Goal: Task Accomplishment & Management: Manage account settings

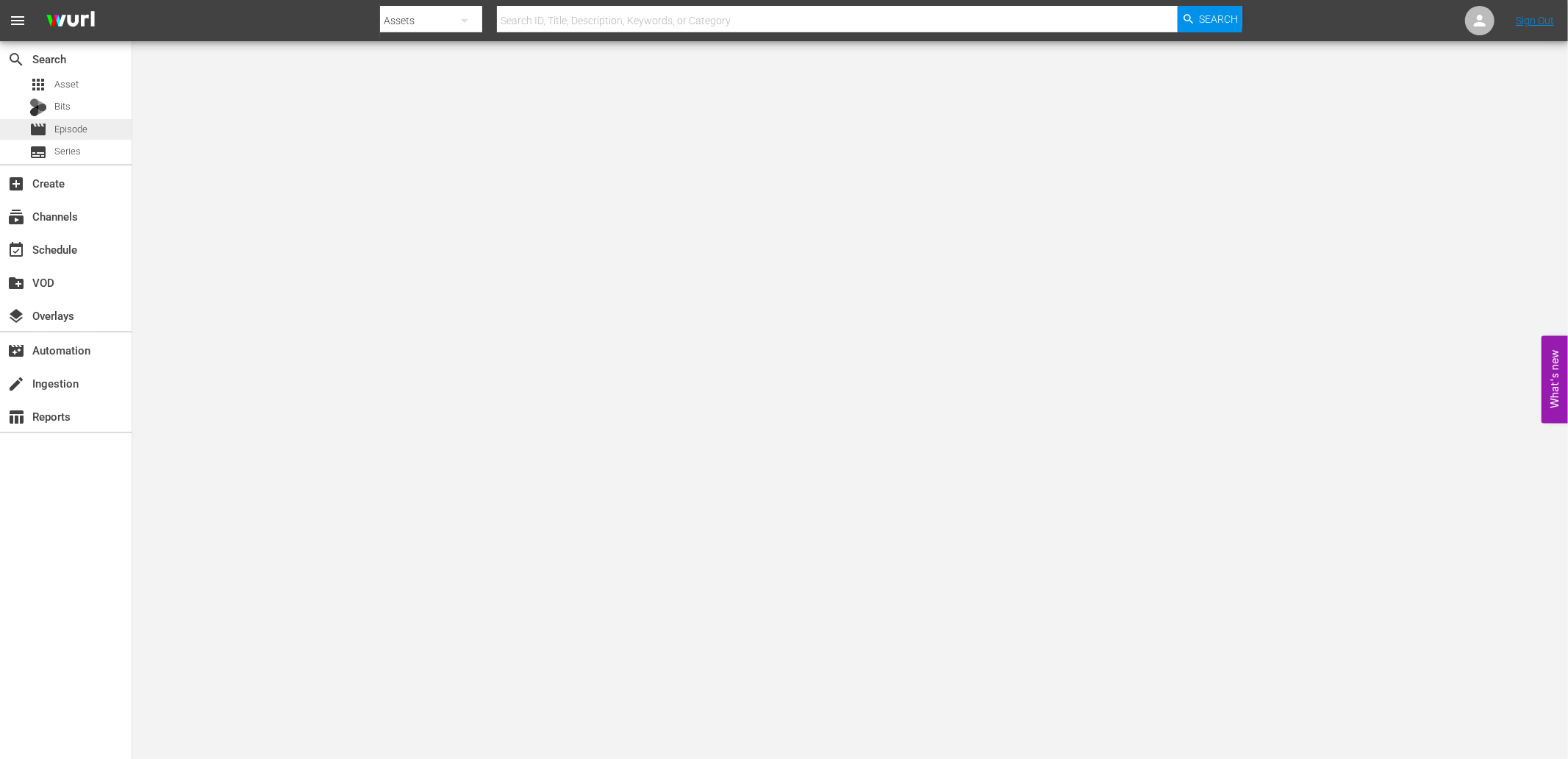
click at [64, 131] on span "Episode" at bounding box center [71, 129] width 33 height 15
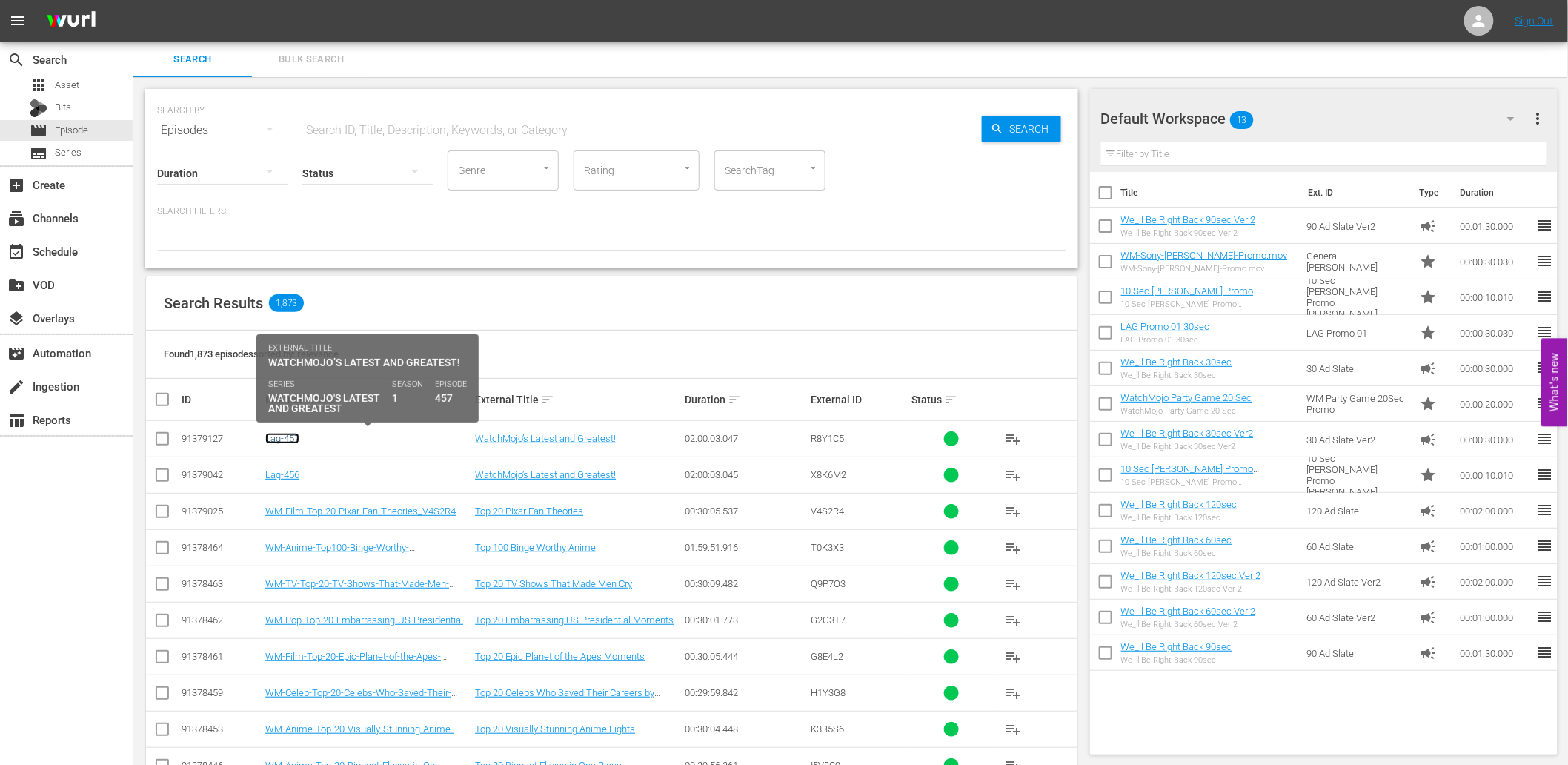
click at [285, 439] on link "Lag-457" at bounding box center [283, 438] width 34 height 11
click at [277, 435] on link "Lag-457" at bounding box center [283, 438] width 34 height 11
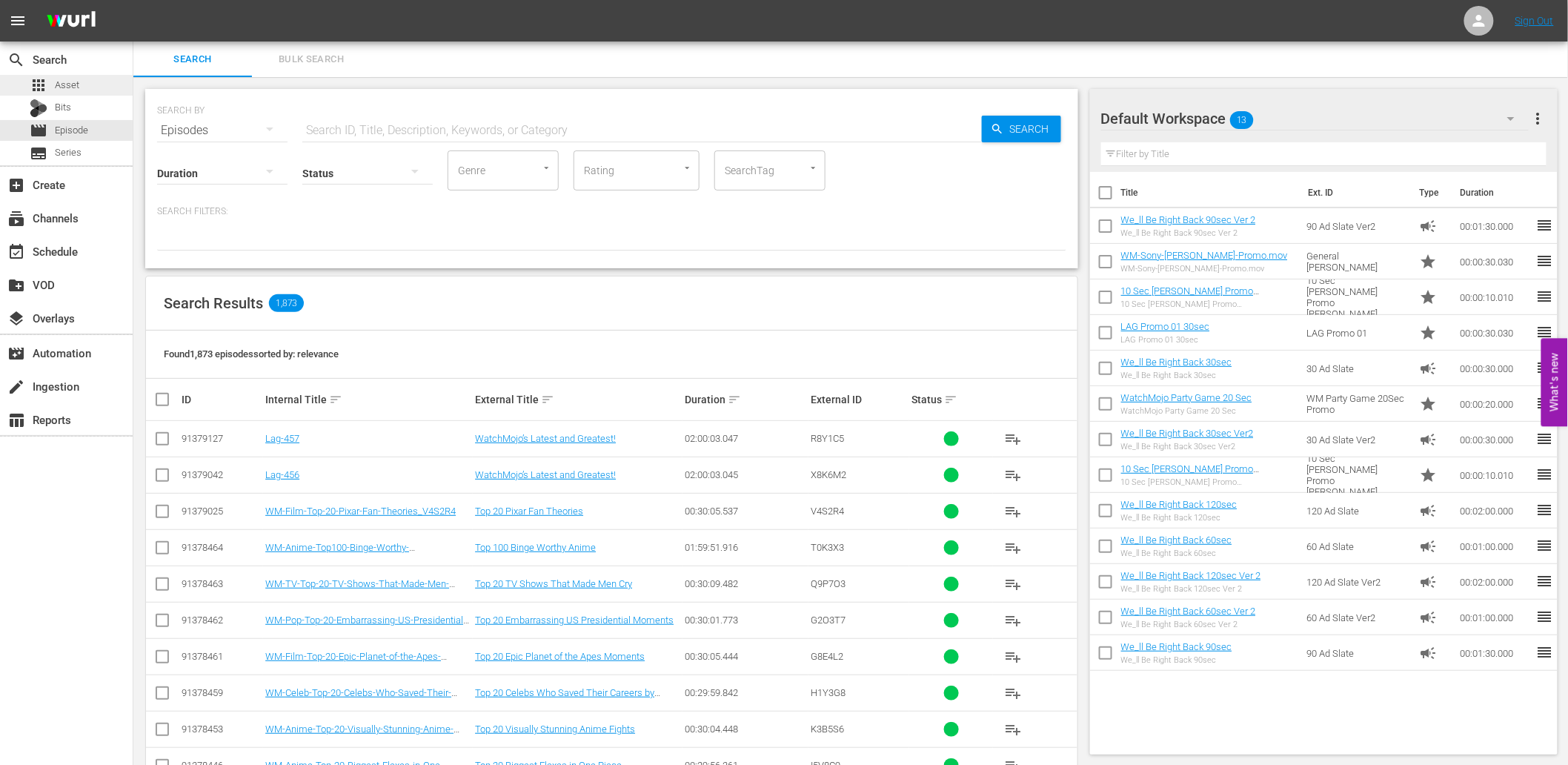
click at [82, 83] on div "apps Asset" at bounding box center [66, 85] width 133 height 21
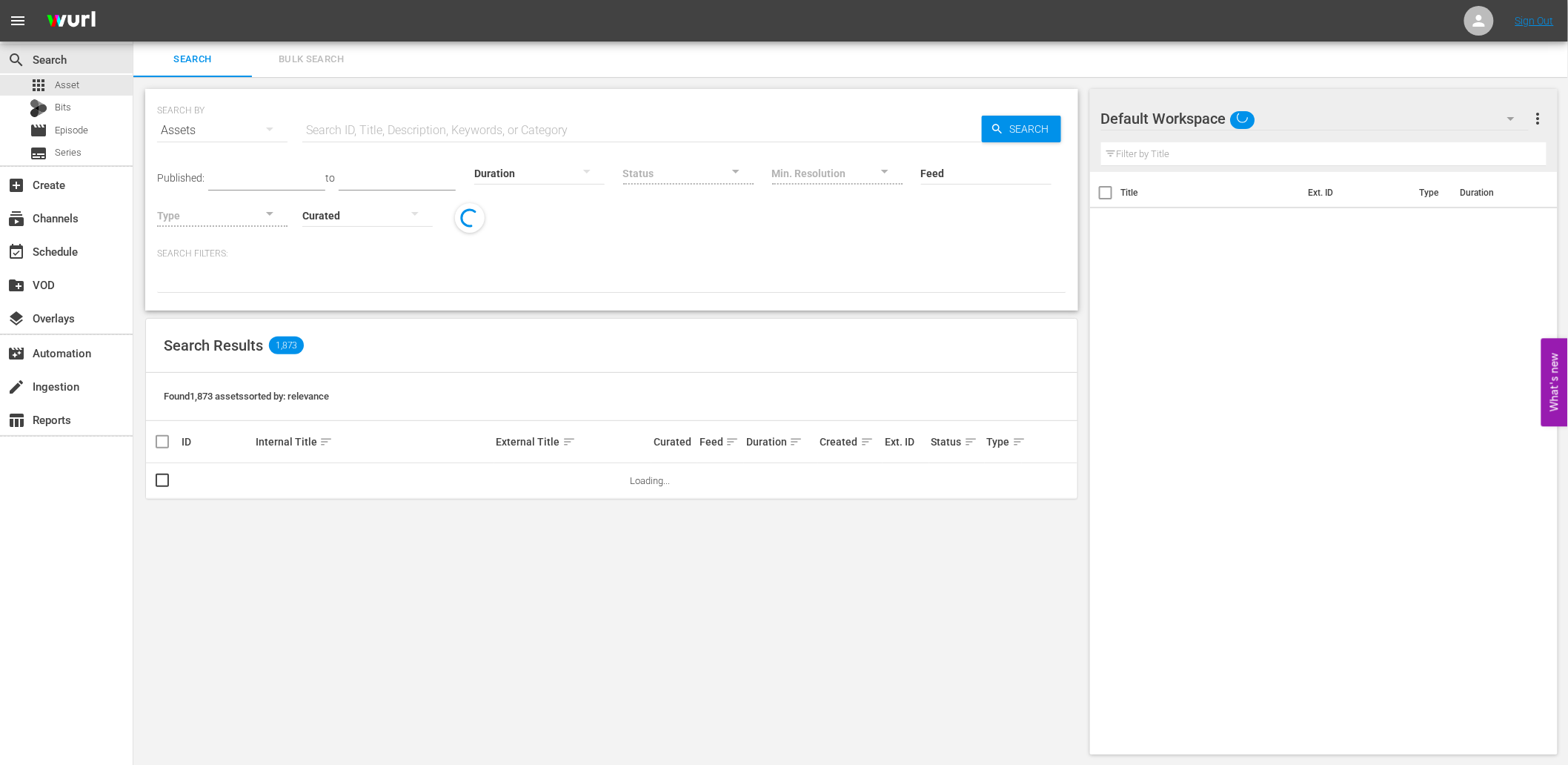
click at [314, 56] on span "Bulk Search" at bounding box center [311, 59] width 101 height 17
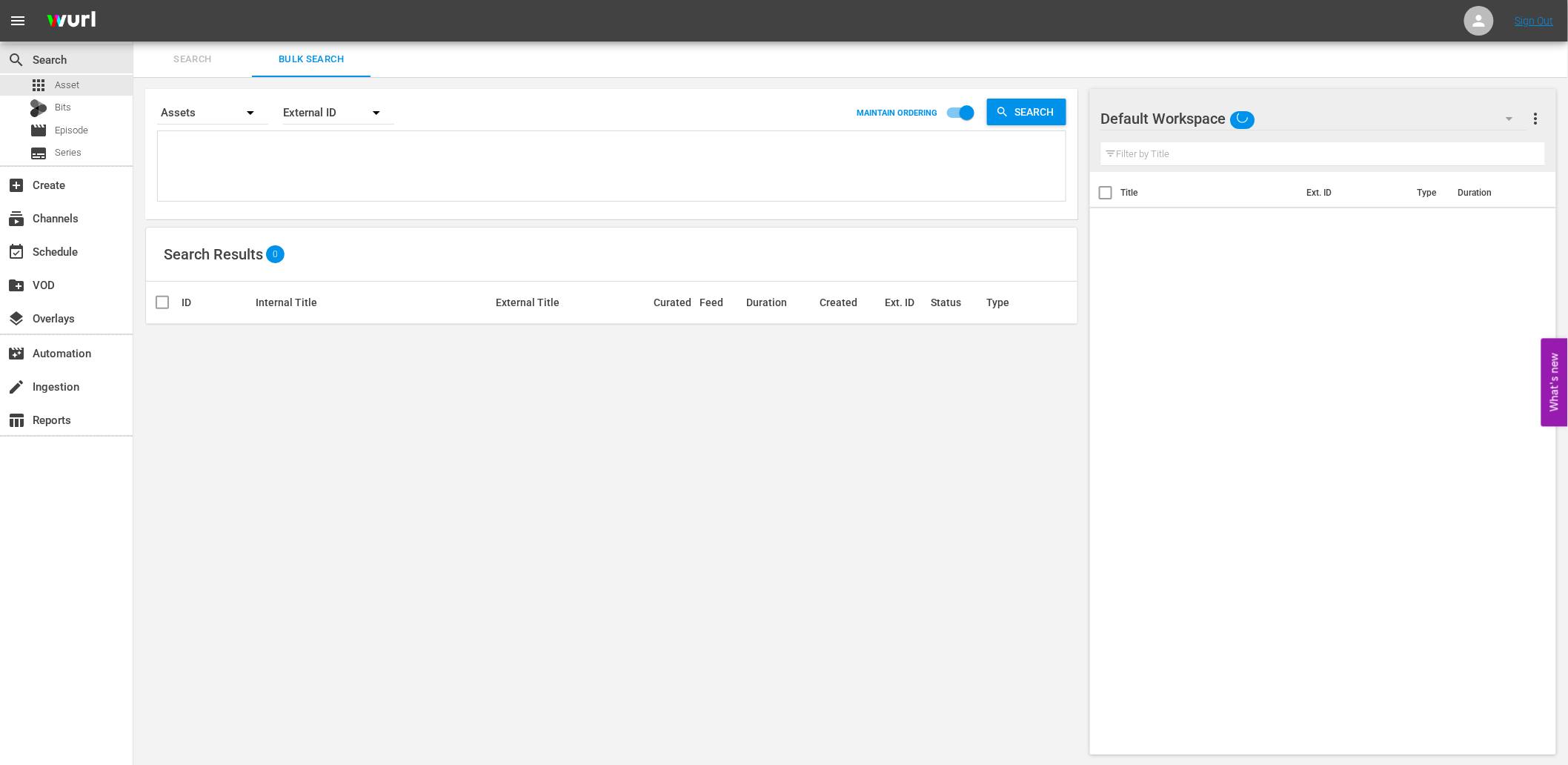
click at [323, 156] on textarea at bounding box center [613, 169] width 904 height 67
paste textarea "F0F8I2 A2W1C1 Y1H0F5 G5C4Q8 G6J4A3 I9R3C8 R0M6G0 L4C3V1 N4S2C8"
type textarea "F0F8I2 A2W1C1 Y1H0F5 G5C4Q8 G6J4A3 I9R3C8 R0M6G0 L4C3V1 N4S2C8"
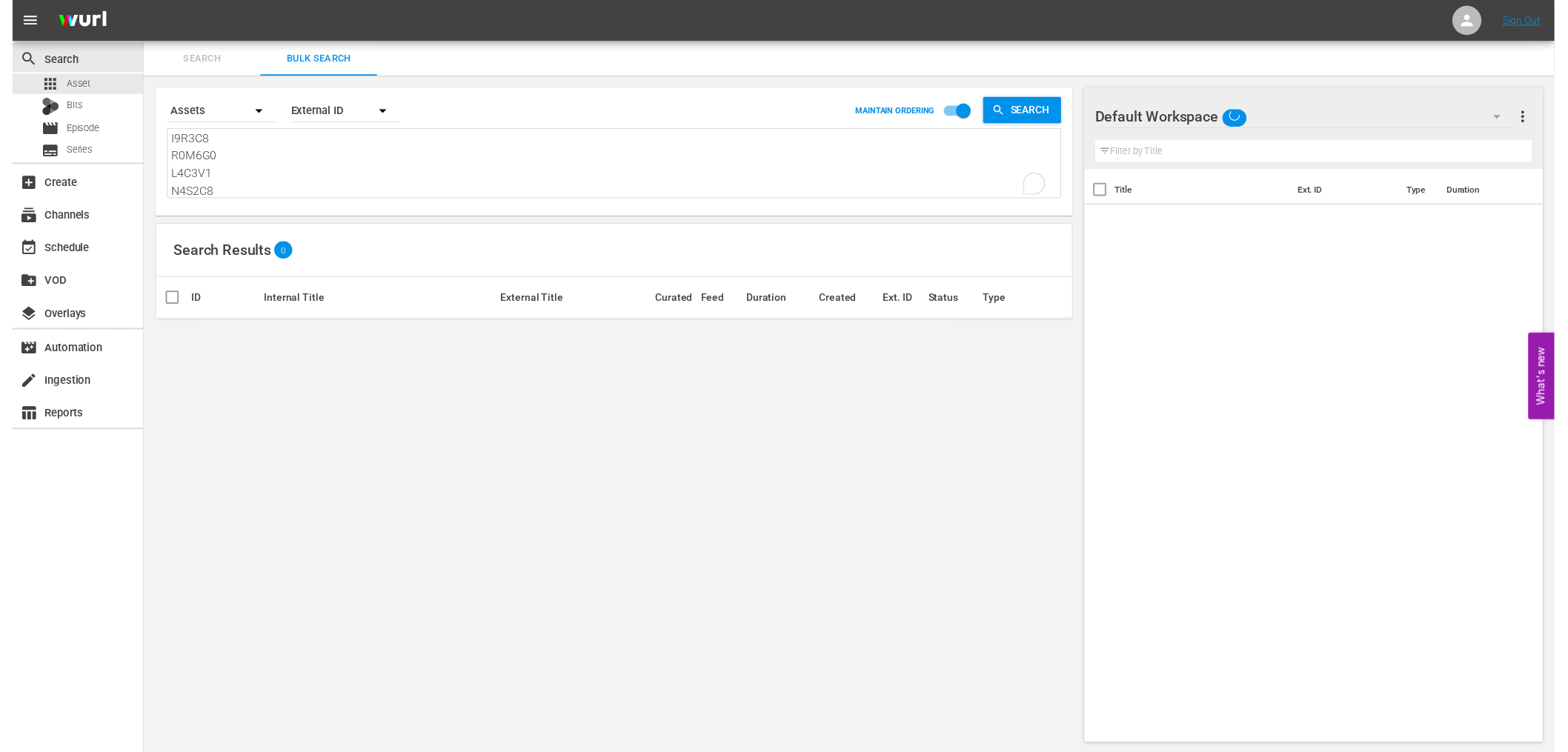
scroll to position [91, 0]
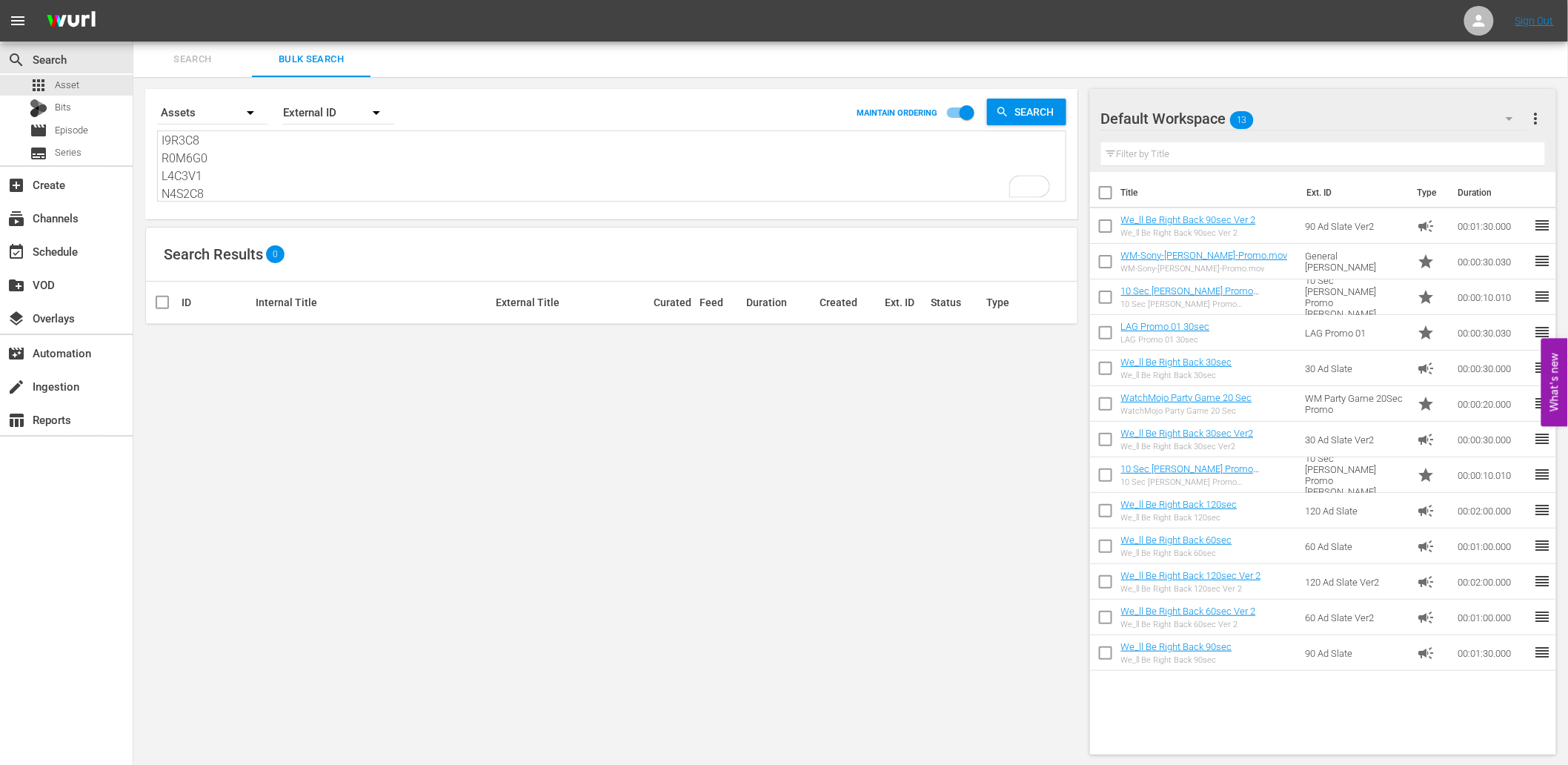
type textarea "F0F8I2 A2W1C1 Y1H0F5 G5C4Q8 G6J4A3 I9R3C8 R0M6G0 L4C3V1 N4S2C8"
click at [1380, 119] on div "Default Workspace 13" at bounding box center [1313, 118] width 426 height 41
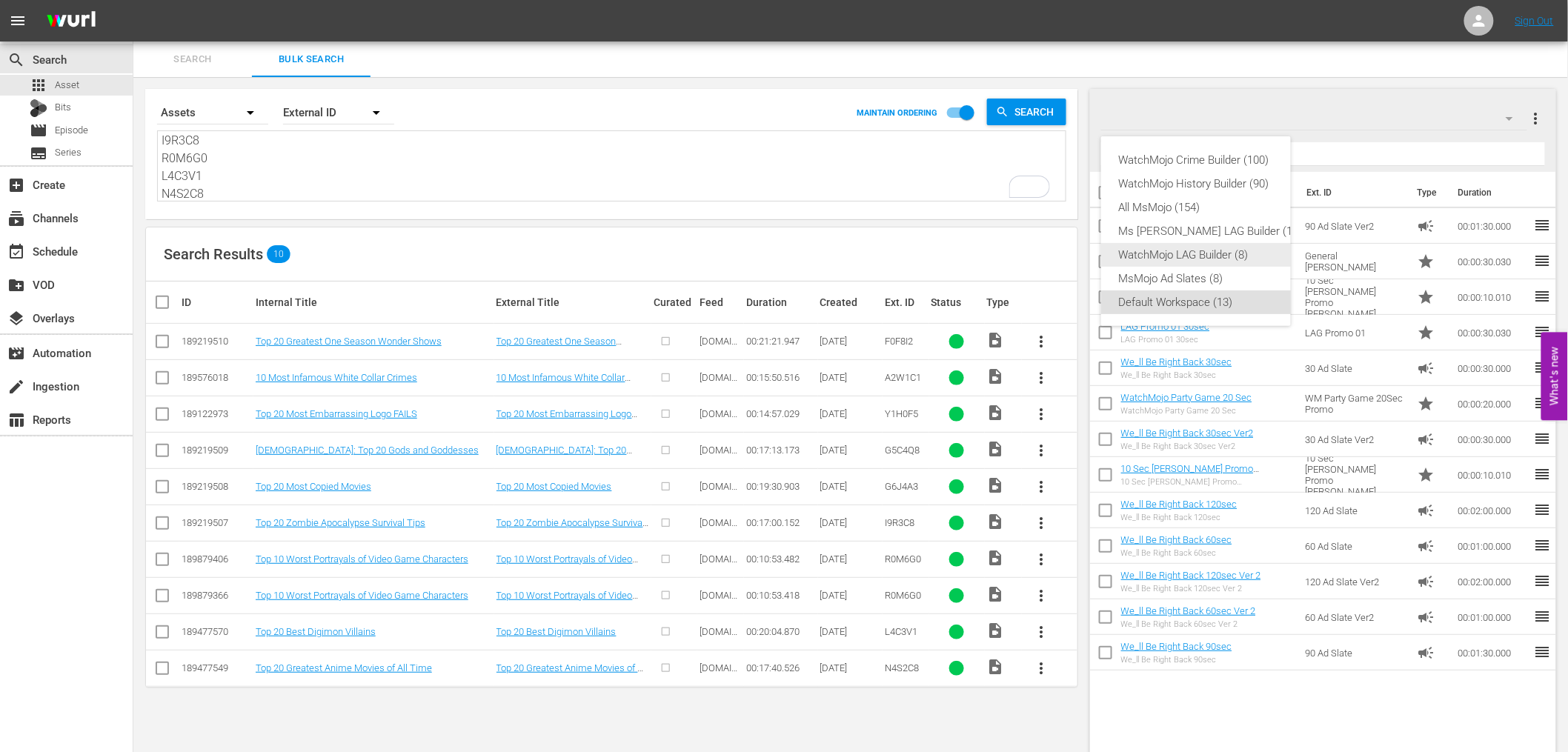
click at [1177, 257] on div "WatchMojo LAG Builder (8)" at bounding box center [1210, 255] width 184 height 23
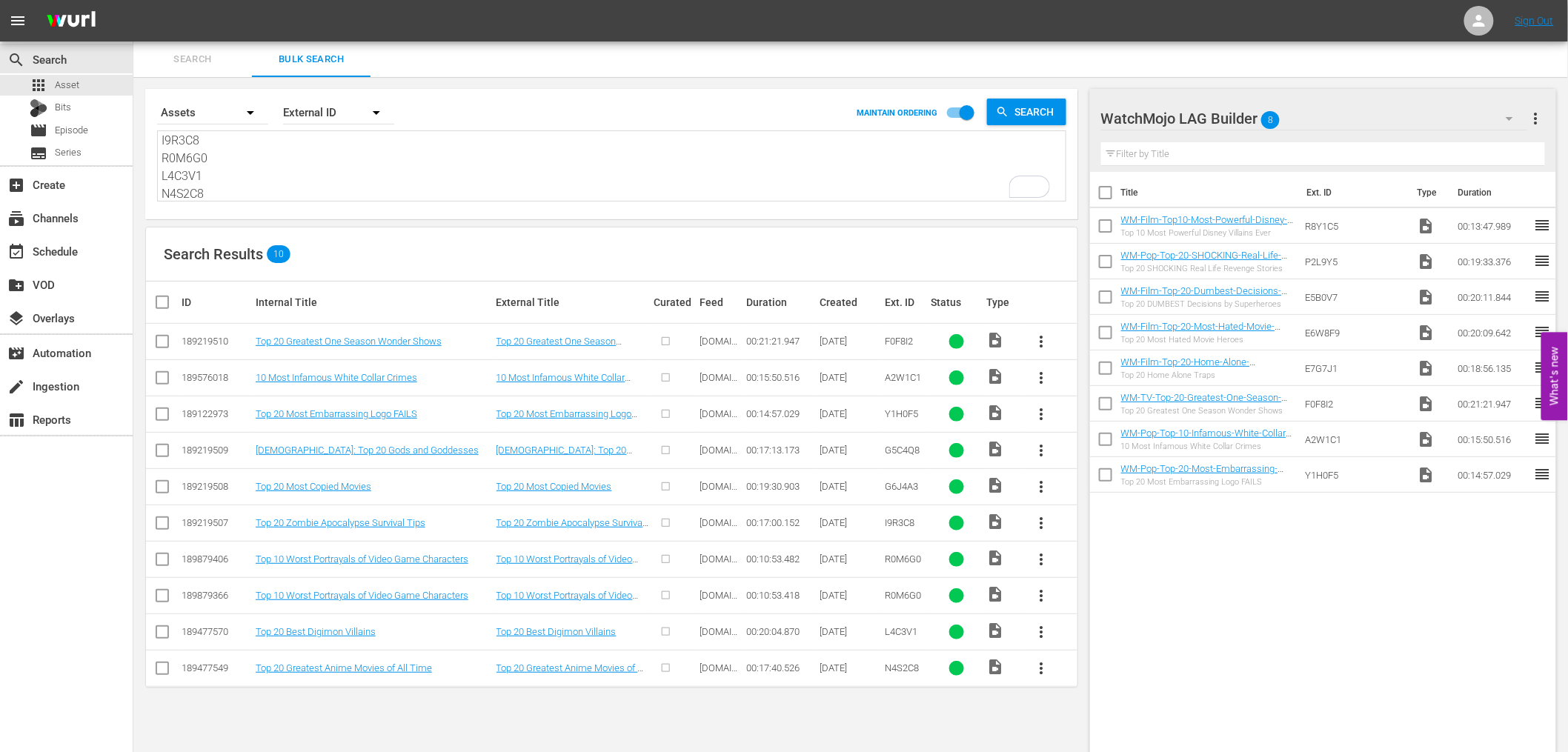
click at [1097, 195] on input "checkbox" at bounding box center [1105, 195] width 31 height 31
checkbox input "true"
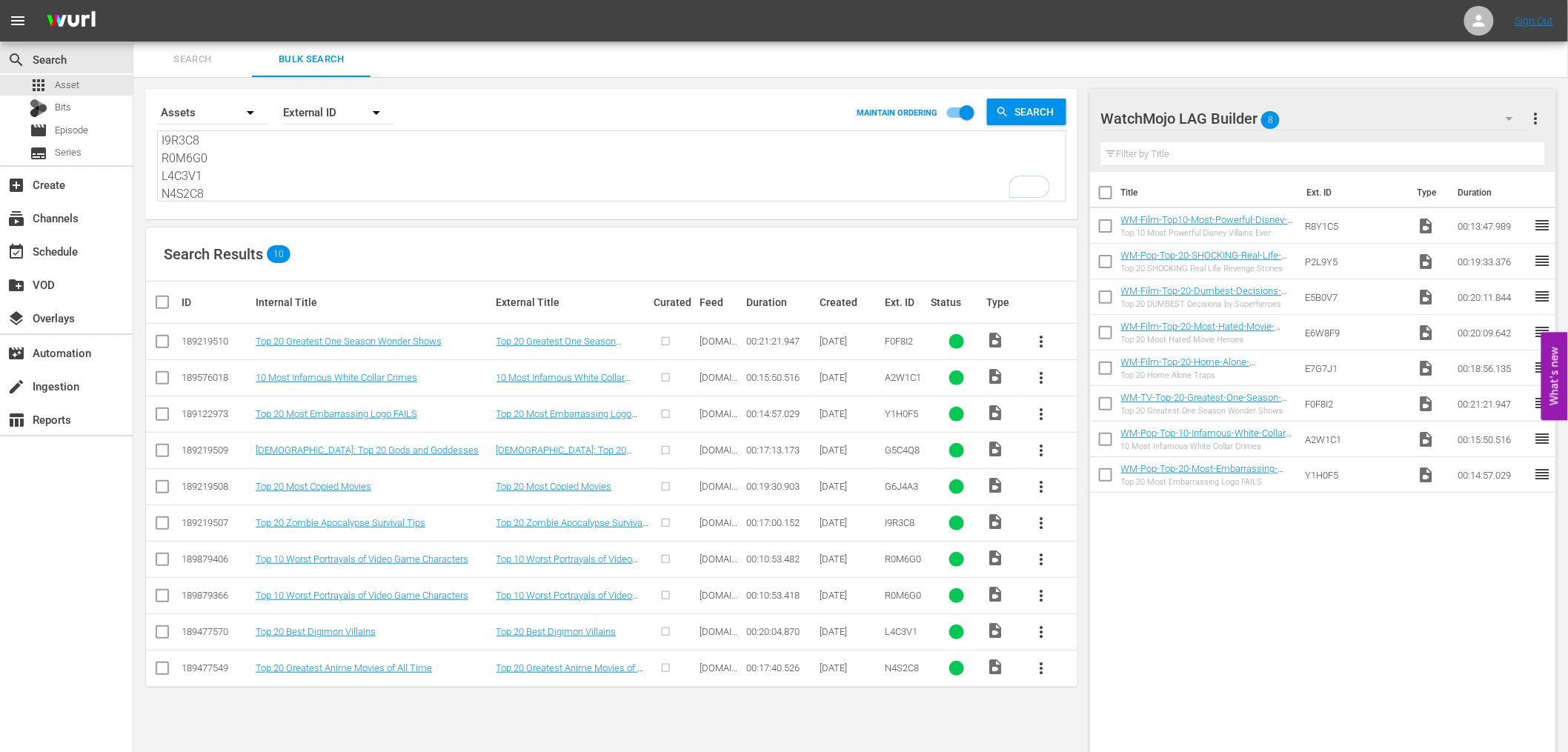
checkbox input "true"
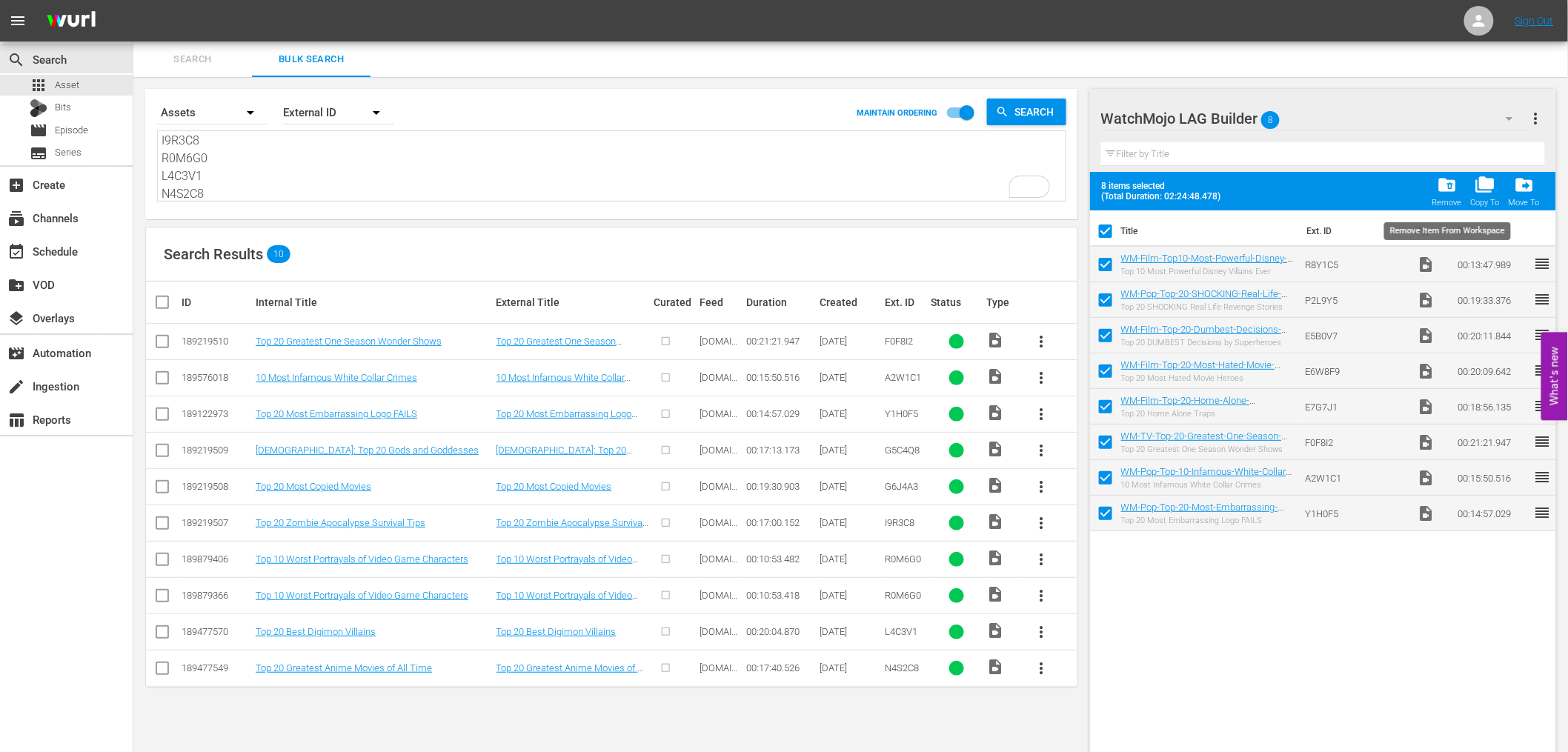
click at [1442, 191] on span "folder_delete" at bounding box center [1447, 185] width 20 height 20
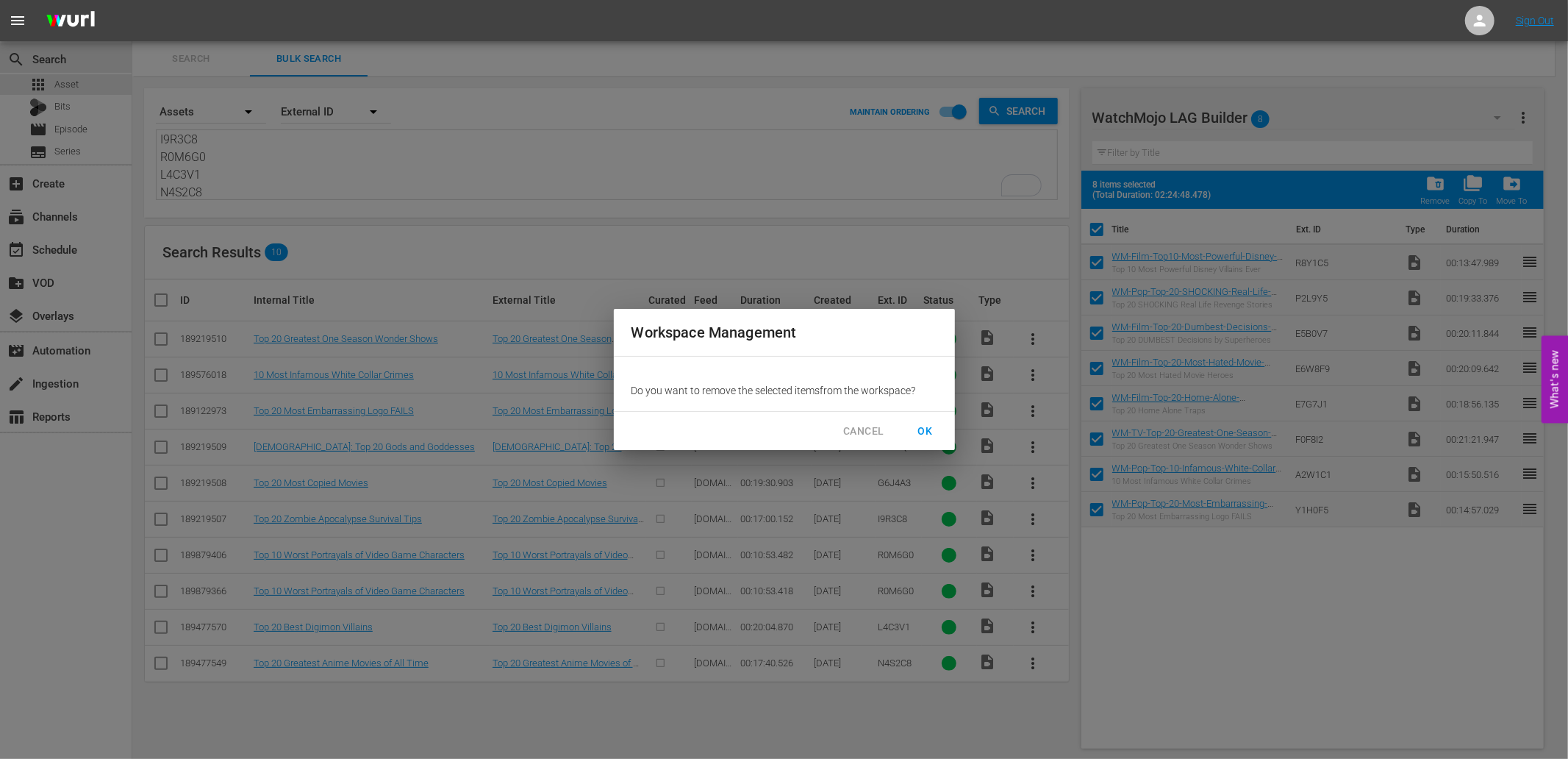
click at [935, 434] on span "OK" at bounding box center [925, 431] width 23 height 19
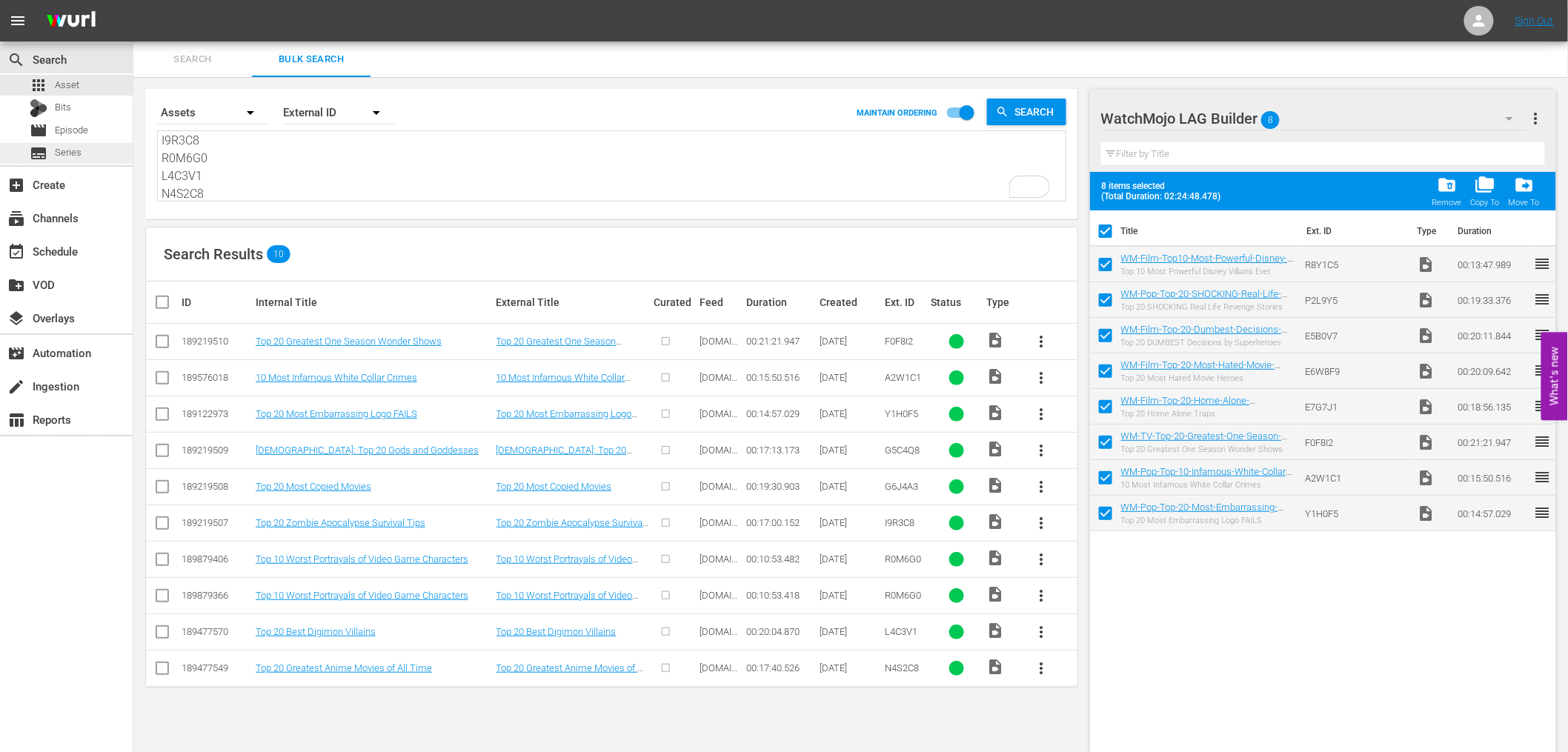
checkbox input "false"
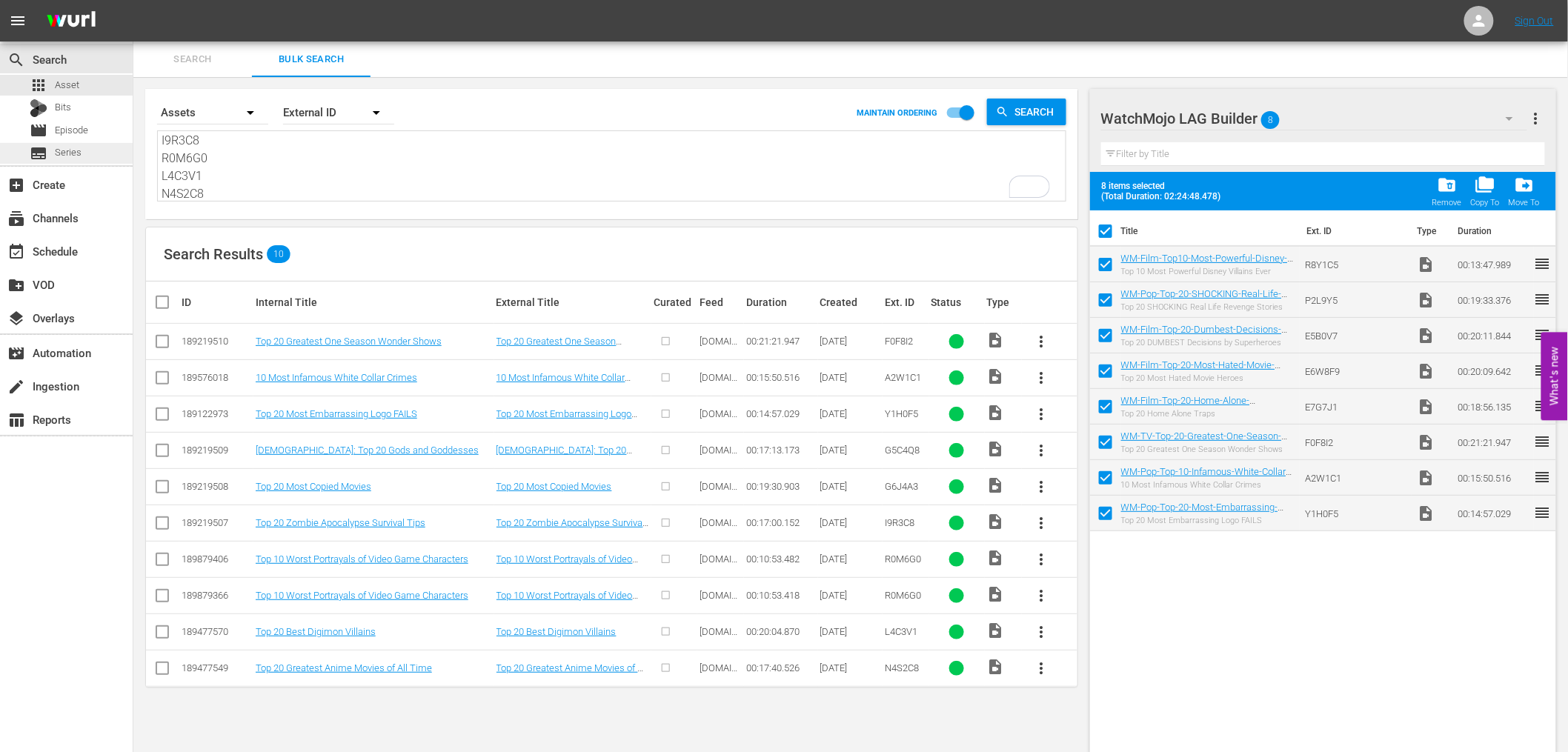
checkbox input "false"
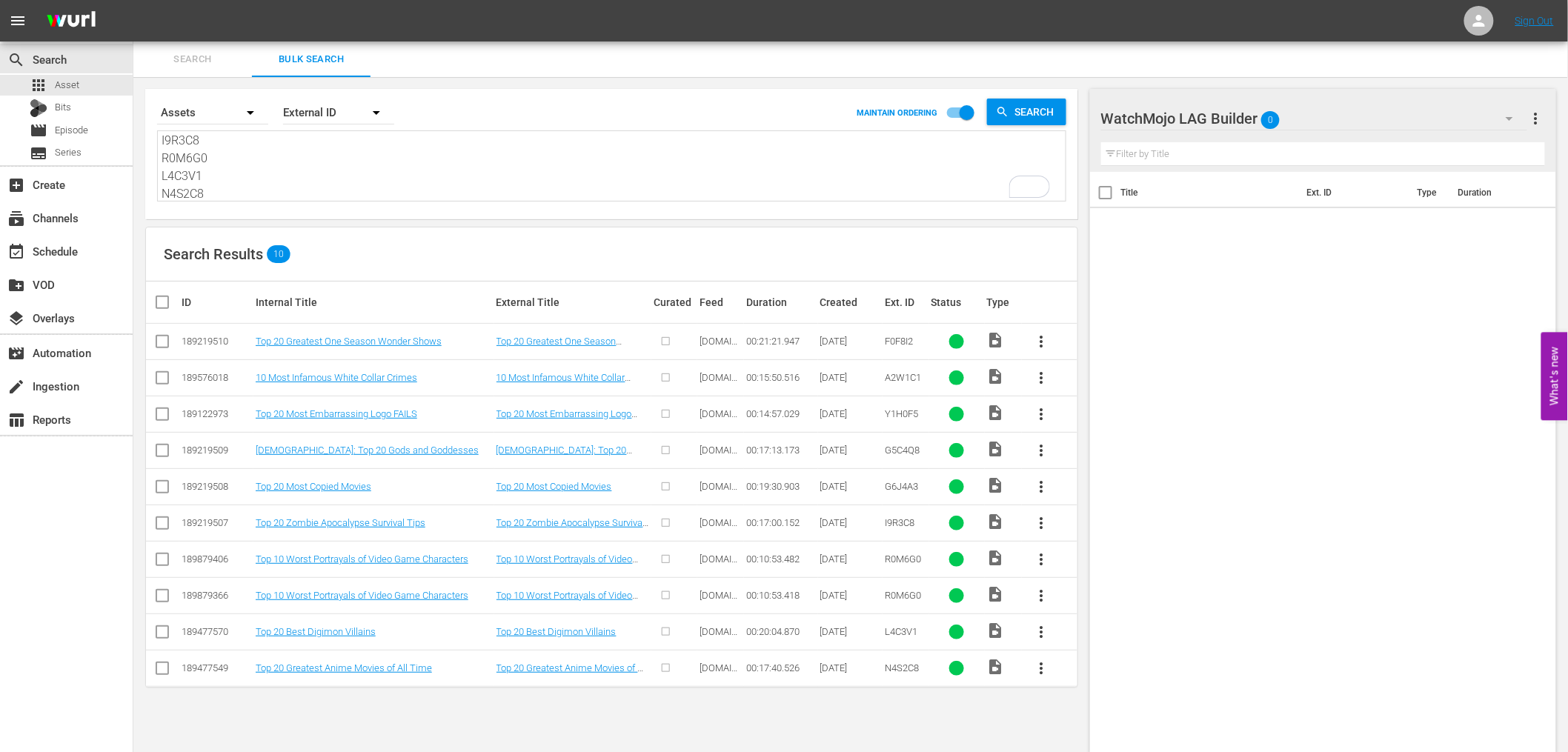
click at [160, 601] on input "checkbox" at bounding box center [162, 598] width 18 height 18
checkbox input "true"
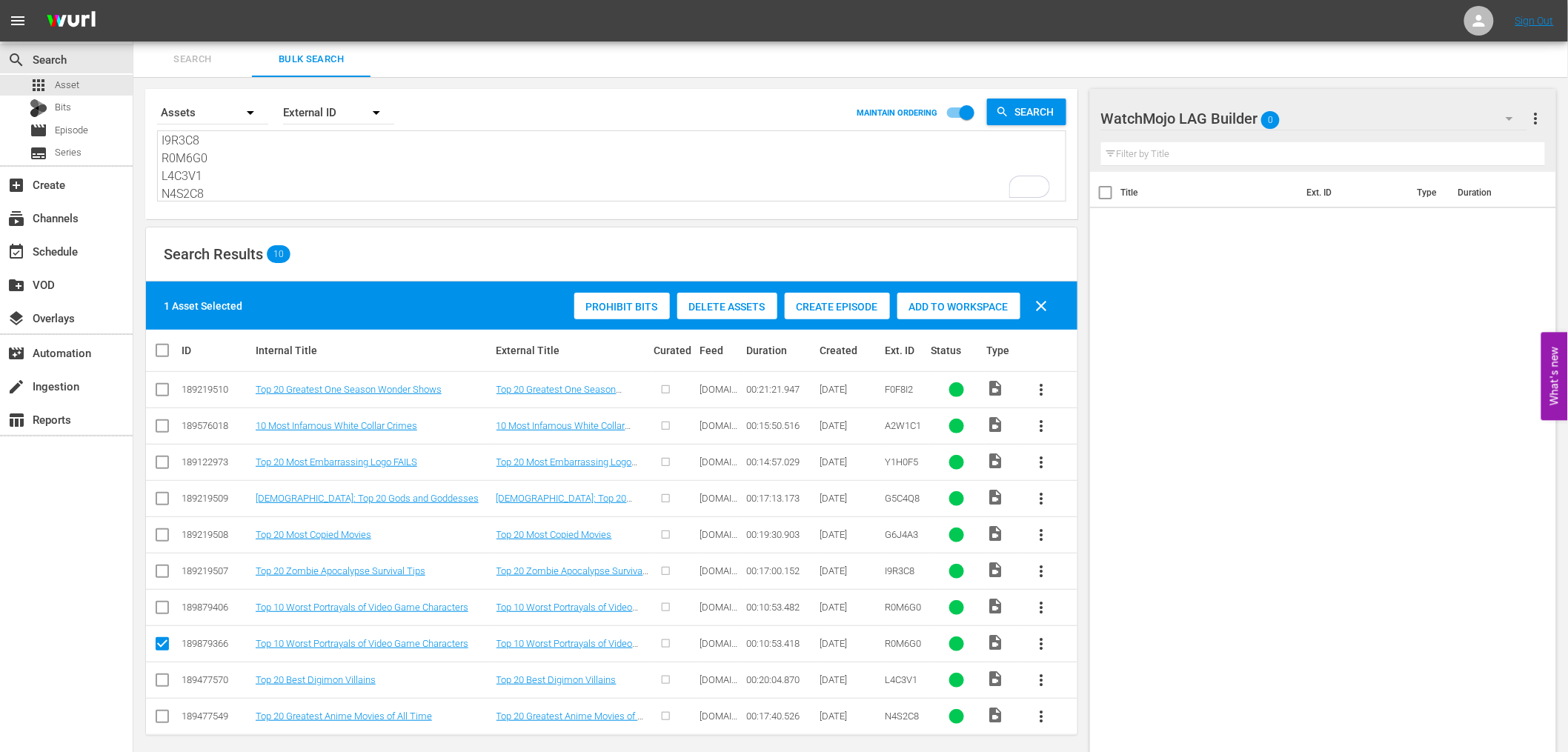
click at [742, 304] on span "Delete Assets" at bounding box center [727, 306] width 100 height 12
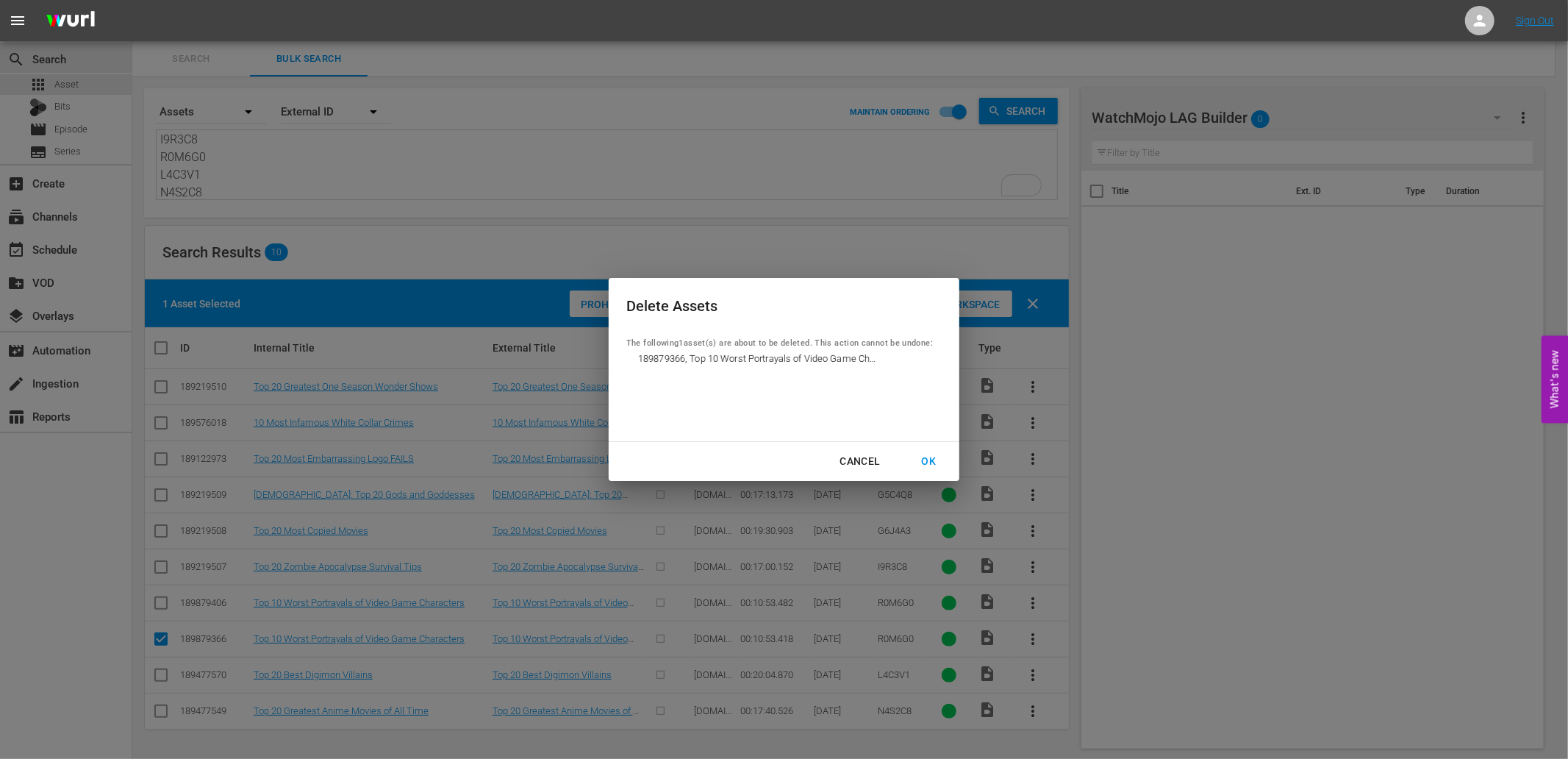
click at [919, 466] on div "OK" at bounding box center [928, 461] width 38 height 19
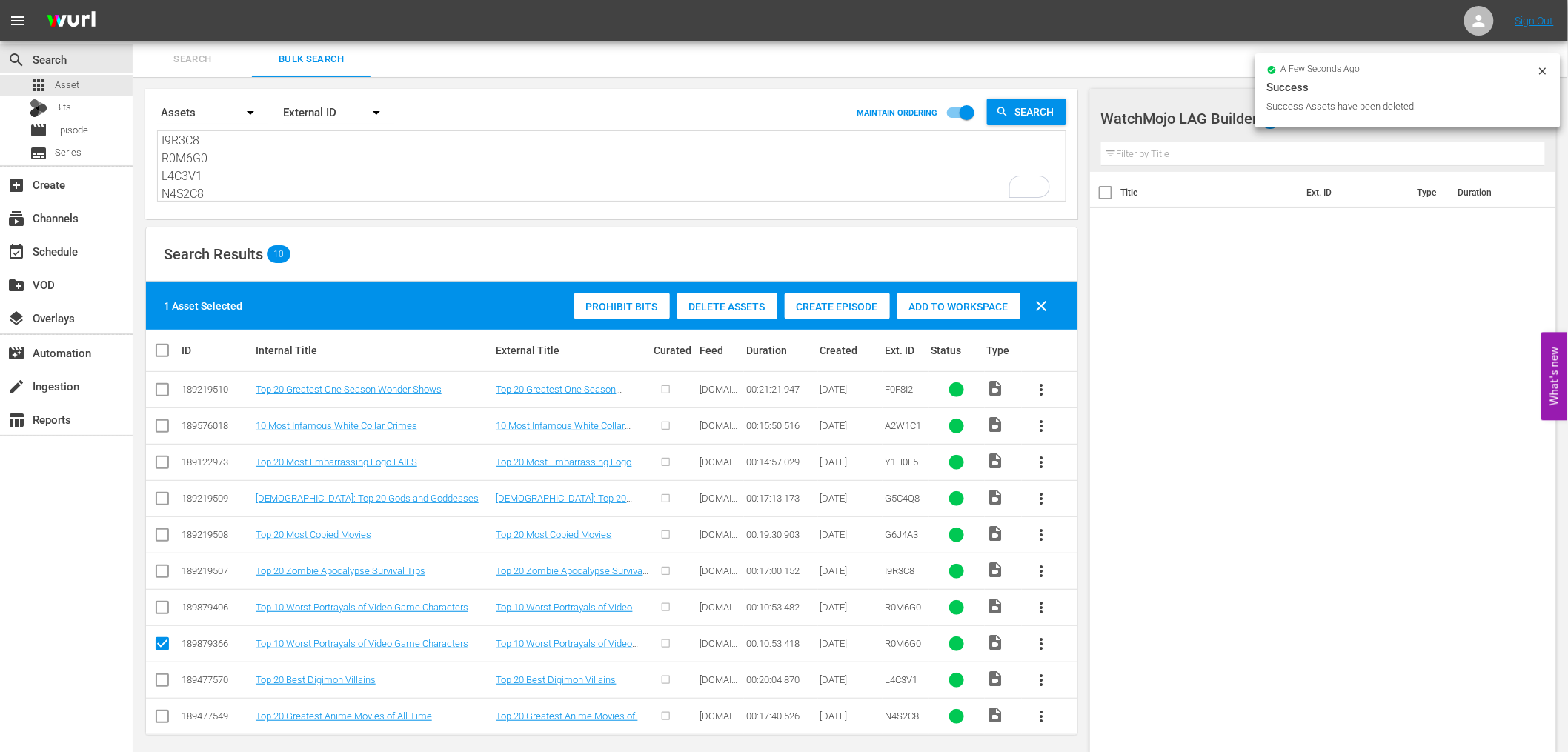
click at [273, 184] on textarea "F0F8I2 A2W1C1 Y1H0F5 G5C4Q8 G6J4A3 I9R3C8 R0M6G0 L4C3V1 N4S2C8" at bounding box center [613, 167] width 904 height 67
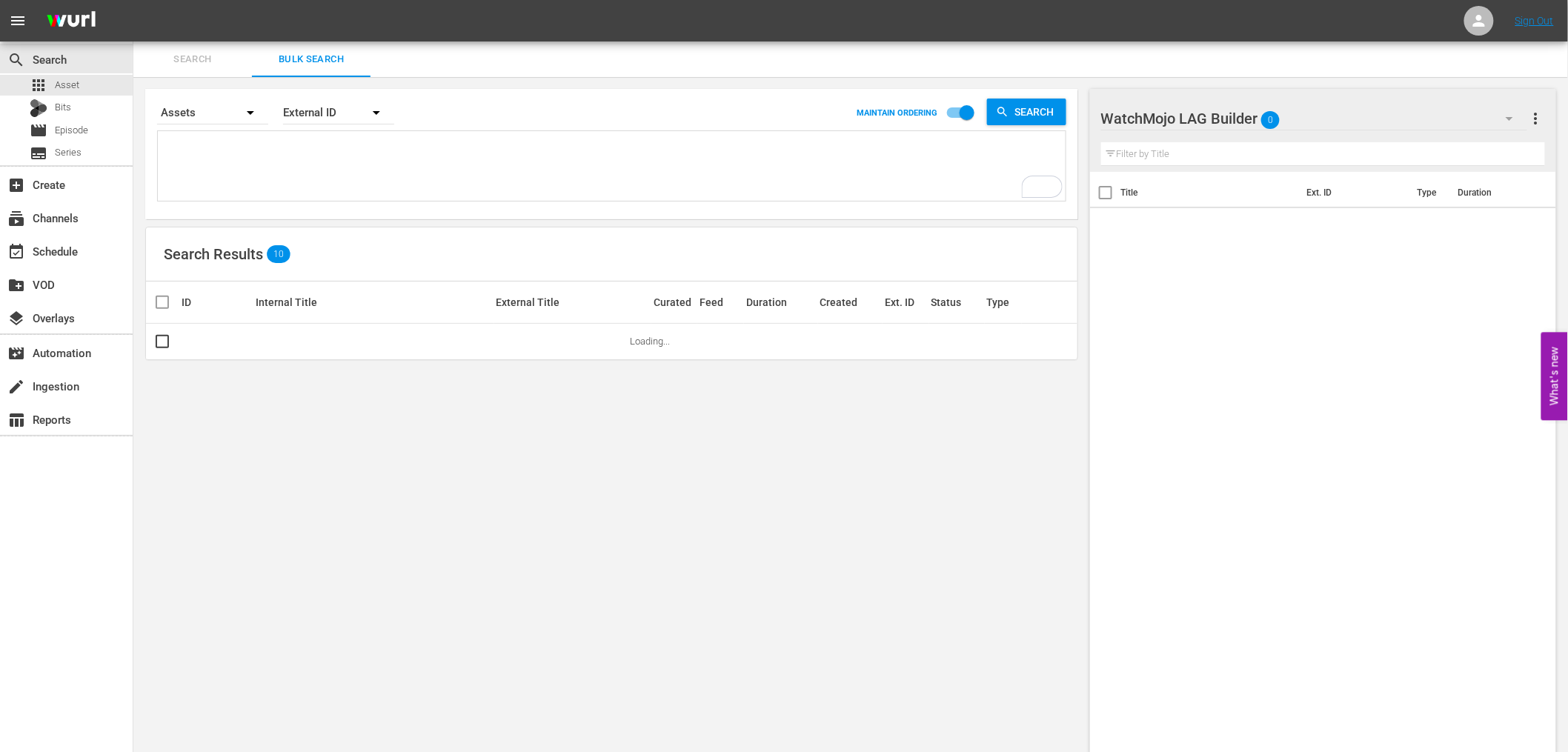
paste textarea "F0F8I2 A2W1C1 Y1H0F5 G5C4Q8 G6J4A3 I9R3C8 R0M6G0 L4C3V1 N4S2C8"
type textarea "F0F8I2 A2W1C1 Y1H0F5 G5C4Q8 G6J4A3 I9R3C8 R0M6G0 L4C3V1 N4S2C8"
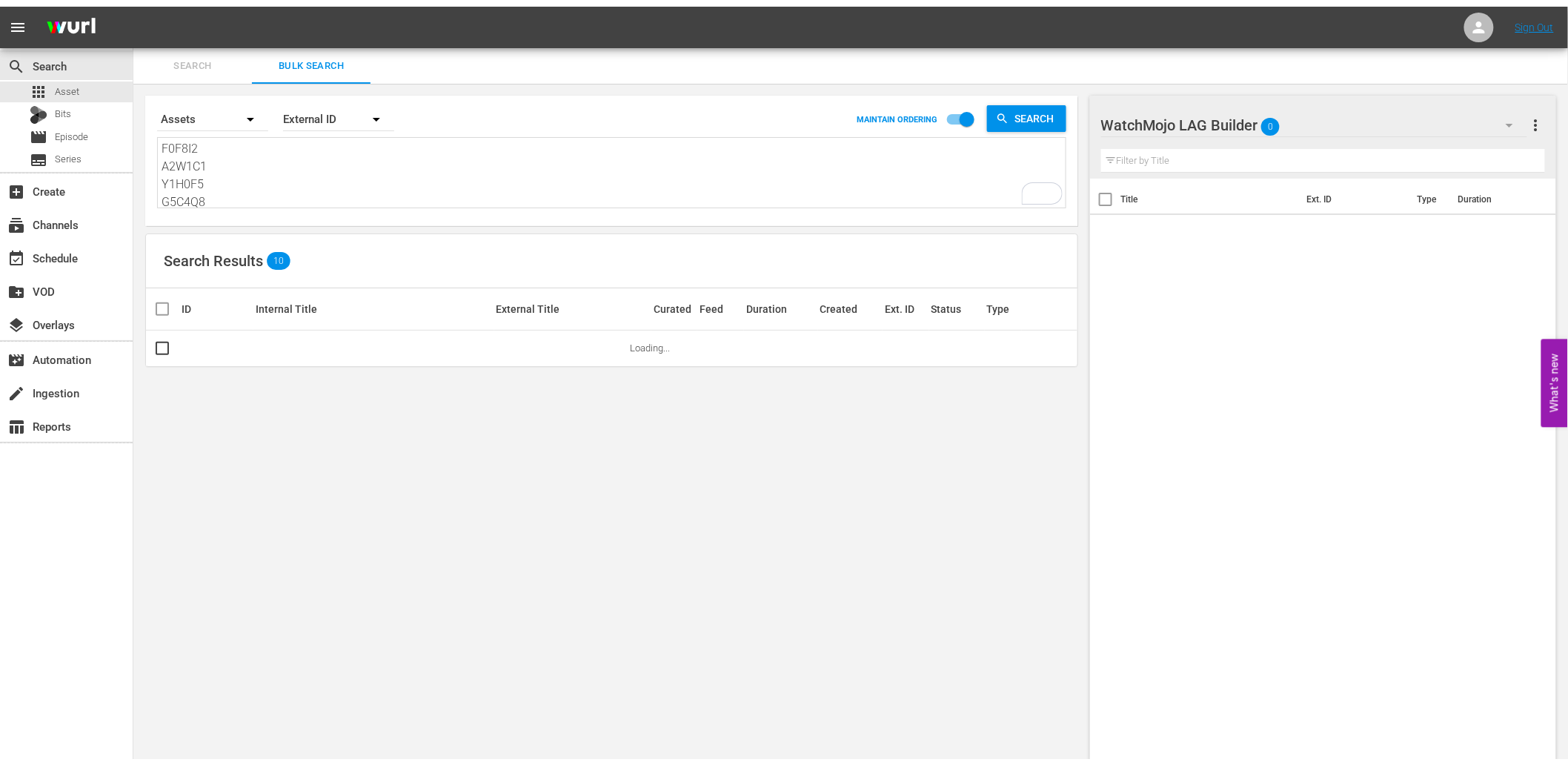
scroll to position [91, 0]
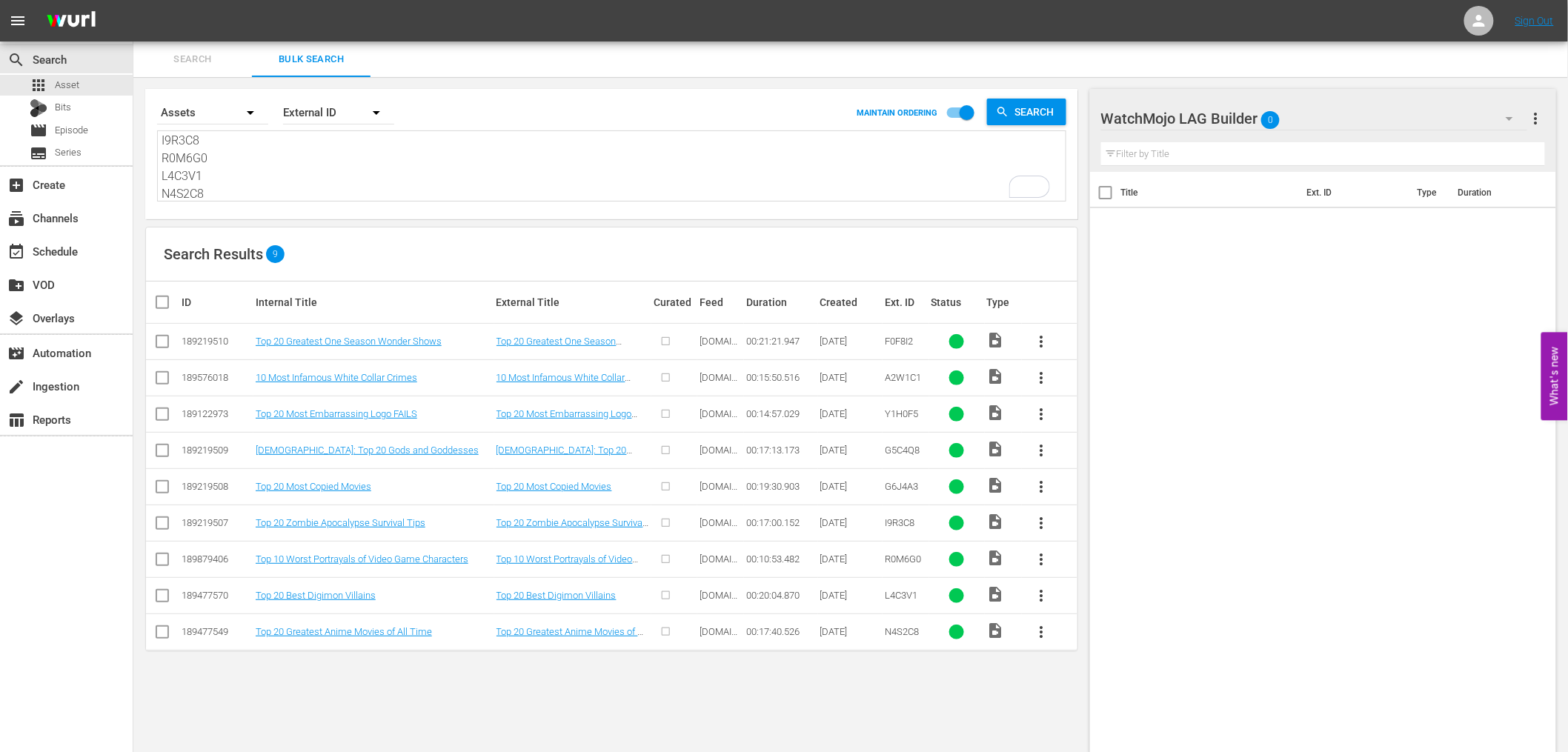
click at [162, 302] on input "checkbox" at bounding box center [168, 302] width 30 height 18
checkbox input "true"
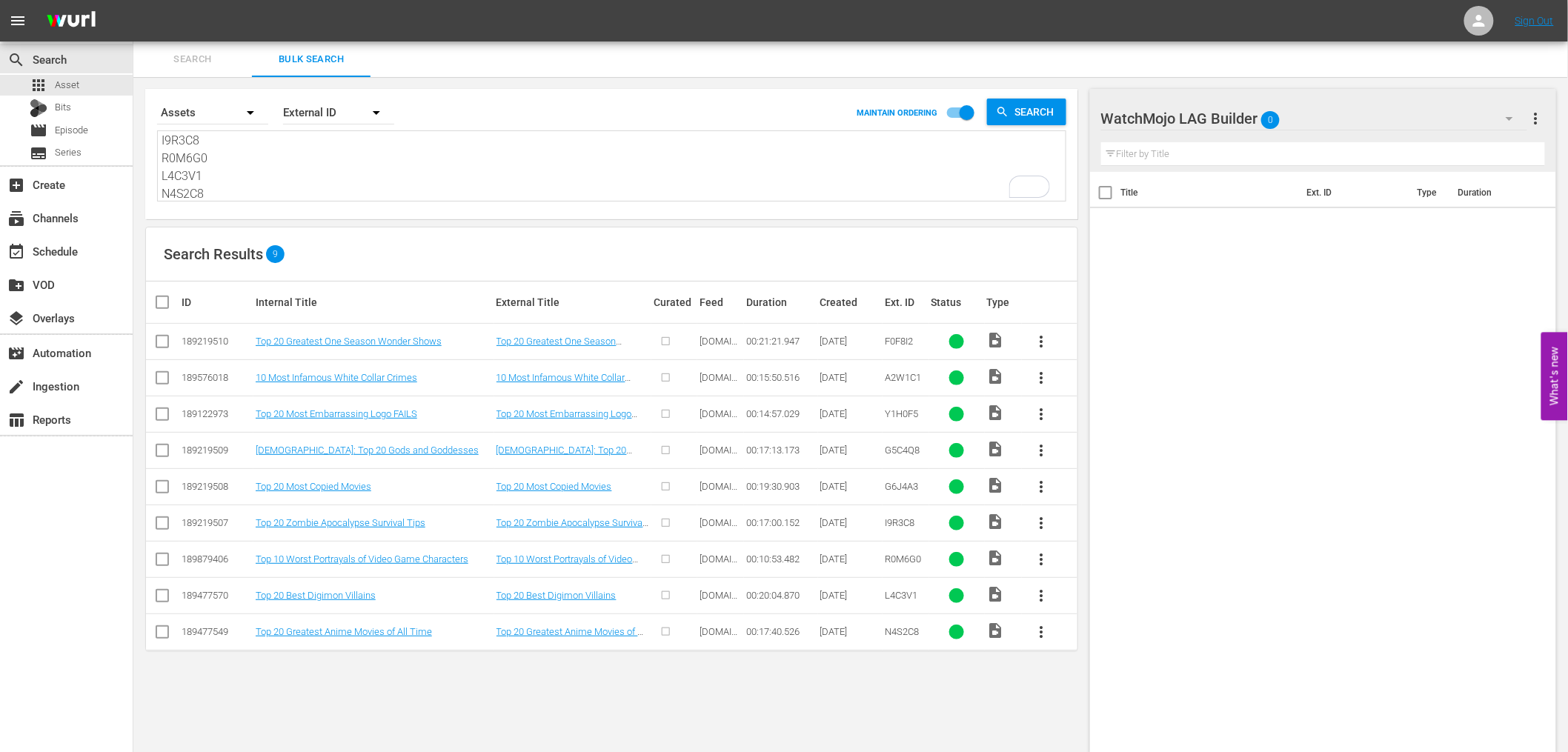
checkbox input "true"
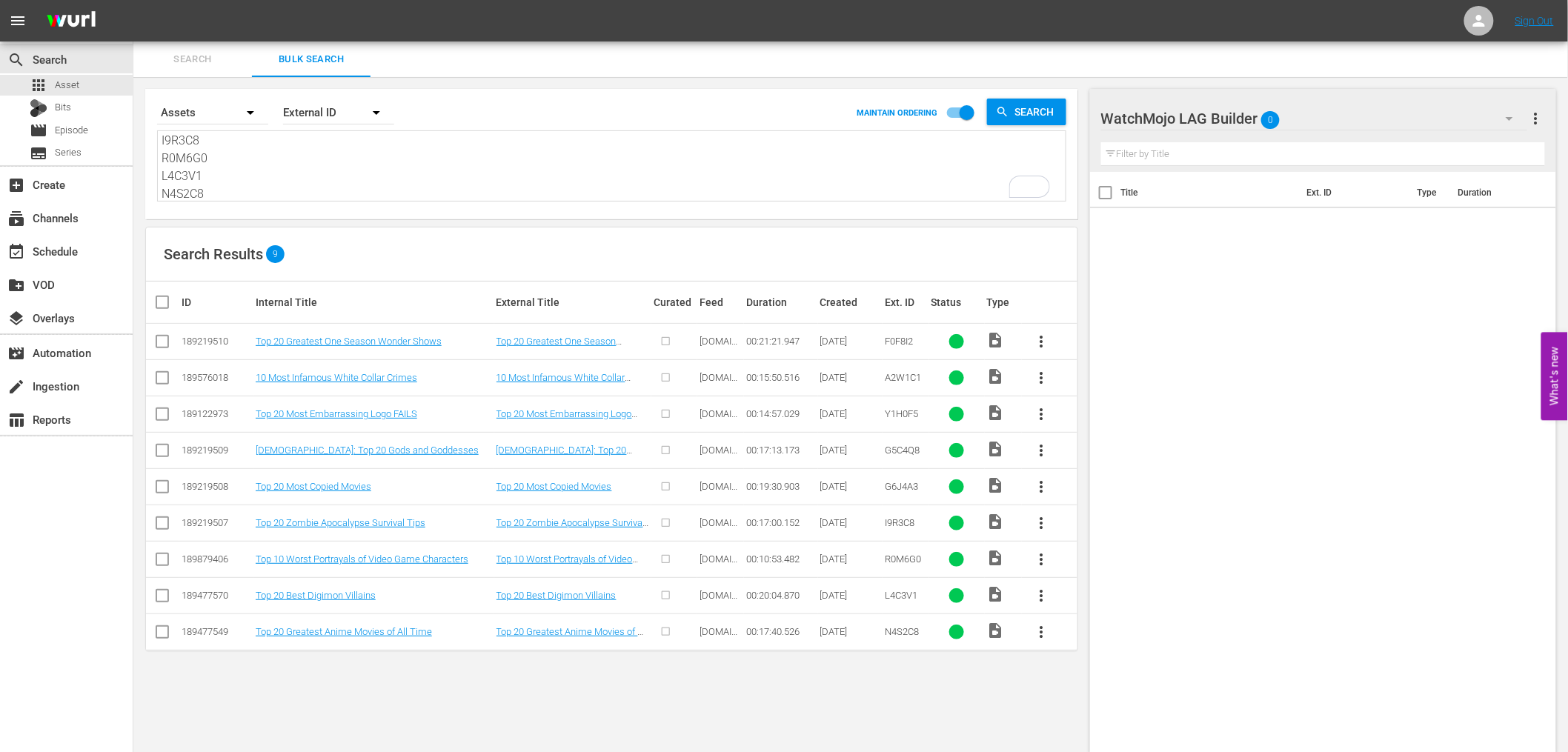
checkbox input "true"
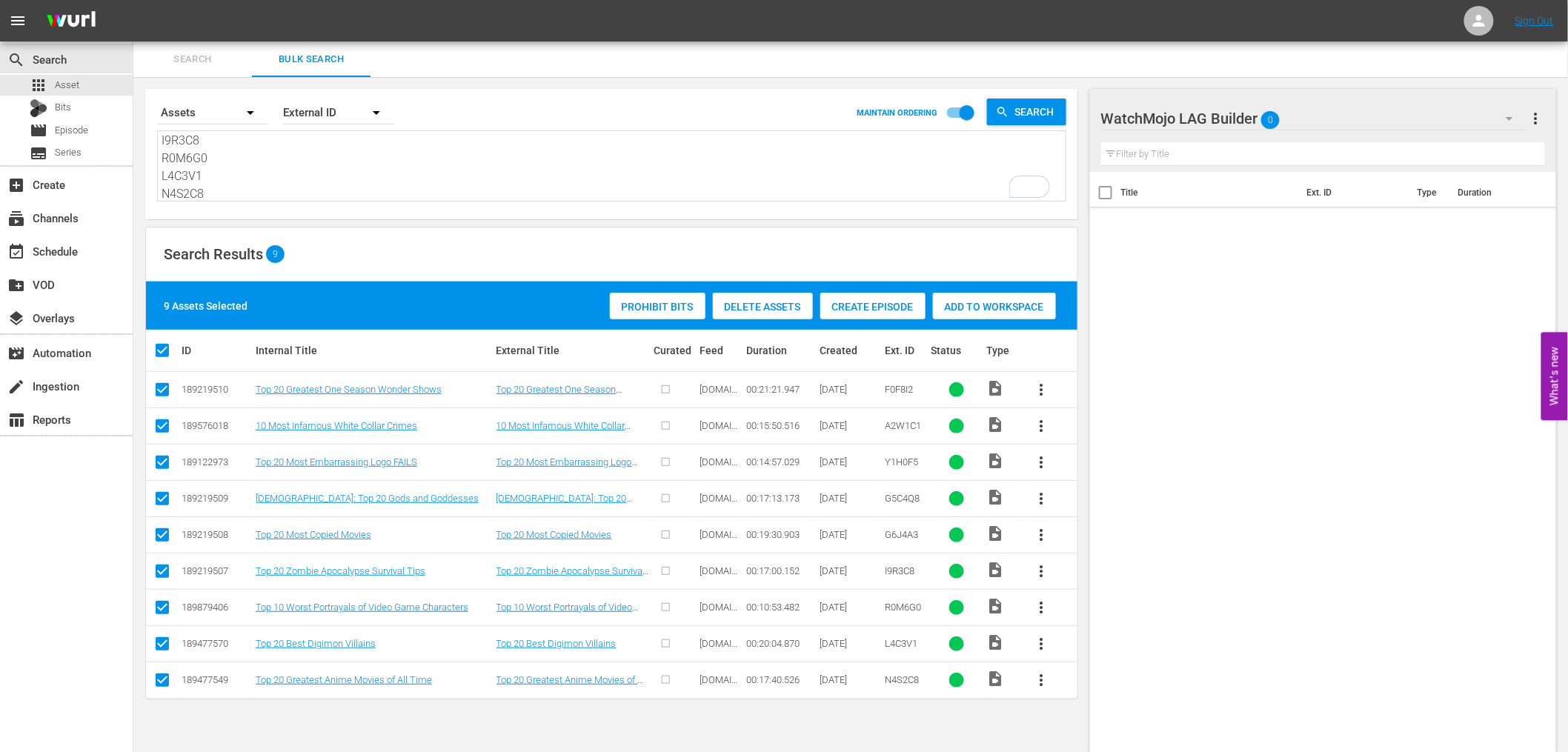
click at [988, 311] on span "Add to Workspace" at bounding box center [994, 306] width 123 height 12
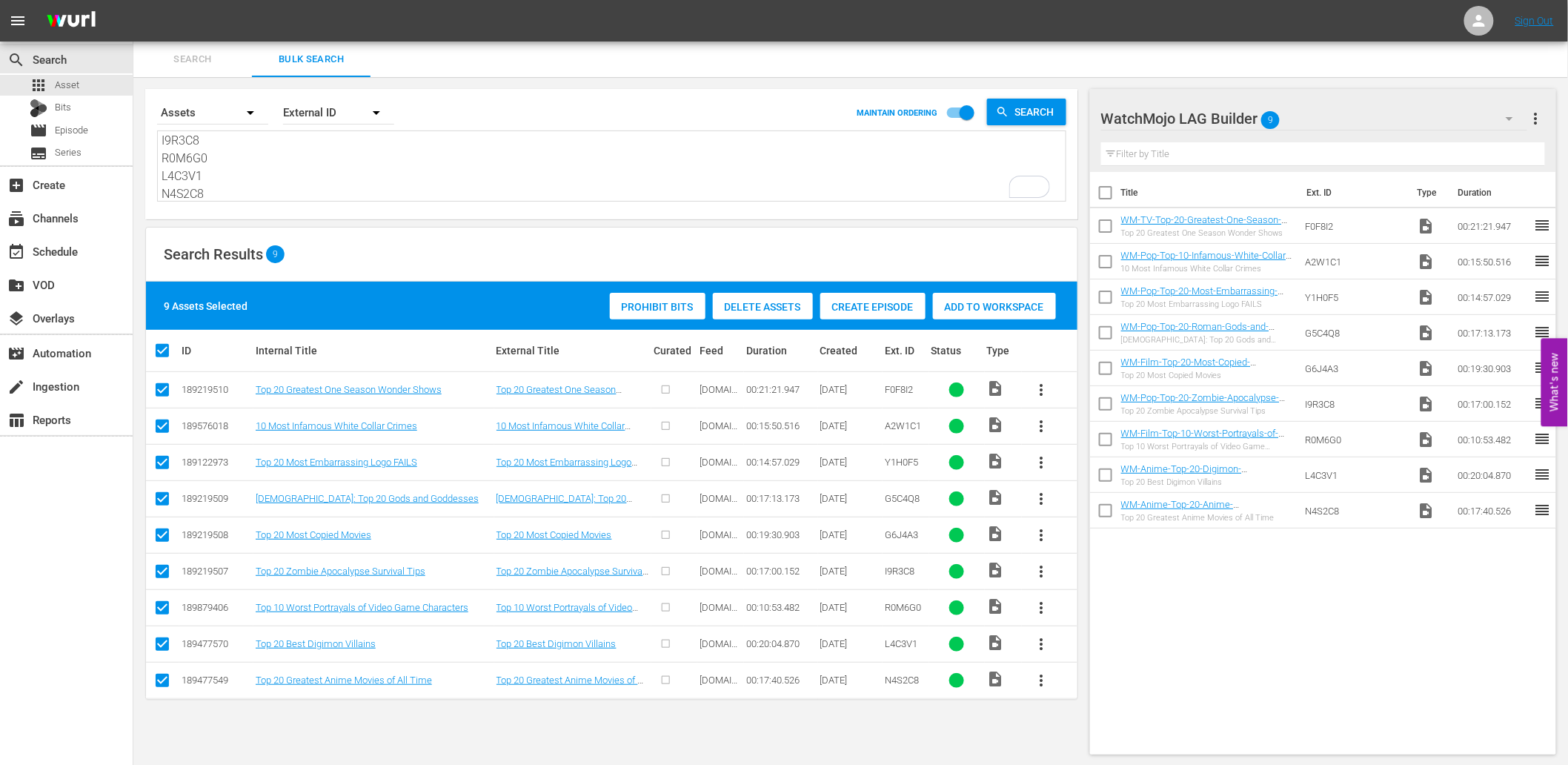
click at [221, 171] on textarea "F0F8I2 A2W1C1 Y1H0F5 G5C4Q8 G6J4A3 I9R3C8 R0M6G0 L4C3V1 N4S2C8" at bounding box center [613, 167] width 904 height 67
paste textarea "G5C4Q8 C5K5C4 G6J4A3 I9R3C8 S4U1B8"
type textarea "G5C4Q8 C5K5C4 G6J4A3 I9R3C8 S4U1B8 L4C3V1 N4S2C8"
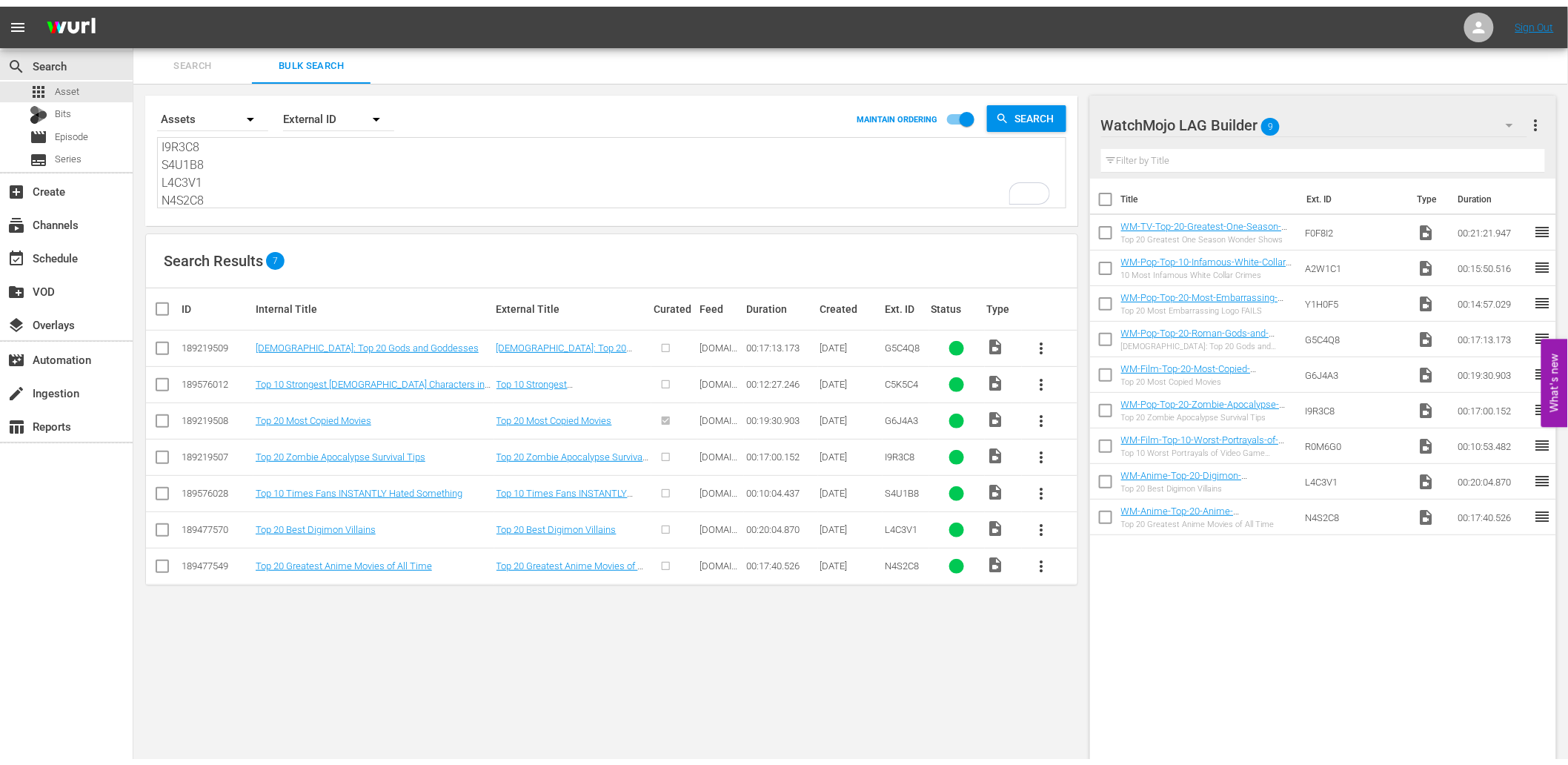
scroll to position [55, 0]
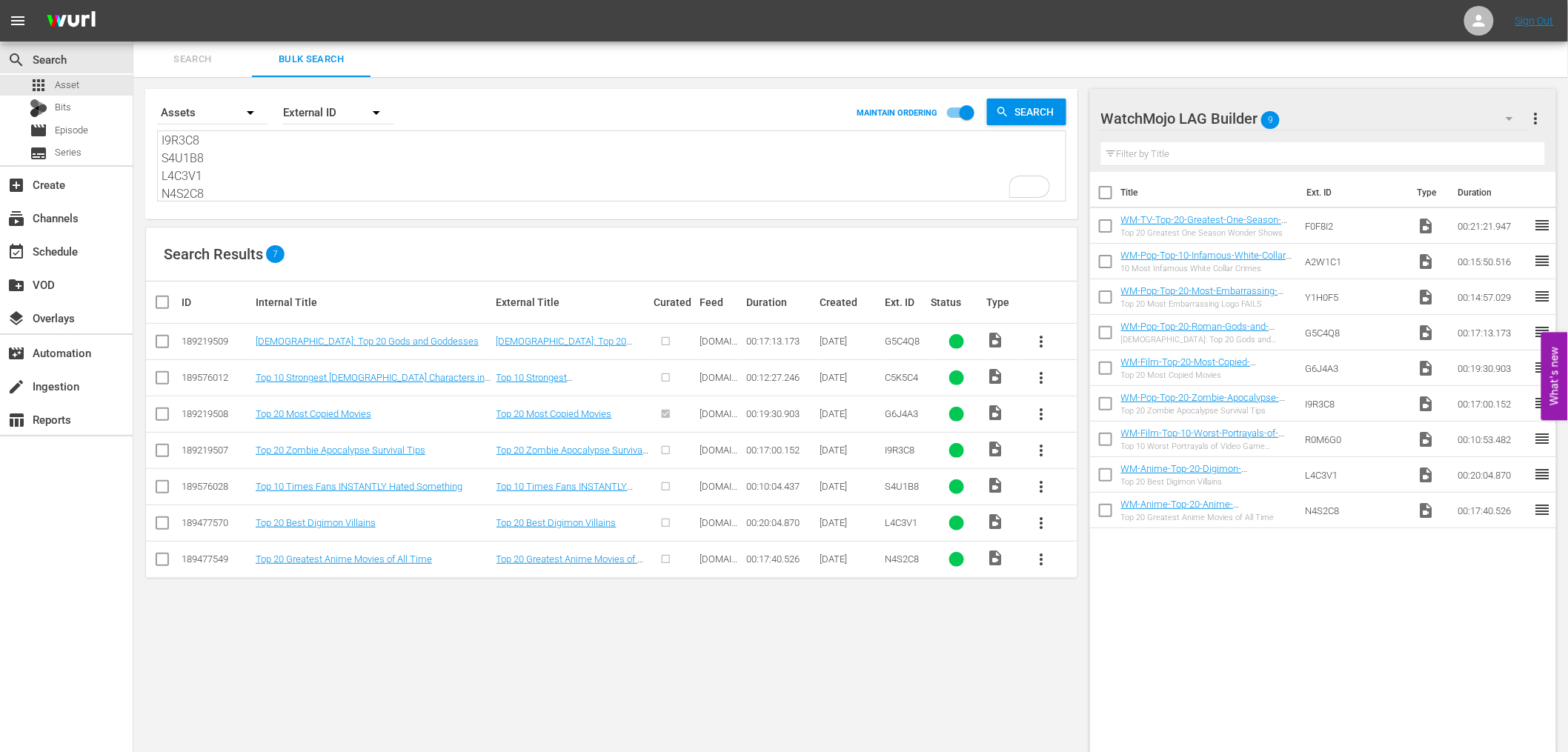
type textarea "G5C4Q8 C5K5C4 G6J4A3 I9R3C8 S4U1B8 L4C3V1 N4S2C8"
click at [1109, 188] on input "checkbox" at bounding box center [1105, 195] width 31 height 31
checkbox input "true"
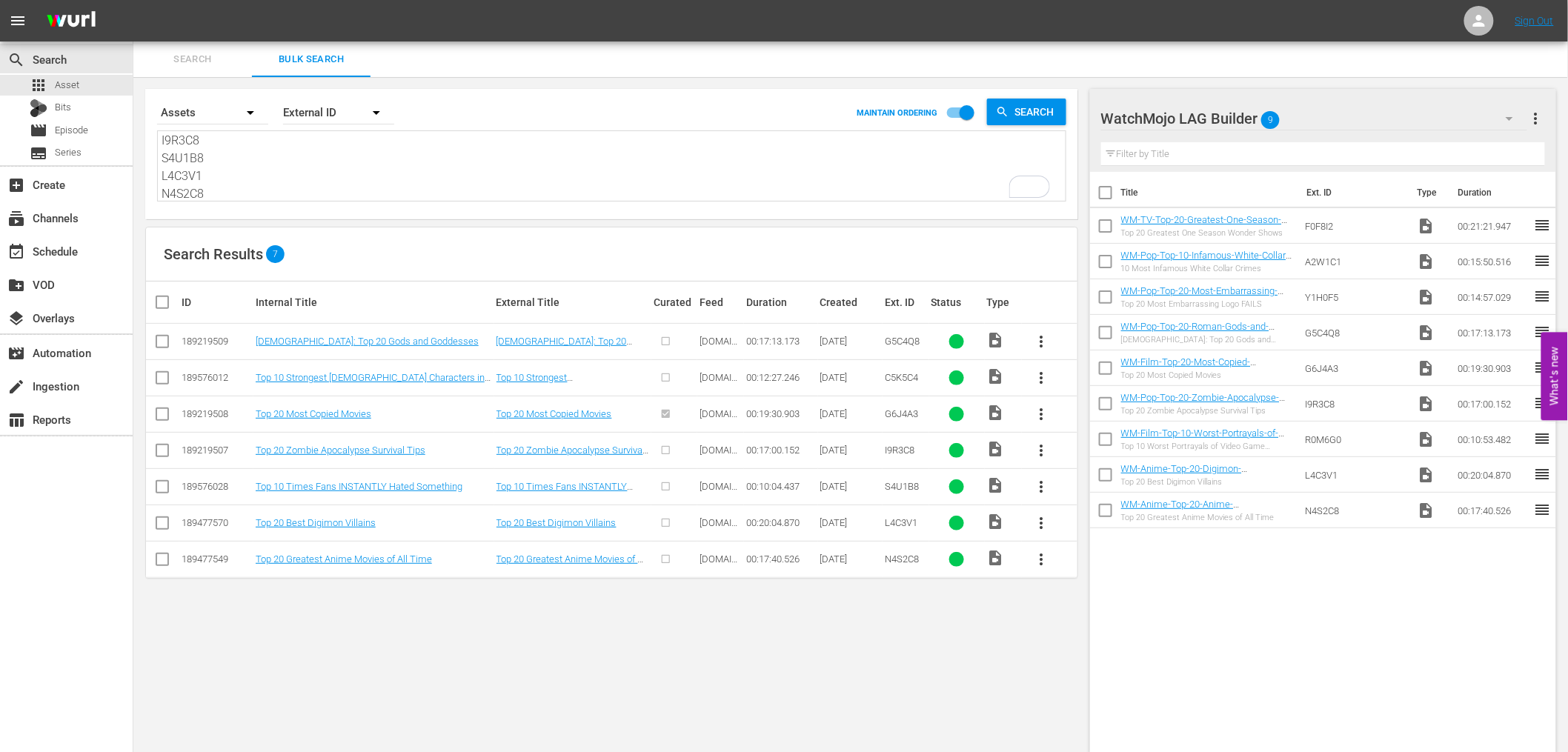
checkbox input "true"
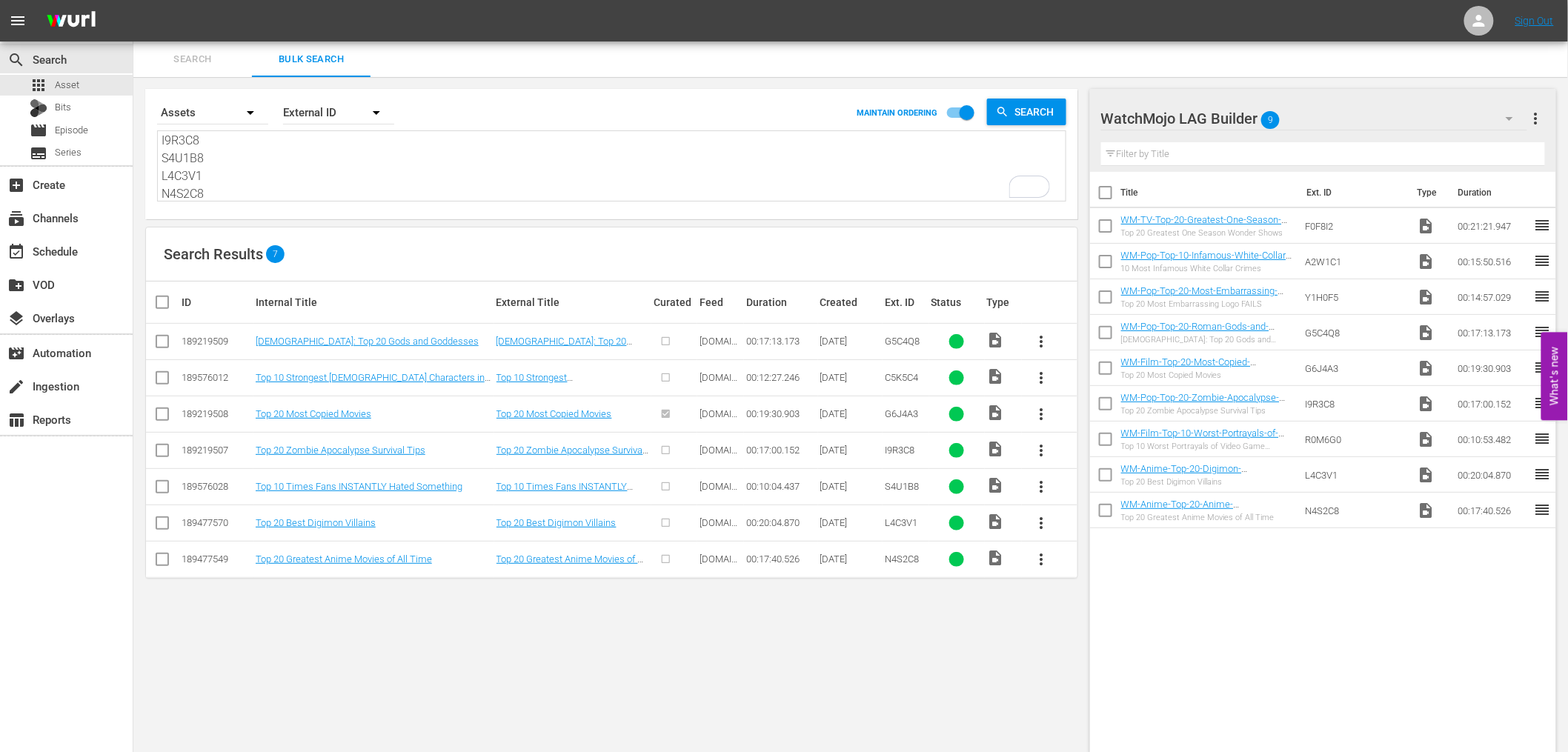
checkbox input "true"
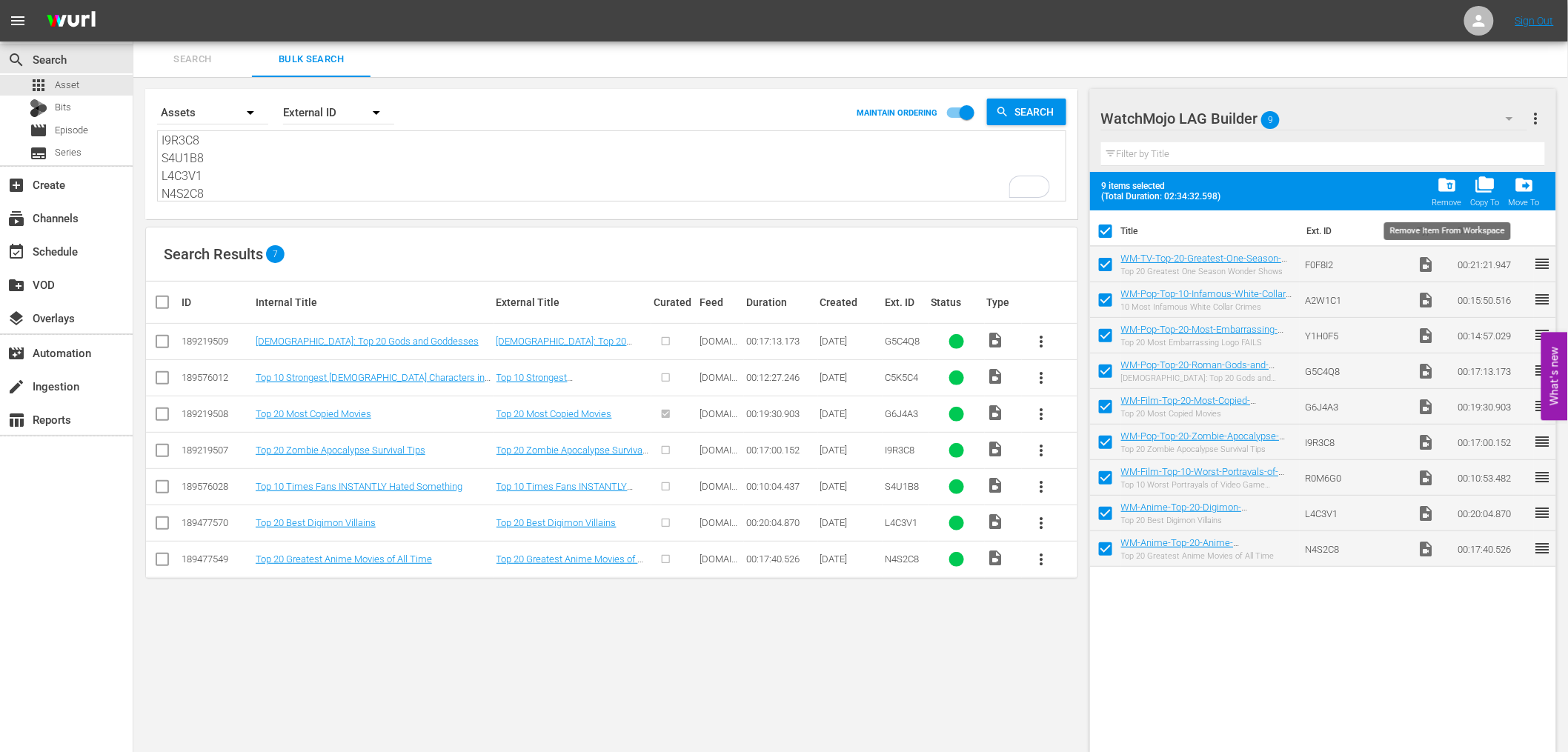
click at [1450, 193] on span "folder_delete" at bounding box center [1447, 185] width 20 height 20
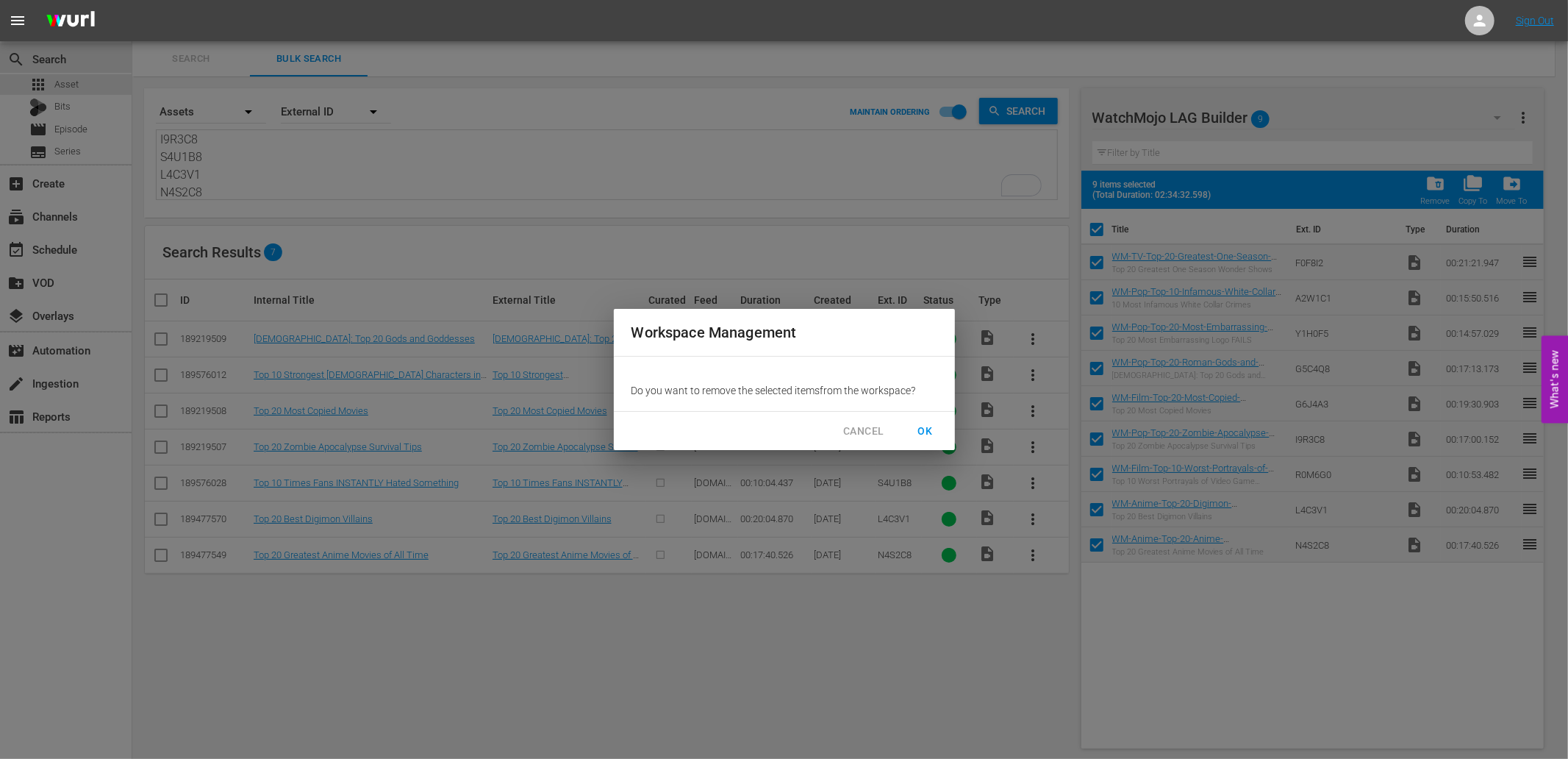
click at [930, 430] on span "OK" at bounding box center [925, 431] width 23 height 19
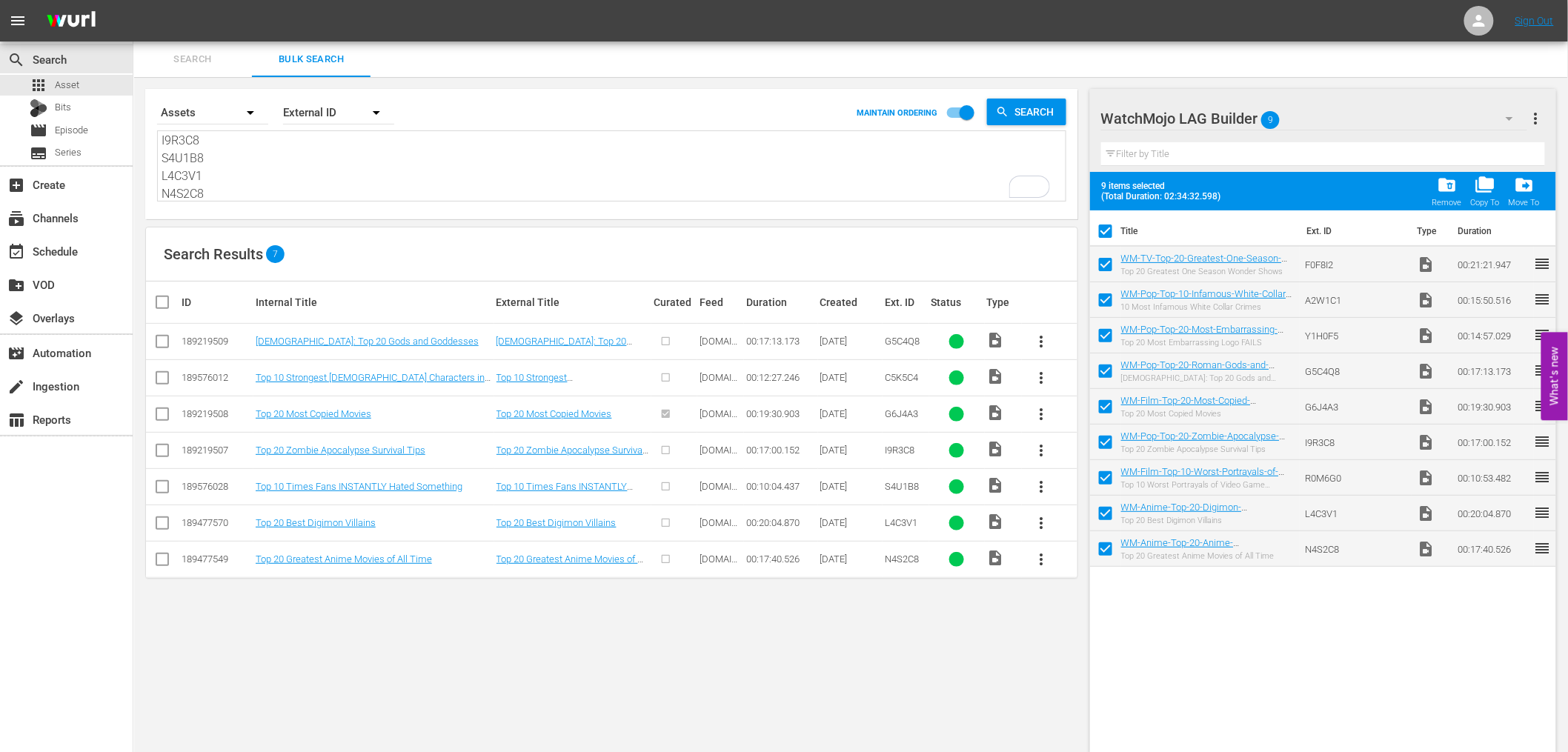
checkbox input "false"
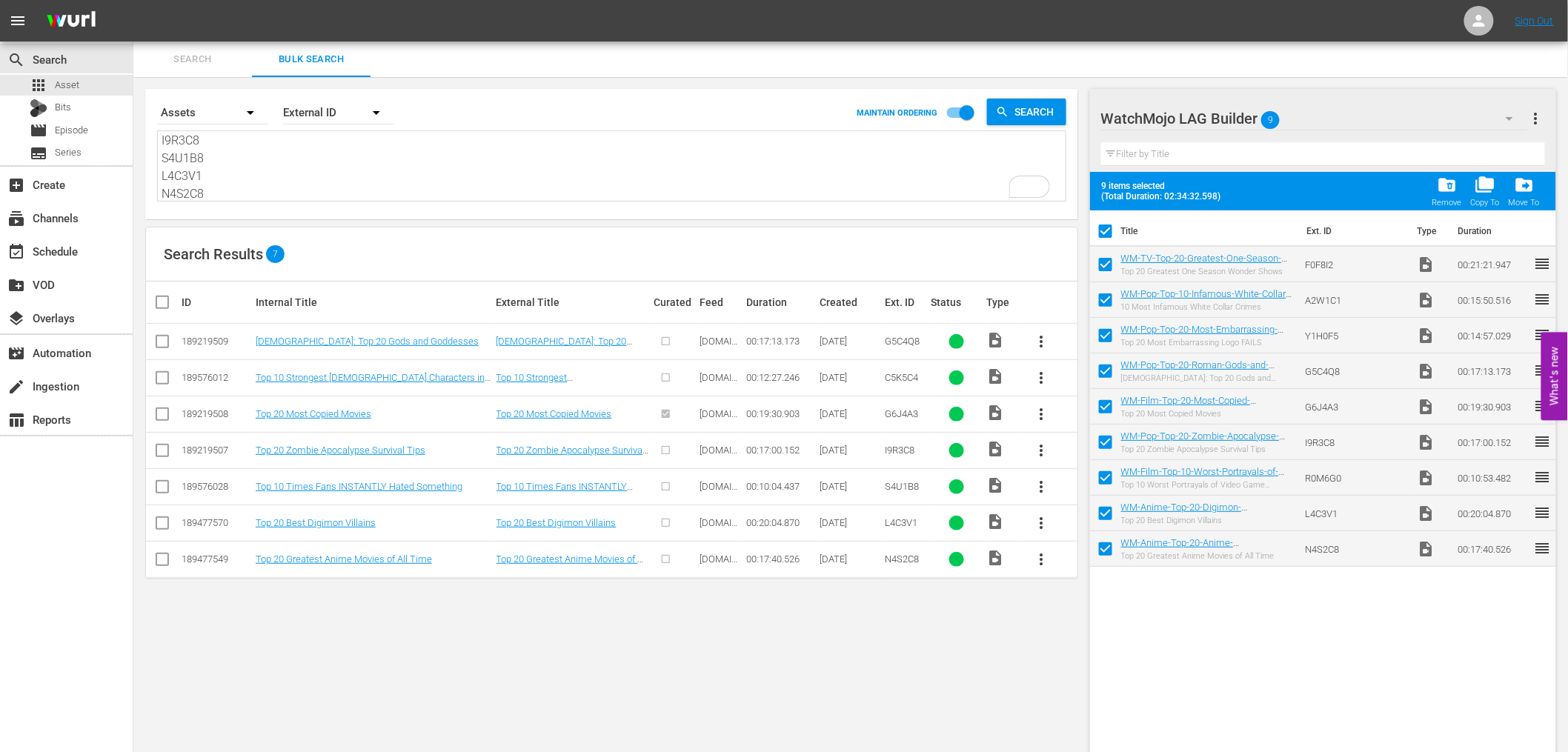
checkbox input "false"
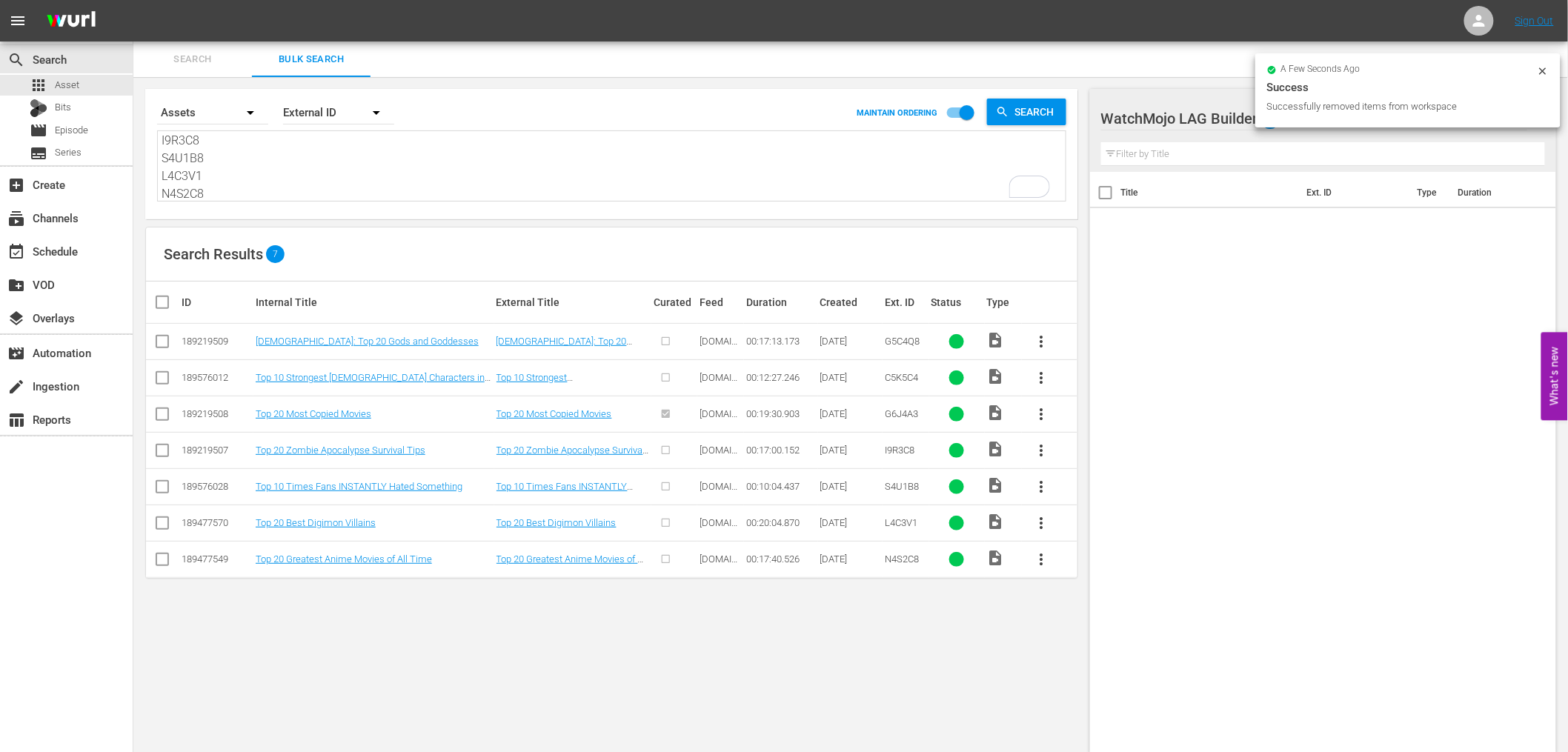
click at [158, 309] on input "checkbox" at bounding box center [168, 302] width 30 height 18
checkbox input "true"
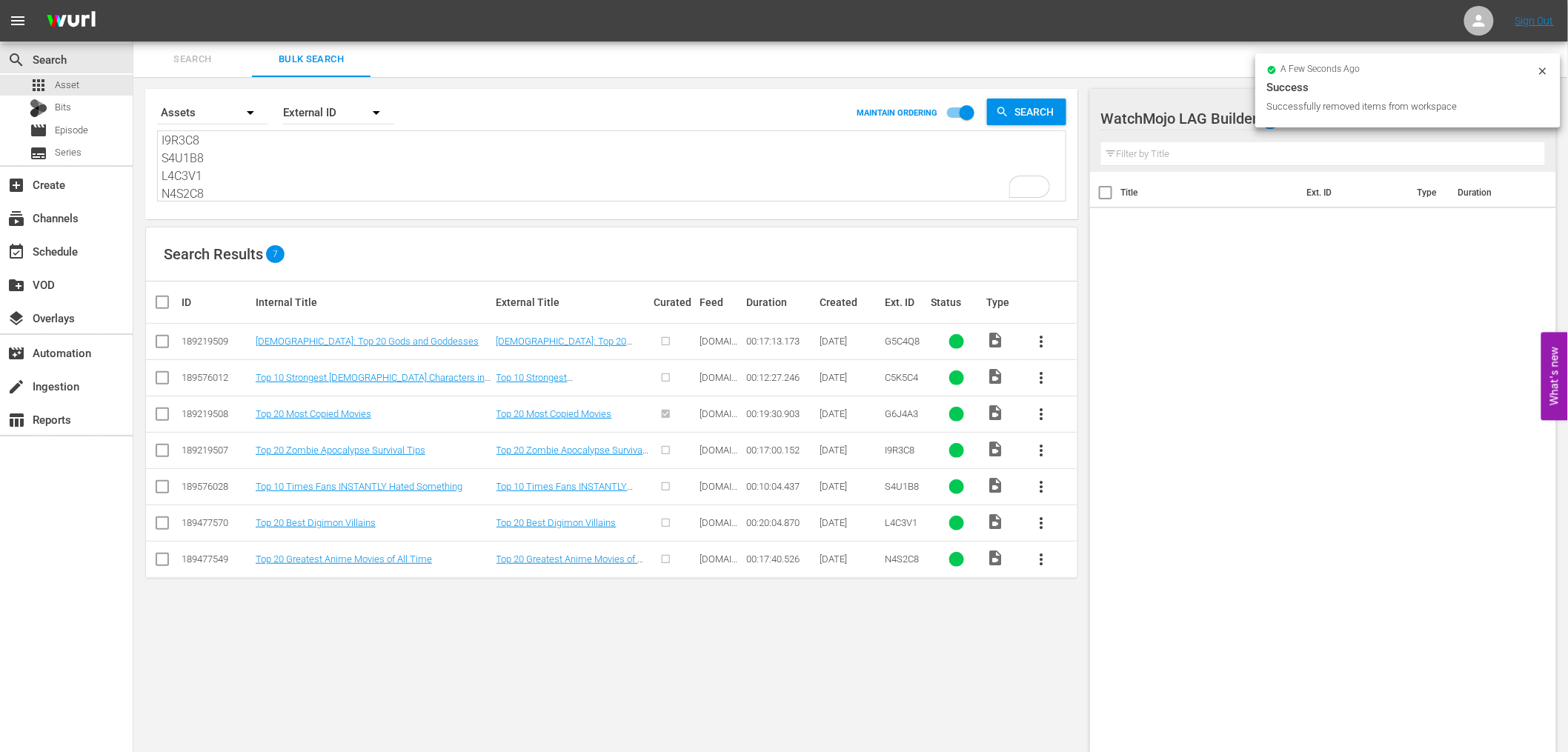
checkbox input "true"
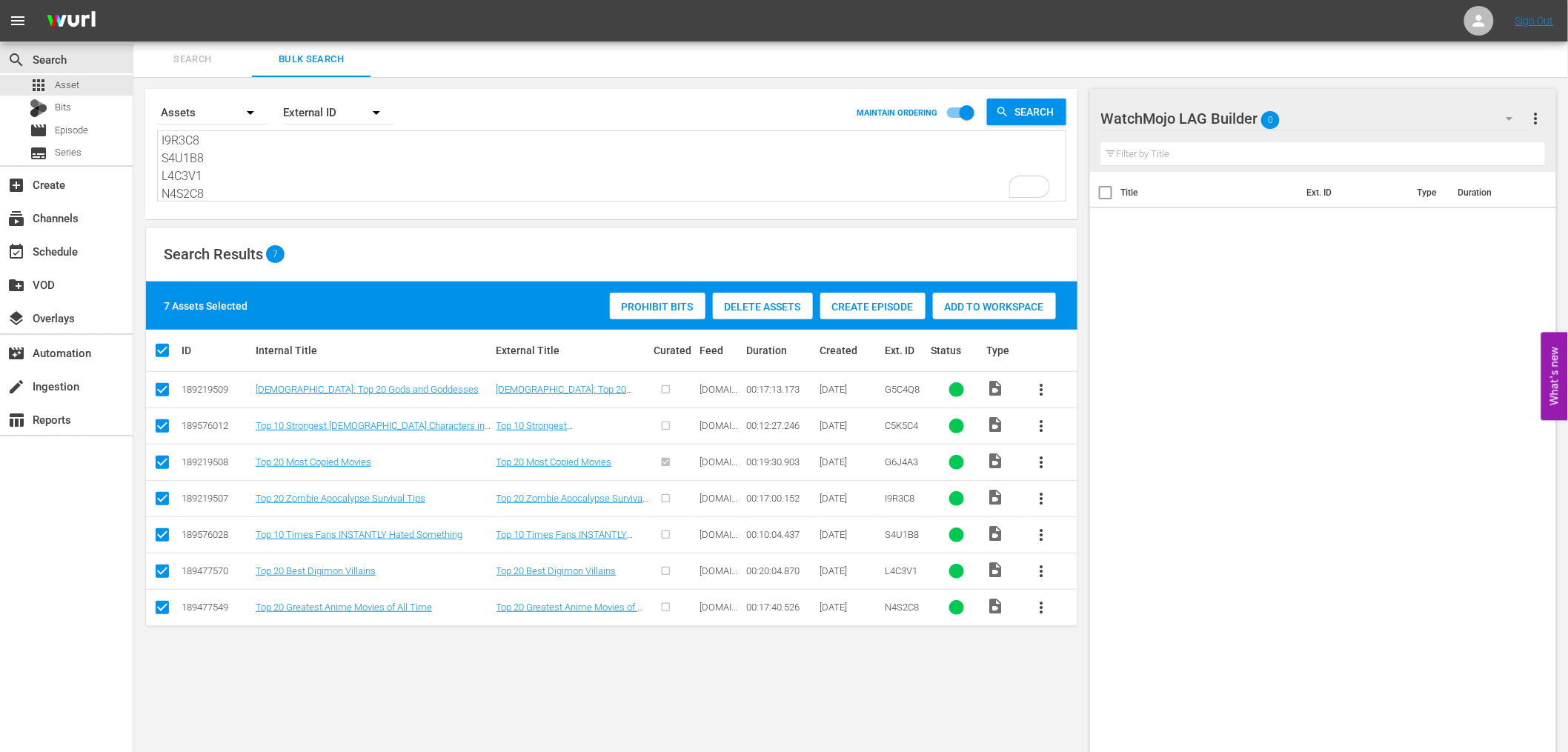
click at [1002, 309] on span "Add to Workspace" at bounding box center [994, 306] width 123 height 12
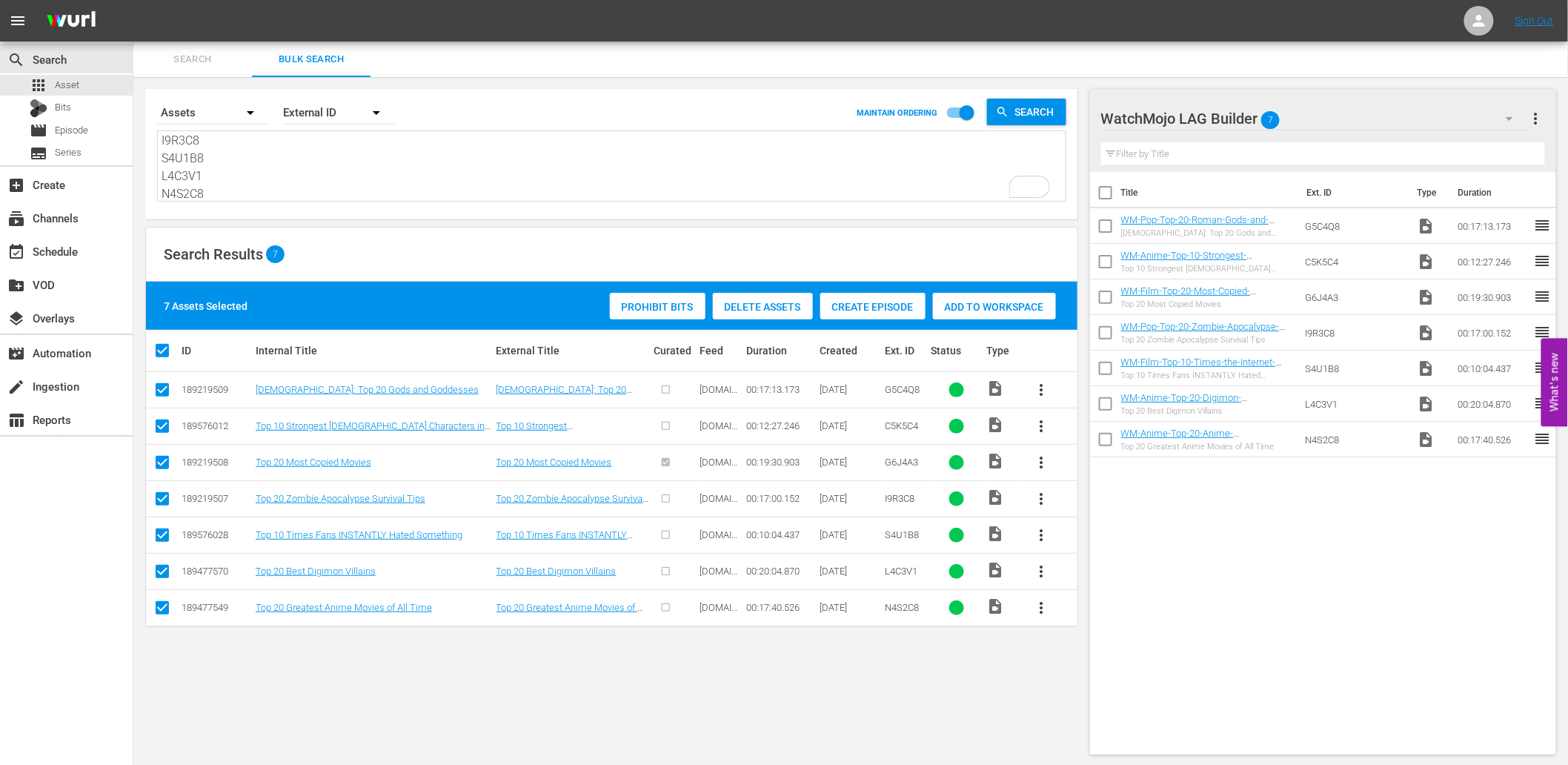
click at [259, 167] on textarea "G5C4Q8 C5K5C4 G6J4A3 I9R3C8 S4U1B8 L4C3V1 N4S2C8" at bounding box center [613, 167] width 904 height 67
paste textarea "P2F1H6"
type textarea "P2F1H6"
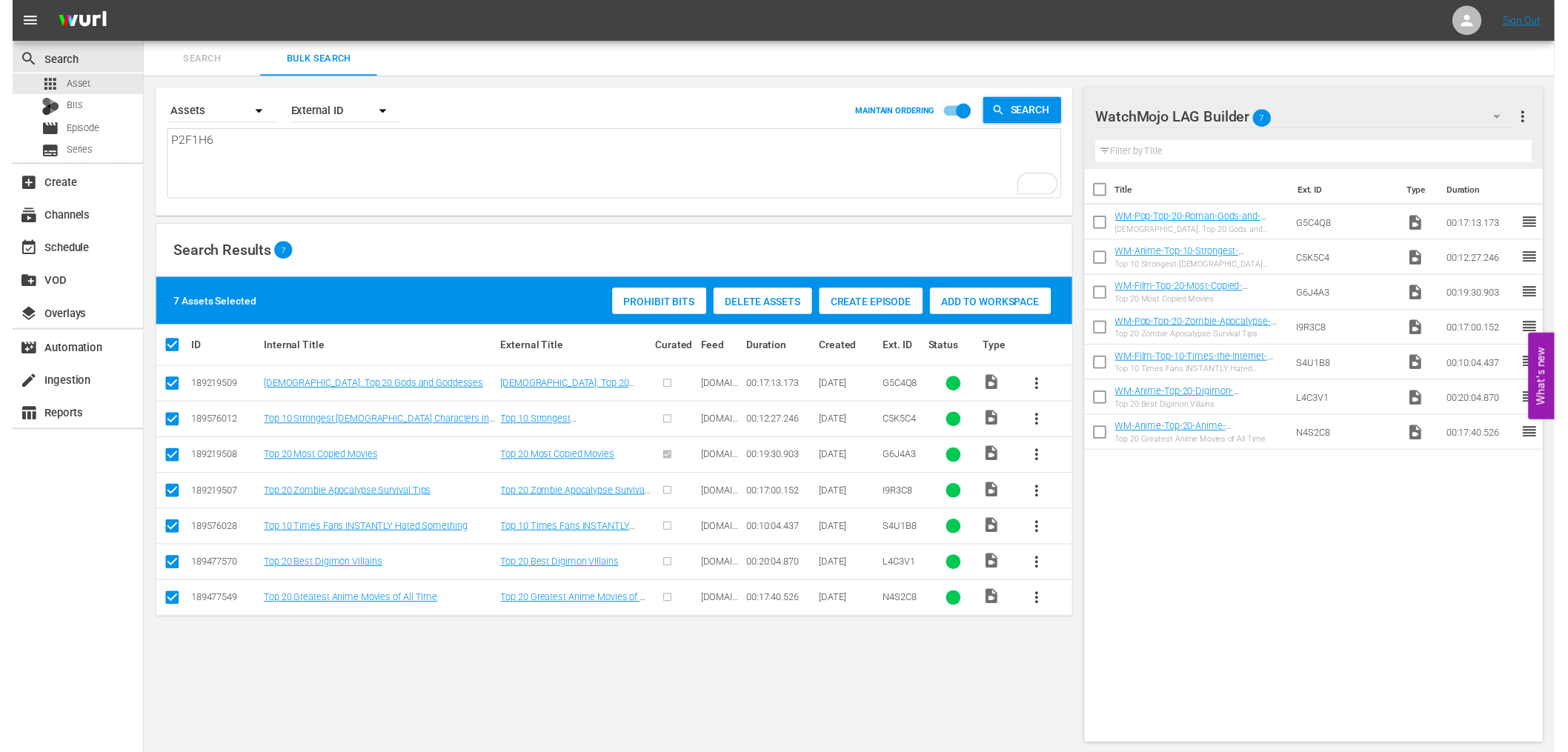
scroll to position [0, 0]
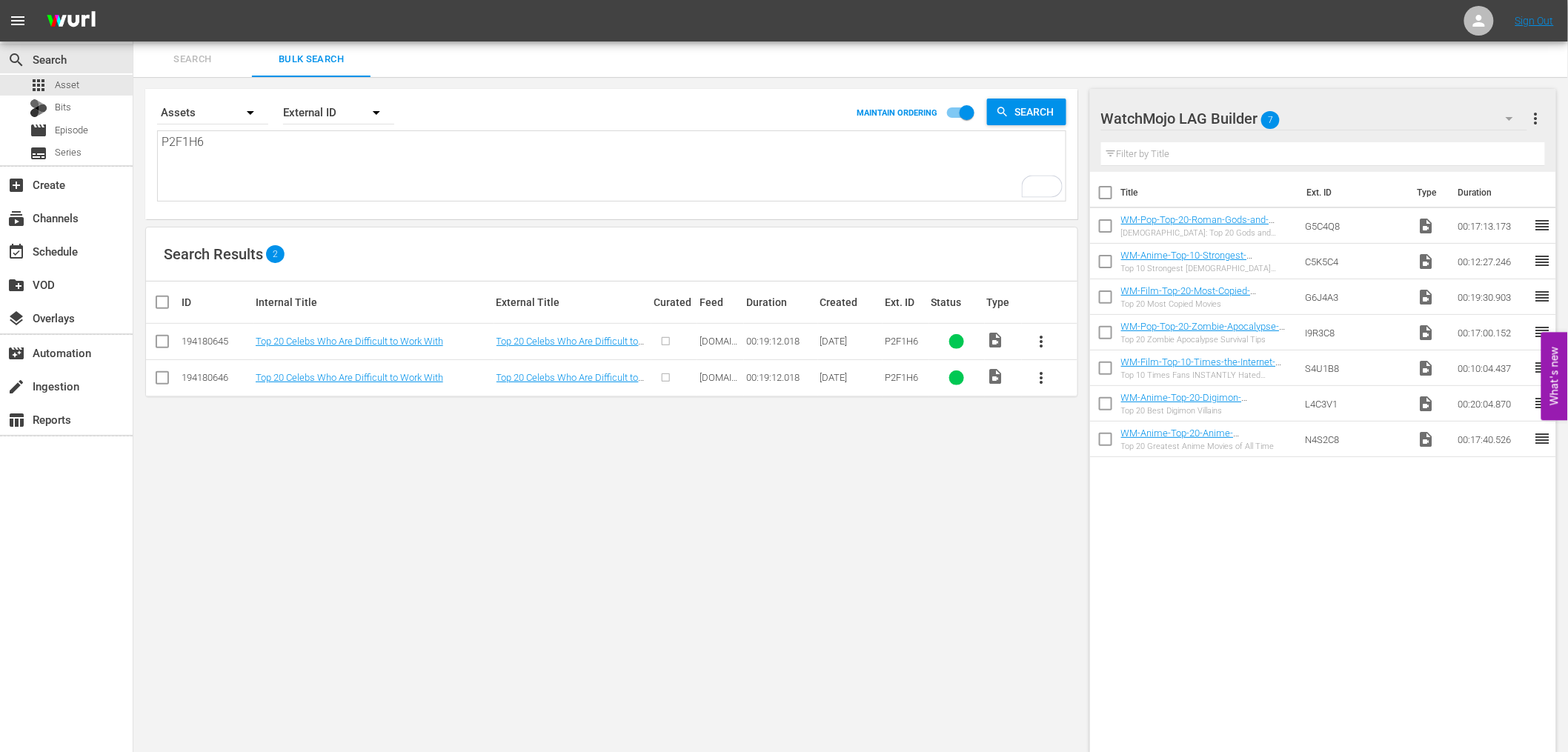
type textarea "P2F1H6"
click at [165, 376] on input "checkbox" at bounding box center [162, 380] width 18 height 18
checkbox input "true"
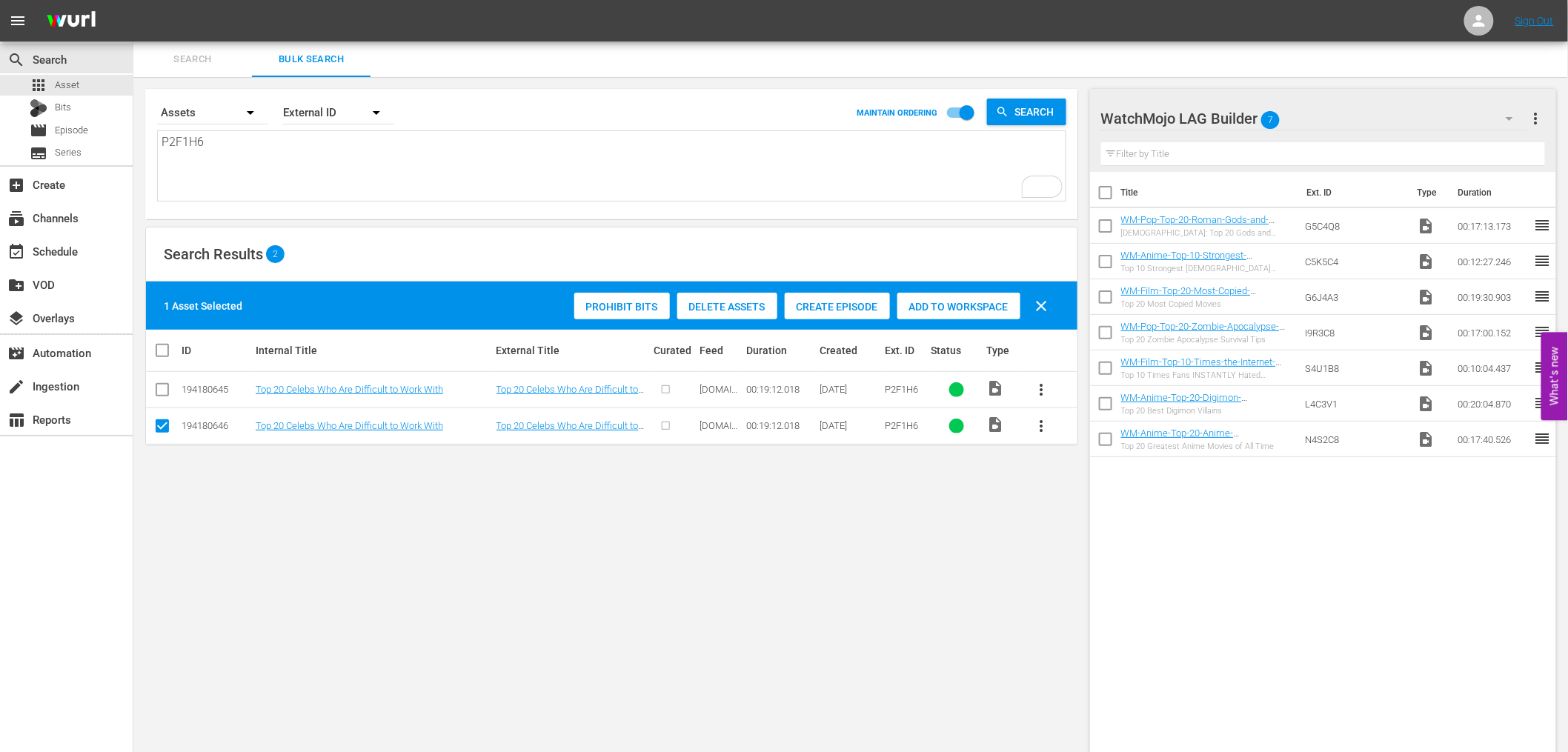
click at [737, 309] on span "Delete Assets" at bounding box center [727, 306] width 100 height 12
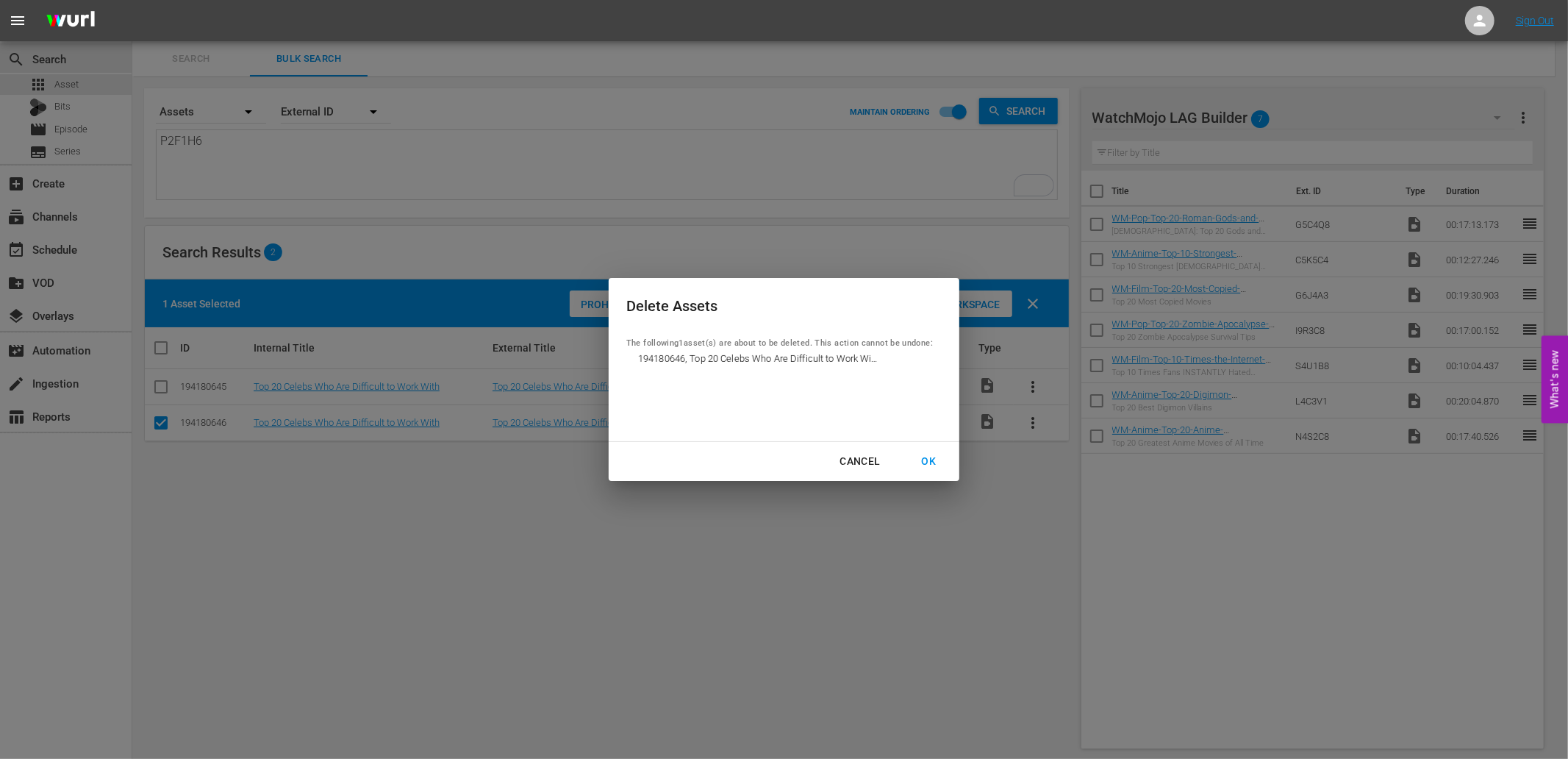
click at [930, 457] on div "OK" at bounding box center [928, 461] width 38 height 19
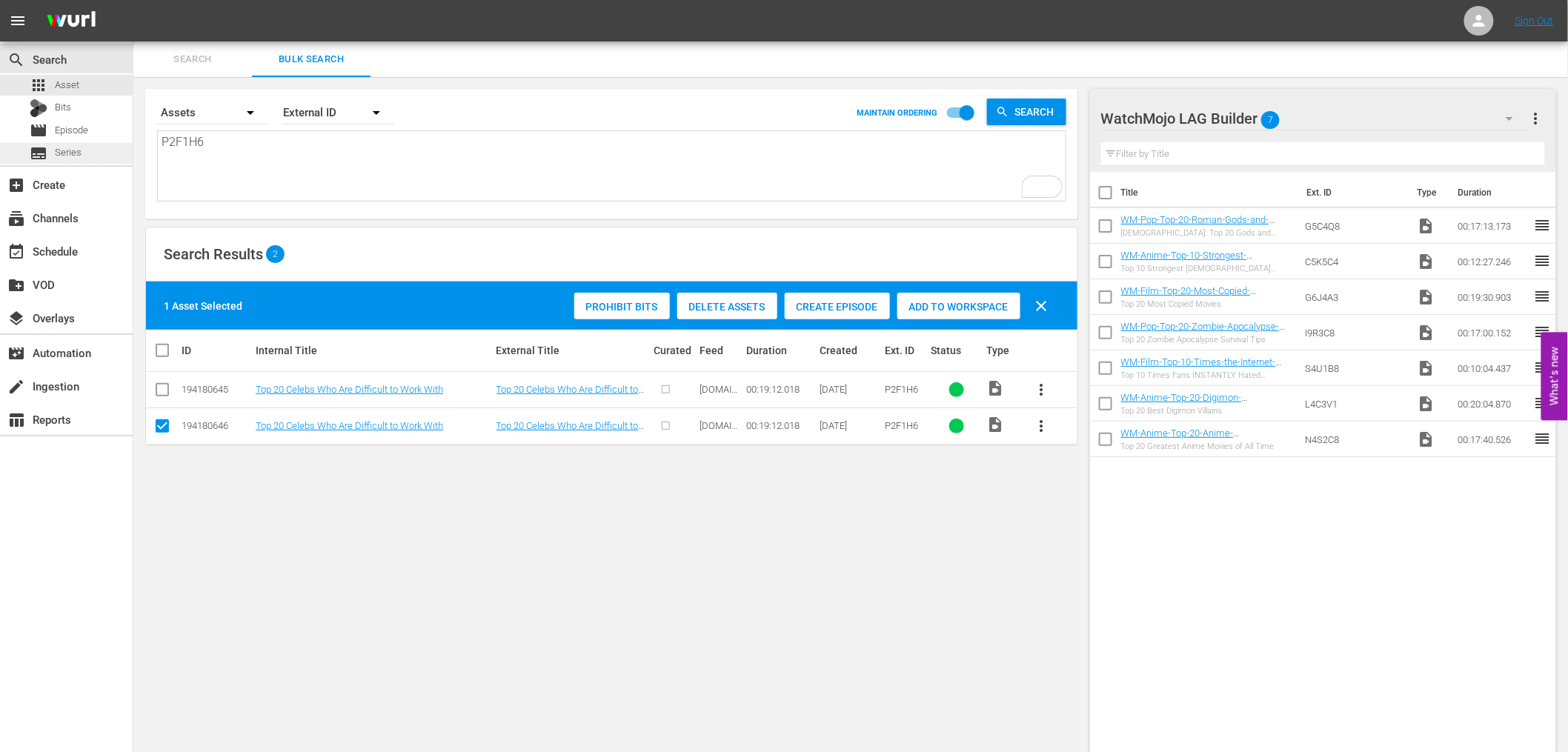
drag, startPoint x: 37, startPoint y: 141, endPoint x: 13, endPoint y: 142, distance: 24.0
click at [134, 0] on div "search Search apps Asset Bits movie Episode subtitles Series add_box Create sub…" at bounding box center [851, 0] width 1434 height 0
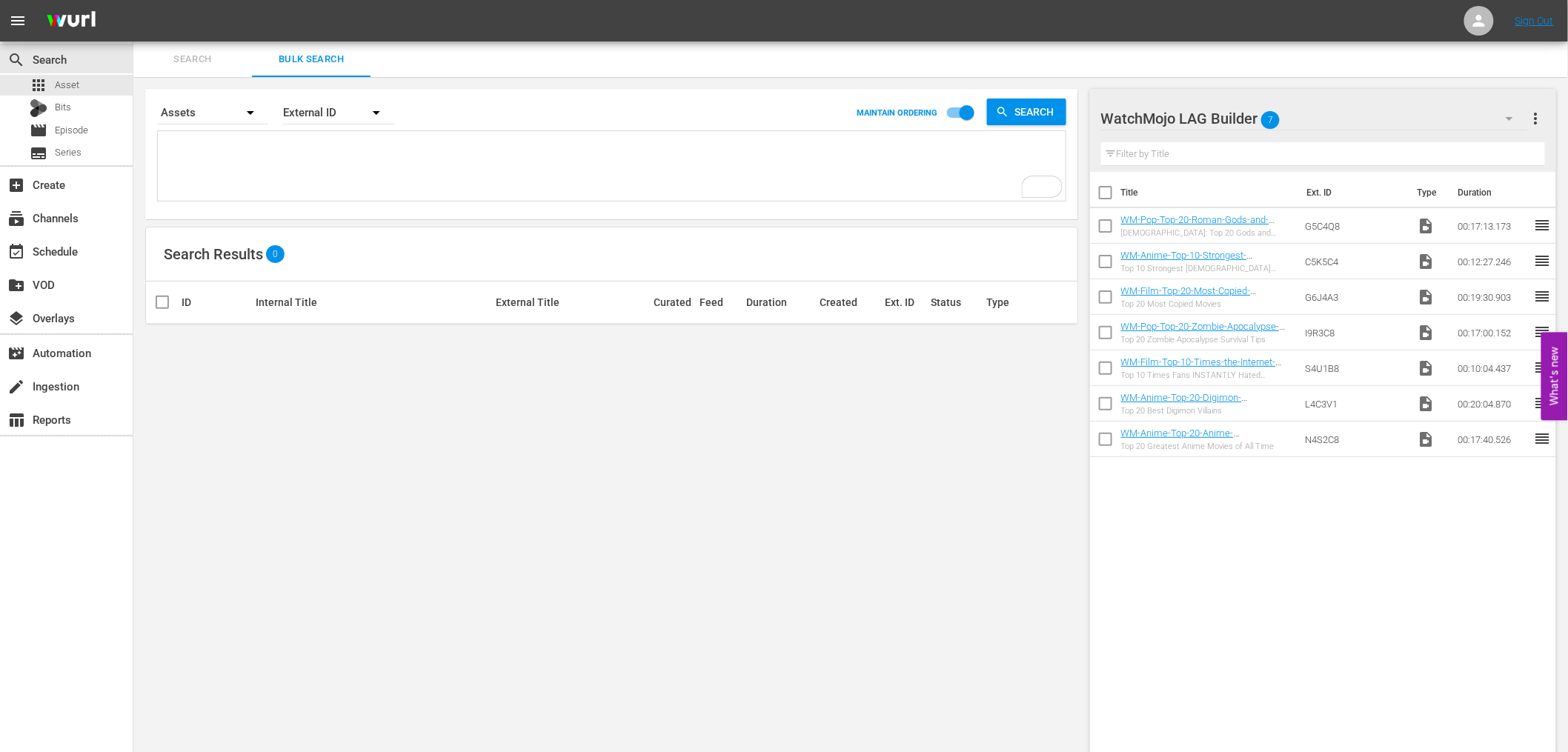
paste textarea "E5U3K5 O1G0B2 P6I0M8 Y2Z1Z6 W1Q8I8 Q7V5G3 T0D9I8 N5V9K5"
type textarea "E5U3K5 O1G0B2 P6I0M8 Y2Z1Z6 W1Q8I8 Q7V5G3 T0D9I8 N5V9K5"
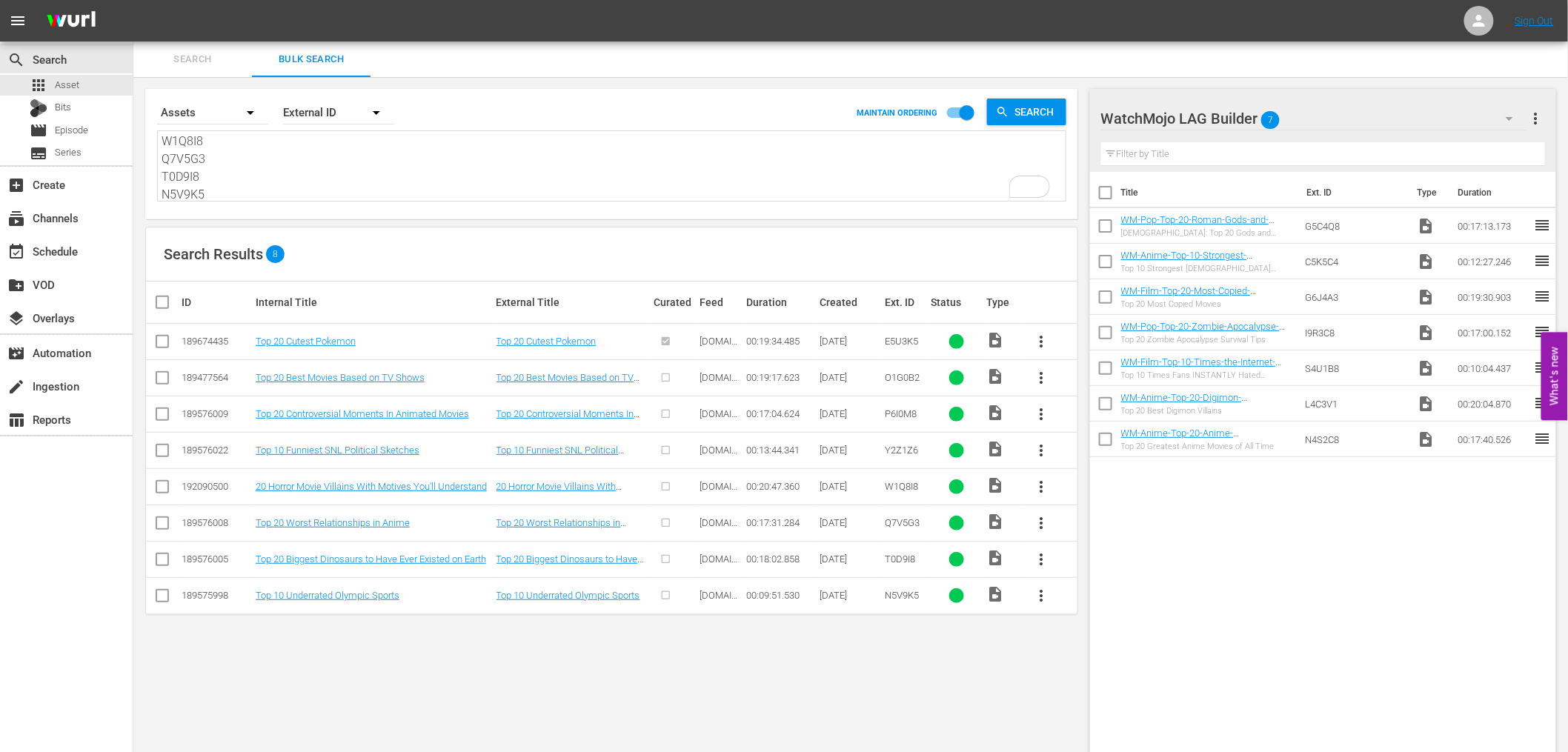
type textarea "E5U3K5 O1G0B2 P6I0M8 Y2Z1Z6 W1Q8I8 Q7V5G3 T0D9I8 N5V9K5"
click at [1102, 194] on input "checkbox" at bounding box center [1105, 195] width 31 height 31
checkbox input "true"
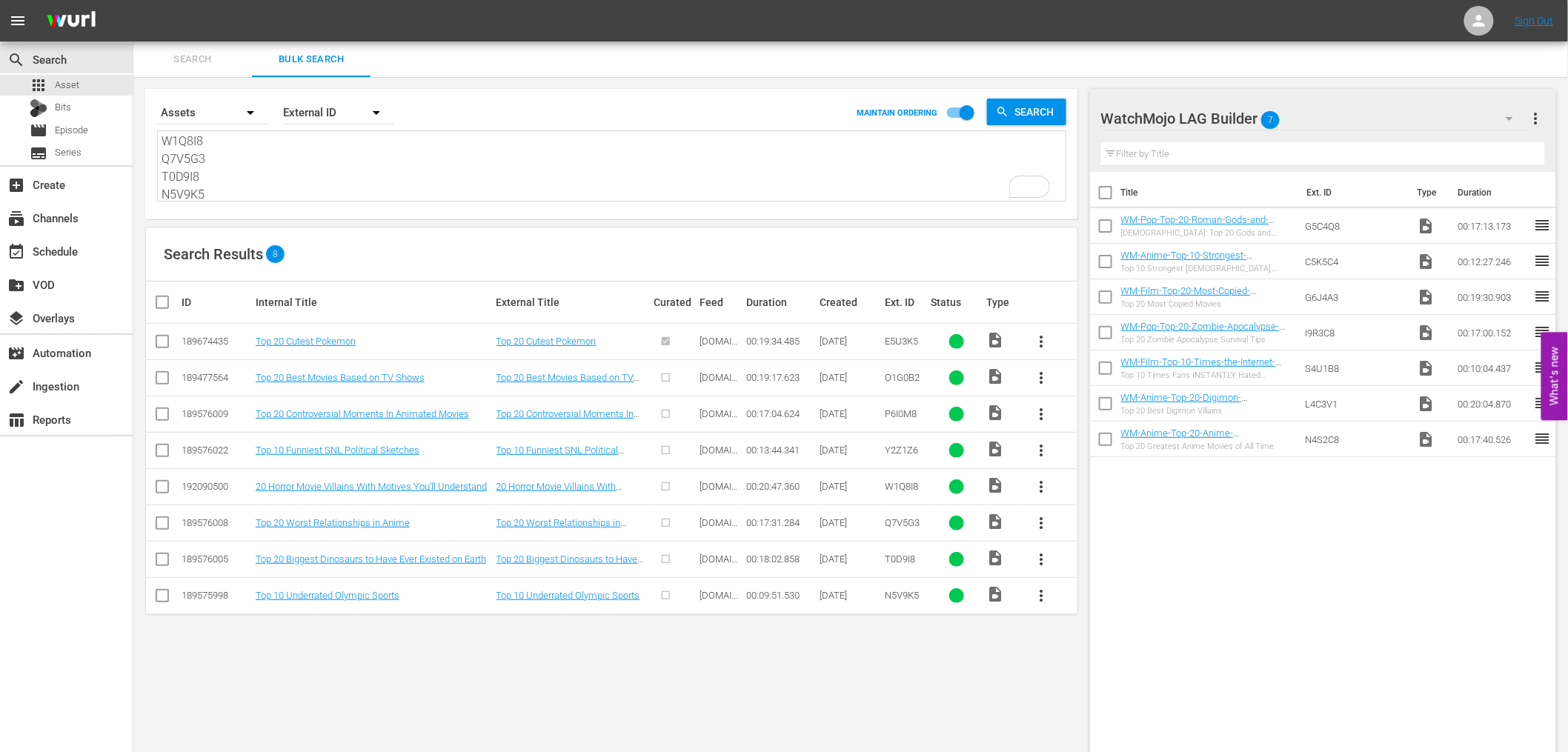
checkbox input "true"
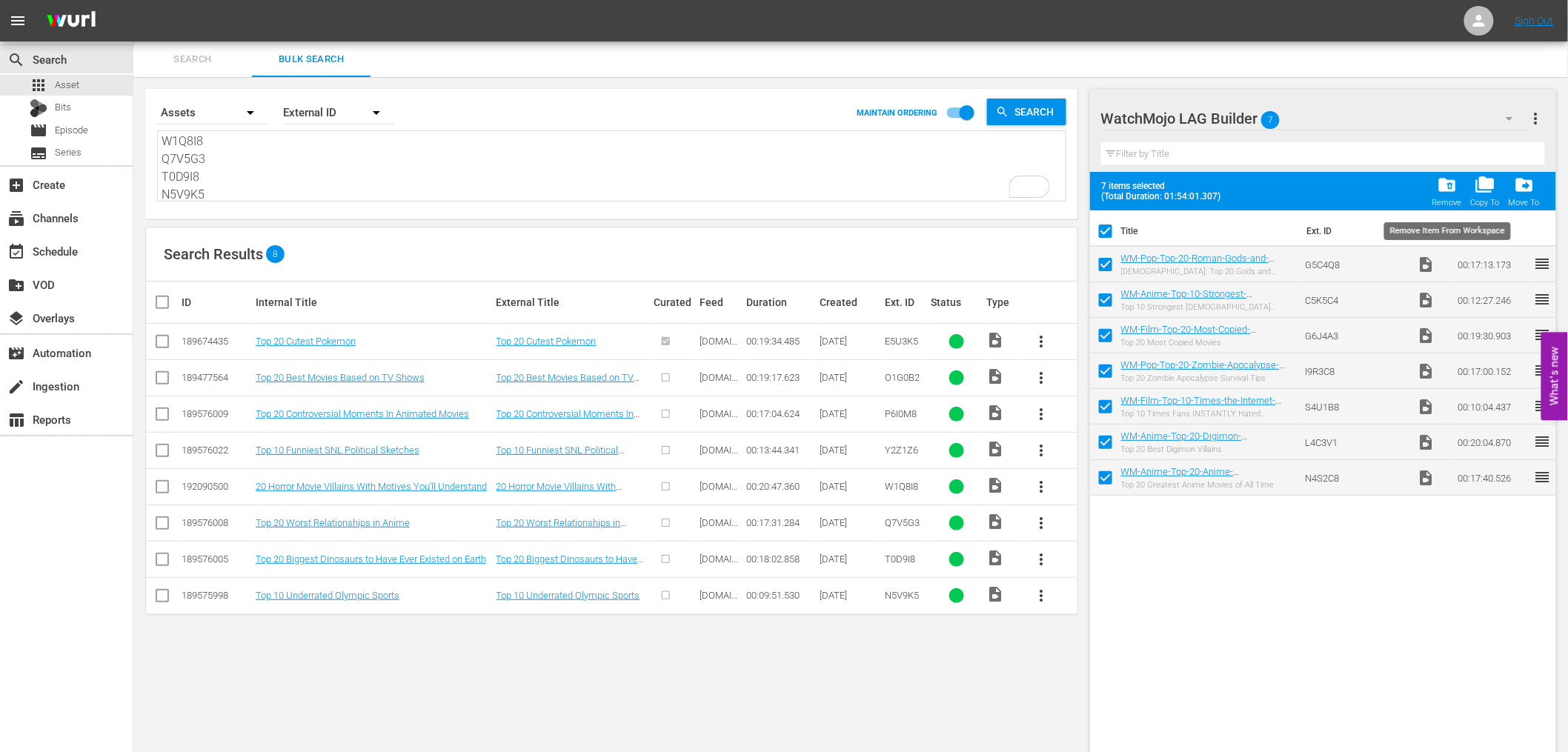
click at [1436, 195] on div "folder_delete Remove" at bounding box center [1447, 191] width 30 height 33
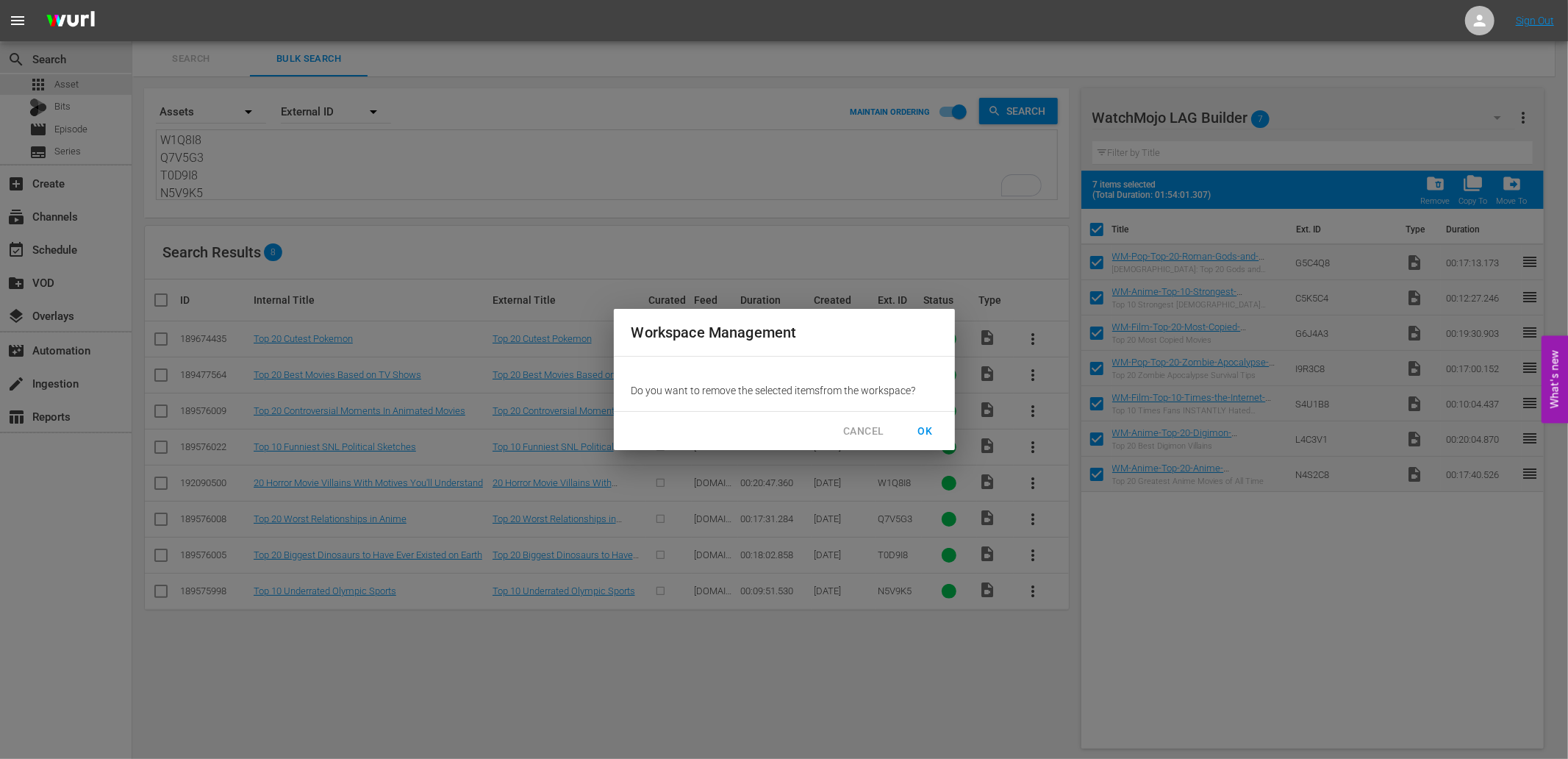
click at [924, 428] on span "OK" at bounding box center [925, 431] width 23 height 19
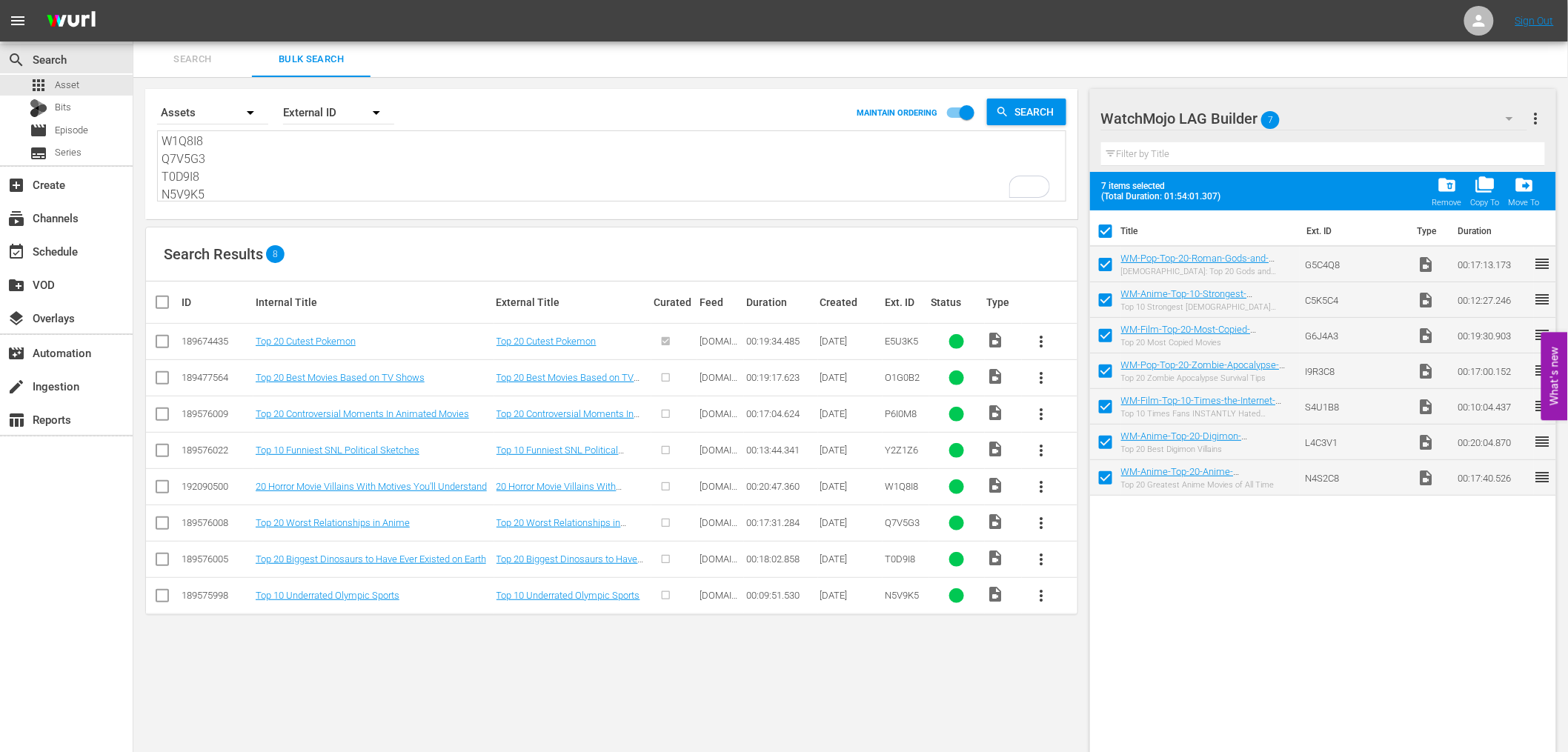
checkbox input "false"
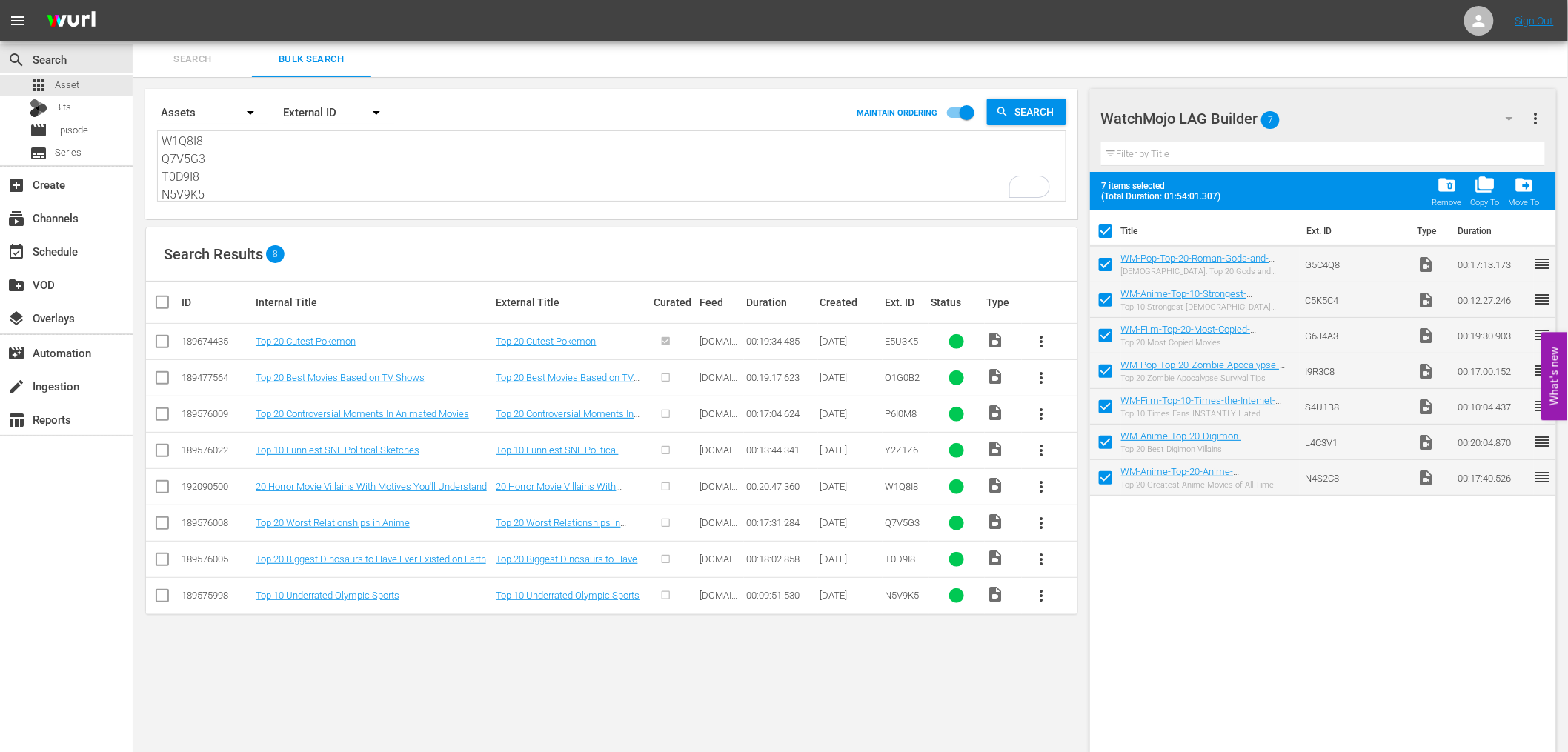
checkbox input "false"
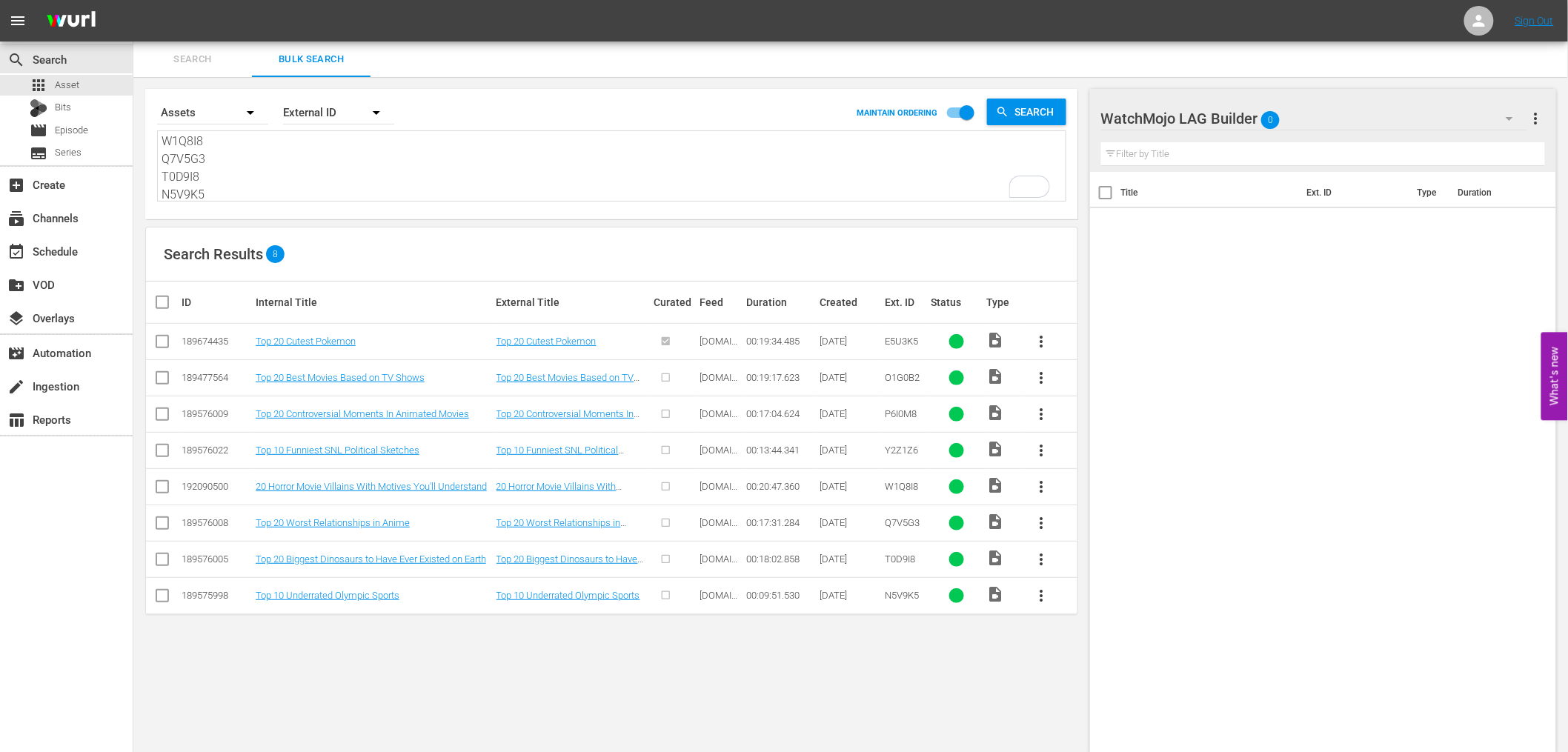
click at [284, 178] on textarea "E5U3K5 O1G0B2 P6I0M8 Y2Z1Z6 W1Q8I8 Q7V5G3 T0D9I8 N5V9K5" at bounding box center [613, 167] width 904 height 67
paste textarea "C5K5C4 S4U1B8 E5U3K5 O1G0B2 P6I0M8 Y2Z1Z6 W1Q8I8 Q7V5G3 T0D9I8 N5V9K5"
type textarea "C5K5C4 S4U1B8 E5U3K5 O1G0B2 P6I0M8 Y2Z1Z6 W1Q8I8 Q7V5G3 T0D9I8 N5V9K5"
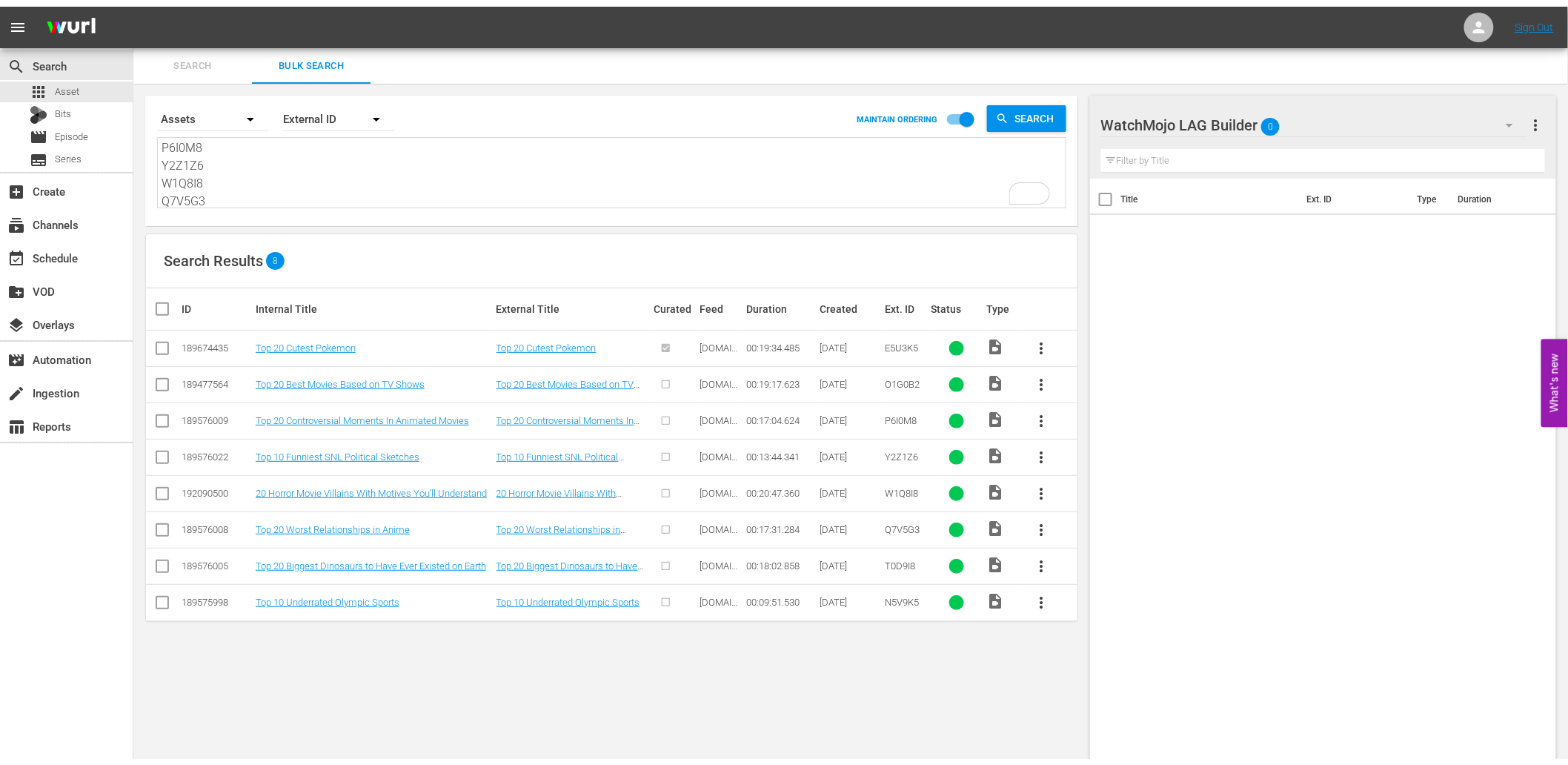
scroll to position [108, 0]
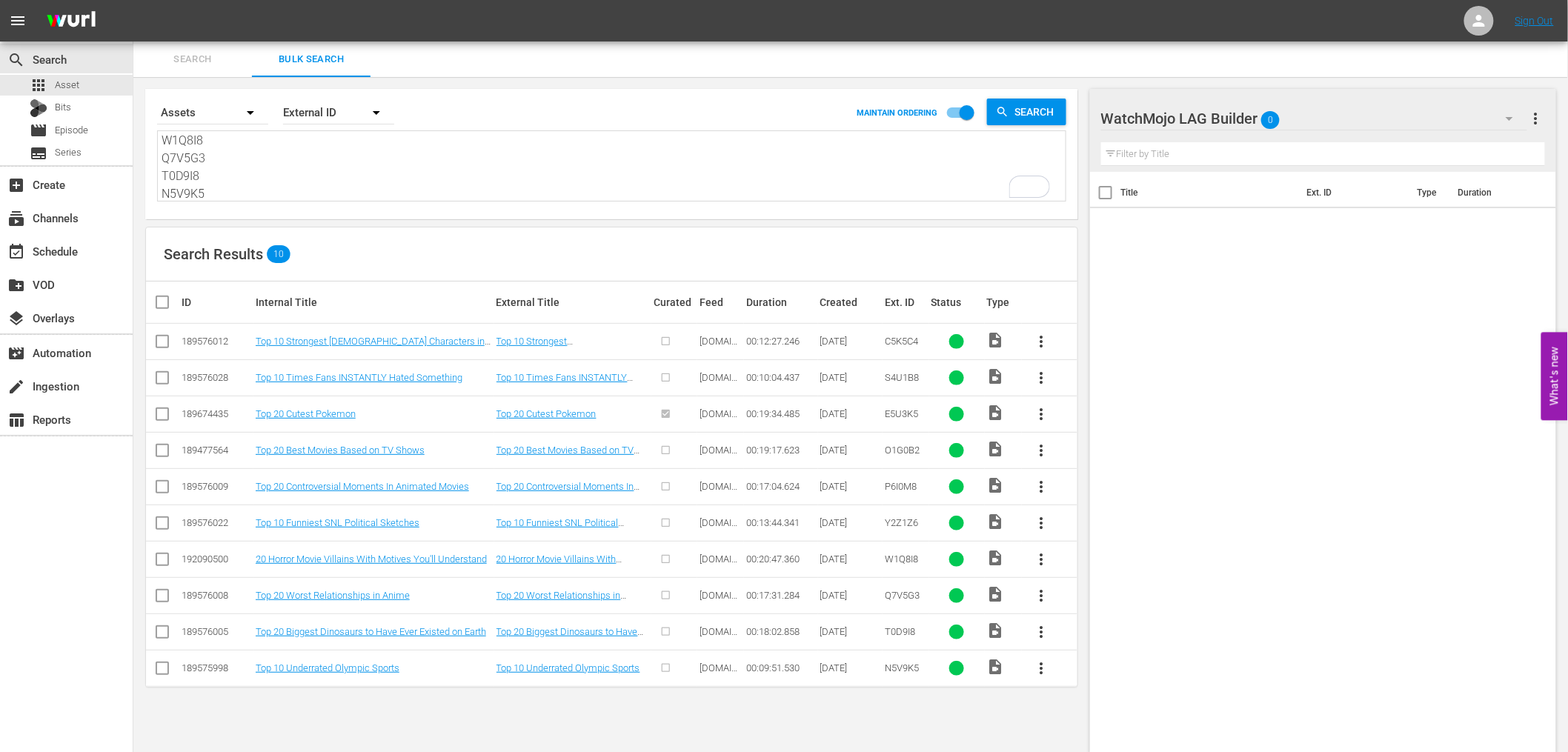
type textarea "C5K5C4 S4U1B8 E5U3K5 O1G0B2 P6I0M8 Y2Z1Z6 W1Q8I8 Q7V5G3 T0D9I8 N5V9K5"
click at [167, 304] on input "checkbox" at bounding box center [168, 302] width 30 height 18
checkbox input "true"
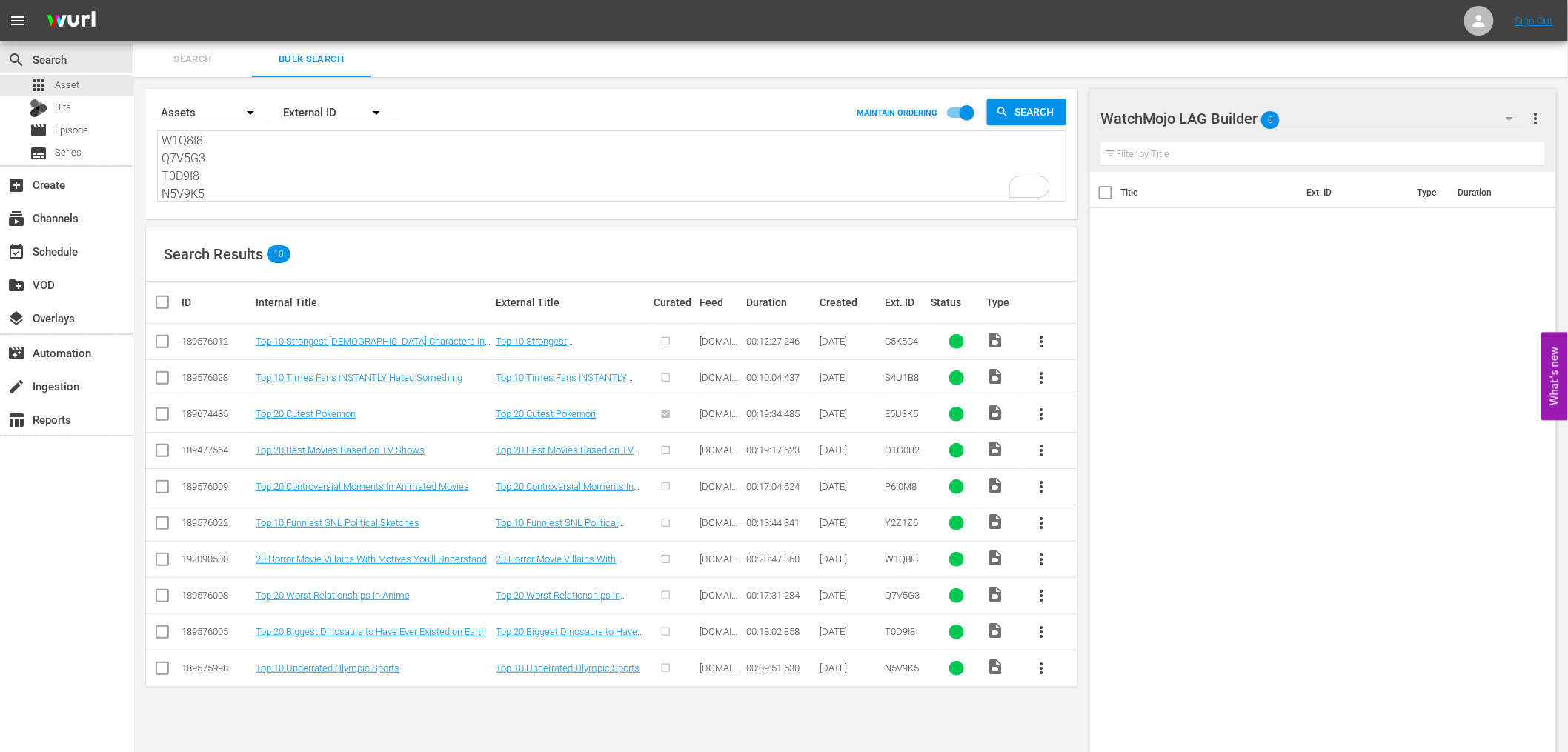
checkbox input "true"
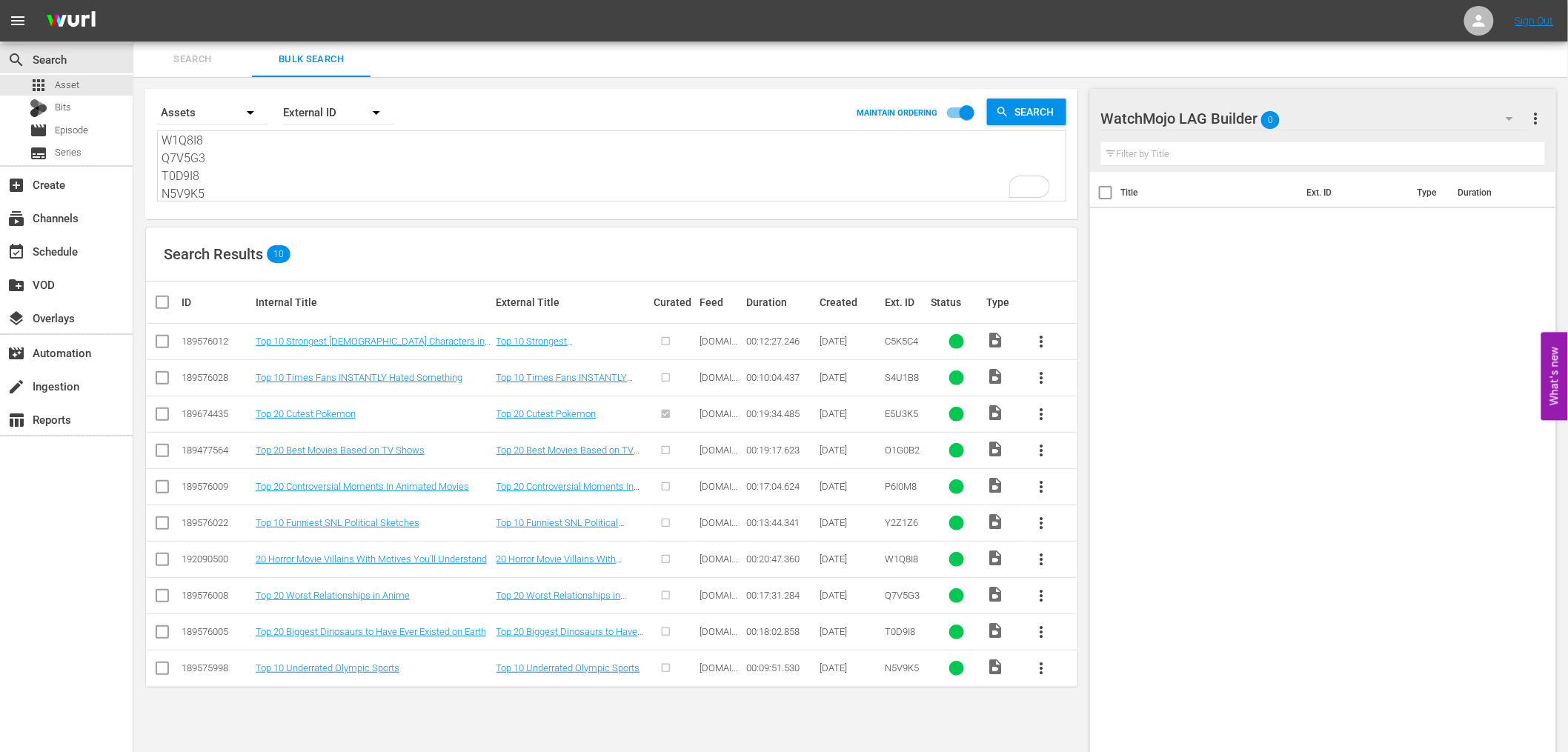
checkbox input "true"
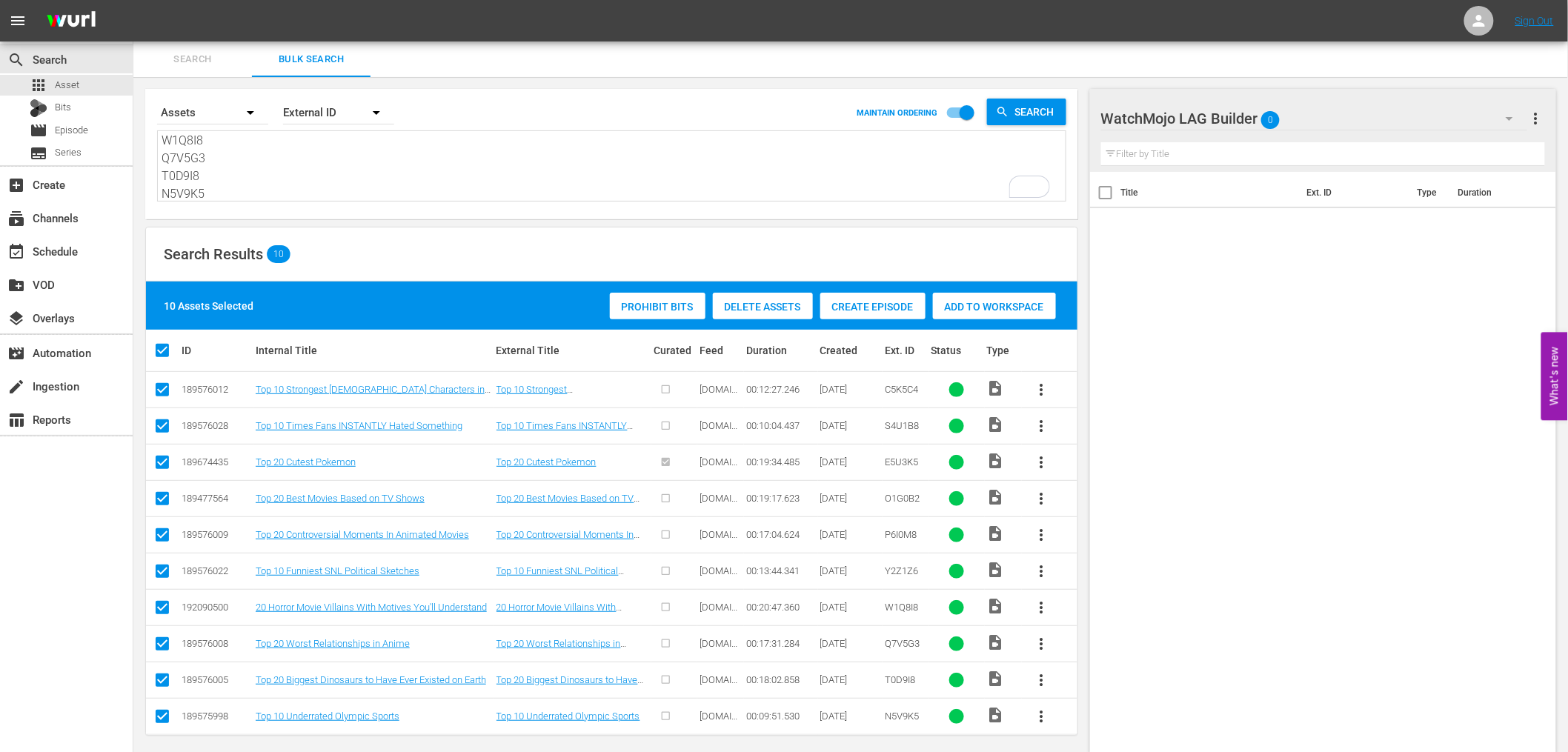
click at [1000, 312] on div "Add to Workspace" at bounding box center [994, 307] width 123 height 28
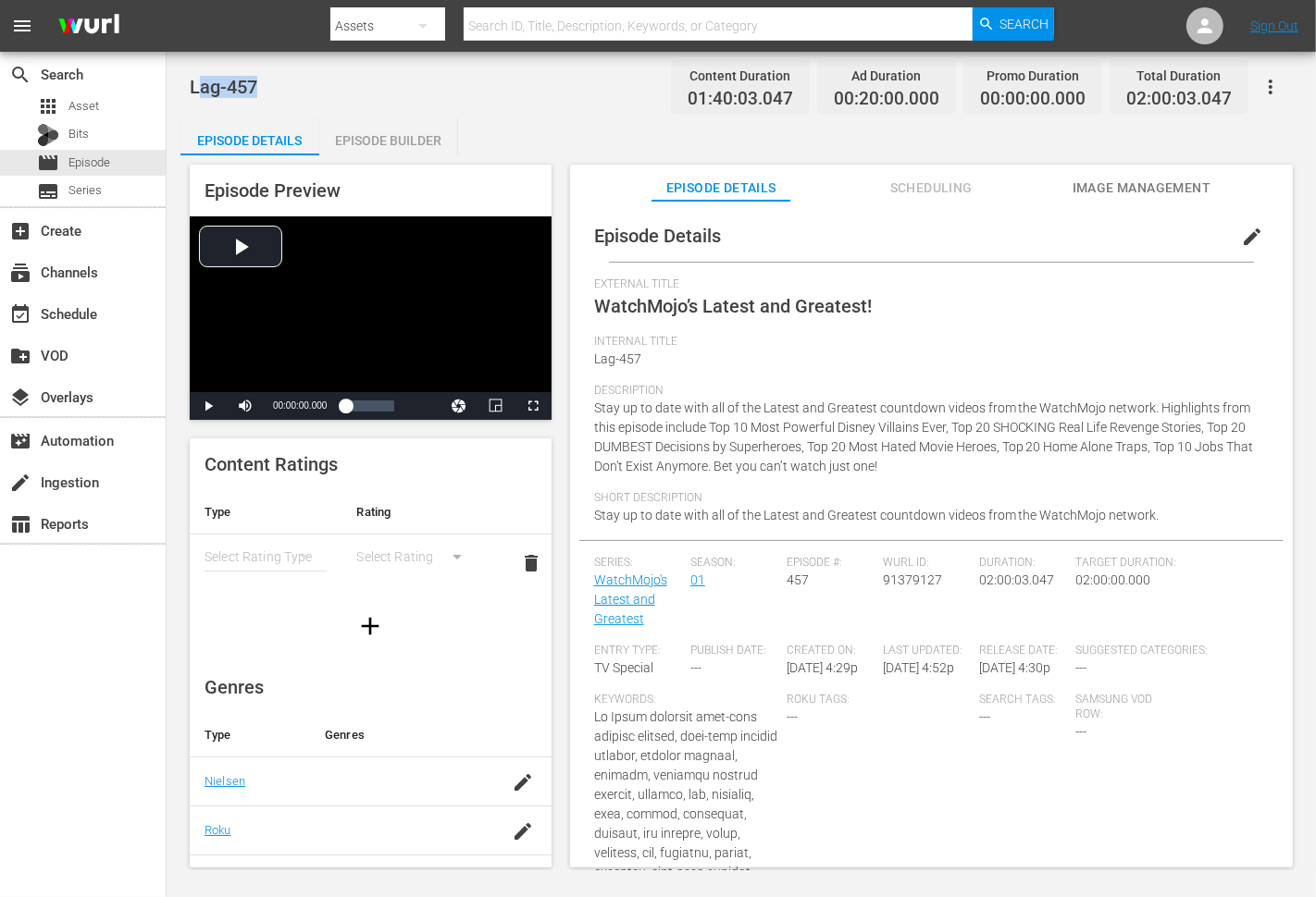
drag, startPoint x: 263, startPoint y: 88, endPoint x: 200, endPoint y: 93, distance: 63.2
click at [200, 90] on div "Lag-457 Content Duration 01:40:03.047 Ad Duration 00:20:00.000 Promo Duration 0…" at bounding box center [740, 86] width 1103 height 42
click at [598, 419] on span "Stay up to date with all of the Latest and Greatest countdown videos from the W…" at bounding box center [924, 437] width 659 height 73
click at [598, 410] on span "Stay up to date with all of the Latest and Greatest countdown videos from the W…" at bounding box center [924, 437] width 659 height 73
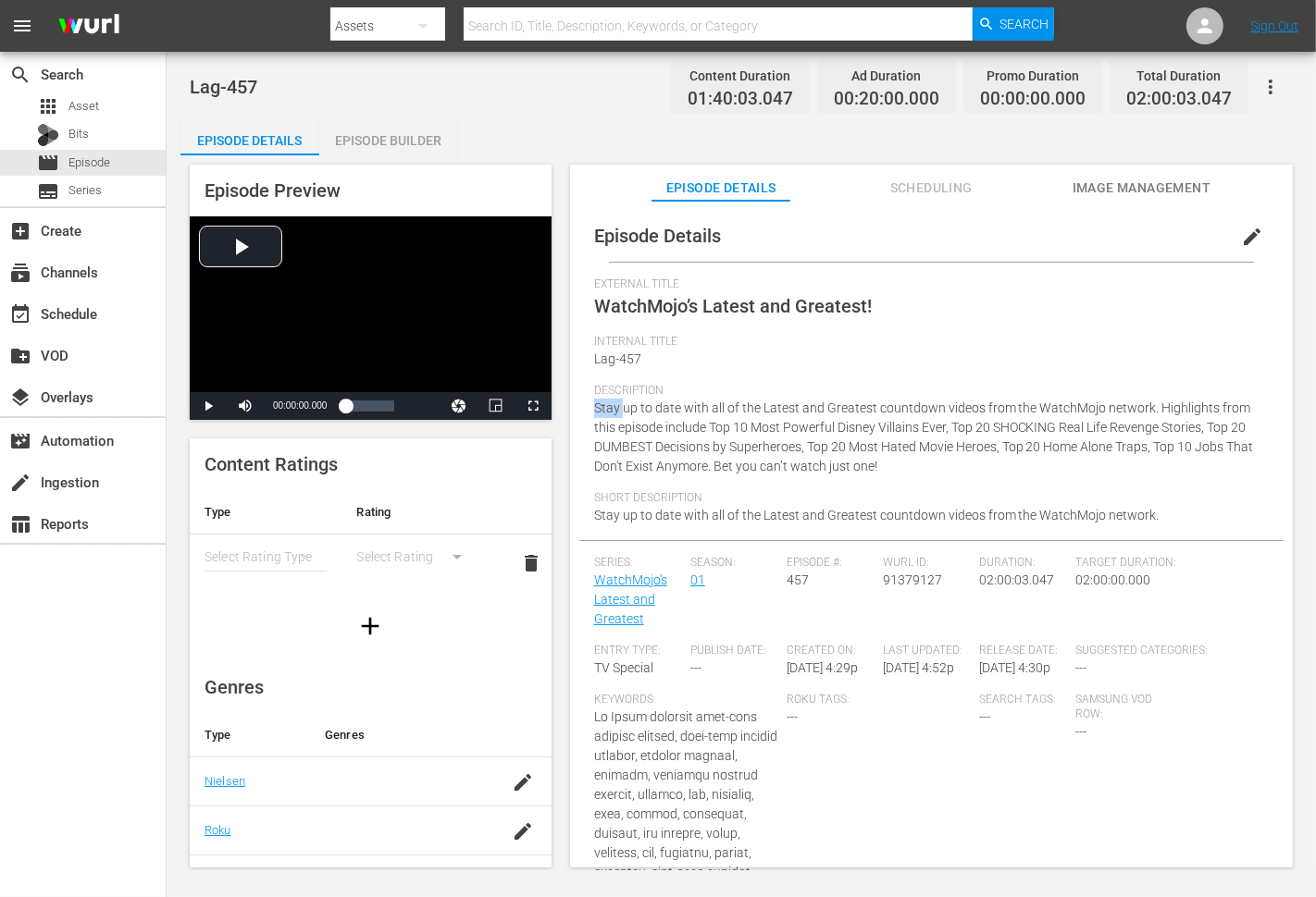
click at [675, 423] on span "Stay up to date with all of the Latest and Greatest countdown videos from the W…" at bounding box center [924, 437] width 659 height 73
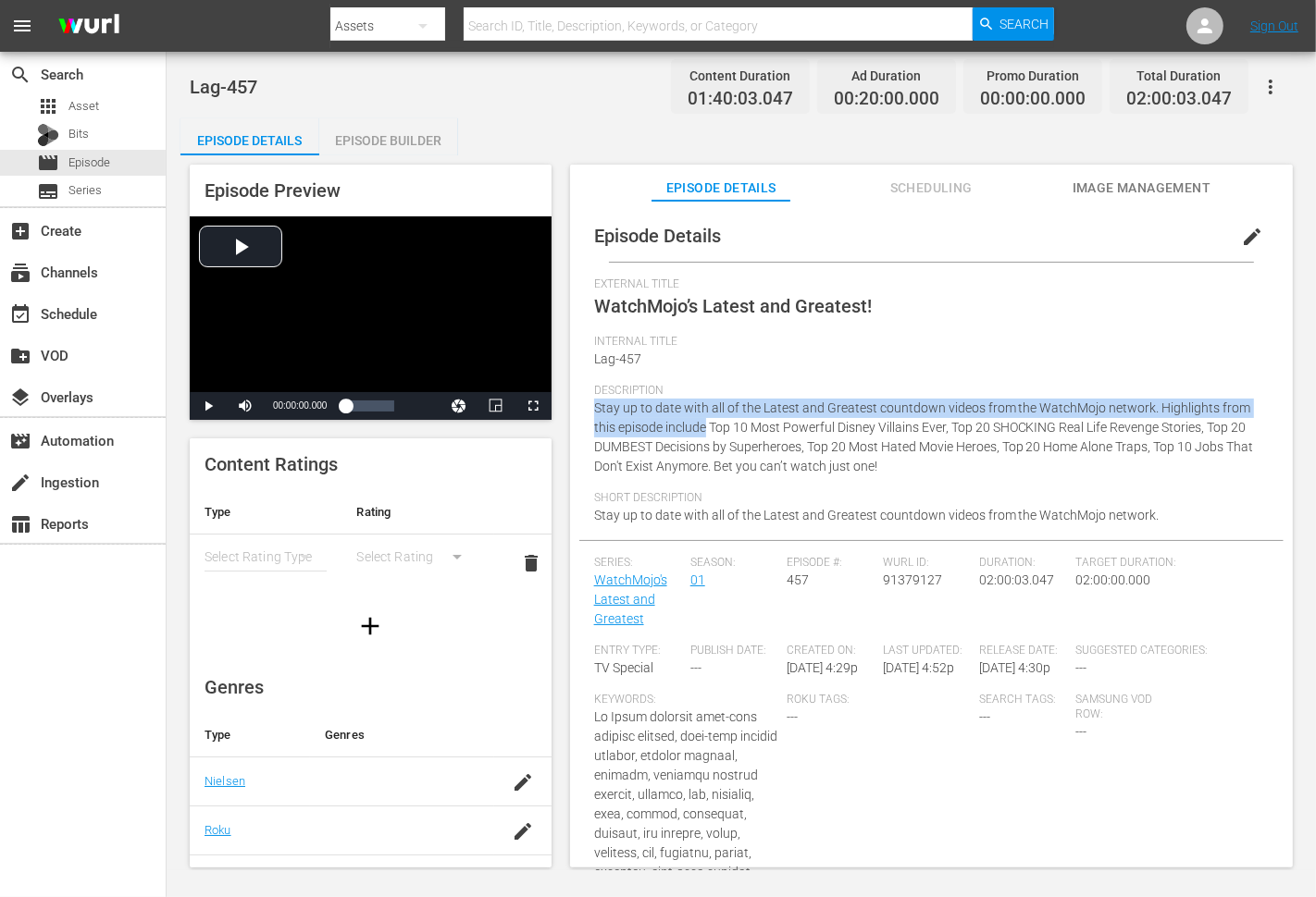
copy span "Stay up to date with all of the Latest and Greatest countdown videos from the W…"
click at [596, 516] on span "Stay up to date with all of the Latest and Greatest countdown videos from the W…" at bounding box center [877, 515] width 566 height 15
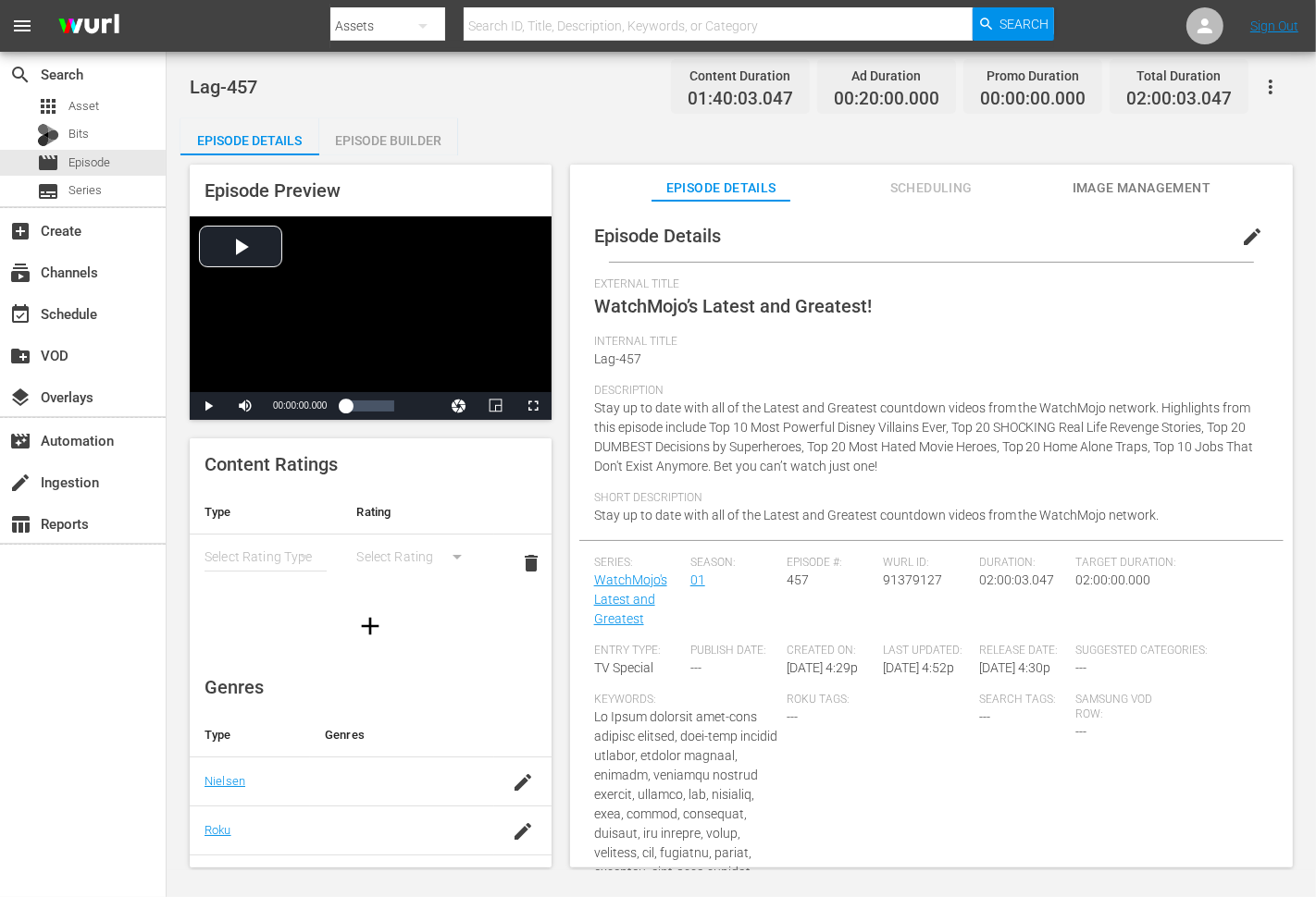
click at [596, 516] on span "Stay up to date with all of the Latest and Greatest countdown videos from the W…" at bounding box center [877, 515] width 566 height 15
click at [1167, 512] on div "Short Description Stay up to date with all of the Latest and Greatest countdown…" at bounding box center [931, 516] width 674 height 49
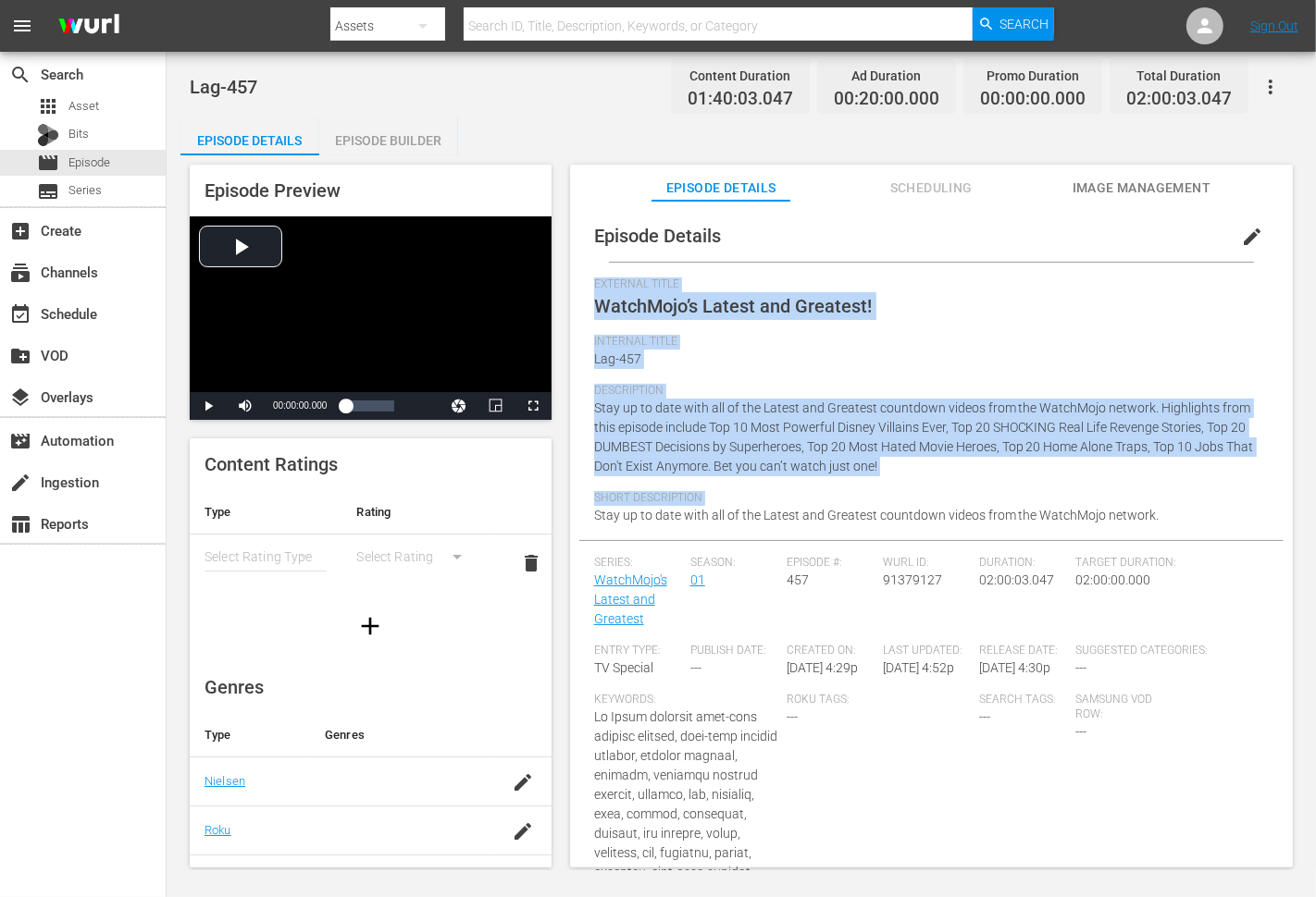
copy div "External Title WatchMojo’s Latest and Greatest! Internal Title Lag-457 Descript…"
click at [750, 463] on span "Stay up to date with all of the Latest and Greatest countdown videos from the W…" at bounding box center [924, 437] width 659 height 73
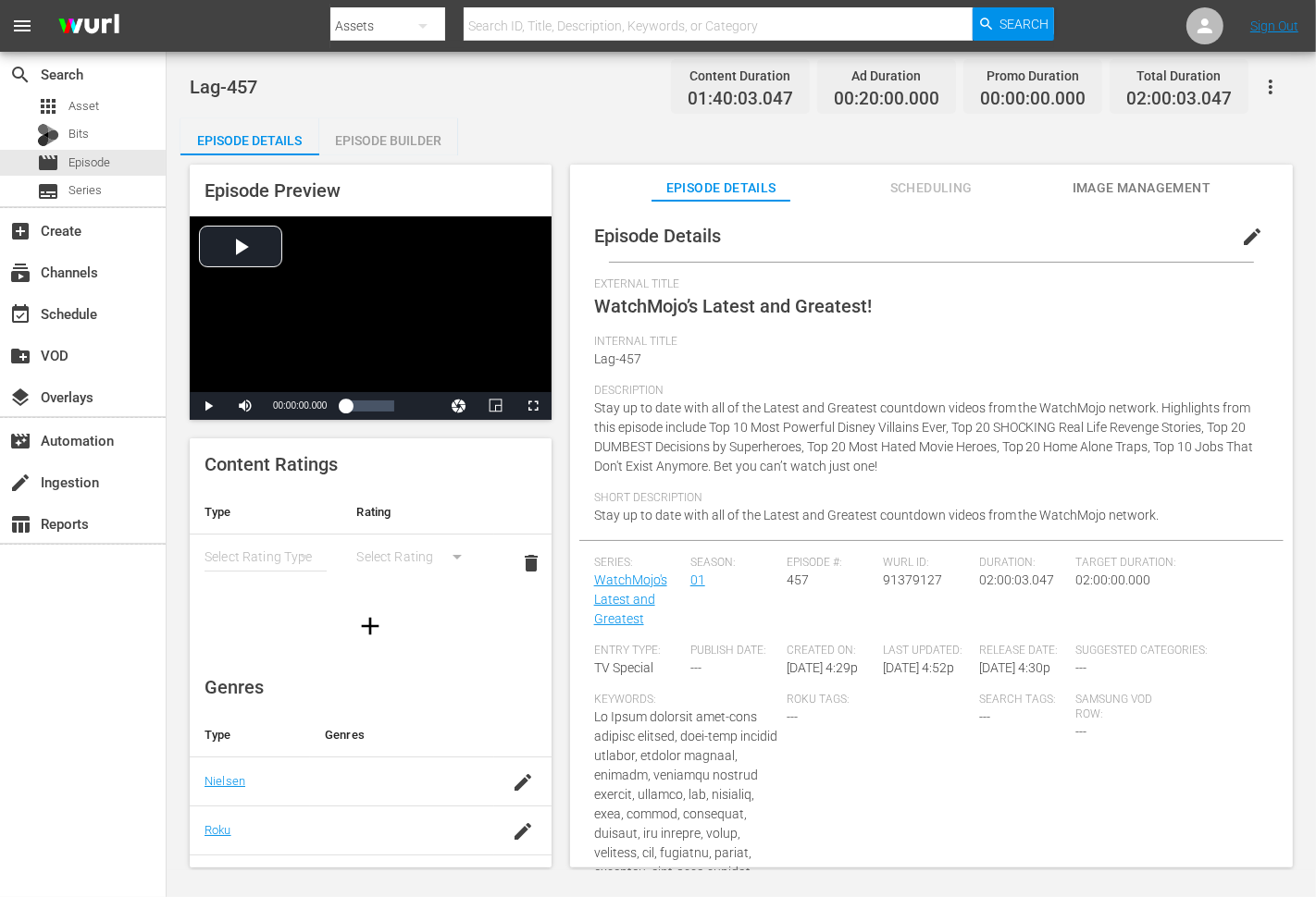
click at [750, 463] on span "Stay up to date with all of the Latest and Greatest countdown videos from the W…" at bounding box center [924, 437] width 659 height 73
click at [932, 468] on div "Description Stay up to date with all of the Latest and Greatest countdown video…" at bounding box center [931, 438] width 674 height 107
copy span "Bet you can’t watch just one!"
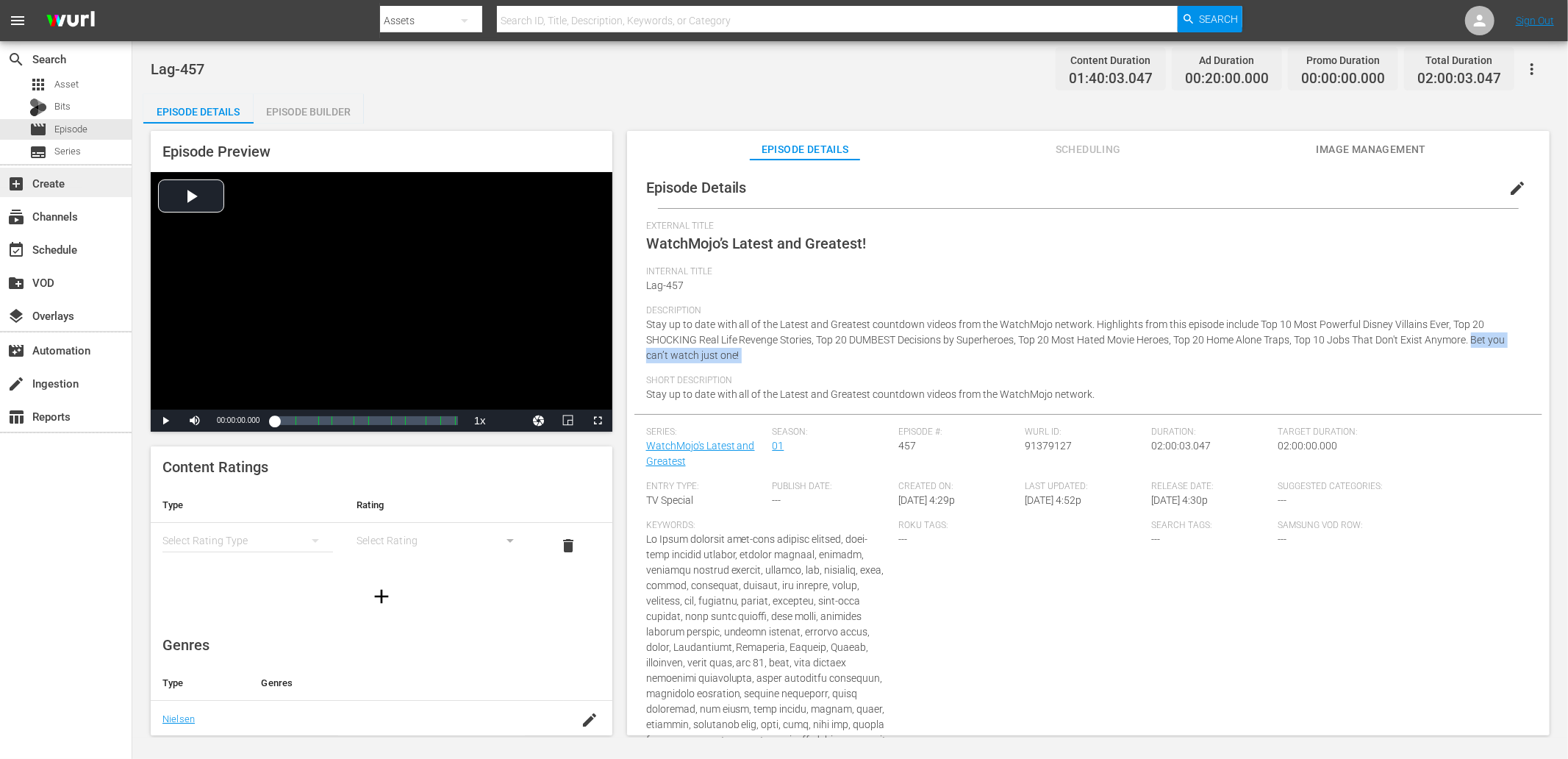
click at [47, 185] on div "add_box Create" at bounding box center [41, 181] width 82 height 13
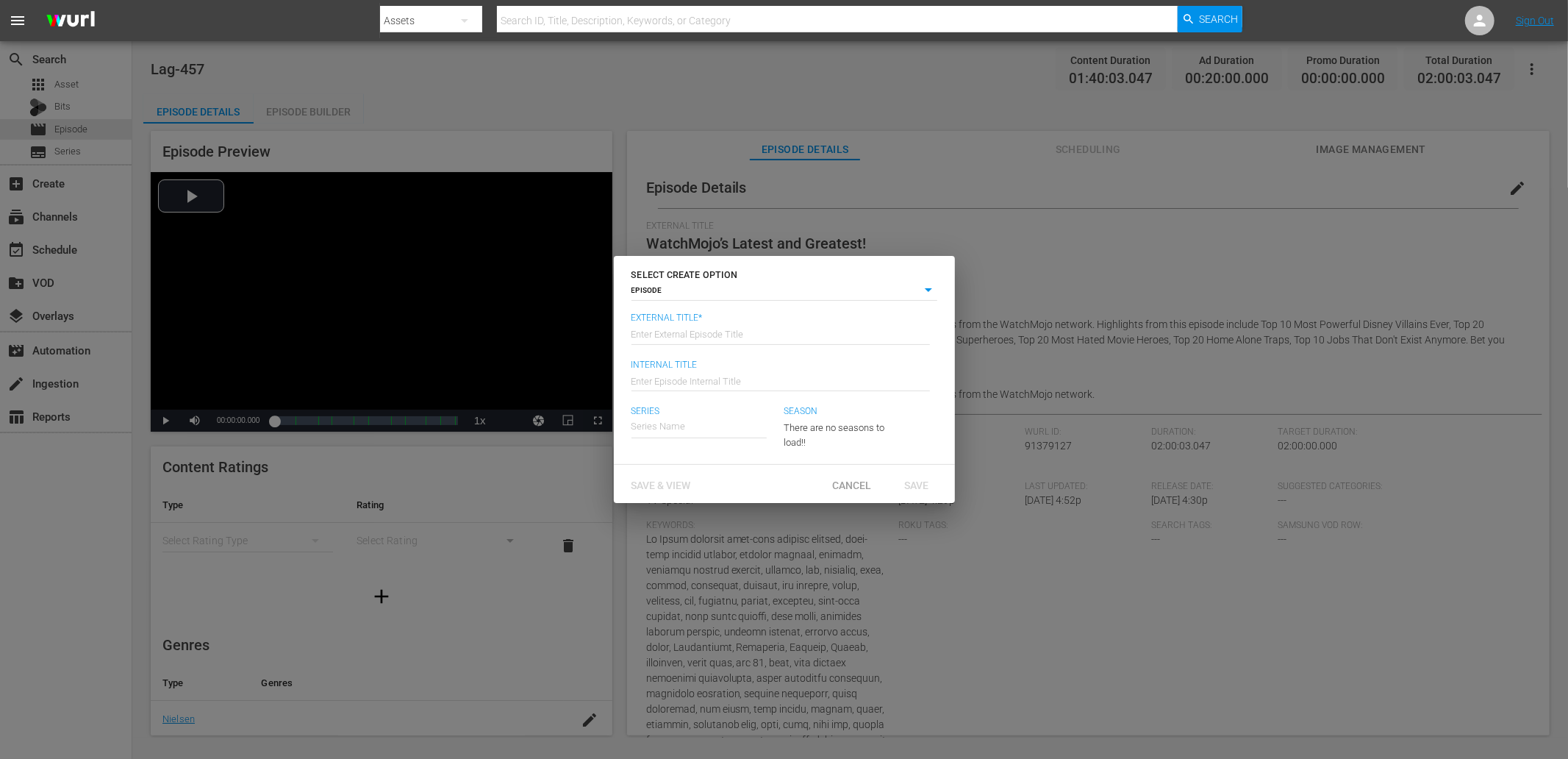
click at [687, 321] on input "text" at bounding box center [781, 333] width 298 height 36
type input "WatchMojo’s Latest and Greatest!"
click at [722, 385] on input "text" at bounding box center [781, 380] width 298 height 36
type input "Lag-459"
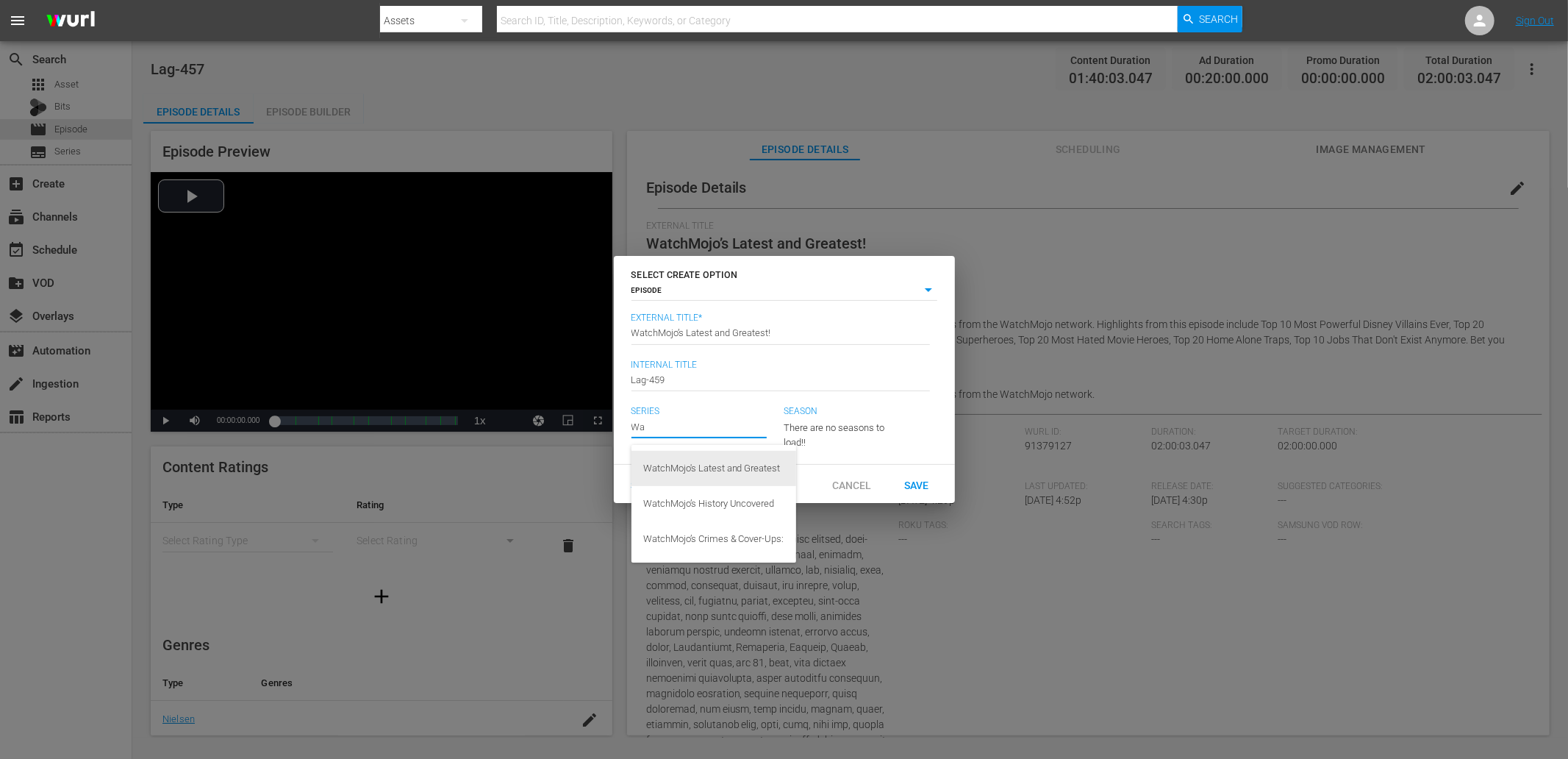
click at [732, 467] on div "WatchMojo's Latest and Greatest" at bounding box center [714, 468] width 141 height 36
type input "WatchMojo's Latest and Greatest"
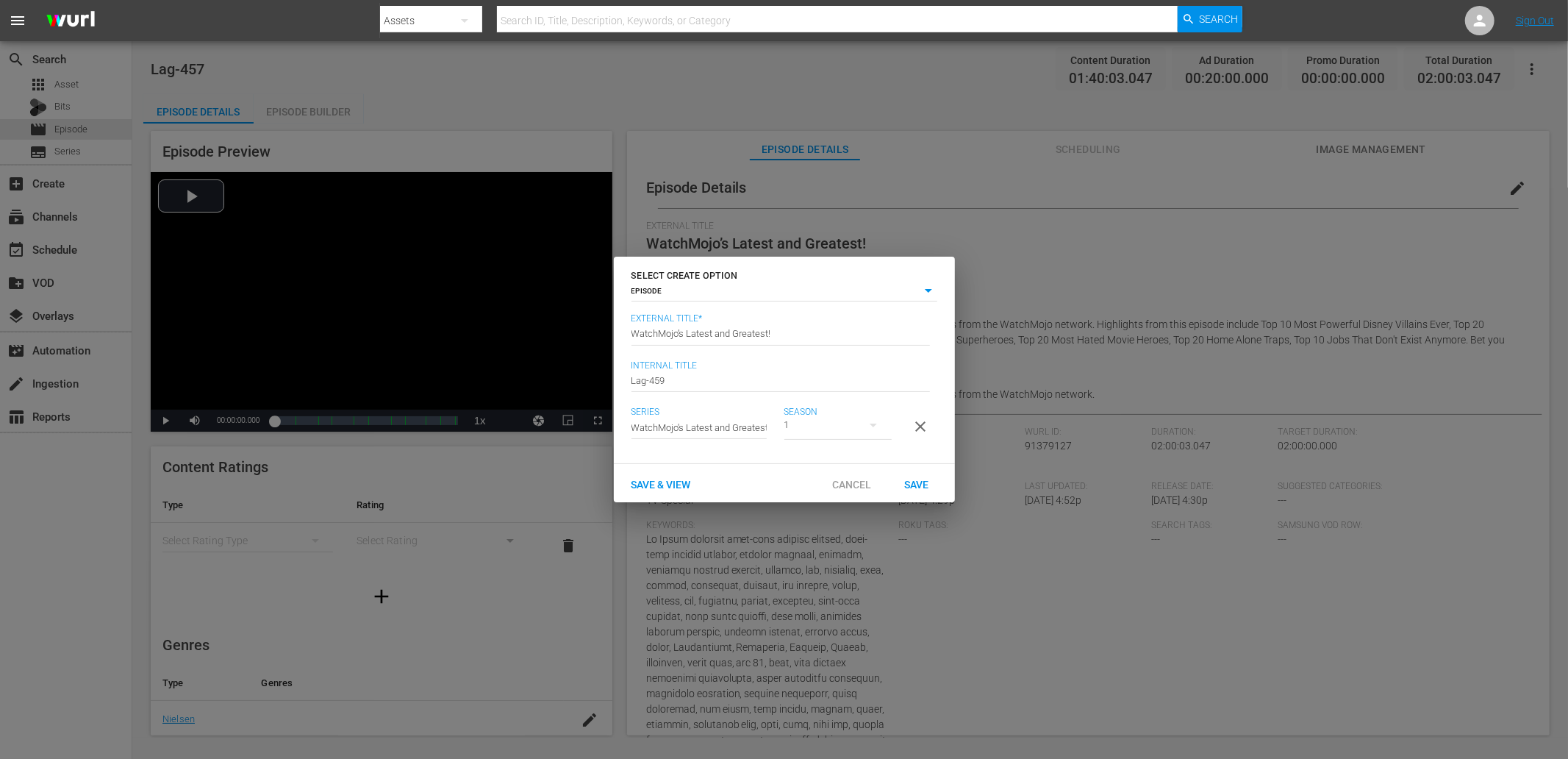
click at [675, 495] on div "Save & View" at bounding box center [661, 483] width 83 height 27
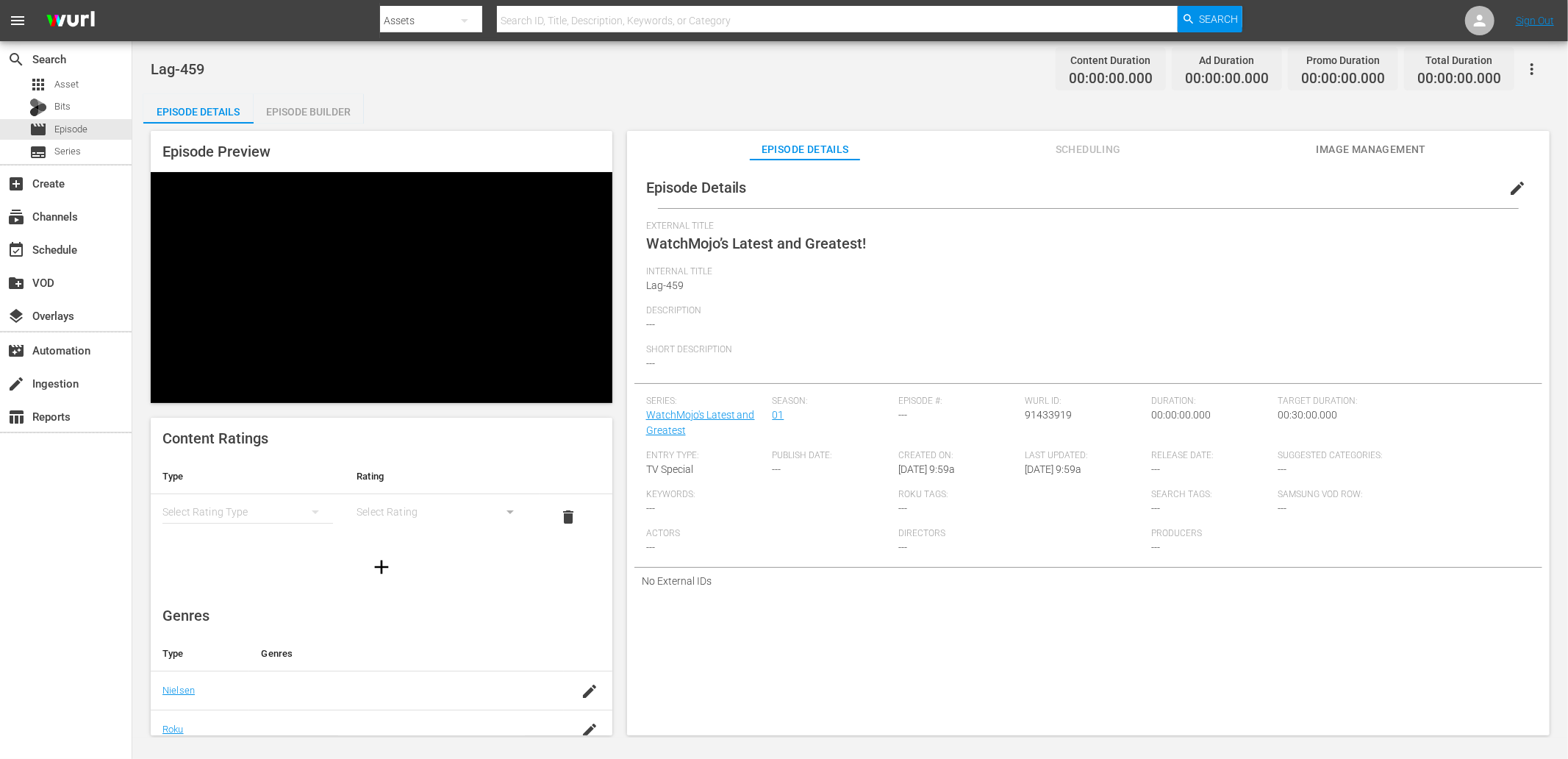
click at [1045, 178] on button "edit" at bounding box center [1518, 188] width 36 height 36
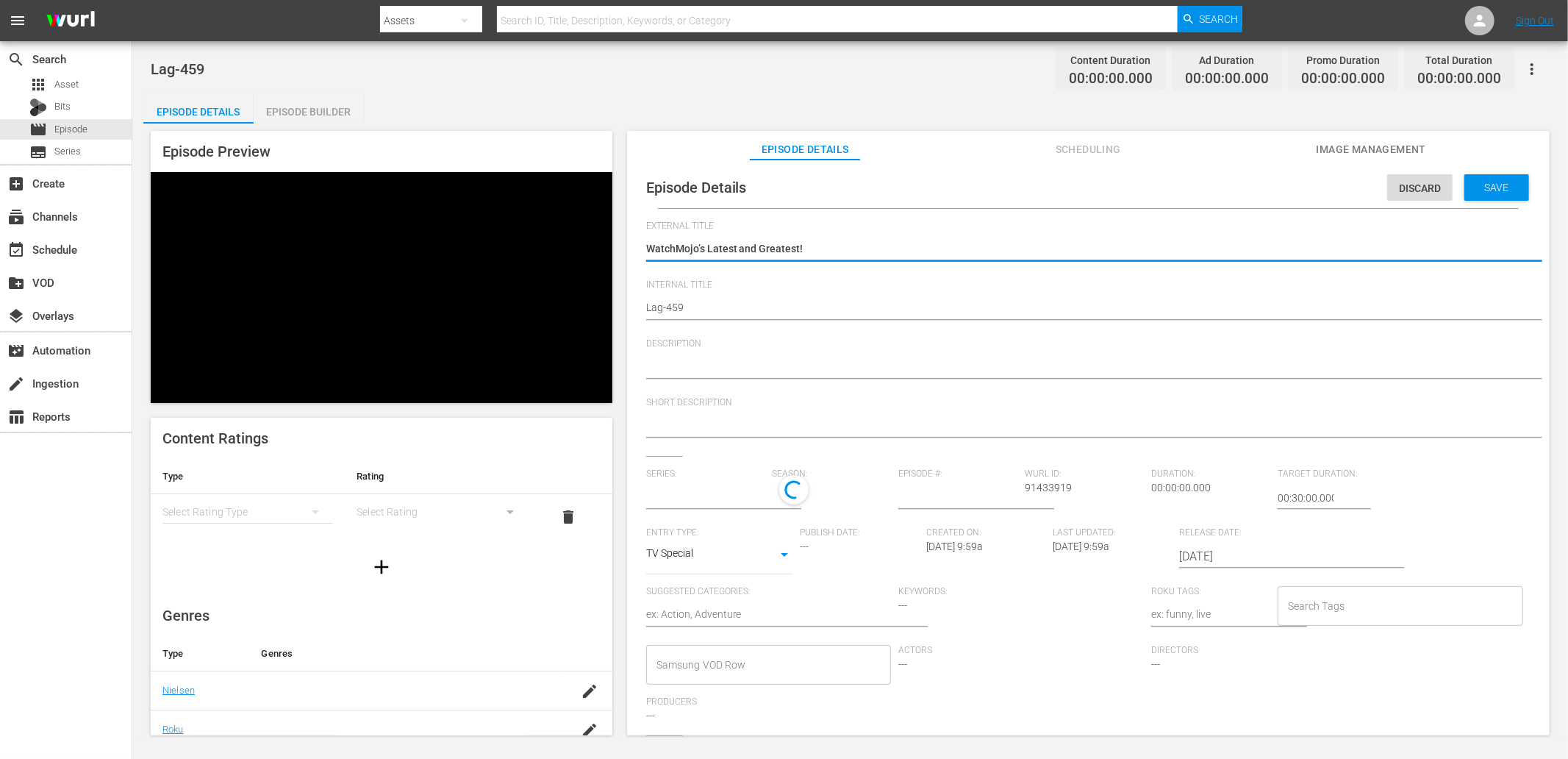
type input "WatchMojo's Latest and Greatest"
click at [765, 353] on div at bounding box center [1085, 367] width 877 height 36
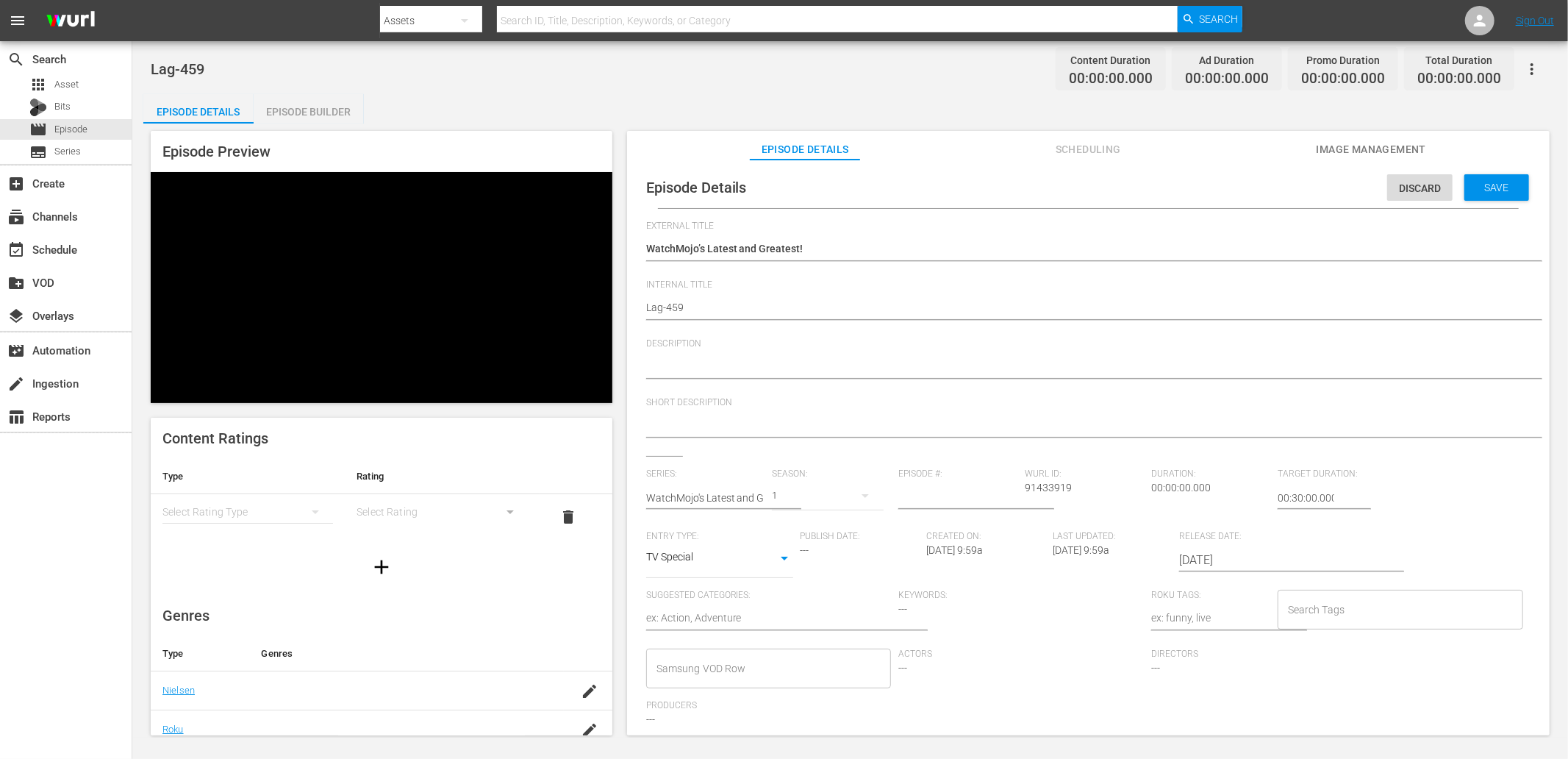
click at [736, 361] on textarea at bounding box center [1085, 367] width 877 height 18
paste textarea "Stay up to date with all of the Latest and Greatest countdown videos from the W…"
type textarea "Stay up to date with all of the Latest and Greatest countdown videos from the W…"
click at [692, 420] on textarea at bounding box center [1085, 426] width 877 height 18
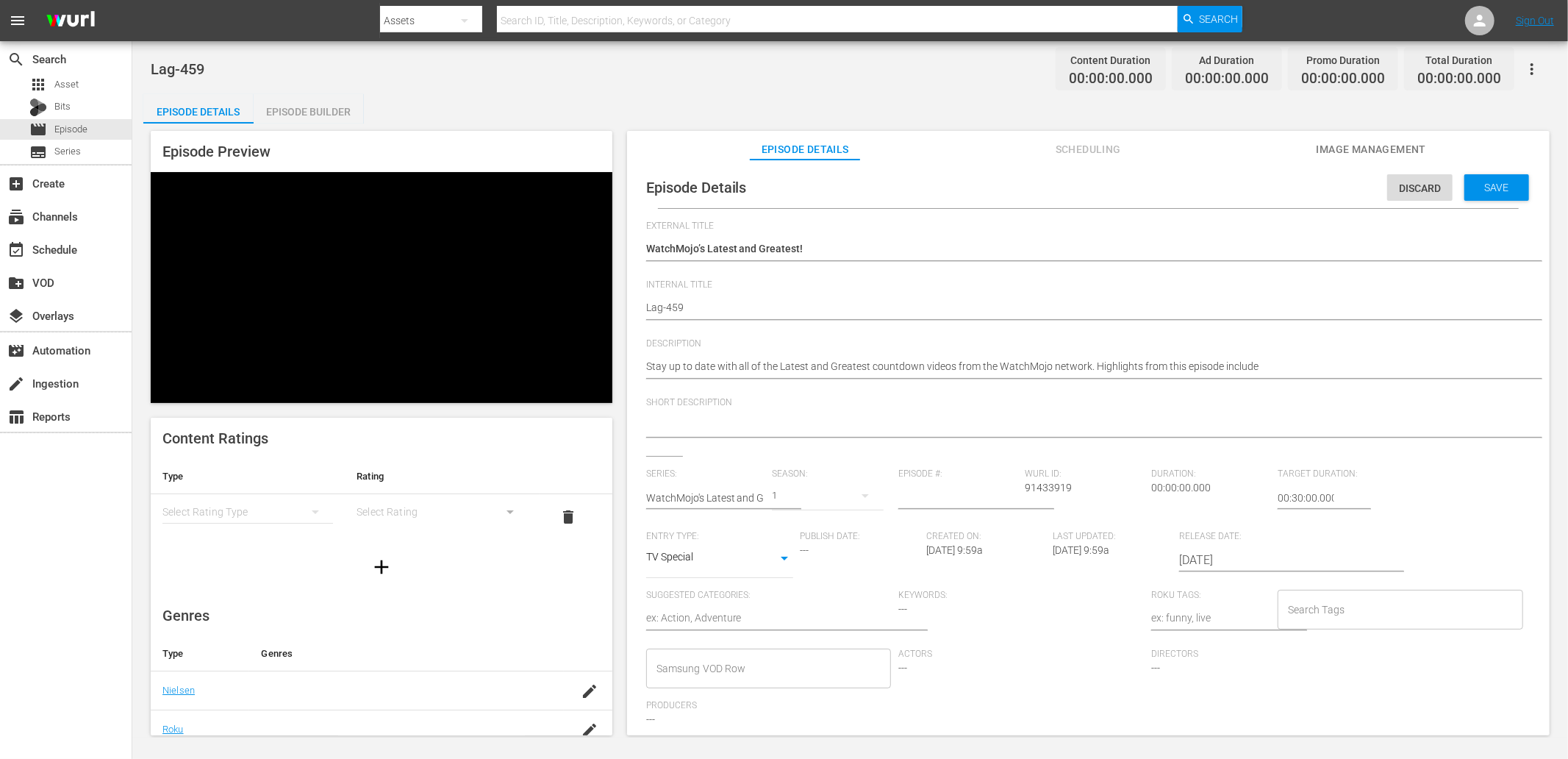
paste textarea "Stay up to date with all of the Latest and Greatest countdown videos from the W…"
type textarea "Stay up to date with all of the Latest and Greatest countdown videos from the W…"
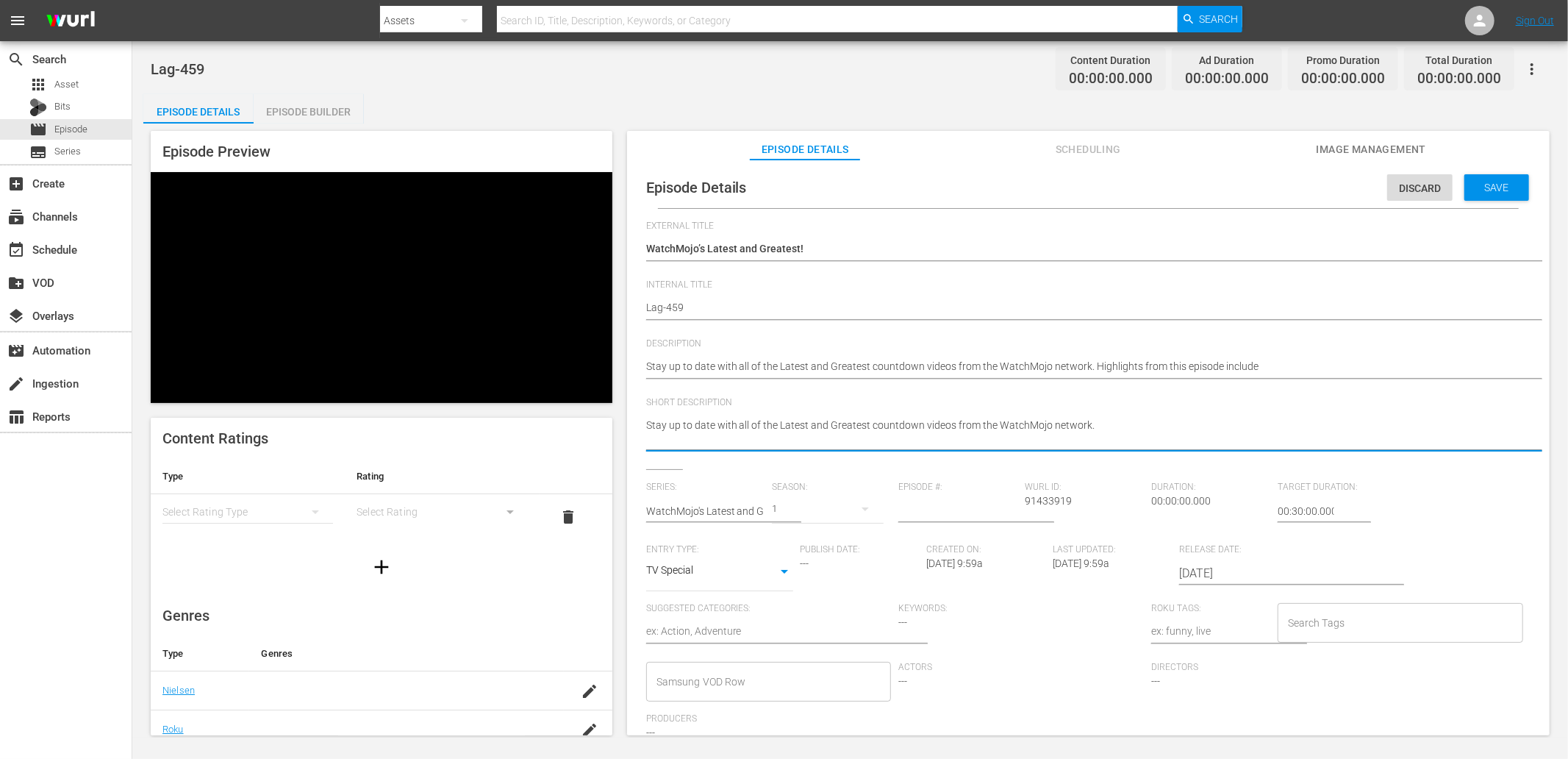
type textarea "Stay up to date with all of the Latest and Greatest countdown videos from the W…"
click at [928, 502] on input "number" at bounding box center [958, 511] width 119 height 36
type input "459"
type input "02:00:00.000"
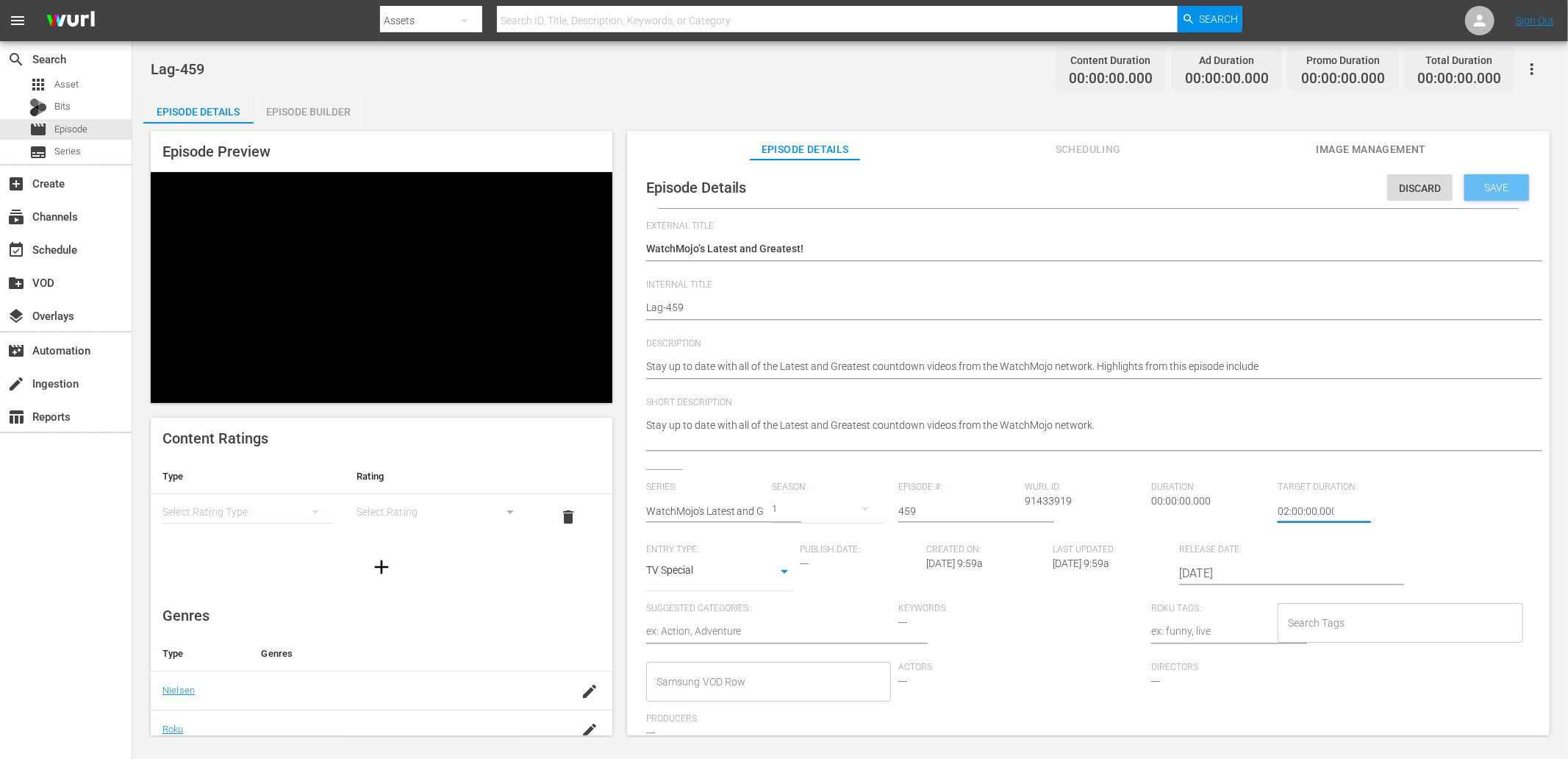
click at [1045, 192] on span "Save" at bounding box center [1497, 187] width 48 height 12
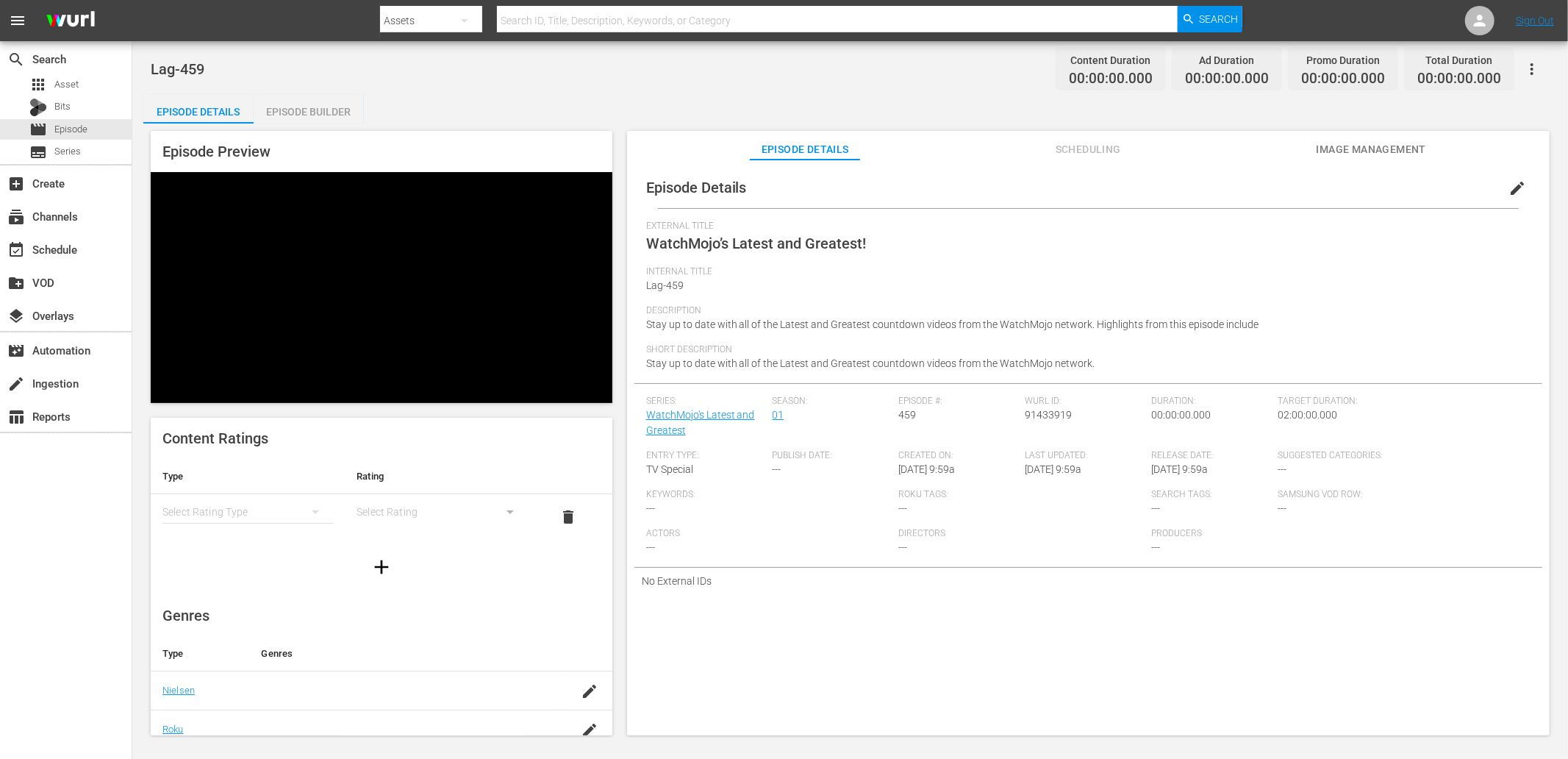
click at [1045, 147] on span "Image Management" at bounding box center [1371, 150] width 110 height 19
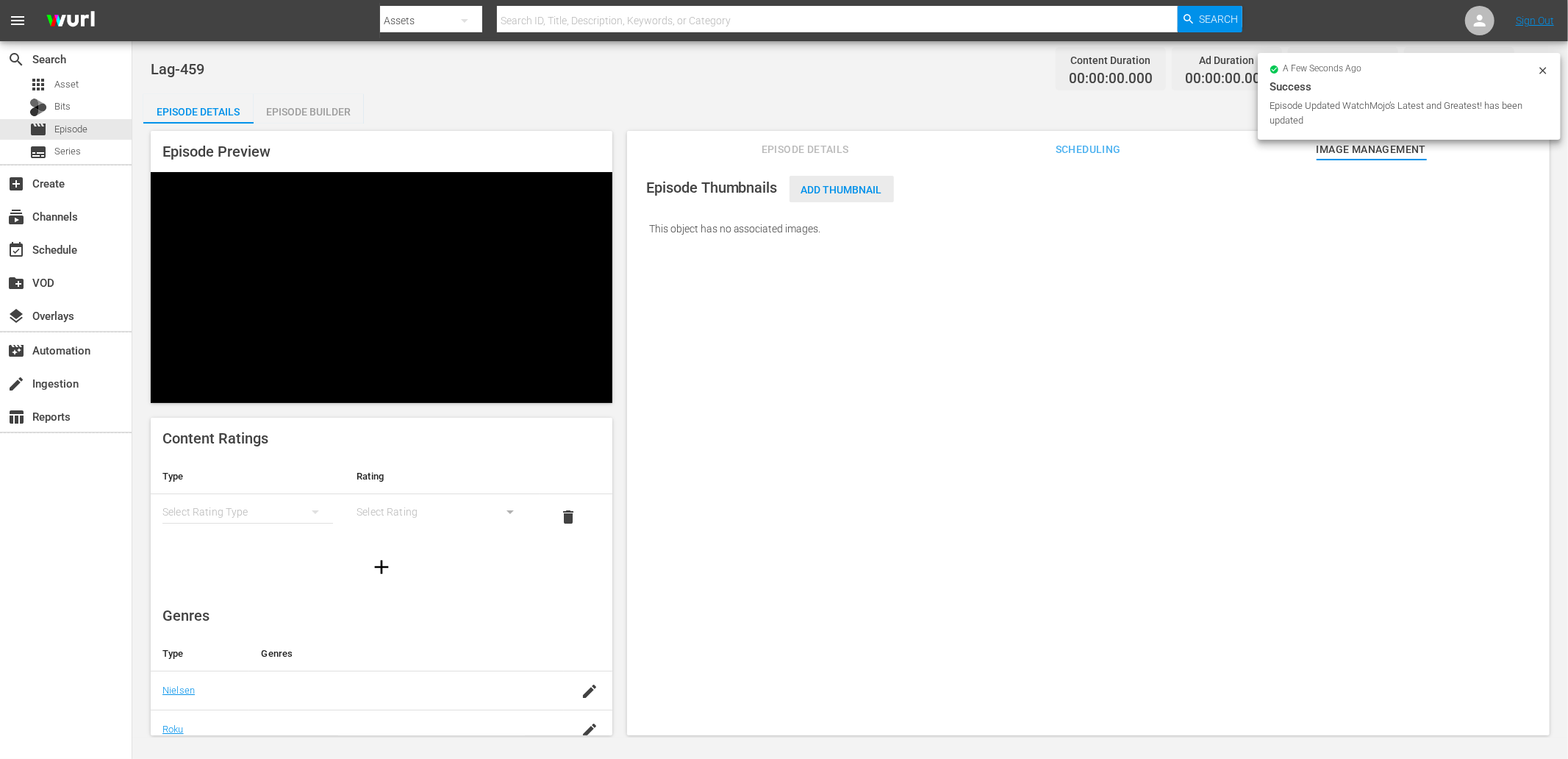
click at [869, 191] on span "Add Thumbnail" at bounding box center [842, 189] width 105 height 12
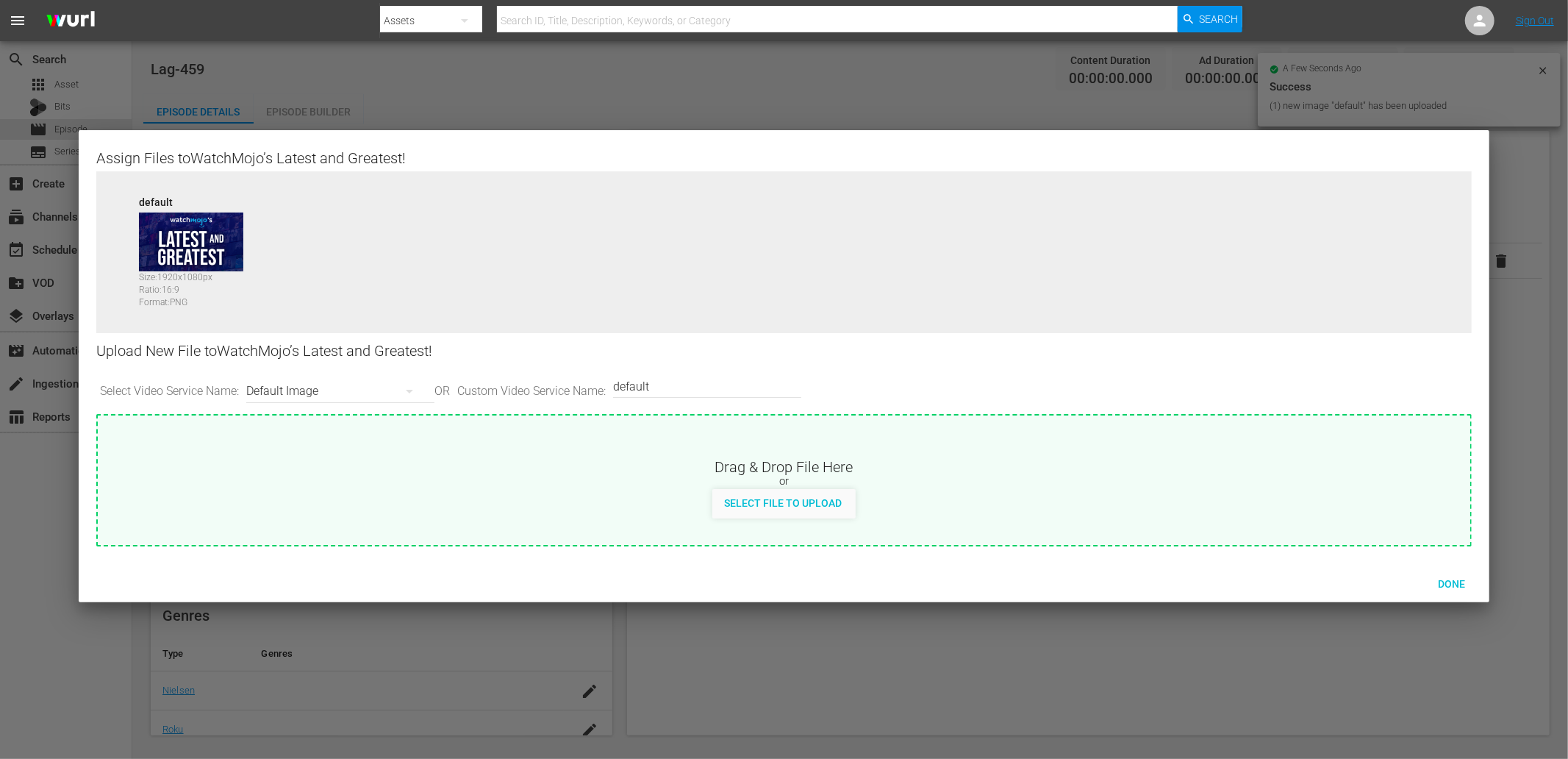
click at [312, 393] on div "Default Image" at bounding box center [336, 391] width 181 height 41
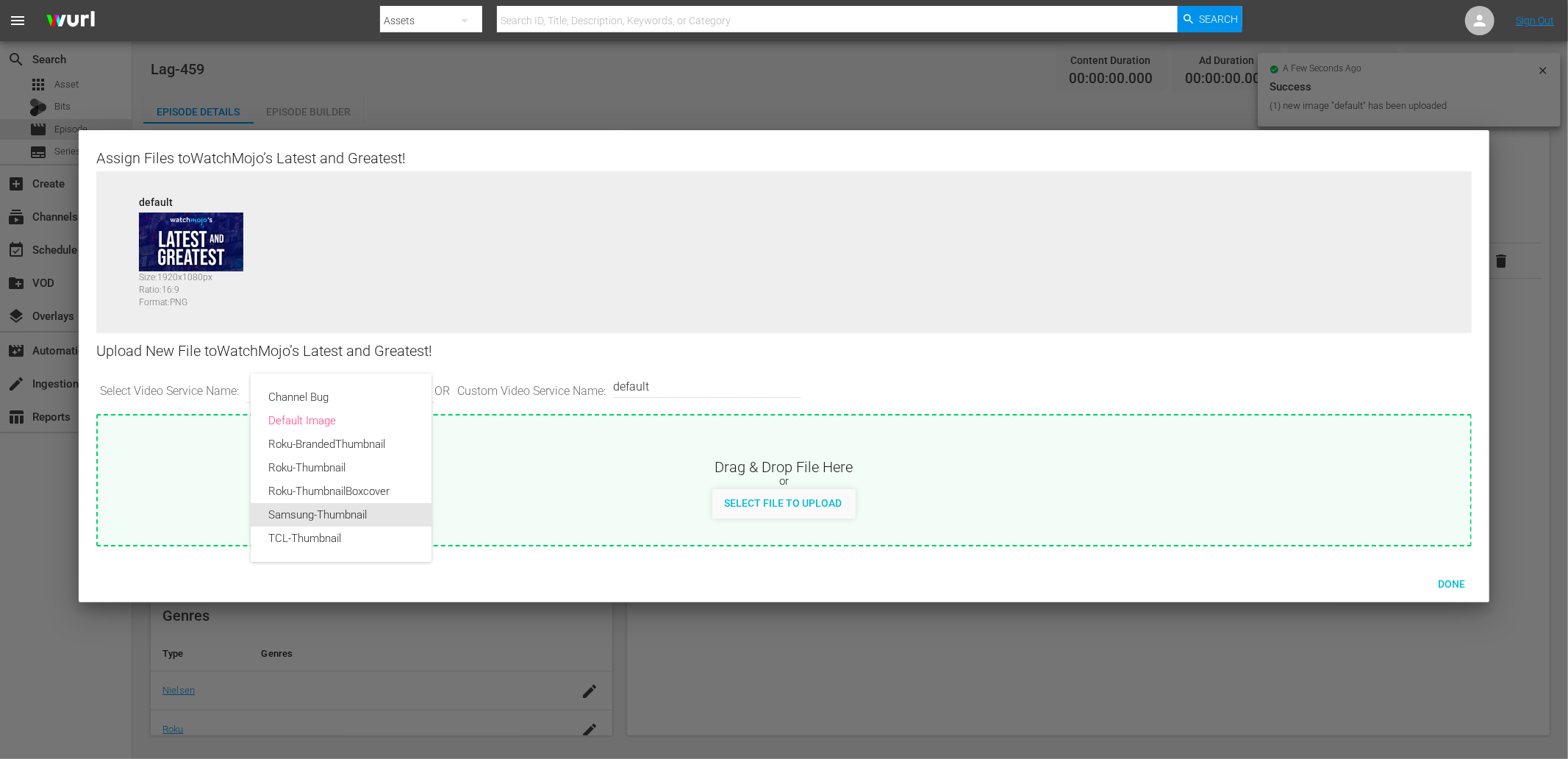
click at [326, 518] on div "Samsung-Thumbnail" at bounding box center [341, 515] width 146 height 23
type input "Samsung-Thumbnail"
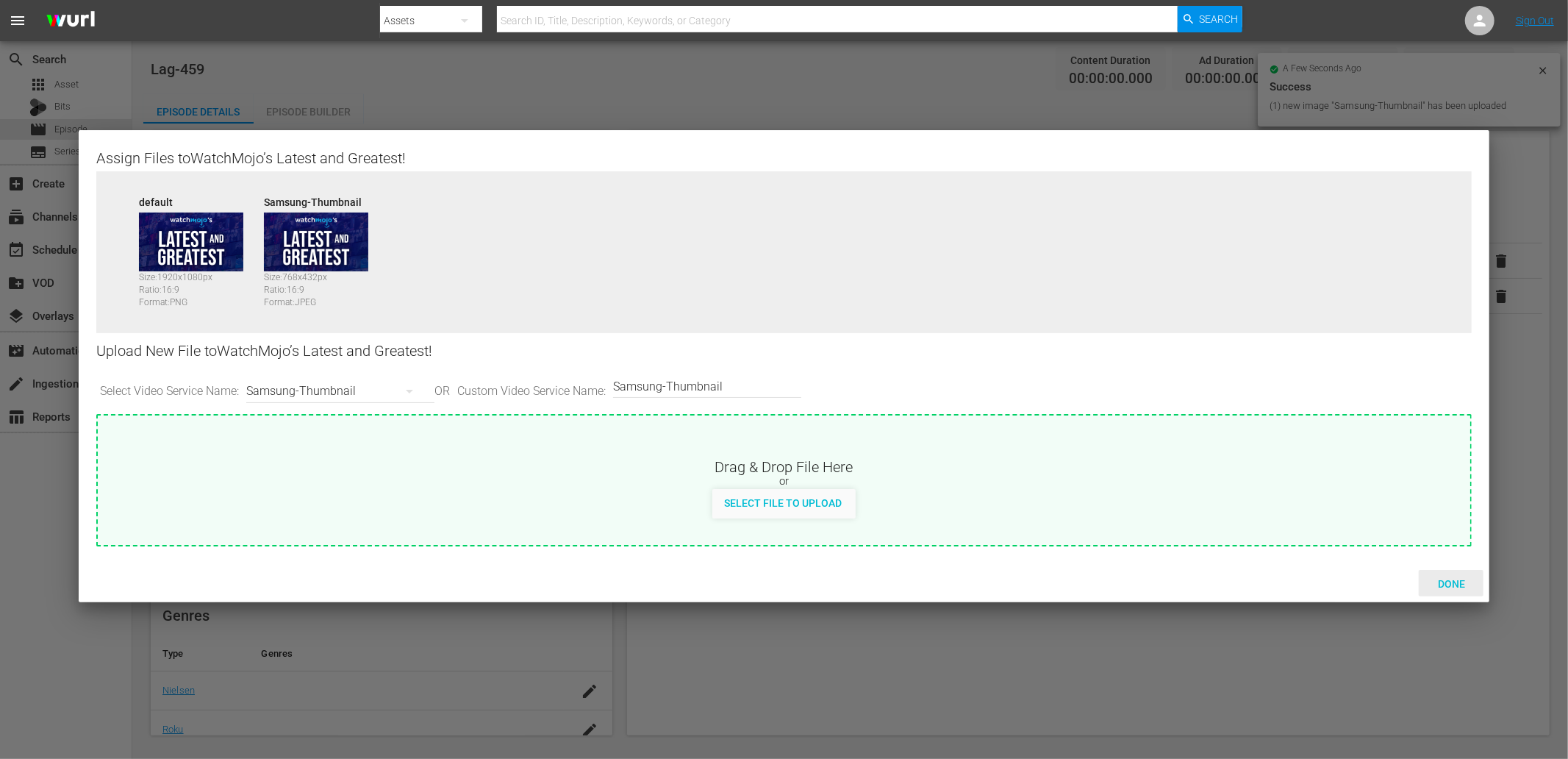
click at [1045, 579] on span "Done" at bounding box center [1451, 583] width 50 height 12
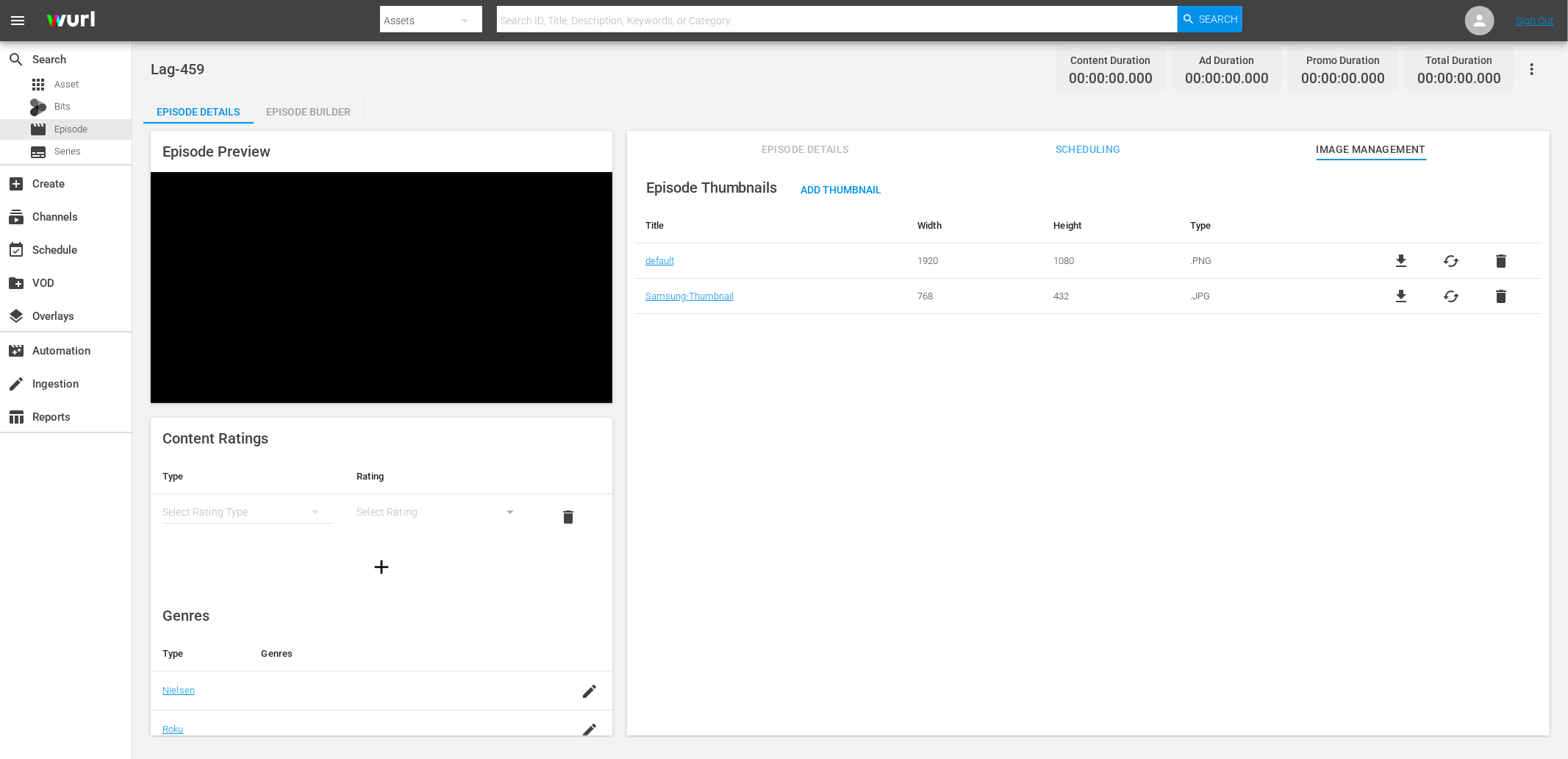
click at [279, 112] on div "Episode Builder" at bounding box center [308, 112] width 110 height 36
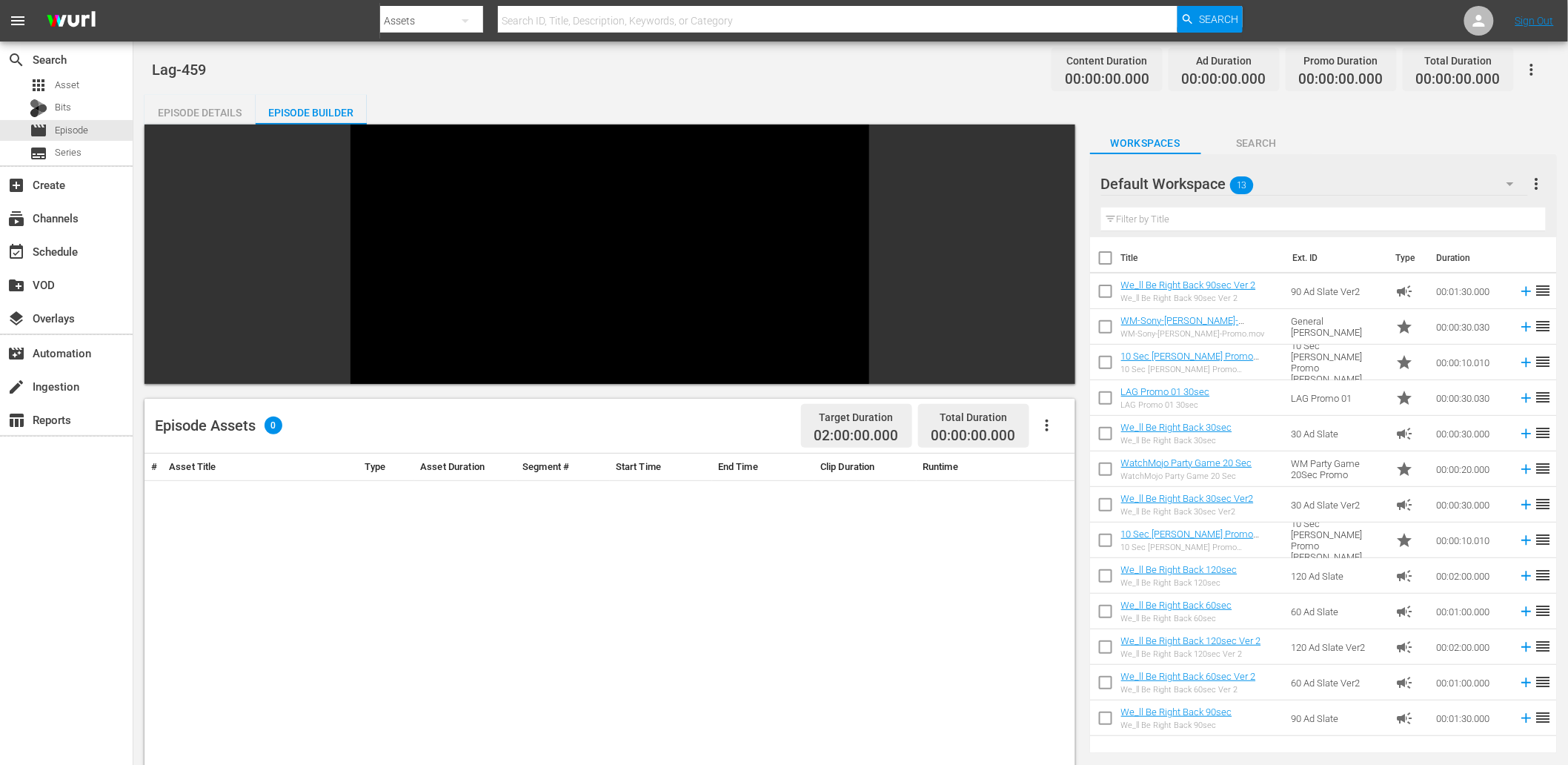
click at [1053, 138] on span "Search" at bounding box center [1256, 144] width 111 height 19
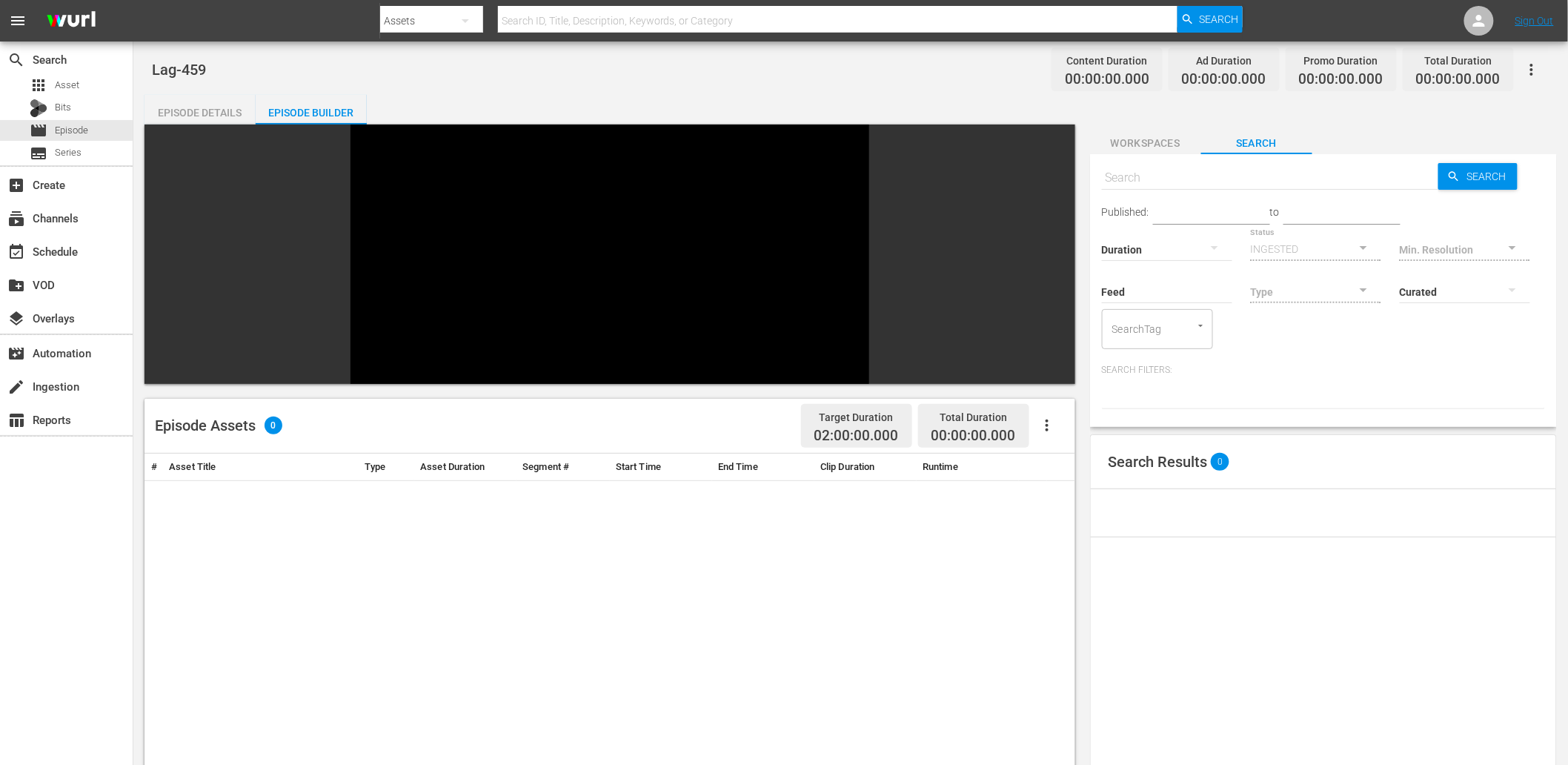
click at [1053, 138] on span "Workspaces" at bounding box center [1145, 144] width 111 height 19
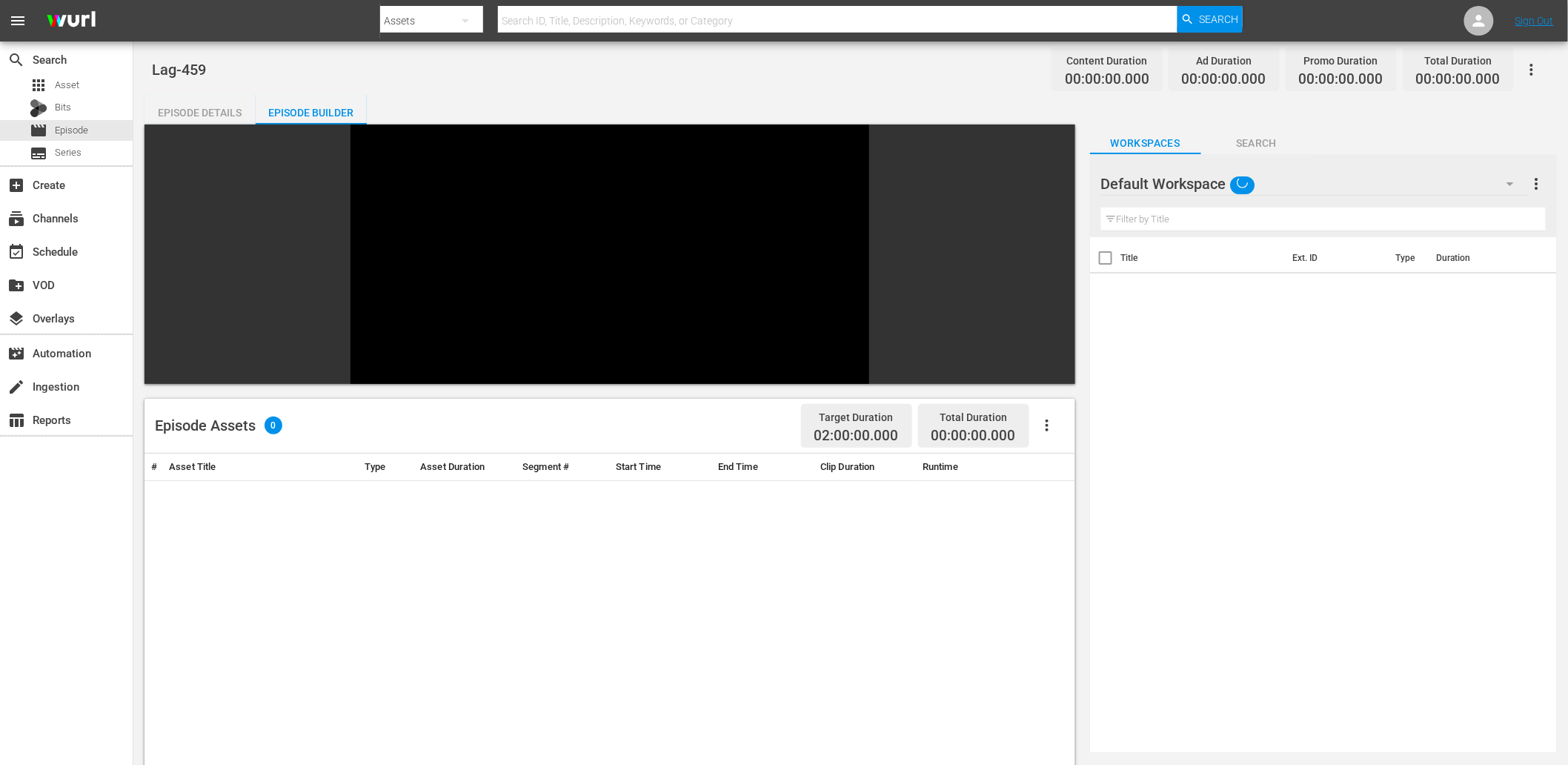
click at [1053, 186] on div "Default Workspace" at bounding box center [1314, 184] width 427 height 41
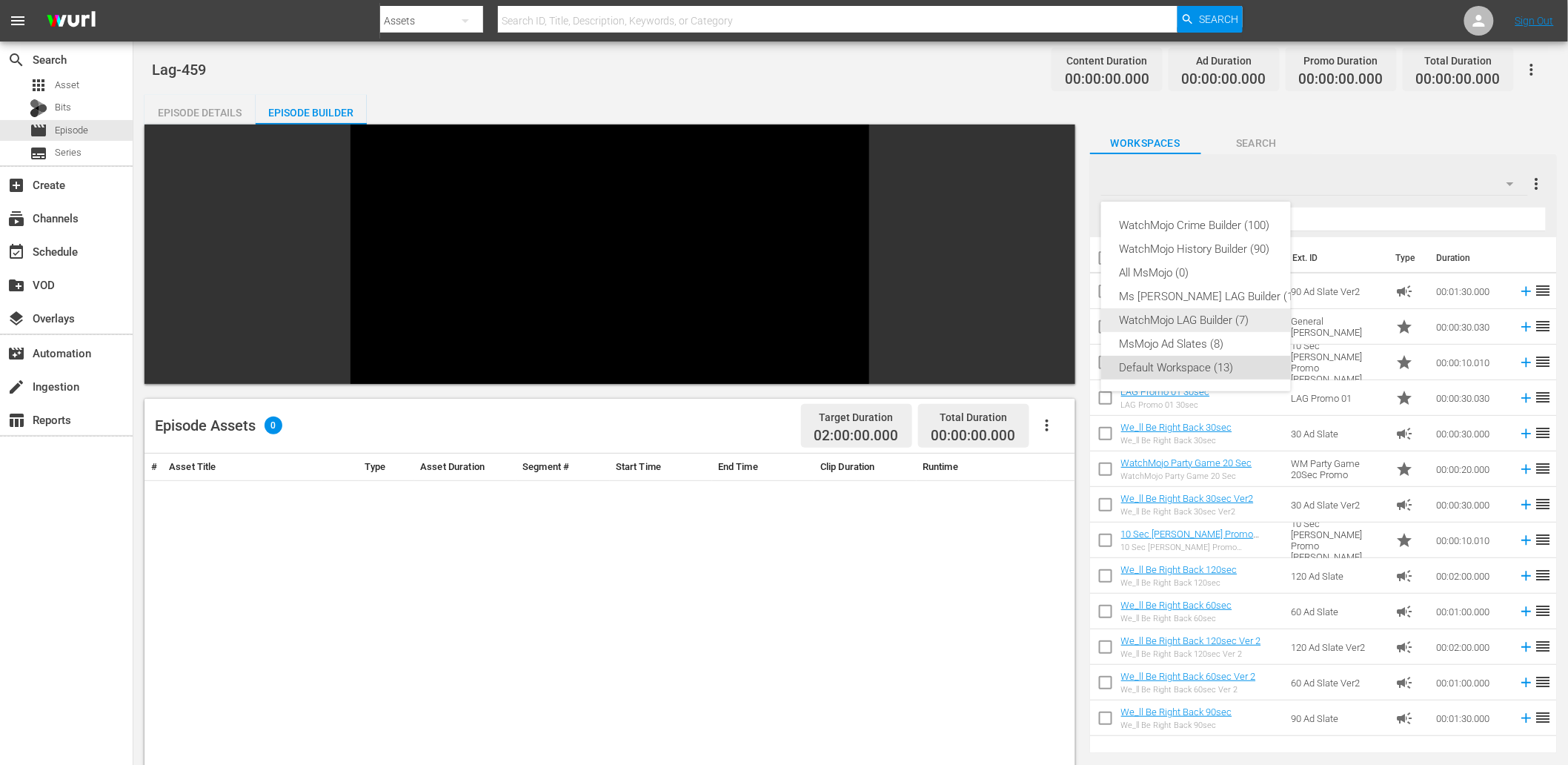
click at [1053, 324] on div "WatchMojo LAG Builder (7)" at bounding box center [1210, 320] width 184 height 23
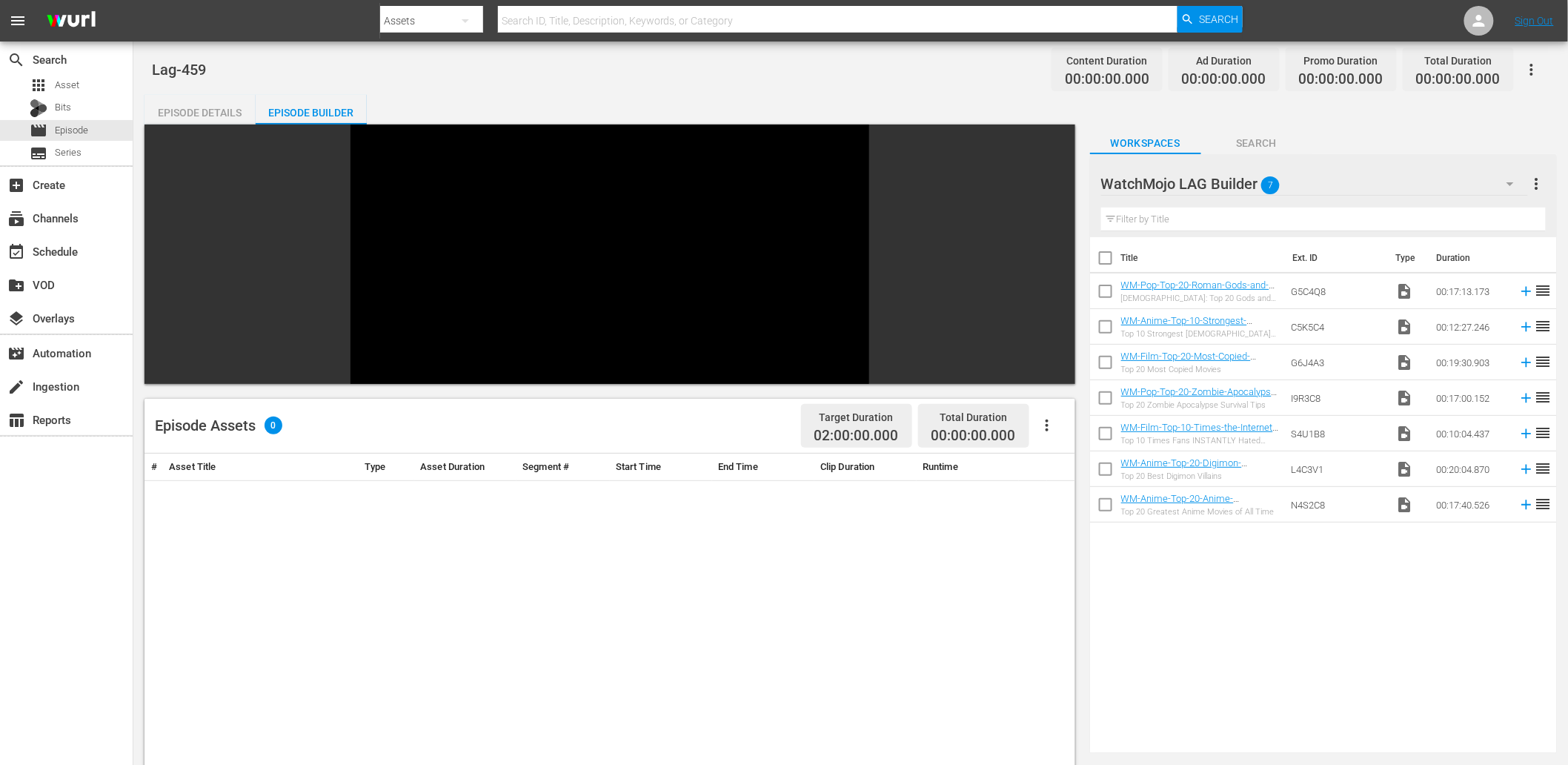
click at [1053, 256] on input "checkbox" at bounding box center [1105, 261] width 31 height 31
checkbox input "true"
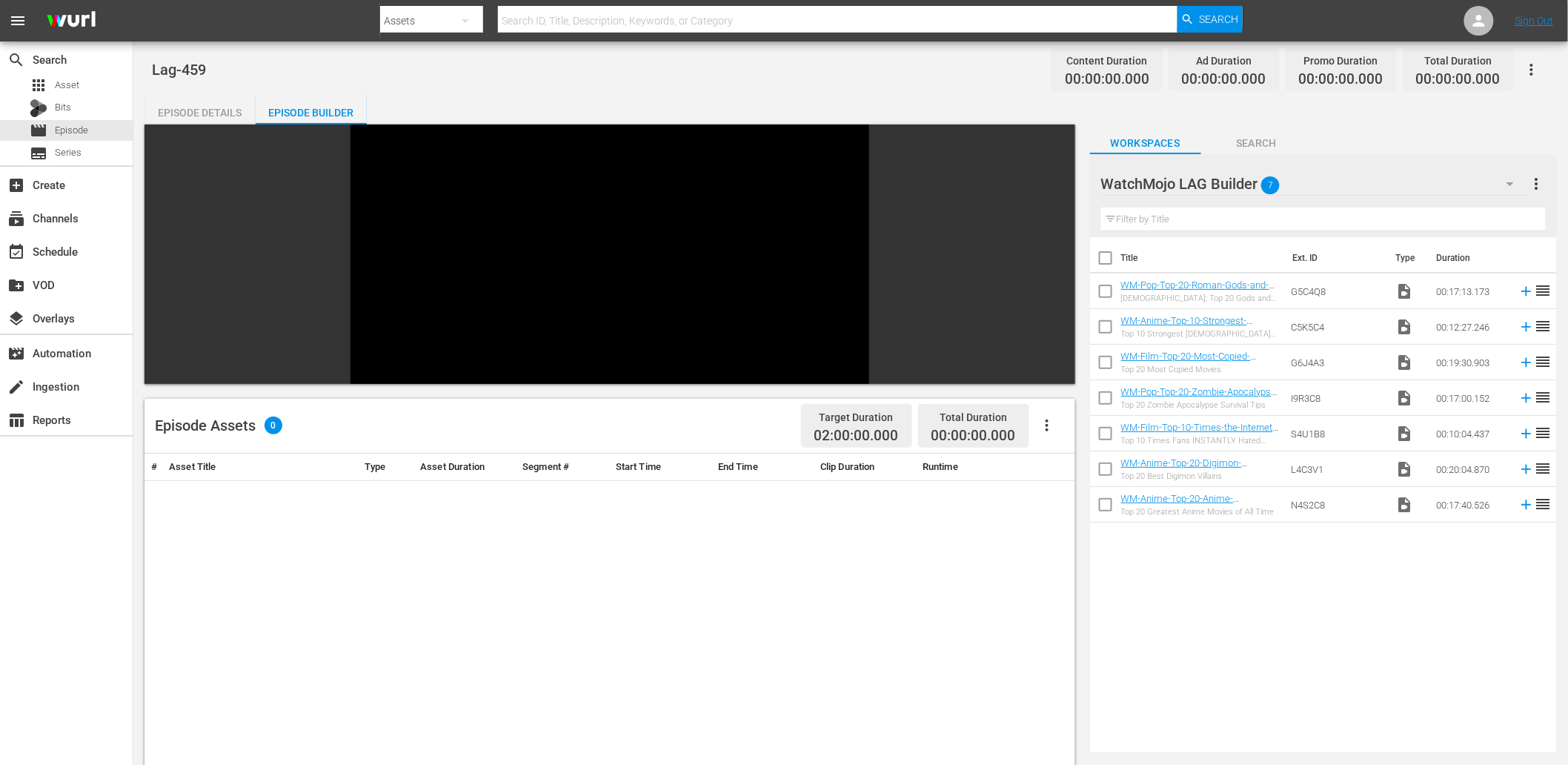
checkbox input "true"
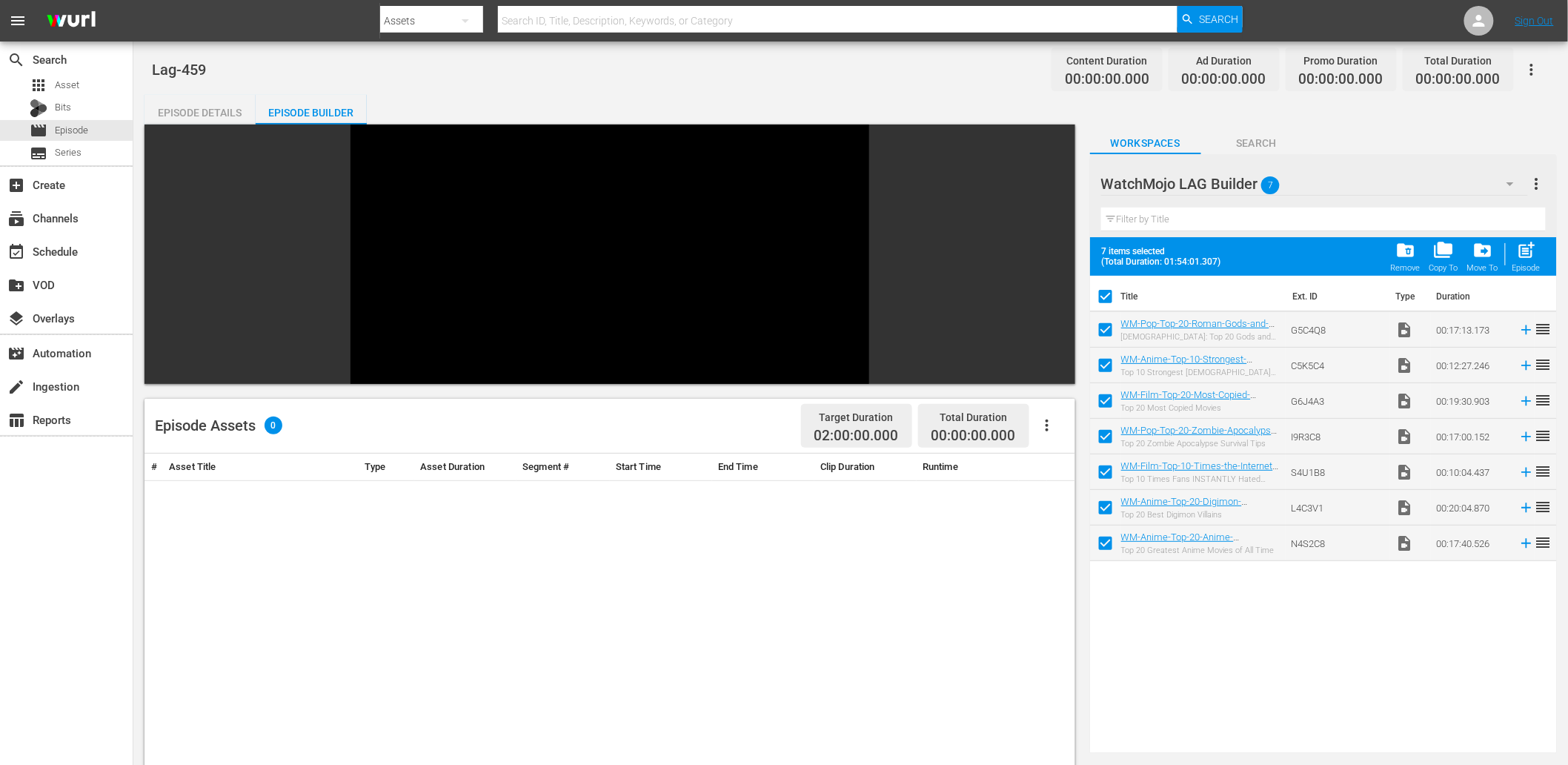
click at [1053, 471] on input "checkbox" at bounding box center [1105, 475] width 31 height 31
checkbox input "false"
click at [1053, 471] on input "checkbox" at bounding box center [1105, 475] width 31 height 31
checkbox input "true"
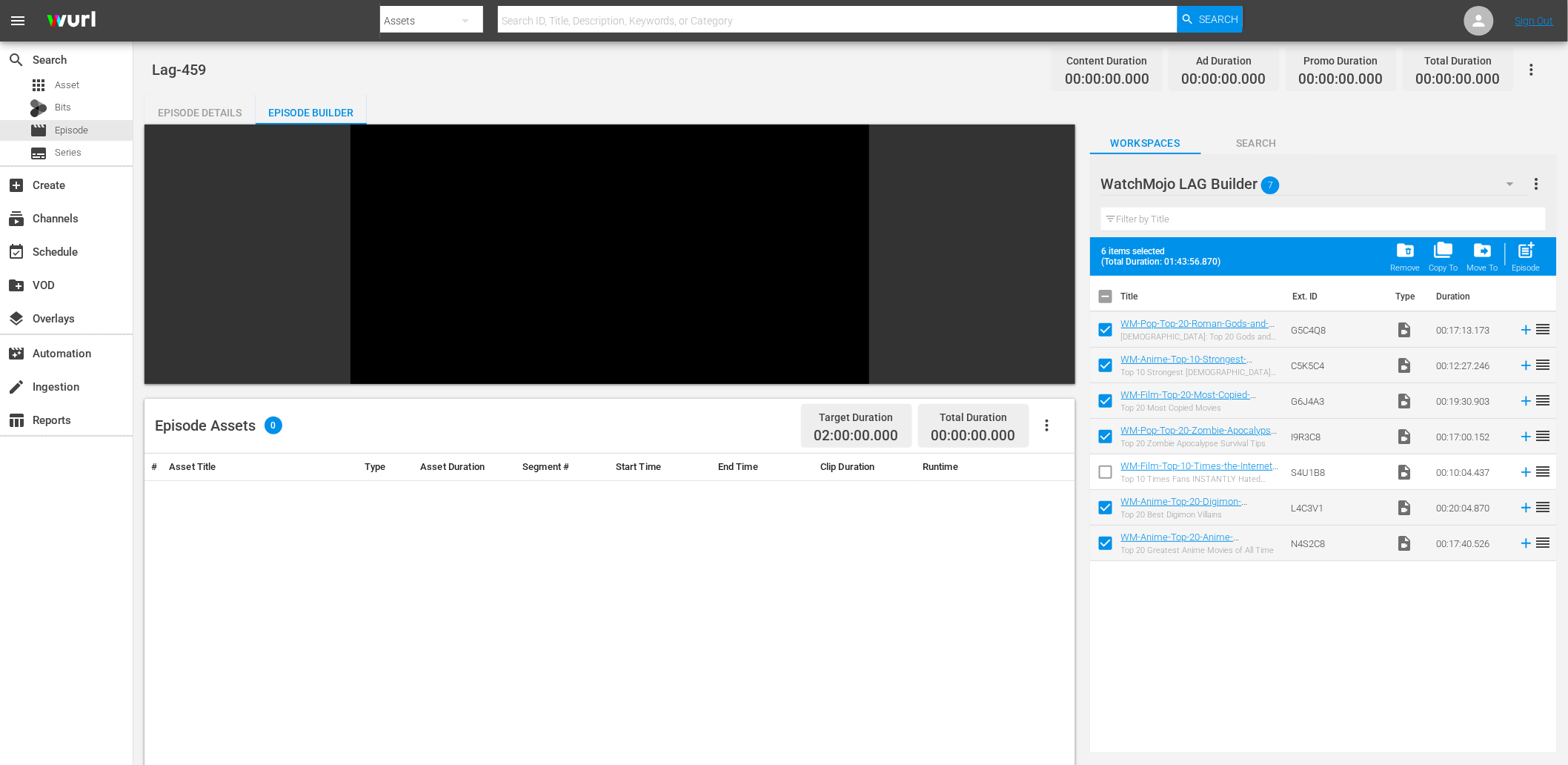
checkbox input "true"
click at [1053, 542] on input "checkbox" at bounding box center [1105, 546] width 31 height 31
checkbox input "false"
click at [1053, 542] on input "checkbox" at bounding box center [1105, 546] width 31 height 31
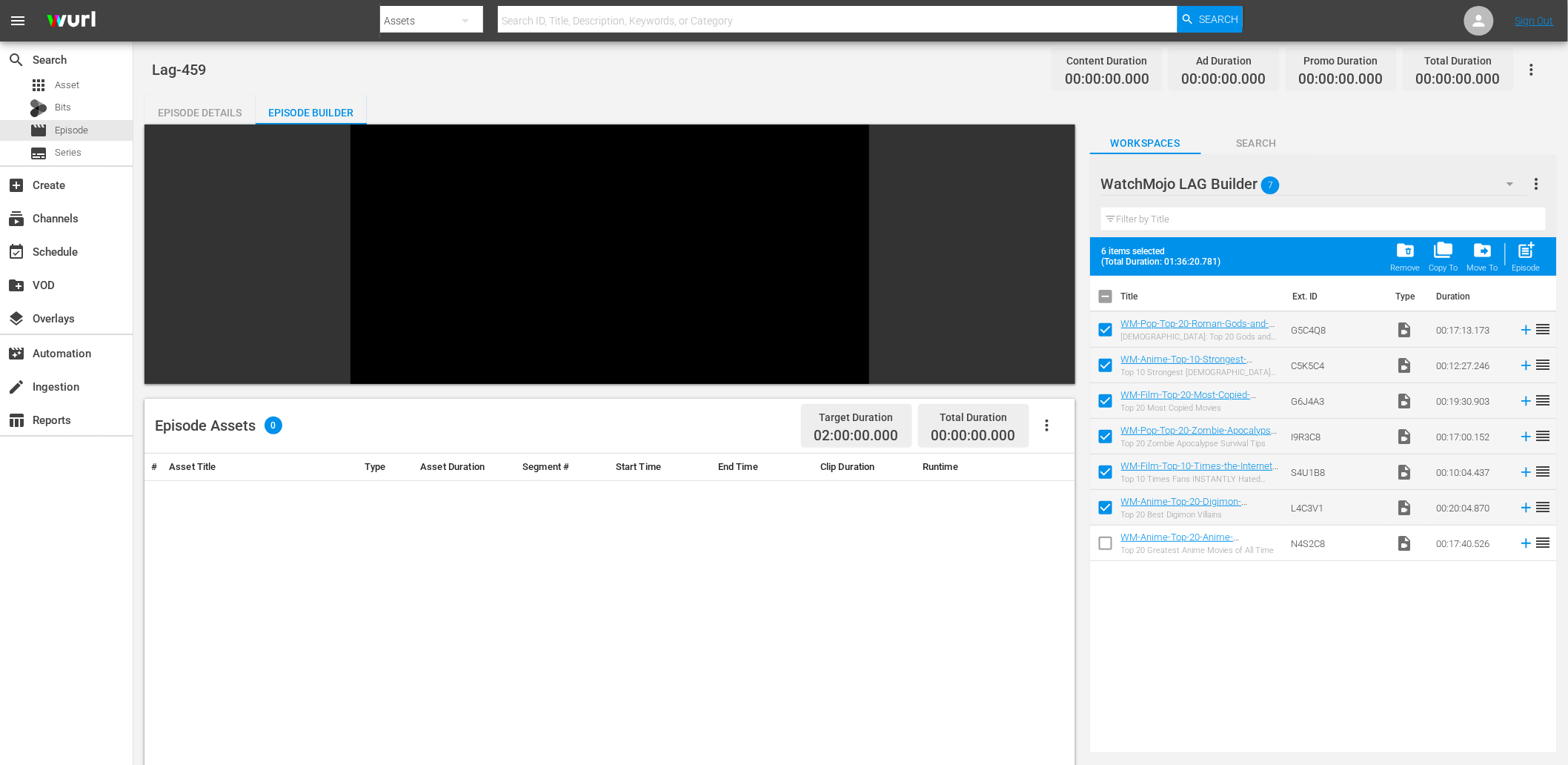
checkbox input "true"
click at [1053, 366] on input "checkbox" at bounding box center [1105, 368] width 31 height 31
checkbox input "false"
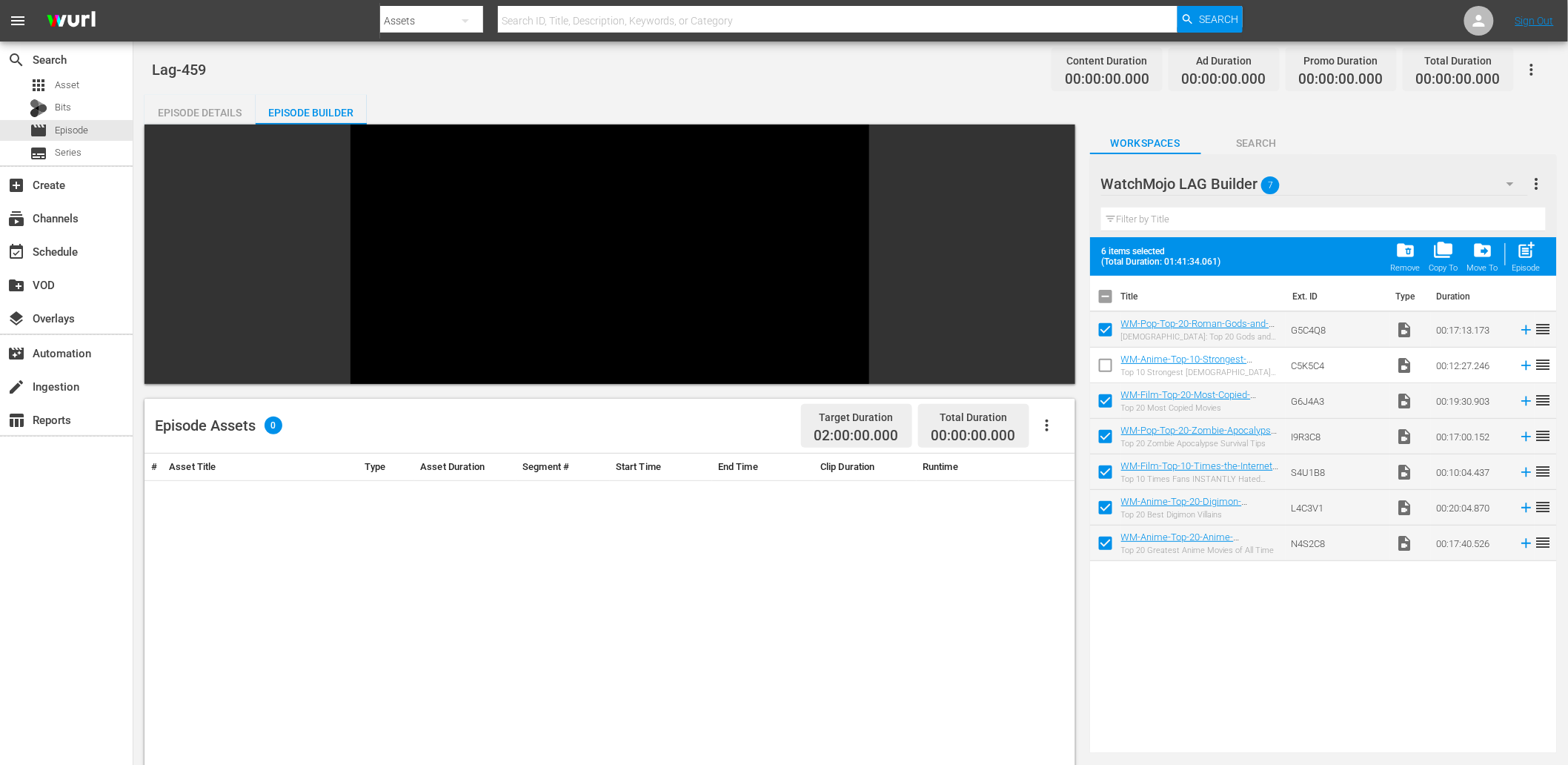
click at [1053, 472] on input "checkbox" at bounding box center [1105, 475] width 31 height 31
checkbox input "false"
click at [1053, 251] on span "post_add" at bounding box center [1527, 250] width 20 height 20
checkbox input "false"
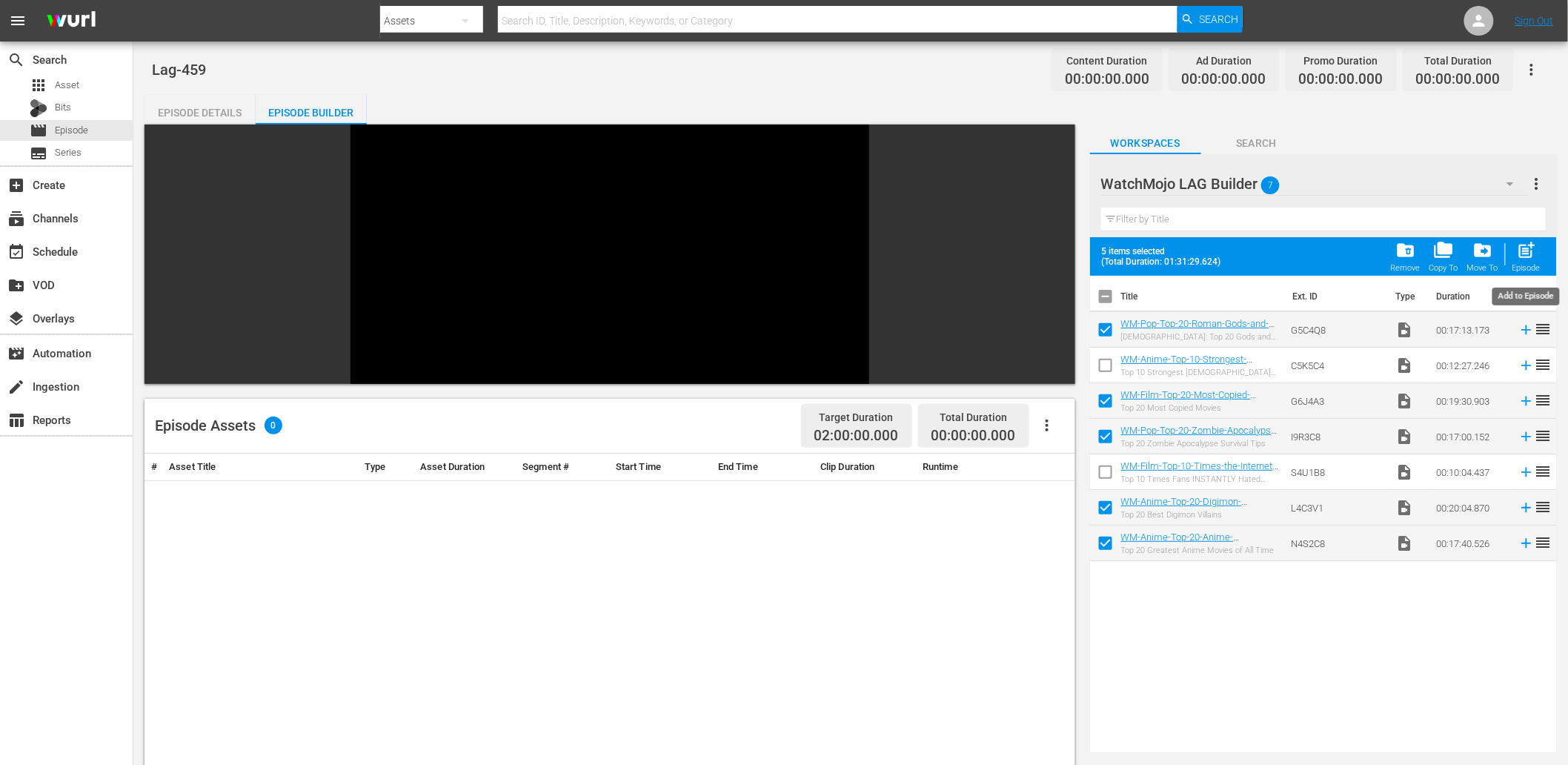
checkbox input "false"
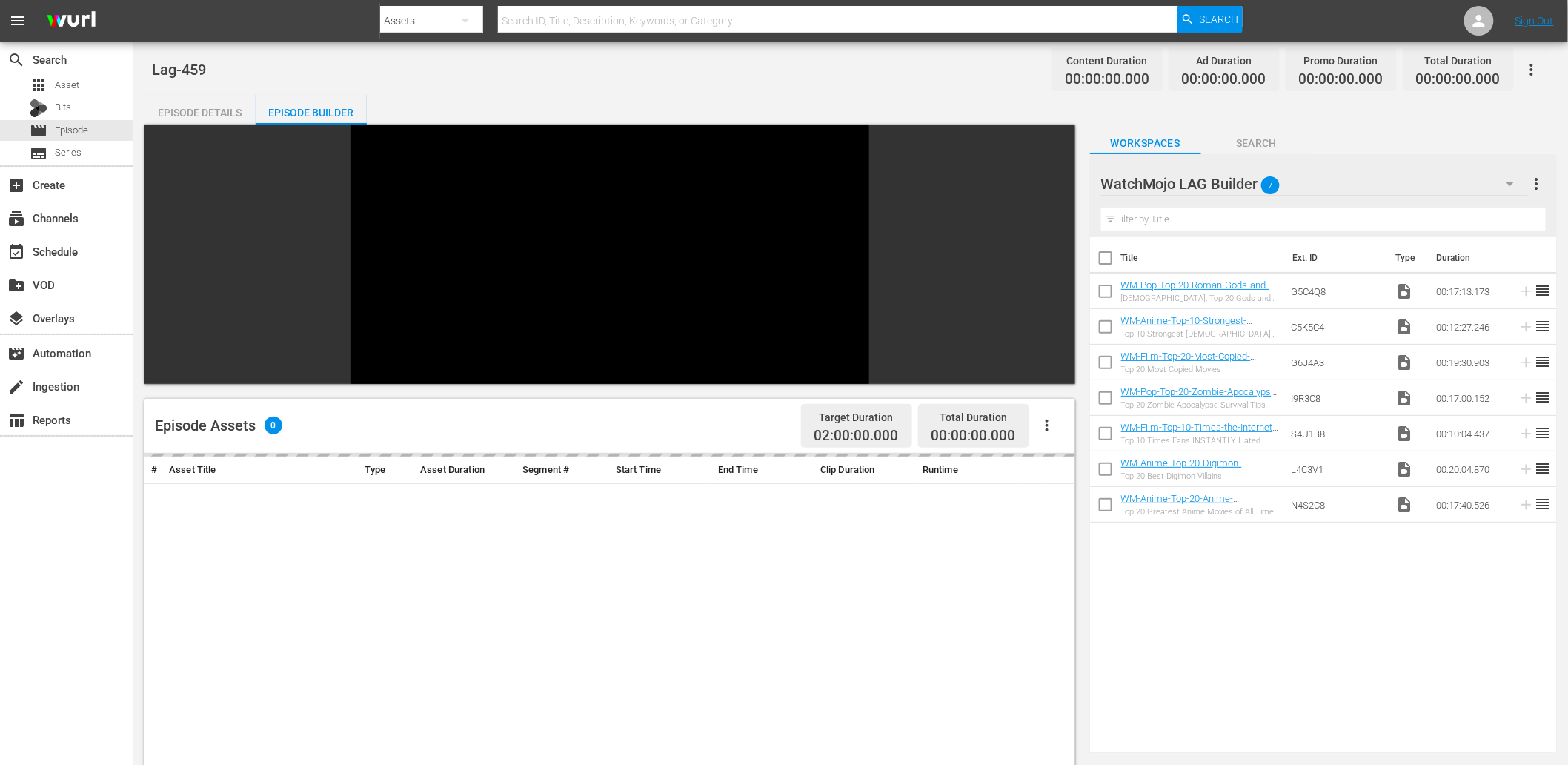
click at [1053, 137] on span "Search" at bounding box center [1256, 144] width 111 height 19
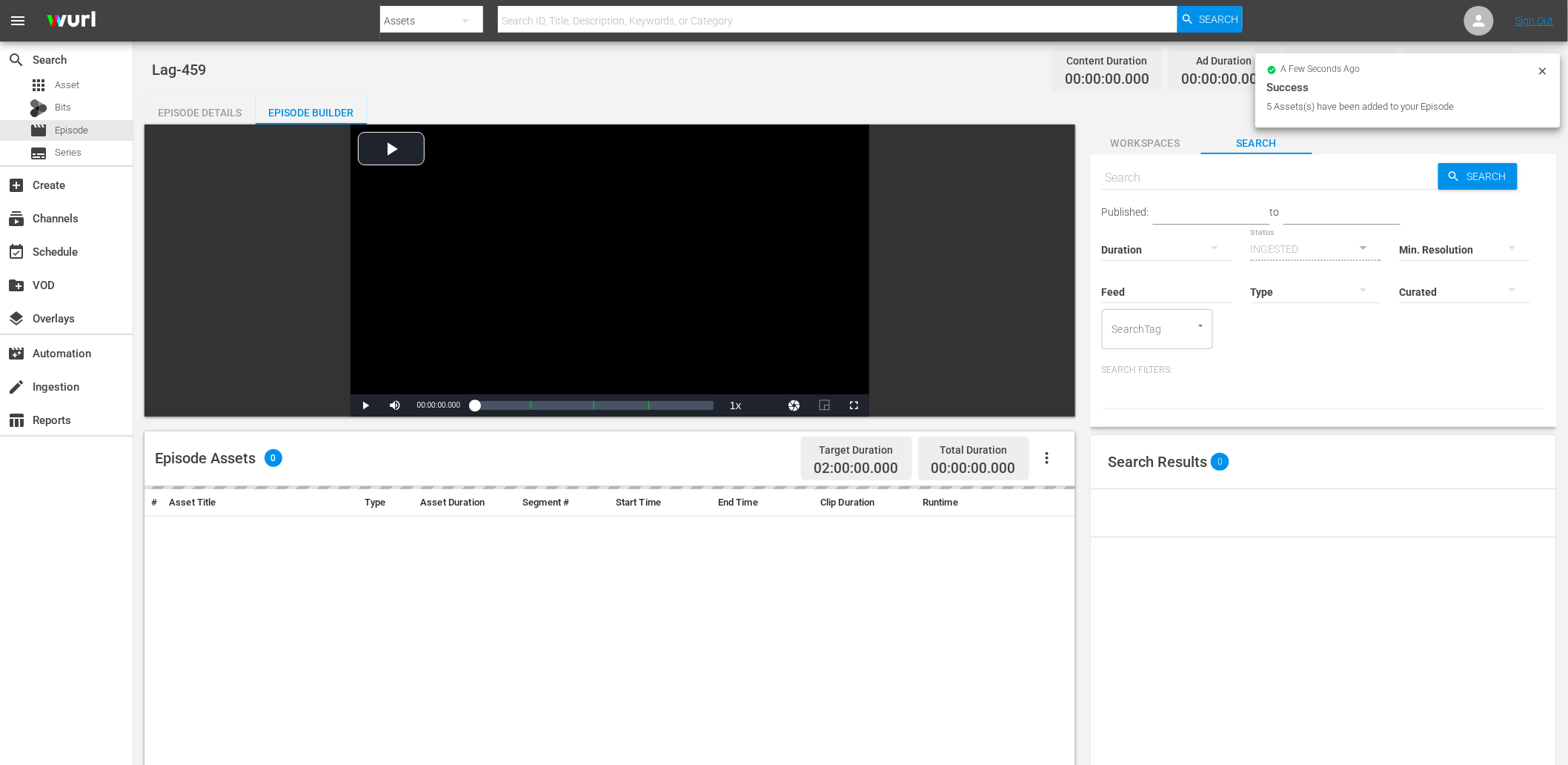
click at [1053, 174] on input "text" at bounding box center [1270, 178] width 338 height 36
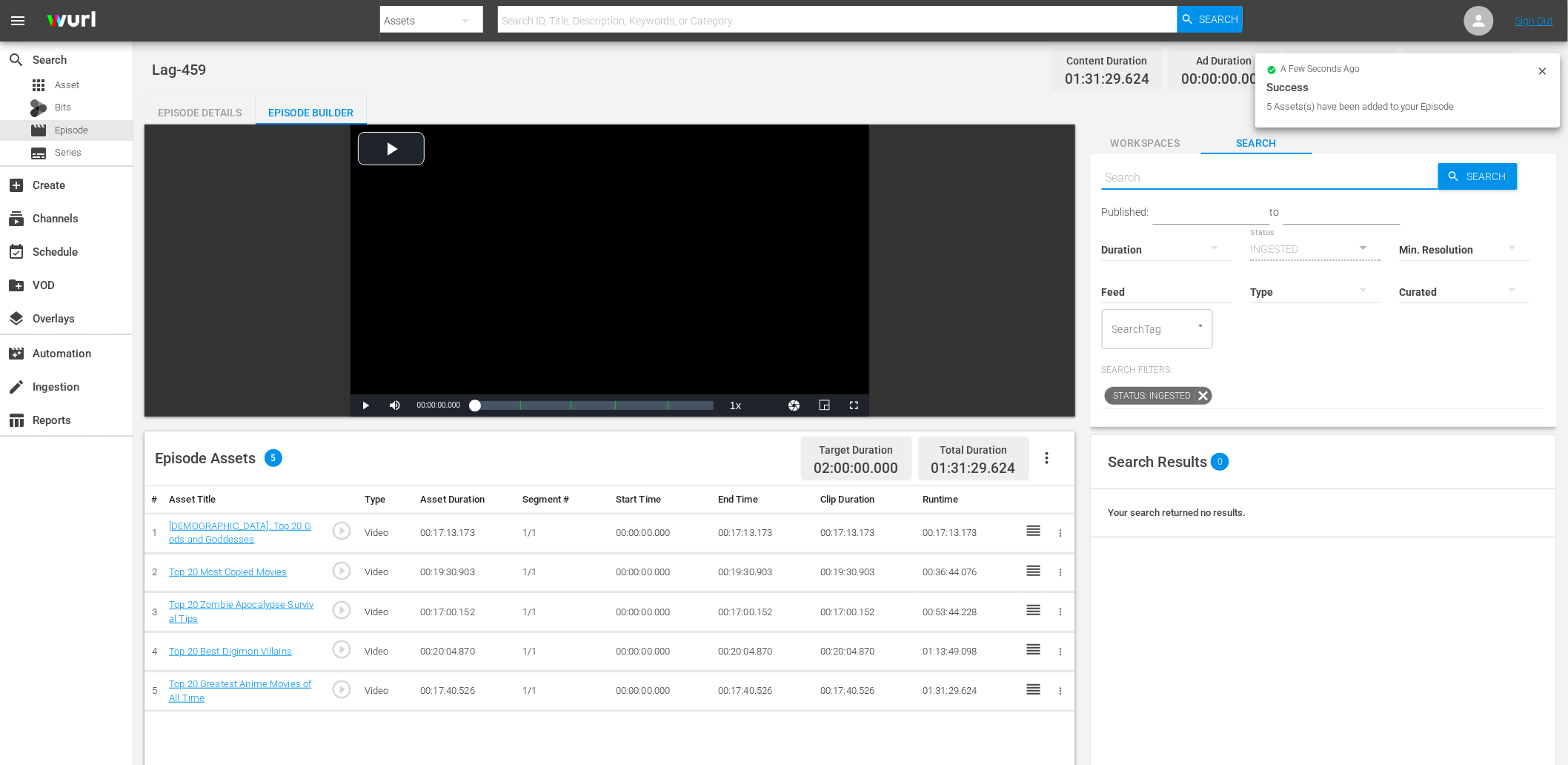
click at [1053, 179] on input "text" at bounding box center [1270, 178] width 338 height 36
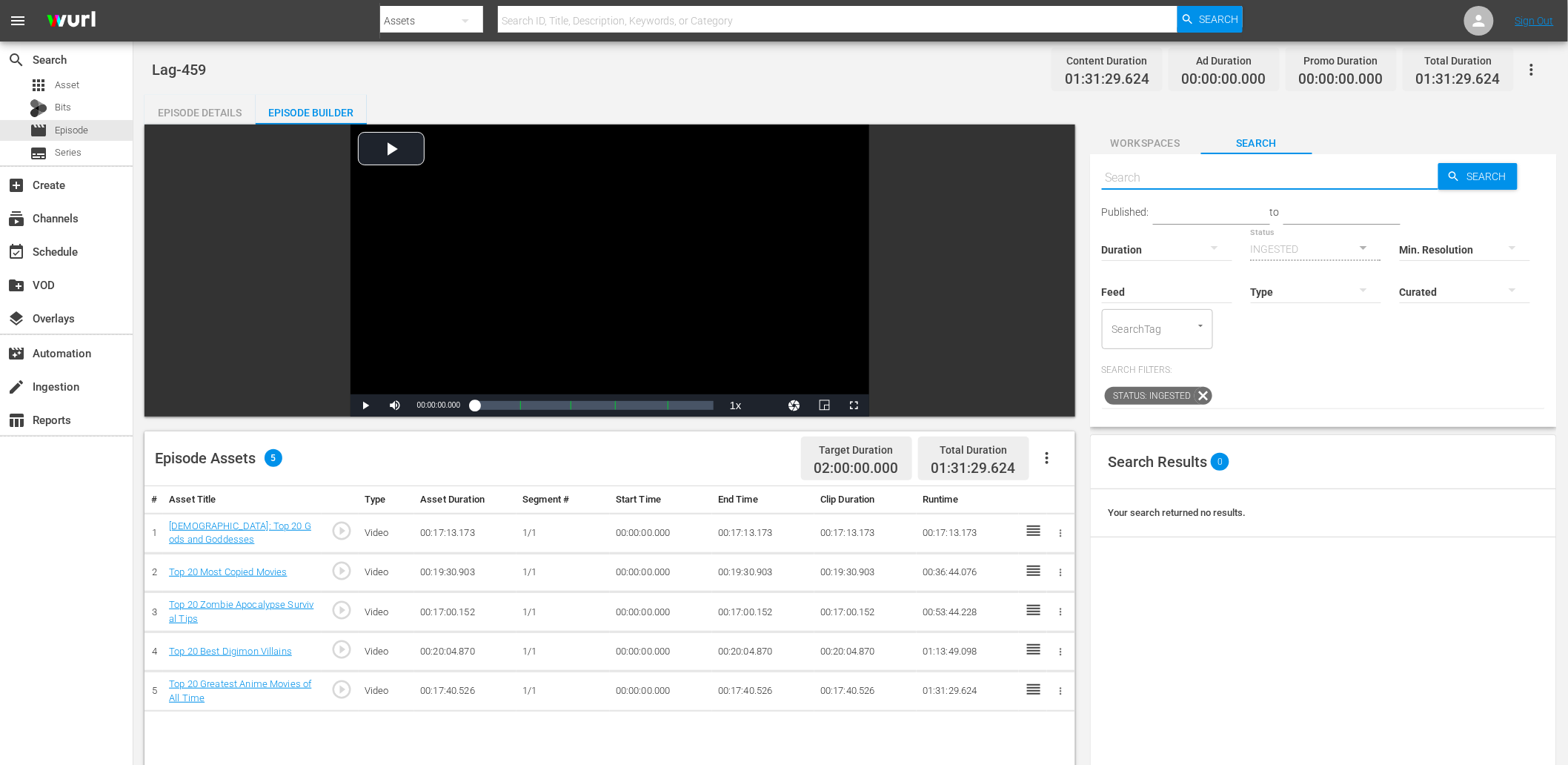
paste input "L5M9Z4"
type input "L5M9Z4"
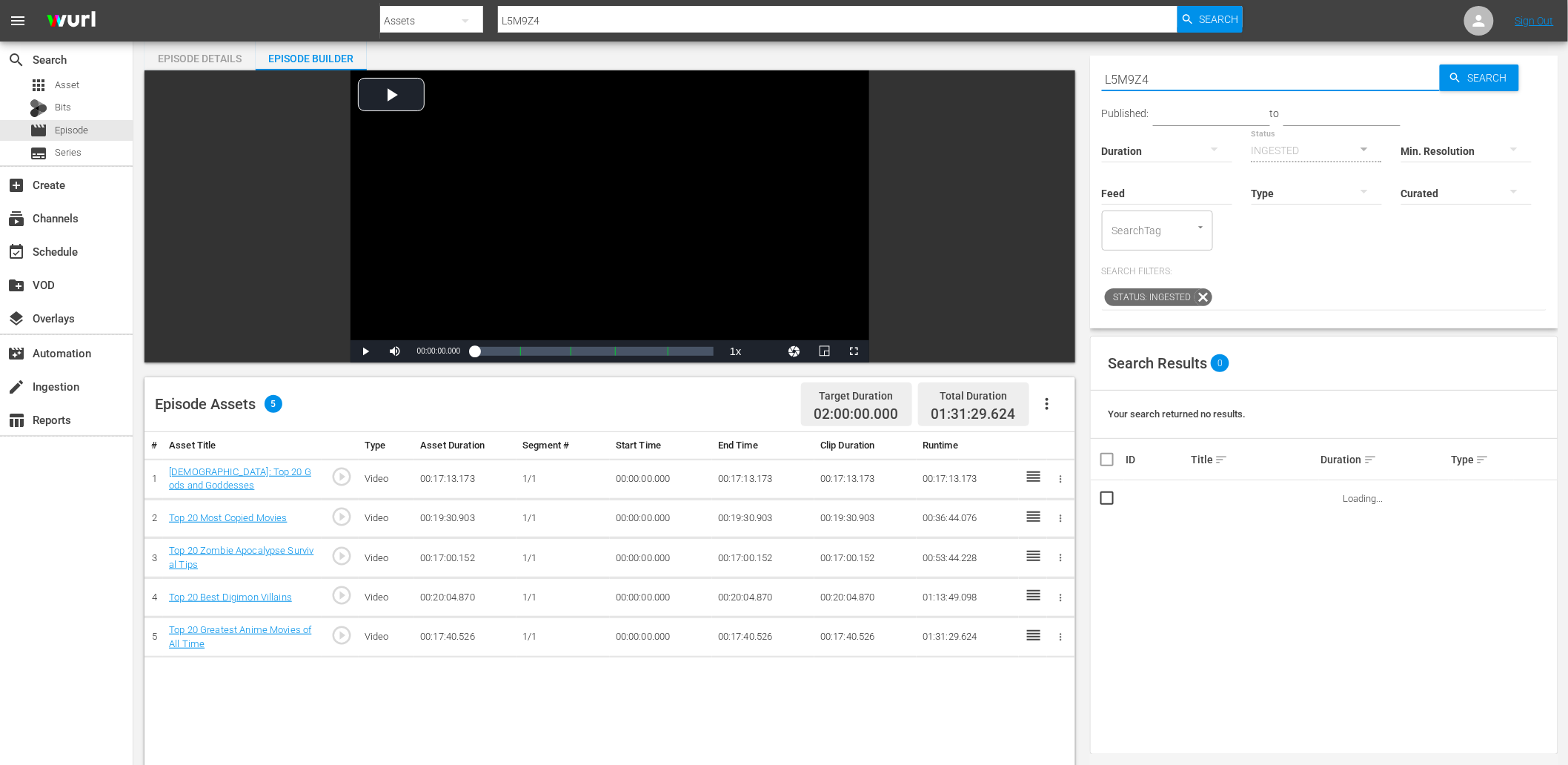
scroll to position [165, 0]
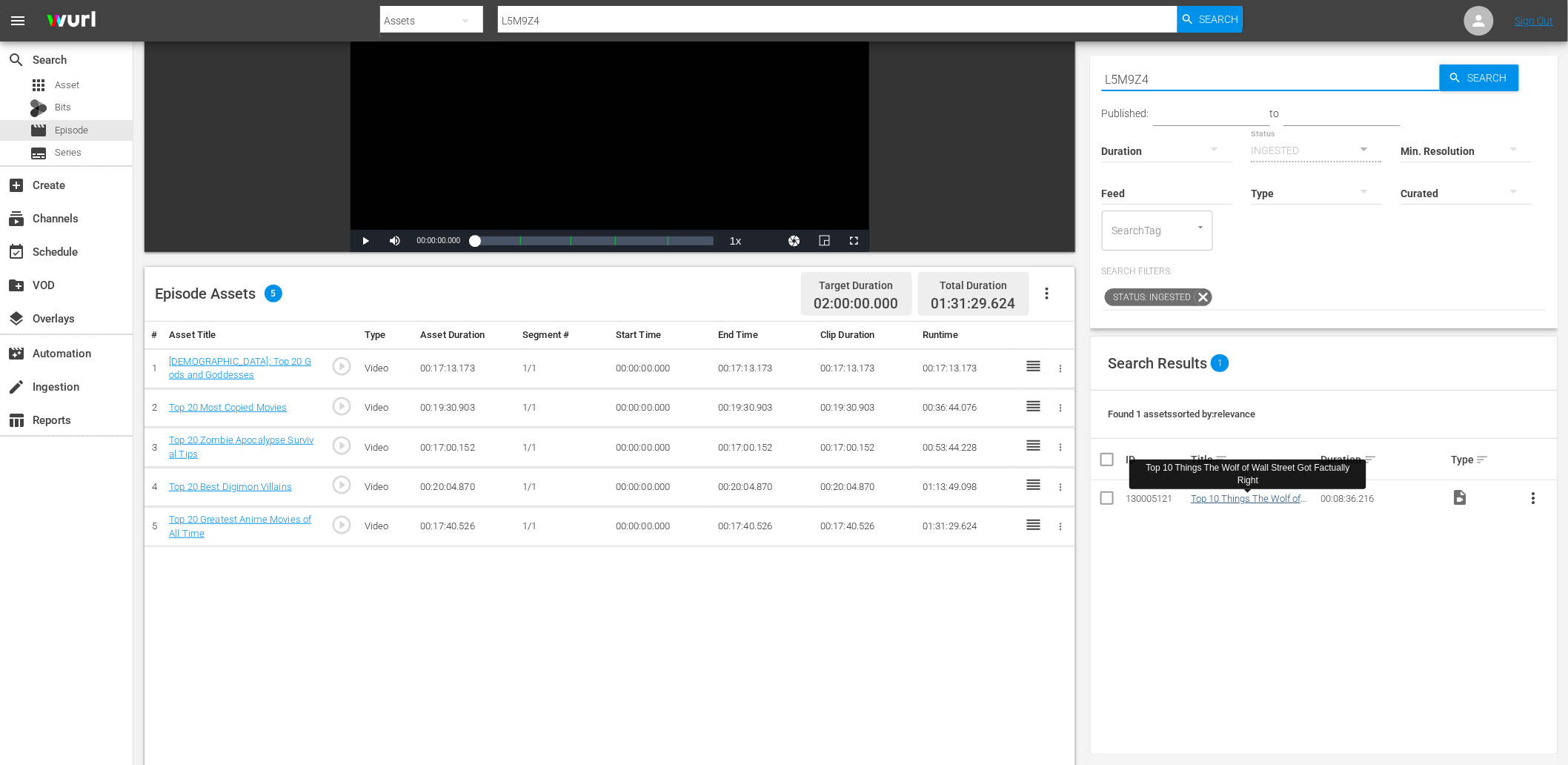
type input "L5M9Z4"
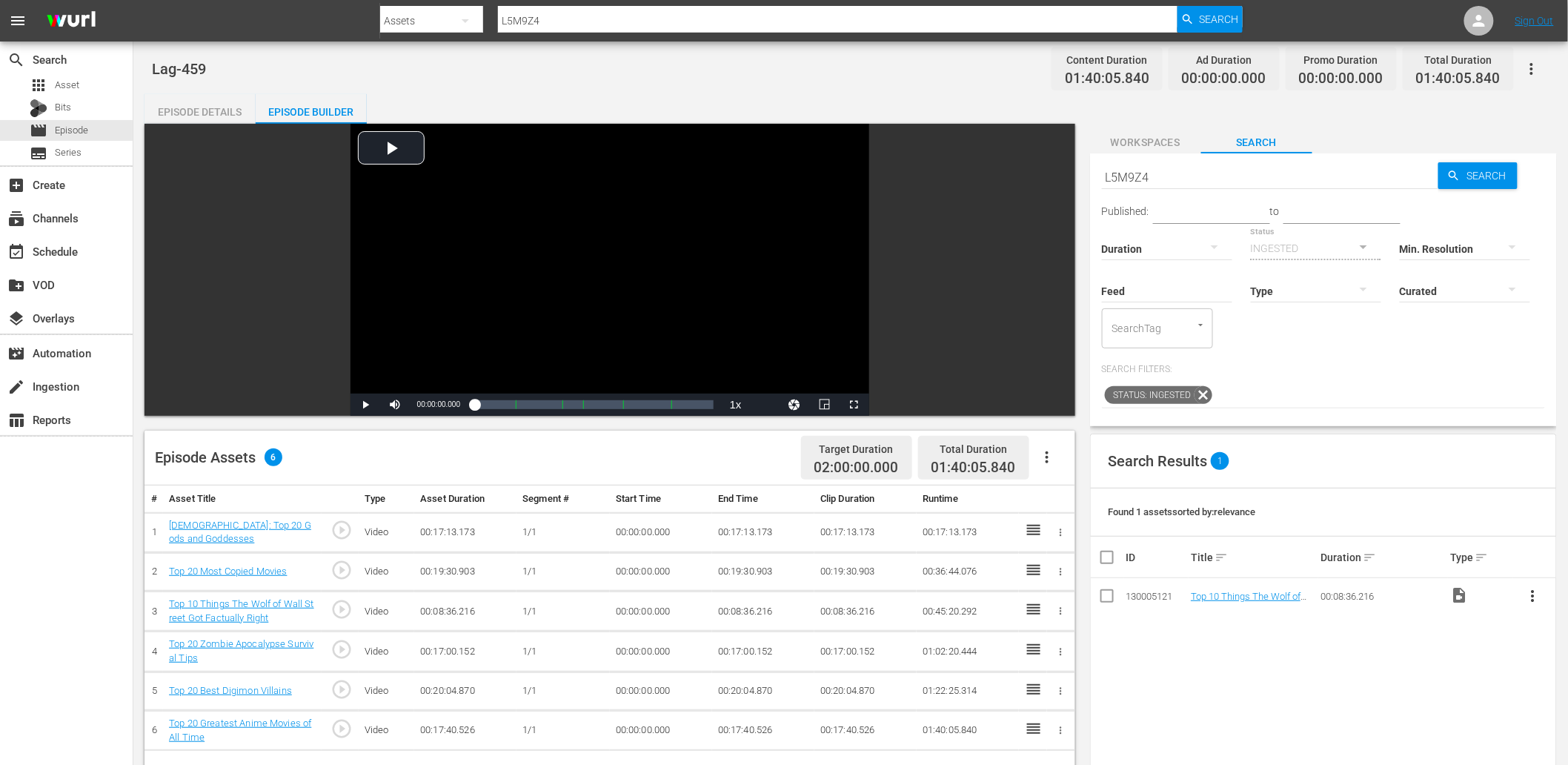
scroll to position [0, 0]
click at [1053, 137] on span "Workspaces" at bounding box center [1145, 144] width 111 height 19
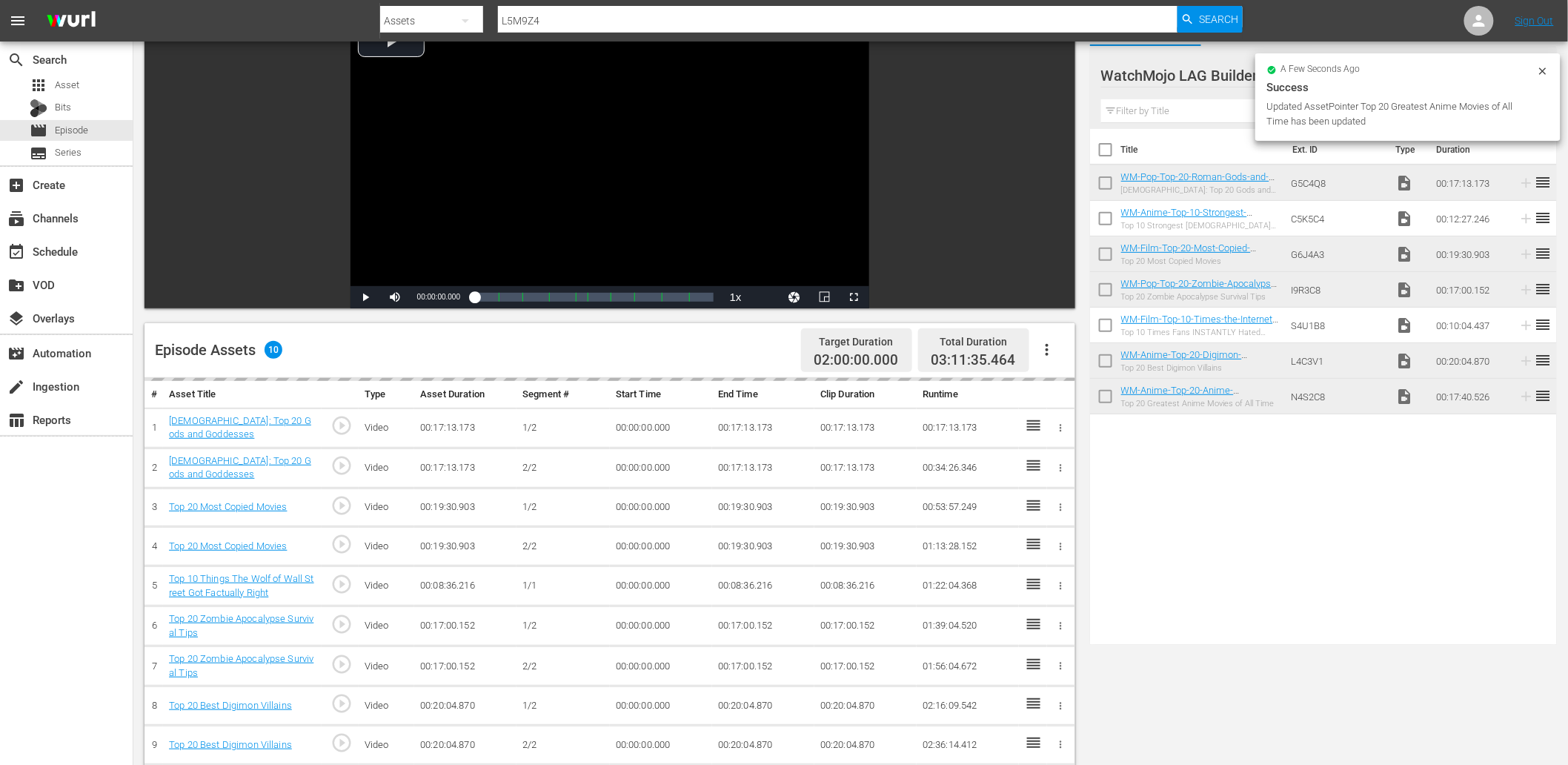
scroll to position [55, 0]
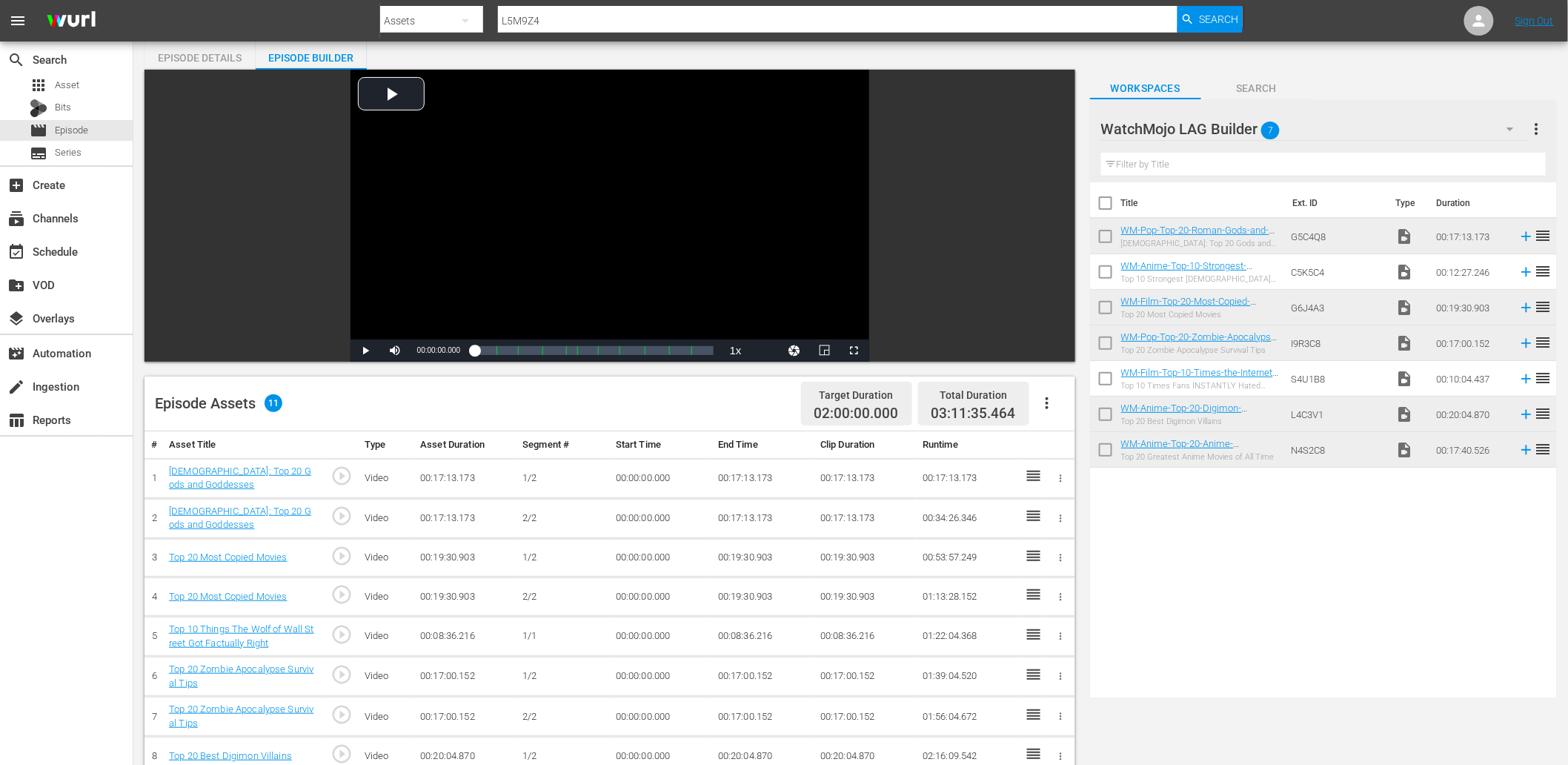
click at [1053, 116] on div "WatchMojo LAG Builder 7" at bounding box center [1314, 128] width 427 height 41
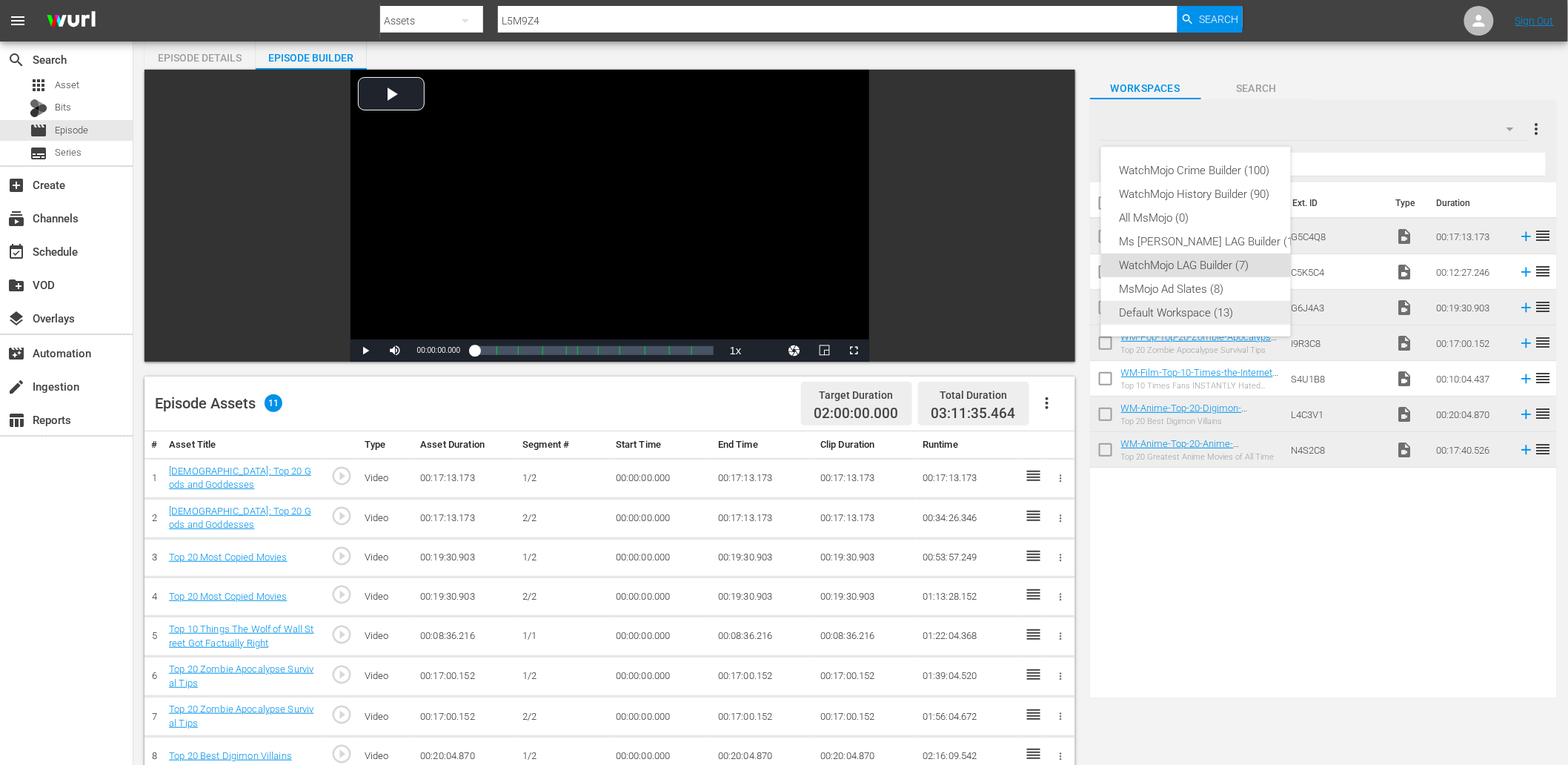
click at [1053, 308] on div "Default Workspace (13)" at bounding box center [1210, 313] width 184 height 23
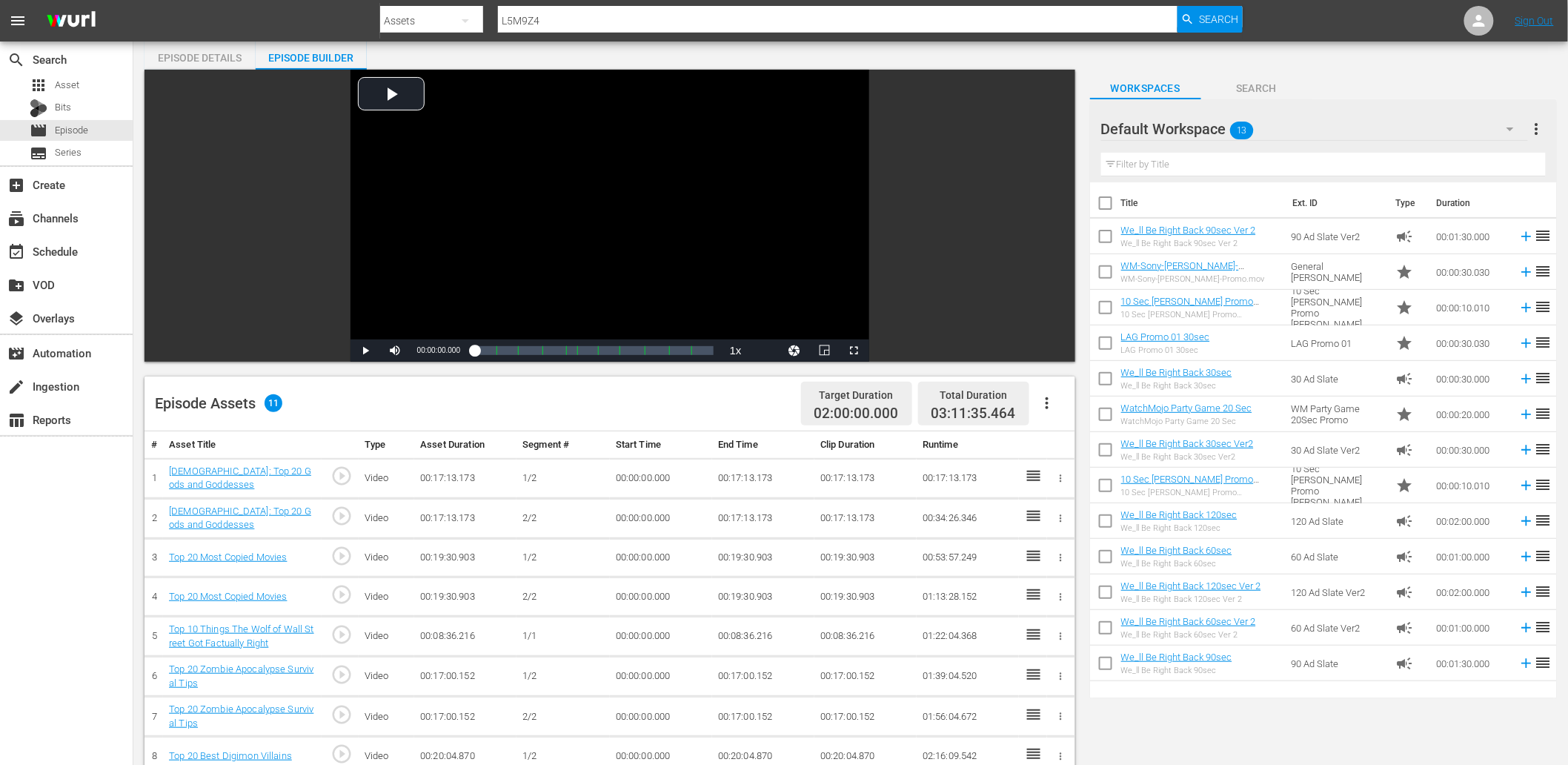
click at [1053, 165] on input "text" at bounding box center [1323, 164] width 445 height 23
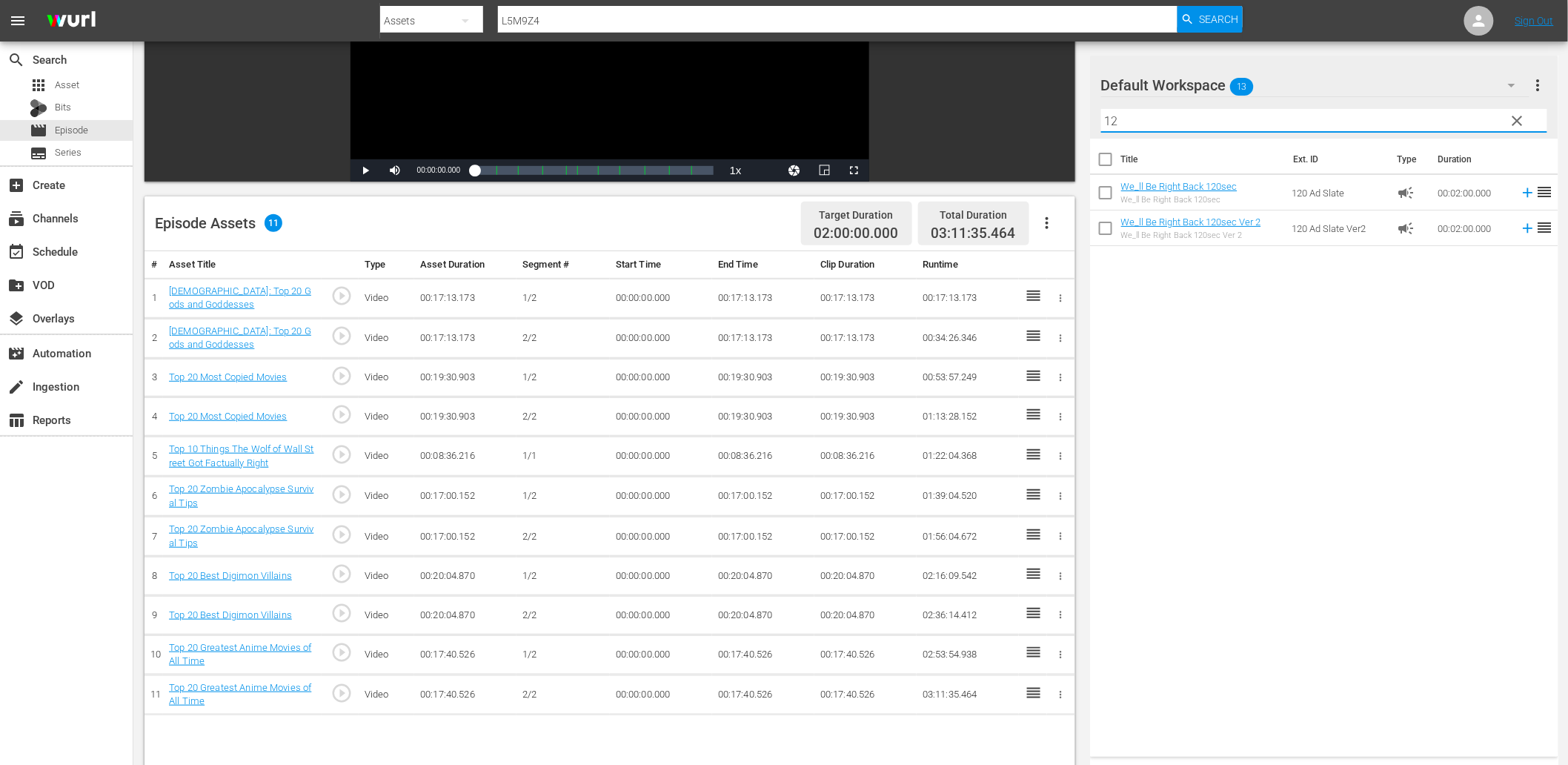
scroll to position [274, 0]
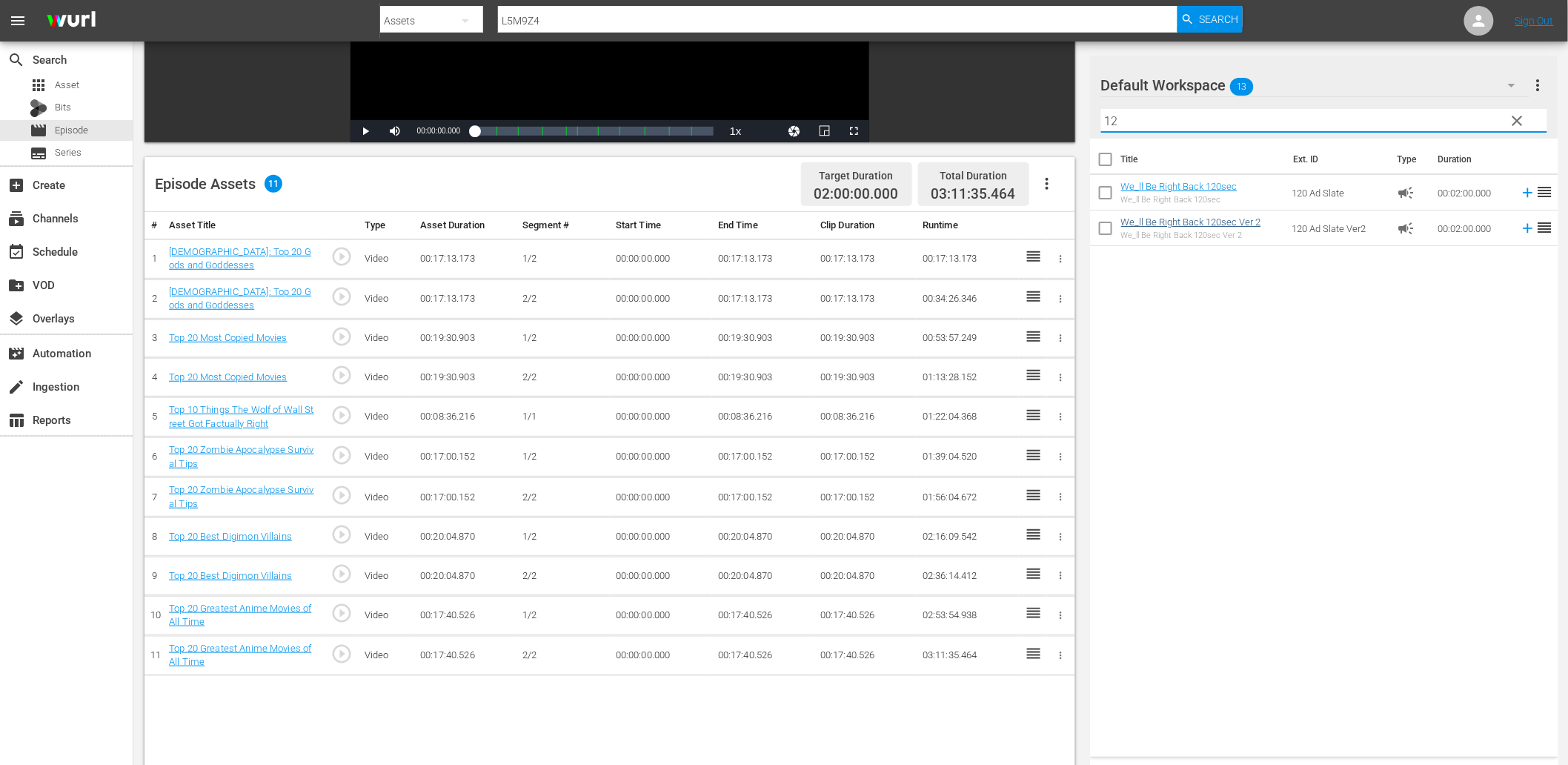
type input "12"
click at [1047, 182] on icon "button" at bounding box center [1047, 184] width 3 height 12
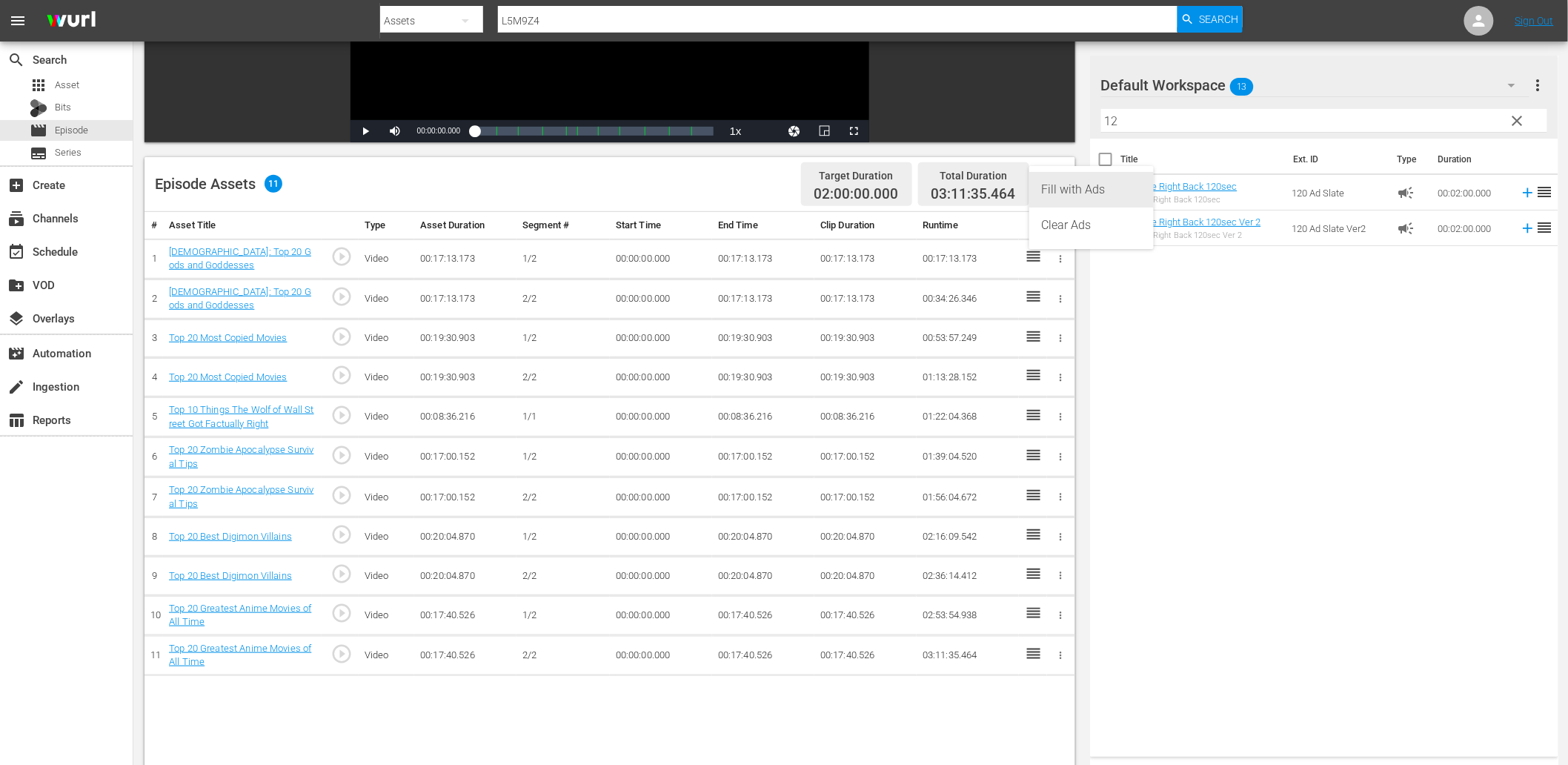
click at [1053, 202] on div "Fill with Ads" at bounding box center [1091, 190] width 101 height 36
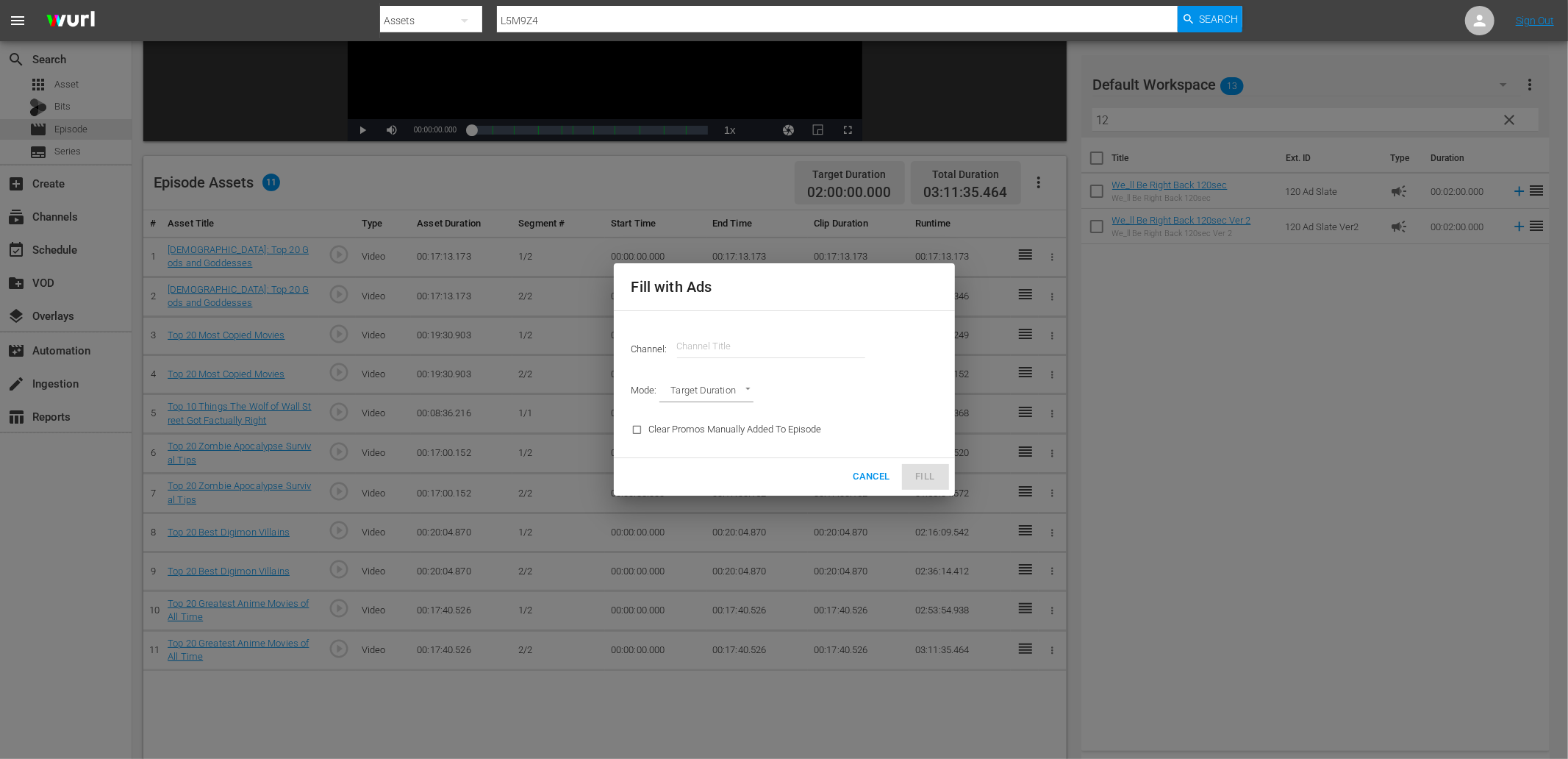
click at [747, 392] on body "menu Search By Assets Search ID, Title, Description, Keywords, or Category L5M9…" at bounding box center [784, 107] width 1568 height 759
click at [825, 471] on div at bounding box center [784, 379] width 1568 height 759
click at [870, 475] on span "Cancel" at bounding box center [870, 477] width 36 height 17
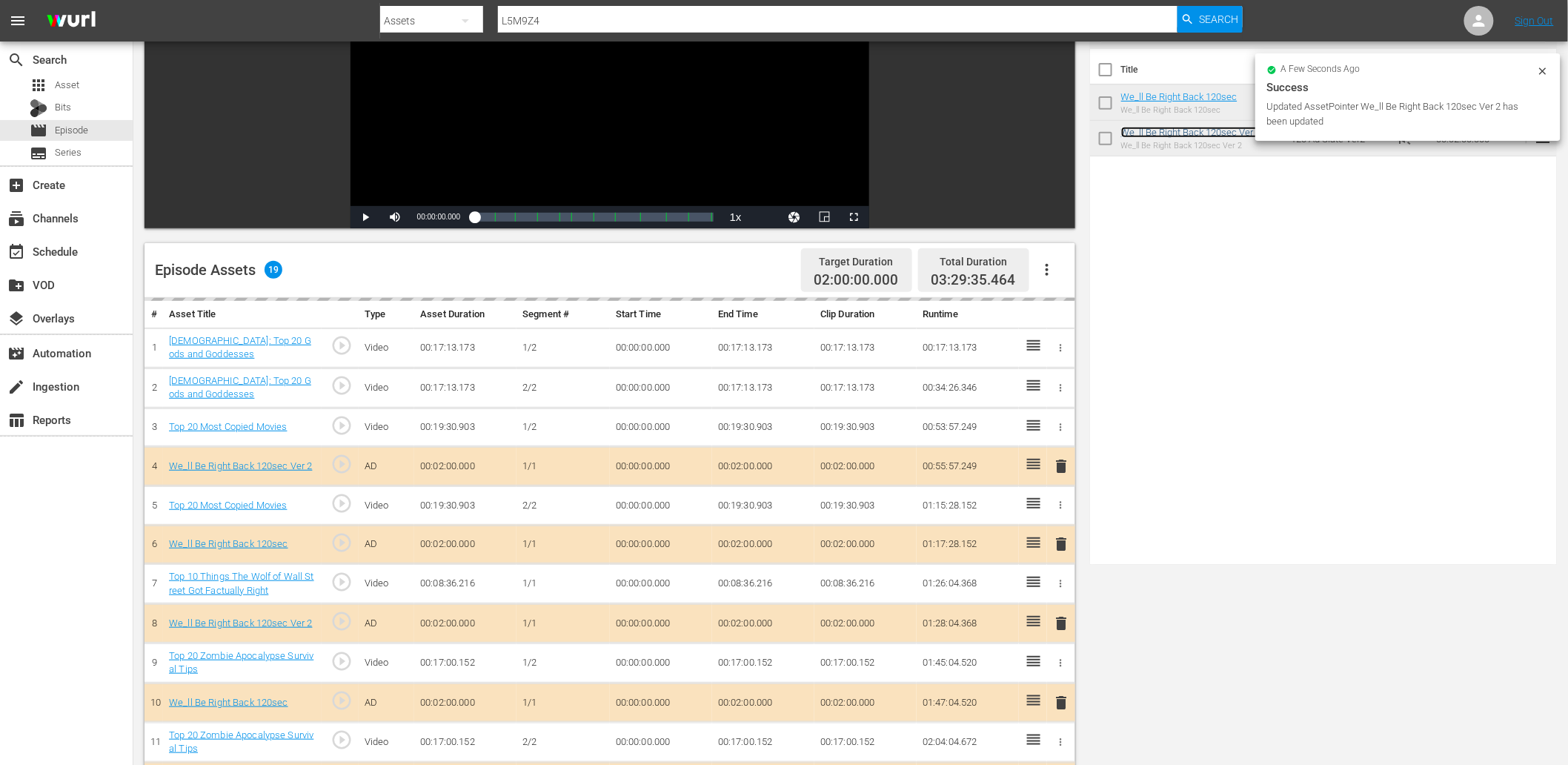
scroll to position [0, 0]
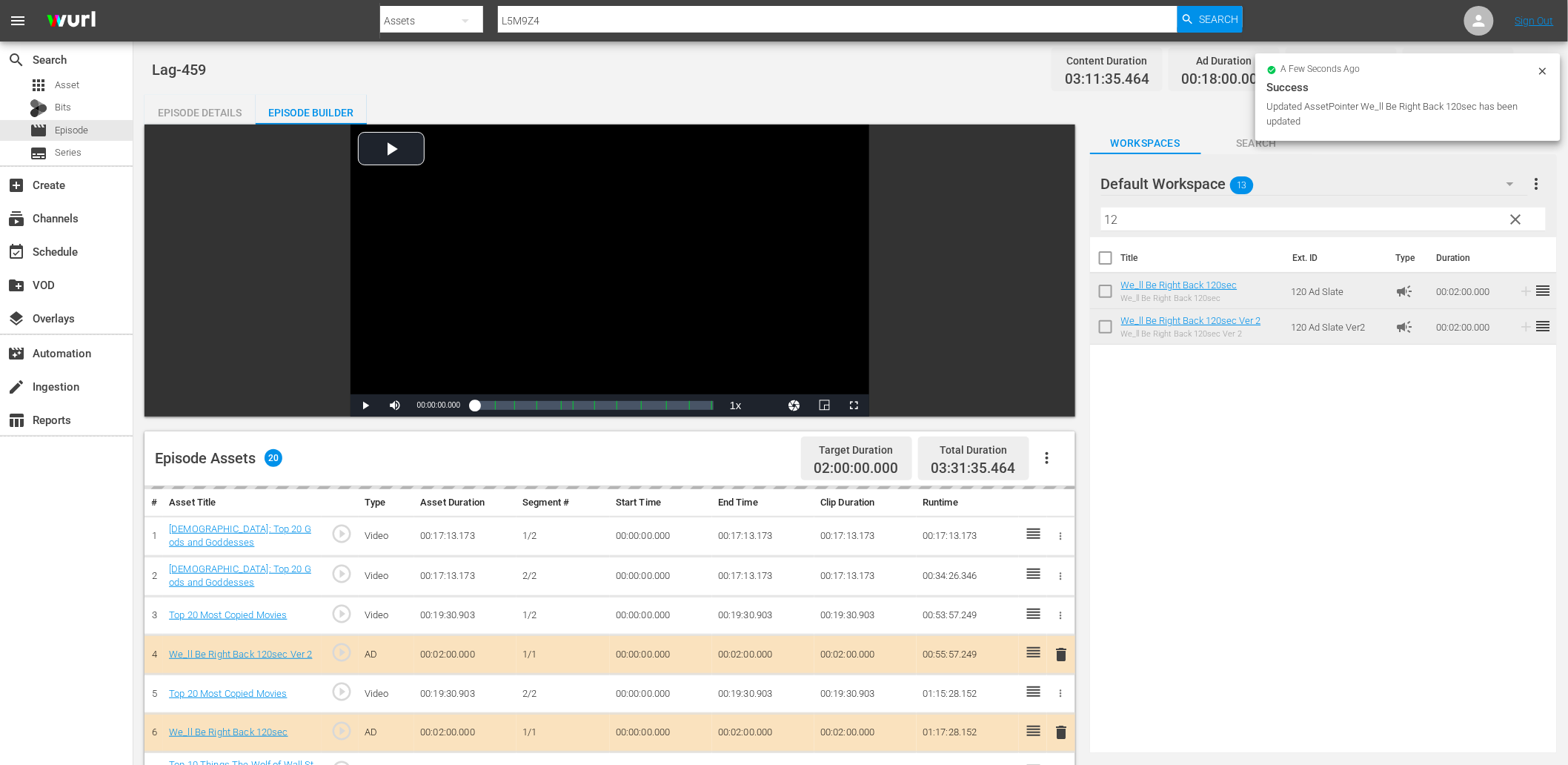
click at [1053, 213] on span "clear" at bounding box center [1516, 219] width 18 height 18
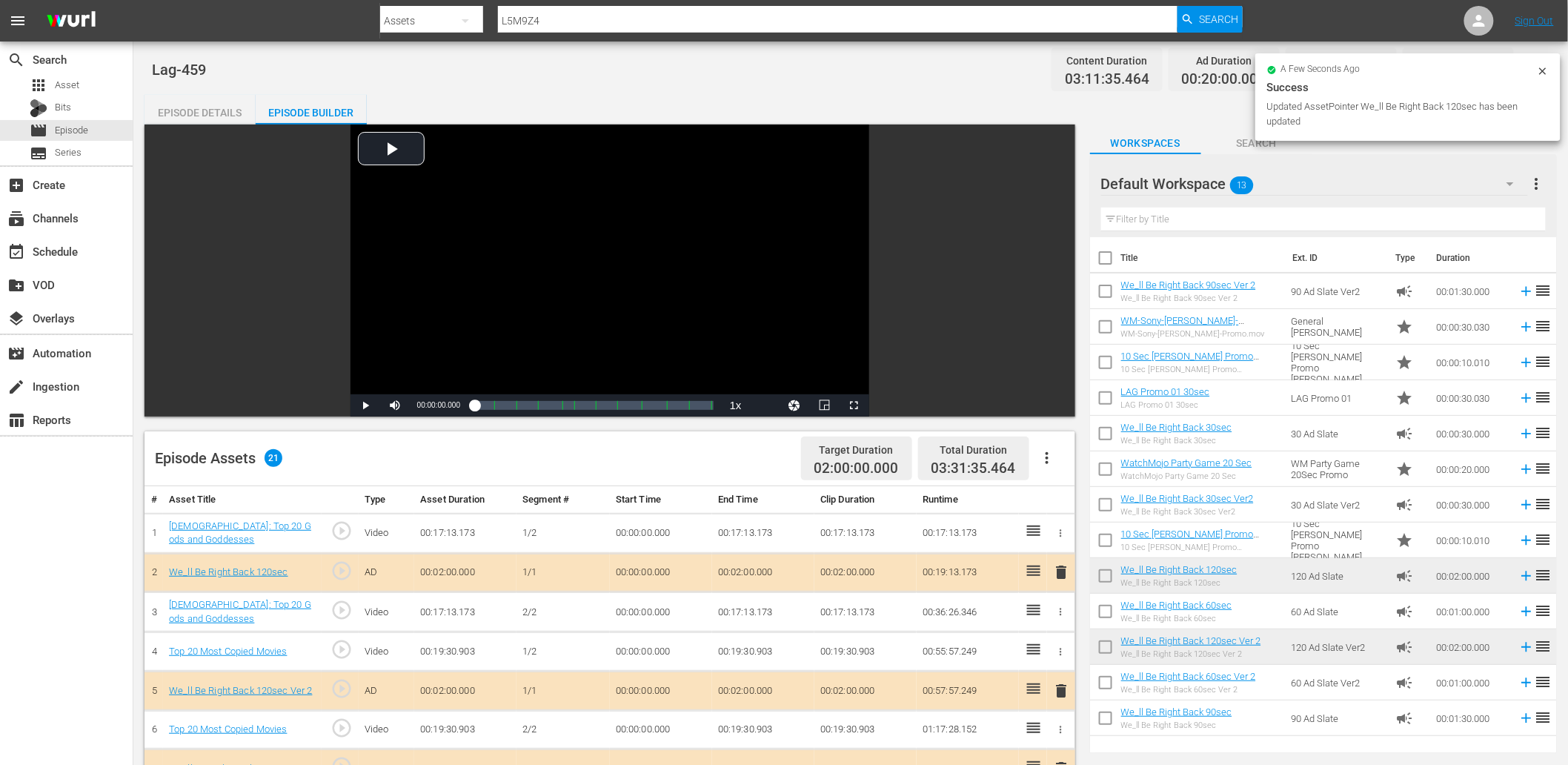
click at [1053, 191] on div "Default Workspace 13" at bounding box center [1314, 184] width 427 height 41
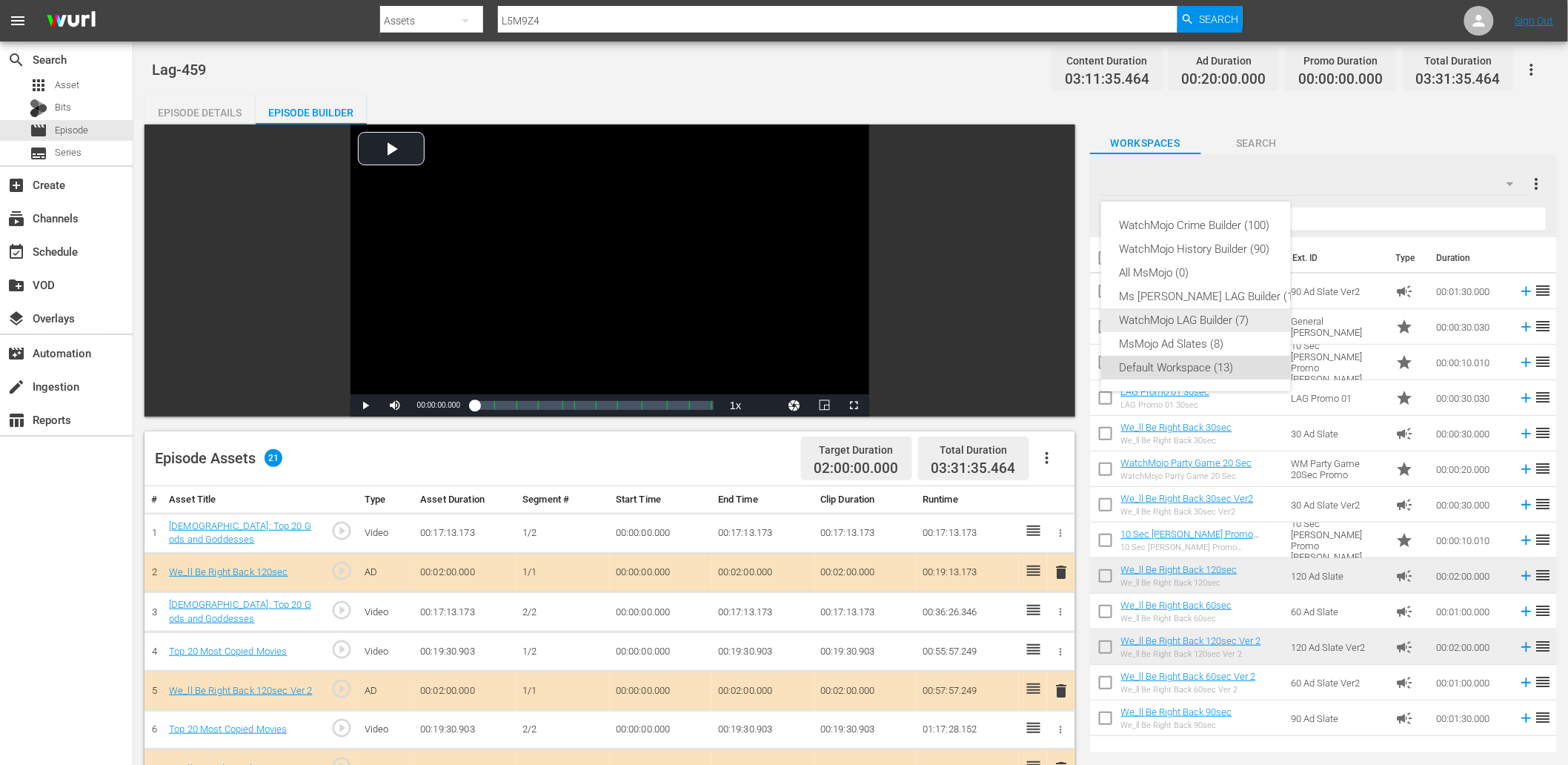
click at [1053, 324] on div "WatchMojo LAG Builder (7)" at bounding box center [1210, 320] width 184 height 23
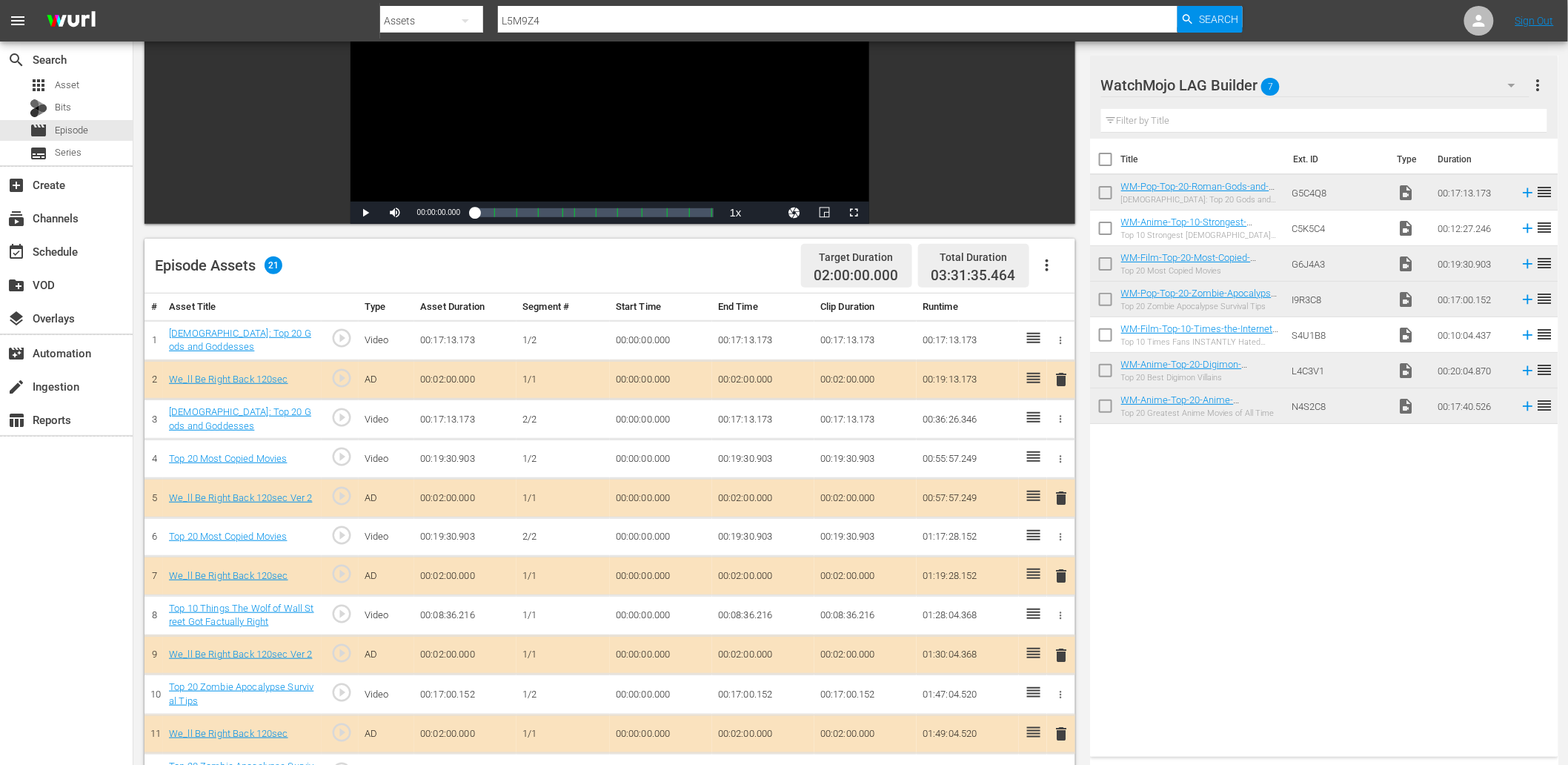
scroll to position [274, 0]
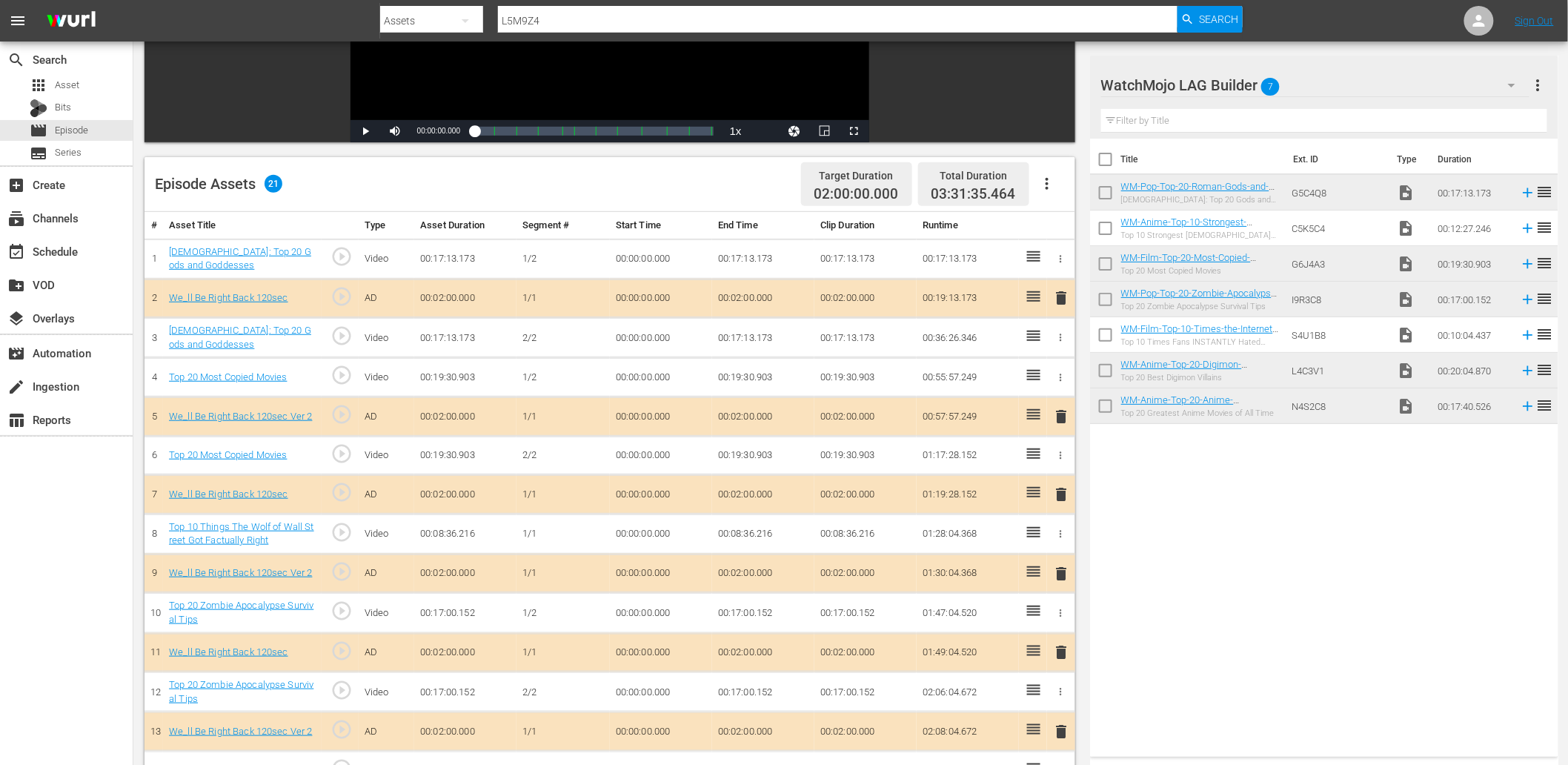
click at [1053, 92] on div "WatchMojo LAG Builder 7" at bounding box center [1315, 85] width 428 height 41
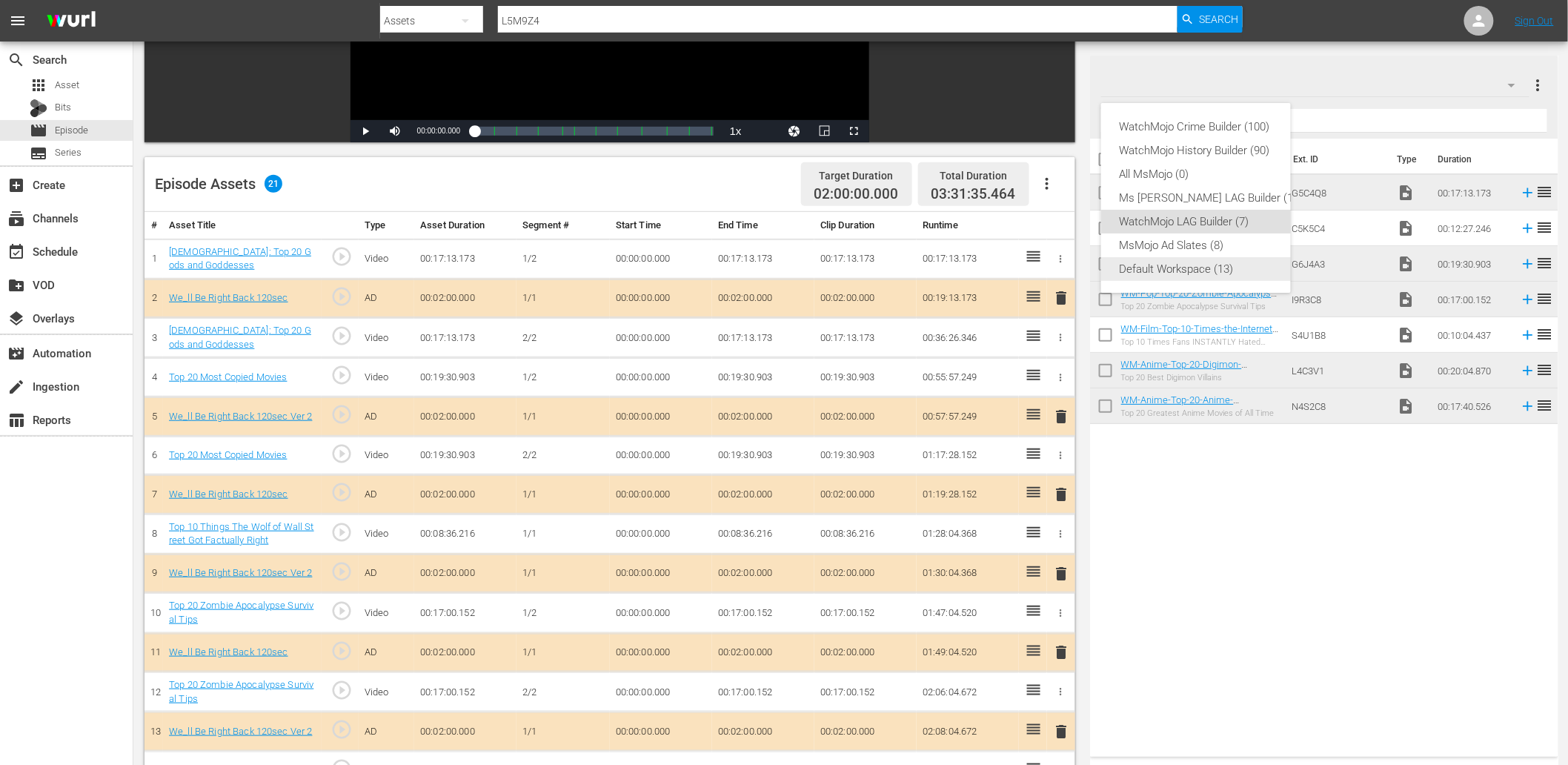
click at [1053, 265] on div "Default Workspace (13)" at bounding box center [1210, 269] width 184 height 23
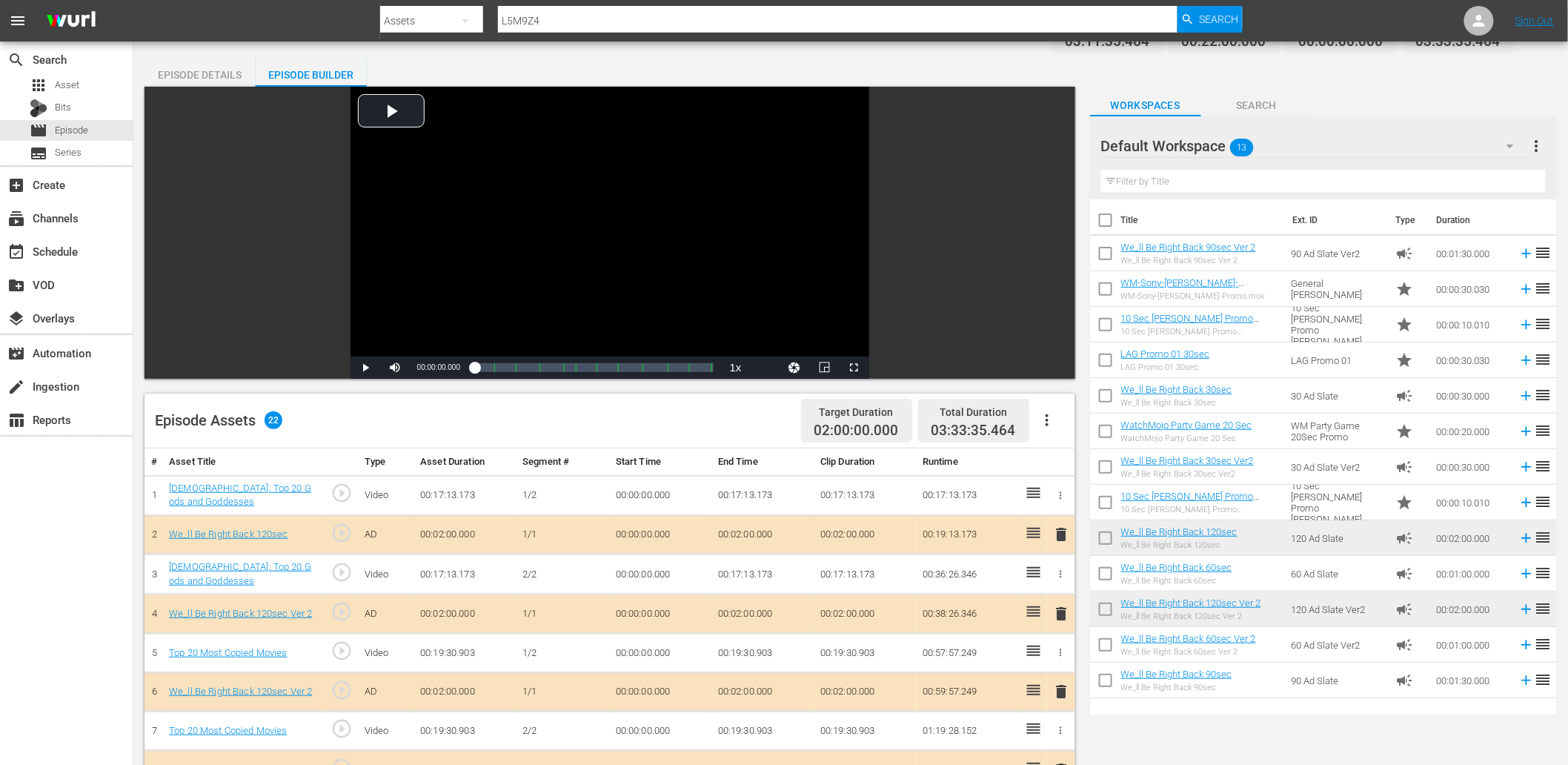
scroll to position [19, 0]
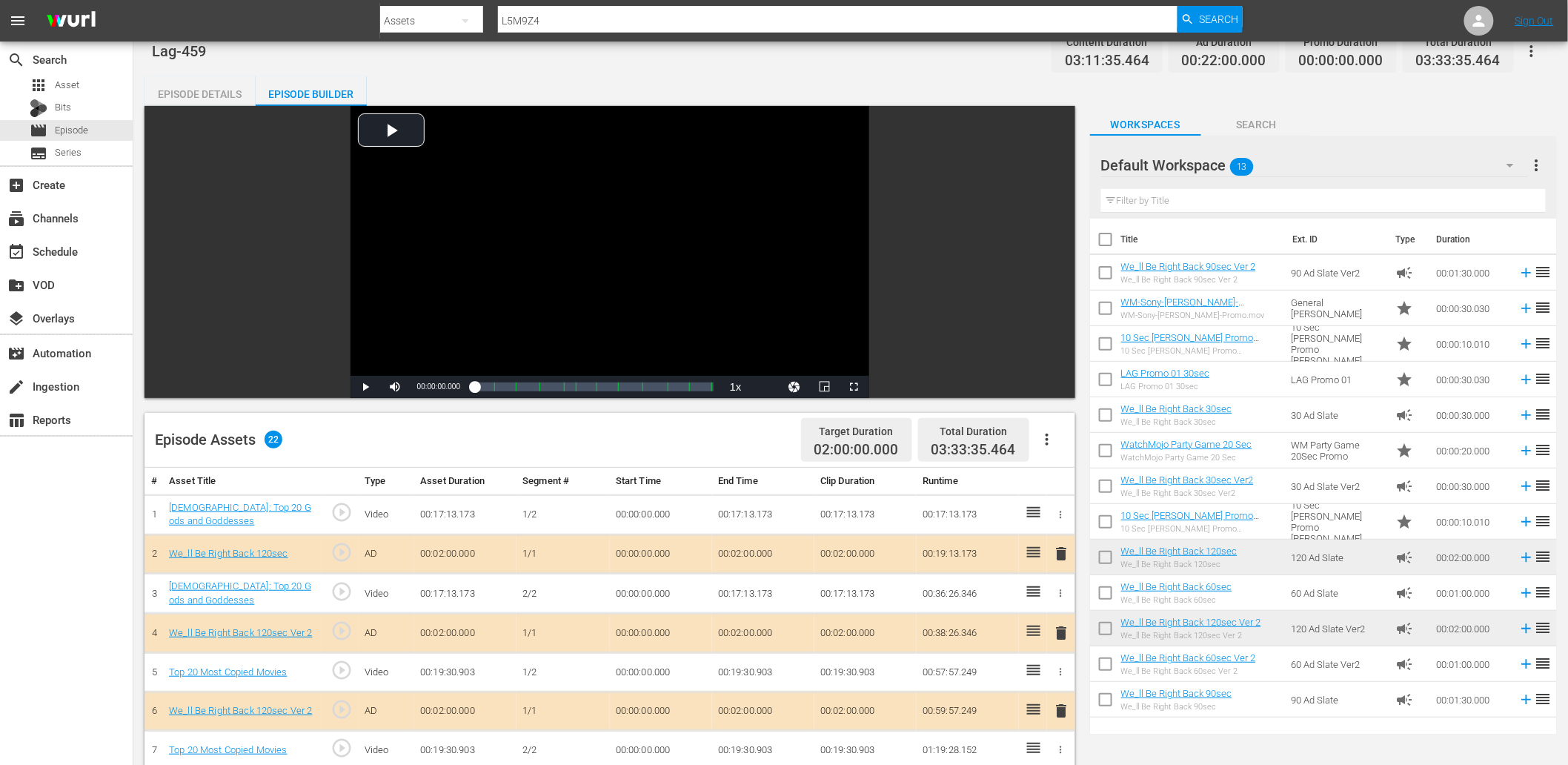
click at [1053, 187] on div "Filter by Title" at bounding box center [1323, 201] width 445 height 36
click at [1053, 201] on input "text" at bounding box center [1323, 201] width 445 height 23
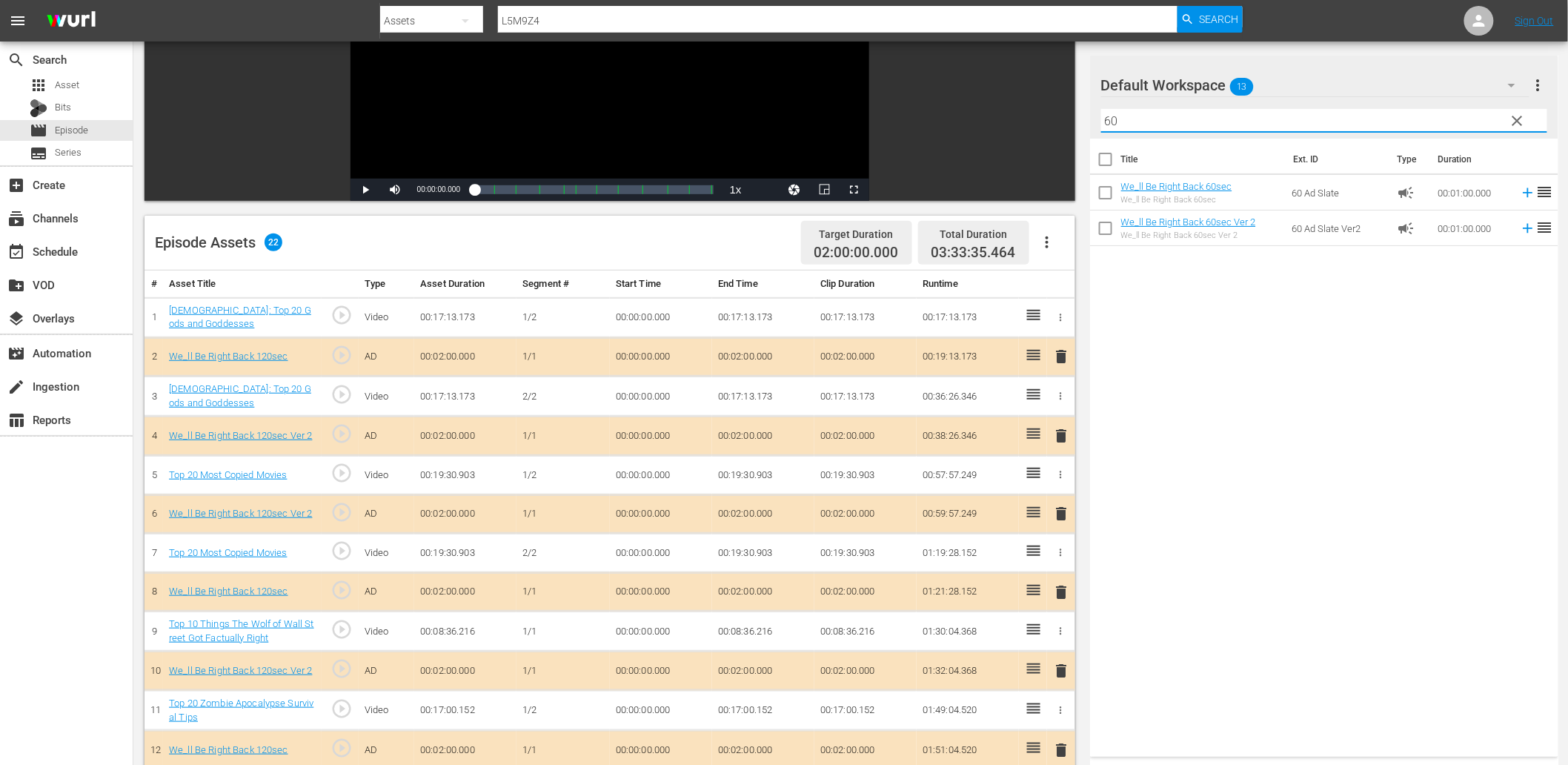
scroll to position [238, 0]
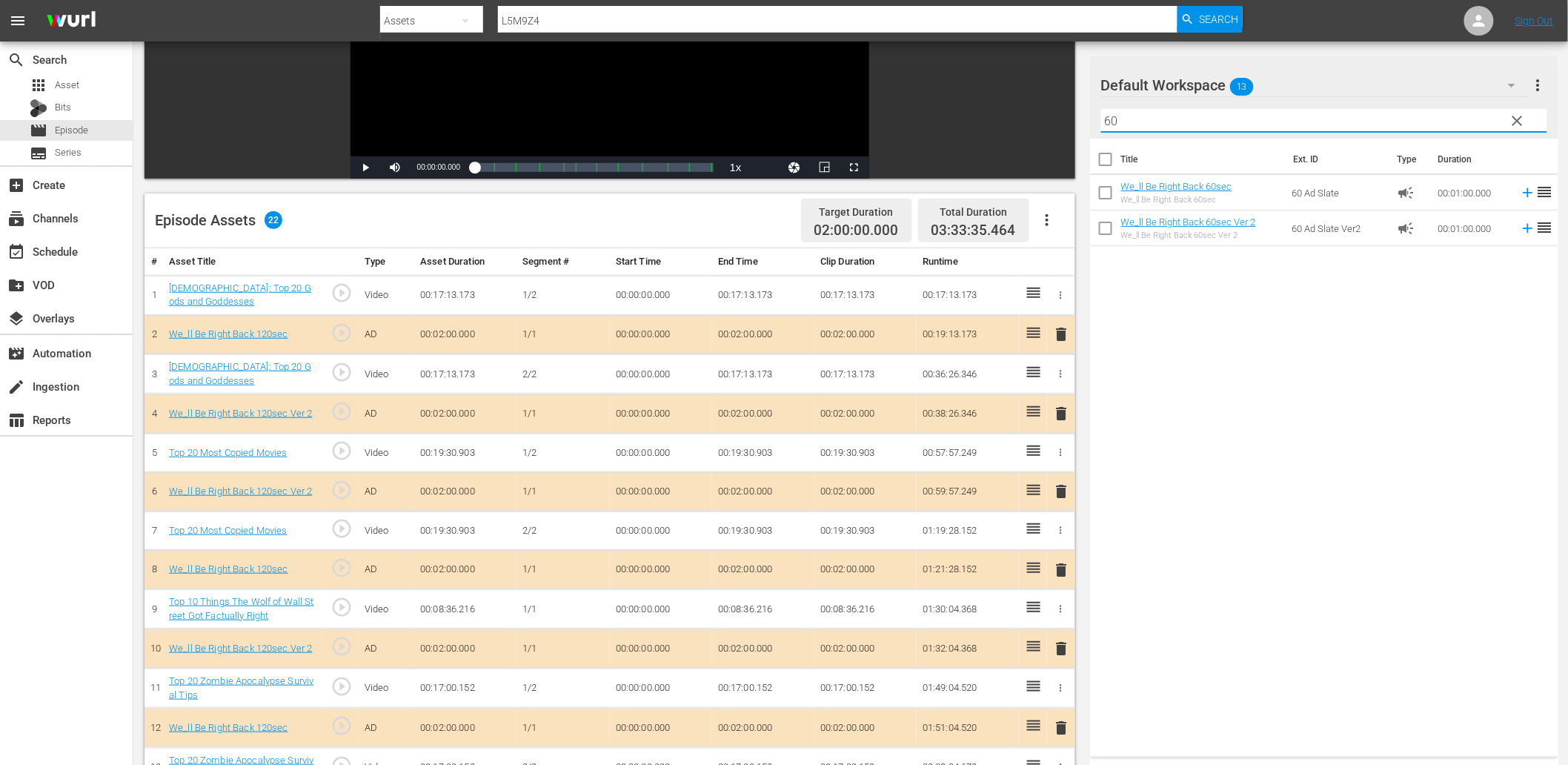
type input "60"
click at [1053, 416] on span "delete" at bounding box center [1062, 413] width 18 height 18
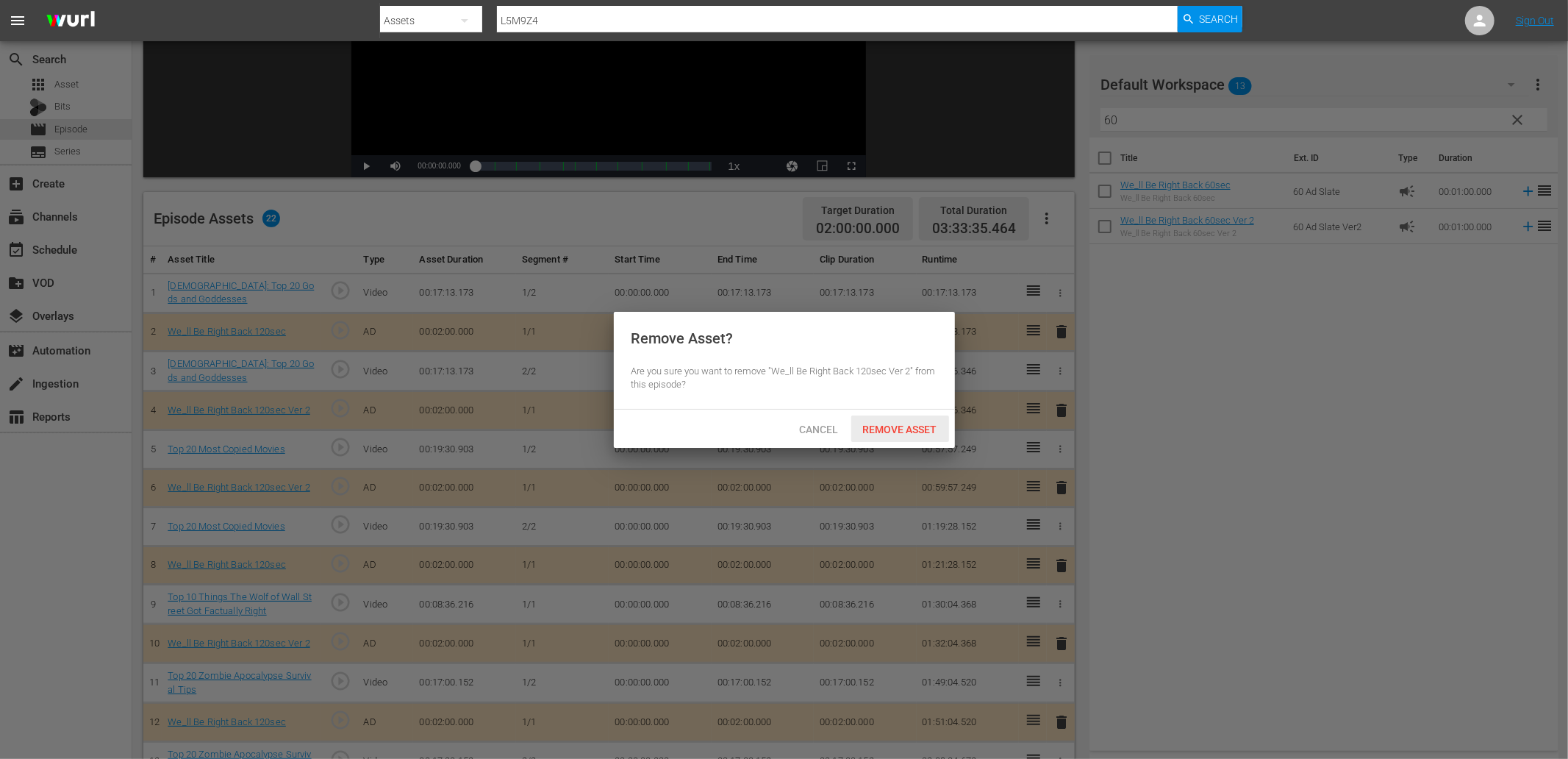
click at [892, 432] on span "Remove Asset" at bounding box center [900, 429] width 98 height 12
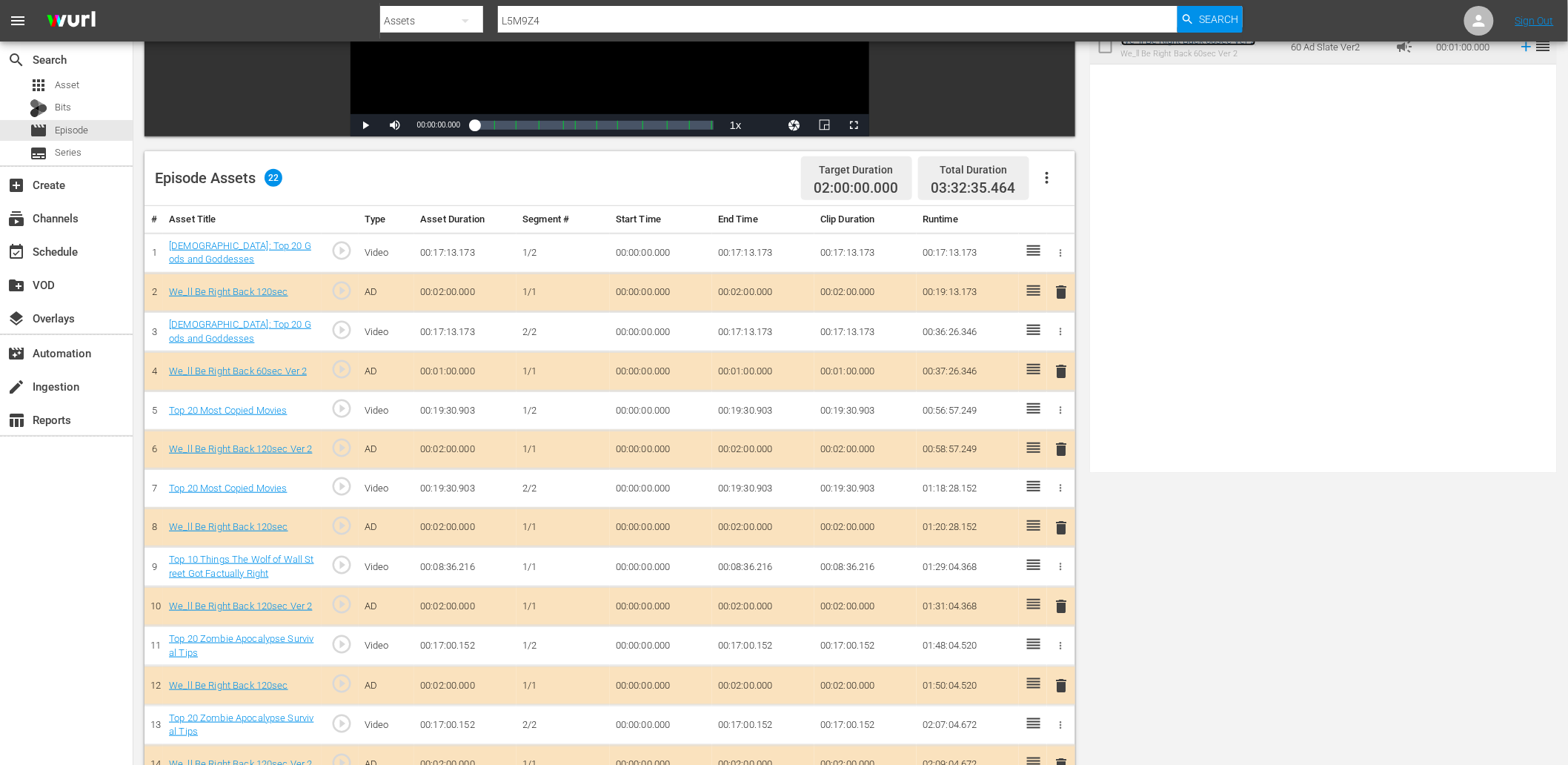
scroll to position [329, 0]
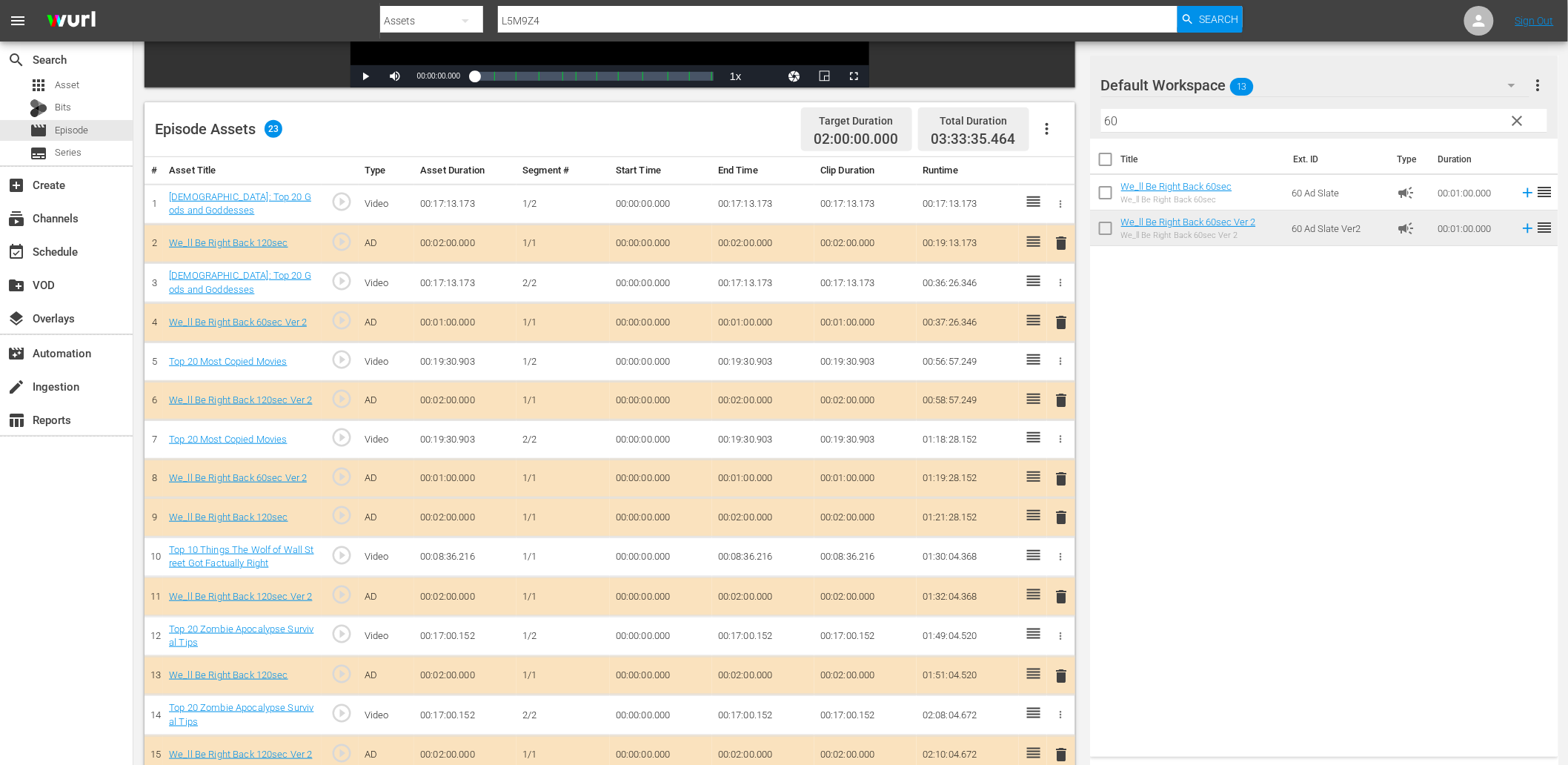
click at [1053, 509] on span "delete" at bounding box center [1062, 517] width 18 height 18
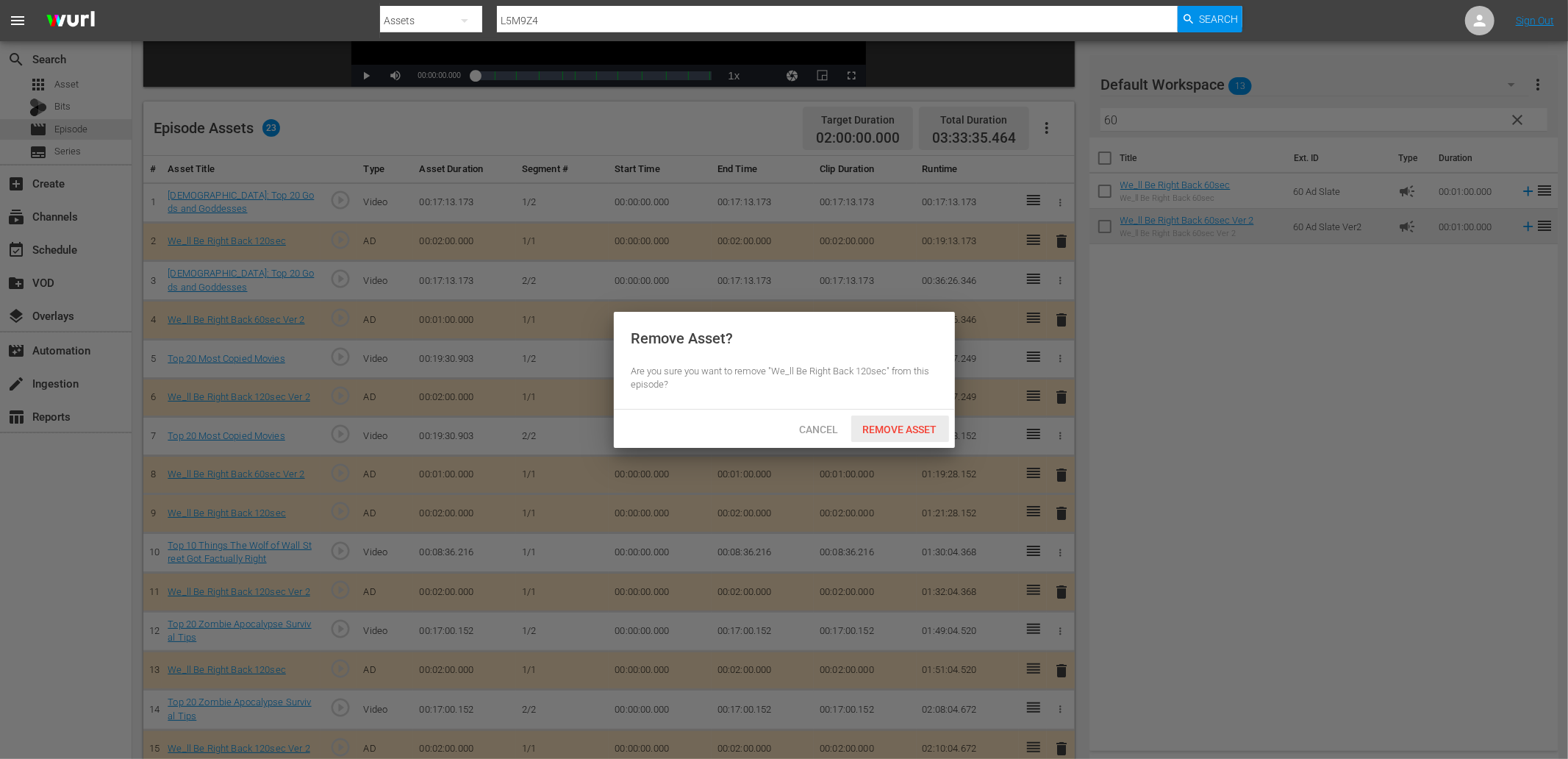
click at [919, 423] on span "Remove Asset" at bounding box center [900, 429] width 98 height 12
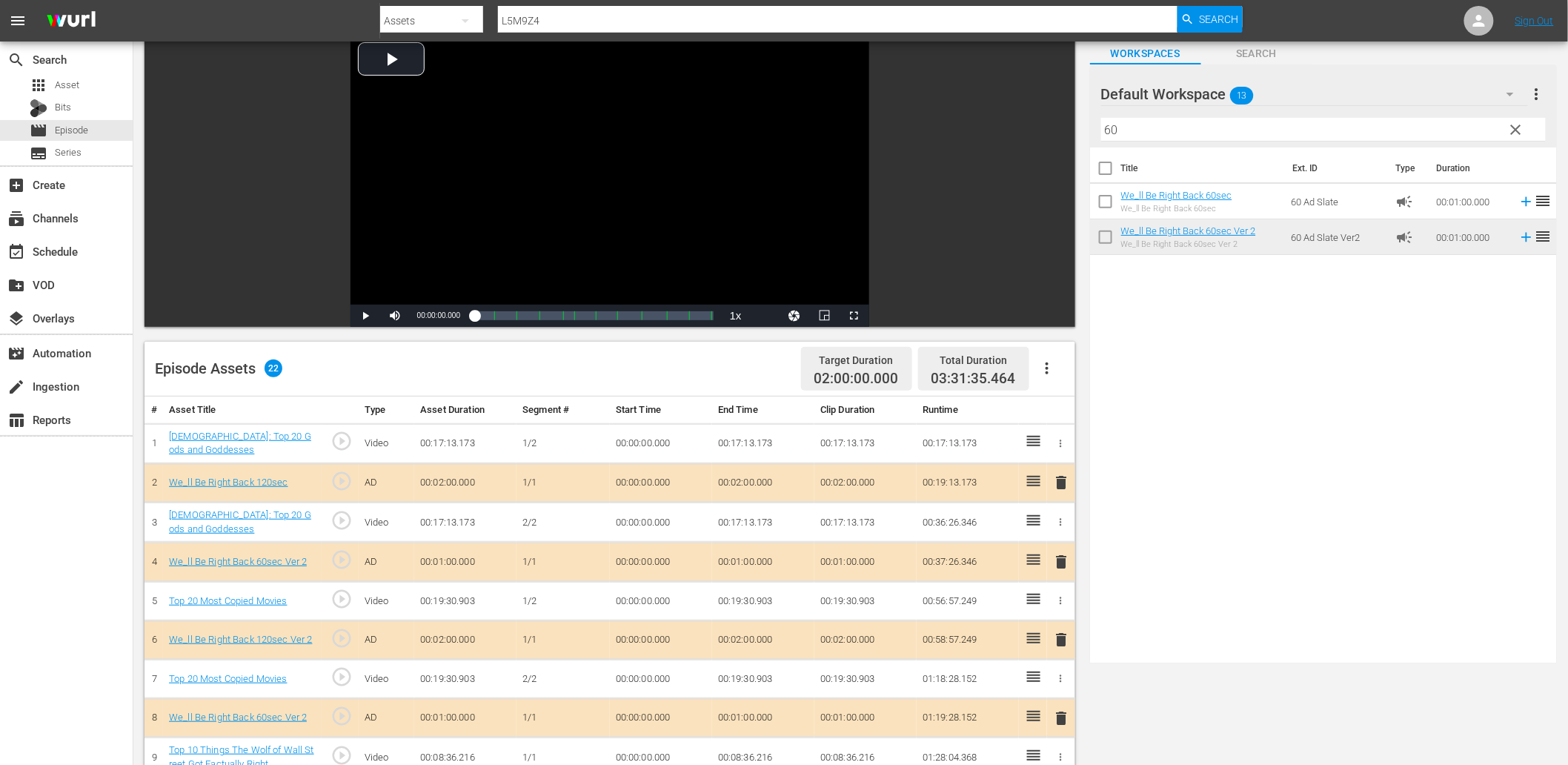
scroll to position [55, 0]
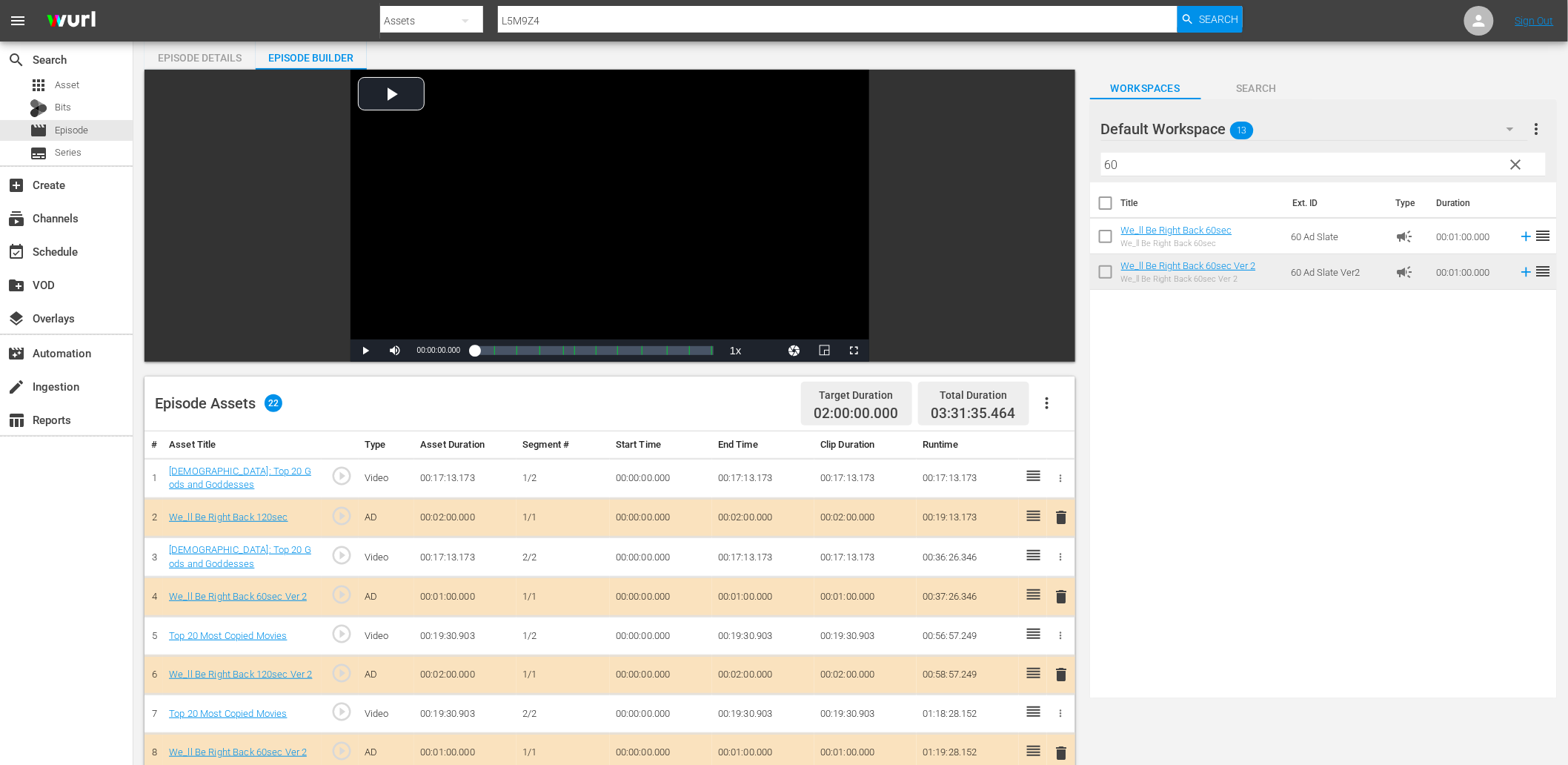
click at [638, 561] on td "00:00:00.000" at bounding box center [661, 557] width 102 height 40
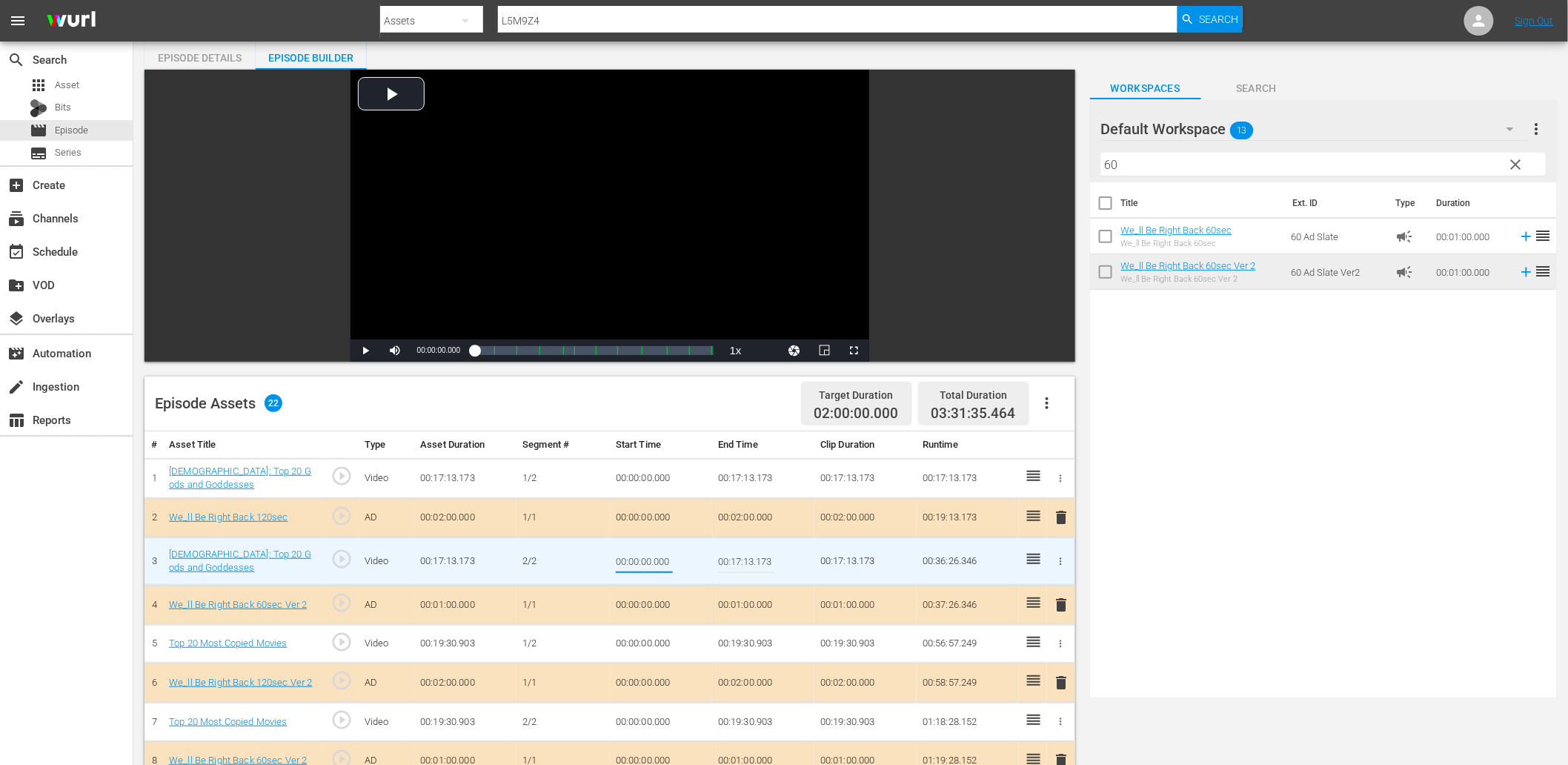
type input "00:09:44.000"
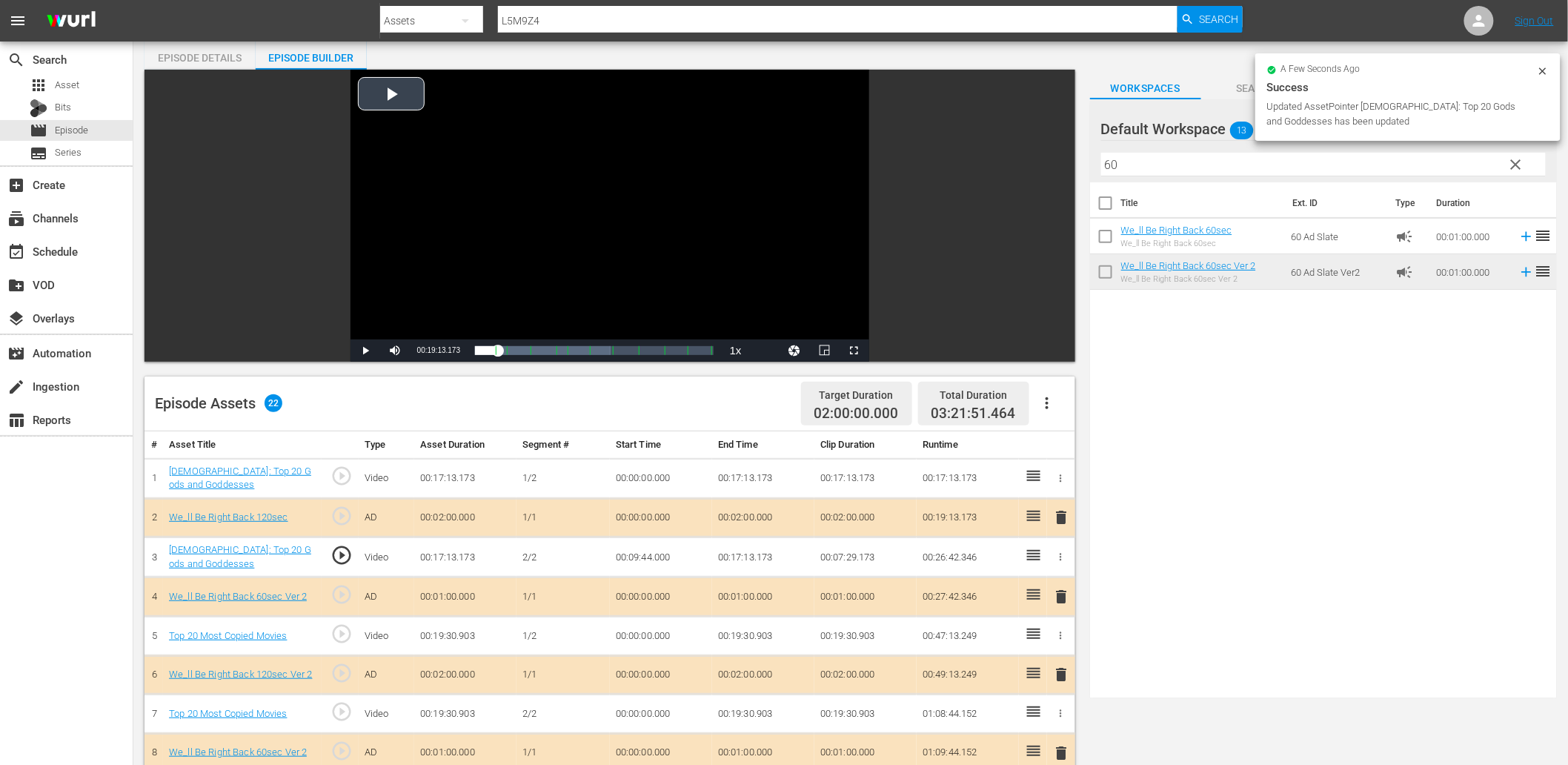
click at [527, 195] on div "Video Player" at bounding box center [610, 204] width 519 height 270
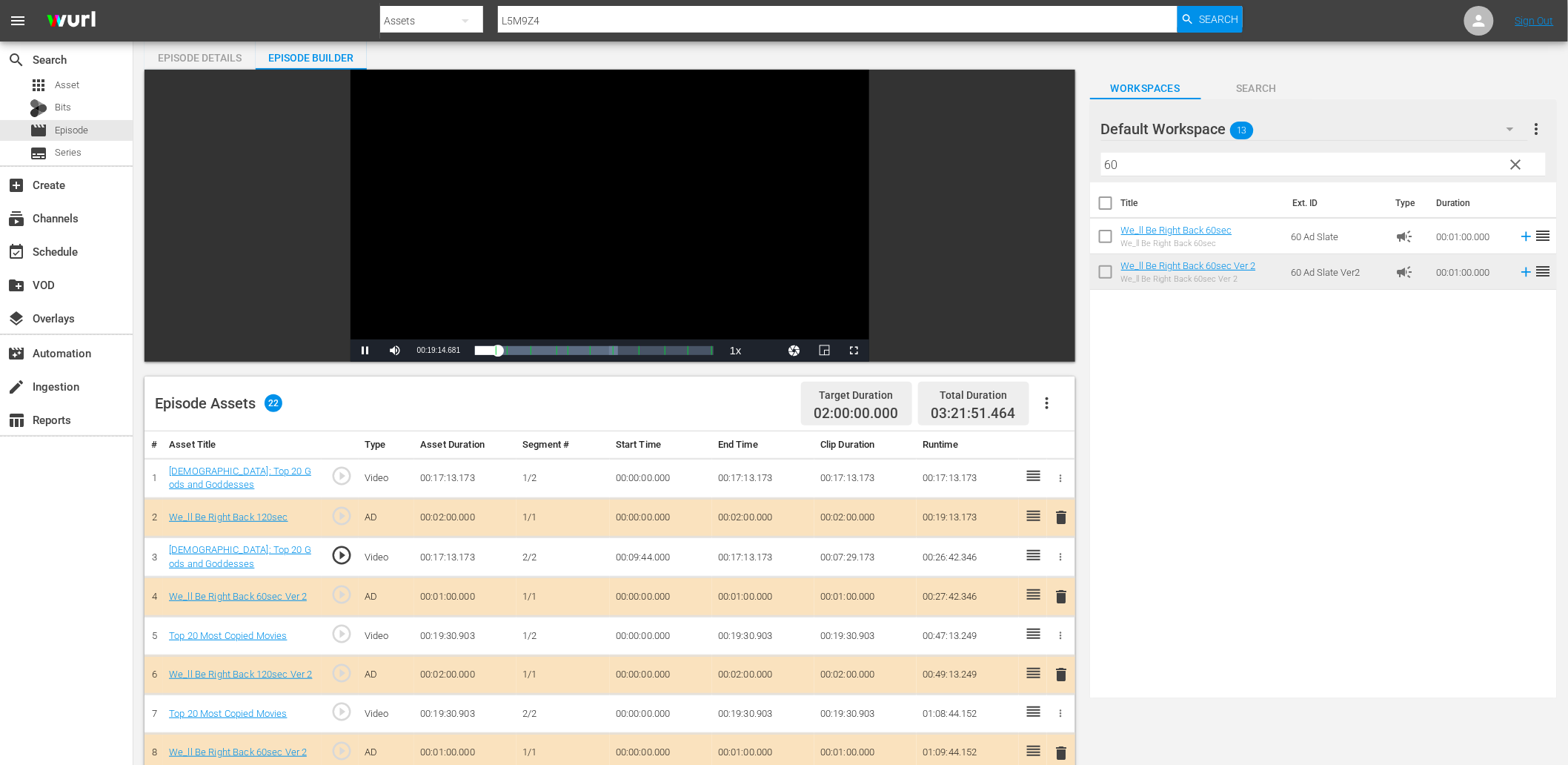
click at [663, 556] on td "00:09:44.000" at bounding box center [661, 557] width 102 height 40
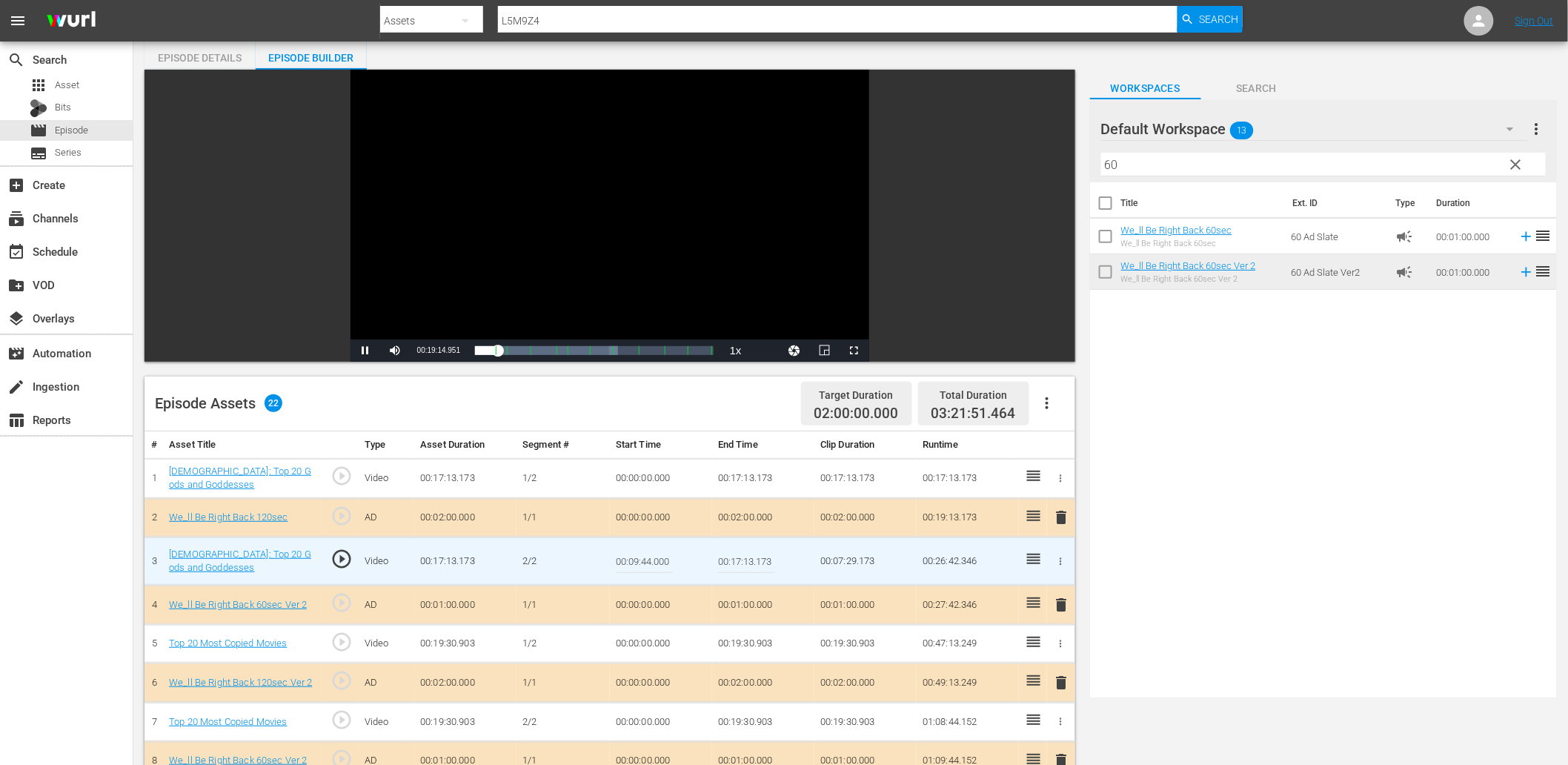
click at [663, 556] on input "00:09:44.000" at bounding box center [644, 561] width 57 height 36
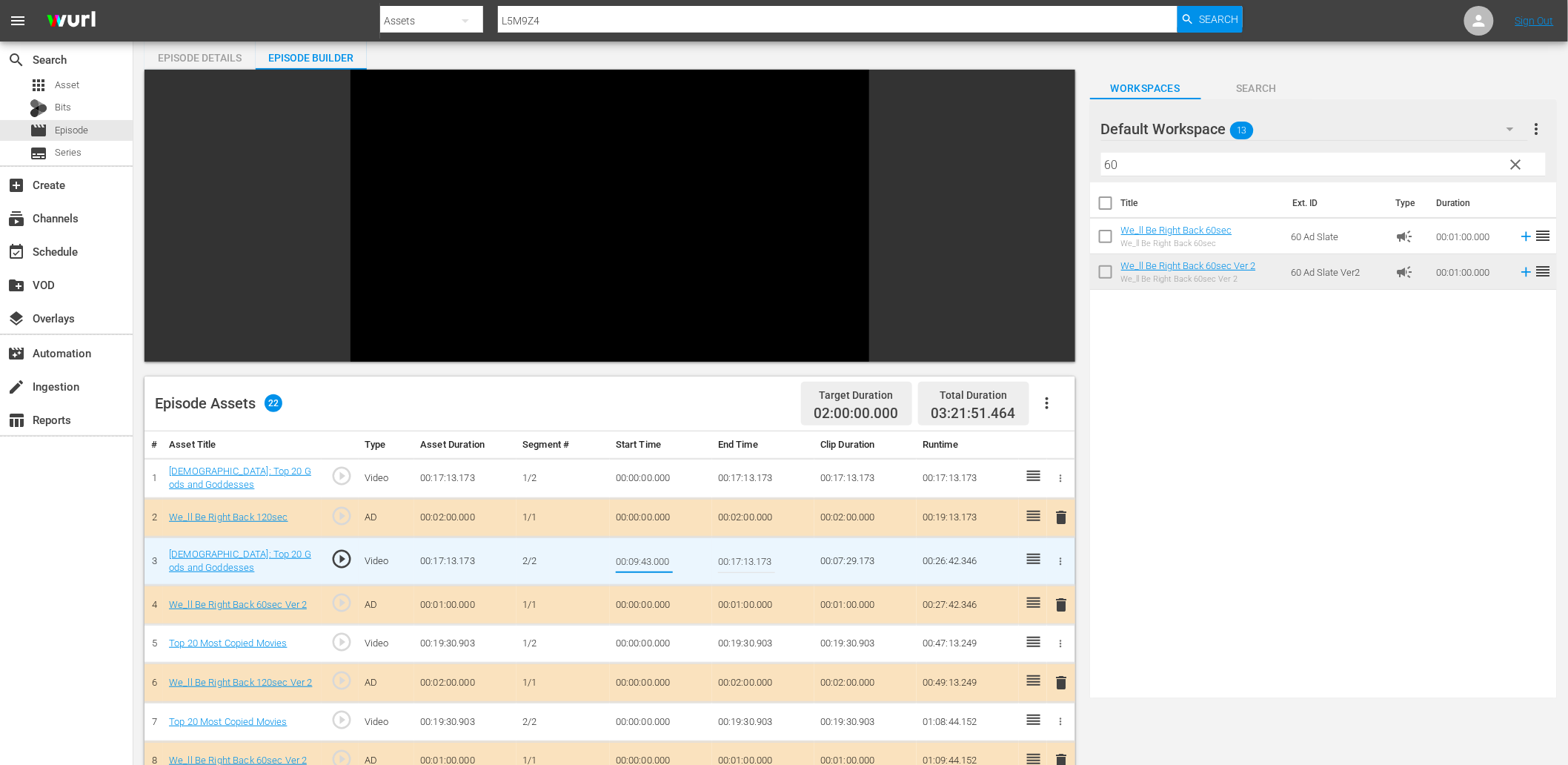
type input "00:09:43.600"
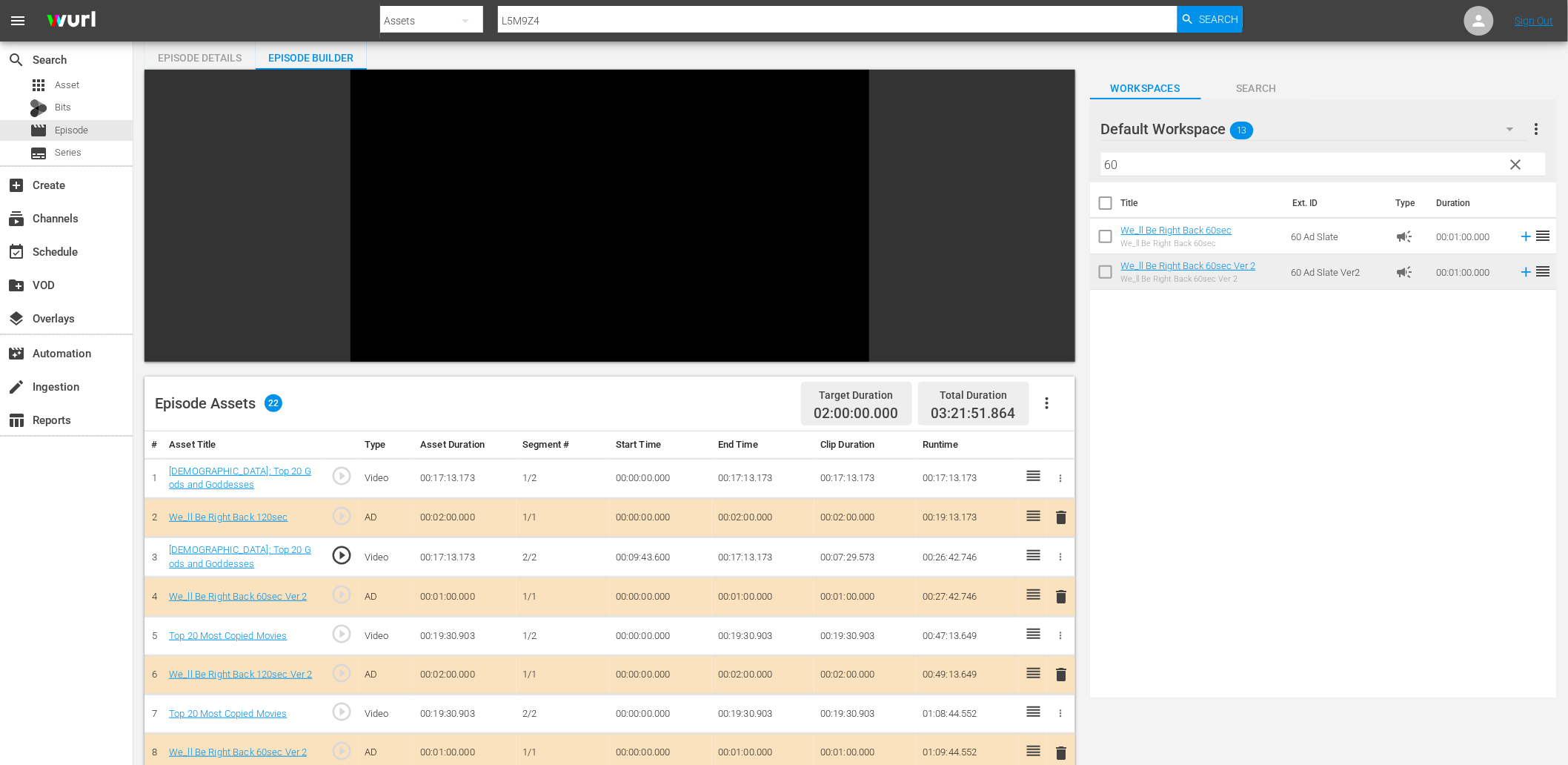
click at [641, 561] on td "00:09:43.600" at bounding box center [661, 557] width 102 height 40
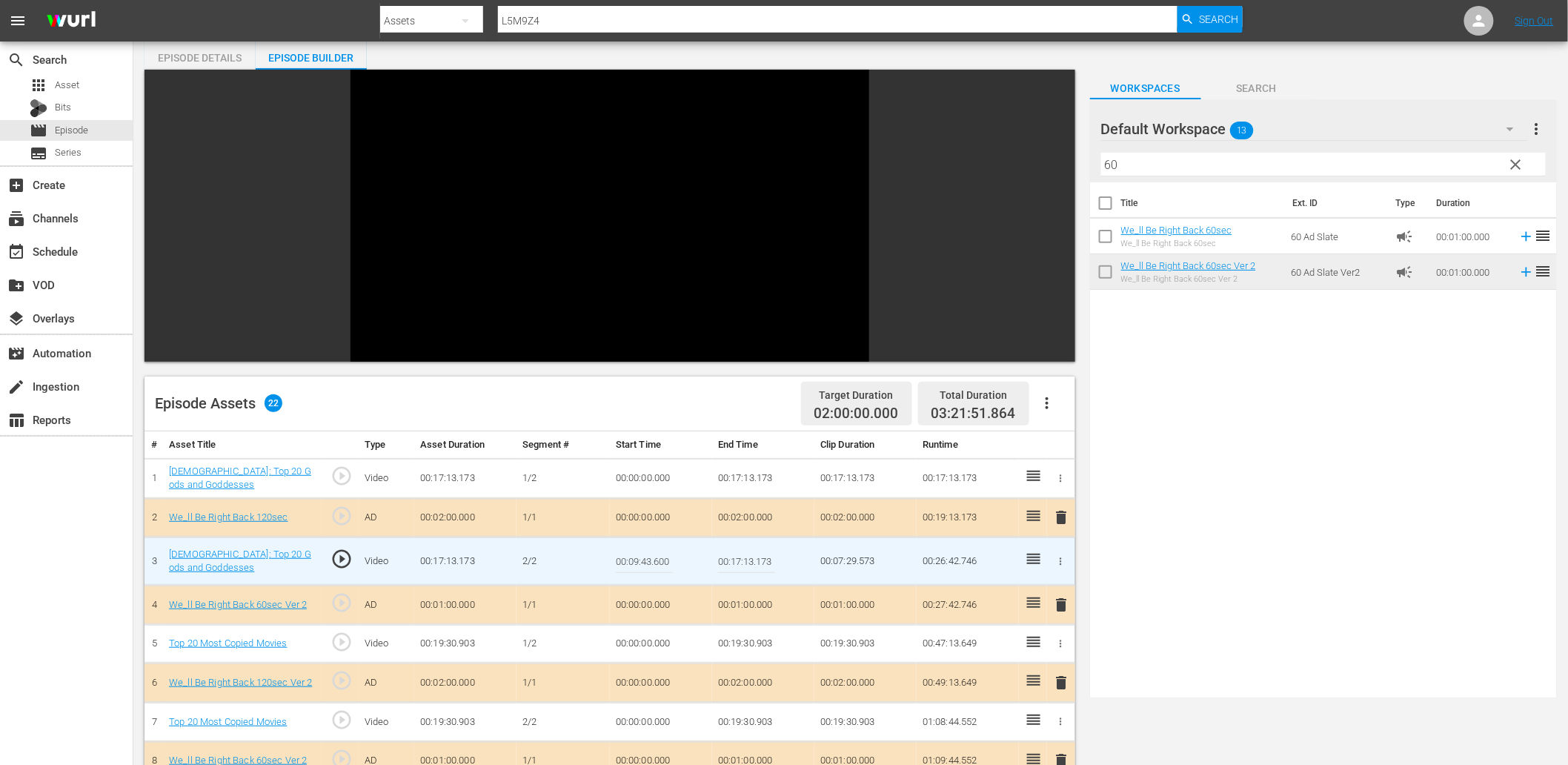
click at [641, 561] on input "00:09:43.600" at bounding box center [644, 561] width 57 height 36
click at [746, 477] on td "00:17:13.173" at bounding box center [763, 477] width 102 height 40
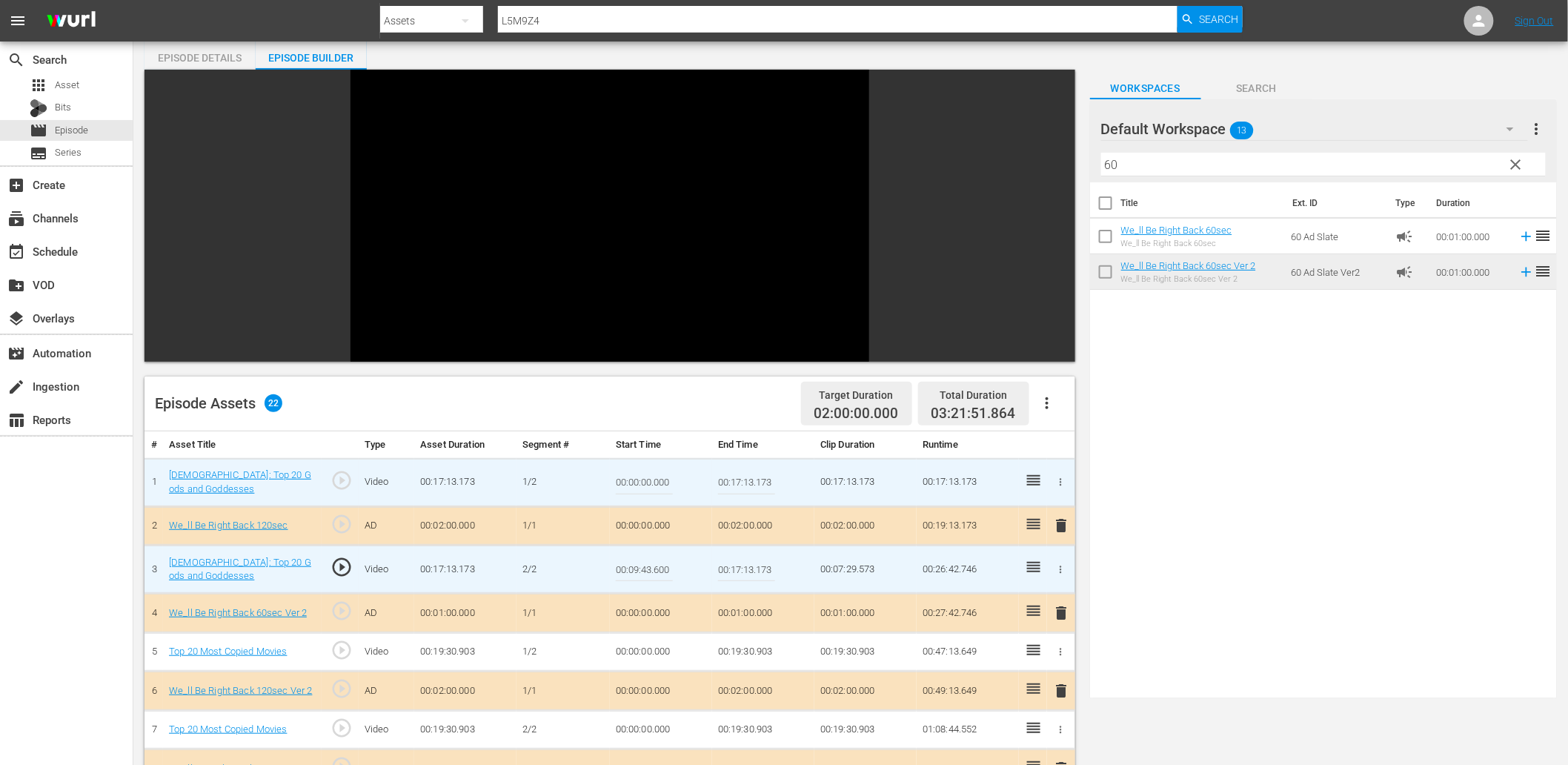
click at [746, 477] on input "00:17:13.173" at bounding box center [746, 483] width 57 height 36
paste input "09:43.600"
type input "00:09:43.600"
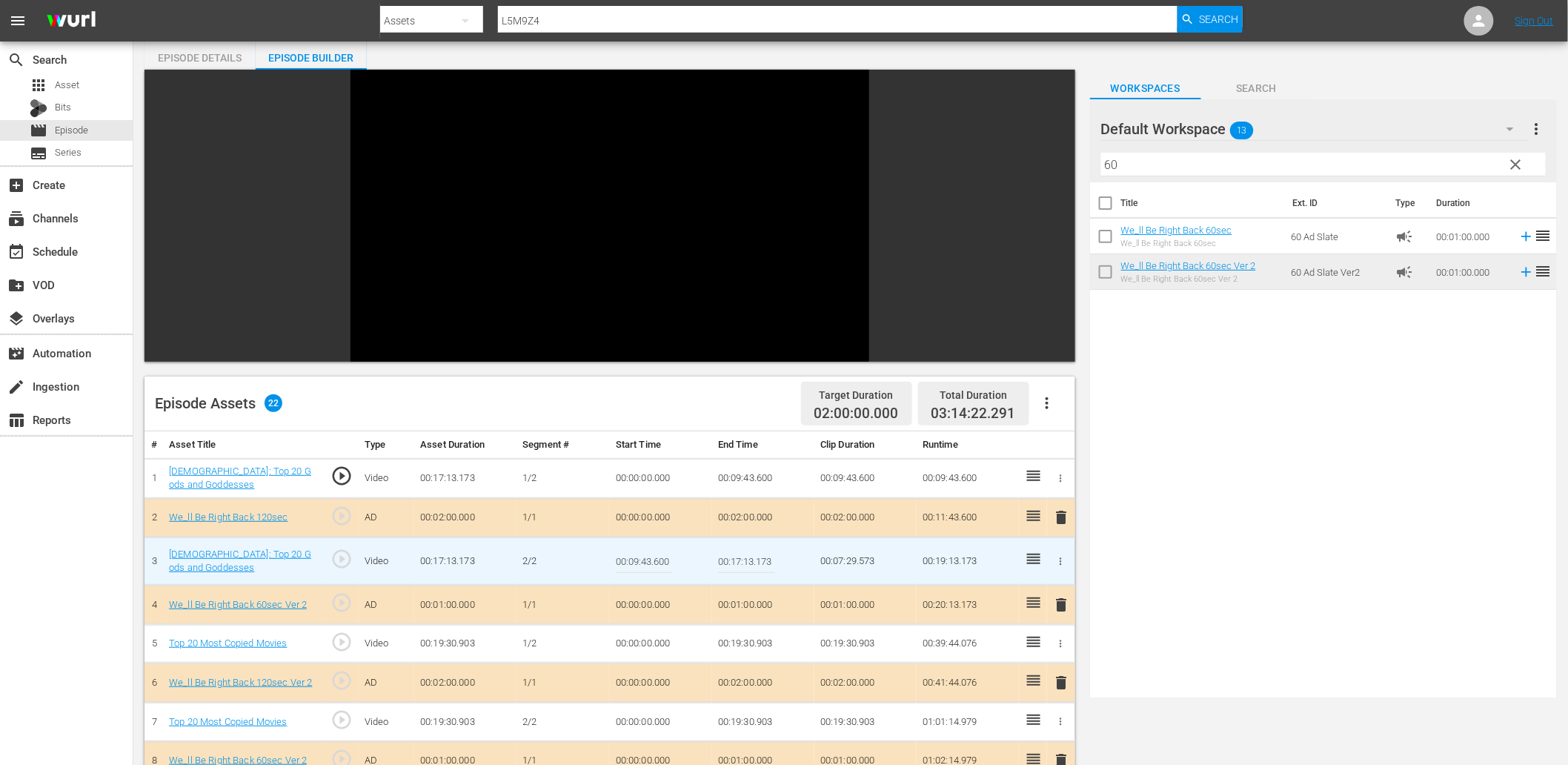
click at [626, 554] on input "00:09:43.600" at bounding box center [644, 561] width 57 height 36
paste input "4.0"
type input "00:09:44.000"
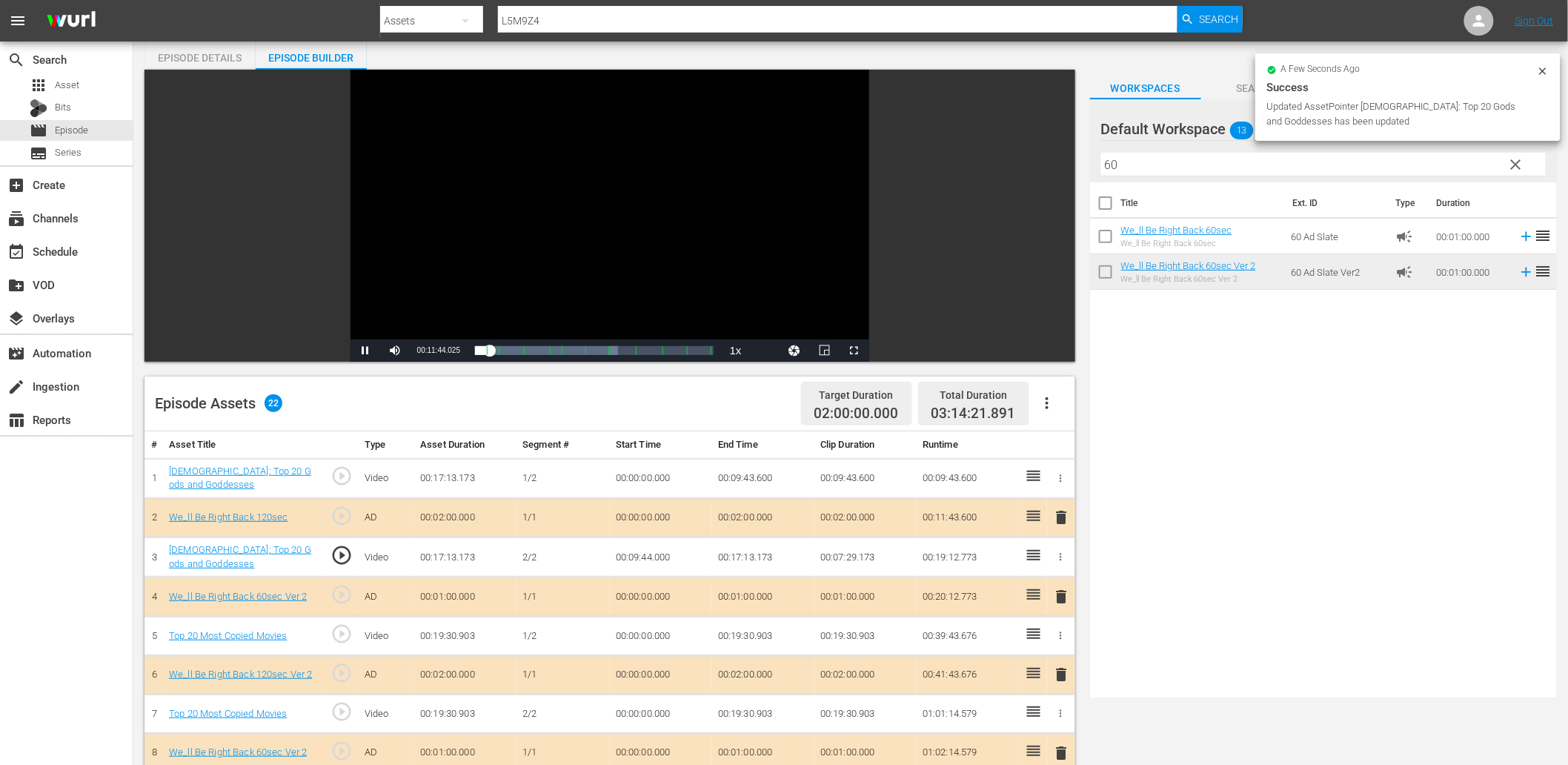
click at [450, 256] on div "Video Player" at bounding box center [610, 204] width 519 height 270
click at [344, 552] on span "play_circle_outline" at bounding box center [341, 555] width 22 height 22
click at [456, 236] on div "Video Player" at bounding box center [610, 204] width 519 height 270
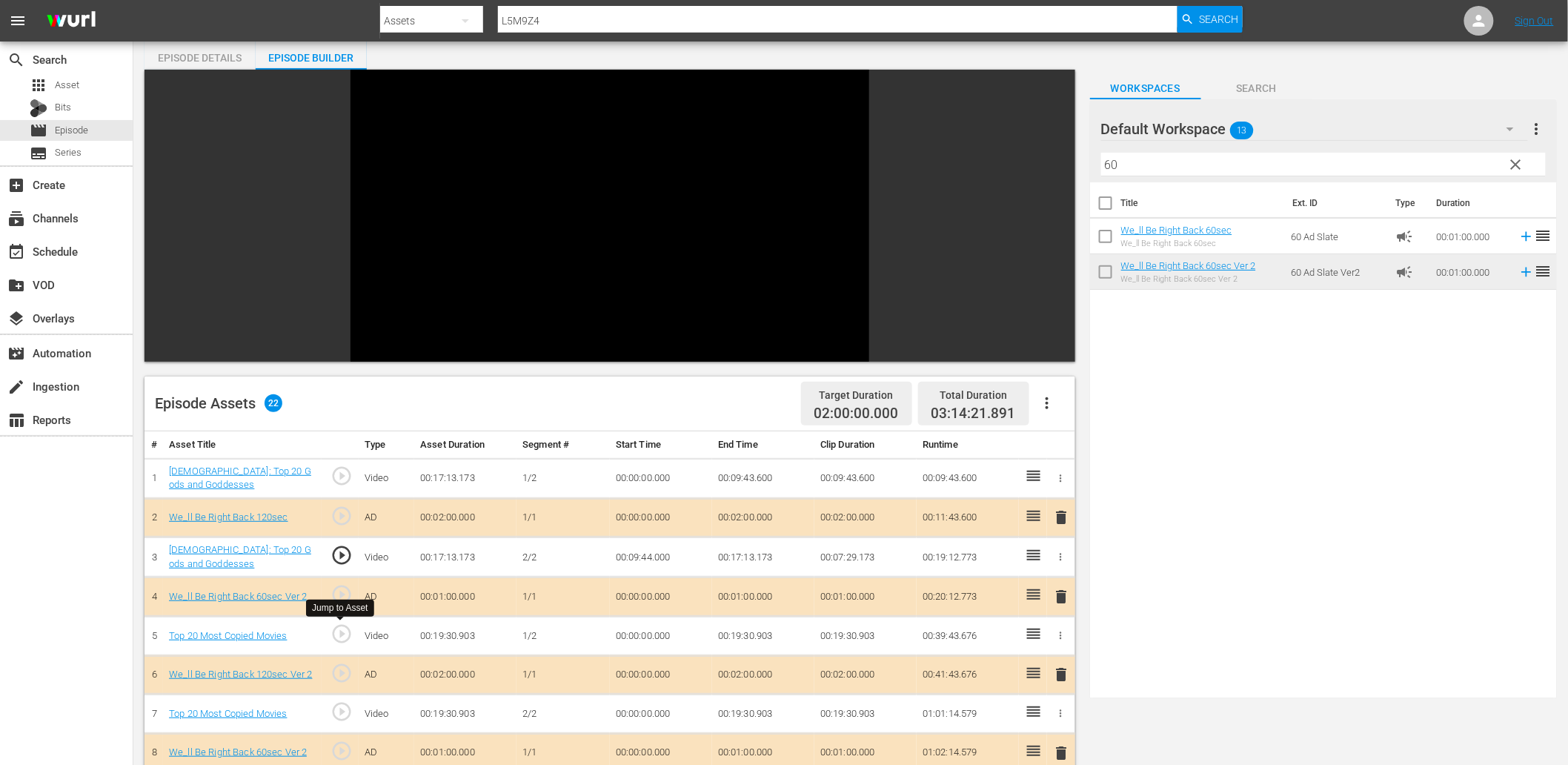
click at [338, 639] on span "play_circle_outline" at bounding box center [341, 634] width 22 height 22
drag, startPoint x: 875, startPoint y: 640, endPoint x: 823, endPoint y: 626, distance: 53.9
click at [823, 626] on td "00:19:30.903" at bounding box center [865, 636] width 102 height 39
copy td "00:19:30.903"
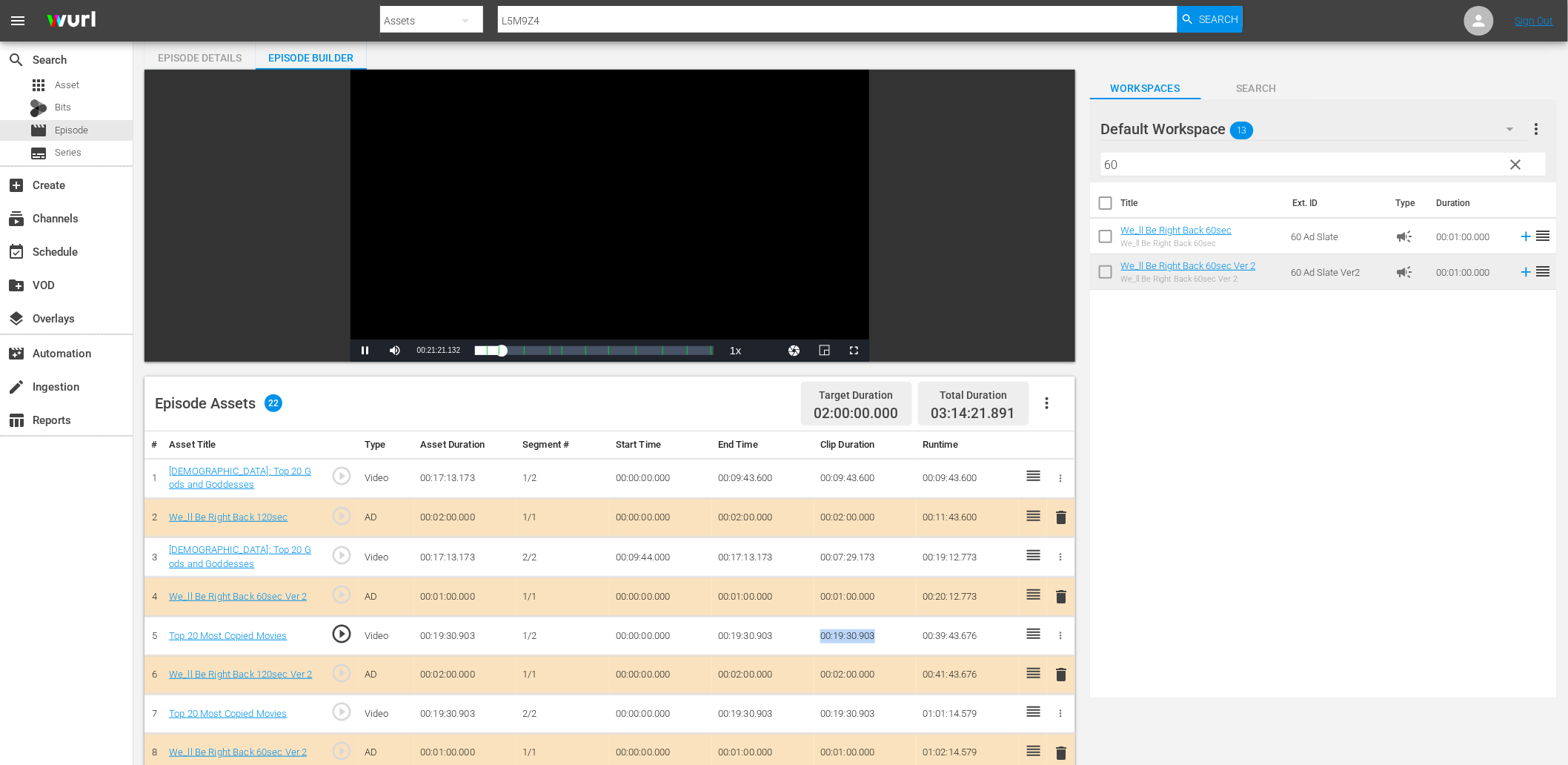
click at [1053, 83] on span "Search" at bounding box center [1256, 88] width 111 height 19
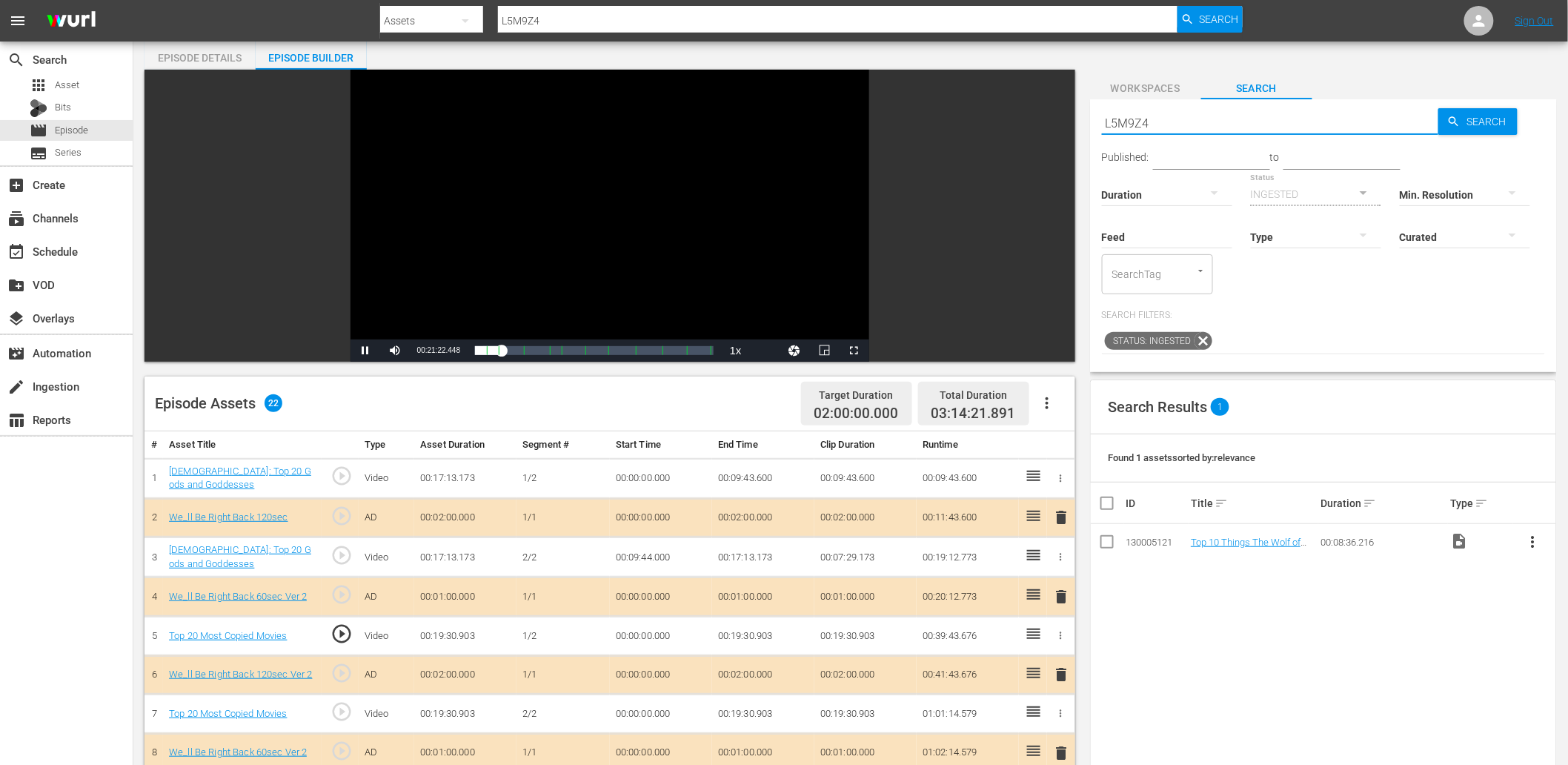
drag, startPoint x: 1117, startPoint y: 121, endPoint x: 1018, endPoint y: 121, distance: 99.0
click at [1013, 121] on div "Video Player is loading. Play Video Pause Mute Current Time 00:21:22.448 / Dura…" at bounding box center [851, 696] width 1413 height 1254
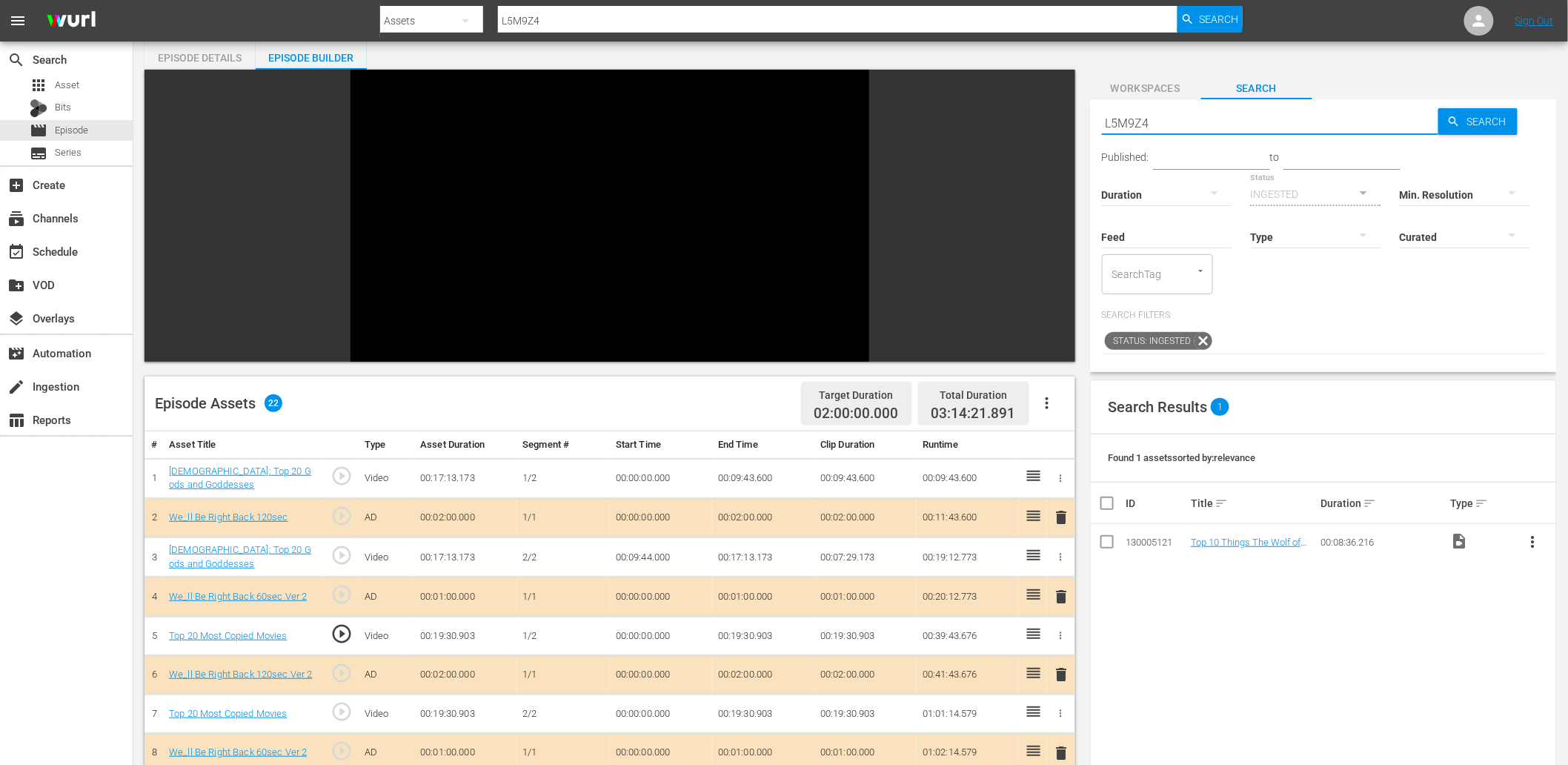
paste input "E5U3K5"
type input "E5U3K5"
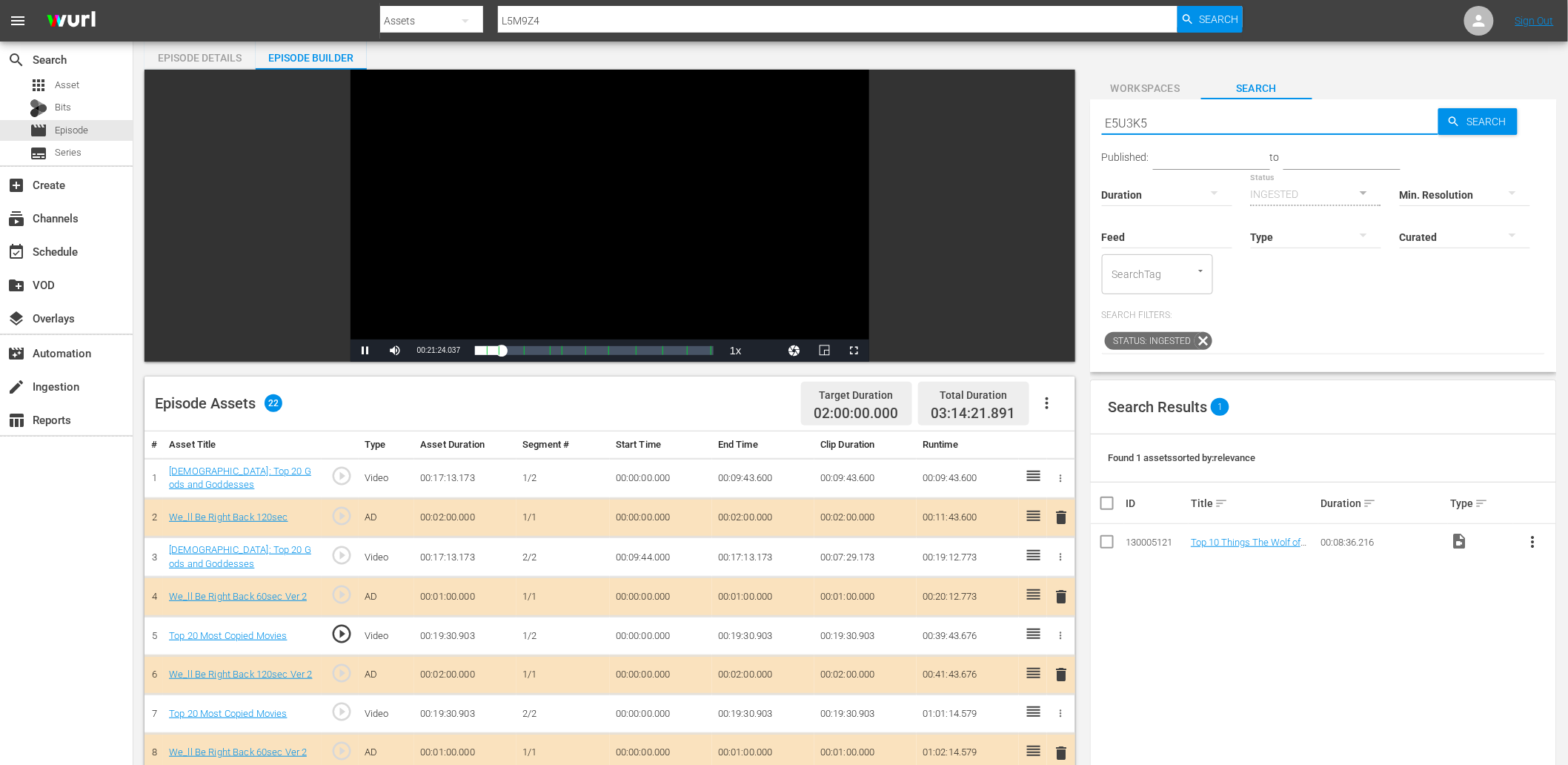
type input "E5U3K5"
paste input "E5U3K5"
type input "E5U3K5"
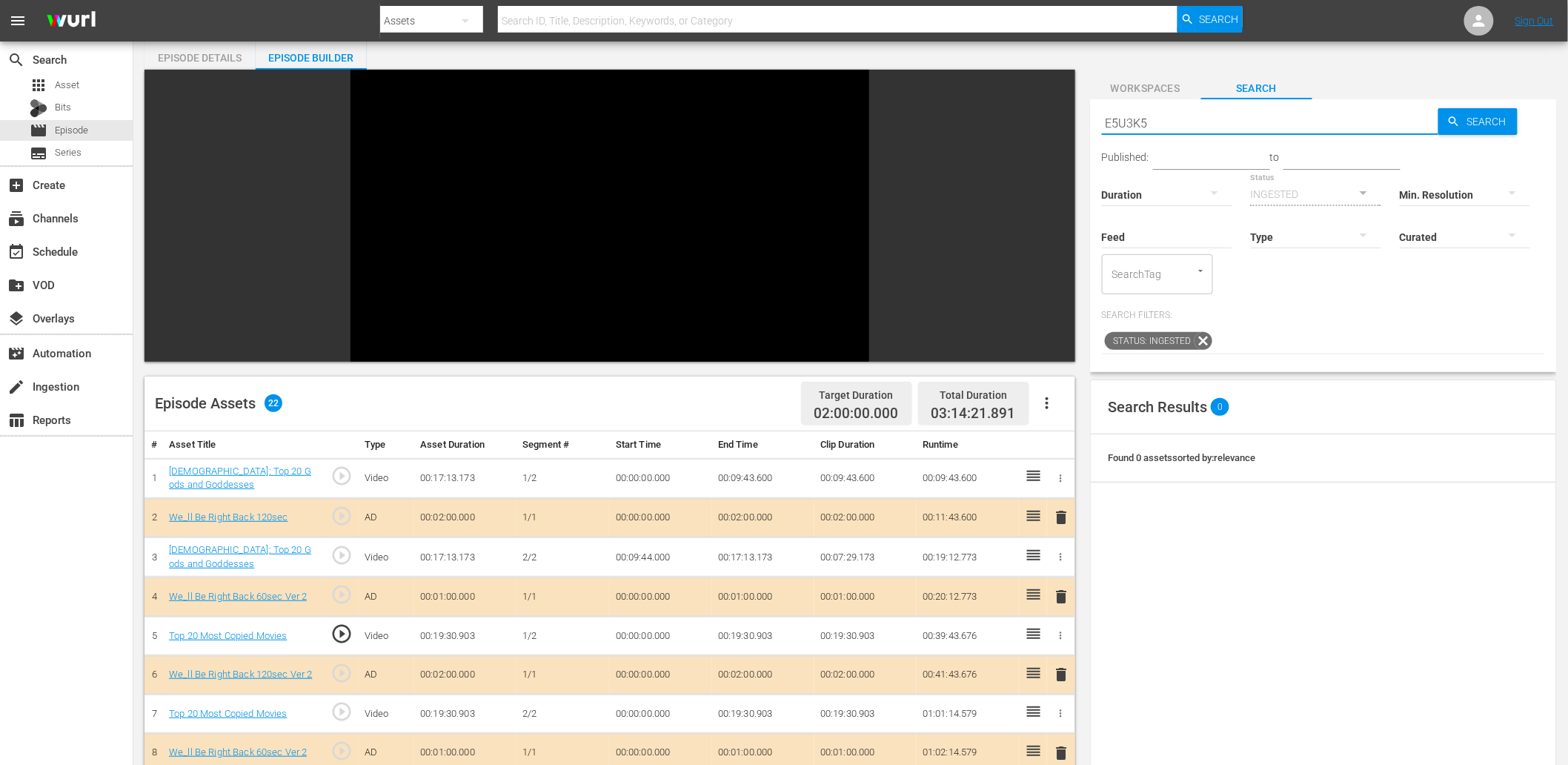
type input "E5U3K5"
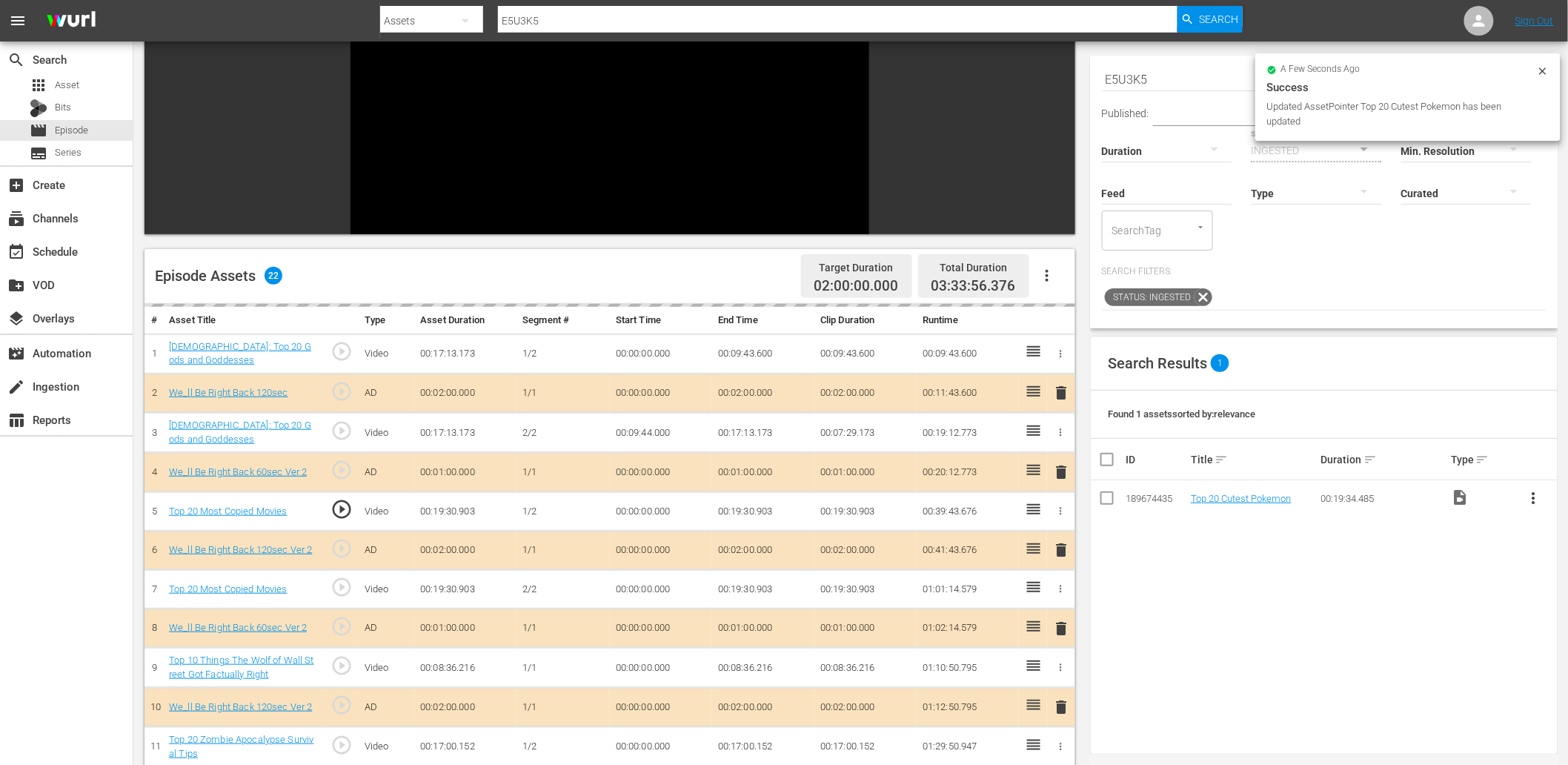
scroll to position [220, 0]
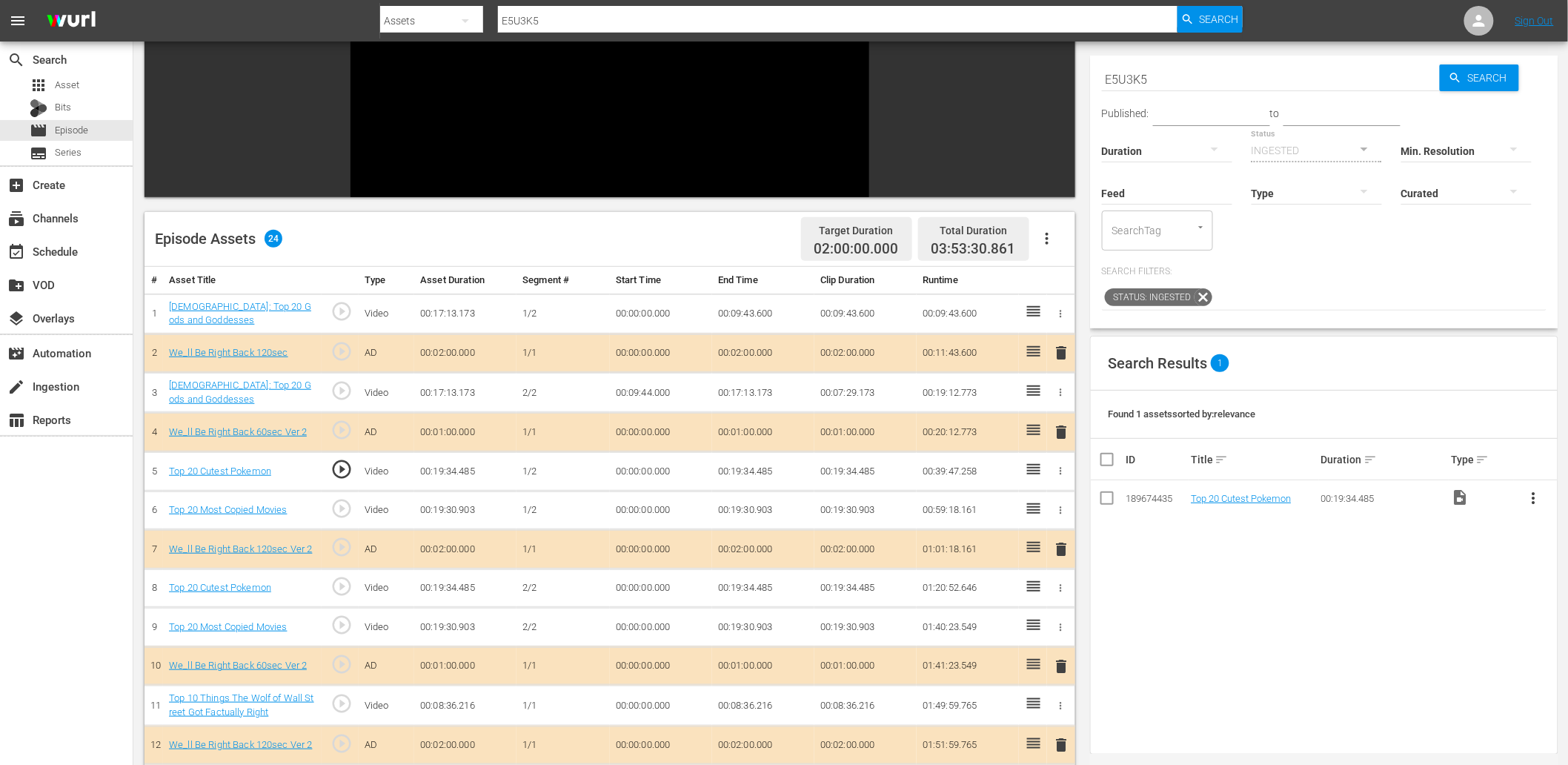
click at [1053, 509] on icon "button" at bounding box center [1061, 510] width 11 height 11
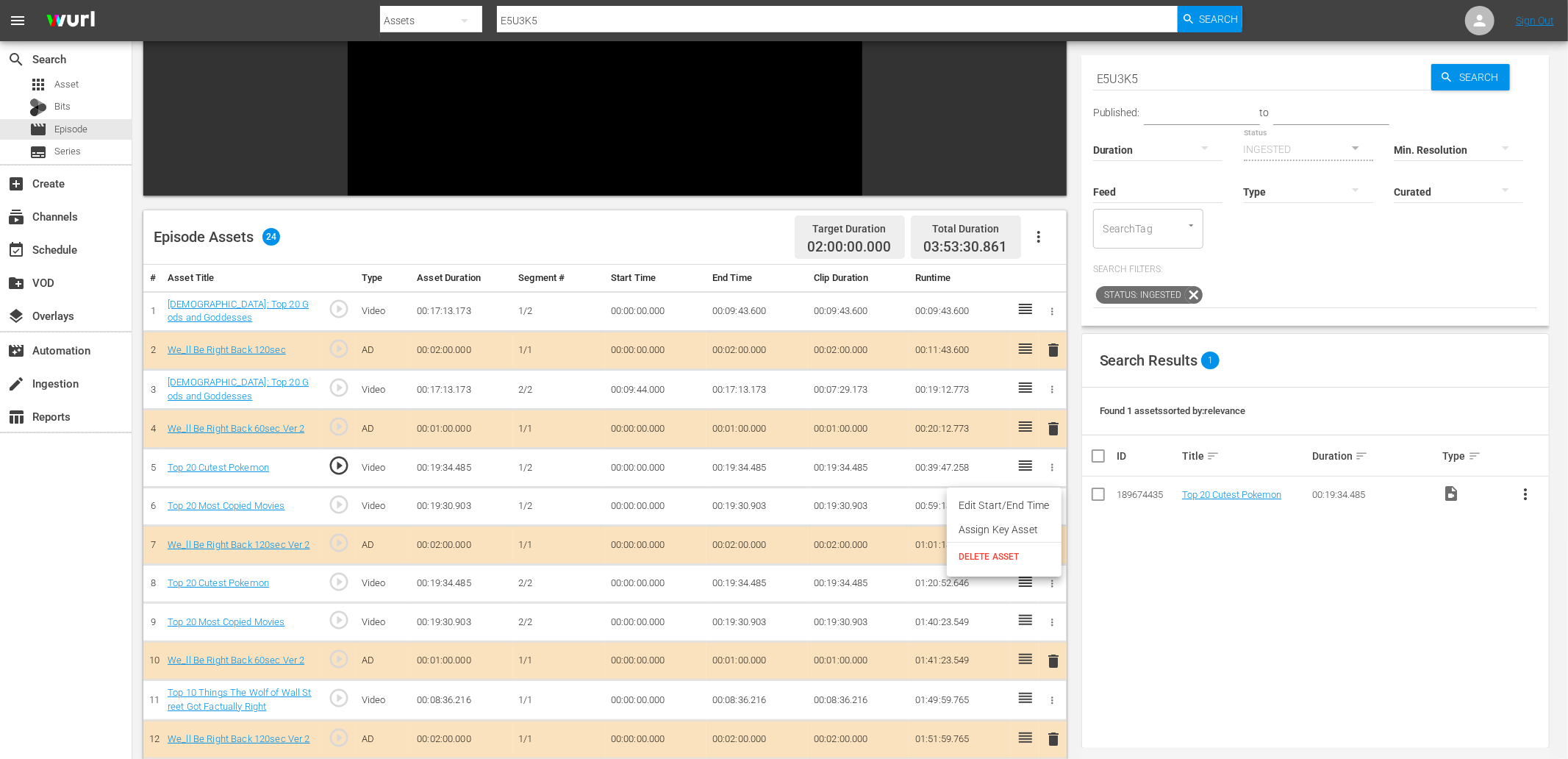
click at [976, 561] on span "DELETE ASSET" at bounding box center [1005, 556] width 91 height 13
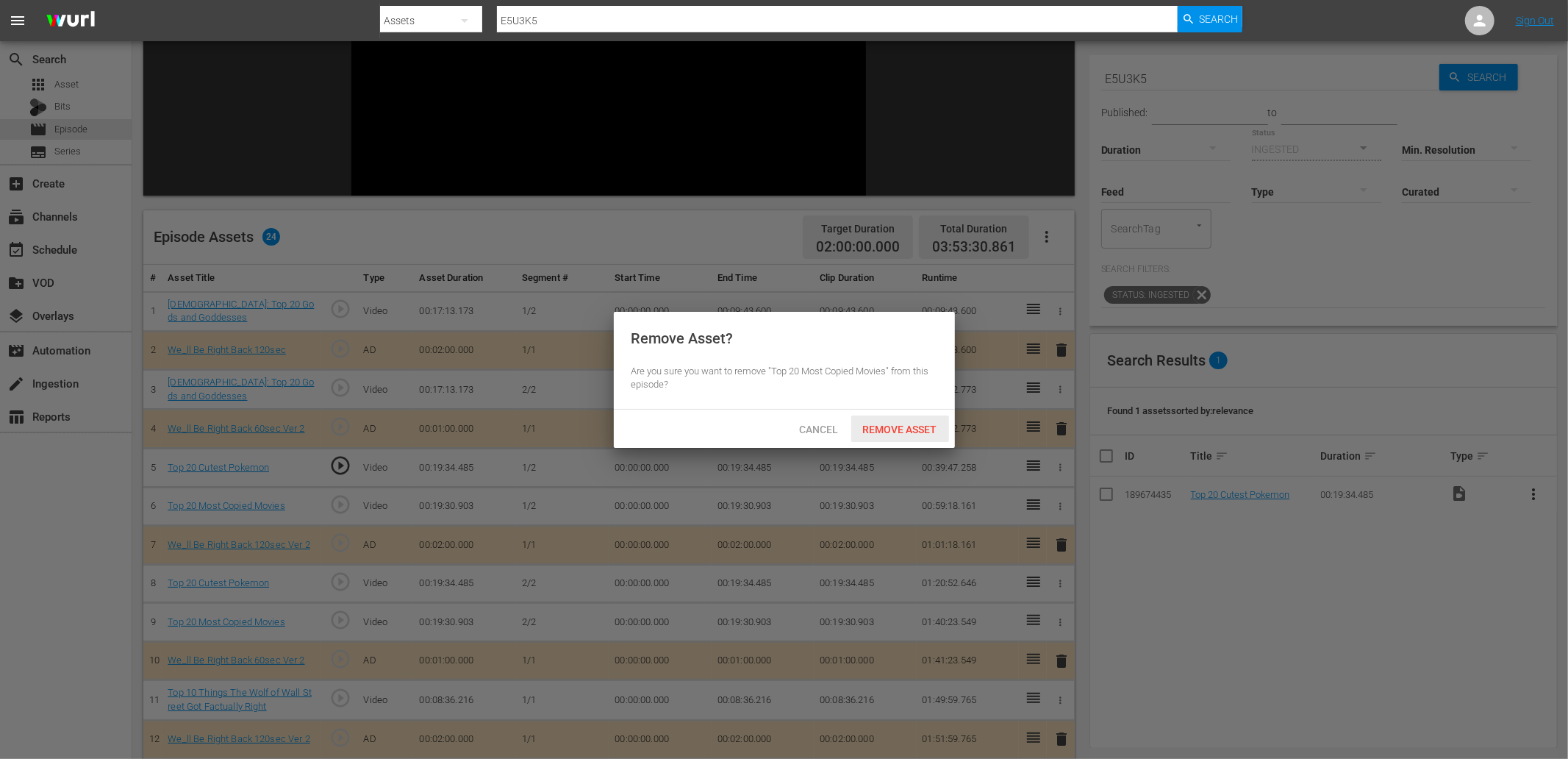
click at [898, 423] on span "Remove Asset" at bounding box center [900, 429] width 98 height 12
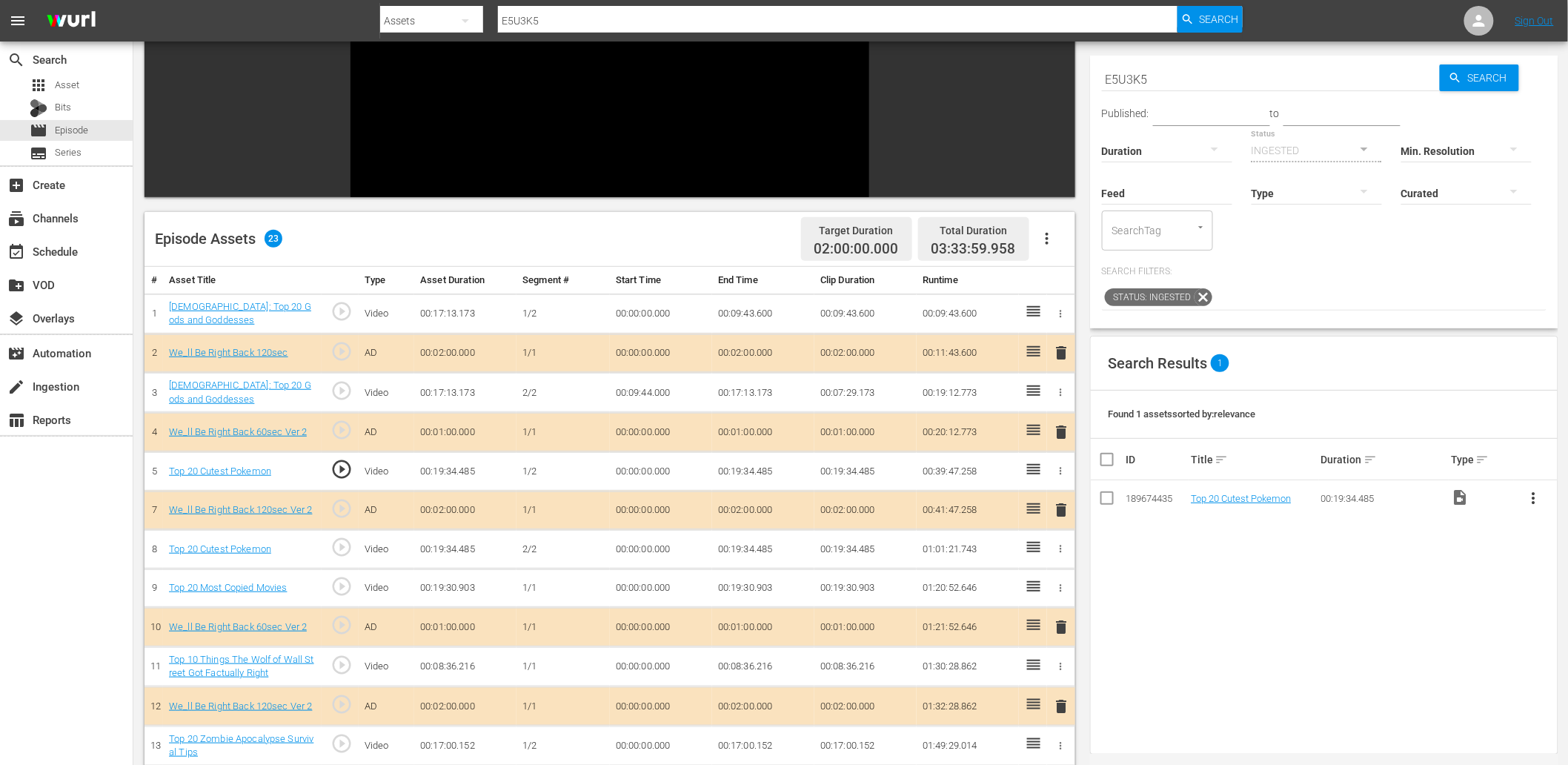
click at [1053, 590] on icon "button" at bounding box center [1061, 588] width 11 height 11
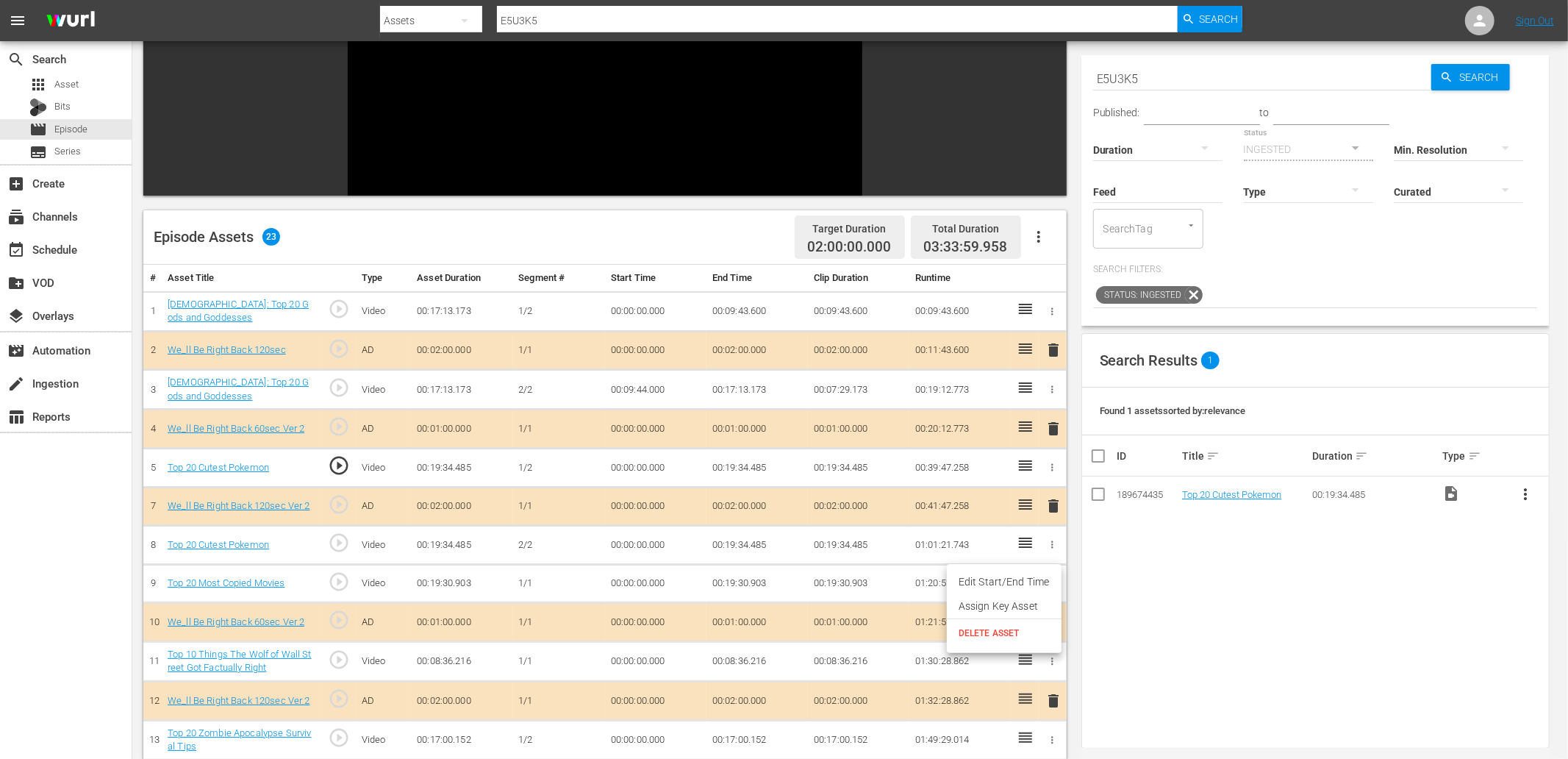
click at [1001, 634] on span "DELETE ASSET" at bounding box center [1005, 633] width 91 height 13
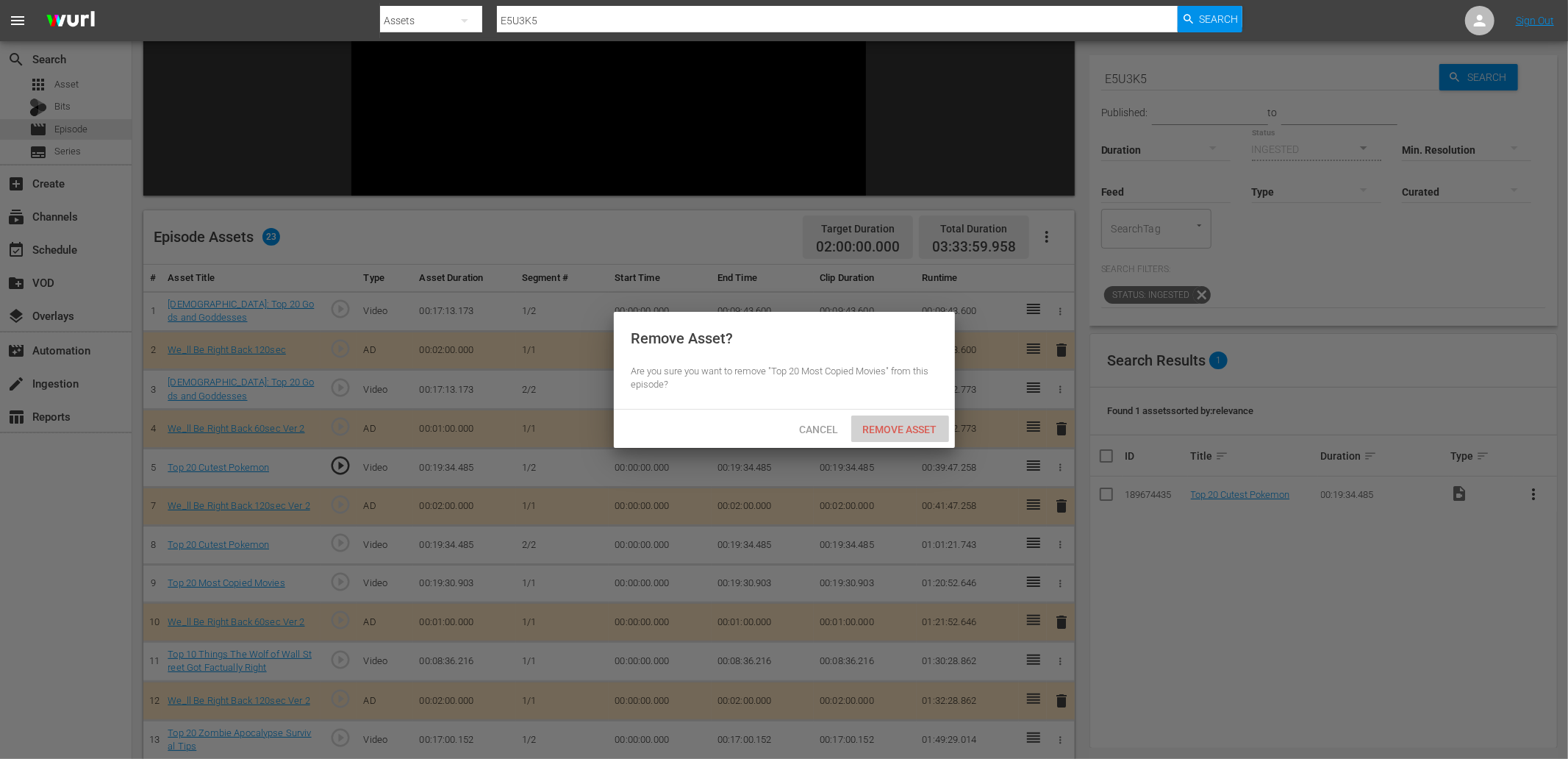
click at [898, 423] on span "Remove Asset" at bounding box center [900, 429] width 98 height 12
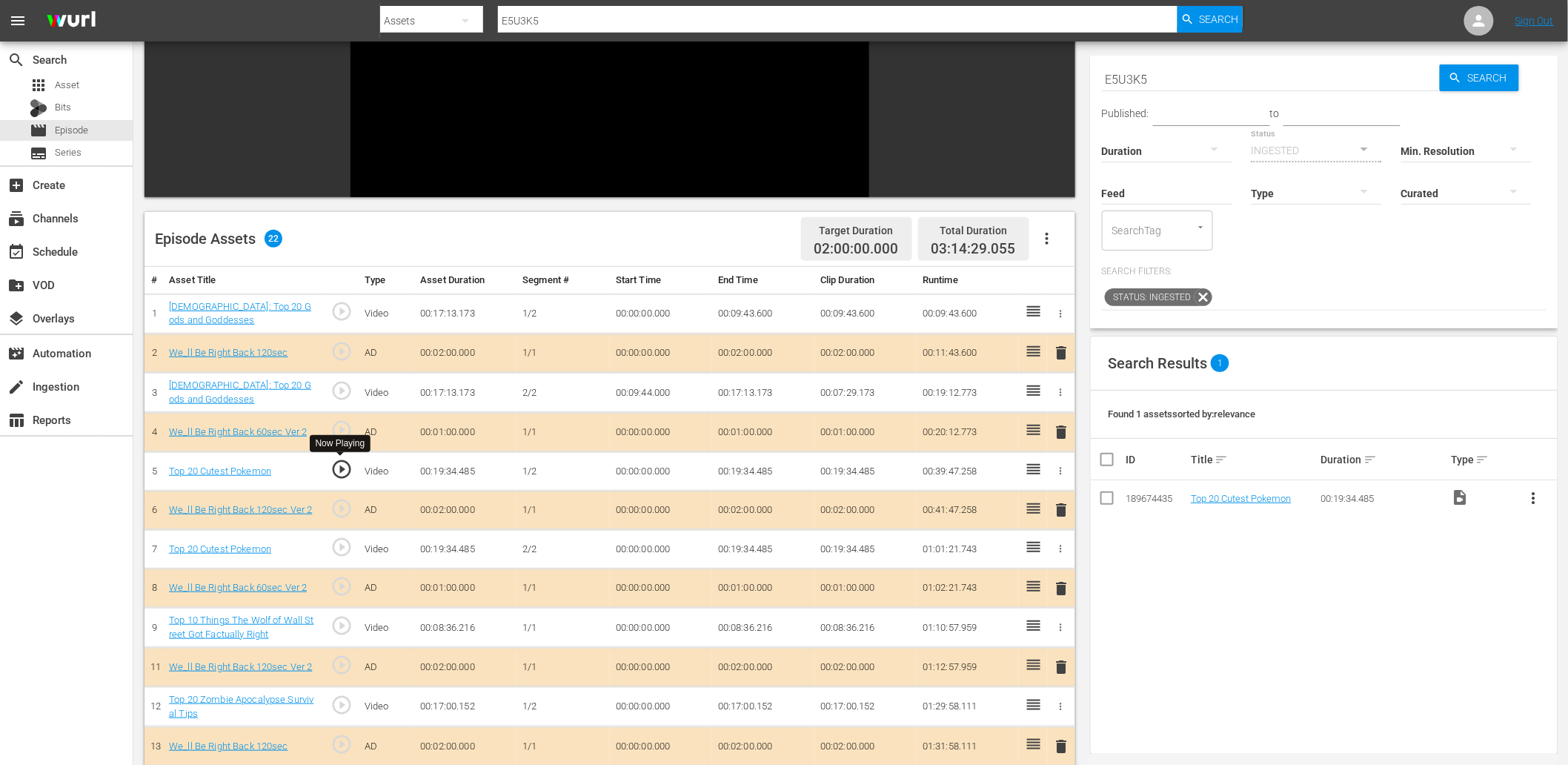
click at [339, 475] on span "play_circle_outline" at bounding box center [341, 469] width 22 height 22
click at [341, 398] on span "play_circle_outline" at bounding box center [341, 391] width 22 height 22
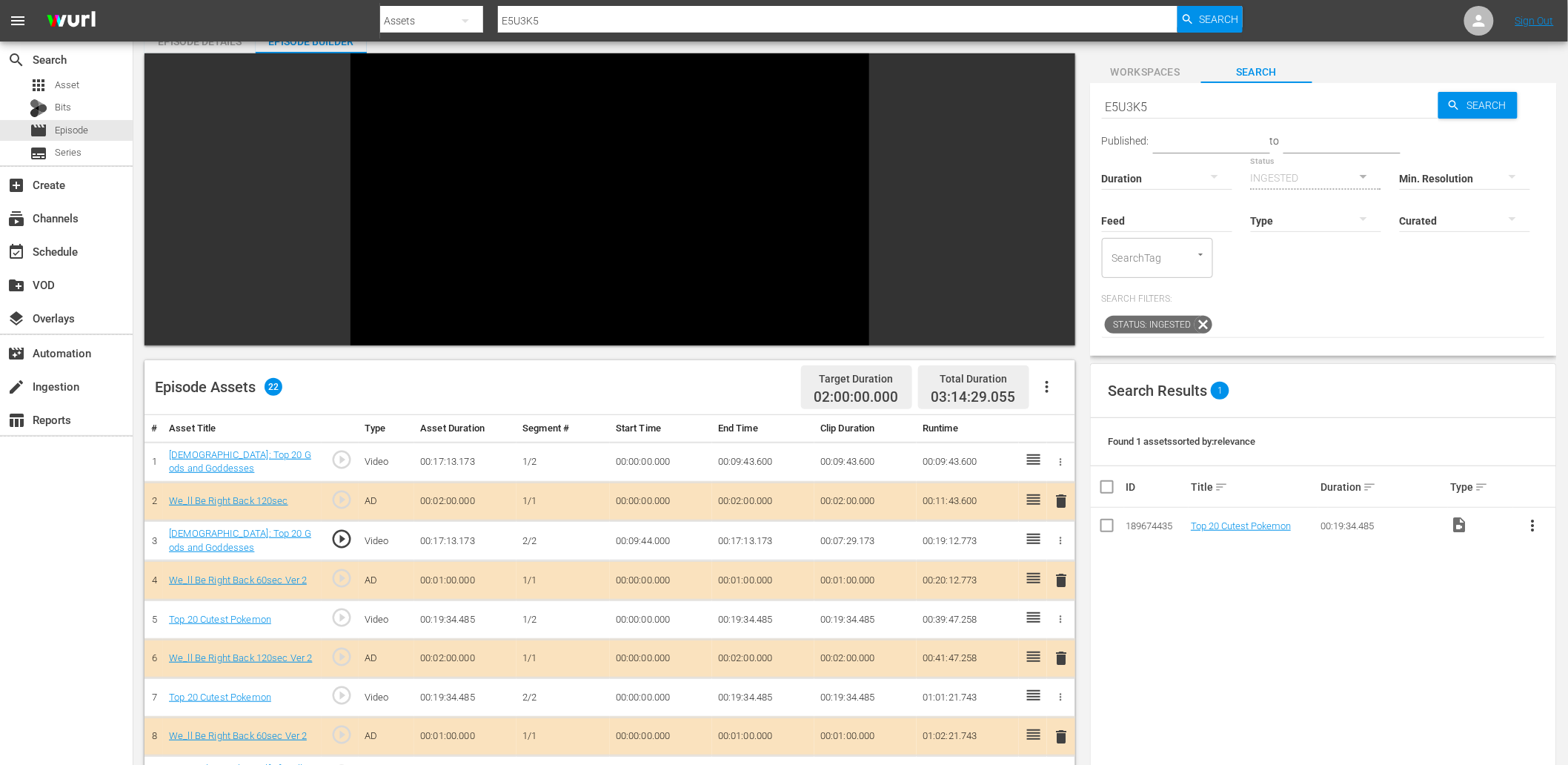
scroll to position [55, 0]
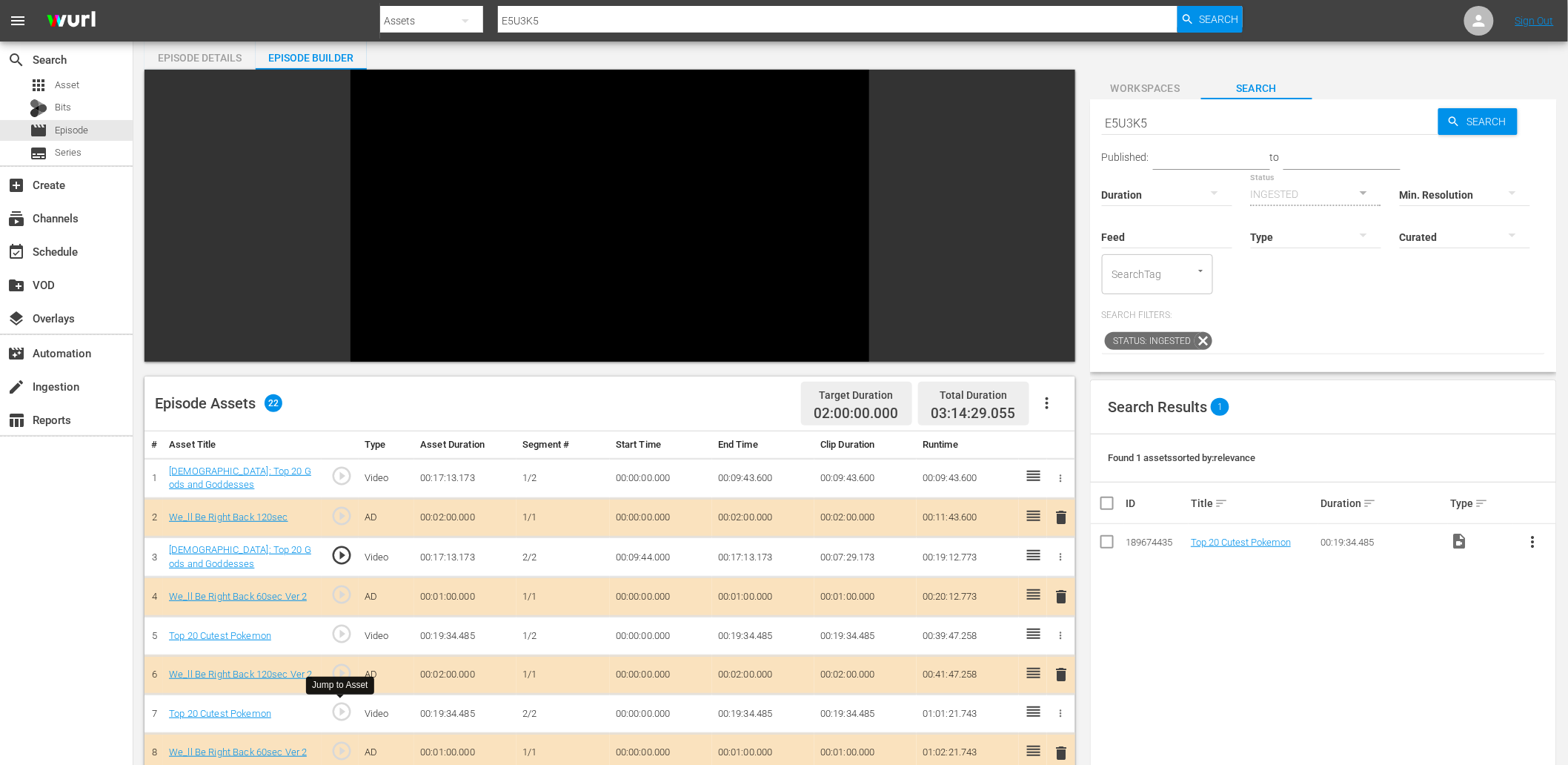
click at [339, 706] on span "play_circle_outline" at bounding box center [341, 711] width 22 height 22
click at [641, 715] on td "00:00:00.000" at bounding box center [661, 714] width 102 height 39
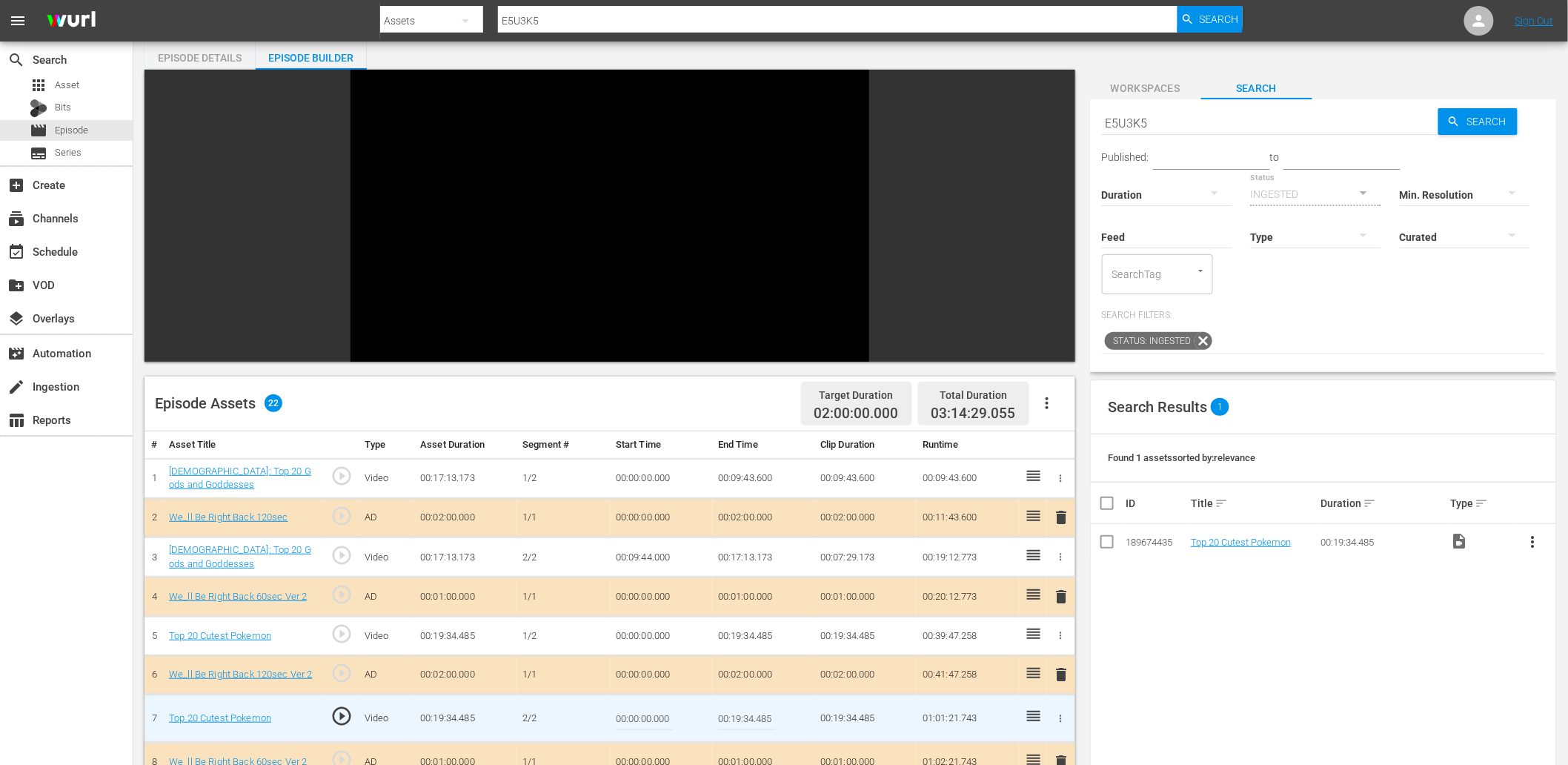
click at [641, 715] on input "00:00:00.000" at bounding box center [644, 718] width 57 height 36
paste input "11:5"
type input "00:11:50.000"
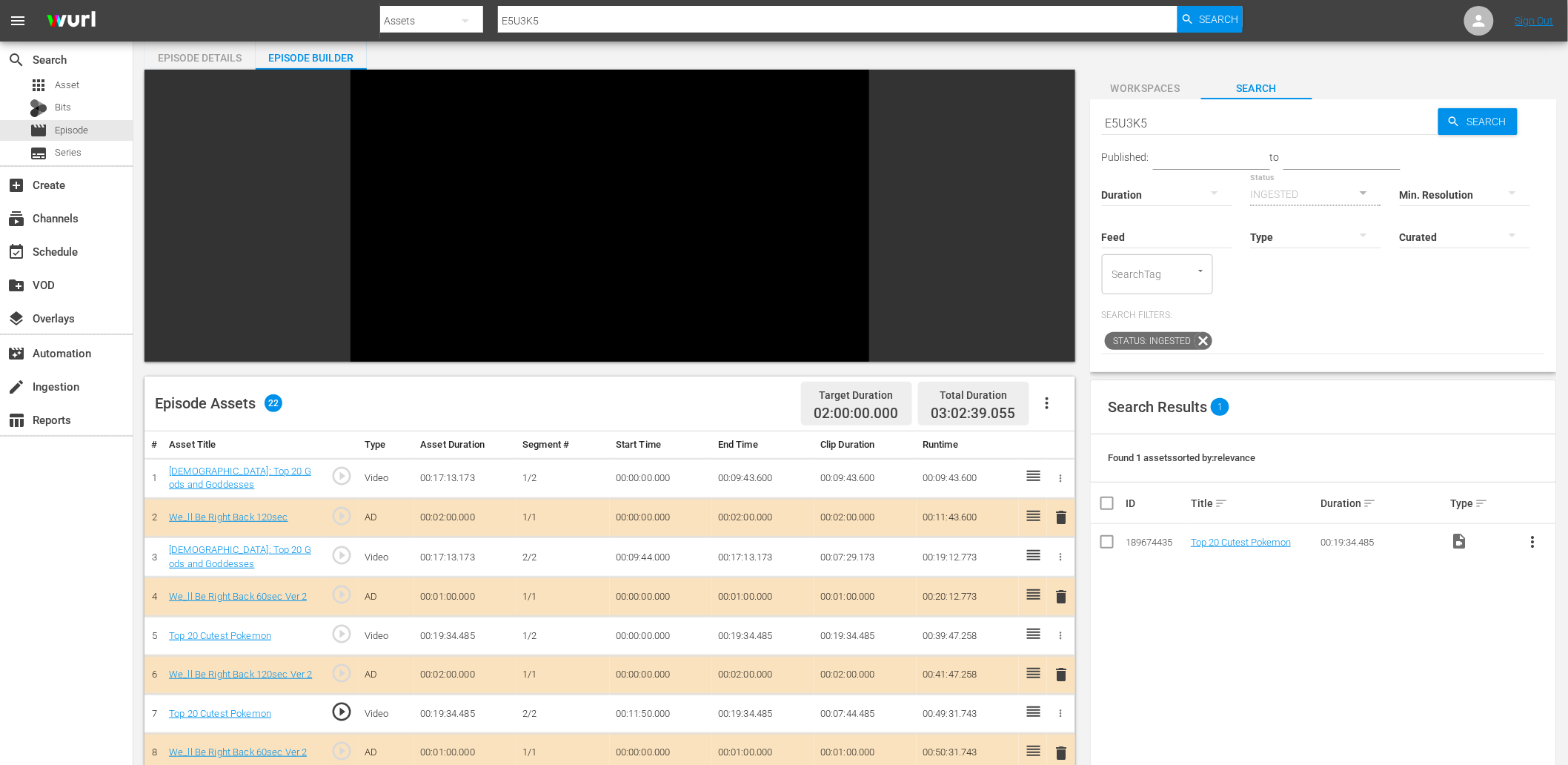
click at [732, 638] on td "00:19:34.485" at bounding box center [763, 636] width 102 height 39
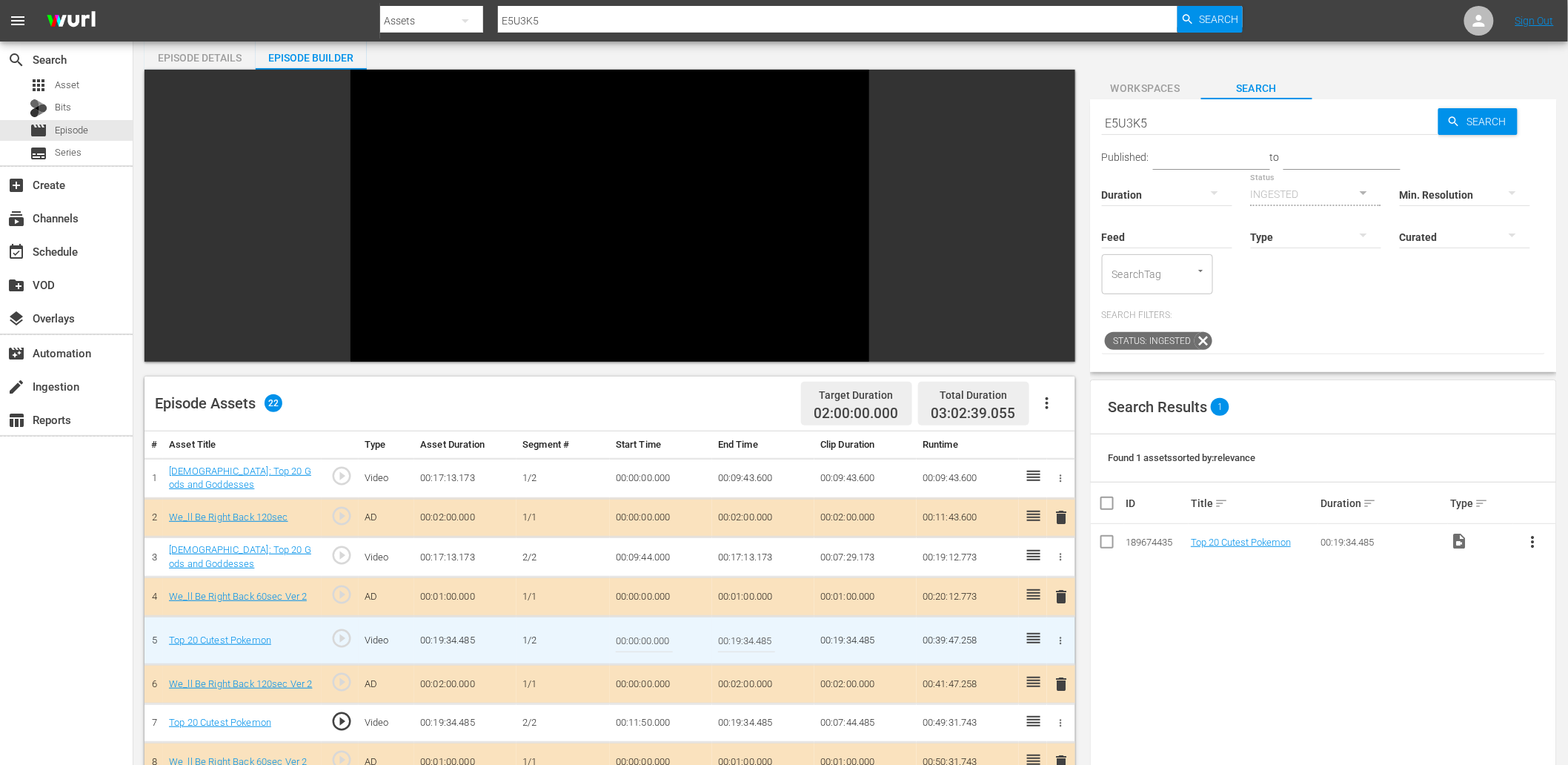
click at [732, 638] on input "00:19:34.485" at bounding box center [746, 641] width 57 height 36
paste input "1:50.000"
type input "00:11:50.000"
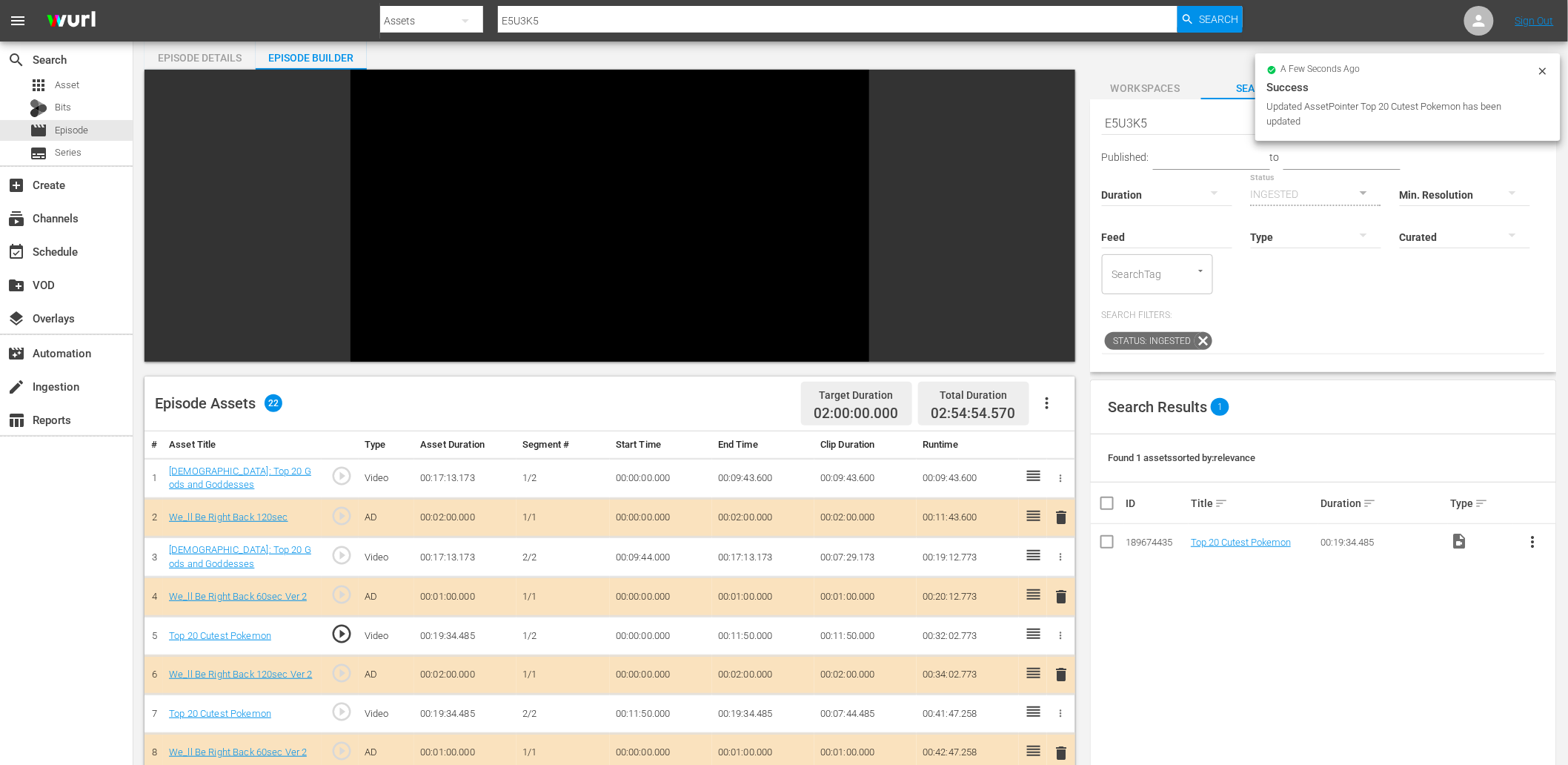
click at [648, 709] on td "00:11:50.000" at bounding box center [661, 714] width 102 height 39
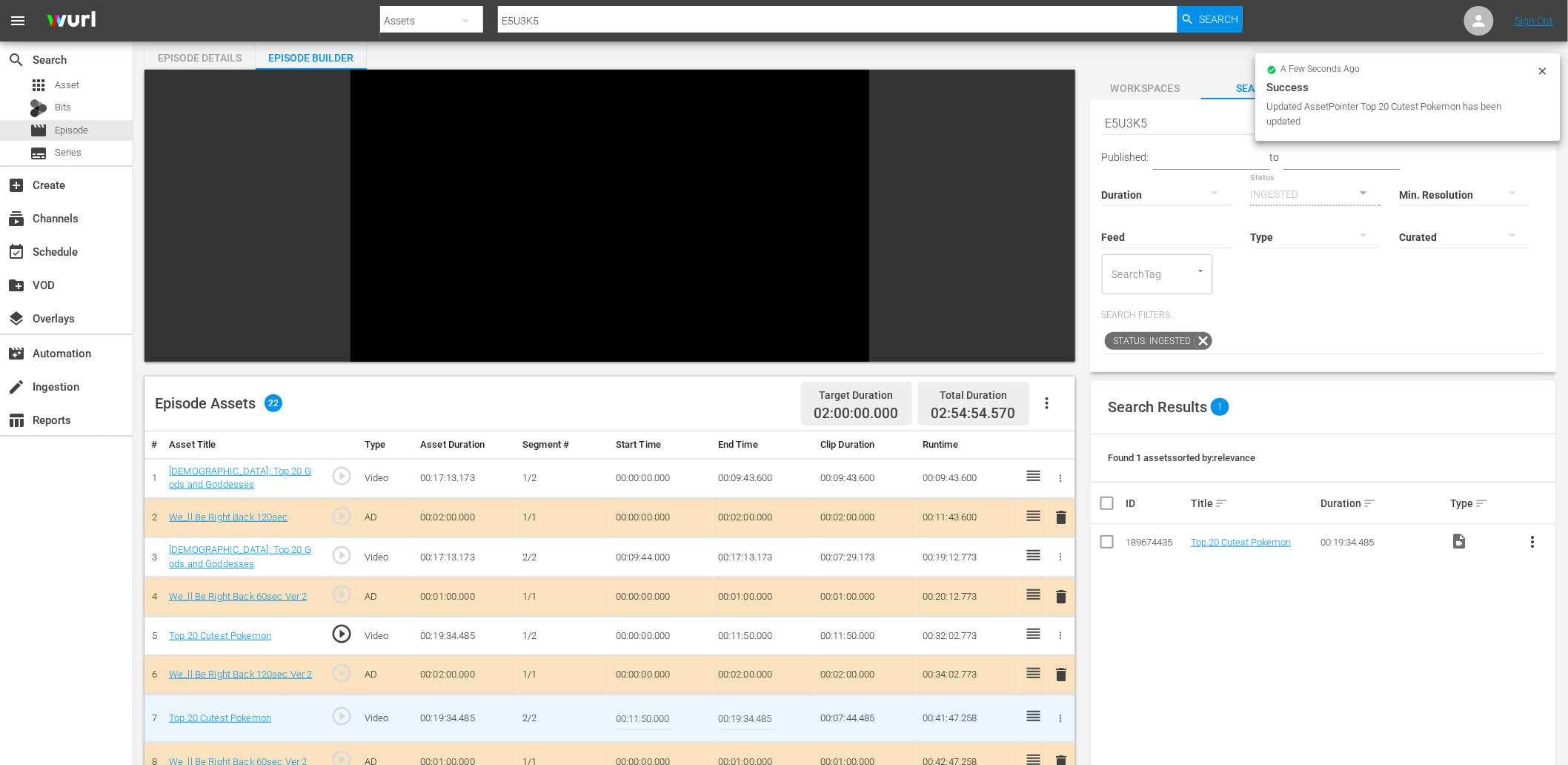
click at [648, 709] on input "00:11:50.000" at bounding box center [644, 718] width 57 height 36
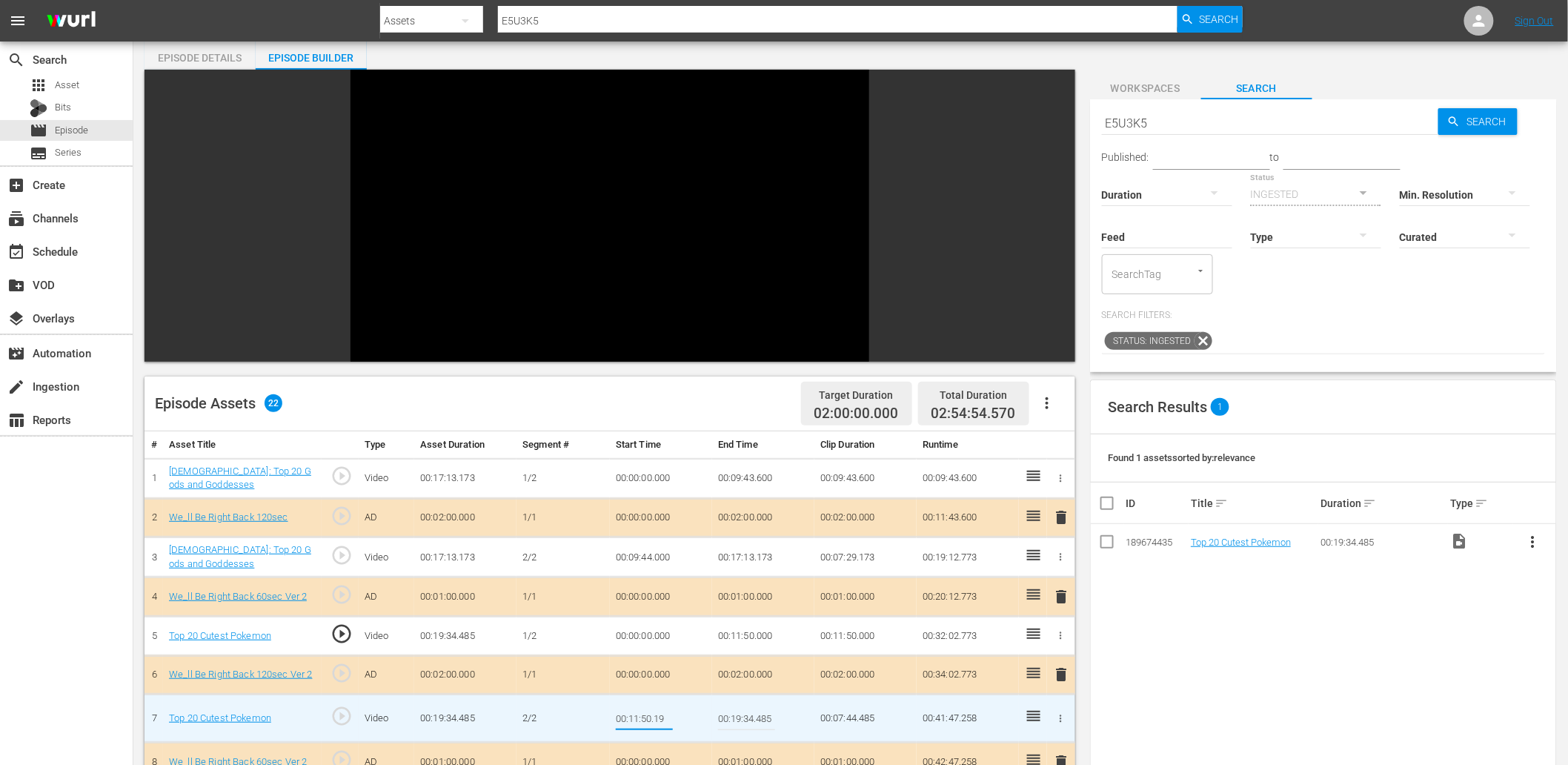
type input "00:11:50.199"
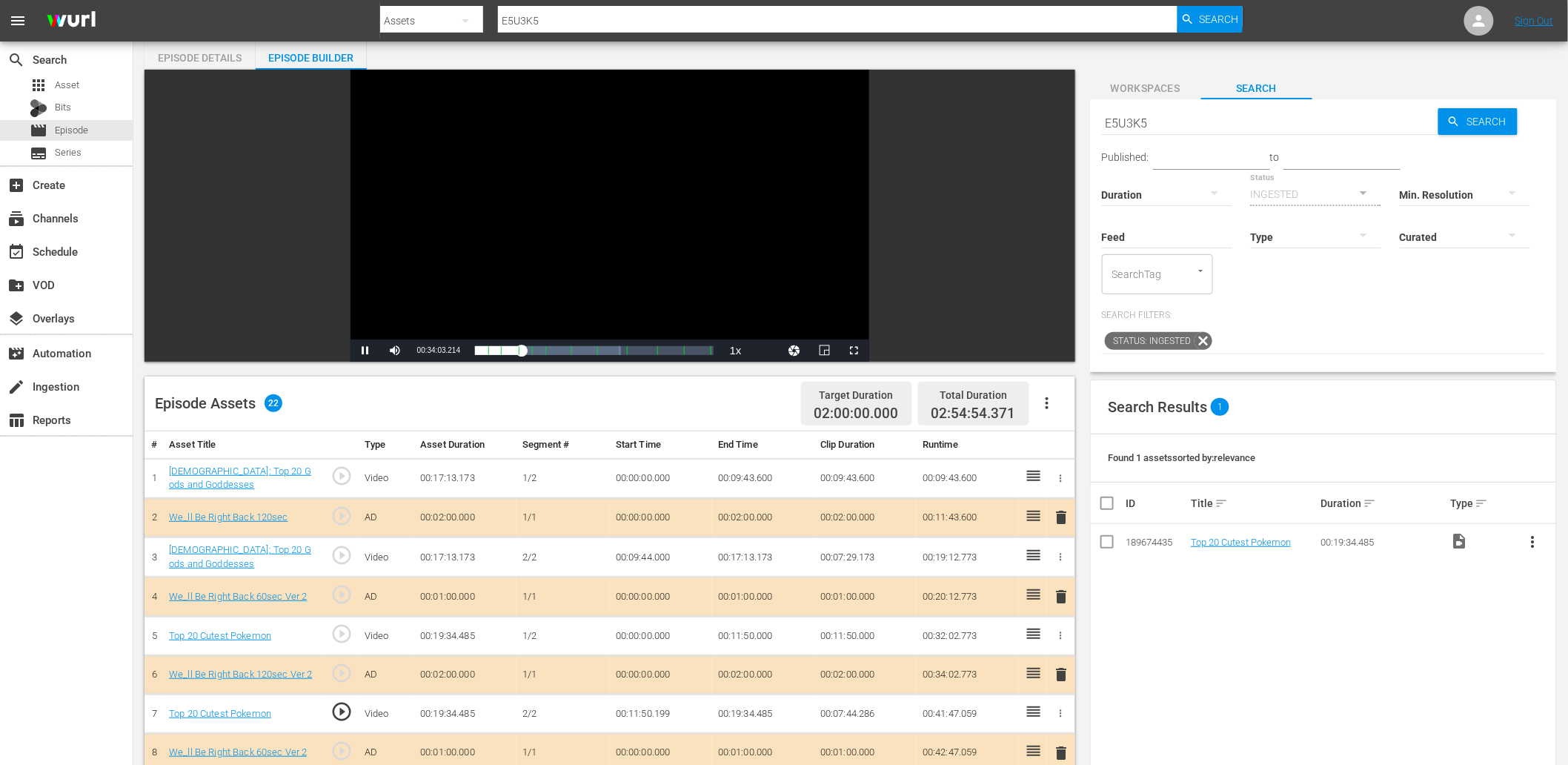
click at [670, 159] on div "Video Player" at bounding box center [610, 204] width 519 height 270
click at [654, 718] on td "00:11:50.199" at bounding box center [661, 714] width 102 height 39
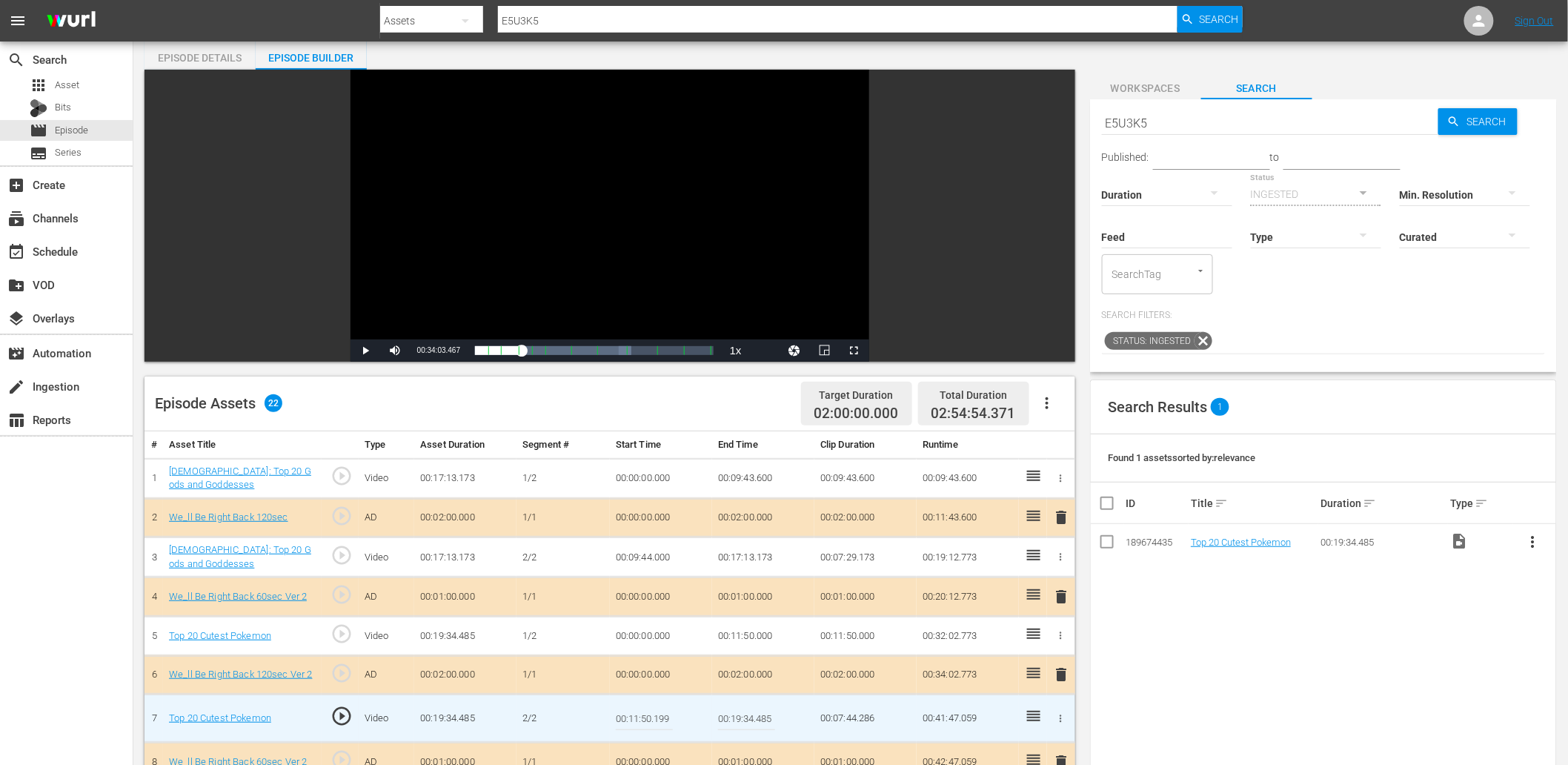
click at [654, 718] on input "00:11:50.199" at bounding box center [644, 718] width 57 height 36
type input "00:11:50.399"
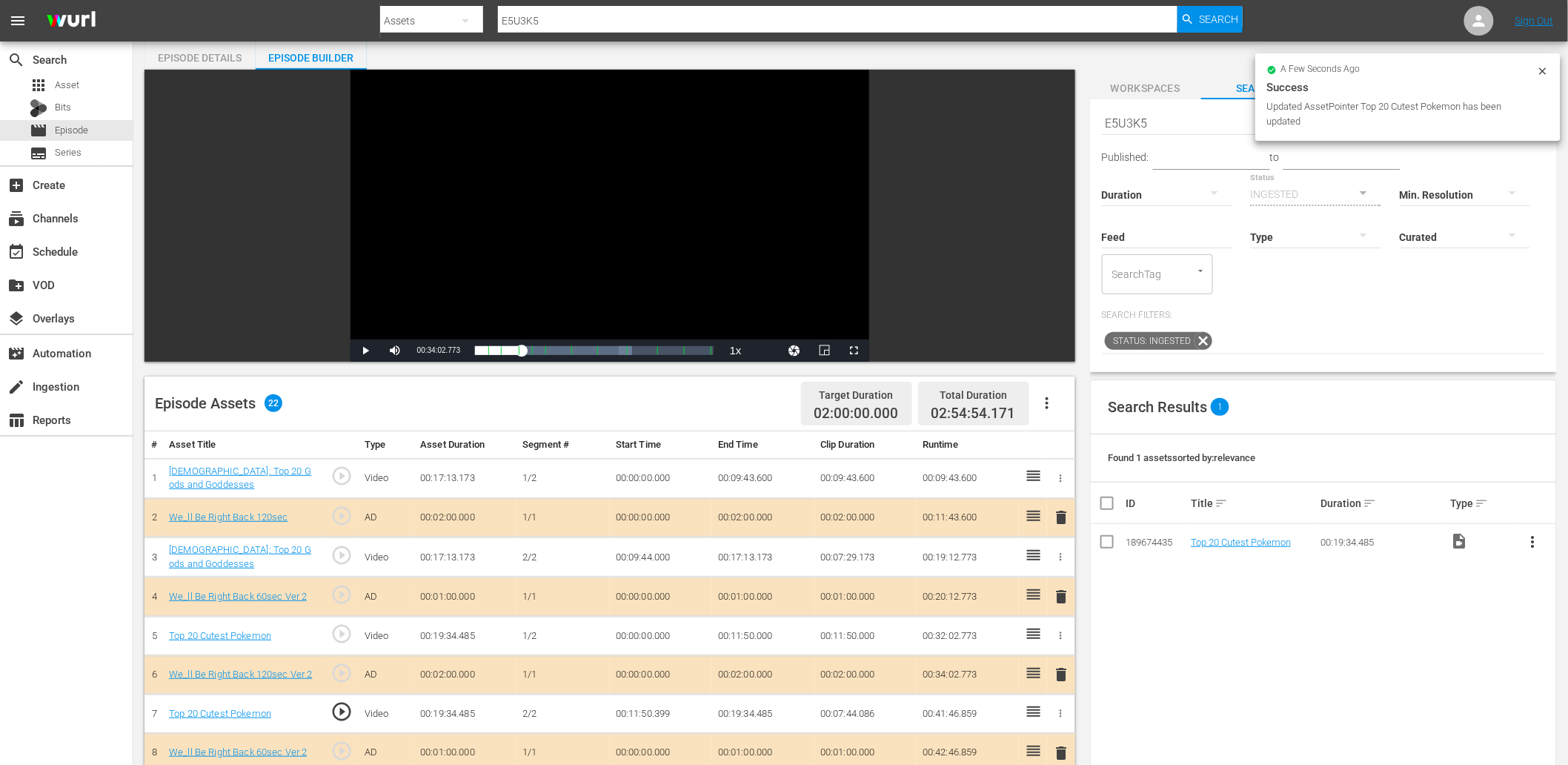
click at [658, 713] on td "00:11:50.399" at bounding box center [661, 714] width 102 height 39
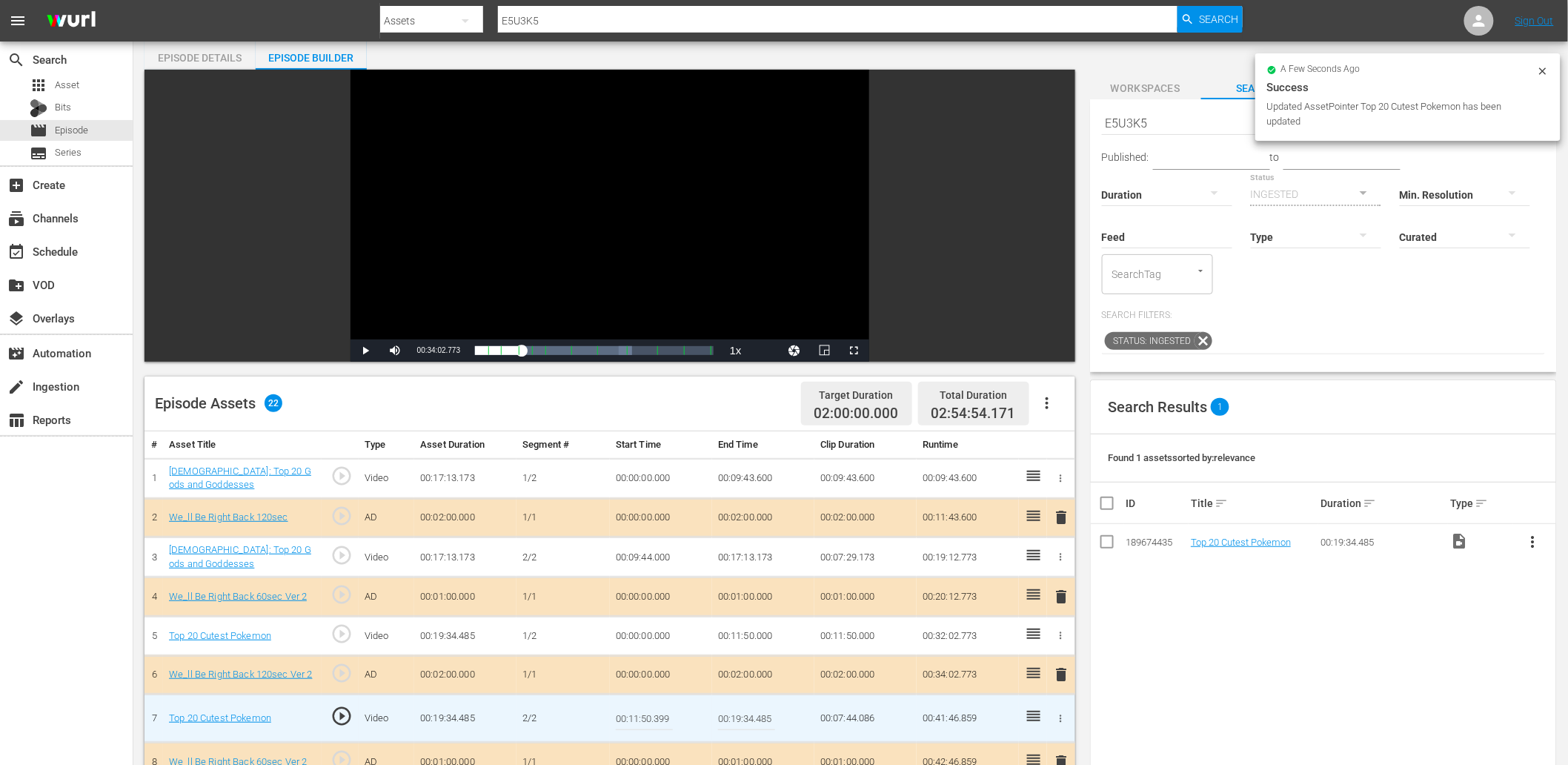
click at [658, 713] on input "00:11:50.399" at bounding box center [644, 718] width 57 height 36
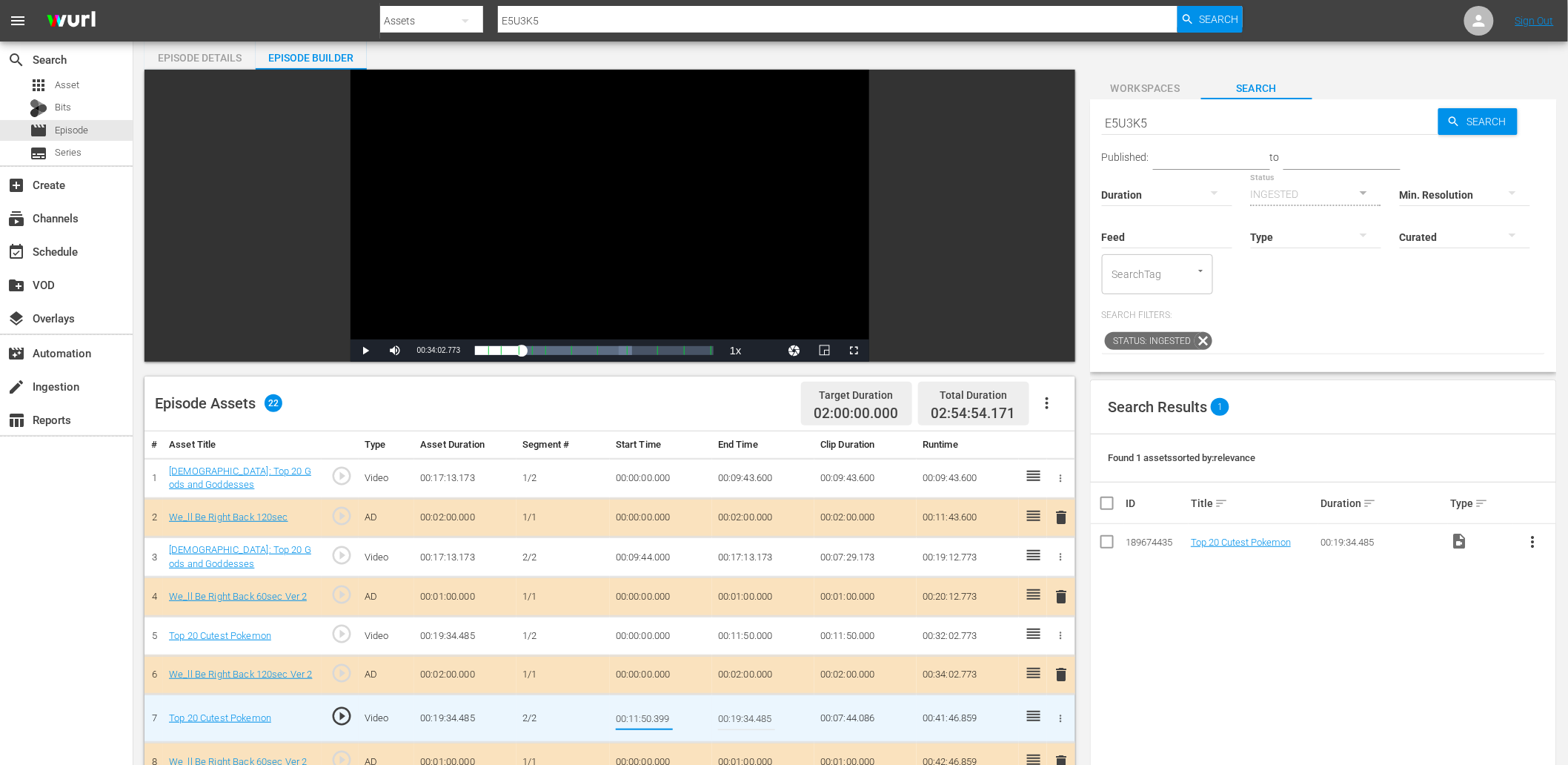
click at [745, 623] on td "00:11:50.000" at bounding box center [763, 636] width 102 height 39
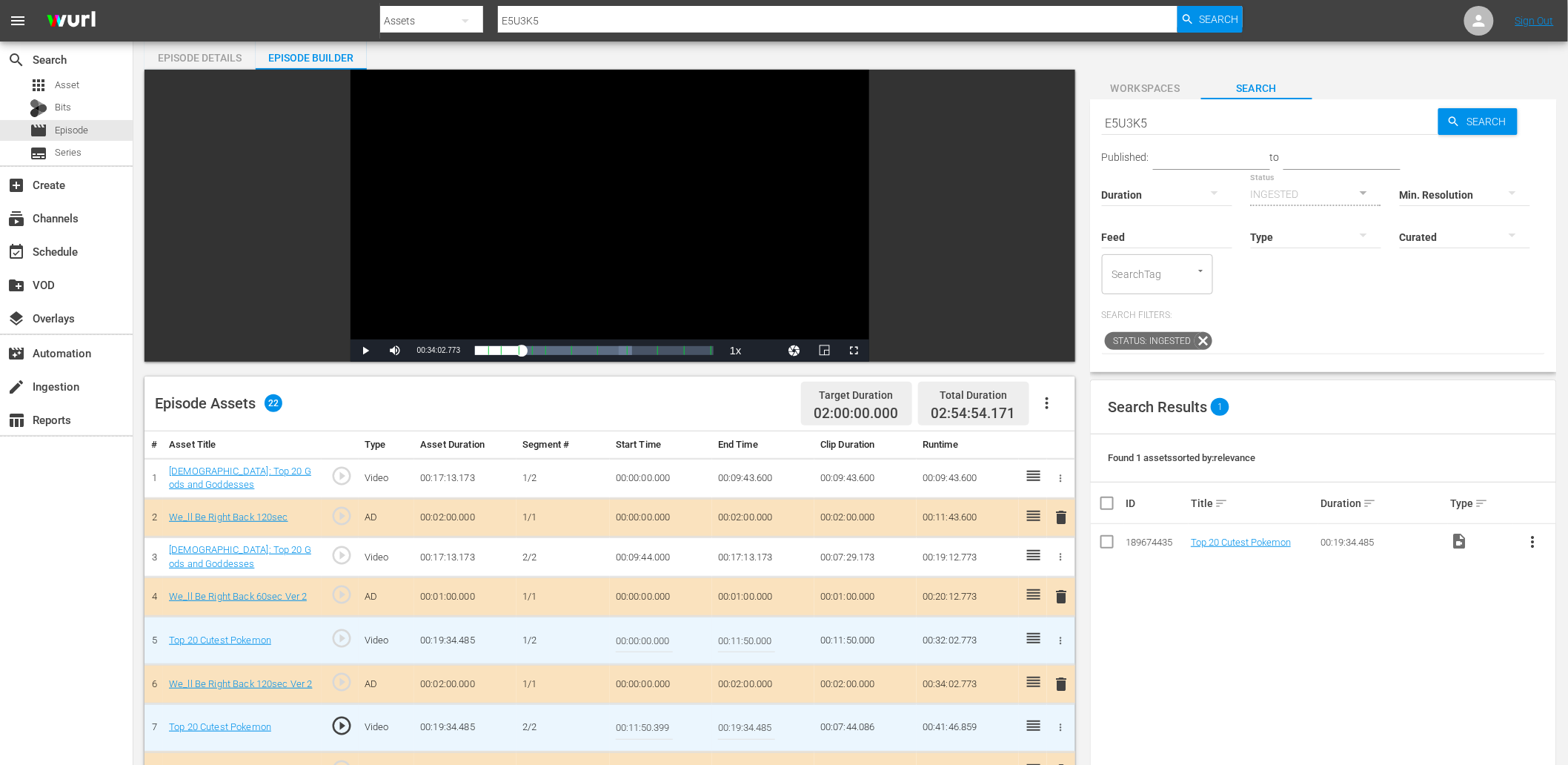
click at [745, 623] on input "00:11:50.000" at bounding box center [746, 641] width 57 height 36
paste input "399"
type input "00:11:50.399"
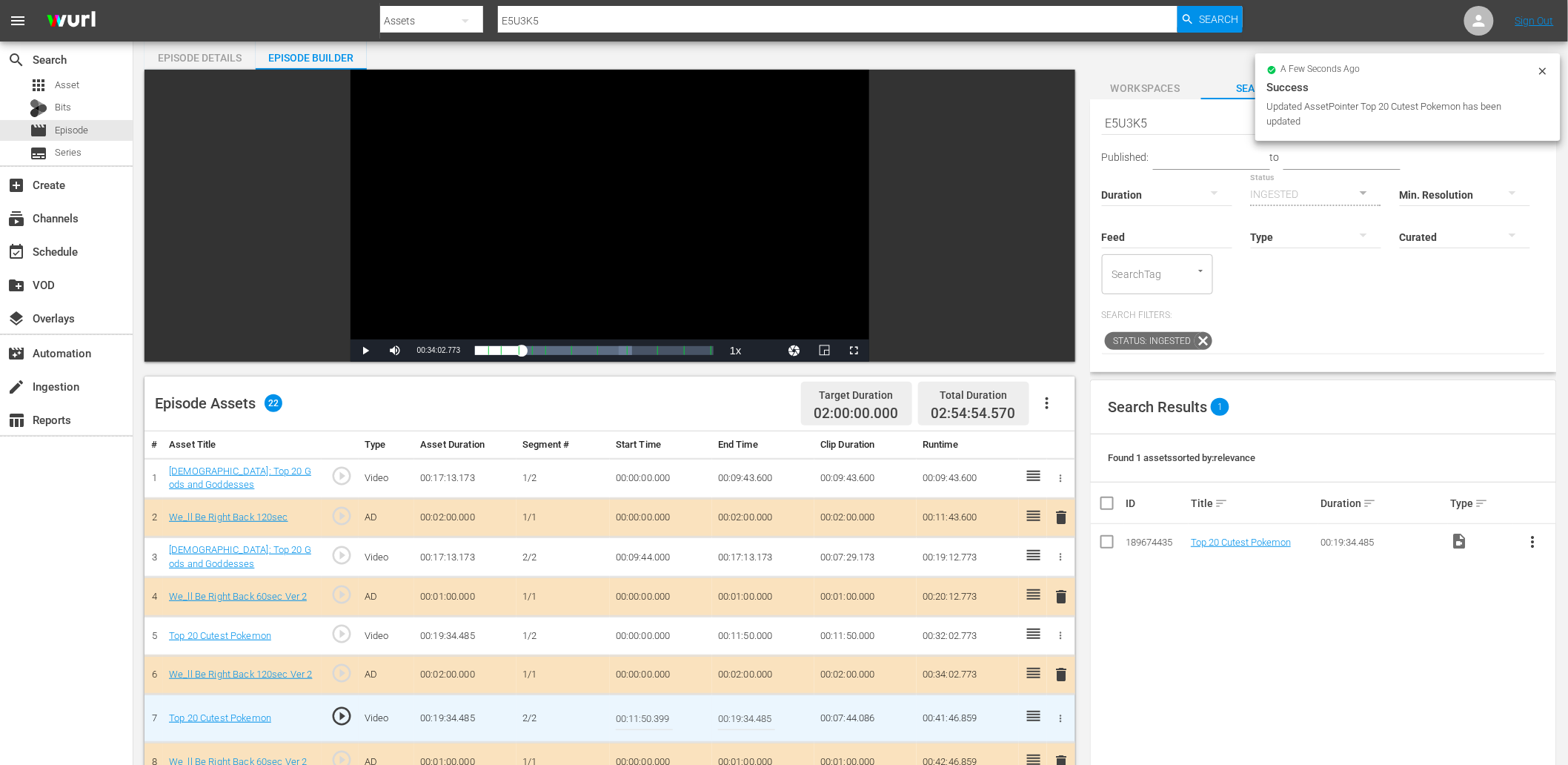
click at [653, 710] on input "00:11:50.399" at bounding box center [644, 718] width 57 height 36
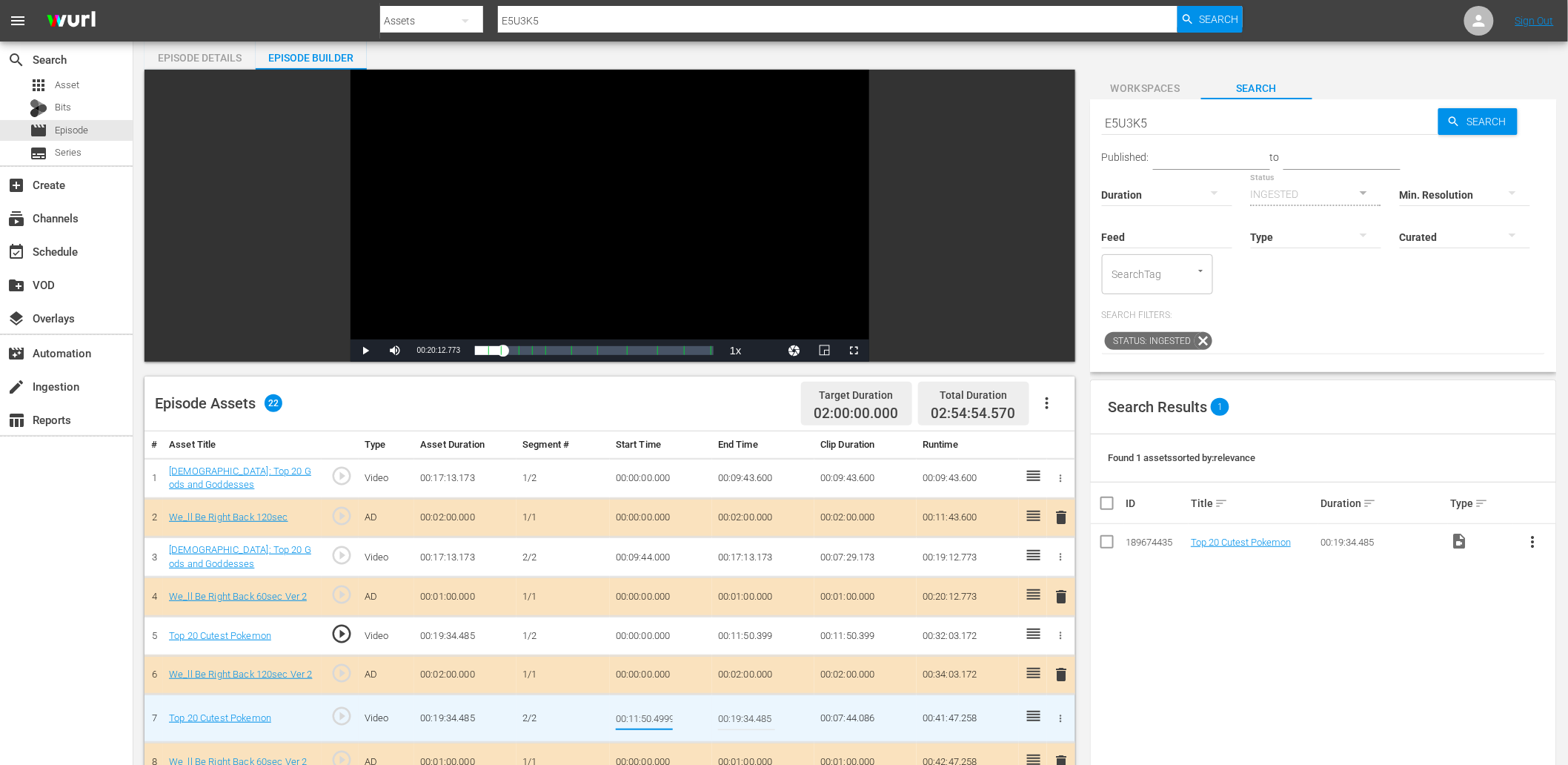
scroll to position [0, 2]
type input "00:11:50.499"
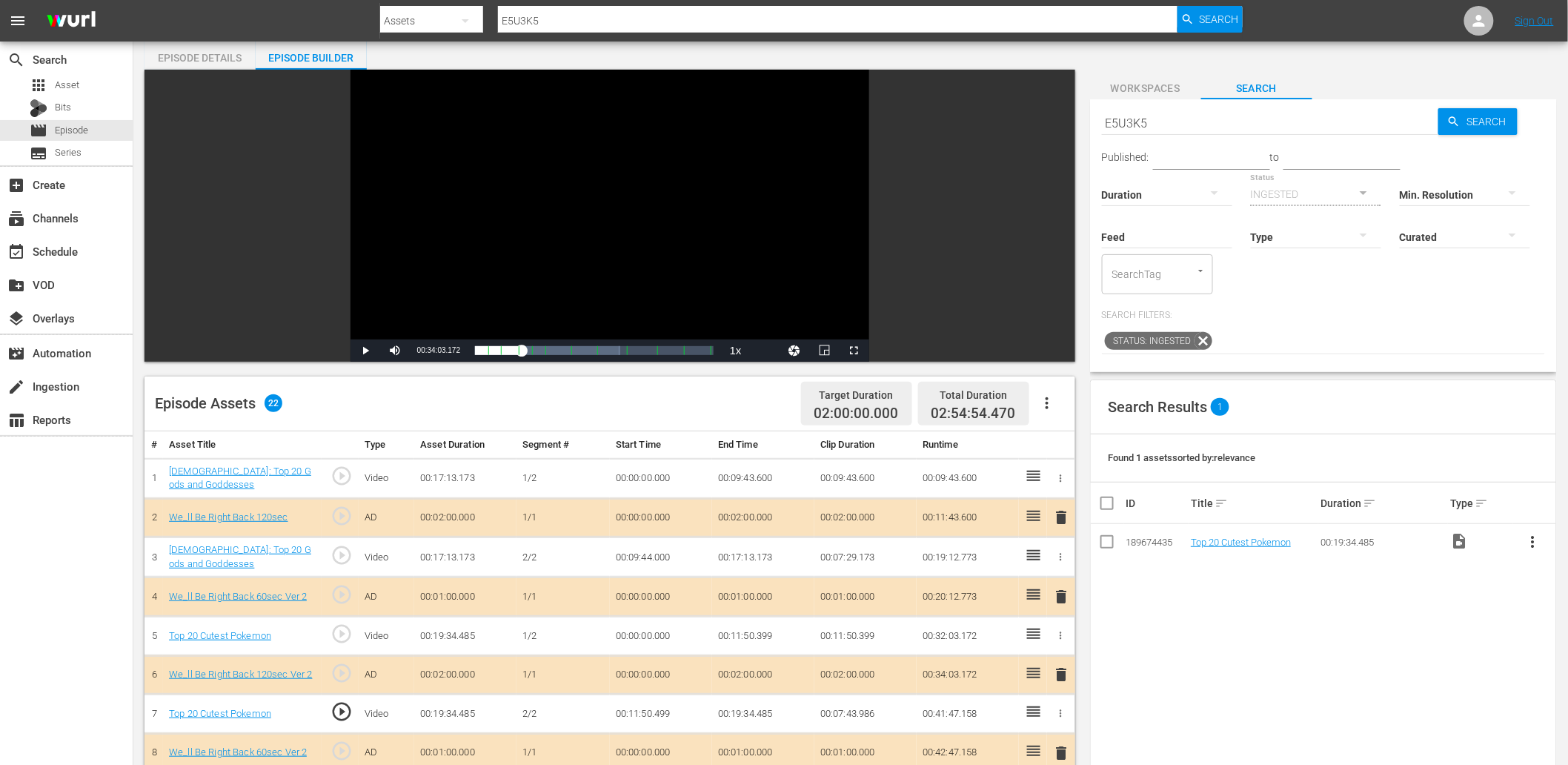
click at [653, 707] on td "00:11:50.499" at bounding box center [661, 714] width 102 height 39
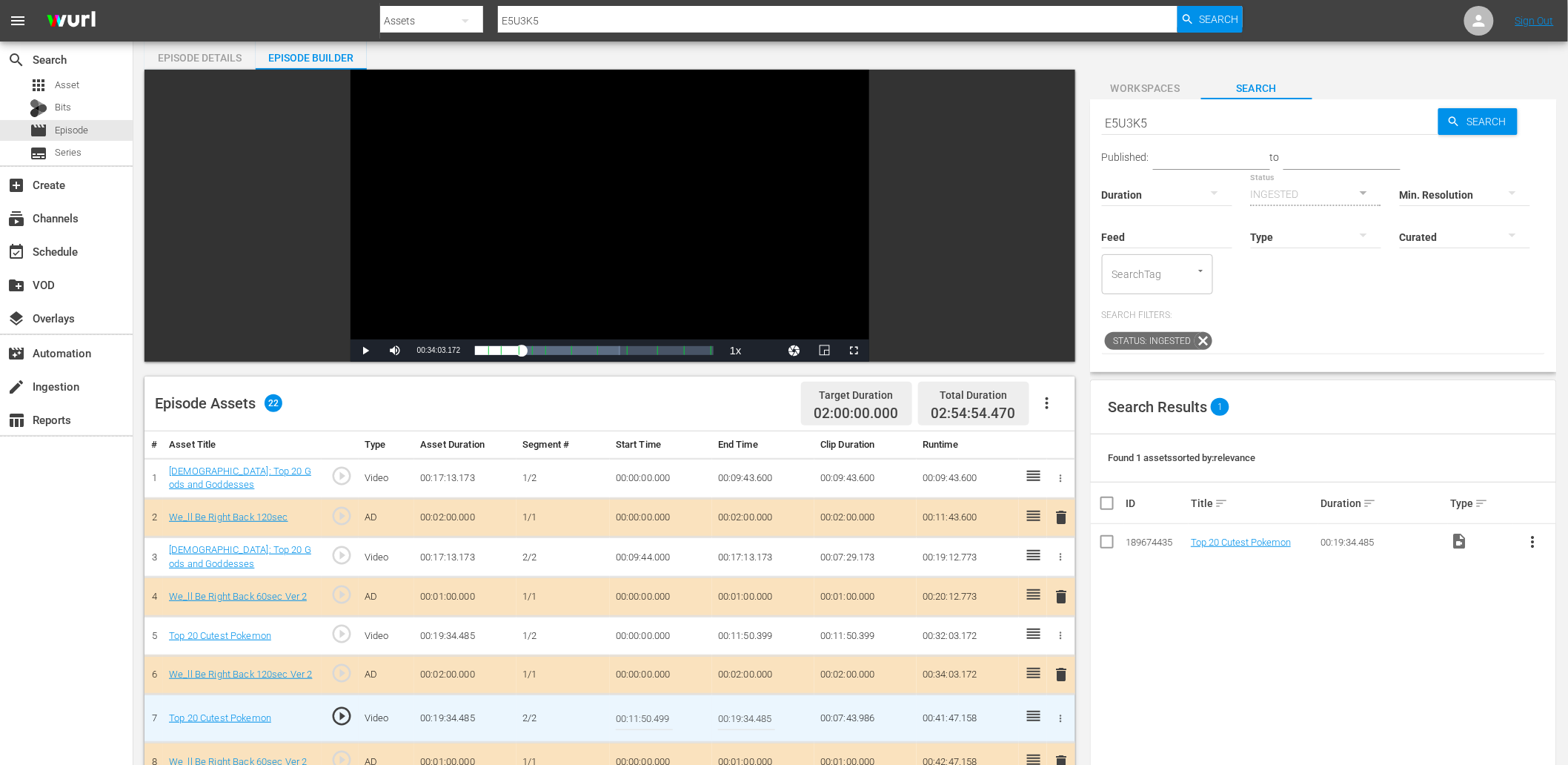
click at [653, 707] on input "00:11:50.499" at bounding box center [644, 718] width 57 height 36
type input "00:11:50.666"
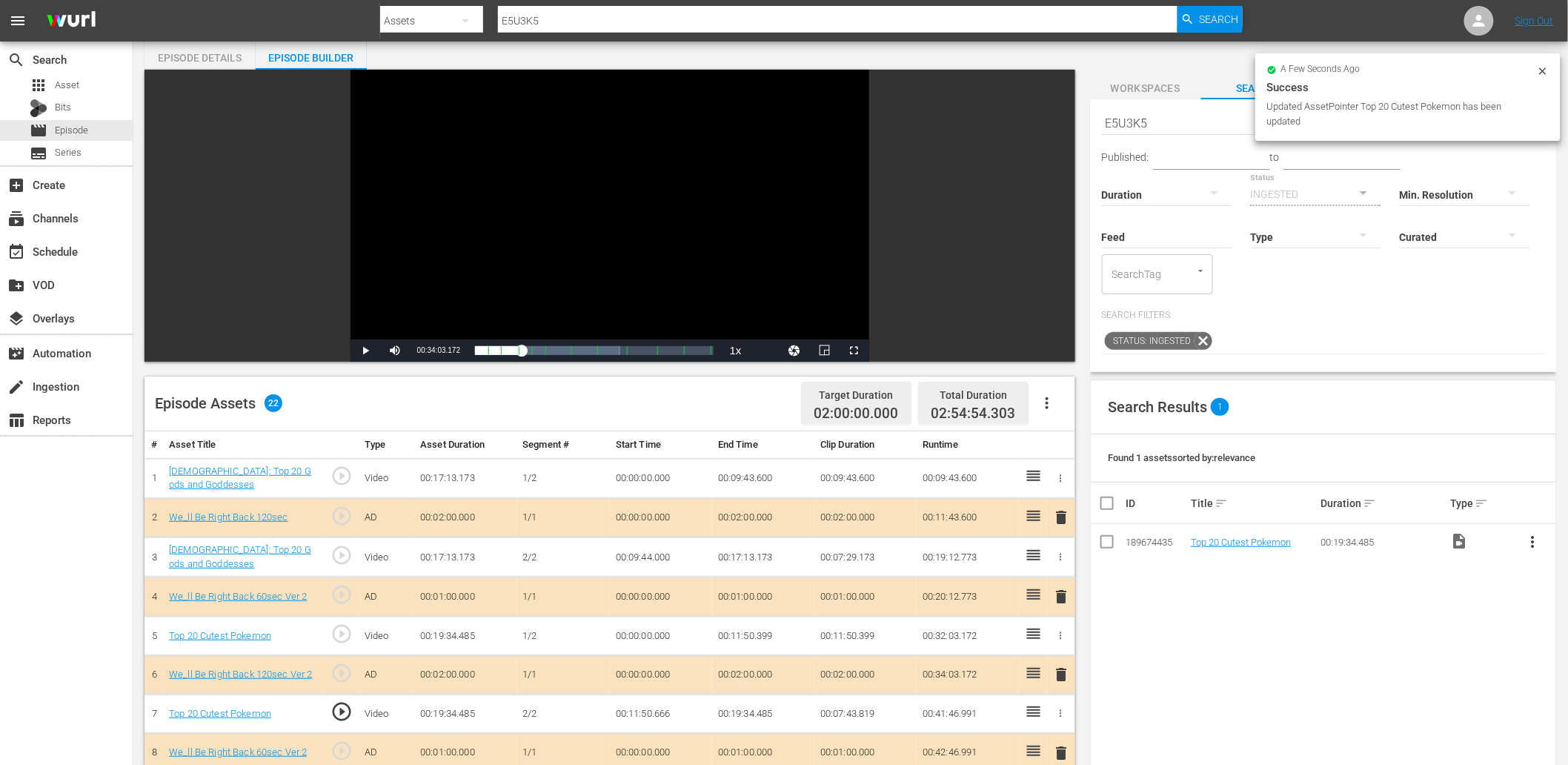
click at [621, 266] on div "Video Player" at bounding box center [610, 204] width 519 height 270
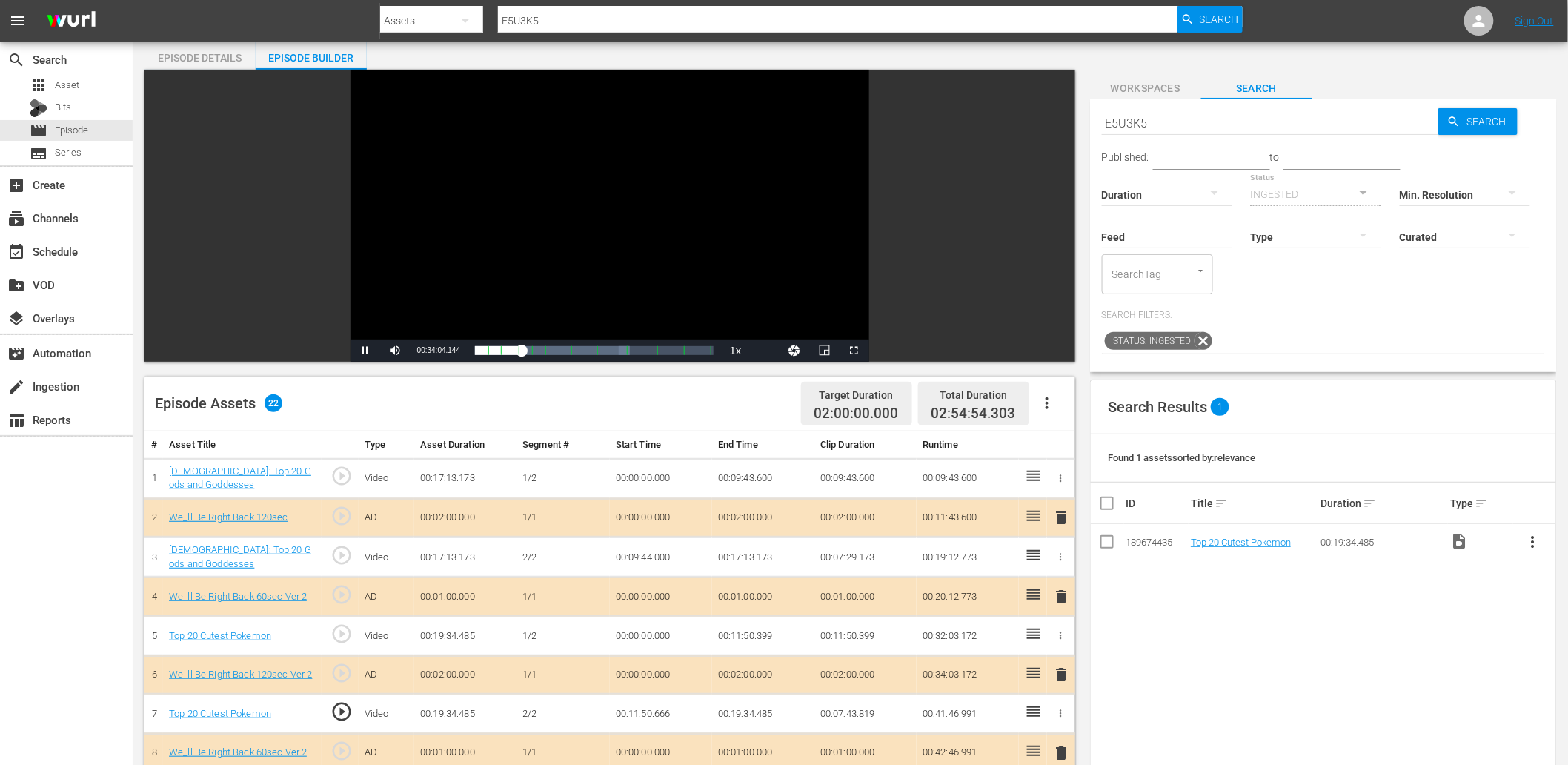
click at [621, 266] on div "Video Player" at bounding box center [610, 204] width 519 height 270
click at [650, 713] on td "00:11:50.666" at bounding box center [661, 714] width 102 height 39
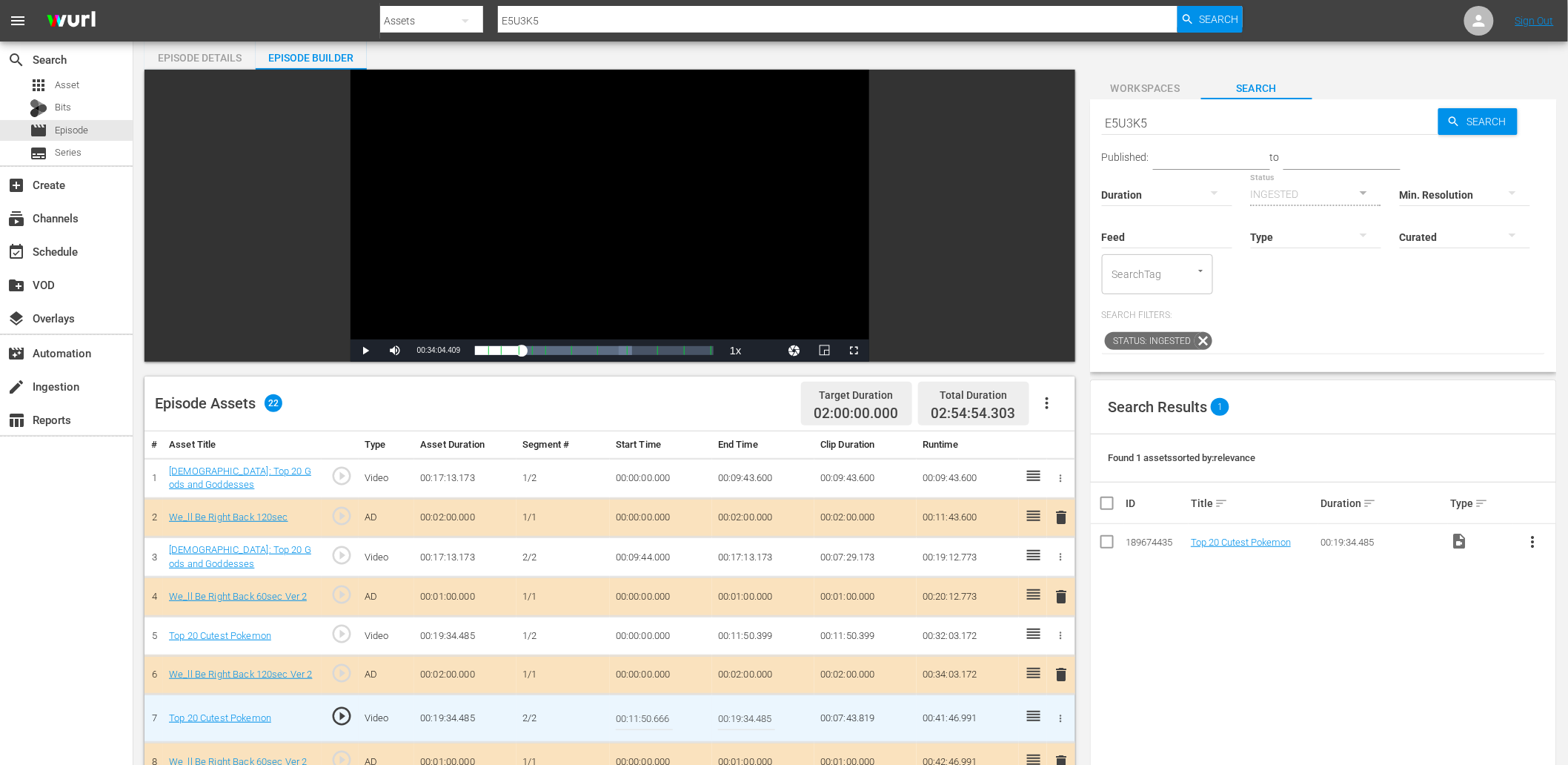
click at [658, 716] on input "00:11:50.666" at bounding box center [644, 718] width 57 height 36
type input "00:11:50.600"
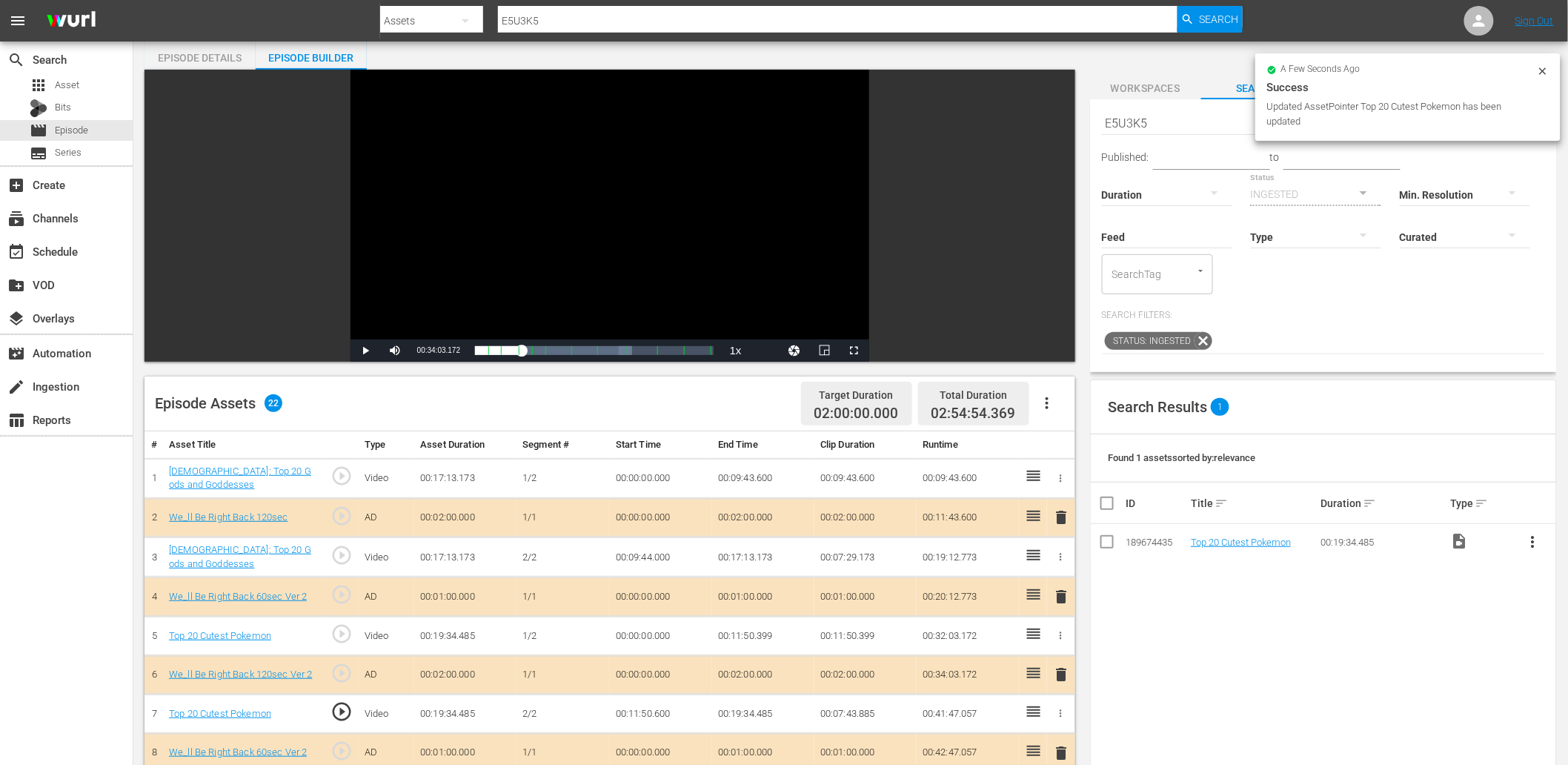
click at [597, 255] on div "Video Player" at bounding box center [610, 204] width 519 height 270
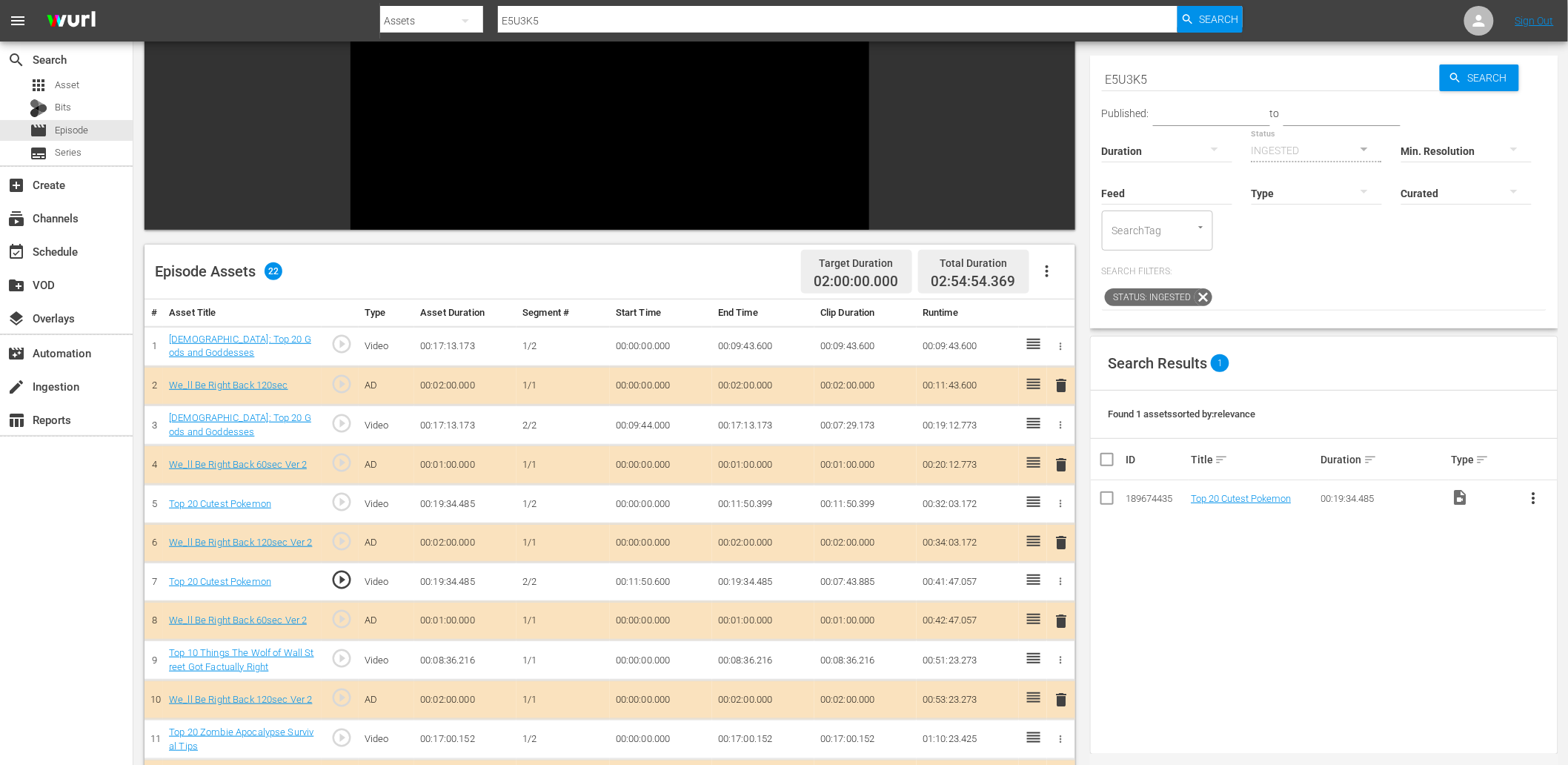
scroll to position [220, 0]
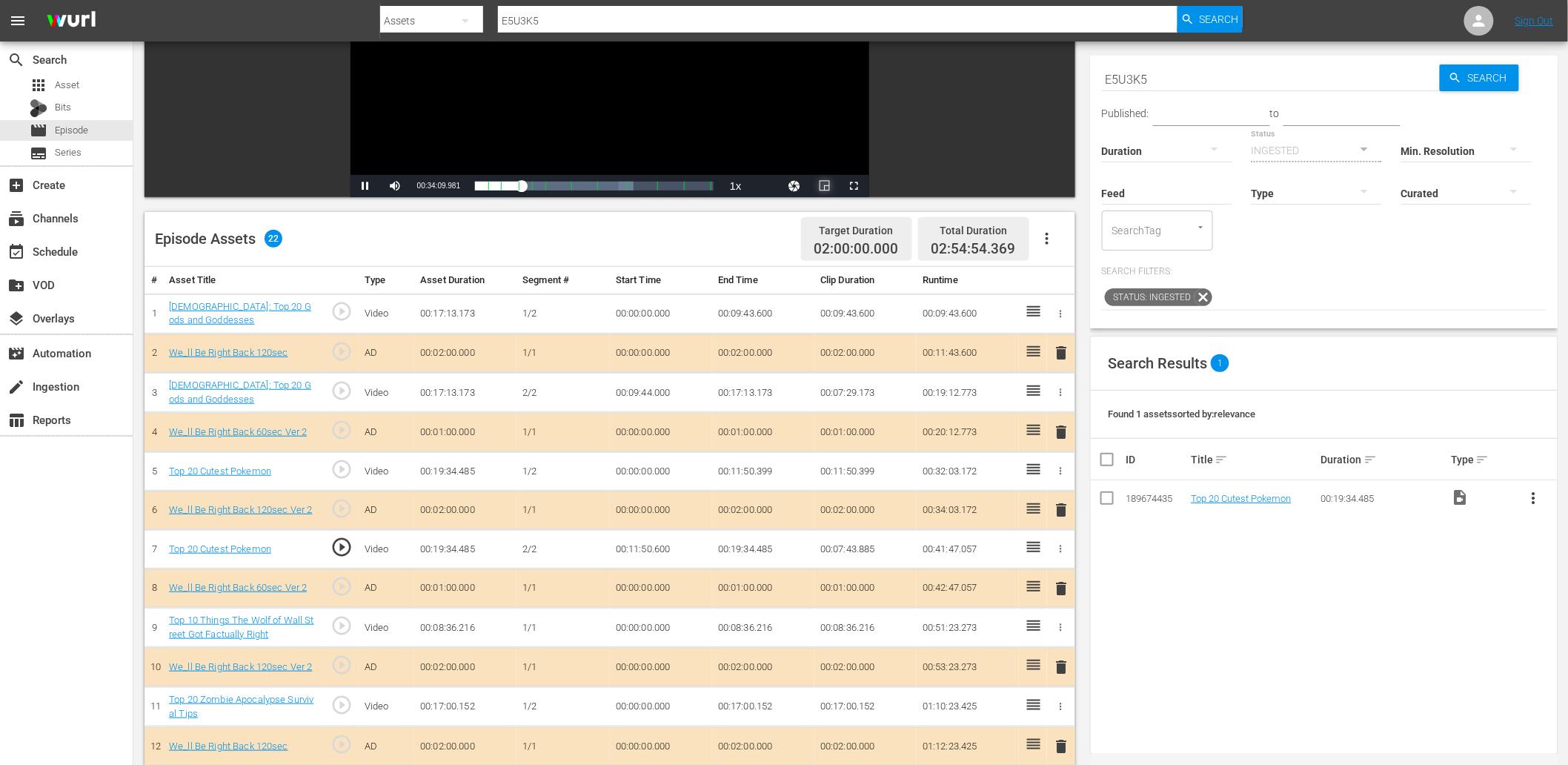
click at [825, 186] on span "Video Player" at bounding box center [825, 186] width 0 height 0
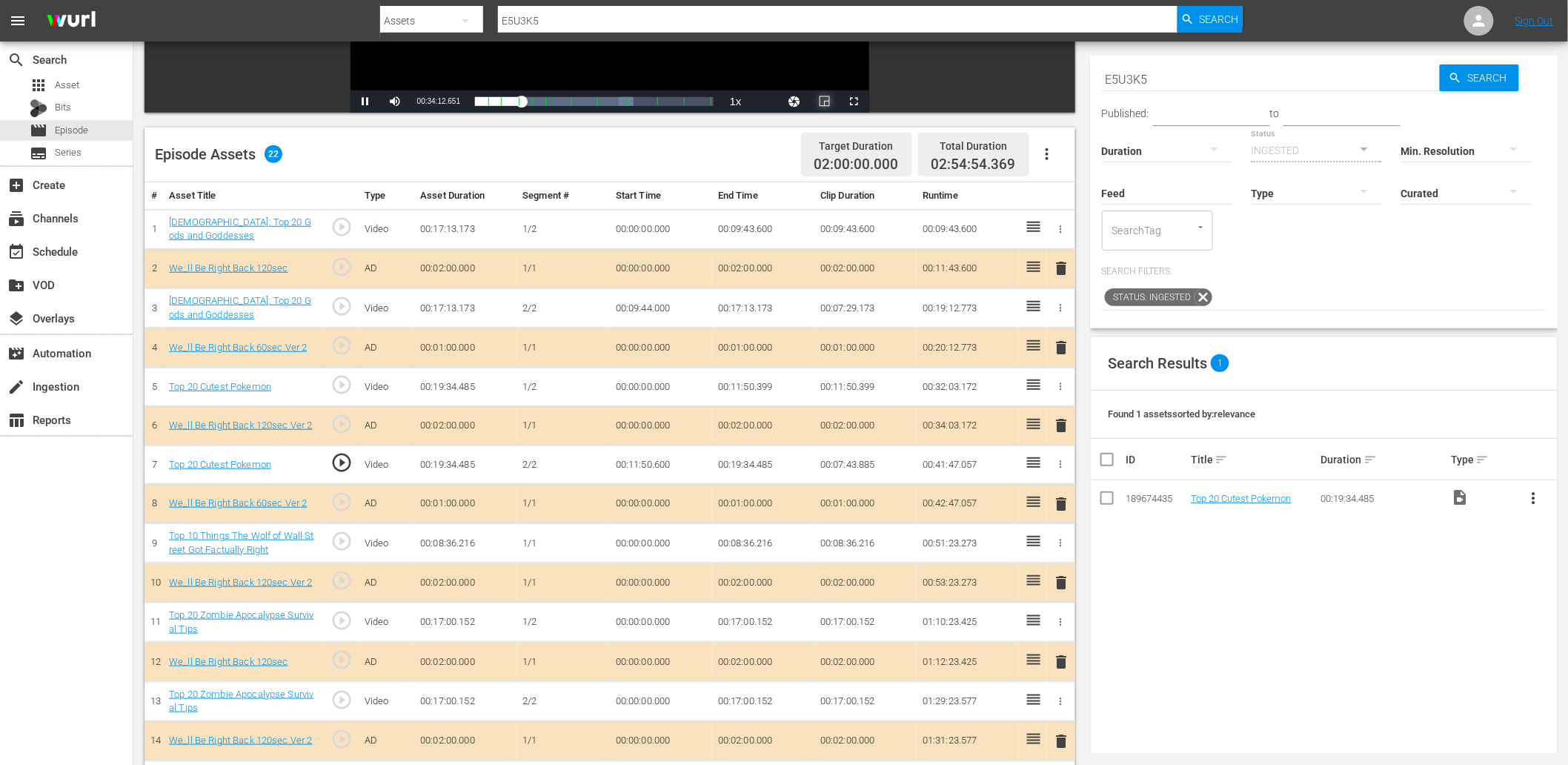
scroll to position [438, 0]
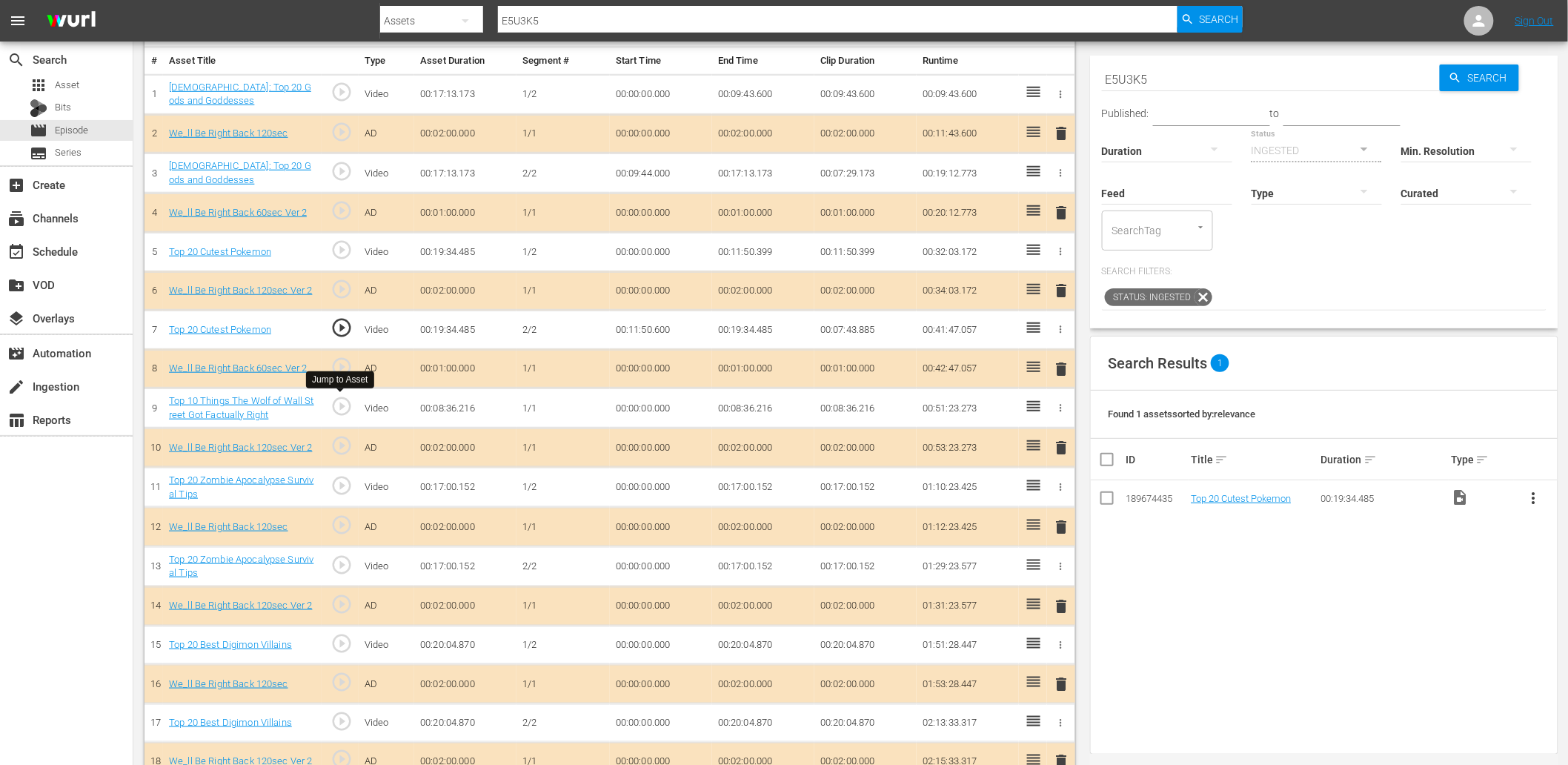
click at [348, 410] on span "play_circle_outline" at bounding box center [341, 406] width 22 height 22
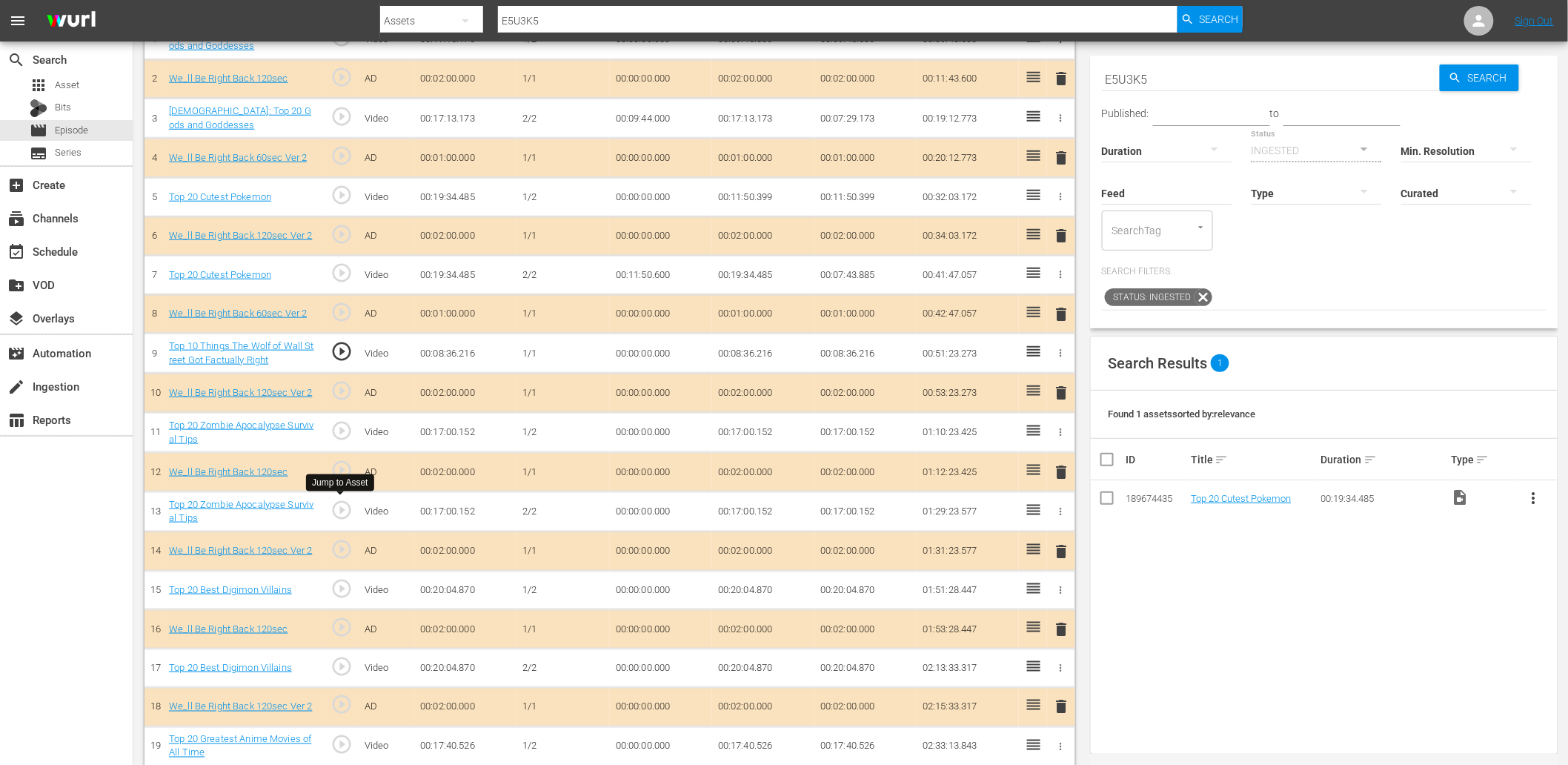
click at [331, 505] on span "play_circle_outline" at bounding box center [341, 509] width 22 height 22
click at [635, 511] on td "00:00:00.000" at bounding box center [661, 511] width 102 height 40
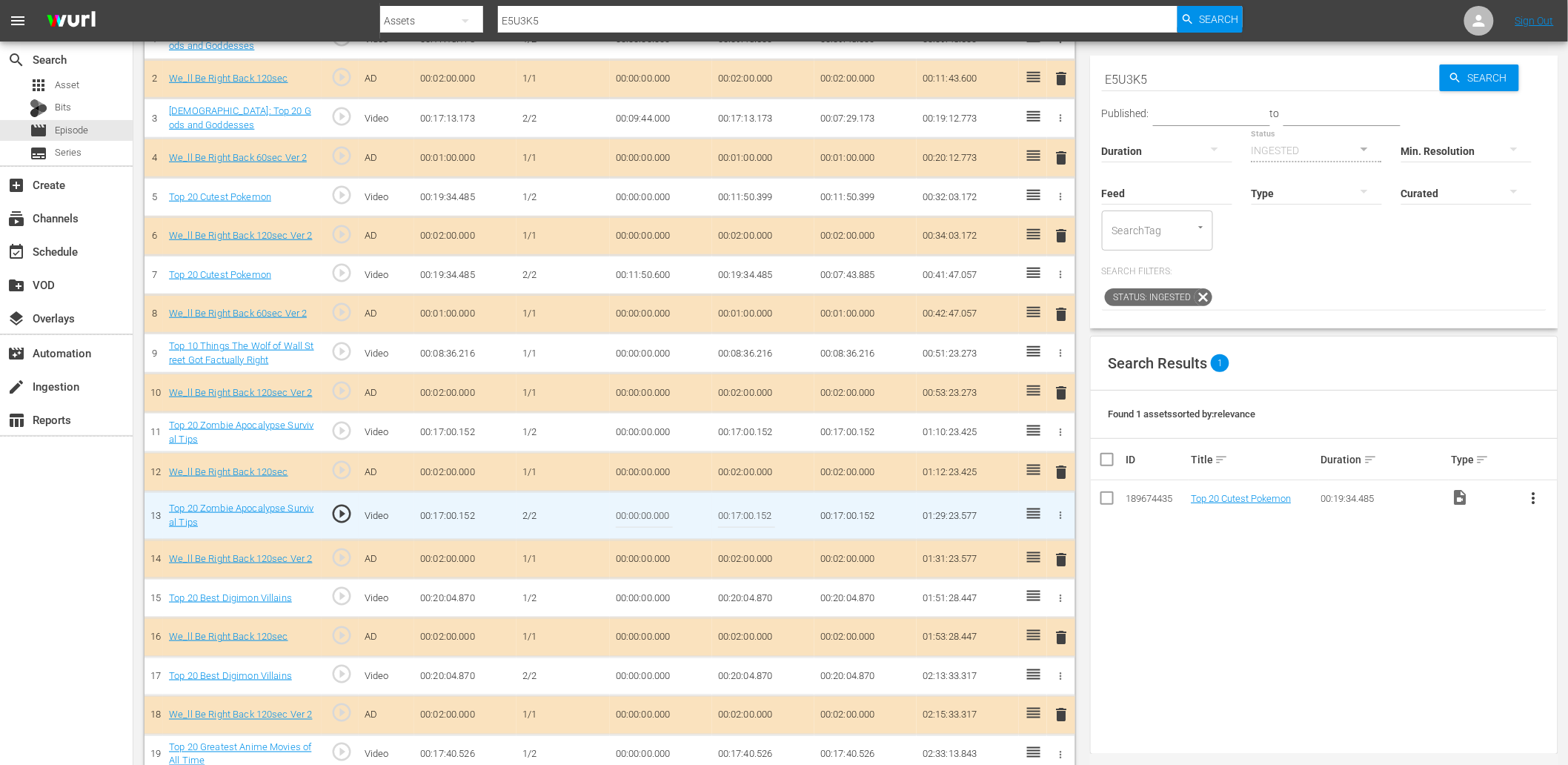
click at [635, 511] on input "00:00:00.000" at bounding box center [644, 516] width 57 height 36
paste input "10:37"
type input "00:10:37.000"
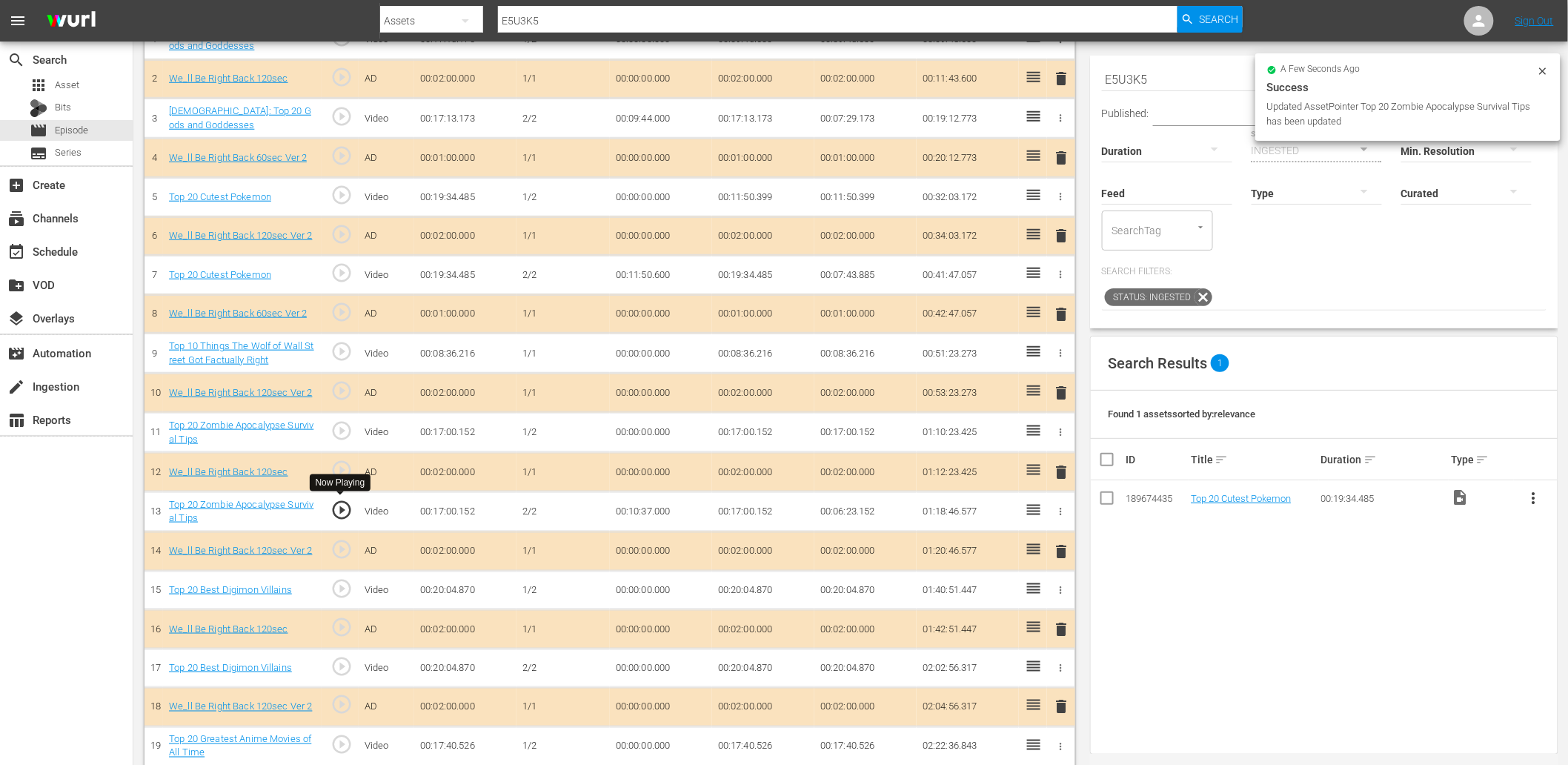
click at [348, 505] on span "play_circle_outline" at bounding box center [341, 509] width 22 height 22
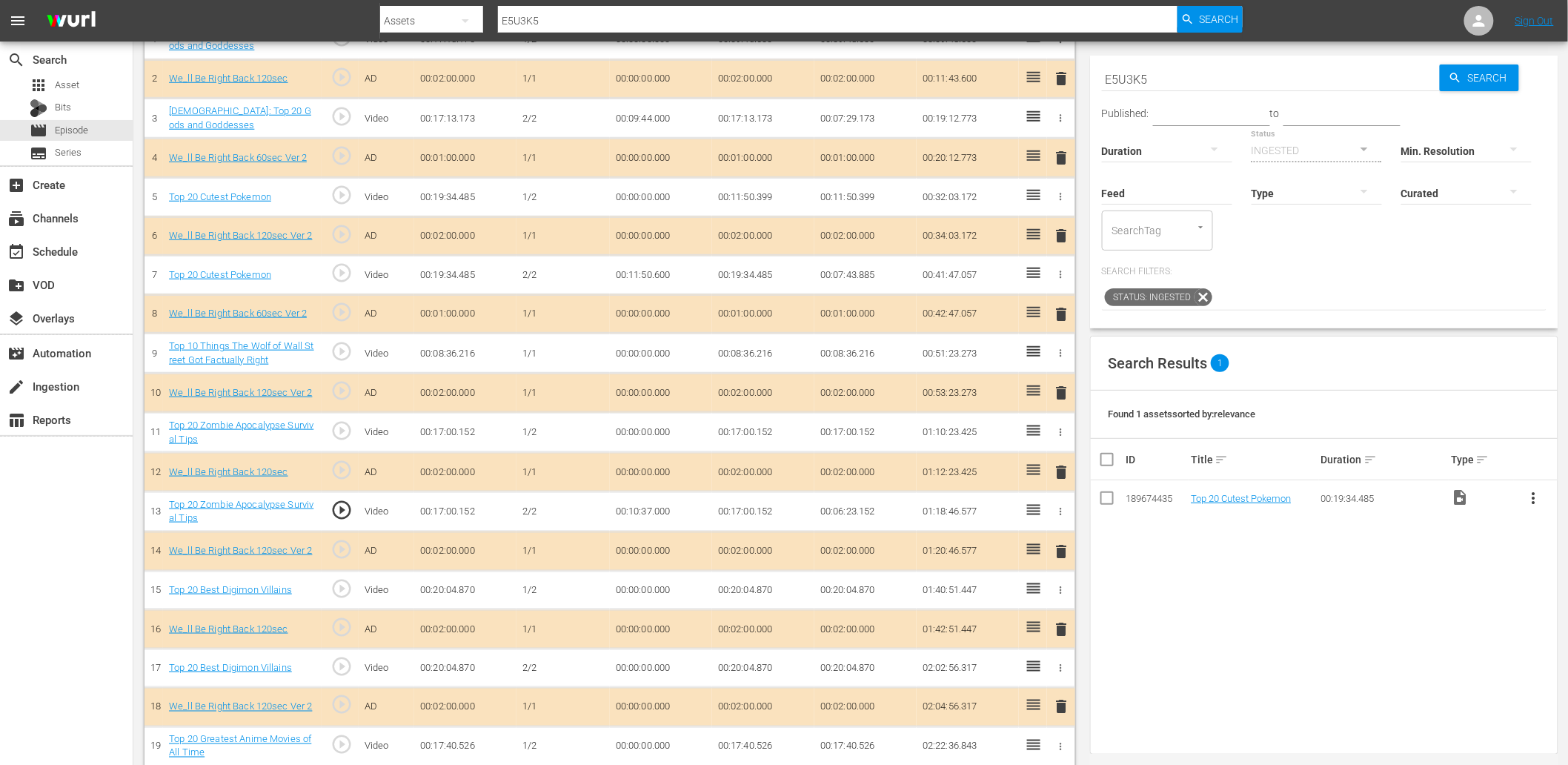
click at [658, 509] on td "00:10:37.000" at bounding box center [661, 511] width 102 height 40
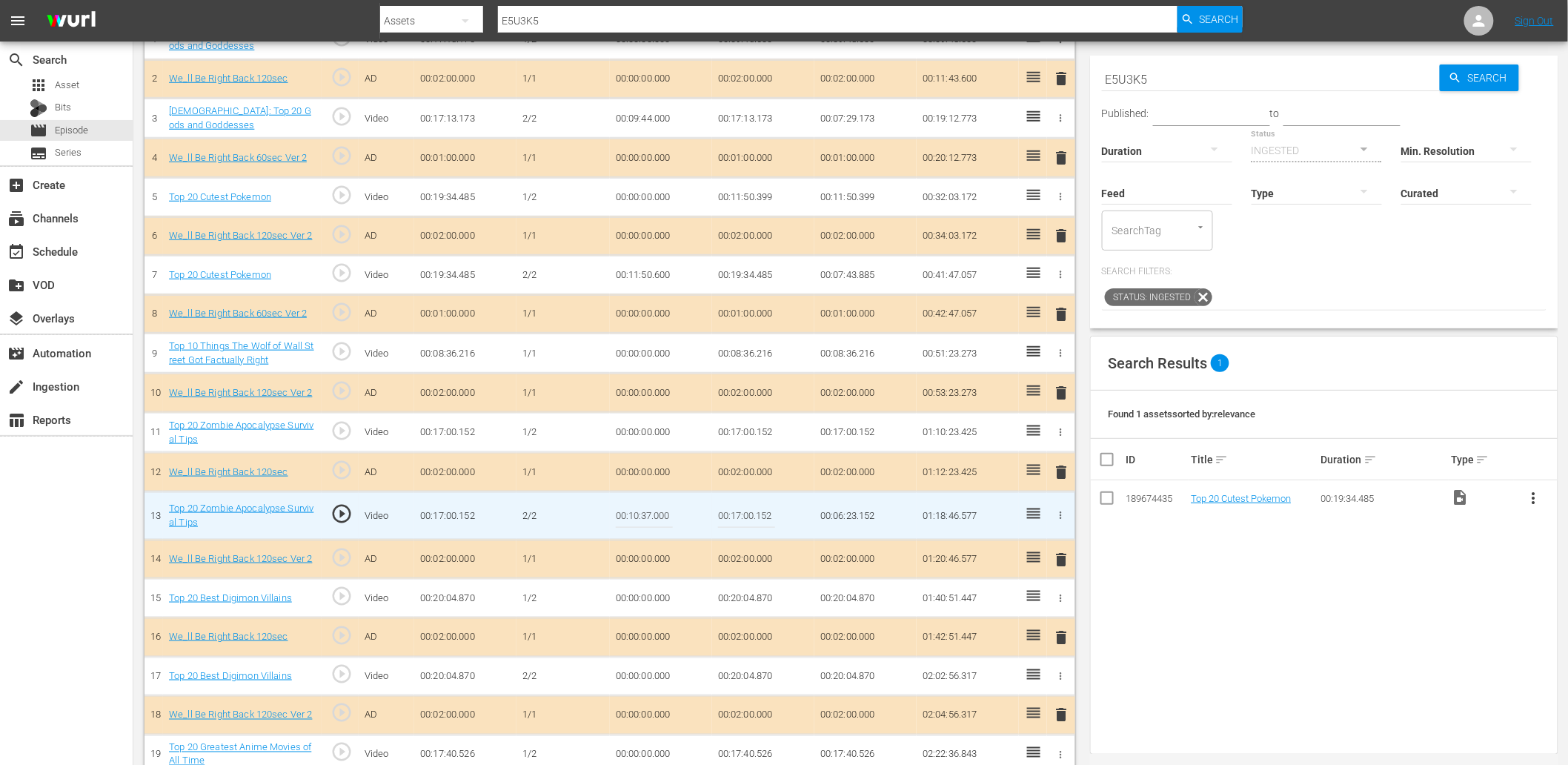
click at [658, 509] on input "00:10:37.000" at bounding box center [644, 516] width 57 height 36
type input "00:10:36.600"
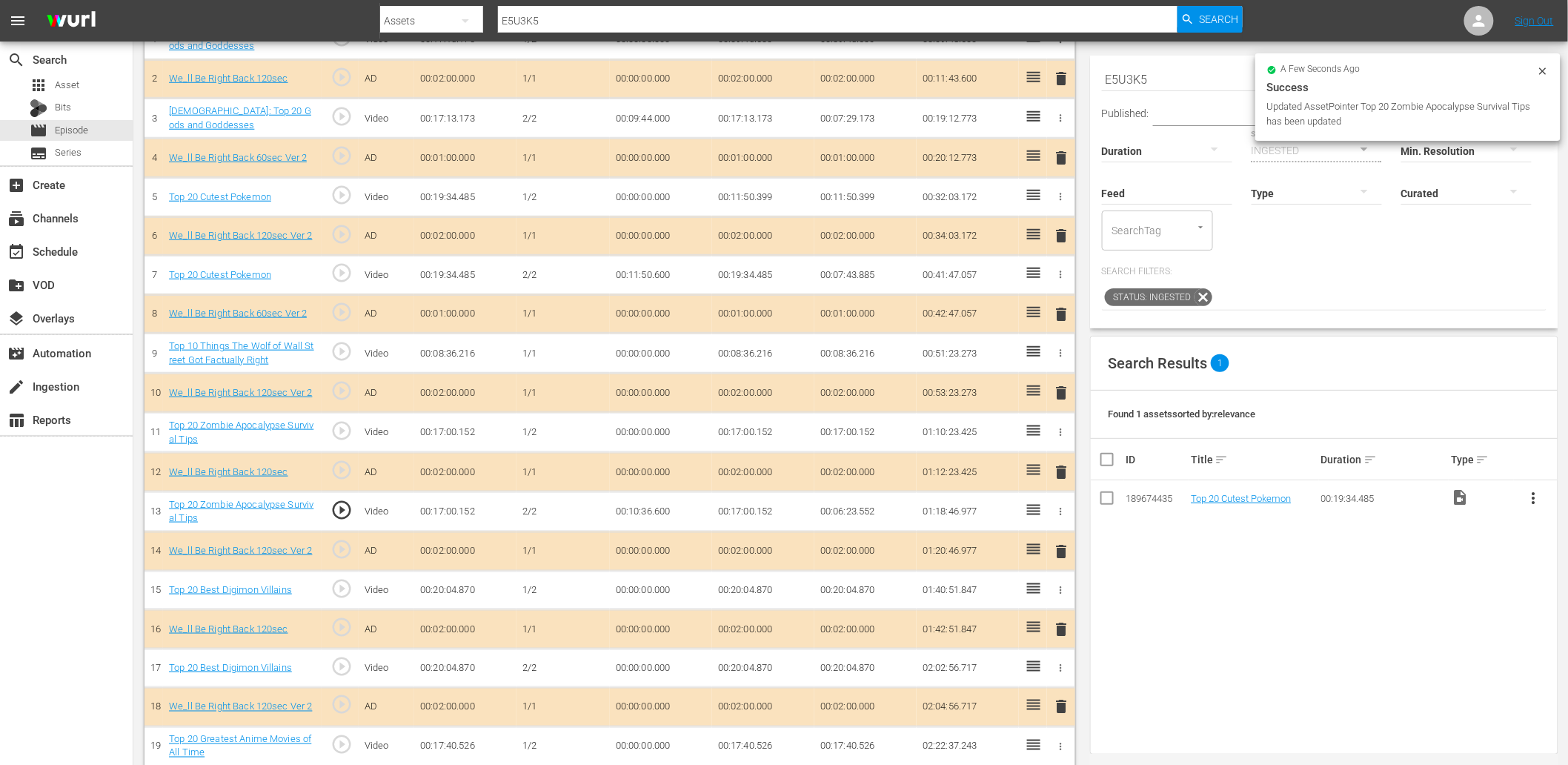
click at [338, 502] on span "play_circle_outline" at bounding box center [341, 509] width 22 height 22
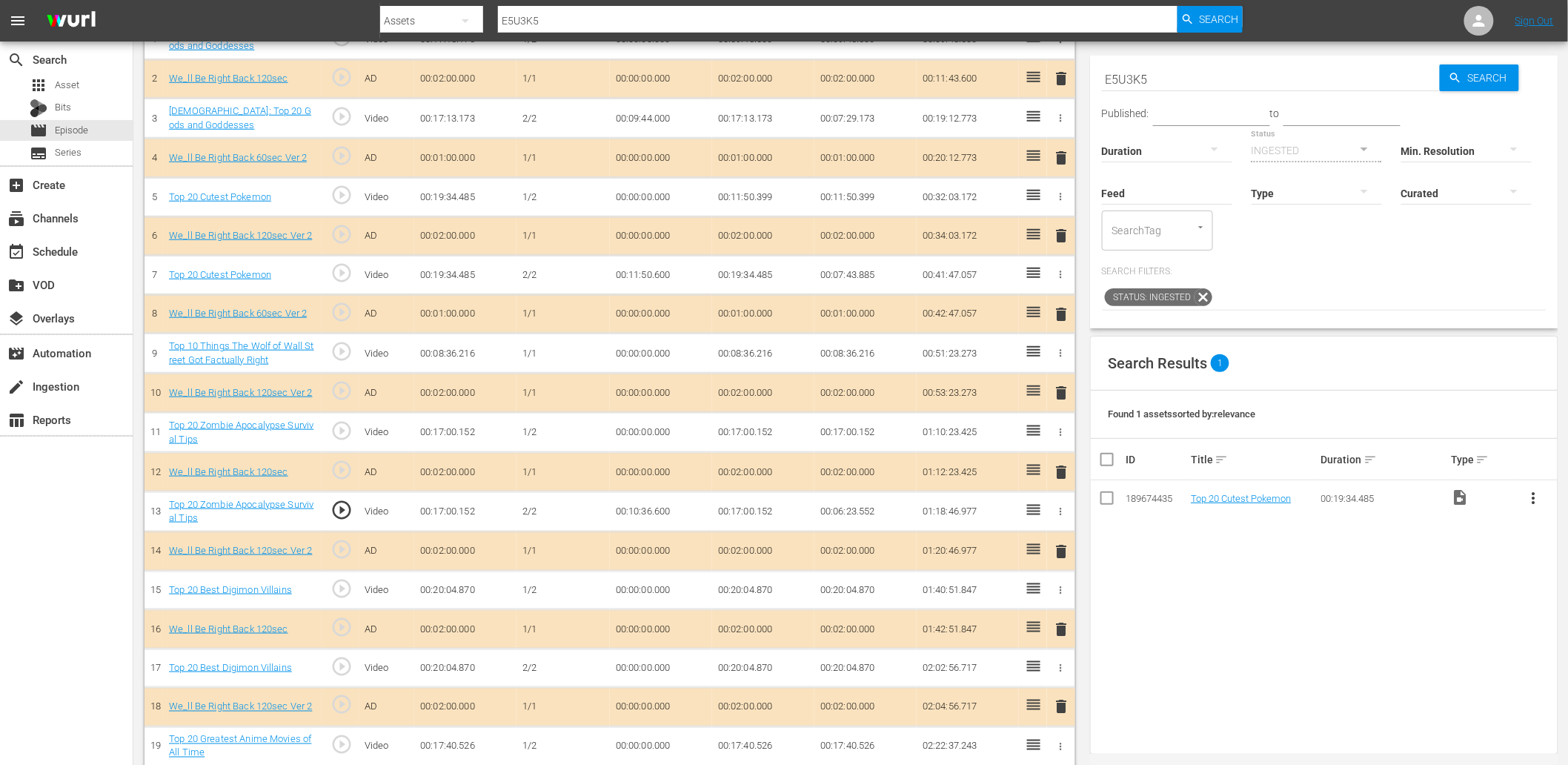
click at [641, 507] on td "00:10:36.600" at bounding box center [661, 511] width 102 height 40
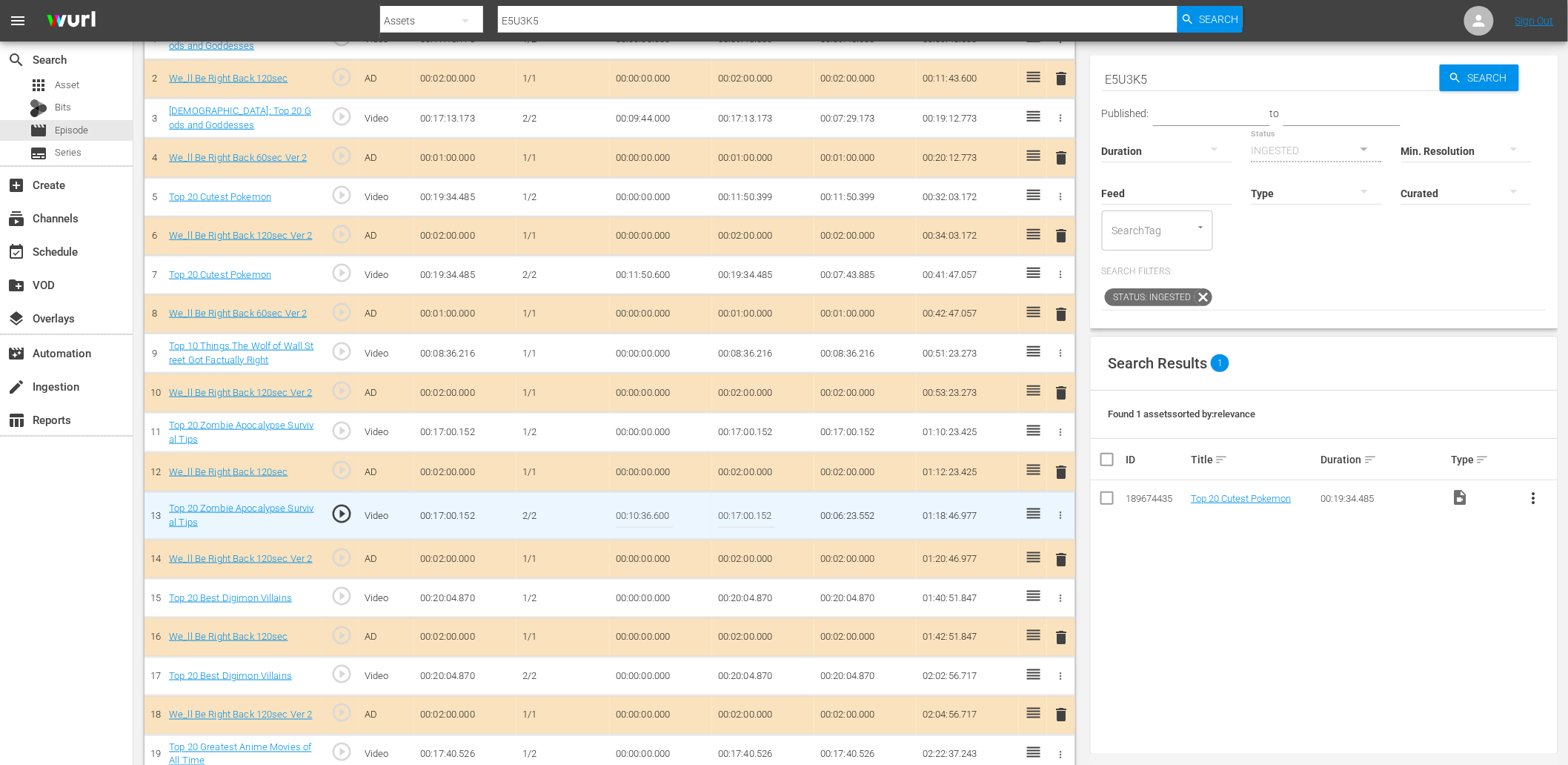
click at [641, 507] on input "00:10:36.600" at bounding box center [644, 516] width 57 height 36
click at [751, 434] on td "00:17:00.152" at bounding box center [763, 432] width 102 height 40
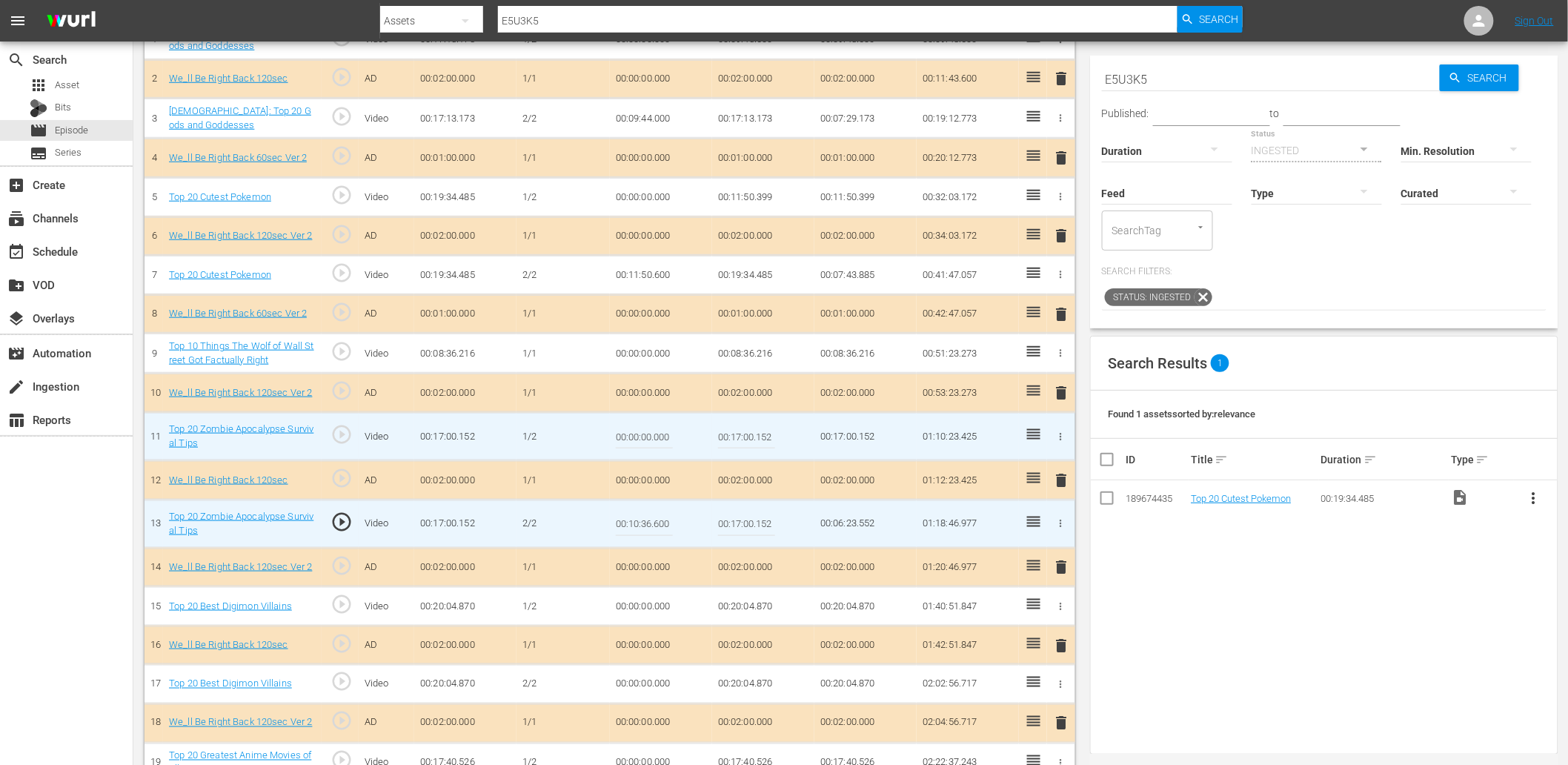
click at [751, 434] on input "00:17:00.152" at bounding box center [746, 437] width 57 height 36
paste input "0:36.600"
type input "00:10:36.600"
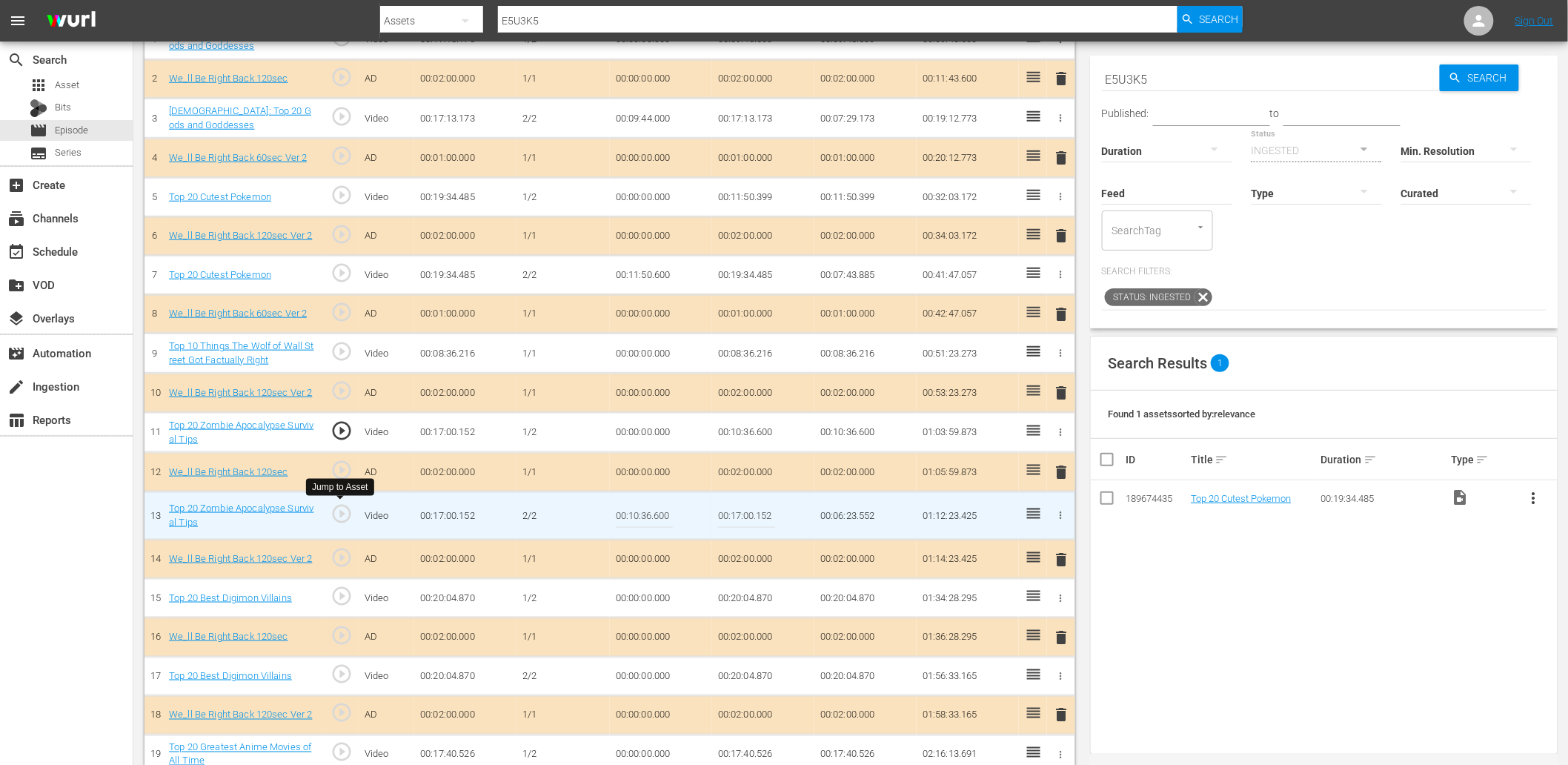
click at [341, 513] on span "play_circle_outline" at bounding box center [341, 513] width 22 height 22
click at [640, 524] on input "00:10:36.600" at bounding box center [644, 516] width 57 height 36
paste input "7.0"
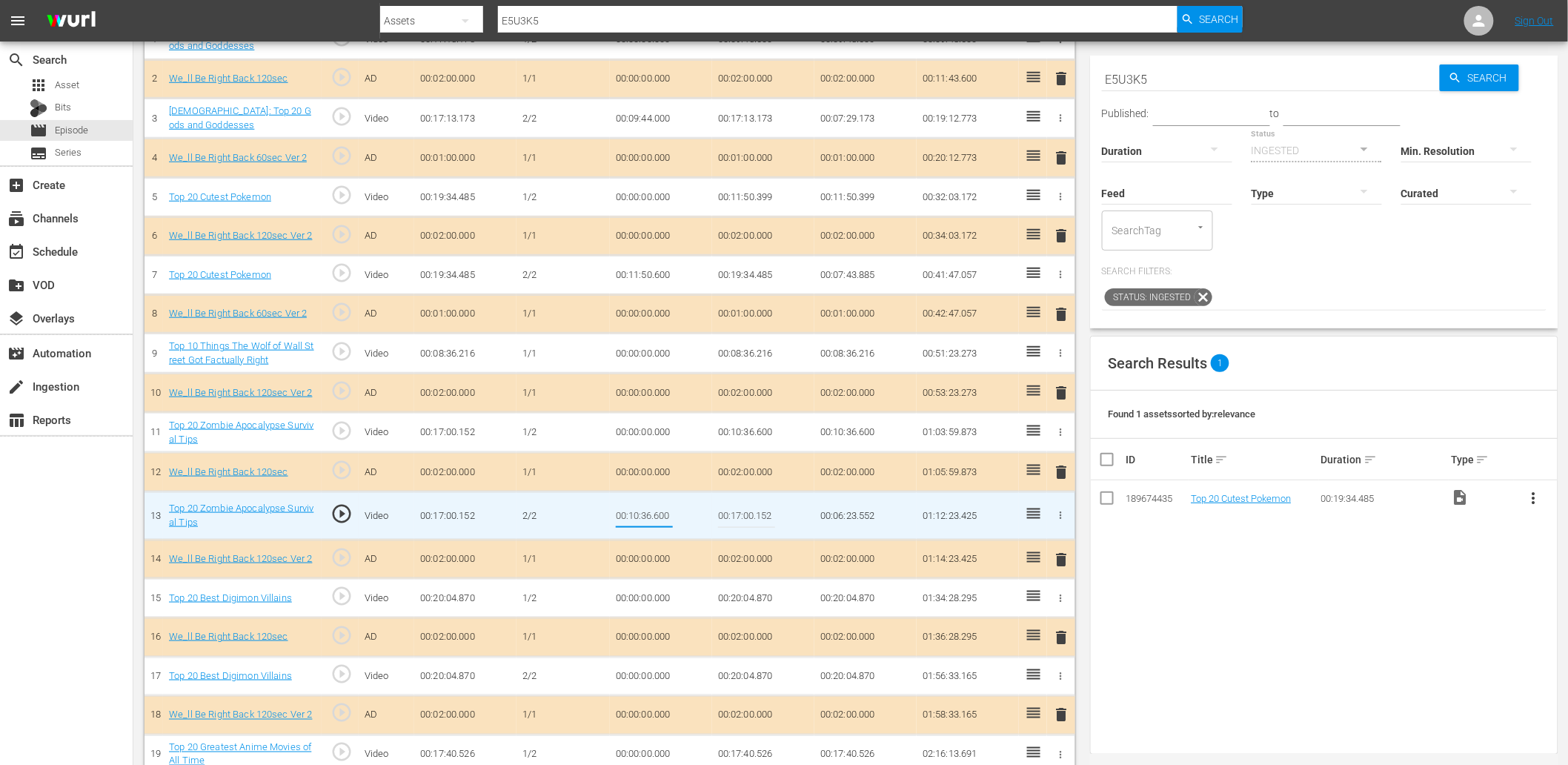
type input "00:10:37.000"
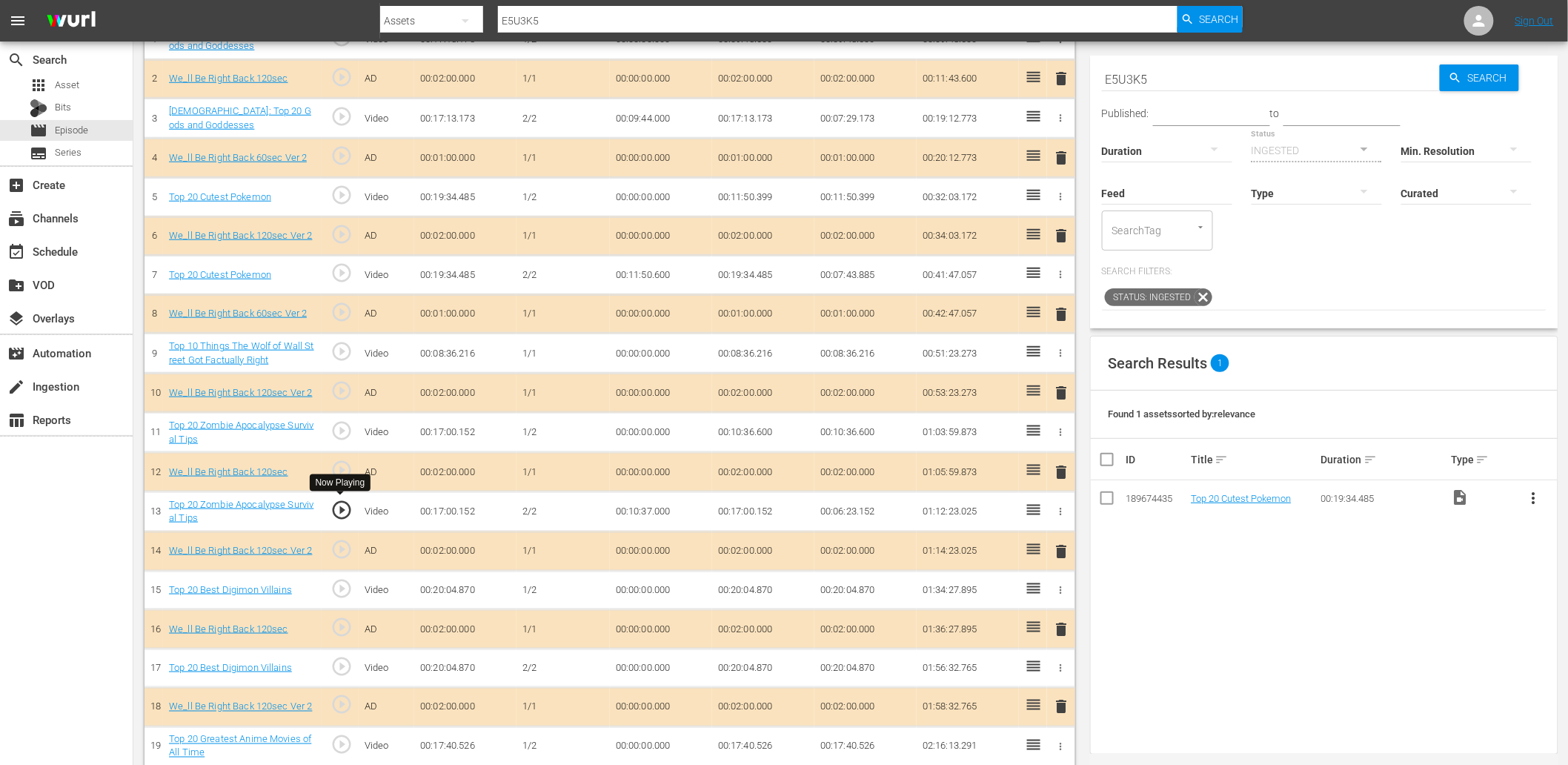
click at [338, 506] on span "play_circle_outline" at bounding box center [341, 509] width 22 height 22
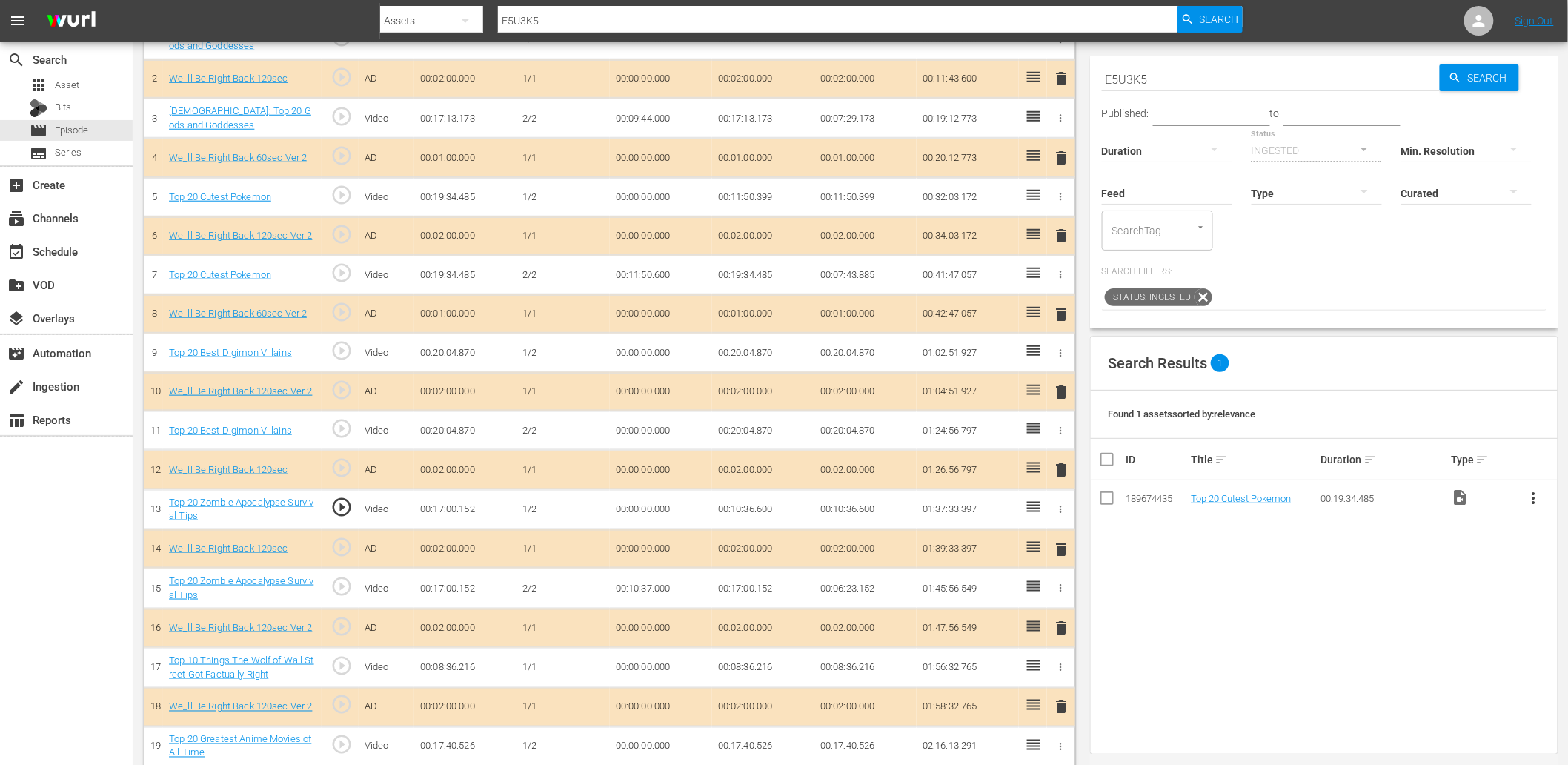
click at [623, 423] on td "00:00:00.000" at bounding box center [661, 431] width 102 height 39
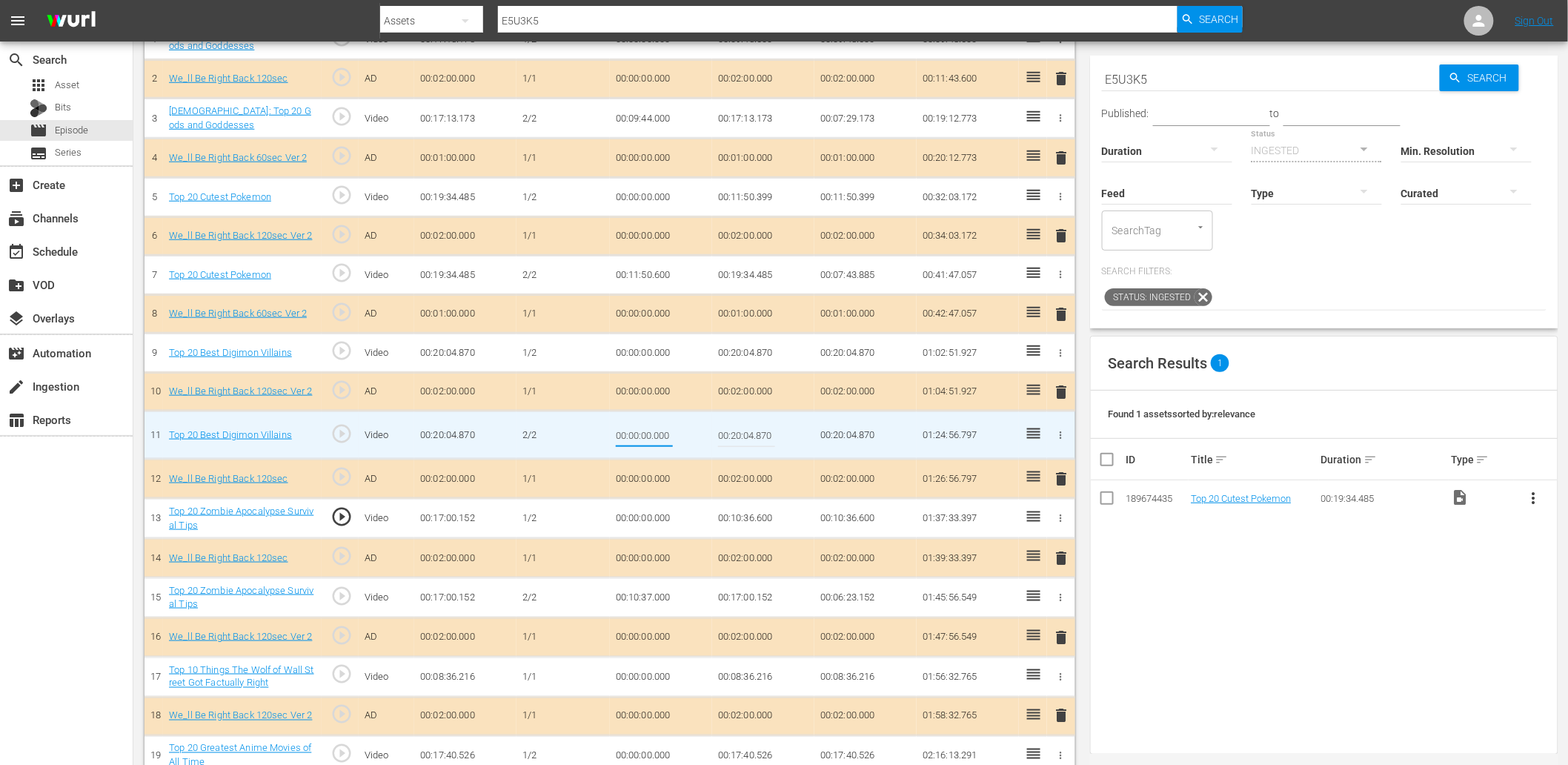
type input "00:12:55.000"
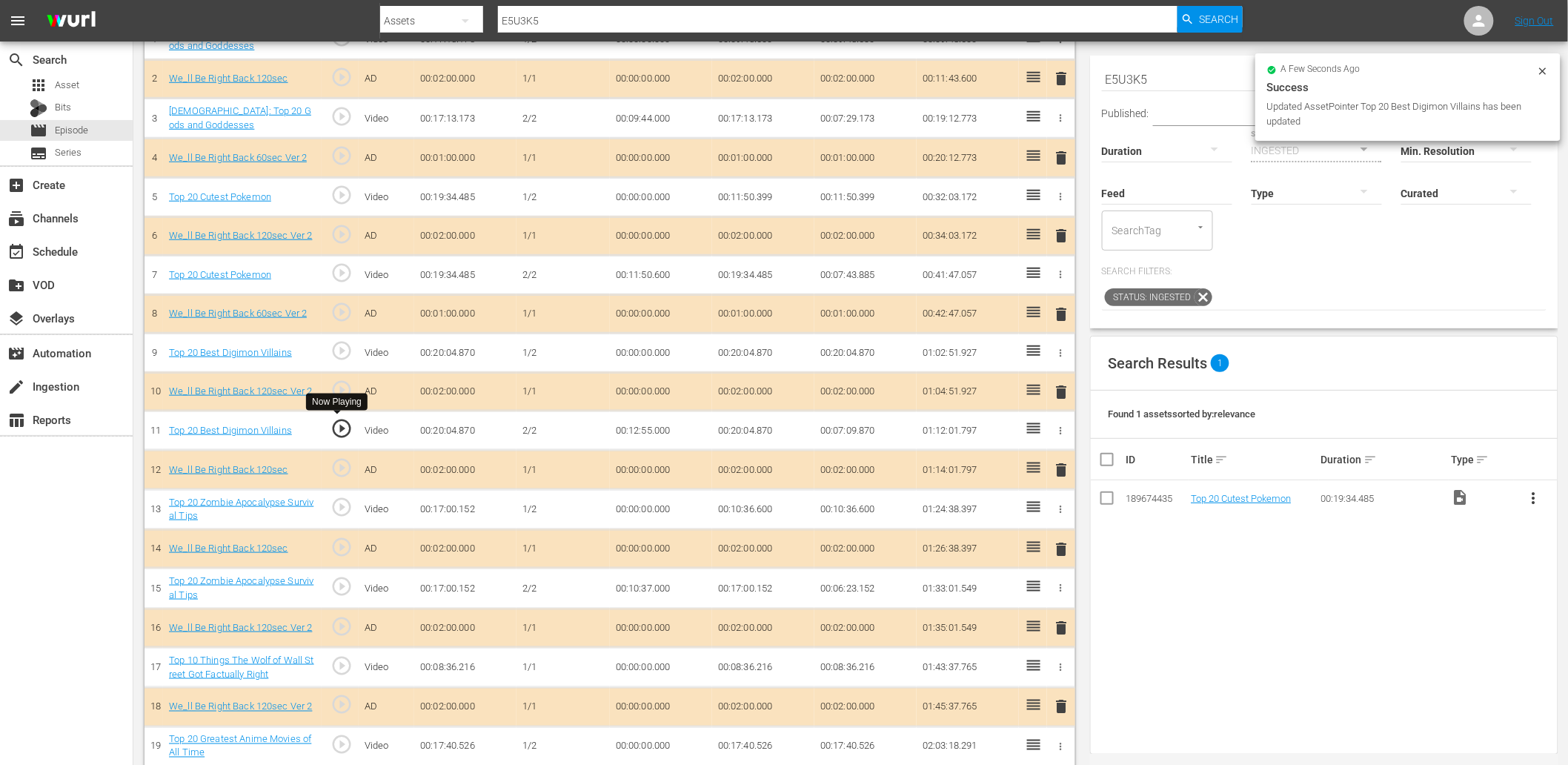
click at [345, 428] on span "play_circle_outline" at bounding box center [341, 428] width 22 height 22
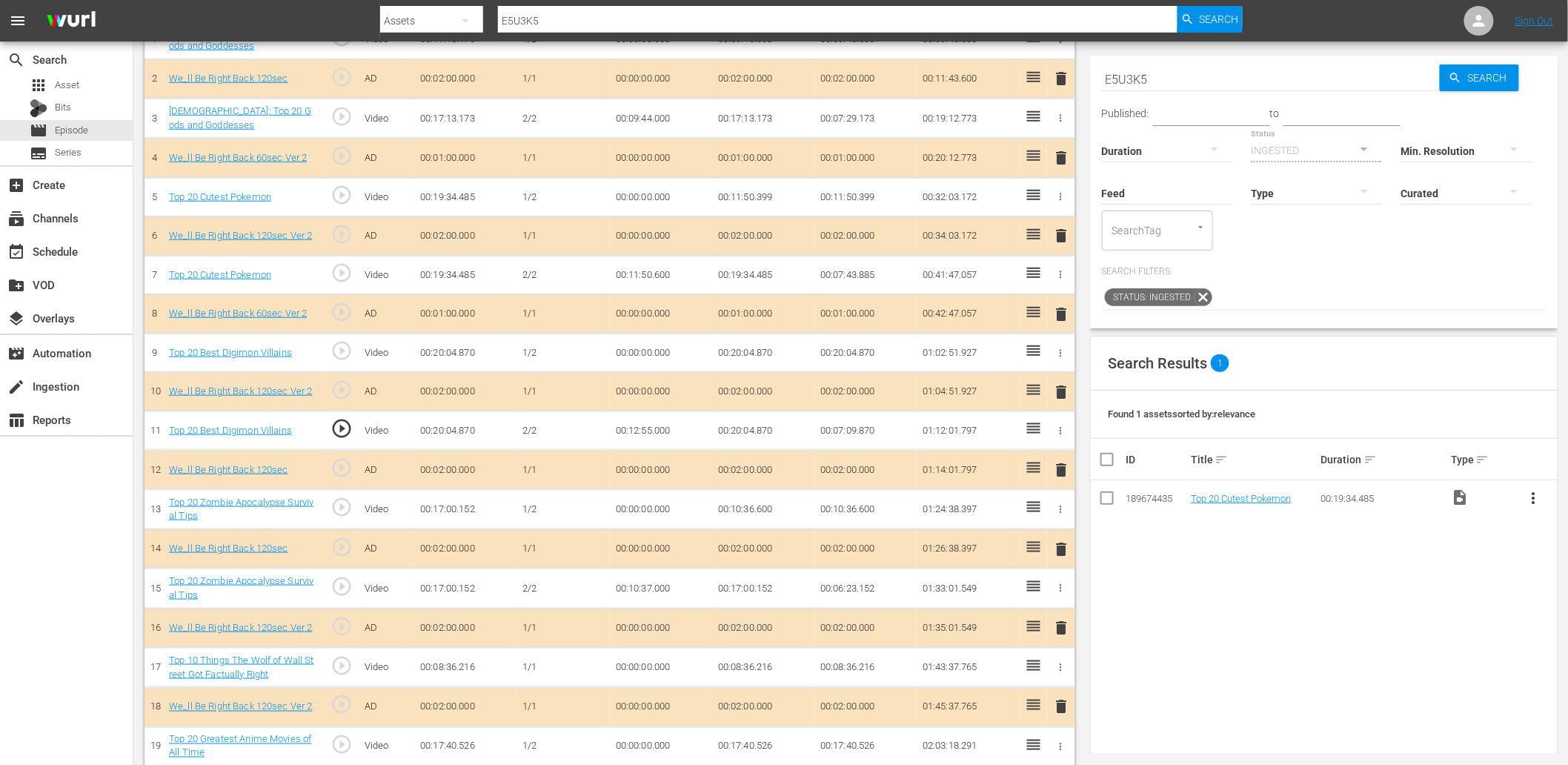
click at [727, 356] on td "00:20:04.870" at bounding box center [763, 353] width 102 height 39
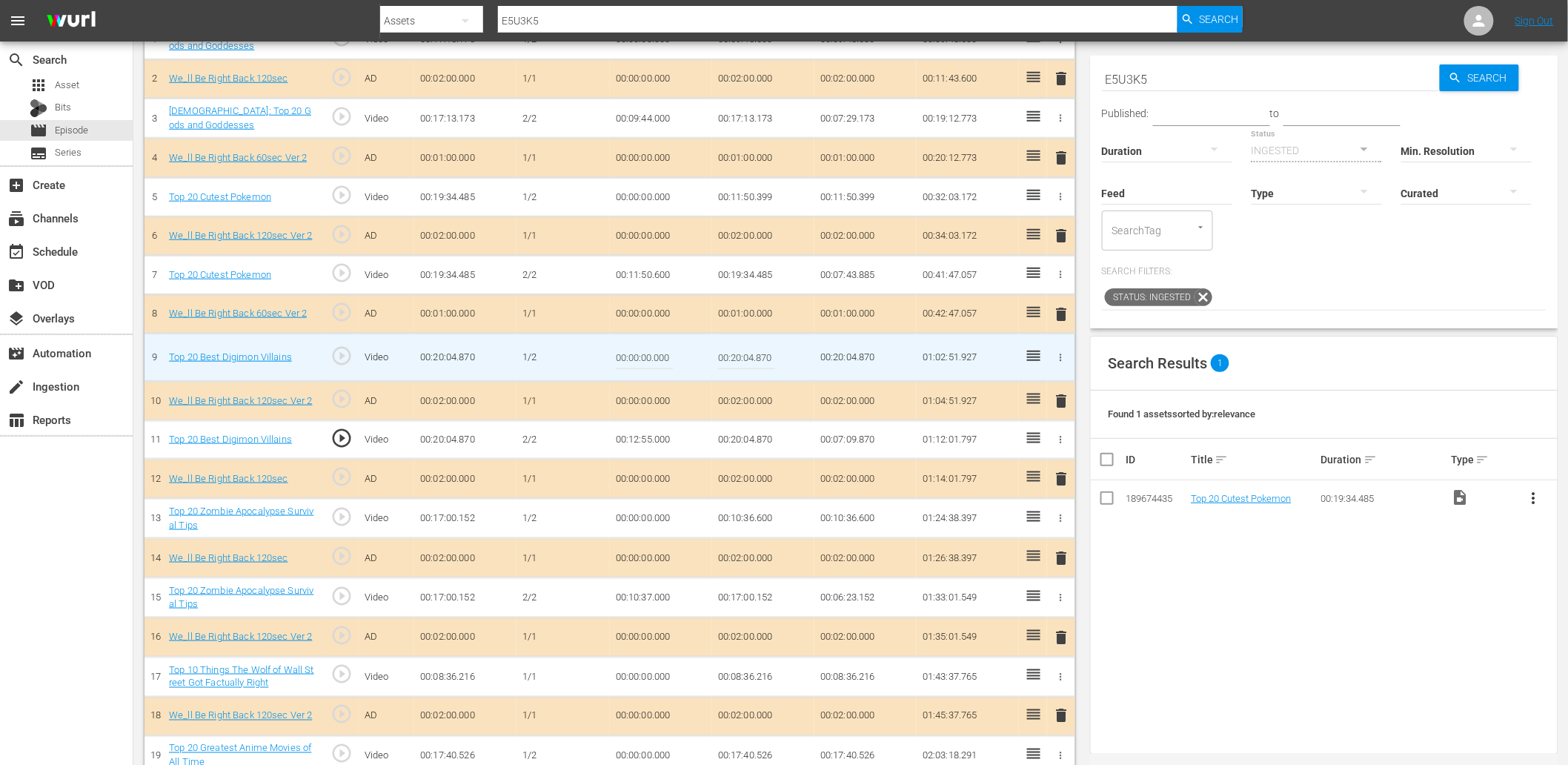
click at [727, 356] on input "00:20:04.870" at bounding box center [746, 357] width 57 height 36
paste input "12:55.00"
type input "00:12:55.000"
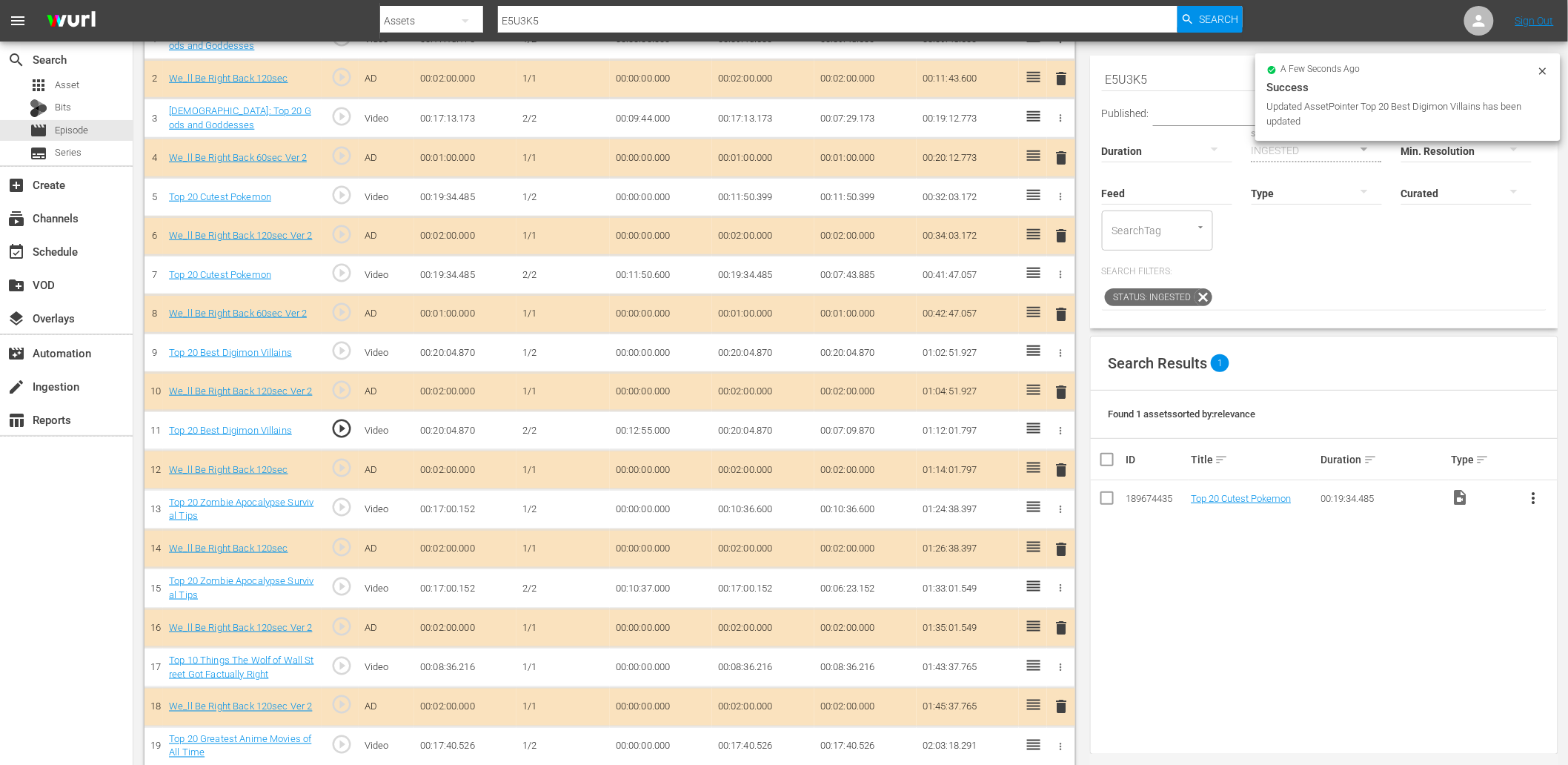
click at [641, 427] on td "00:12:55.000" at bounding box center [661, 431] width 102 height 39
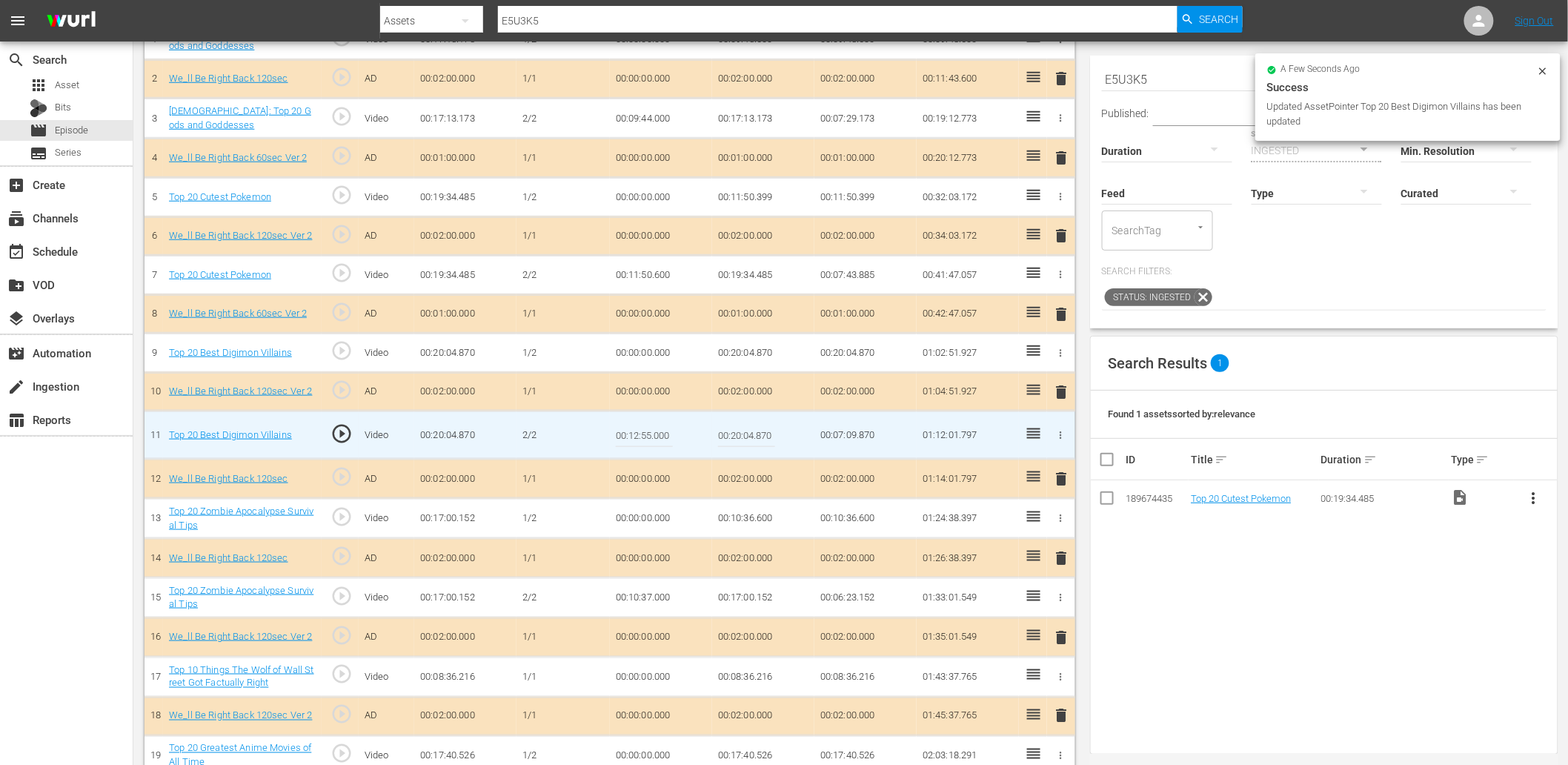
click at [641, 427] on input "00:12:55.000" at bounding box center [644, 435] width 57 height 36
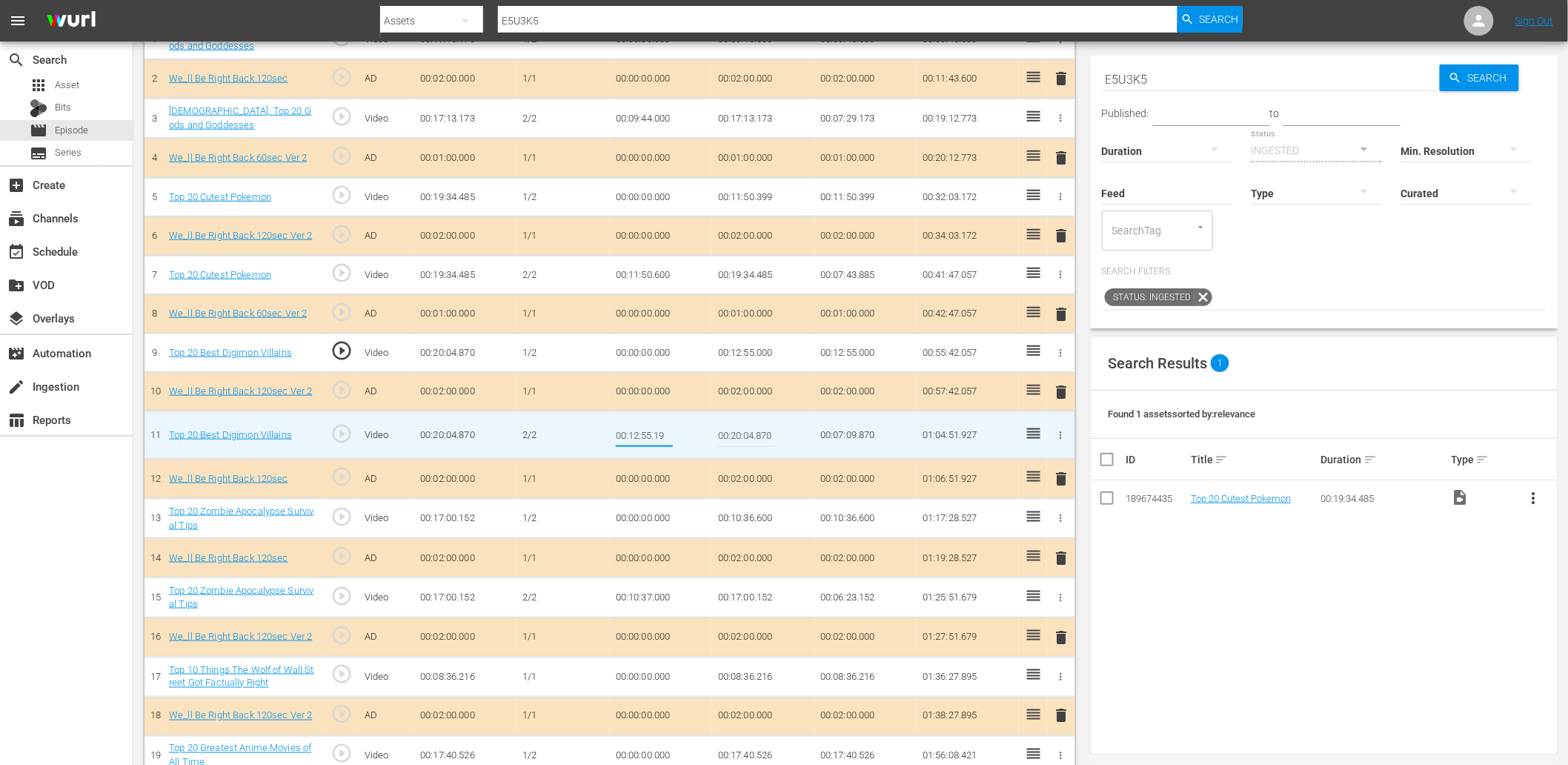
type input "00:12:55.199"
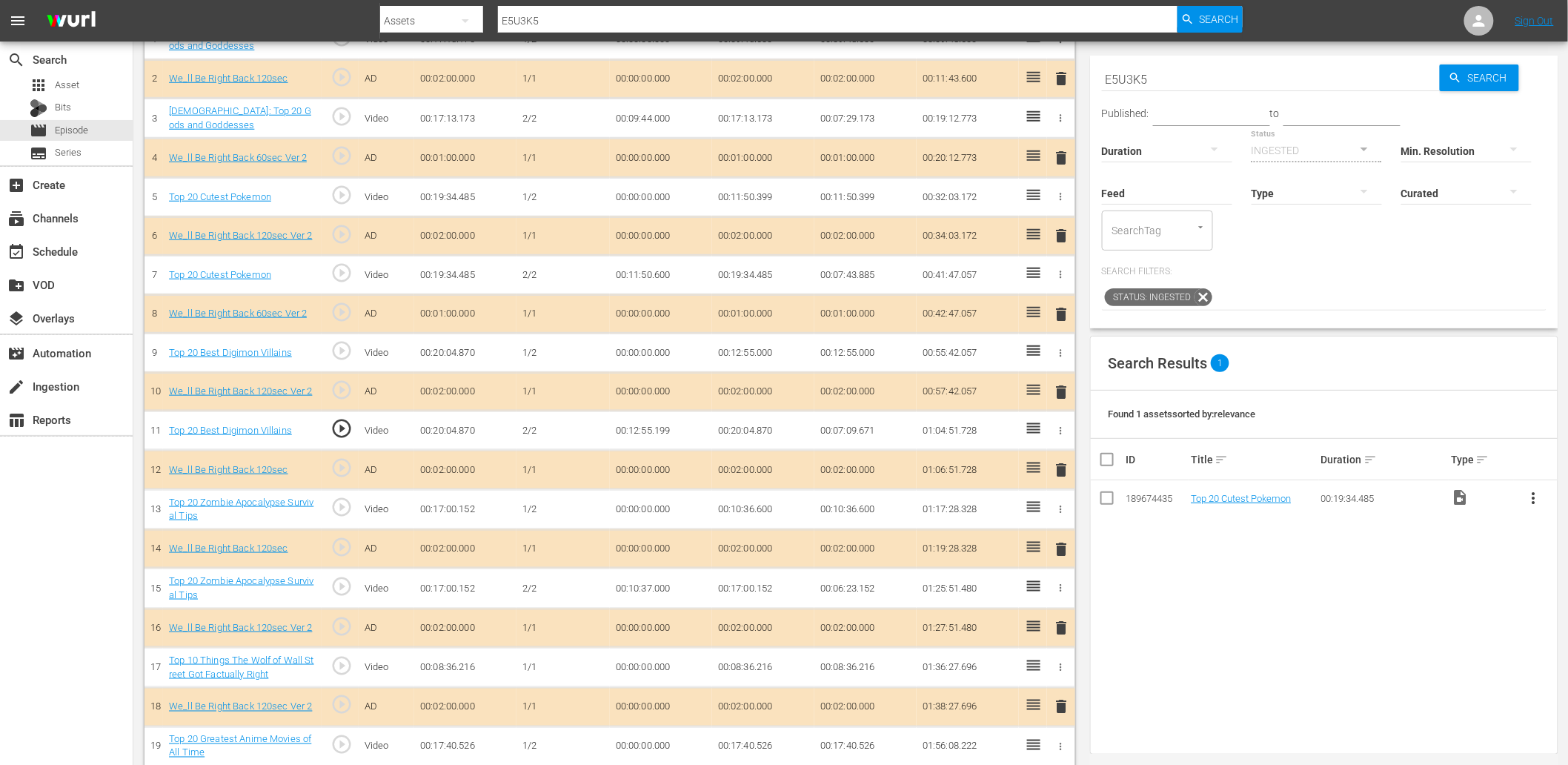
click at [650, 424] on td "00:12:55.199" at bounding box center [661, 431] width 102 height 39
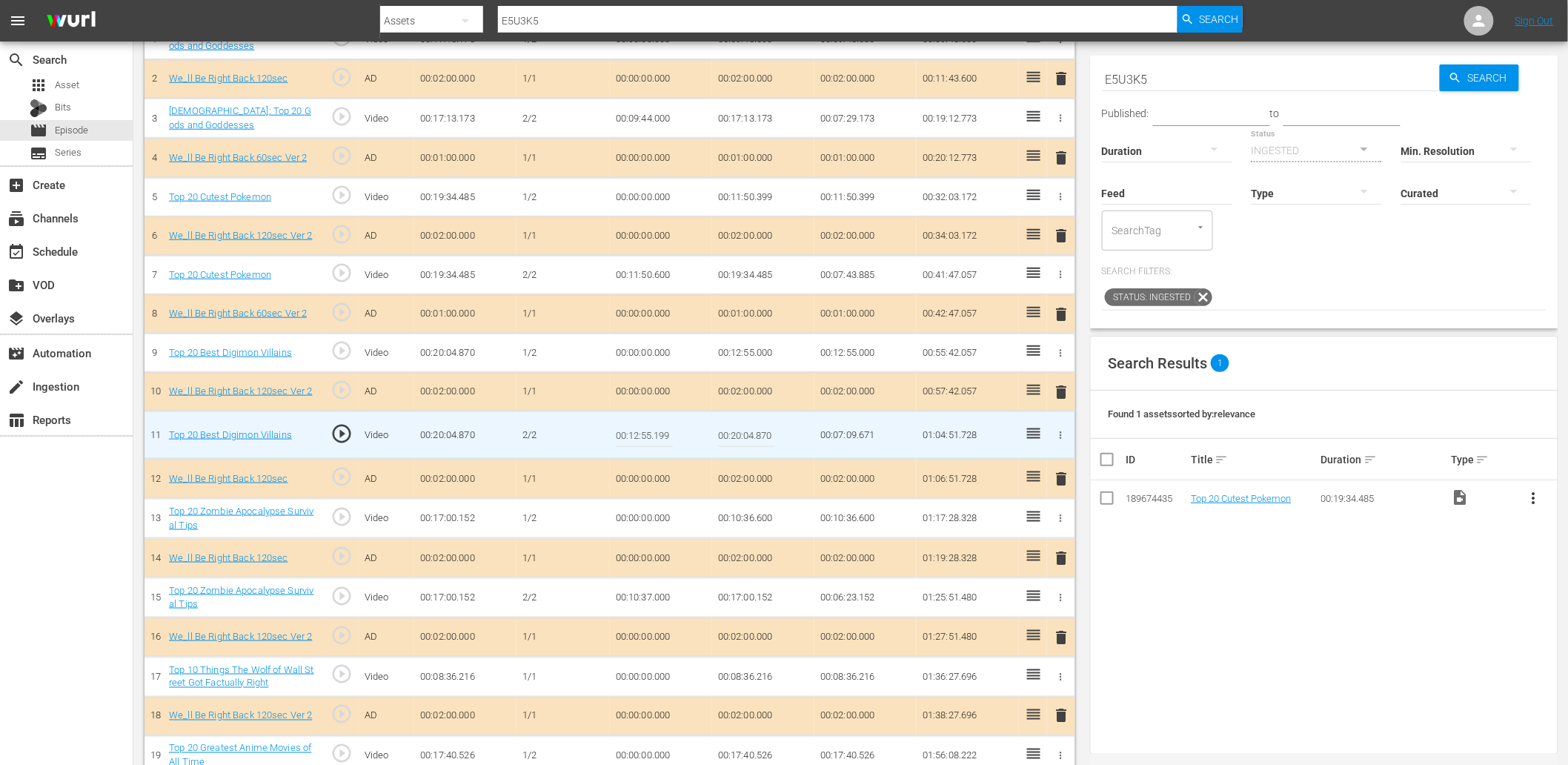
click at [650, 424] on input "00:12:55.199" at bounding box center [644, 435] width 57 height 36
type input "00:12:55.299"
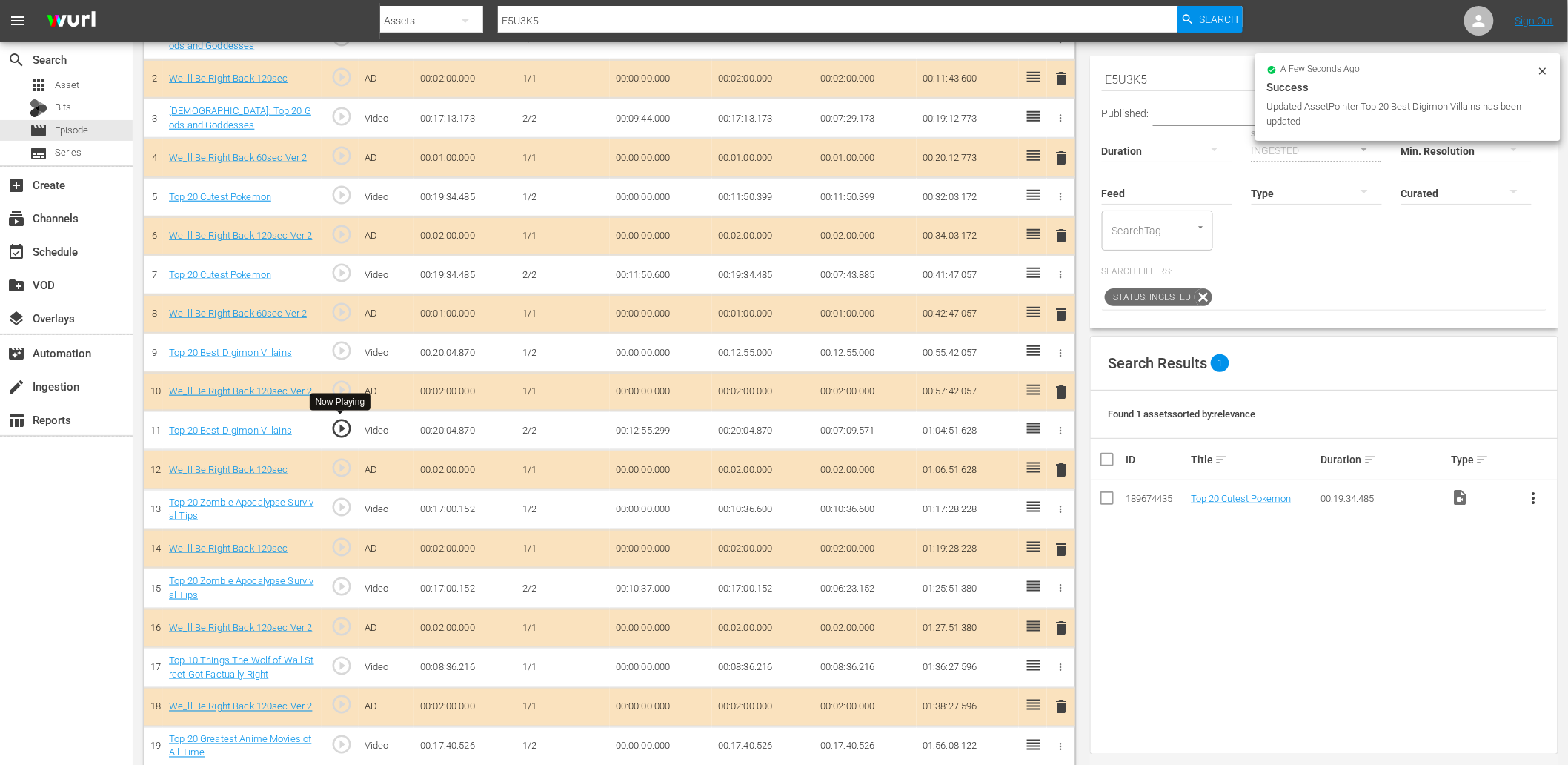
click at [347, 424] on span "play_circle_outline" at bounding box center [341, 428] width 22 height 22
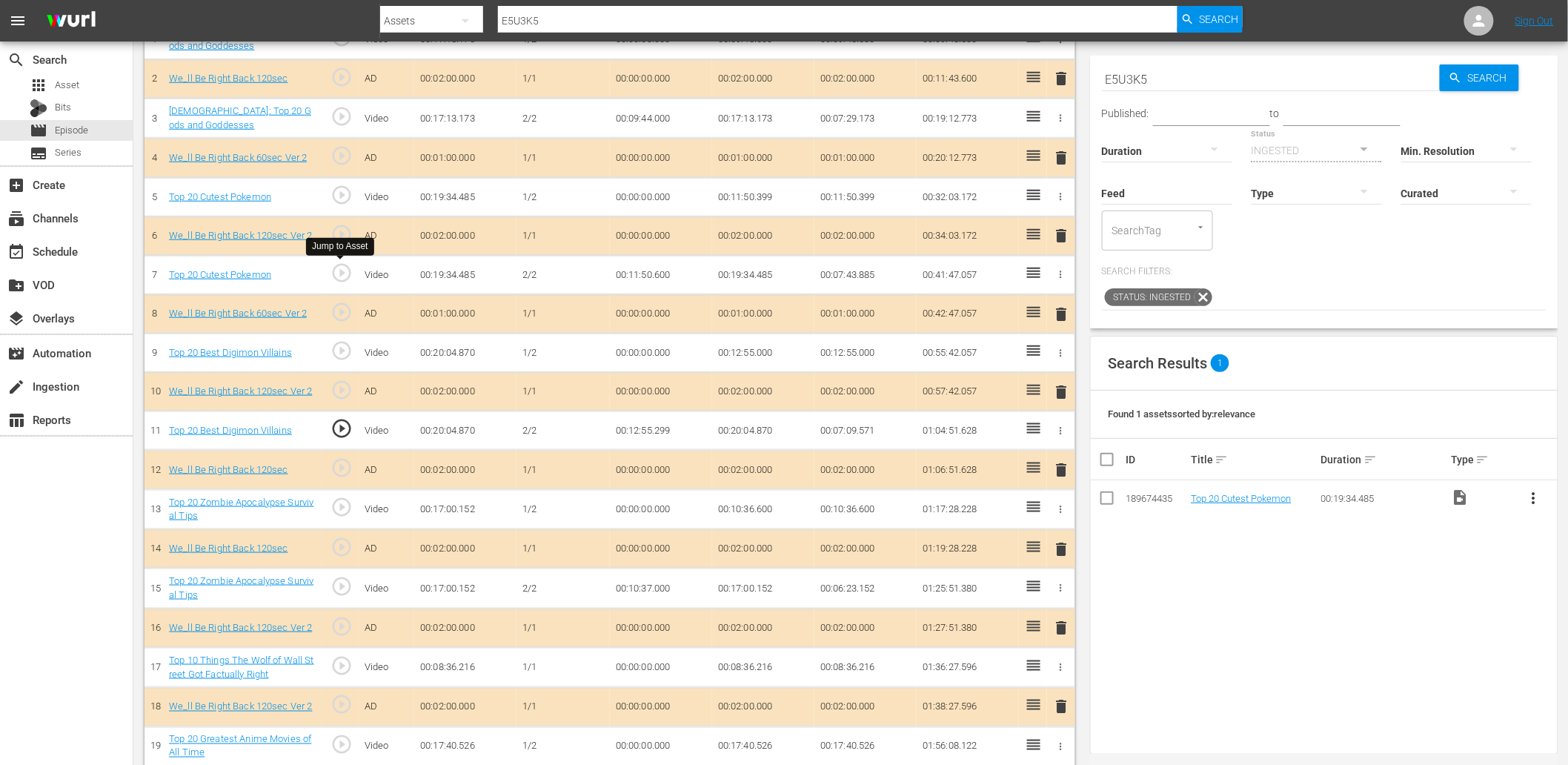
click at [338, 279] on span "play_circle_outline" at bounding box center [341, 273] width 22 height 22
click at [347, 424] on span "play_circle_outline" at bounding box center [341, 428] width 22 height 22
click at [334, 588] on span "play_circle_outline" at bounding box center [341, 586] width 22 height 22
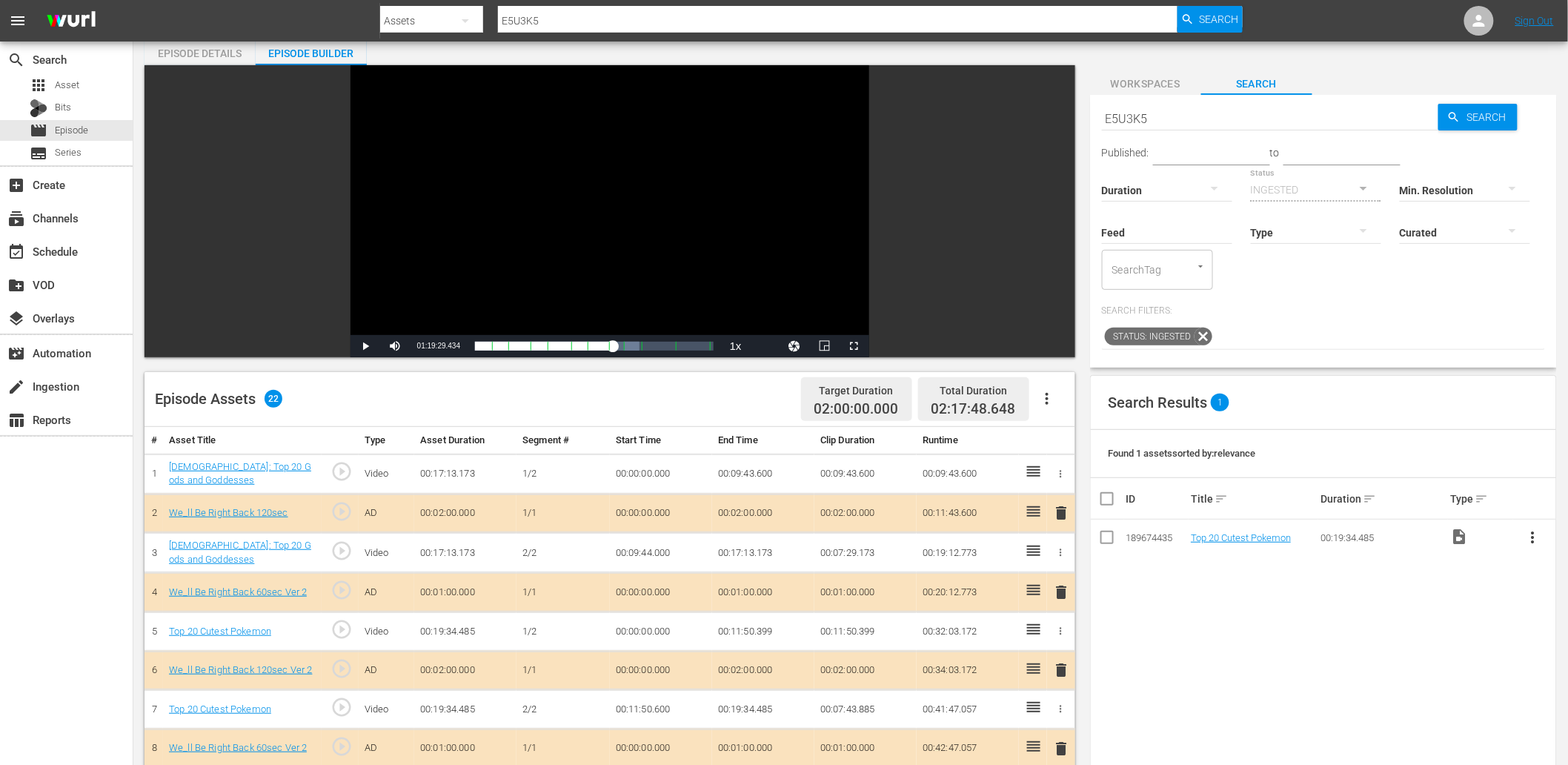
scroll to position [0, 0]
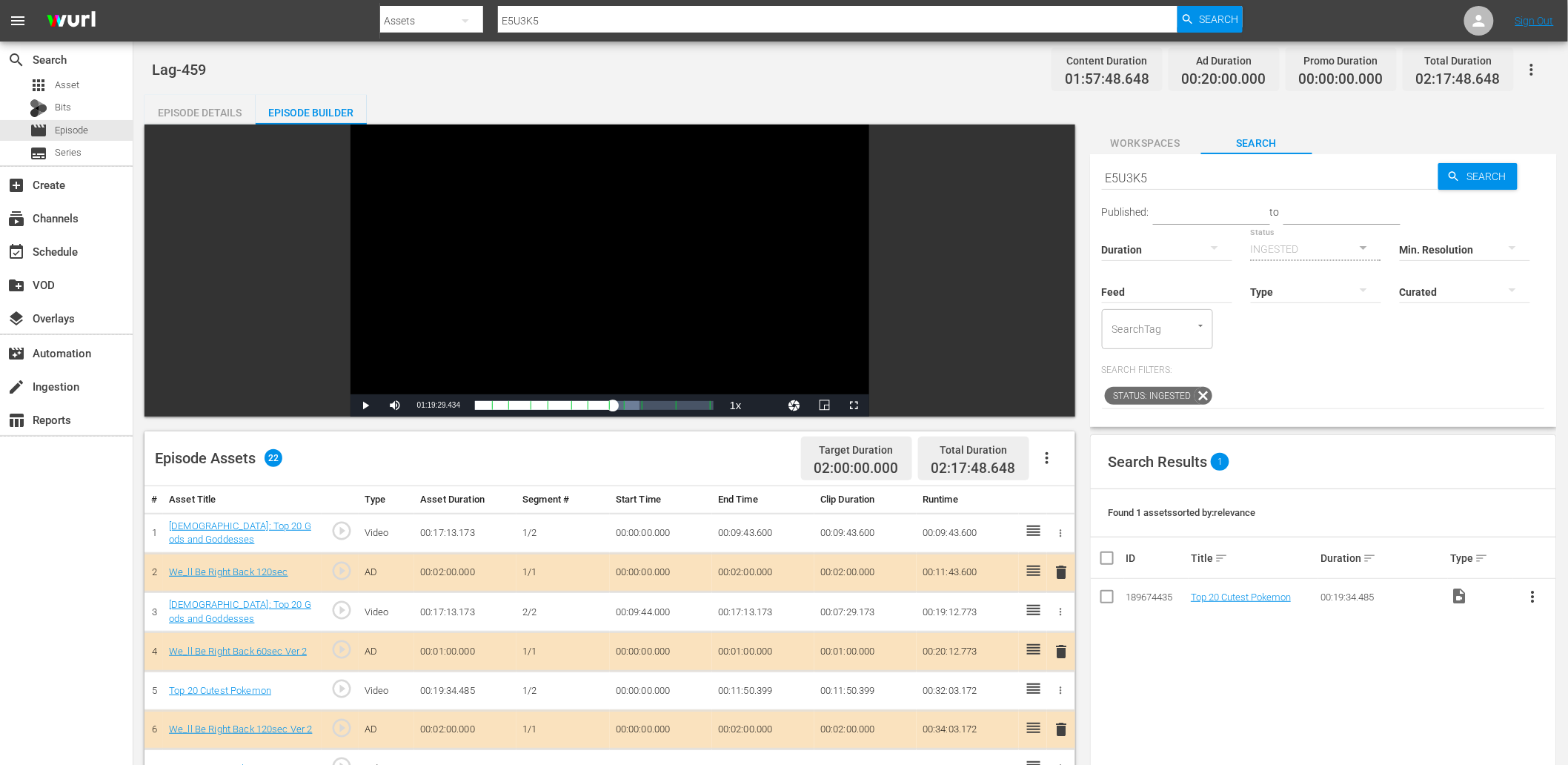
click at [1053, 151] on span "Workspaces" at bounding box center [1145, 144] width 111 height 19
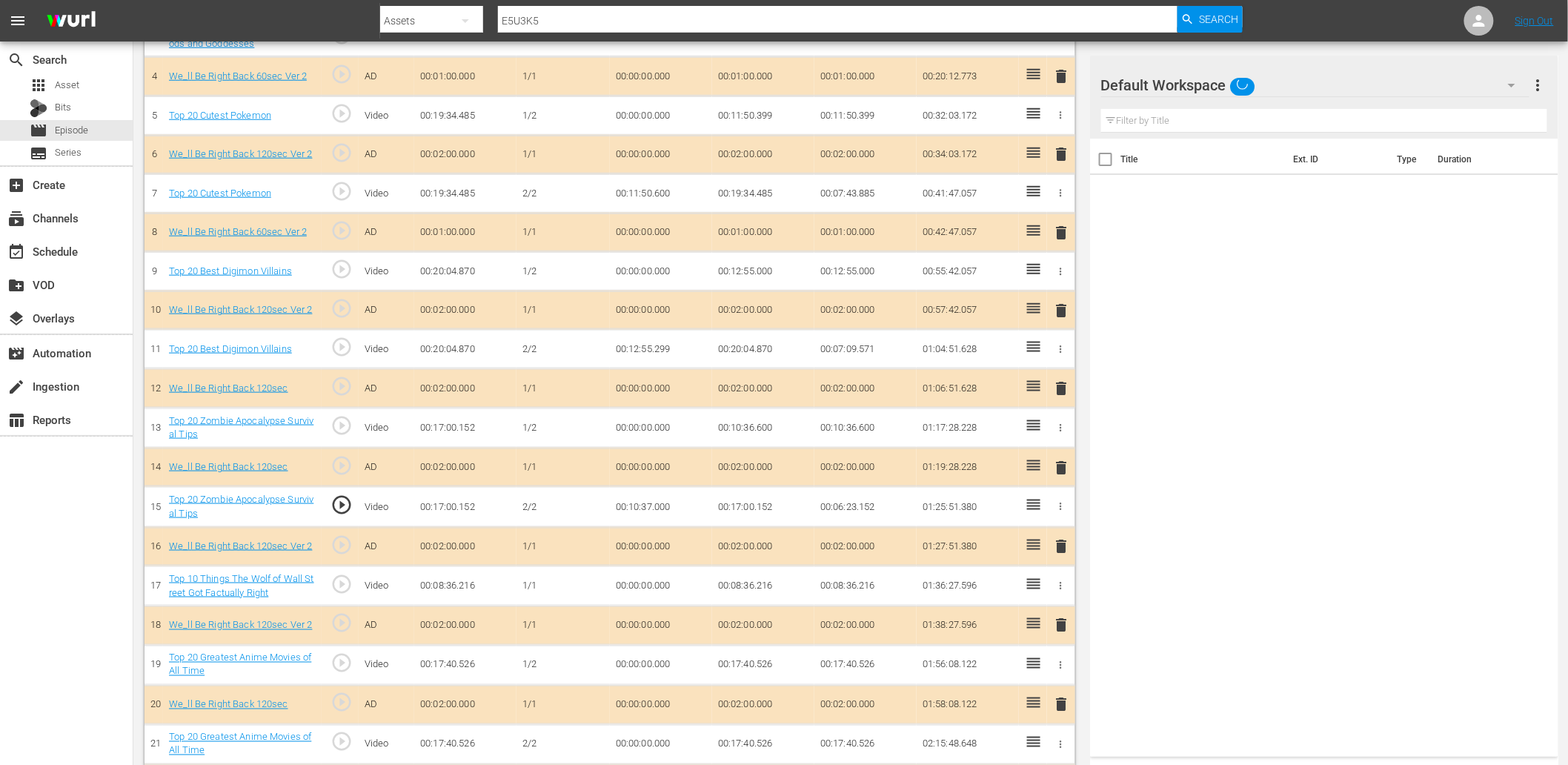
scroll to position [623, 0]
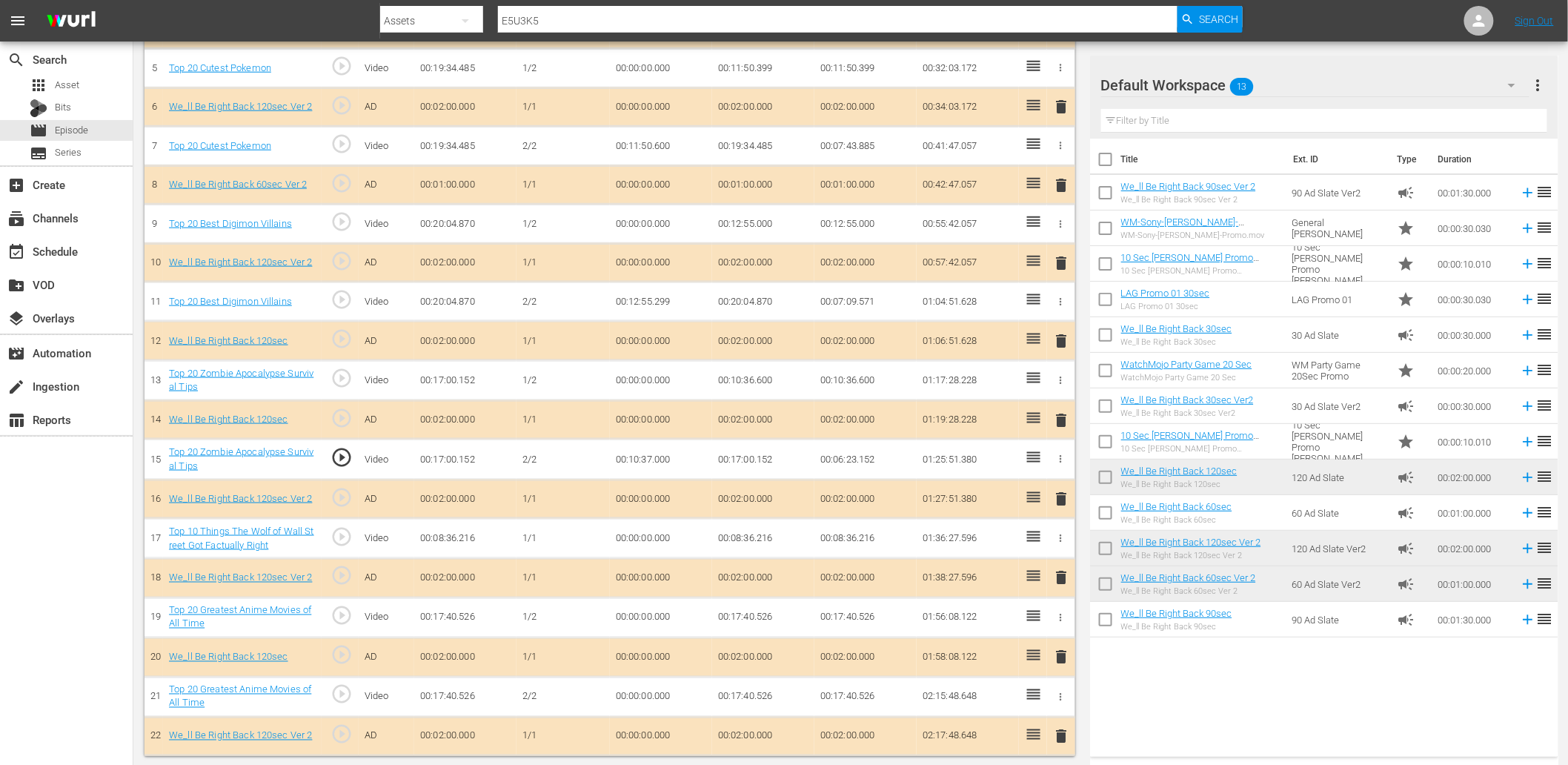
click at [1053, 90] on div "Default Workspace 13" at bounding box center [1315, 85] width 428 height 41
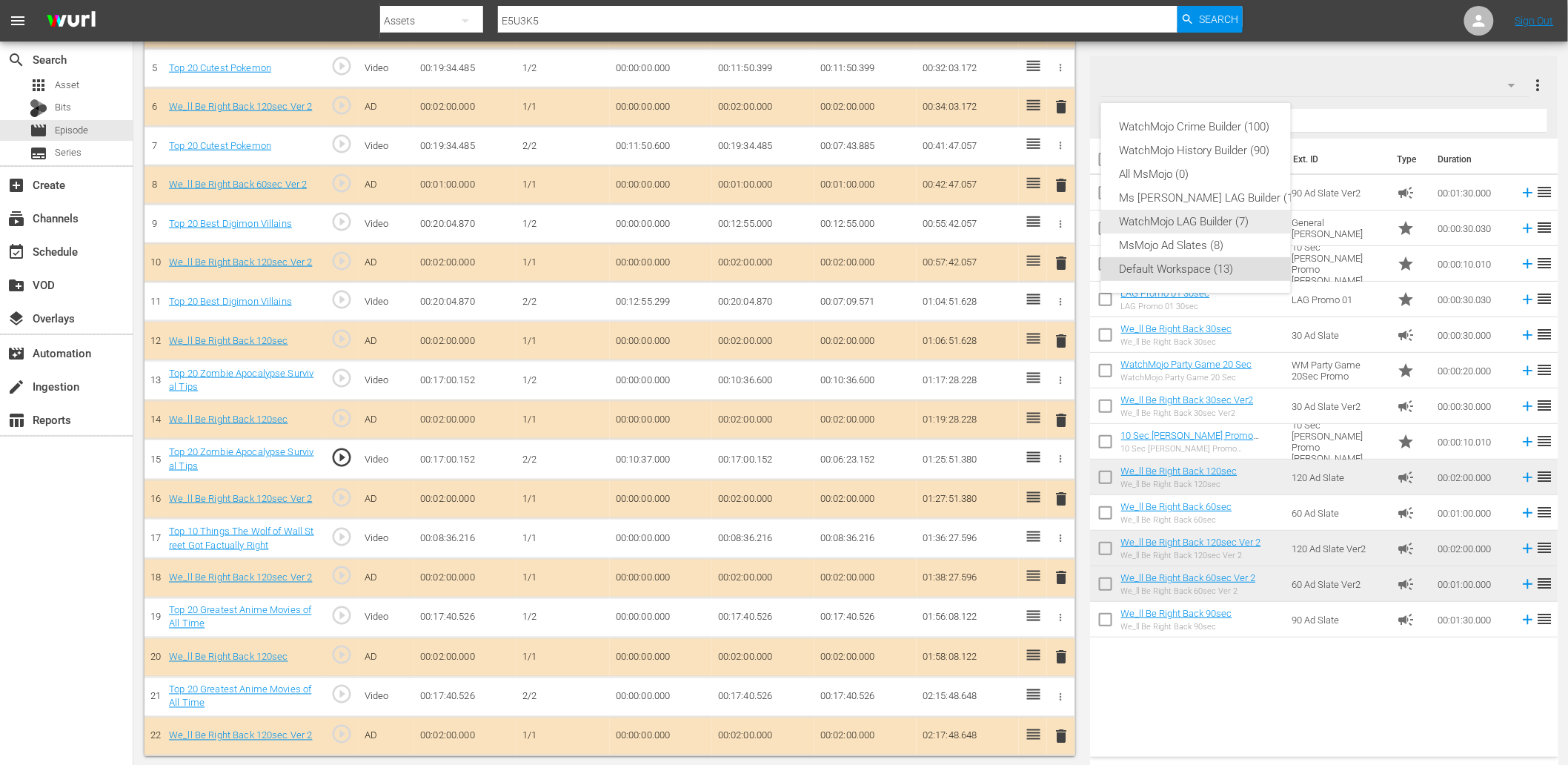
click at [1053, 219] on div "WatchMojo LAG Builder (7)" at bounding box center [1210, 221] width 184 height 23
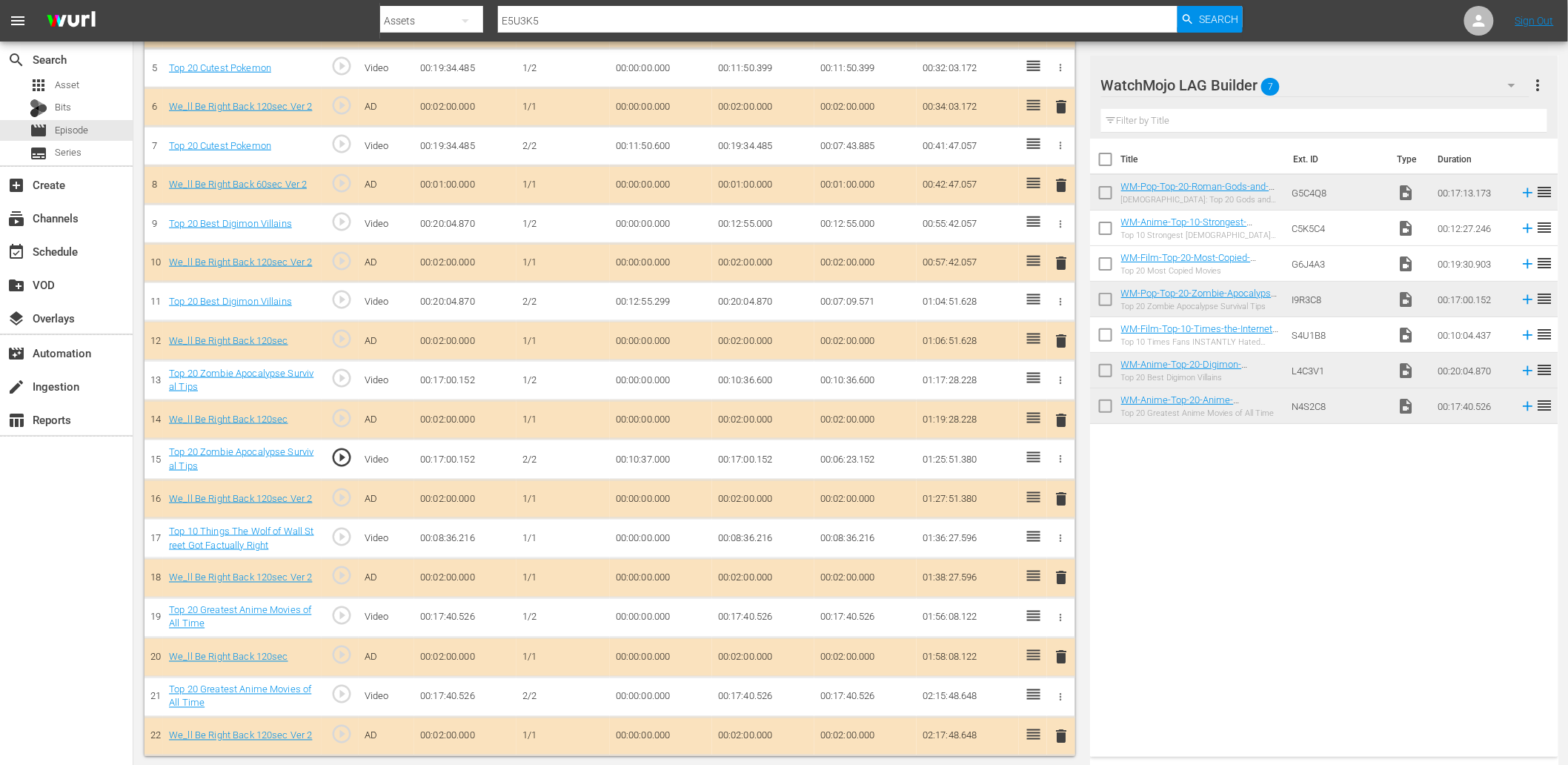
click at [630, 688] on td "00:00:00.000" at bounding box center [661, 696] width 102 height 40
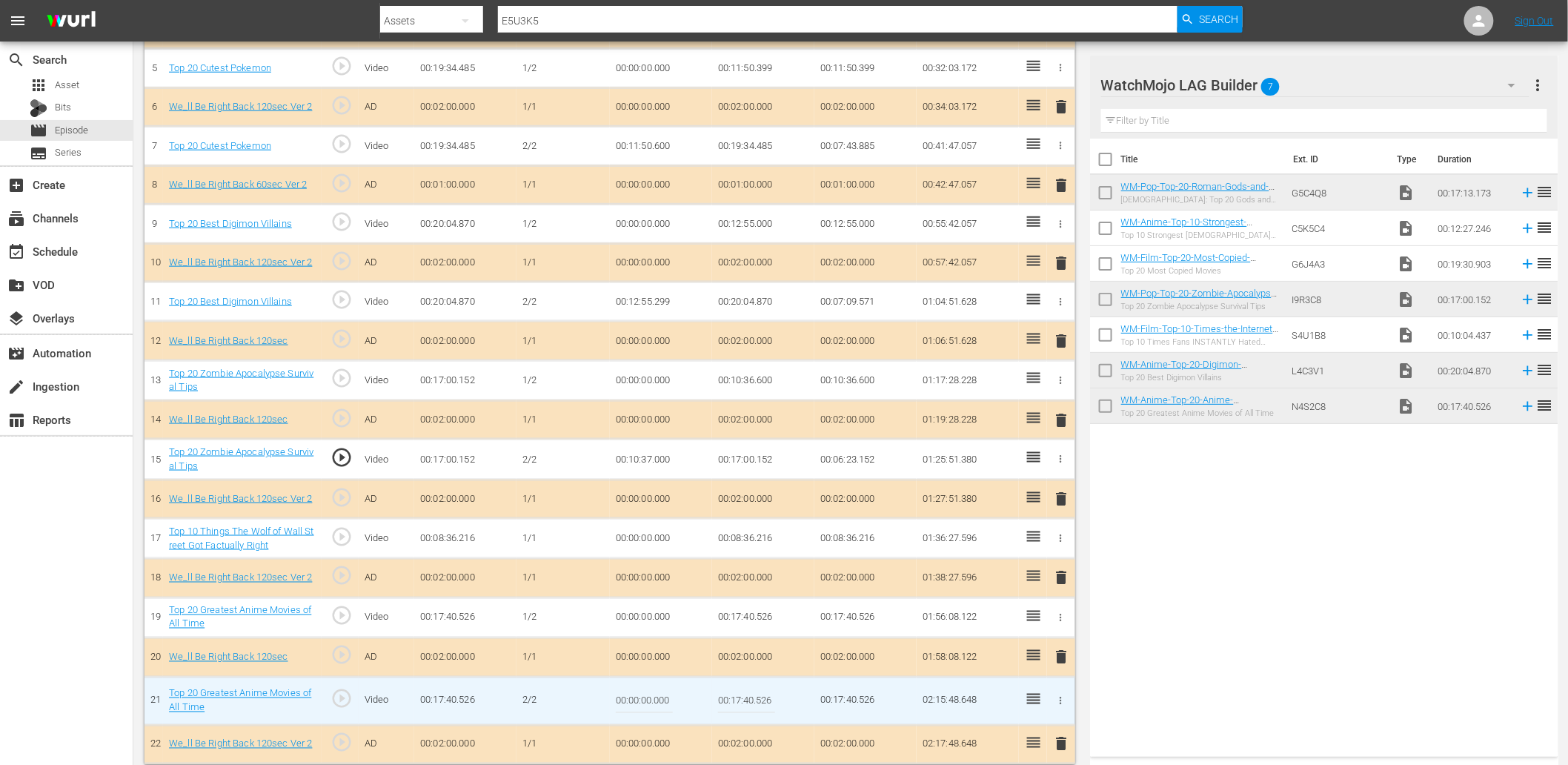
click at [630, 688] on input "00:00:00.000" at bounding box center [644, 701] width 57 height 36
paste input "10:45"
type input "00:10:45.000"
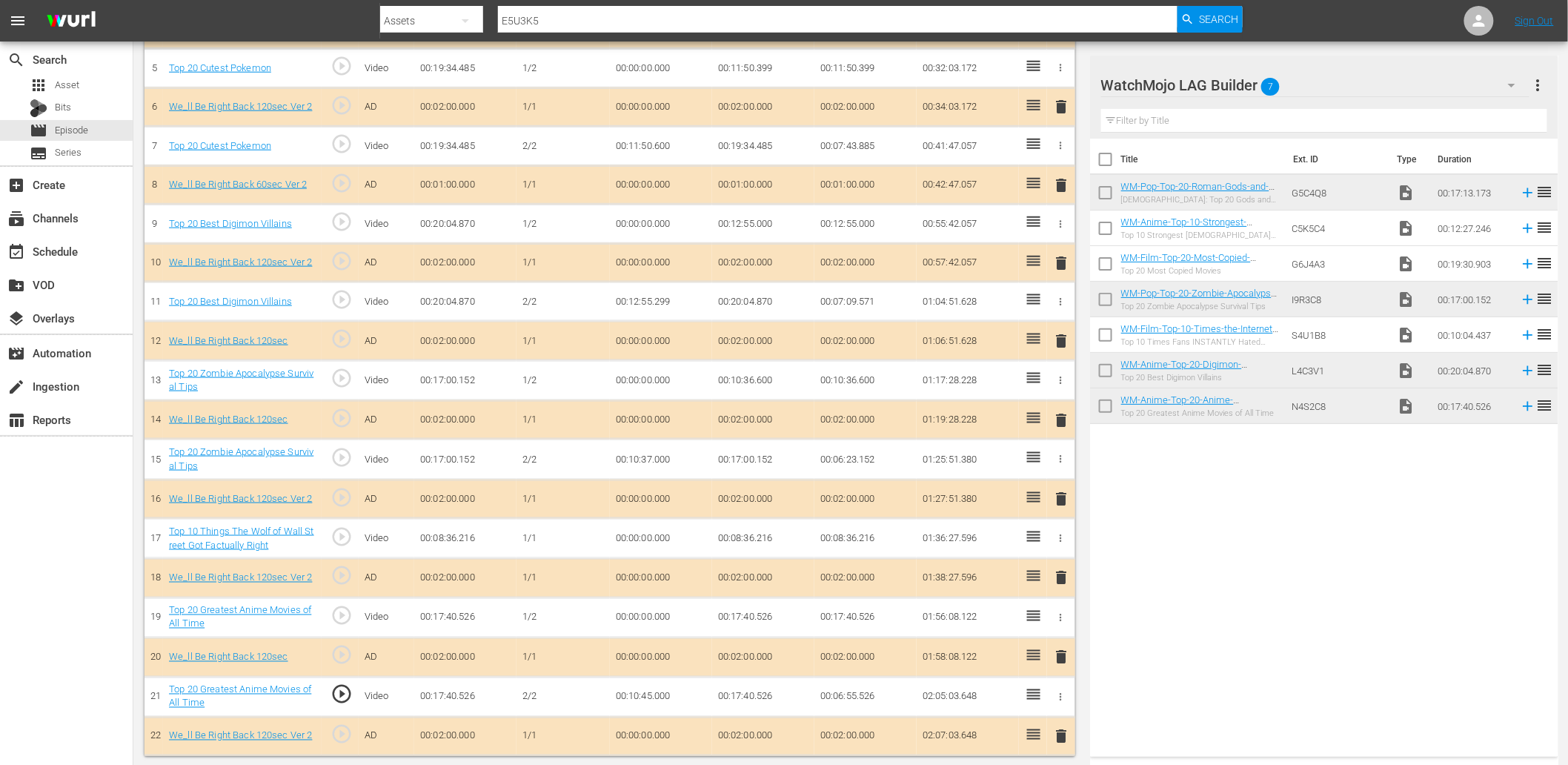
click at [634, 692] on td "00:10:45.000" at bounding box center [661, 696] width 102 height 40
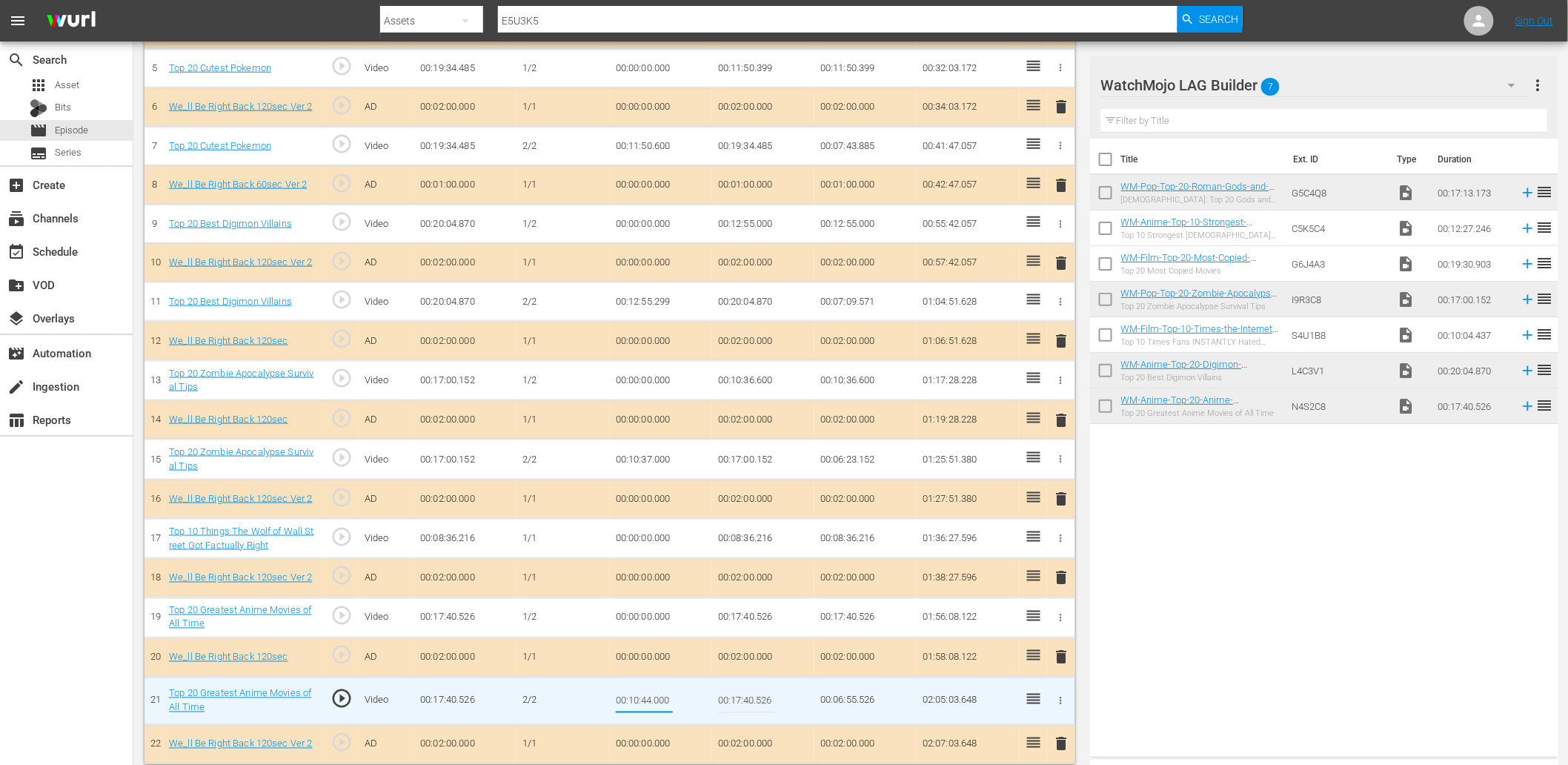
type input "00:10:44.700"
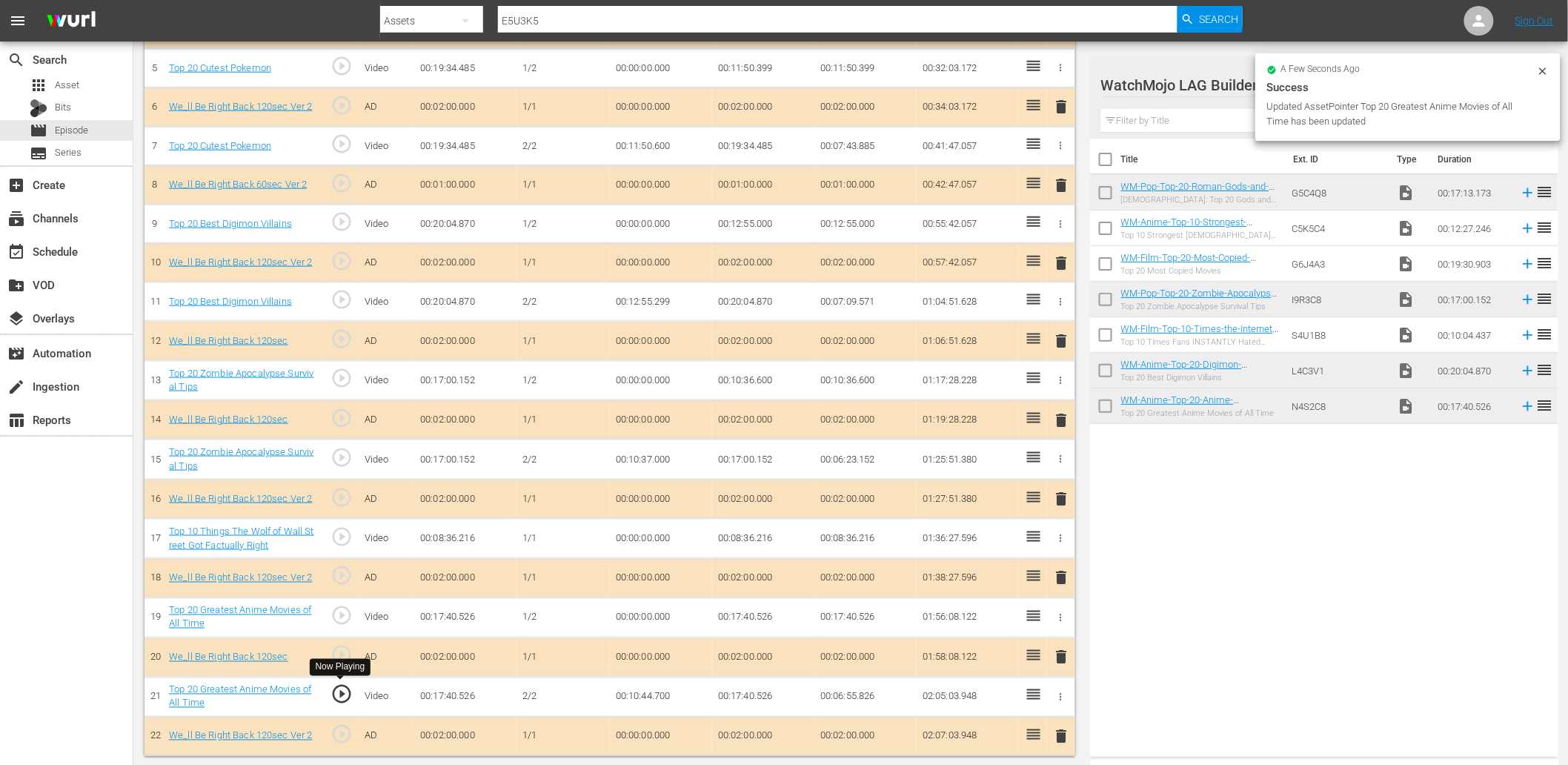
click at [338, 692] on span "play_circle_outline" at bounding box center [341, 694] width 22 height 22
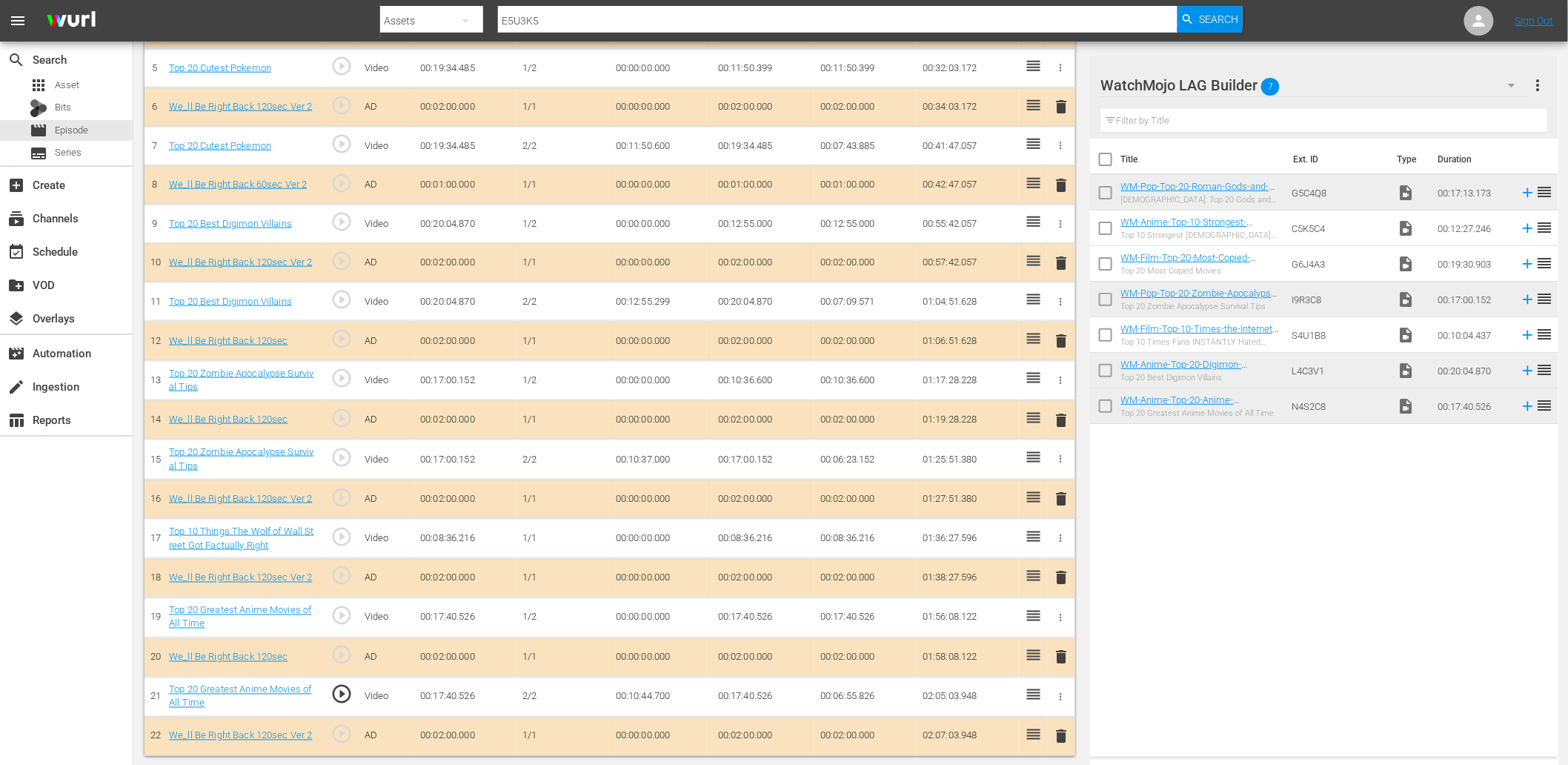
click at [633, 695] on td "00:10:44.700" at bounding box center [661, 696] width 102 height 40
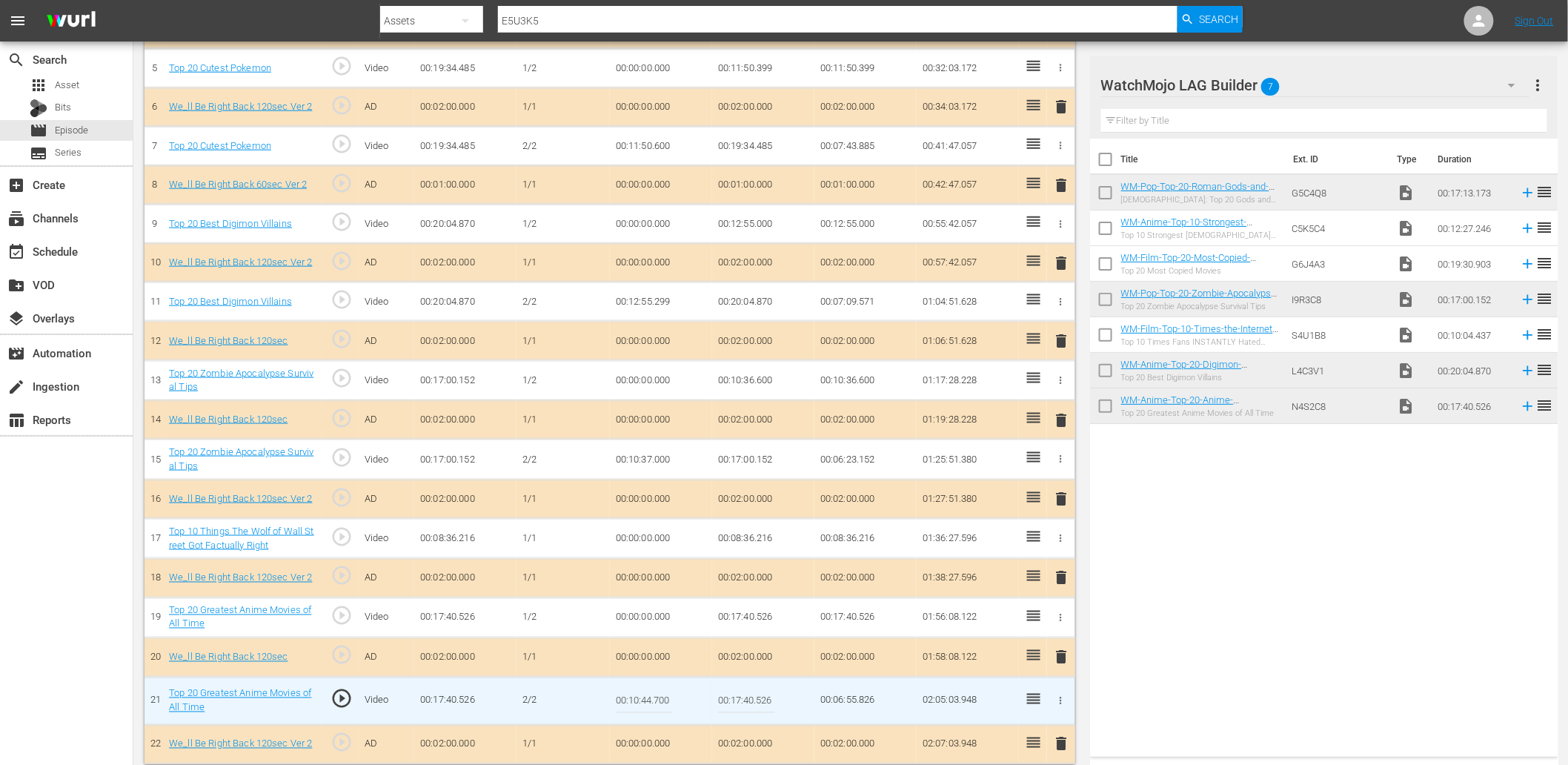
click at [633, 695] on input "00:10:44.700" at bounding box center [644, 701] width 57 height 36
type input "00:10:44.800"
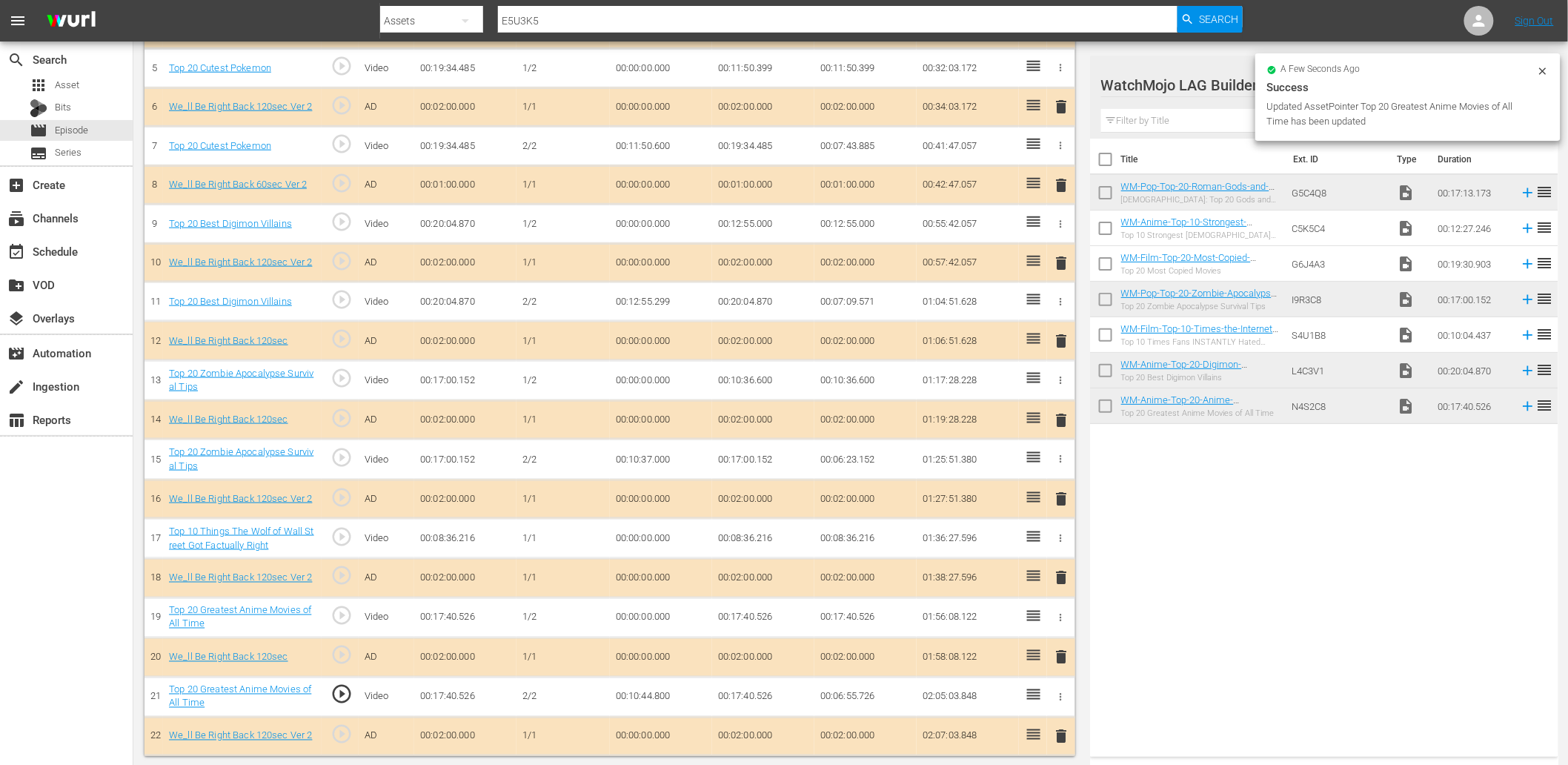
click at [652, 697] on td "00:10:44.800" at bounding box center [661, 696] width 102 height 40
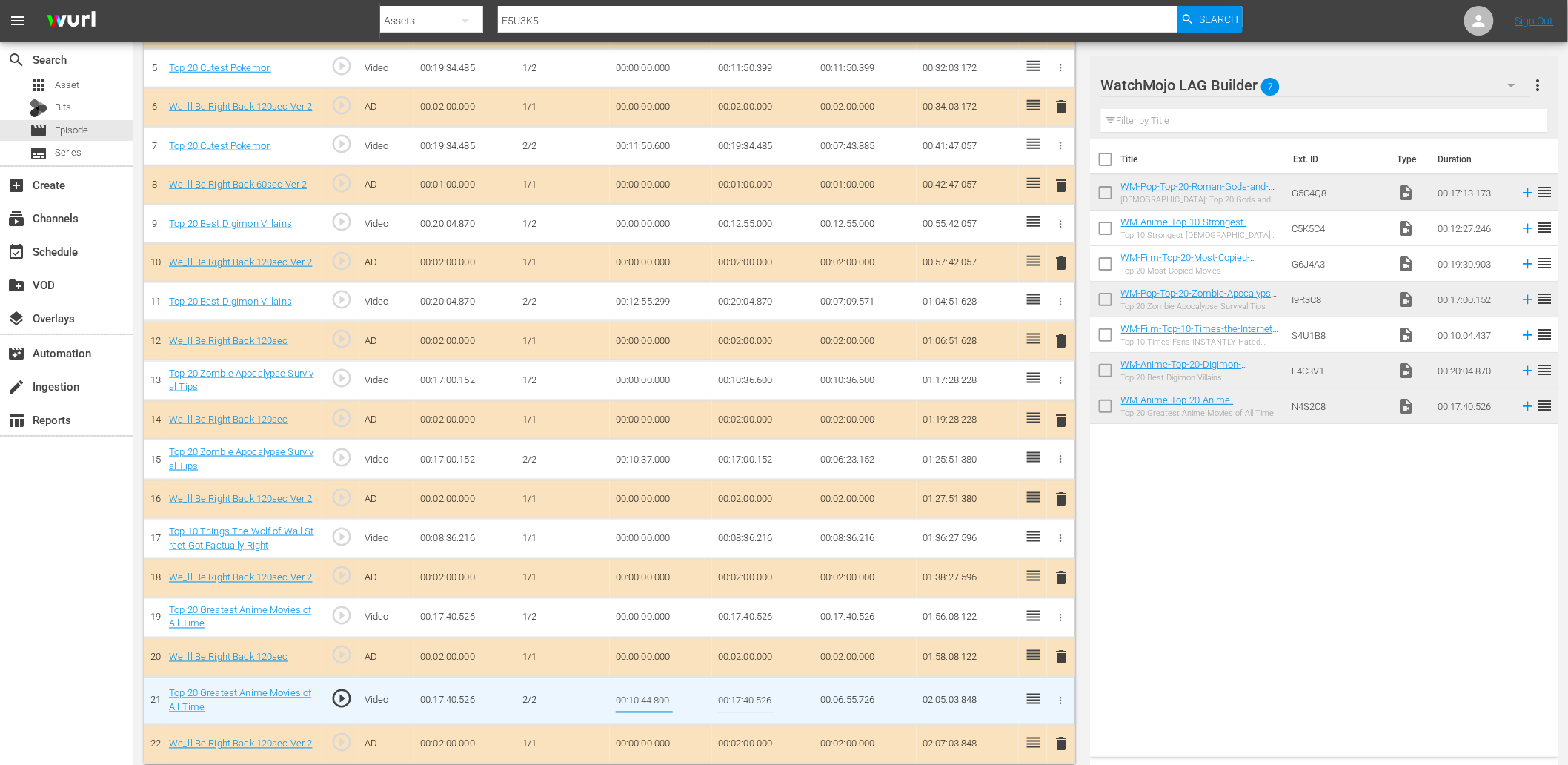
click at [751, 617] on td "00:17:40.526" at bounding box center [763, 617] width 102 height 40
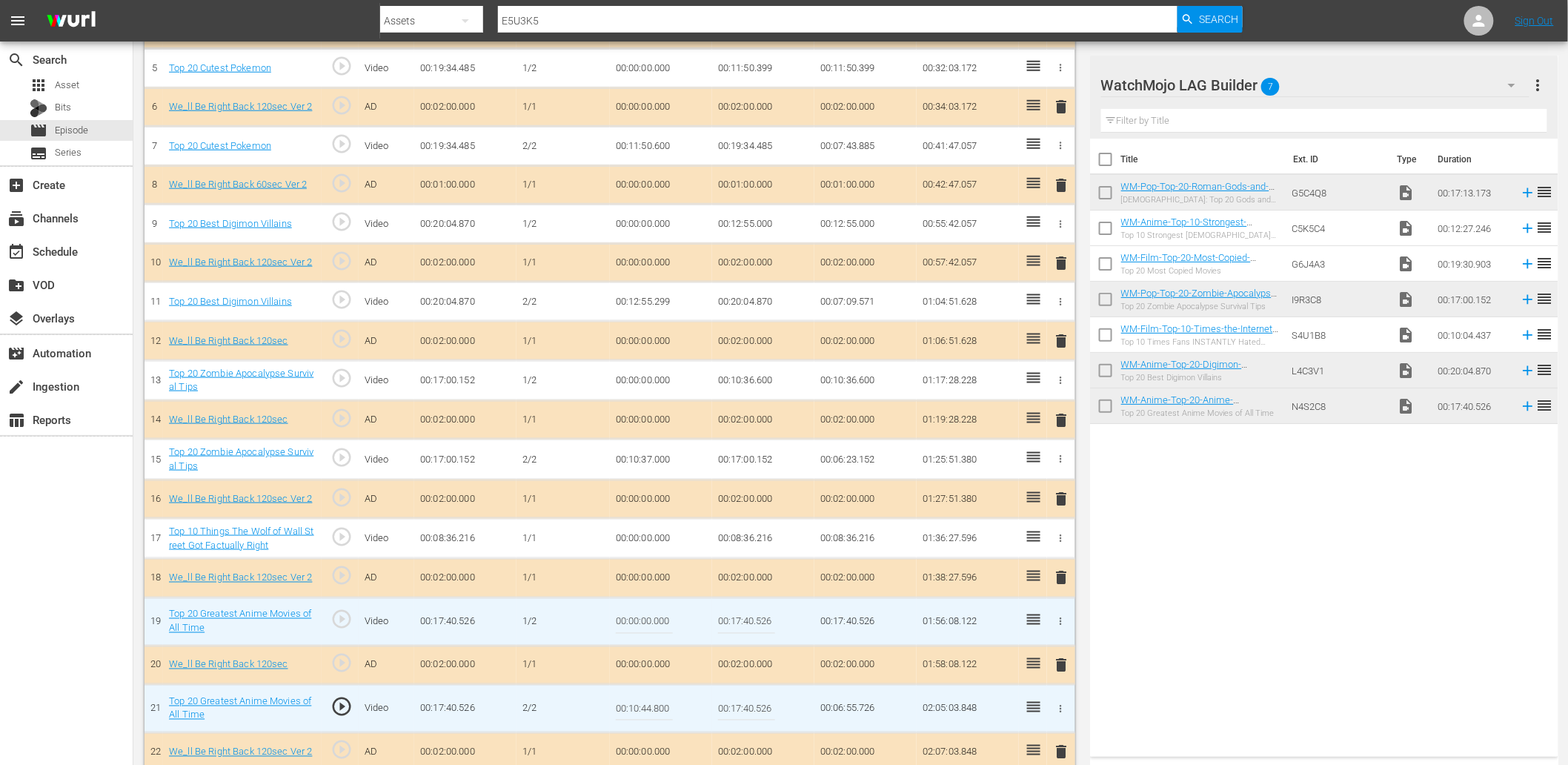
click at [751, 617] on input "00:17:40.526" at bounding box center [746, 622] width 57 height 36
paste input "0:44.800"
type input "00:10:44.800"
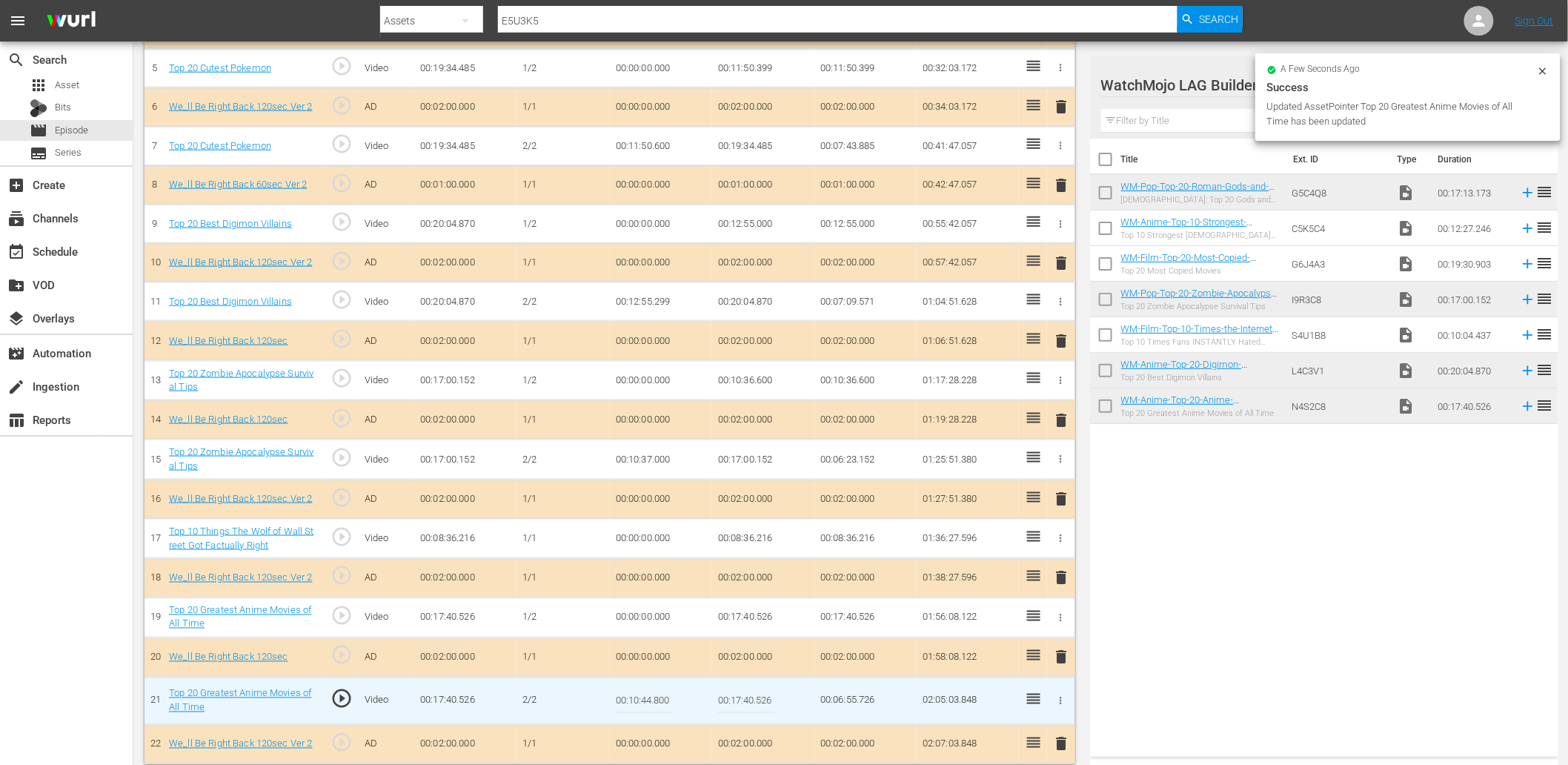
click at [640, 705] on input "00:10:44.800" at bounding box center [644, 701] width 57 height 36
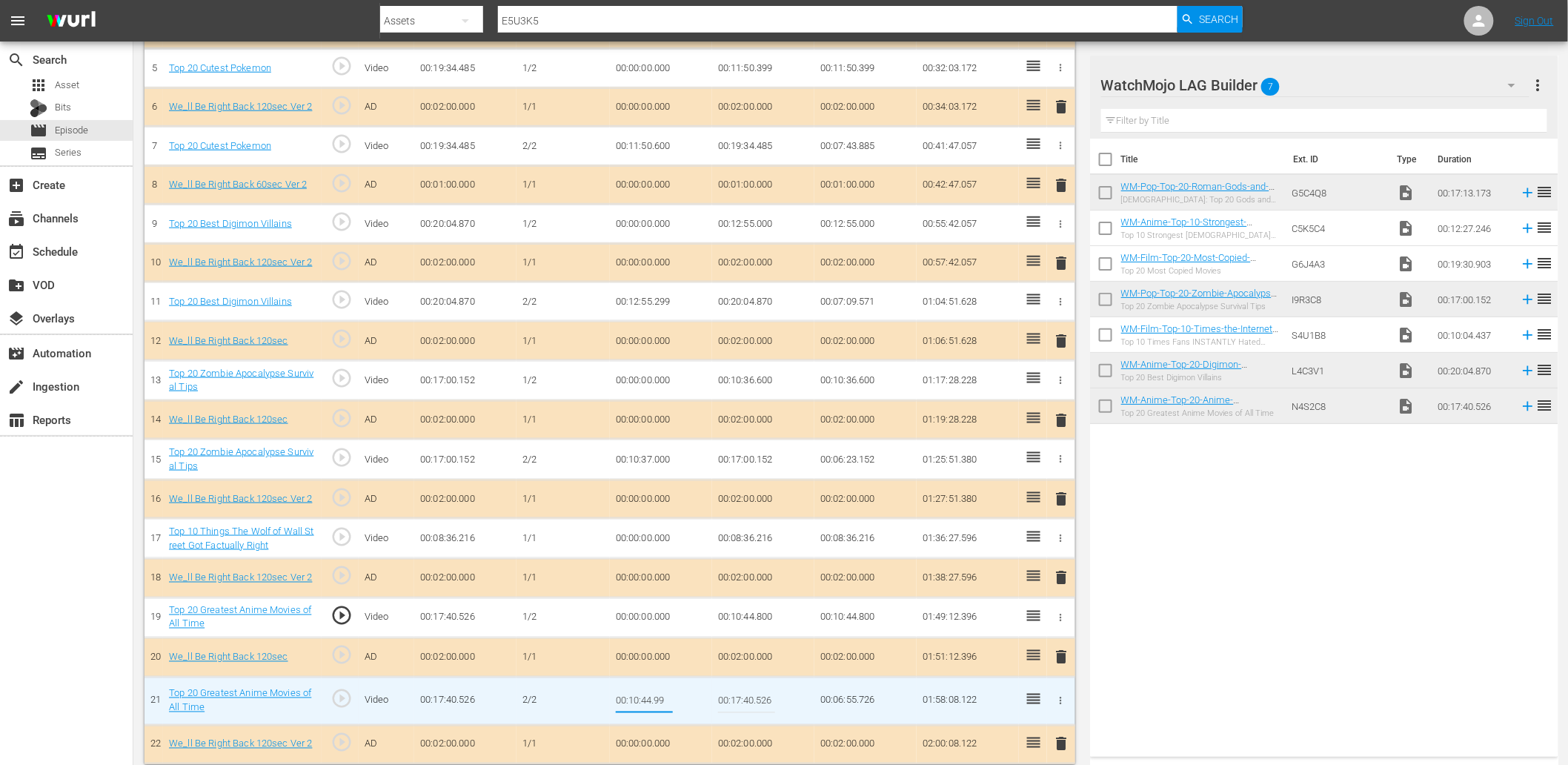
type input "00:10:44.999"
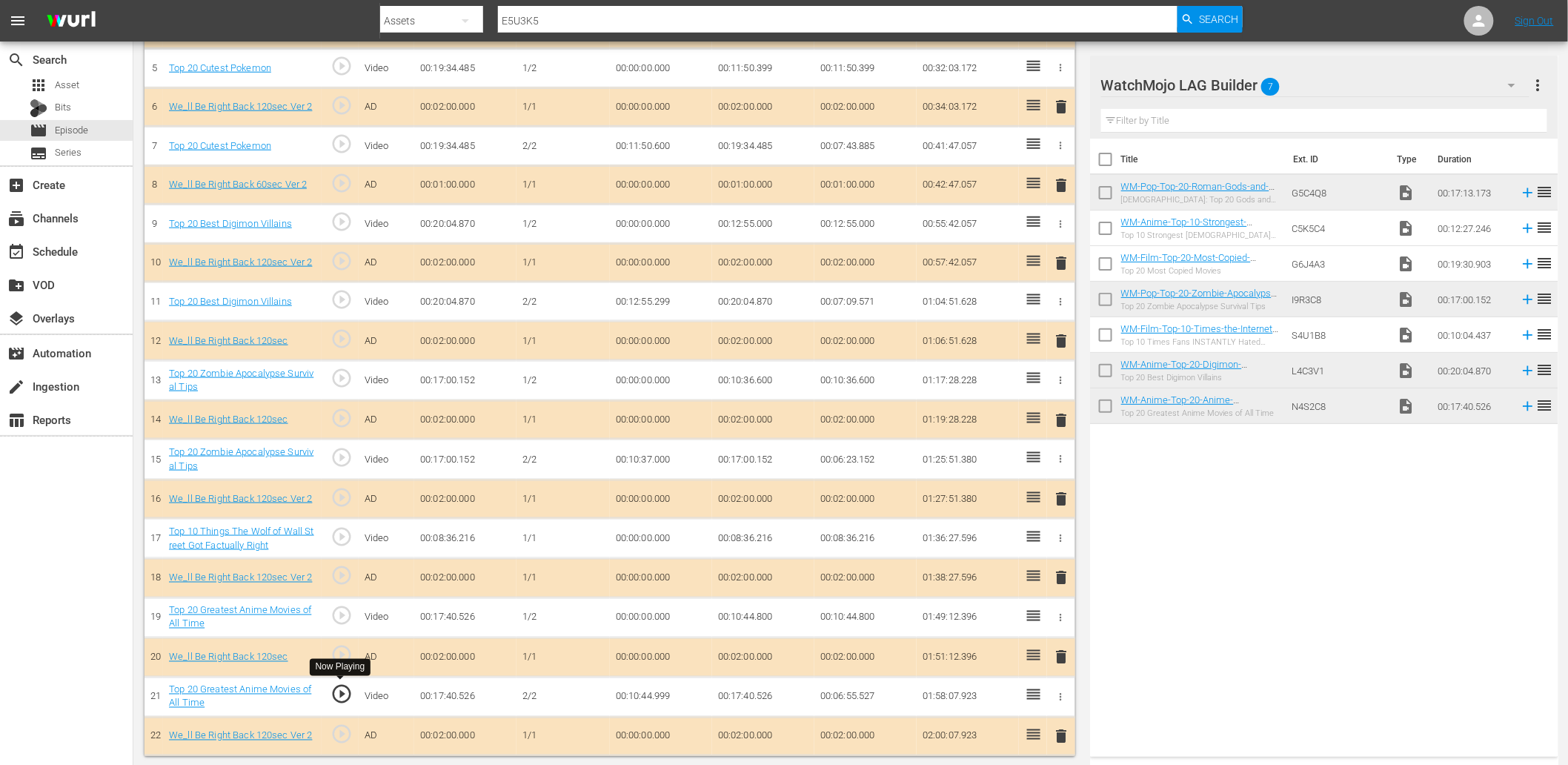
click at [335, 698] on span "play_circle_outline" at bounding box center [341, 694] width 22 height 22
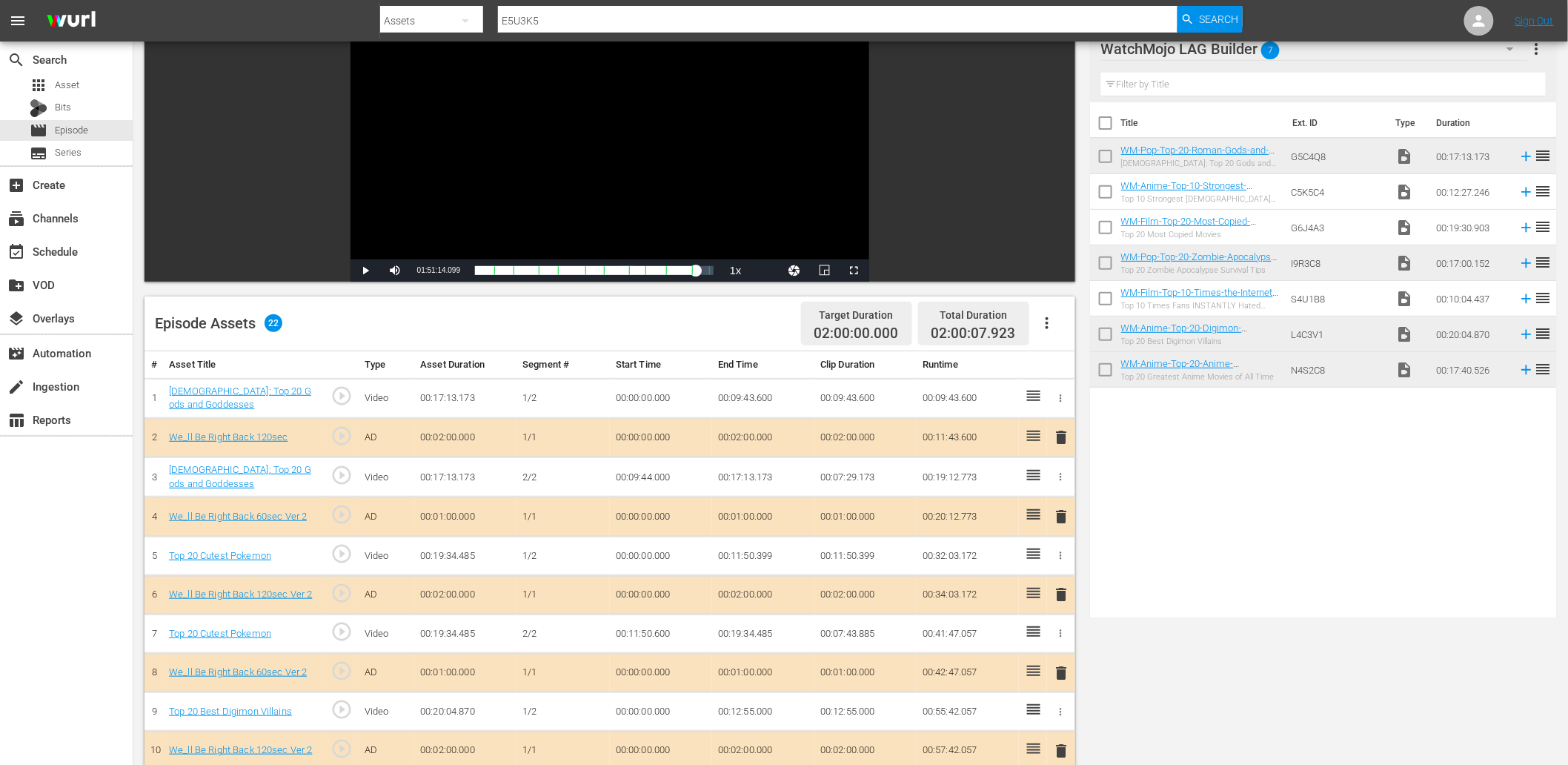
scroll to position [165, 0]
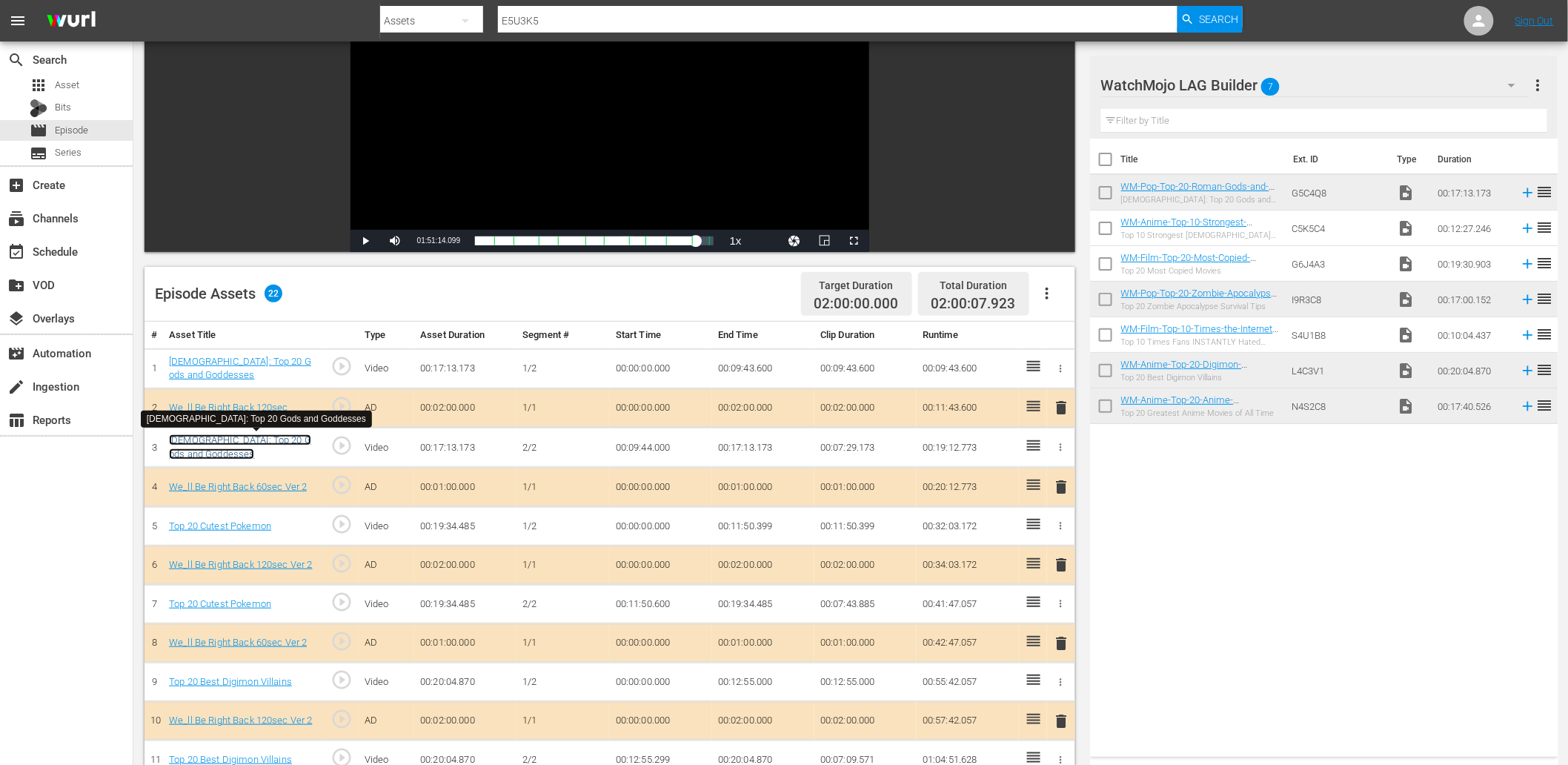
click at [255, 442] on link "Roman Mythology: Top 20 Gods and Goddesses" at bounding box center [240, 447] width 142 height 25
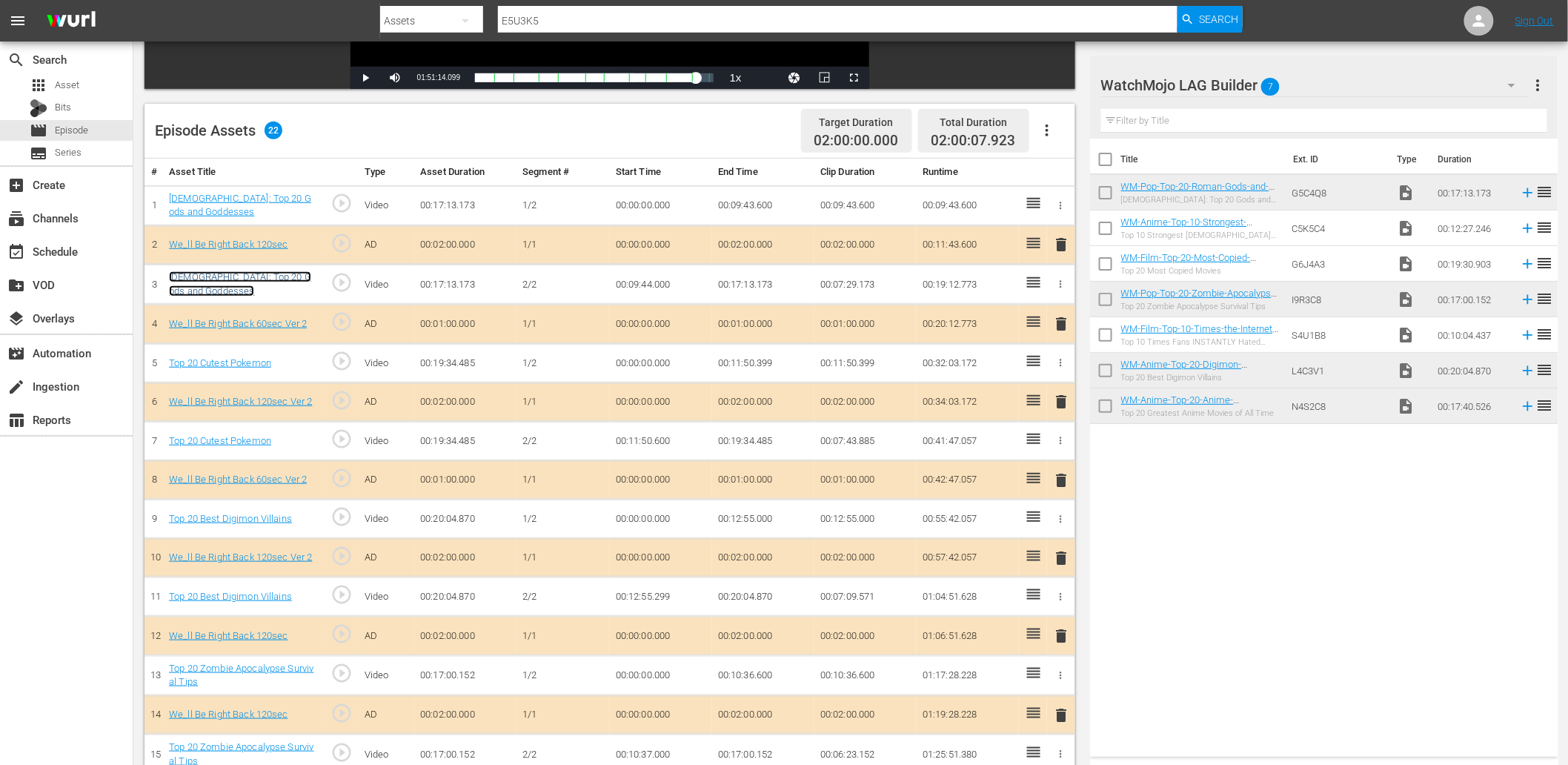
scroll to position [384, 0]
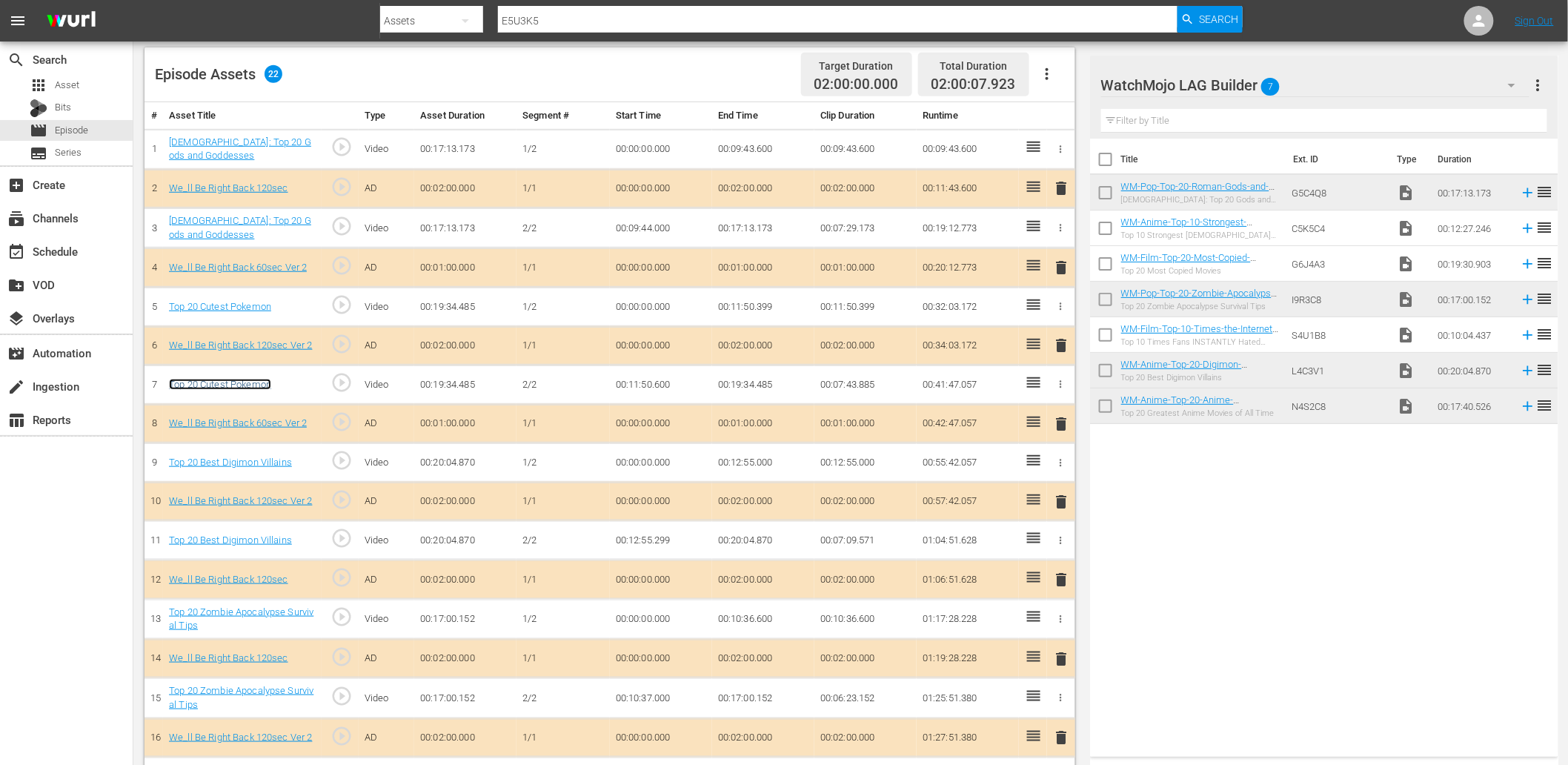
click at [251, 385] on link "Top 20 Cutest Pokemon" at bounding box center [220, 384] width 102 height 11
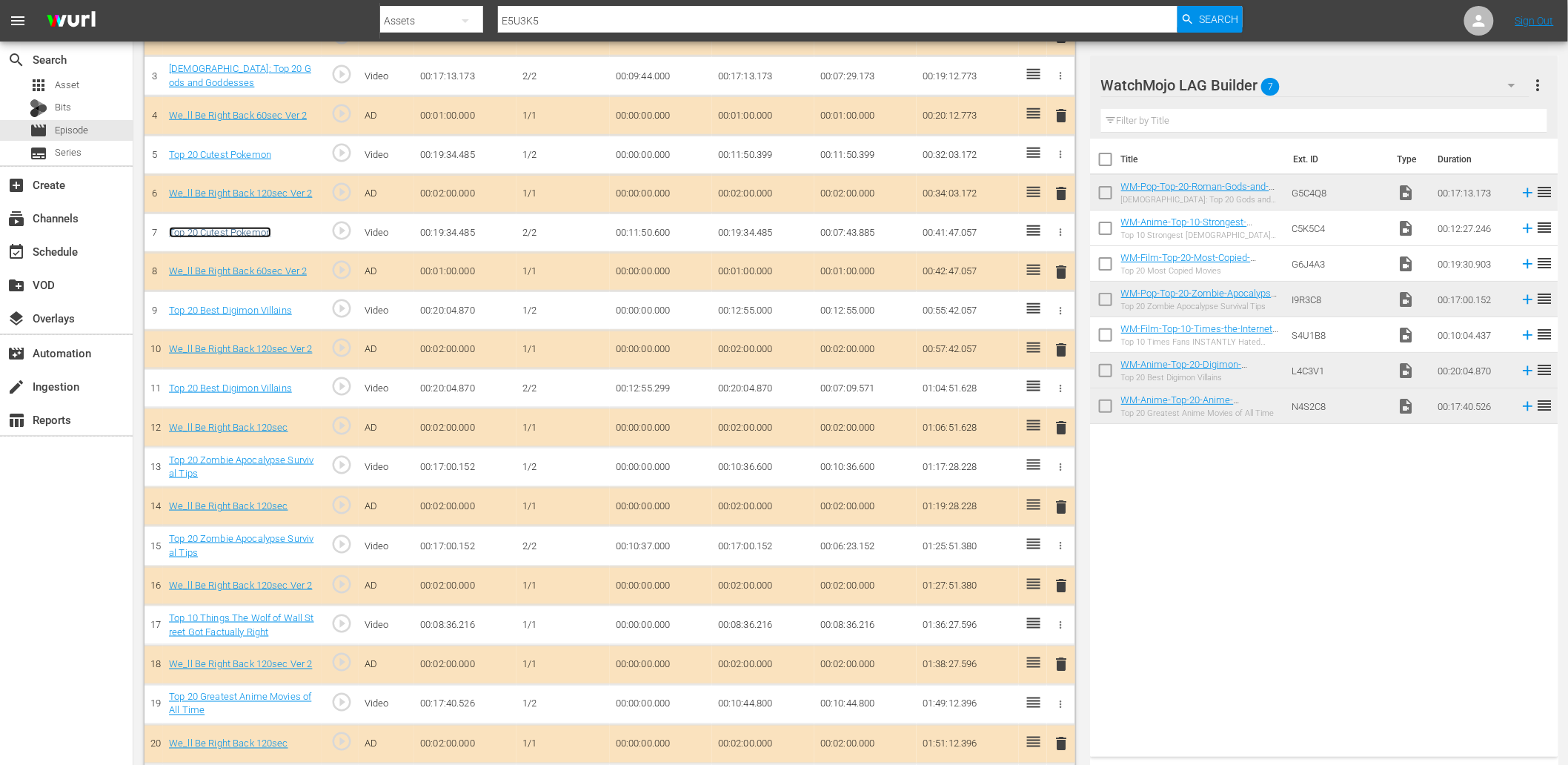
scroll to position [603, 0]
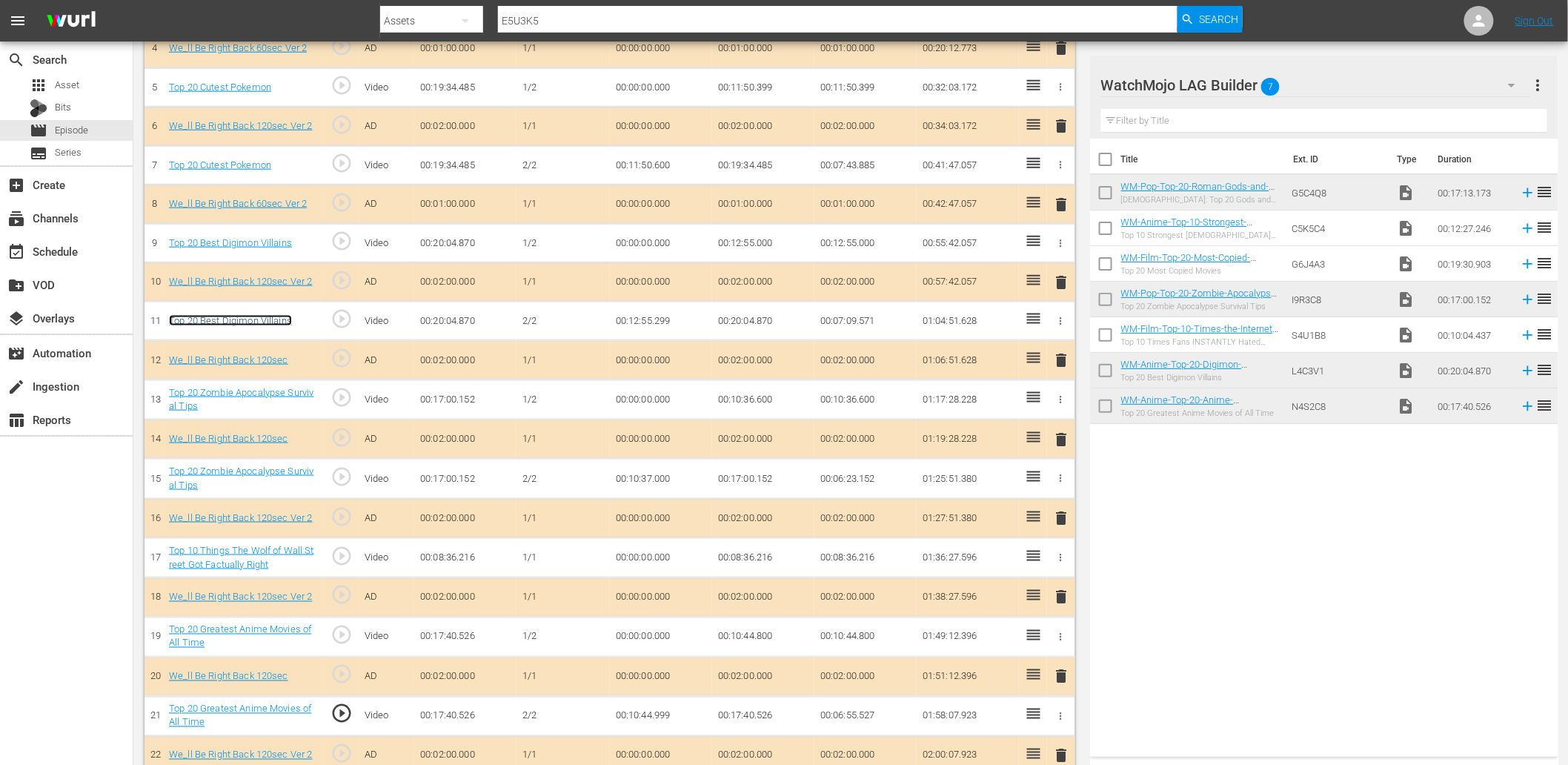
click at [251, 322] on link "Top 20 Best Digimon Villains" at bounding box center [230, 320] width 123 height 11
click at [261, 467] on link "Top 20 Zombie Apocalypse Survival Tips" at bounding box center [241, 478] width 145 height 25
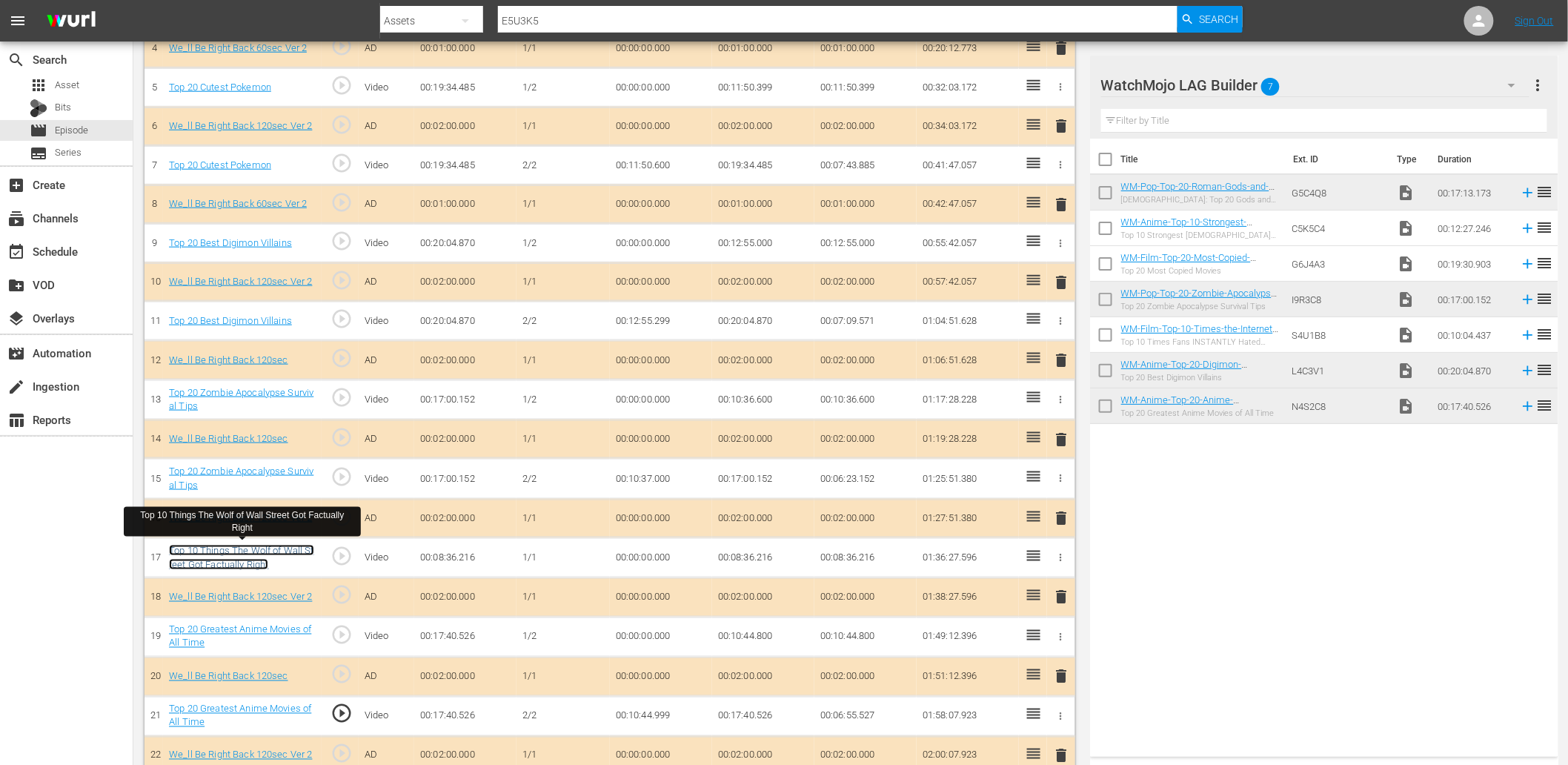
click at [261, 549] on link "Top 10 Things The Wolf of Wall Street Got Factually Right" at bounding box center [241, 557] width 145 height 25
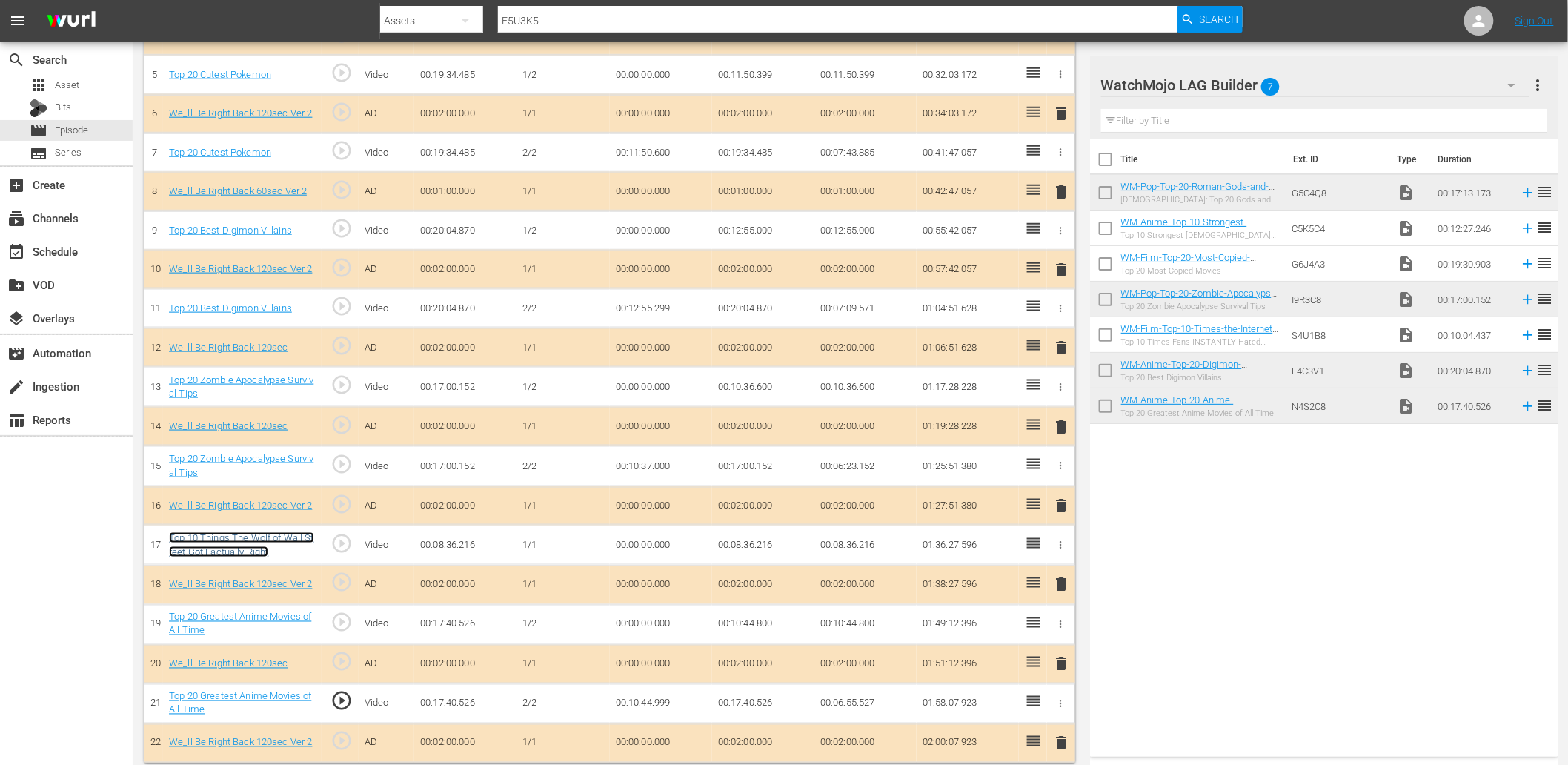
scroll to position [623, 0]
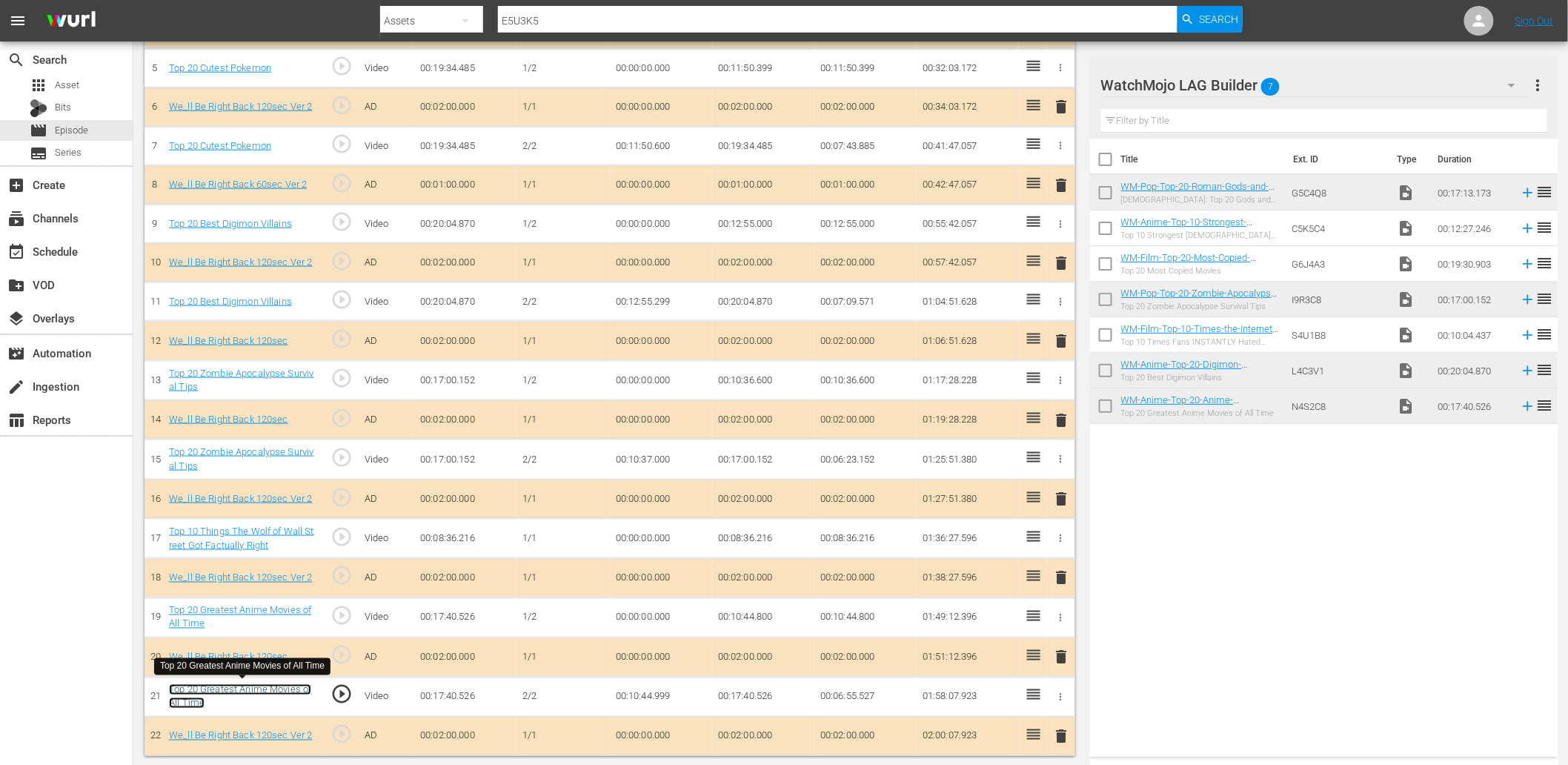
click at [263, 692] on link "Top 20 Greatest Anime Movies of All Time" at bounding box center [240, 696] width 142 height 25
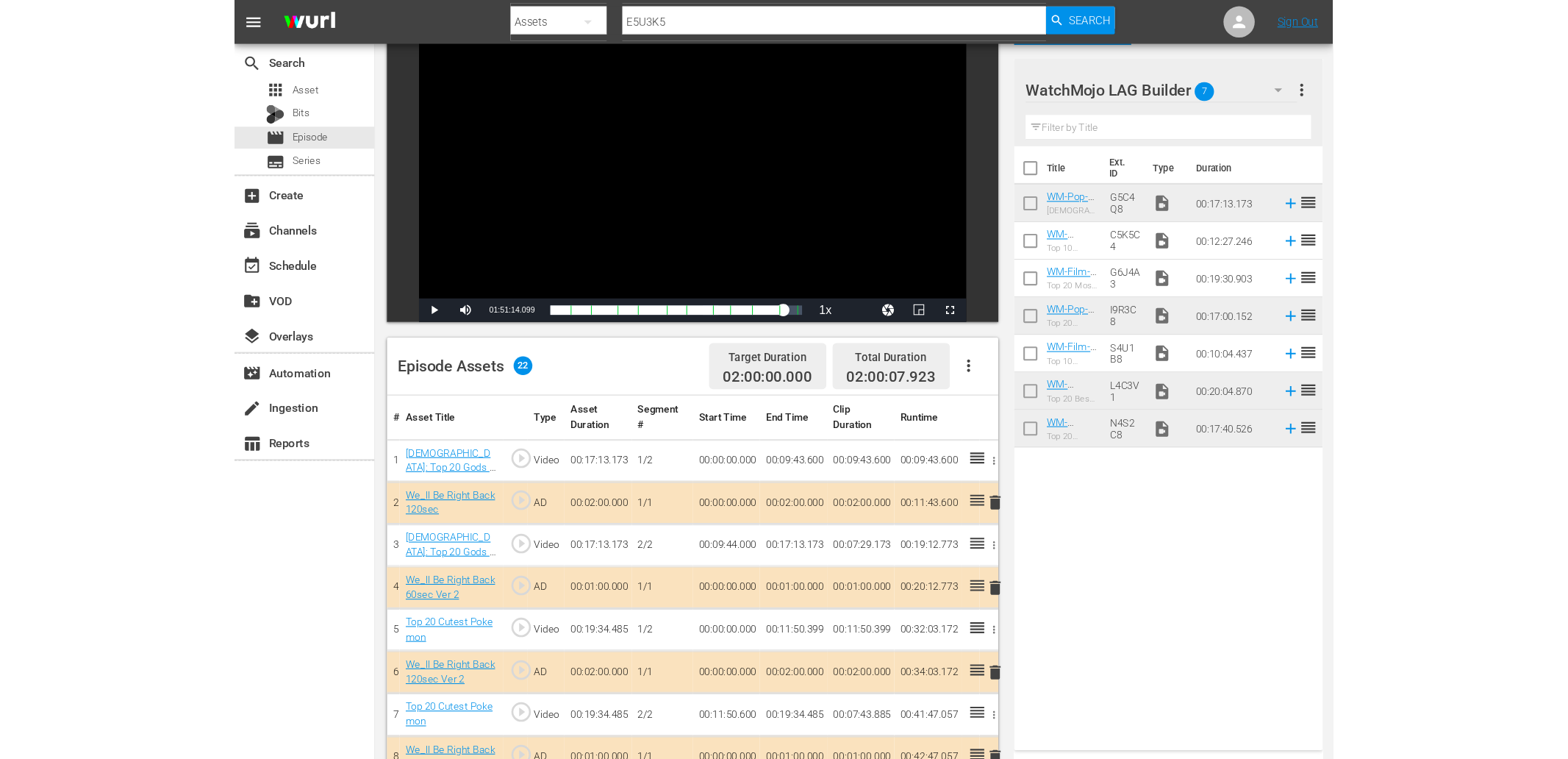
scroll to position [0, 0]
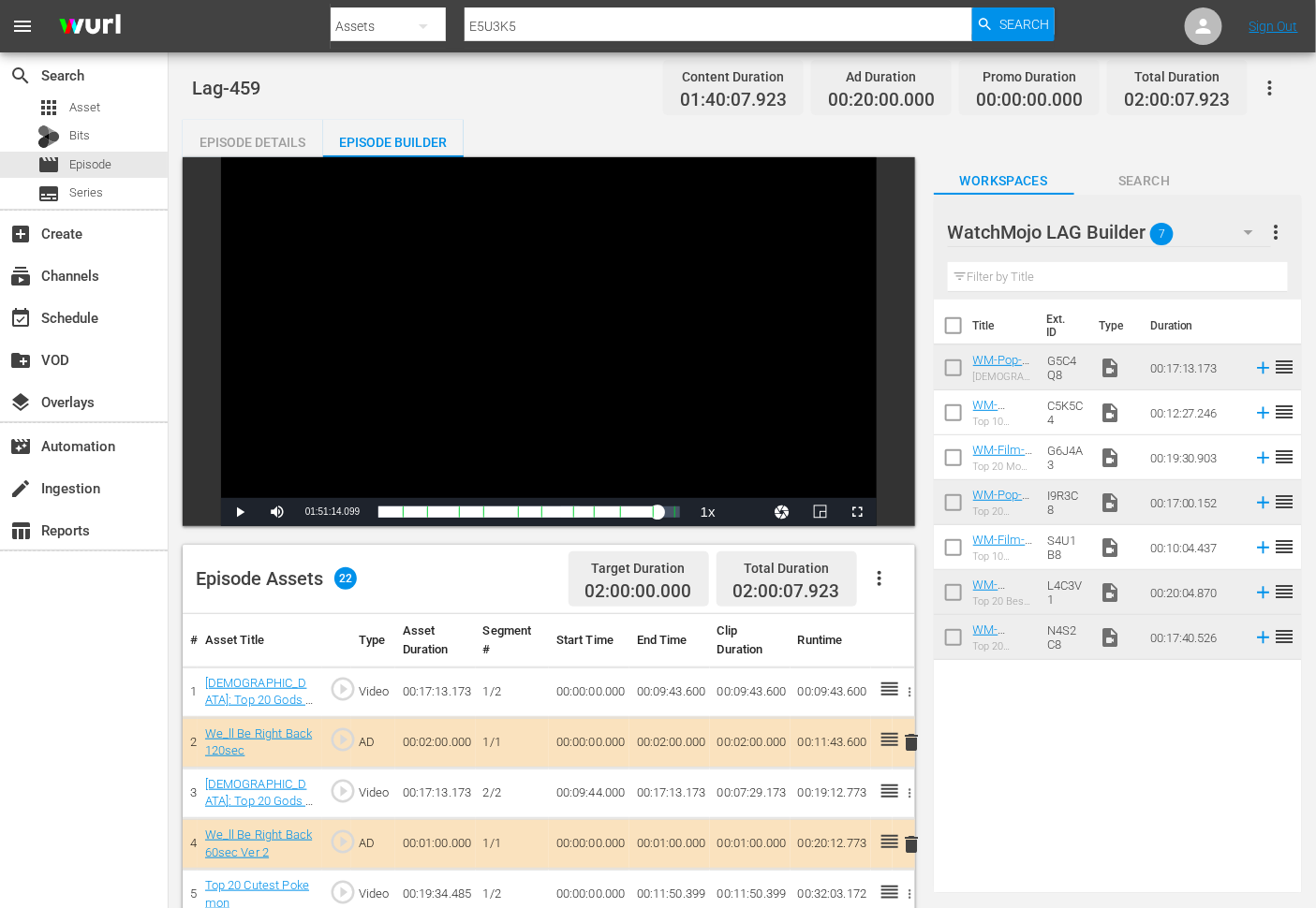
click at [246, 137] on div "Episode Details" at bounding box center [253, 142] width 140 height 45
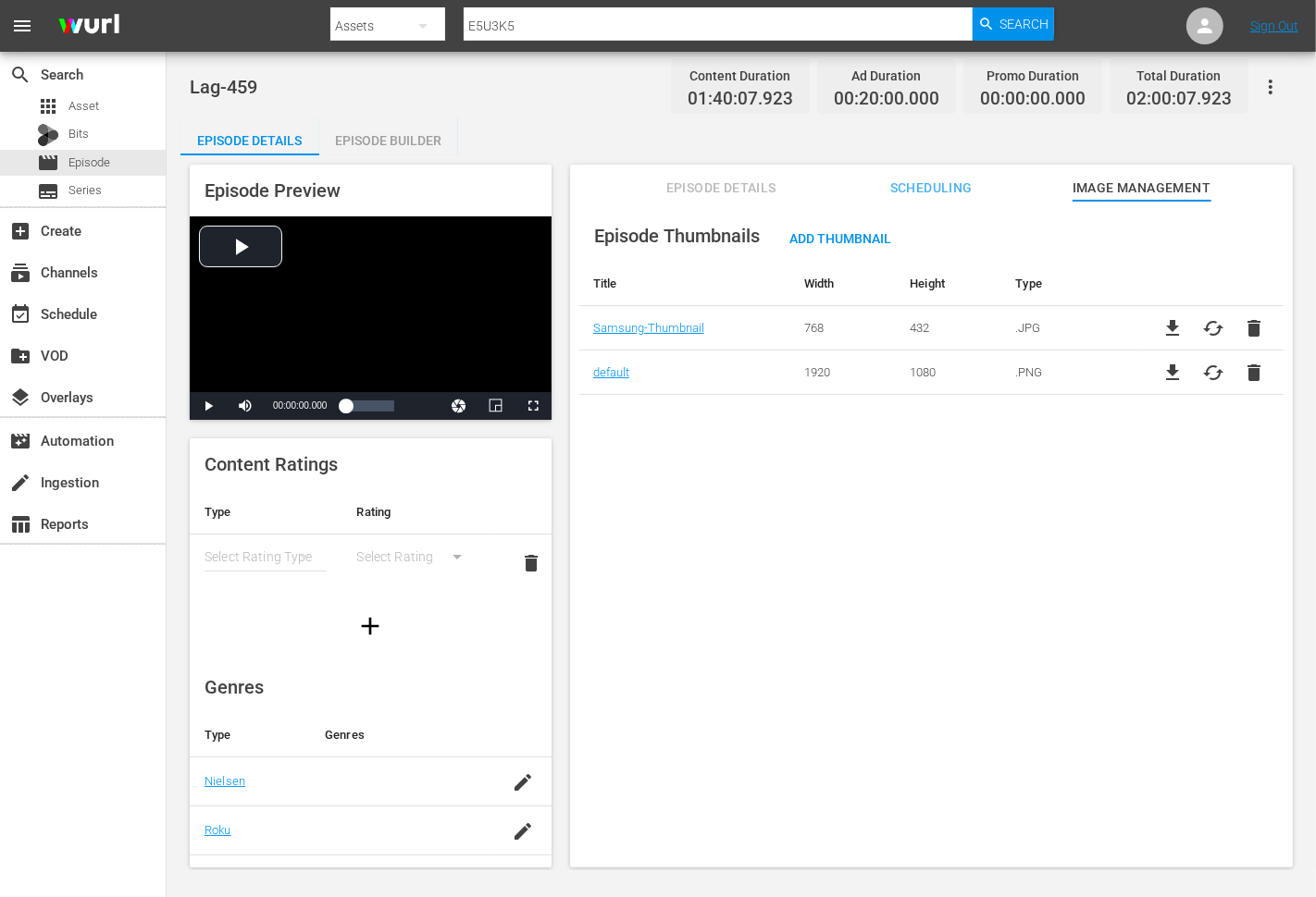
click at [664, 198] on span "Episode Details" at bounding box center [721, 188] width 139 height 23
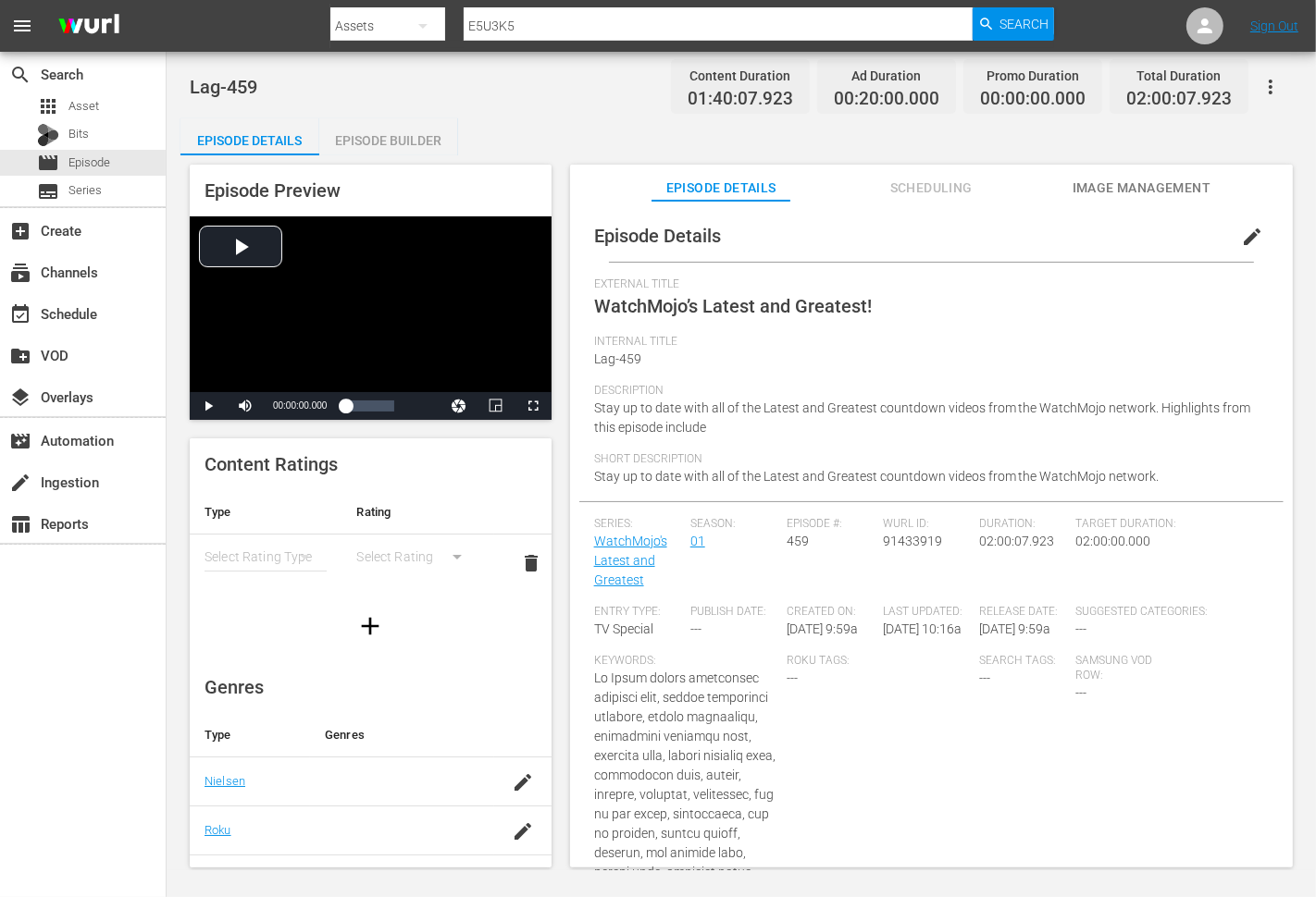
click at [1241, 220] on button "edit" at bounding box center [1253, 237] width 45 height 45
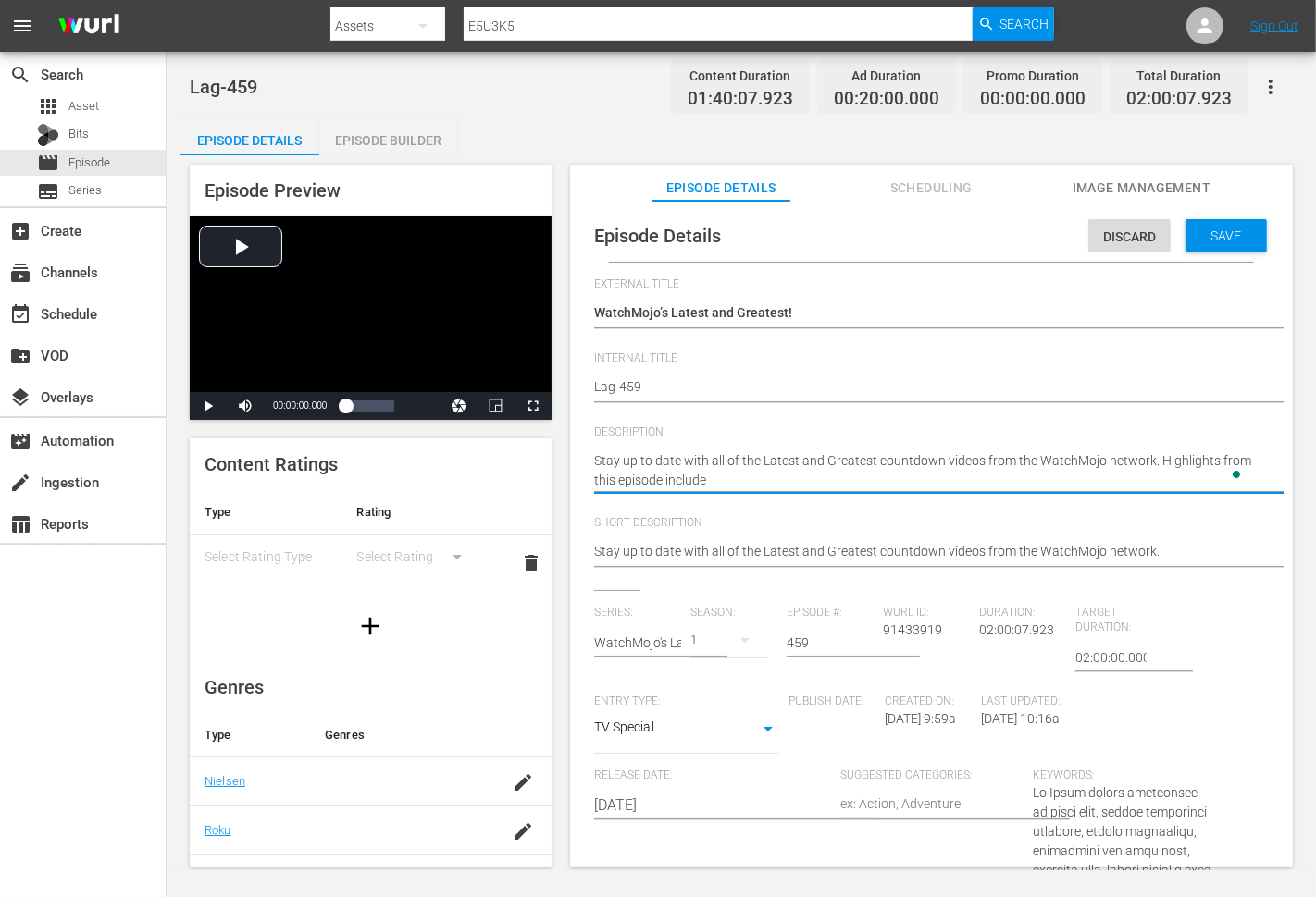
type textarea "Stay up to date with all of the Latest and Greatest countdown videos from the W…"
paste textarea "Roman Mythology: Top 20 Gods and Goddesses"
type textarea "Stay up to date with all of the Latest and Greatest countdown videos from the W…"
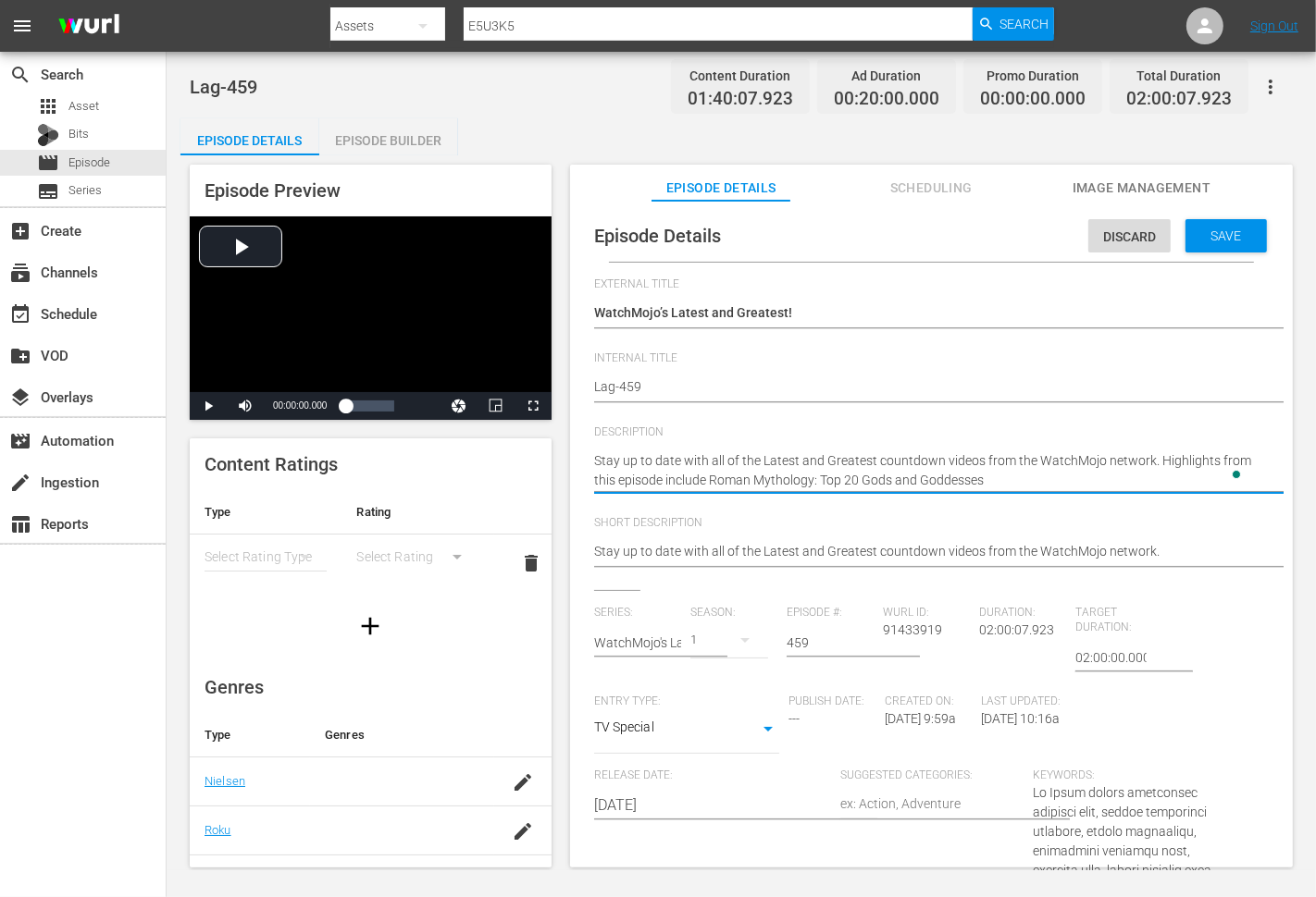
type textarea "Stay up to date with all of the Latest and Greatest countdown videos from the W…"
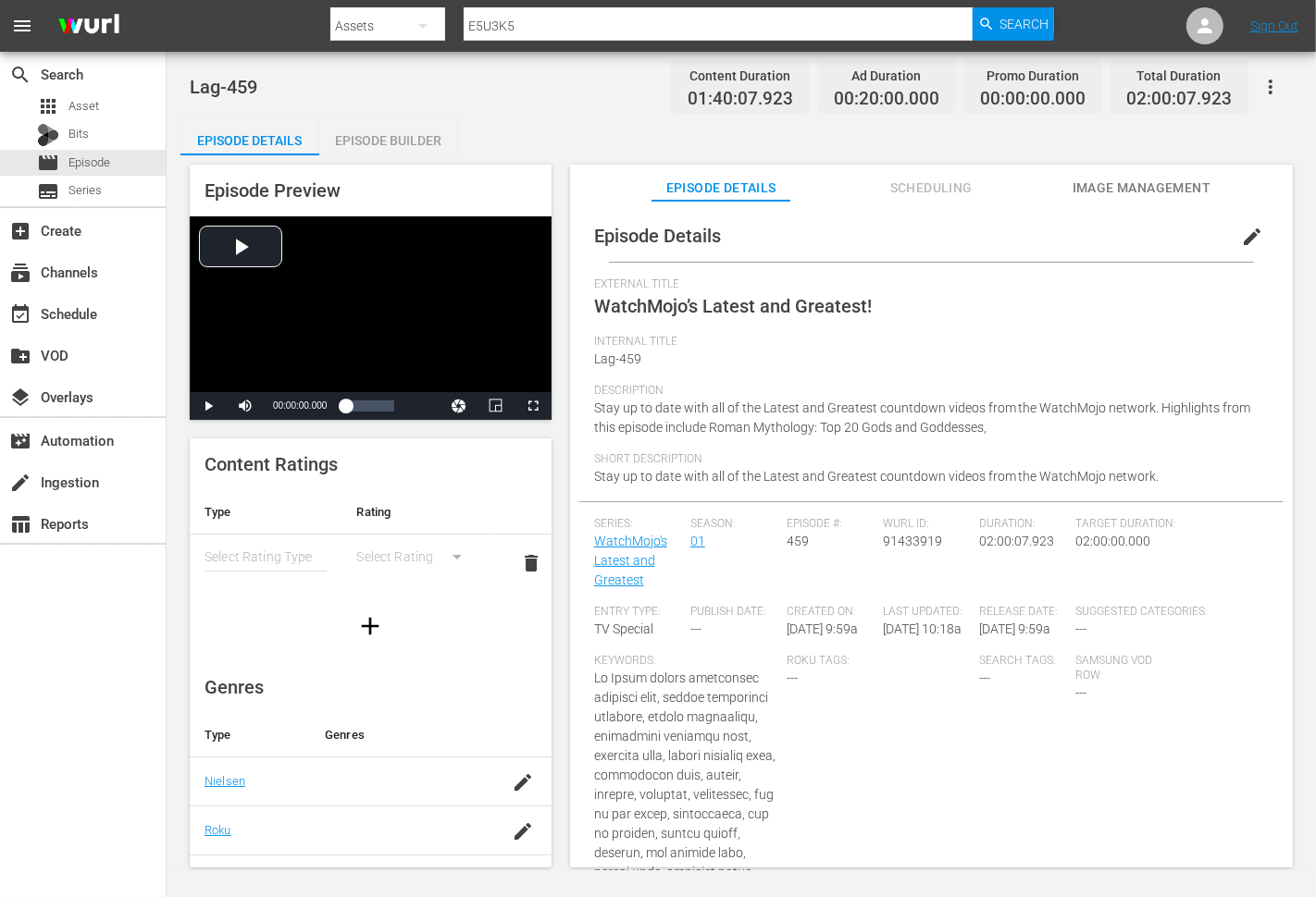
click at [1230, 237] on button "edit" at bounding box center [1253, 237] width 45 height 45
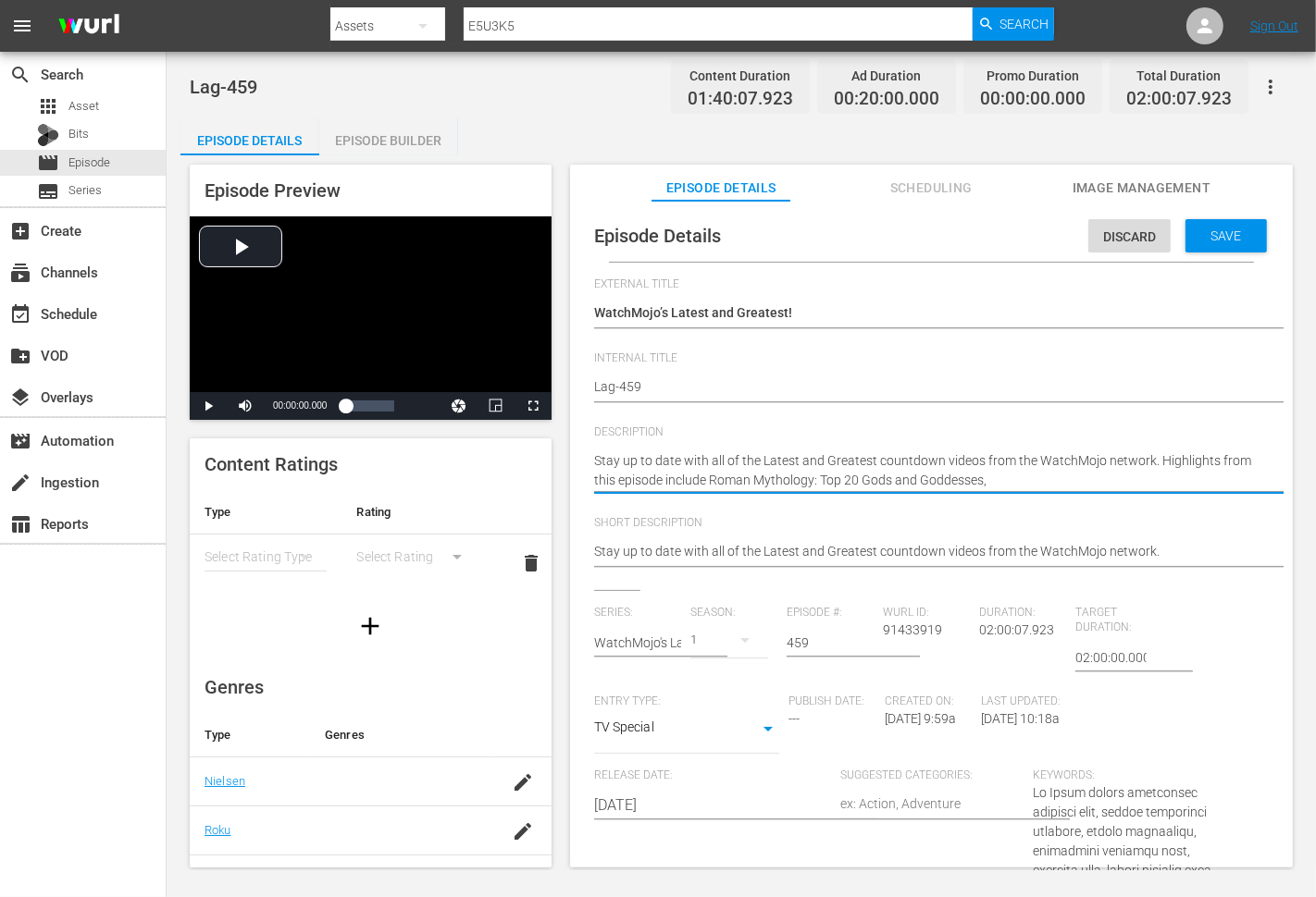
paste textarea "Top 20 Cutest Pokemon"
type textarea "Stay up to date with all of the Latest and Greatest countdown videos from the W…"
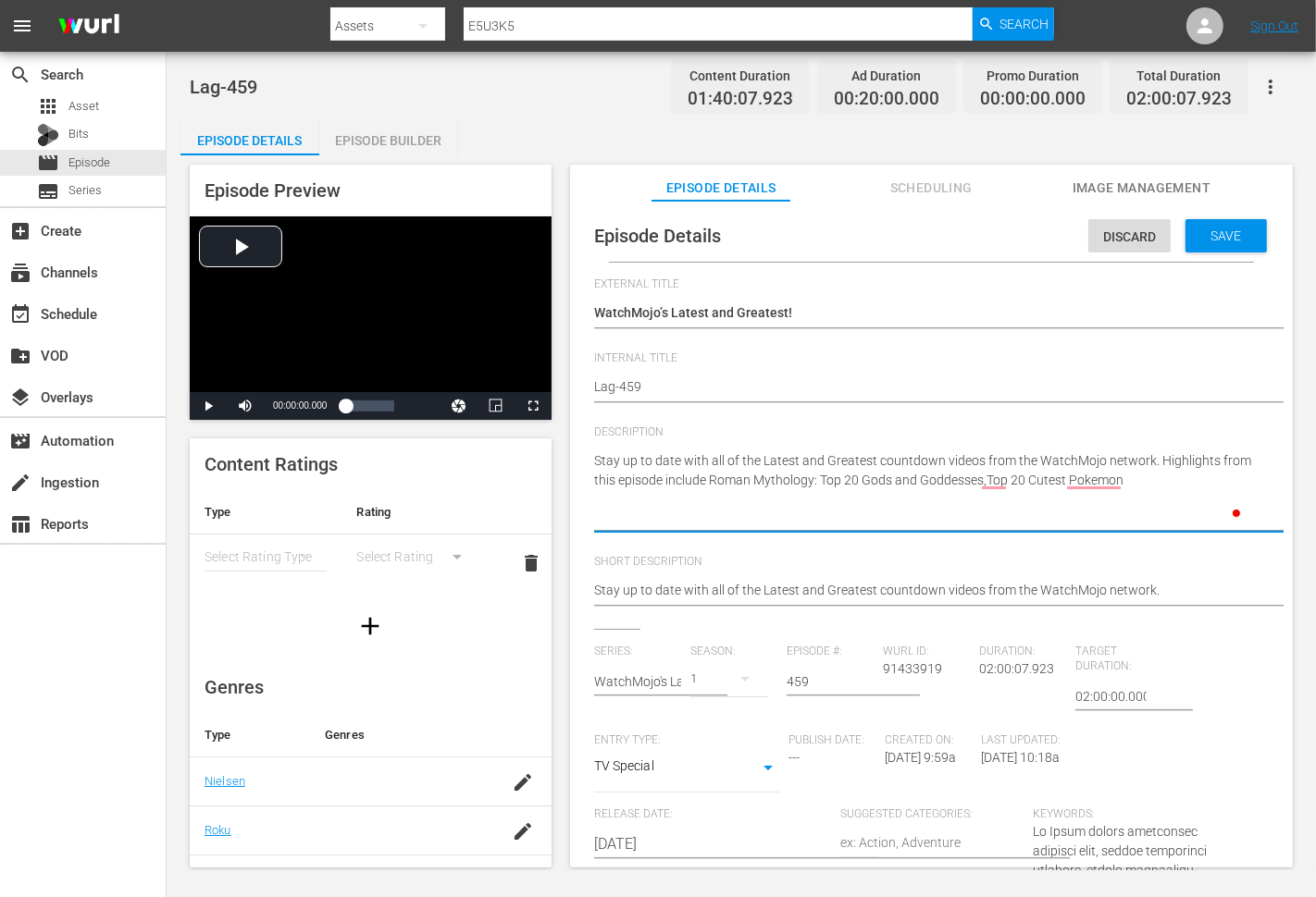
type textarea "Stay up to date with all of the Latest and Greatest countdown videos from the W…"
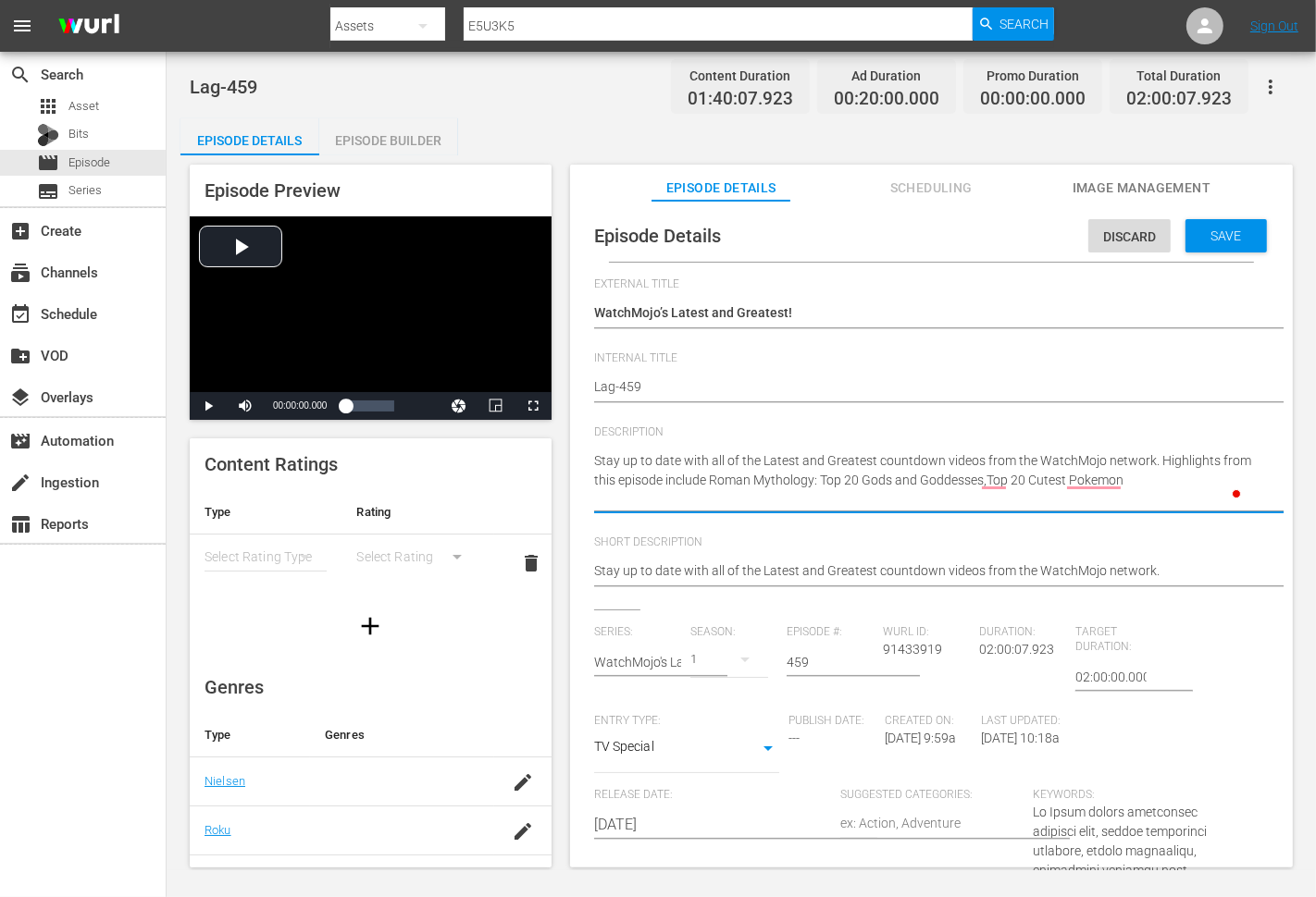
type textarea "Stay up to date with all of the Latest and Greatest countdown videos from the W…"
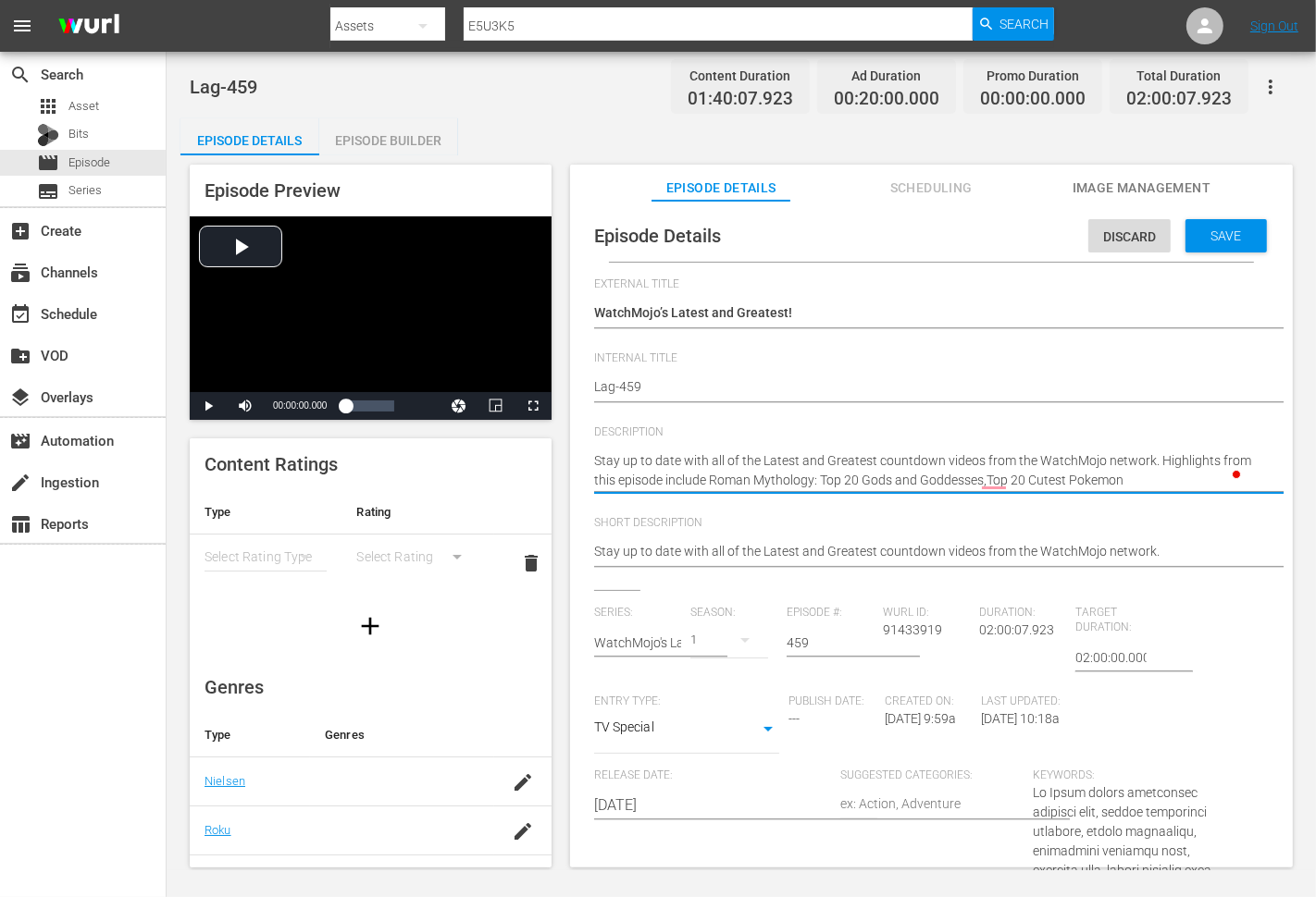
type textarea "Stay up to date with all of the Latest and Greatest countdown videos from the W…"
click at [1021, 482] on textarea "Stay up to date with all of the Latest and Greatest countdown videos from the W…" at bounding box center [927, 471] width 665 height 39
type textarea "Stay up to date with all of the Latest and Greatest countdown videos from the W…"
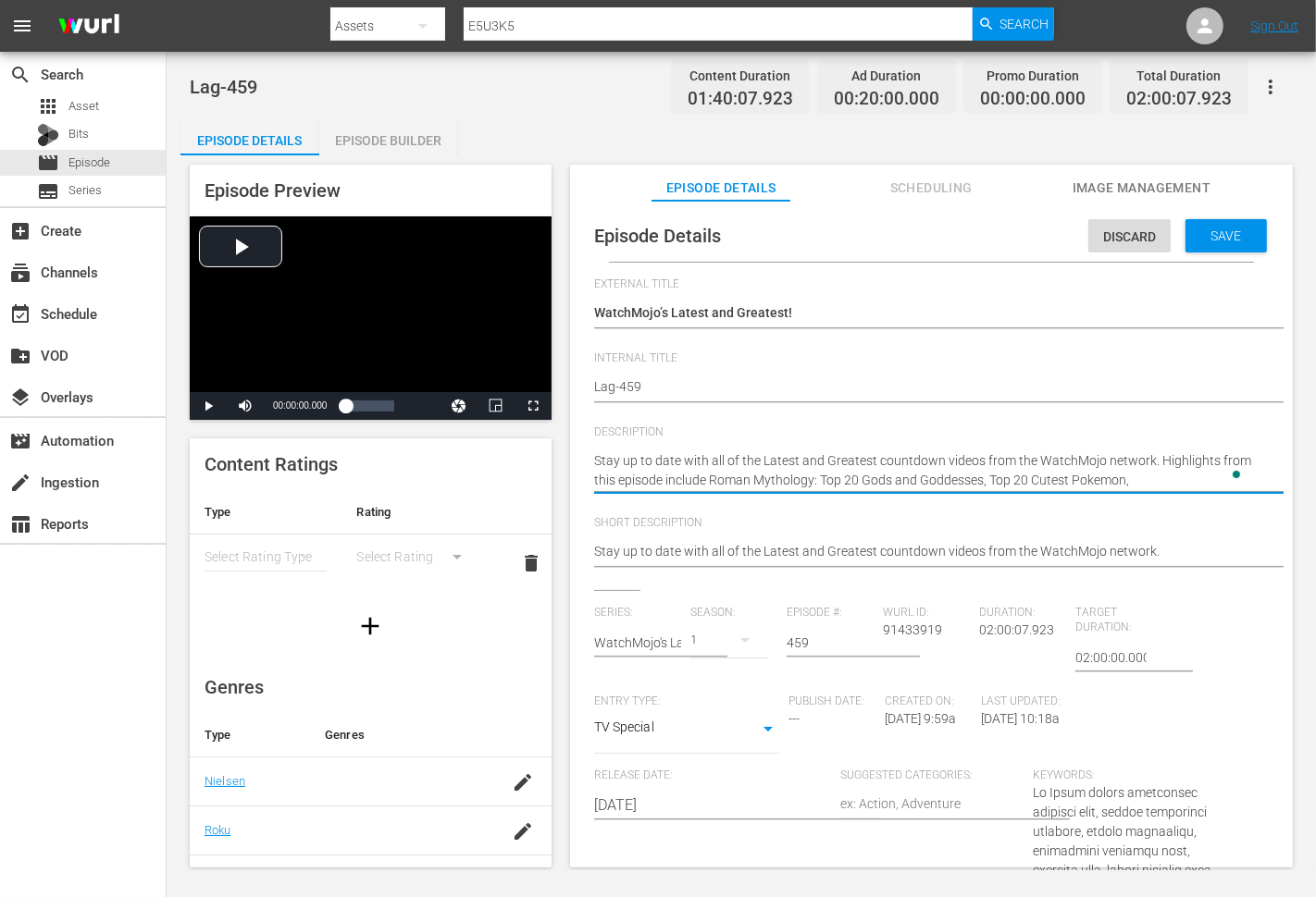
type textarea "Stay up to date with all of the Latest and Greatest countdown videos from the W…"
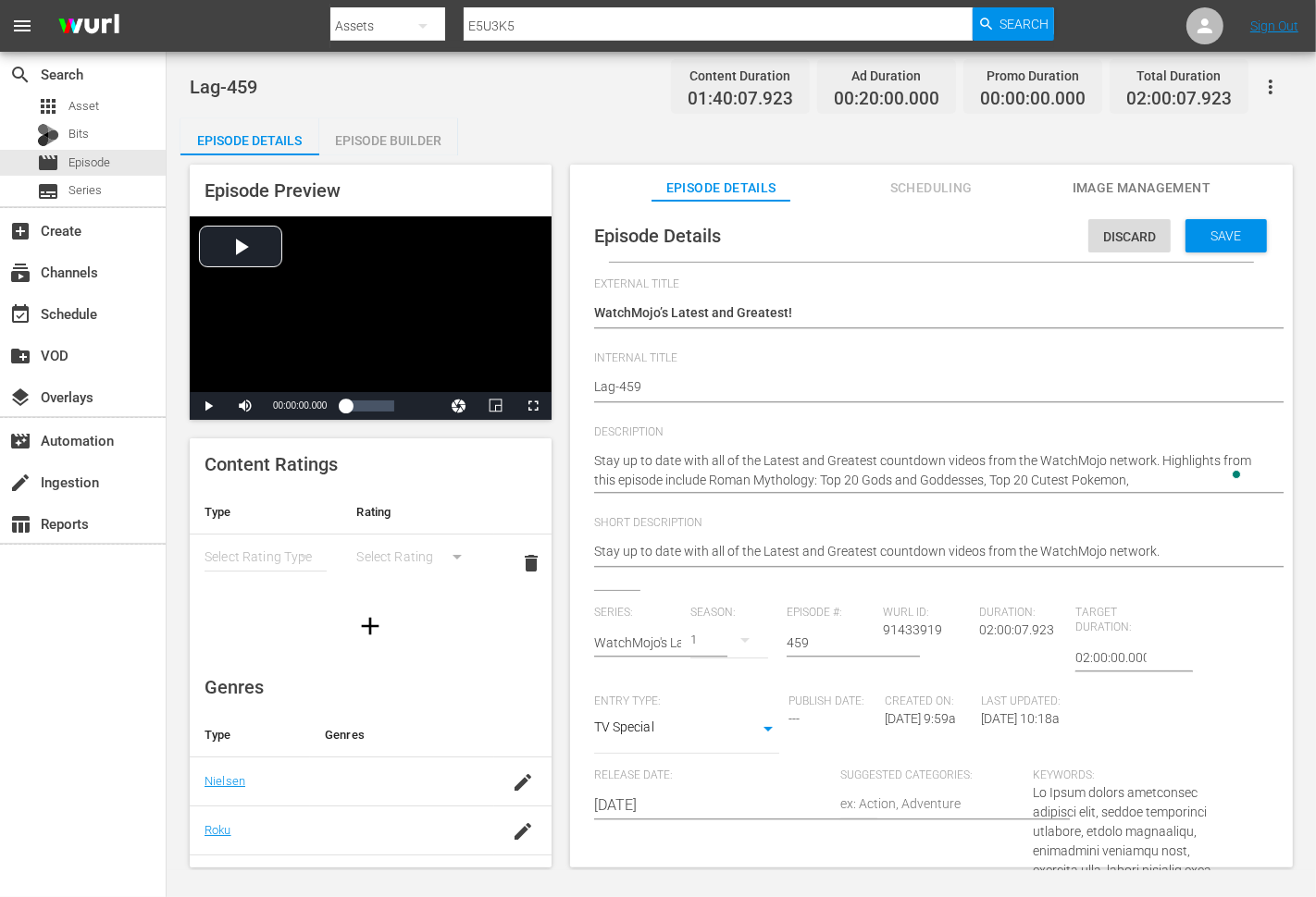
click at [1148, 476] on textarea "Stay up to date with all of the Latest and Greatest countdown videos from the W…" at bounding box center [927, 471] width 665 height 39
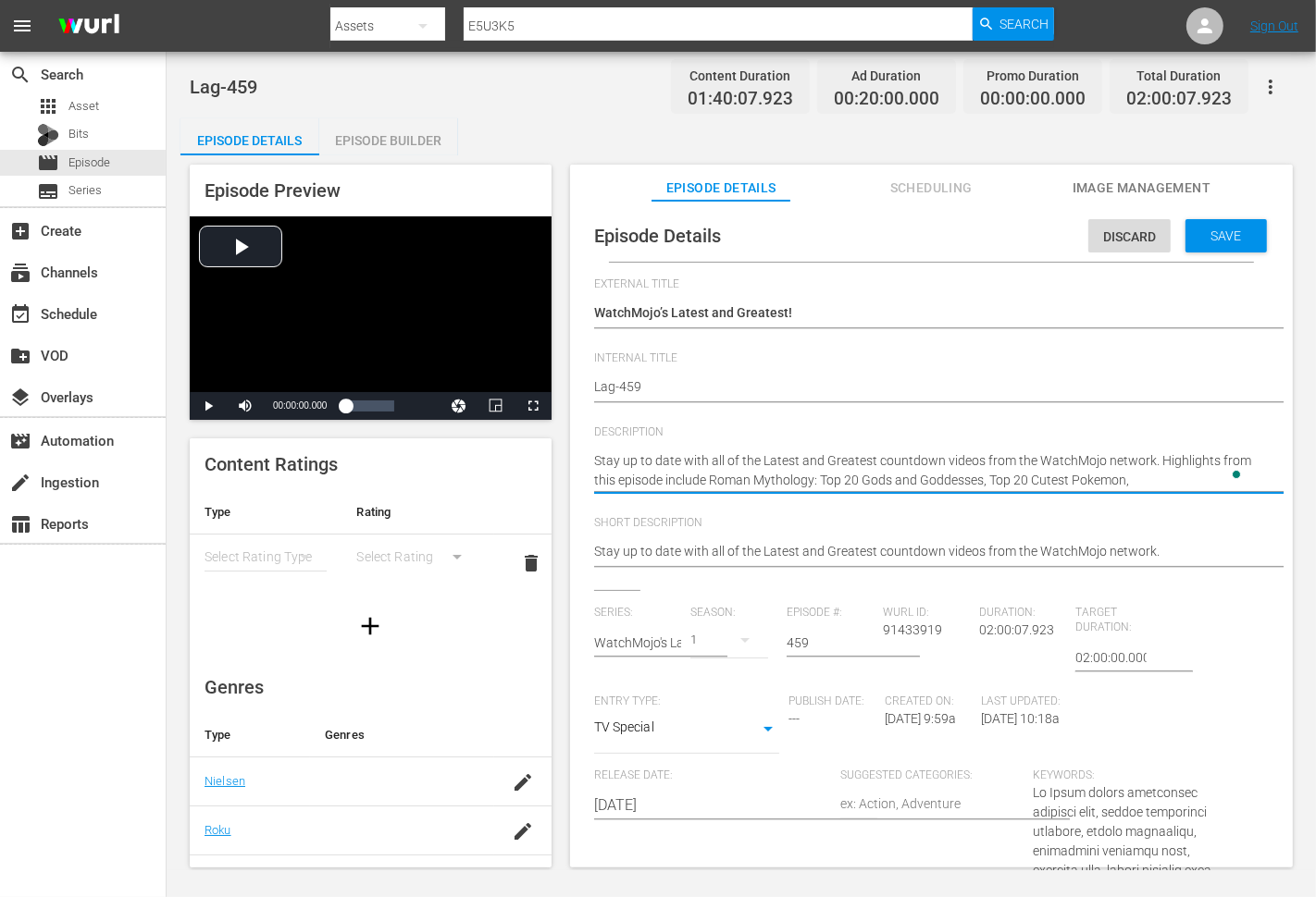
paste textarea "Top 20 Best Digimon Villains"
type textarea "Stay up to date with all of the Latest and Greatest countdown videos from the W…"
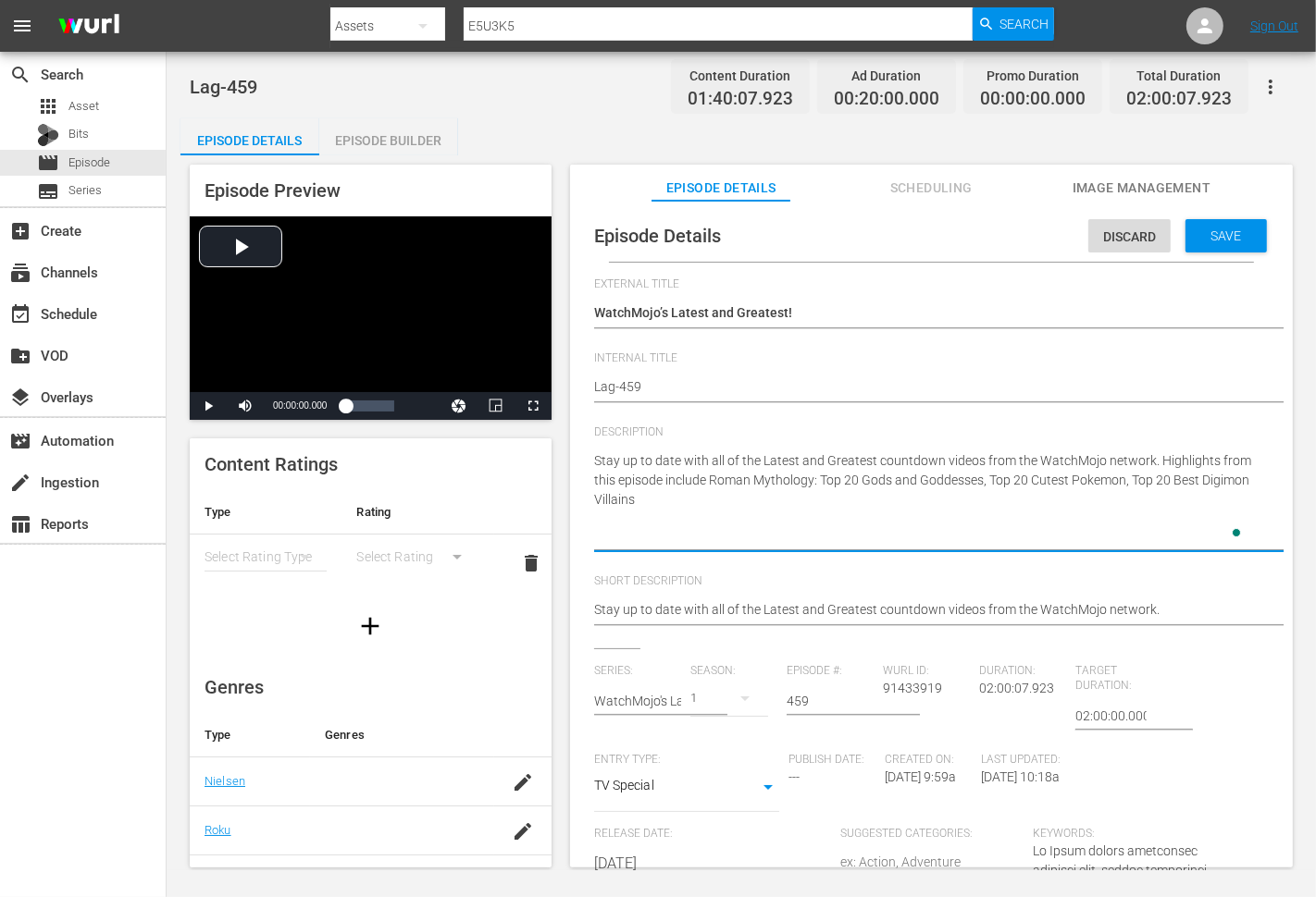
type textarea "Stay up to date with all of the Latest and Greatest countdown videos from the W…"
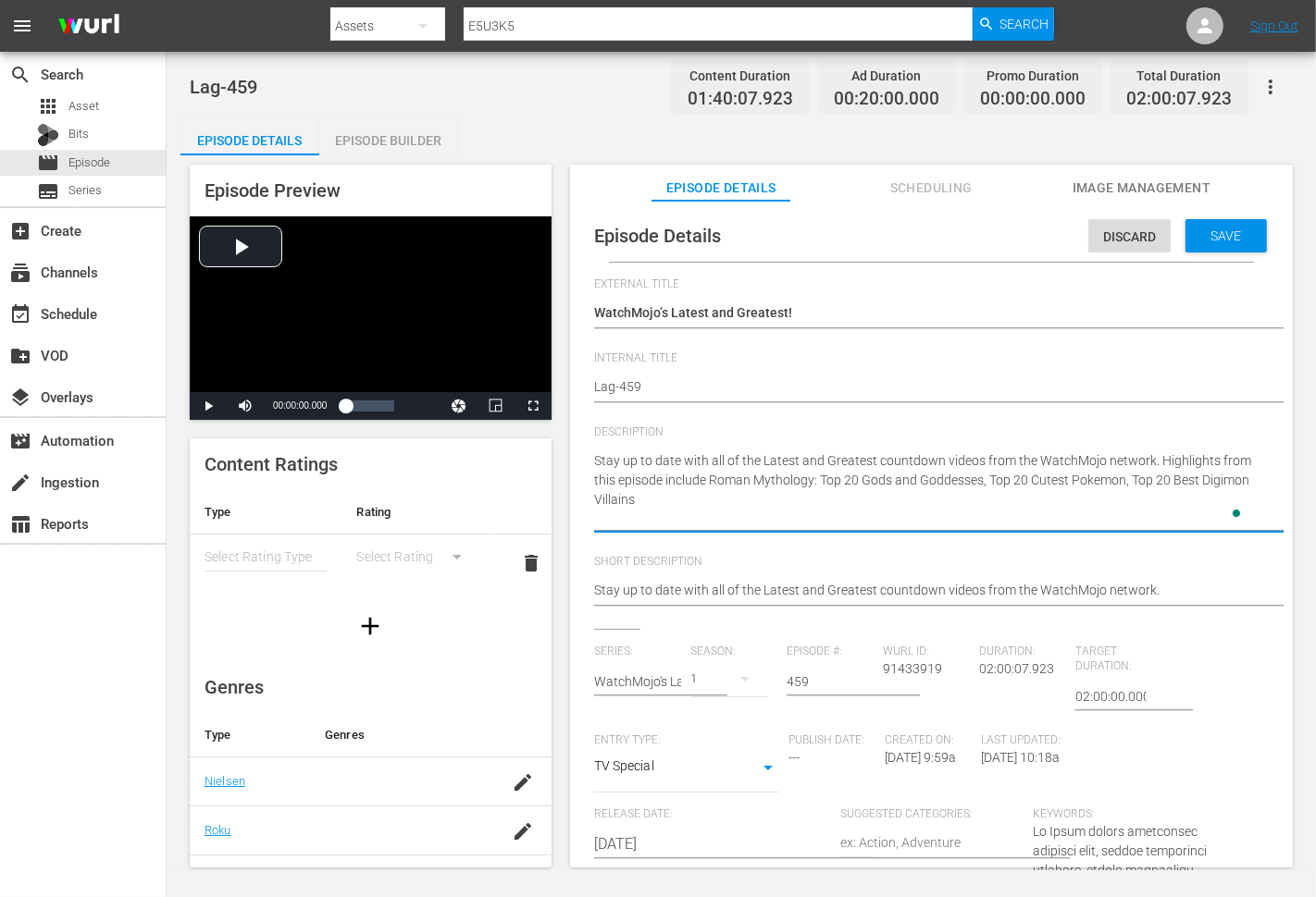
type textarea "Stay up to date with all of the Latest and Greatest countdown videos from the W…"
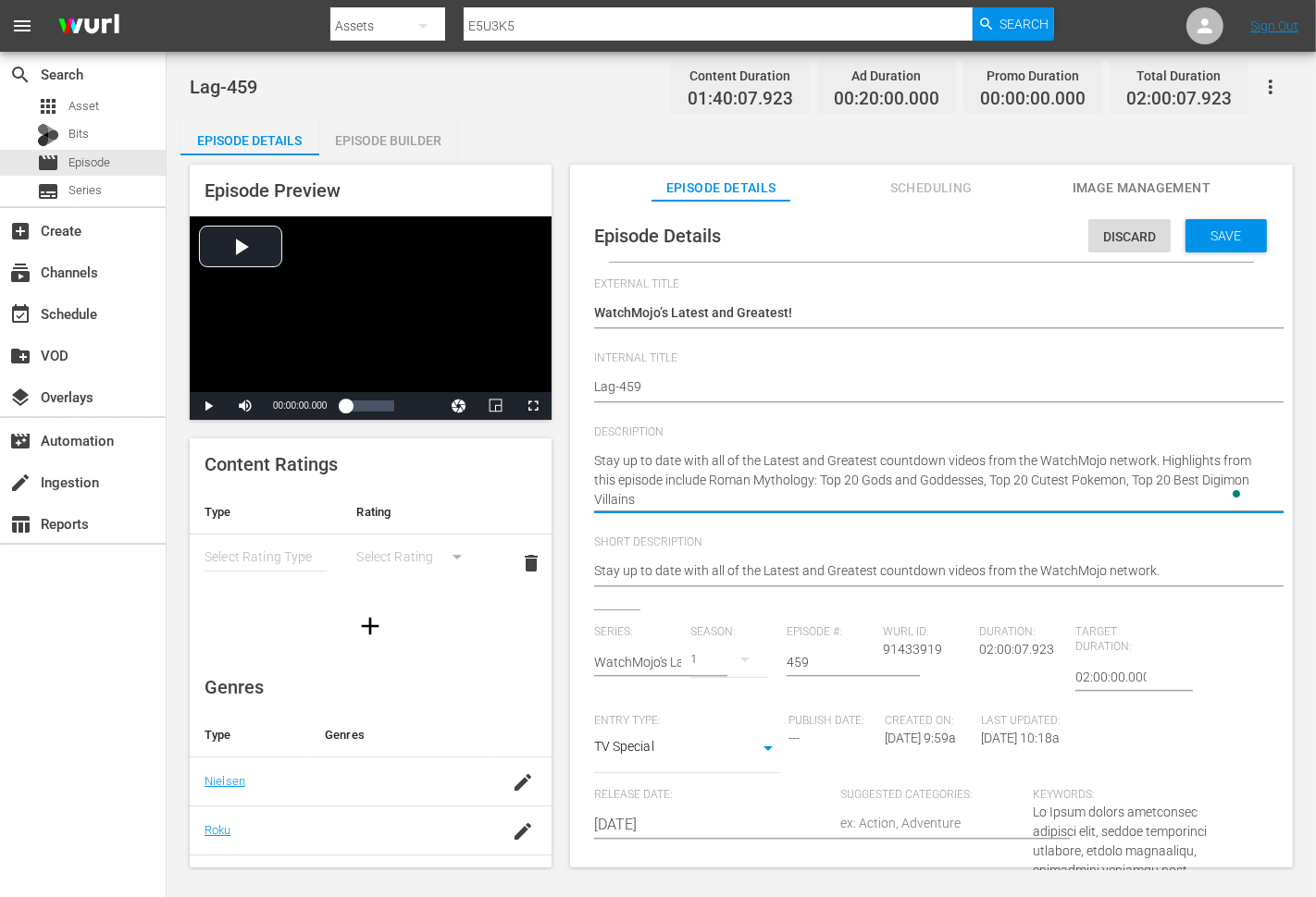
type textarea "Stay up to date with all of the Latest and Greatest countdown videos from the W…"
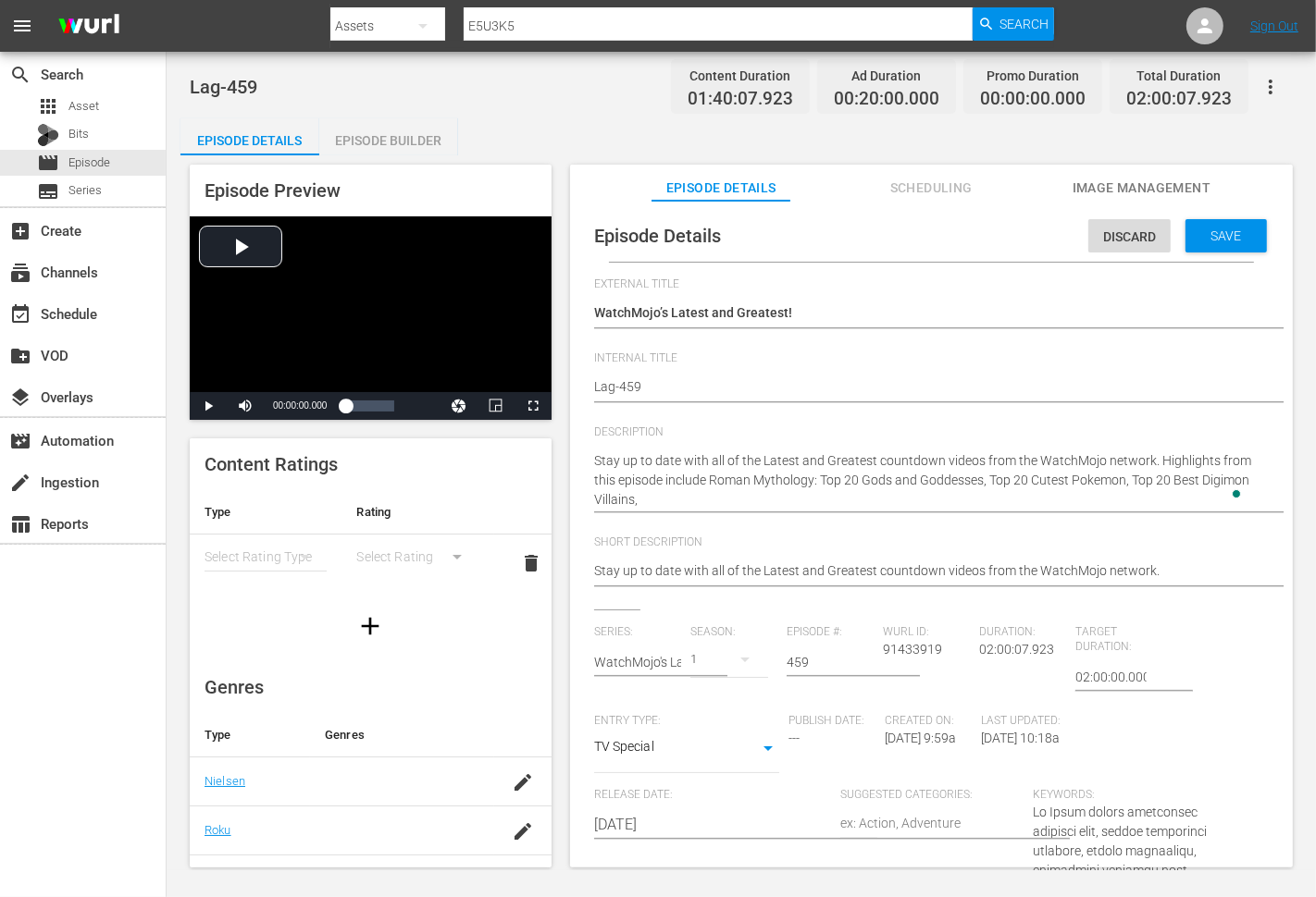
click at [729, 510] on div "Stay up to date with all of the Latest and Greatest countdown videos from the W…" at bounding box center [927, 480] width 665 height 81
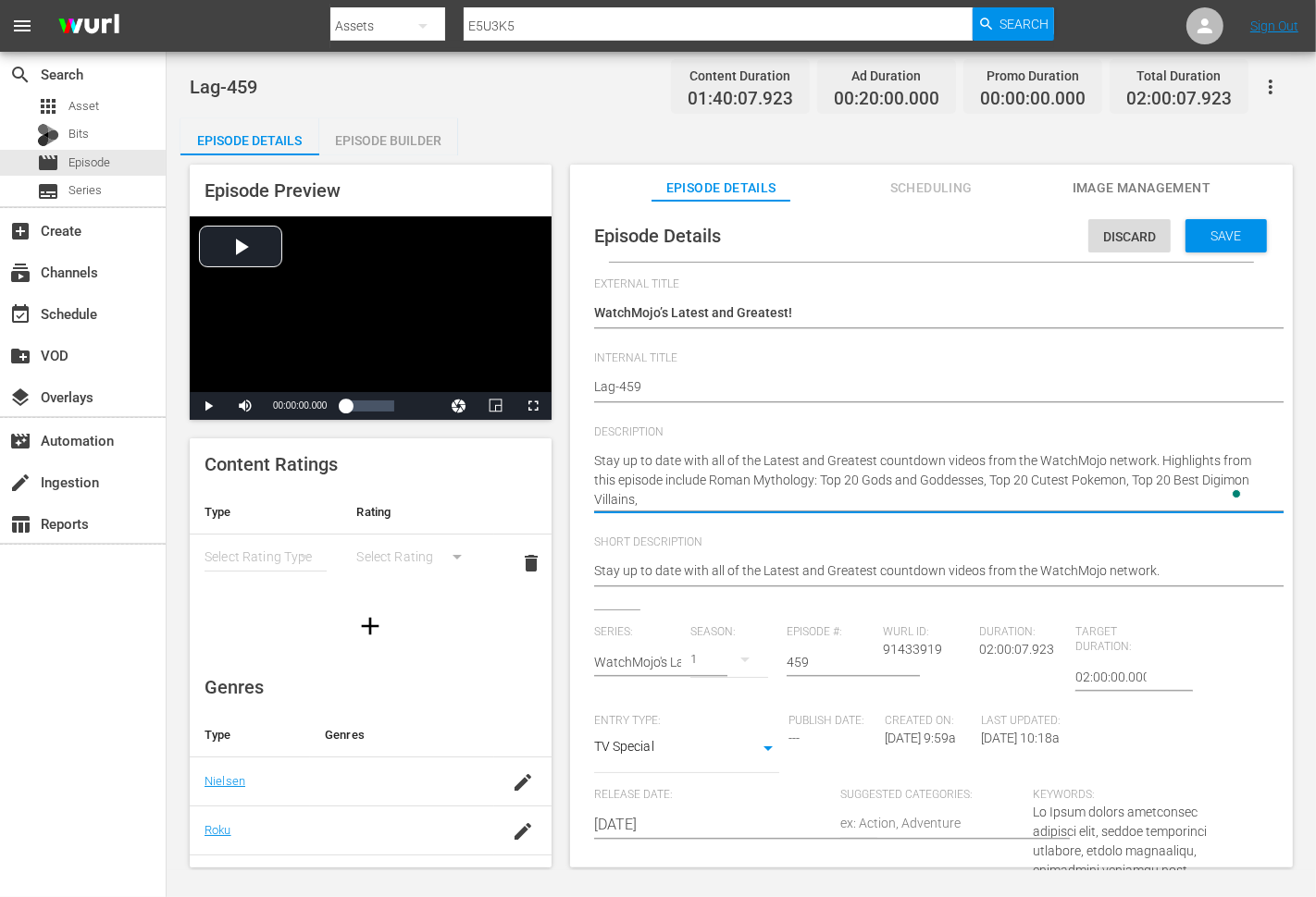
paste textarea "Top 20 Zombie Apocalypse Survival Tips"
type textarea "Stay up to date with all of the Latest and Greatest countdown videos from the W…"
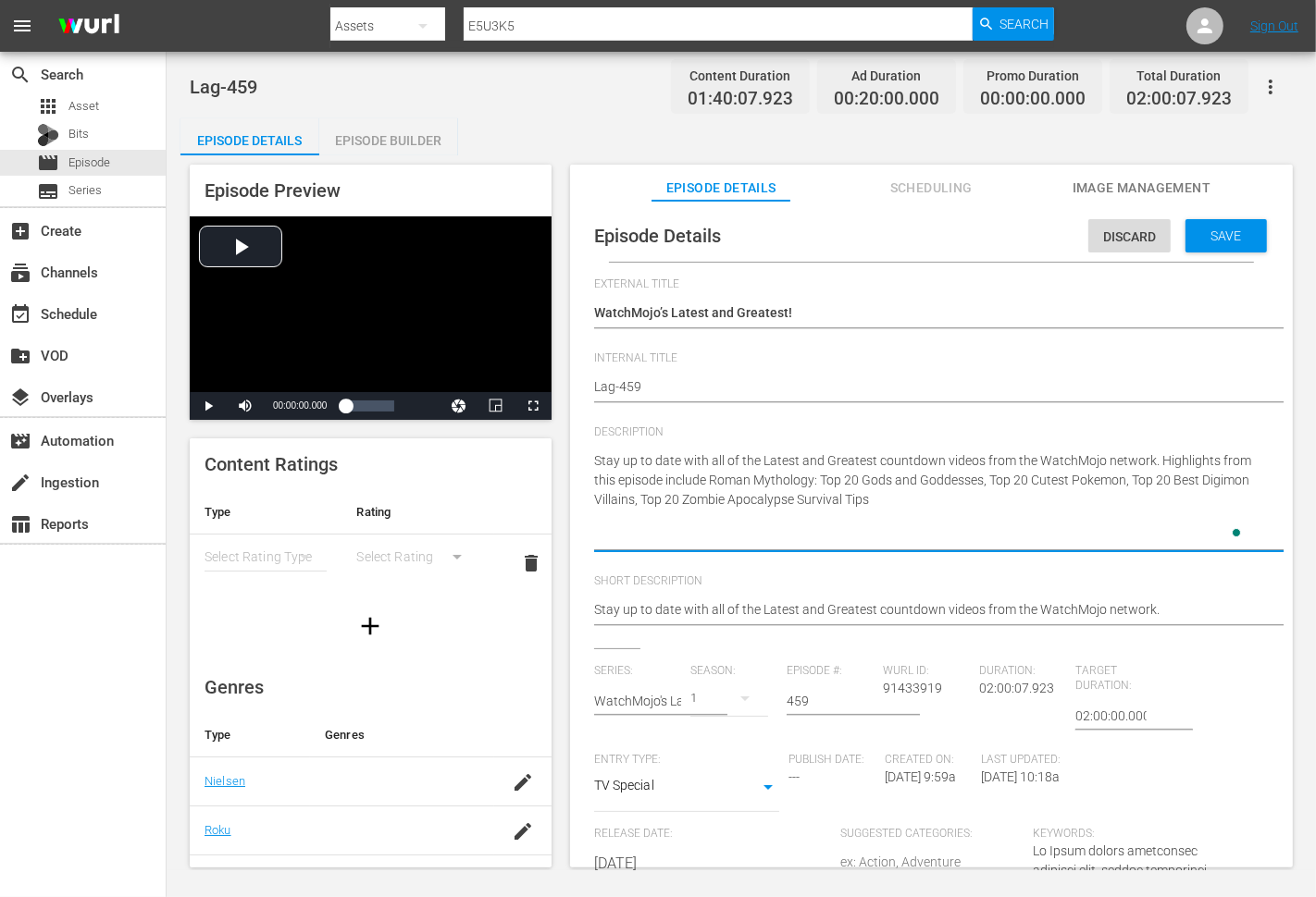
type textarea "Stay up to date with all of the Latest and Greatest countdown videos from the W…"
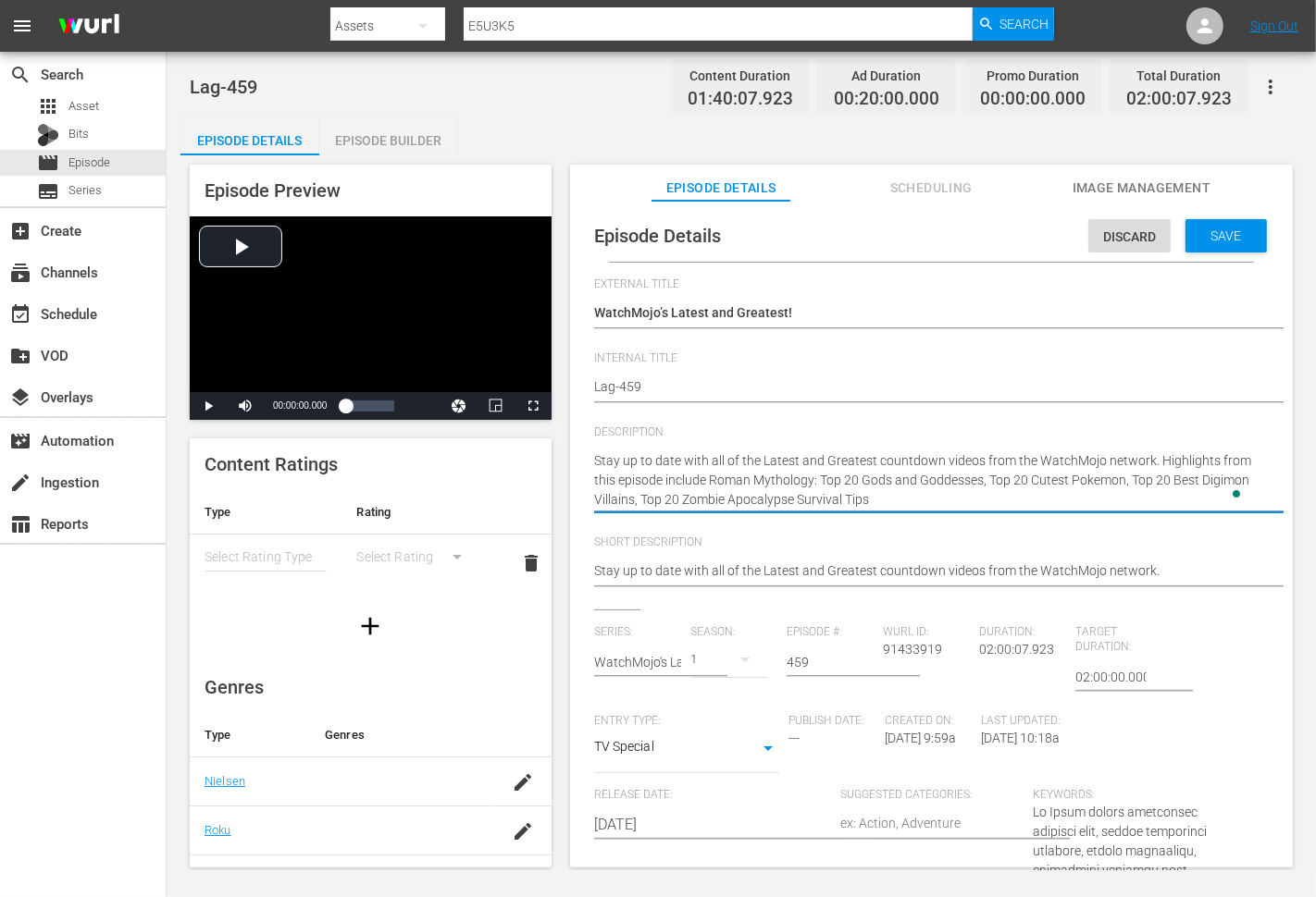
type textarea "Stay up to date with all of the Latest and Greatest countdown videos from the W…"
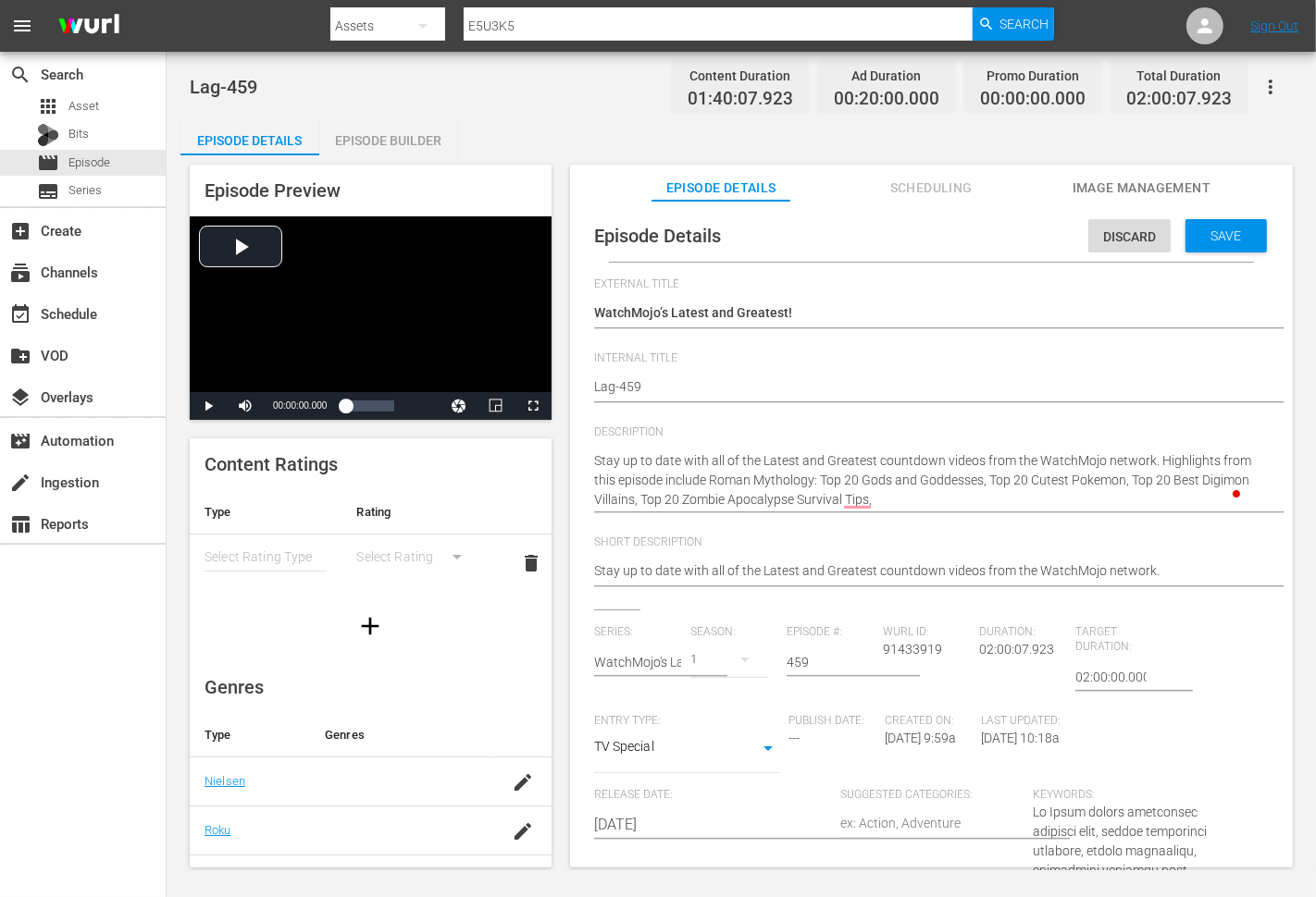
click at [914, 506] on textarea "Stay up to date with all of the Latest and Greatest countdown videos from the W…" at bounding box center [927, 481] width 665 height 58
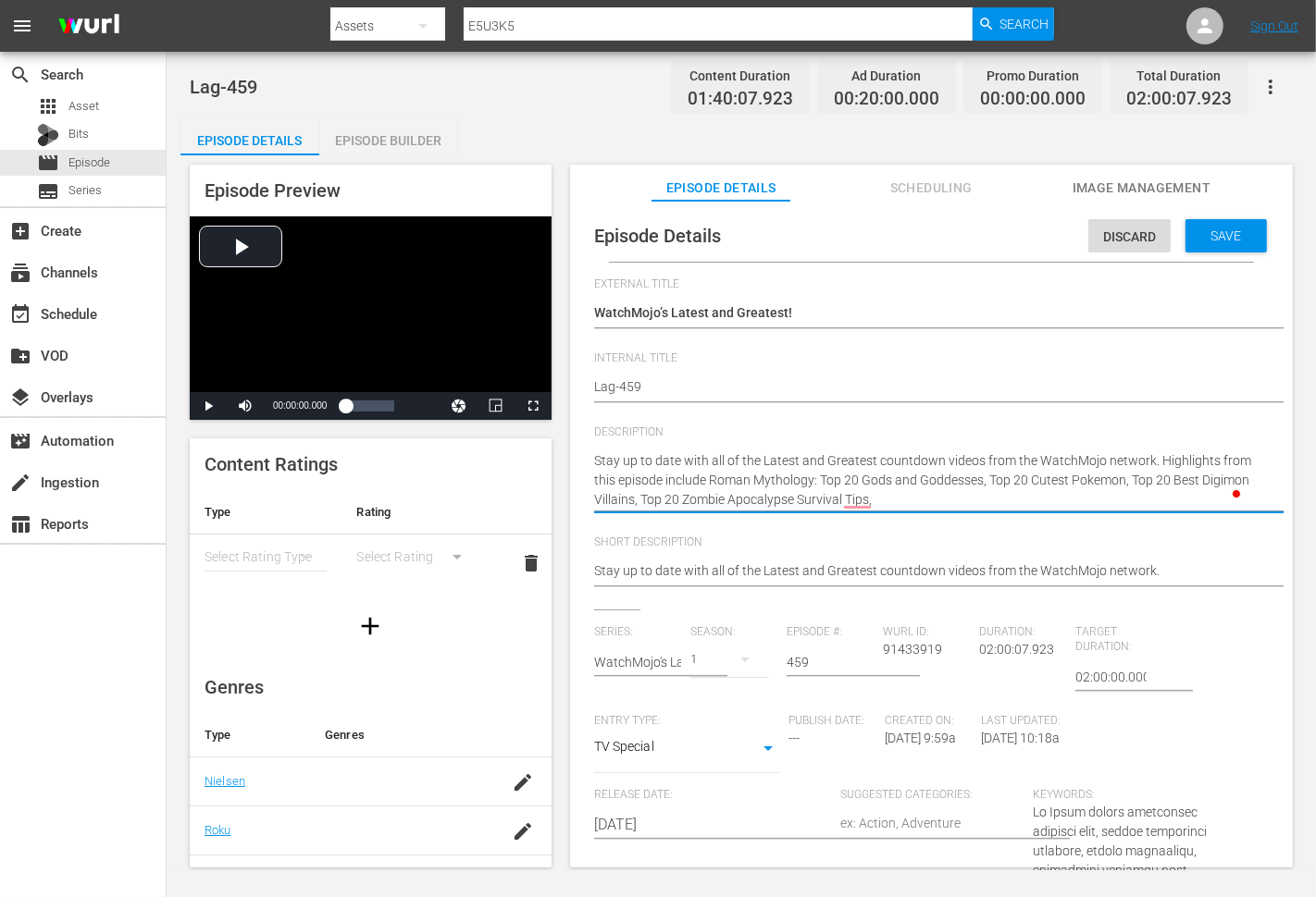
paste textarea "Top 10 Things The Wolf of Wall Street Got Factually Right"
type textarea "Stay up to date with all of the Latest and Greatest countdown videos from the W…"
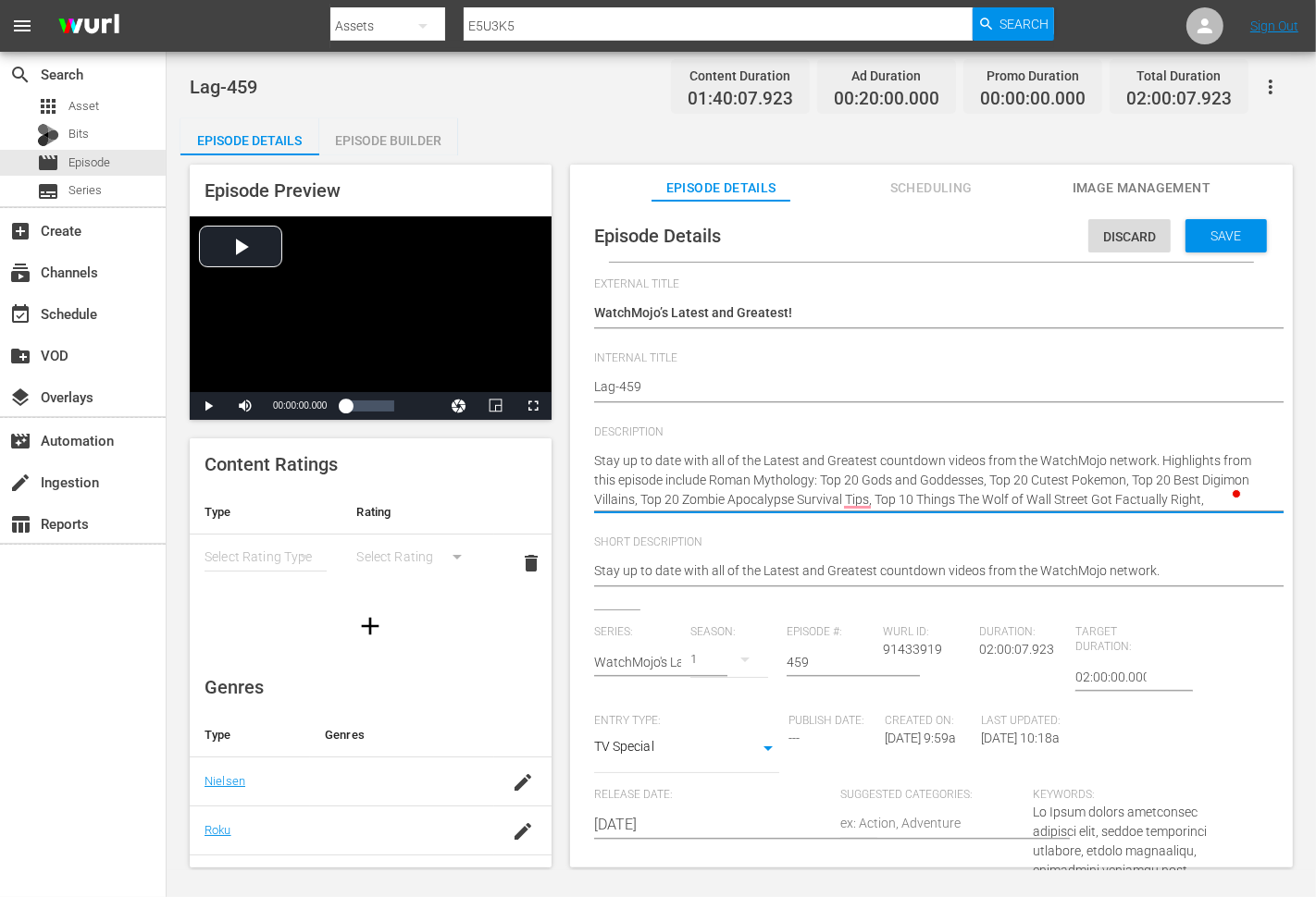
type textarea "Stay up to date with all of the Latest and Greatest countdown videos from the W…"
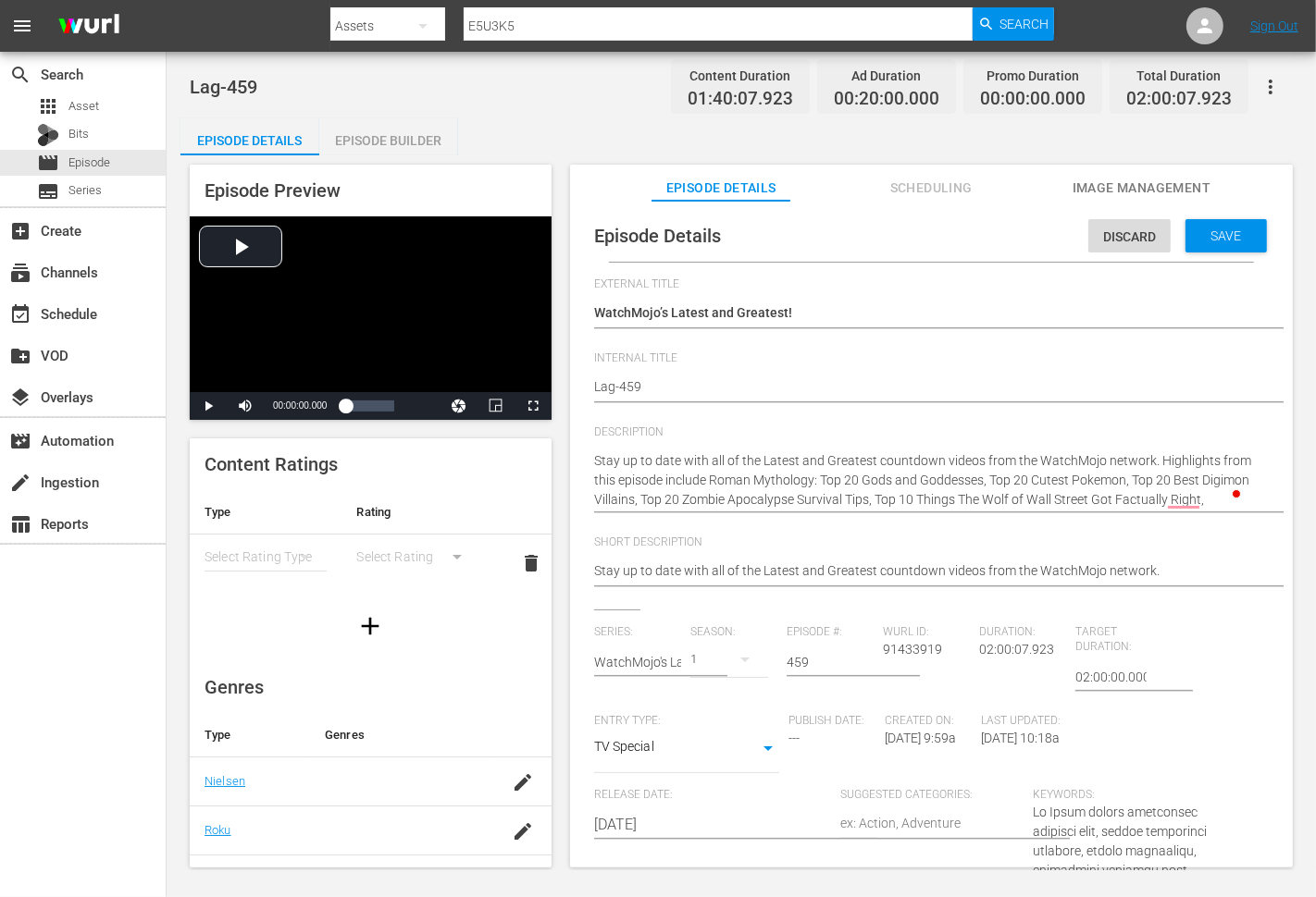
click at [1210, 502] on textarea "Stay up to date with all of the Latest and Greatest countdown videos from the W…" at bounding box center [927, 481] width 665 height 58
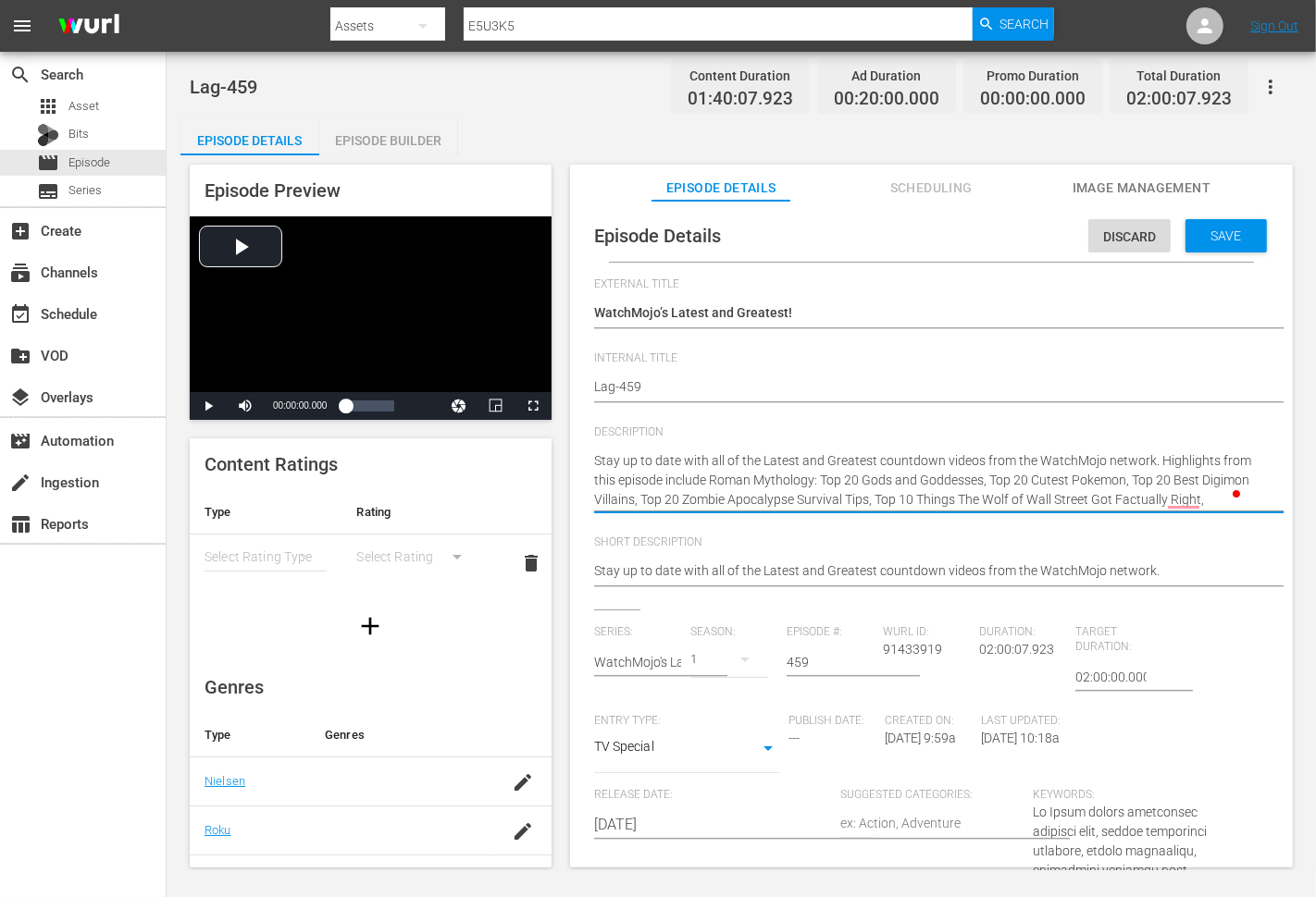
paste textarea "Top 20 Greatest Anime Movies of All Time"
type textarea "Stay up to date with all of the Latest and Greatest countdown videos from the W…"
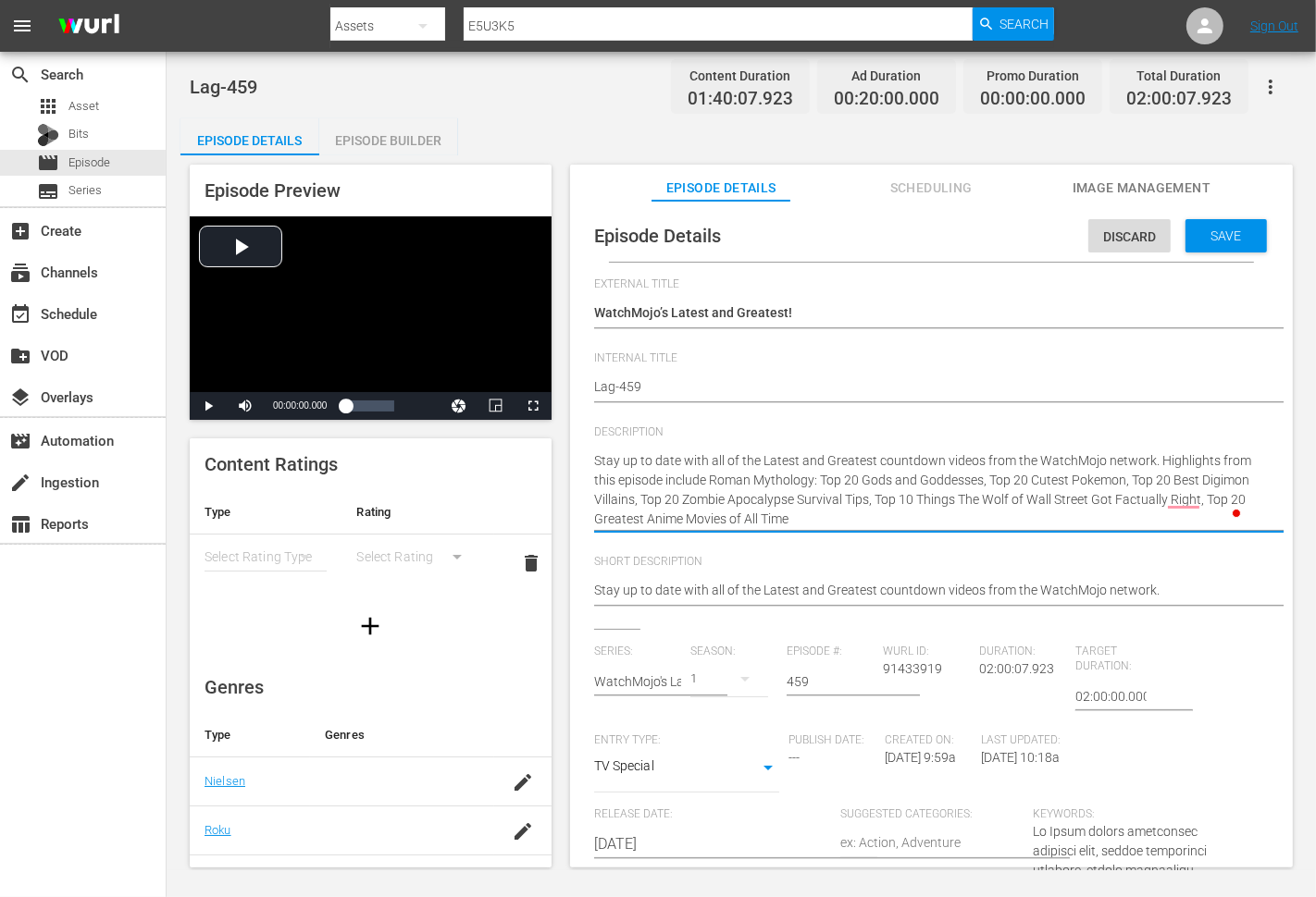
type textarea "Stay up to date with all of the Latest and Greatest countdown videos from the W…"
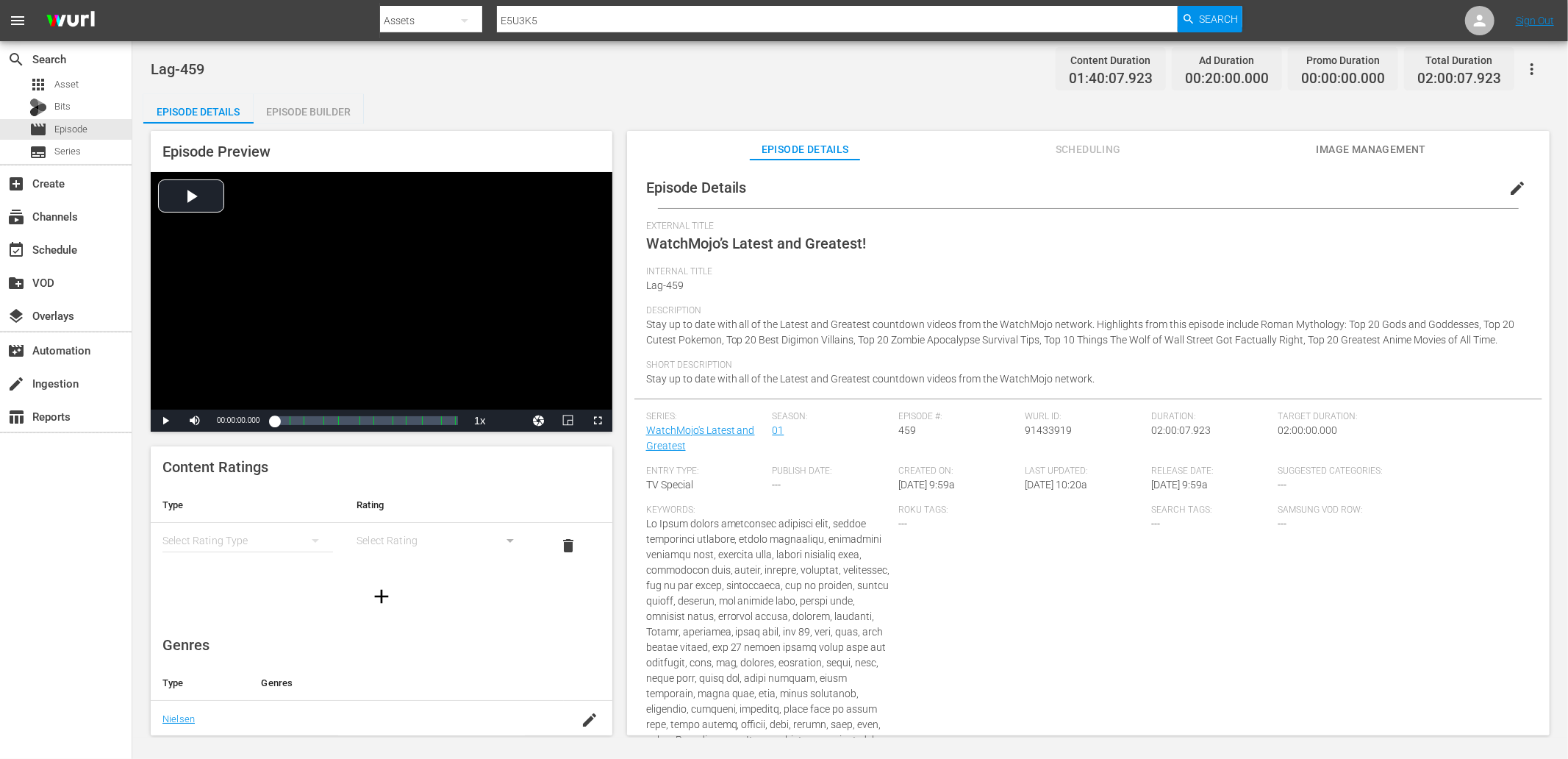
click at [1045, 192] on span "edit" at bounding box center [1517, 188] width 18 height 18
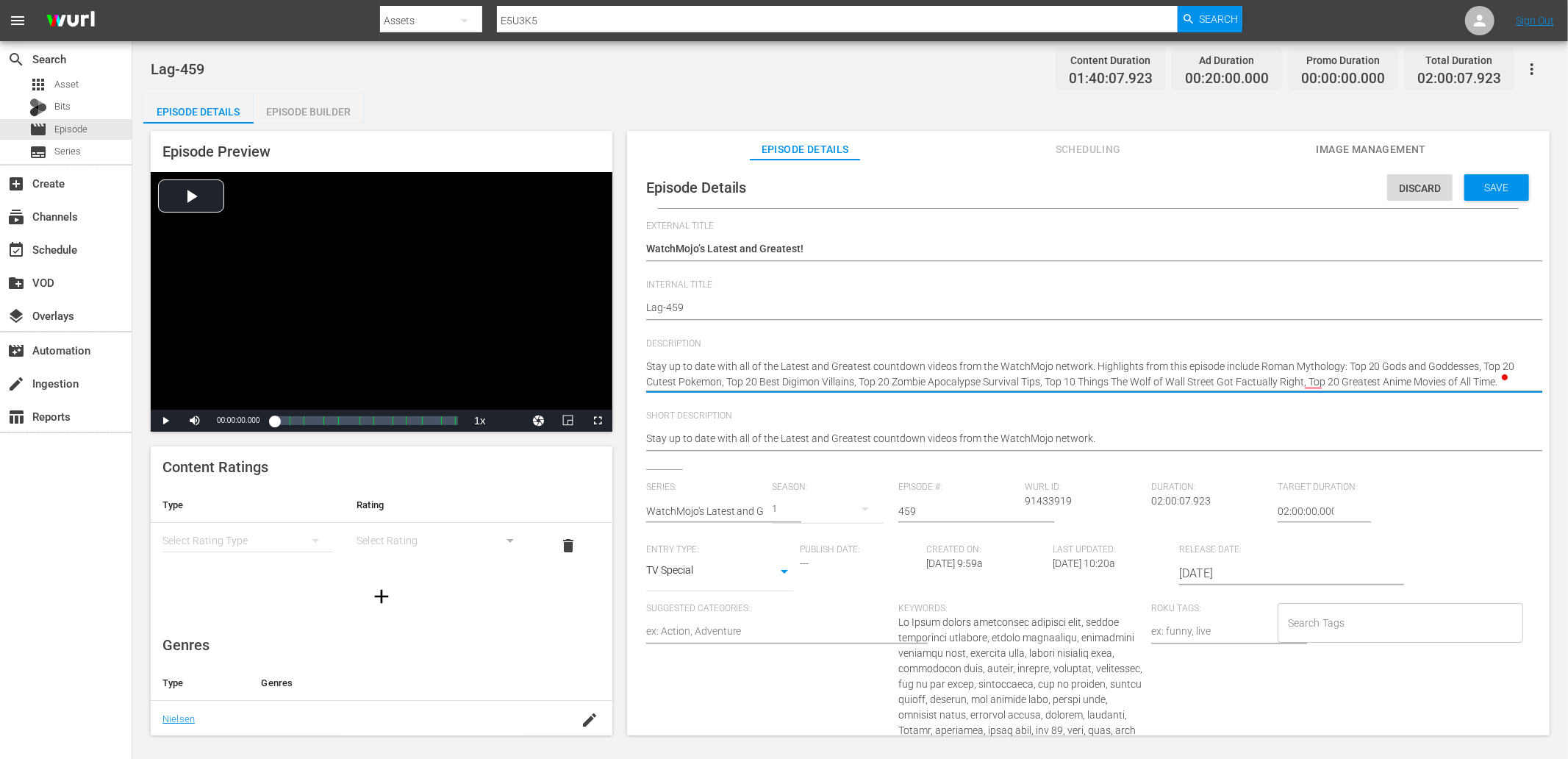
type textarea "Stay up to date with all of the Latest and Greatest countdown videos from the W…"
paste textarea "Bet you can’t watch just one!"
type textarea "Stay up to date with all of the Latest and Greatest countdown videos from the W…"
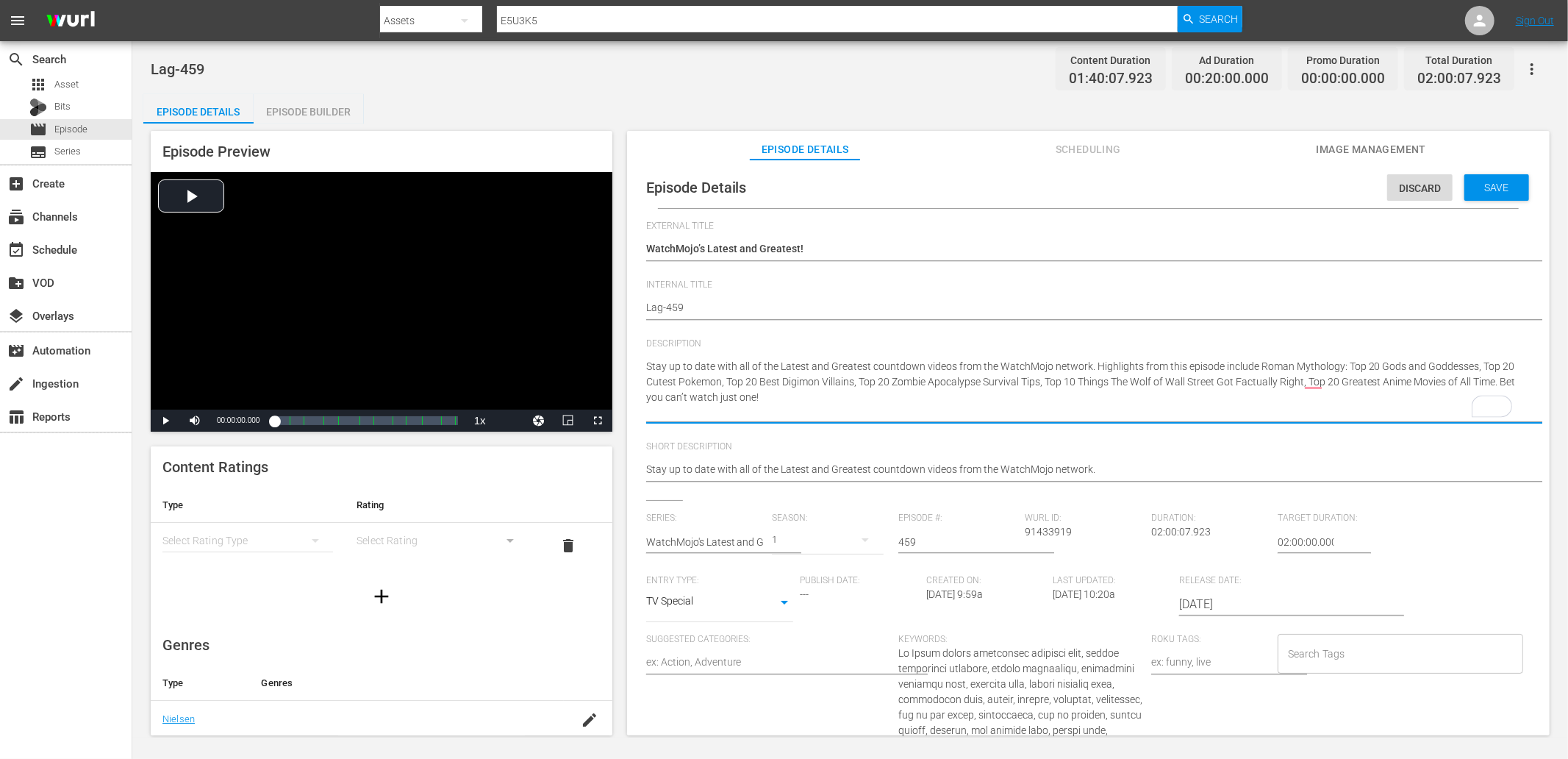
type textarea "Stay up to date with all of the Latest and Greatest countdown videos from the W…"
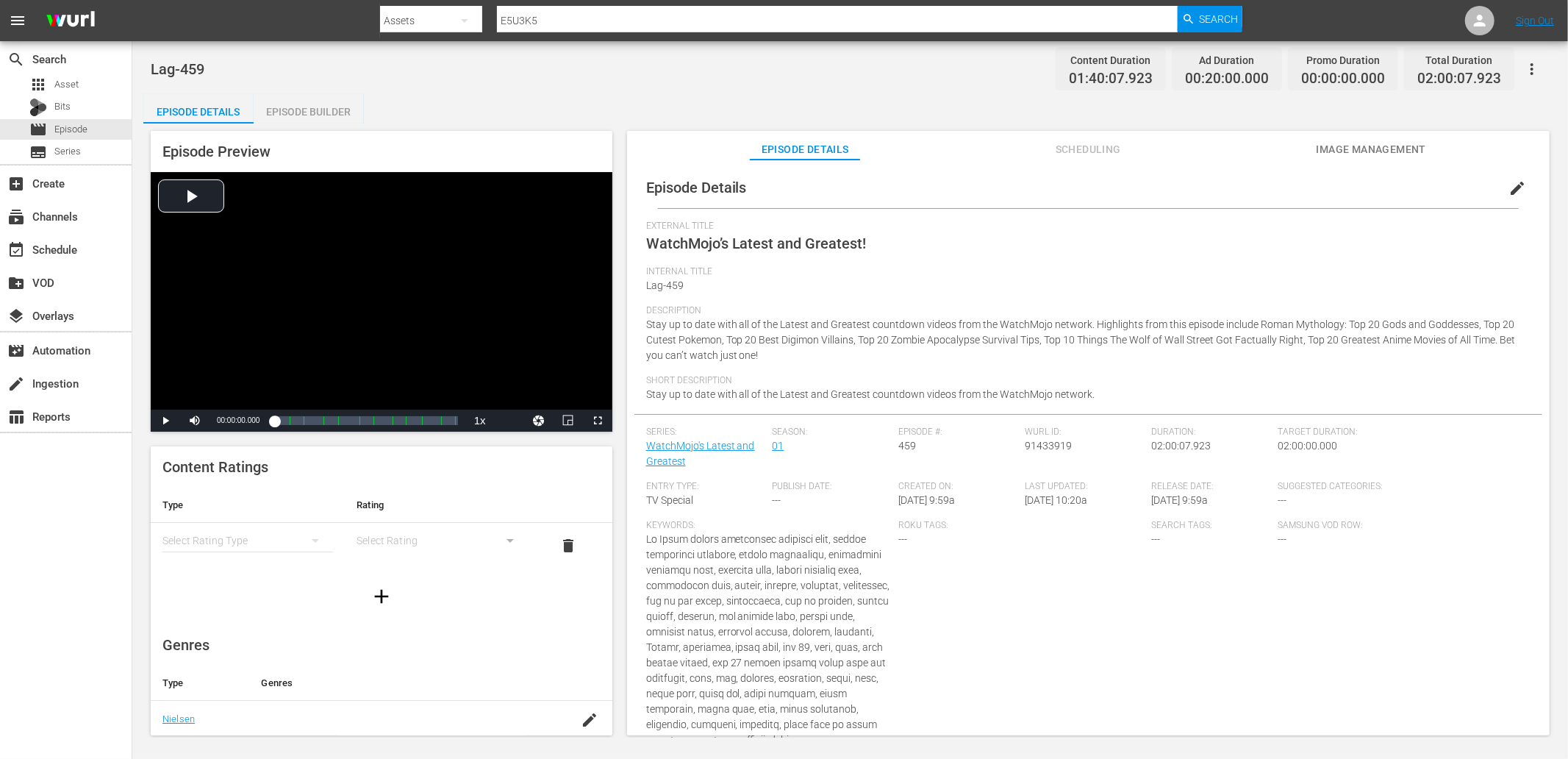
click at [310, 107] on div "Episode Builder" at bounding box center [308, 112] width 110 height 36
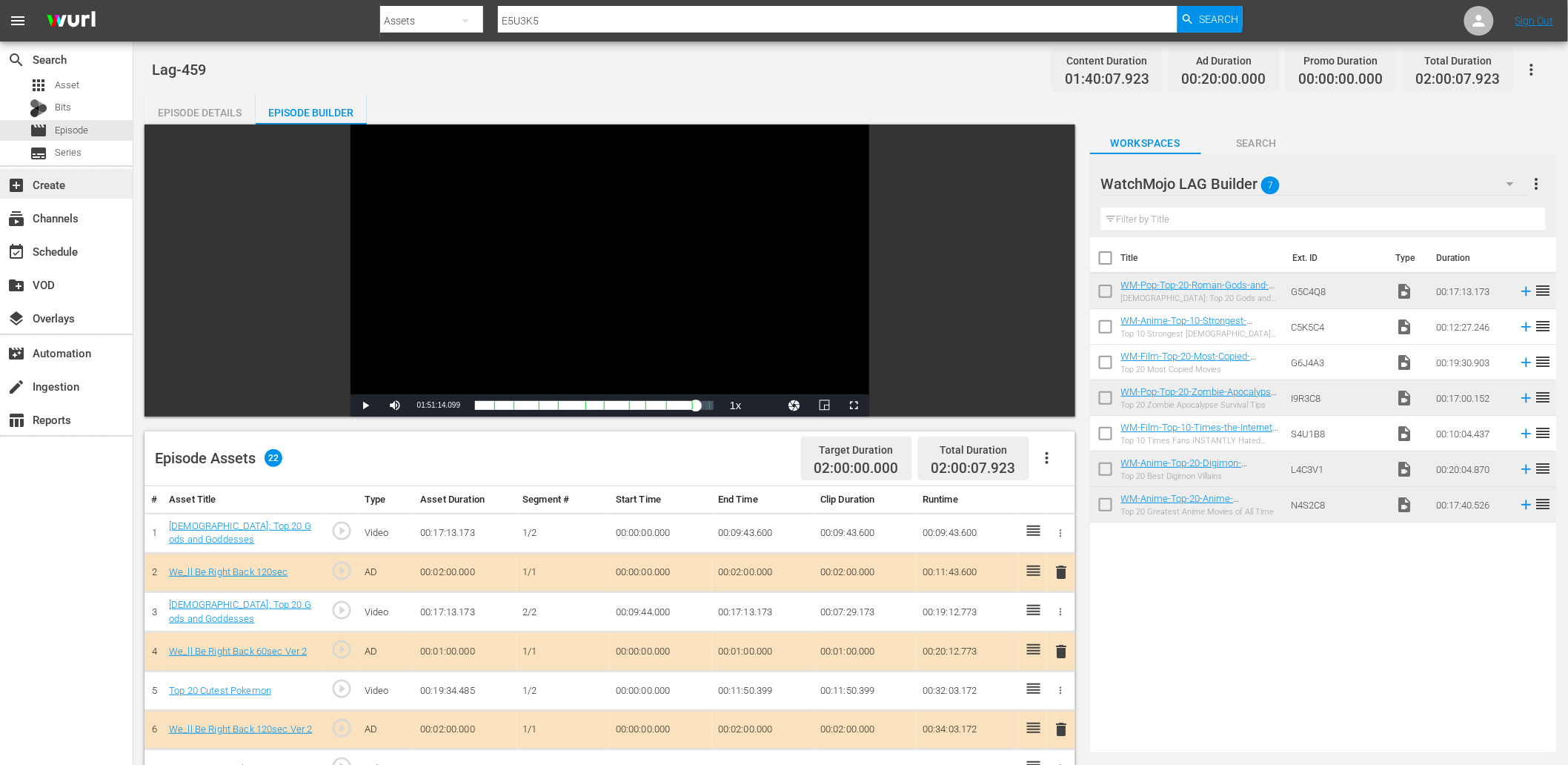
click at [49, 194] on div "add_box Create" at bounding box center [66, 184] width 133 height 30
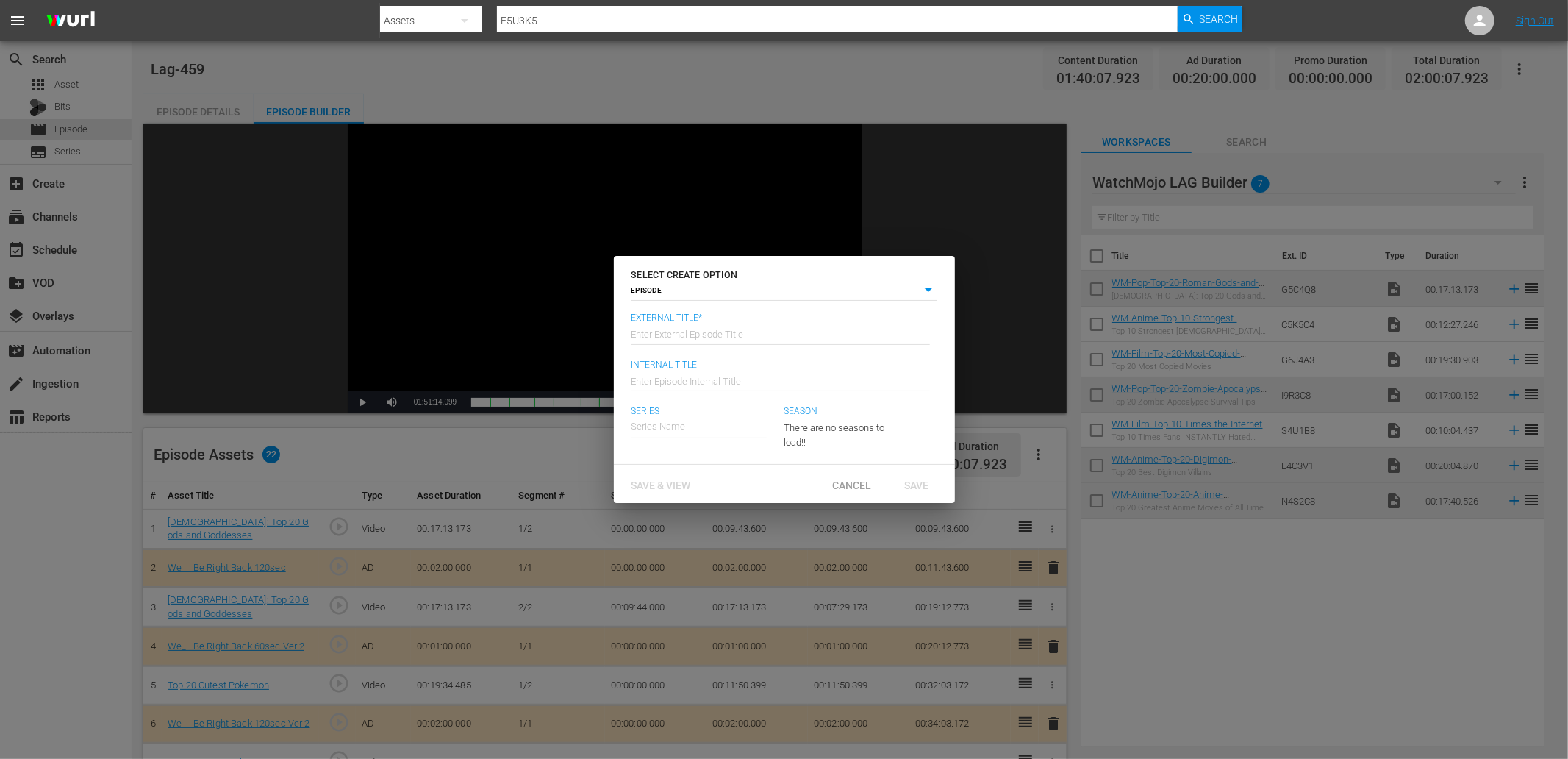
click at [694, 336] on input "text" at bounding box center [781, 333] width 298 height 36
type input "WatchMojo’s Latest and Greatest!"
click at [674, 378] on input "text" at bounding box center [781, 380] width 298 height 36
type input "Lag-460"
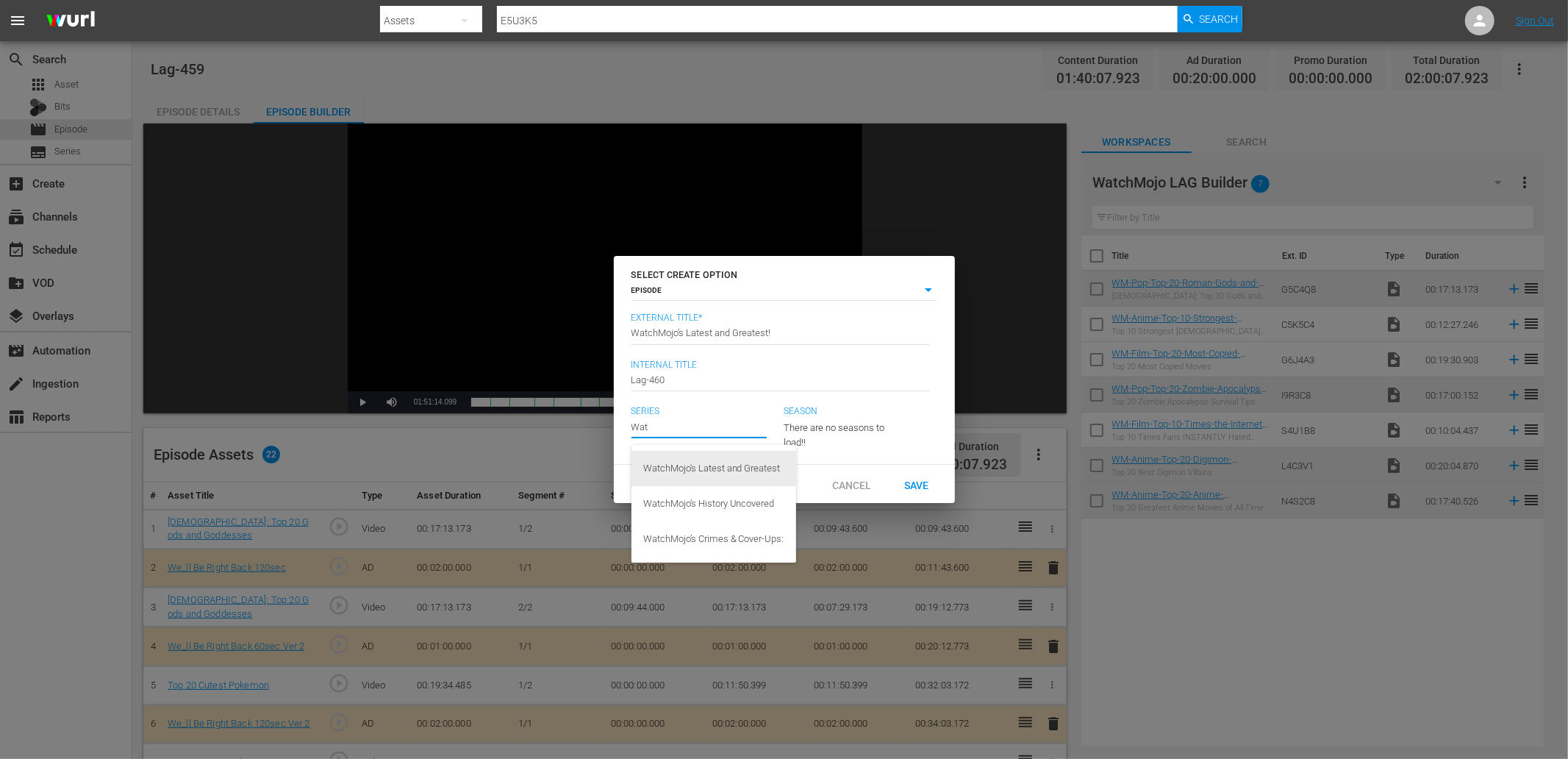
click at [715, 468] on div "WatchMojo's Latest and Greatest" at bounding box center [714, 468] width 141 height 36
type input "WatchMojo's Latest and Greatest"
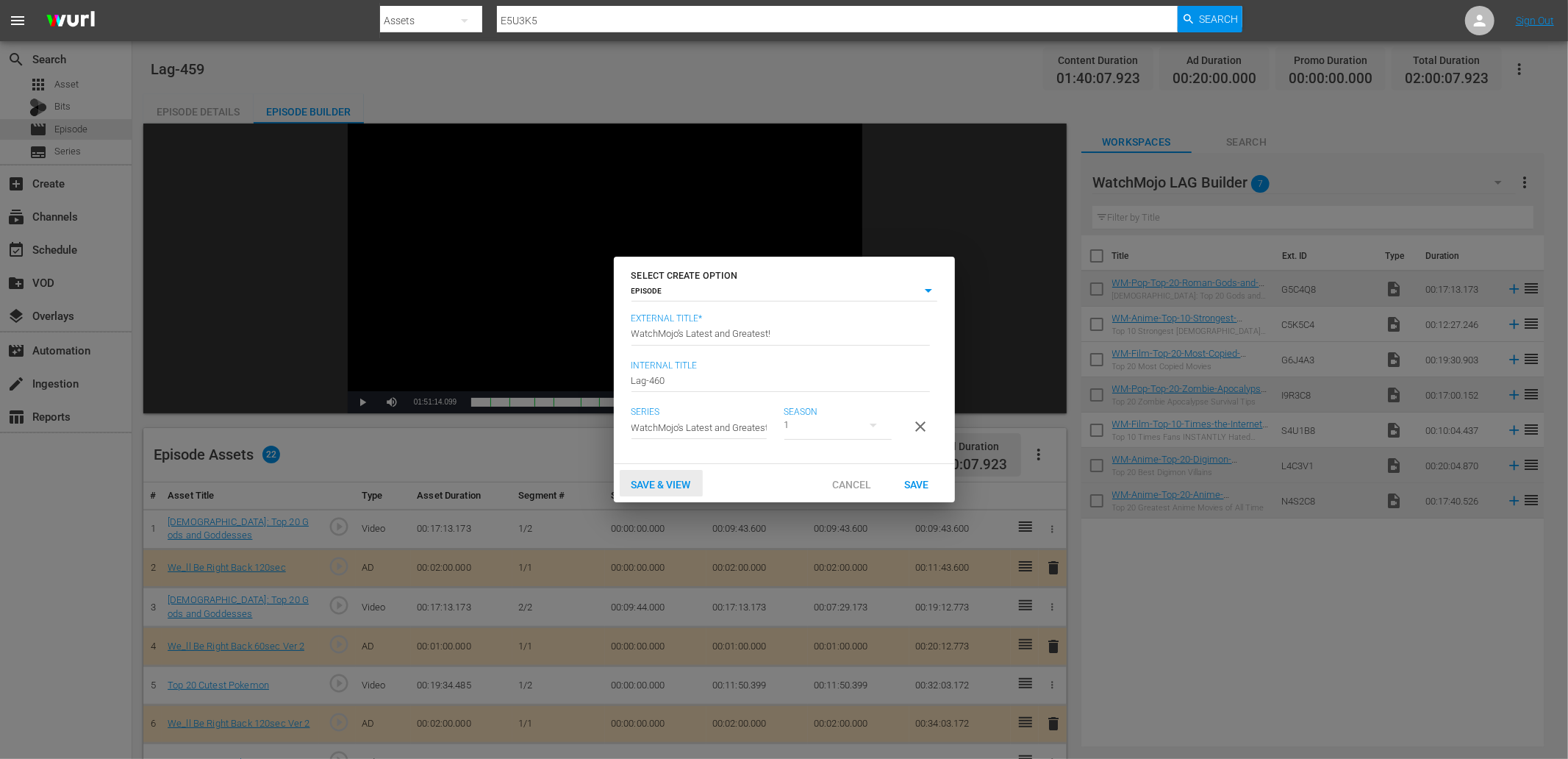
click at [670, 497] on div "Save & View" at bounding box center [661, 483] width 83 height 27
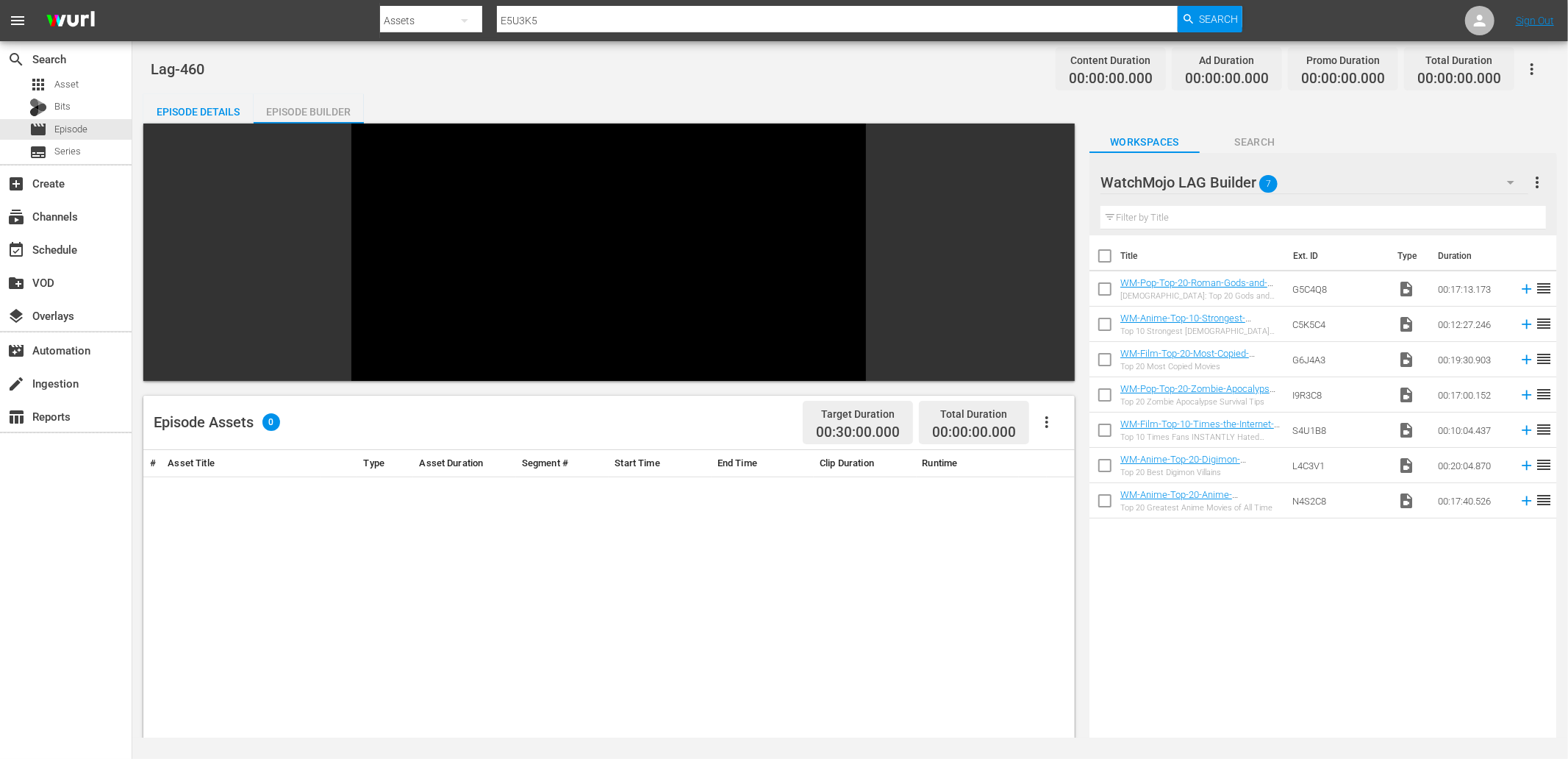
click at [1045, 143] on span "Search" at bounding box center [1255, 143] width 110 height 19
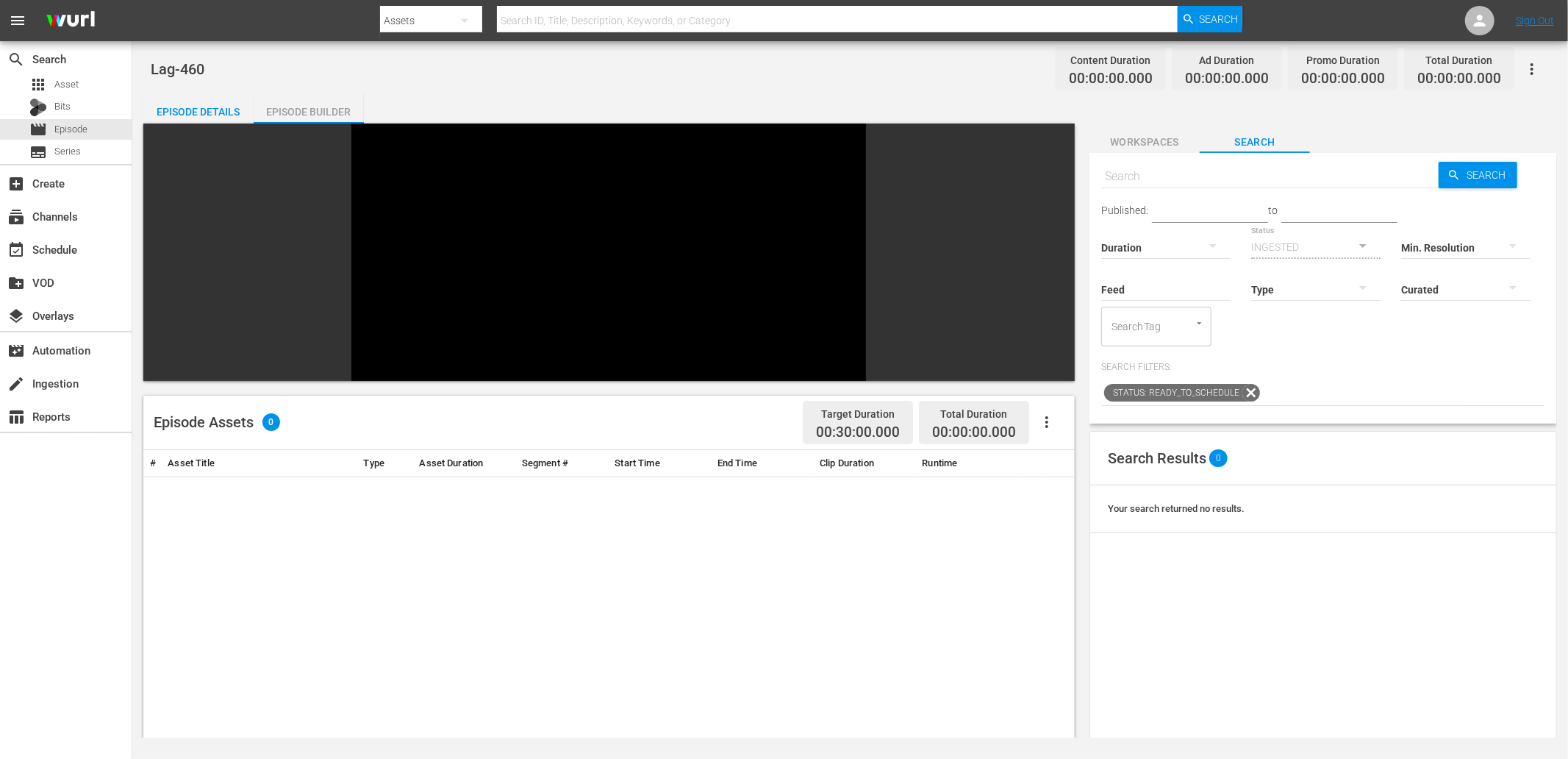
click at [1045, 140] on span "Workspaces" at bounding box center [1145, 143] width 110 height 19
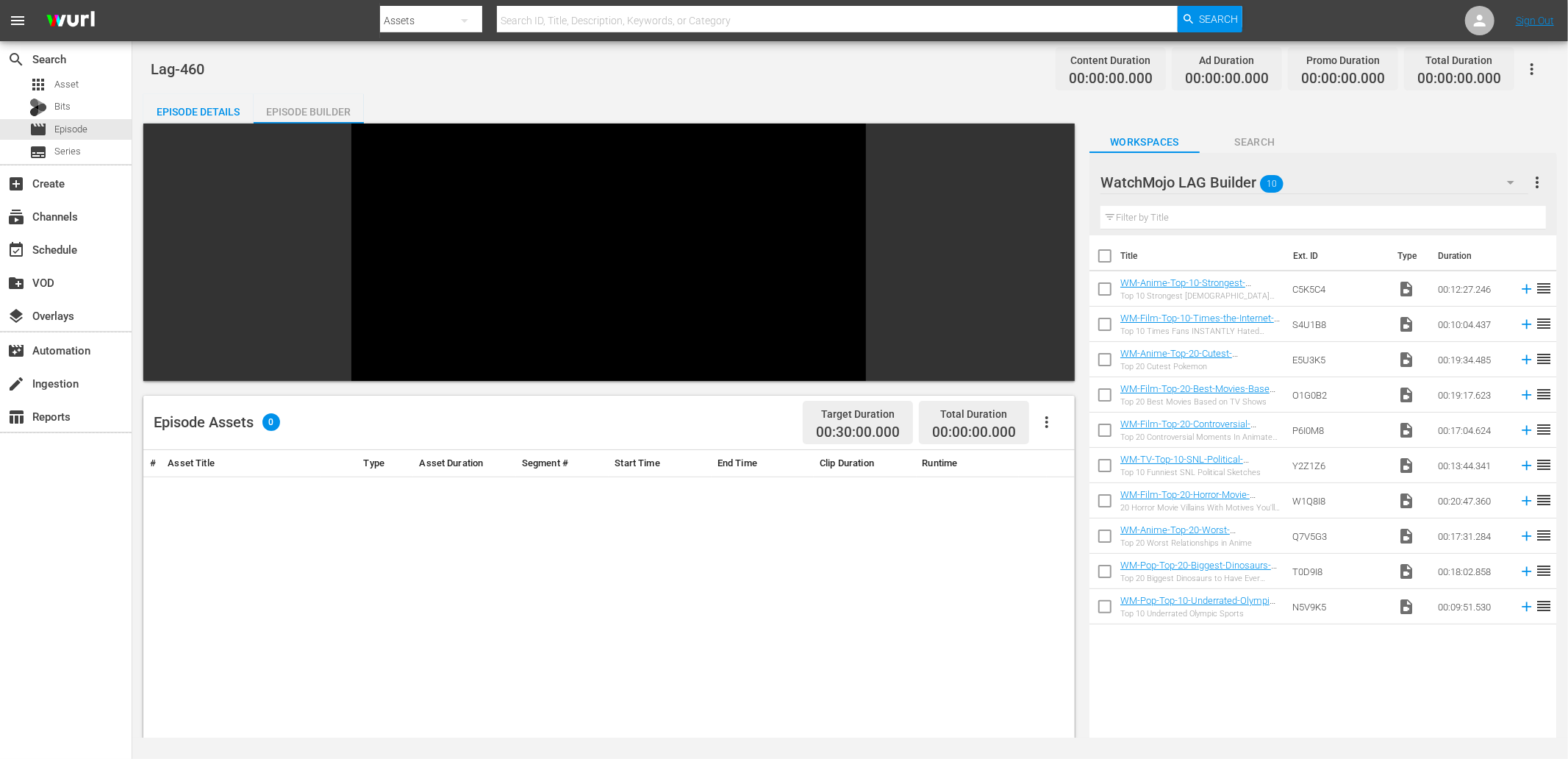
click at [1045, 252] on input "checkbox" at bounding box center [1105, 259] width 31 height 31
checkbox input "true"
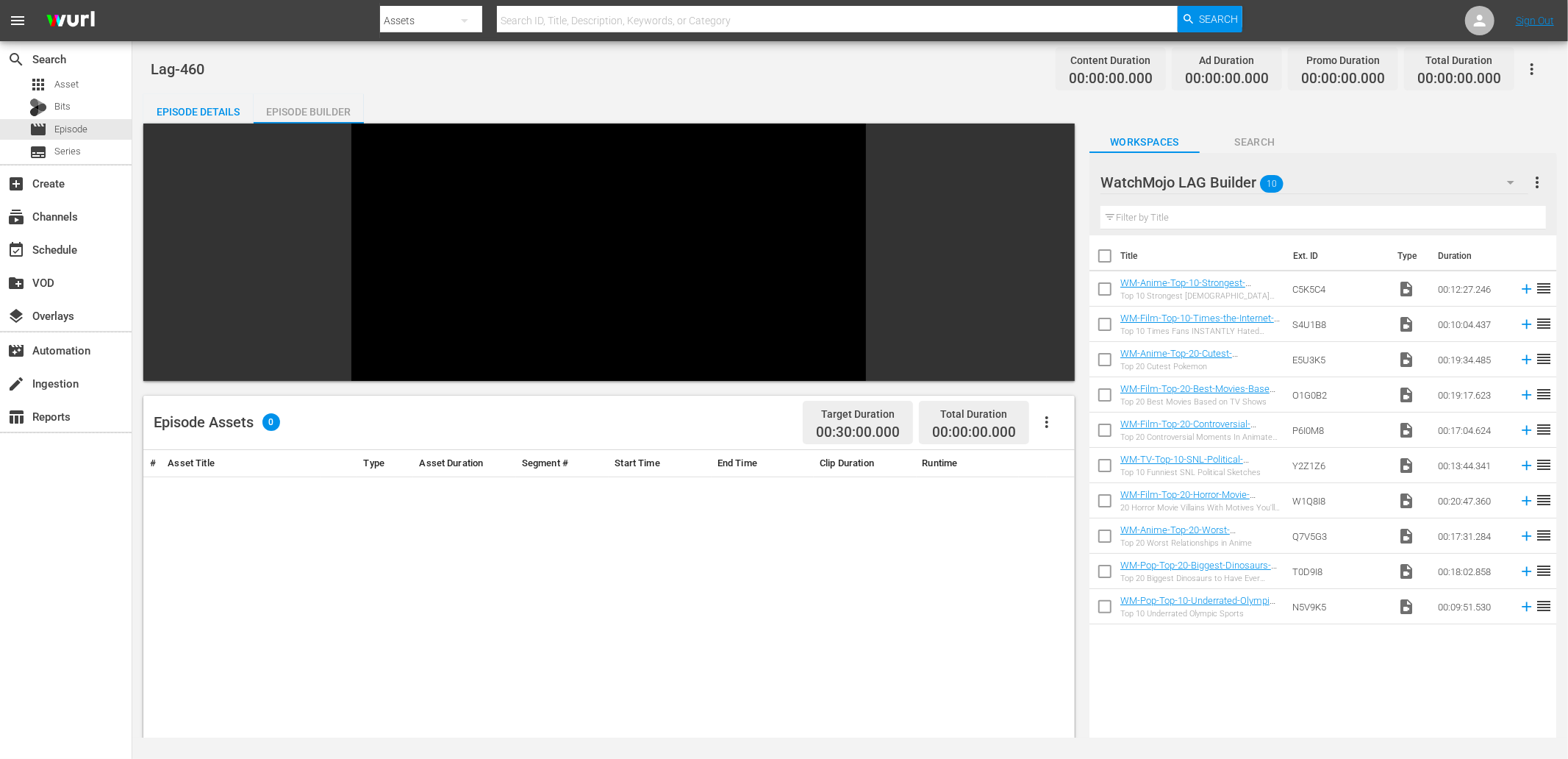
checkbox input "true"
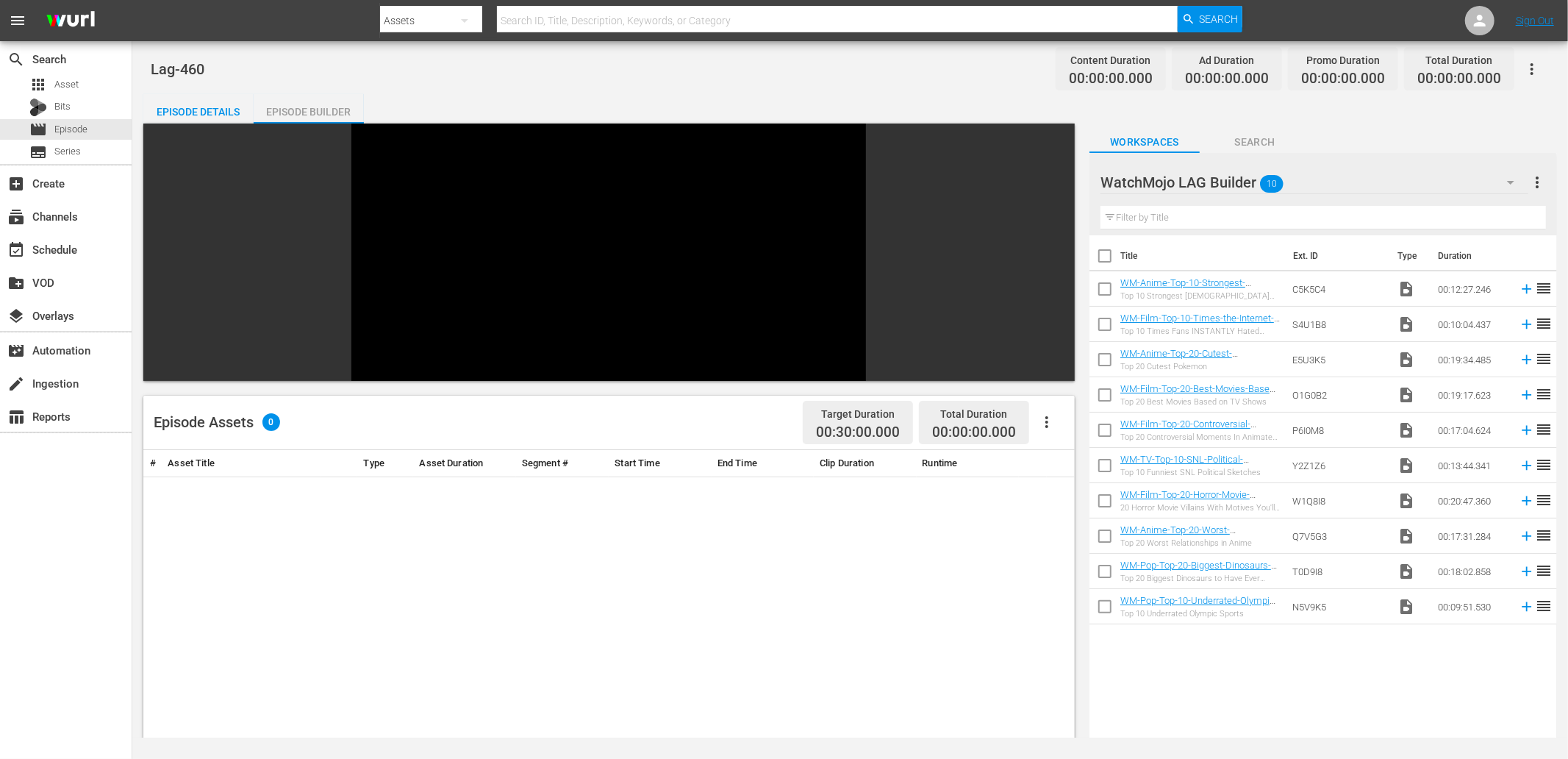
checkbox input "true"
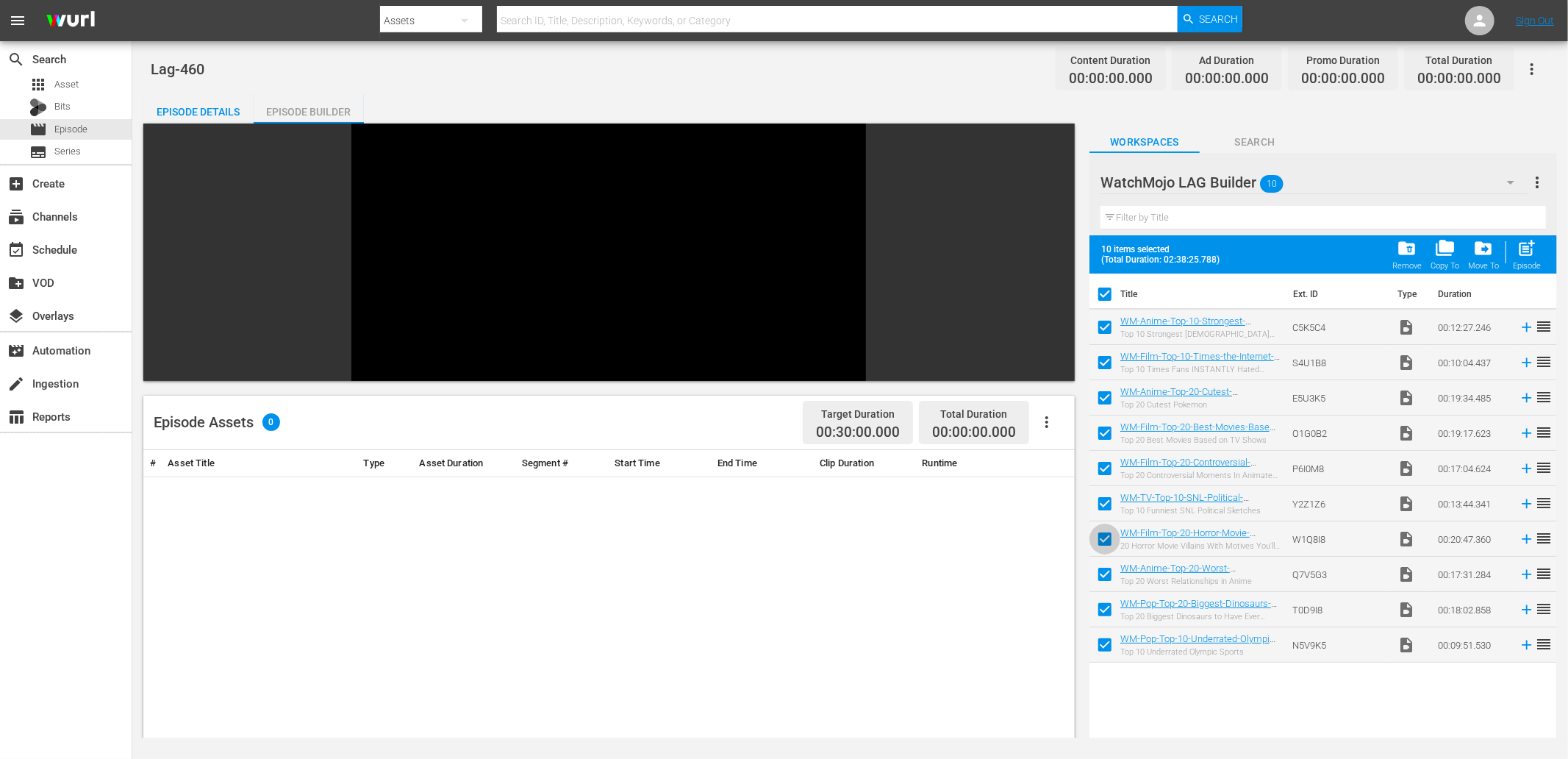
click at [1045, 540] on input "checkbox" at bounding box center [1105, 542] width 31 height 31
checkbox input "false"
click at [1045, 646] on input "checkbox" at bounding box center [1105, 648] width 31 height 31
click at [1045, 644] on input "checkbox" at bounding box center [1105, 648] width 31 height 31
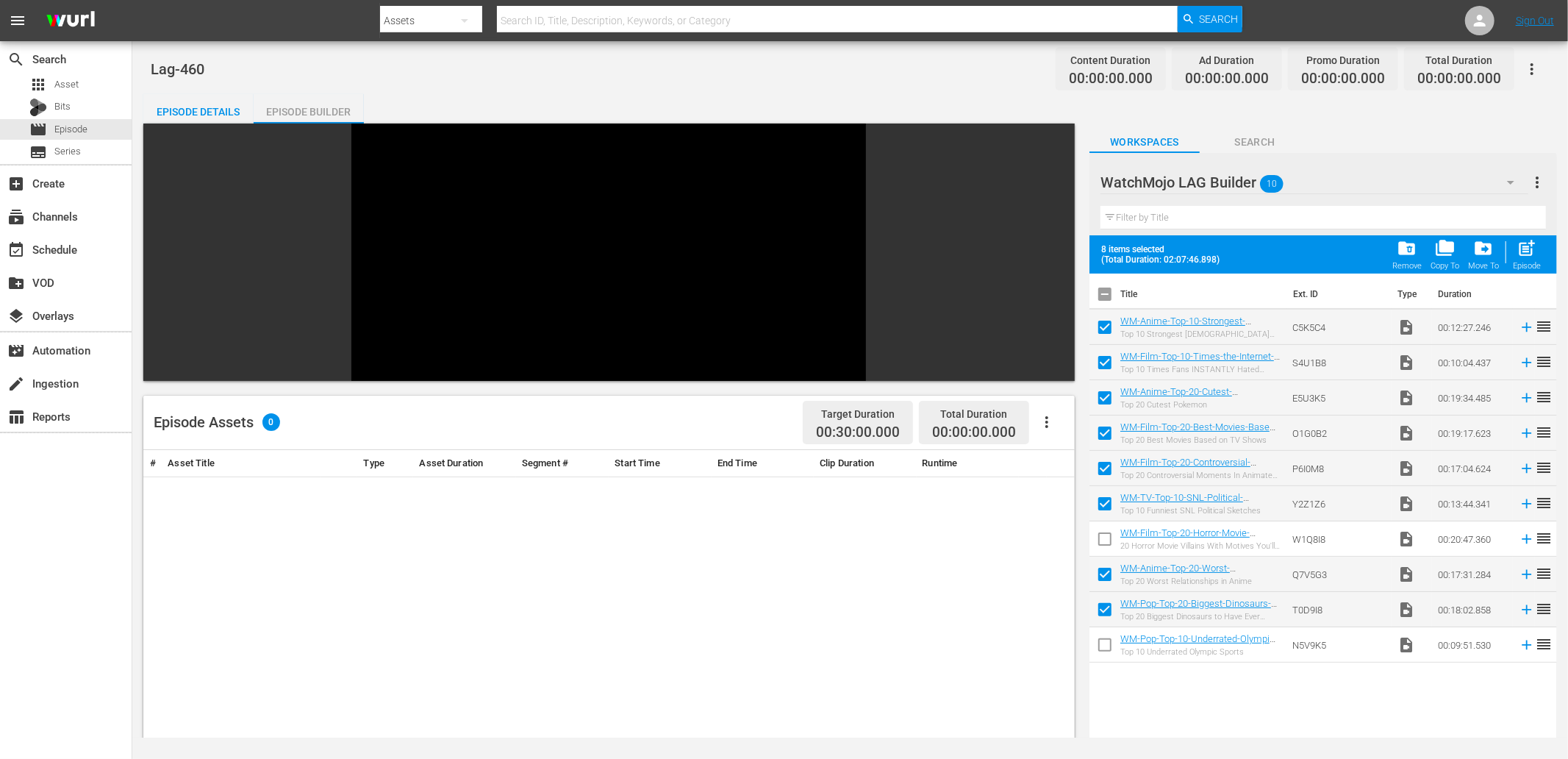
checkbox input "true"
click at [1045, 607] on input "checkbox" at bounding box center [1105, 612] width 31 height 31
checkbox input "false"
click at [1045, 583] on input "checkbox" at bounding box center [1105, 578] width 31 height 31
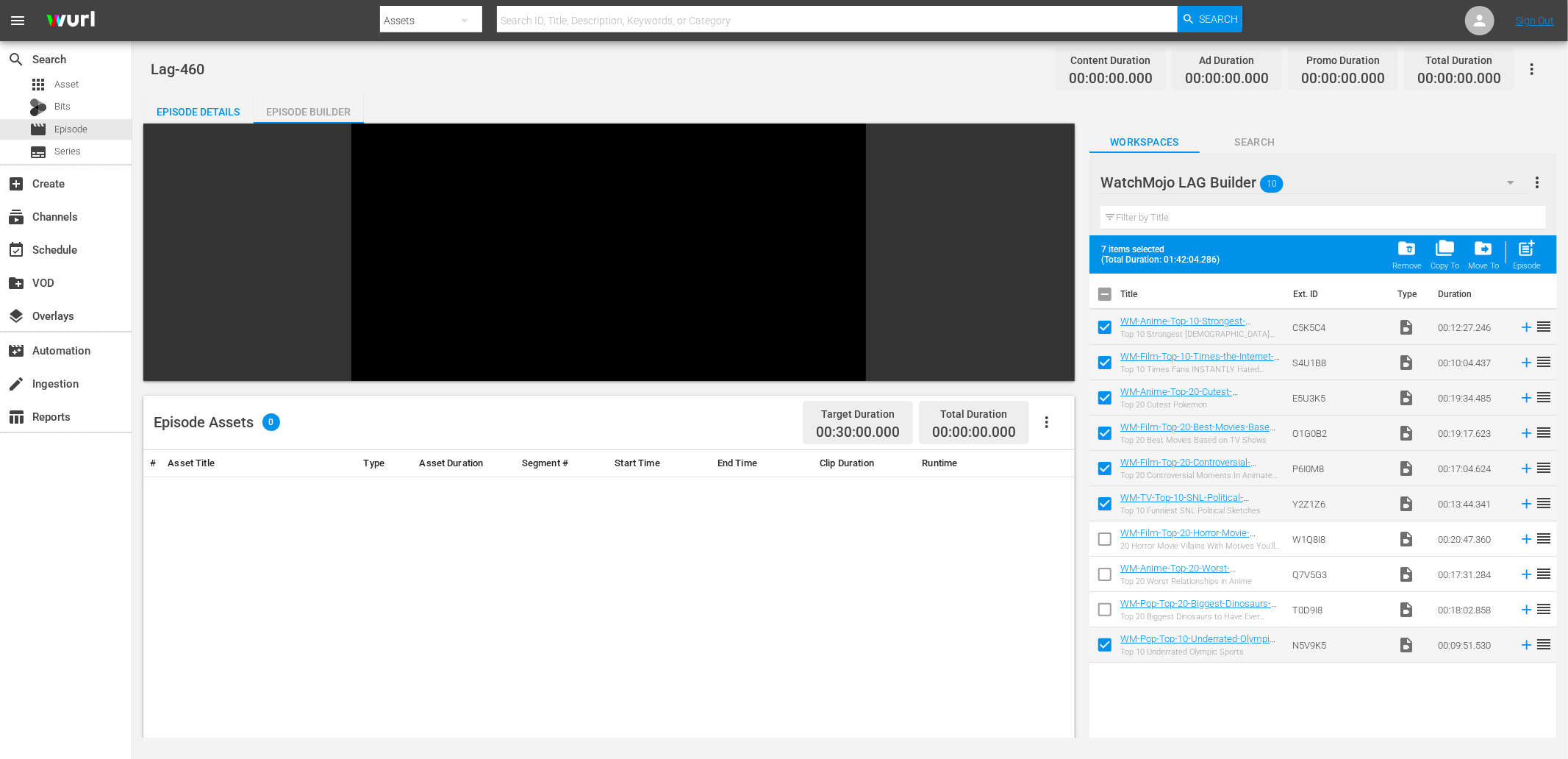
click at [1045, 568] on input "checkbox" at bounding box center [1105, 578] width 31 height 31
checkbox input "true"
click at [1045, 392] on input "checkbox" at bounding box center [1105, 401] width 31 height 31
checkbox input "false"
click at [1045, 248] on span "post_add" at bounding box center [1528, 248] width 20 height 20
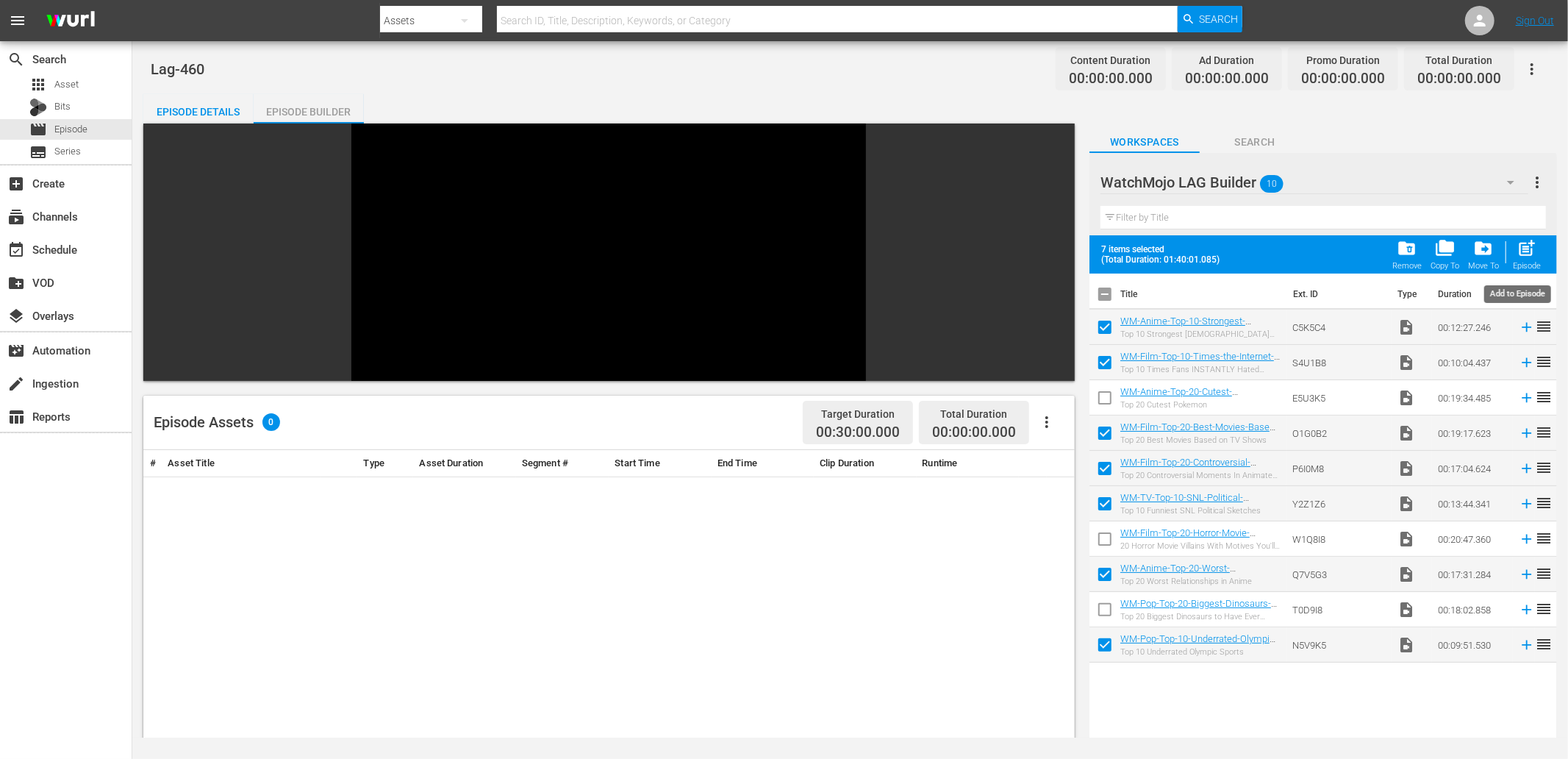
checkbox input "false"
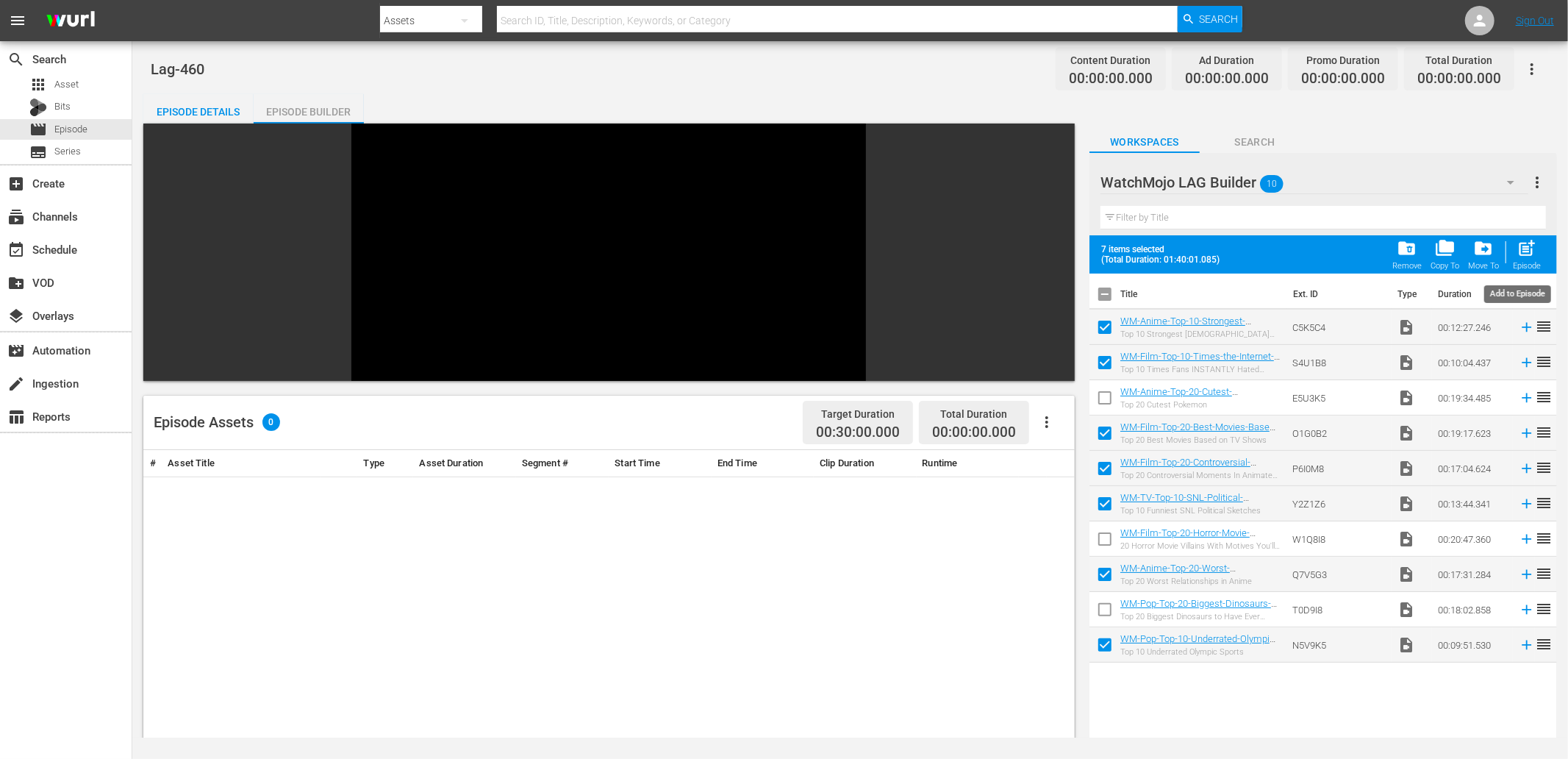
checkbox input "false"
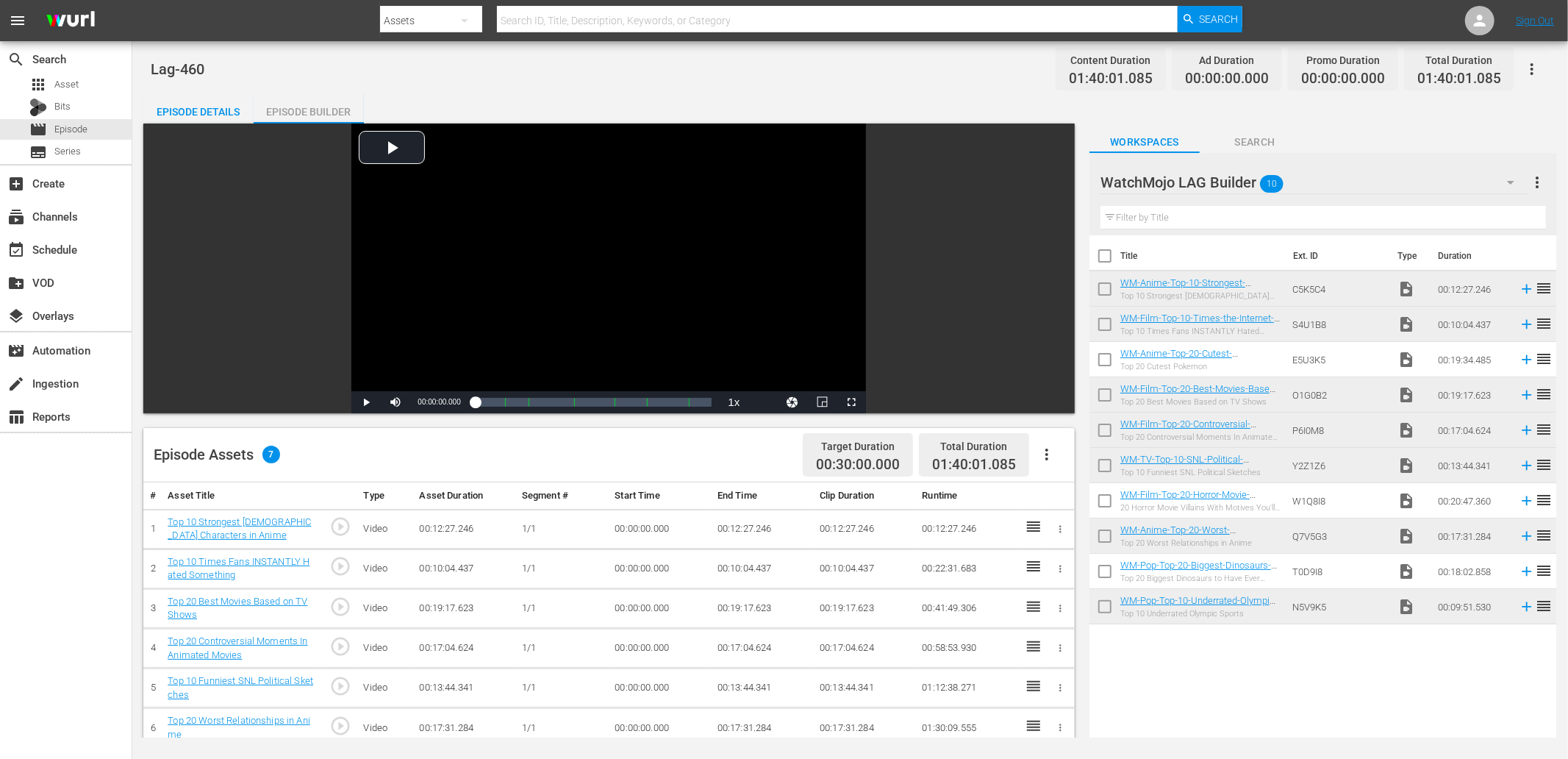
click at [1045, 185] on div "WatchMojo LAG Builder 10" at bounding box center [1315, 182] width 428 height 41
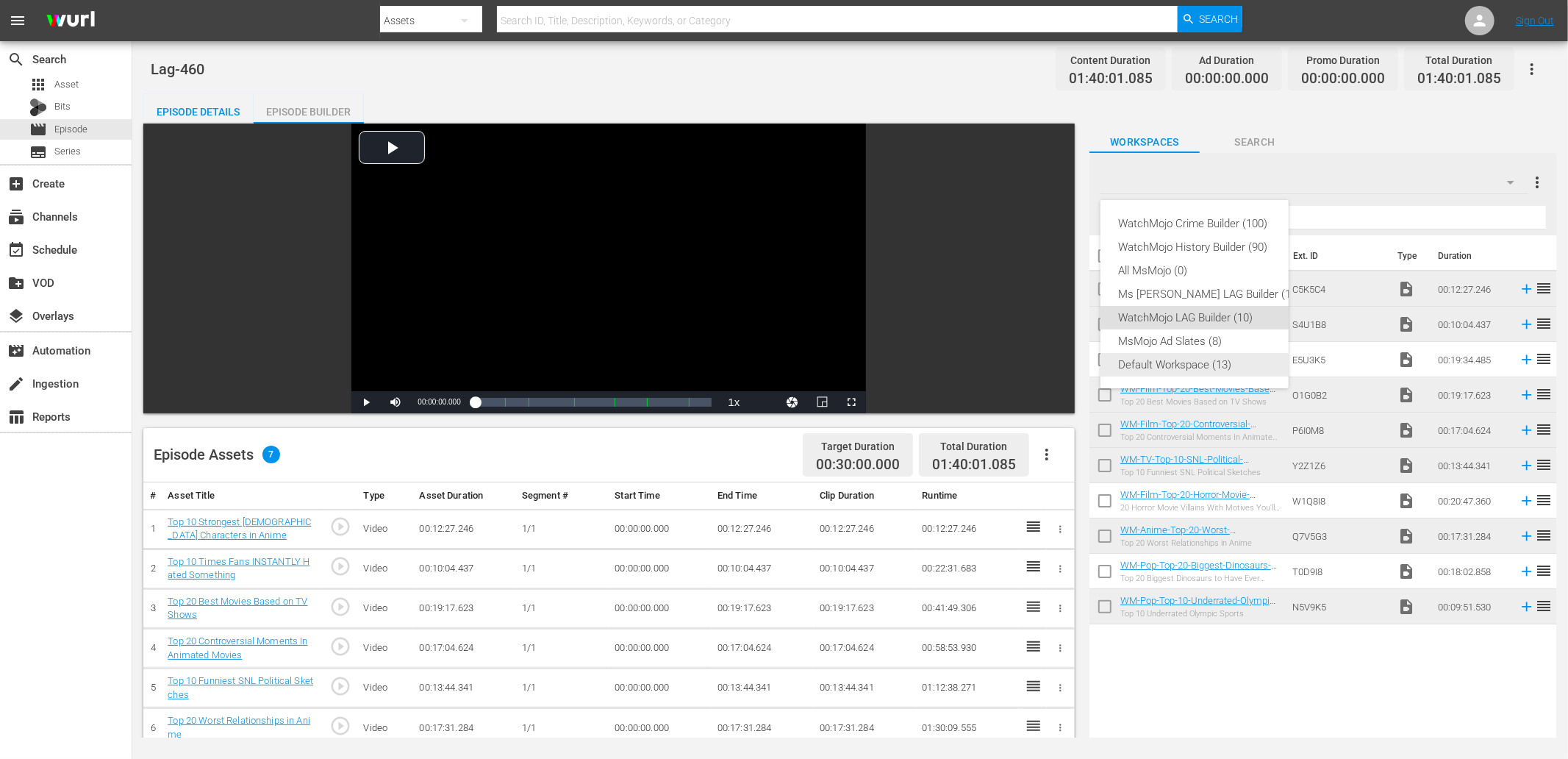
click at [1045, 362] on div "Default Workspace (13)" at bounding box center [1209, 364] width 182 height 23
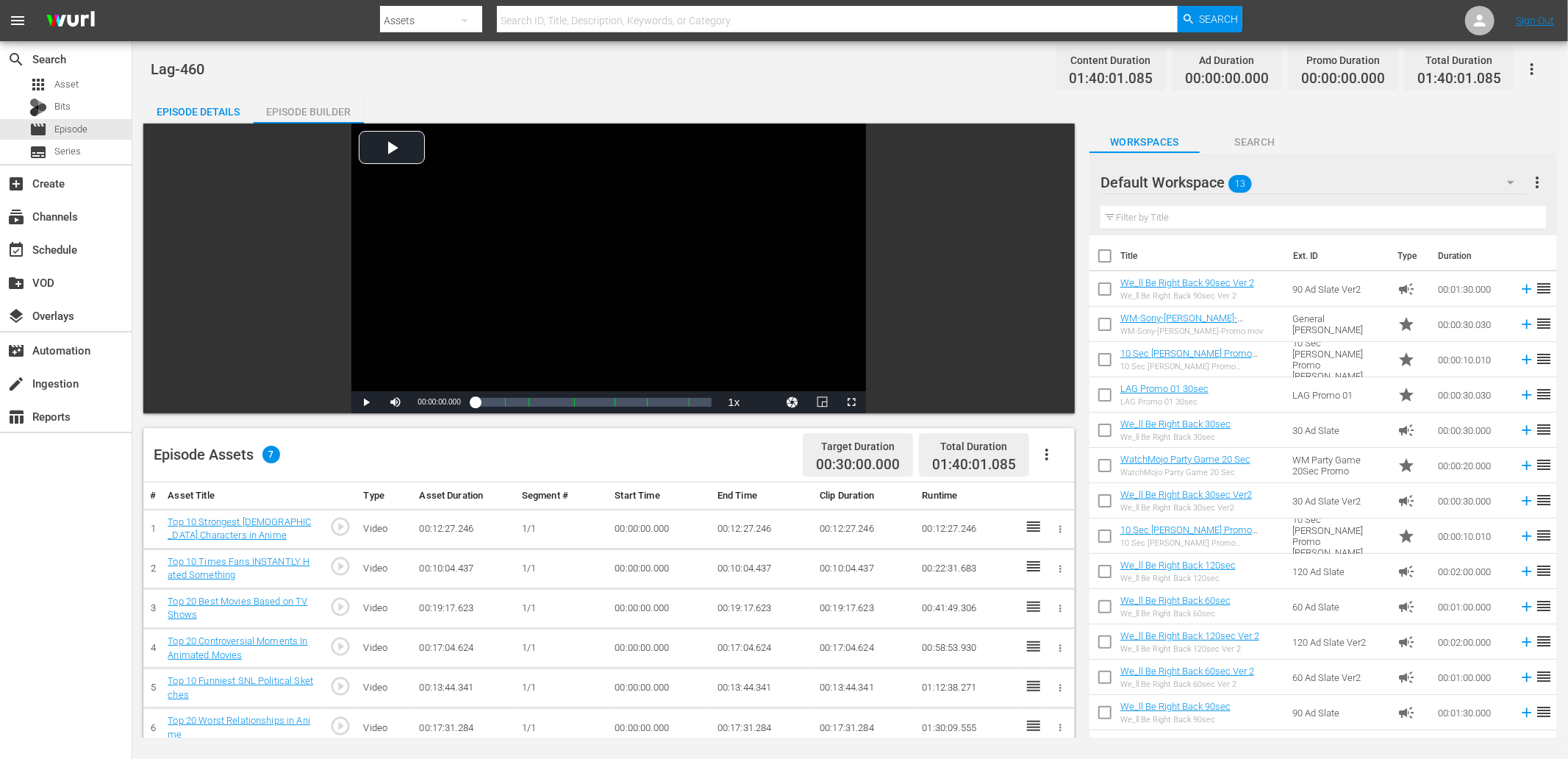
click at [1045, 219] on input "text" at bounding box center [1323, 218] width 446 height 23
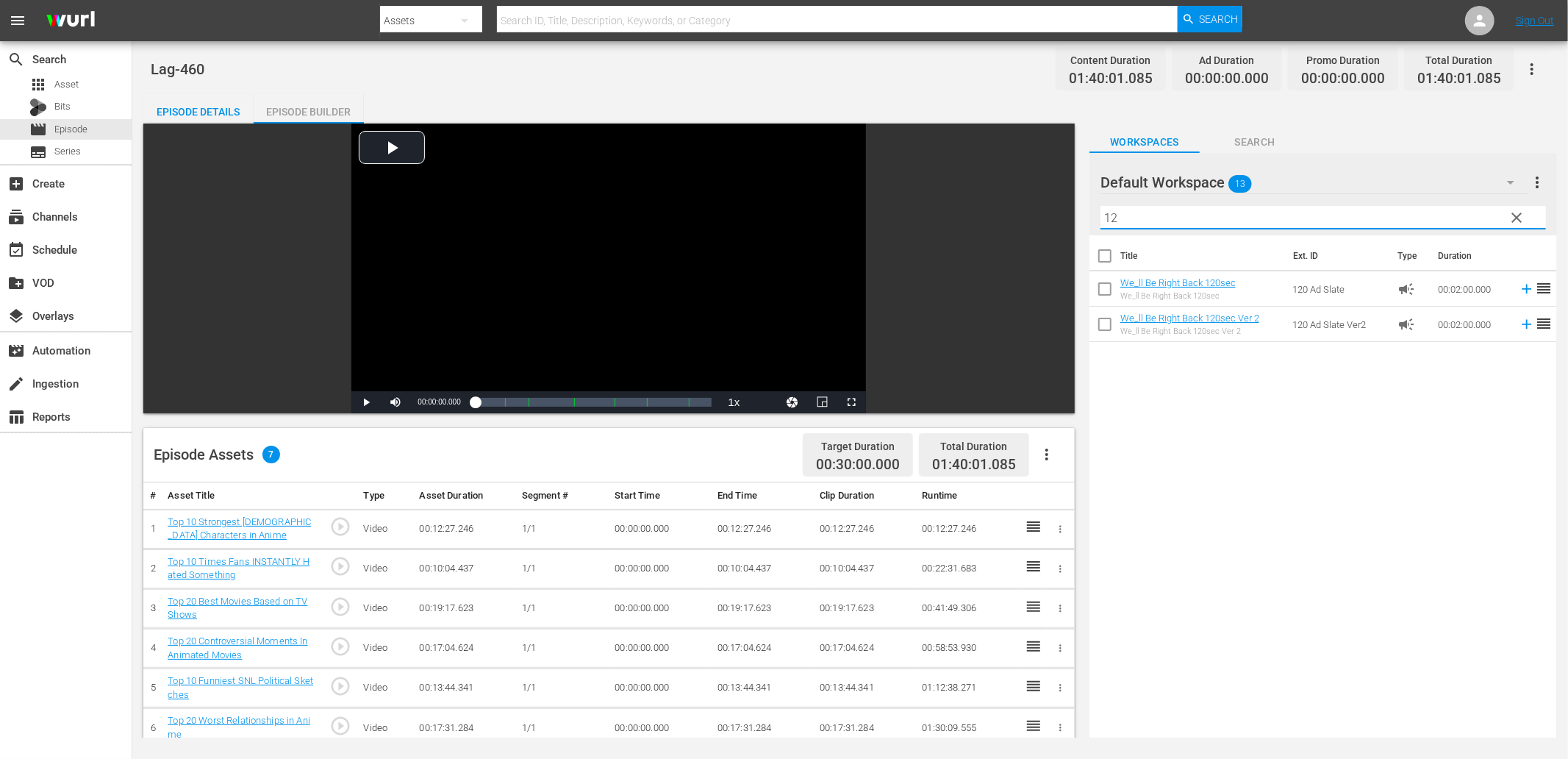
type input "12"
click at [1045, 460] on div "Title Ext. ID Type Duration We_ll Be Right Back 120sec We_ll Be Right Back 120s…" at bounding box center [1323, 488] width 467 height 506
click at [893, 595] on td "00:19:17.623" at bounding box center [865, 608] width 102 height 40
click at [95, 640] on div "search Search apps Asset Bits movie Episode subtitles Series add_box Create sub…" at bounding box center [66, 420] width 133 height 759
click at [1045, 634] on div "Title Ext. ID Type Duration We_ll Be Right Back 120sec We_ll Be Right Back 120s…" at bounding box center [1323, 488] width 467 height 506
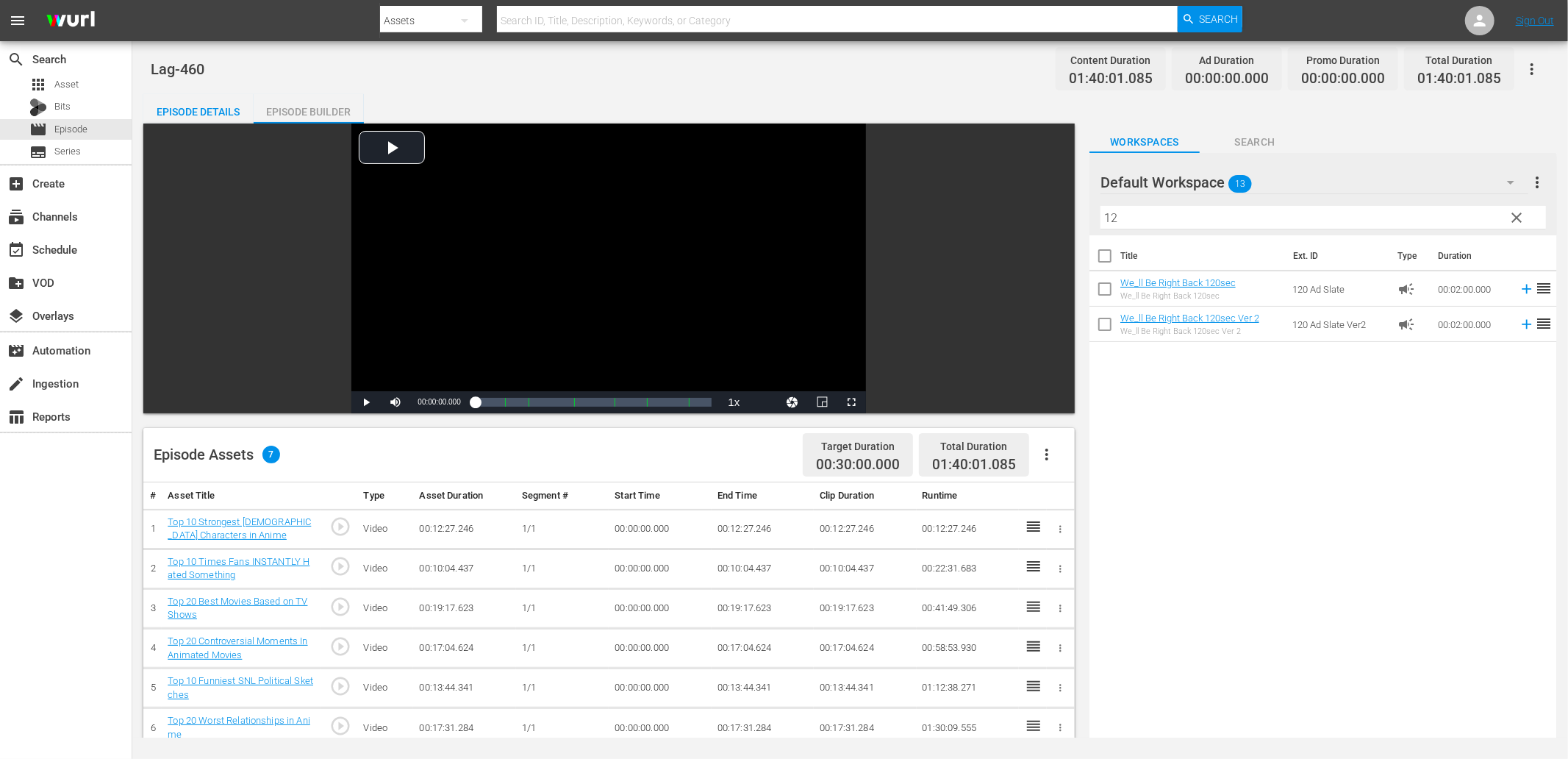
click at [1045, 136] on span "Search" at bounding box center [1255, 143] width 110 height 19
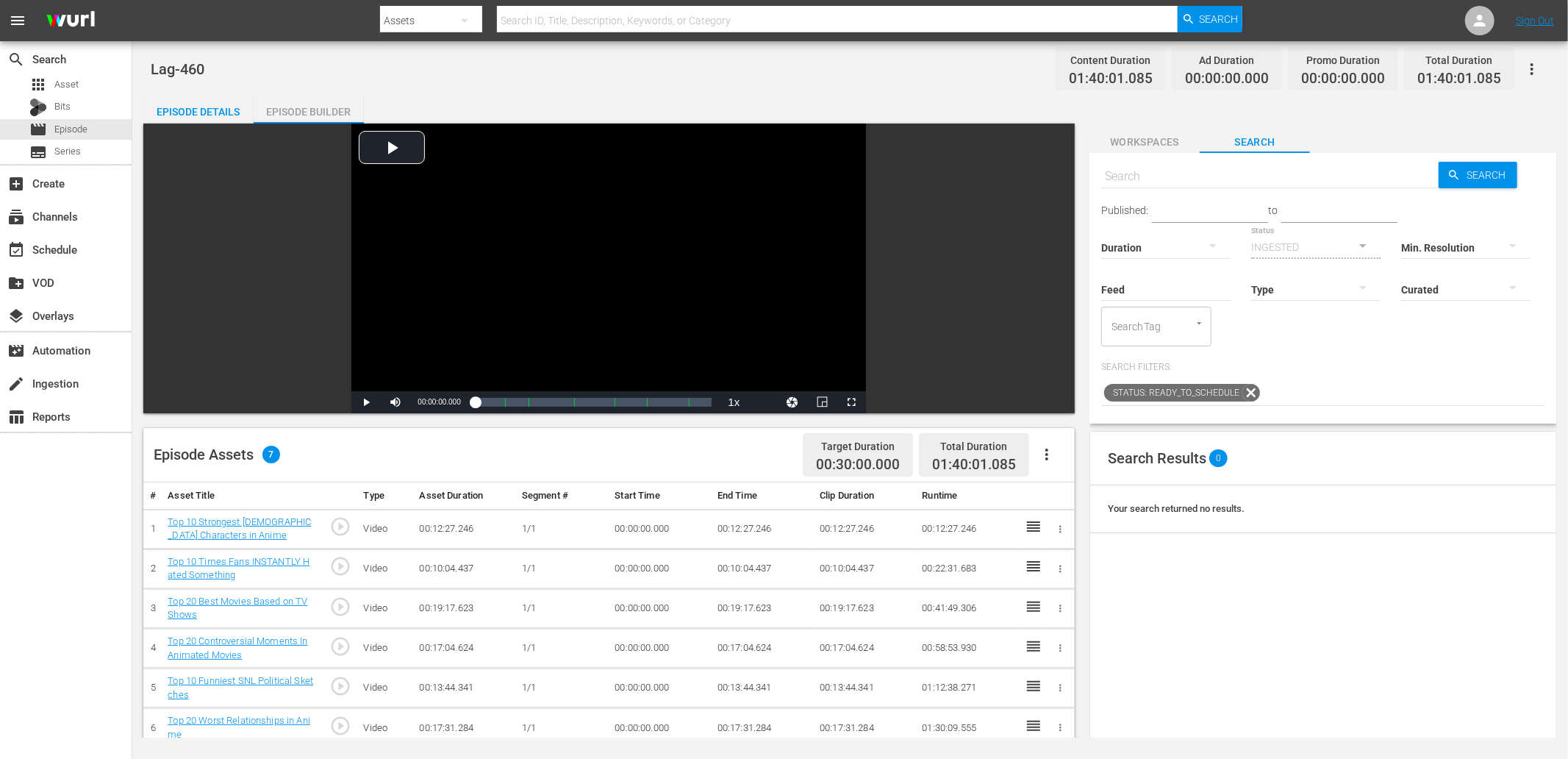
click at [1045, 133] on span "Workspaces" at bounding box center [1145, 143] width 110 height 19
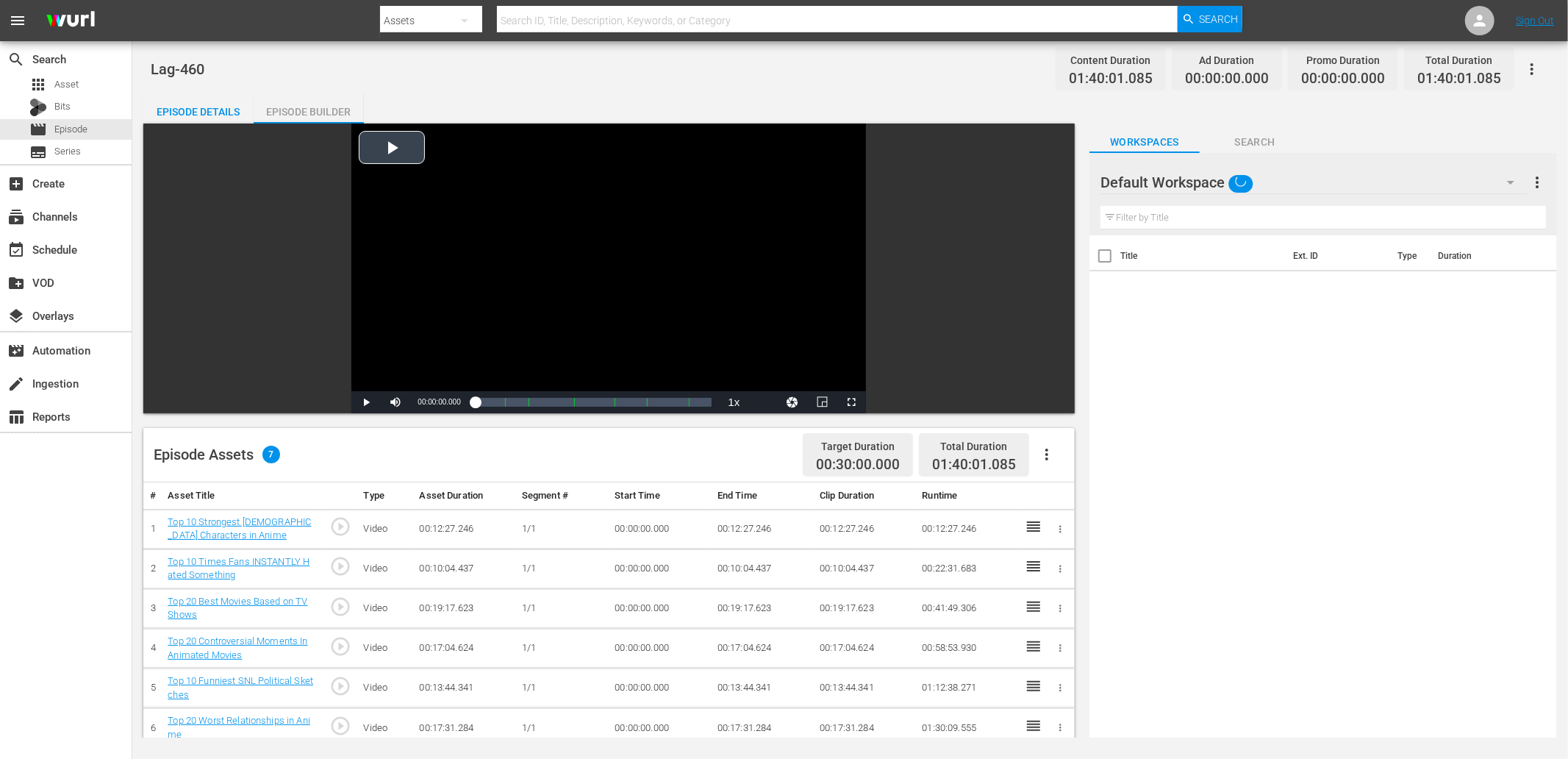
click at [841, 278] on div "Video Player" at bounding box center [608, 257] width 515 height 267
click at [686, 274] on div "Video Player" at bounding box center [608, 257] width 515 height 267
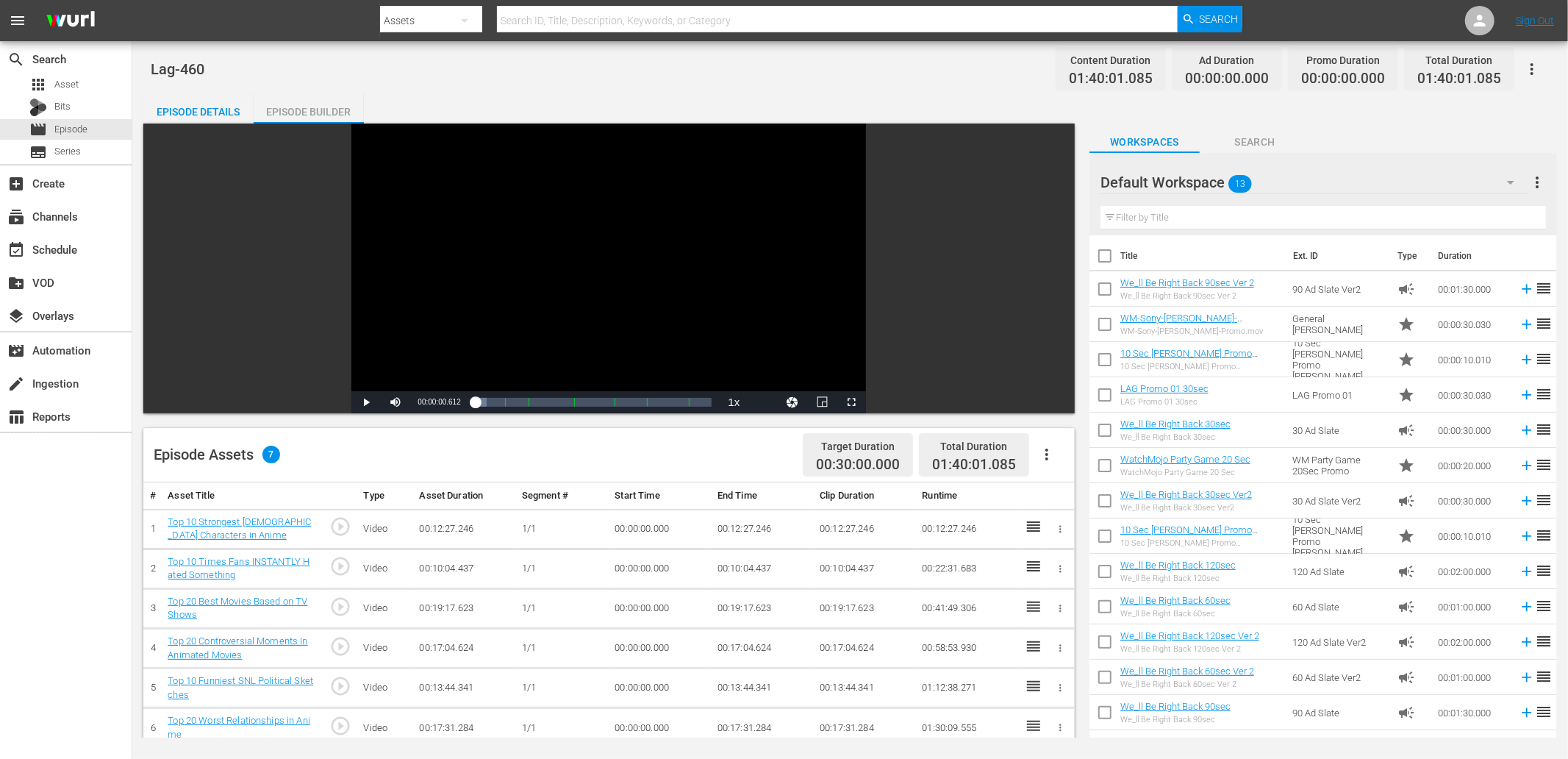
click at [1045, 210] on div "Filter by Title" at bounding box center [1323, 218] width 446 height 36
click at [1045, 221] on input "text" at bounding box center [1323, 218] width 446 height 23
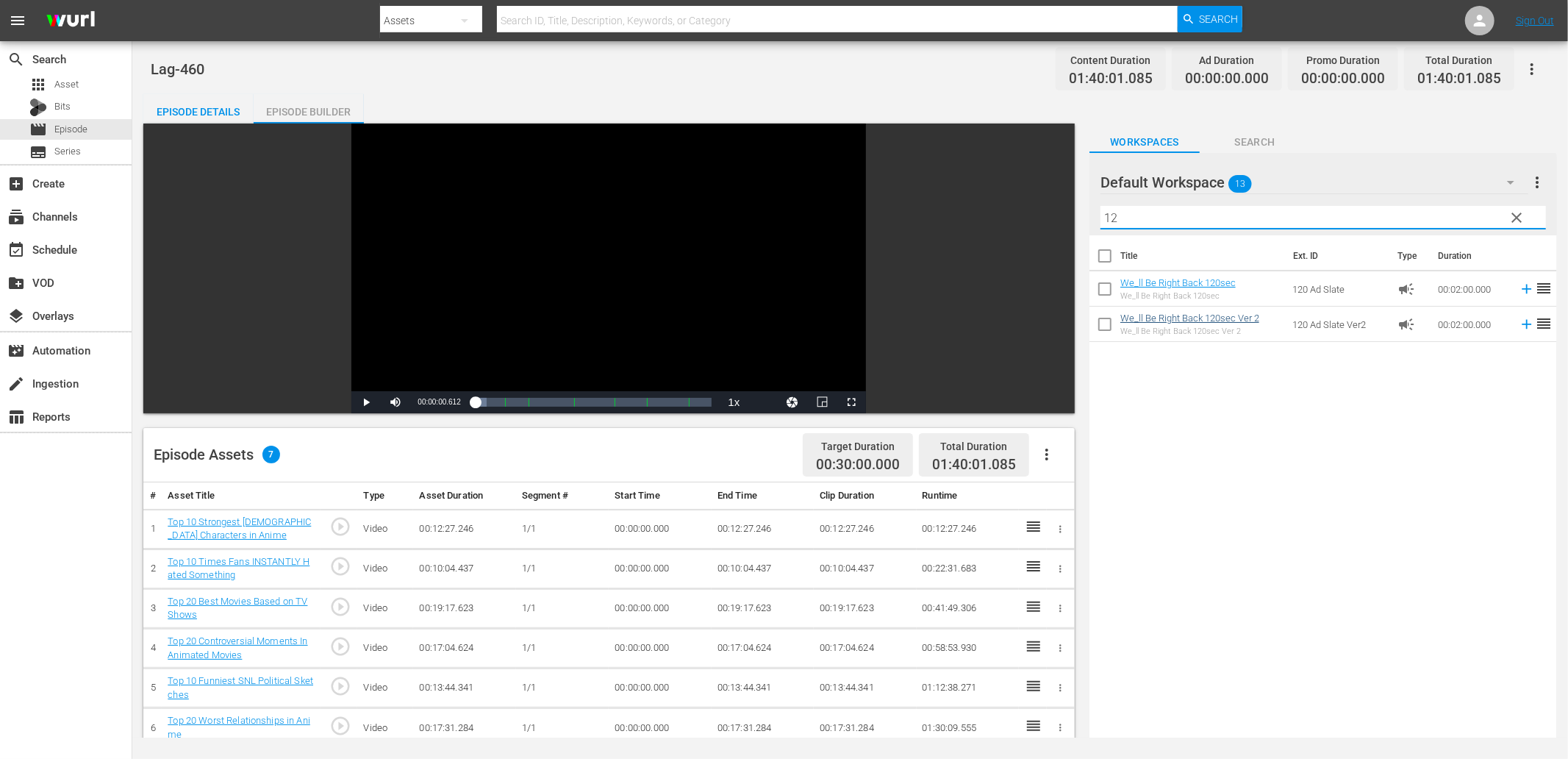
type input "12"
click at [1045, 595] on div "Title Ext. ID Type Duration We_ll Be Right Back 120sec We_ll Be Right Back 120s…" at bounding box center [1323, 488] width 467 height 506
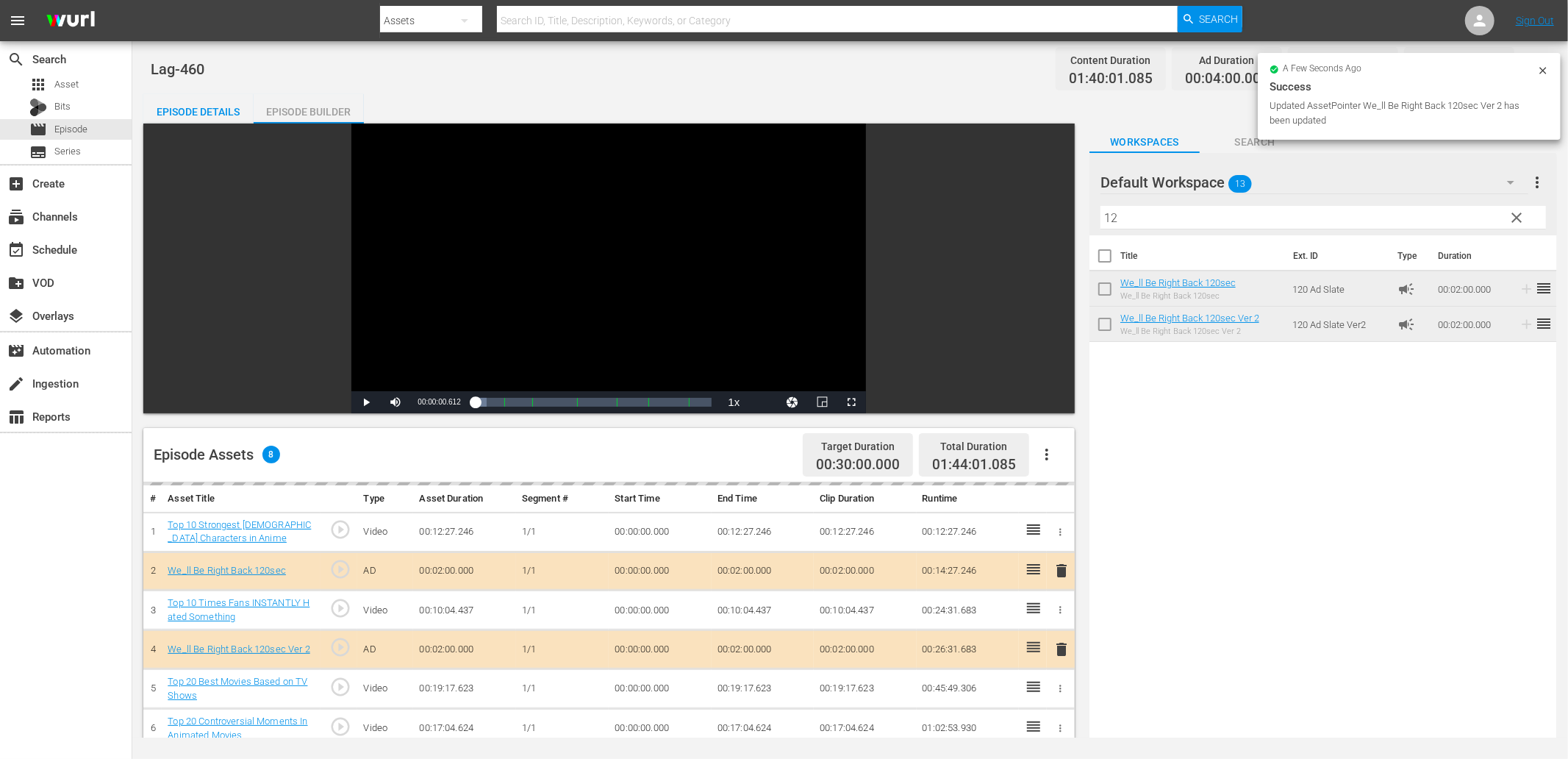
click at [195, 113] on div "Episode Details" at bounding box center [198, 112] width 110 height 36
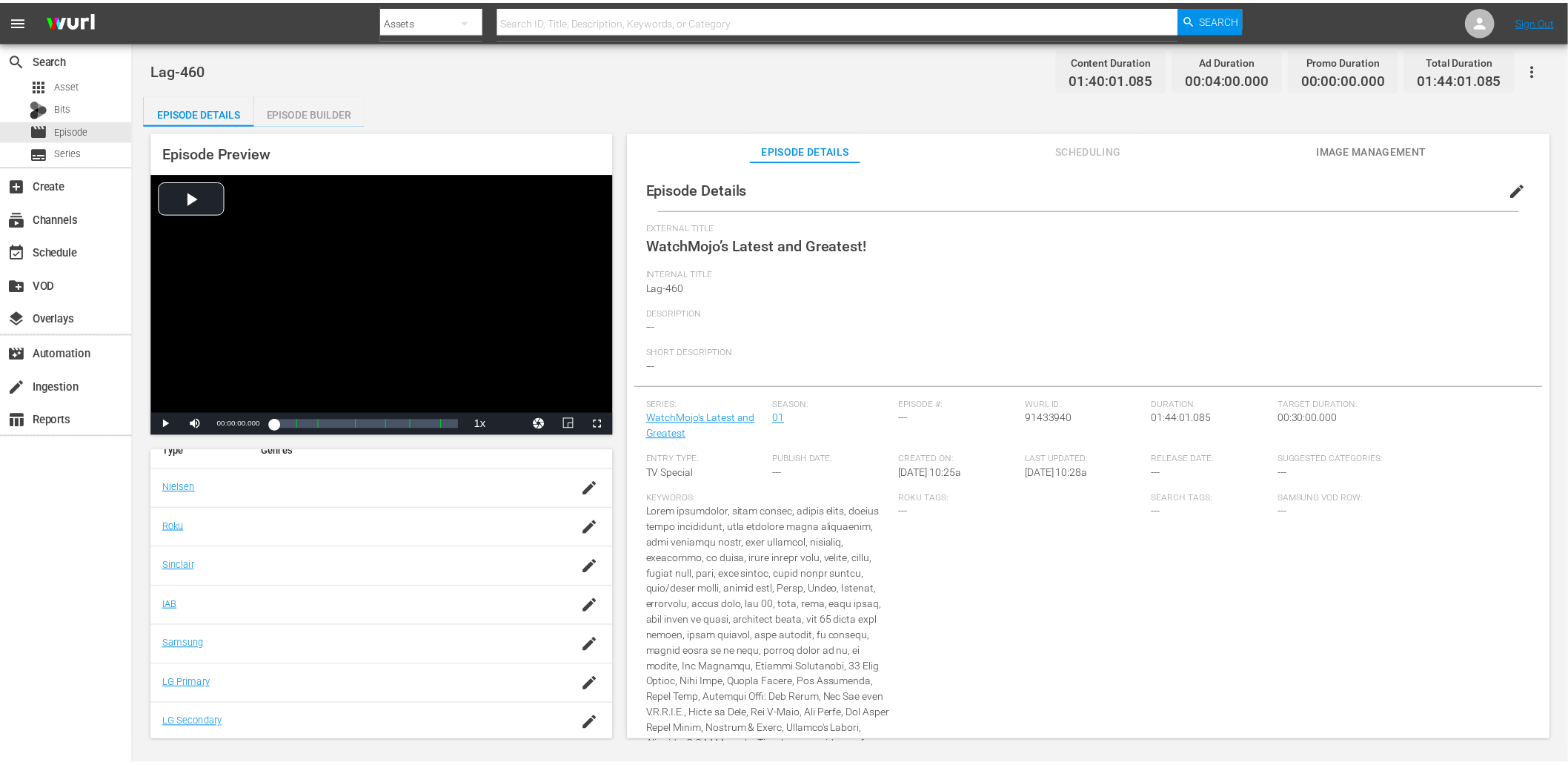
scroll to position [239, 0]
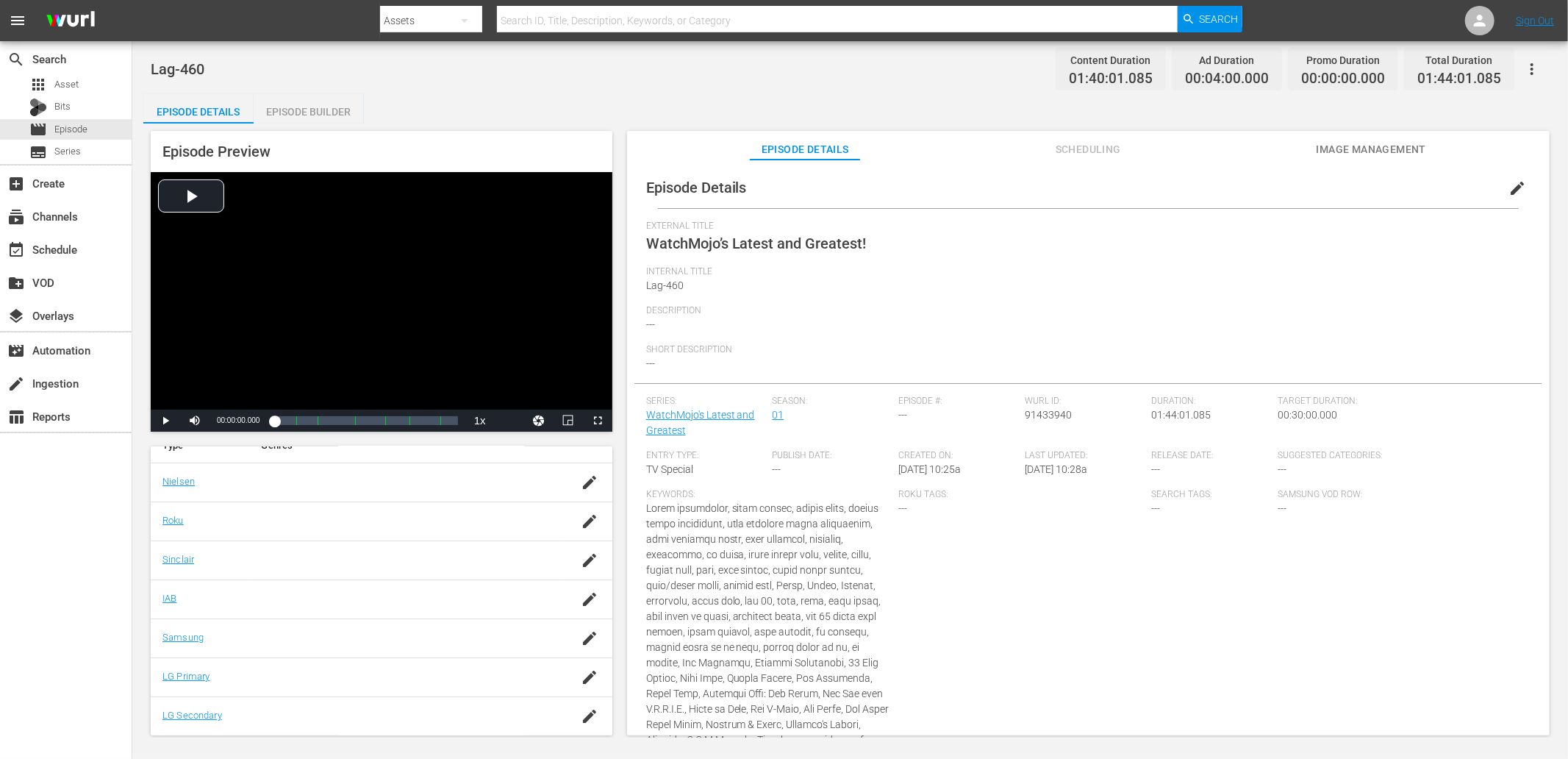
click at [304, 109] on div "Episode Builder" at bounding box center [308, 112] width 110 height 36
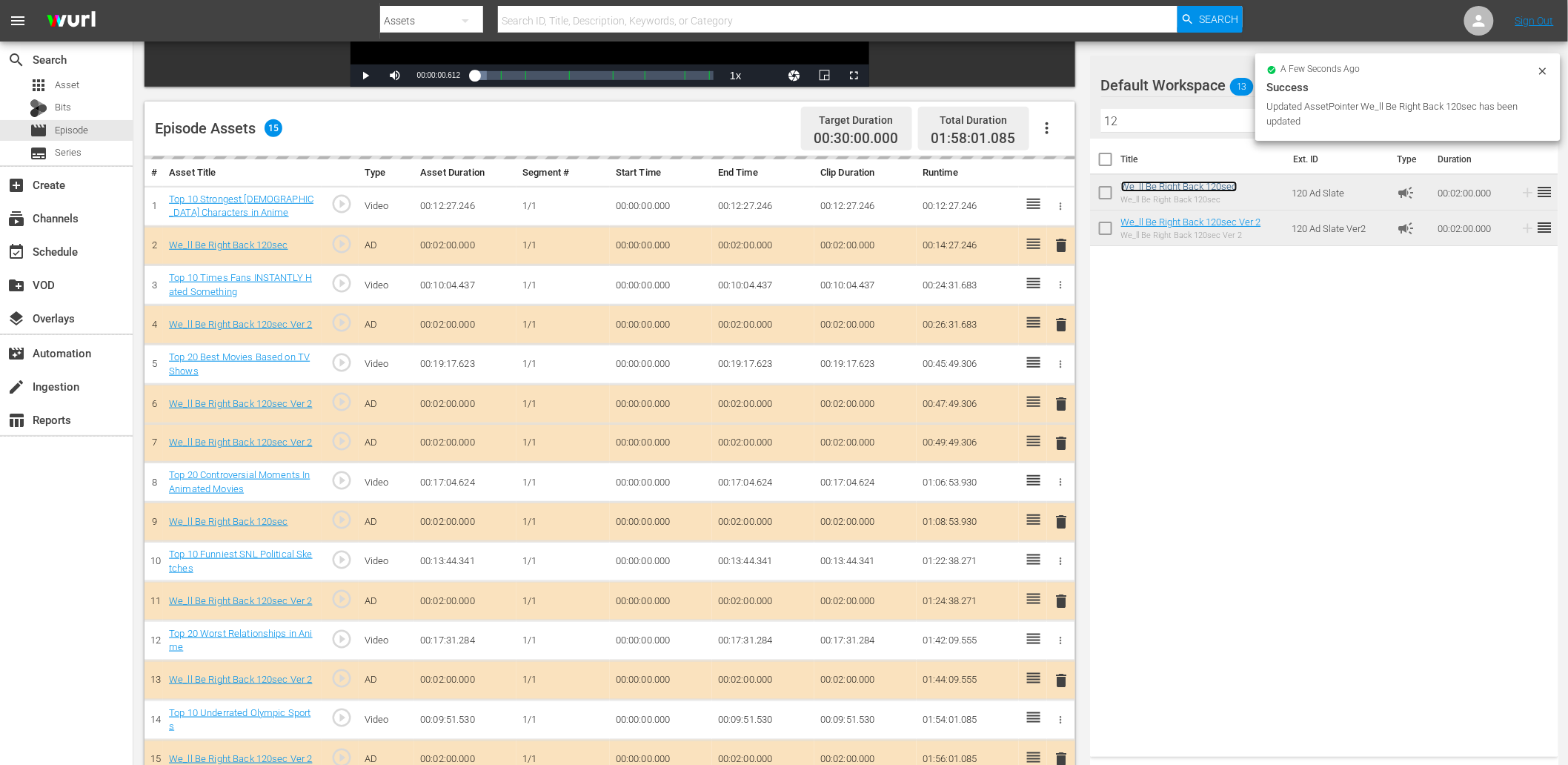
scroll to position [387, 0]
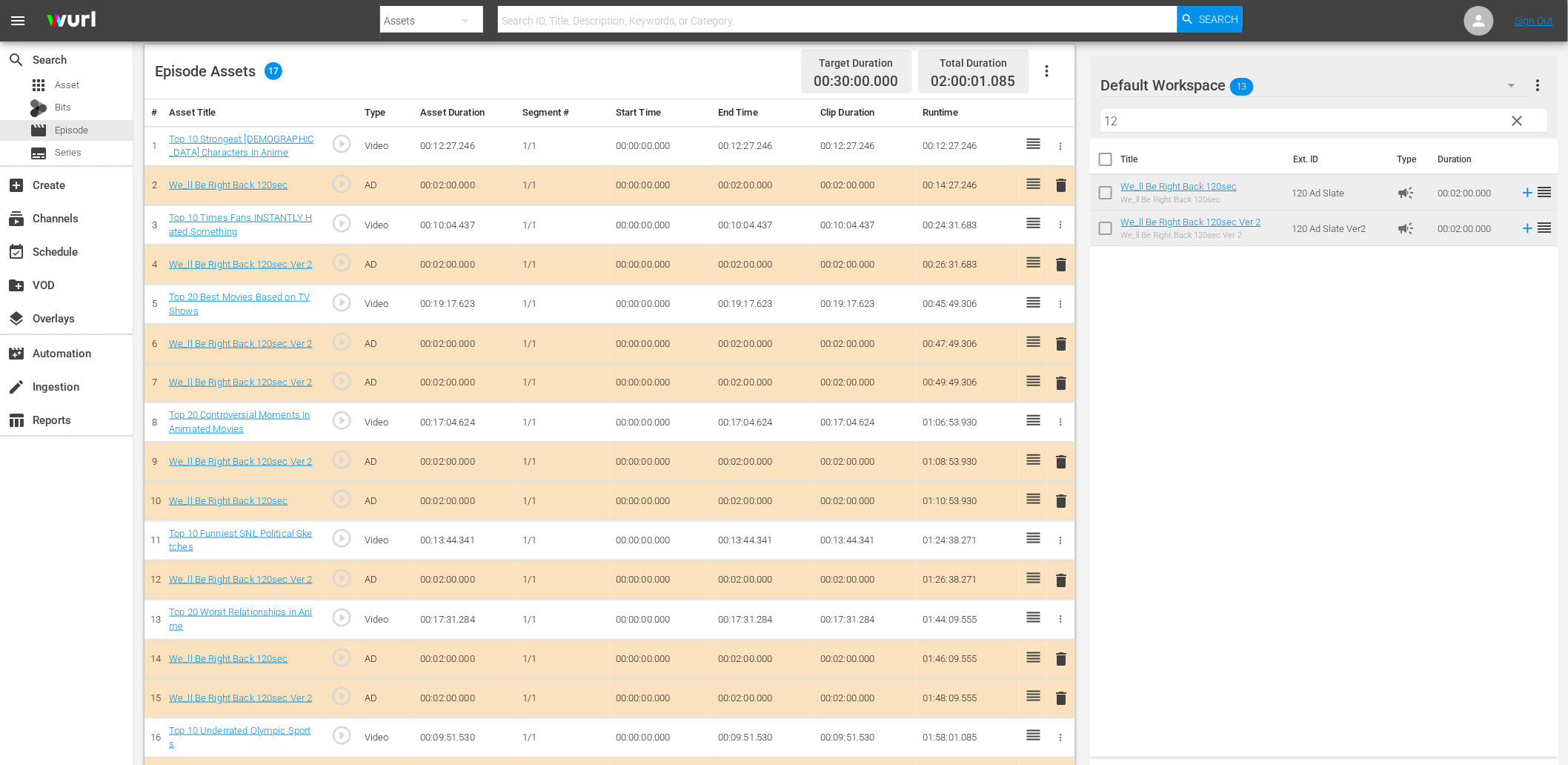
click at [1053, 96] on hr at bounding box center [1315, 96] width 428 height 1
click at [1053, 83] on icon "button" at bounding box center [1511, 85] width 18 height 18
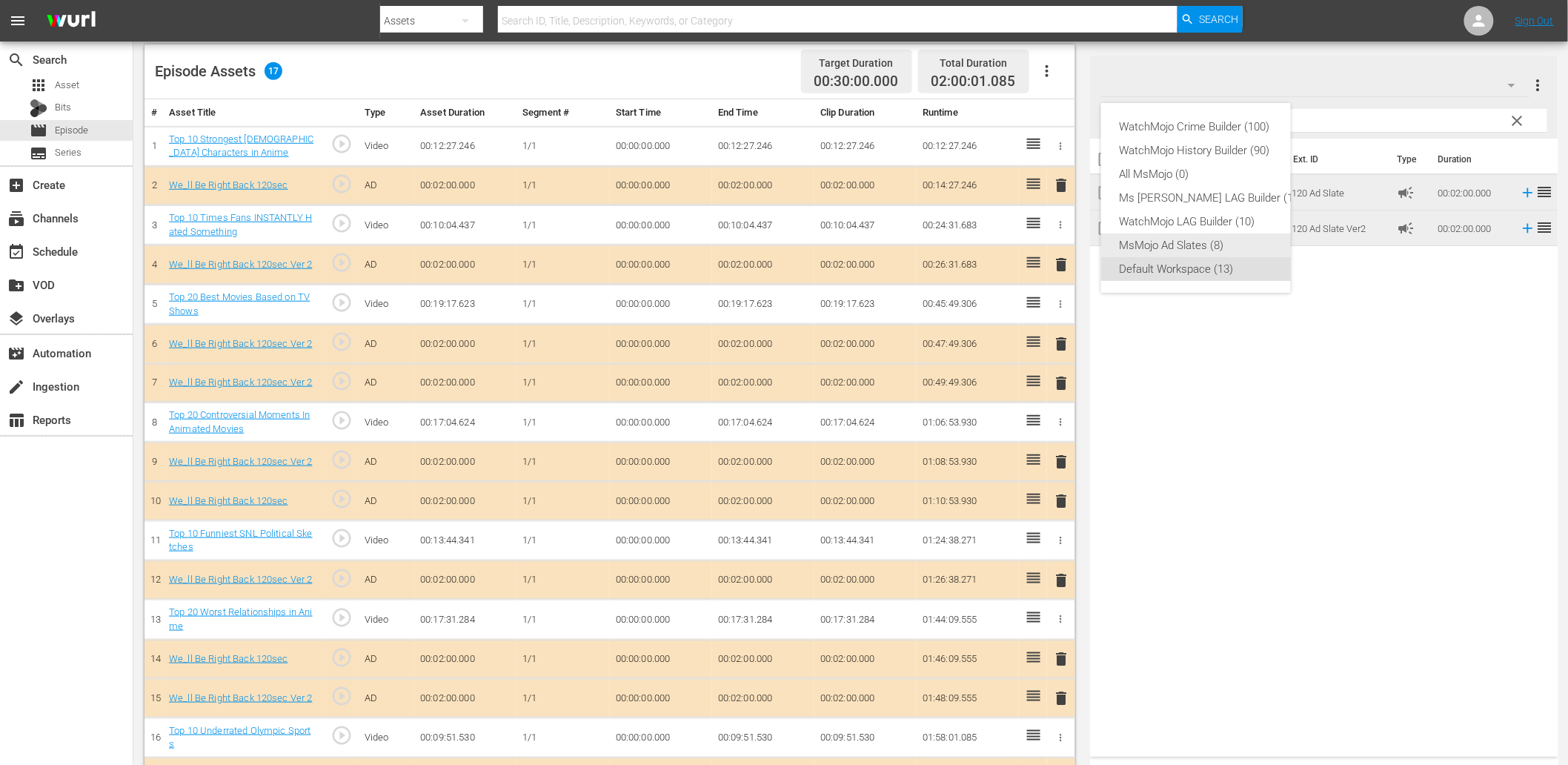
click at [1053, 234] on div "MsMojo Ad Slates (8)" at bounding box center [1210, 245] width 184 height 23
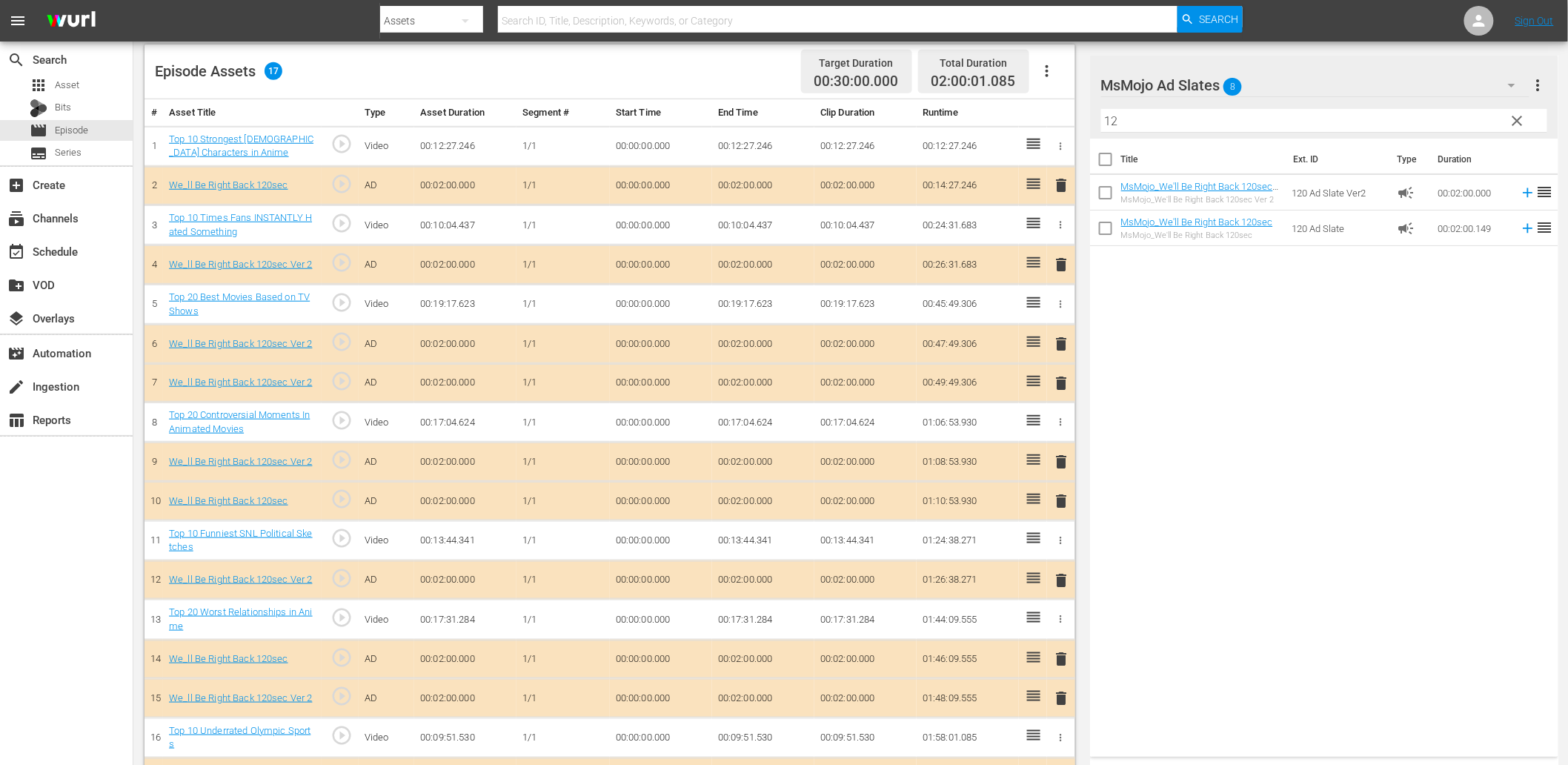
click at [1053, 117] on span "clear" at bounding box center [1517, 120] width 18 height 18
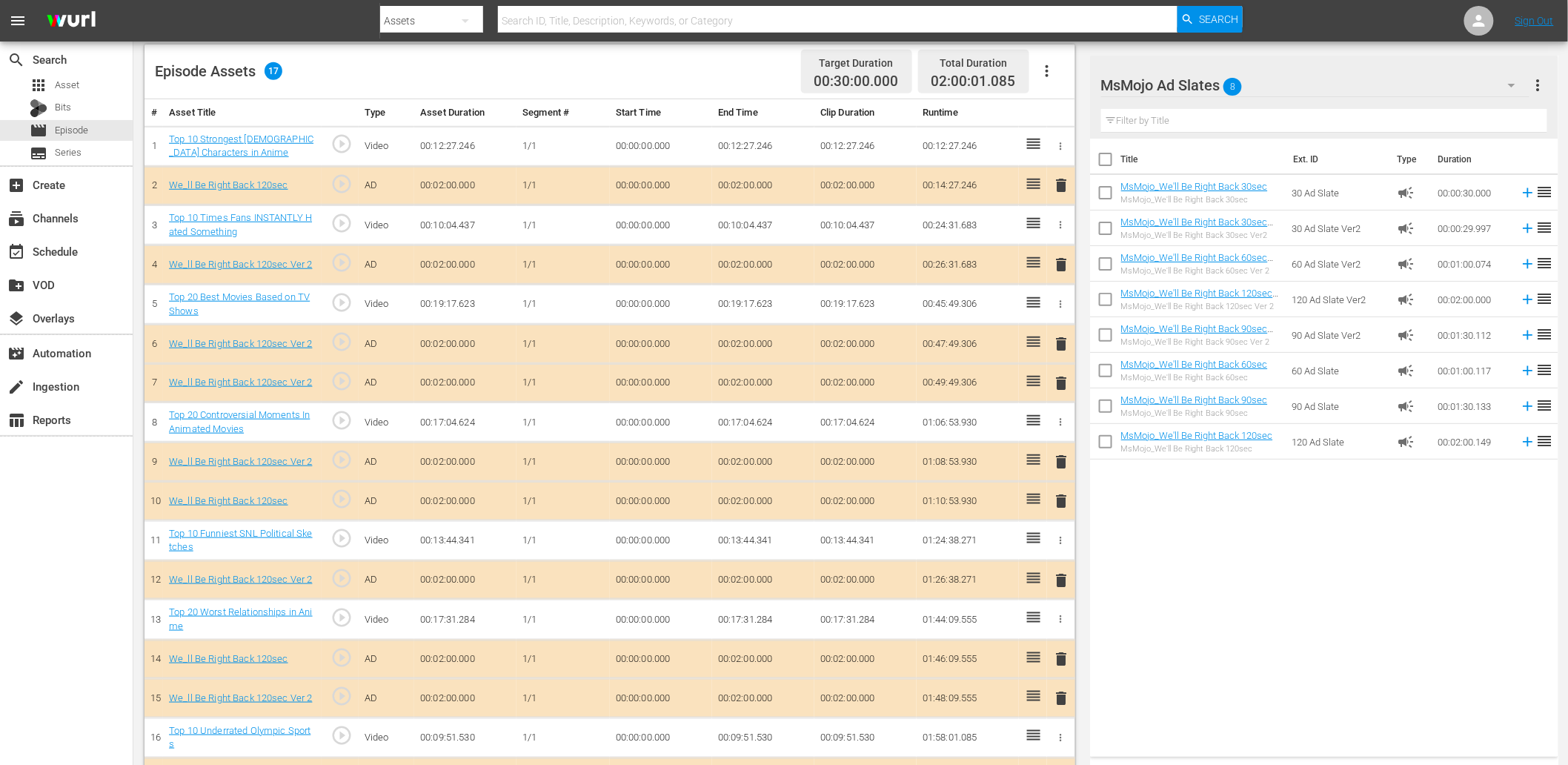
click at [1053, 79] on icon "button" at bounding box center [1511, 85] width 18 height 18
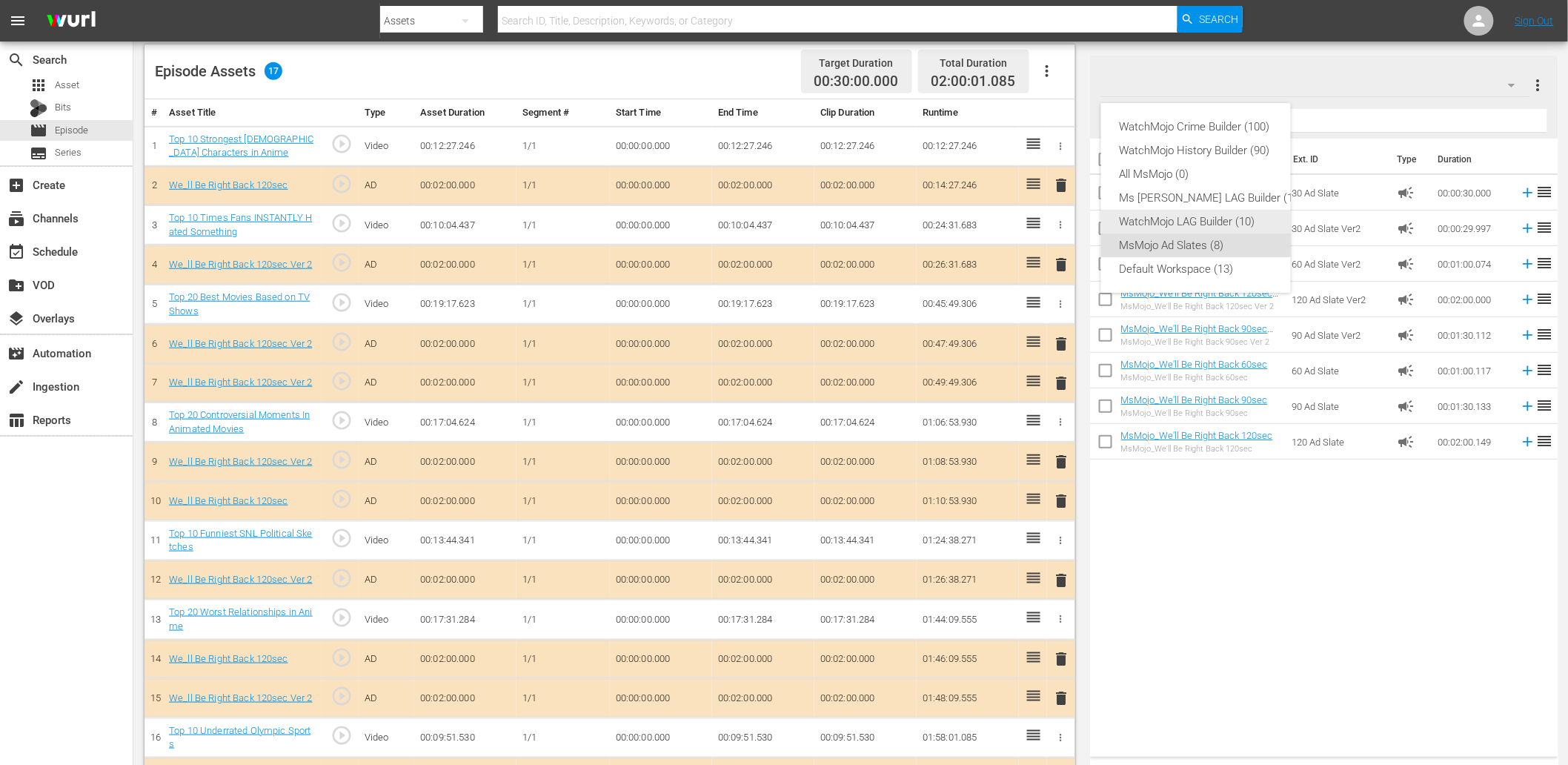
click at [1053, 228] on div "WatchMojo LAG Builder (10)" at bounding box center [1210, 221] width 184 height 23
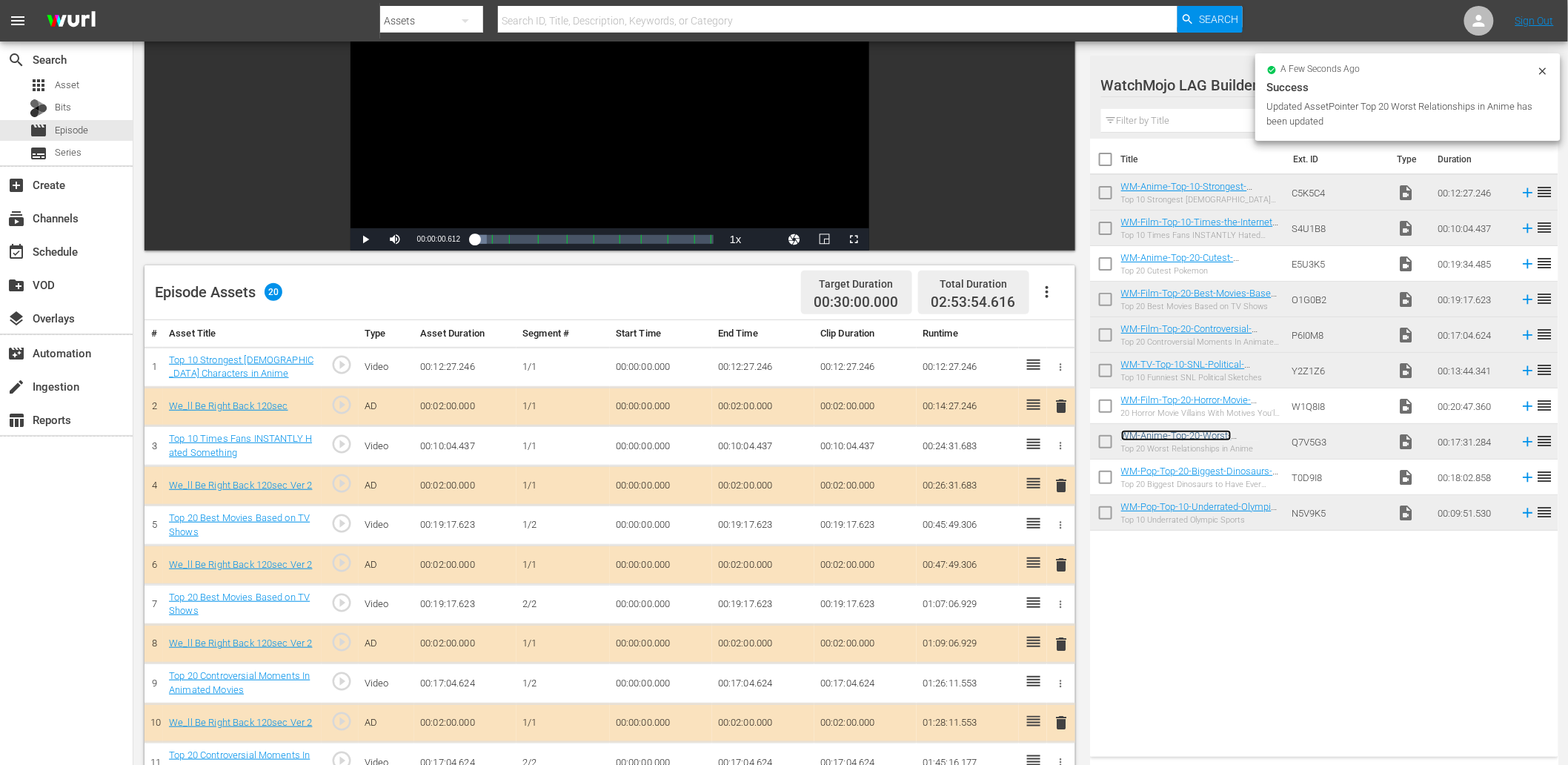
scroll to position [197, 0]
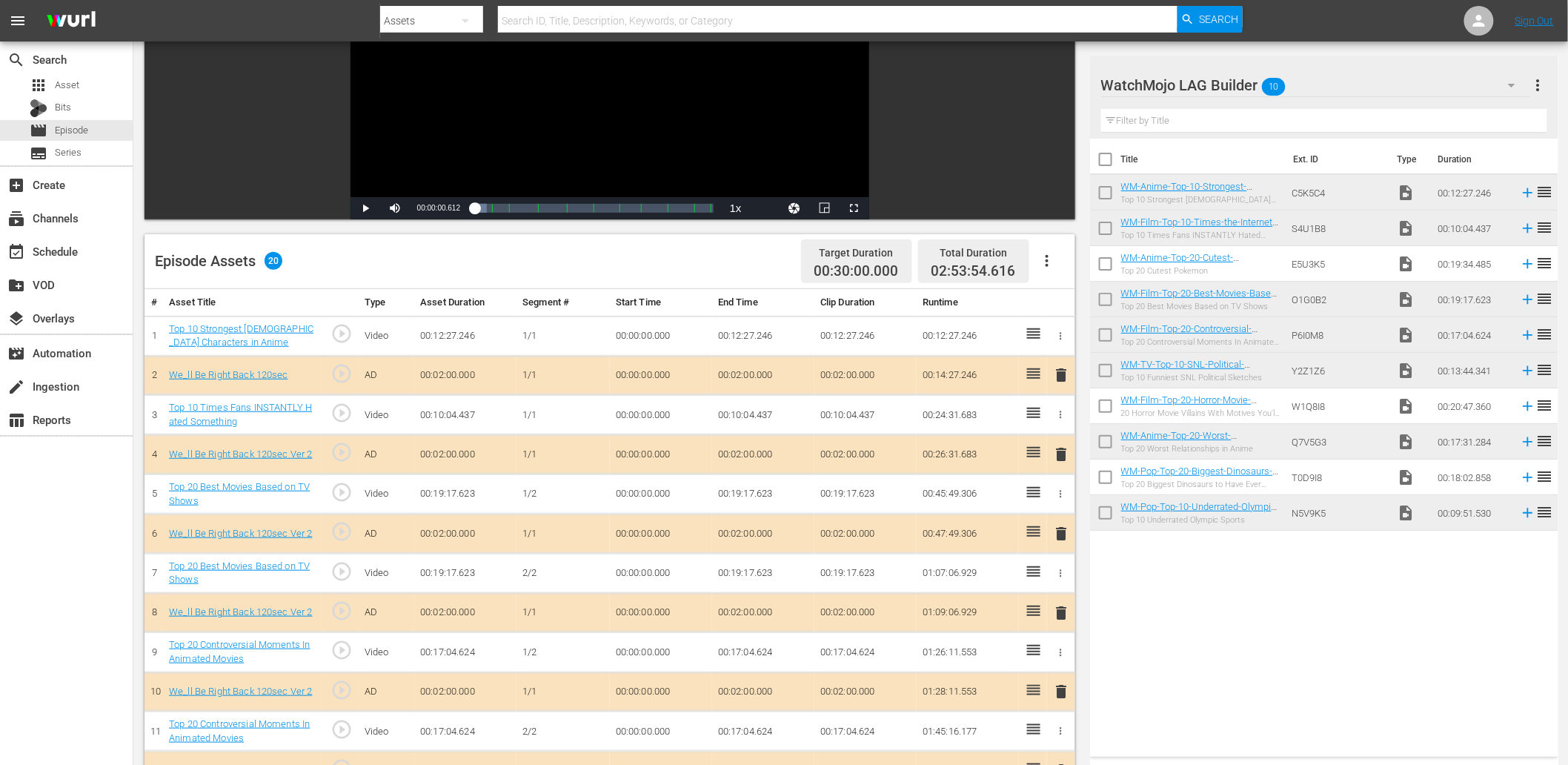
click at [655, 574] on td "00:00:00.000" at bounding box center [661, 573] width 102 height 40
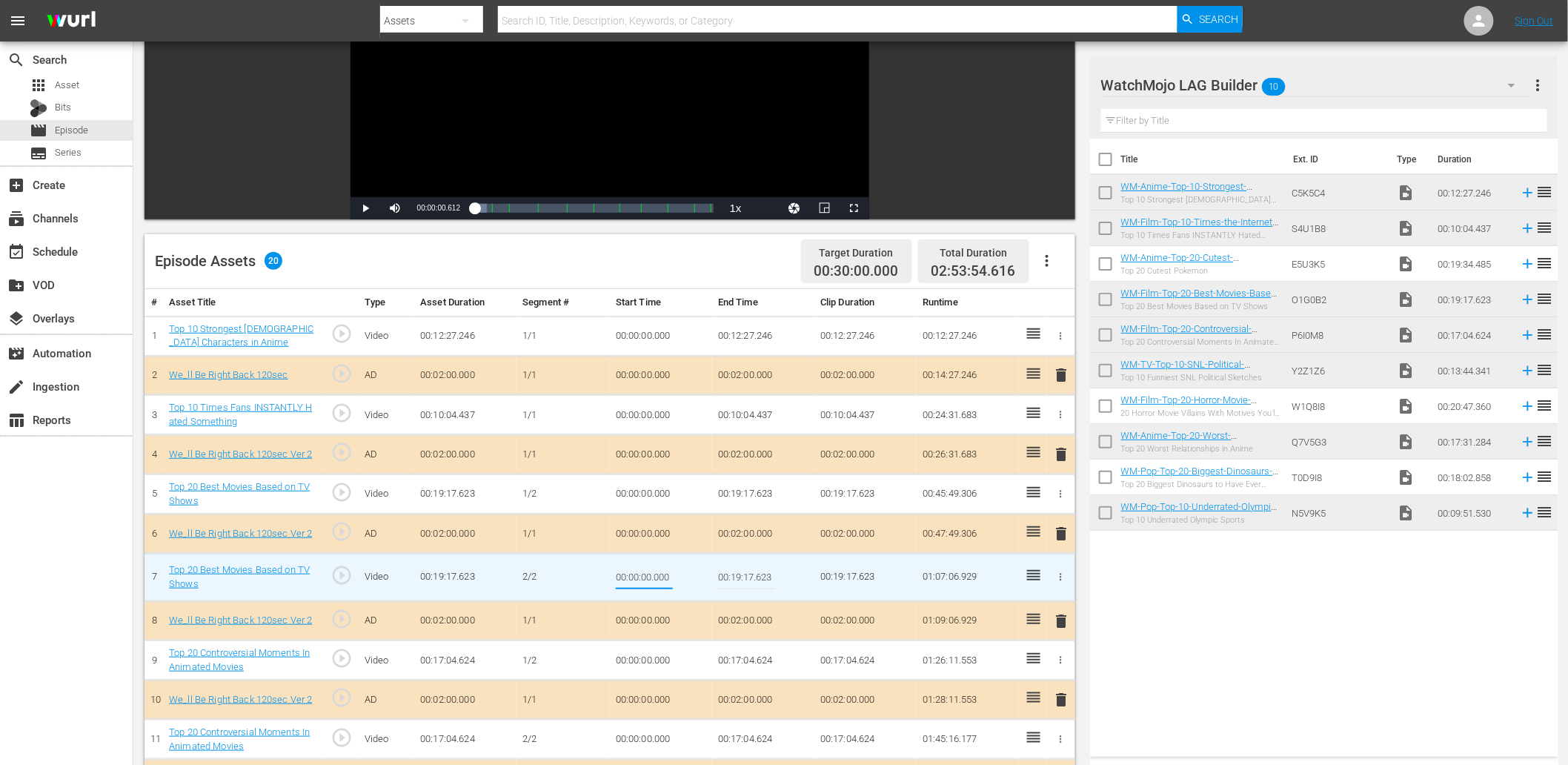
type input "00:11:44.000"
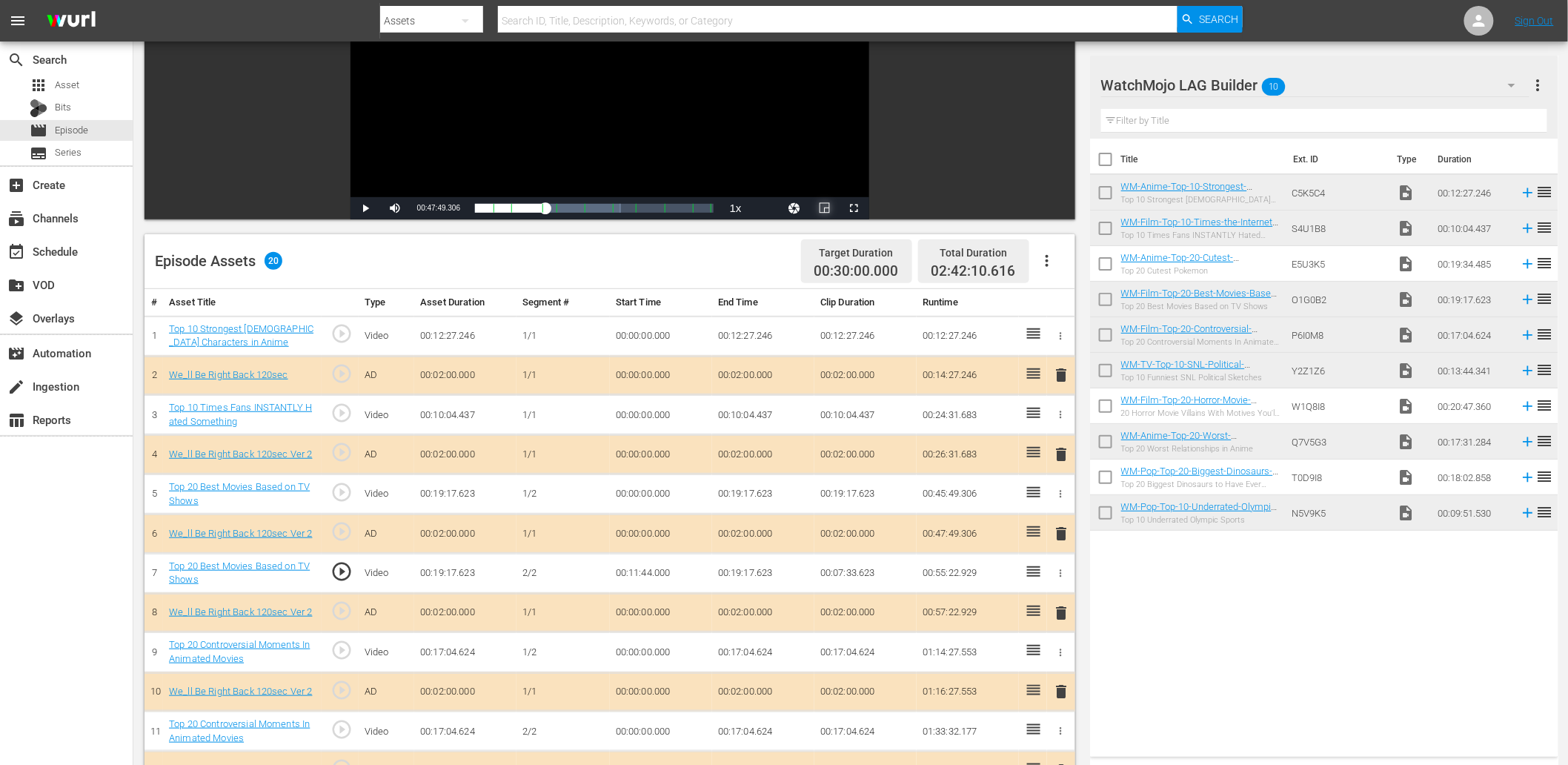
click at [825, 209] on span "Video Player" at bounding box center [825, 209] width 0 height 0
click at [666, 580] on td "00:11:44.000" at bounding box center [661, 573] width 102 height 40
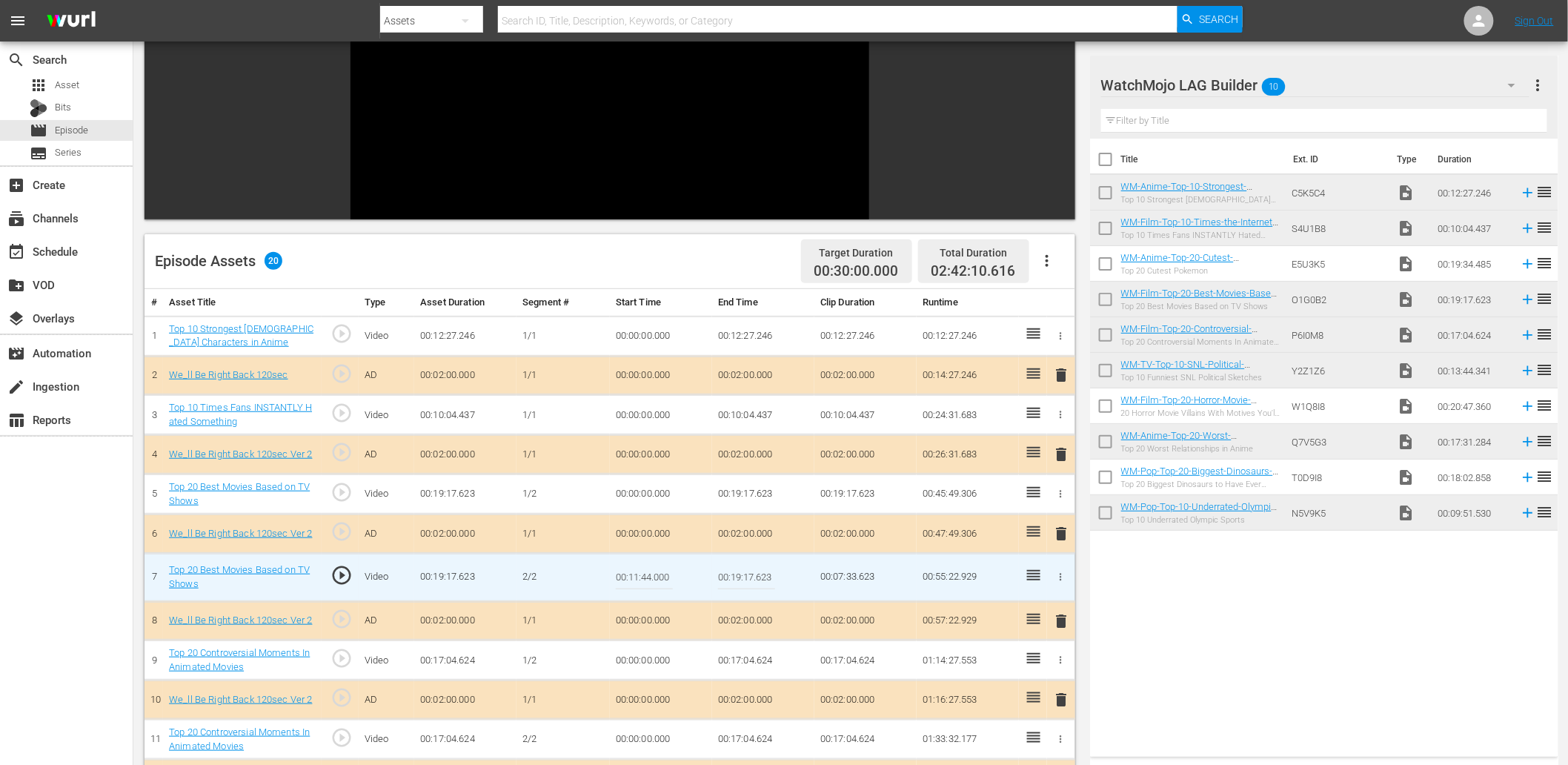
click at [666, 580] on input "00:11:44.000" at bounding box center [644, 577] width 57 height 36
type input "00:11:44.399"
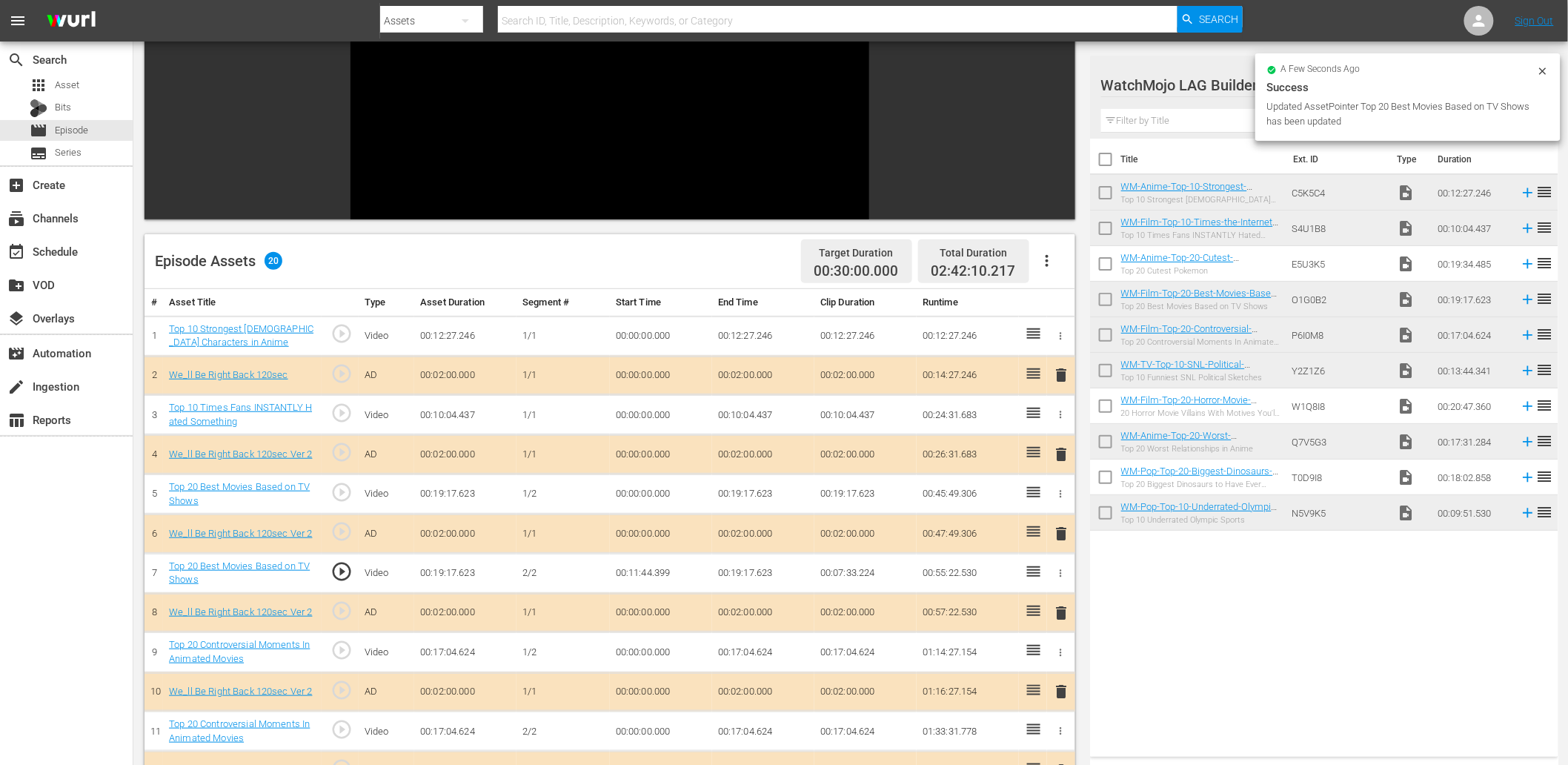
click at [649, 573] on td "00:11:44.399" at bounding box center [661, 573] width 102 height 40
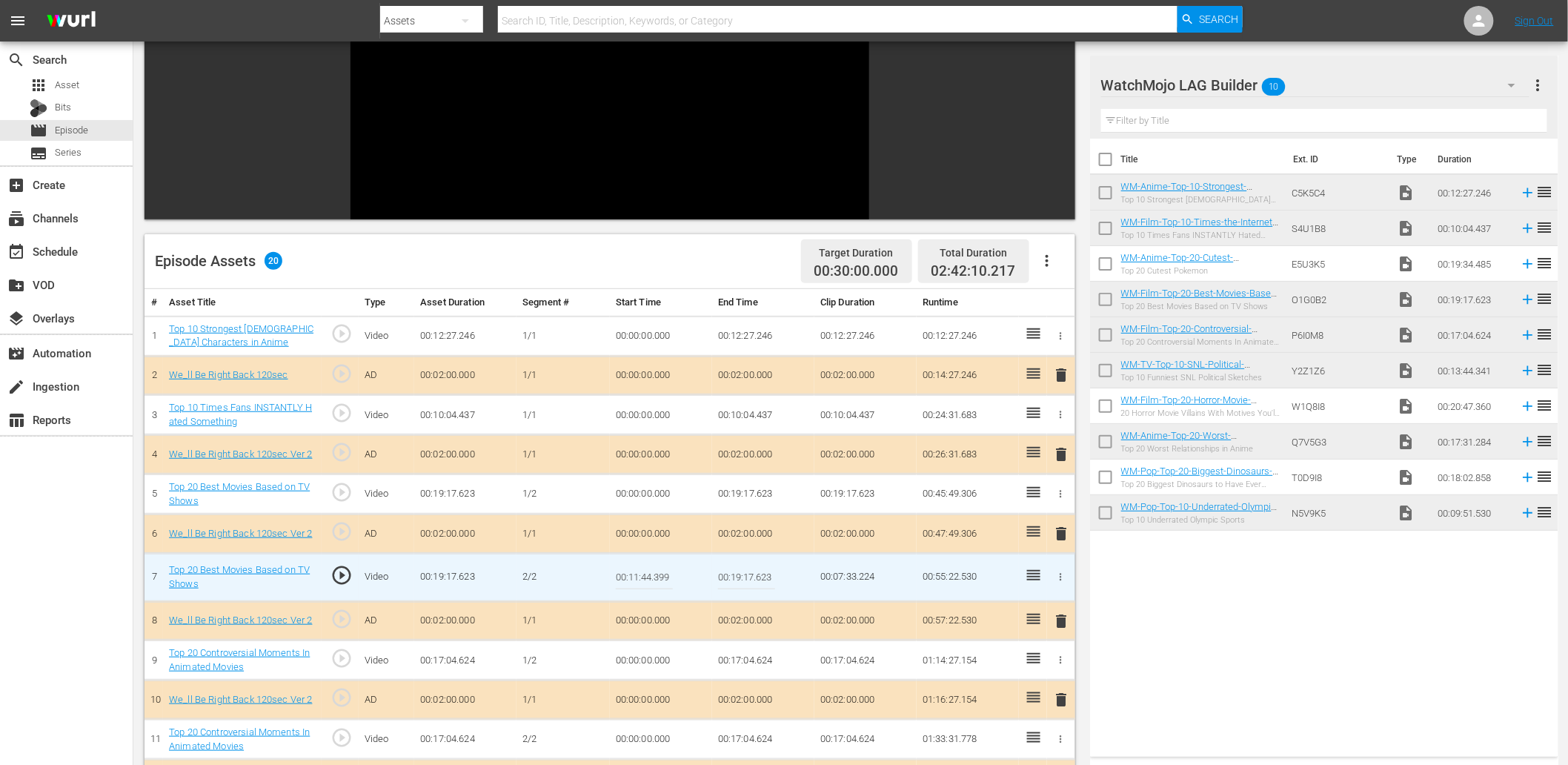
click at [649, 573] on input "00:11:44.399" at bounding box center [644, 577] width 57 height 36
click at [742, 488] on td "00:19:17.623" at bounding box center [763, 494] width 102 height 40
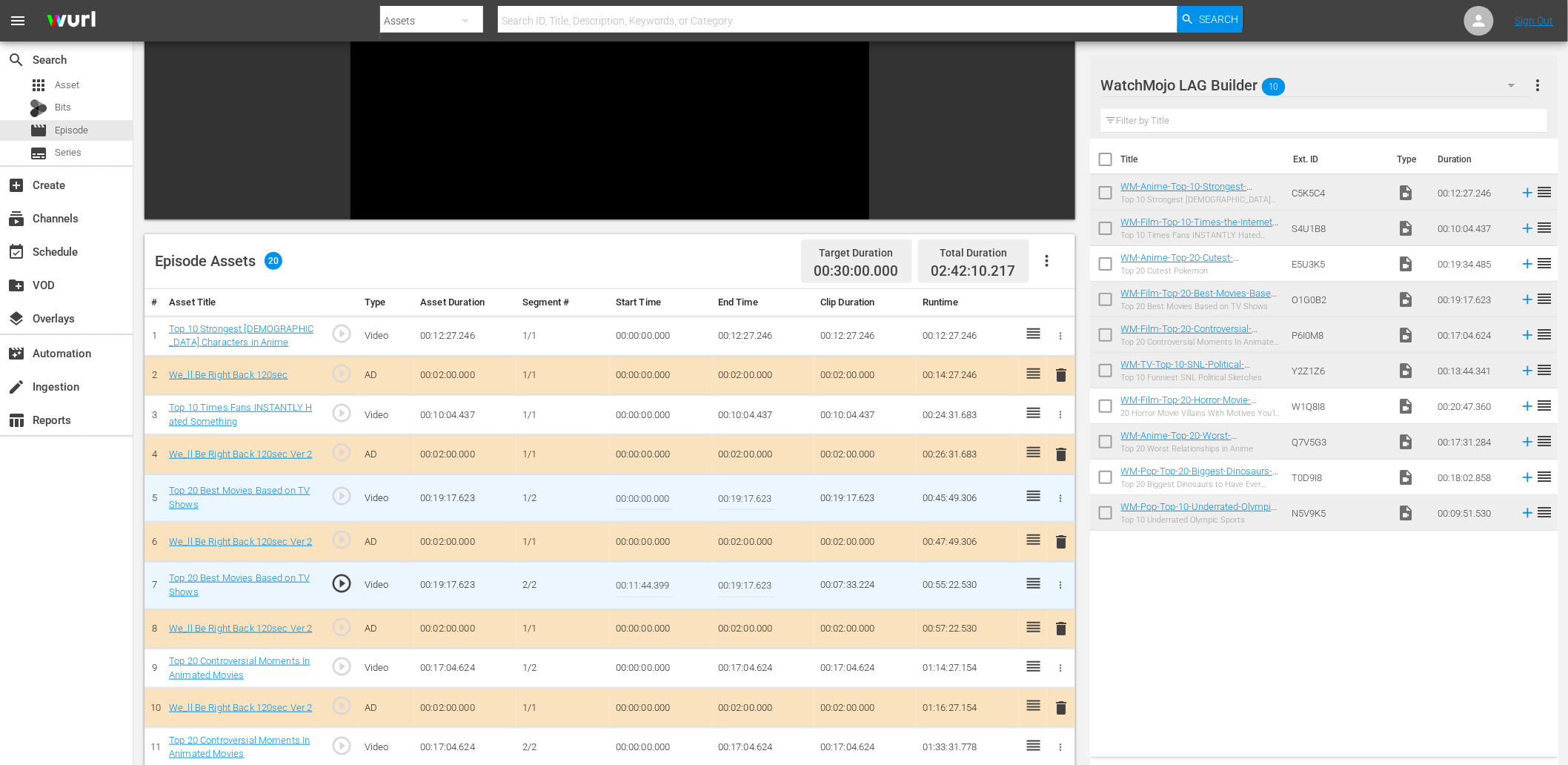
click at [742, 488] on input "00:19:17.623" at bounding box center [746, 499] width 57 height 36
paste input "1:44.399"
type input "00:11:44.399"
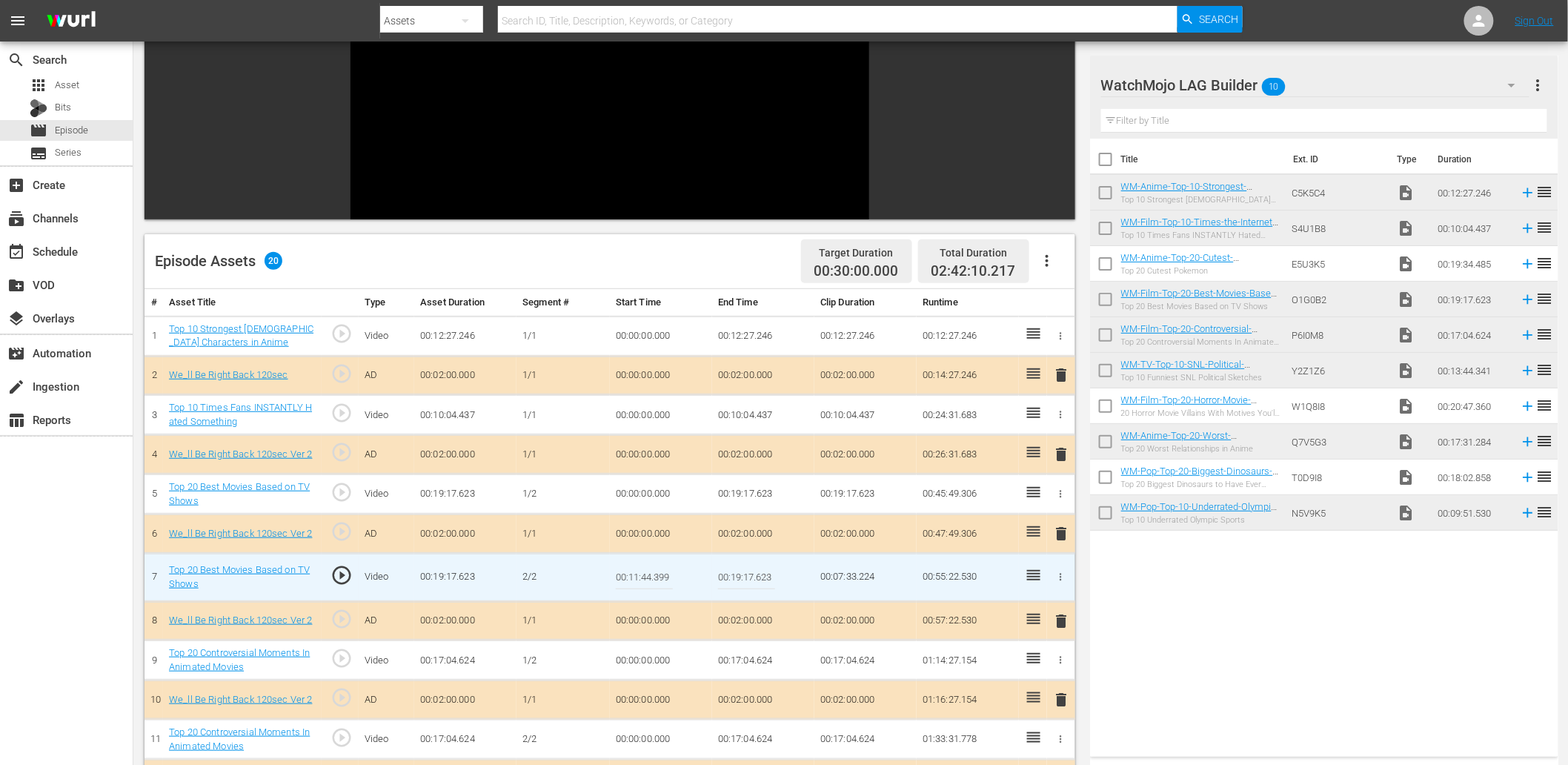
click at [660, 582] on input "00:11:44.399" at bounding box center [644, 577] width 57 height 36
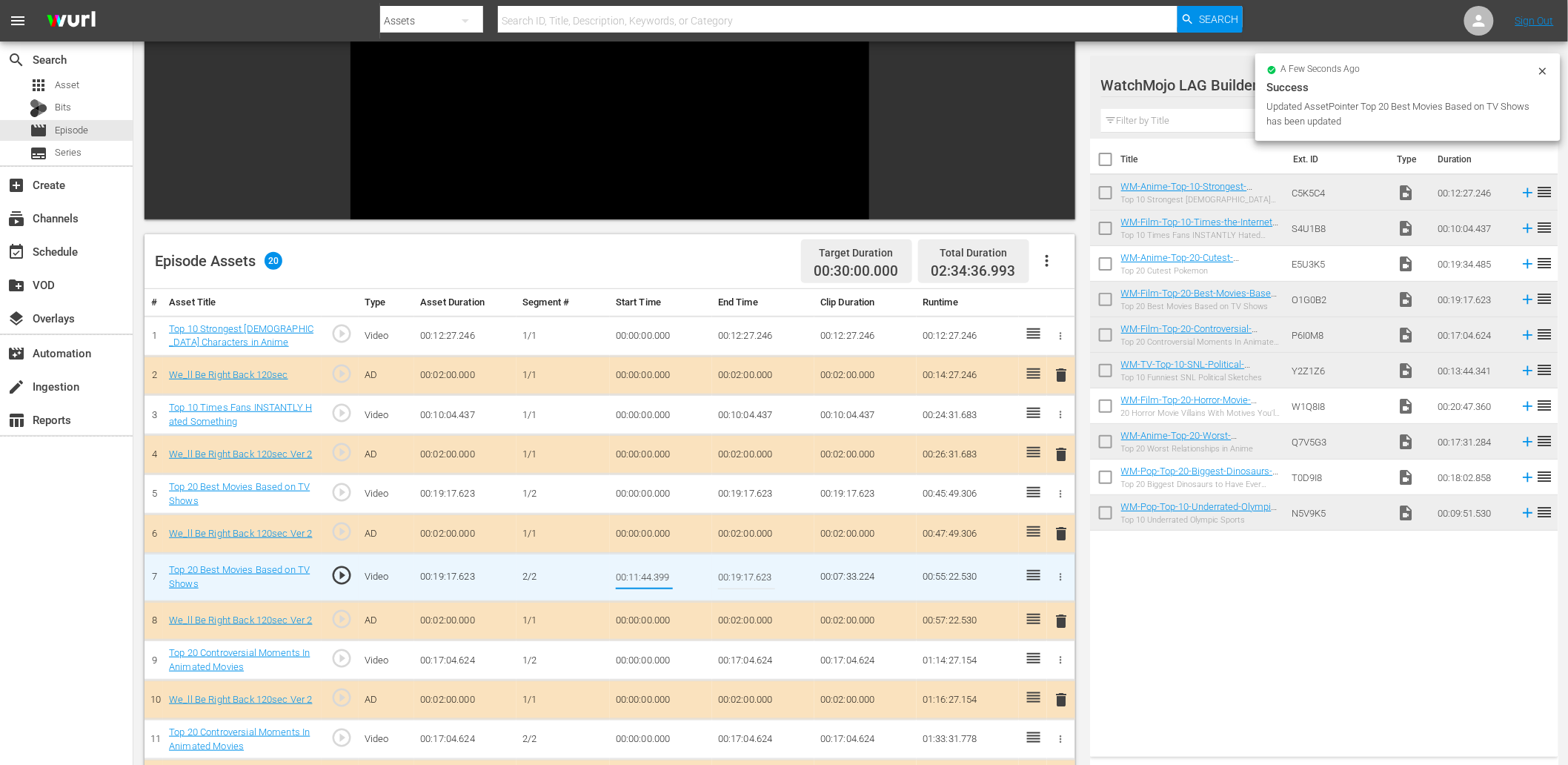
click at [660, 582] on input "00:11:44.399" at bounding box center [644, 577] width 57 height 36
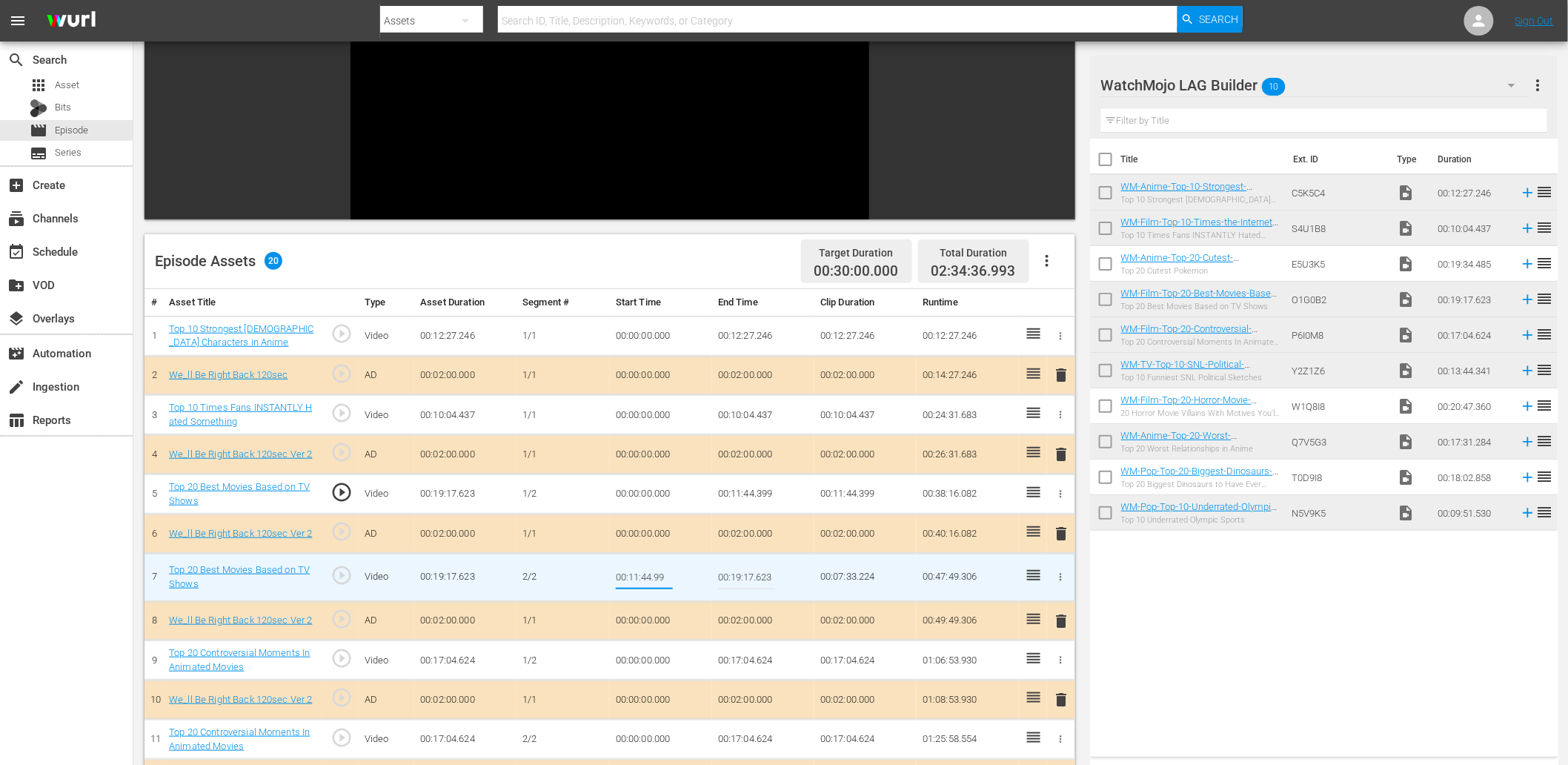
type input "00:11:44.999"
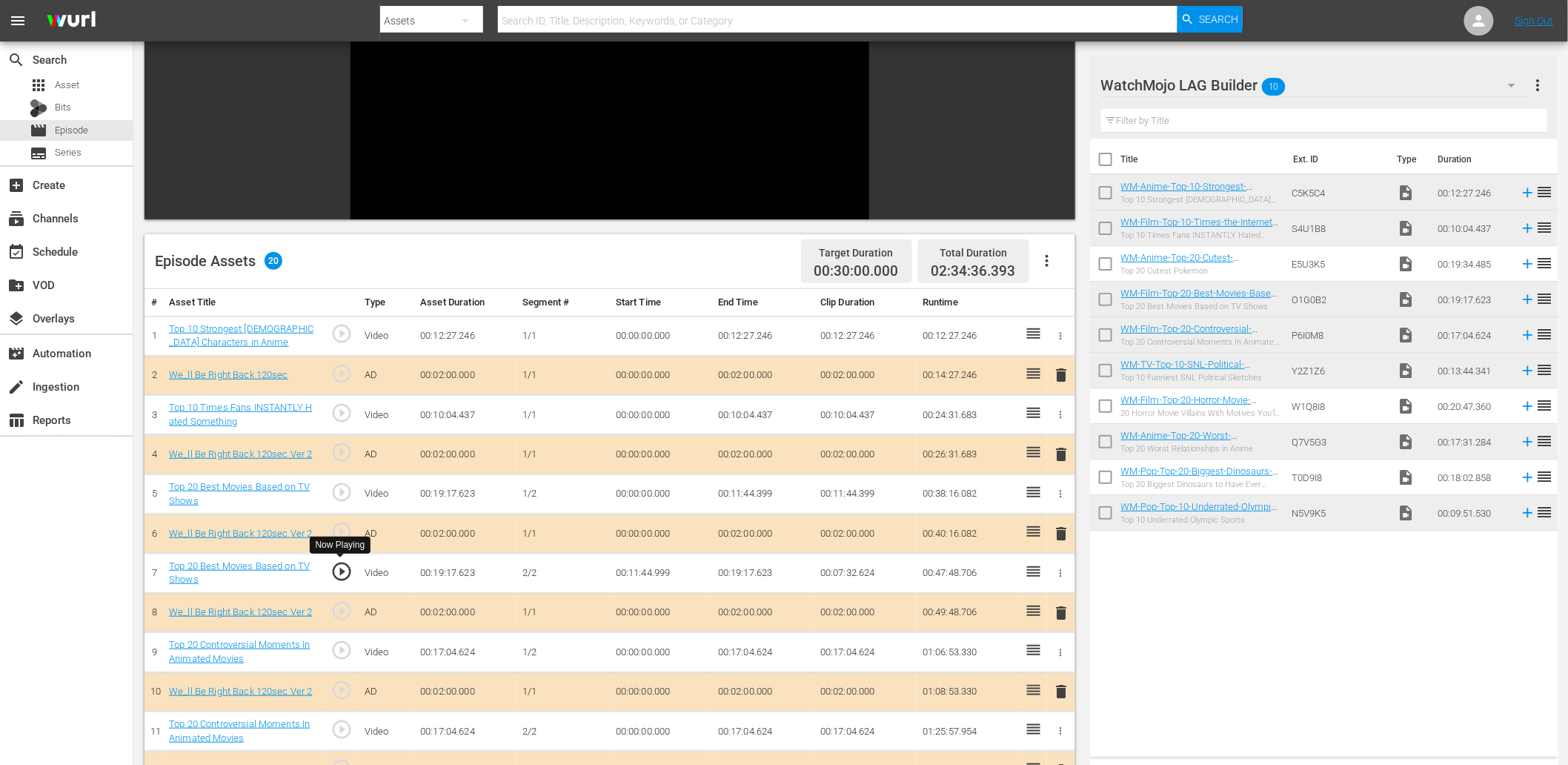
click at [330, 567] on span "play_circle_outline" at bounding box center [341, 571] width 22 height 22
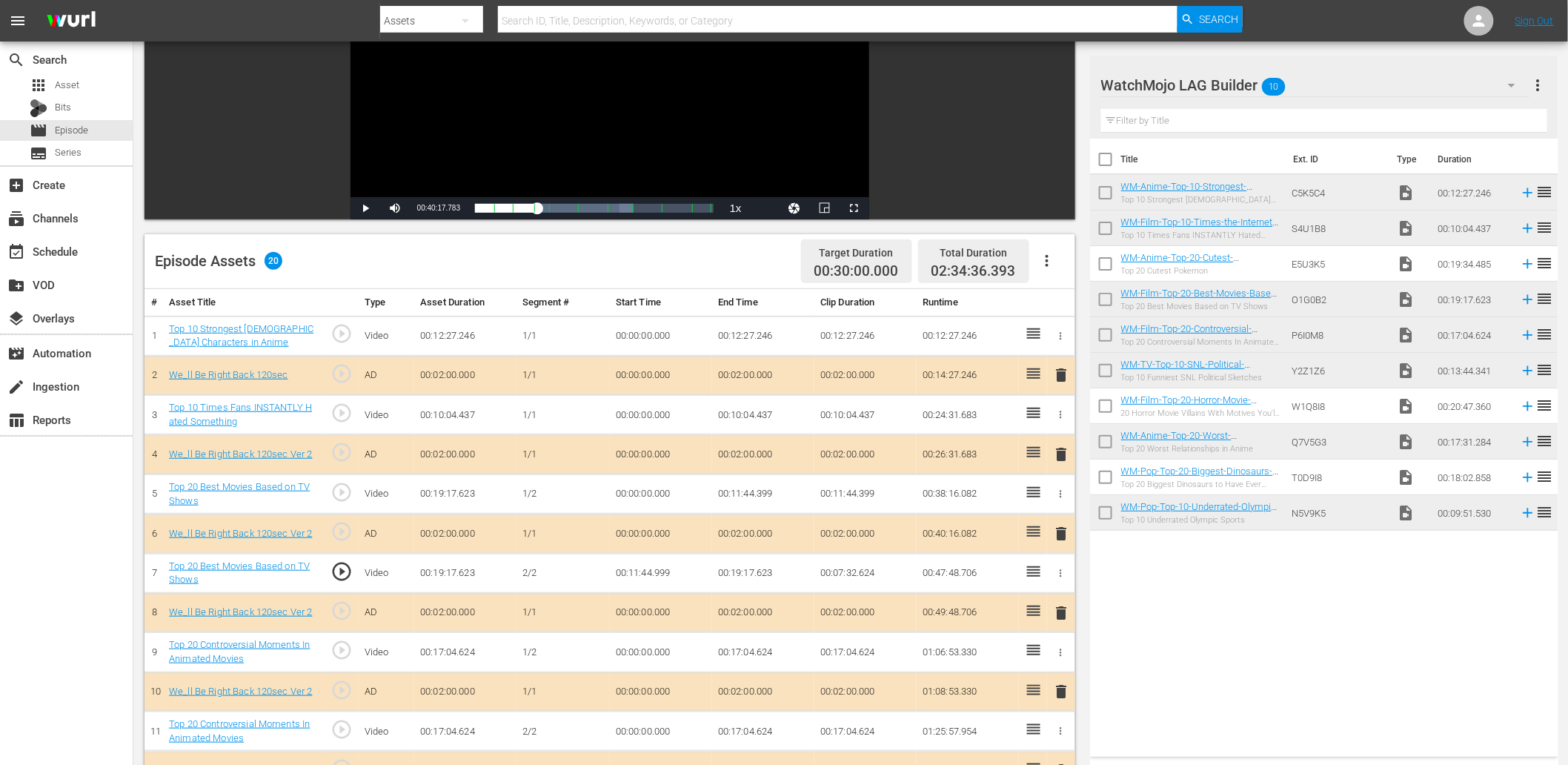
click at [343, 573] on span "play_circle_outline" at bounding box center [341, 571] width 22 height 22
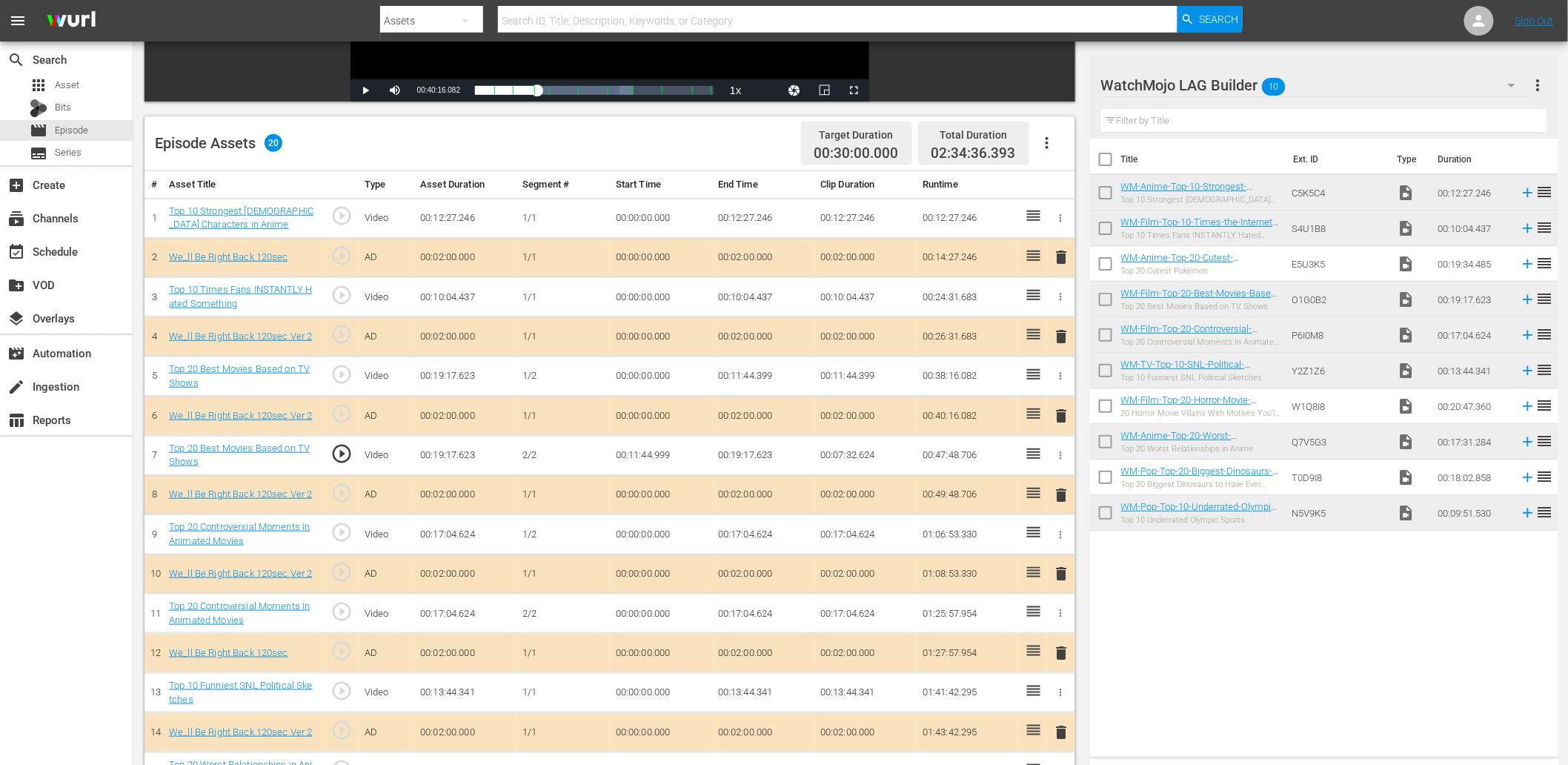
scroll to position [362, 0]
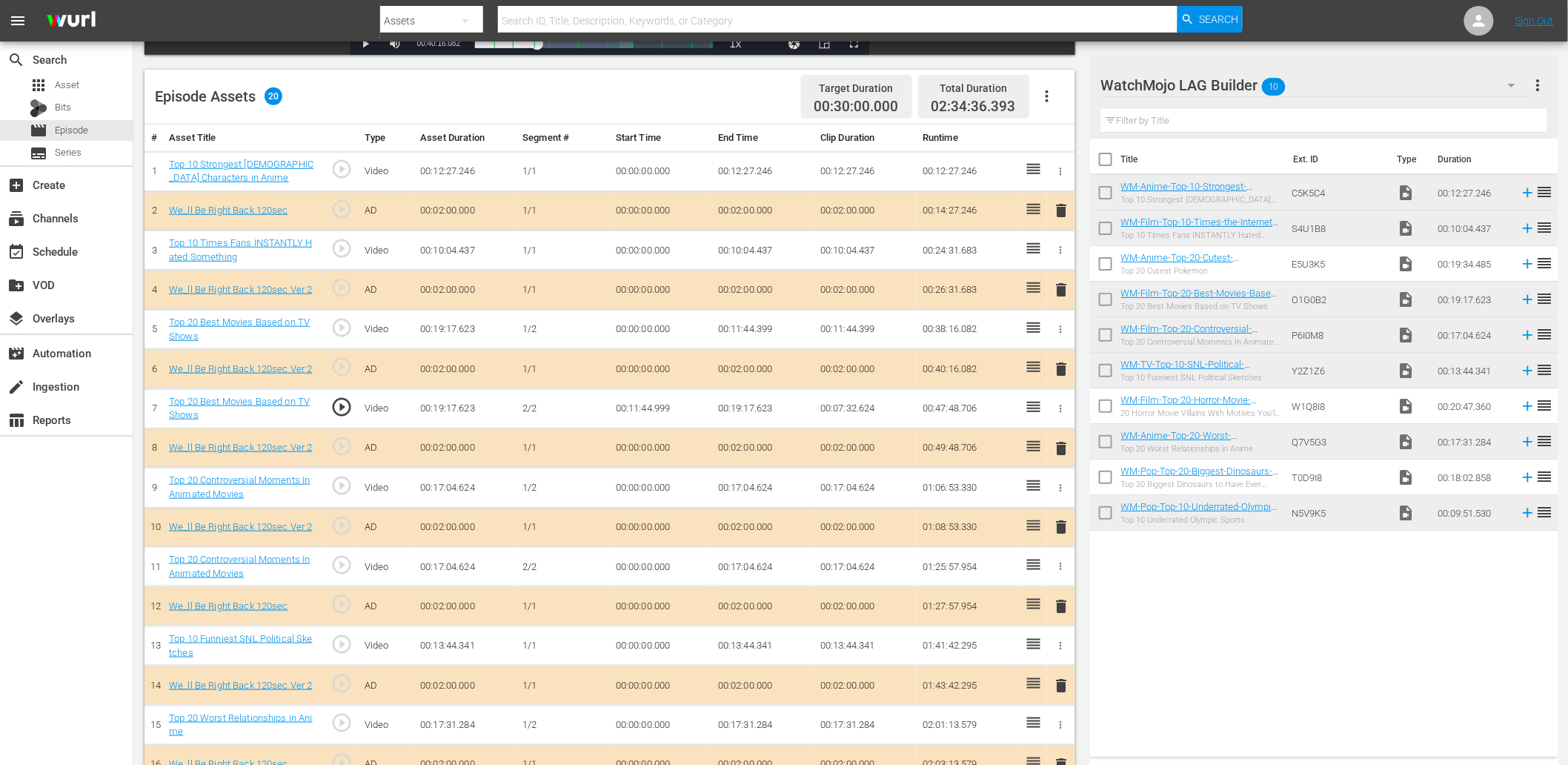
click at [648, 565] on td "00:00:00.000" at bounding box center [661, 567] width 102 height 40
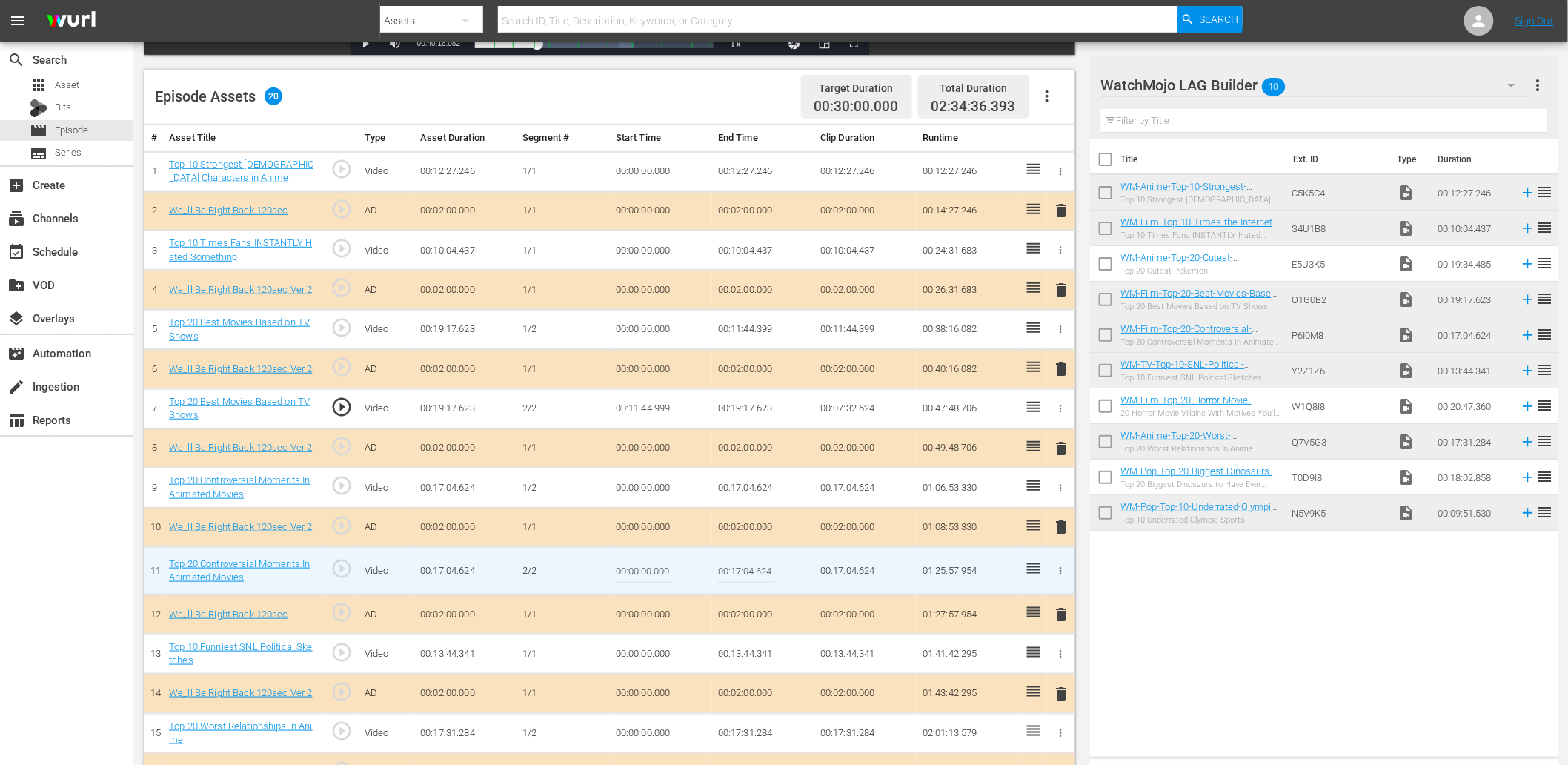
click at [648, 565] on input "00:00:00.000" at bounding box center [644, 571] width 57 height 36
paste input "10:48"
type input "00:10:48.000"
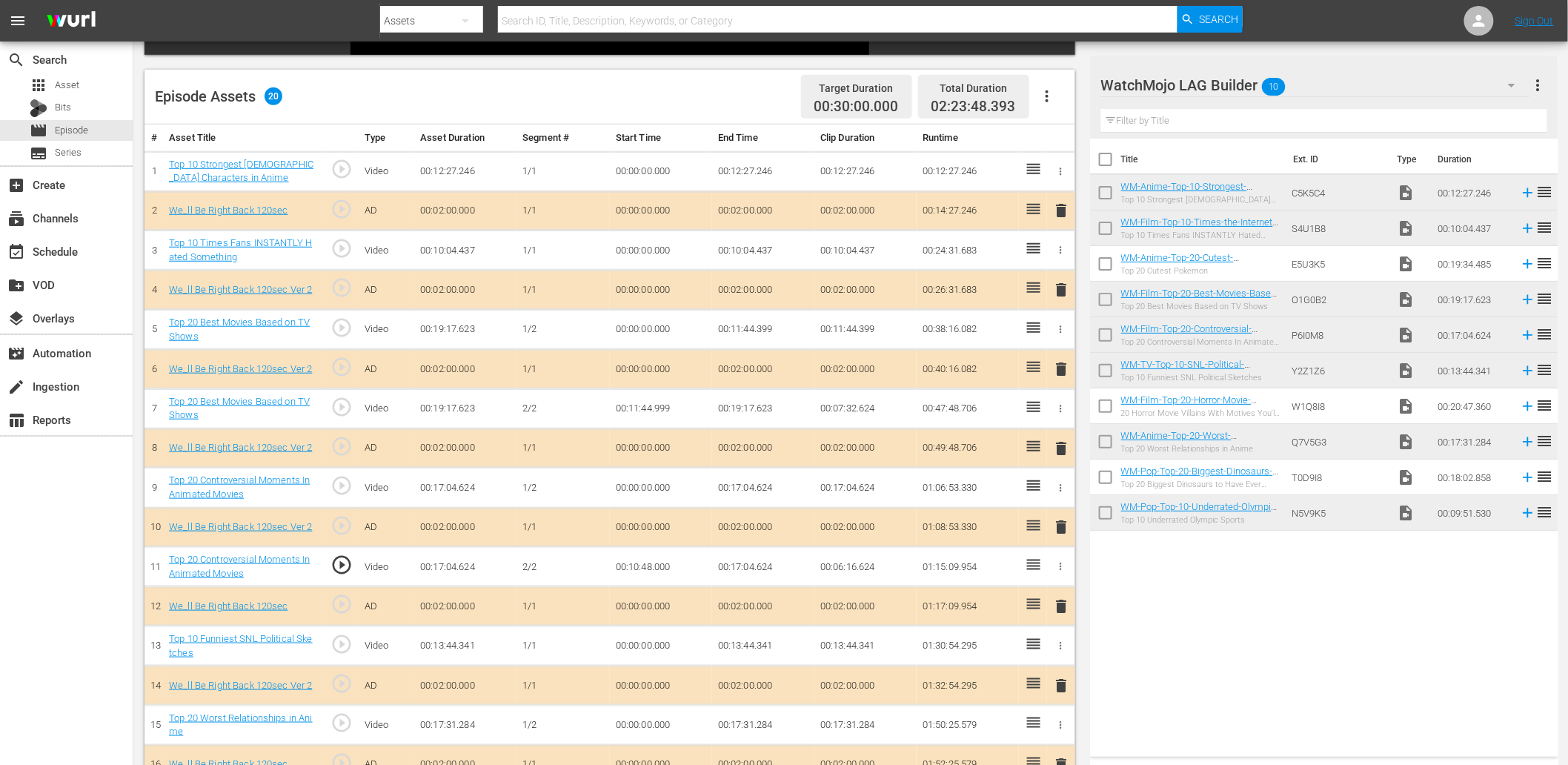
click at [649, 569] on td "00:10:48.000" at bounding box center [661, 567] width 102 height 40
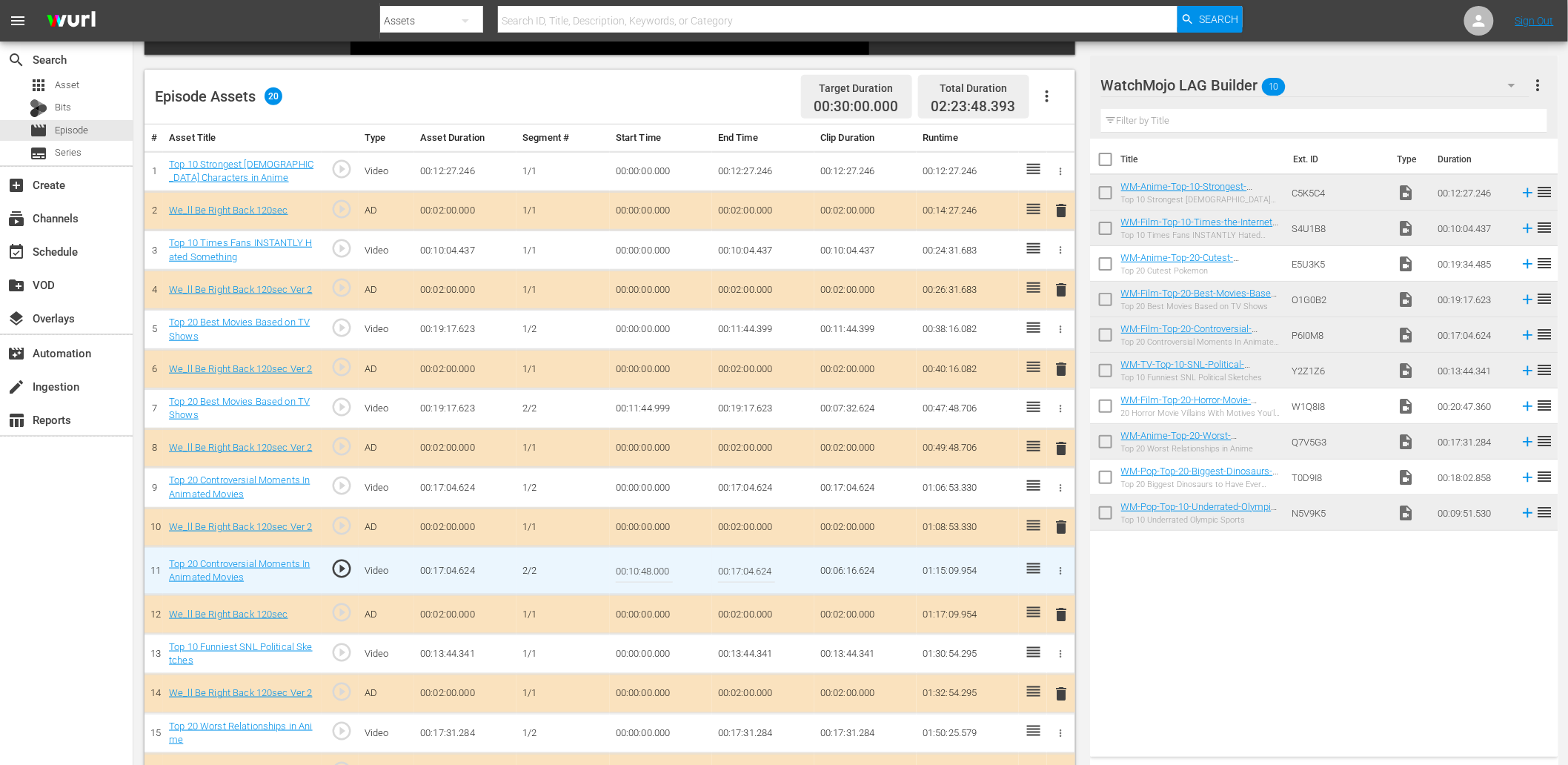
click at [649, 569] on input "00:10:48.000" at bounding box center [644, 571] width 57 height 36
type input "00:10:48.399"
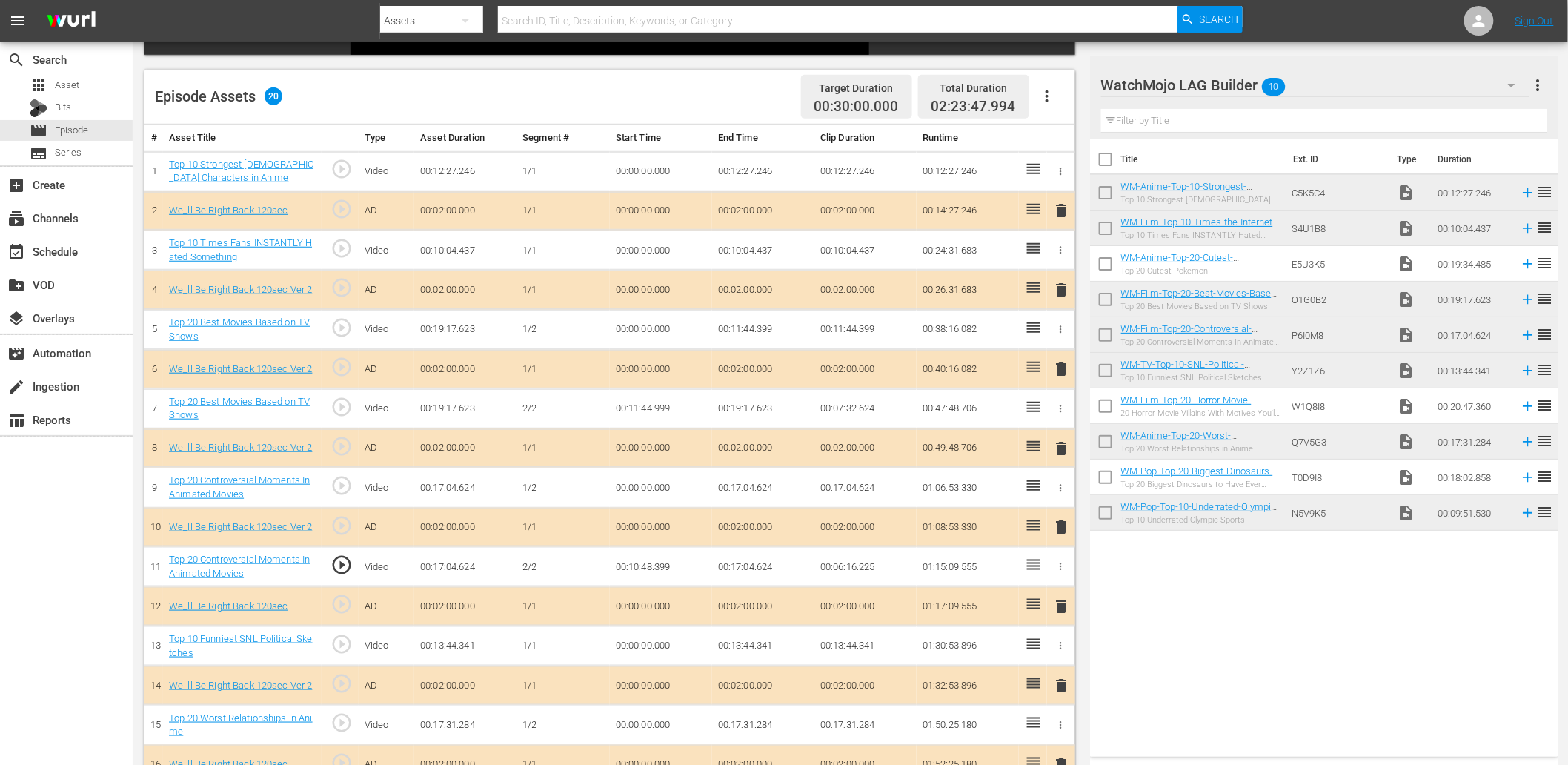
click at [641, 569] on td "00:10:48.399" at bounding box center [661, 567] width 102 height 40
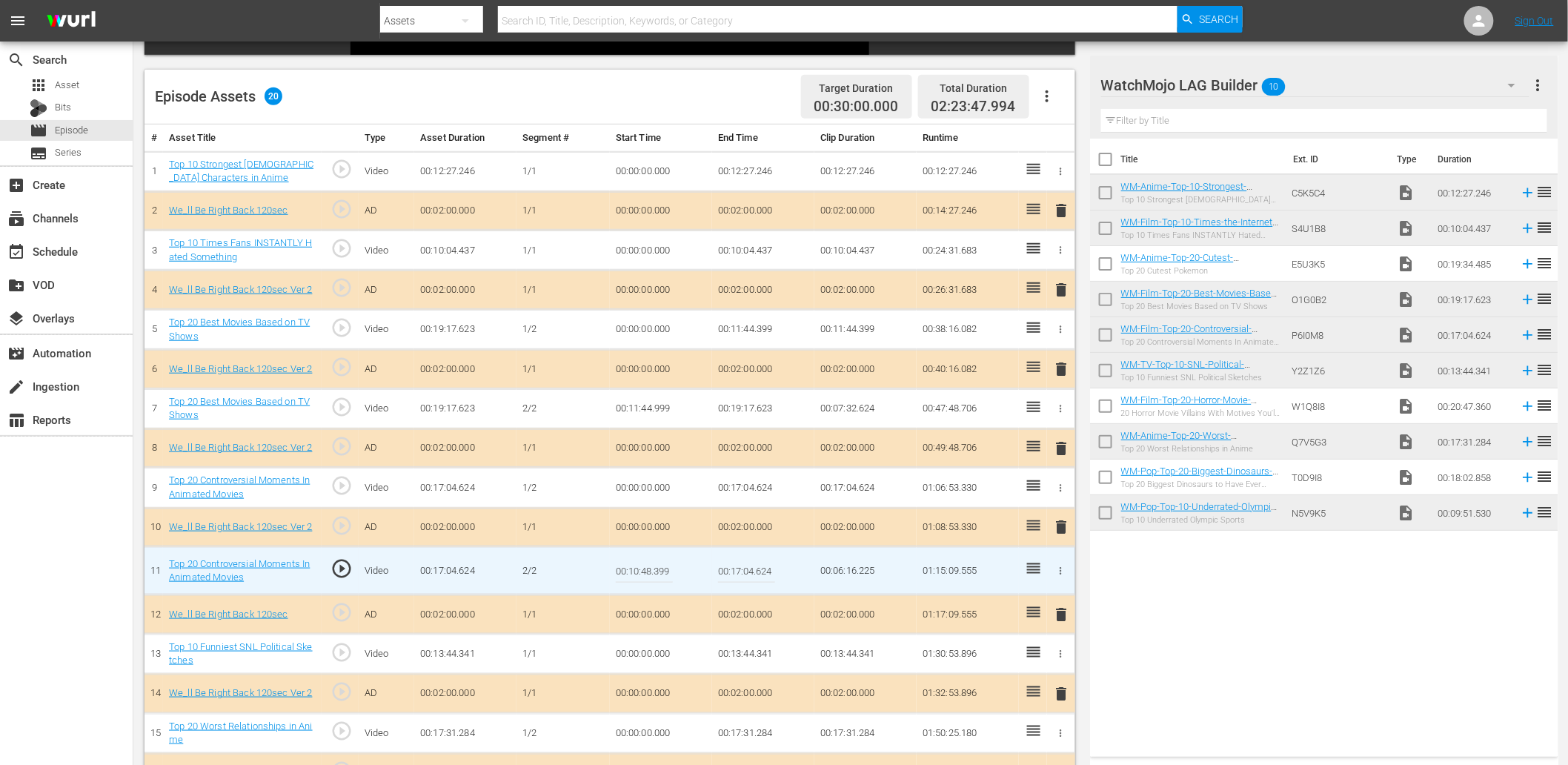
click at [641, 569] on input "00:10:48.399" at bounding box center [644, 571] width 57 height 36
click at [734, 490] on td "00:17:04.624" at bounding box center [763, 487] width 102 height 40
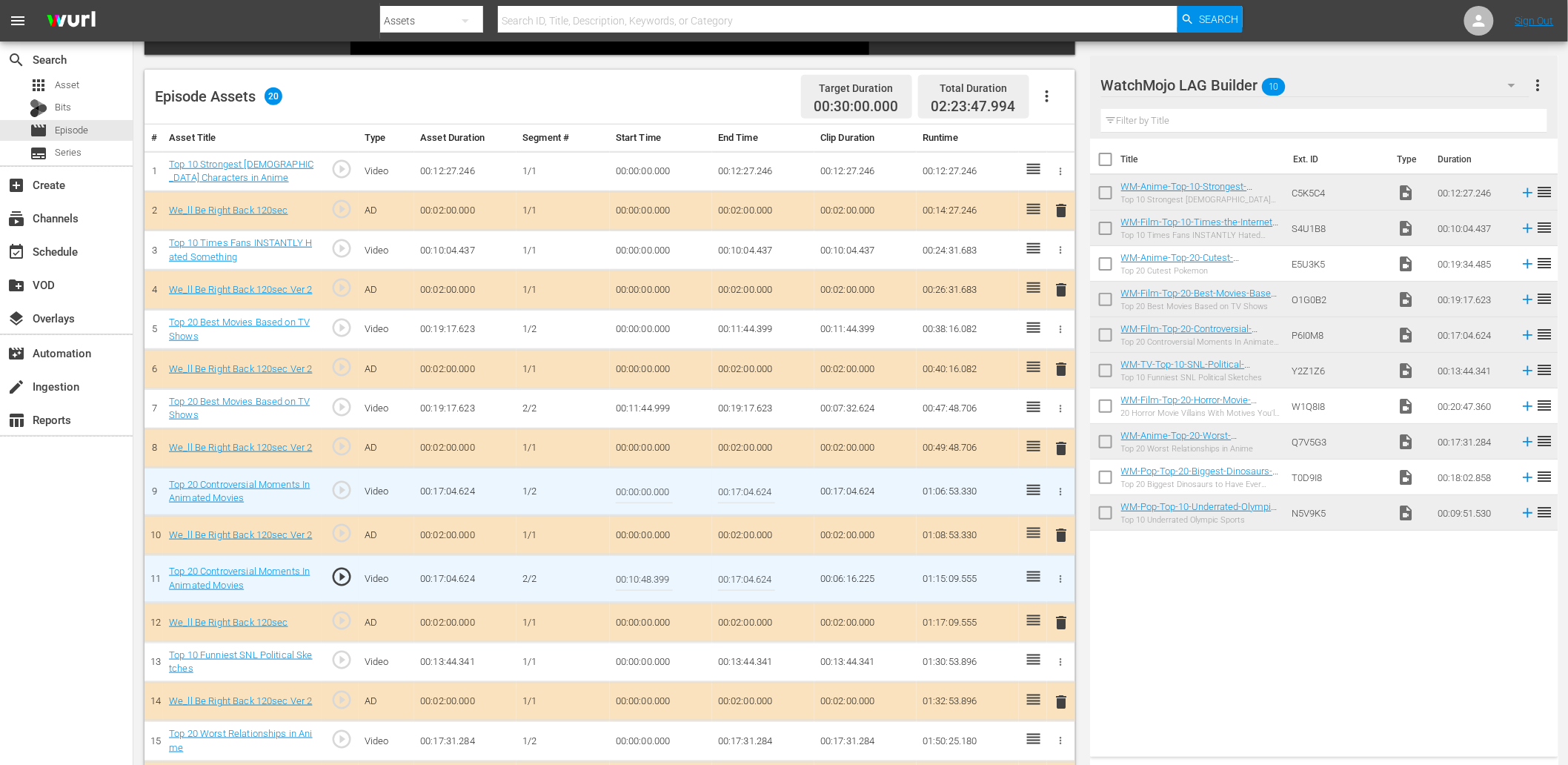
click at [734, 490] on input "00:17:04.624" at bounding box center [746, 492] width 57 height 36
paste input "0:48.399"
type input "00:10:48.399"
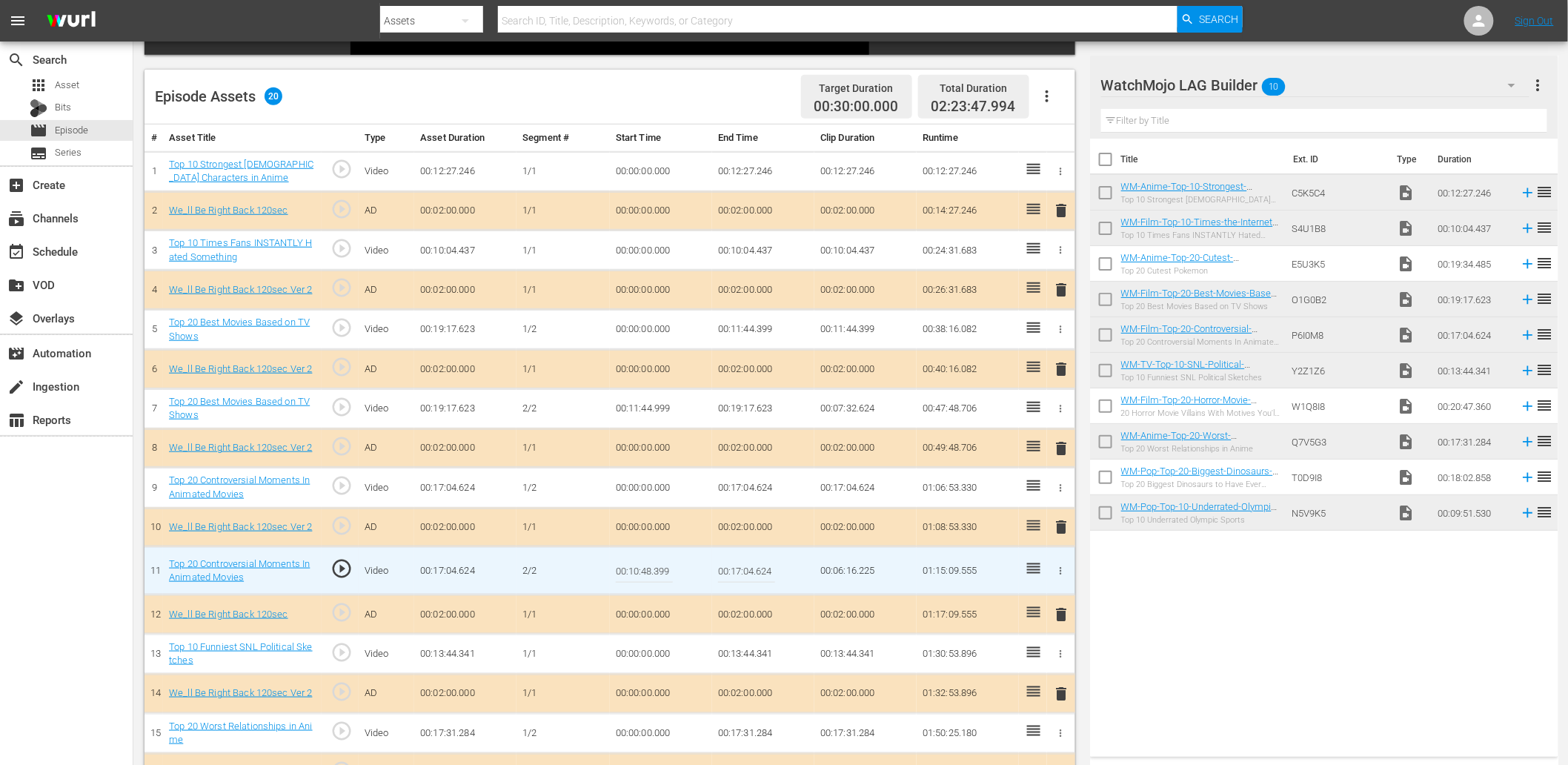
click at [655, 571] on input "00:10:48.399" at bounding box center [644, 571] width 57 height 36
type input "00:10:48.599"
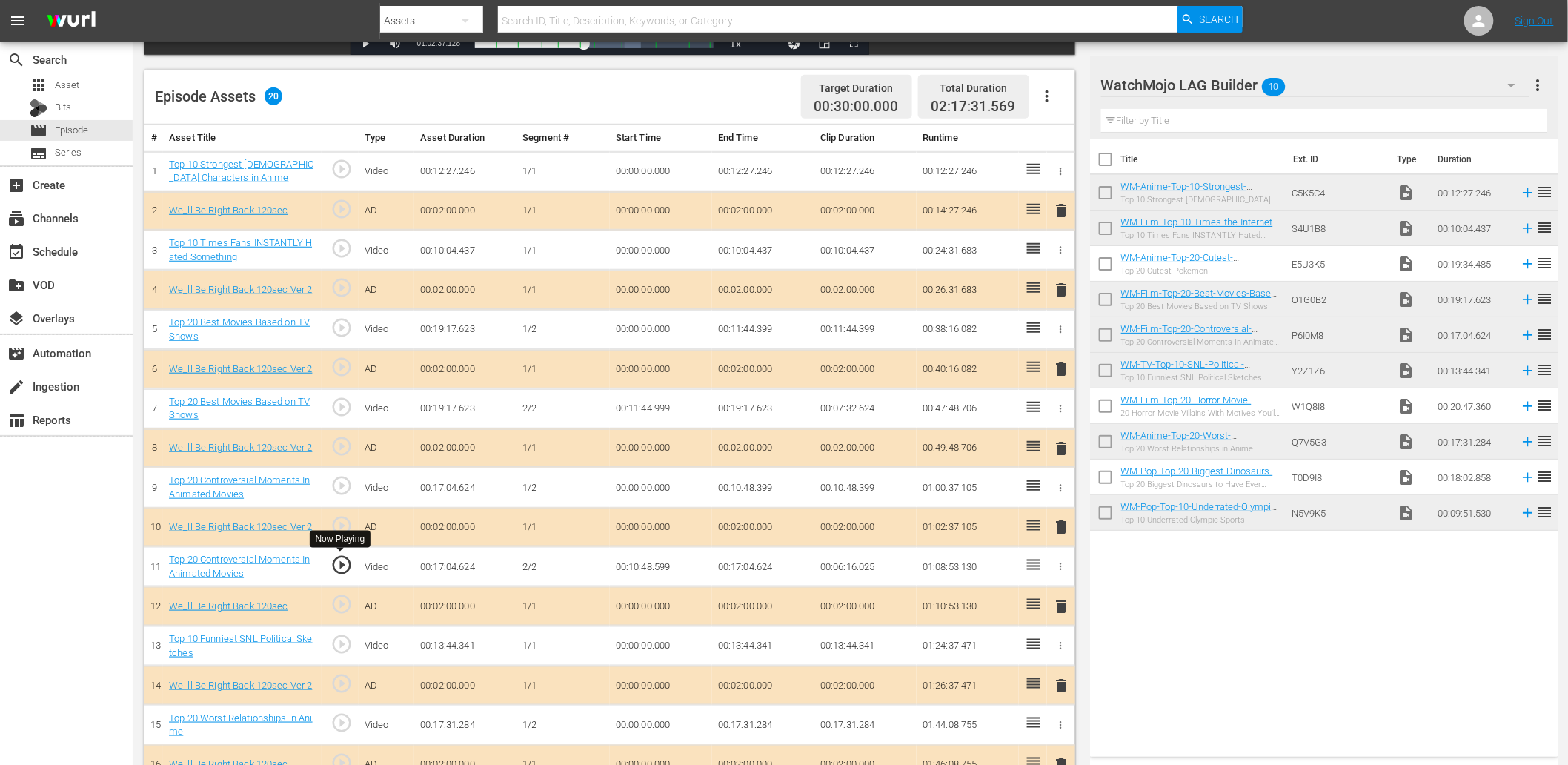
click at [335, 568] on span "play_circle_outline" at bounding box center [341, 565] width 22 height 22
click at [649, 566] on td "00:10:48.599" at bounding box center [661, 567] width 102 height 40
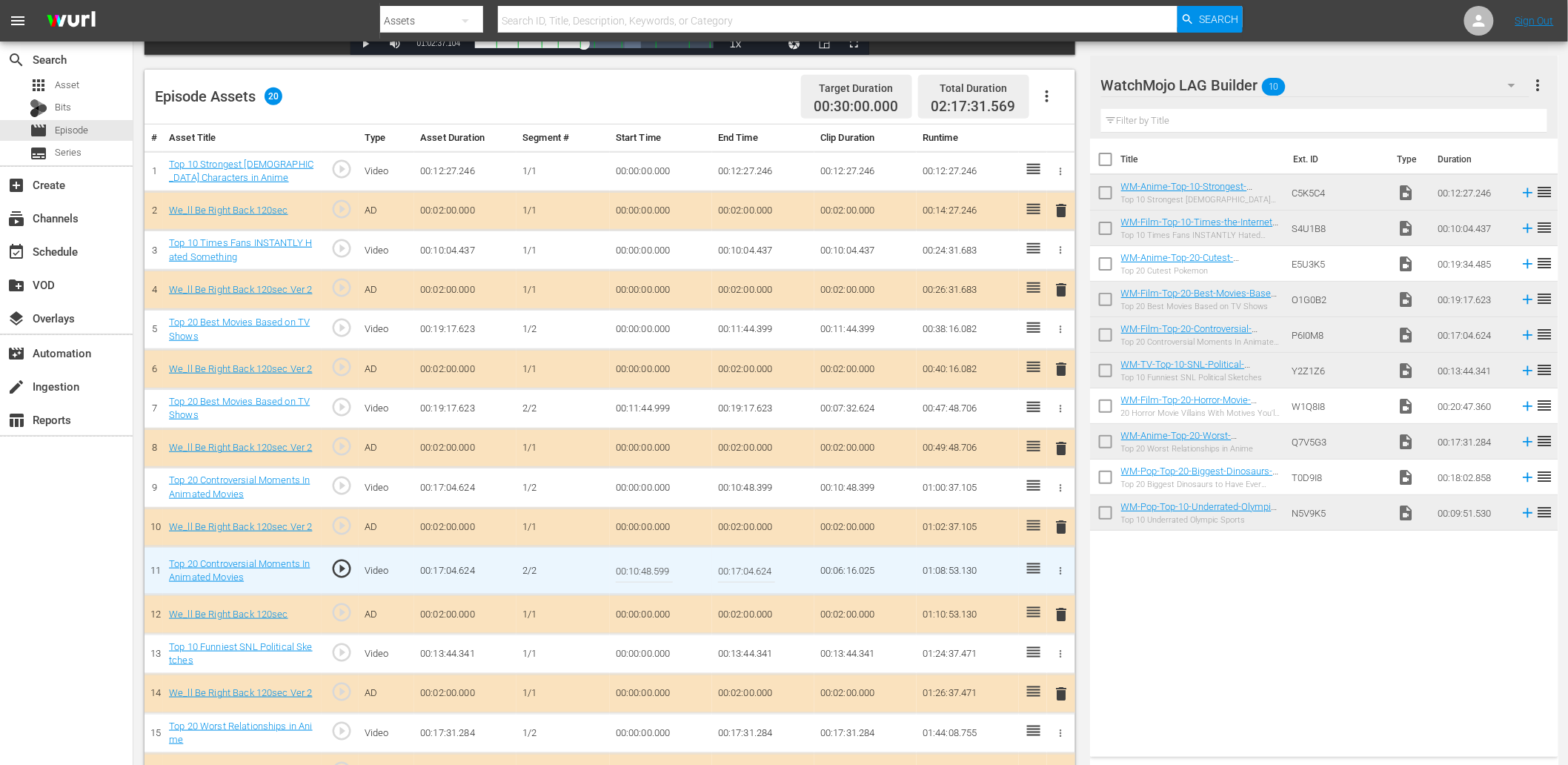
click at [649, 566] on input "00:10:48.599" at bounding box center [644, 571] width 57 height 36
type input "00:10:48.699"
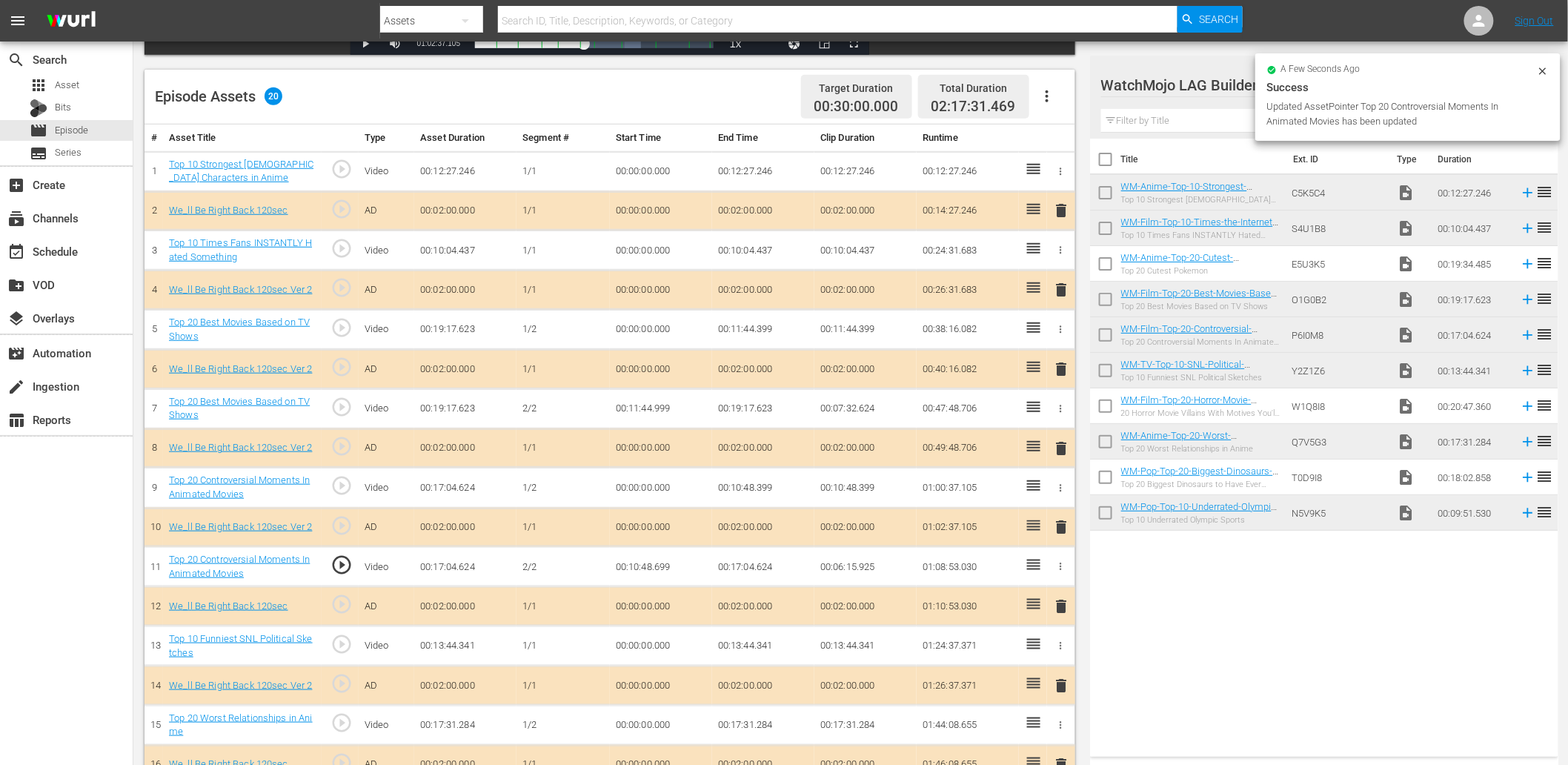
click at [650, 568] on td "00:10:48.699" at bounding box center [661, 567] width 102 height 40
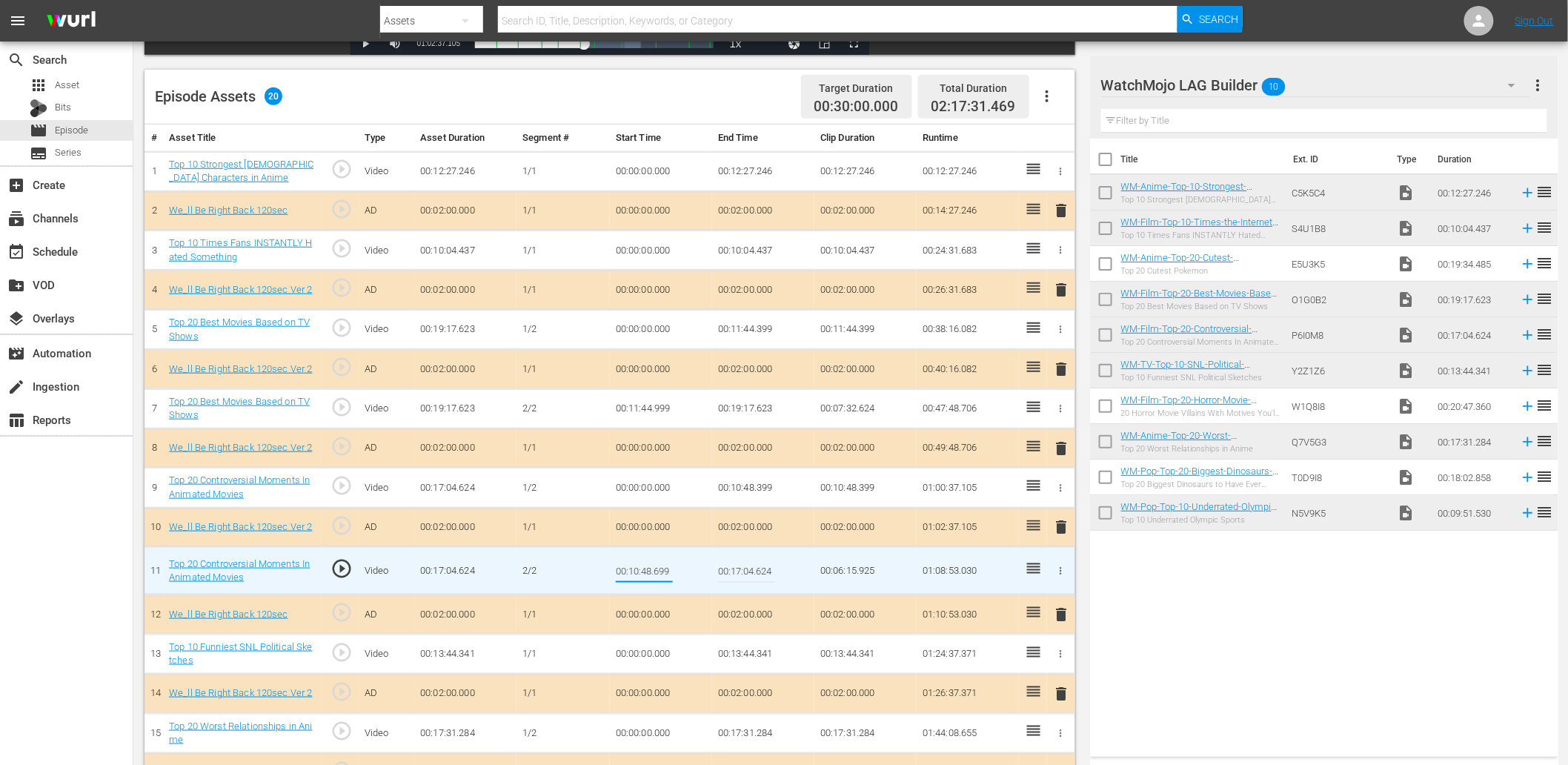
click at [650, 568] on input "00:10:48.699" at bounding box center [644, 571] width 57 height 36
type input "00:10:48.799"
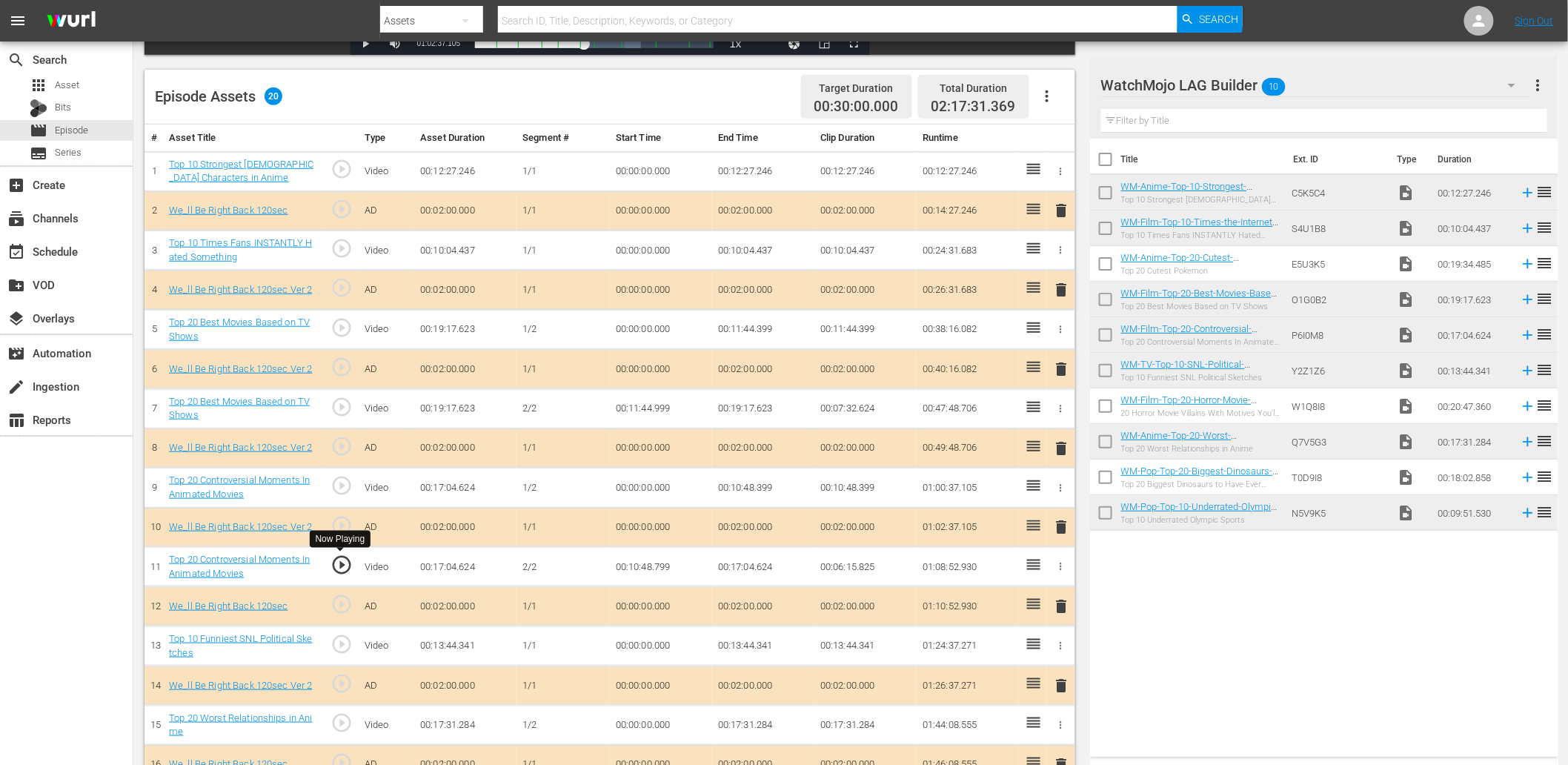
click at [341, 568] on span "play_circle_outline" at bounding box center [341, 565] width 22 height 22
click at [347, 564] on span "play_circle_outline" at bounding box center [341, 565] width 22 height 22
click at [769, 483] on td "00:10:48.399" at bounding box center [763, 487] width 102 height 40
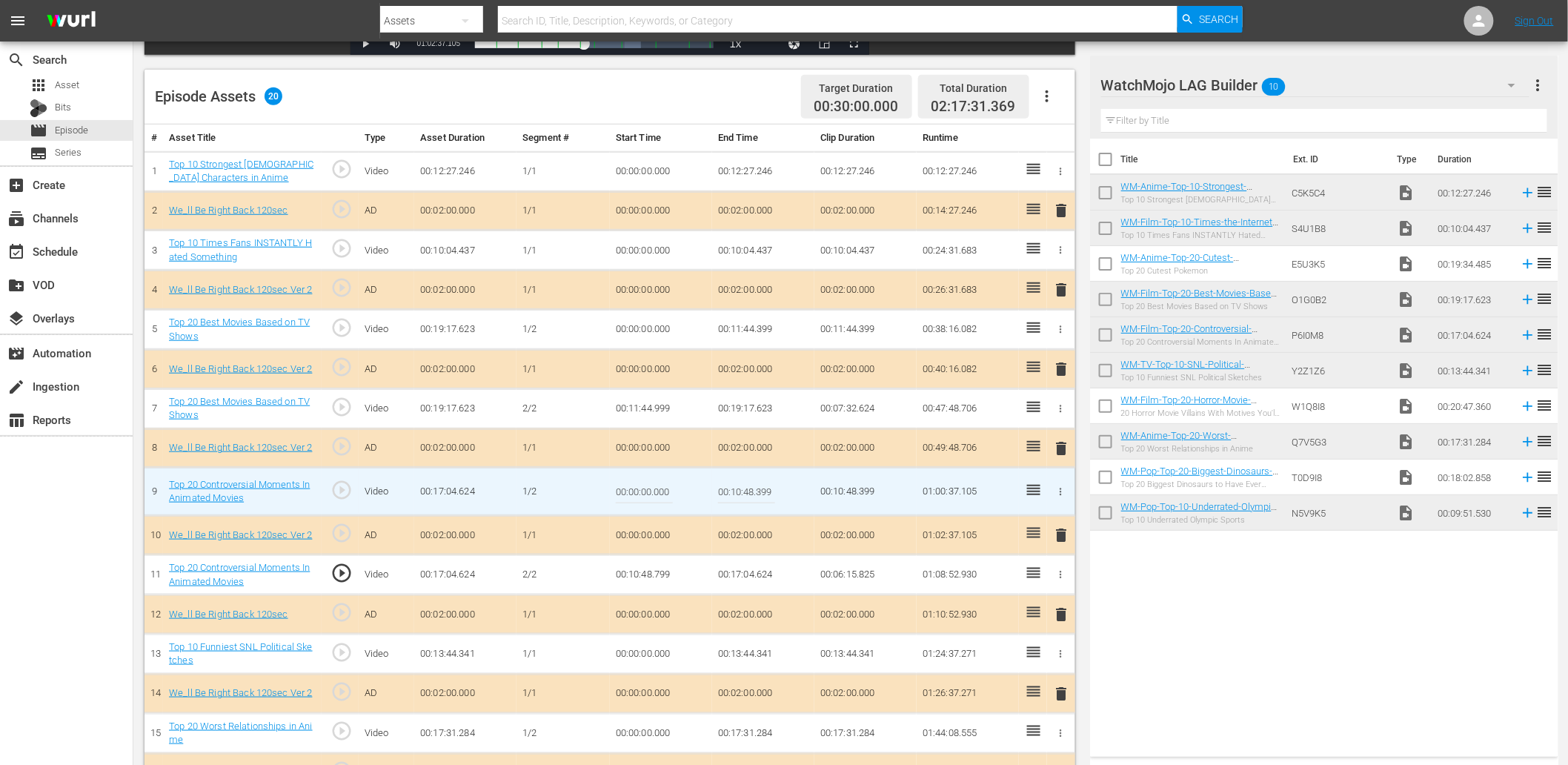
click at [769, 483] on input "00:10:48.399" at bounding box center [746, 492] width 57 height 36
type input "00:10:48.699"
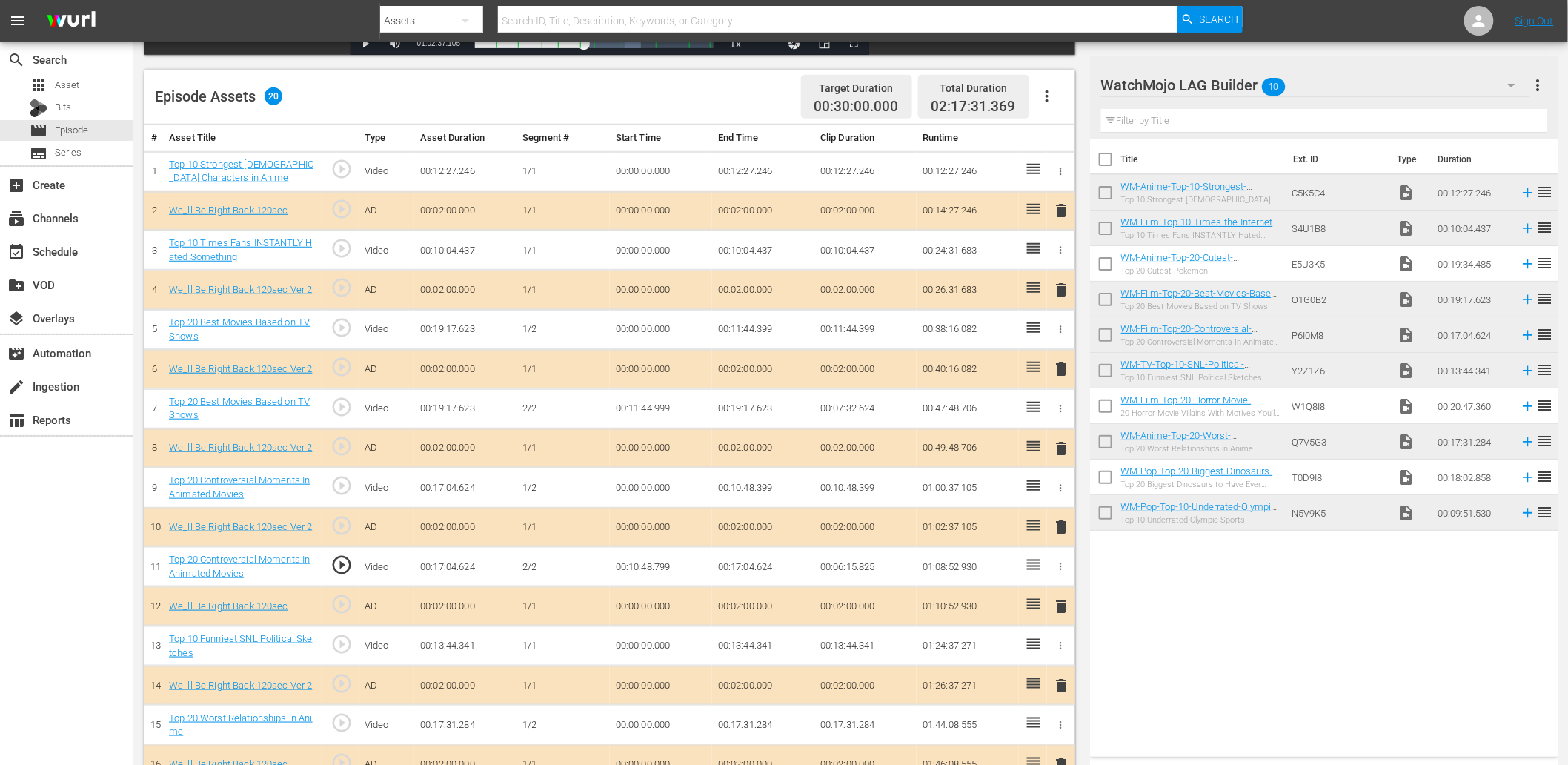
click at [660, 566] on td "00:10:48.799" at bounding box center [661, 567] width 102 height 40
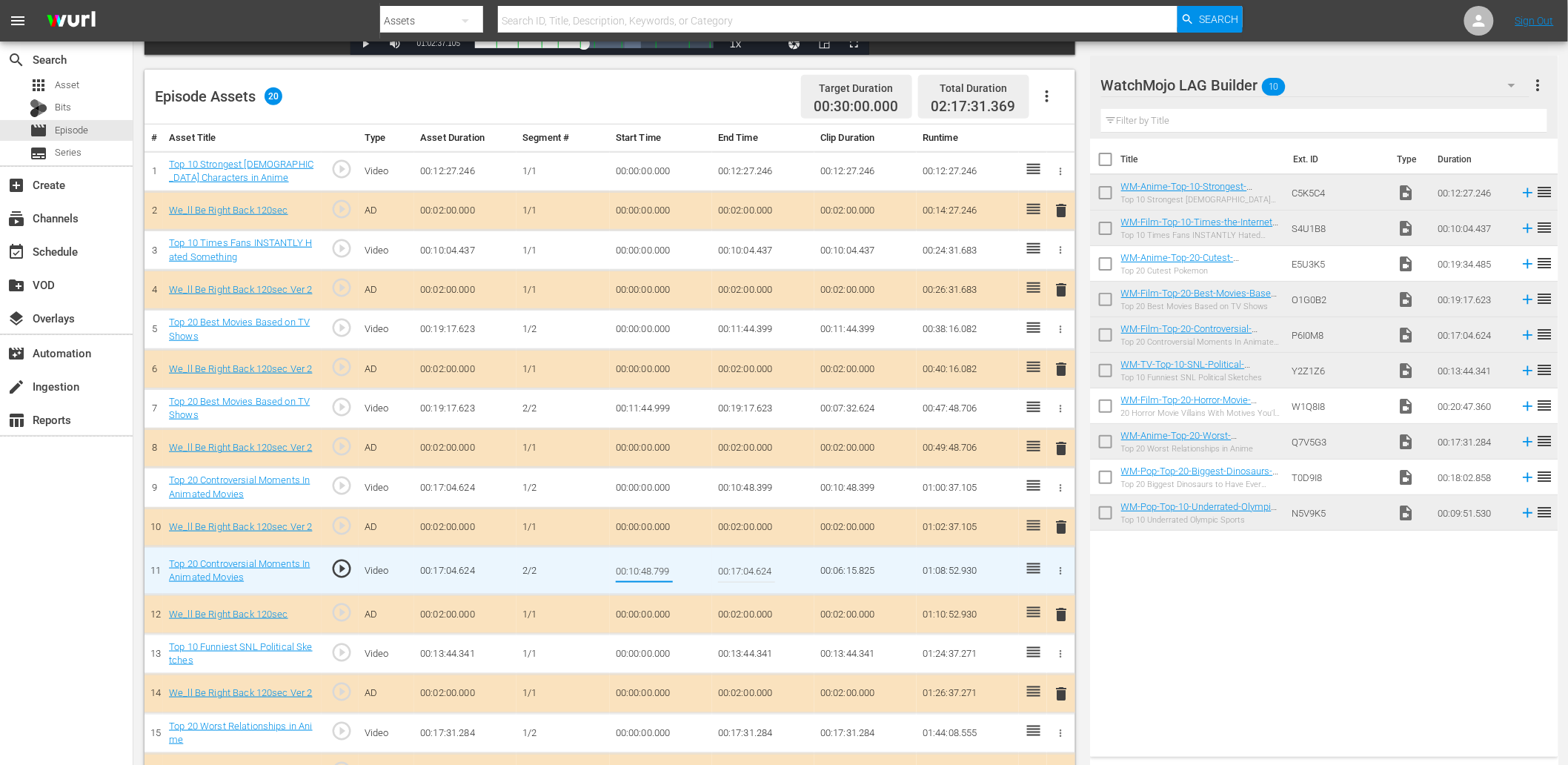
click at [660, 566] on input "00:10:48.799" at bounding box center [644, 571] width 57 height 36
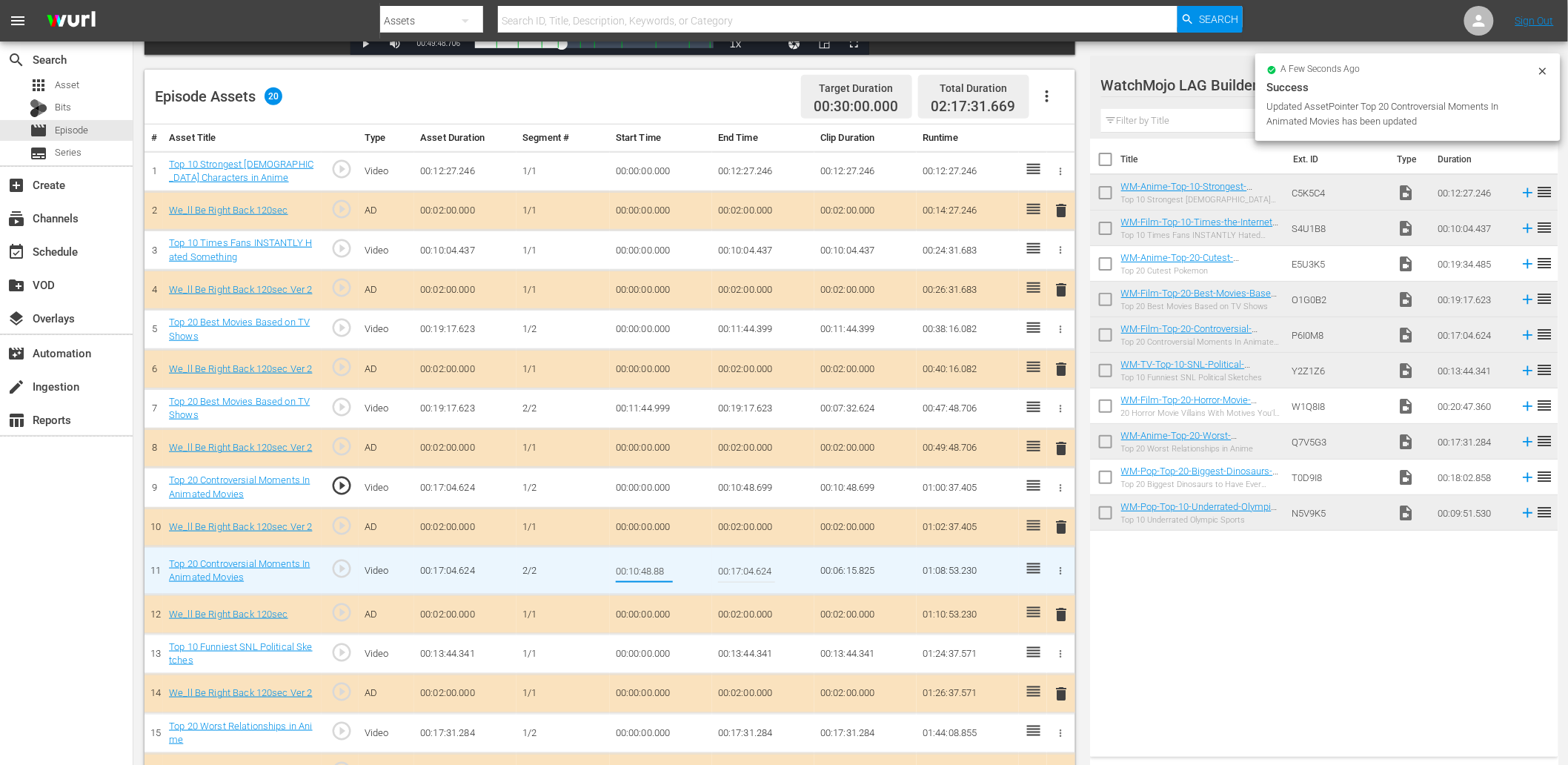
type input "00:10:48.888"
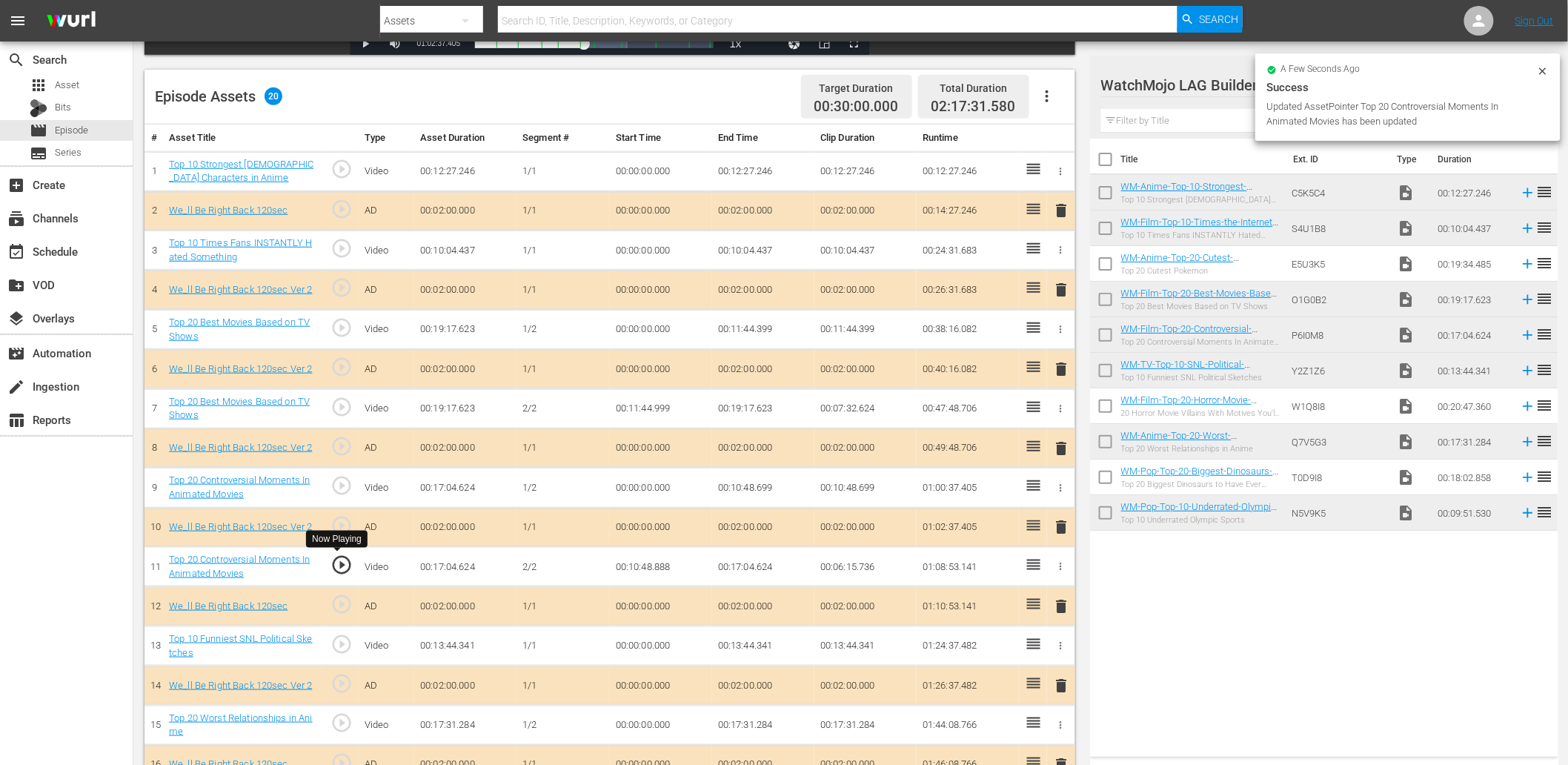
click at [335, 565] on span "play_circle_outline" at bounding box center [341, 565] width 22 height 22
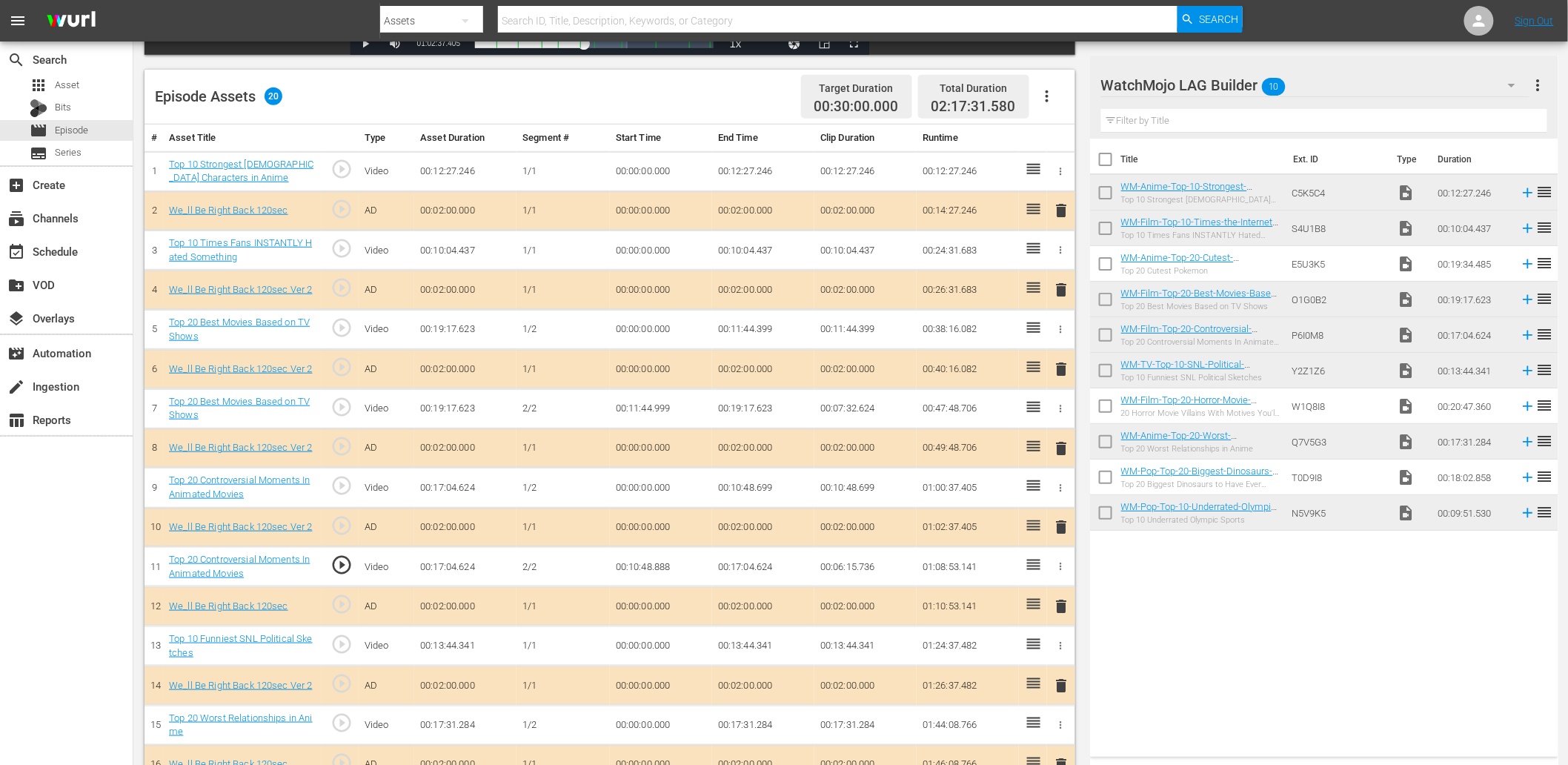
click at [677, 562] on td "00:10:48.888" at bounding box center [661, 567] width 102 height 40
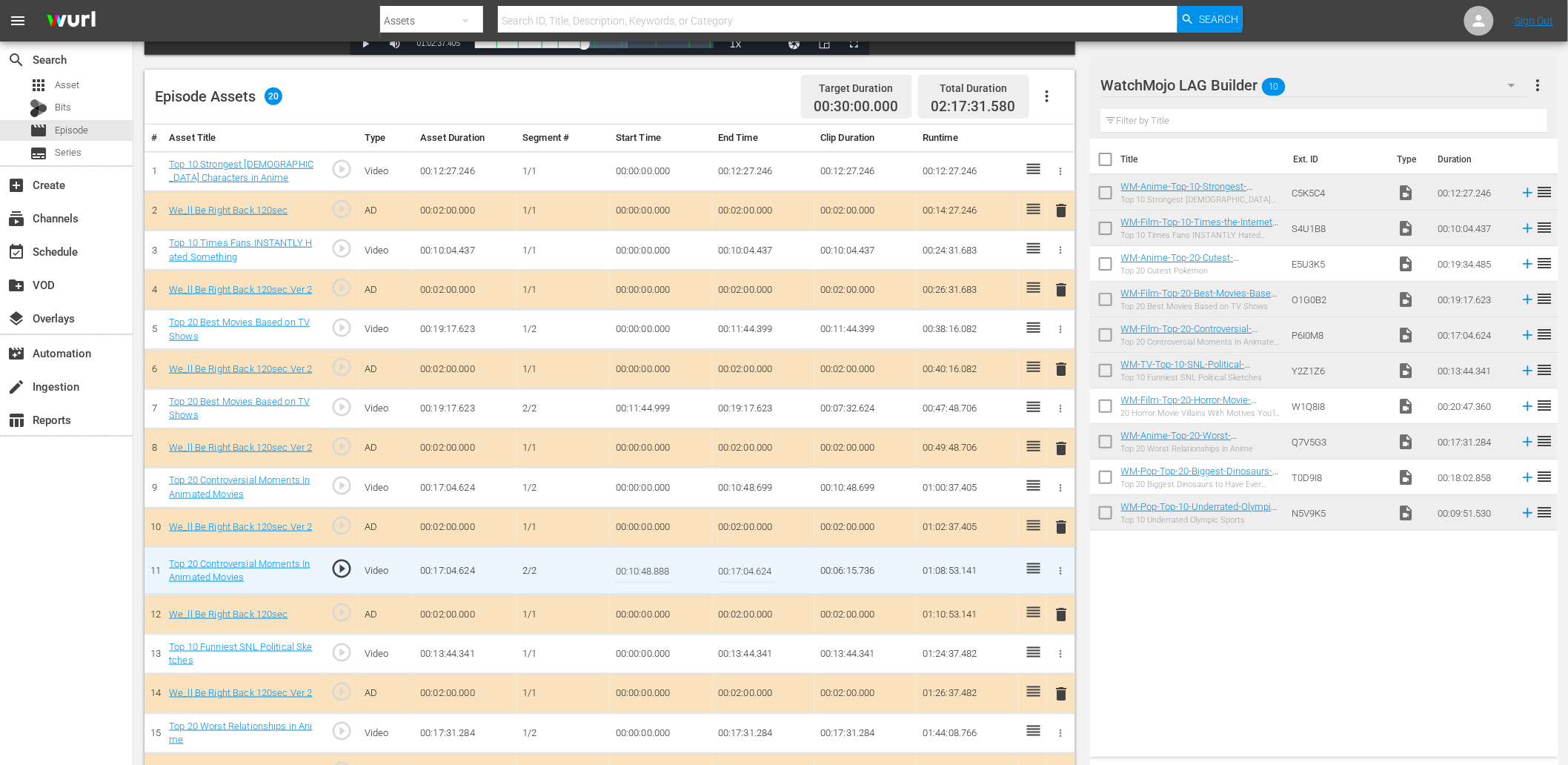
click at [677, 562] on td "00:10:48.888" at bounding box center [661, 571] width 102 height 48
click at [667, 567] on input "00:10:48.888" at bounding box center [644, 571] width 57 height 36
type input "00:10:48.840"
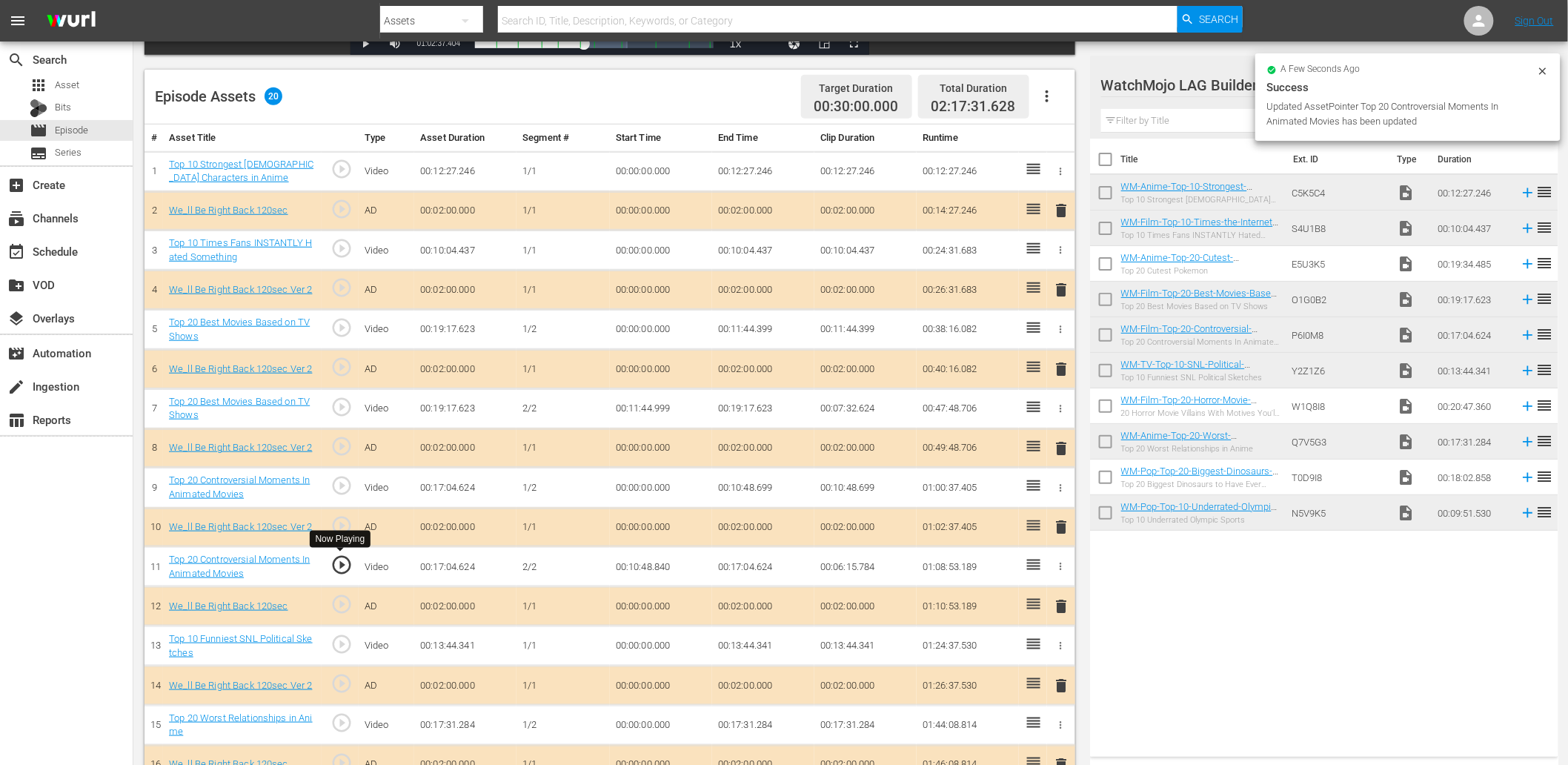
click at [343, 565] on span "play_circle_outline" at bounding box center [341, 565] width 22 height 22
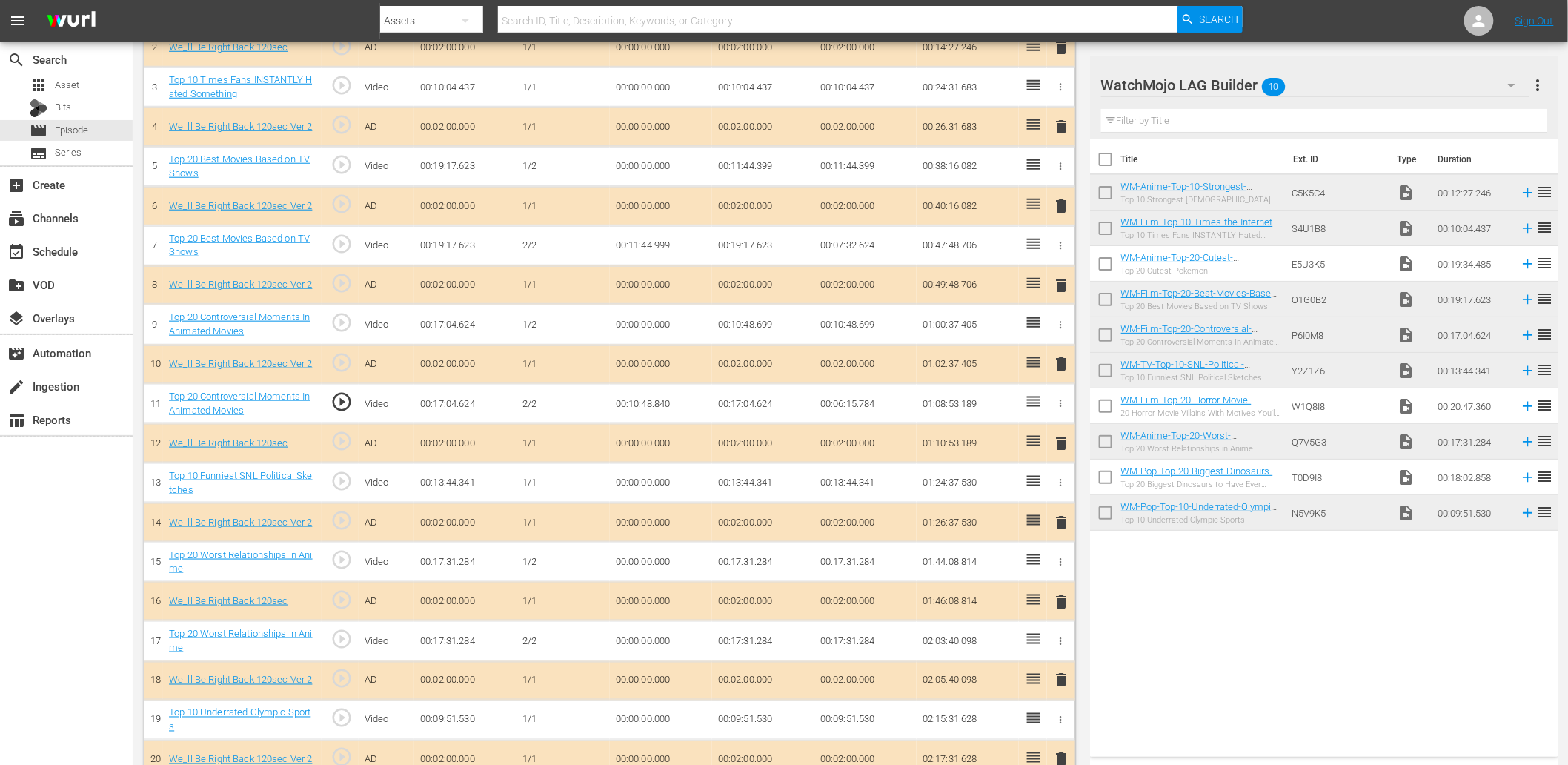
scroll to position [527, 0]
click at [332, 634] on span "play_circle_outline" at bounding box center [341, 637] width 22 height 22
click at [641, 639] on td "00:00:00.000" at bounding box center [661, 638] width 102 height 40
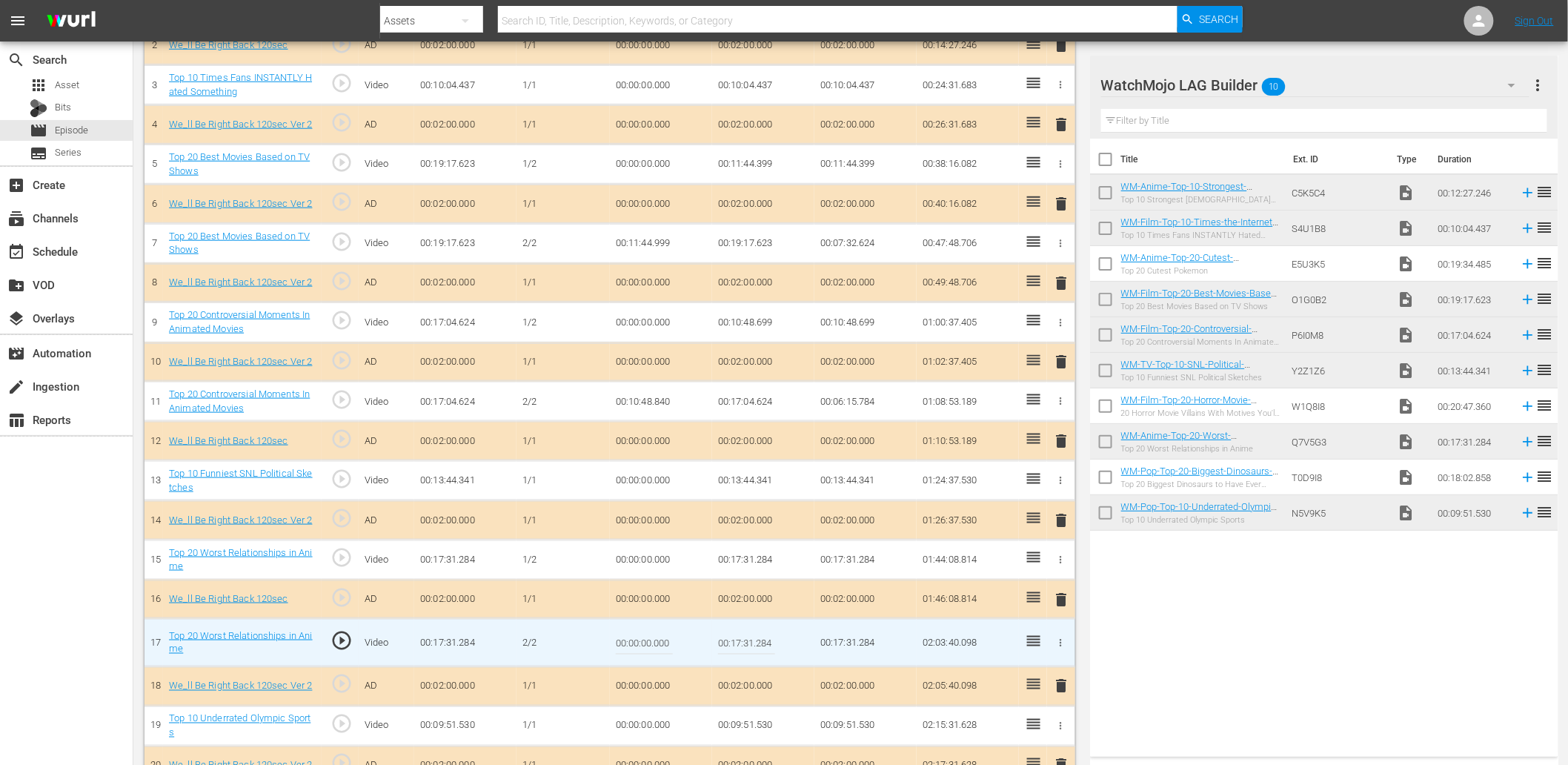
click at [641, 639] on input "00:00:00.000" at bounding box center [644, 643] width 57 height 36
paste input "10:41"
type input "00:10:41.000"
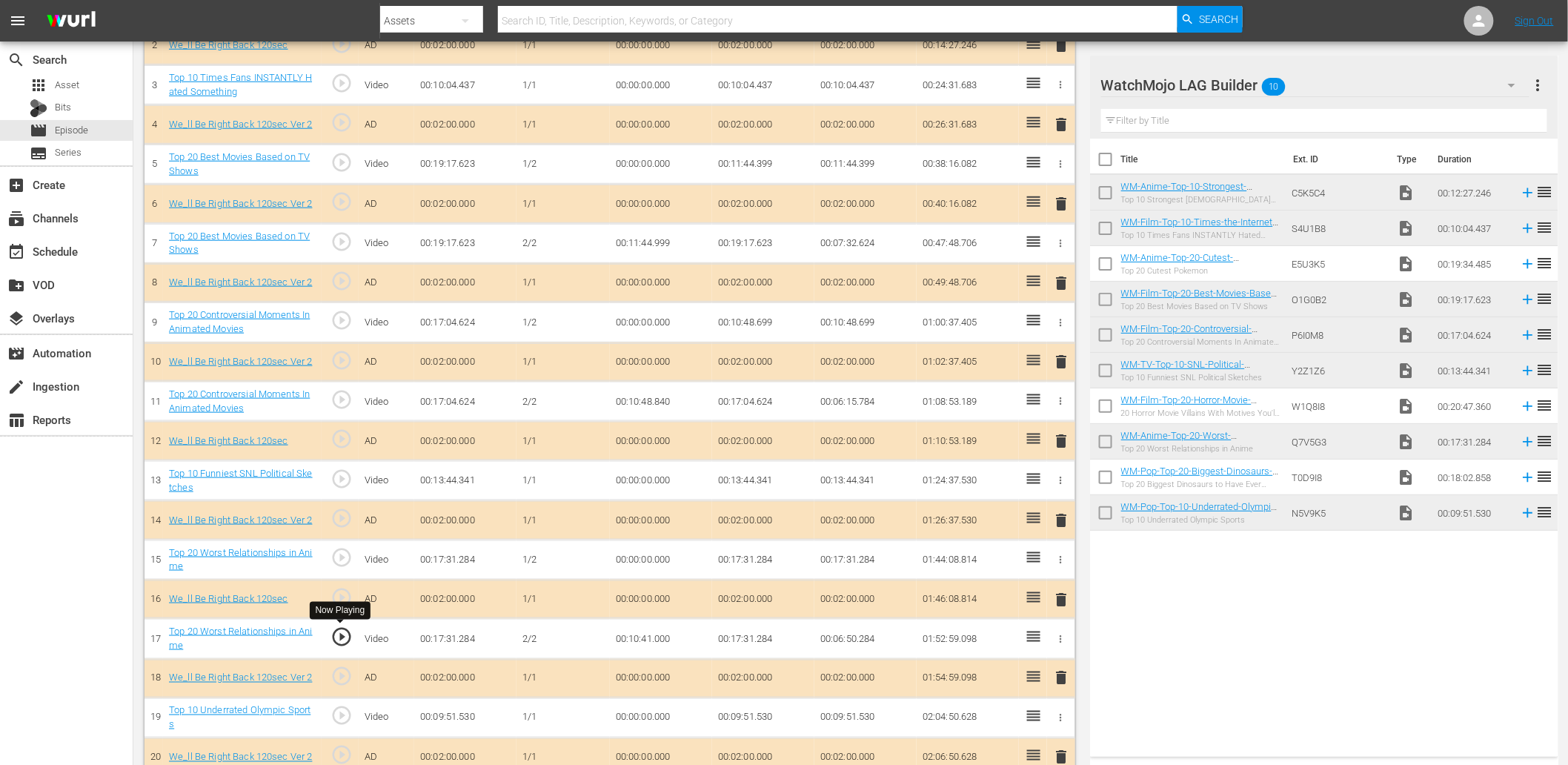
click at [345, 639] on span "play_circle_outline" at bounding box center [341, 637] width 22 height 22
click at [658, 640] on td "00:10:41.000" at bounding box center [661, 638] width 102 height 40
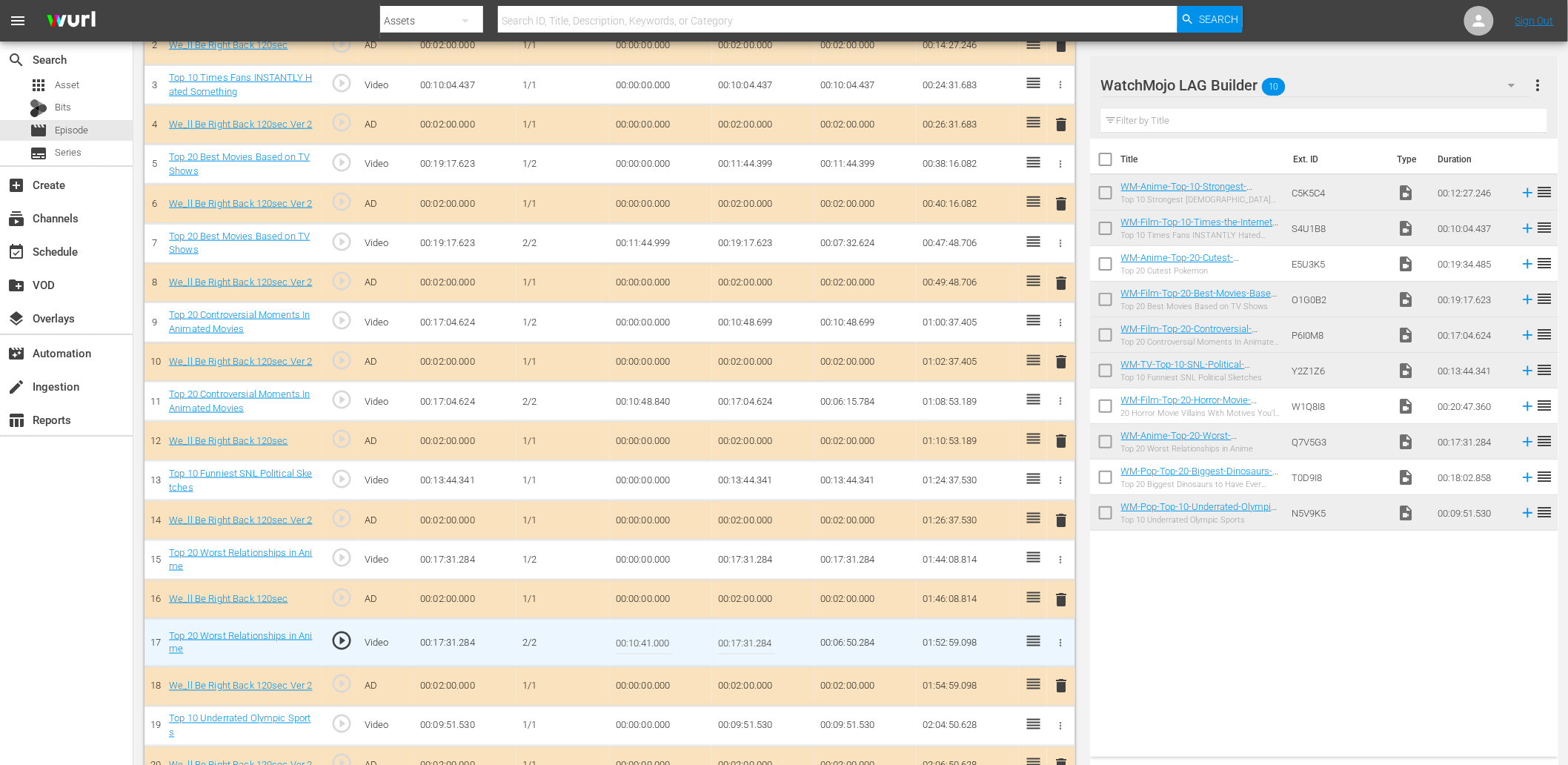
click at [658, 640] on input "00:10:41.000" at bounding box center [644, 643] width 57 height 36
type input "00:10:42.900"
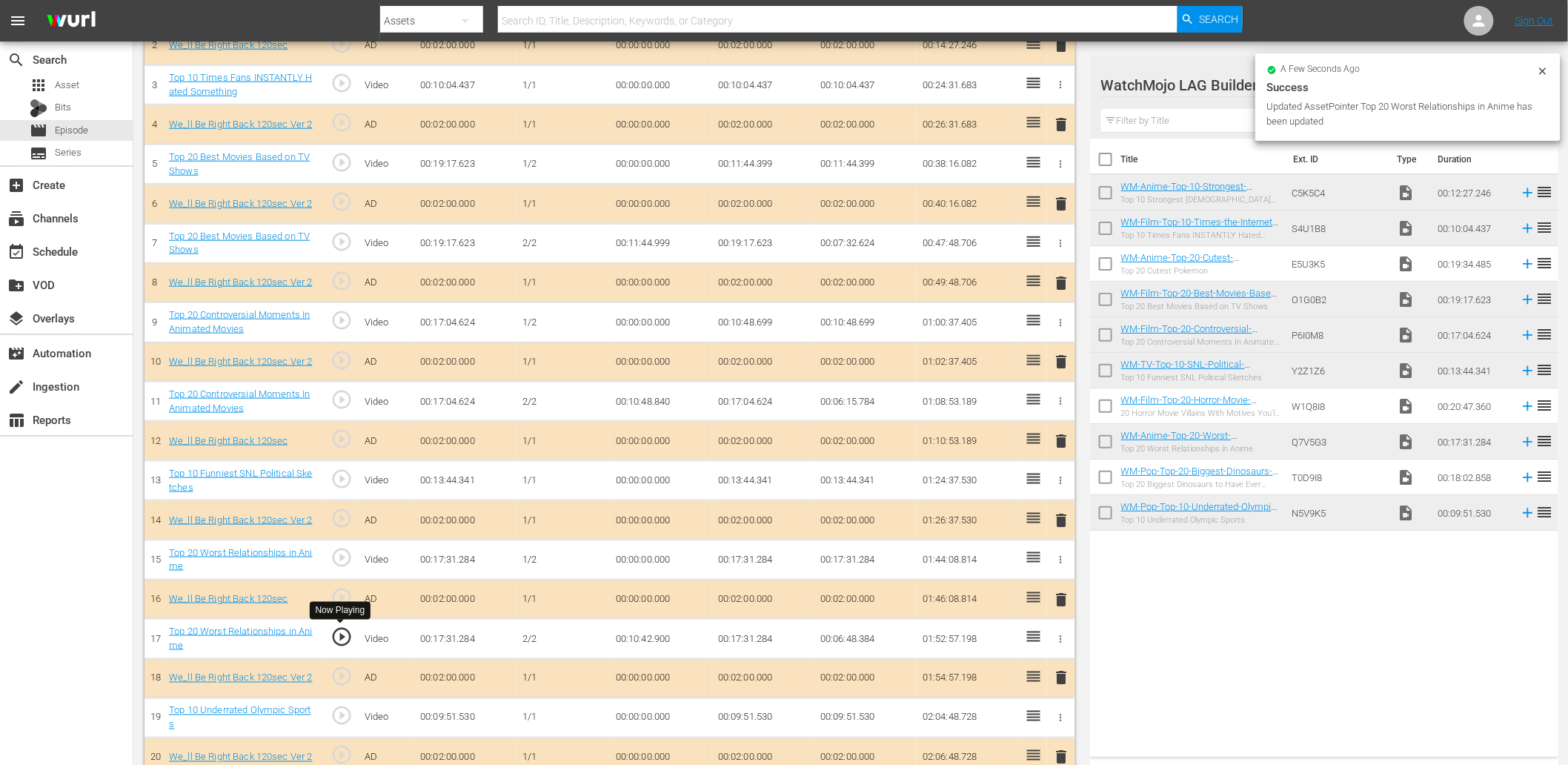
click at [347, 636] on span "play_circle_outline" at bounding box center [341, 637] width 22 height 22
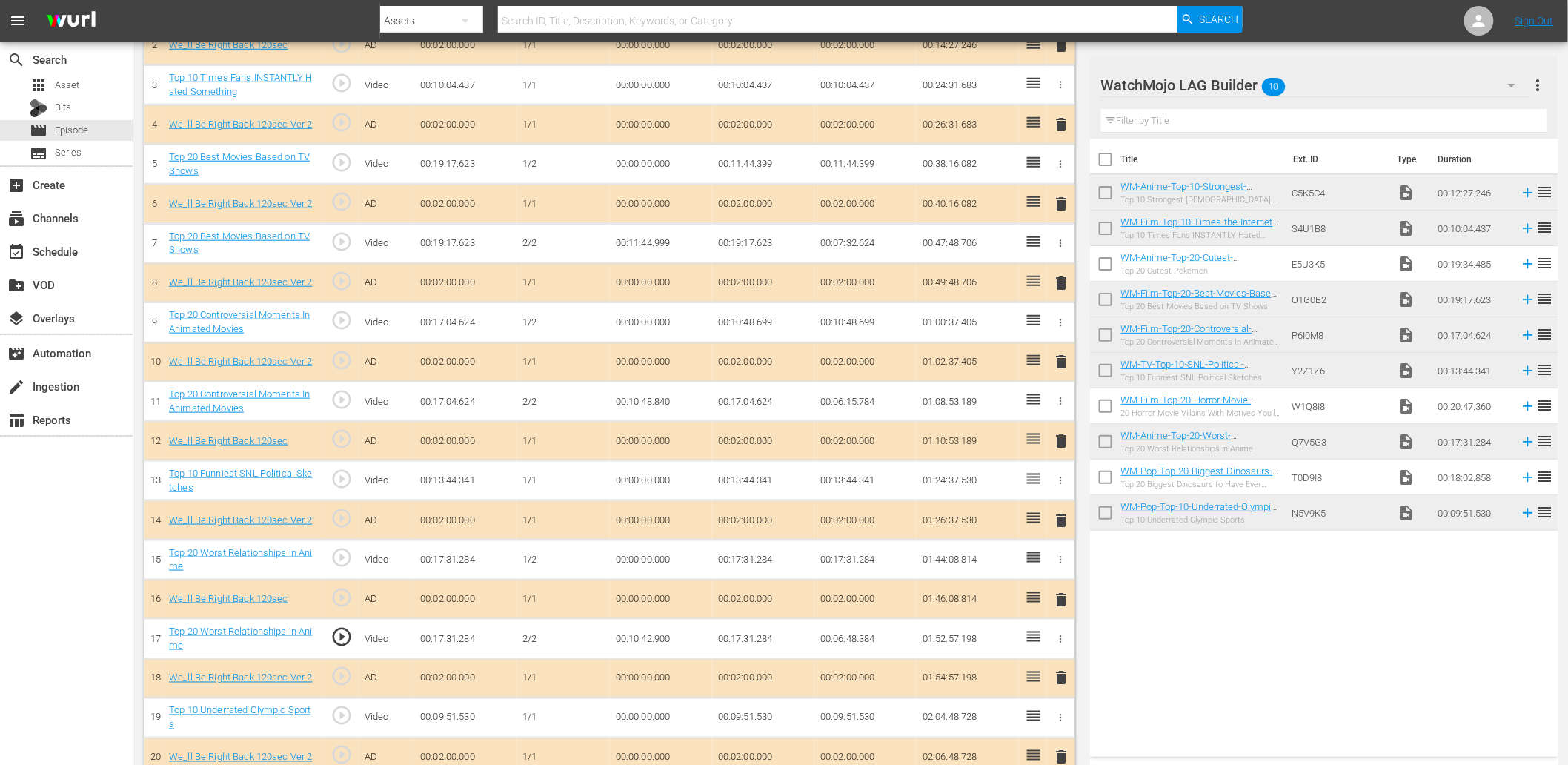
click at [643, 639] on td "00:10:42.900" at bounding box center [661, 638] width 102 height 40
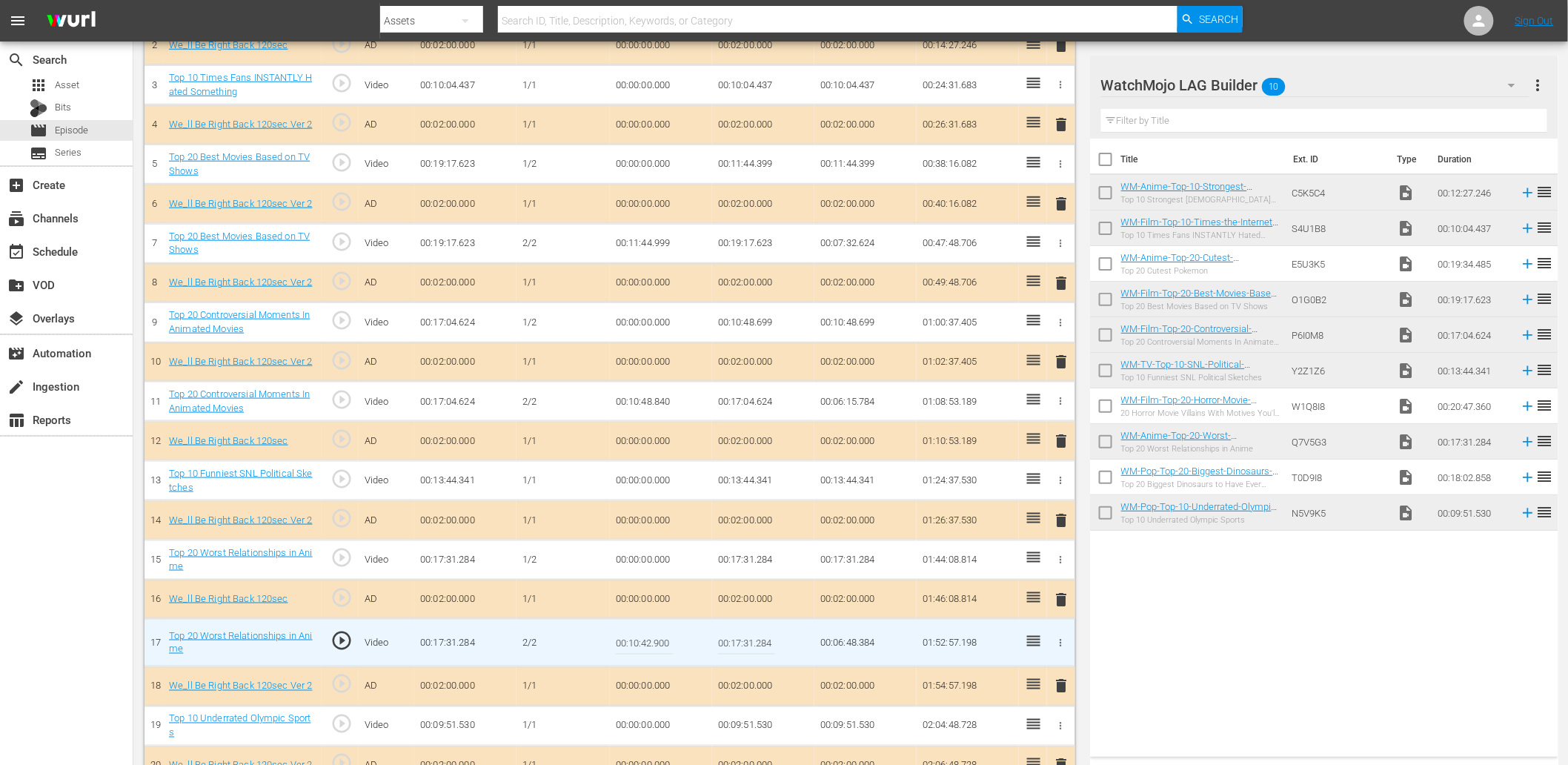
click at [643, 639] on input "00:10:42.900" at bounding box center [644, 643] width 57 height 36
paste input "1.0"
type input "00:10:40.900"
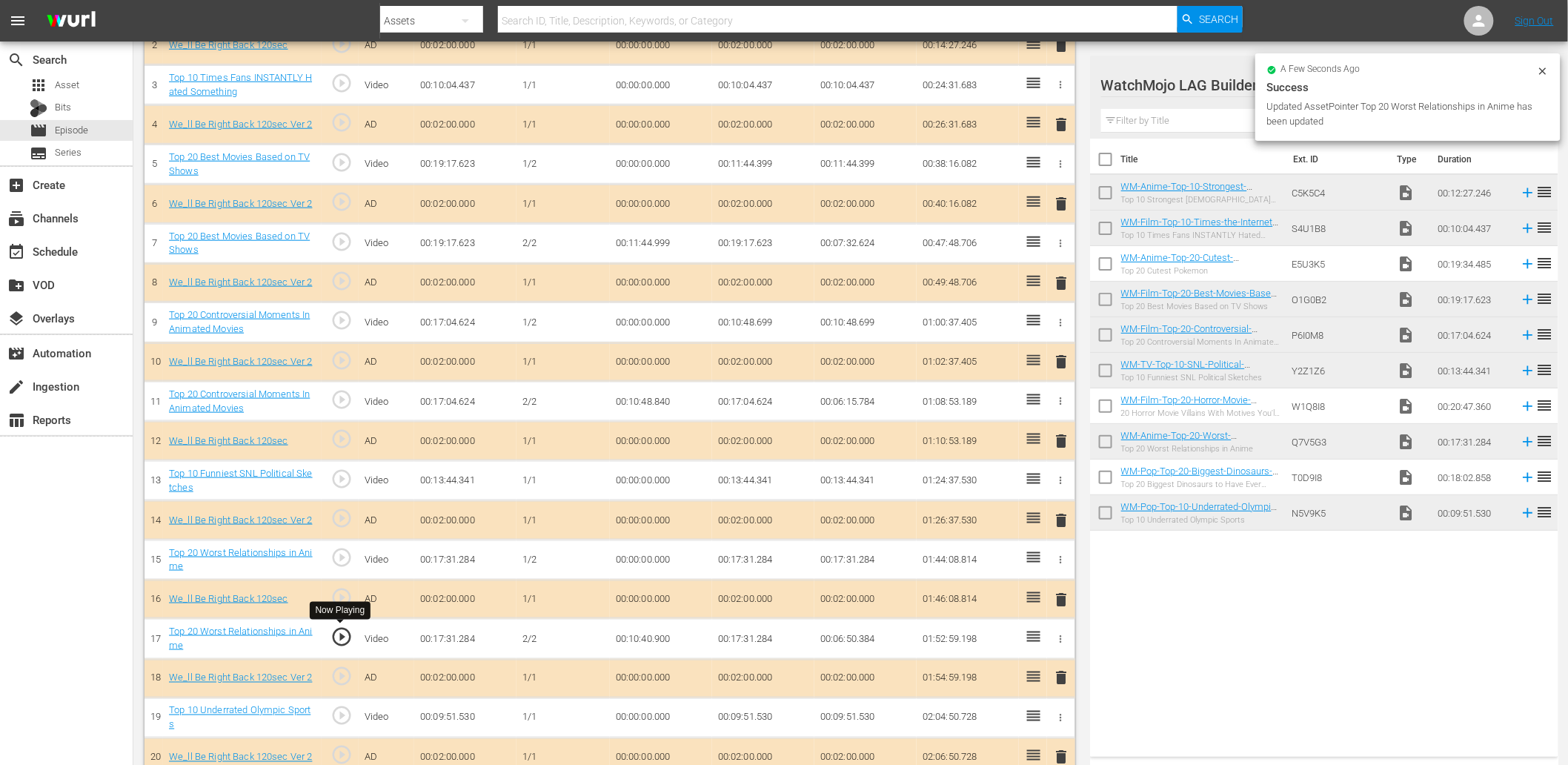
click at [335, 642] on span "play_circle_outline" at bounding box center [341, 637] width 22 height 22
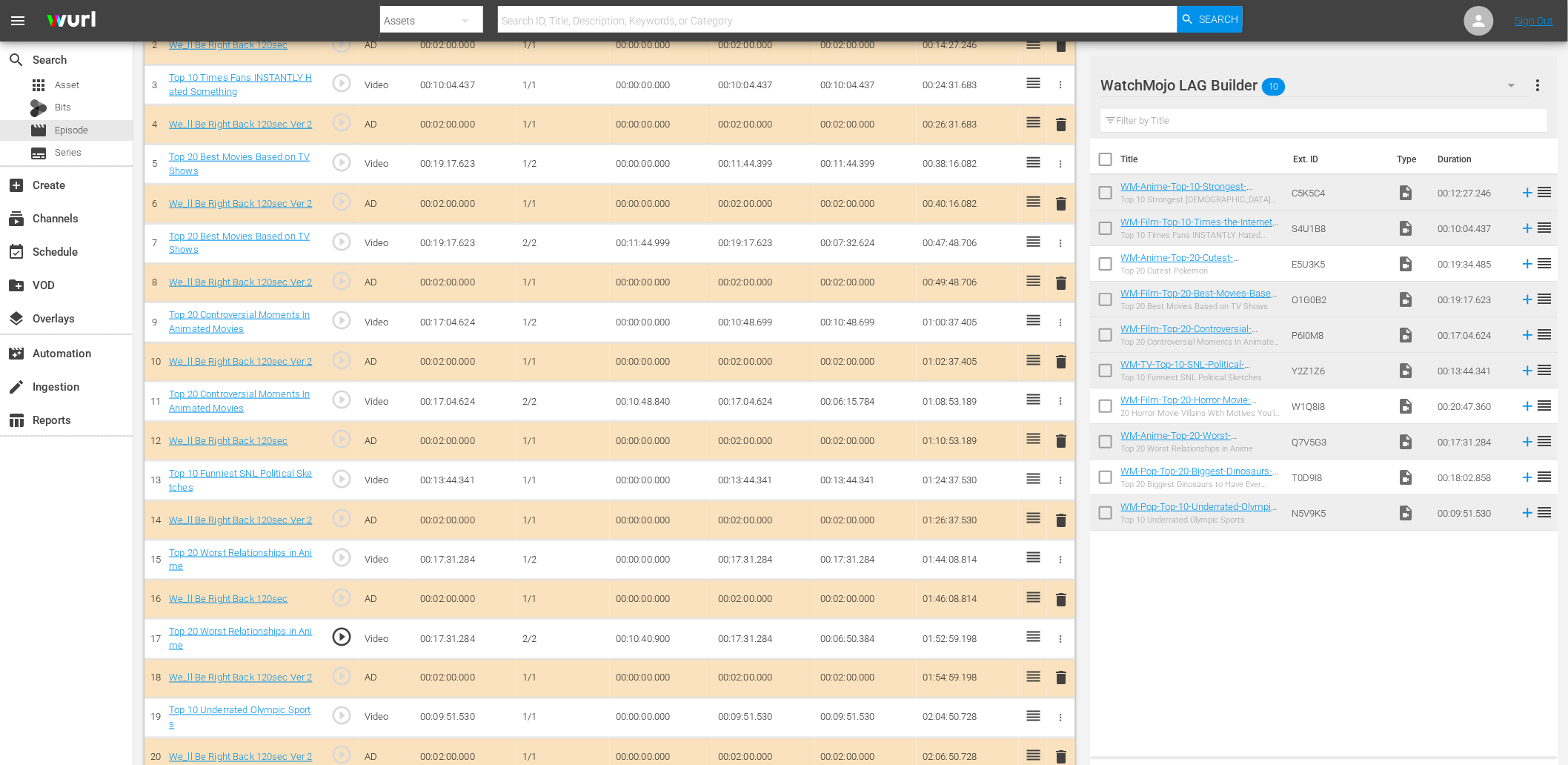
click at [623, 645] on td "00:10:40.900" at bounding box center [661, 638] width 102 height 40
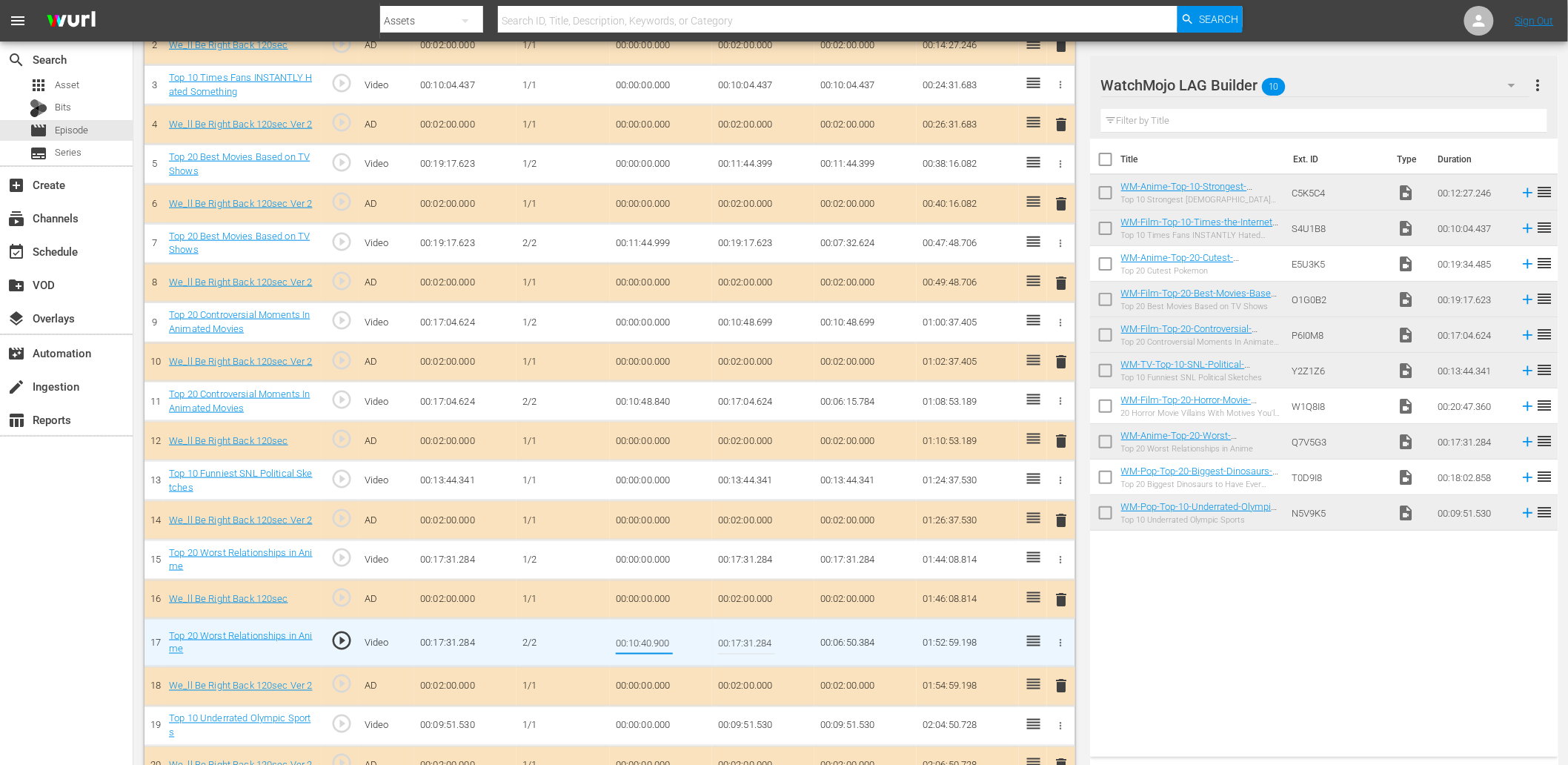
click at [623, 645] on input "00:10:40.900" at bounding box center [644, 643] width 57 height 36
click at [742, 562] on td "00:17:31.284" at bounding box center [763, 559] width 102 height 40
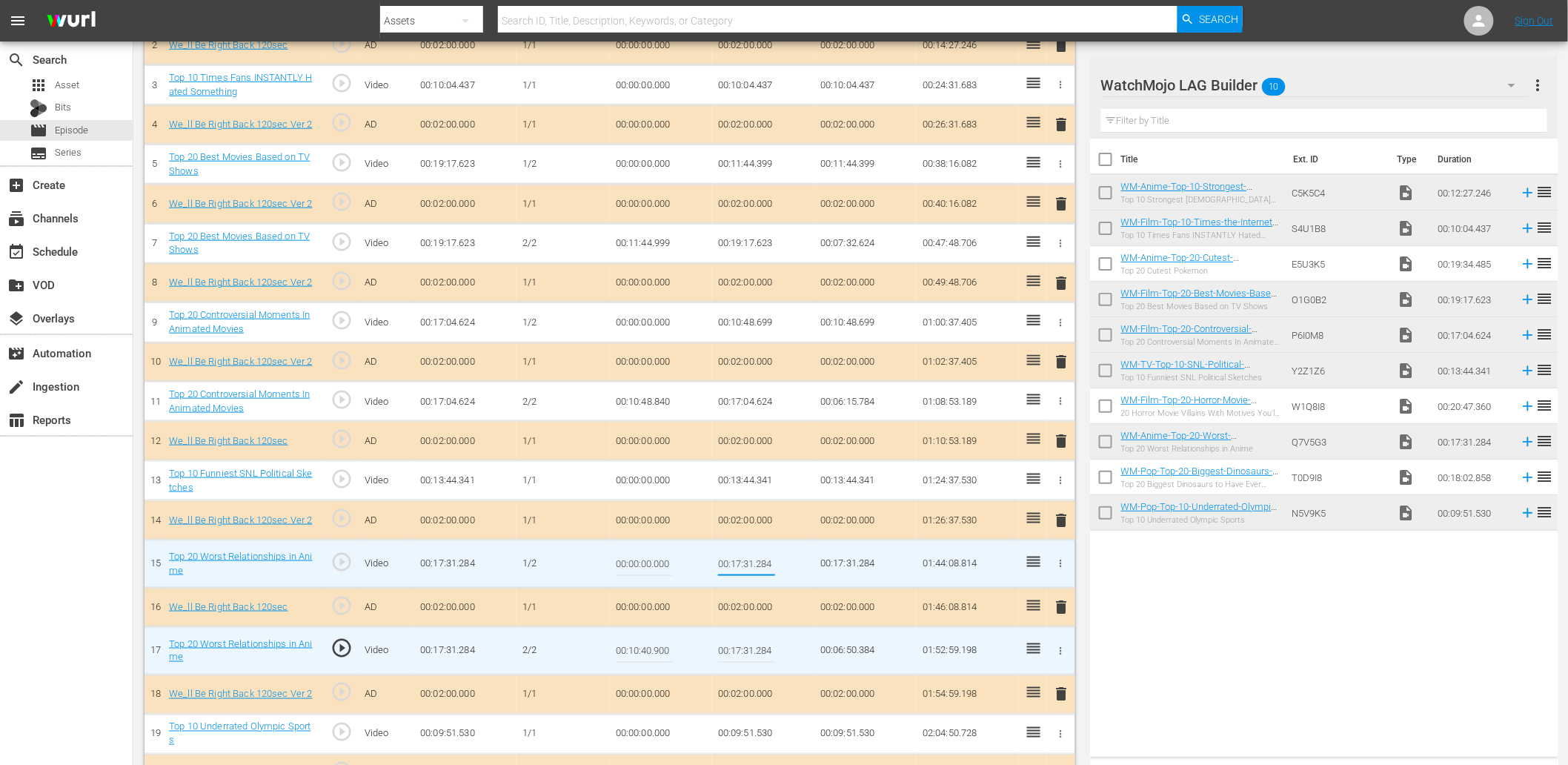
type input "00:10:40.900"
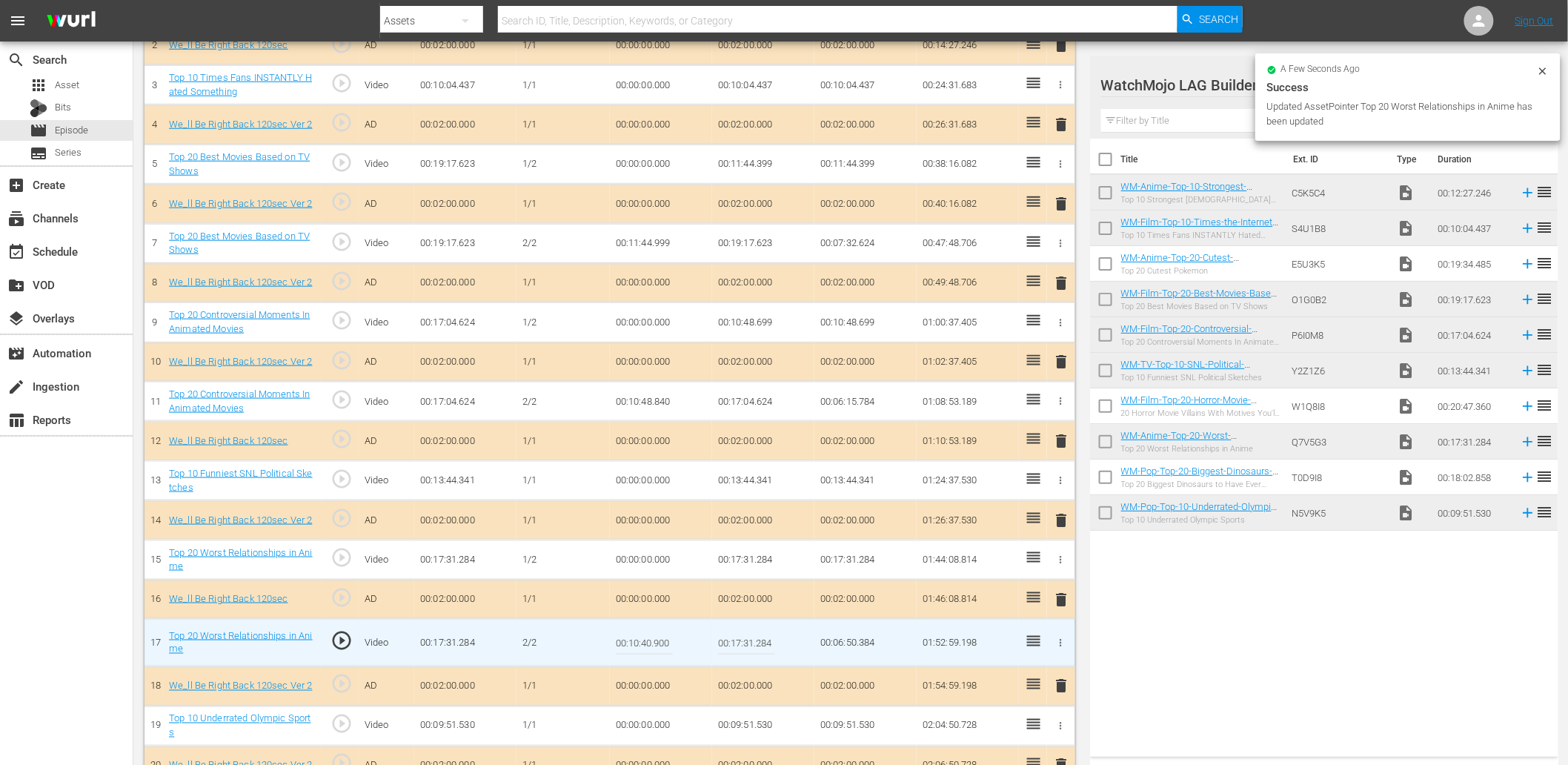
click at [635, 642] on input "00:10:40.900" at bounding box center [644, 643] width 57 height 36
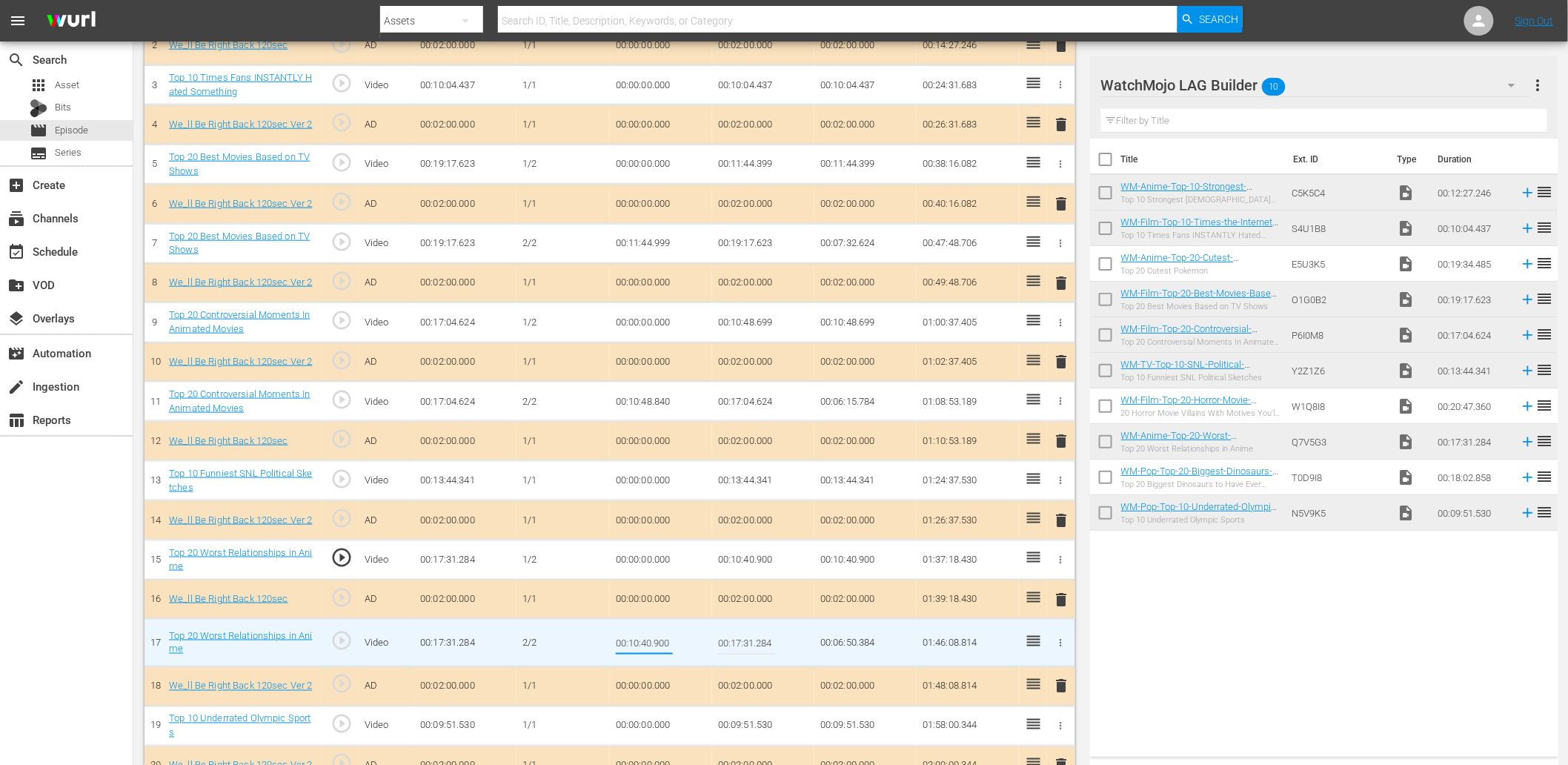
paste input "1.0"
type input "00:10:41.000"
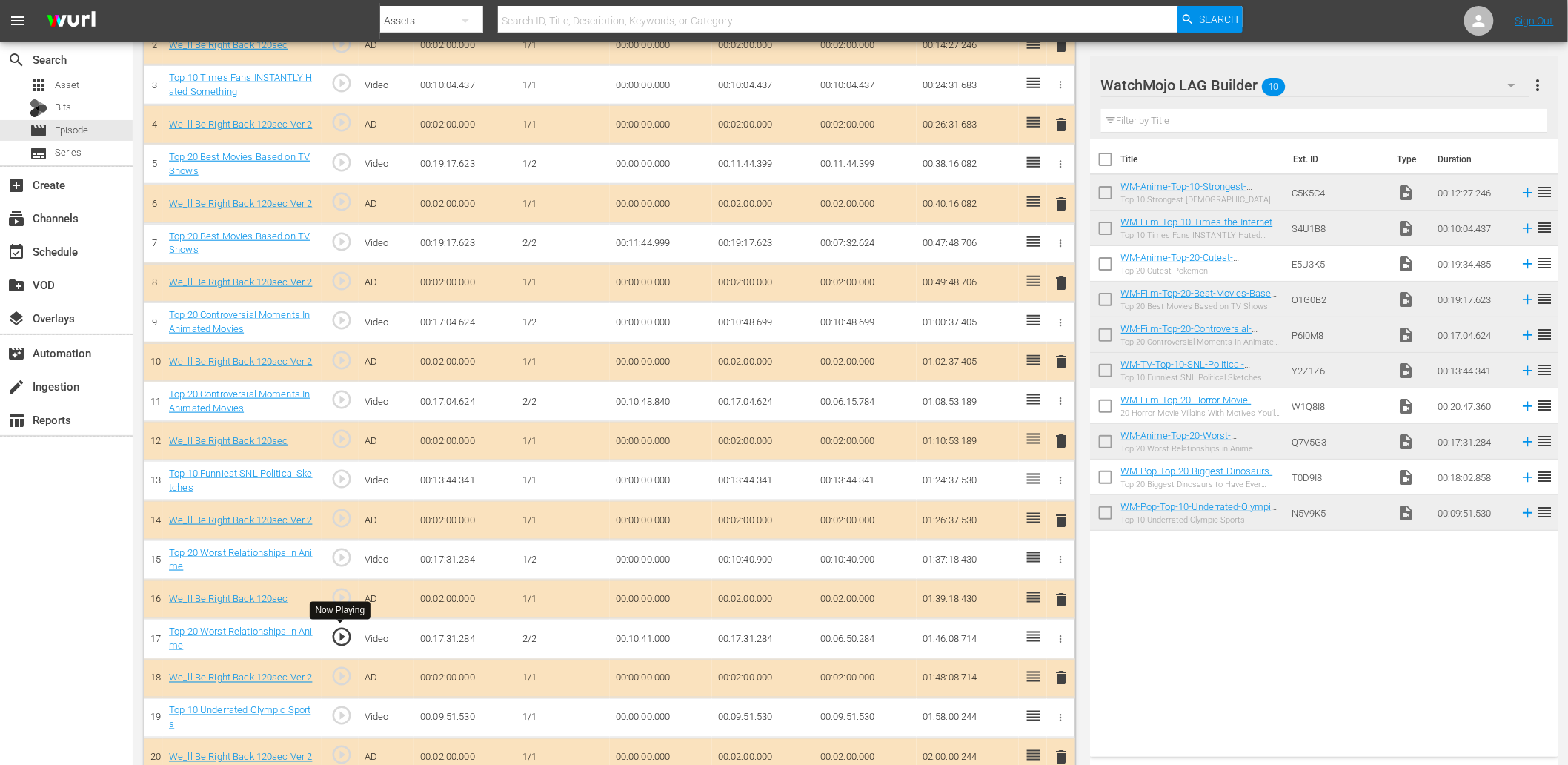
click at [345, 640] on span "play_circle_outline" at bounding box center [341, 637] width 22 height 22
click at [652, 645] on td "00:10:41.000" at bounding box center [661, 638] width 102 height 40
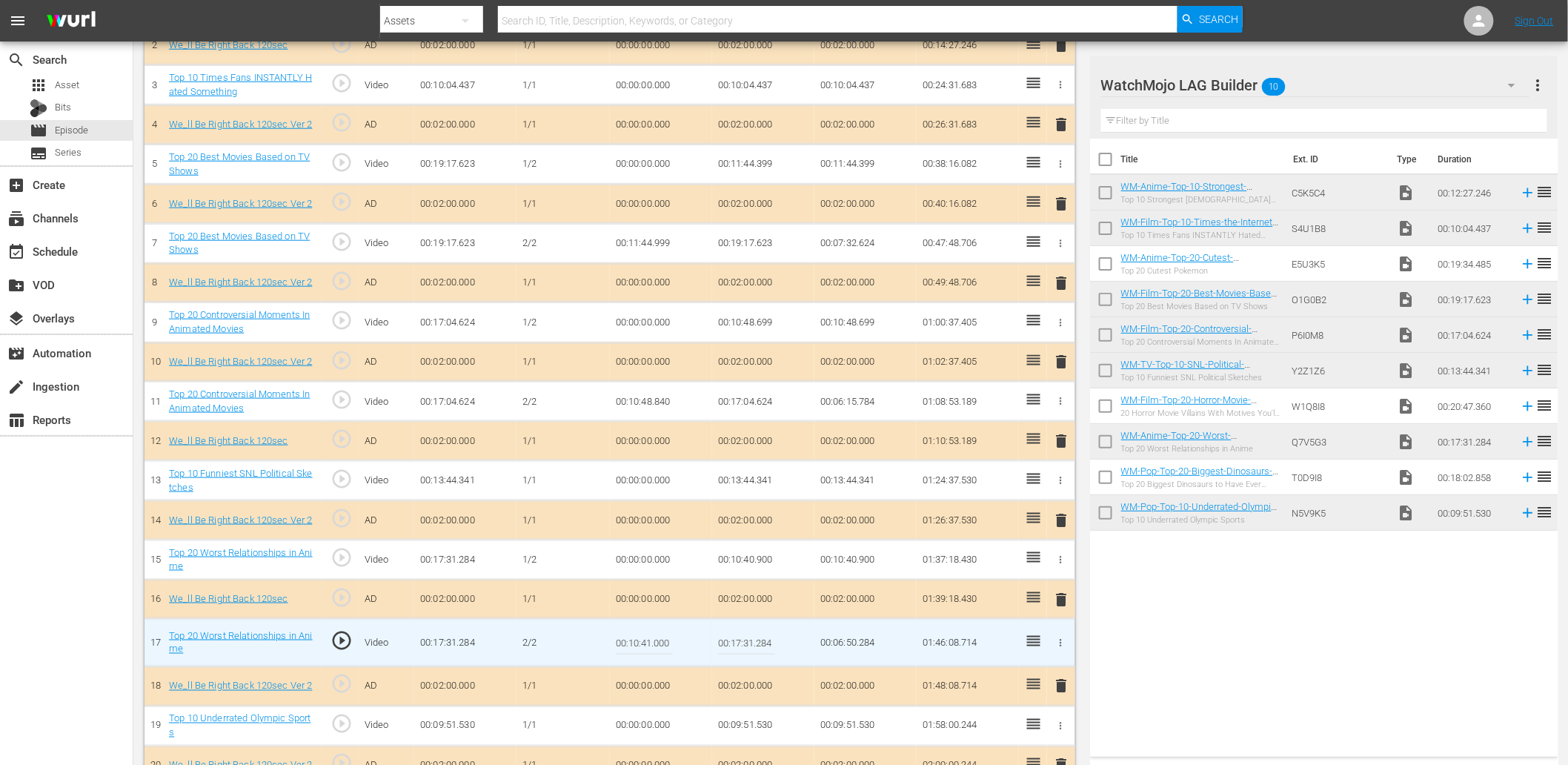
click at [652, 645] on input "00:10:41.000" at bounding box center [644, 643] width 57 height 36
type input "00:10:41.099"
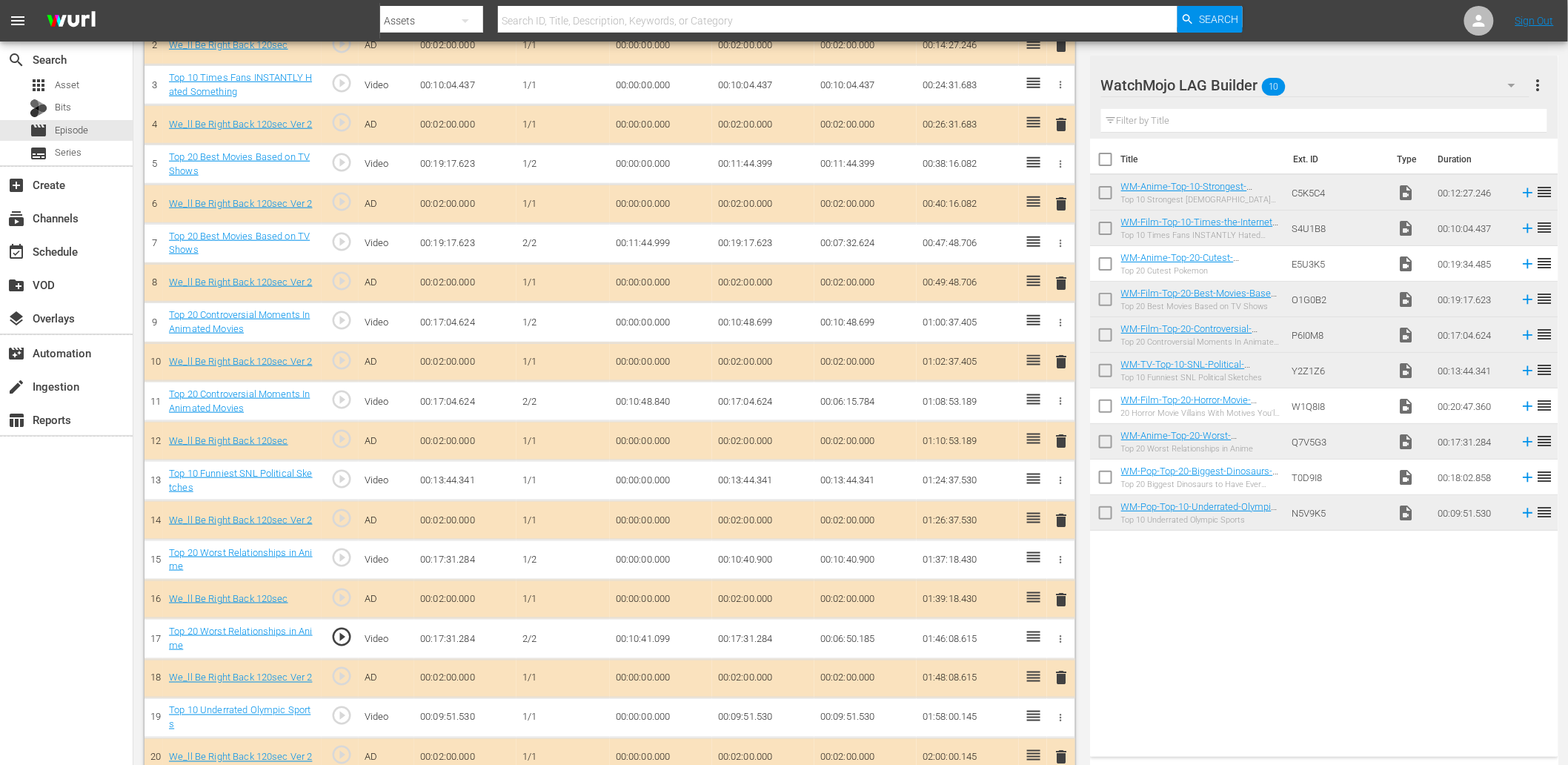
click at [670, 639] on td "00:10:41.099" at bounding box center [661, 638] width 102 height 40
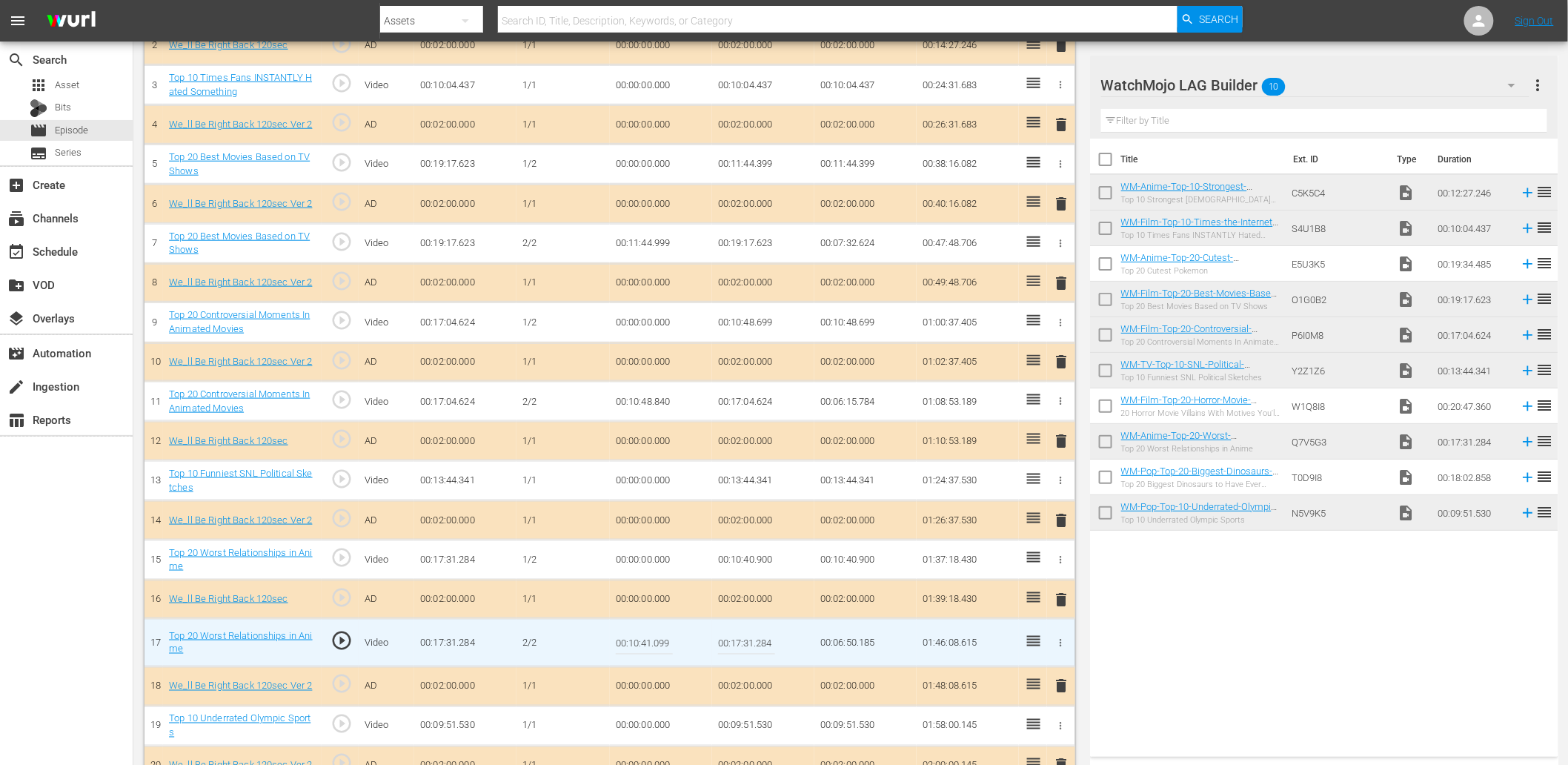
click at [670, 639] on input "00:10:41.099" at bounding box center [644, 643] width 57 height 36
type input "00:10:41.055"
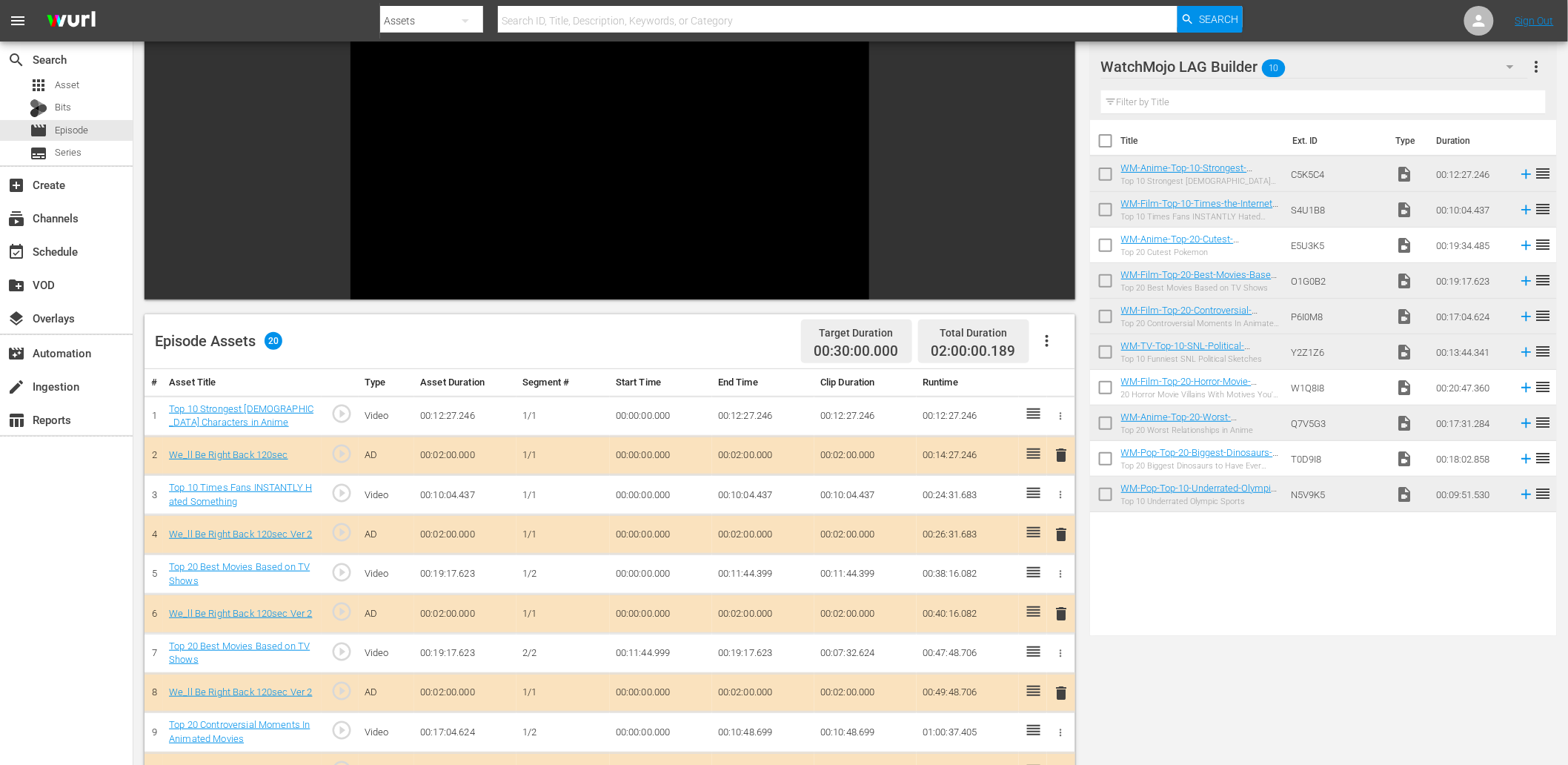
scroll to position [0, 0]
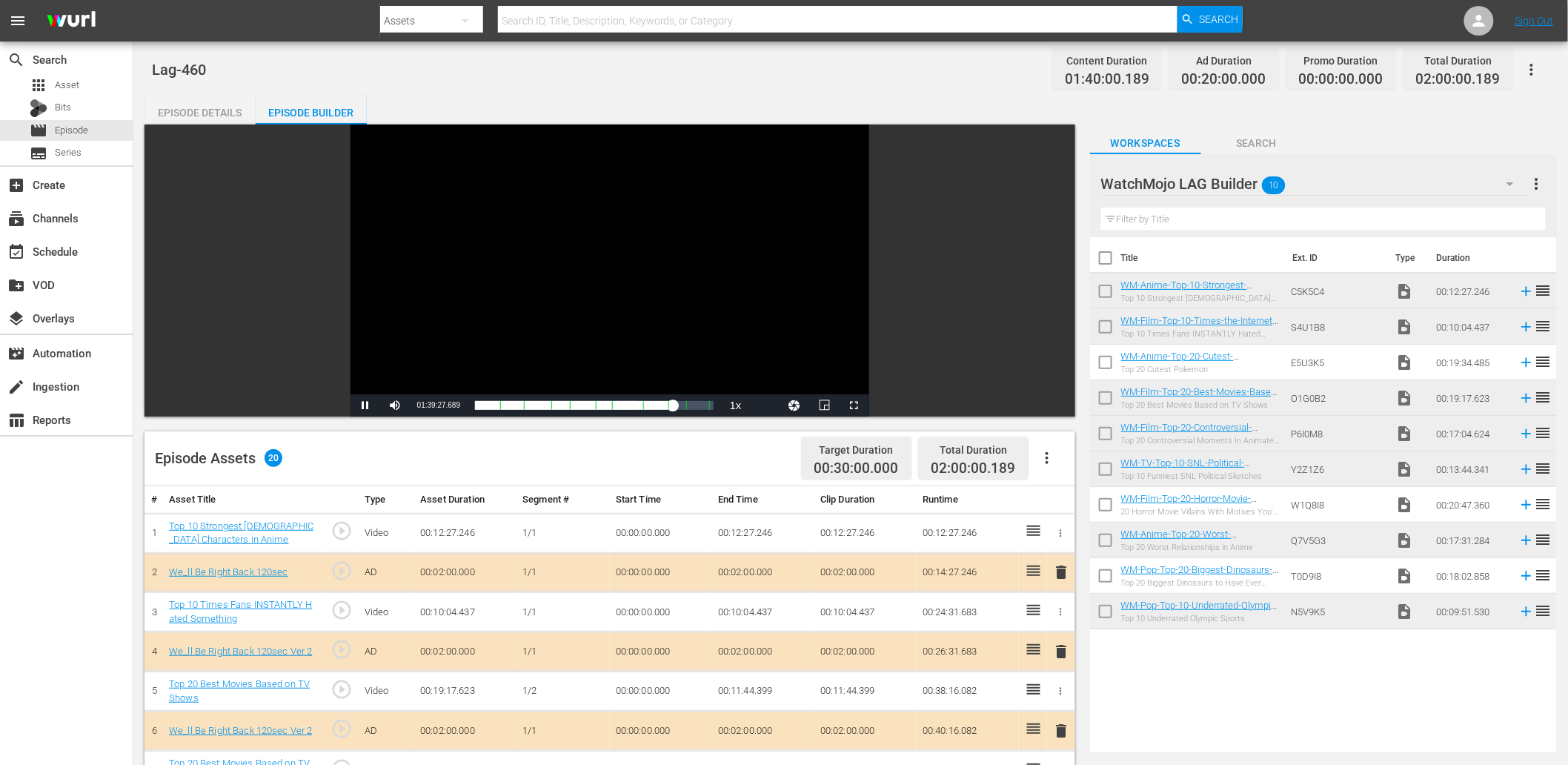
click at [640, 297] on div "Video Player" at bounding box center [610, 259] width 519 height 270
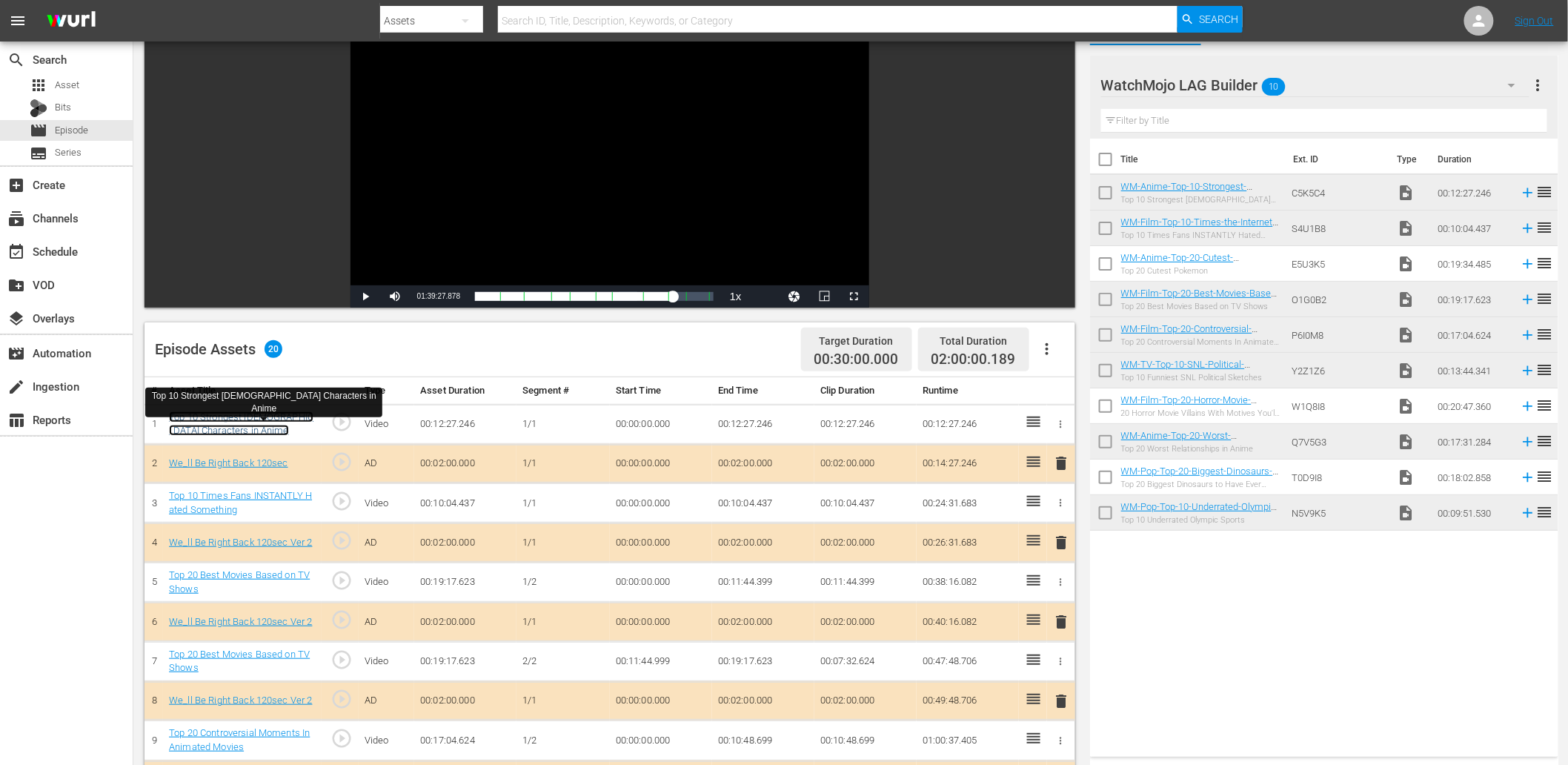
click at [259, 418] on link "Top 10 Strongest Female Characters in Anime" at bounding box center [241, 424] width 145 height 25
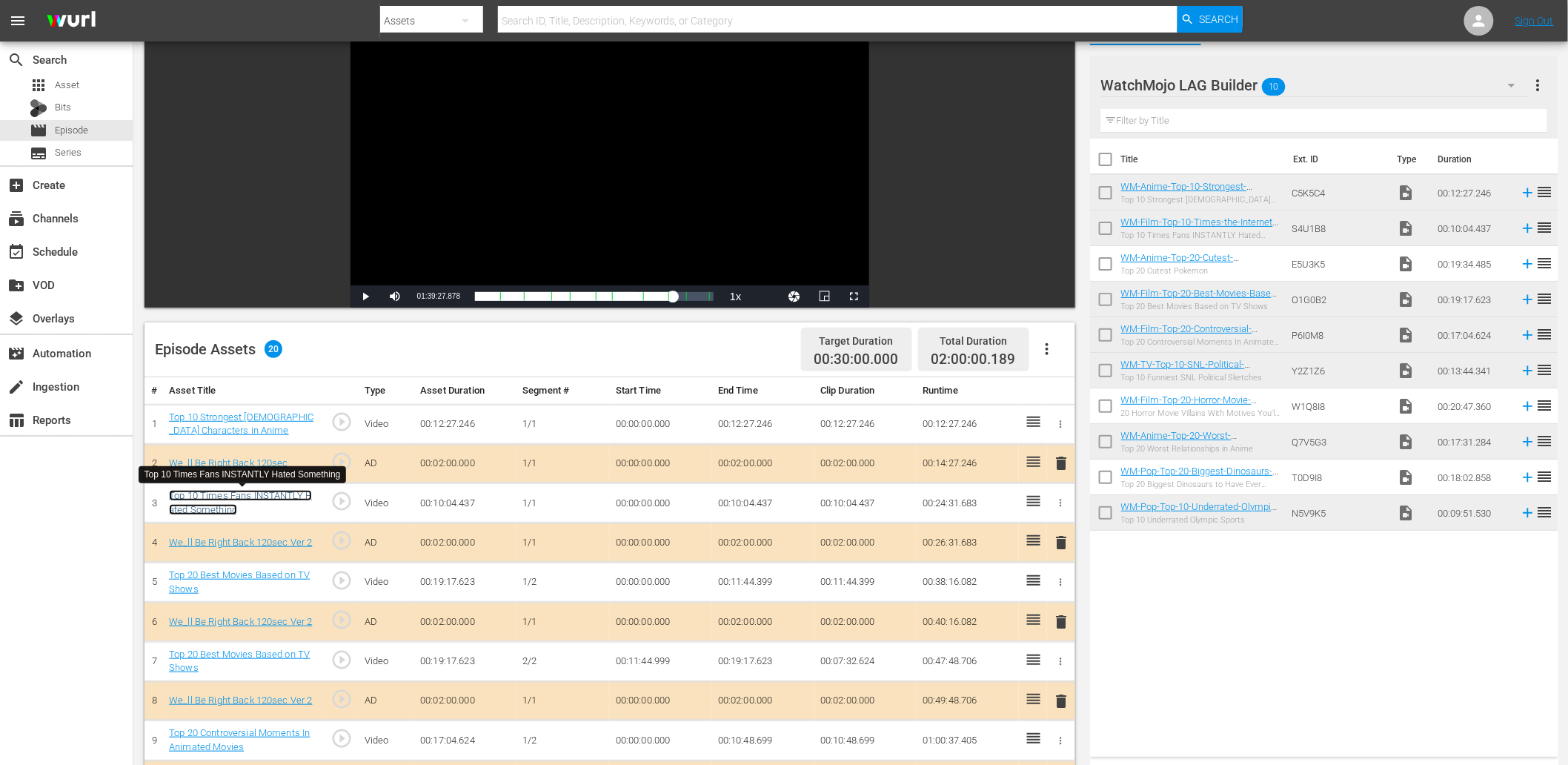
click at [226, 496] on link "Top 10 Times Fans INSTANTLY Hated Something" at bounding box center [240, 502] width 143 height 25
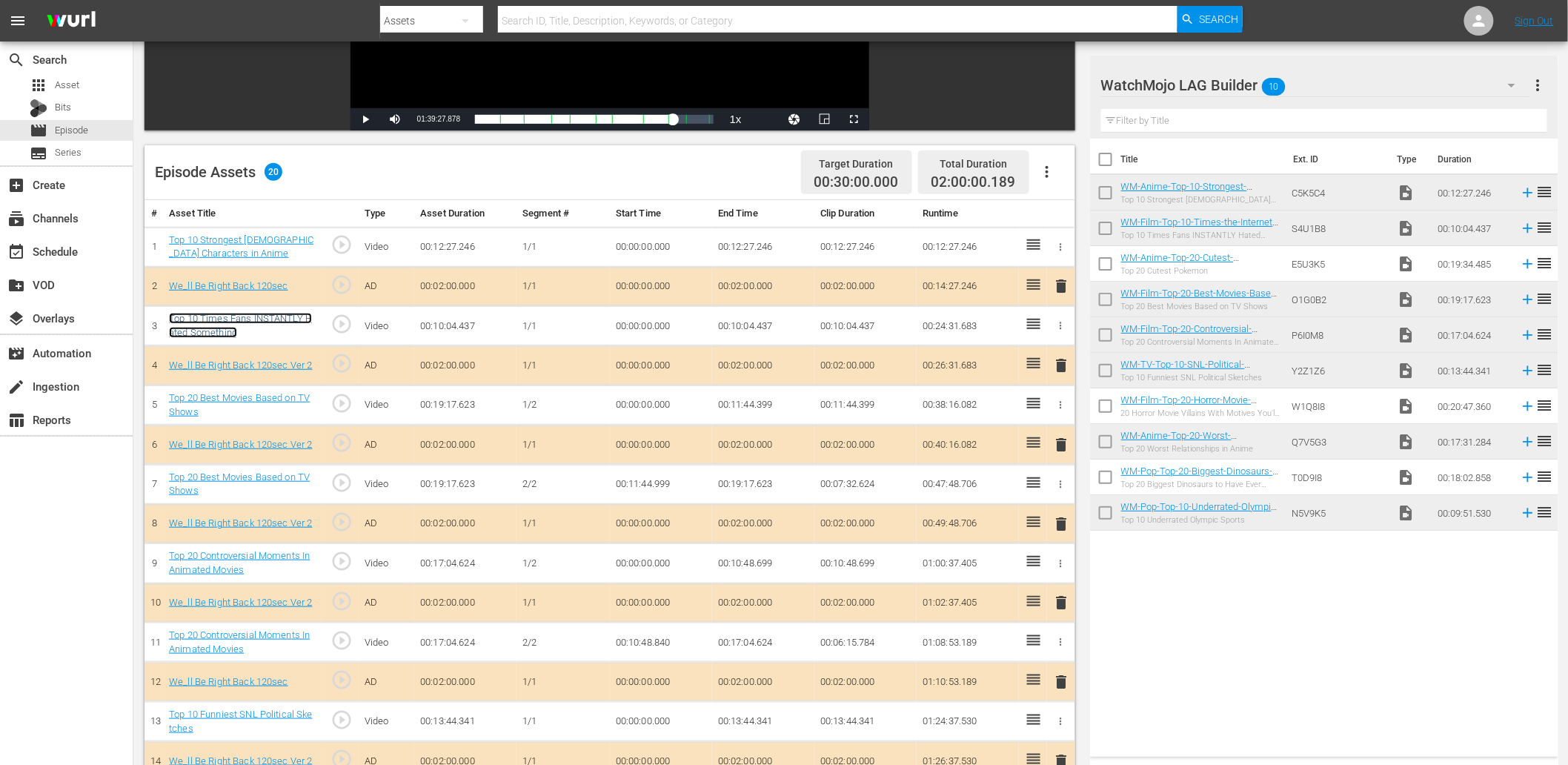
scroll to position [329, 0]
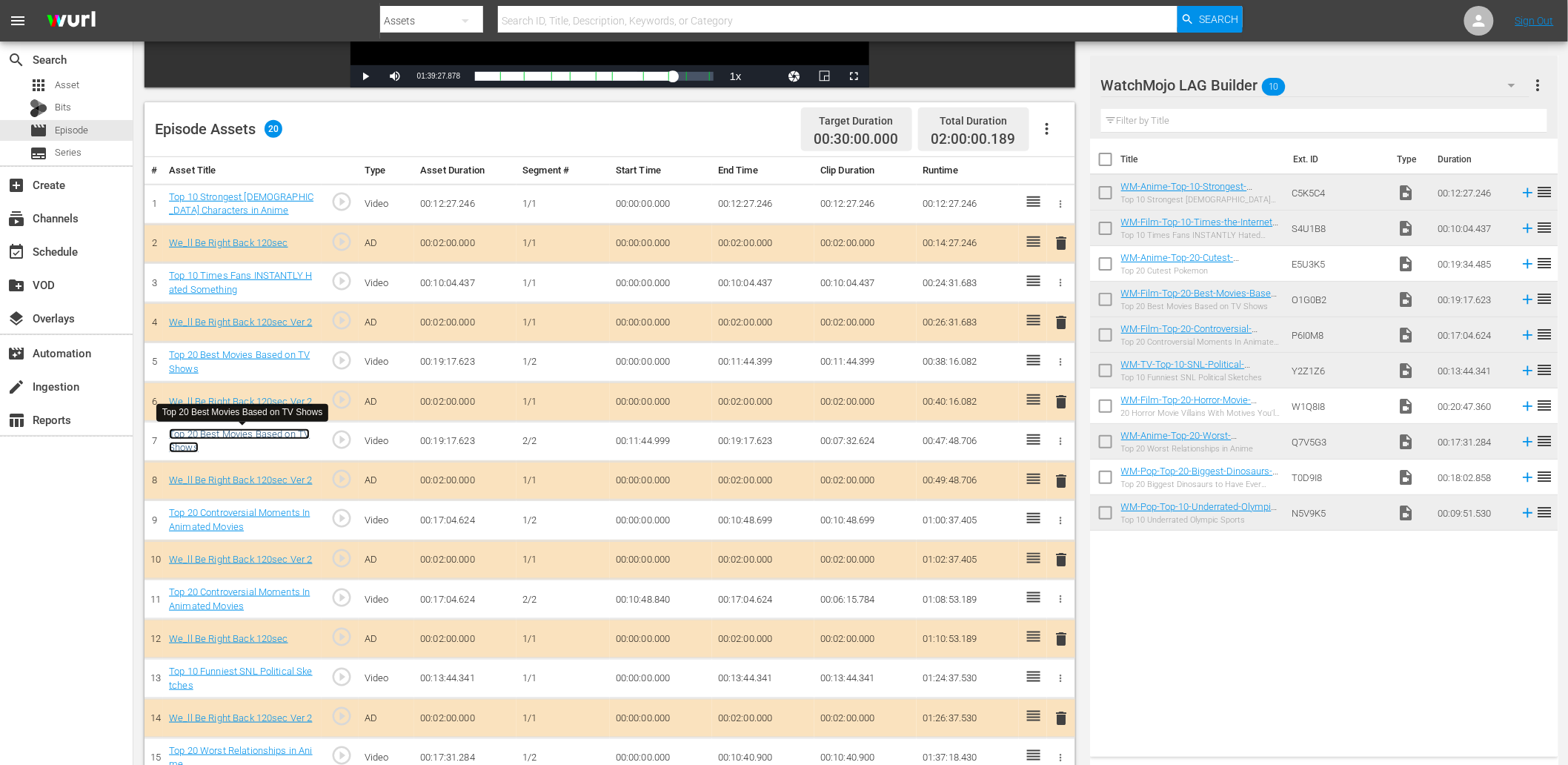
click at [236, 431] on link "Top 20 Best Movies Based on TV Shows" at bounding box center [239, 441] width 141 height 25
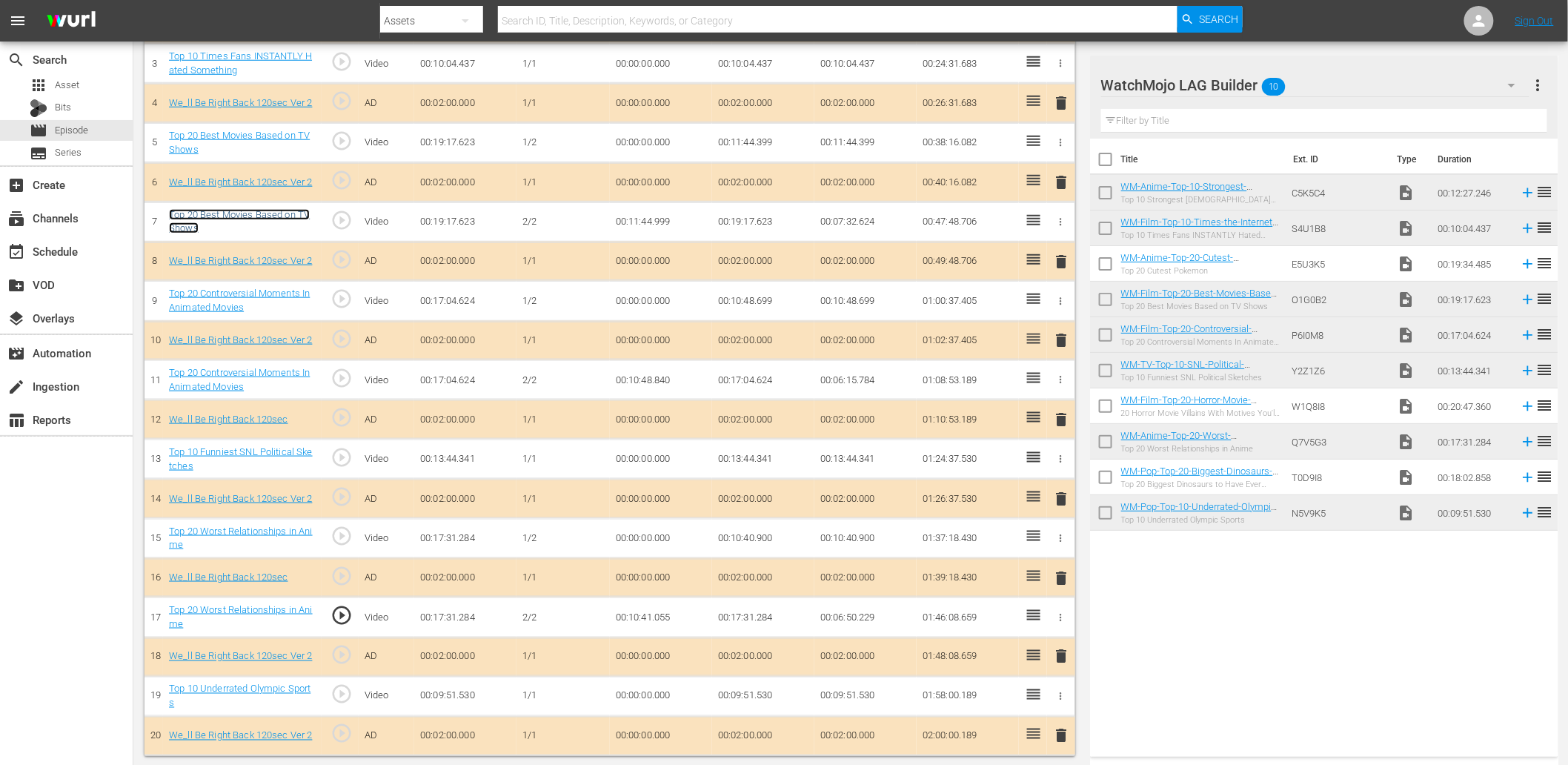
scroll to position [549, 0]
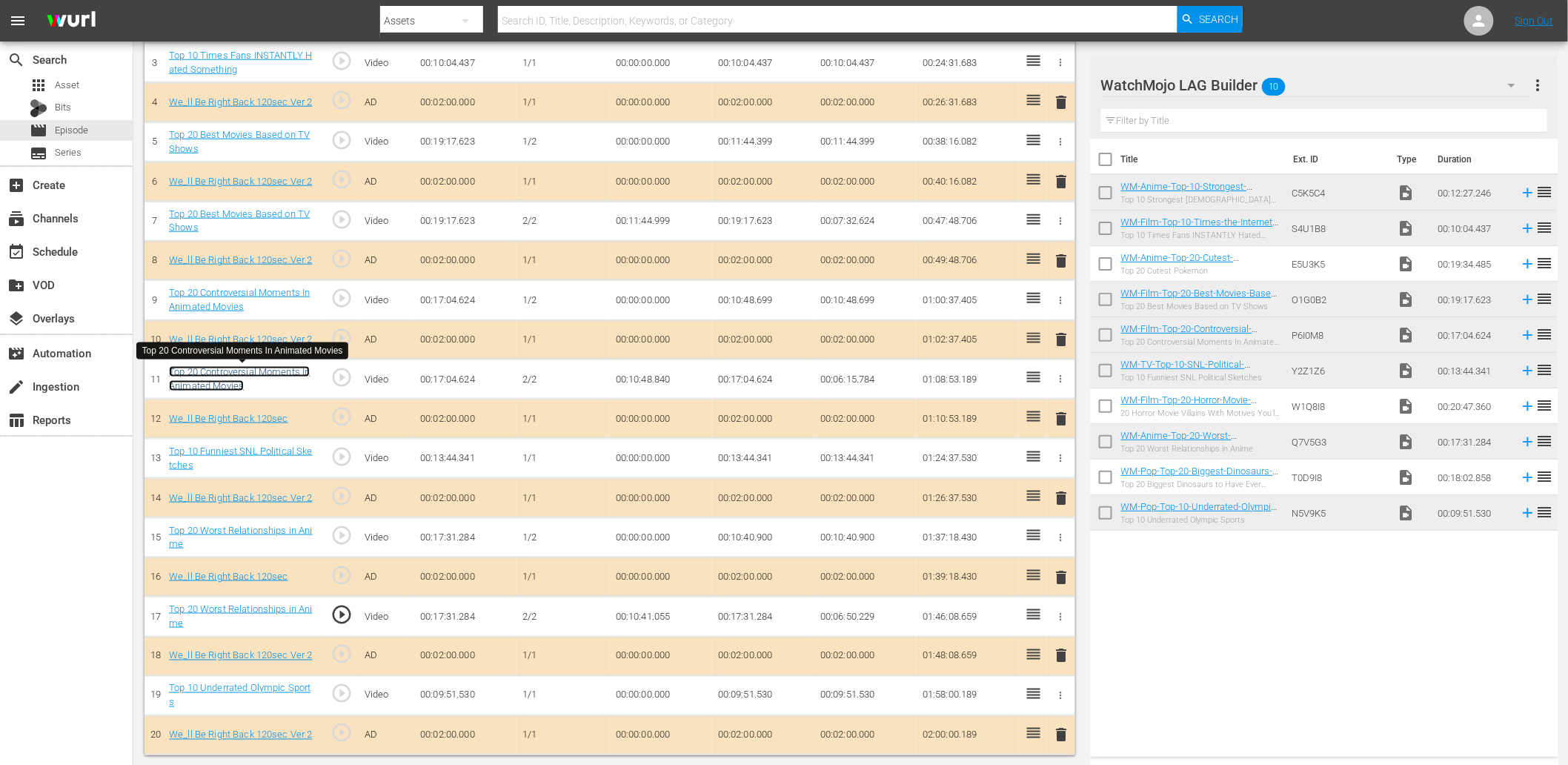
click at [252, 370] on link "Top 20 Controversial Moments In Animated Movies" at bounding box center [239, 379] width 141 height 25
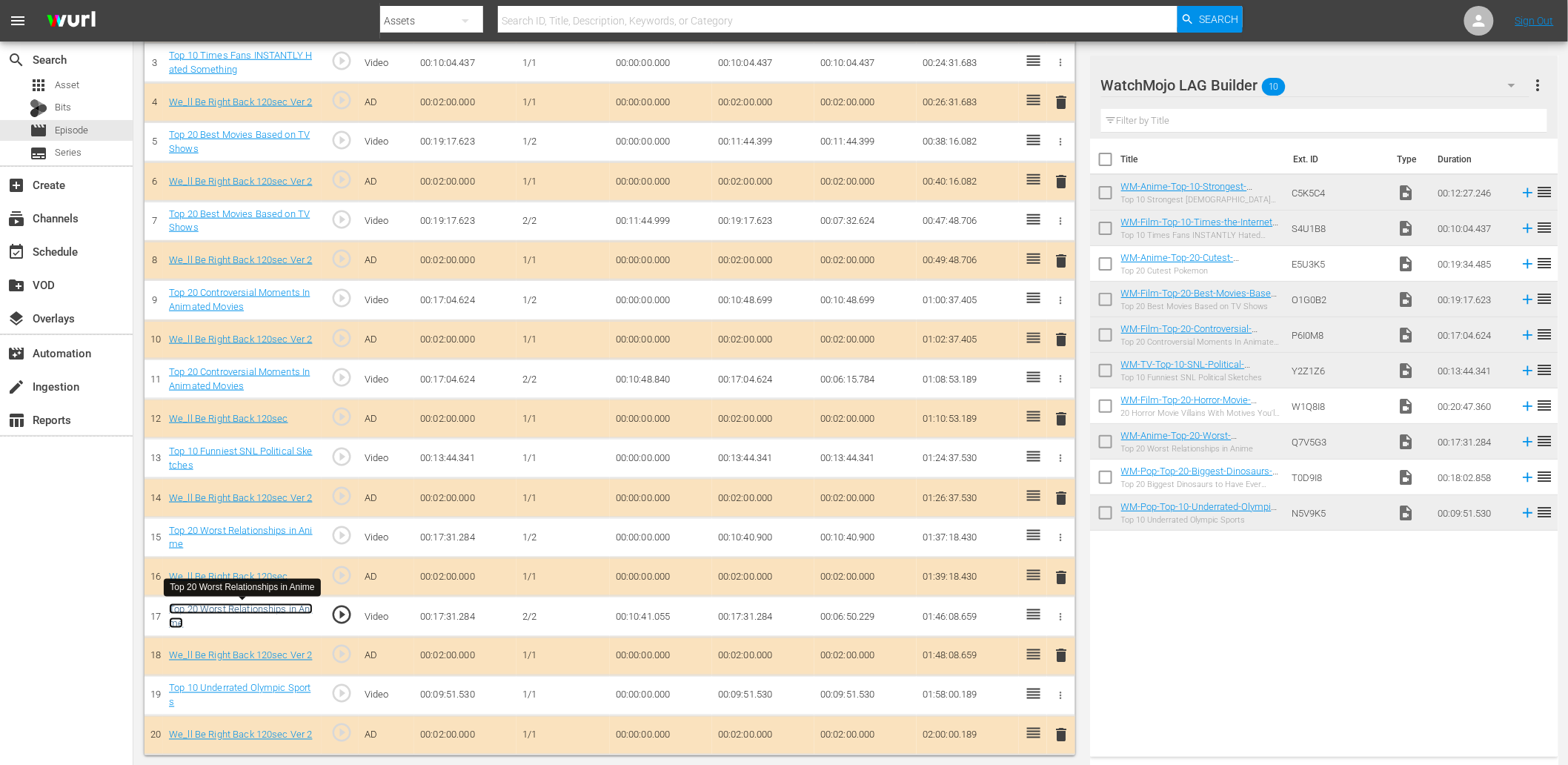
click at [292, 608] on link "Top 20 Worst Relationships in Anime" at bounding box center [241, 616] width 144 height 25
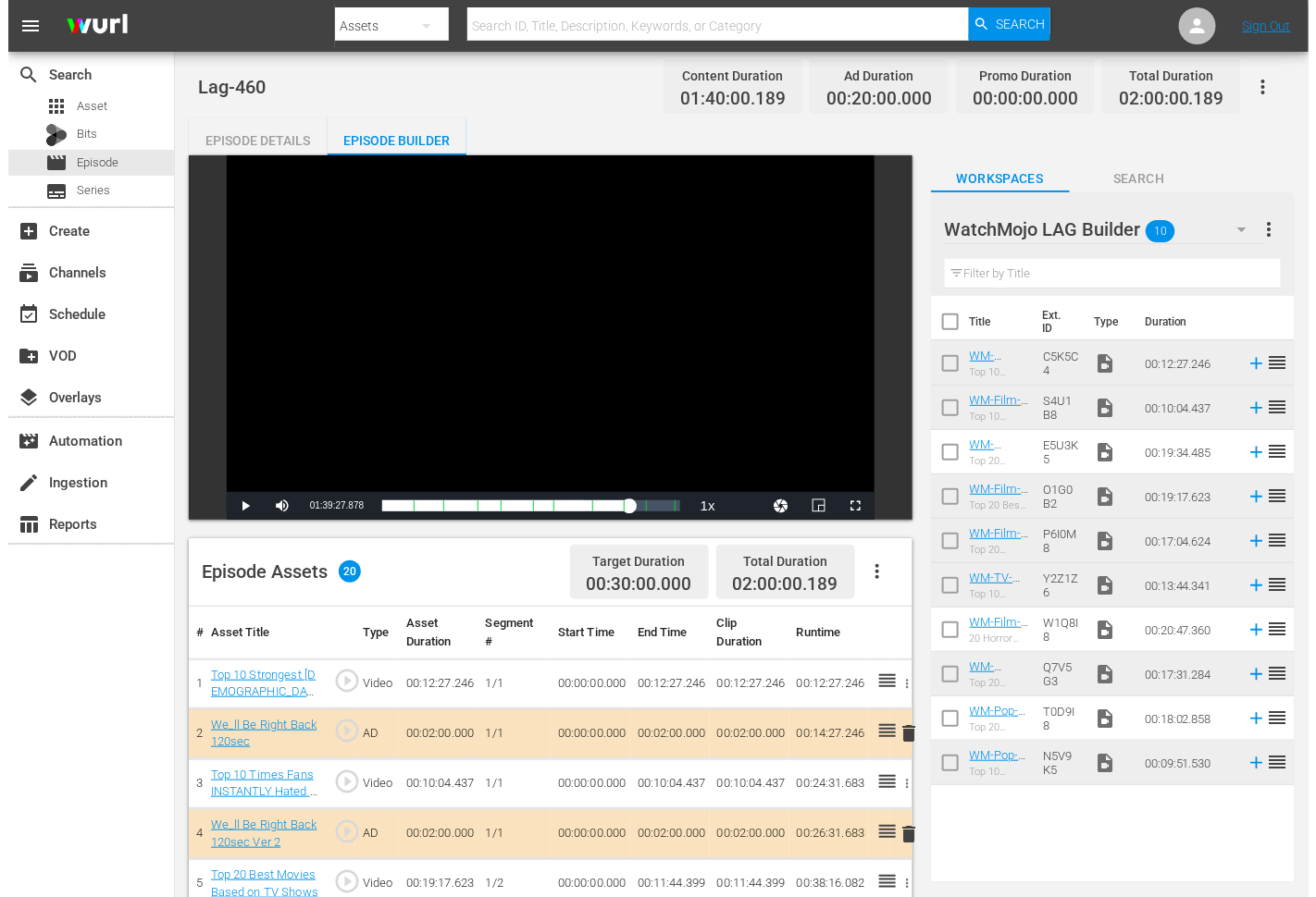
scroll to position [229, 0]
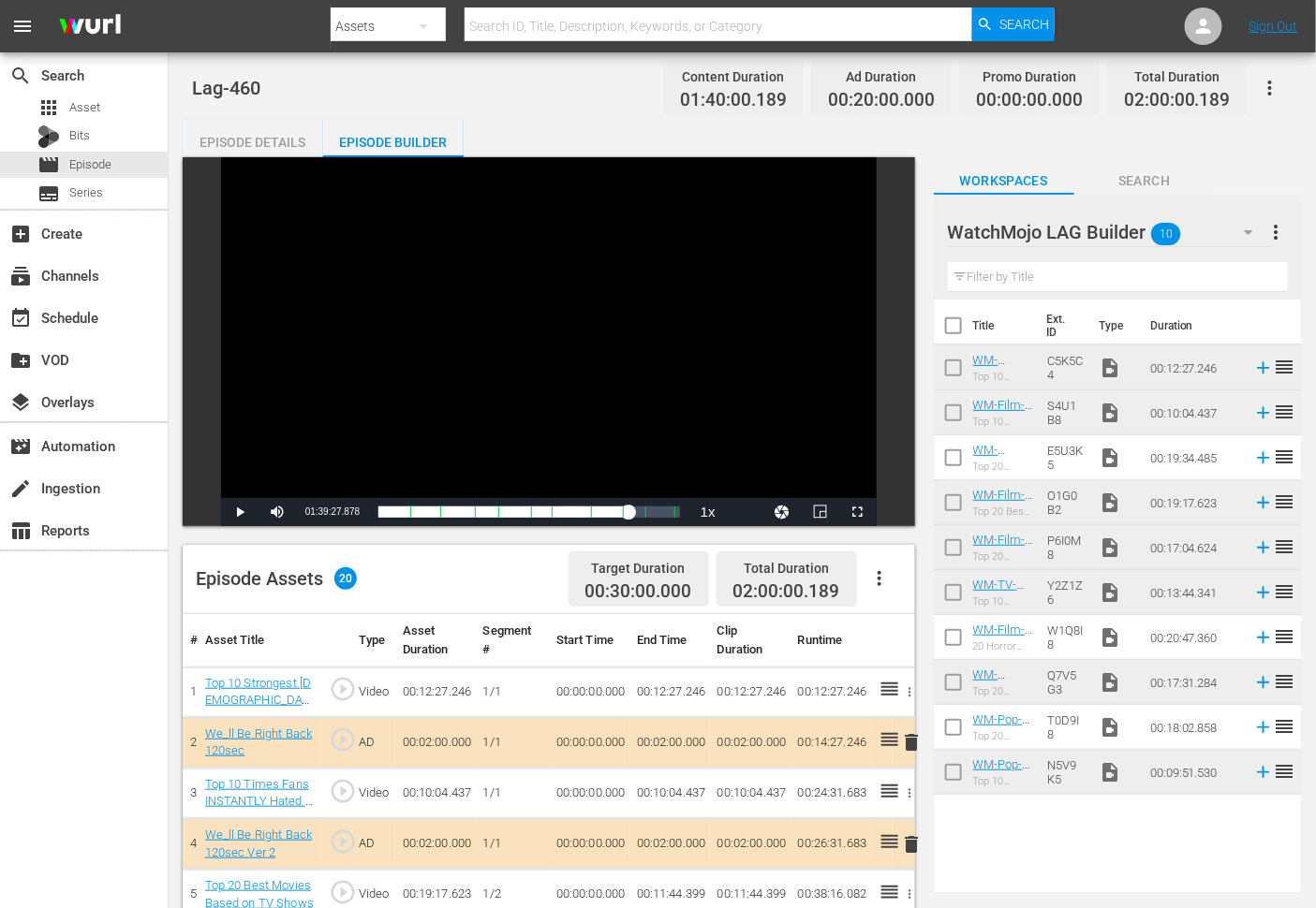
click at [275, 138] on div "Episode Details" at bounding box center [253, 142] width 140 height 45
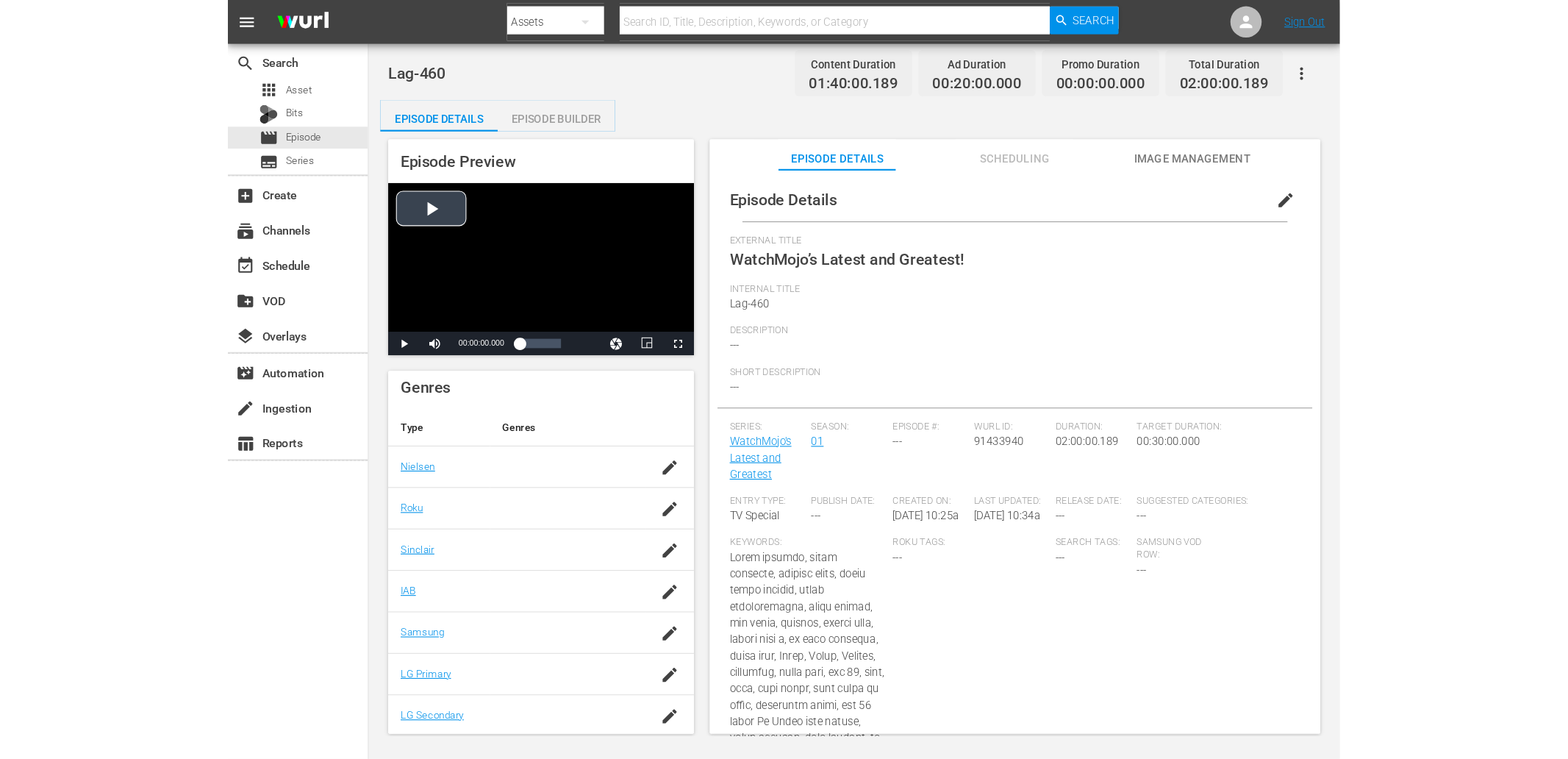
scroll to position [185, 0]
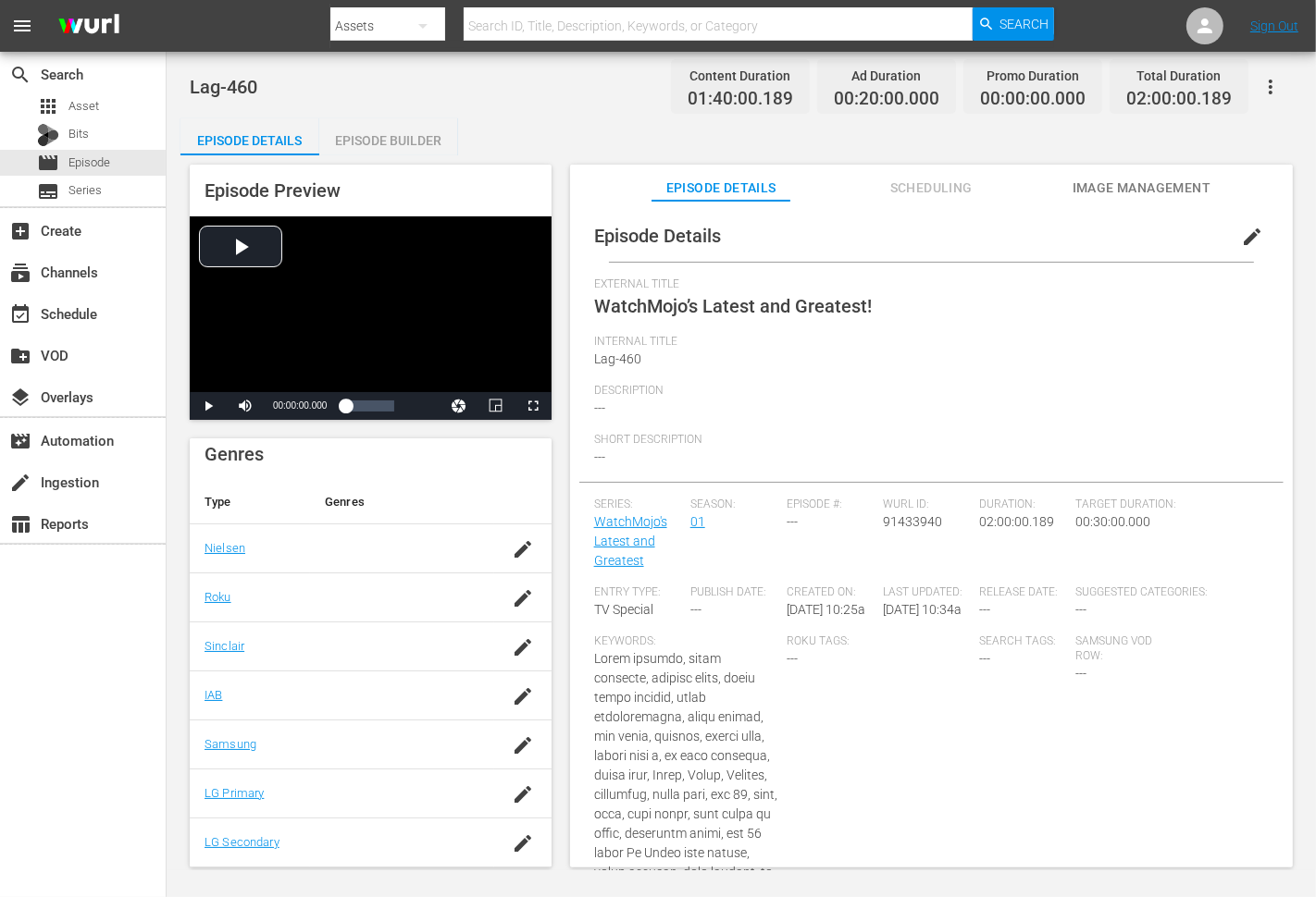
click at [1241, 234] on span "edit" at bounding box center [1252, 236] width 22 height 22
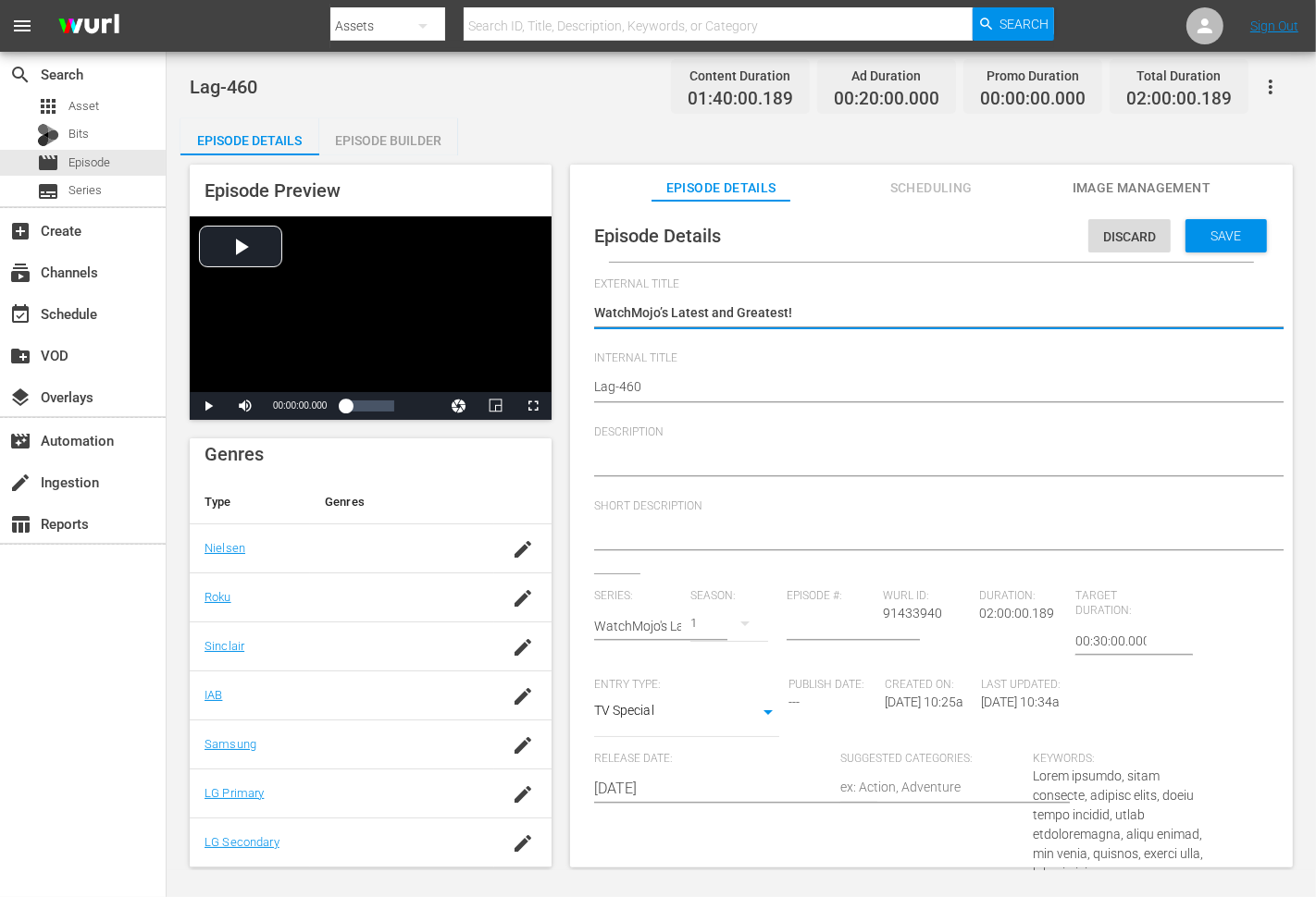
click at [697, 468] on textarea at bounding box center [927, 462] width 665 height 22
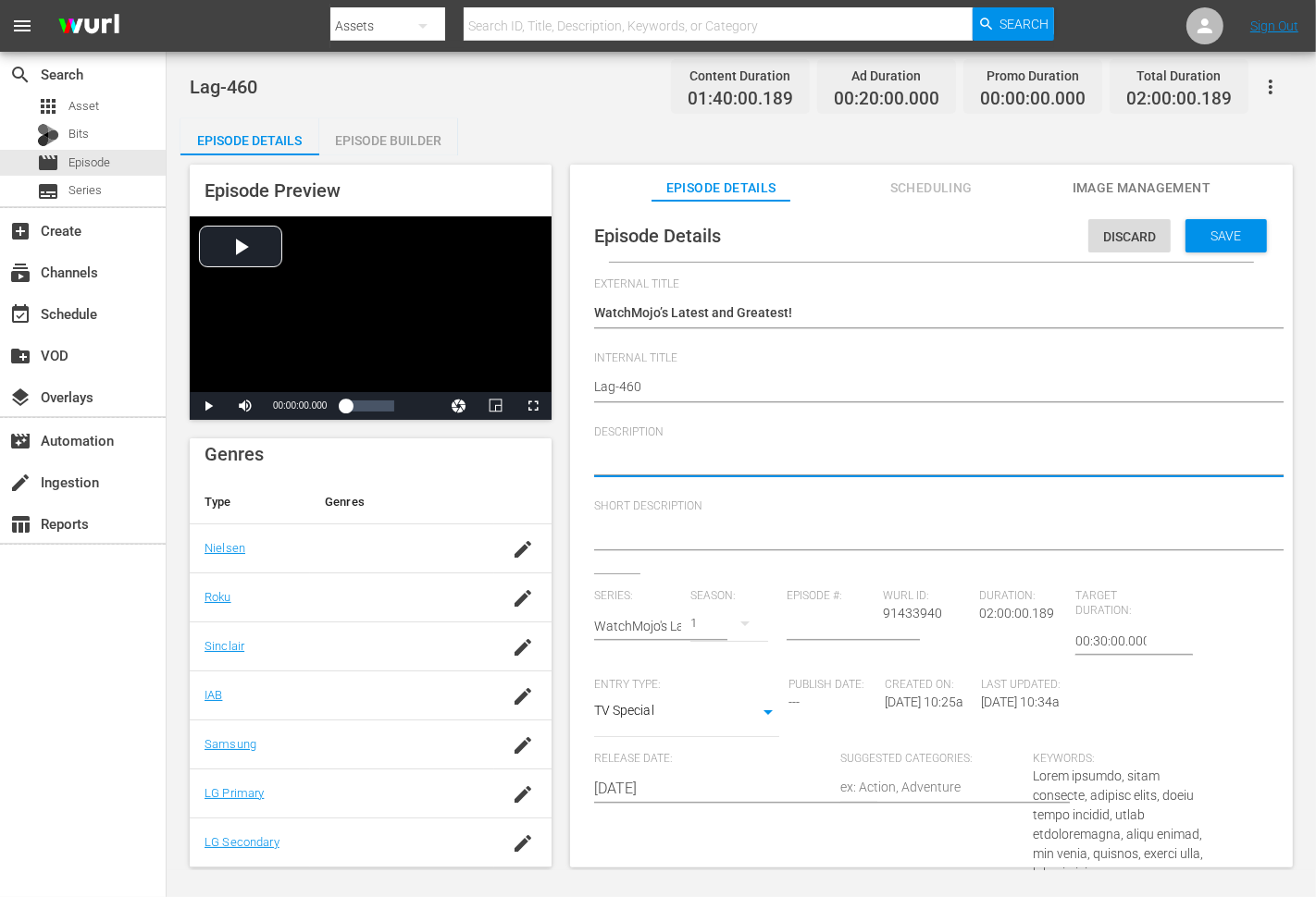
paste textarea "Top 10 Strongest Female Characters in Anime"
type textarea "Top 10 Strongest Female Characters in Anime"
type textarea "Top 10 Strongest Female Characters in Anime,"
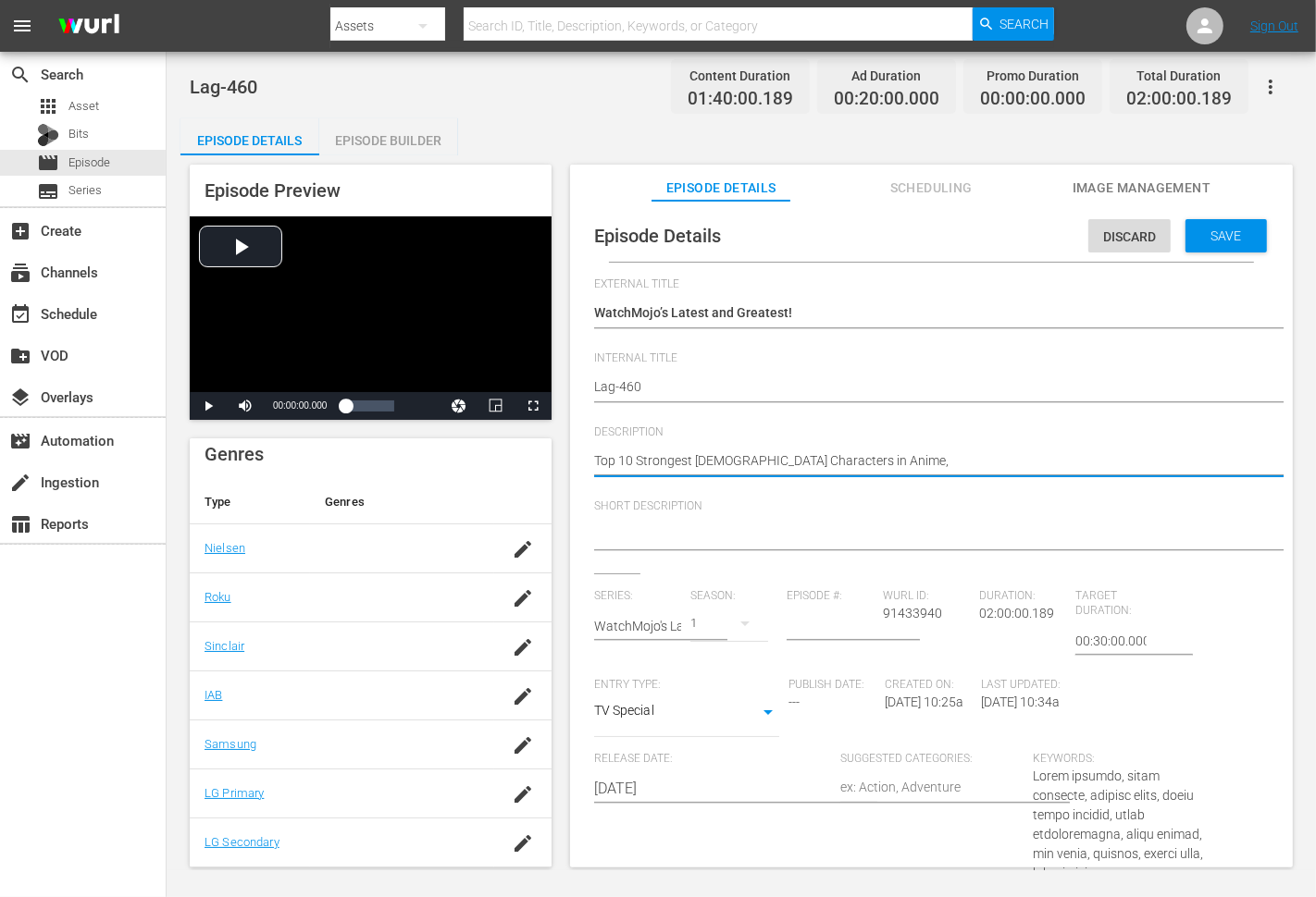
type textarea "Top 10 Strongest Female Characters in Anime,"
click at [901, 459] on textarea "Top 10 Strongest Female Characters in Anime," at bounding box center [927, 462] width 665 height 22
paste textarea "Top 10 Times Fans INSTANTLY Hated Something"
type textarea "Top 10 Strongest Female Characters in Anime, Top 10 Times Fans INSTANTLY Hated …"
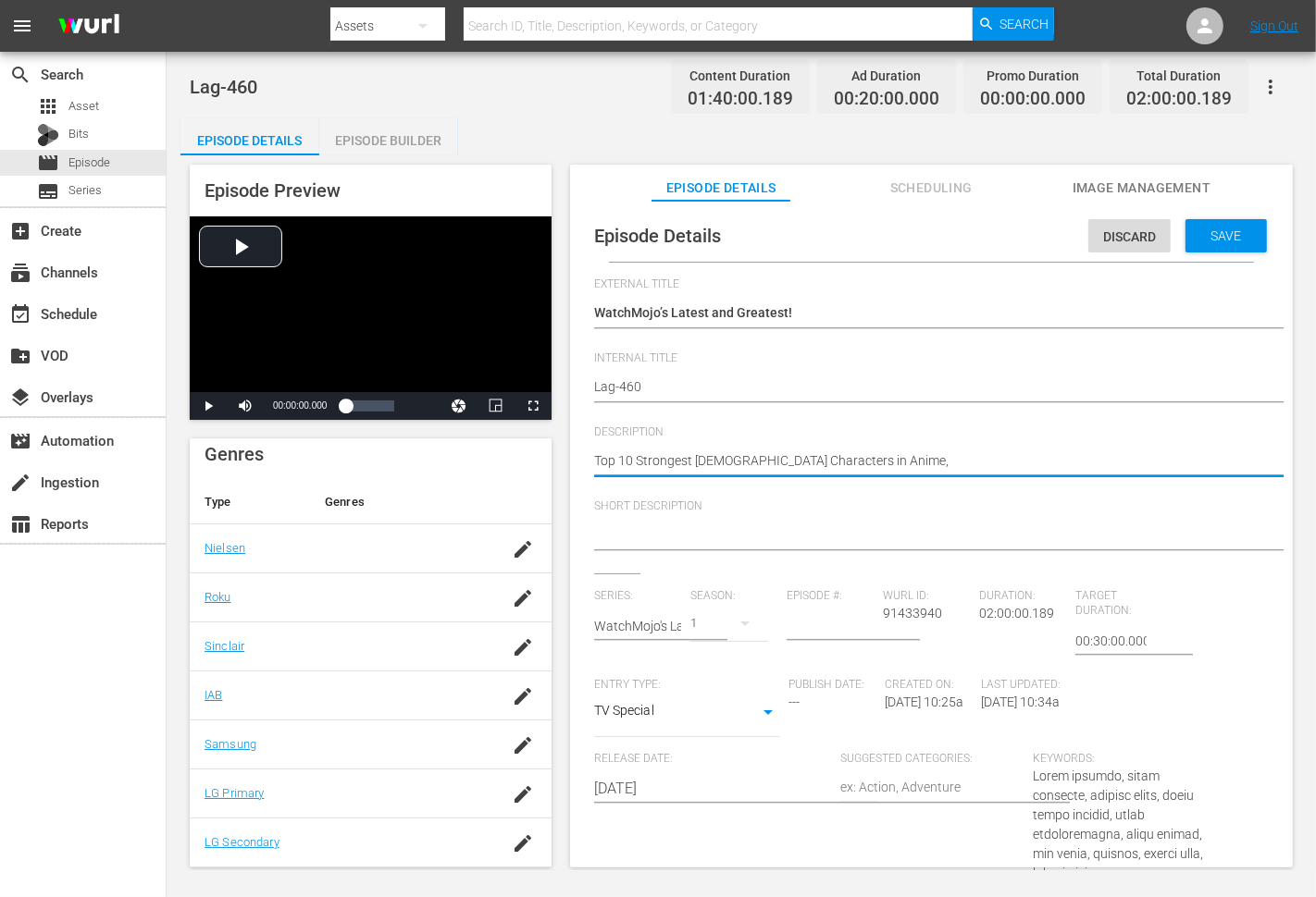
type textarea "Top 10 Strongest Female Characters in Anime, Top 10 Times Fans INSTANTLY Hated …"
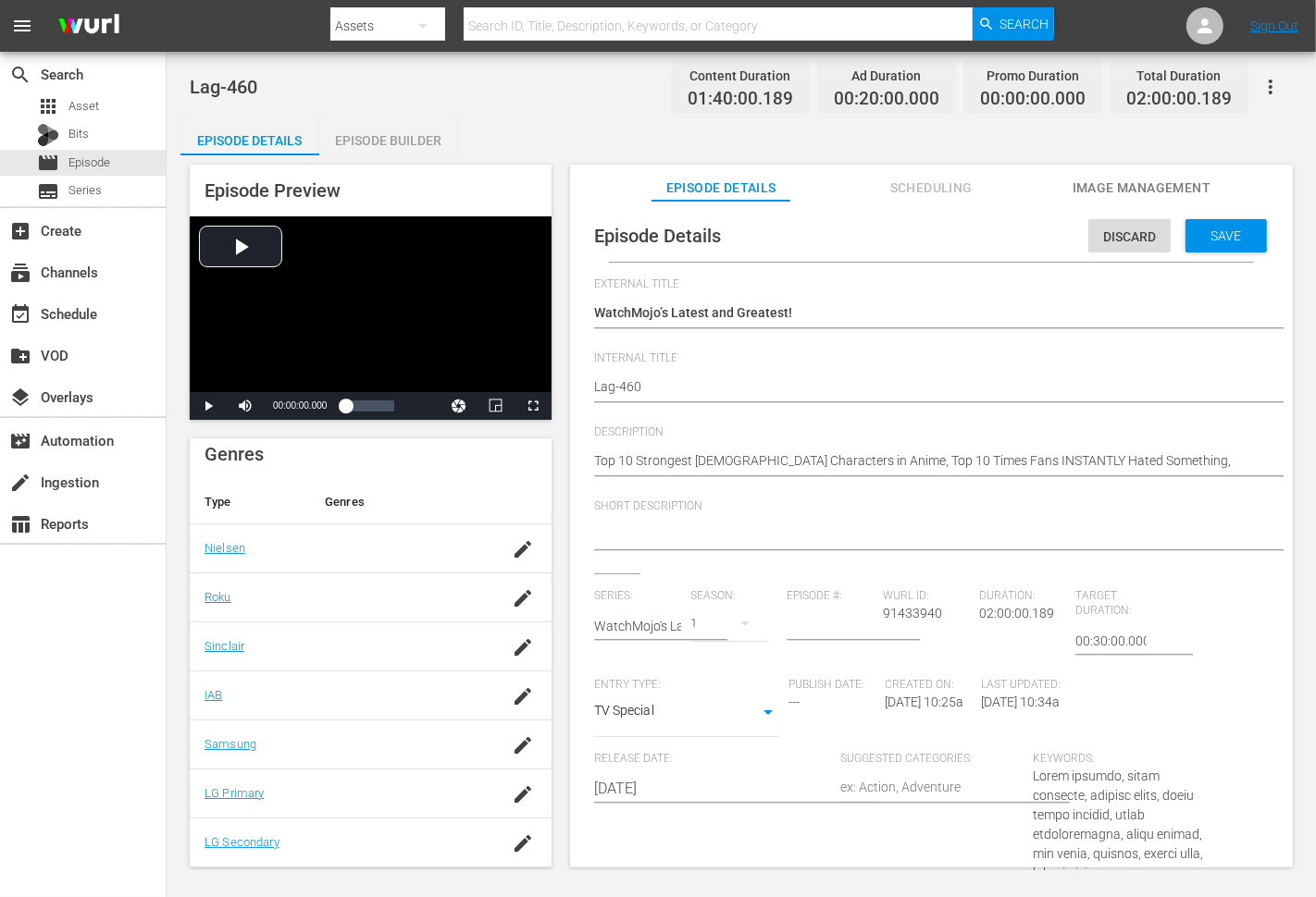
click at [1176, 457] on textarea "Top 10 Strongest Female Characters in Anime, Top 10 Times Fans INSTANTLY Hated …" at bounding box center [927, 462] width 665 height 22
paste textarea "Top 20 Best Movies Based on TV Shows"
type textarea "Top 10 Strongest Female Characters in Anime, Top 10 Times Fans INSTANTLY Hated …"
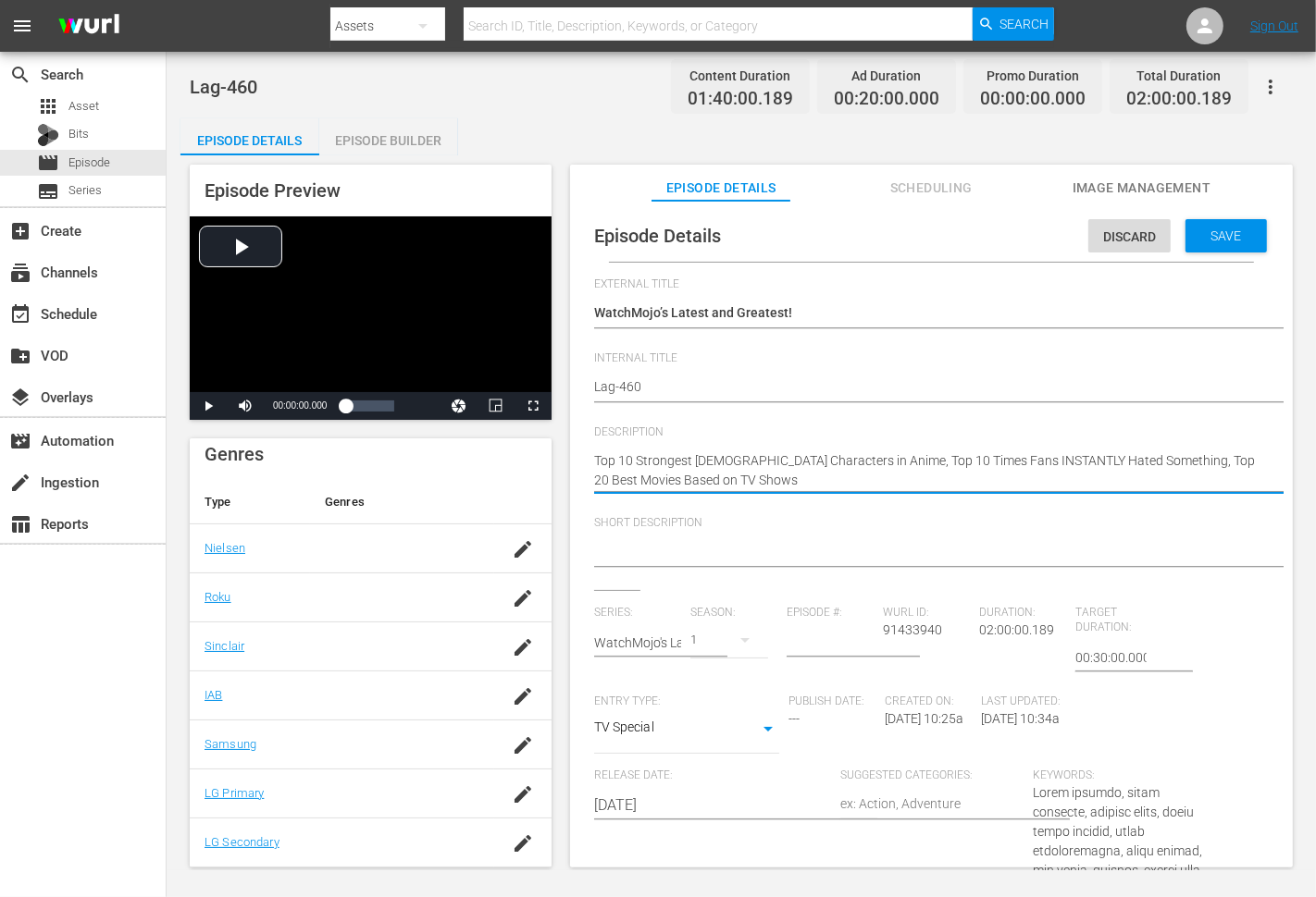
type textarea "Top 10 Strongest Female Characters in Anime, Top 10 Times Fans INSTANTLY Hated …"
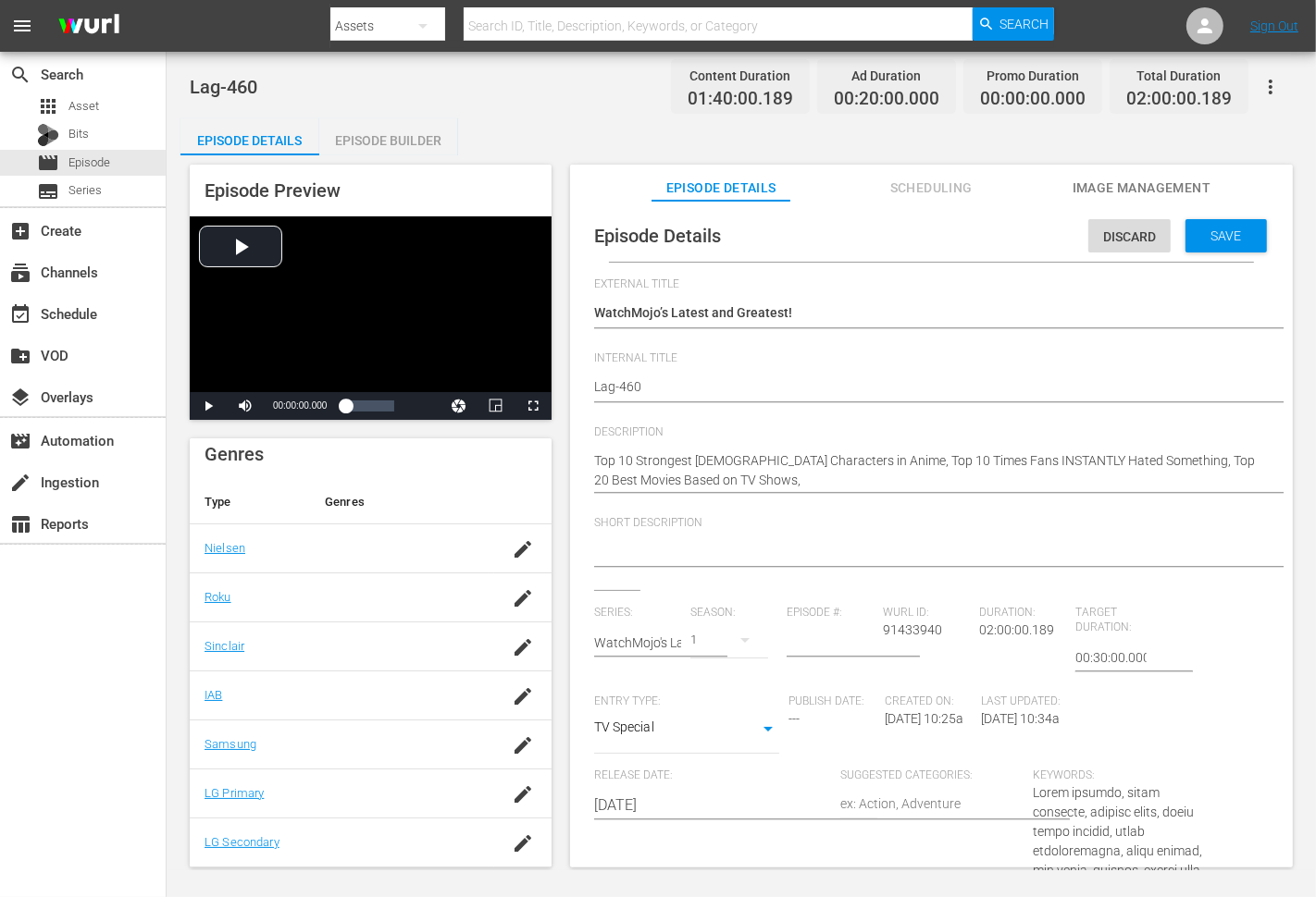
click at [765, 487] on textarea "Top 10 Strongest Female Characters in Anime, Top 10 Times Fans INSTANTLY Hated …" at bounding box center [927, 471] width 665 height 39
paste textarea "Top 20 Controversial Moments In Animated Movies"
type textarea "Top 10 Strongest Female Characters in Anime, Top 10 Times Fans INSTANTLY Hated …"
click at [1070, 487] on textarea "Top 10 Strongest Female Characters in Anime, Top 10 Times Fans INSTANTLY Hated …" at bounding box center [927, 471] width 665 height 39
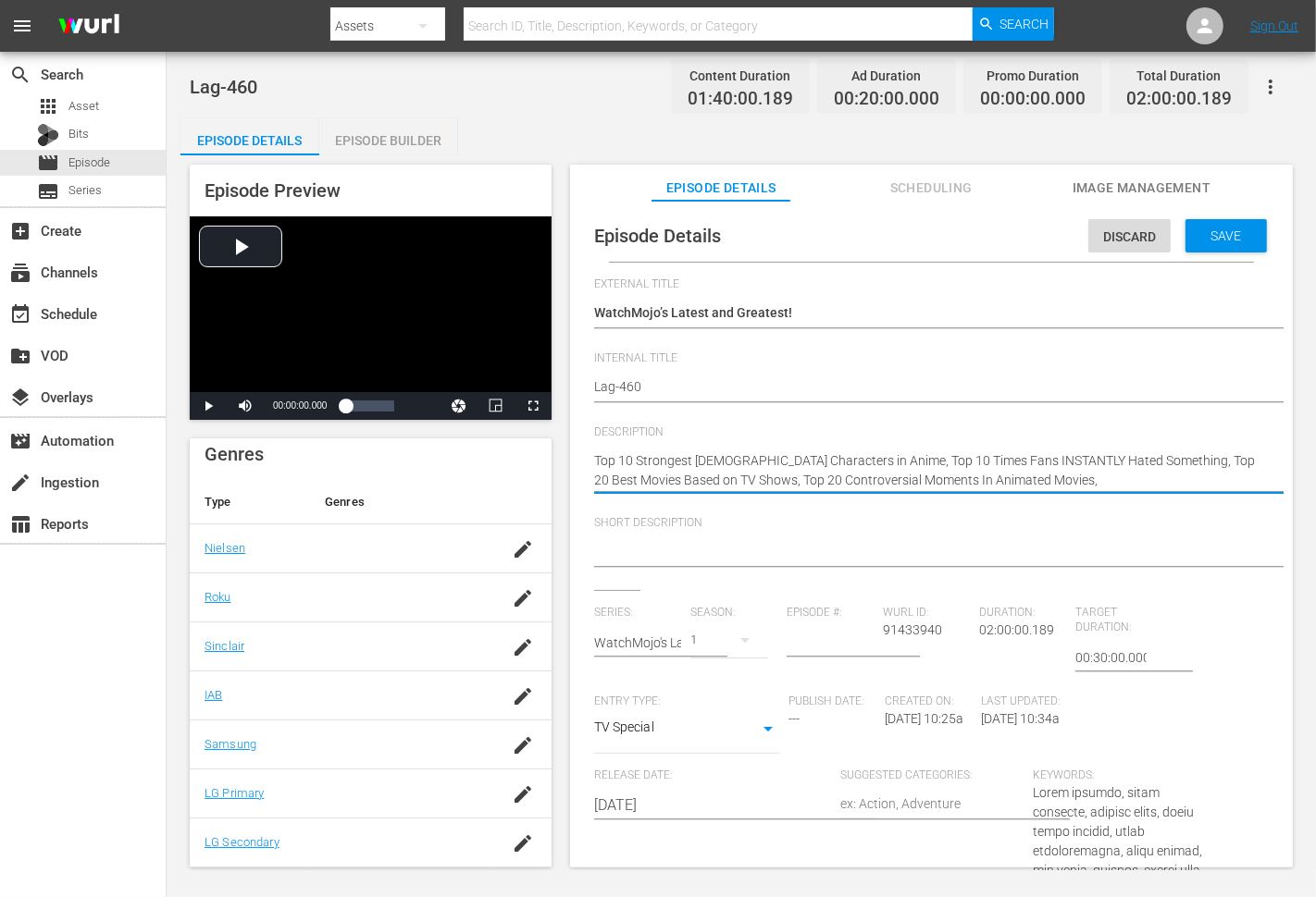
paste textarea "Top 20 Worst Relationships in Anime"
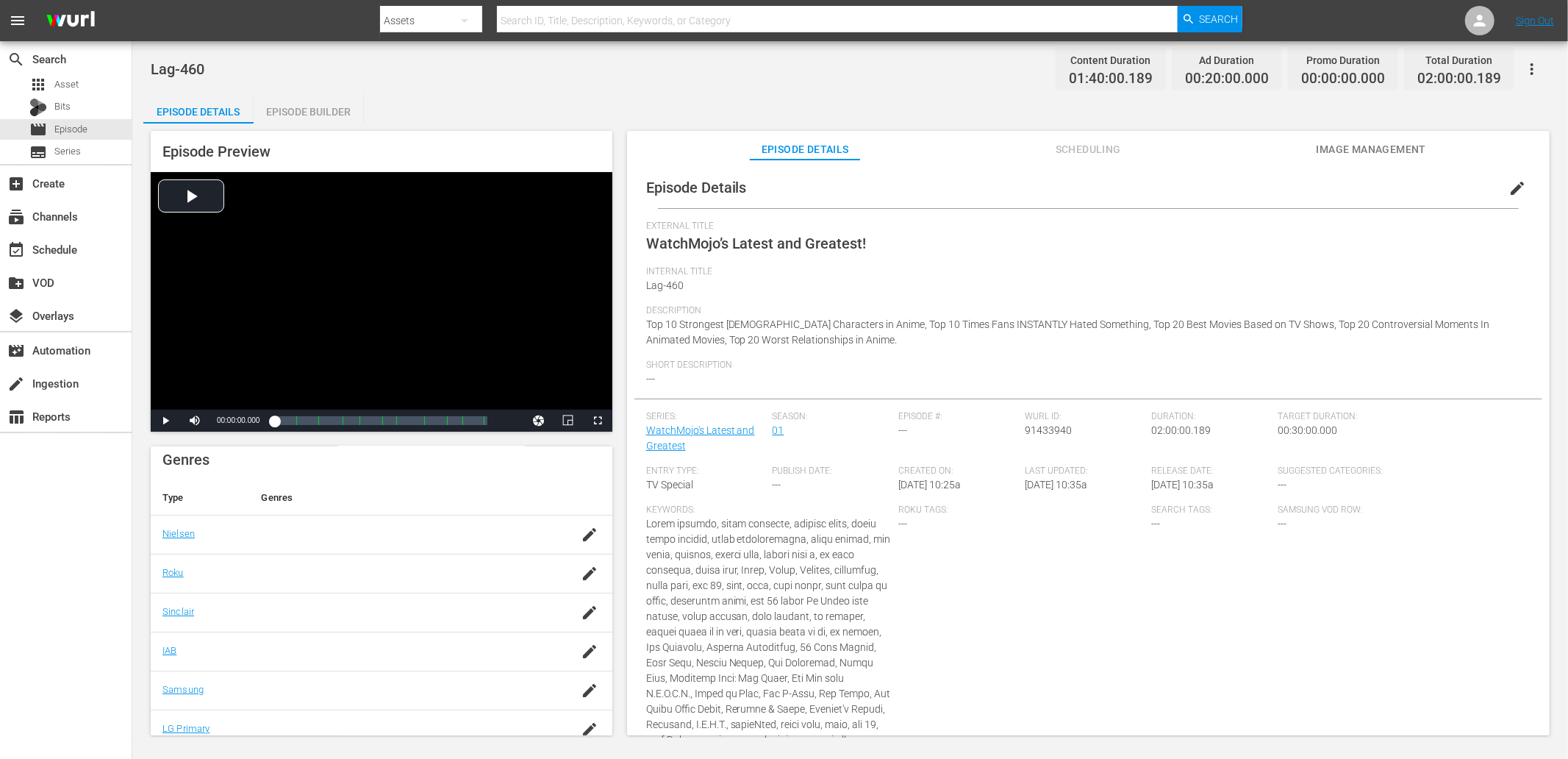
scroll to position [237, 0]
click at [1045, 187] on span "edit" at bounding box center [1517, 188] width 18 height 18
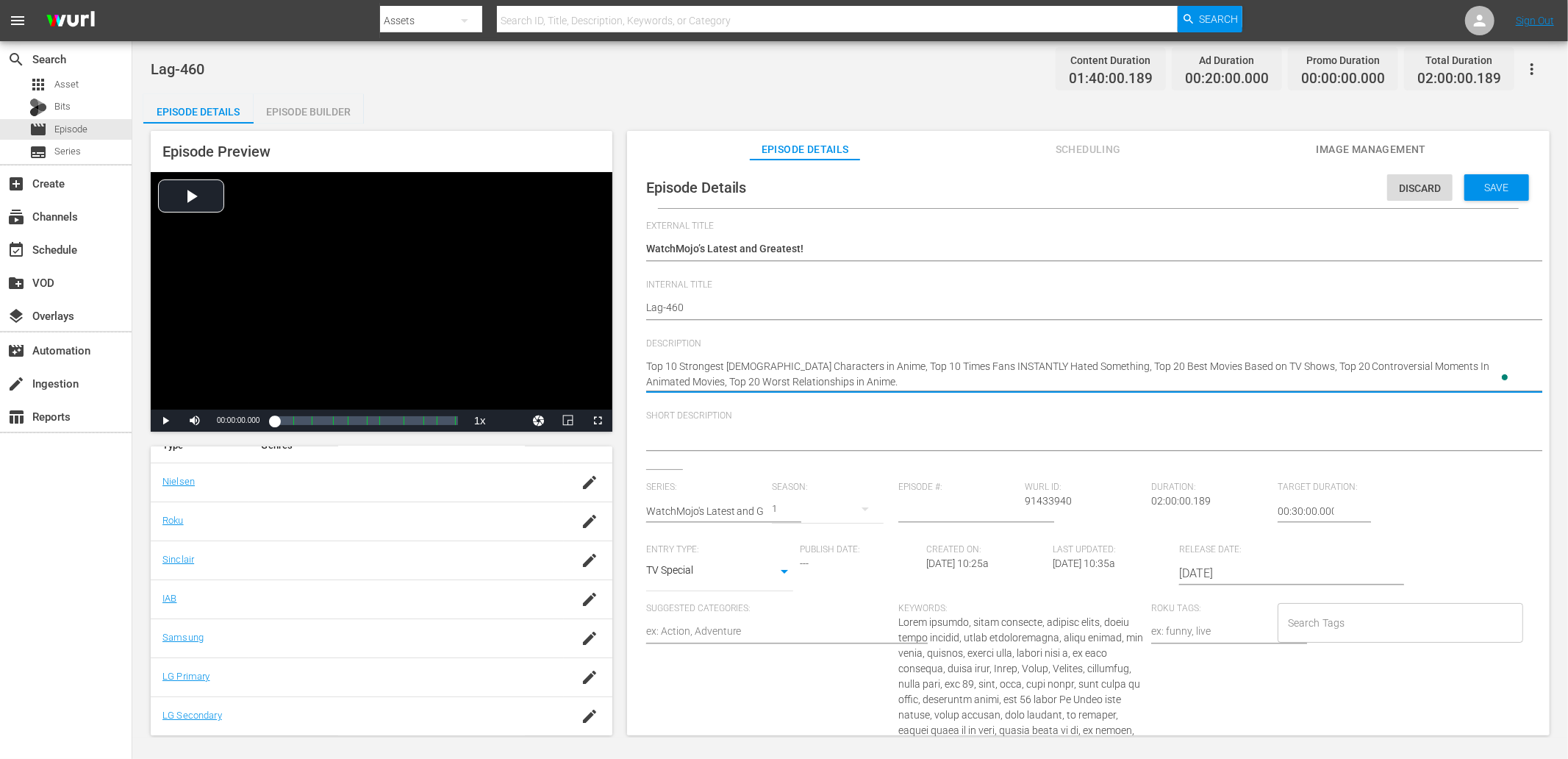
paste textarea "Stay up to date with all of the Latest and Greatest countdown videos from the W…"
click at [1045, 385] on textarea "Top 10 Strongest Female Characters in Anime, Top 10 Times Fans INSTANTLY Hated …" at bounding box center [1085, 374] width 877 height 31
paste textarea "Bet you can’t watch just one!"
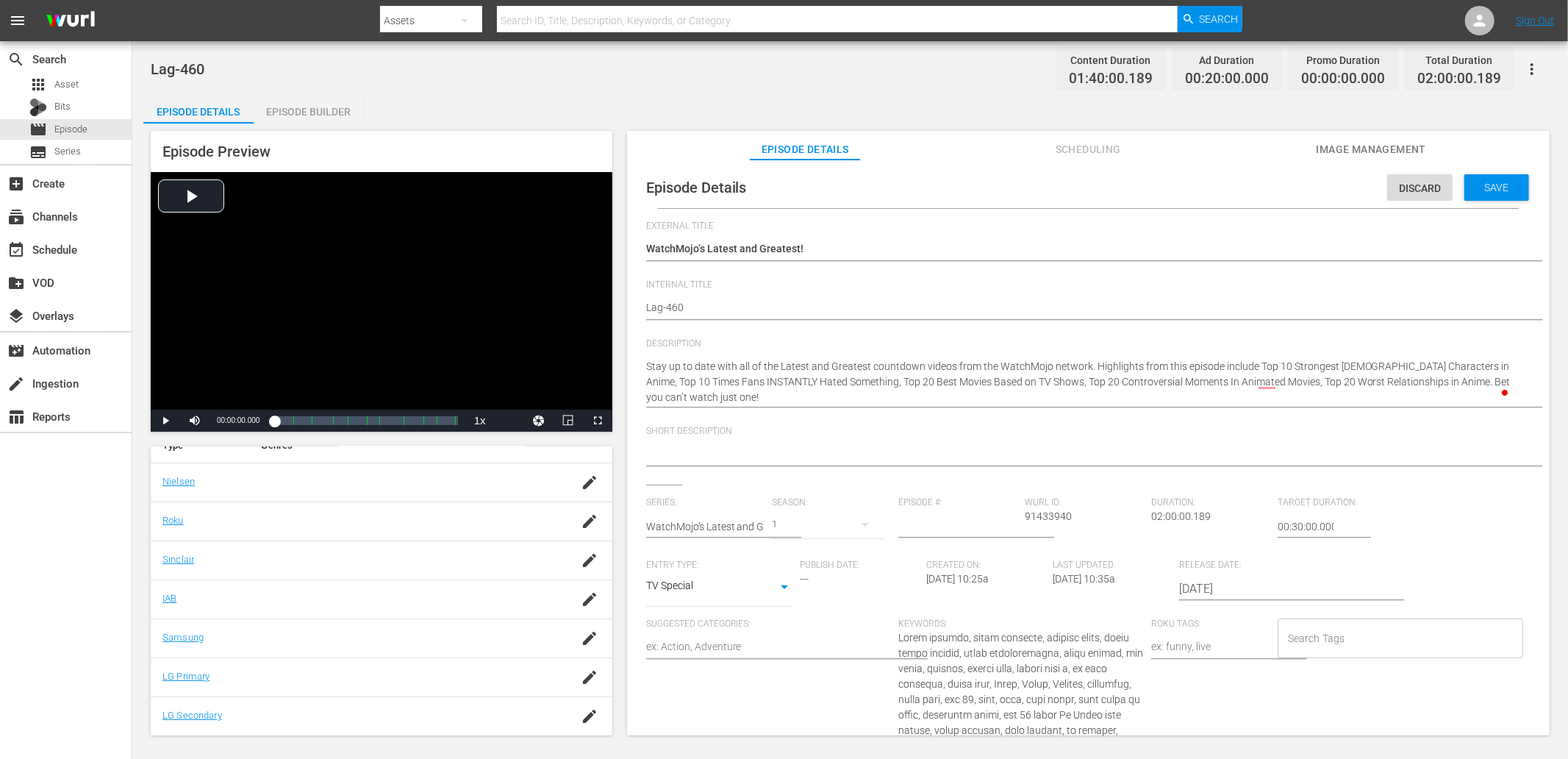
click at [762, 450] on textarea at bounding box center [1085, 455] width 877 height 18
paste textarea "Stay up to date with all of the Latest and Greatest countdown videos from the W…"
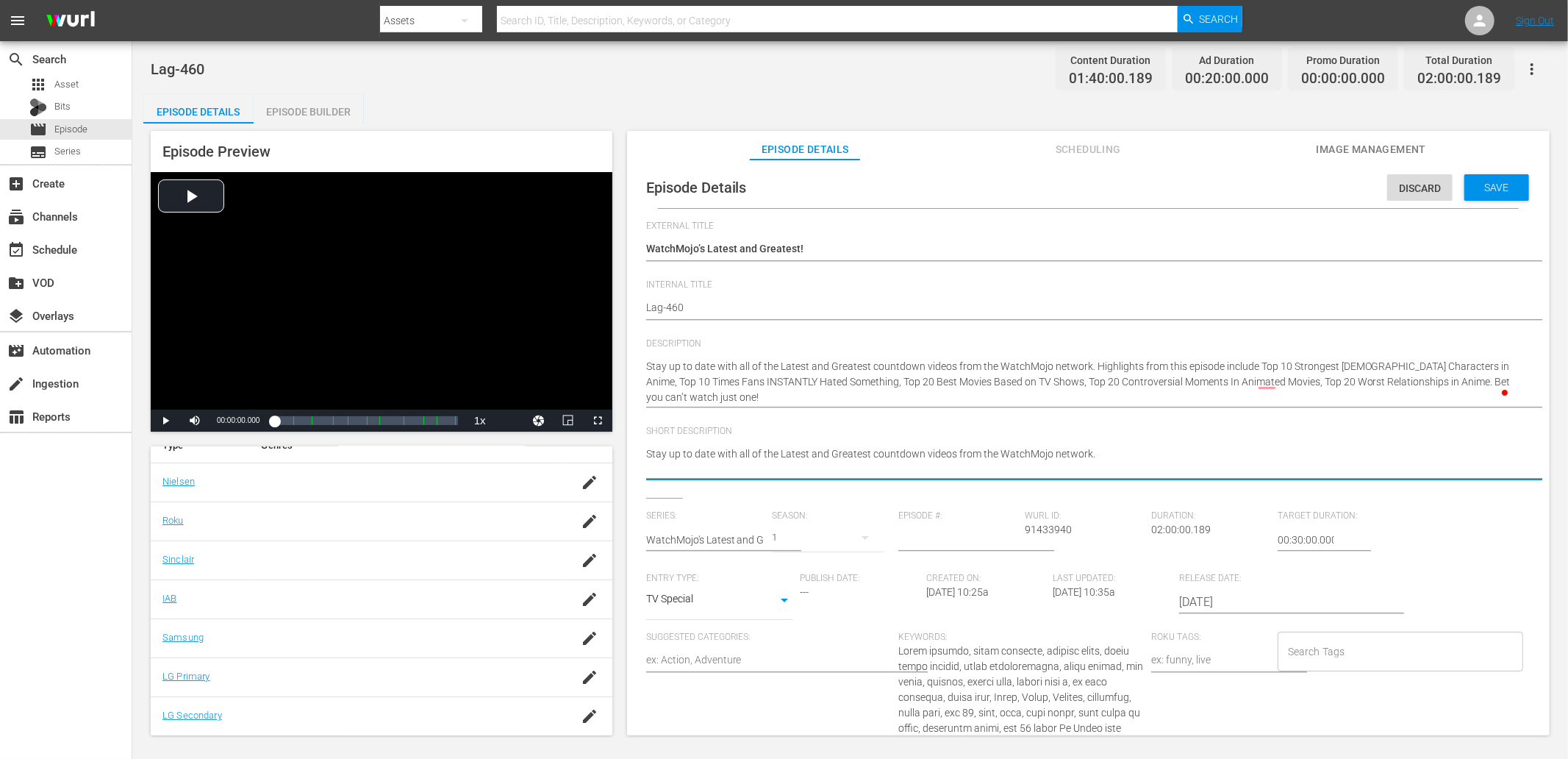
click at [943, 530] on input "number" at bounding box center [958, 540] width 119 height 36
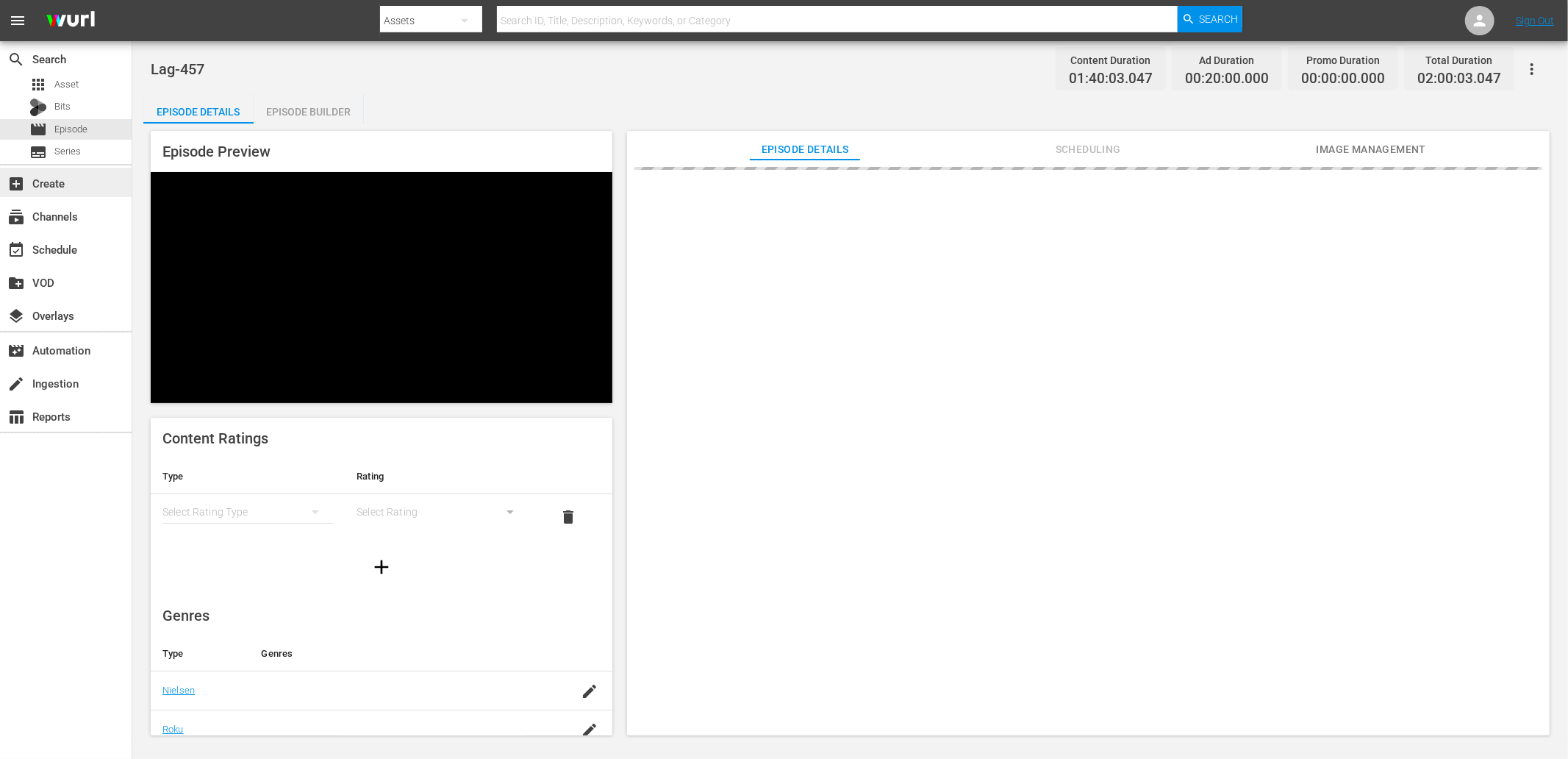
click at [67, 178] on div "add_box Create" at bounding box center [41, 181] width 82 height 13
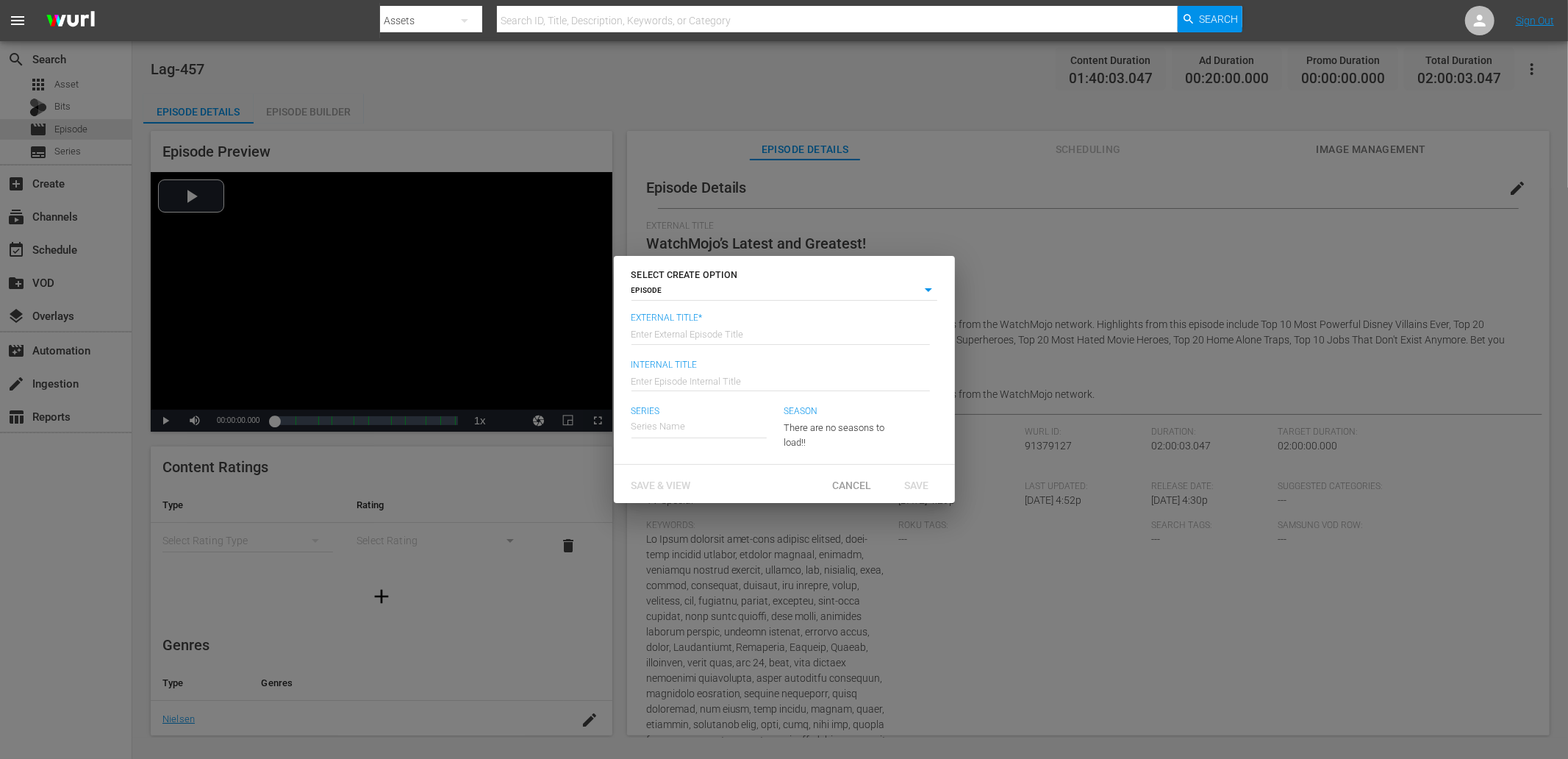
click at [664, 329] on input "text" at bounding box center [781, 333] width 298 height 36
type input "WatchMojo’s Latest and Greatest!"
click at [677, 383] on input "text" at bounding box center [781, 380] width 298 height 36
paste input "Lag-457"
type input "Lag-458"
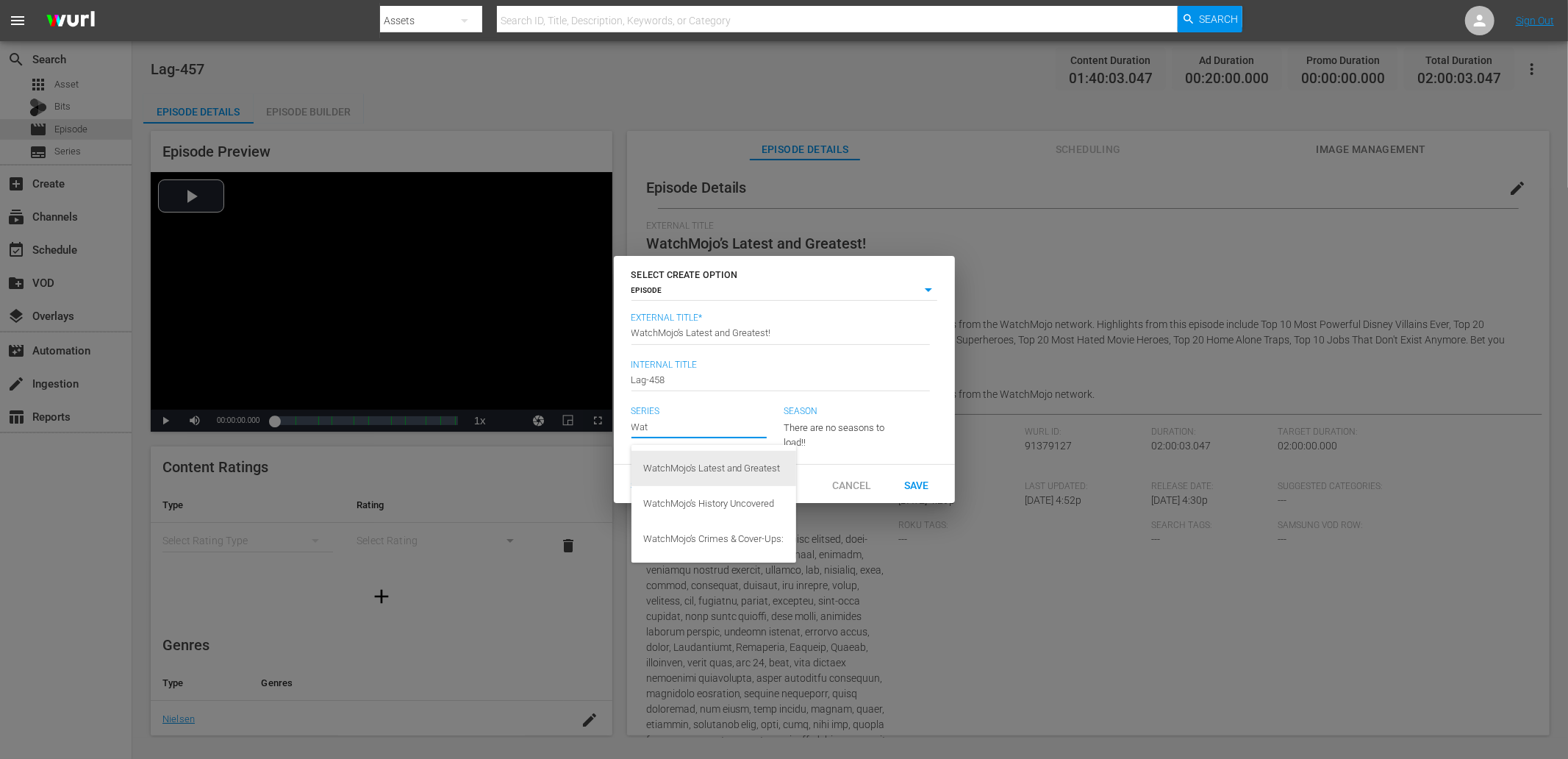
click at [681, 468] on div "WatchMojo's Latest and Greatest" at bounding box center [714, 468] width 141 height 36
type input "WatchMojo's Latest and Greatest"
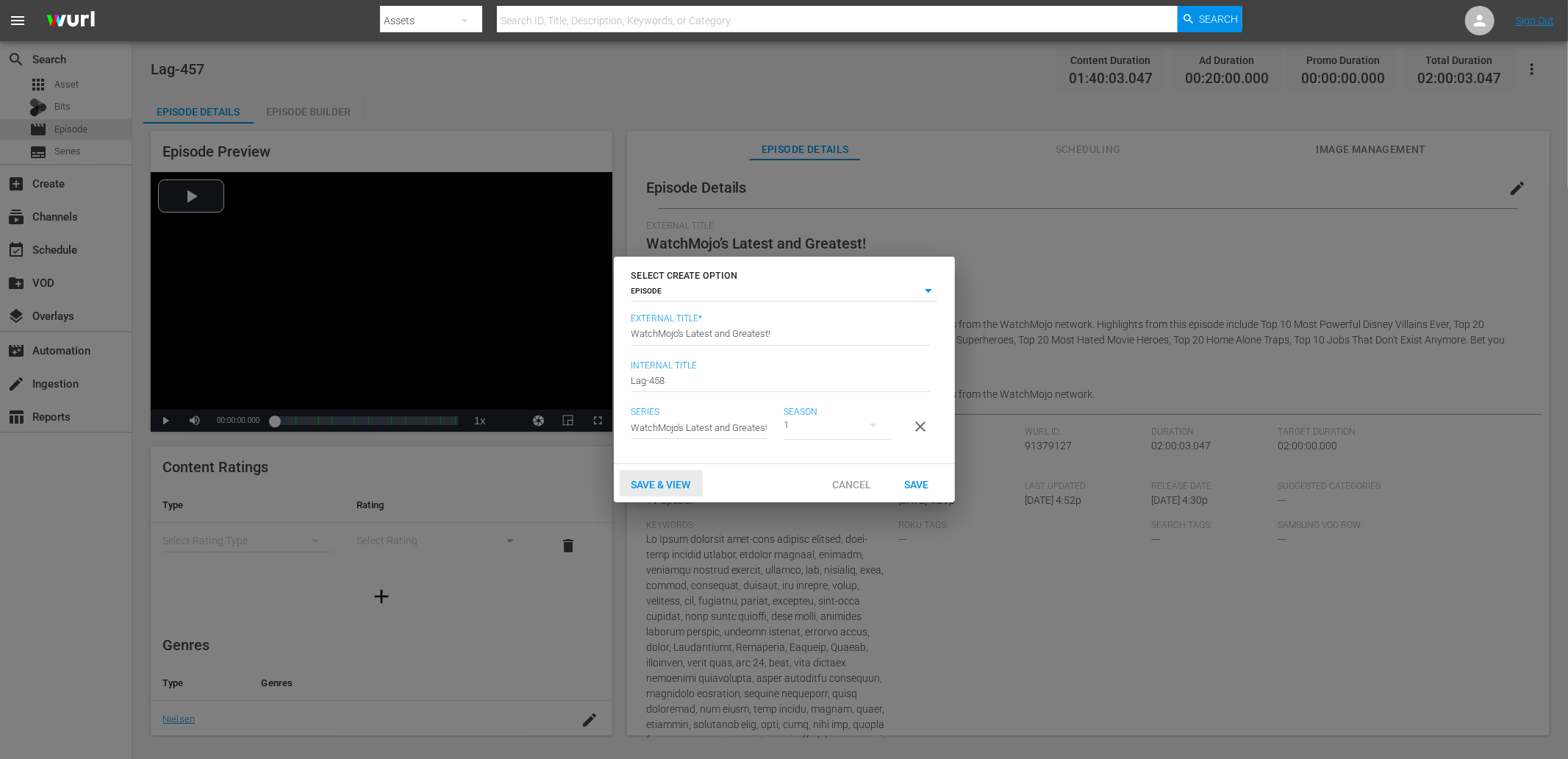
click at [663, 489] on span "Save & View" at bounding box center [661, 484] width 83 height 12
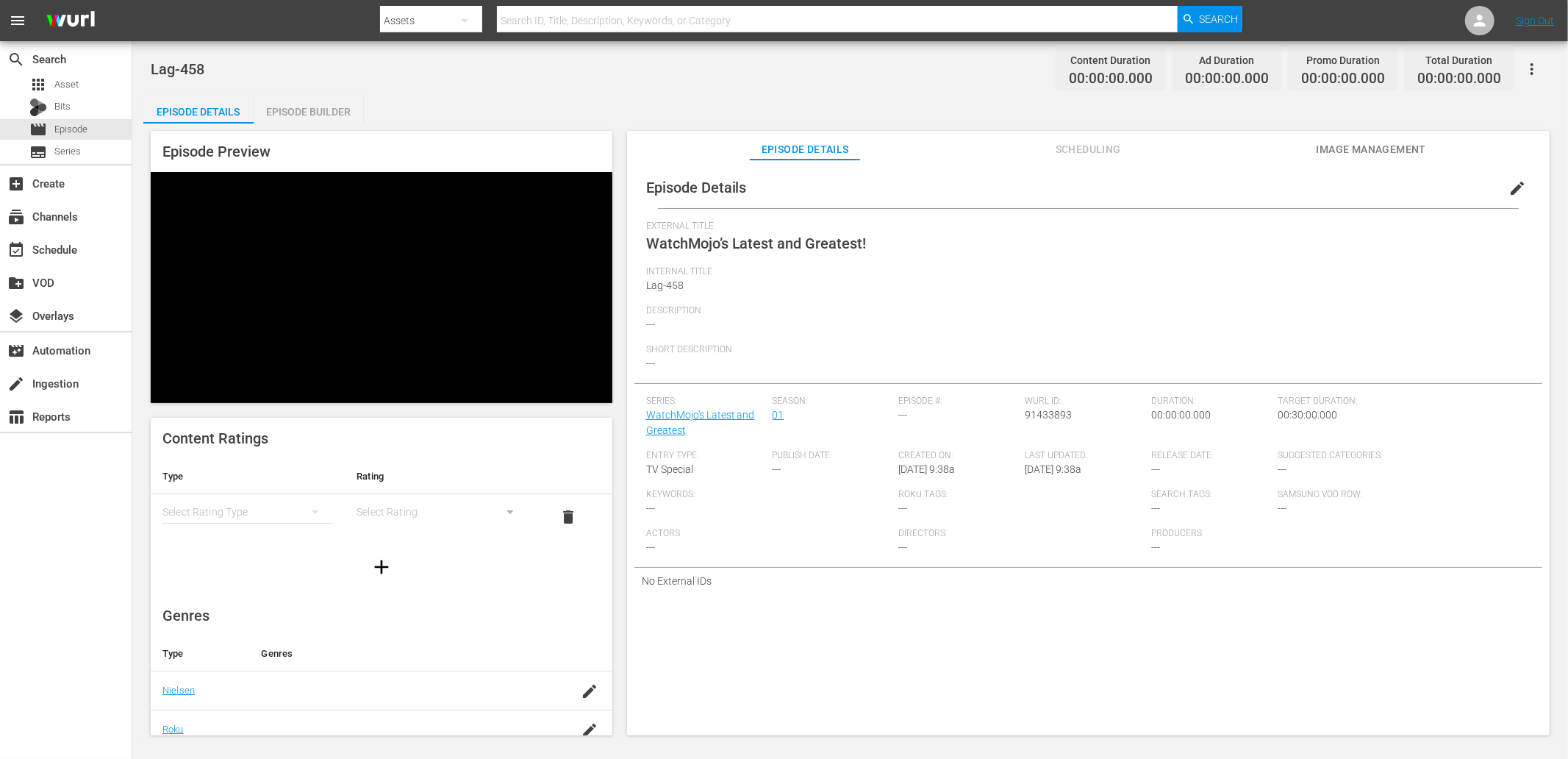
click at [1508, 190] on span "edit" at bounding box center [1517, 188] width 18 height 18
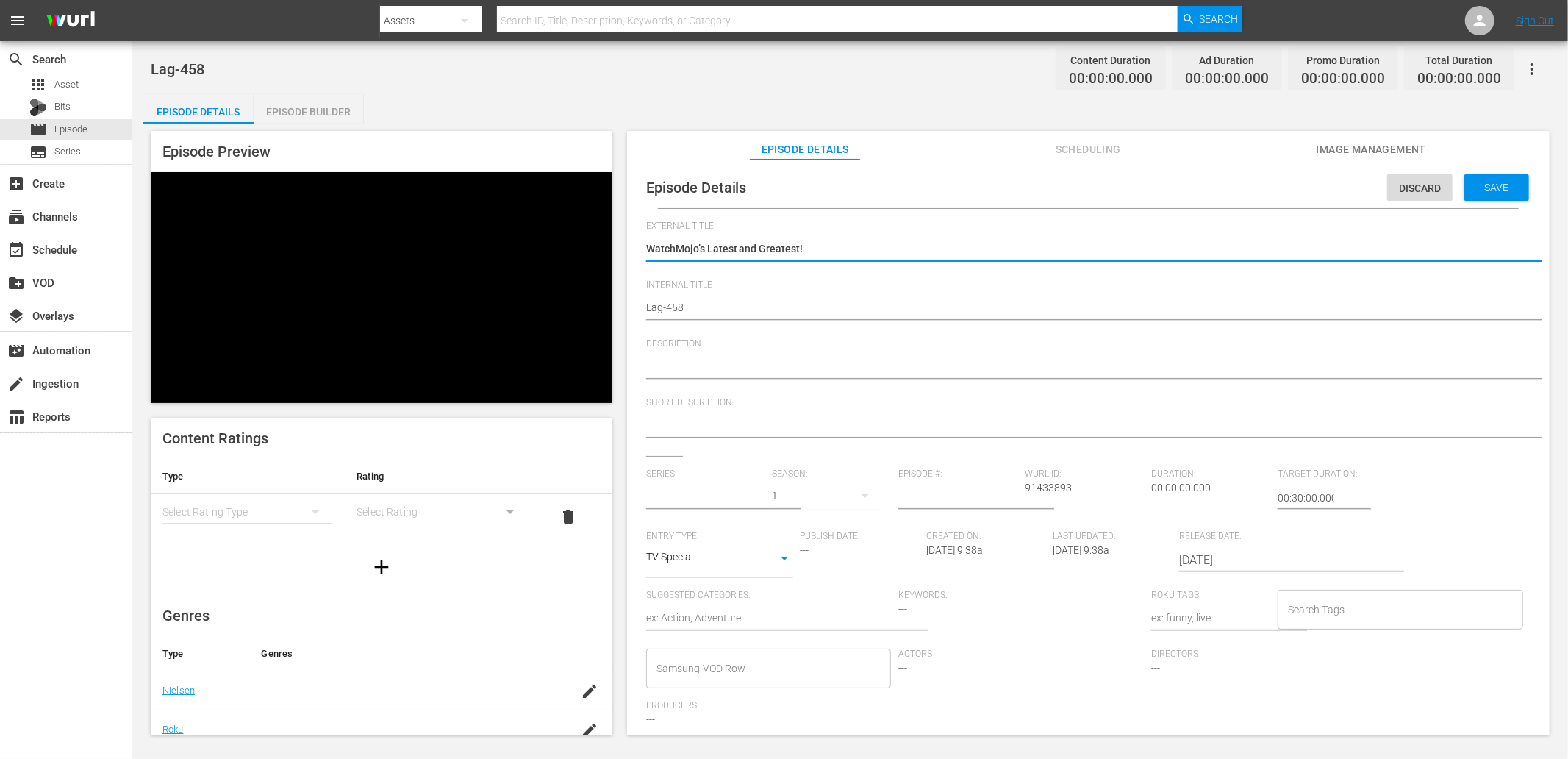
click at [749, 365] on textarea at bounding box center [1085, 367] width 877 height 18
paste textarea "Stay up to date with all of the Latest and Greatest countdown videos from the W…"
type textarea "Stay up to date with all of the Latest and Greatest countdown videos from the W…"
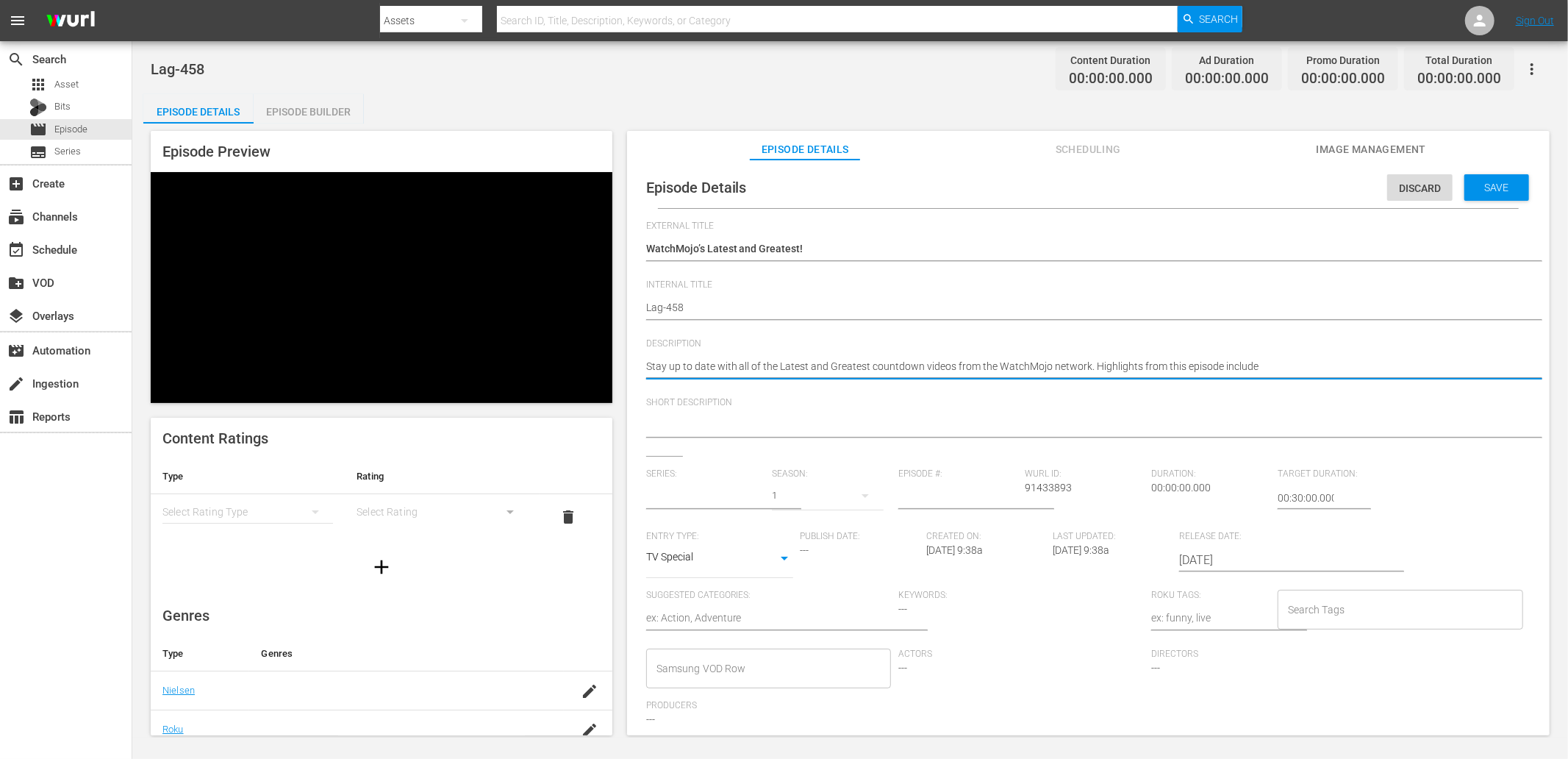
type input "WatchMojo's Latest and Greatest"
type textarea "Stay up to date with all of the Latest and Greatest countdown videos from the W…"
click at [774, 423] on textarea at bounding box center [1085, 426] width 877 height 18
paste textarea "Stay up to date with all of the Latest and Greatest countdown videos from the W…"
type textarea "Stay up to date with all of the Latest and Greatest countdown videos from the W…"
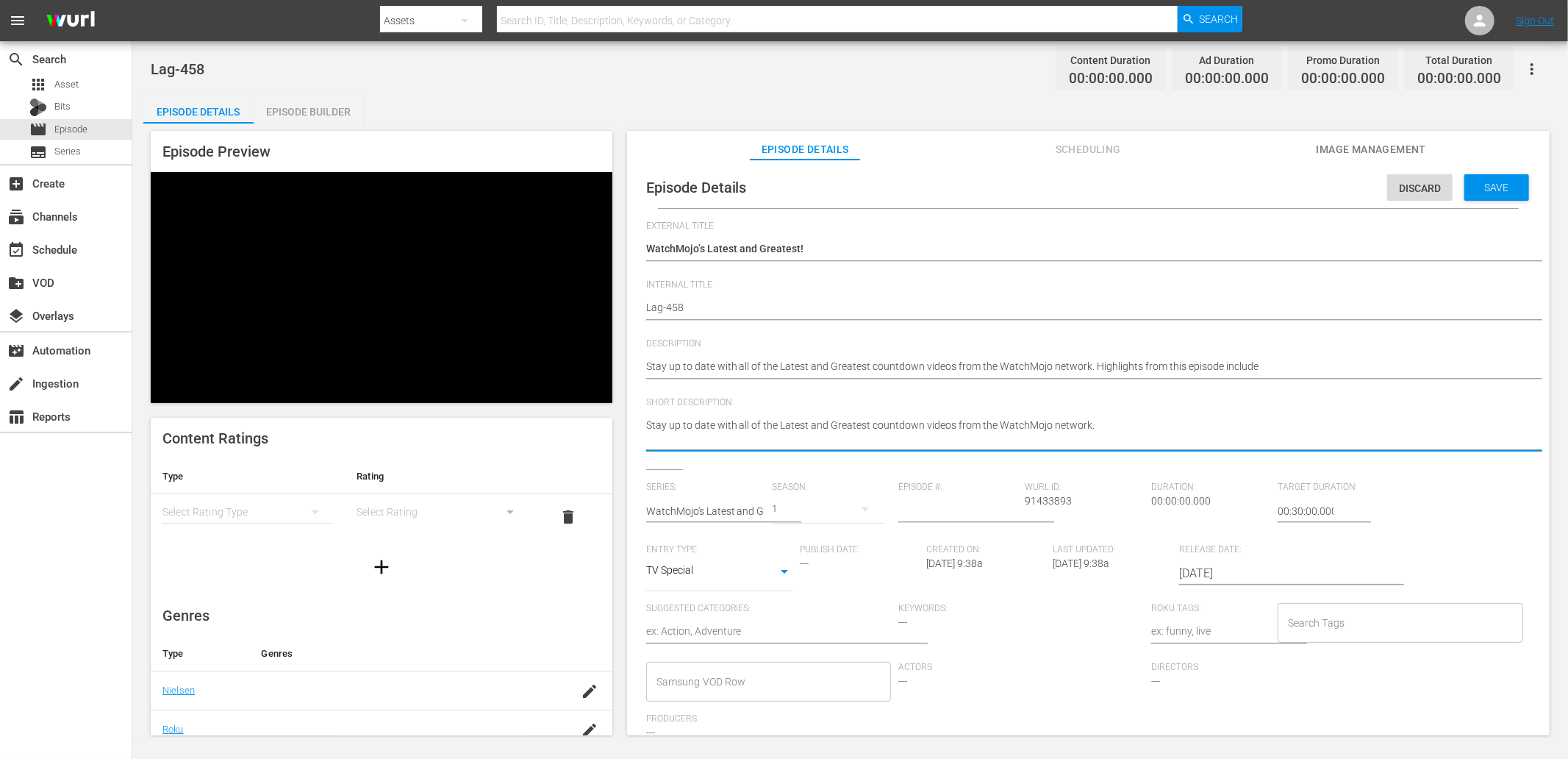
type textarea "Stay up to date with all of the Latest and Greatest countdown videos from the W…"
click at [945, 512] on input "number" at bounding box center [958, 511] width 119 height 36
type input "458"
type input "02:00:00.000"
click at [936, 441] on textarea "Stay up to date with all of the Latest and Greatest countdown videos from the W…" at bounding box center [1085, 433] width 877 height 31
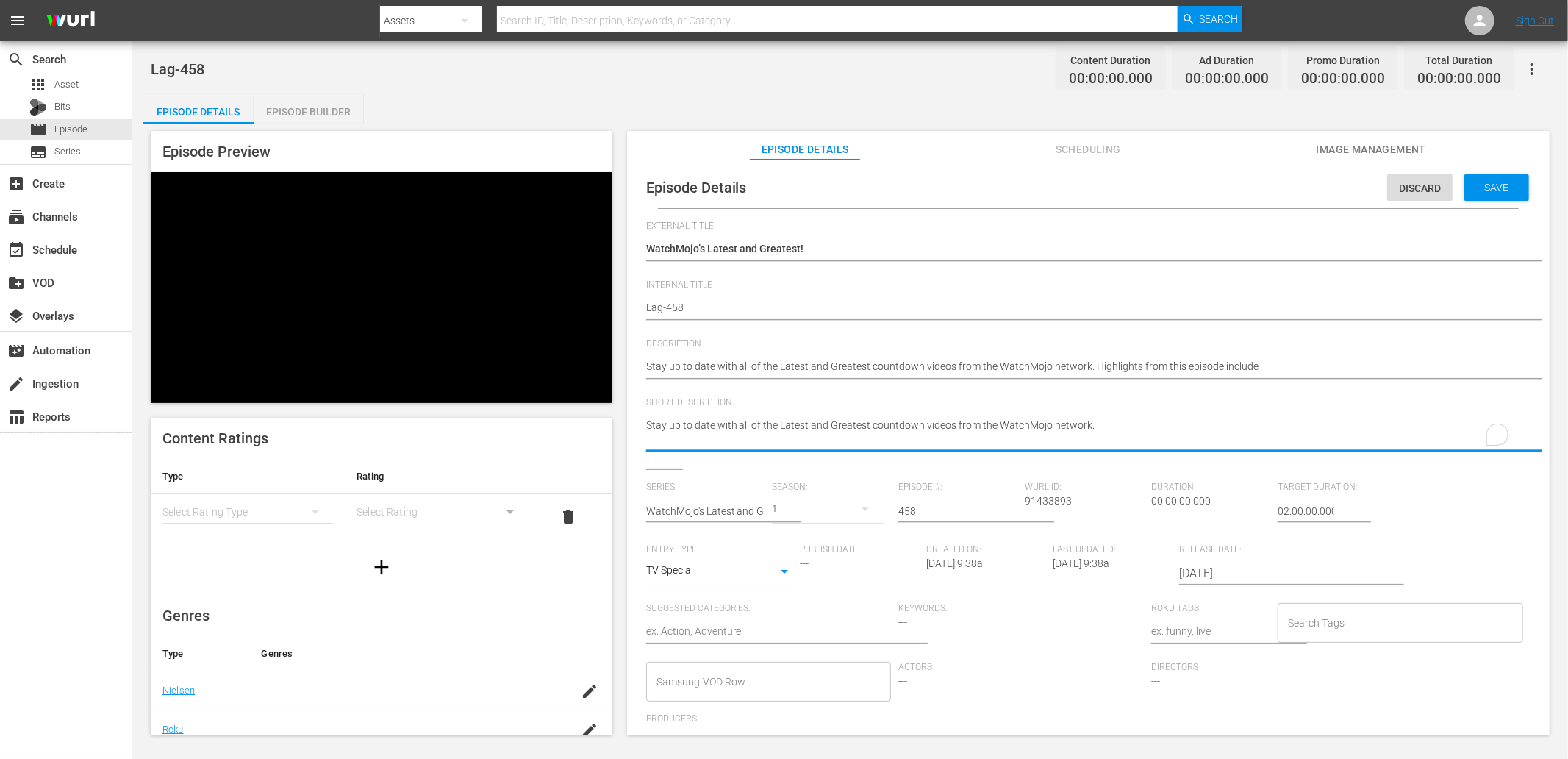
type textarea "Stay up to date with all of the Latest and Greatest countdown videos from the W…"
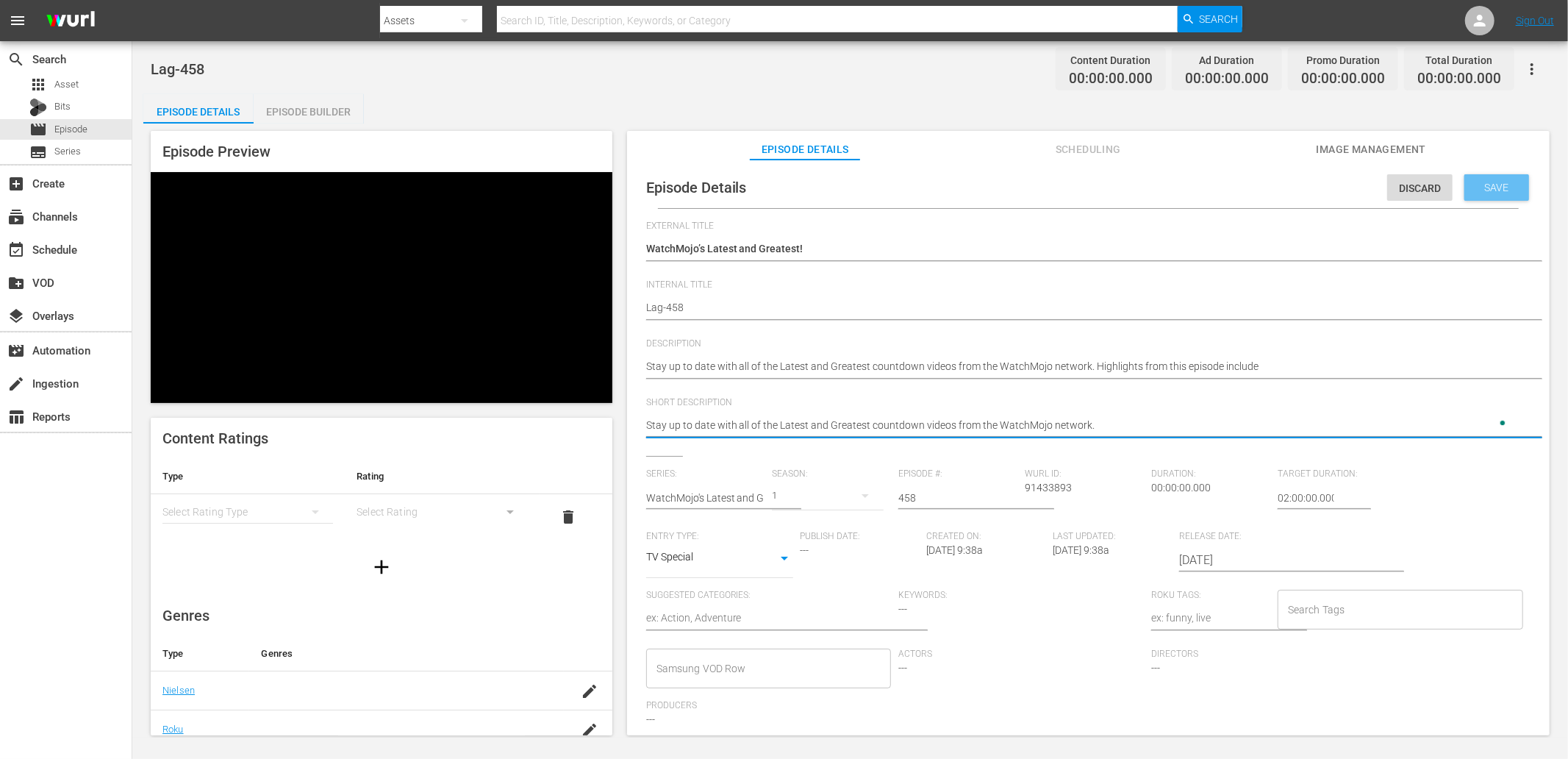
click at [1480, 188] on span "Save" at bounding box center [1497, 187] width 48 height 12
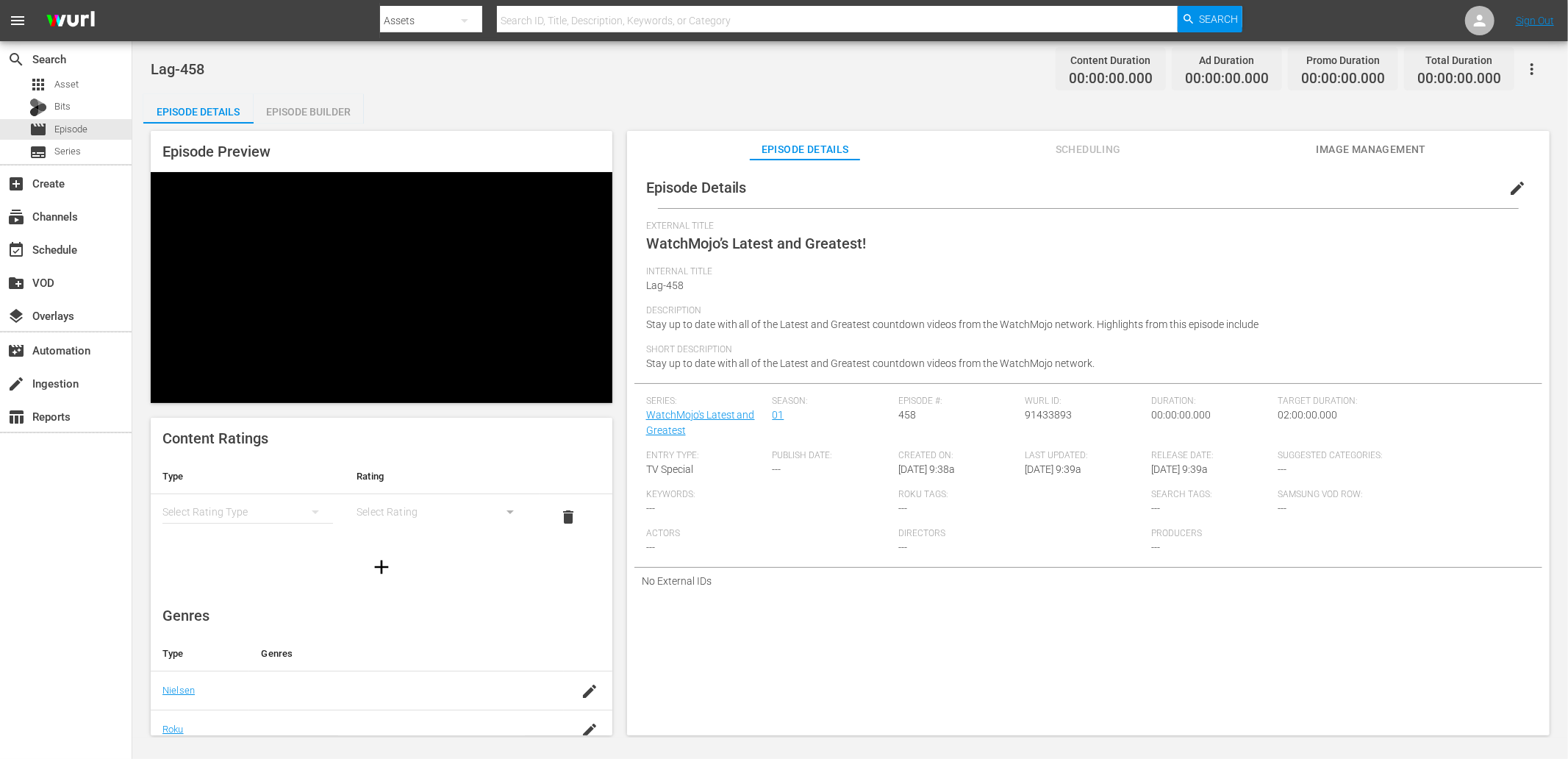
click at [1346, 141] on span "Image Management" at bounding box center [1371, 150] width 110 height 19
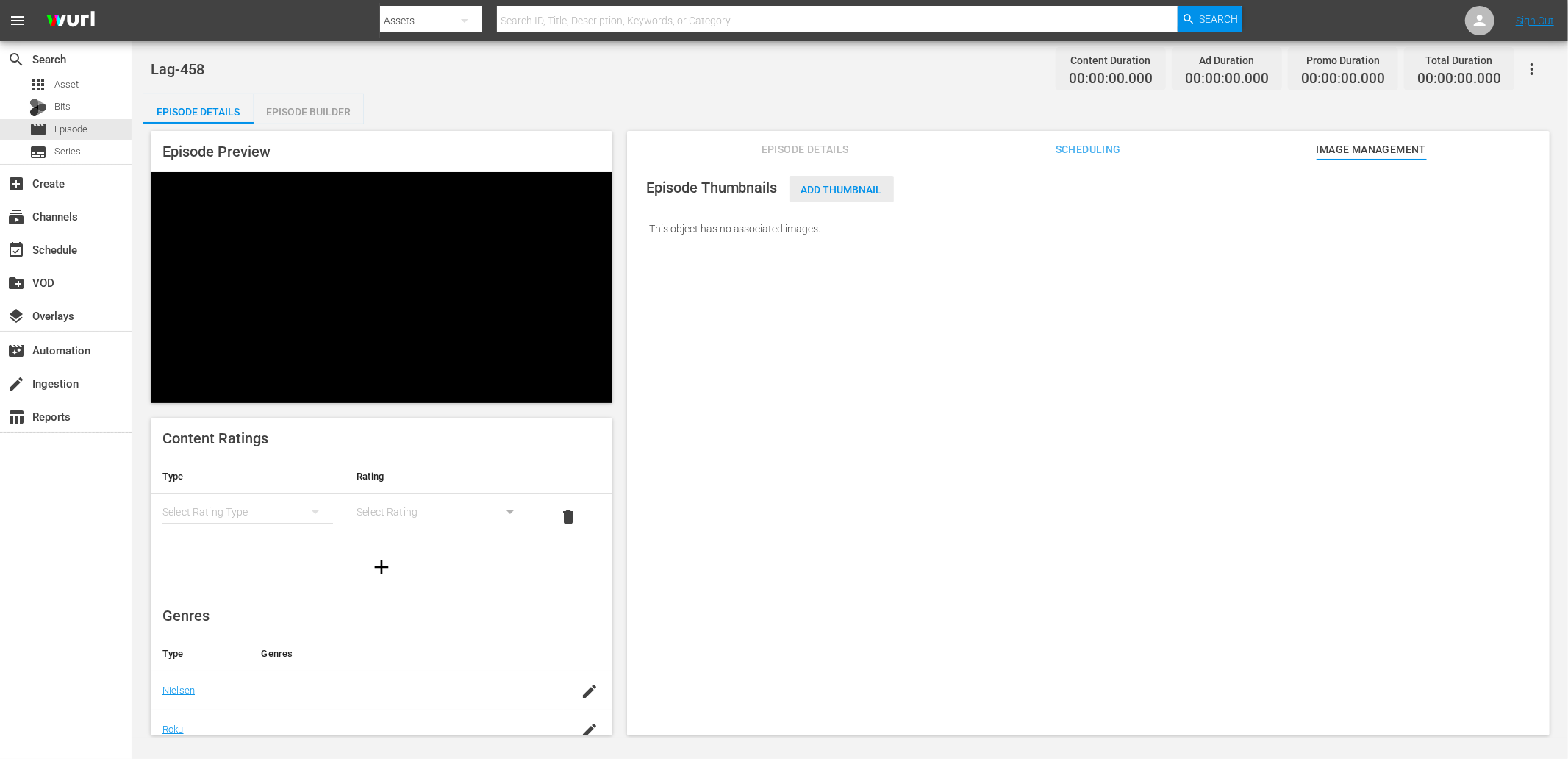
click at [831, 186] on span "Add Thumbnail" at bounding box center [842, 189] width 105 height 12
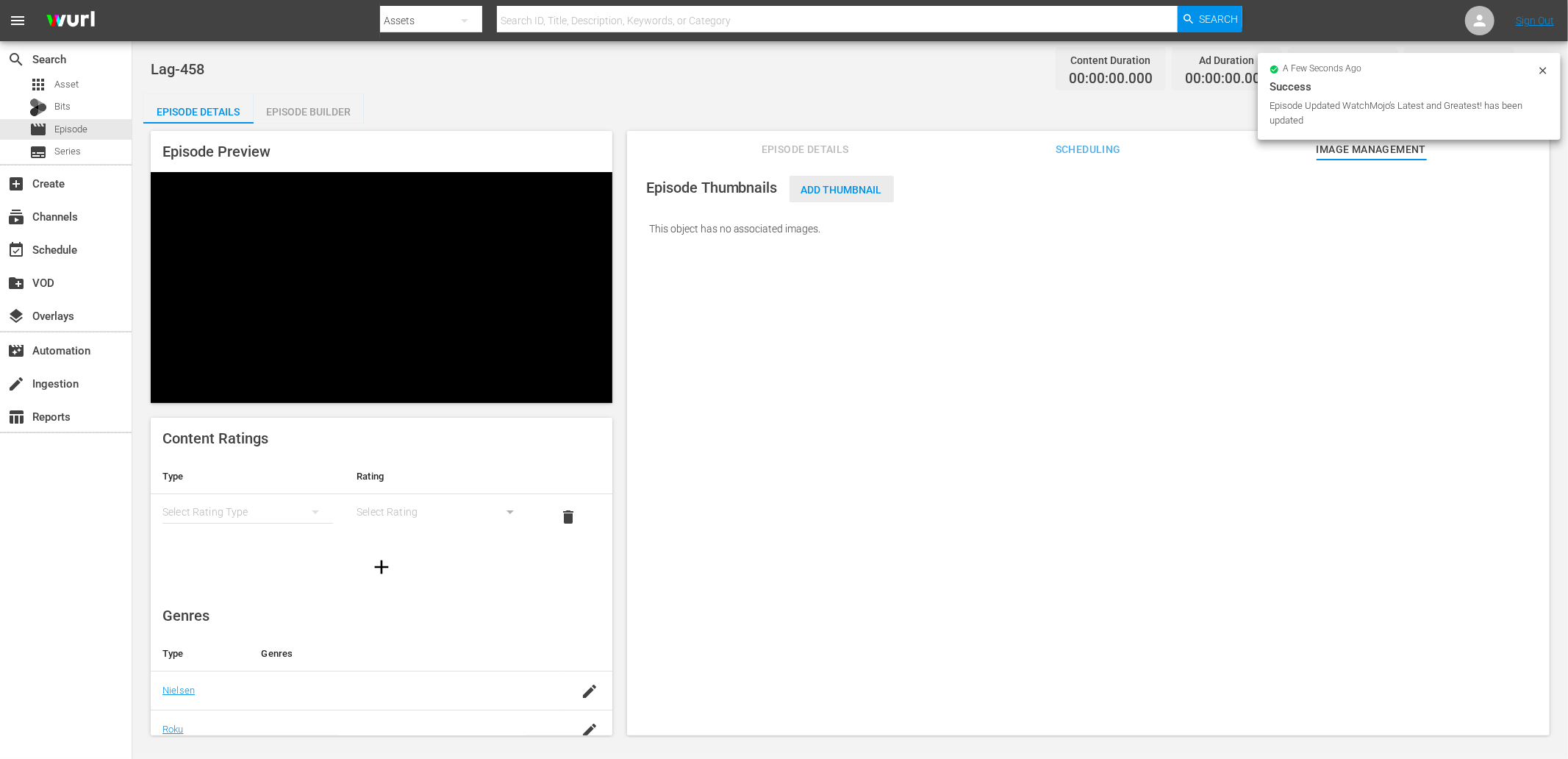
click at [831, 186] on span "Add Thumbnail" at bounding box center [842, 189] width 105 height 12
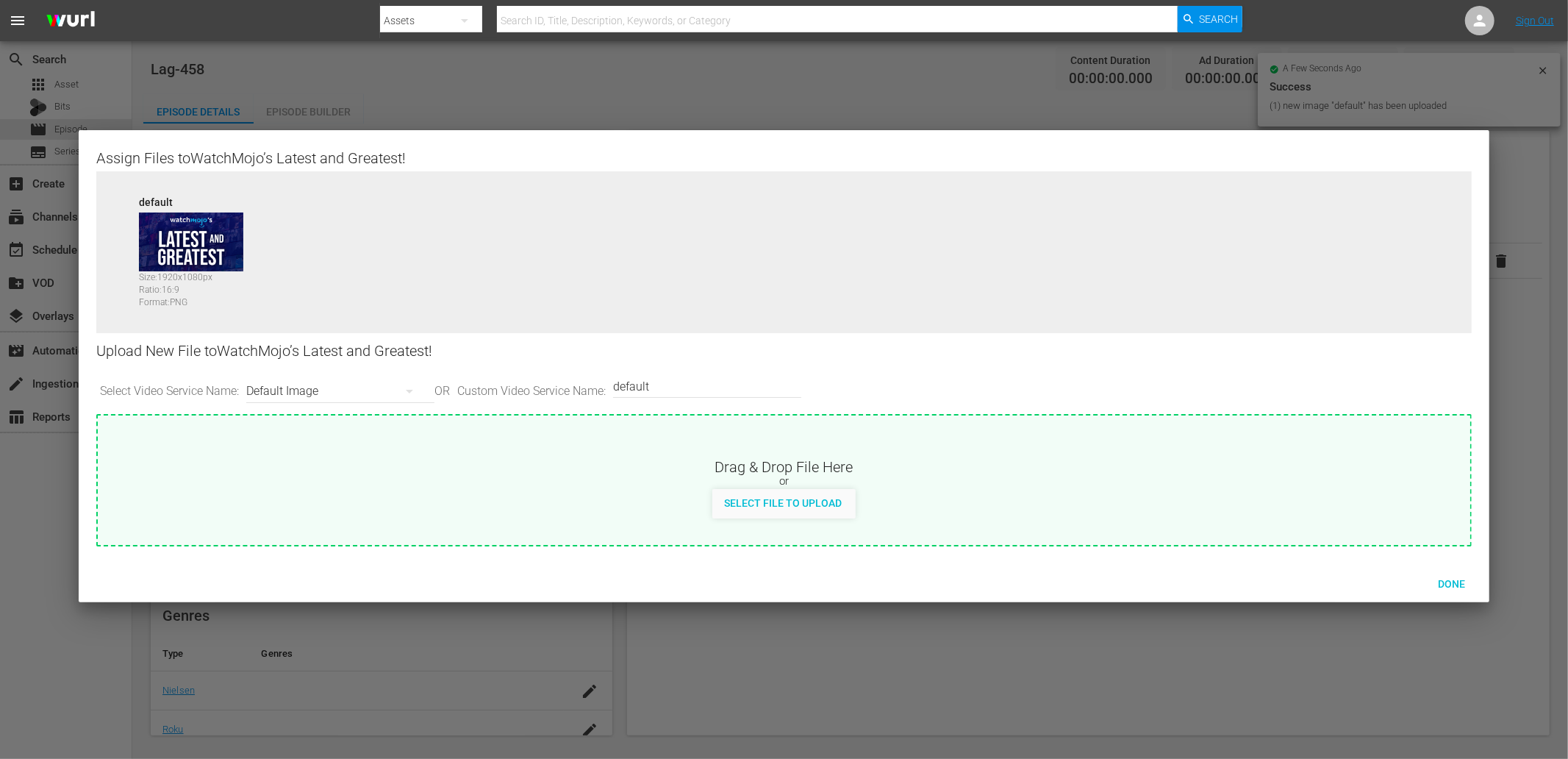
click at [298, 394] on div "Default Image" at bounding box center [336, 391] width 181 height 41
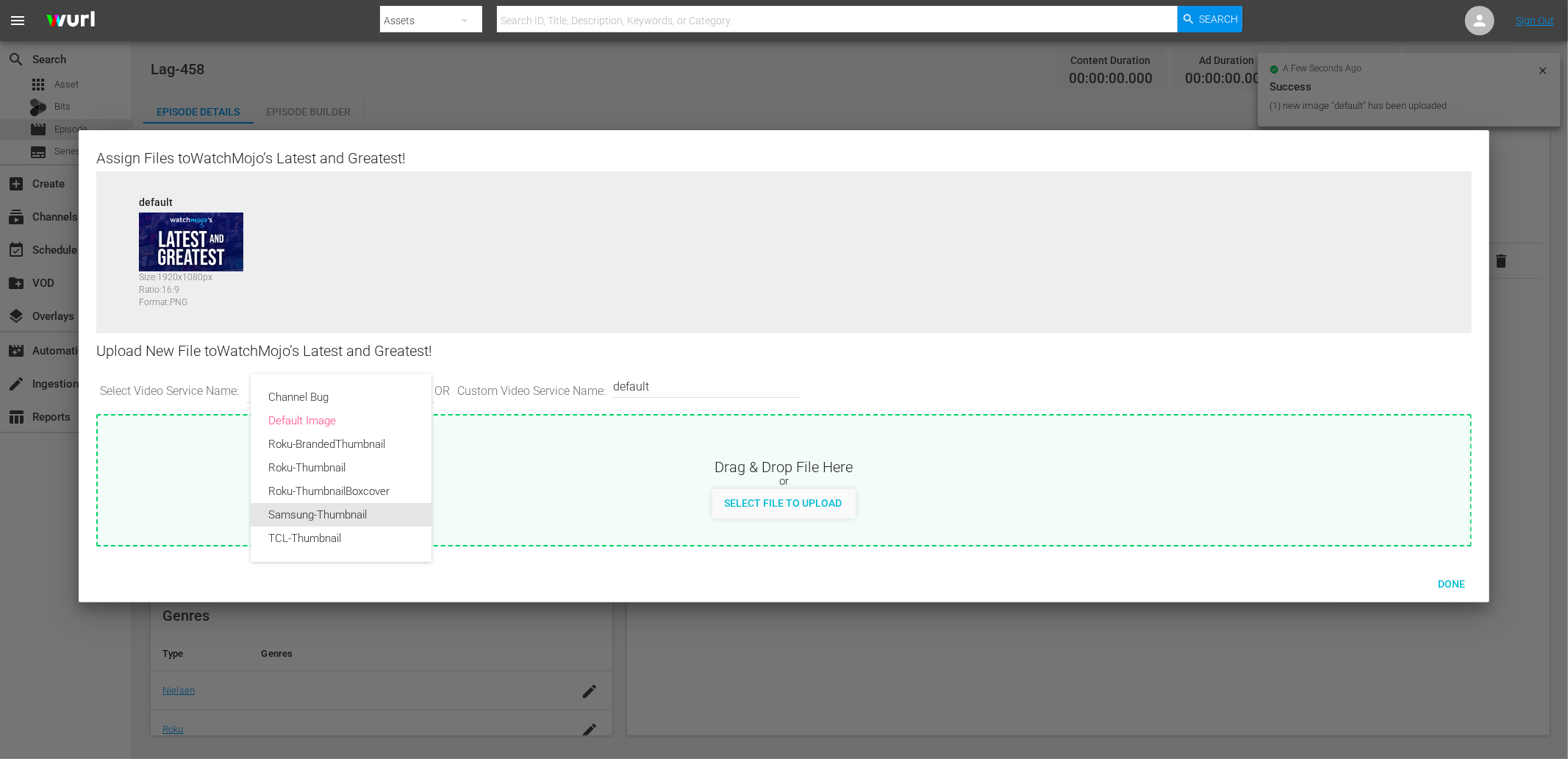
click at [319, 509] on div "Samsung-Thumbnail" at bounding box center [341, 515] width 146 height 23
type input "Samsung-Thumbnail"
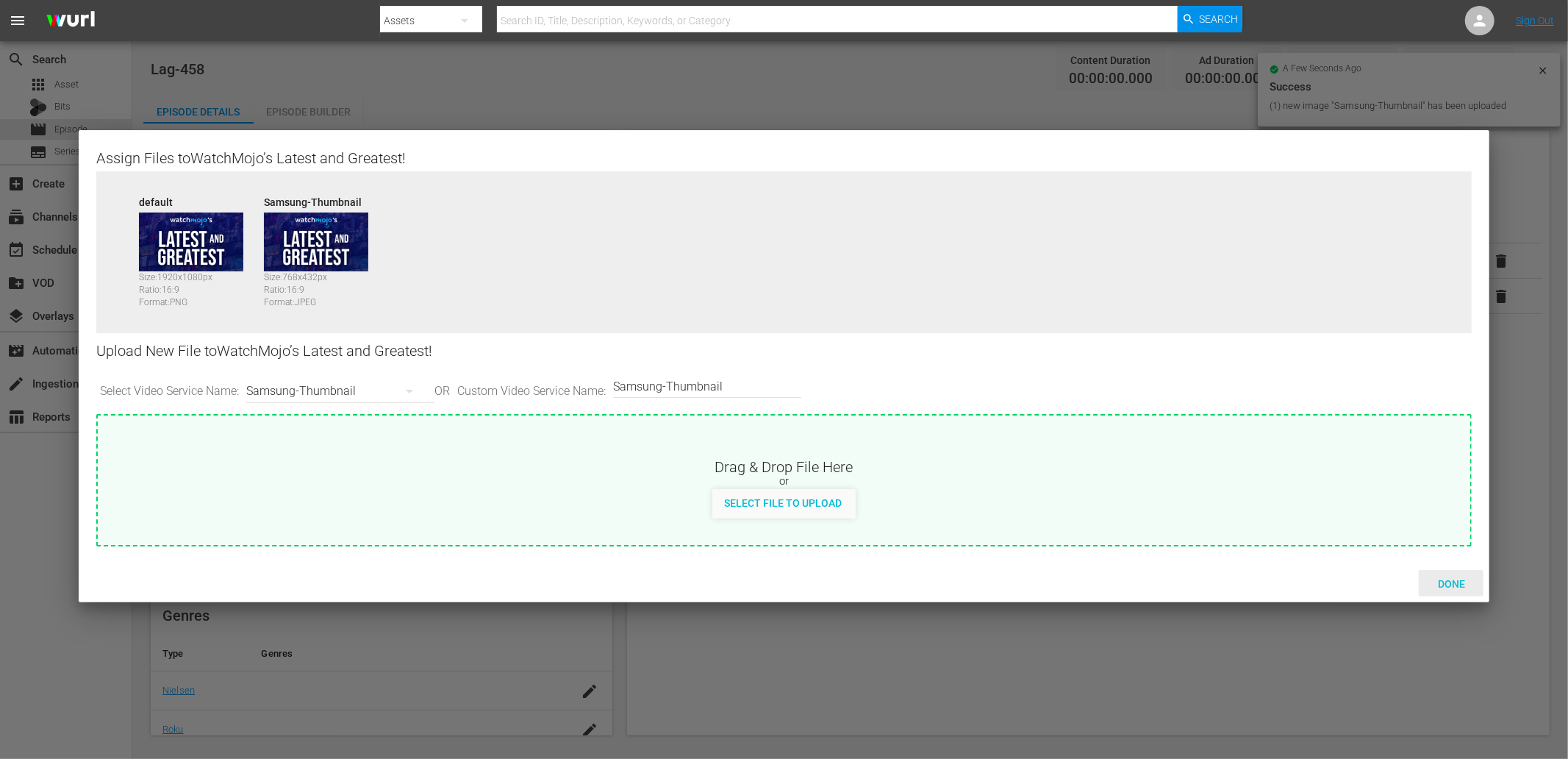
click at [1442, 582] on span "Done" at bounding box center [1451, 583] width 50 height 12
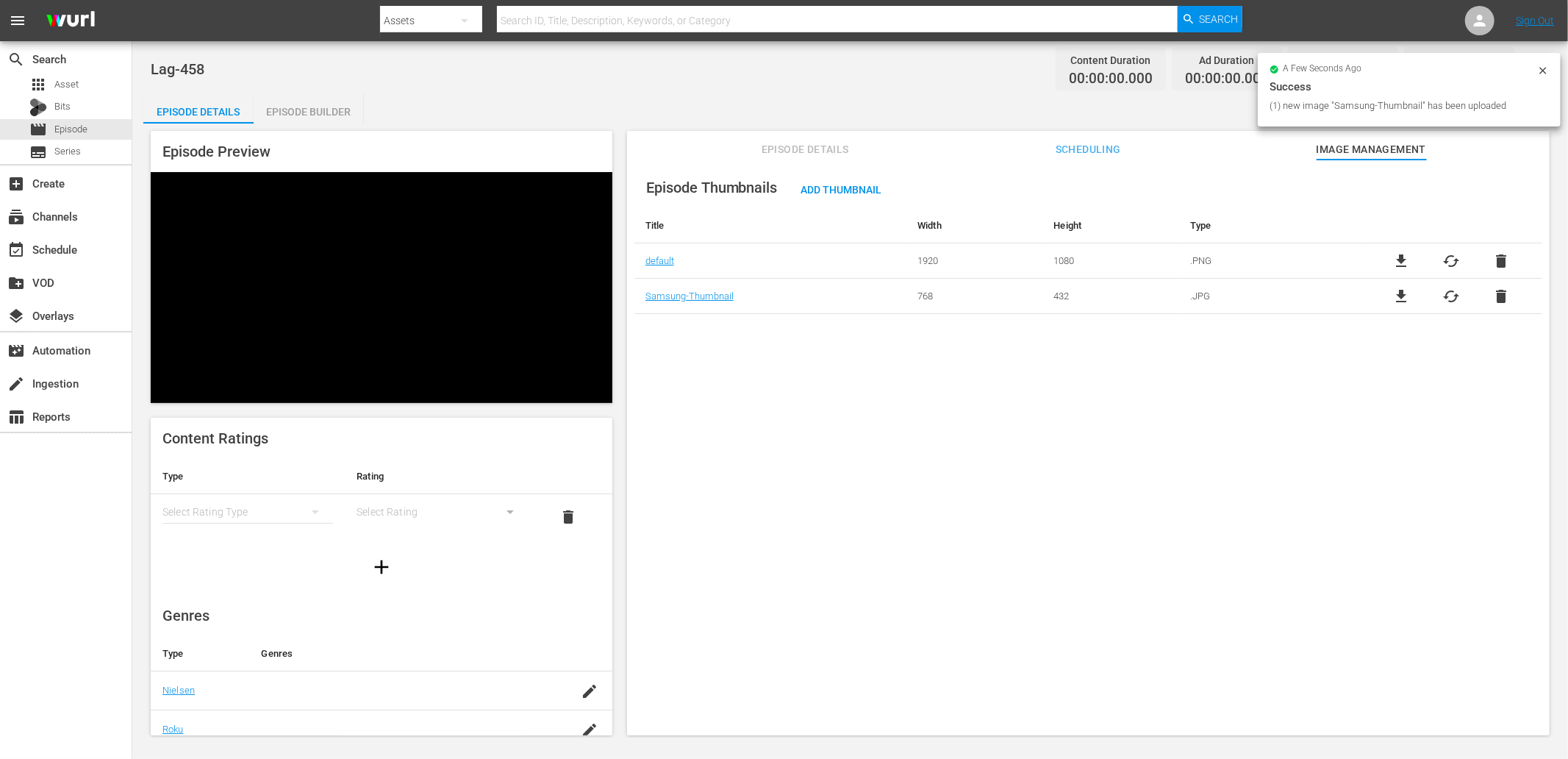
click at [321, 103] on div "Episode Builder" at bounding box center [308, 112] width 110 height 36
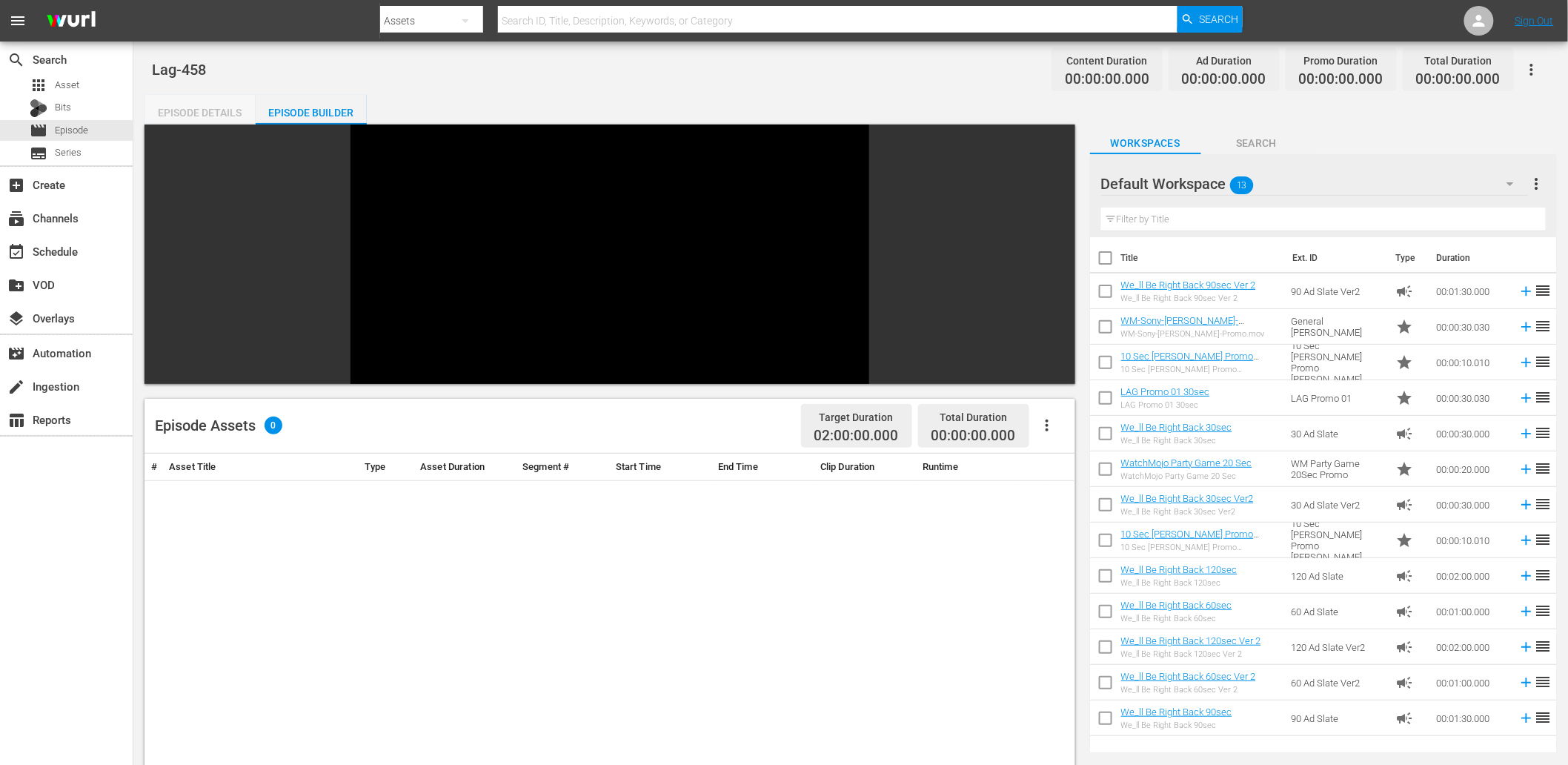
click at [197, 113] on div "Episode Details" at bounding box center [200, 113] width 111 height 36
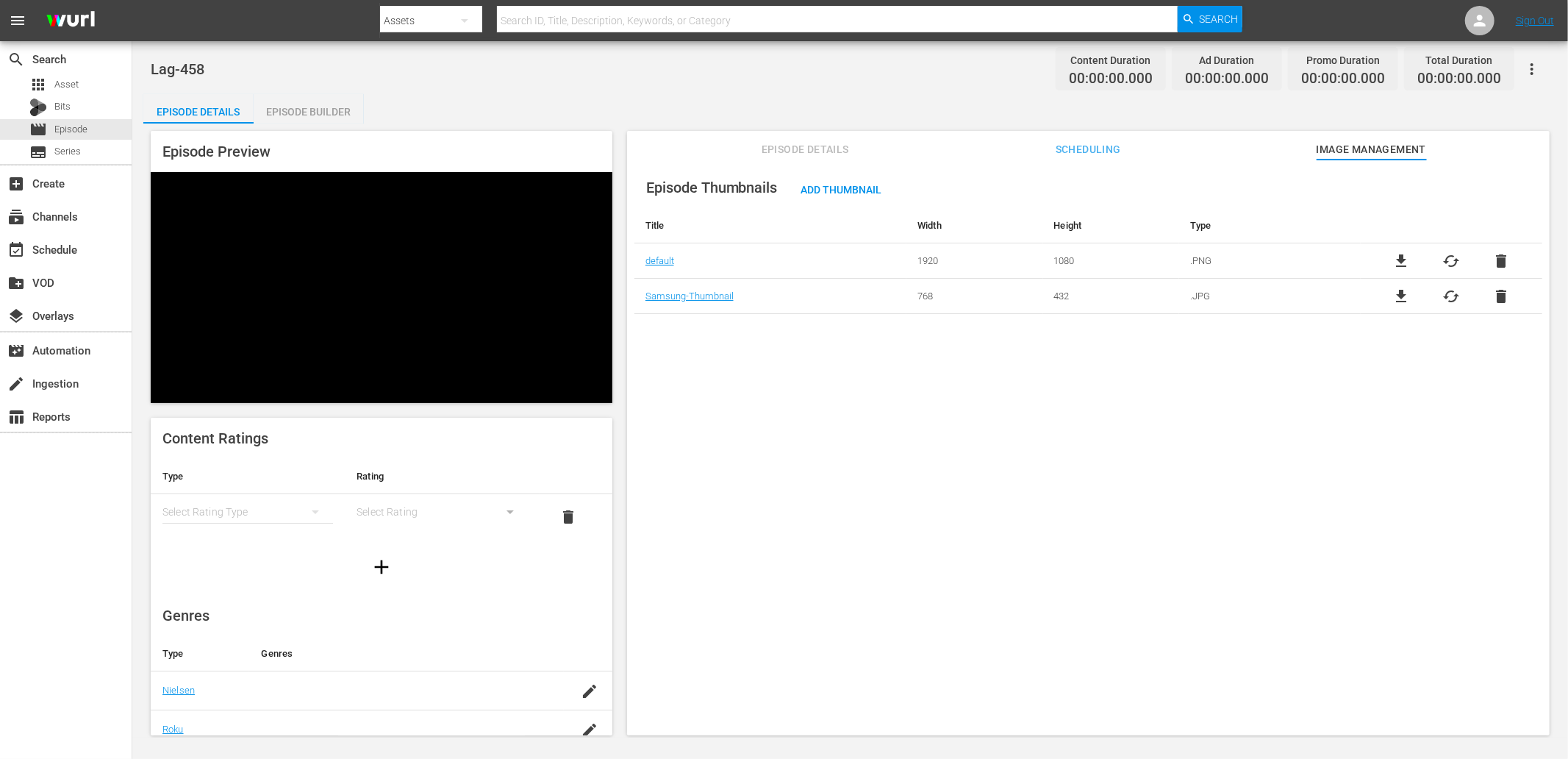
click at [314, 105] on div "Episode Builder" at bounding box center [308, 112] width 110 height 36
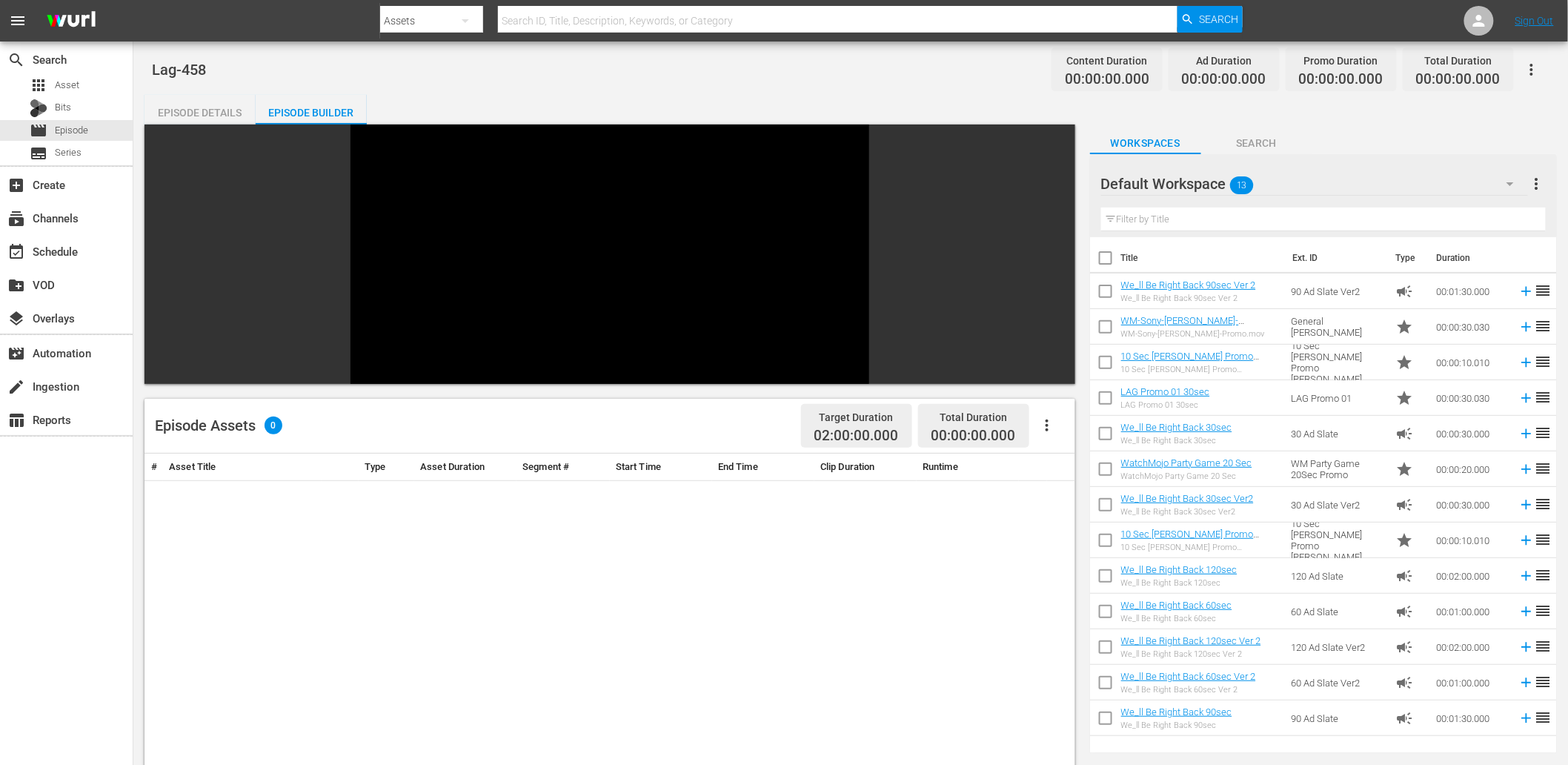
click at [1301, 178] on div "Default Workspace 13" at bounding box center [1314, 184] width 427 height 41
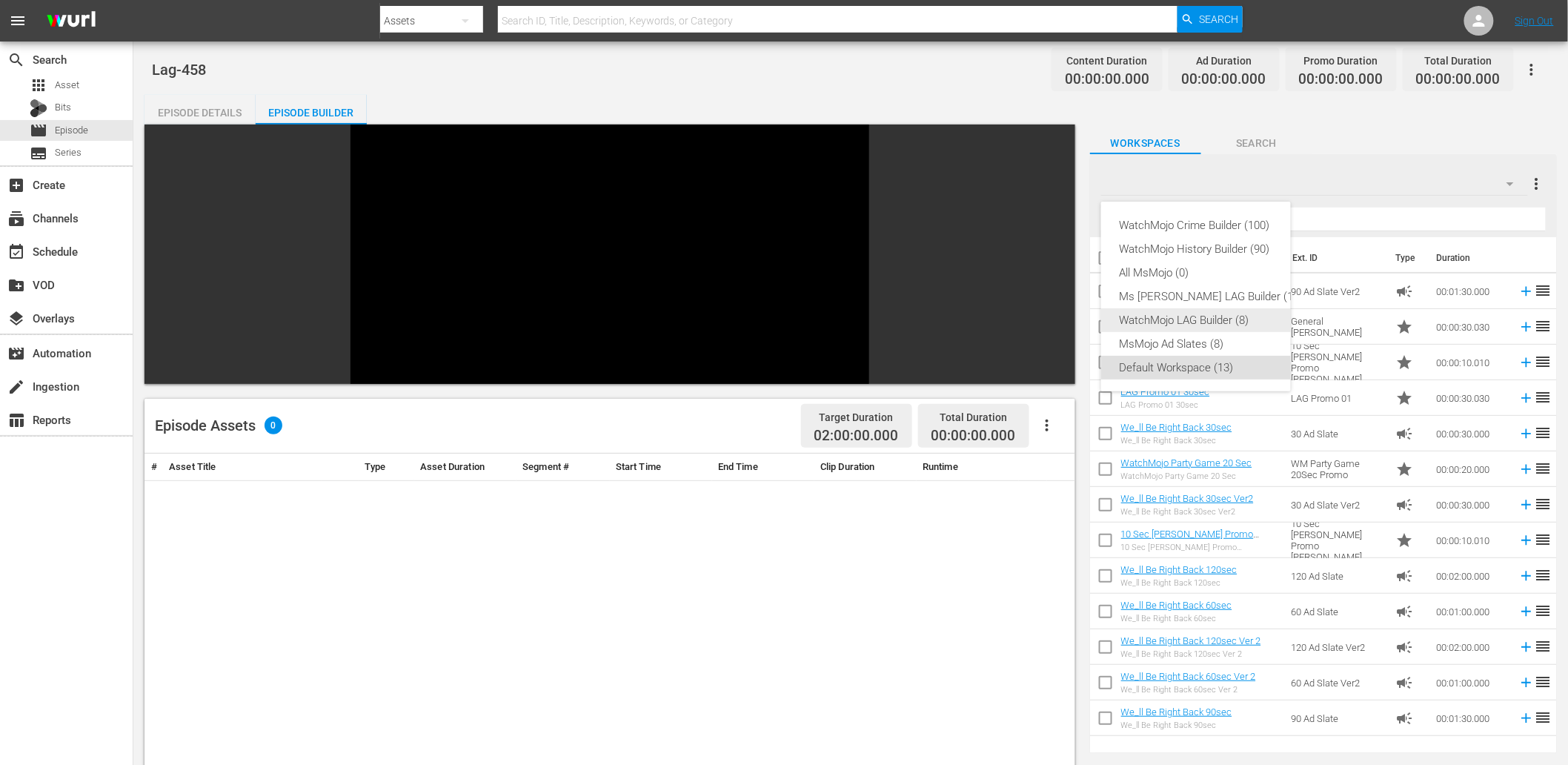
click at [1180, 317] on div "WatchMojo LAG Builder (8)" at bounding box center [1210, 320] width 184 height 23
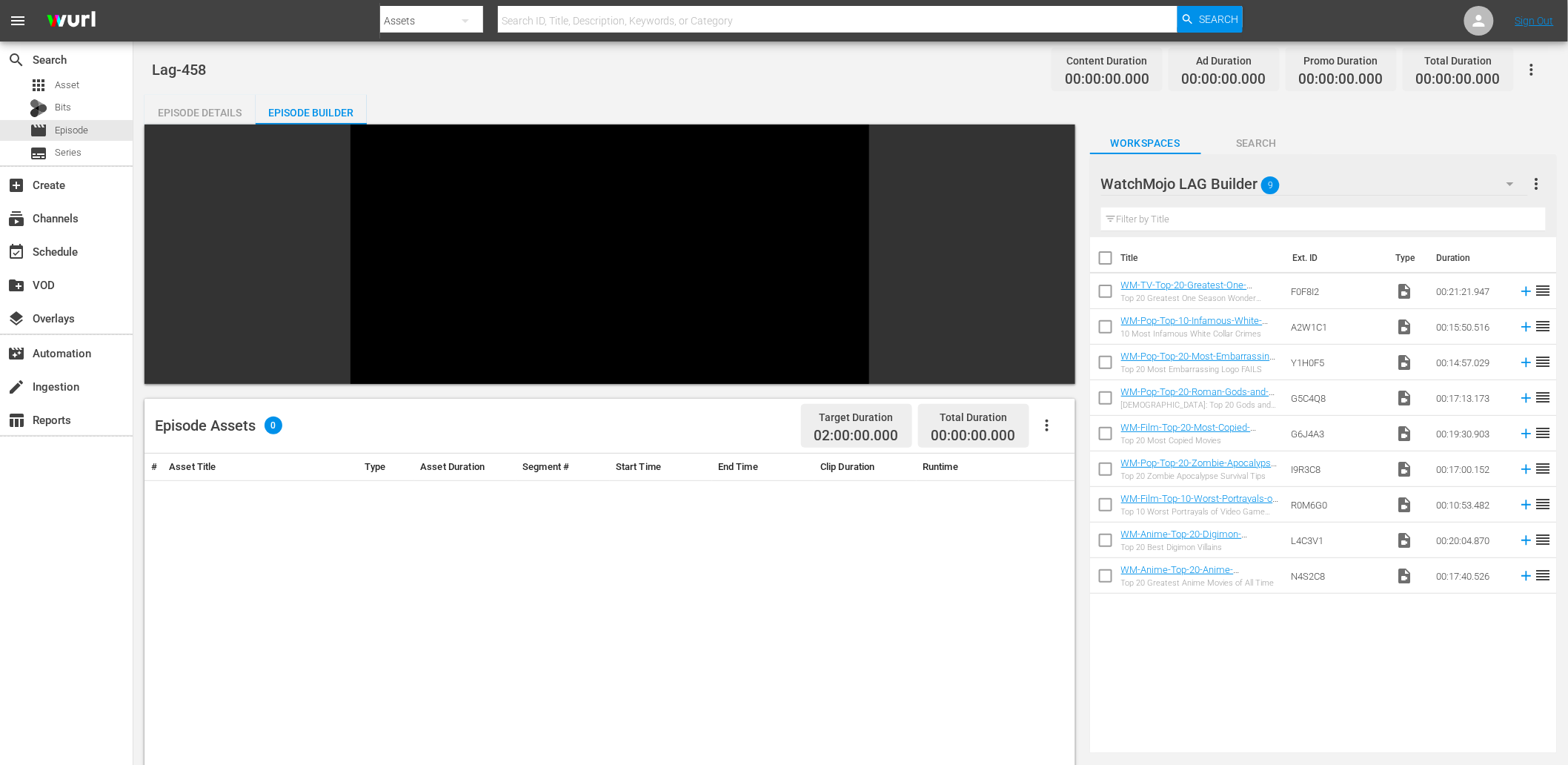
click at [1100, 252] on input "checkbox" at bounding box center [1105, 261] width 31 height 31
checkbox input "true"
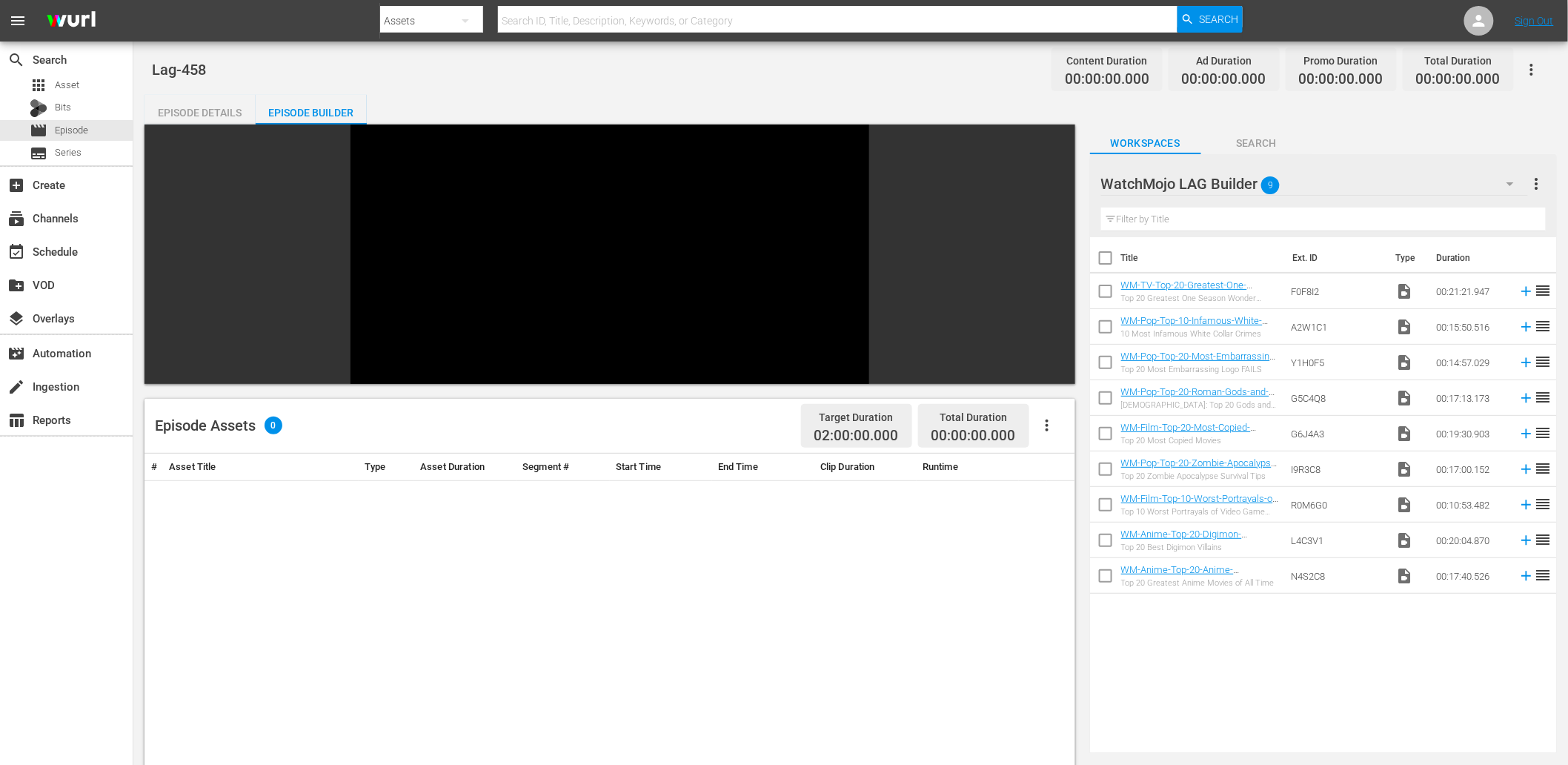
checkbox input "true"
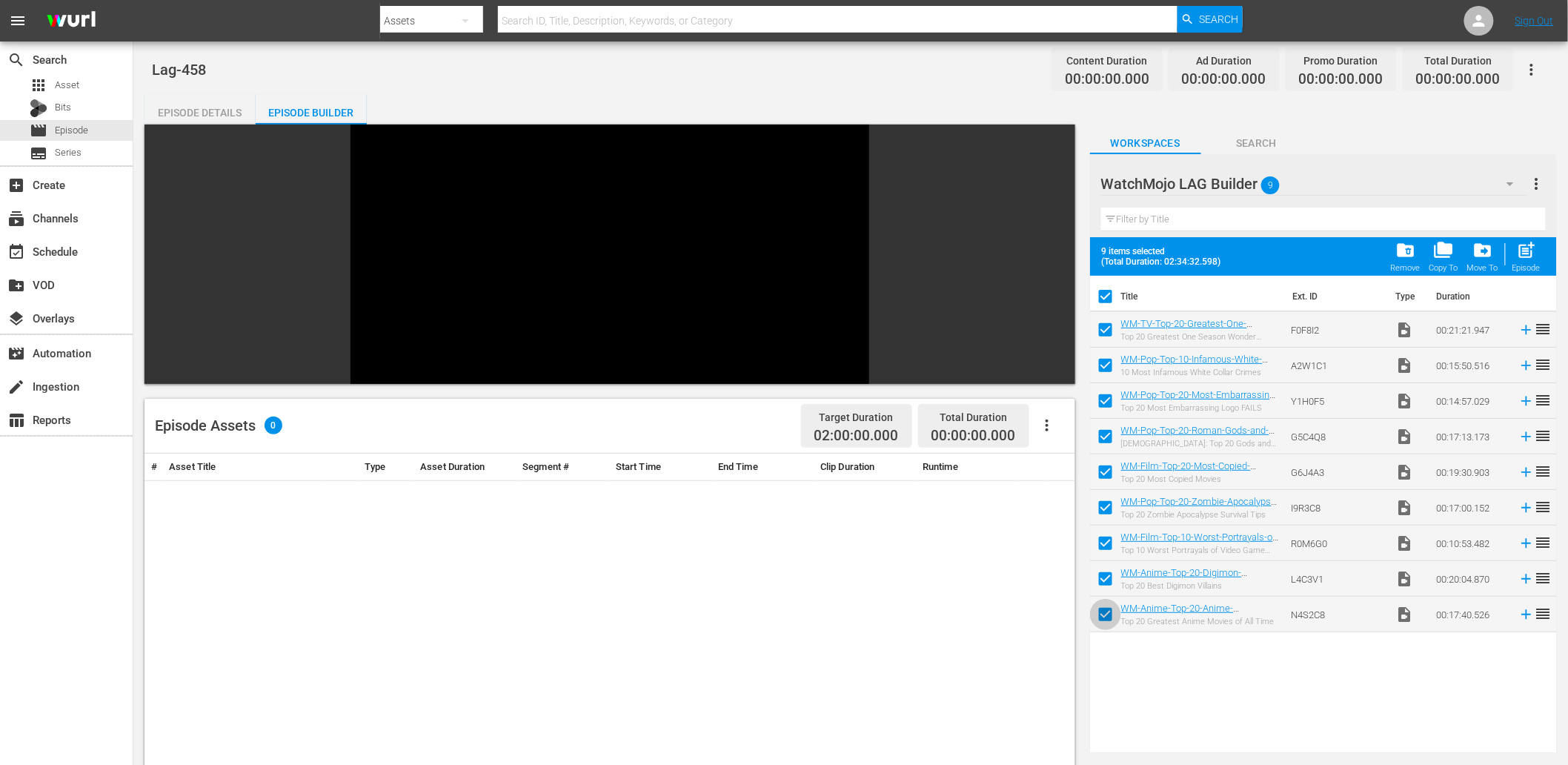
click at [1097, 625] on input "checkbox" at bounding box center [1105, 617] width 31 height 31
checkbox input "false"
click at [1105, 582] on input "checkbox" at bounding box center [1105, 582] width 31 height 31
checkbox input "false"
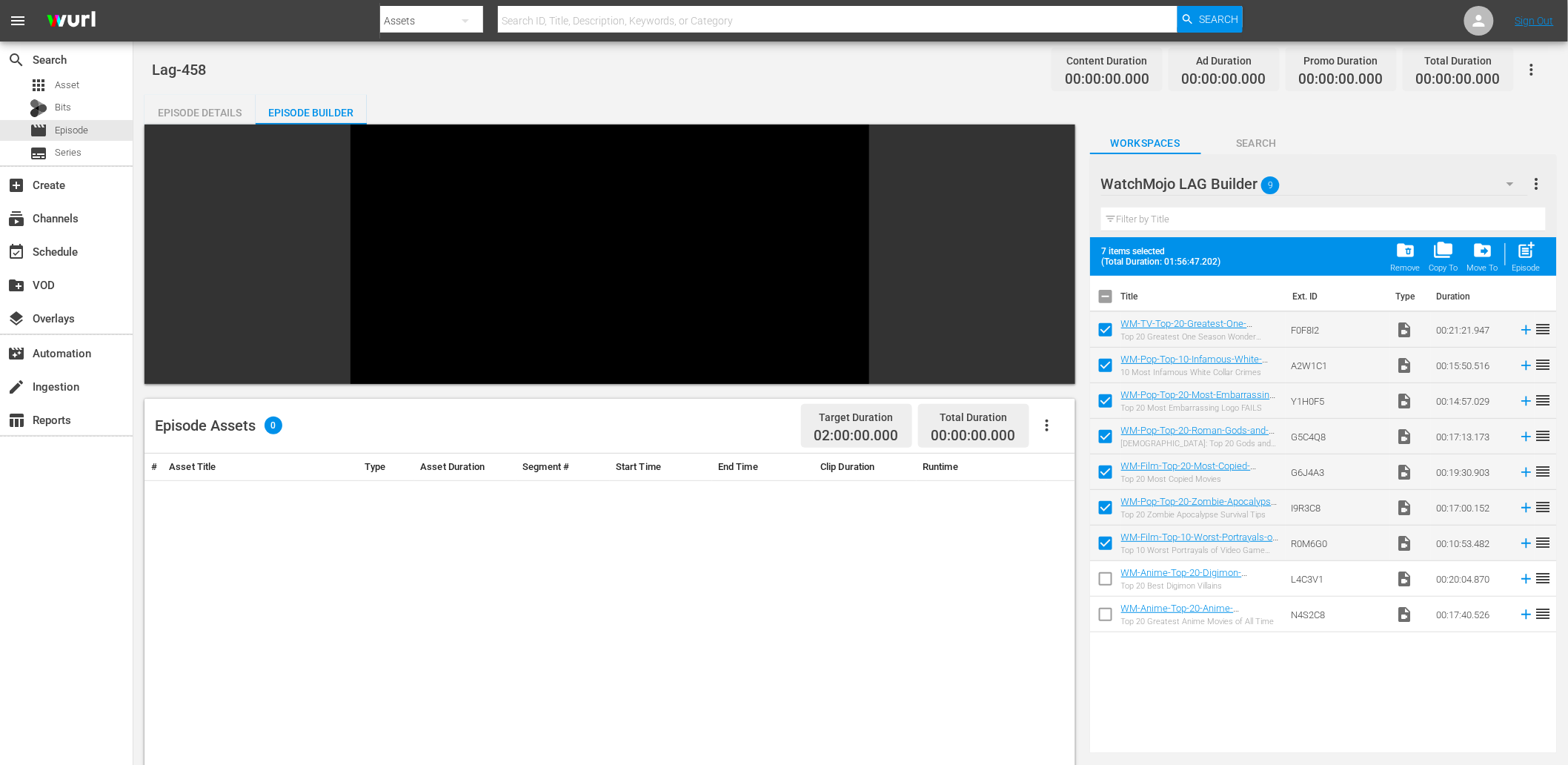
click at [1097, 434] on input "checkbox" at bounding box center [1105, 440] width 31 height 31
click at [1100, 441] on input "checkbox" at bounding box center [1105, 440] width 31 height 31
checkbox input "false"
click at [1102, 615] on input "checkbox" at bounding box center [1105, 617] width 31 height 31
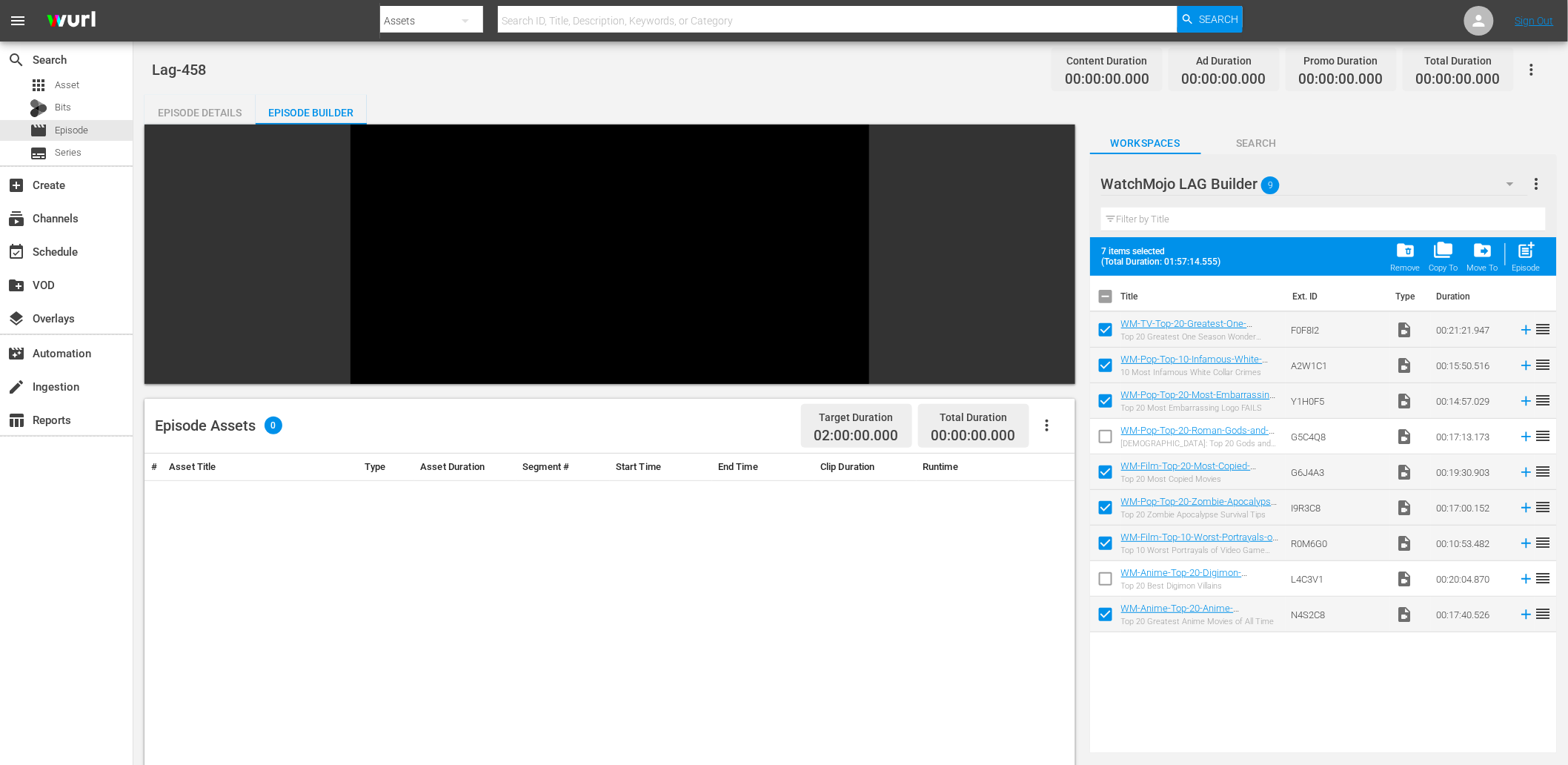
click at [1102, 619] on input "checkbox" at bounding box center [1105, 617] width 31 height 31
checkbox input "false"
click at [1109, 516] on input "checkbox" at bounding box center [1105, 511] width 31 height 31
checkbox input "false"
click at [1097, 609] on input "checkbox" at bounding box center [1105, 617] width 31 height 31
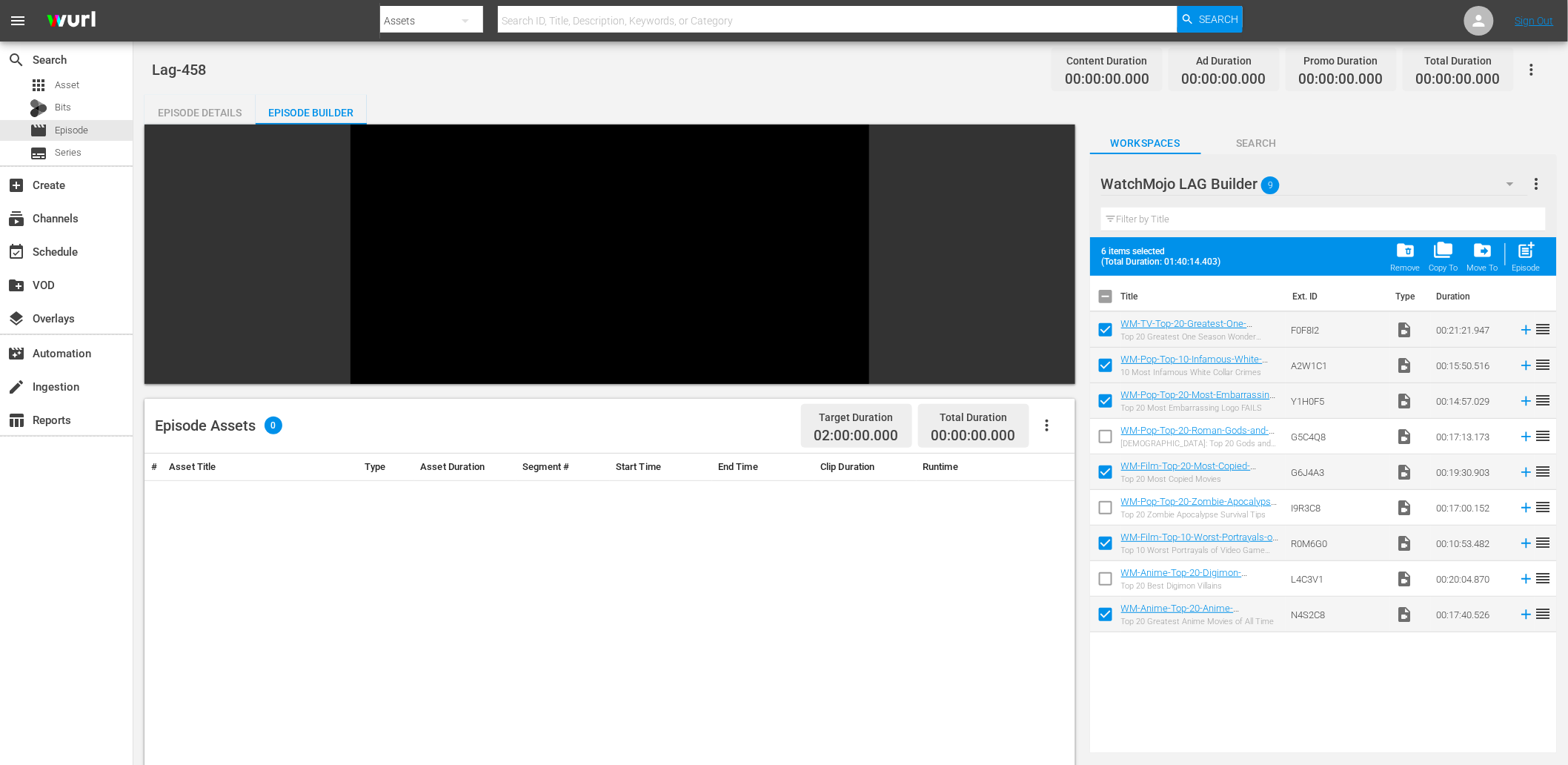
click at [1105, 613] on input "checkbox" at bounding box center [1105, 617] width 31 height 31
checkbox input "false"
click at [1525, 254] on span "post_add" at bounding box center [1527, 250] width 20 height 20
checkbox input "false"
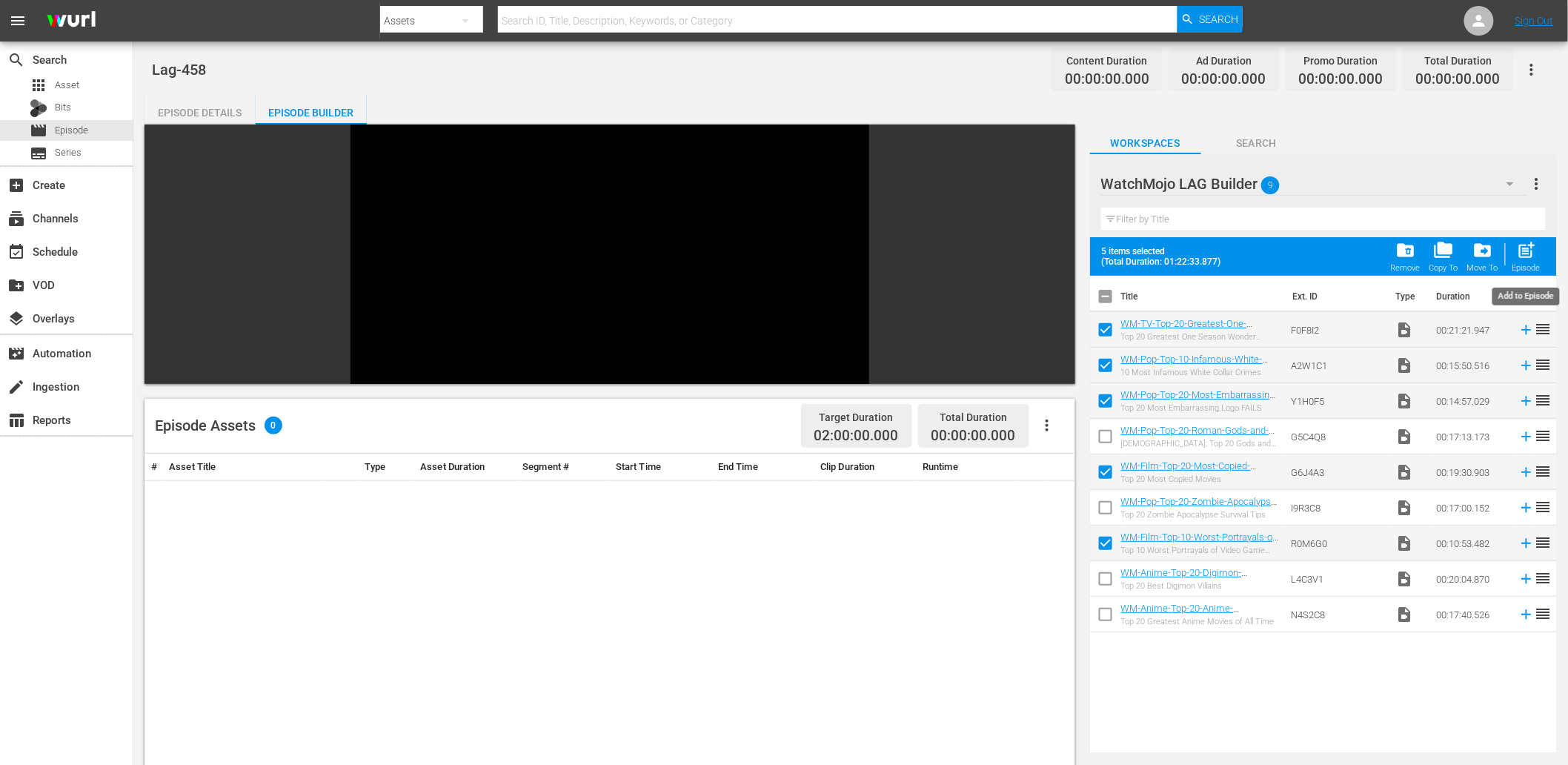
checkbox input "false"
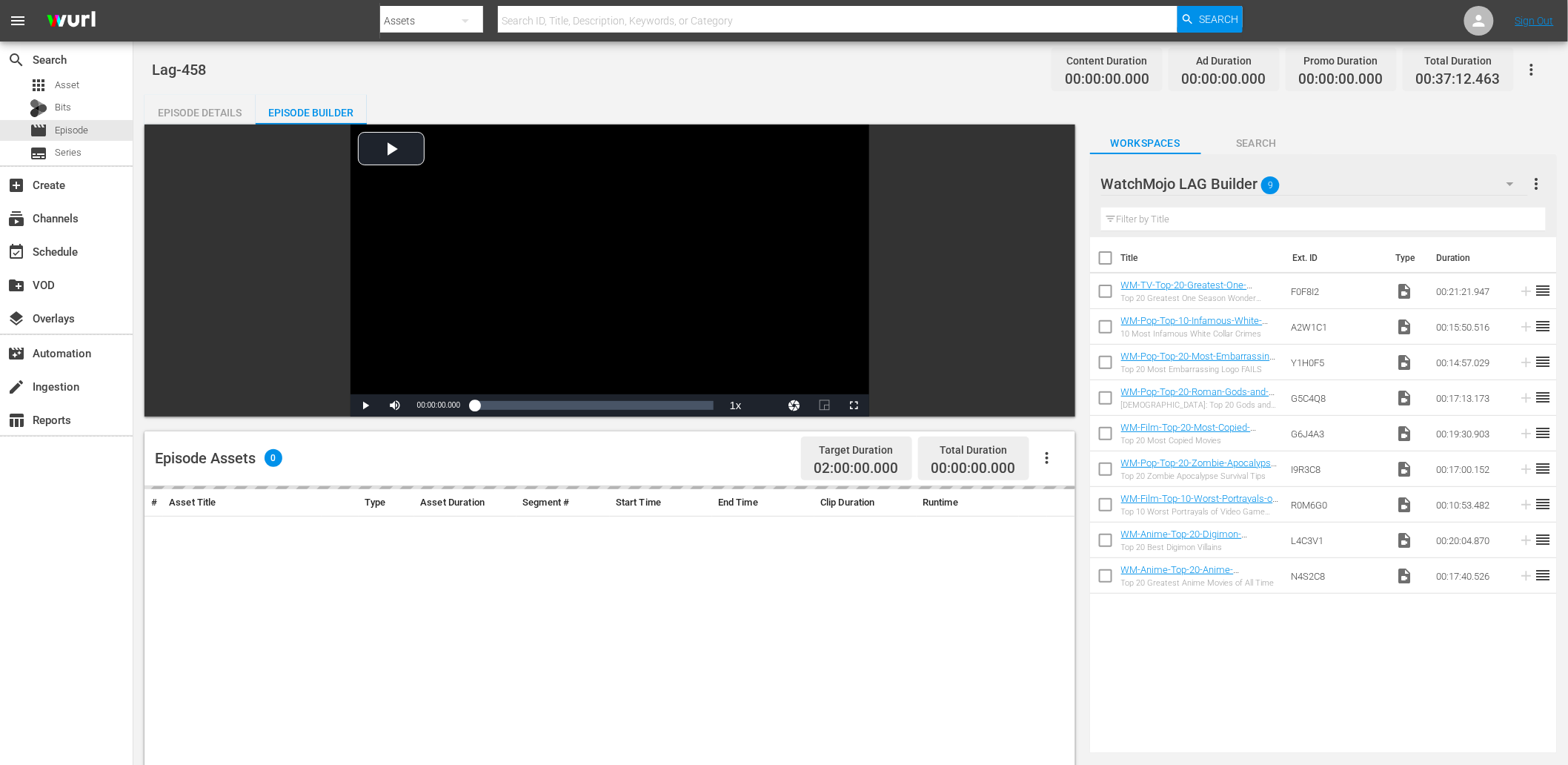
click at [1239, 138] on span "Search" at bounding box center [1256, 144] width 111 height 19
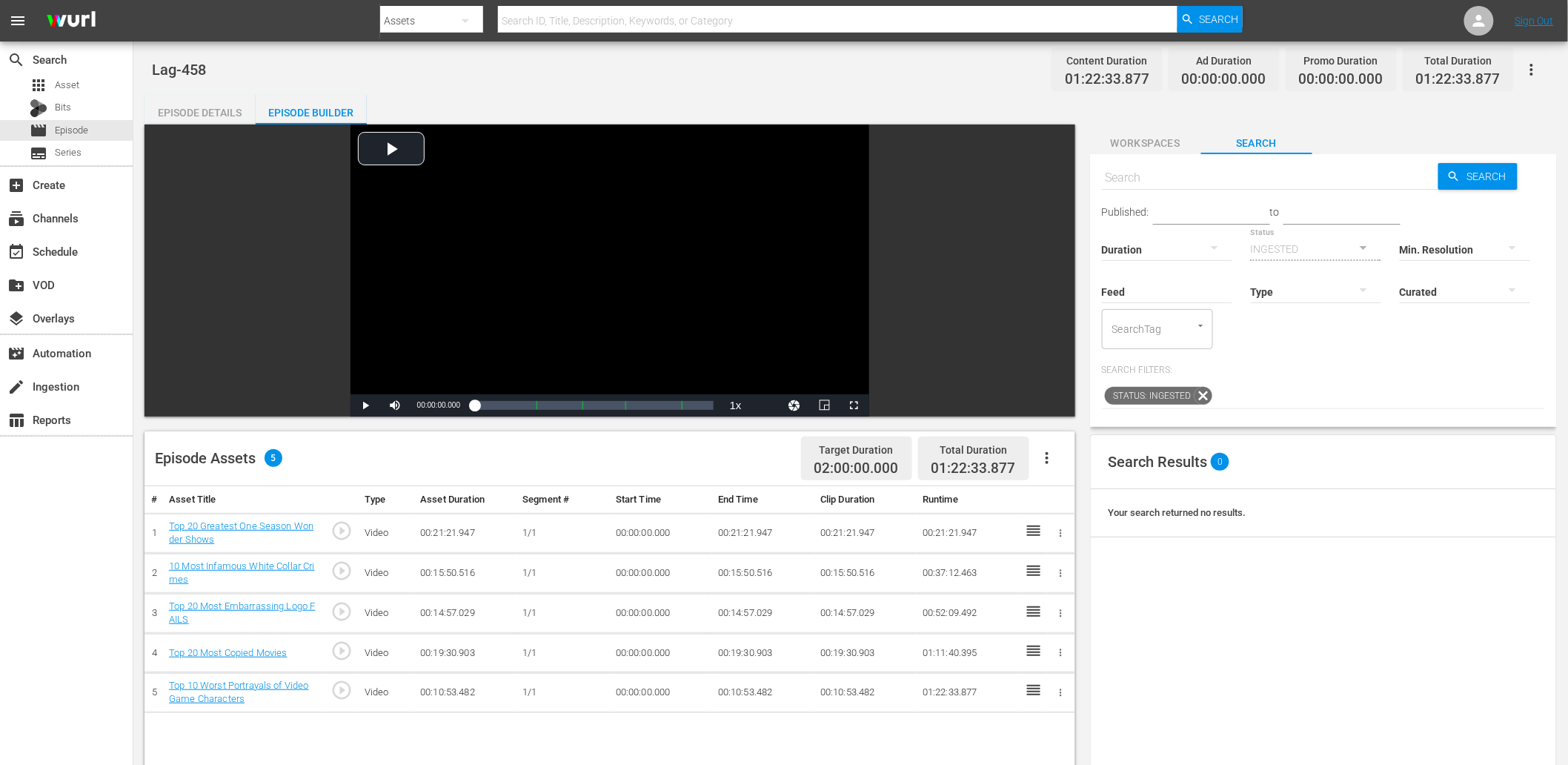
click at [1140, 172] on input "text" at bounding box center [1270, 178] width 338 height 36
paste input "WM-Film-Top-100-Useless-Film-Facts-You-Dont-Need-to-Know_F3Q6L7"
type input "WM-Film-Top-100-Useless-Film-Facts-You-Dont-Need-to-Know_F3Q6L7"
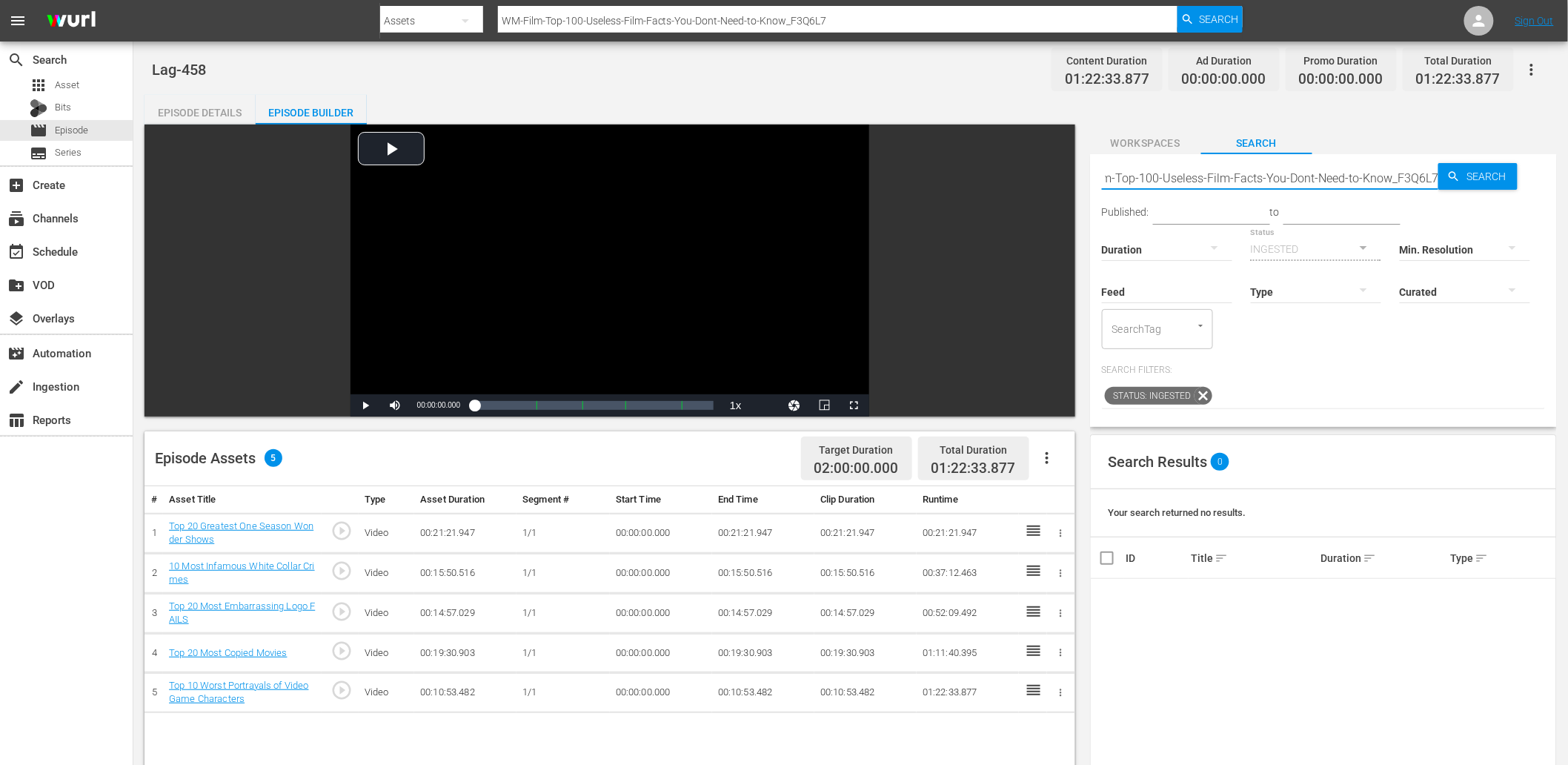
scroll to position [0, 0]
drag, startPoint x: 1357, startPoint y: 176, endPoint x: 778, endPoint y: 198, distance: 579.4
click at [830, 198] on div "Video Player is loading. Play Video Play Mute Current Time 00:00:00.000 / Durat…" at bounding box center [851, 631] width 1413 height 1015
type input "F3Q6L7"
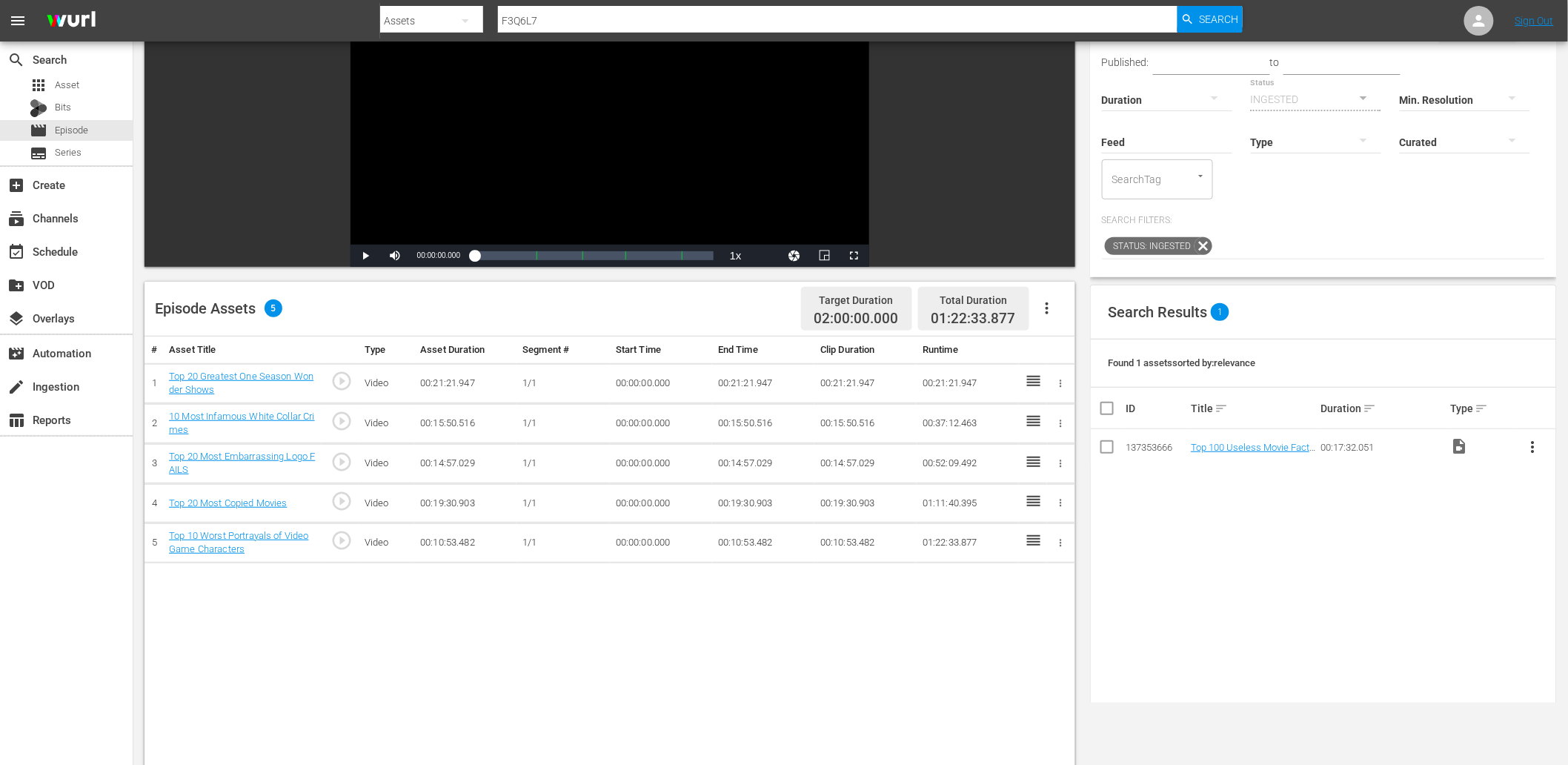
scroll to position [165, 0]
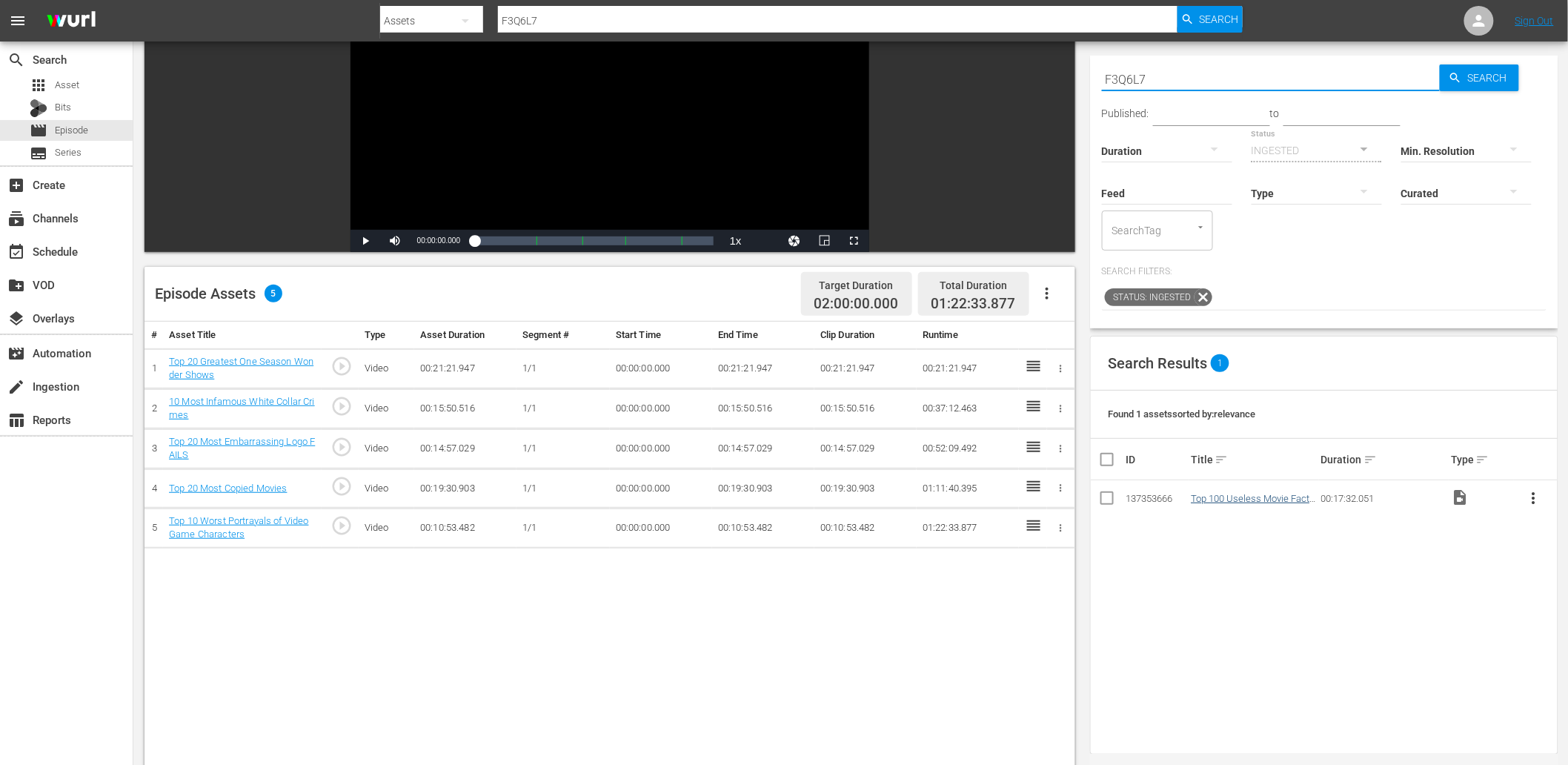
type input "F3Q6L7"
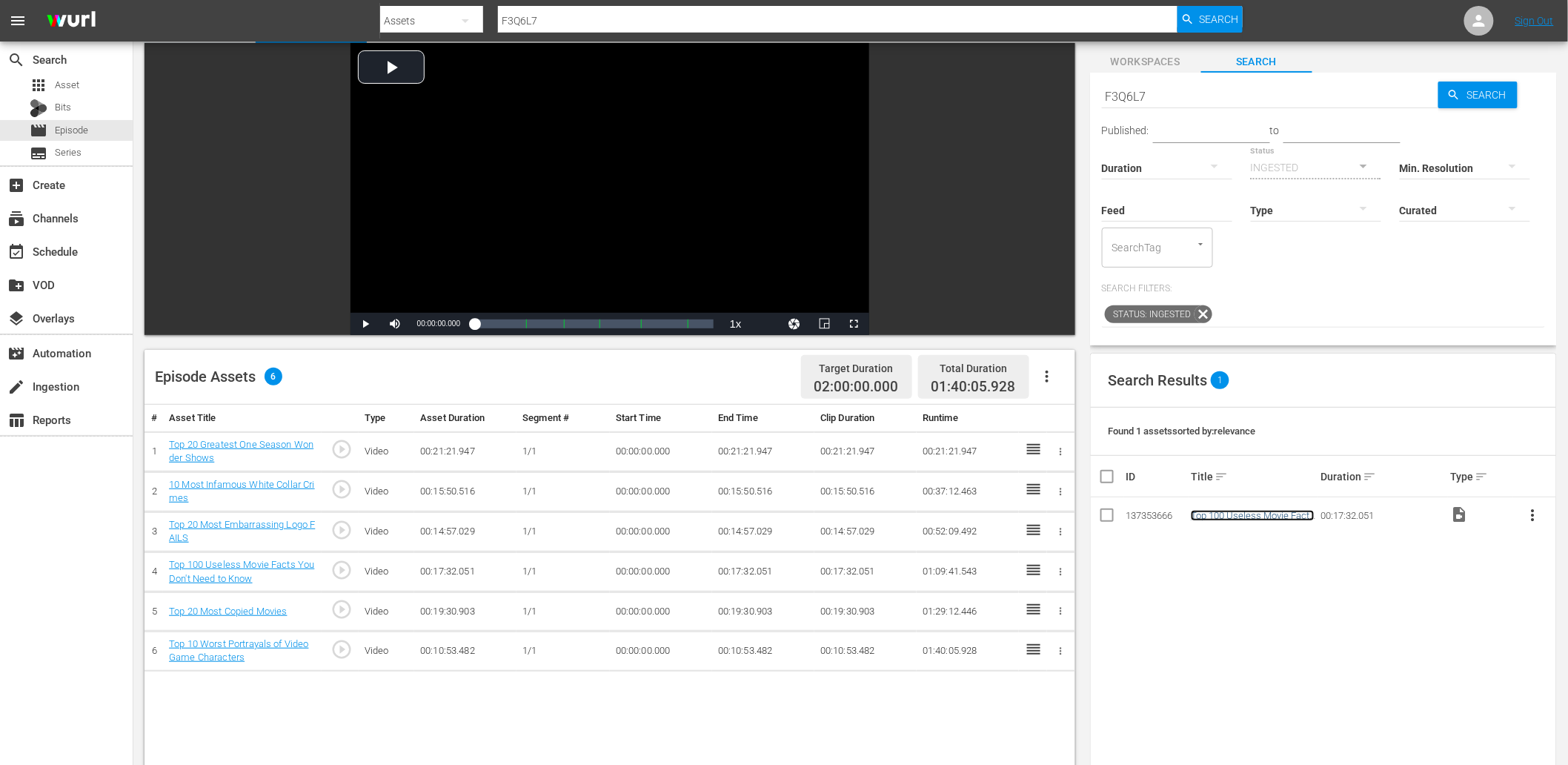
scroll to position [0, 0]
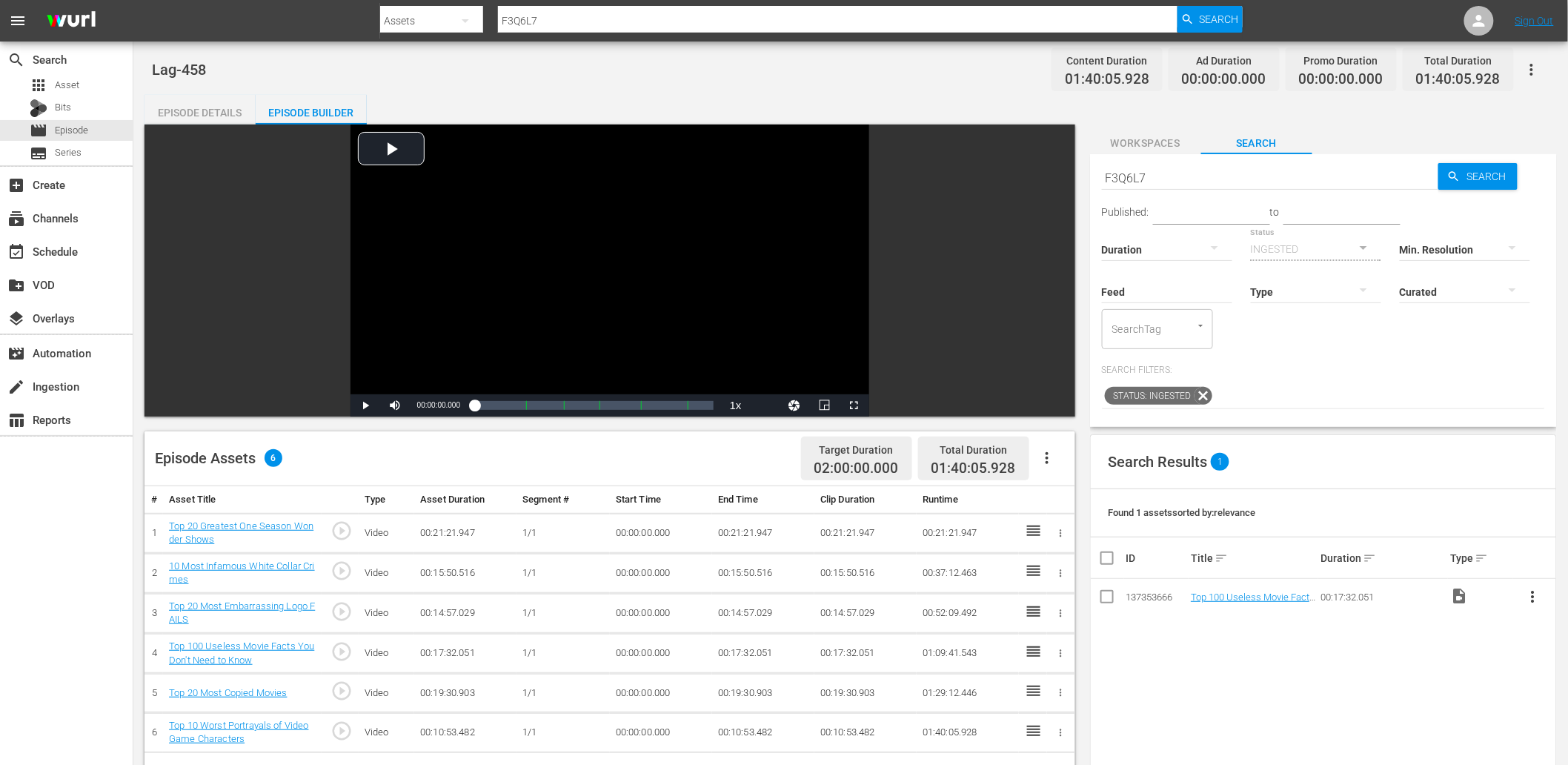
click at [1155, 127] on button "Workspaces" at bounding box center [1145, 139] width 111 height 30
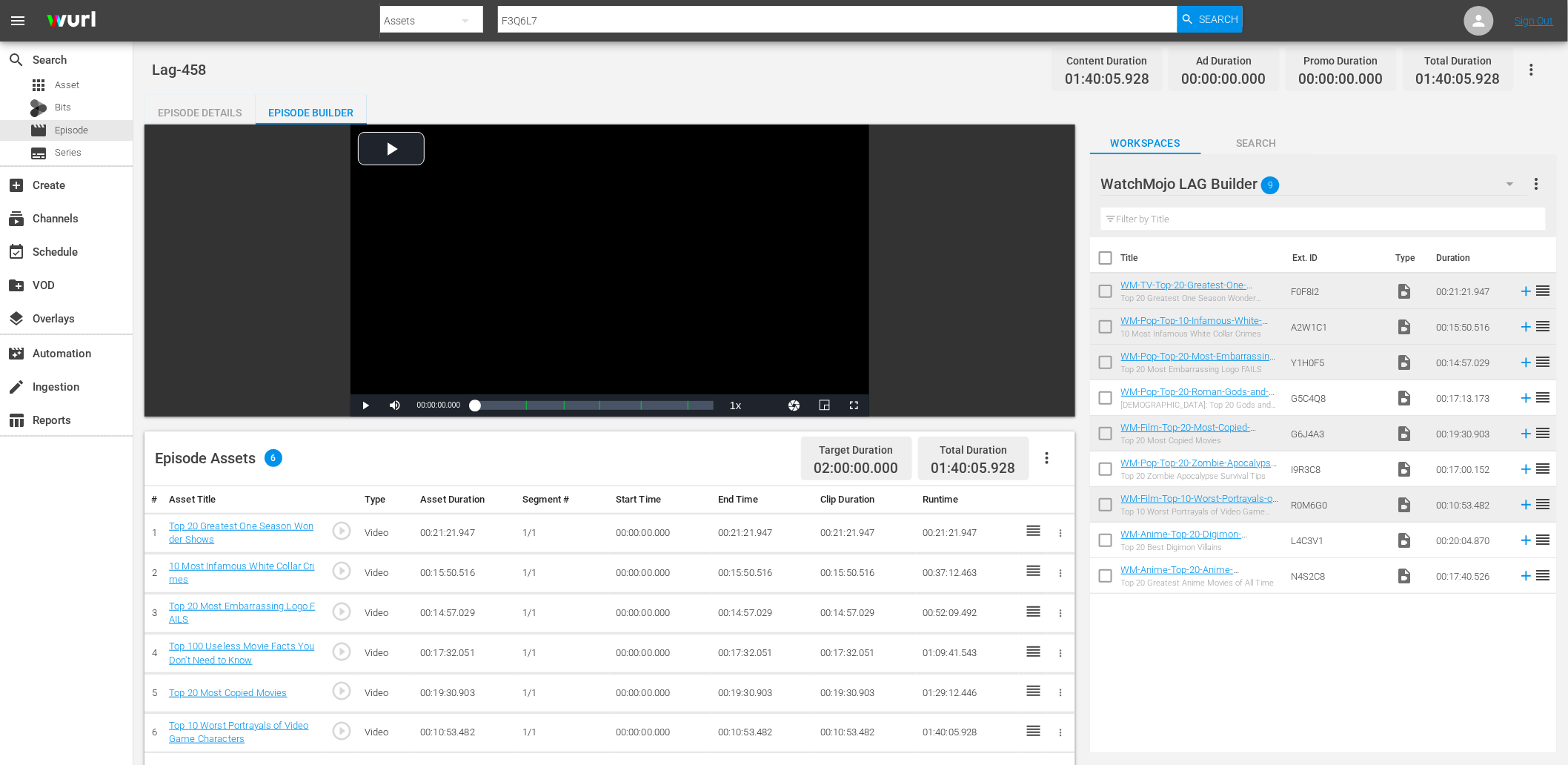
click at [1501, 170] on button "button" at bounding box center [1510, 184] width 36 height 36
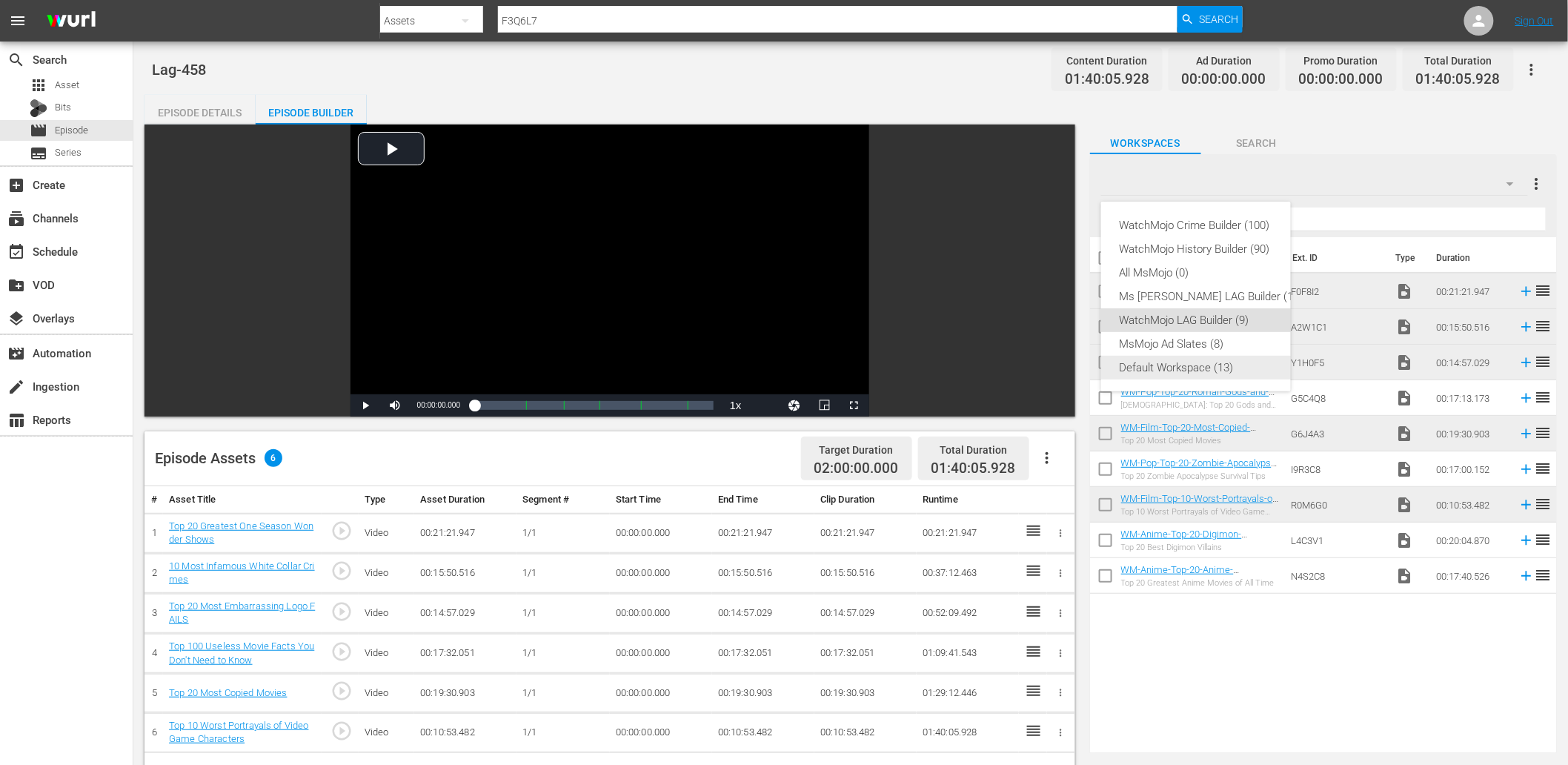
click at [1173, 363] on div "Default Workspace (13)" at bounding box center [1210, 367] width 184 height 23
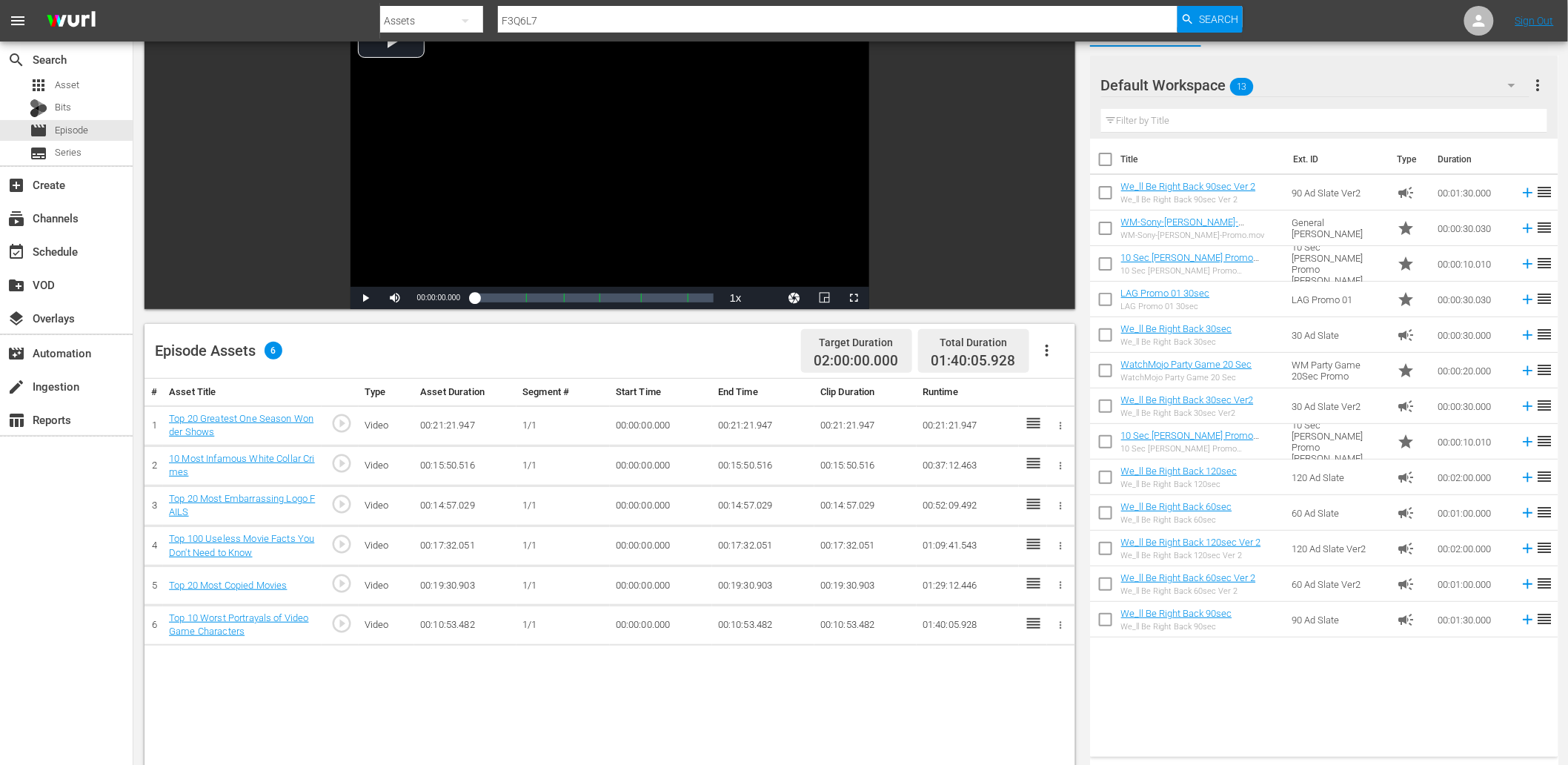
scroll to position [109, 0]
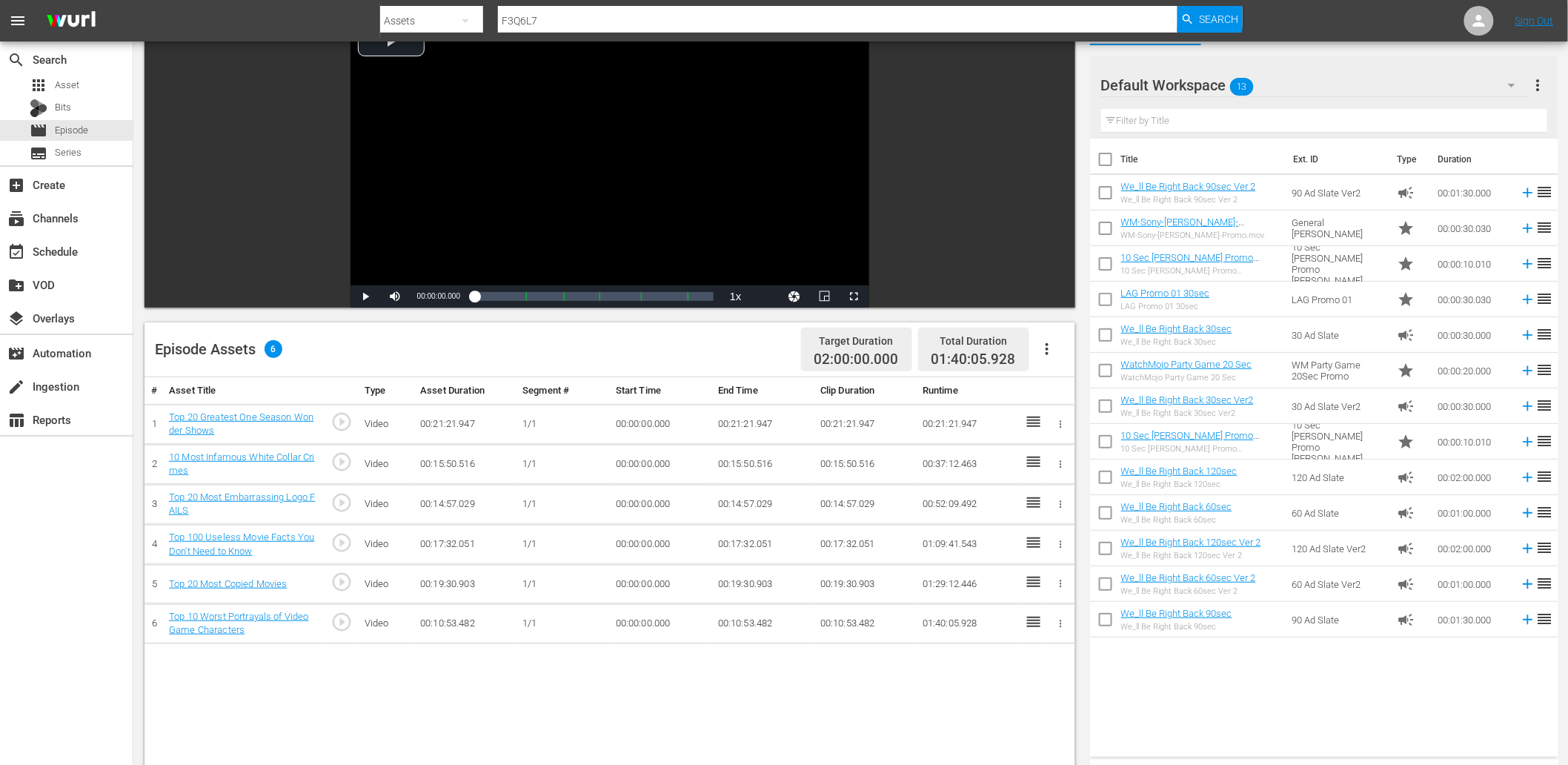
click at [1233, 112] on input "text" at bounding box center [1323, 120] width 446 height 23
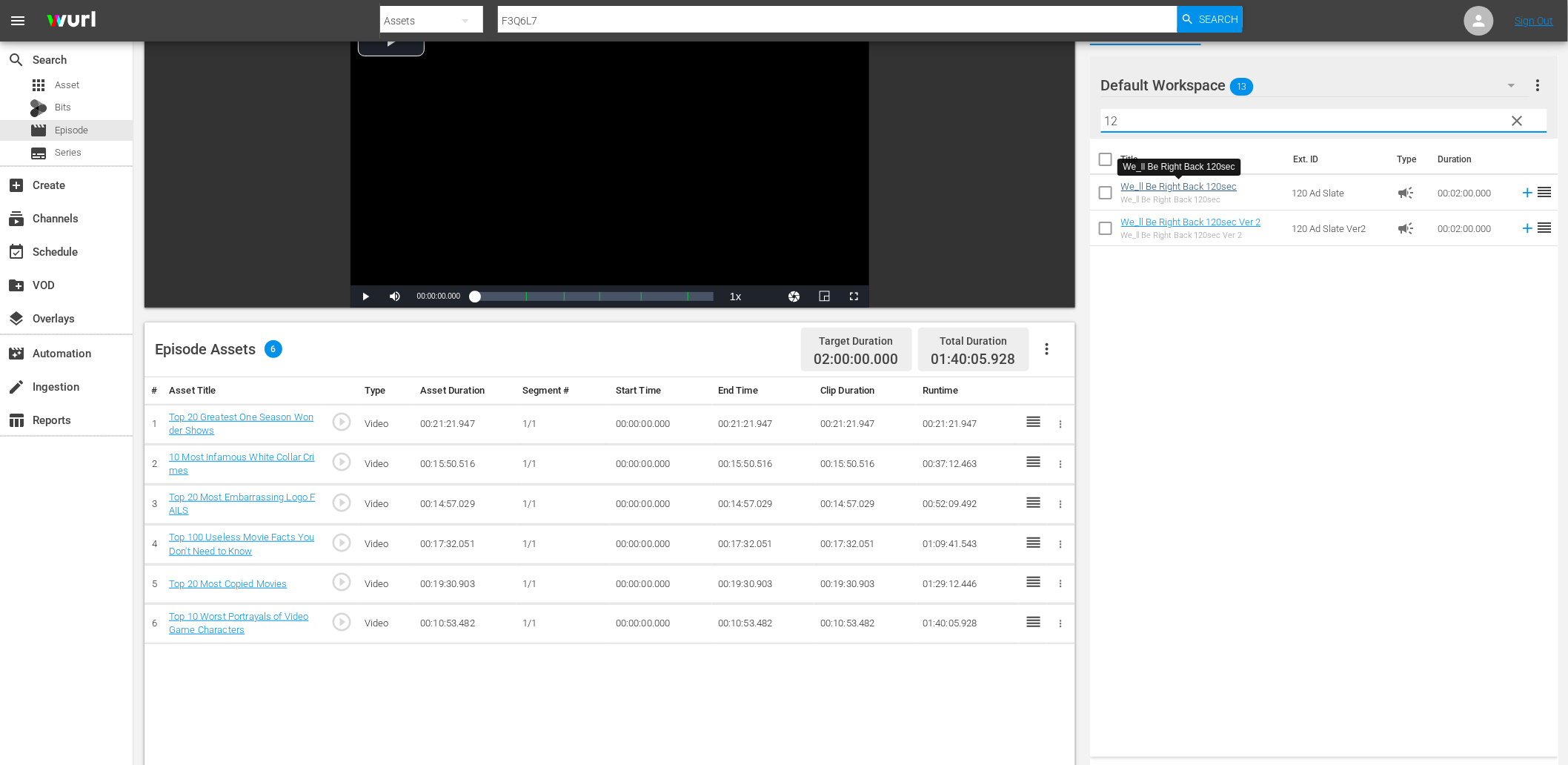
type input "12"
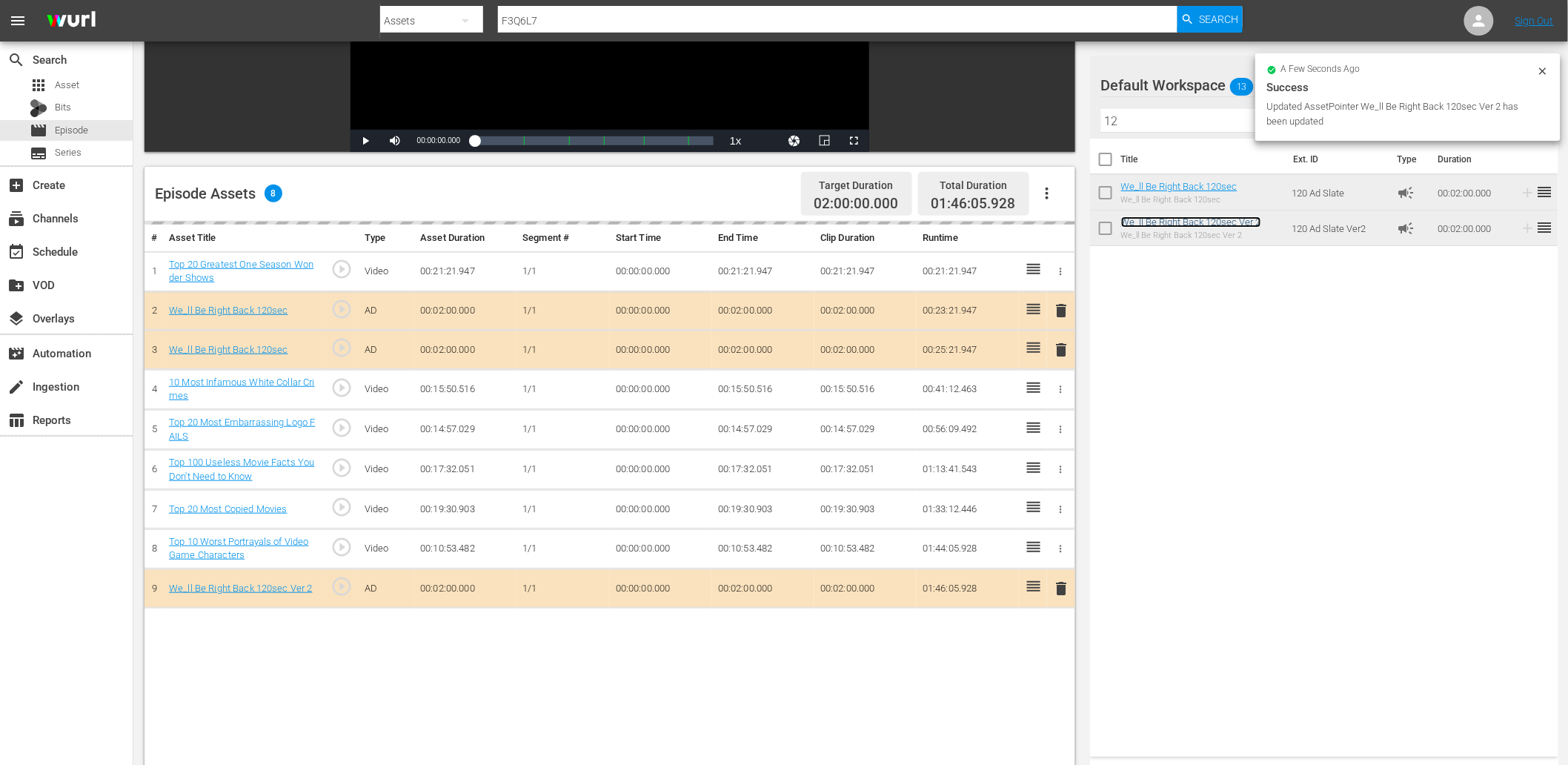
scroll to position [385, 0]
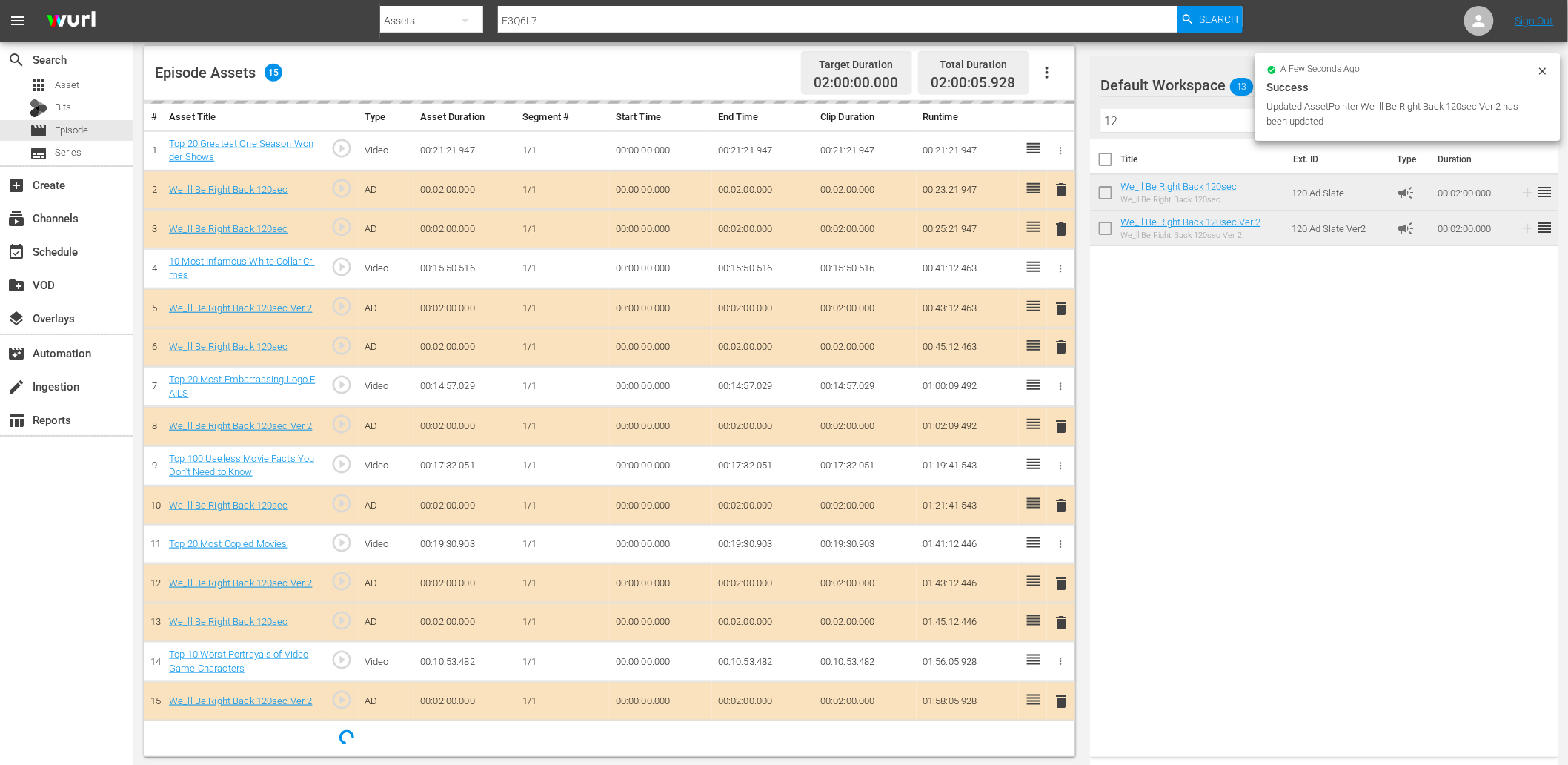
click at [1546, 67] on icon at bounding box center [1542, 70] width 7 height 7
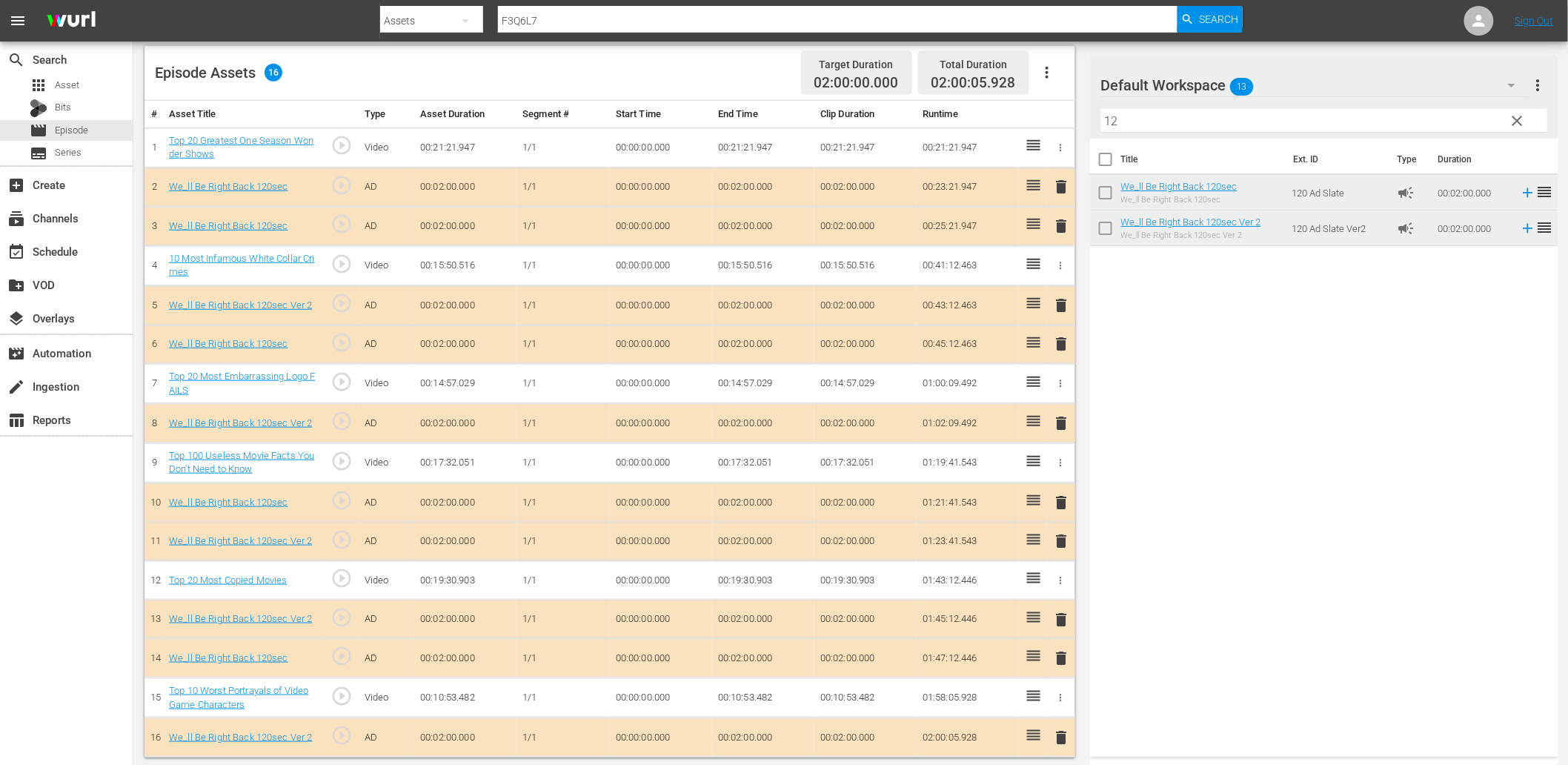
click at [1509, 116] on span "clear" at bounding box center [1517, 120] width 18 height 18
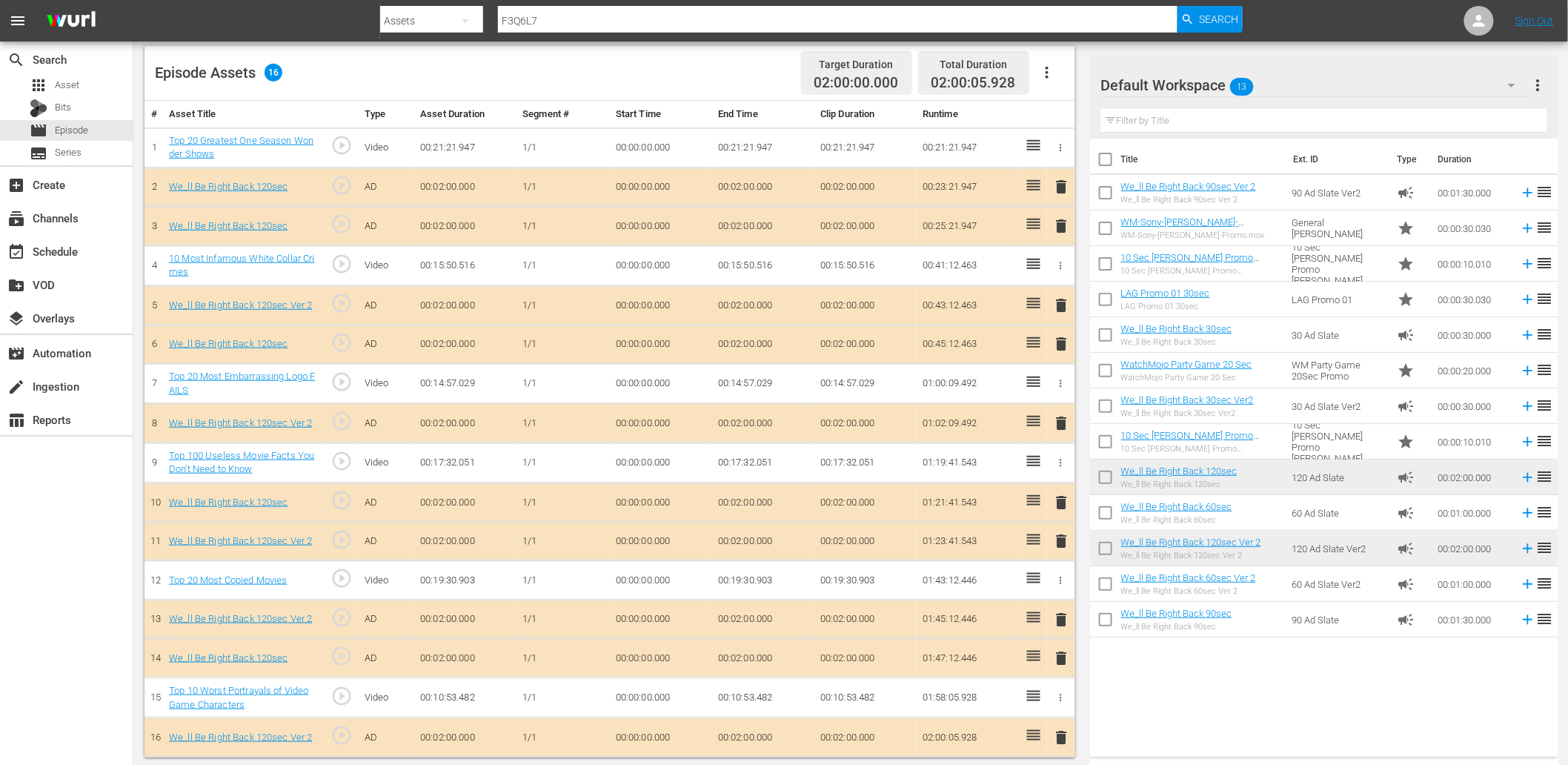
click at [1359, 73] on div "Default Workspace 13" at bounding box center [1315, 85] width 428 height 41
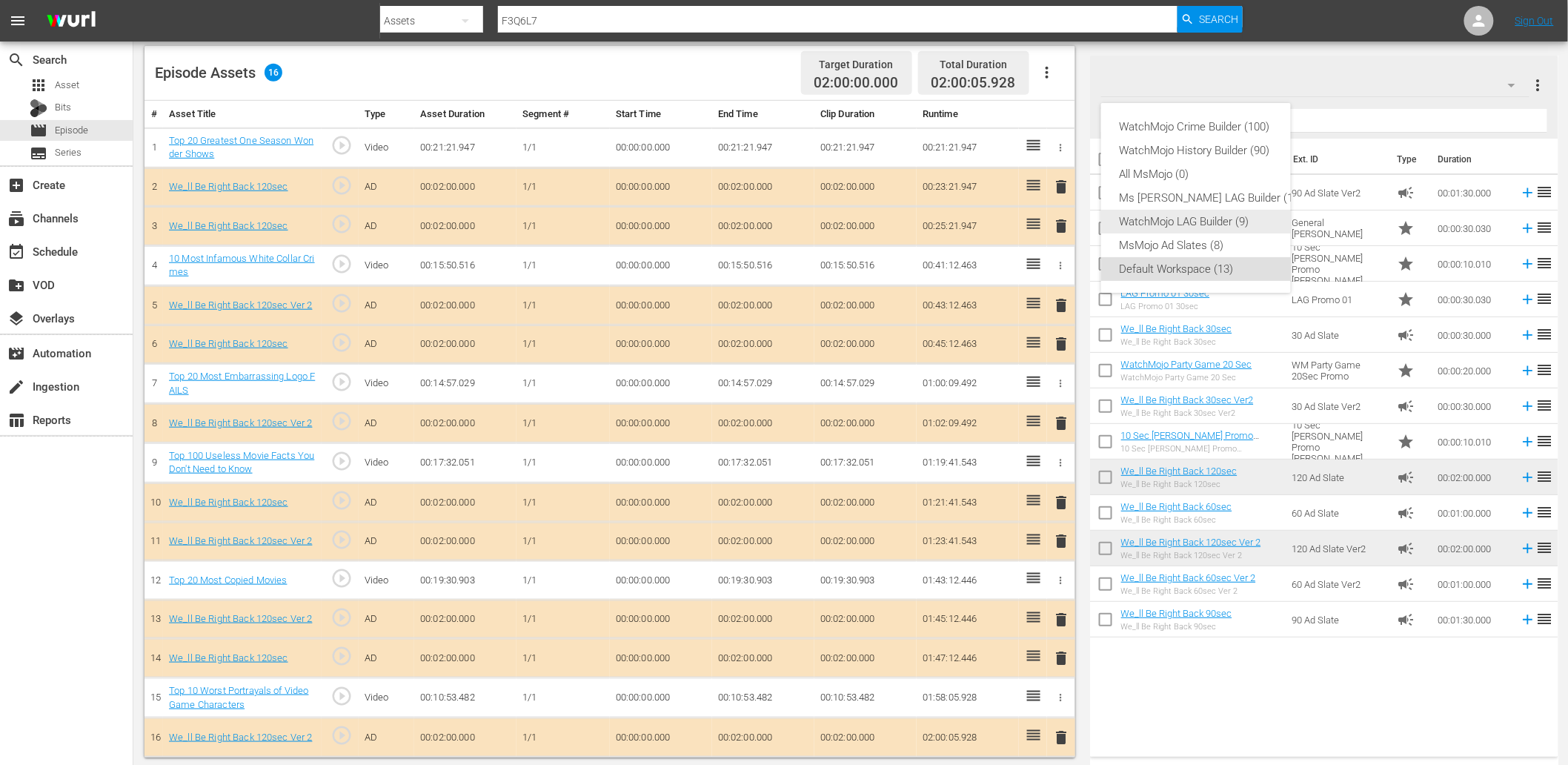
click at [1179, 217] on div "WatchMojo LAG Builder (9)" at bounding box center [1210, 221] width 184 height 23
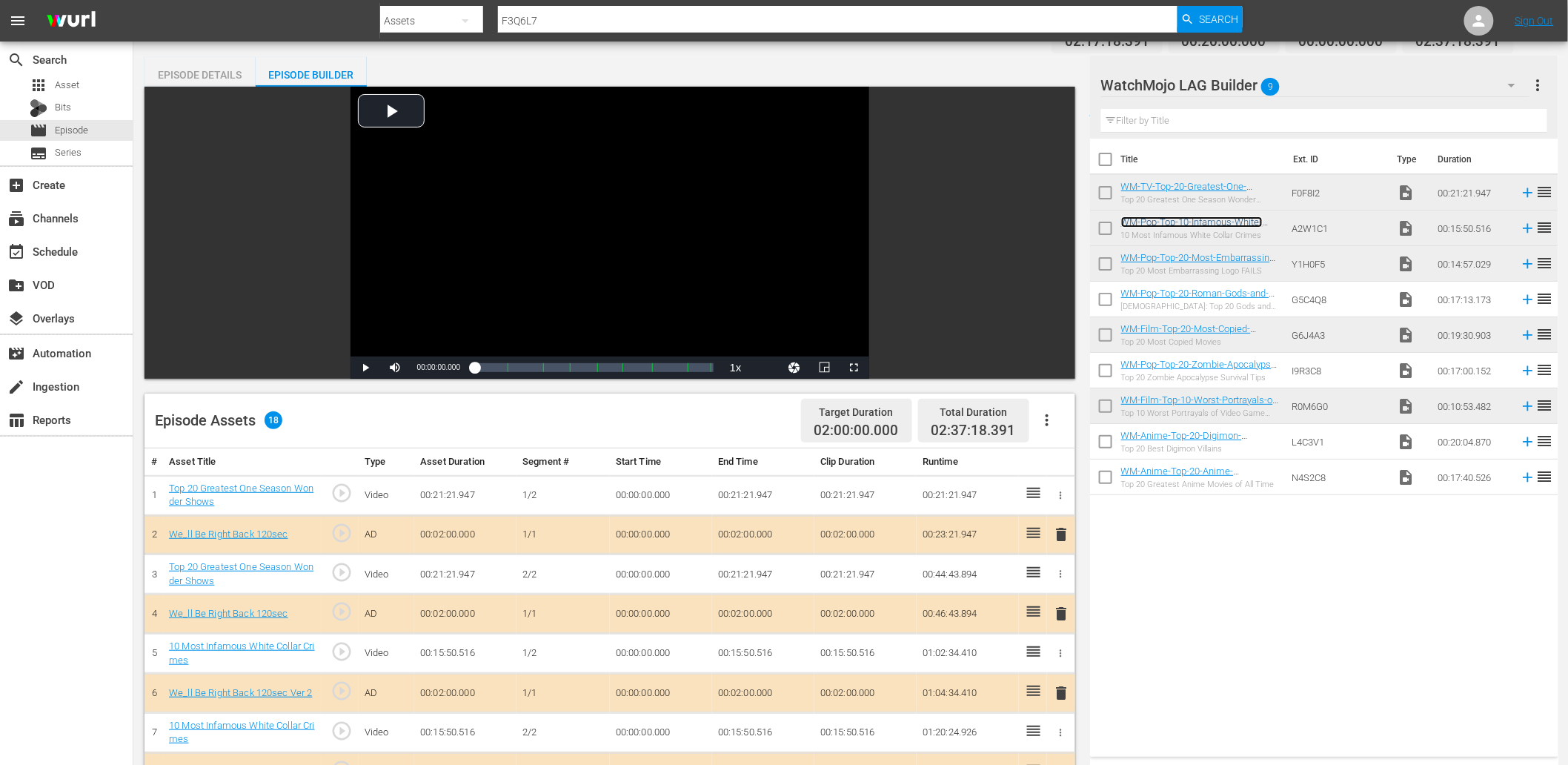
scroll to position [28, 0]
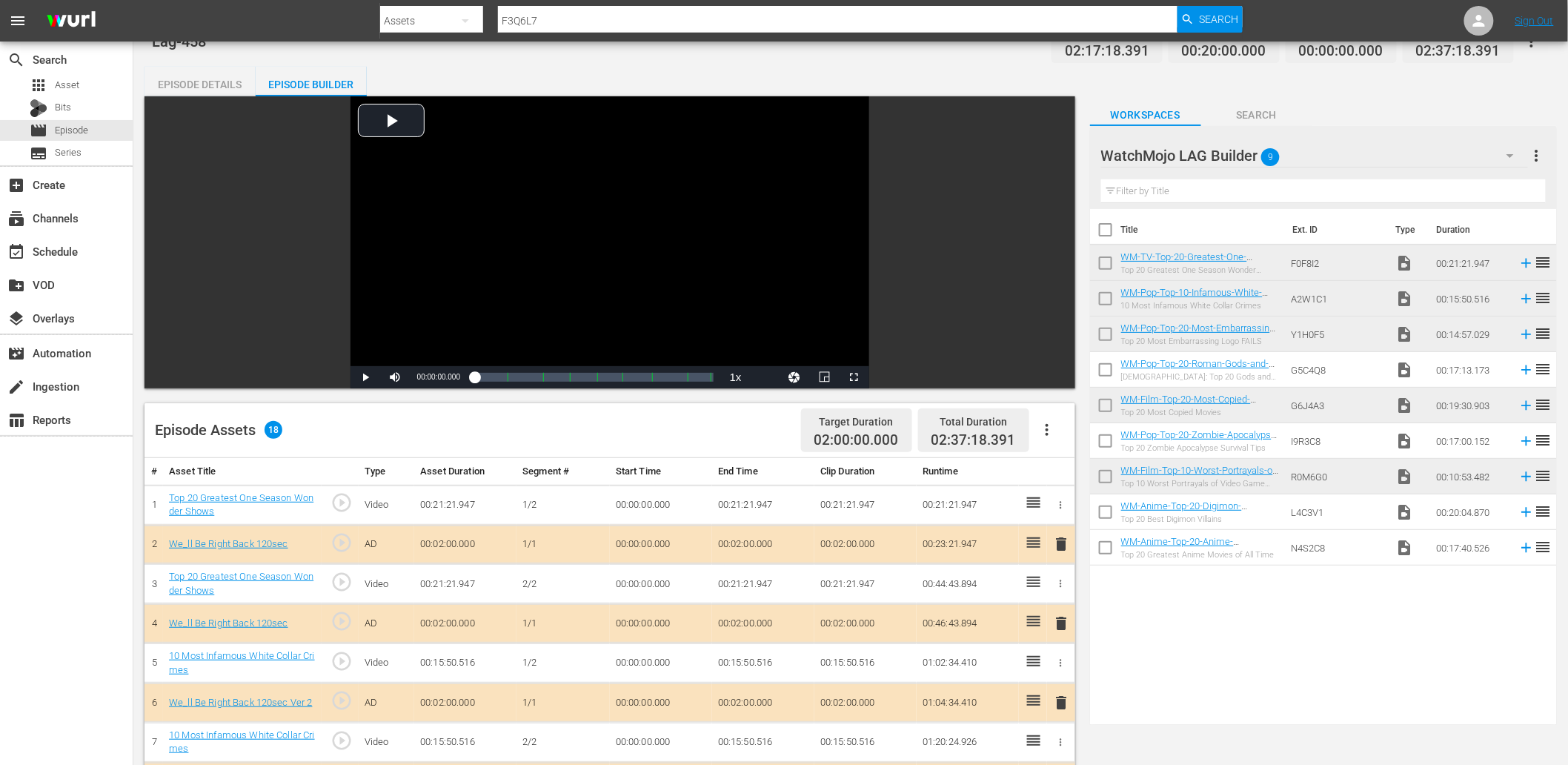
click at [1238, 116] on span "Search" at bounding box center [1256, 116] width 111 height 19
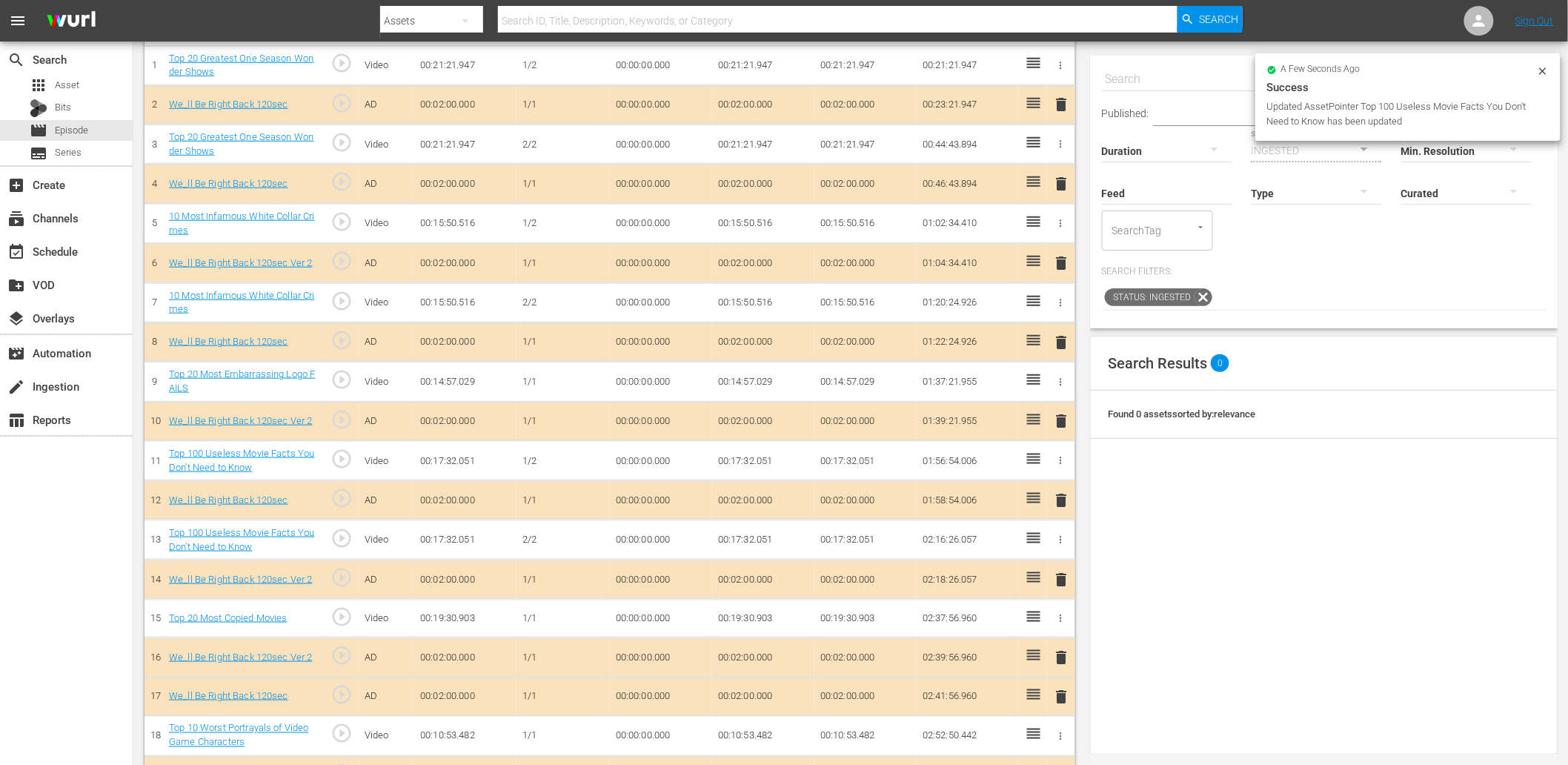
scroll to position [0, 0]
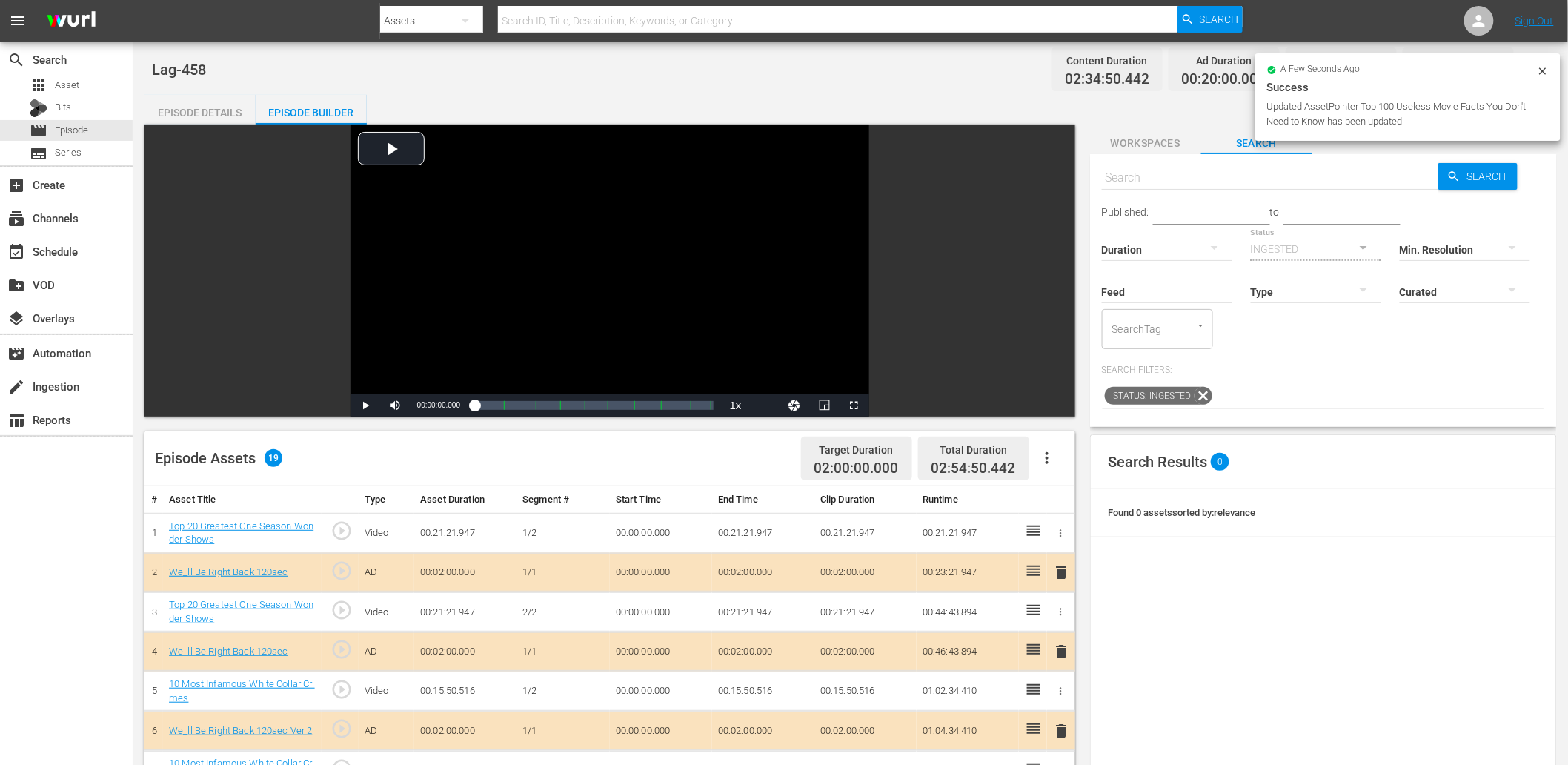
click at [1143, 141] on span "Workspaces" at bounding box center [1145, 144] width 111 height 19
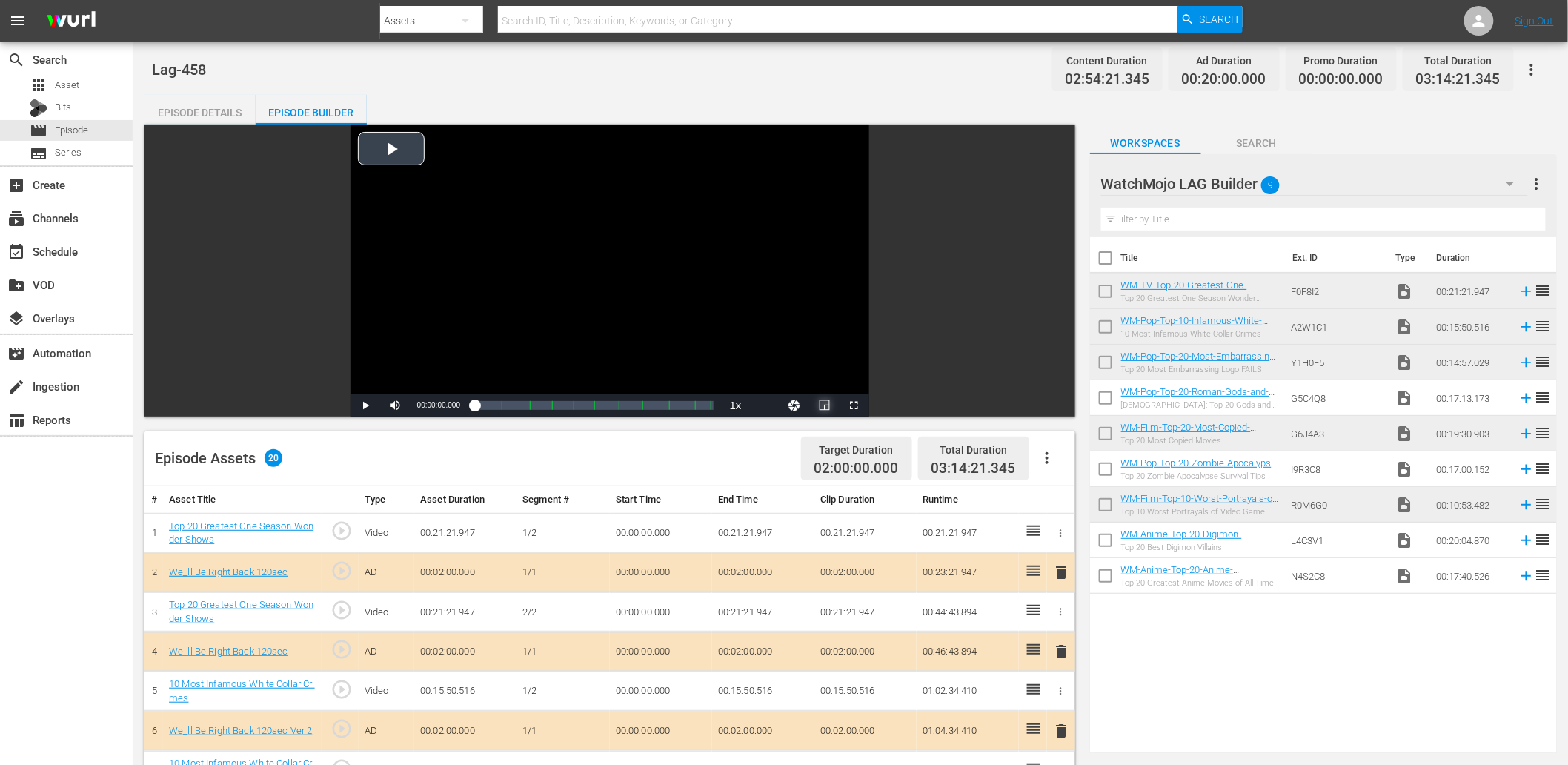
click at [825, 406] on span "Video Player" at bounding box center [825, 406] width 0 height 0
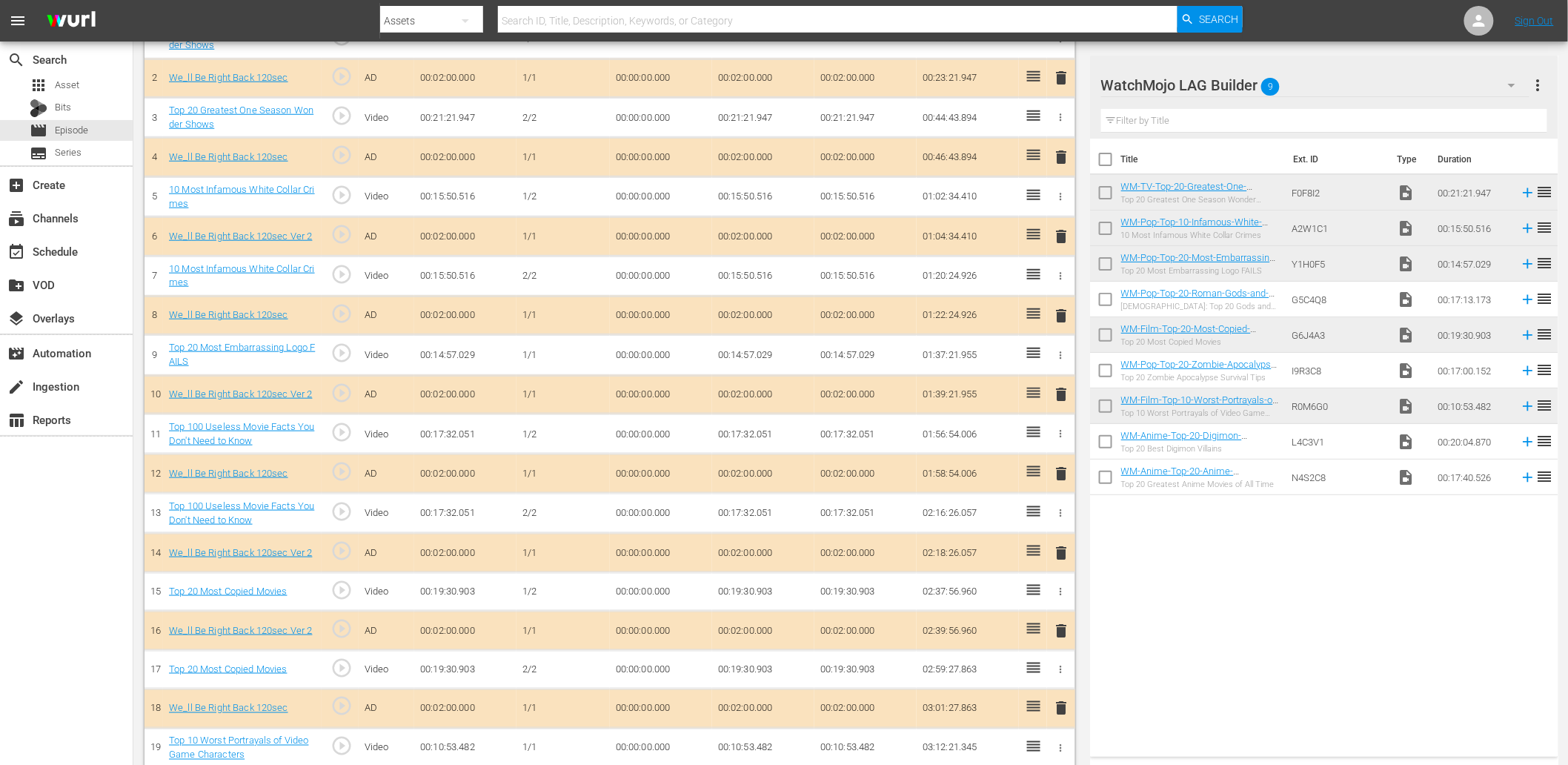
scroll to position [546, 0]
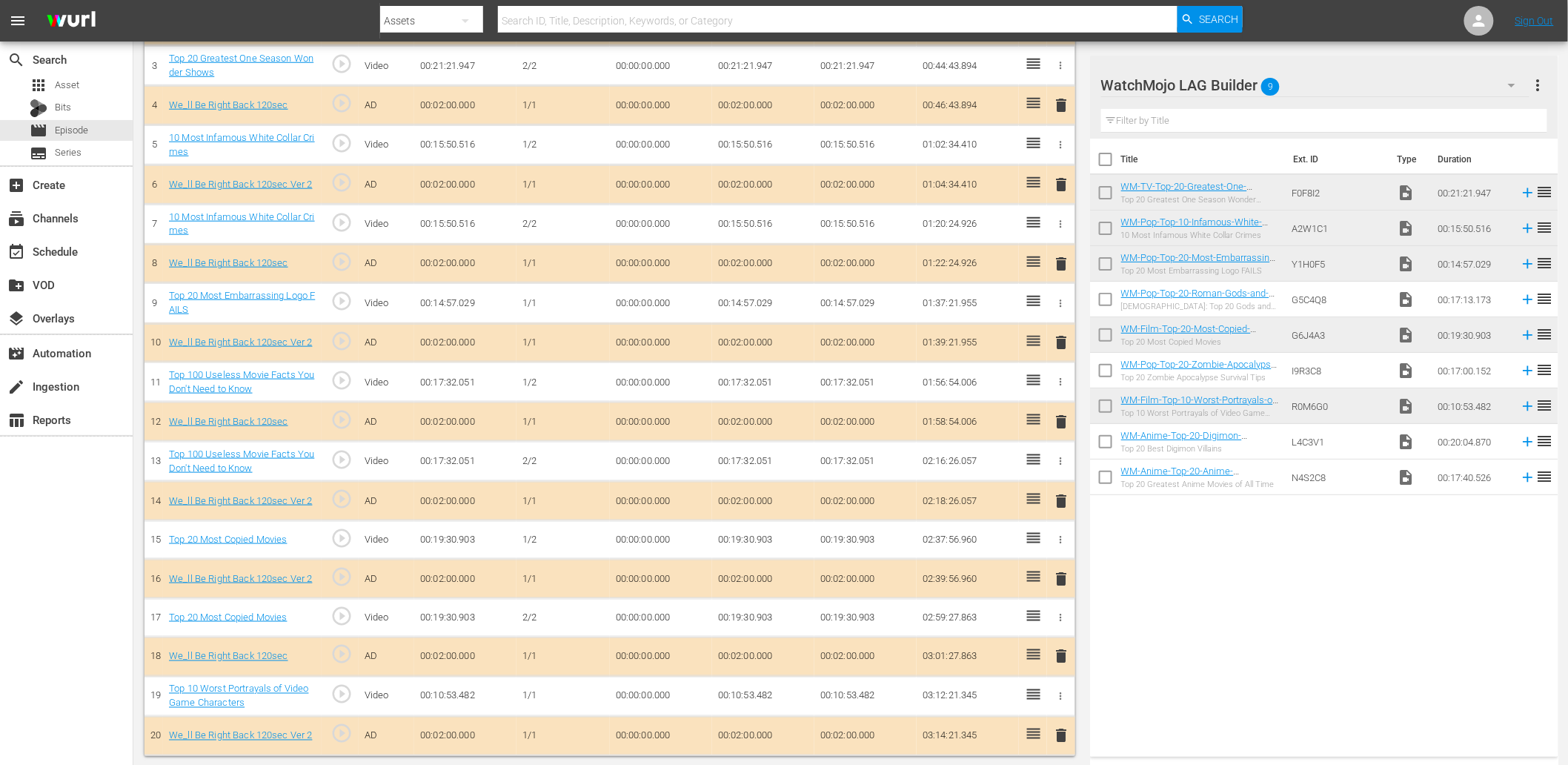
click at [635, 460] on td "00:00:00.000" at bounding box center [661, 460] width 102 height 40
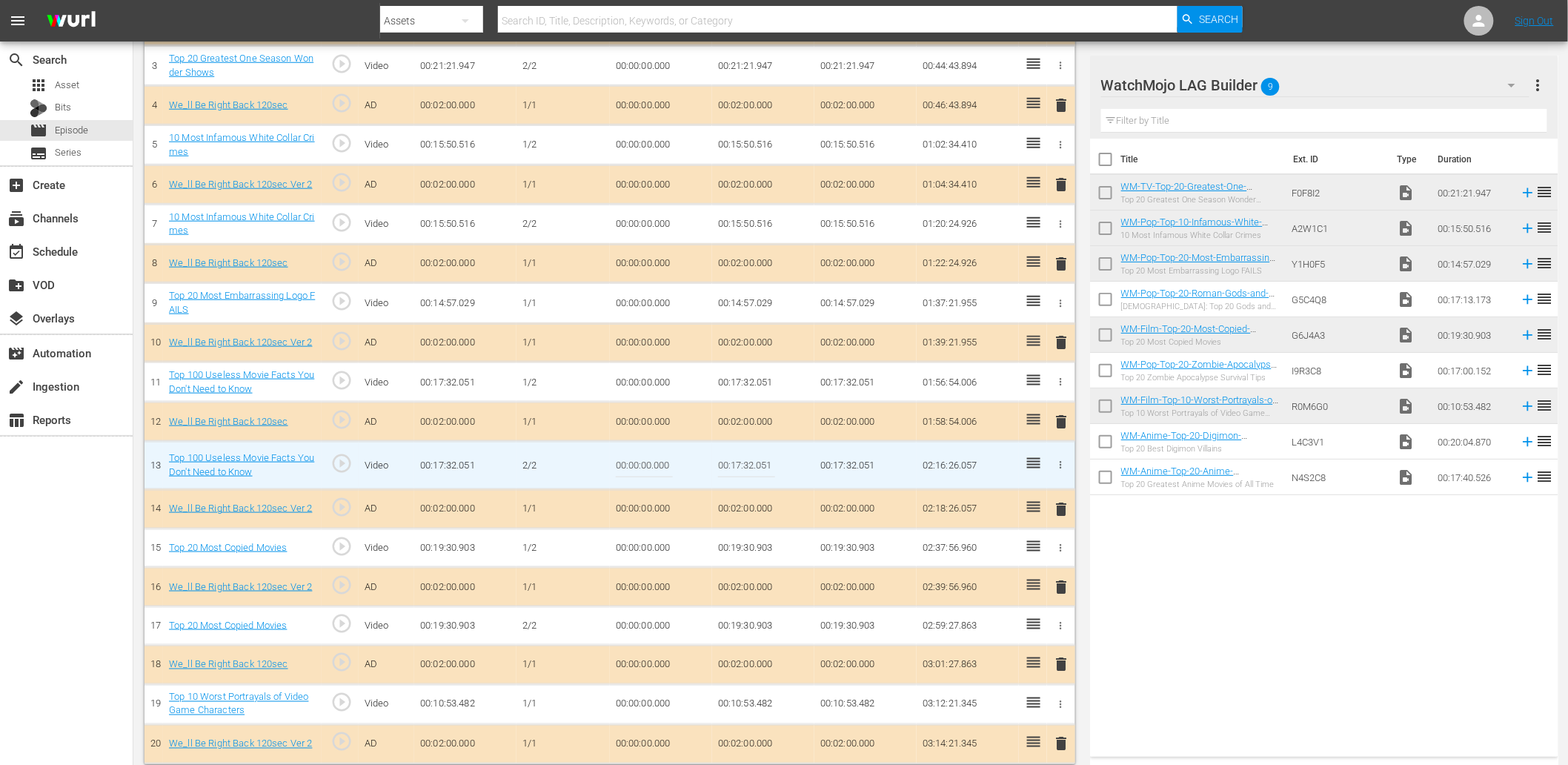
click at [635, 460] on input "00:00:00.000" at bounding box center [644, 466] width 57 height 36
paste input "11:15.18"
type input "00:11:15.180"
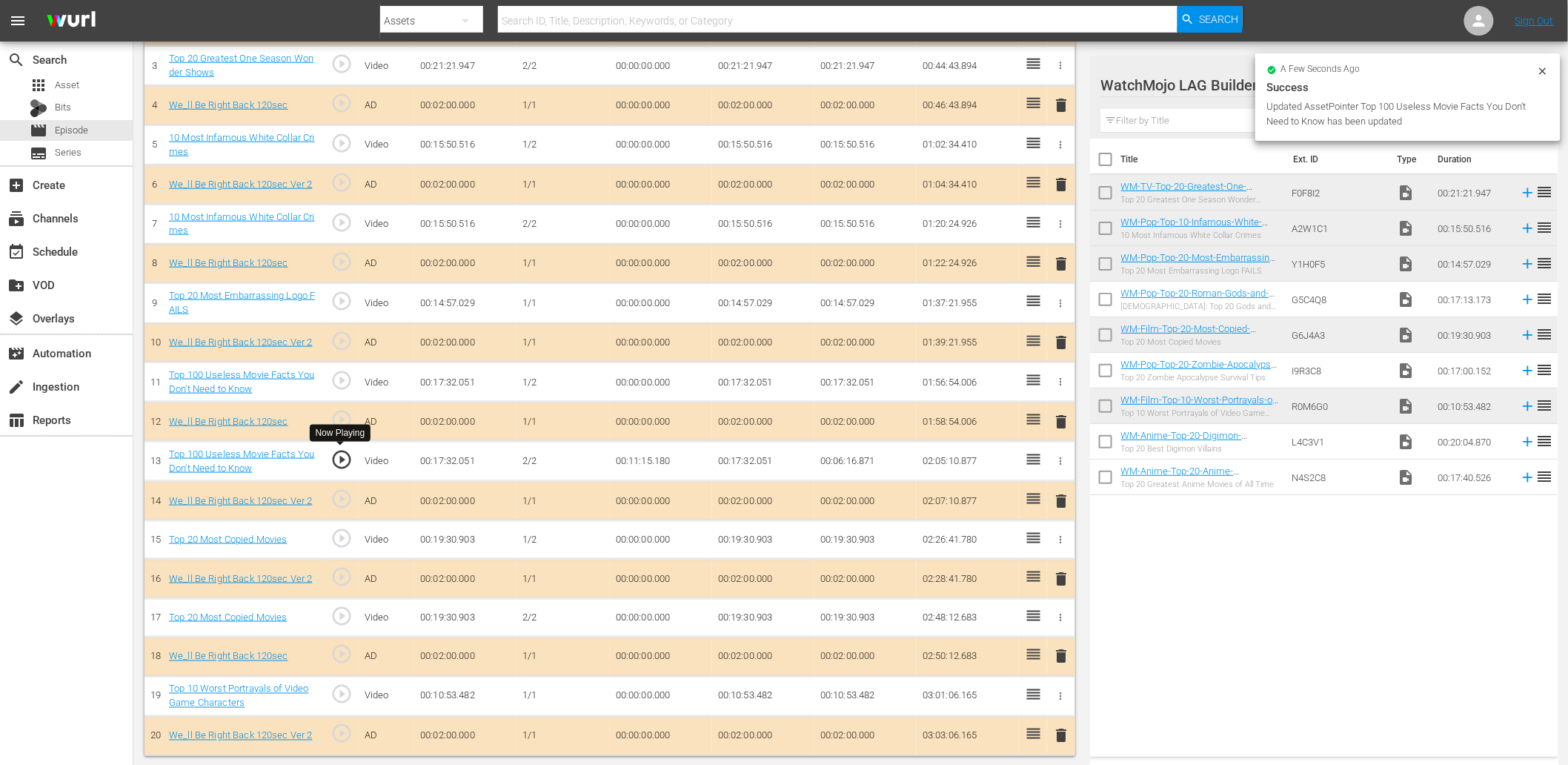
click at [332, 458] on span "play_circle_outline" at bounding box center [341, 459] width 22 height 22
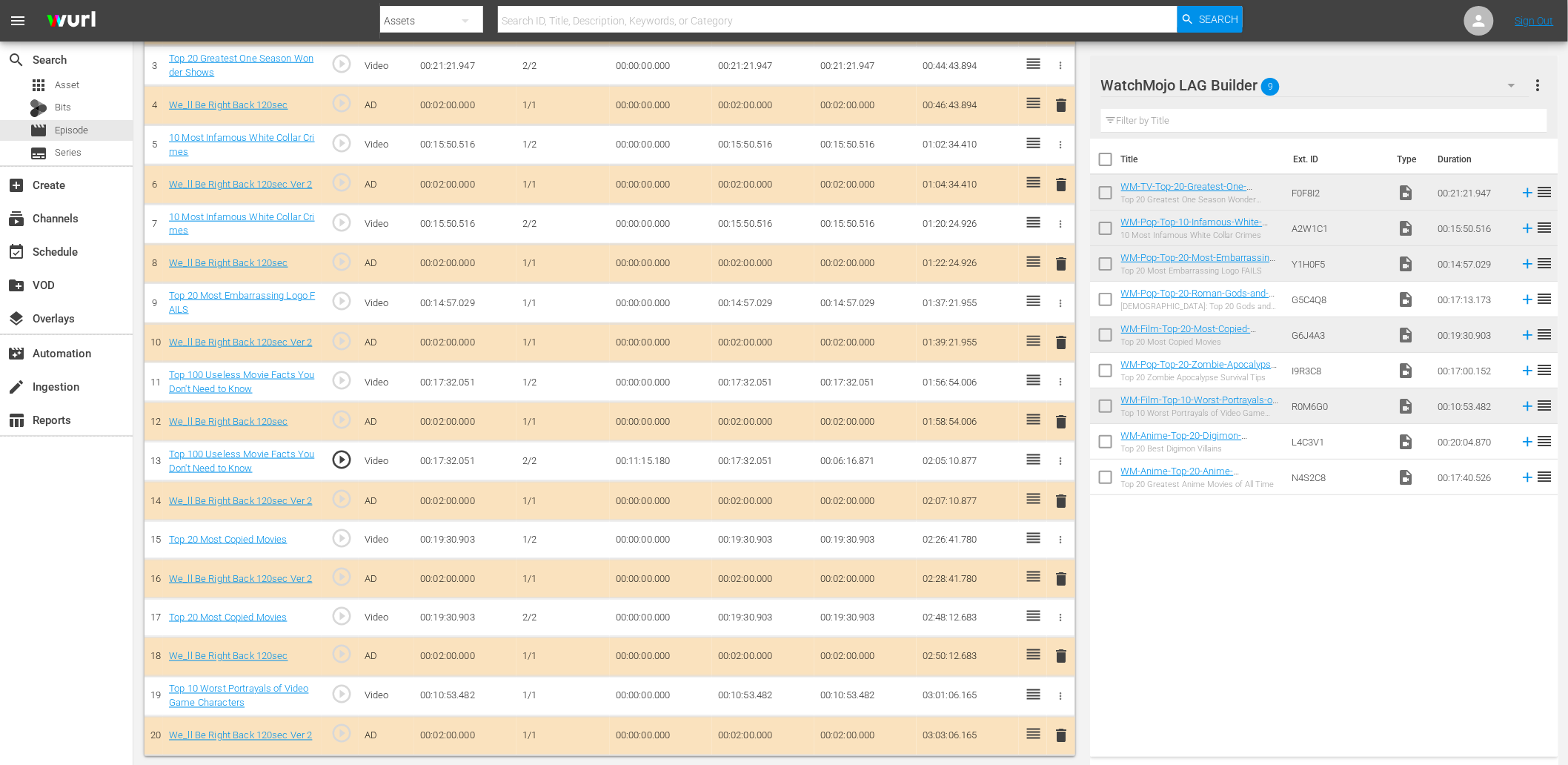
click at [650, 455] on td "00:11:15.180" at bounding box center [661, 460] width 102 height 40
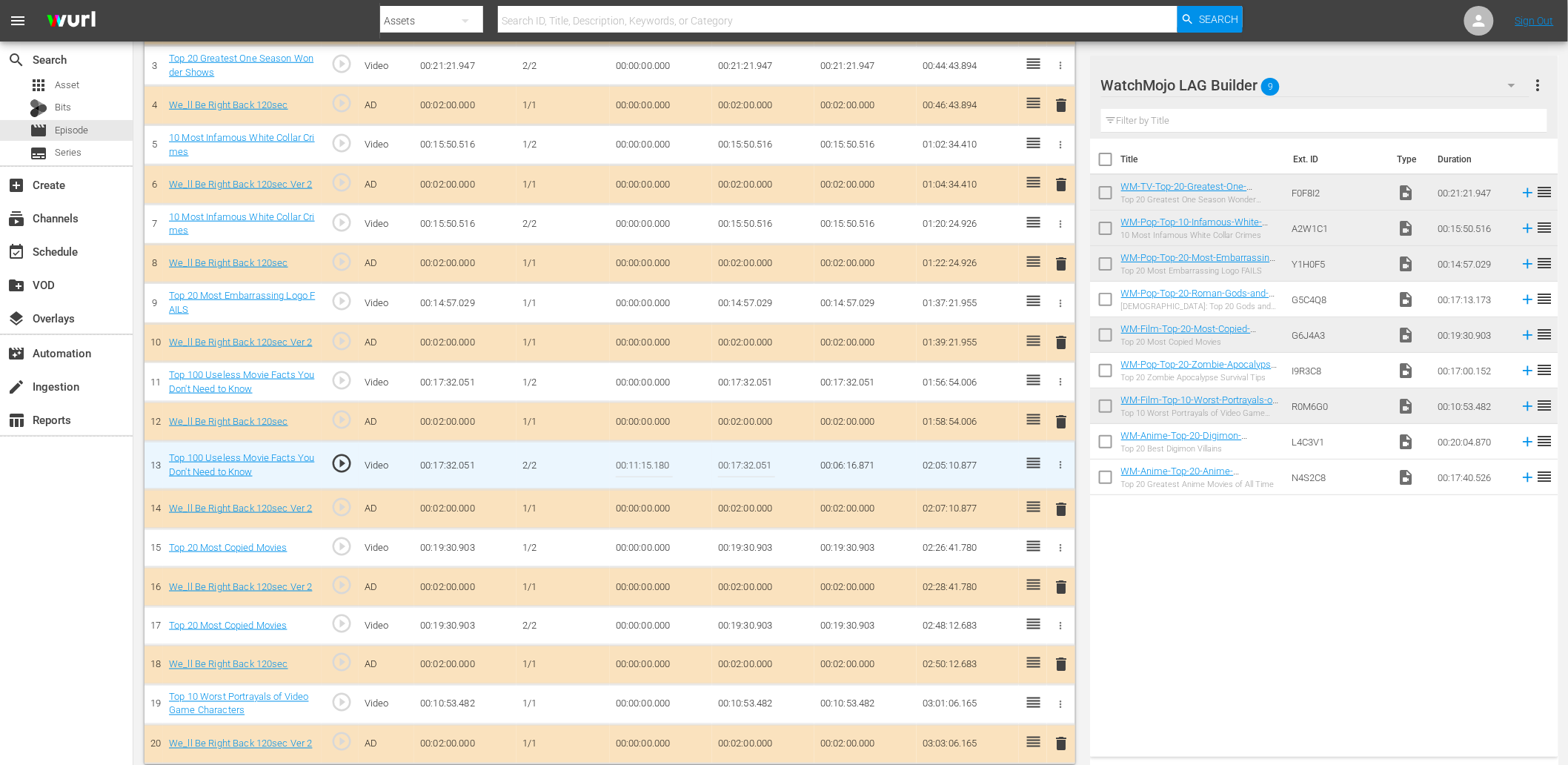
click at [650, 455] on input "00:11:15.180" at bounding box center [644, 466] width 57 height 36
type input "00:11:15."
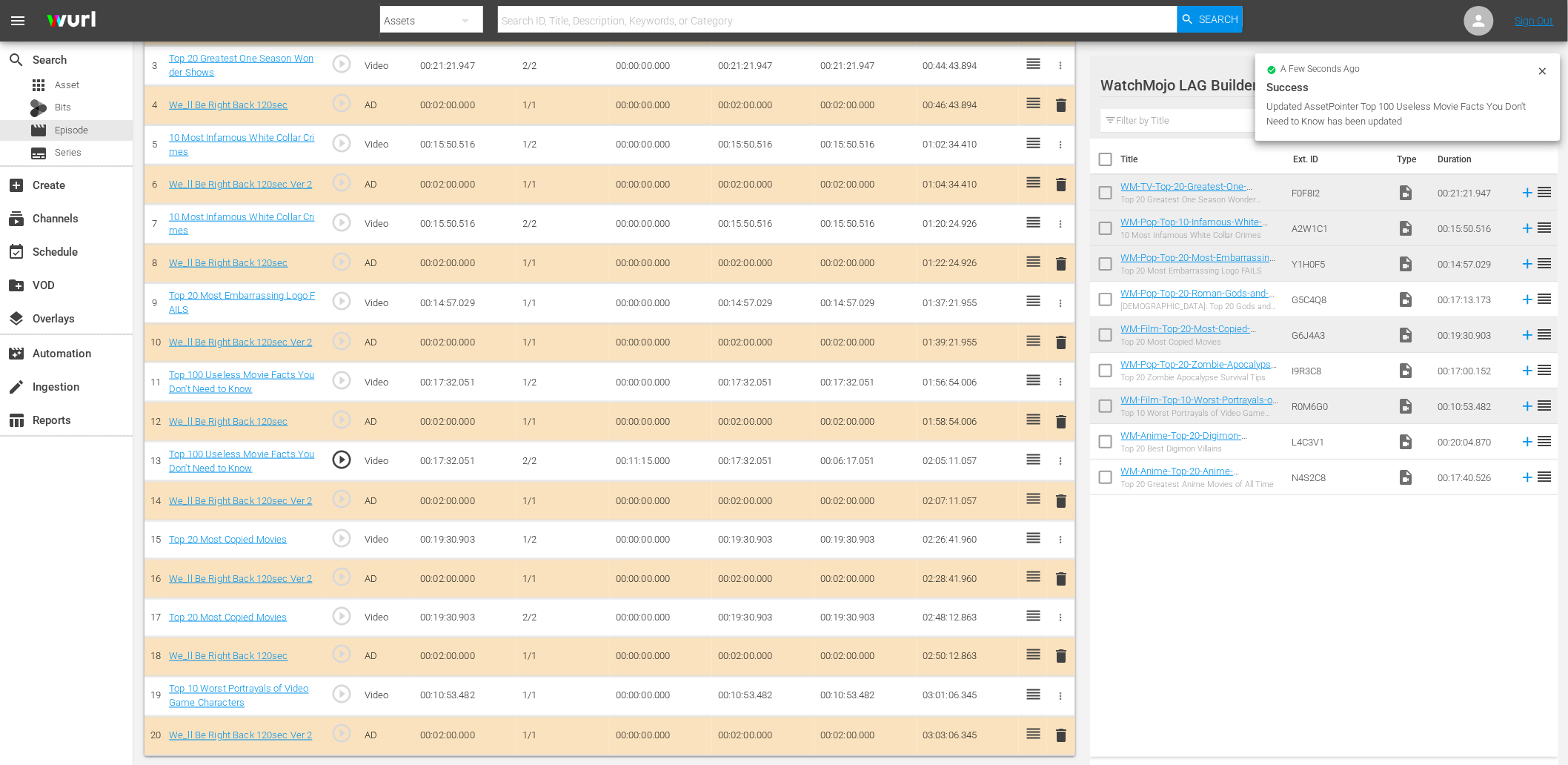
click at [634, 462] on td "00:11:15.000" at bounding box center [661, 460] width 102 height 40
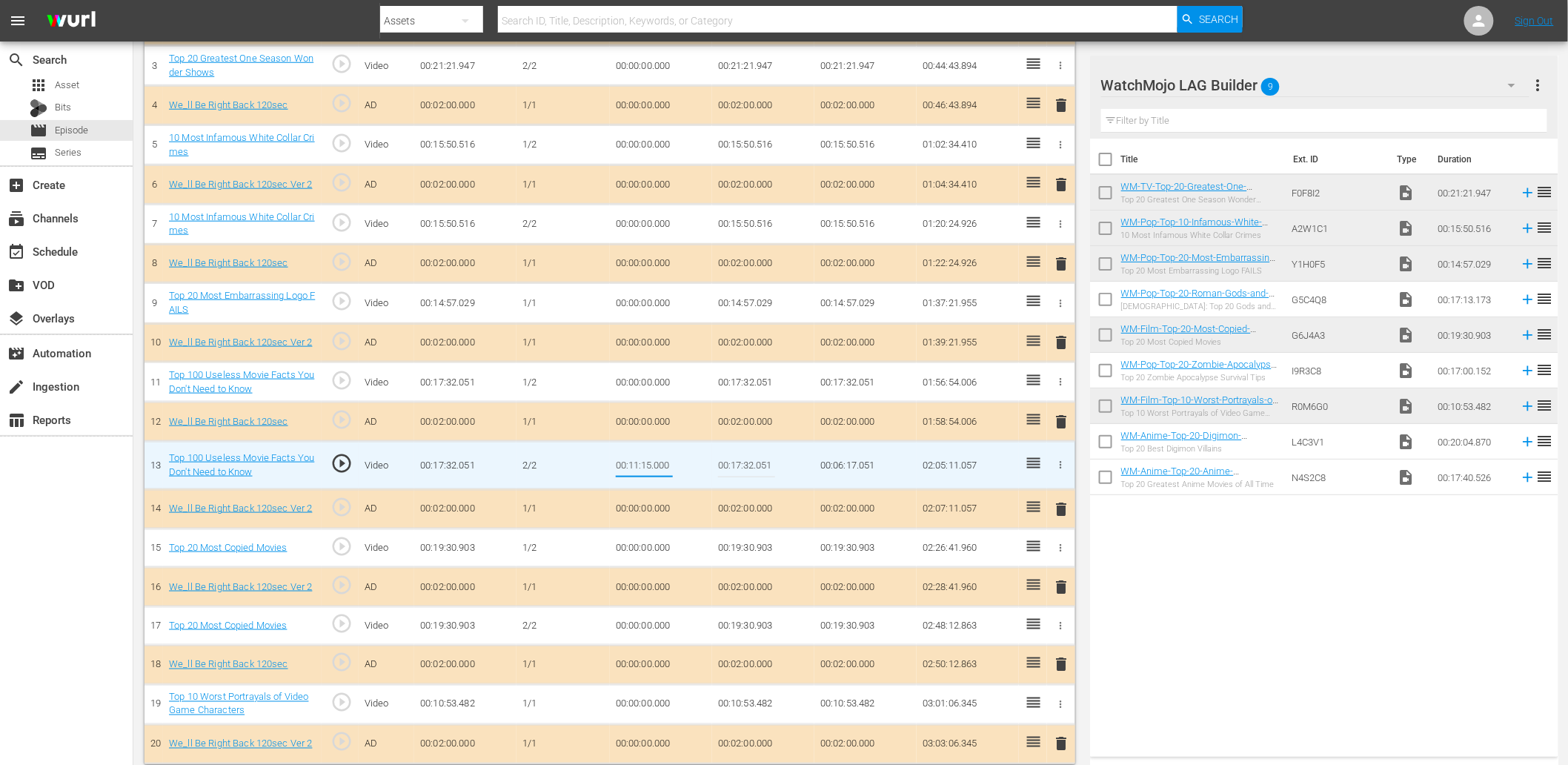
type input "00:11:14.000"
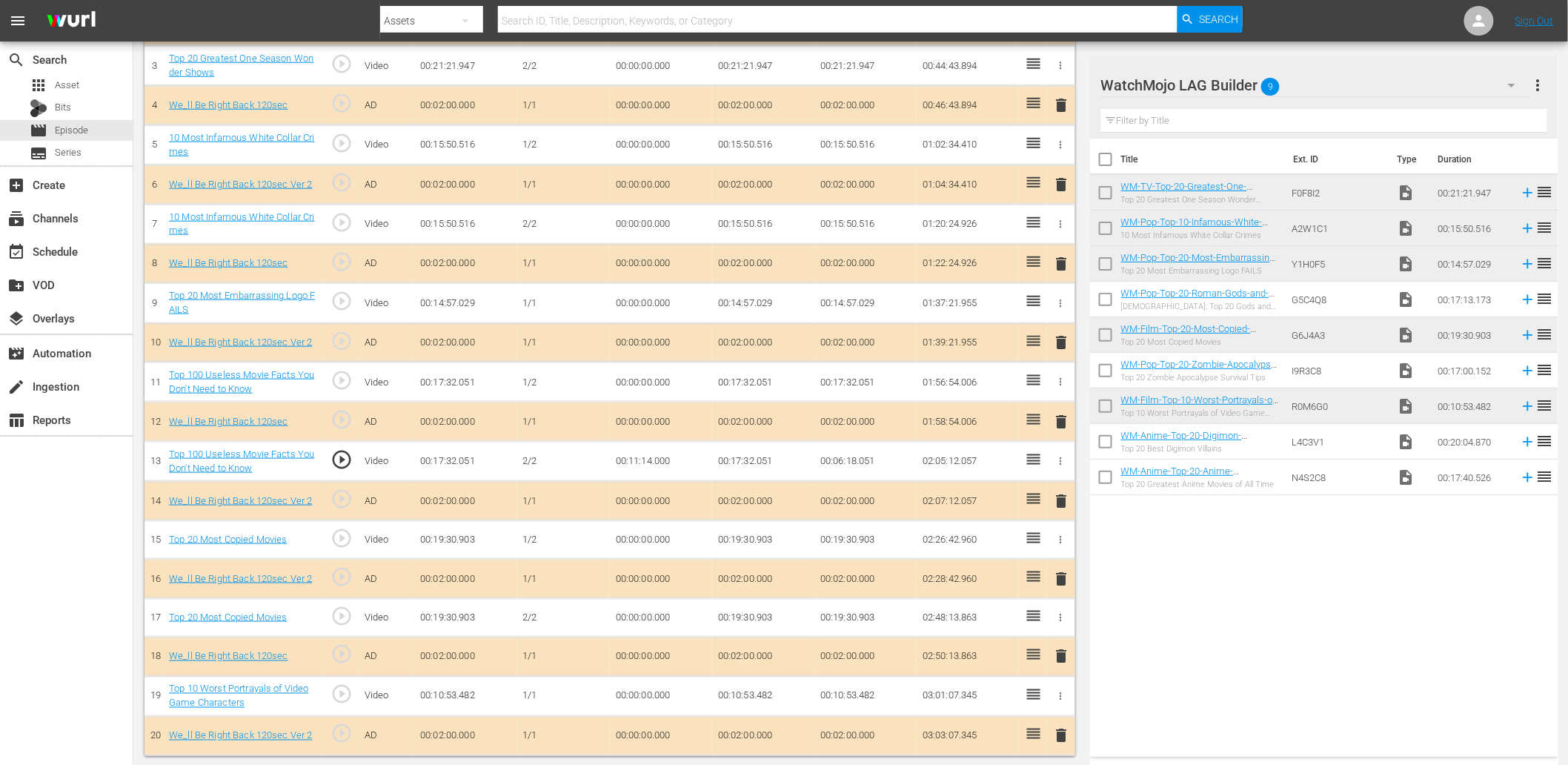
click at [652, 455] on td "00:11:14.000" at bounding box center [661, 460] width 102 height 40
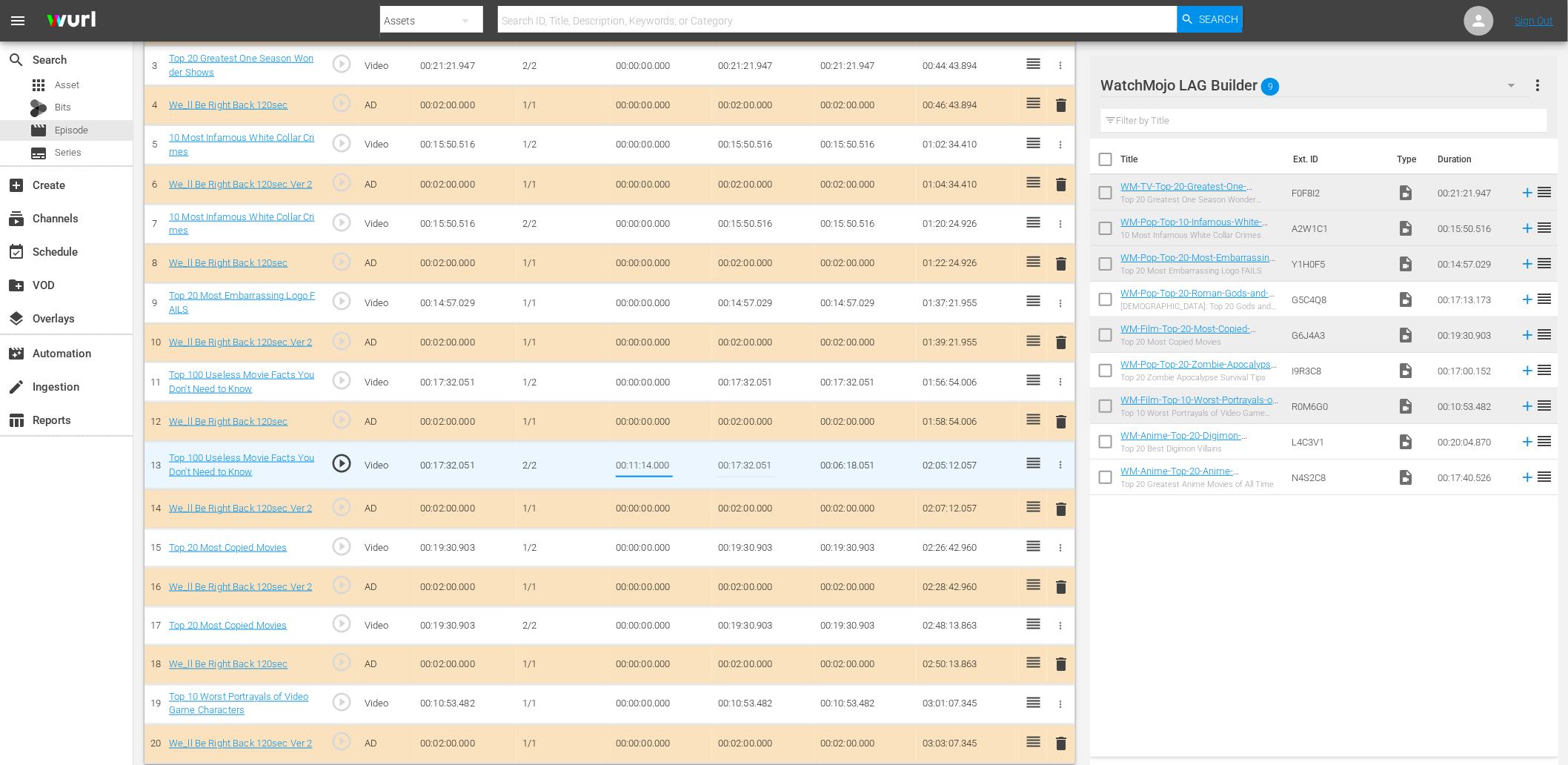
click at [643, 467] on input "00:11:14.000" at bounding box center [644, 466] width 57 height 36
type input "00:11:12.000"
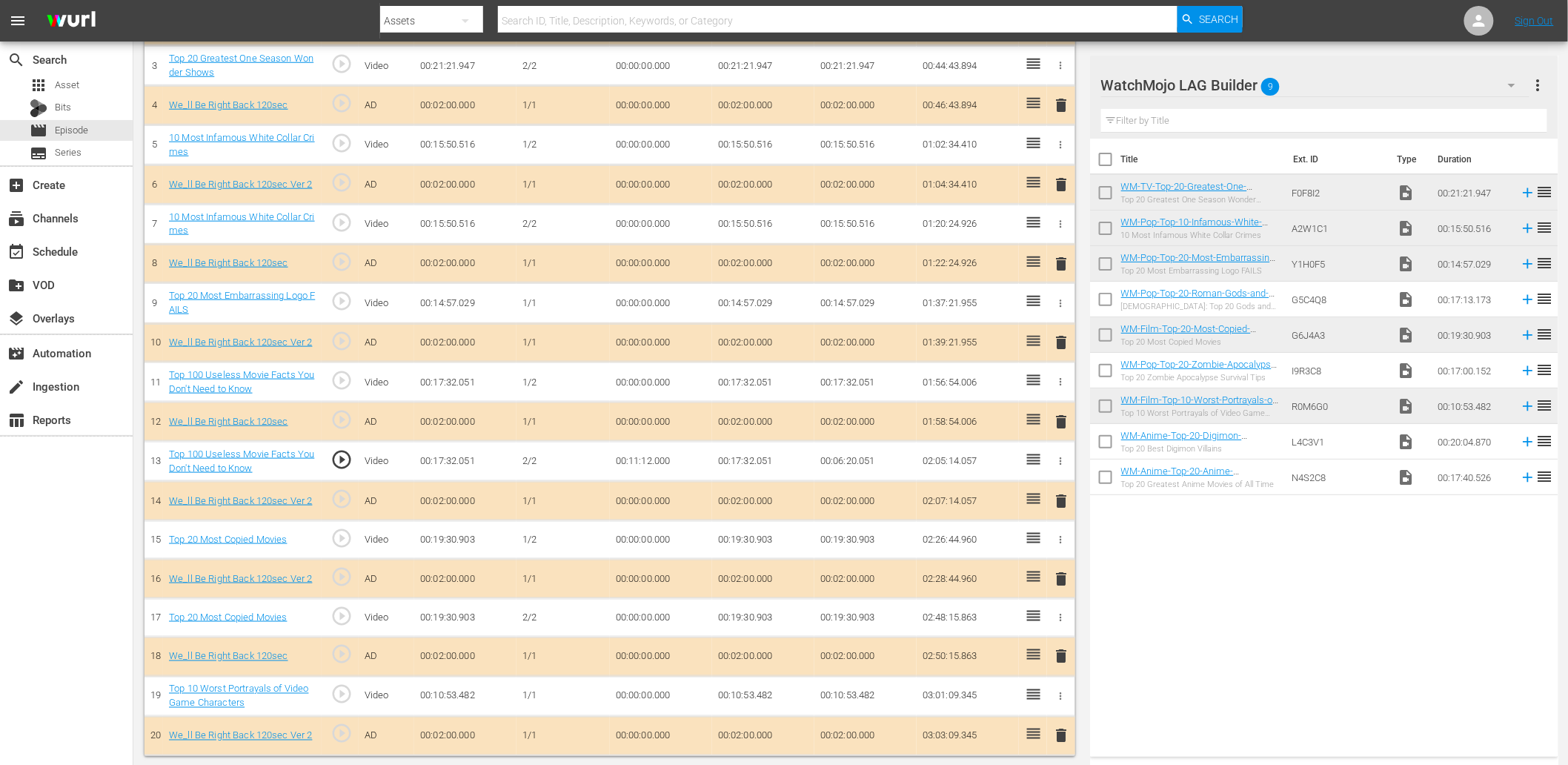
click at [658, 463] on td "00:11:12.000" at bounding box center [661, 460] width 102 height 40
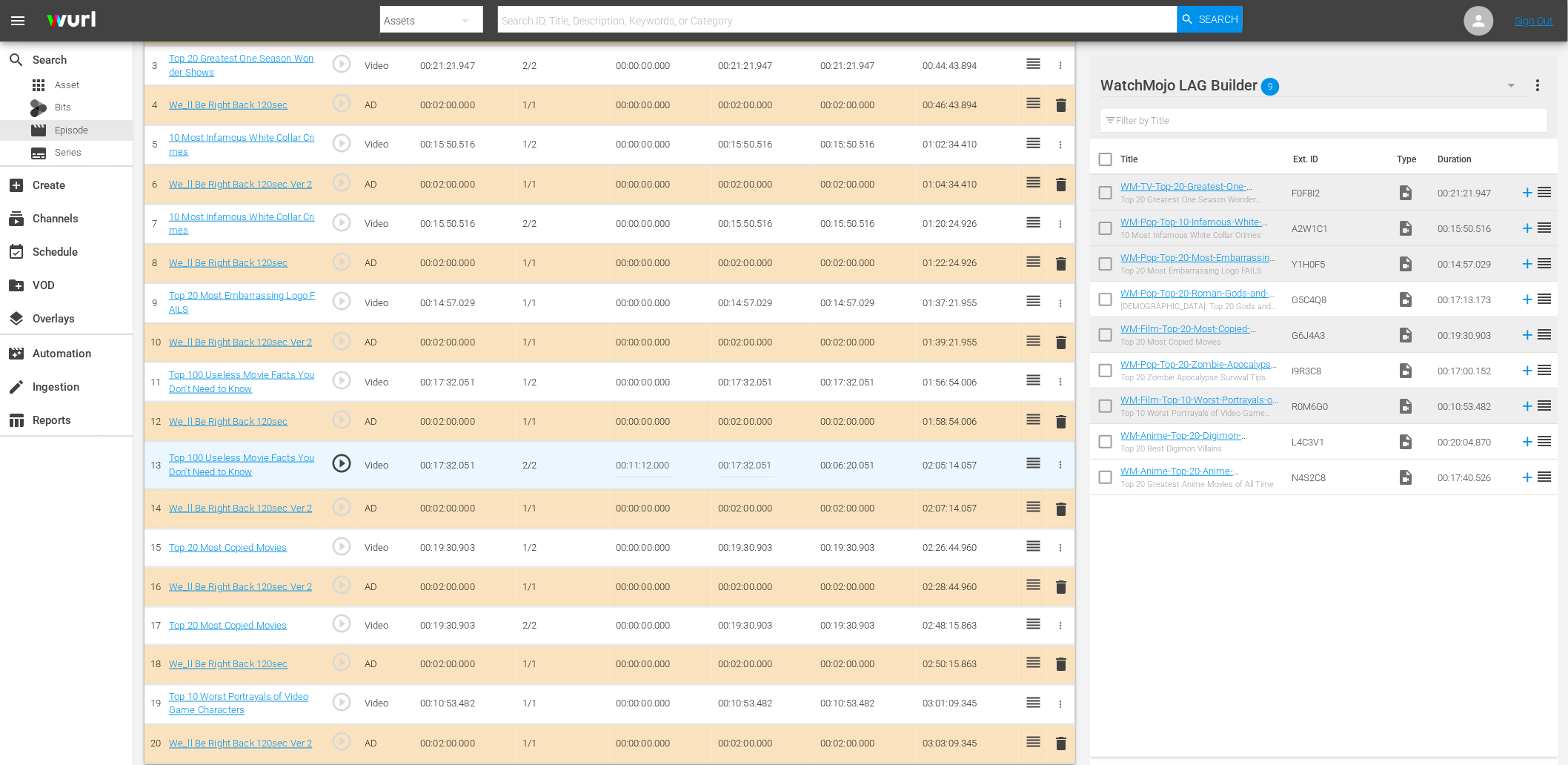
click at [658, 463] on input "00:11:12.000" at bounding box center [644, 466] width 57 height 36
type input "00:11:12.666"
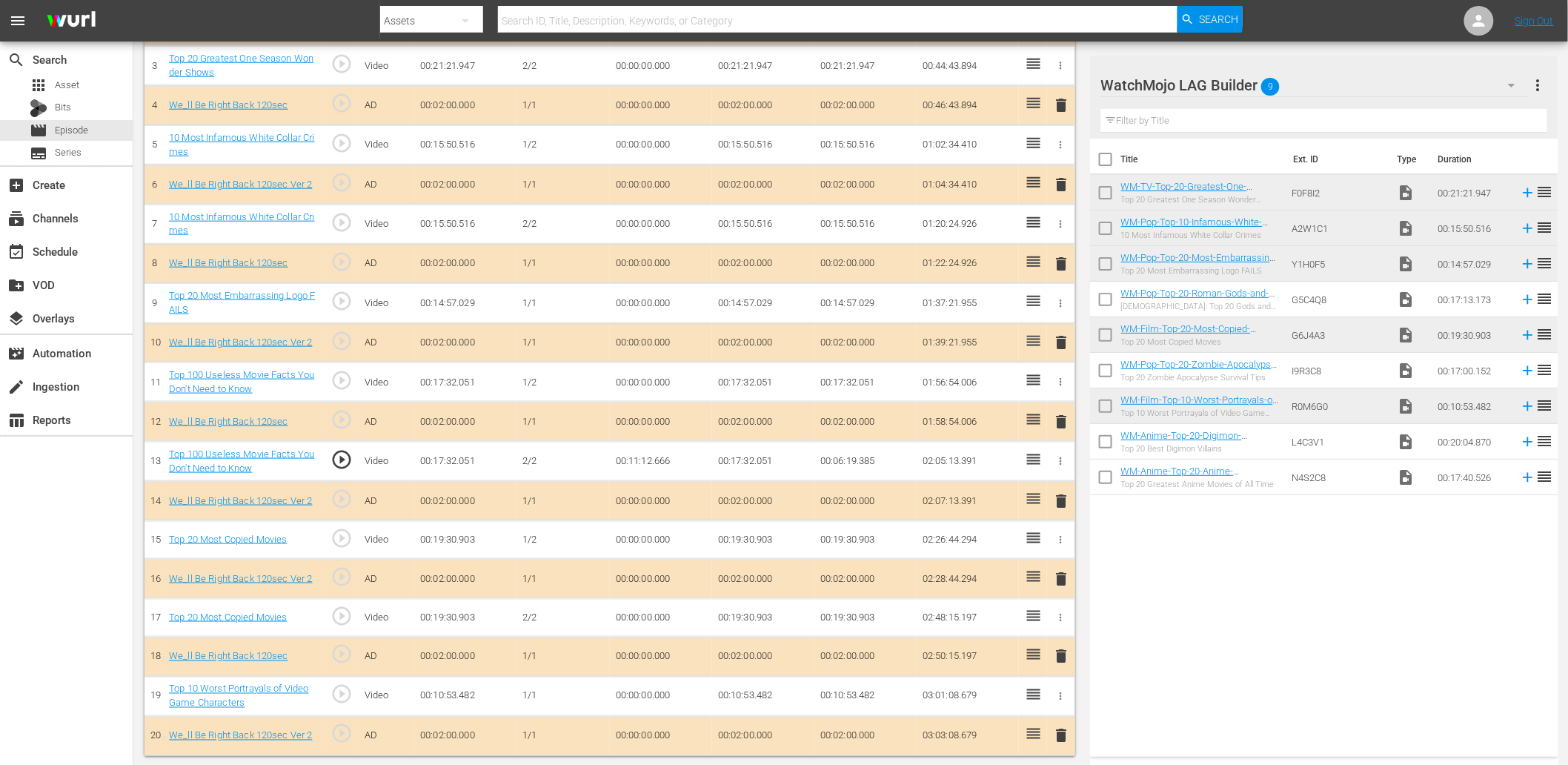
click at [672, 462] on td "00:11:12.666" at bounding box center [661, 460] width 102 height 40
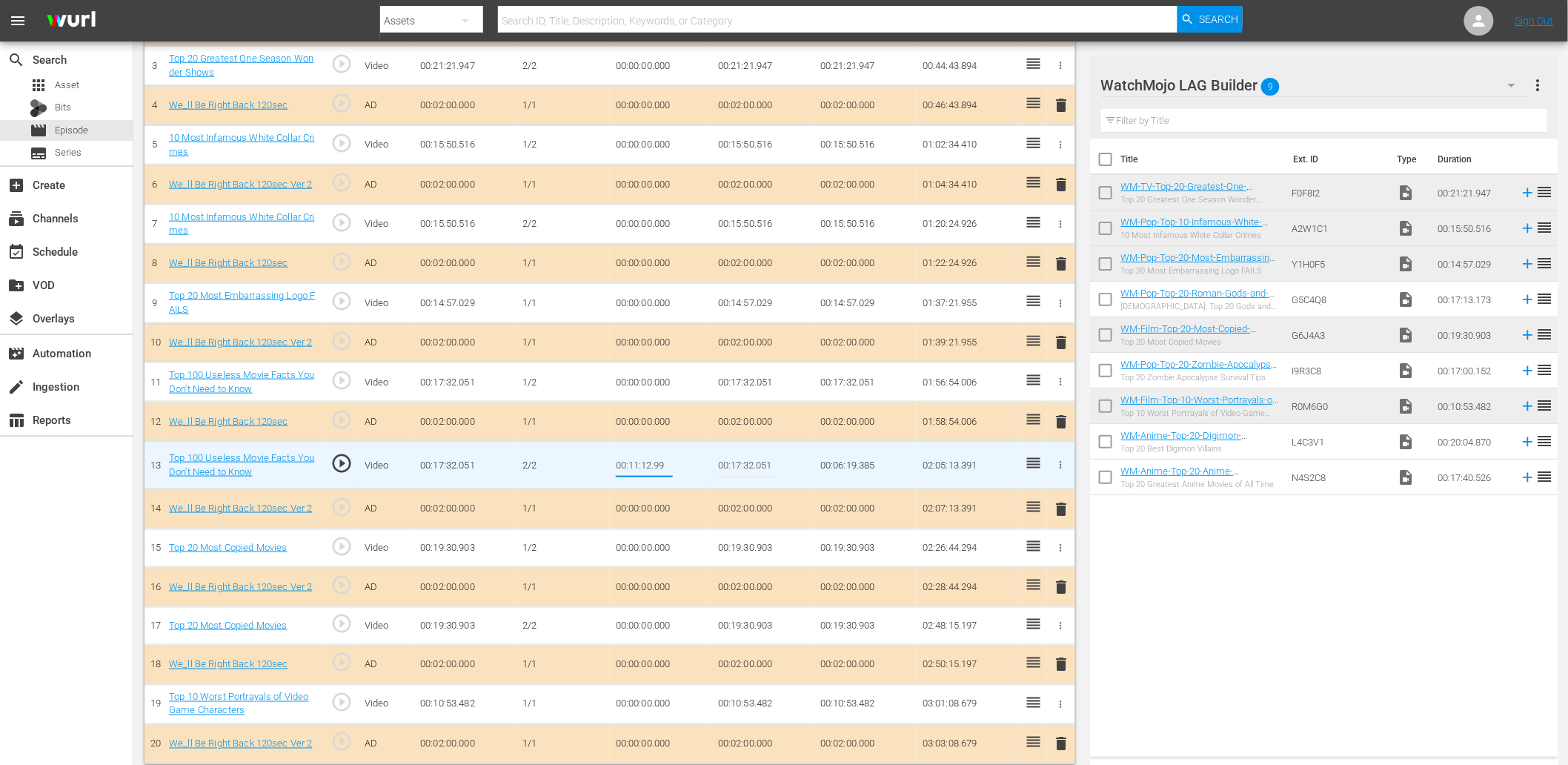
type input "00:11:12.999"
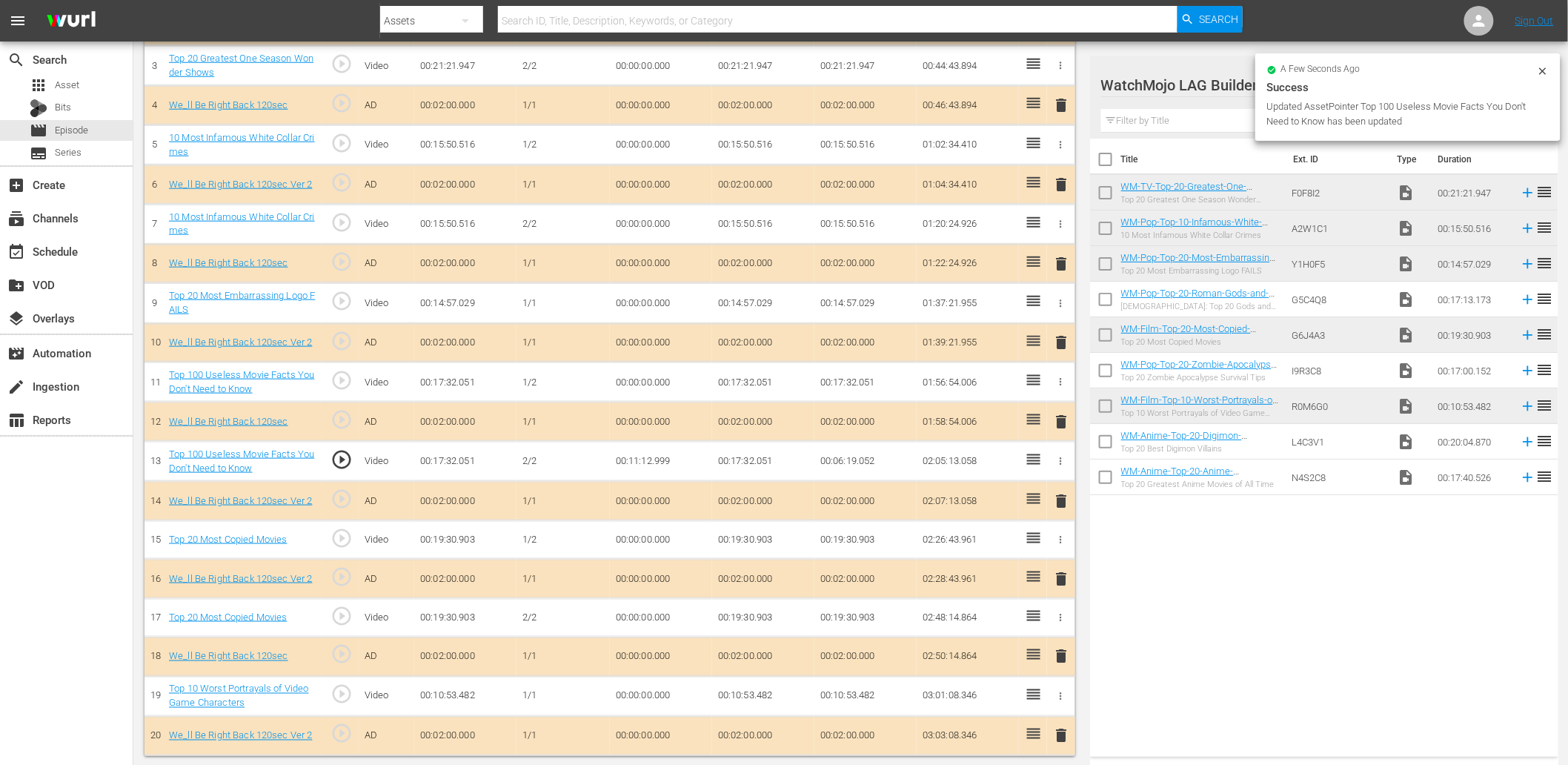
click at [667, 459] on td "00:11:12.999" at bounding box center [661, 460] width 102 height 40
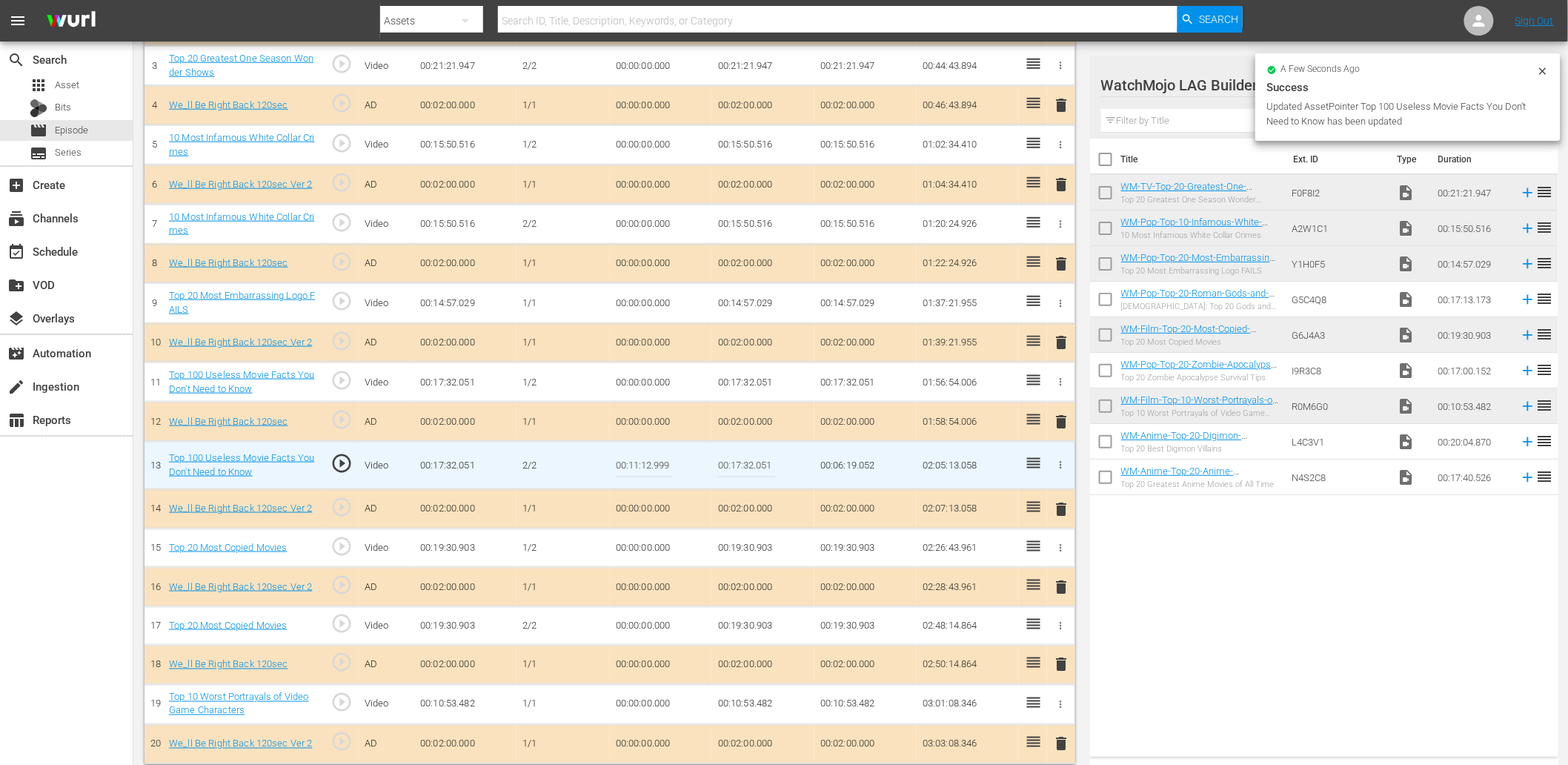
click at [667, 459] on input "00:11:12.999" at bounding box center [644, 466] width 57 height 36
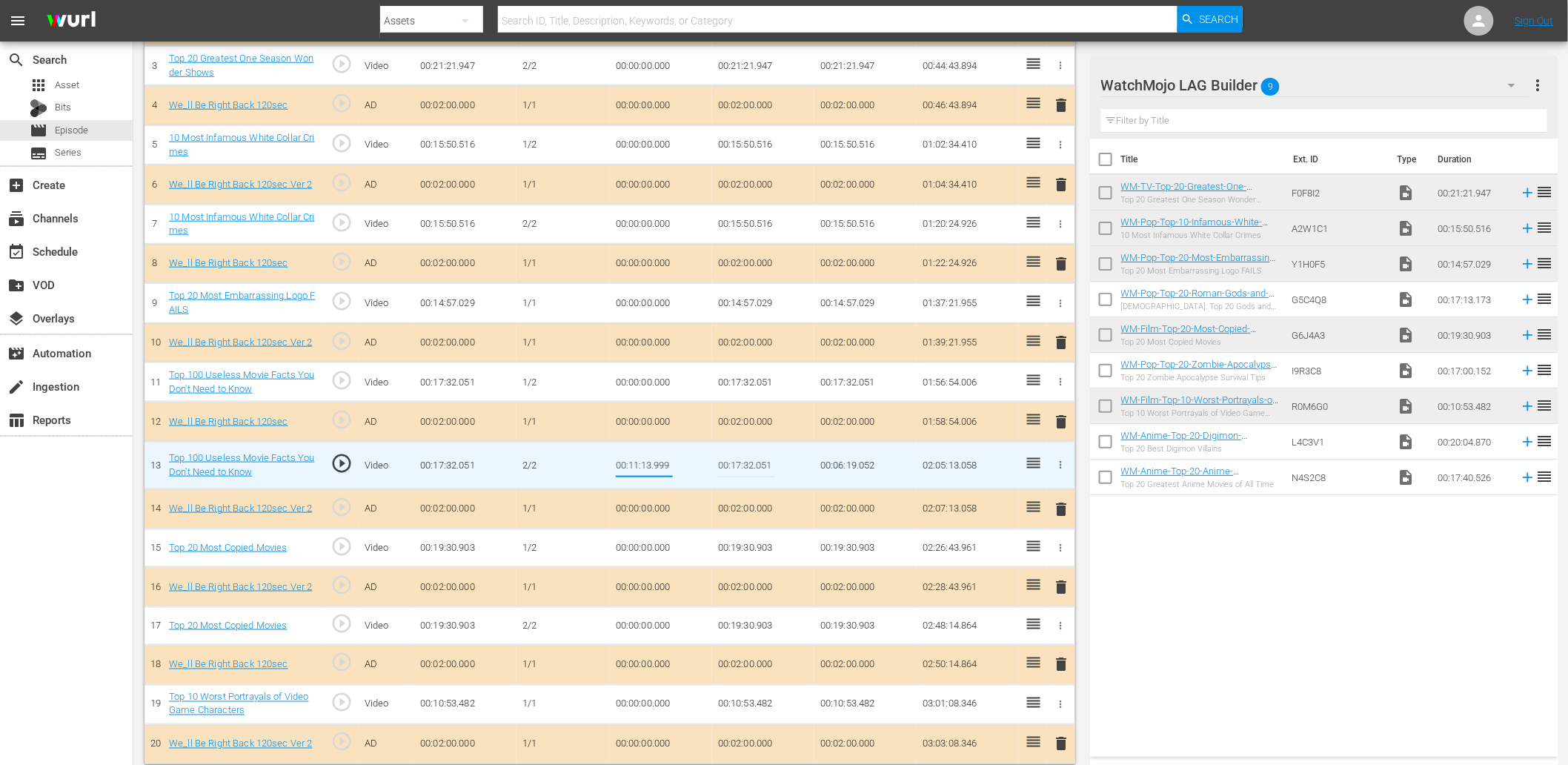
type input "00:11:13.099"
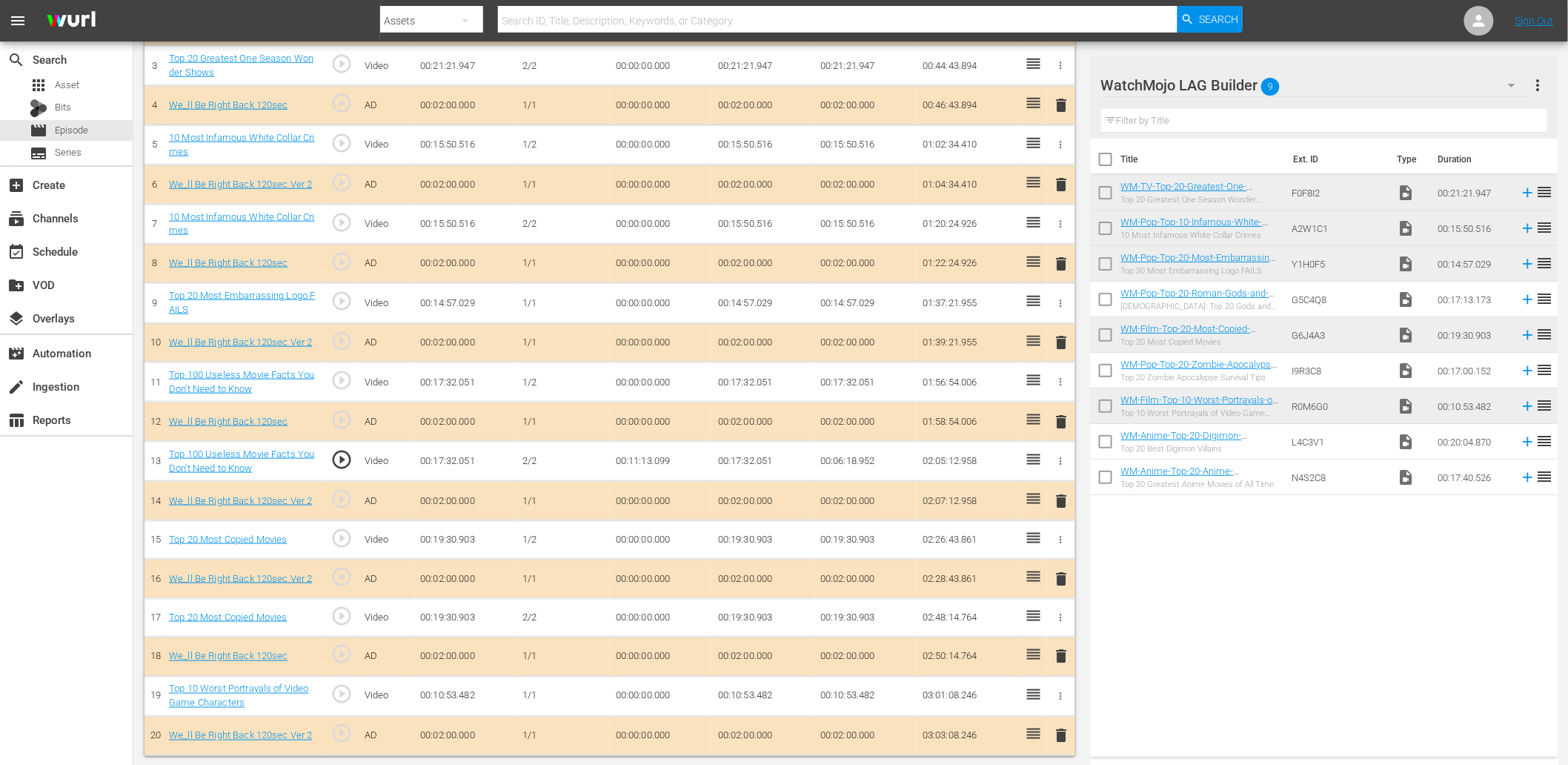
click at [648, 463] on td "00:11:13.099" at bounding box center [661, 460] width 102 height 40
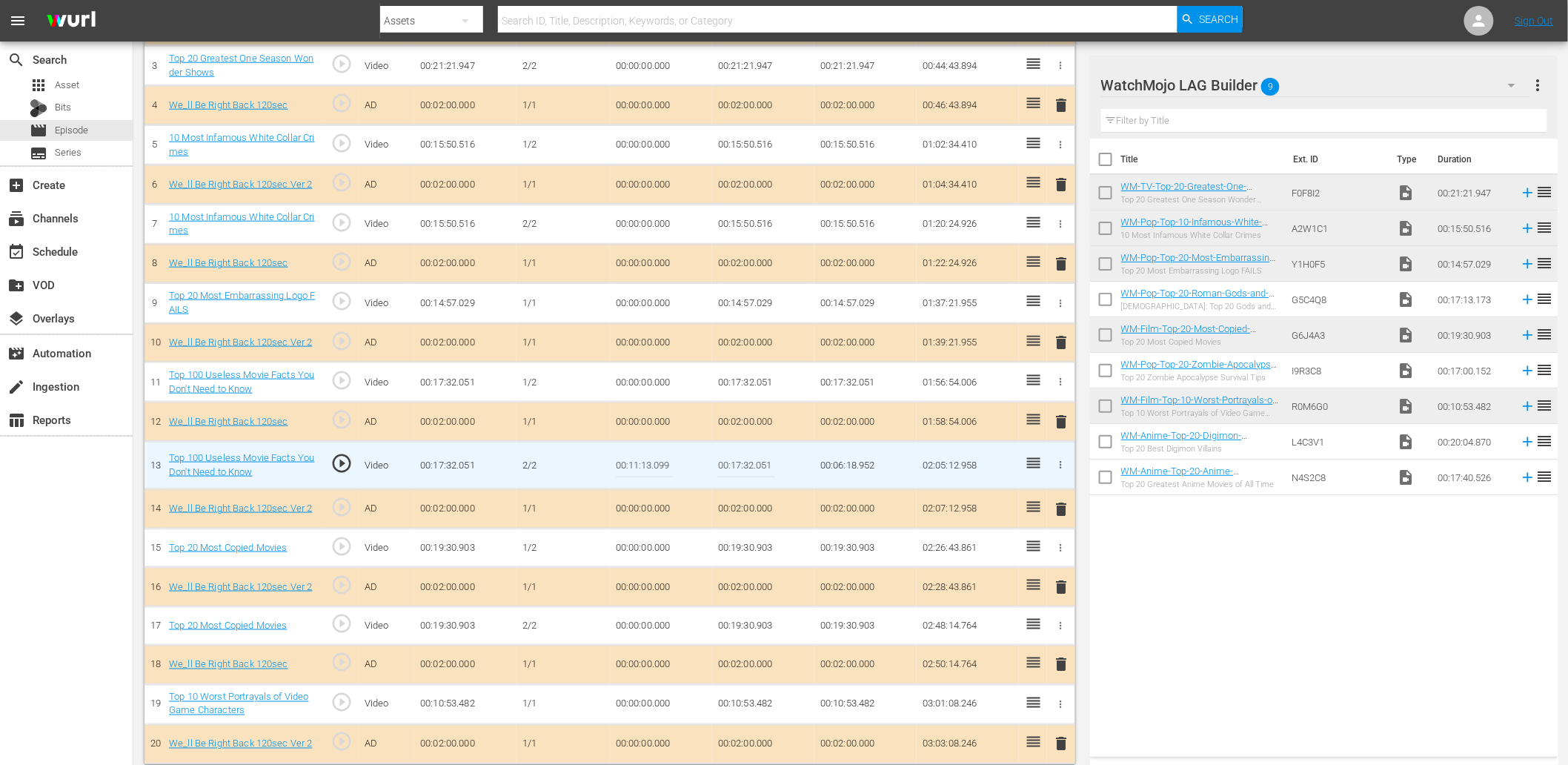
click at [648, 463] on input "00:11:13.099" at bounding box center [644, 466] width 57 height 36
type input "00:11:13.199"
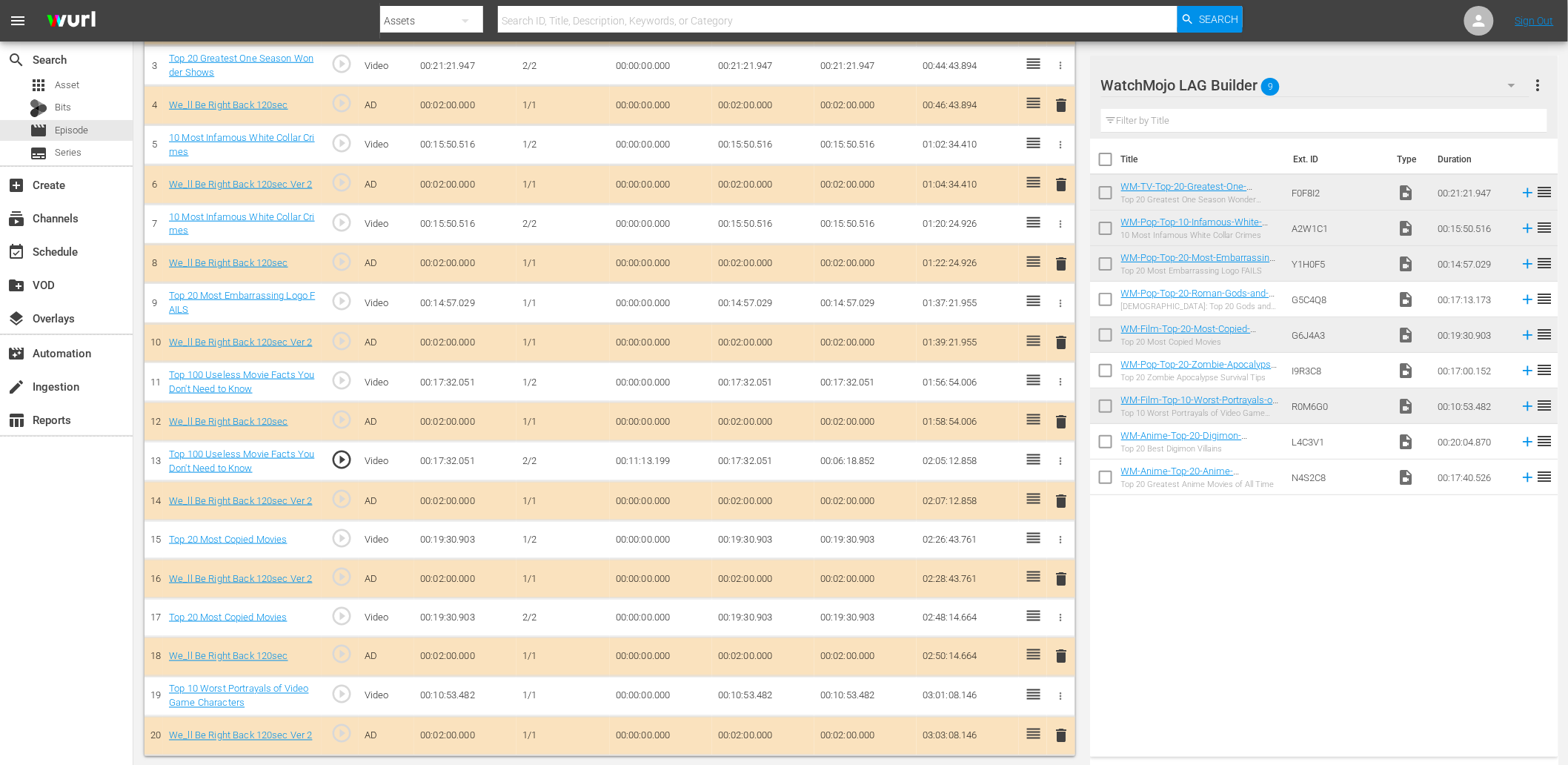
click at [660, 463] on td "00:11:13.199" at bounding box center [661, 460] width 102 height 40
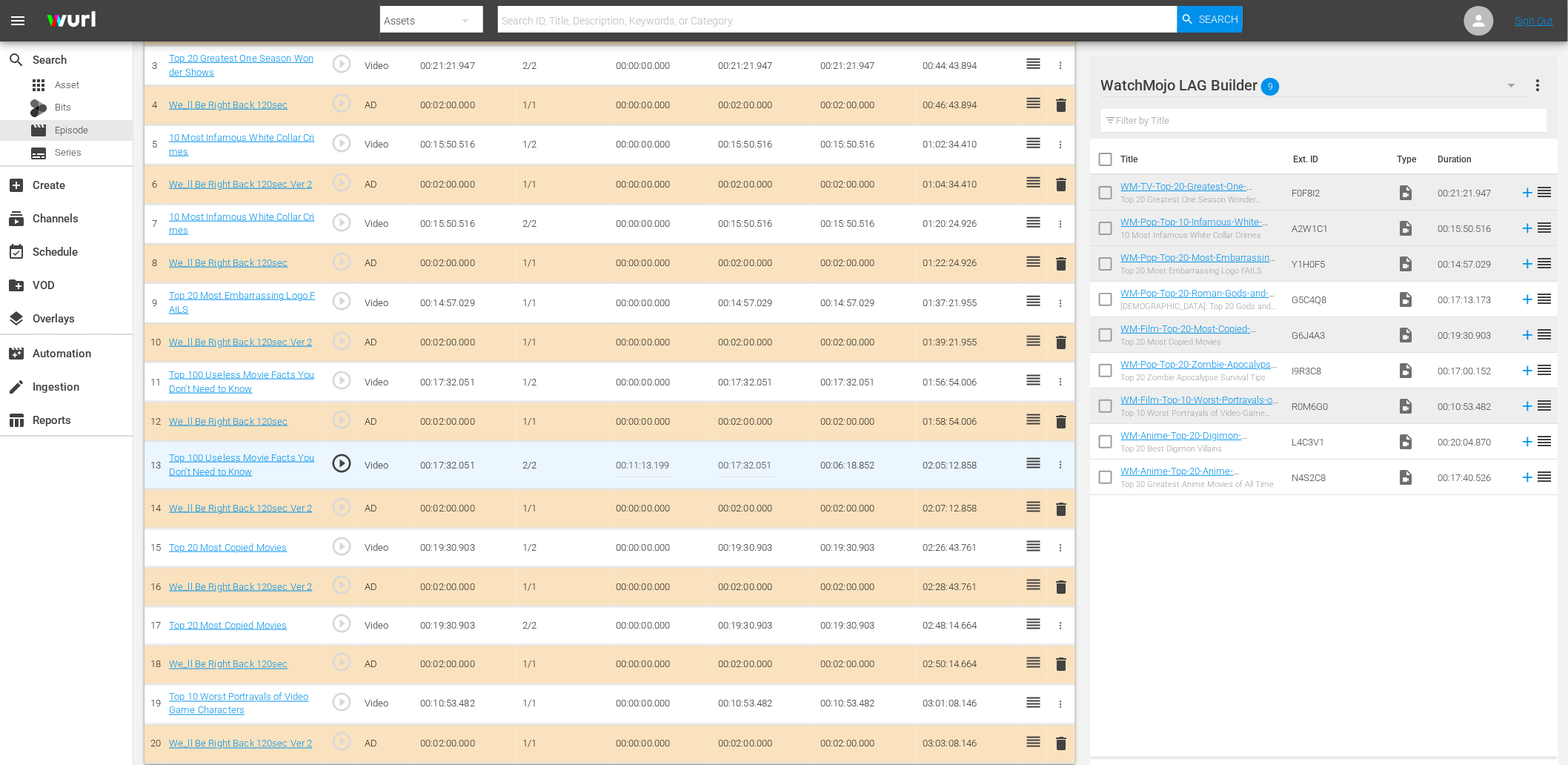
click at [660, 463] on input "00:11:13.199" at bounding box center [644, 466] width 57 height 36
type input "00:11:13.222"
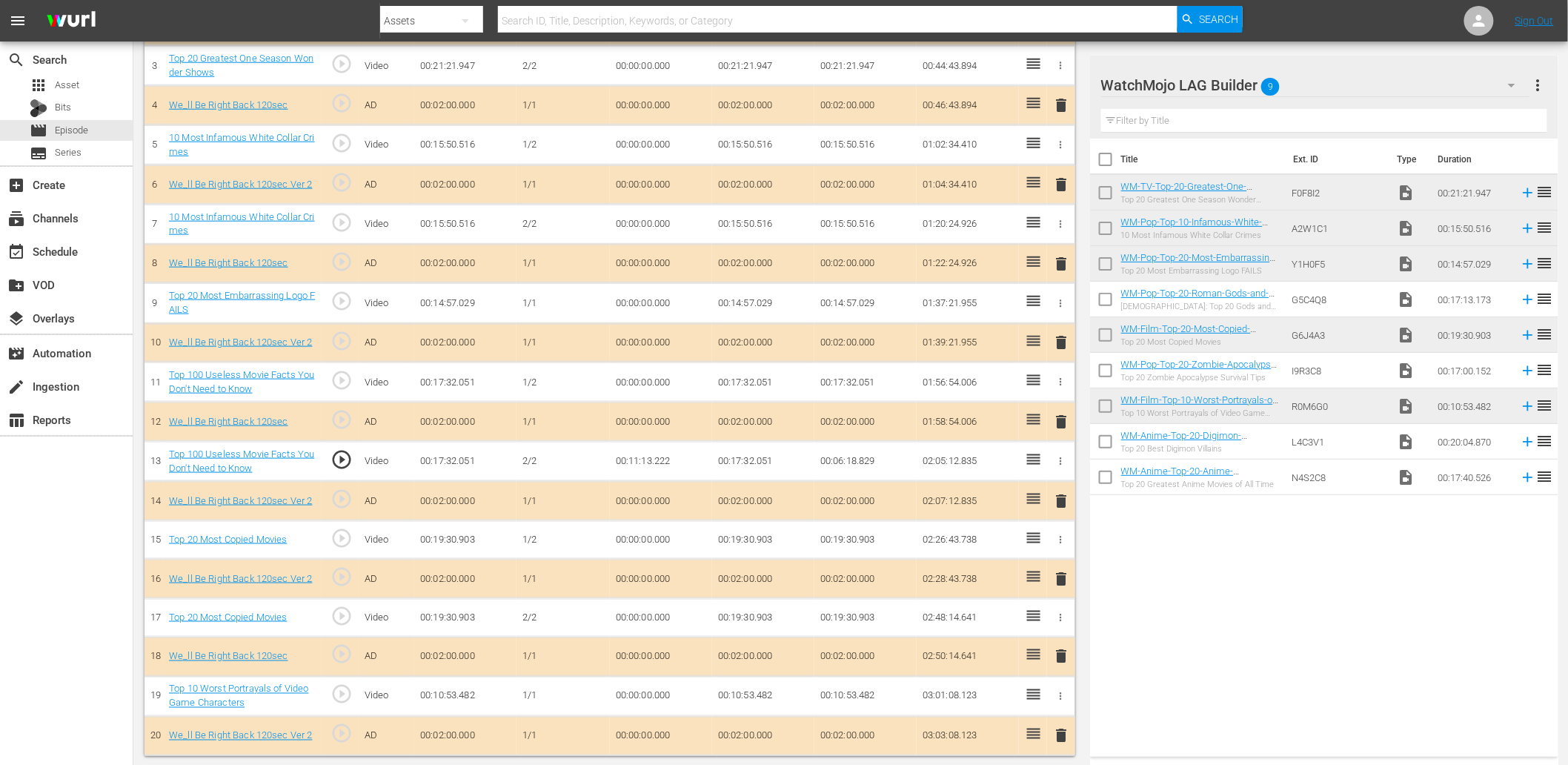
click at [633, 453] on td "00:11:13.222" at bounding box center [661, 460] width 102 height 40
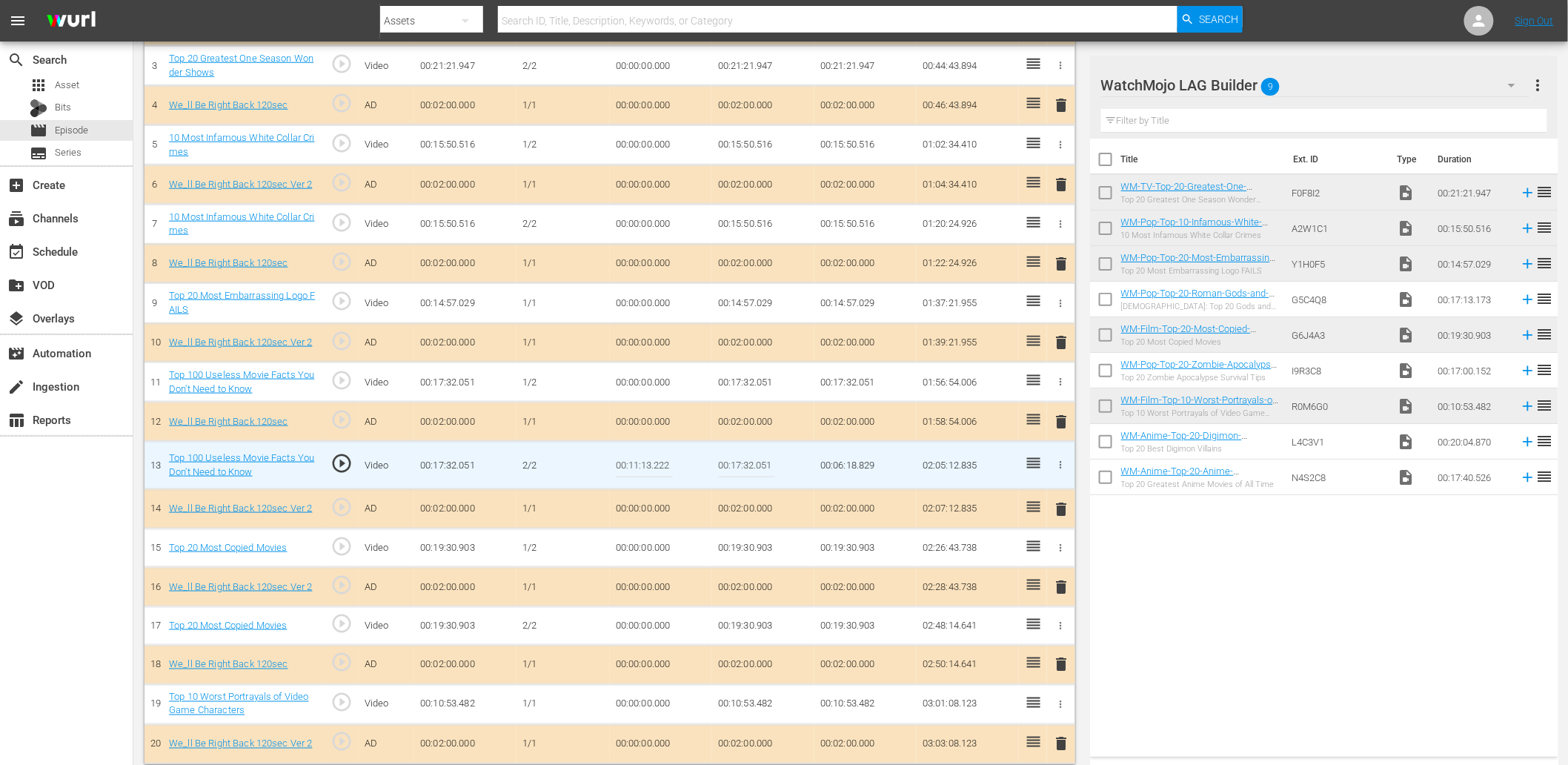
click at [633, 453] on input "00:11:13.222" at bounding box center [644, 466] width 57 height 36
click at [729, 377] on td "00:17:32.051" at bounding box center [763, 382] width 102 height 40
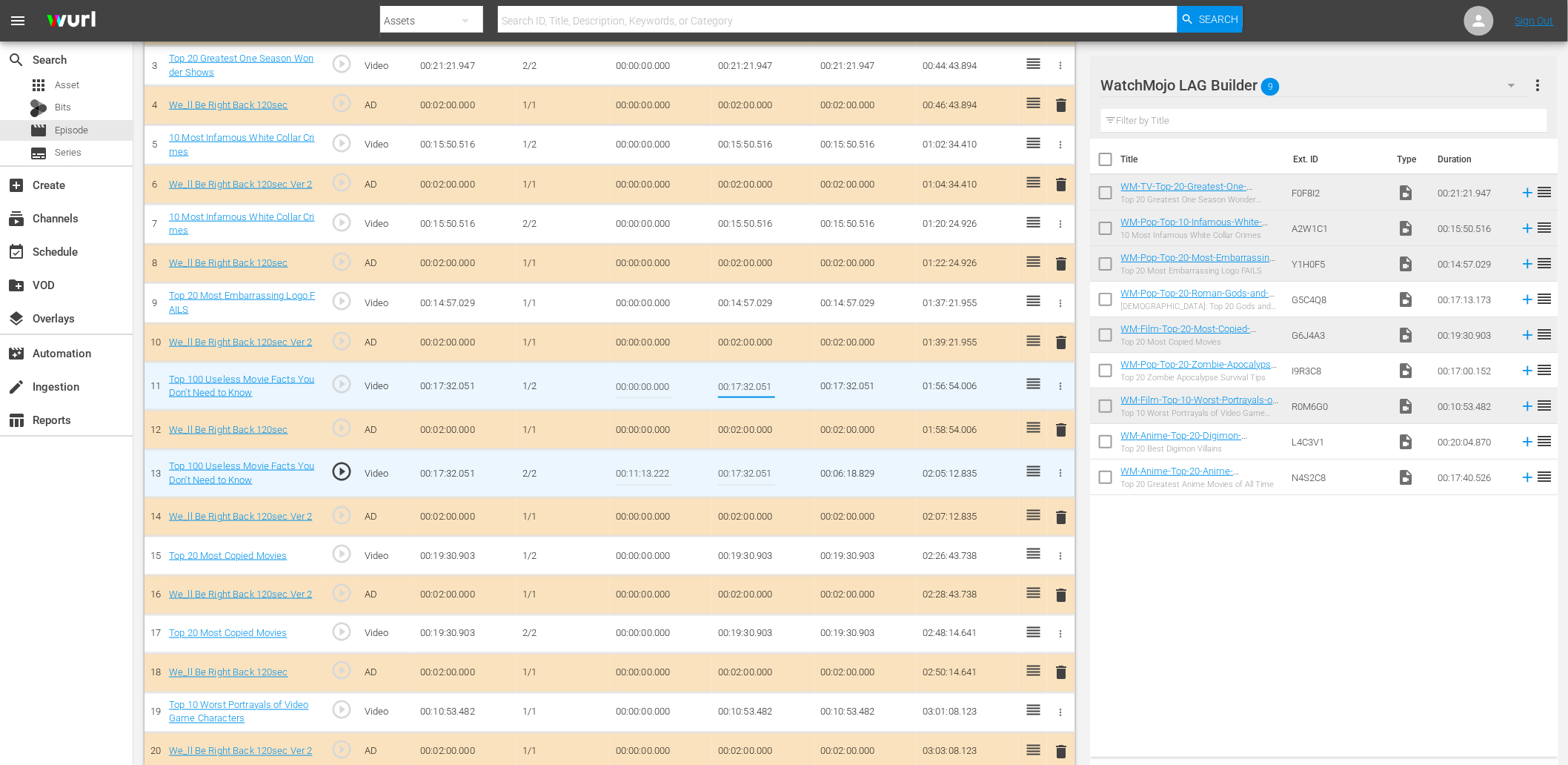
type input "00:11:13.222"
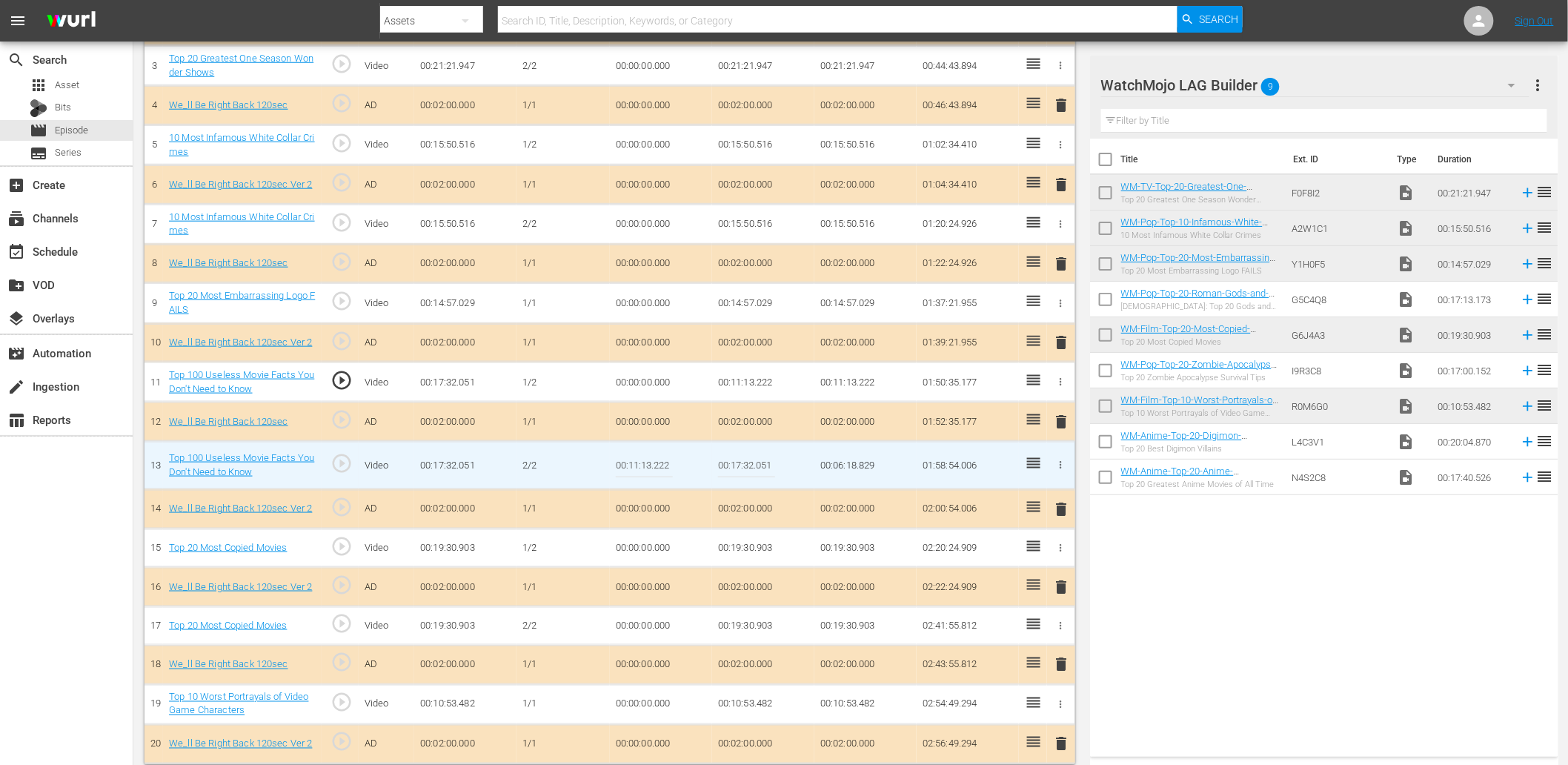
click at [660, 470] on input "00:11:13.222" at bounding box center [644, 466] width 57 height 36
type input "00:11:13.555"
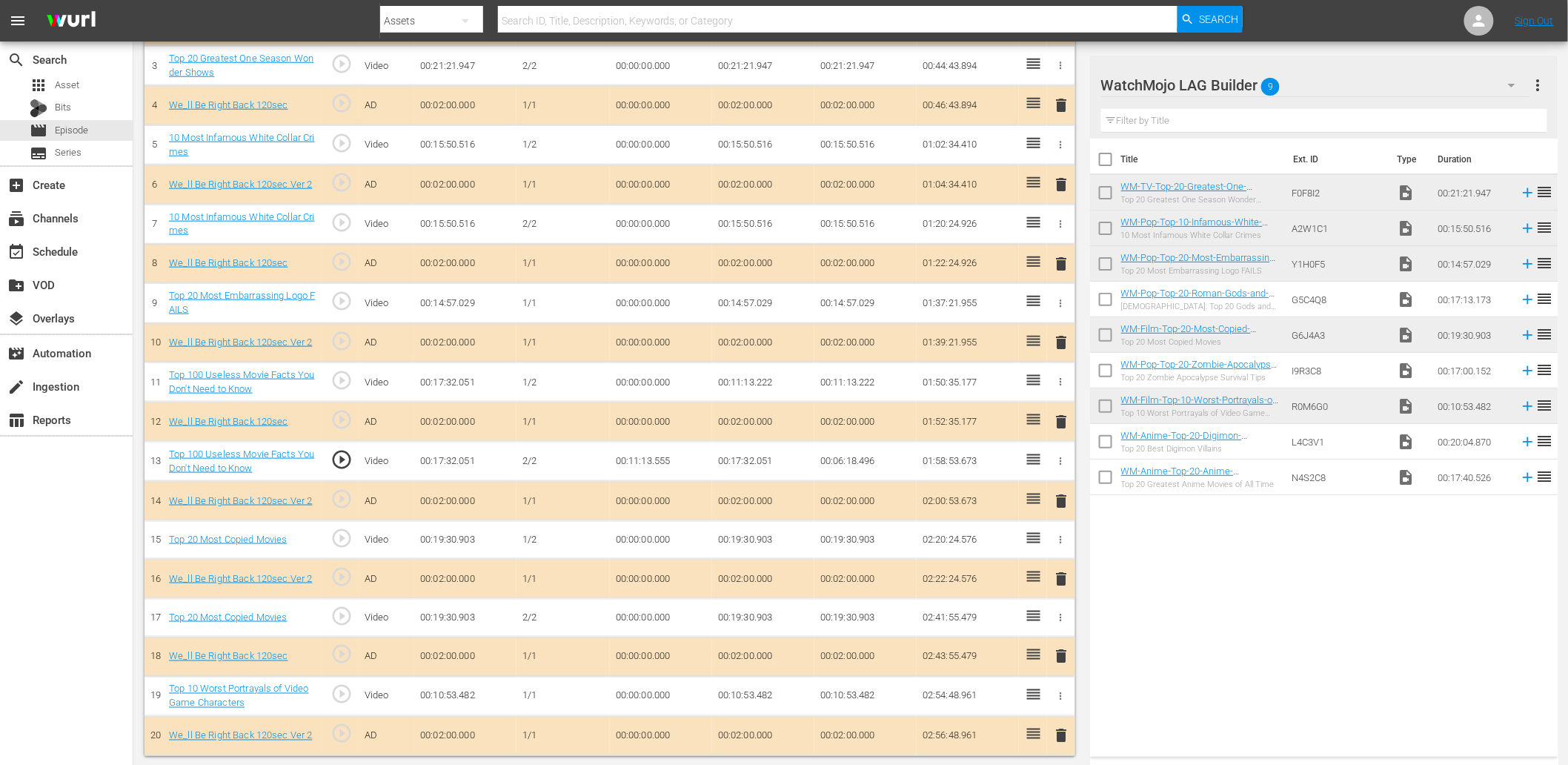
click at [654, 458] on td "00:11:13.555" at bounding box center [661, 460] width 102 height 40
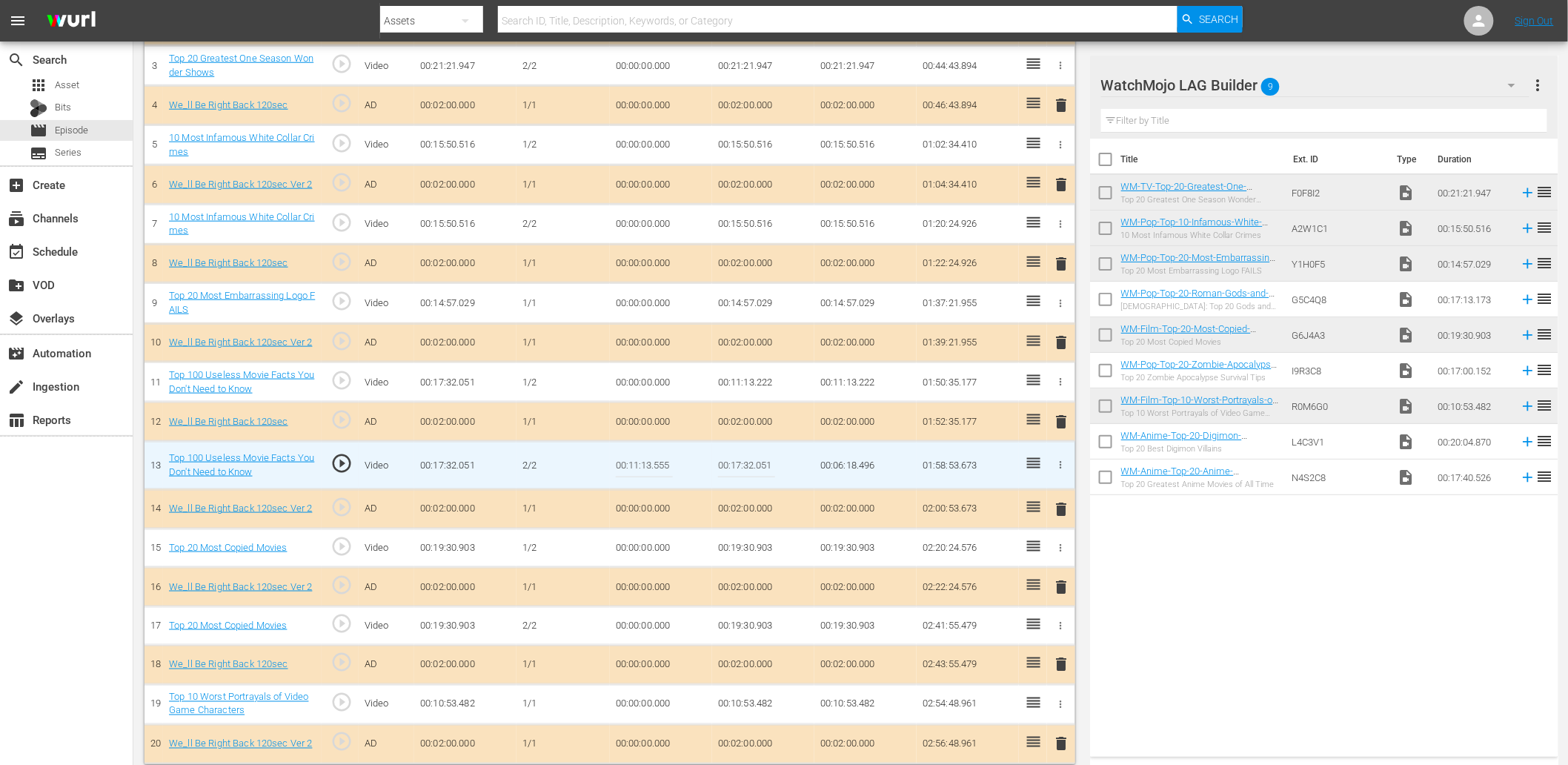
click at [654, 458] on input "00:11:13.555" at bounding box center [644, 466] width 57 height 36
type input "00:11:13.666"
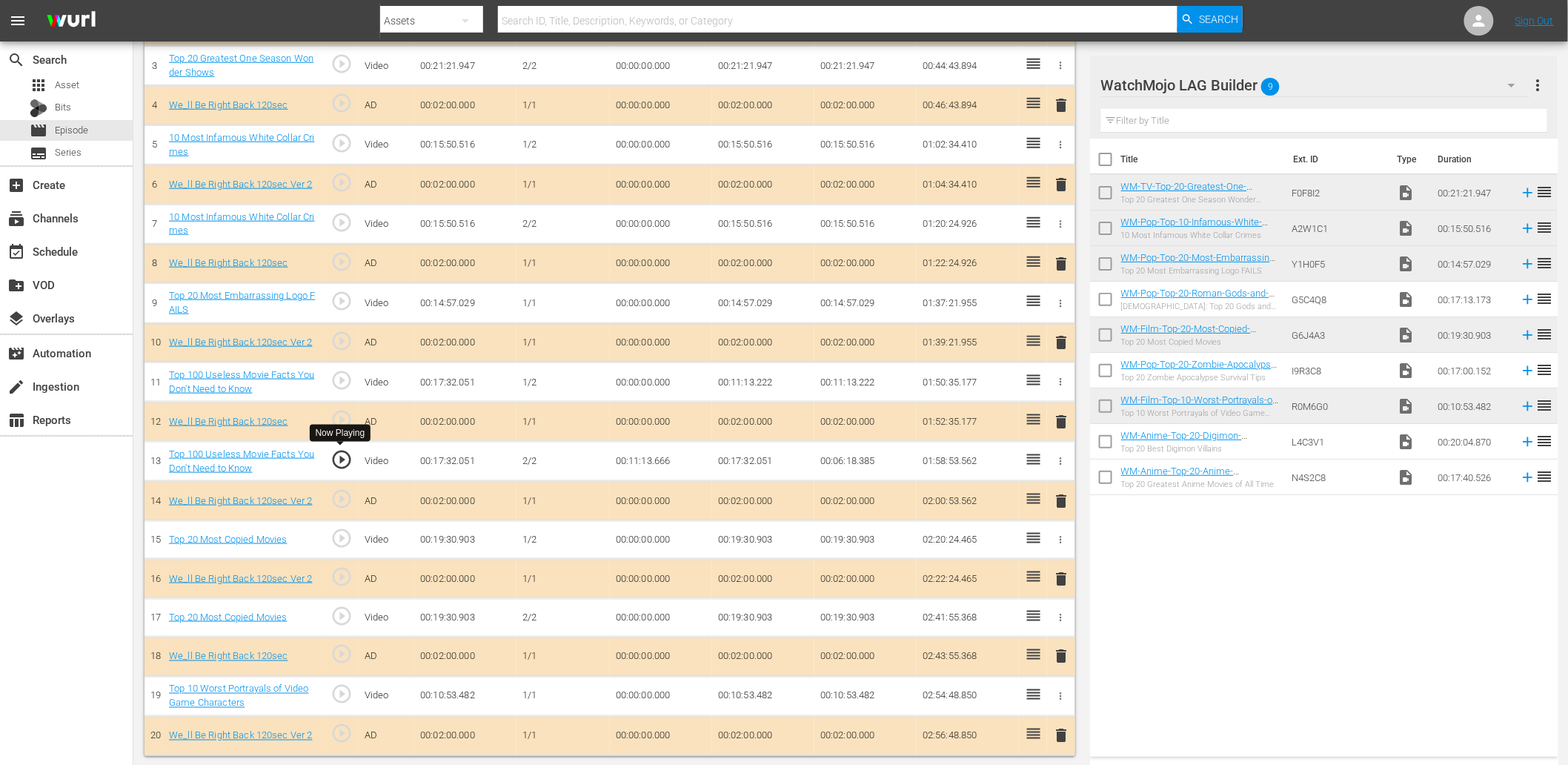
click at [343, 450] on span "play_circle_outline" at bounding box center [341, 459] width 22 height 22
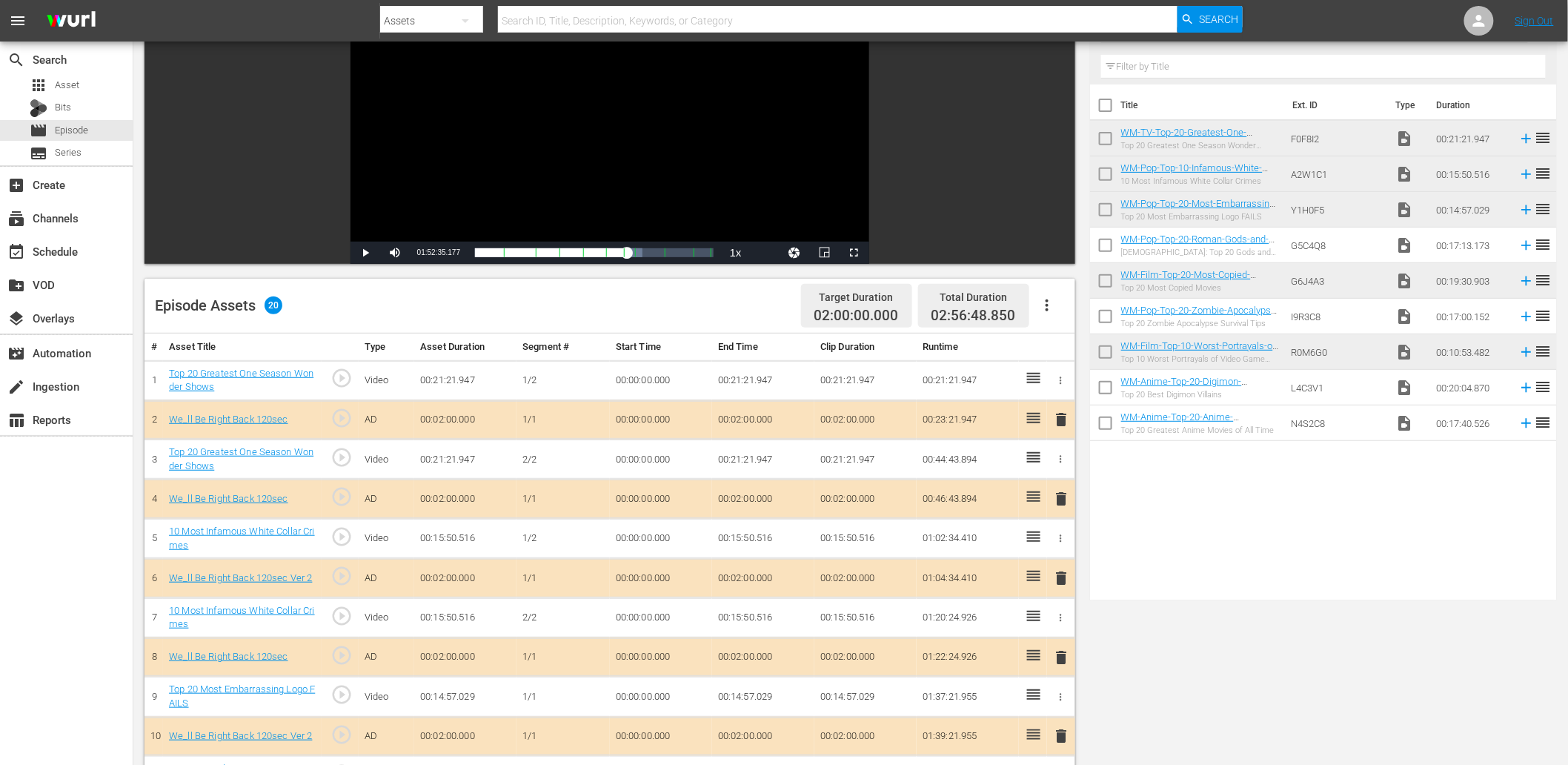
scroll to position [165, 0]
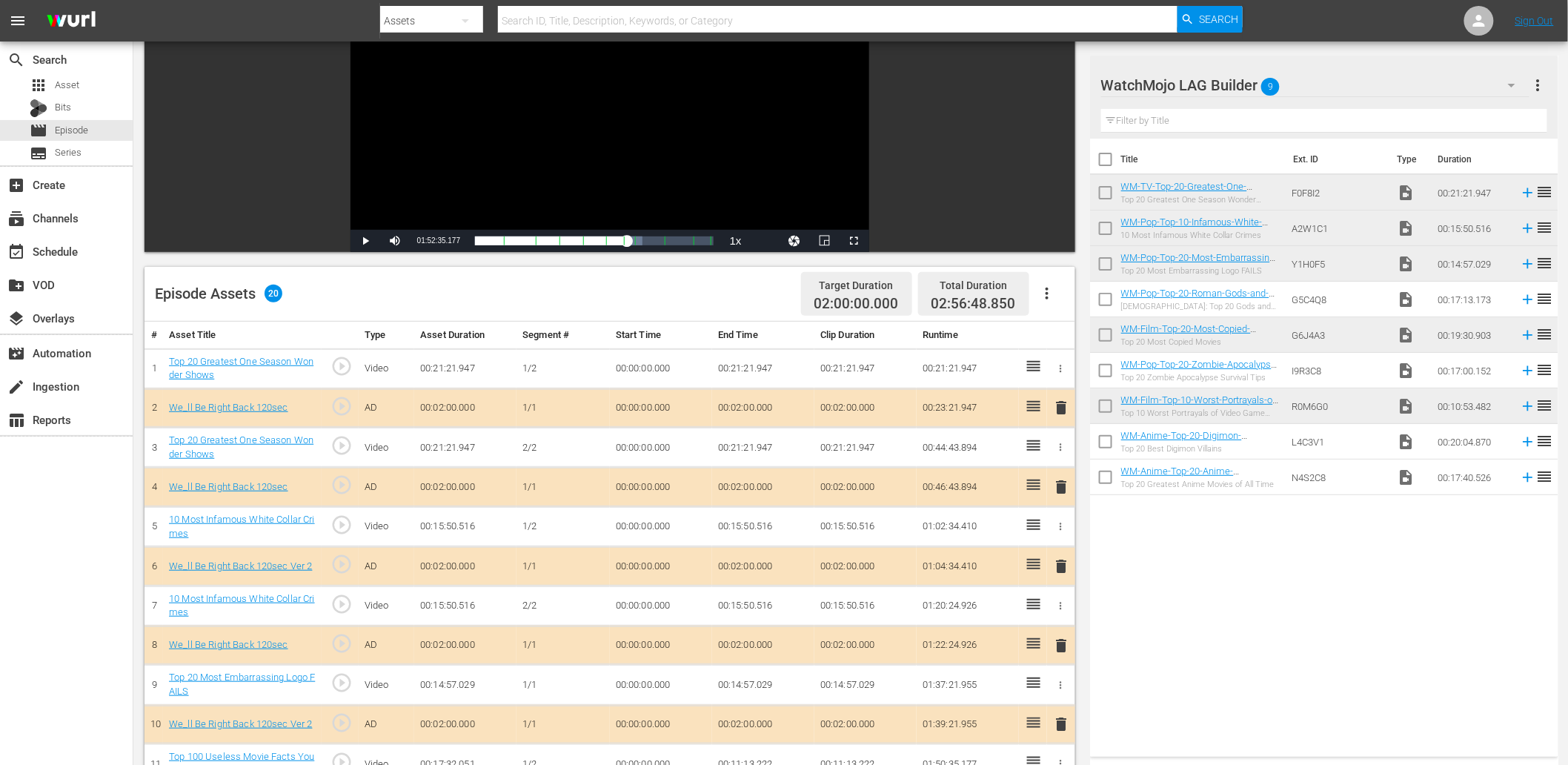
click at [638, 454] on td "00:00:00.000" at bounding box center [661, 447] width 102 height 40
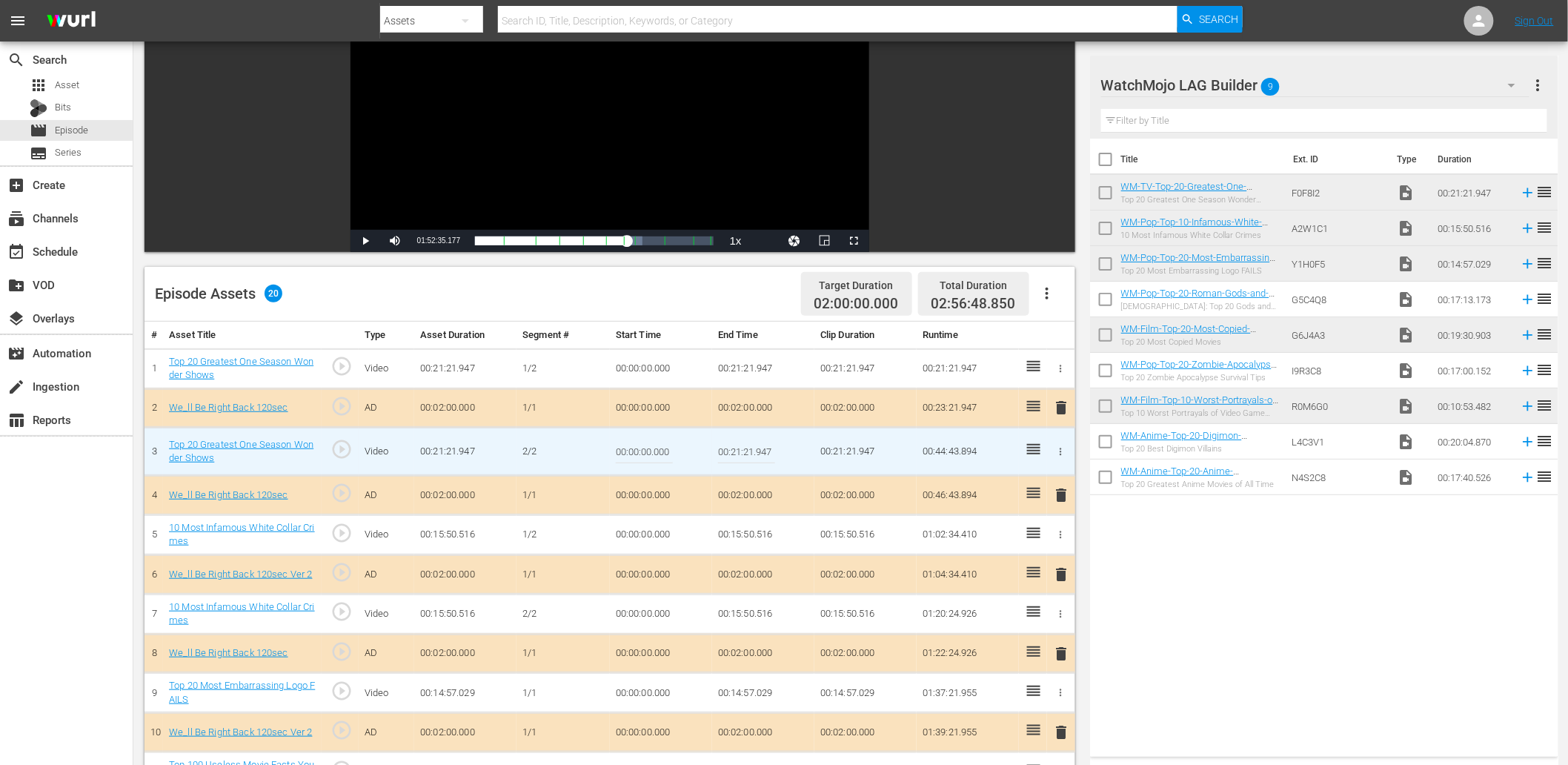
click at [638, 454] on input "00:00:00.000" at bounding box center [644, 452] width 57 height 36
paste input "12:55"
type input "00:12:55.000"
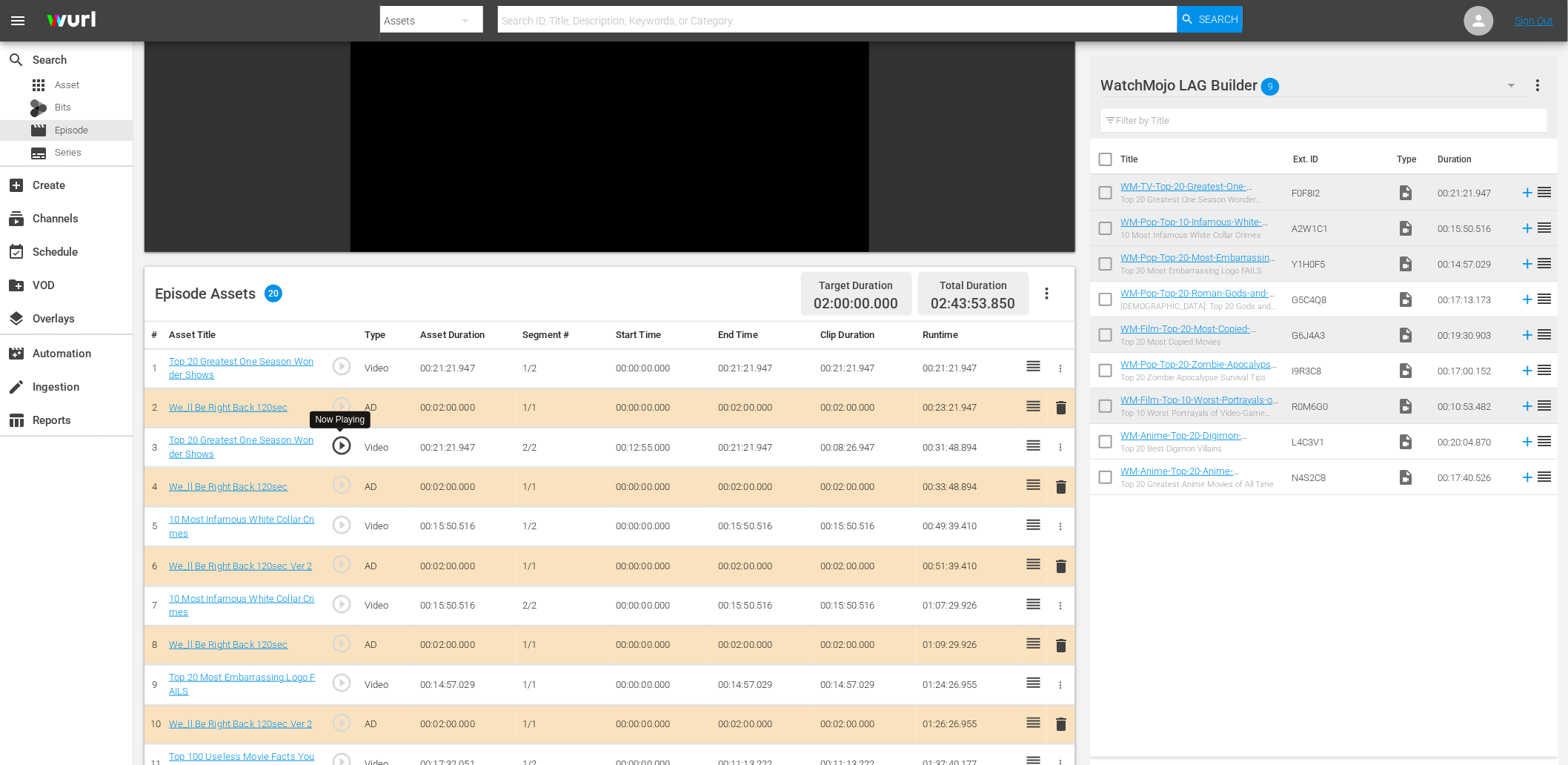
click at [338, 453] on span "play_circle_outline" at bounding box center [341, 445] width 22 height 22
click at [625, 439] on td "00:12:55.000" at bounding box center [661, 447] width 102 height 40
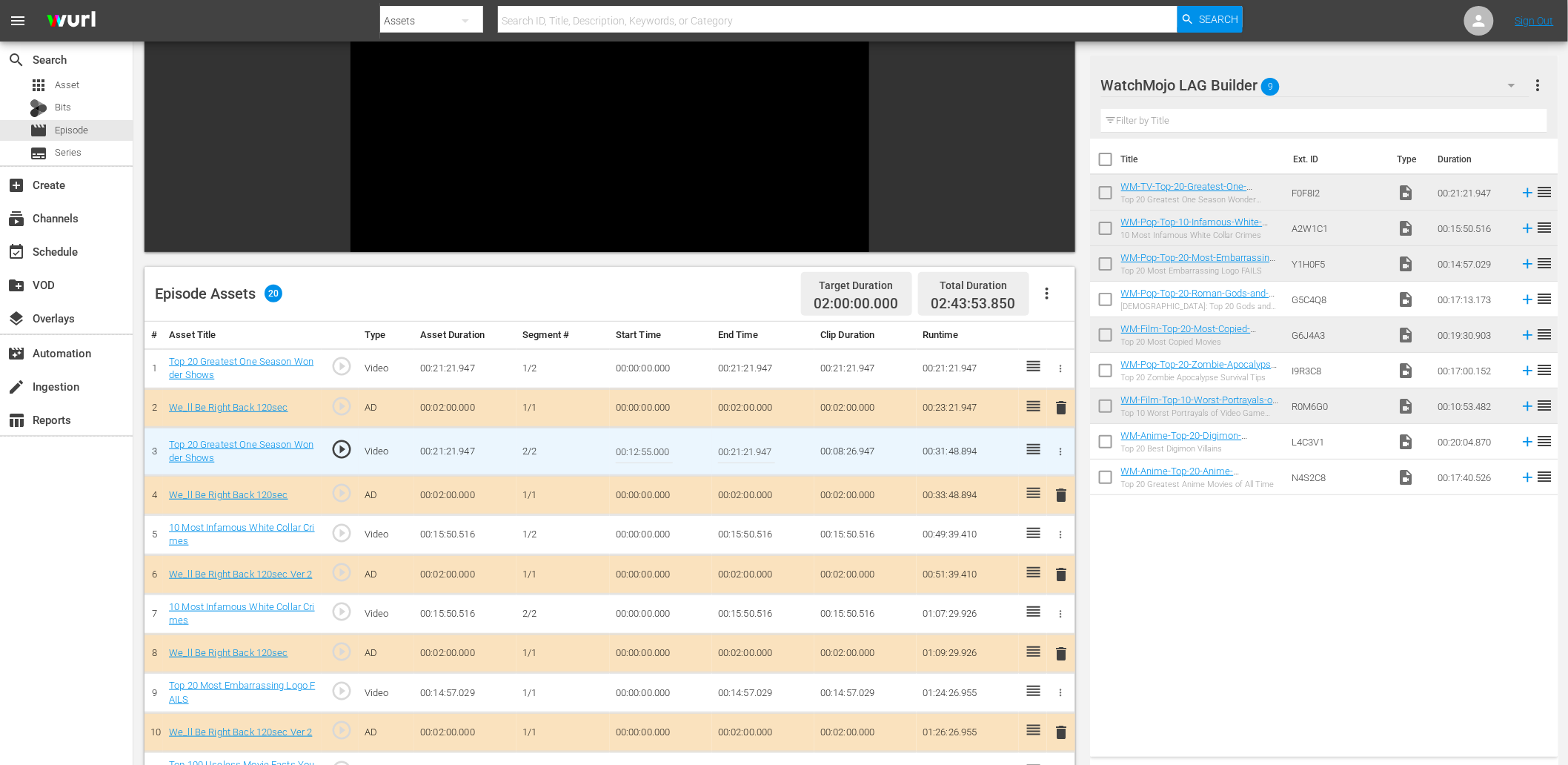
click at [625, 439] on input "00:12:55.000" at bounding box center [644, 452] width 57 height 36
click at [722, 354] on td "00:21:21.947" at bounding box center [763, 368] width 102 height 40
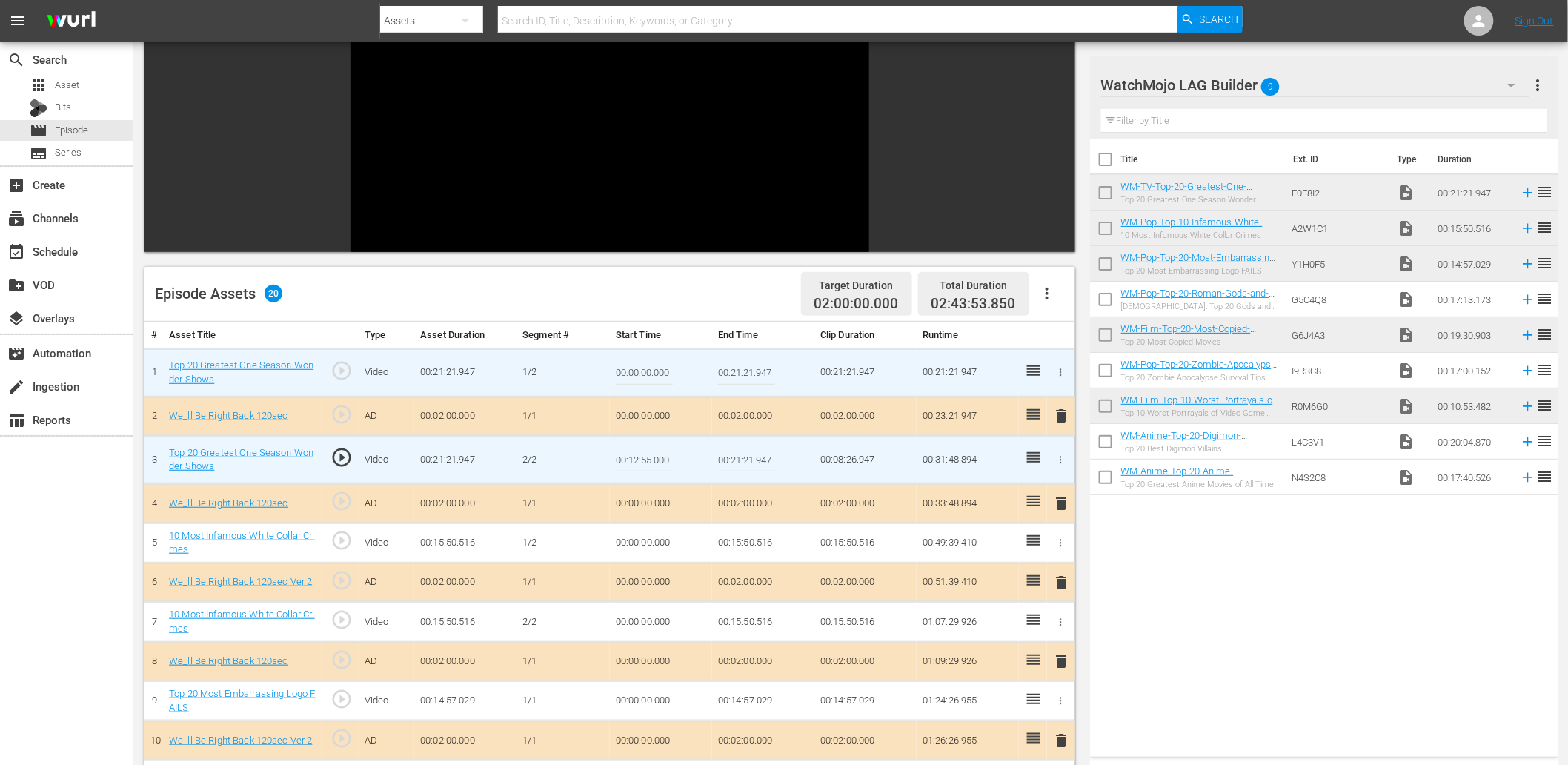
click at [722, 355] on input "00:21:21.947" at bounding box center [746, 373] width 57 height 36
paste input "12:55.000"
type input "00:12:55.000"
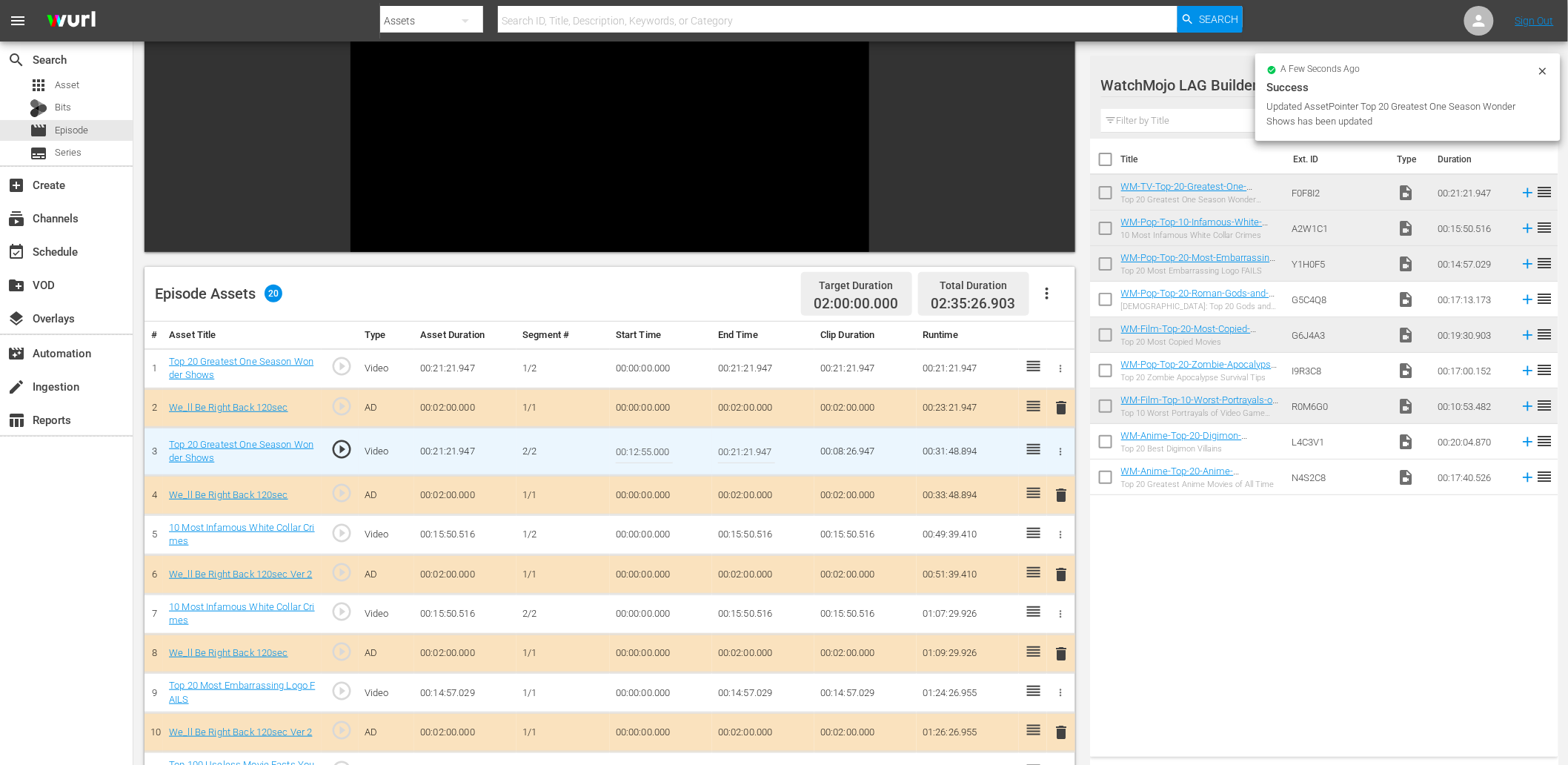
click at [666, 453] on input "00:12:55.000" at bounding box center [644, 452] width 57 height 36
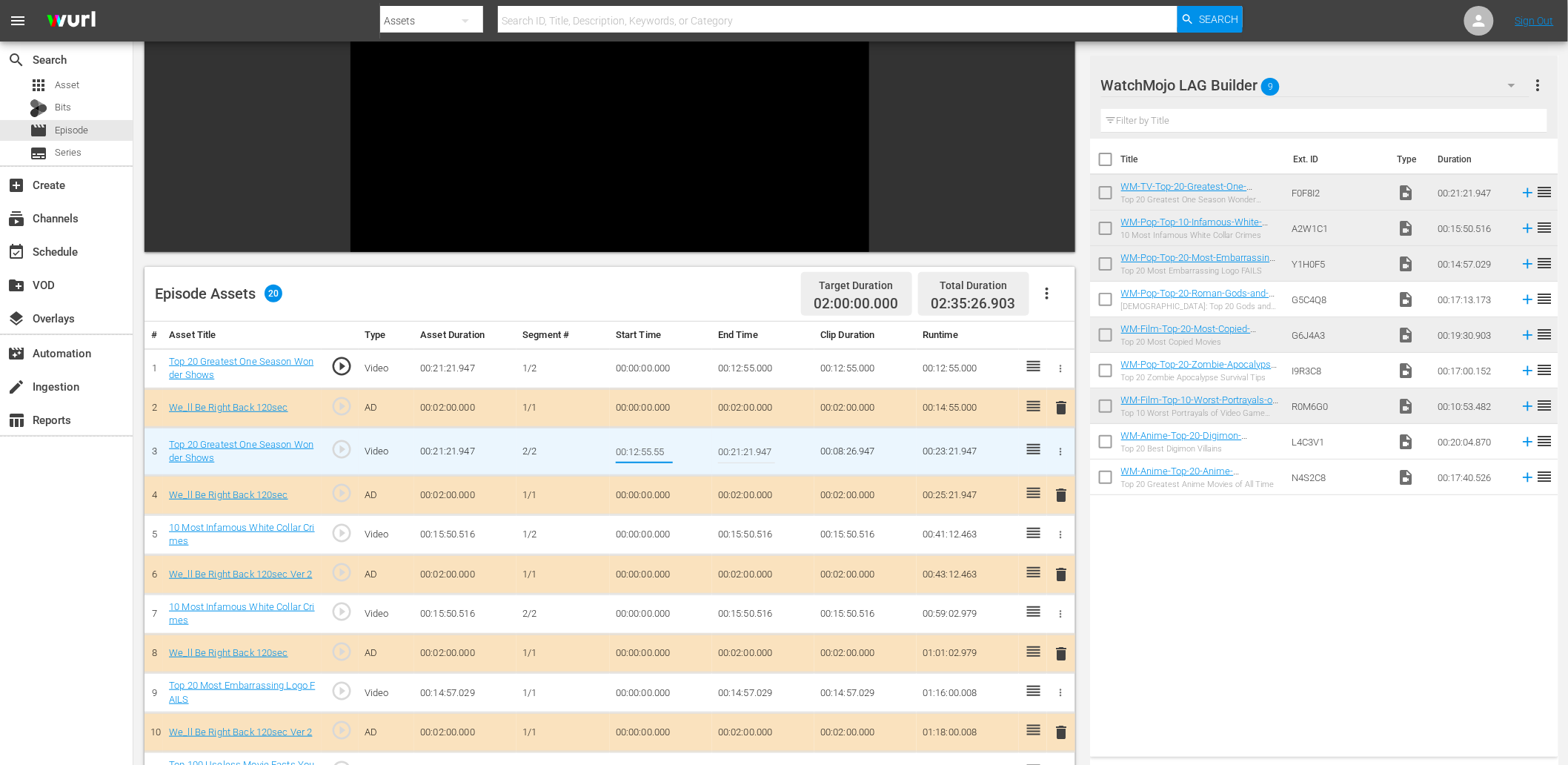
type input "00:12:55.555"
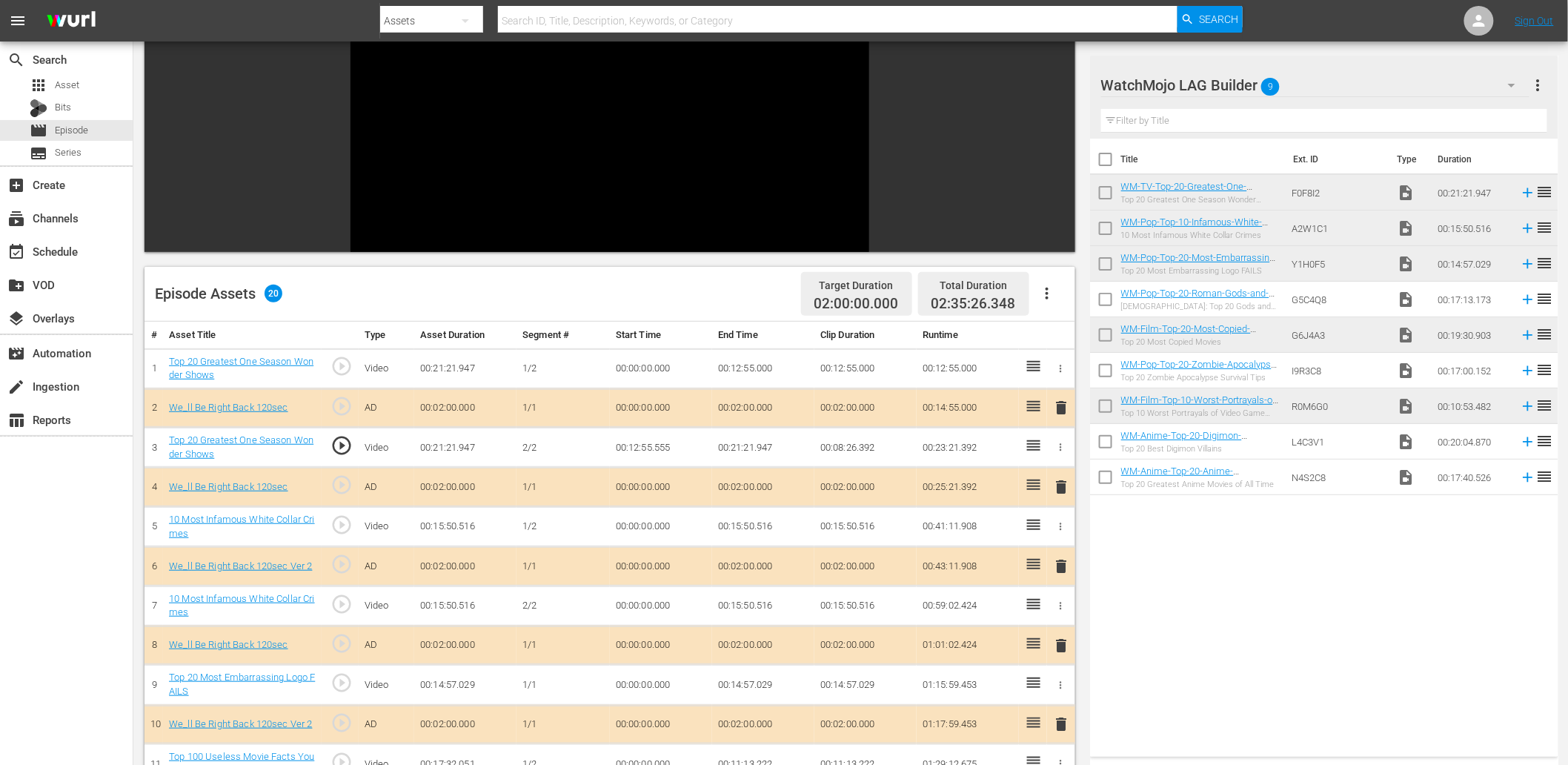
click at [631, 445] on td "00:12:55.555" at bounding box center [661, 447] width 102 height 40
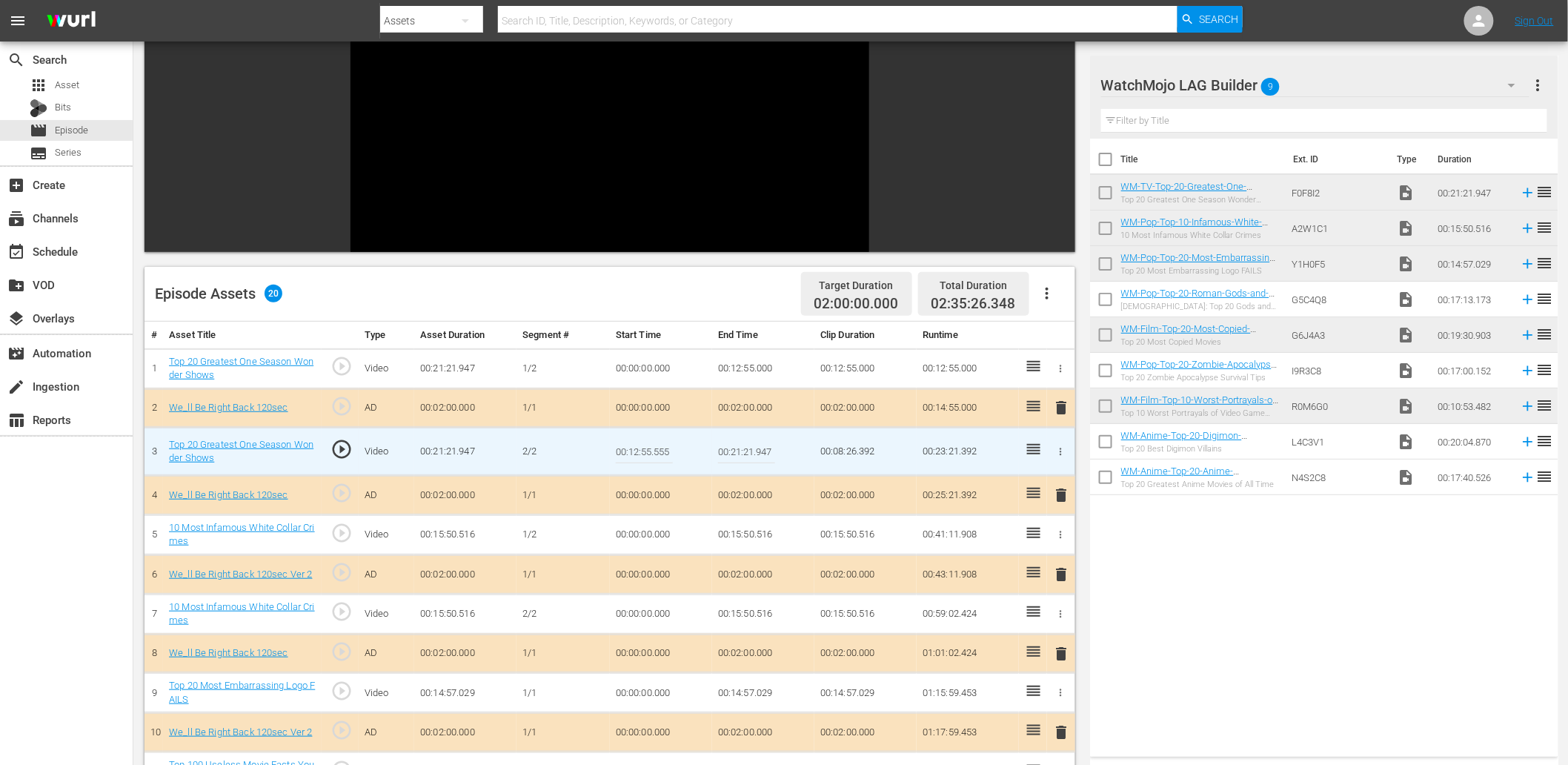
click at [631, 445] on input "00:12:55.555" at bounding box center [644, 452] width 57 height 36
type input "00:12:55.888"
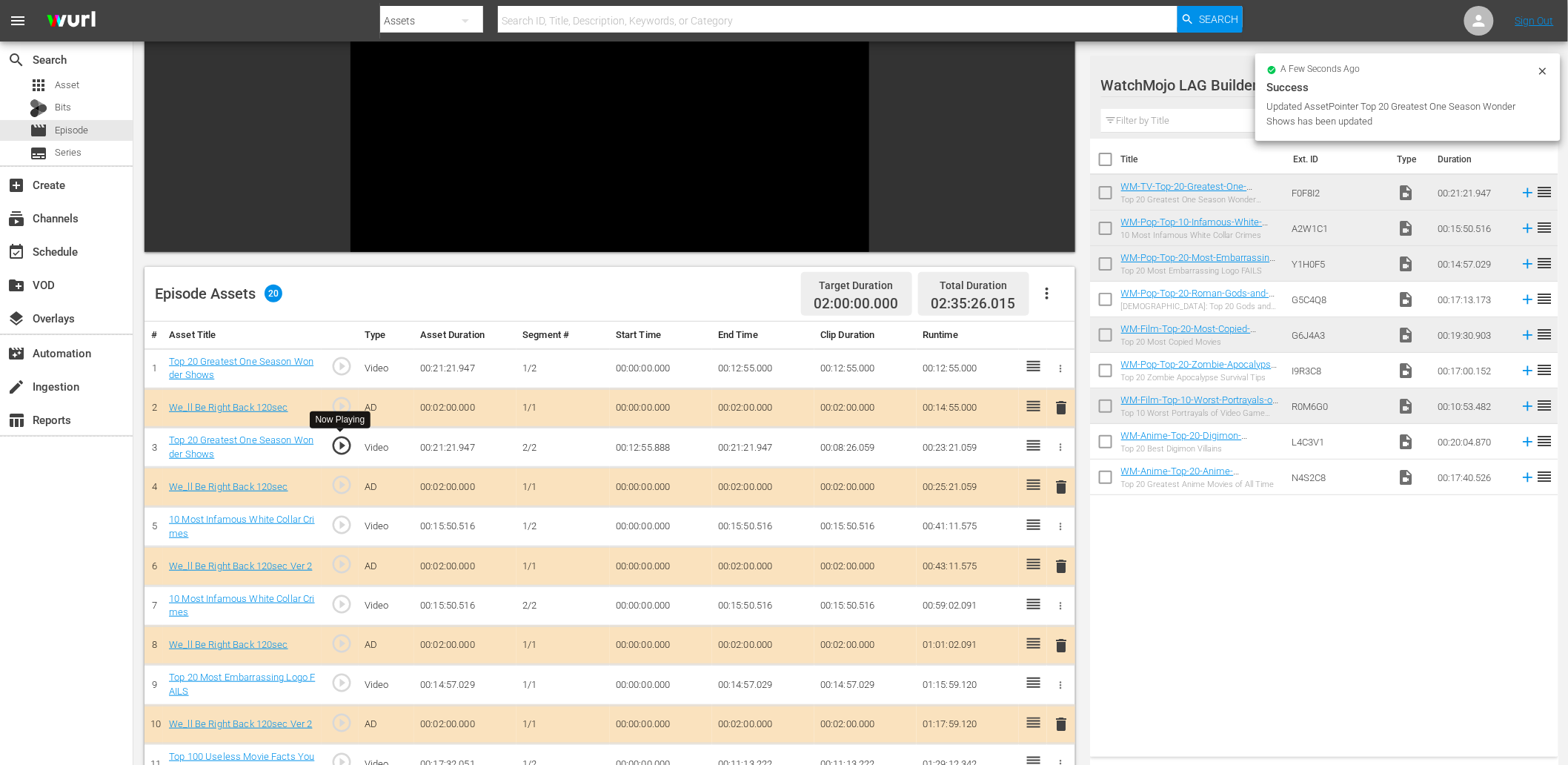
click at [338, 443] on span "play_circle_outline" at bounding box center [341, 445] width 22 height 22
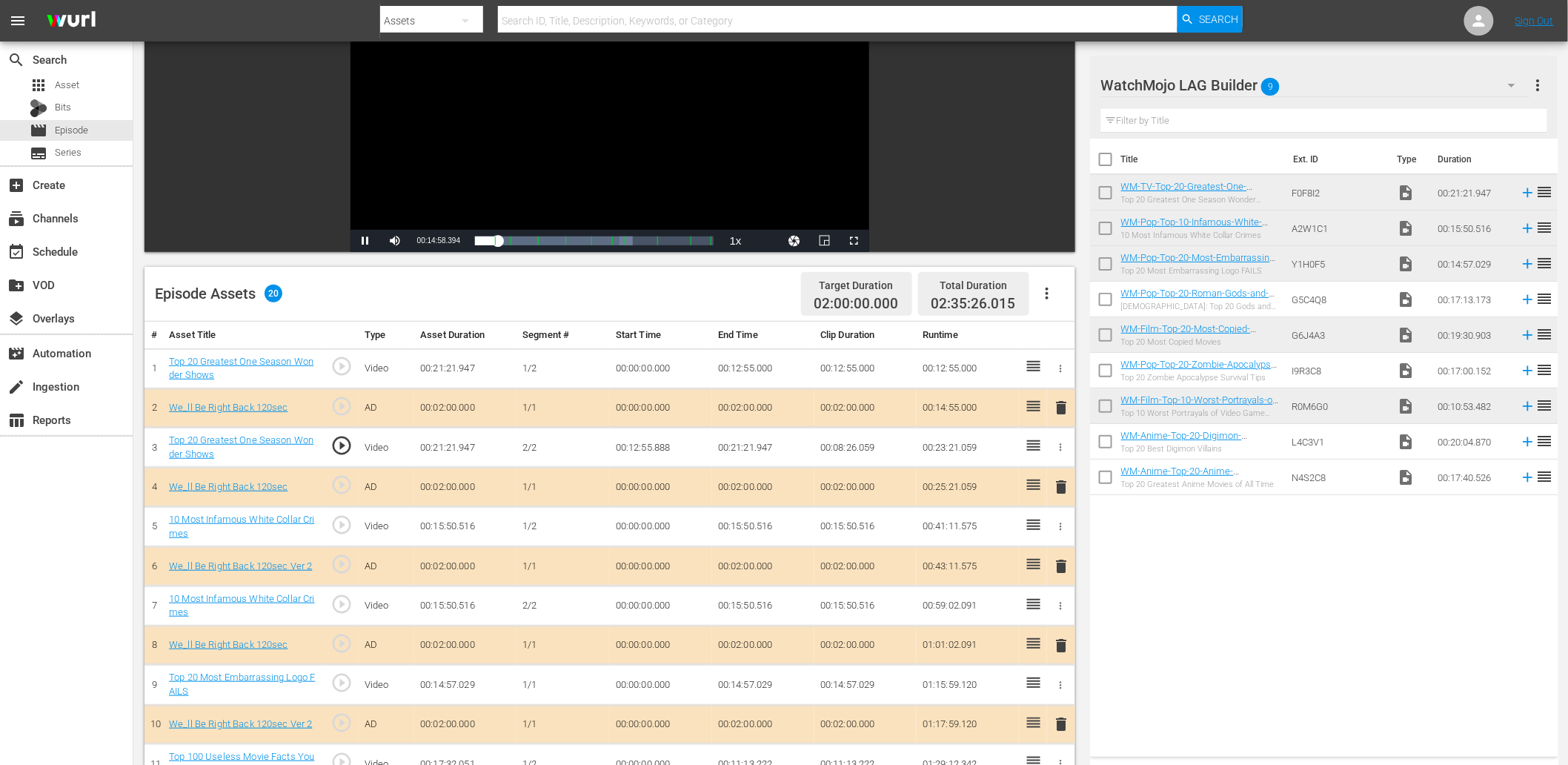
click at [612, 128] on div "Video Player" at bounding box center [610, 95] width 519 height 270
click at [335, 445] on span "play_circle_outline" at bounding box center [341, 445] width 22 height 22
click at [712, 102] on div "Video Player" at bounding box center [610, 95] width 519 height 270
click at [635, 606] on td "00:00:00.000" at bounding box center [661, 605] width 102 height 40
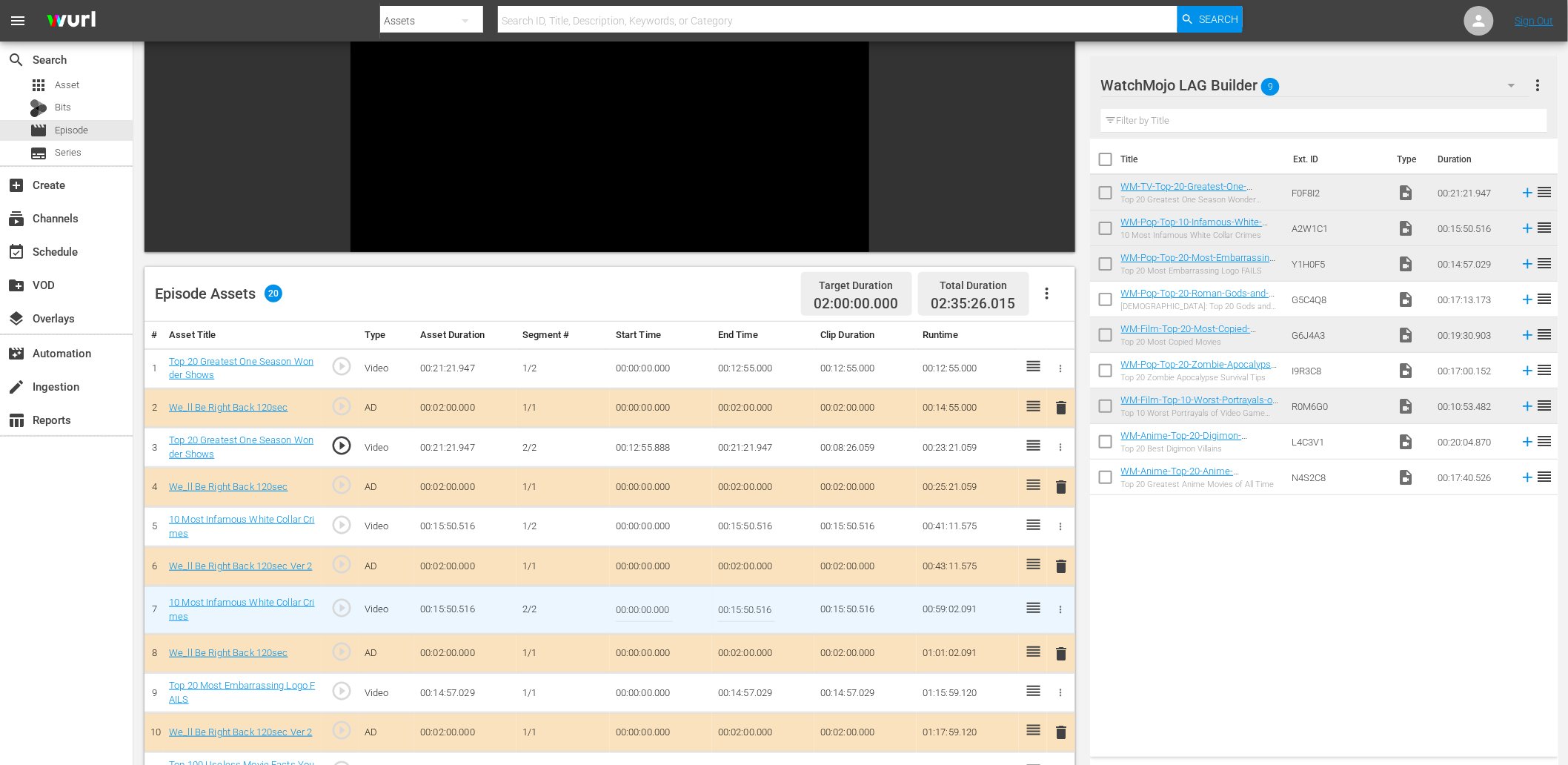
click at [635, 606] on input "00:00:00.000" at bounding box center [644, 610] width 57 height 36
paste input "7:44"
type input "00:07:44.000"
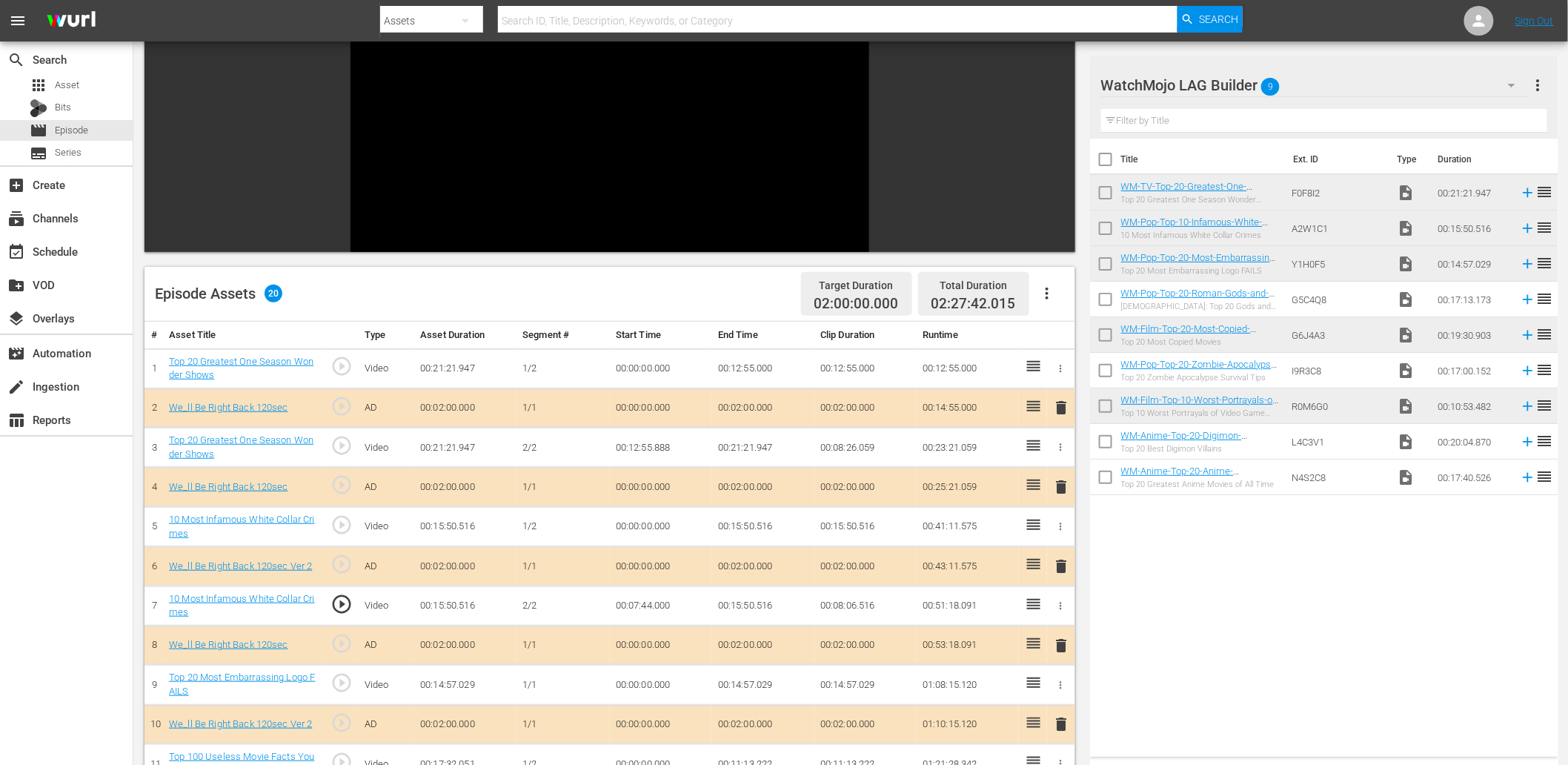
click at [658, 610] on td "00:07:44.000" at bounding box center [661, 605] width 102 height 40
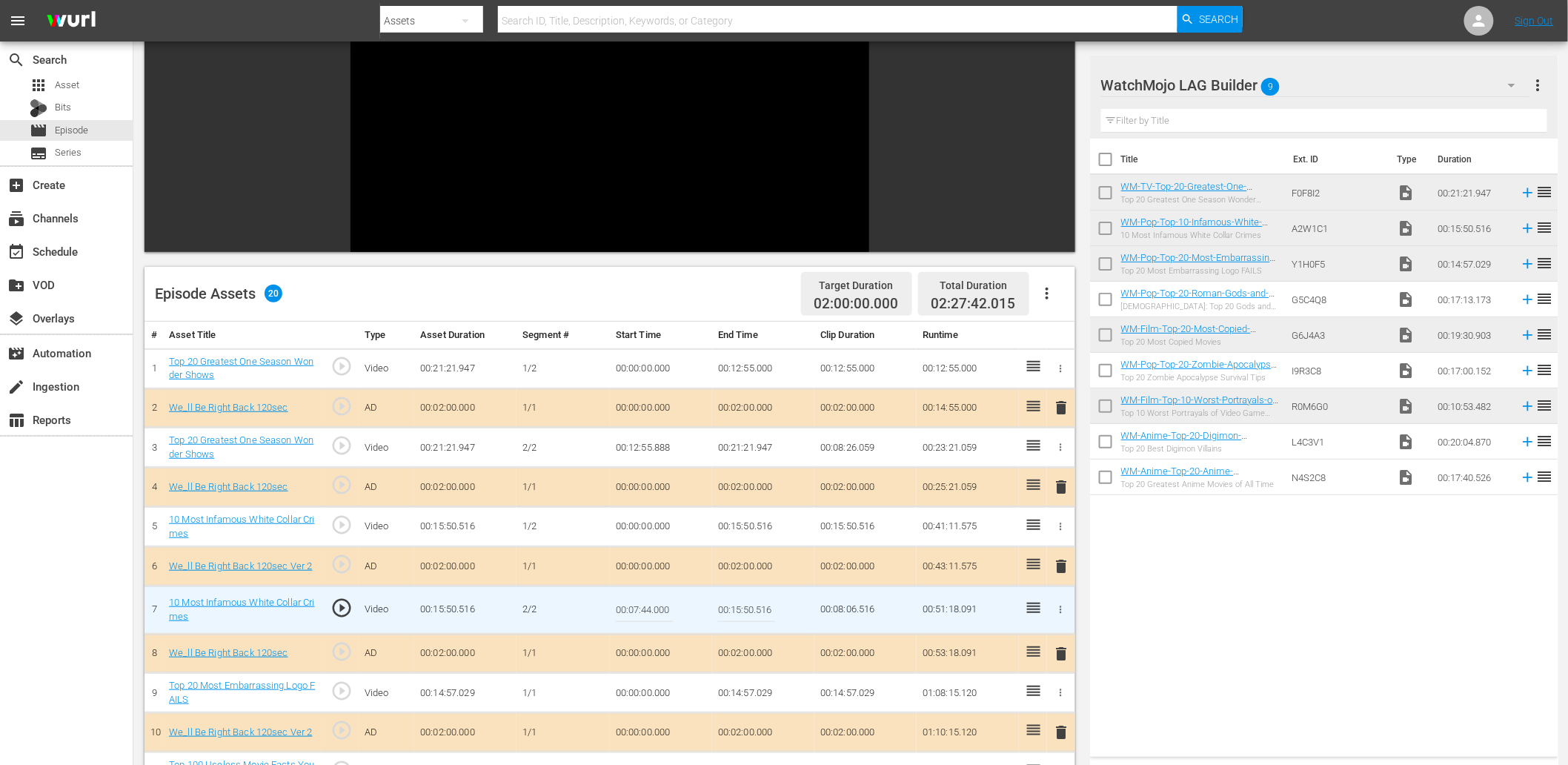
click at [658, 610] on input "00:07:44.000" at bounding box center [644, 610] width 57 height 36
type input "00:07:44.299"
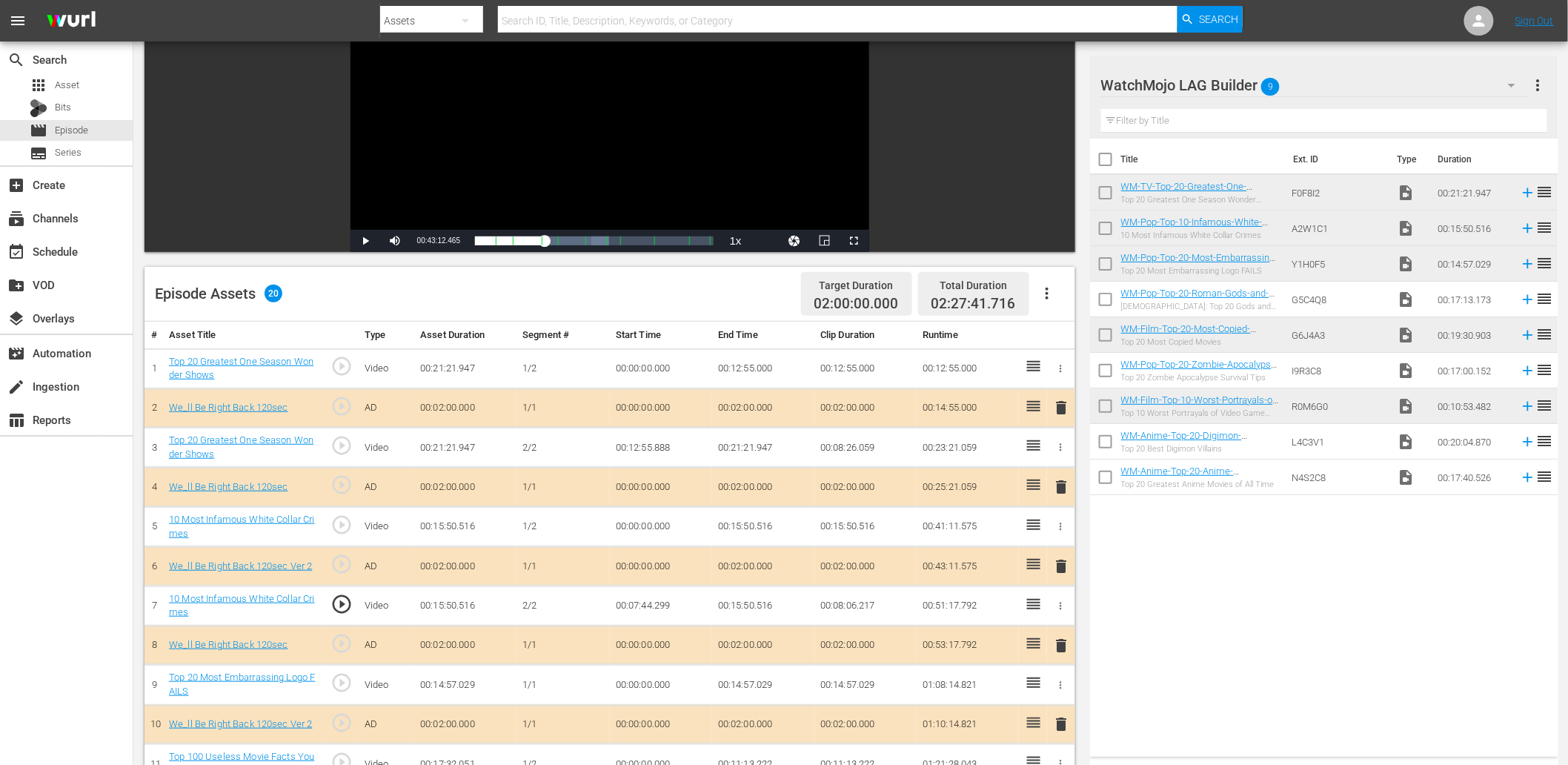
click at [640, 606] on td "00:07:44.299" at bounding box center [661, 605] width 102 height 40
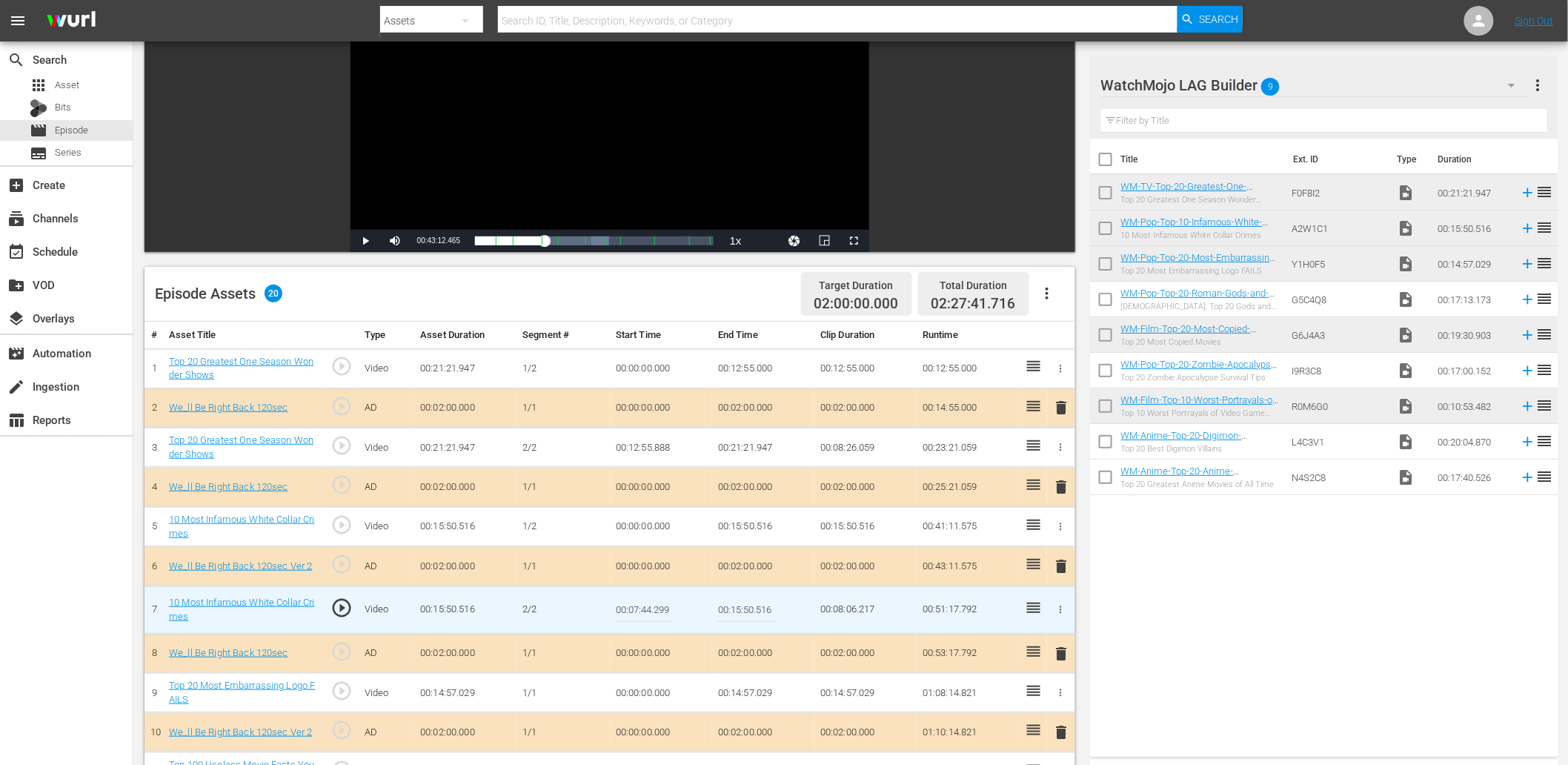
click at [640, 606] on input "00:07:44.299" at bounding box center [644, 610] width 57 height 36
type input "00:07:44.388"
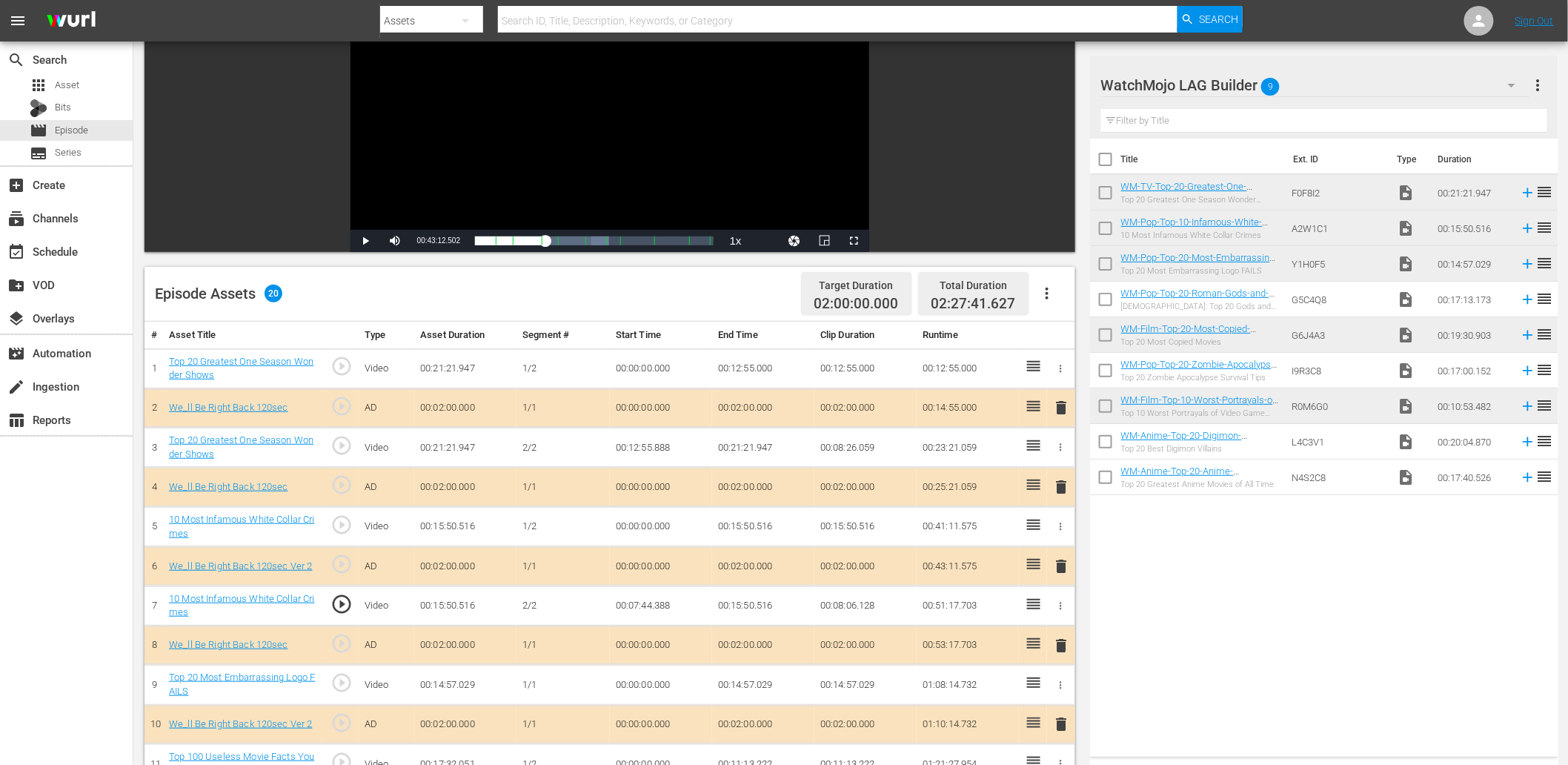
click at [655, 616] on td "00:07:44.388" at bounding box center [661, 605] width 102 height 40
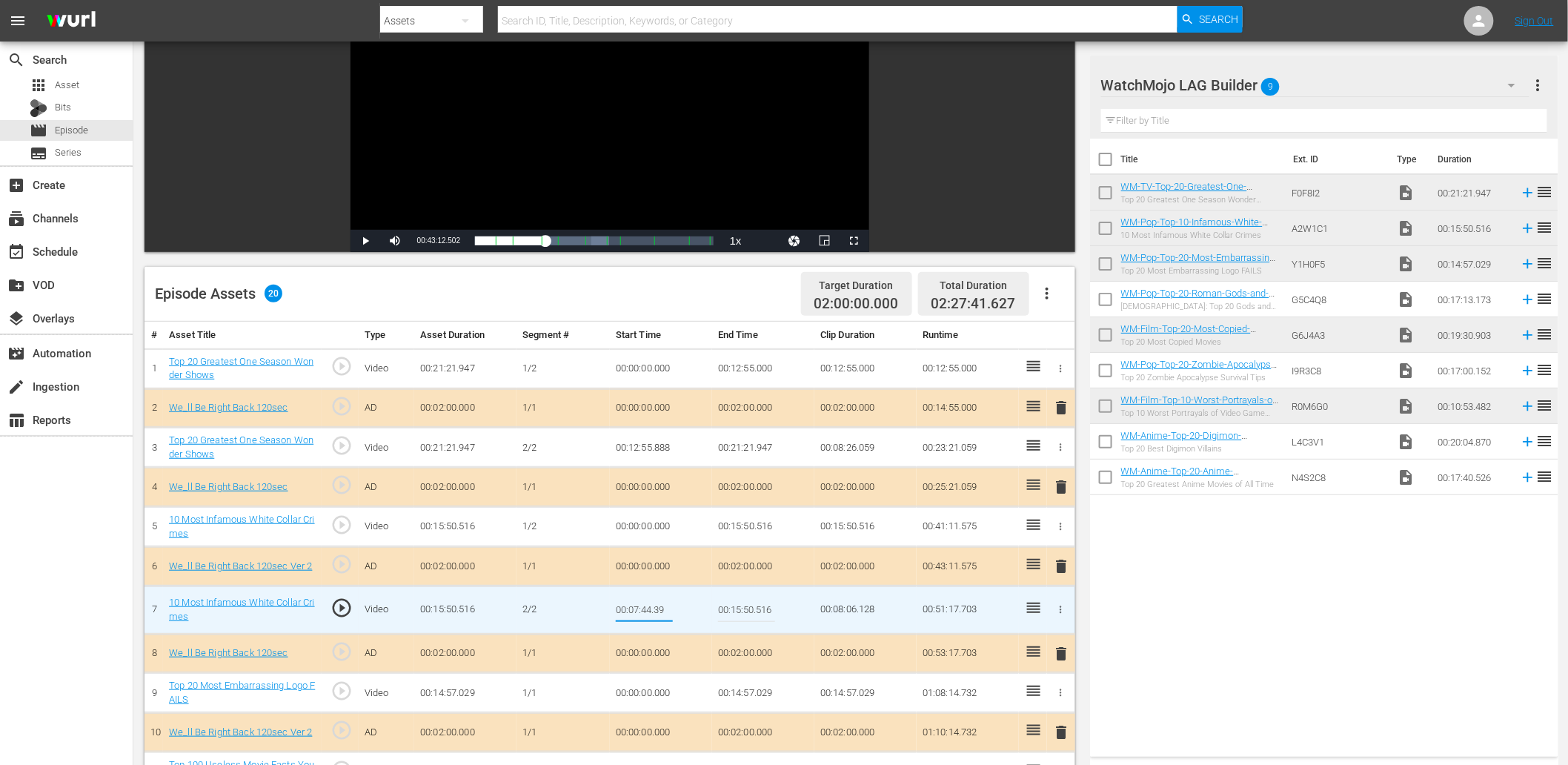
type input "00:07:44.399"
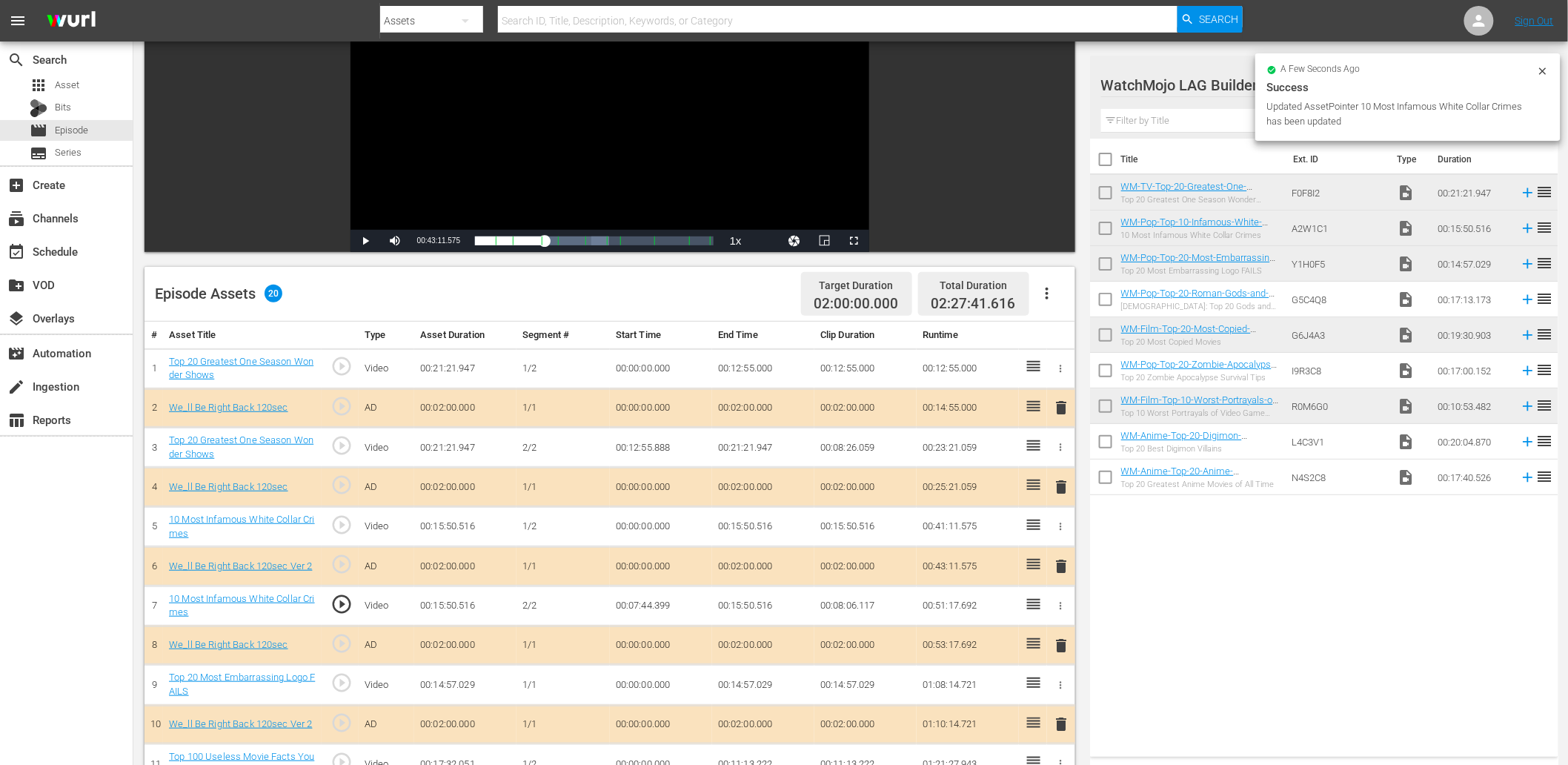
click at [609, 138] on div "Video Player" at bounding box center [610, 95] width 519 height 270
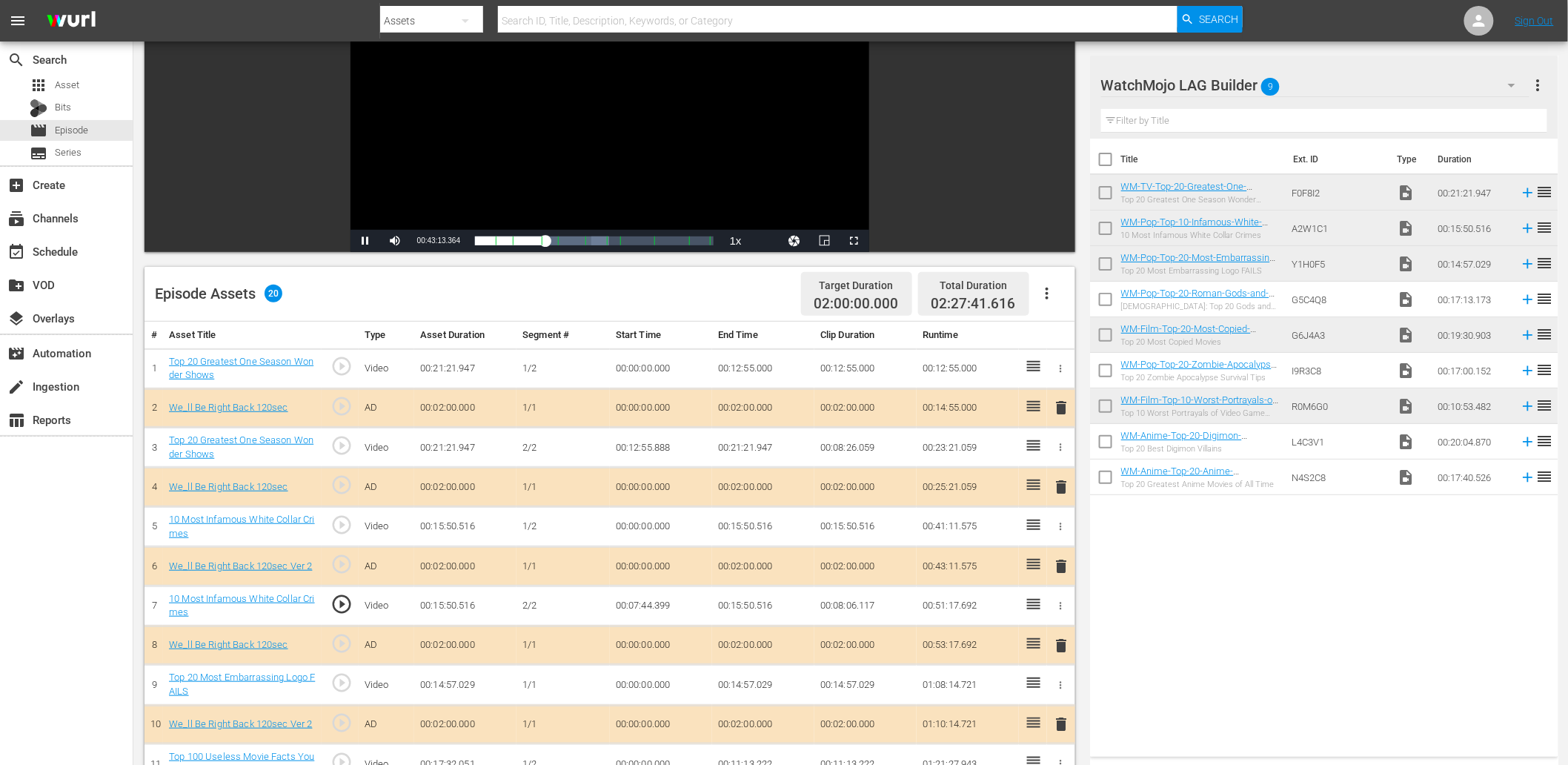
click at [672, 608] on td "00:07:44.399" at bounding box center [661, 605] width 102 height 40
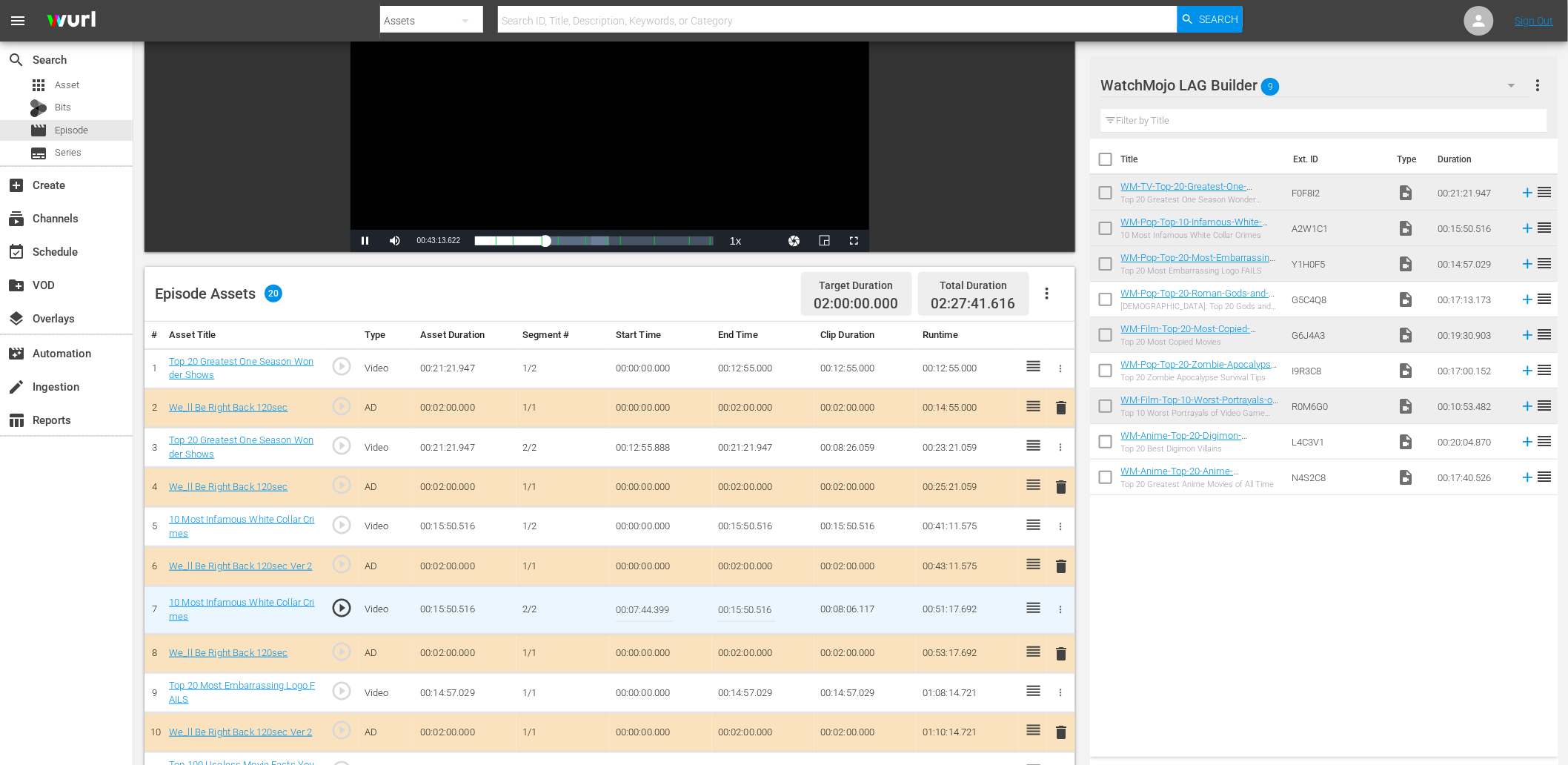
click at [672, 608] on input "00:07:44.399" at bounding box center [644, 610] width 57 height 36
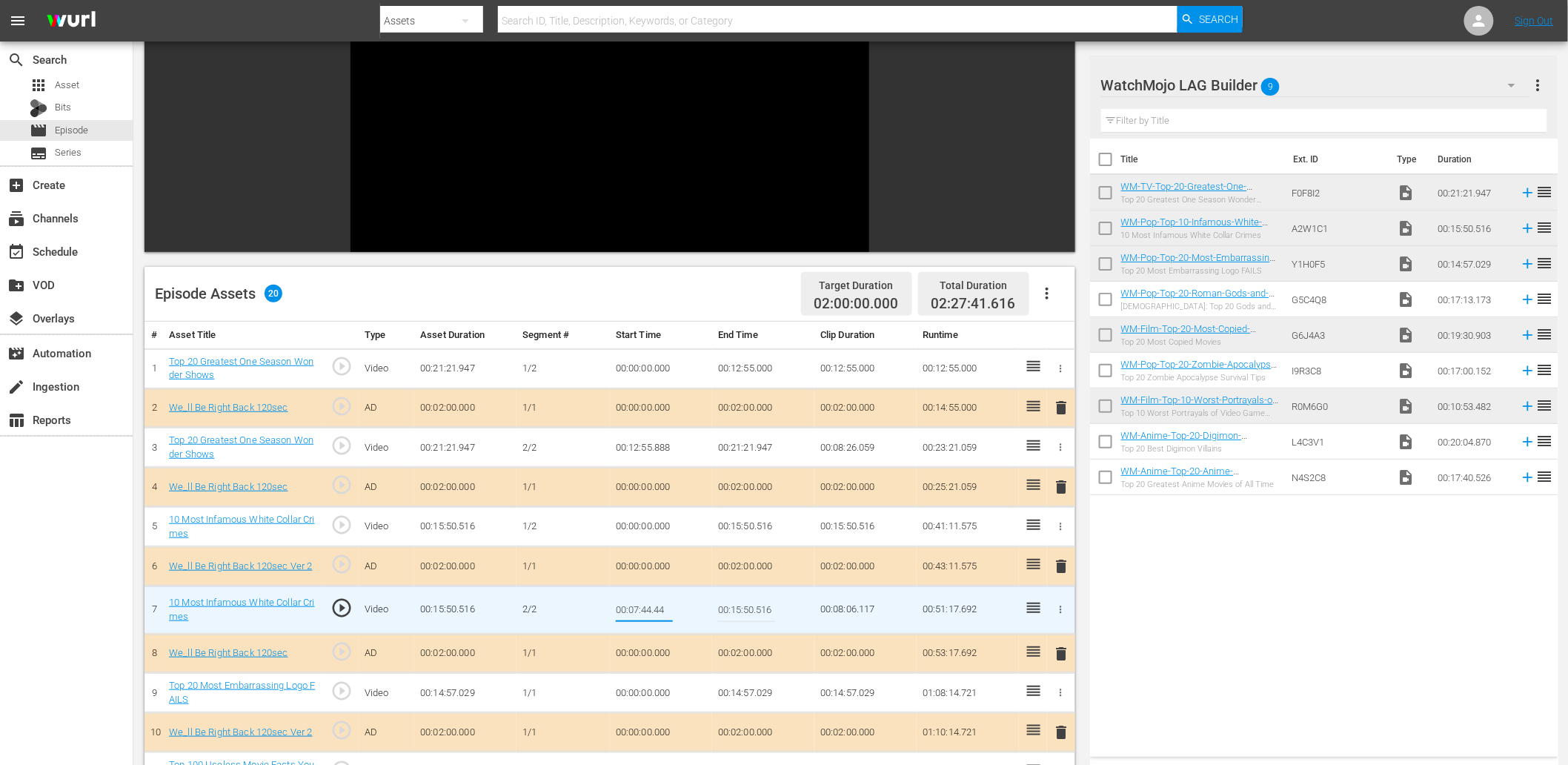
type input "00:07:44.444"
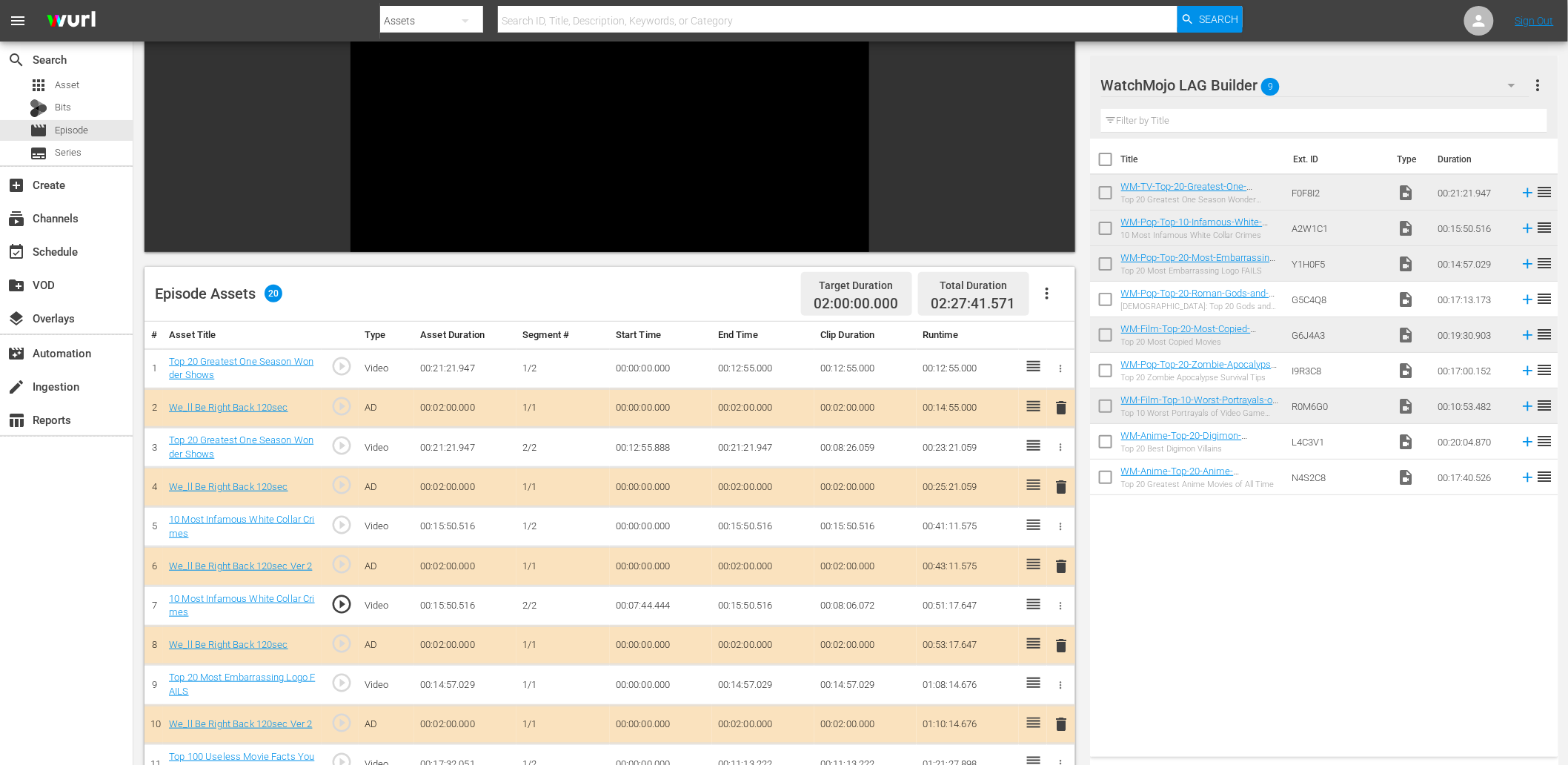
click at [660, 610] on td "00:07:44.444" at bounding box center [661, 605] width 102 height 40
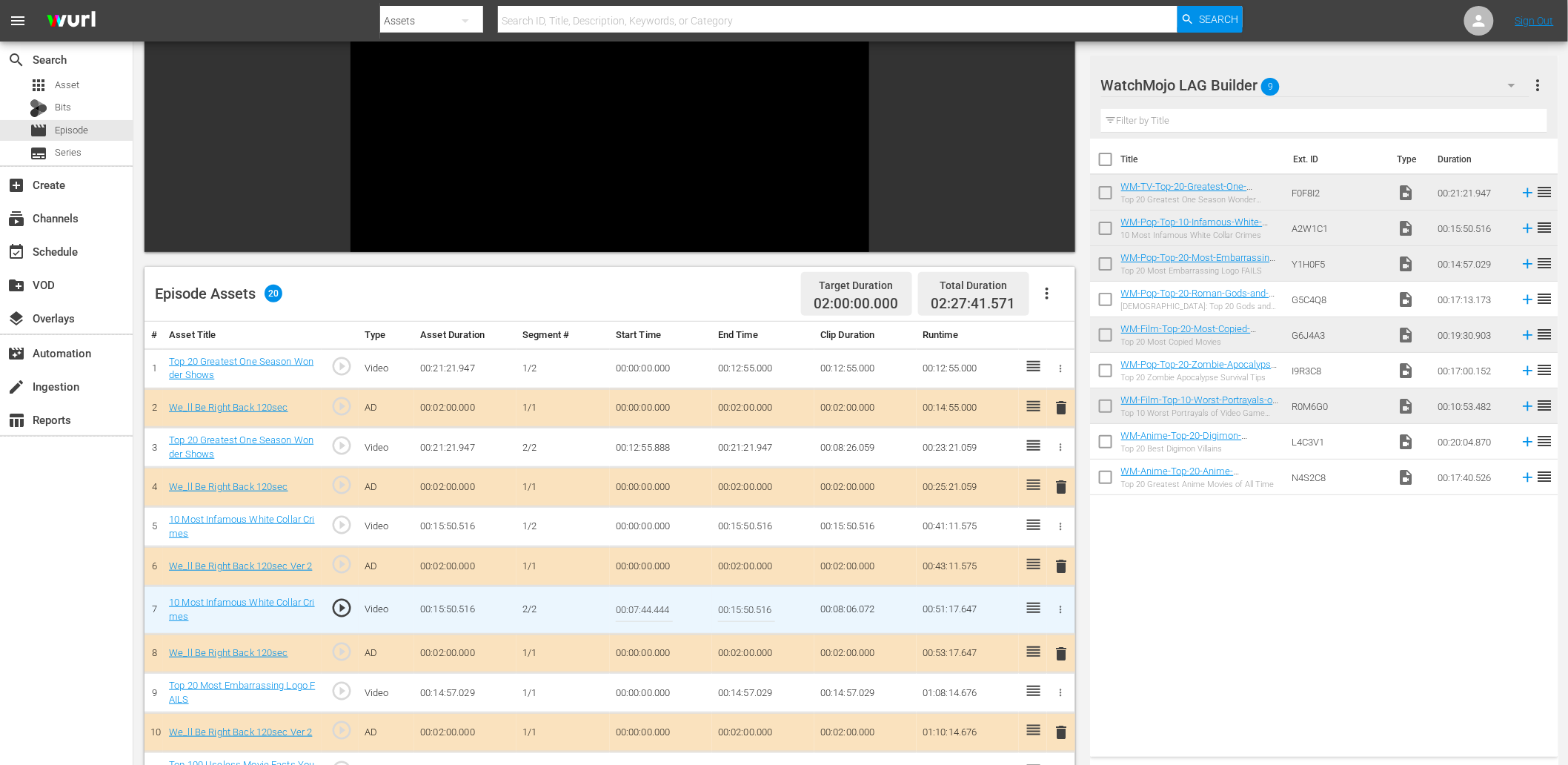
click at [660, 610] on input "00:07:44.444" at bounding box center [644, 610] width 57 height 36
type input "00:07:44.555"
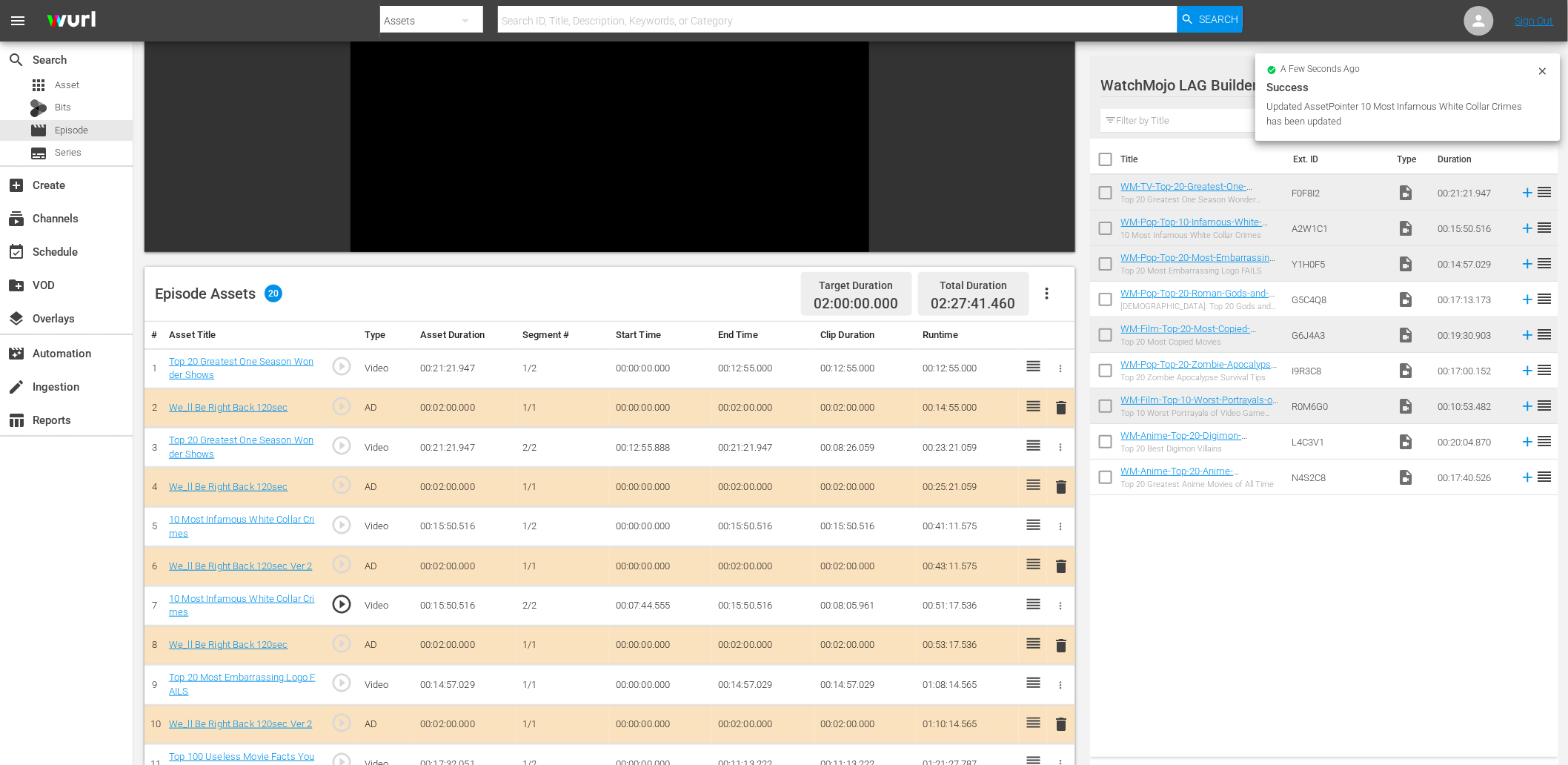
click at [648, 606] on td "00:07:44.555" at bounding box center [661, 605] width 102 height 40
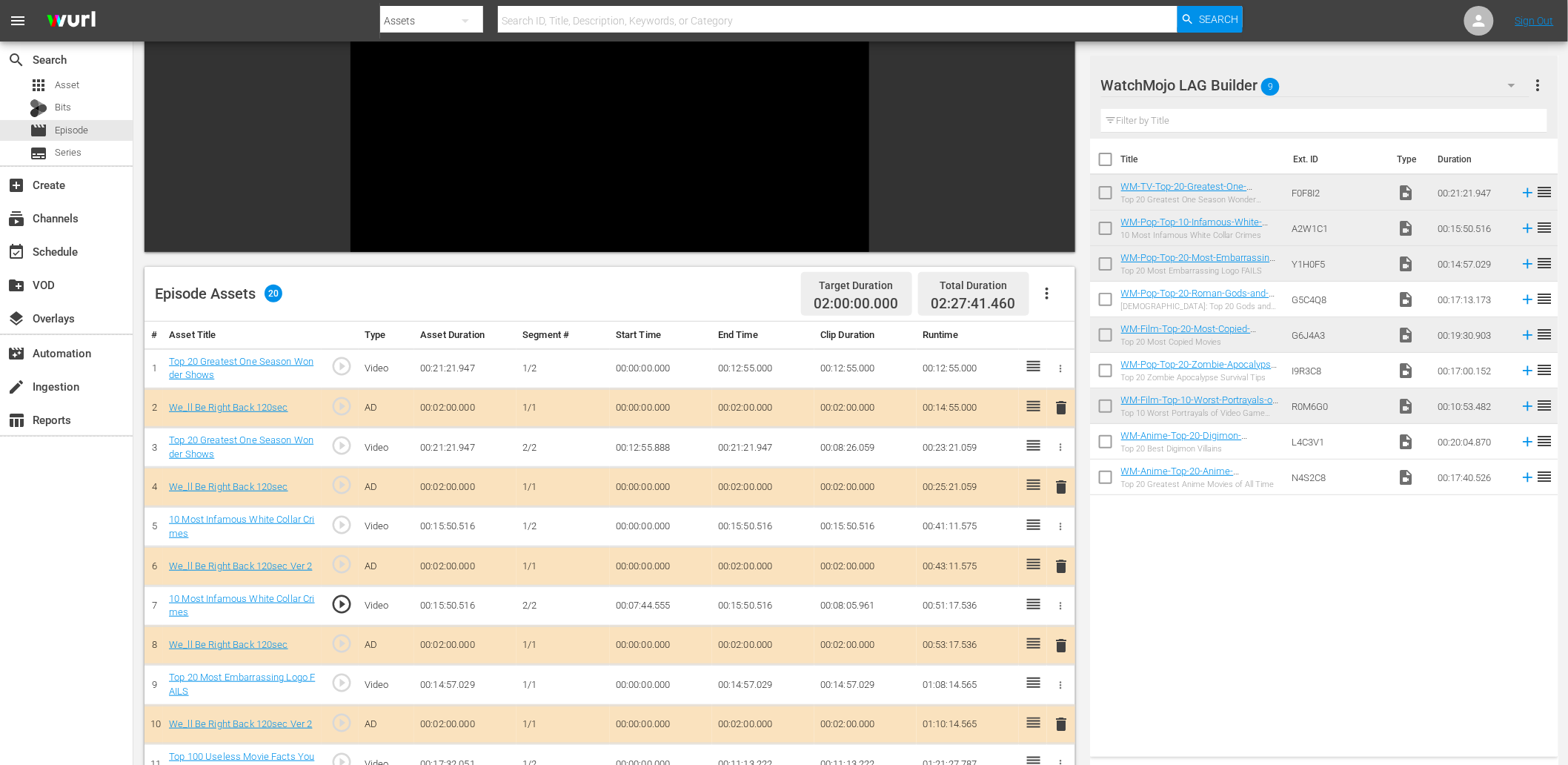
click at [648, 606] on td "00:07:44.555" at bounding box center [661, 605] width 102 height 40
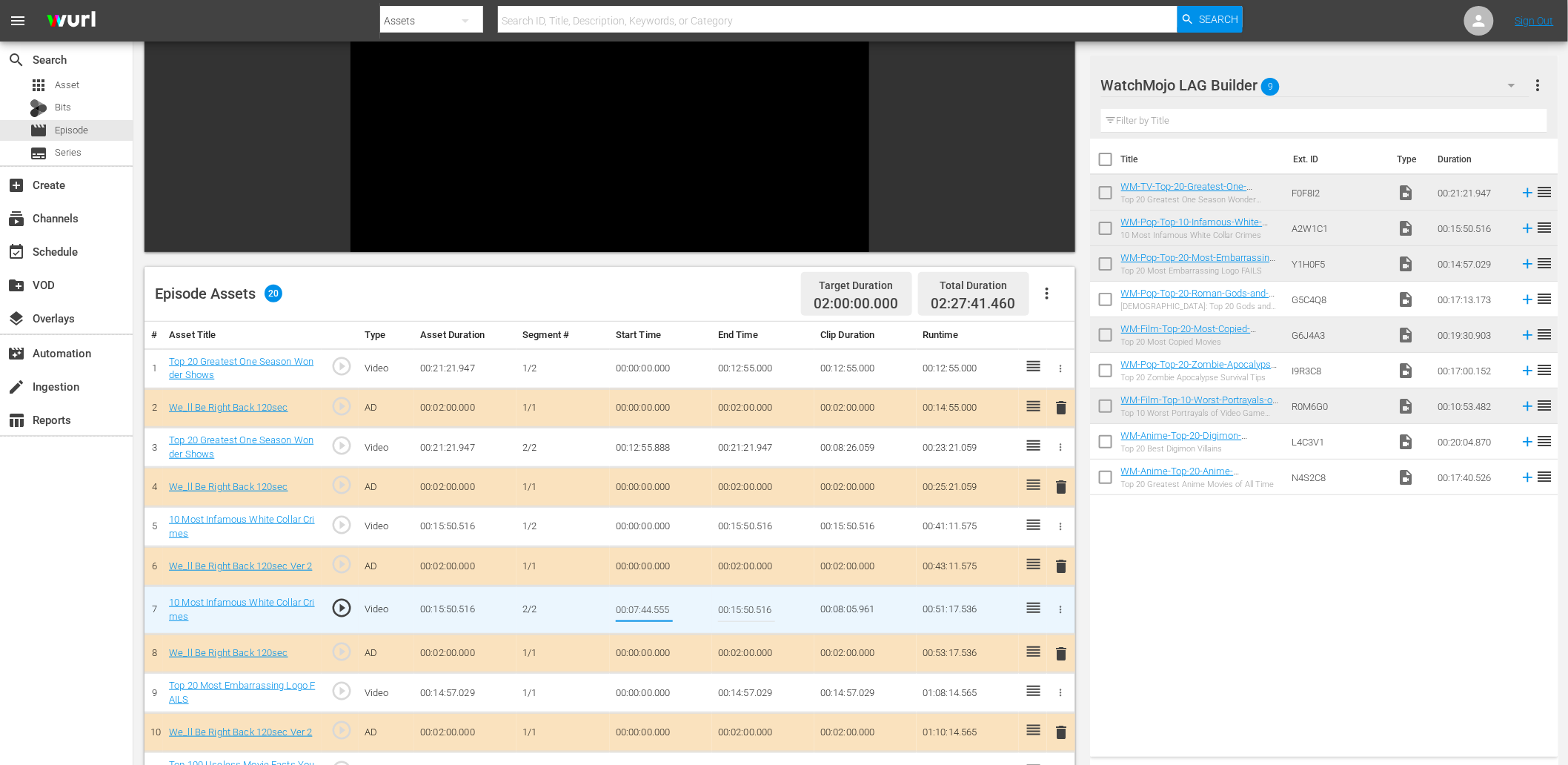
click at [730, 526] on td "00:15:50.516" at bounding box center [763, 527] width 102 height 40
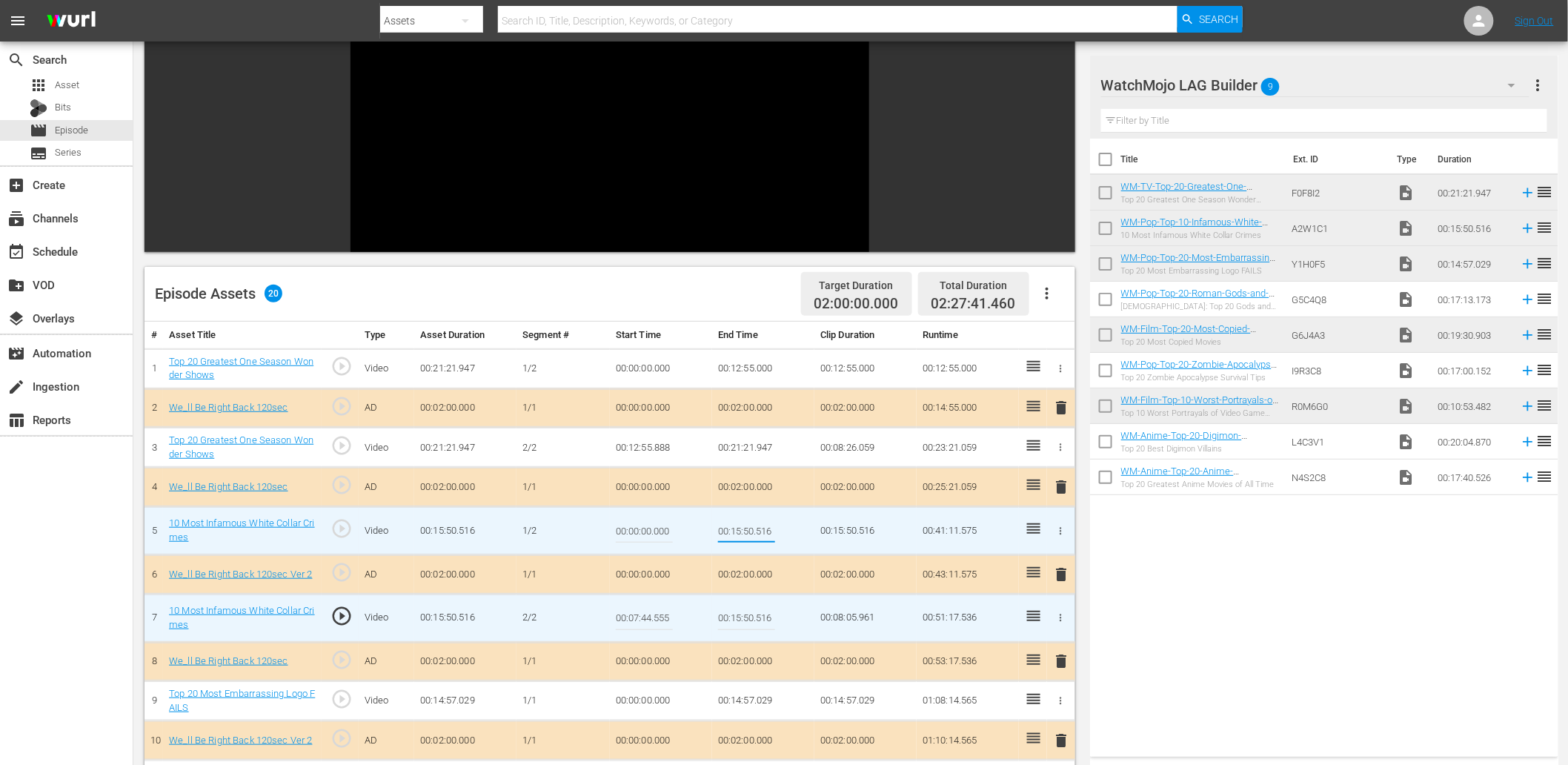
type input "00:07:44.555"
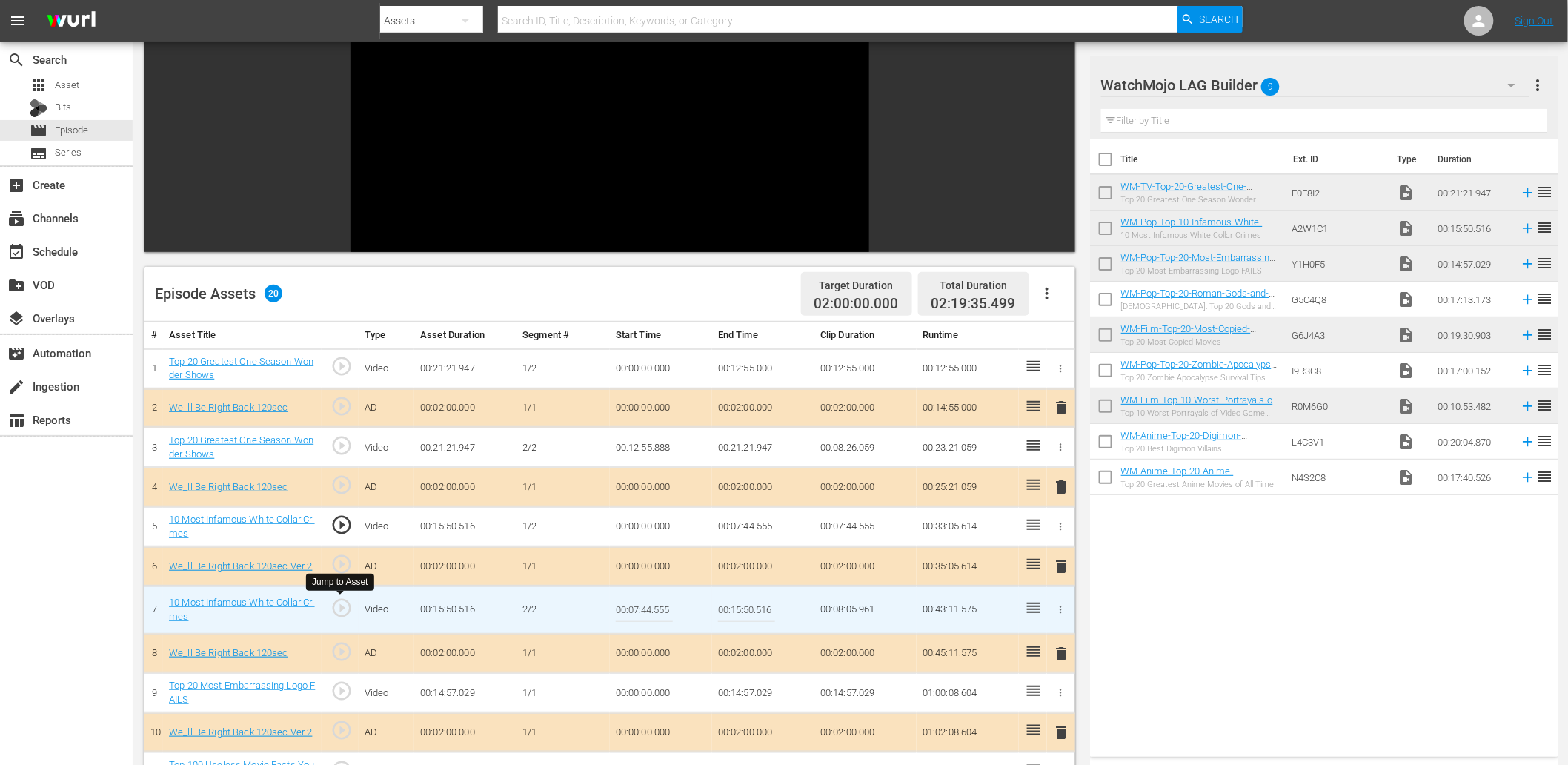
click at [347, 606] on span "play_circle_outline" at bounding box center [341, 608] width 22 height 22
click at [672, 617] on input "00:07:44.555" at bounding box center [644, 610] width 57 height 36
type input "00:07:44.777"
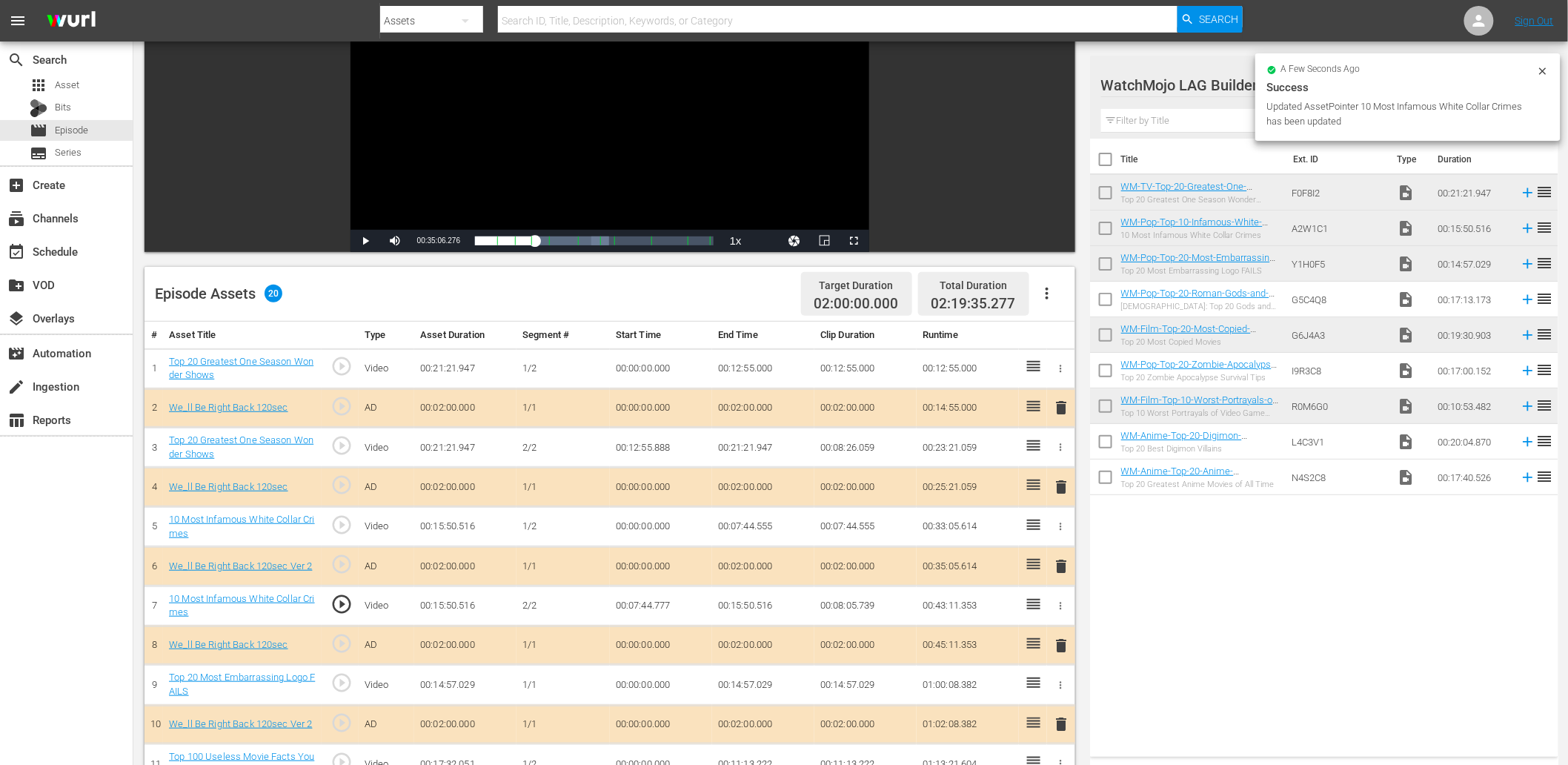
click at [655, 602] on td "00:07:44.777" at bounding box center [661, 605] width 102 height 40
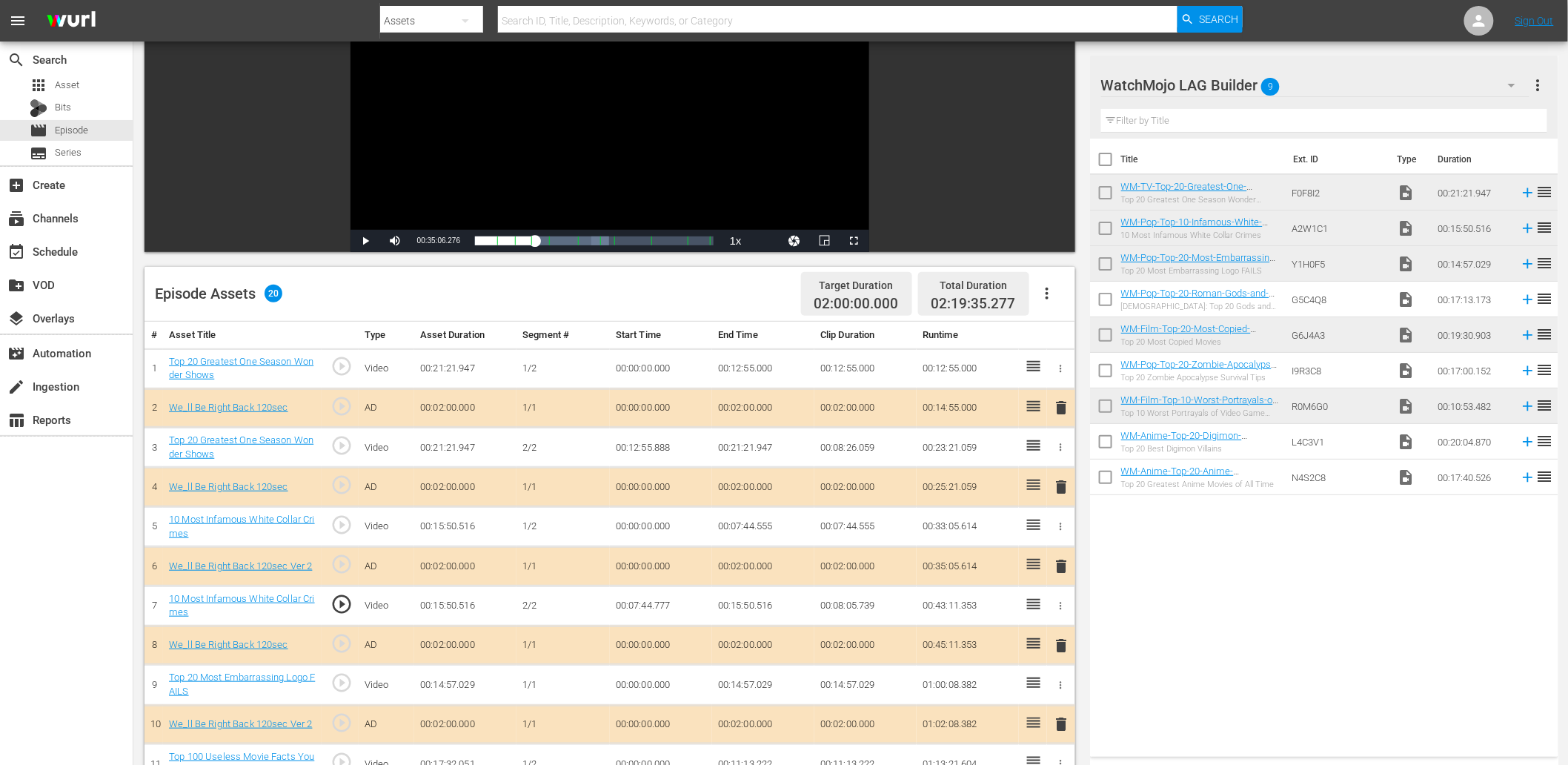
click at [655, 602] on td "00:07:44.777" at bounding box center [661, 605] width 102 height 40
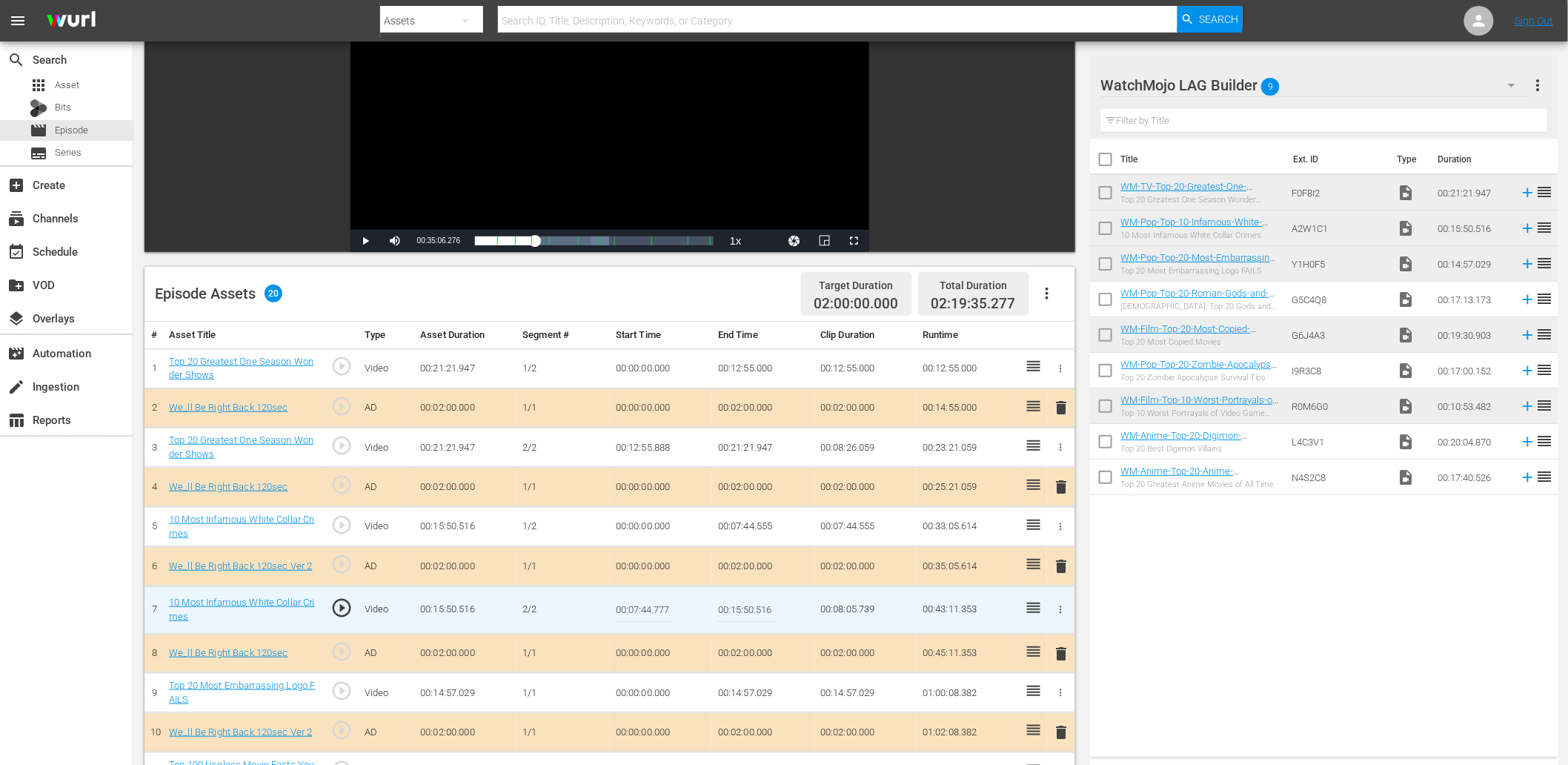
click at [655, 602] on input "00:07:44.777" at bounding box center [644, 610] width 57 height 36
type input "00:07:44.836"
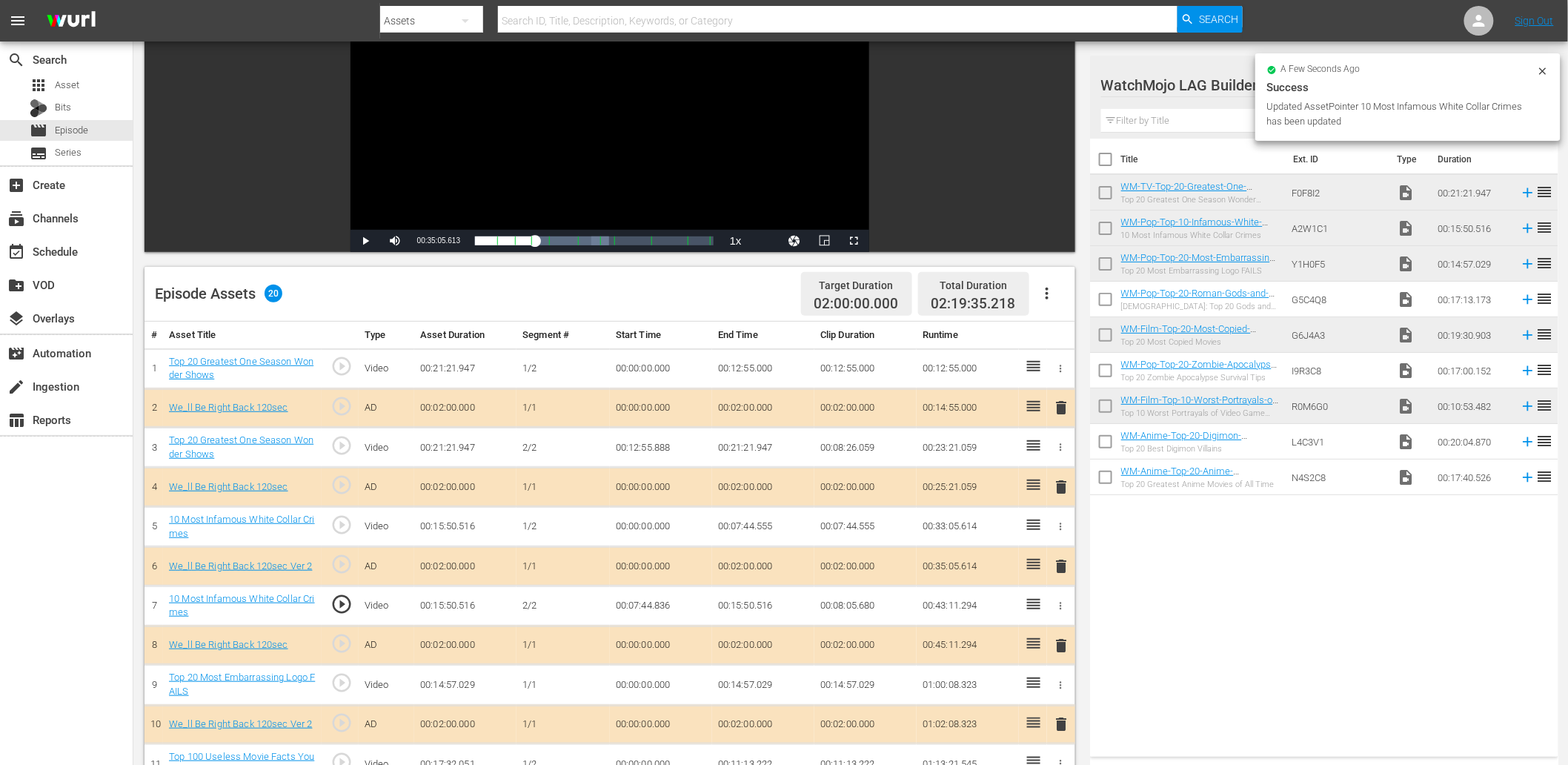
click at [670, 163] on div "Video Player" at bounding box center [610, 95] width 519 height 270
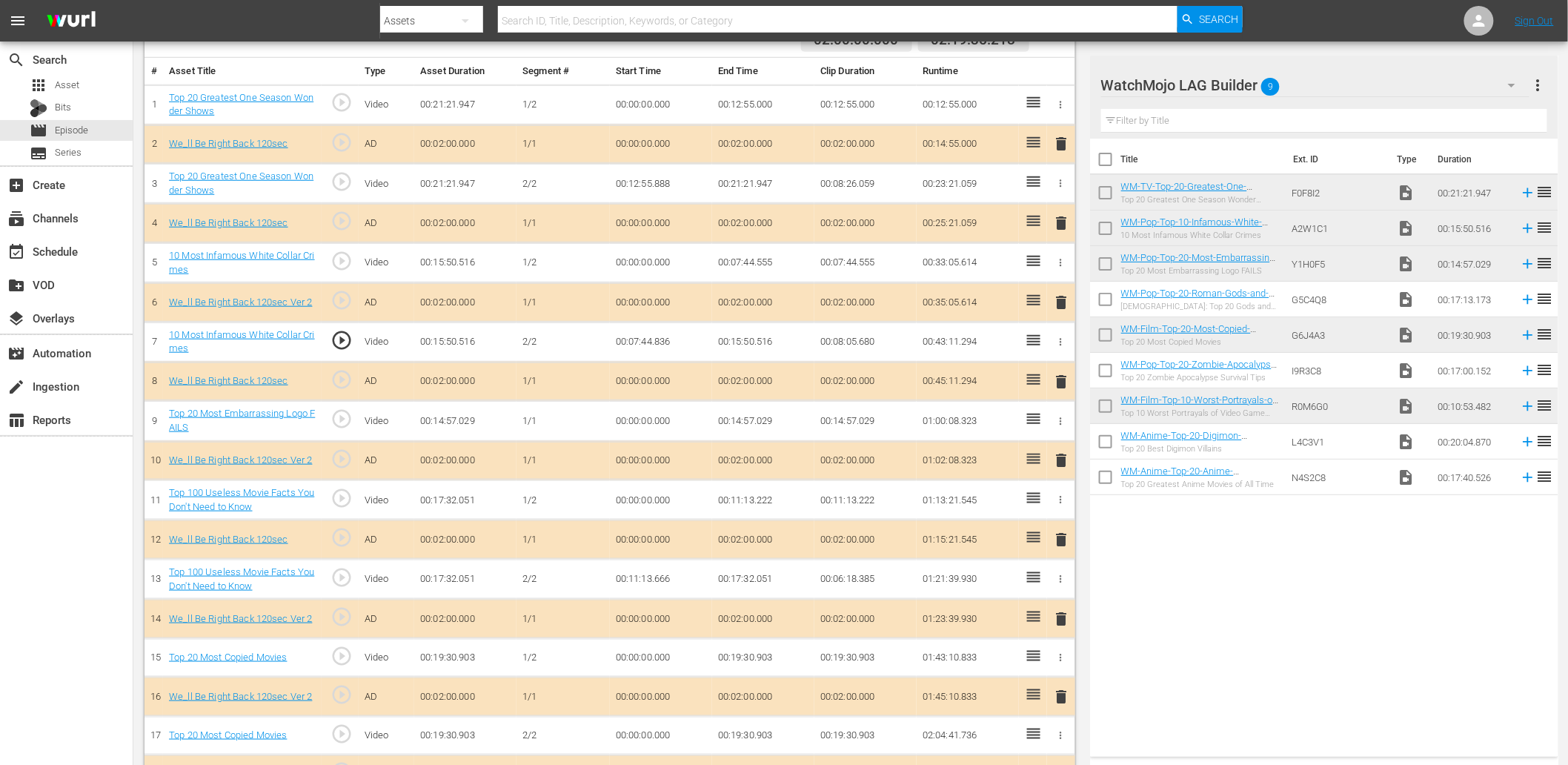
scroll to position [438, 0]
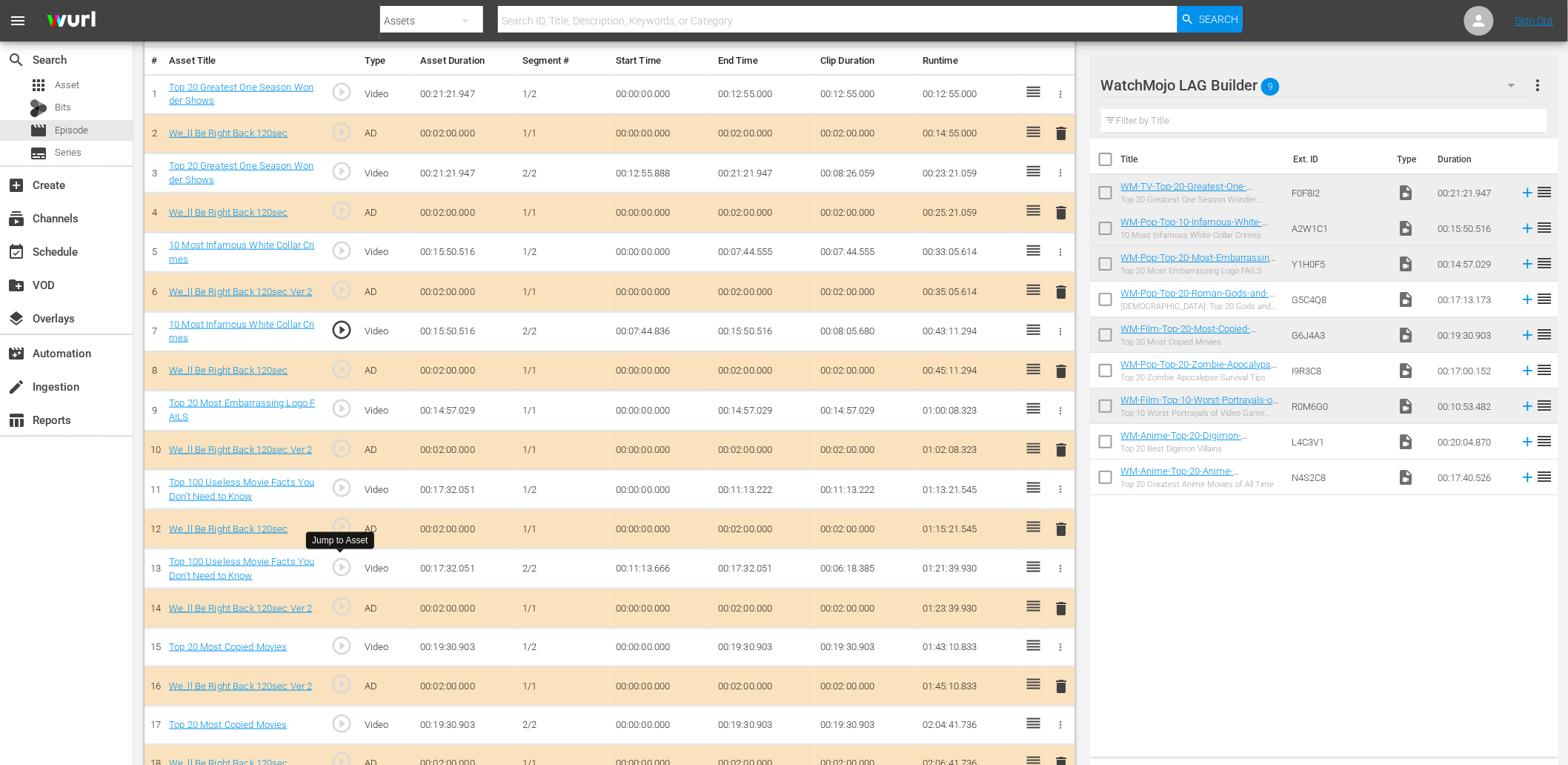
click at [345, 572] on span "play_circle_outline" at bounding box center [341, 567] width 22 height 22
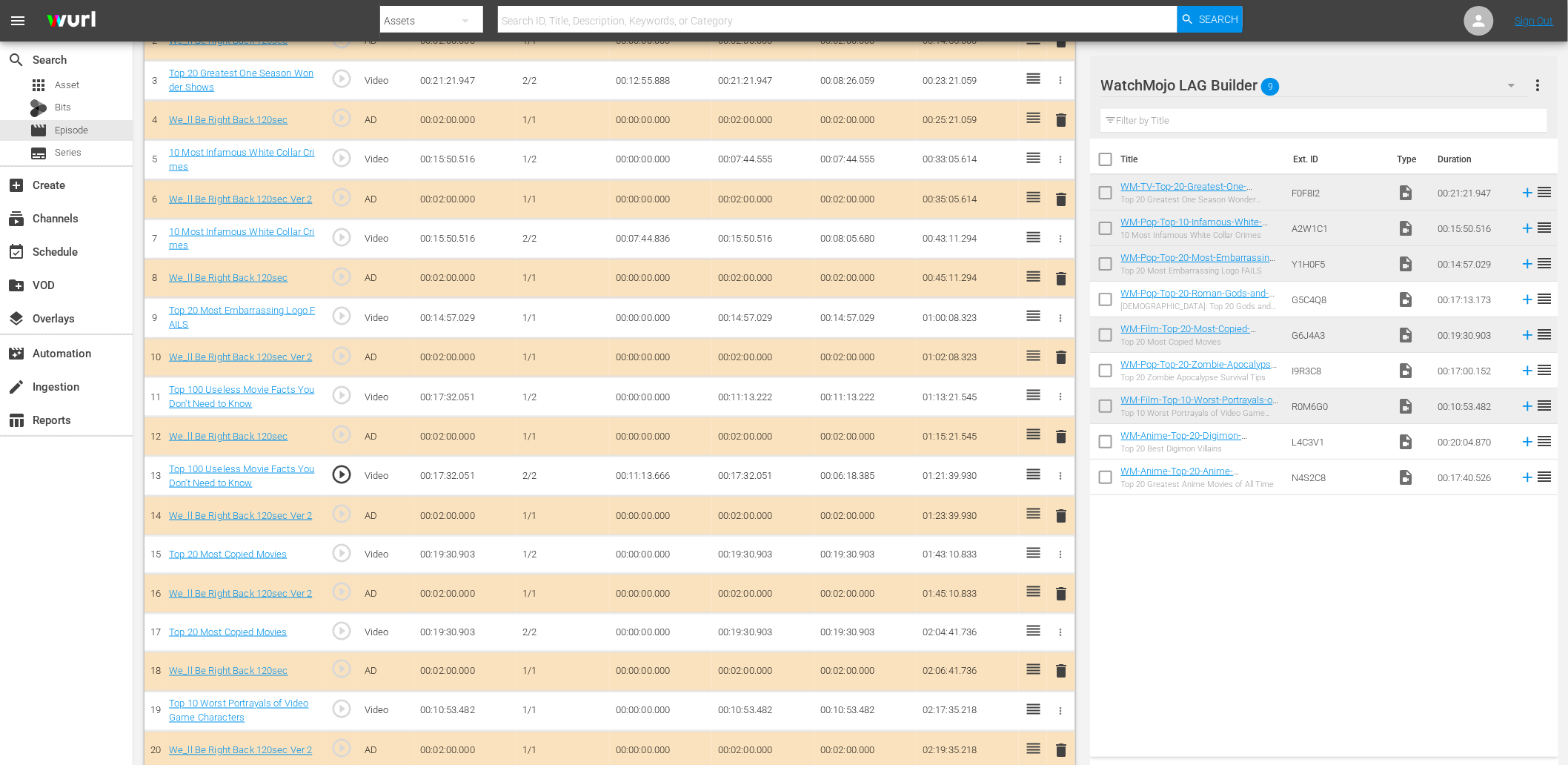
scroll to position [546, 0]
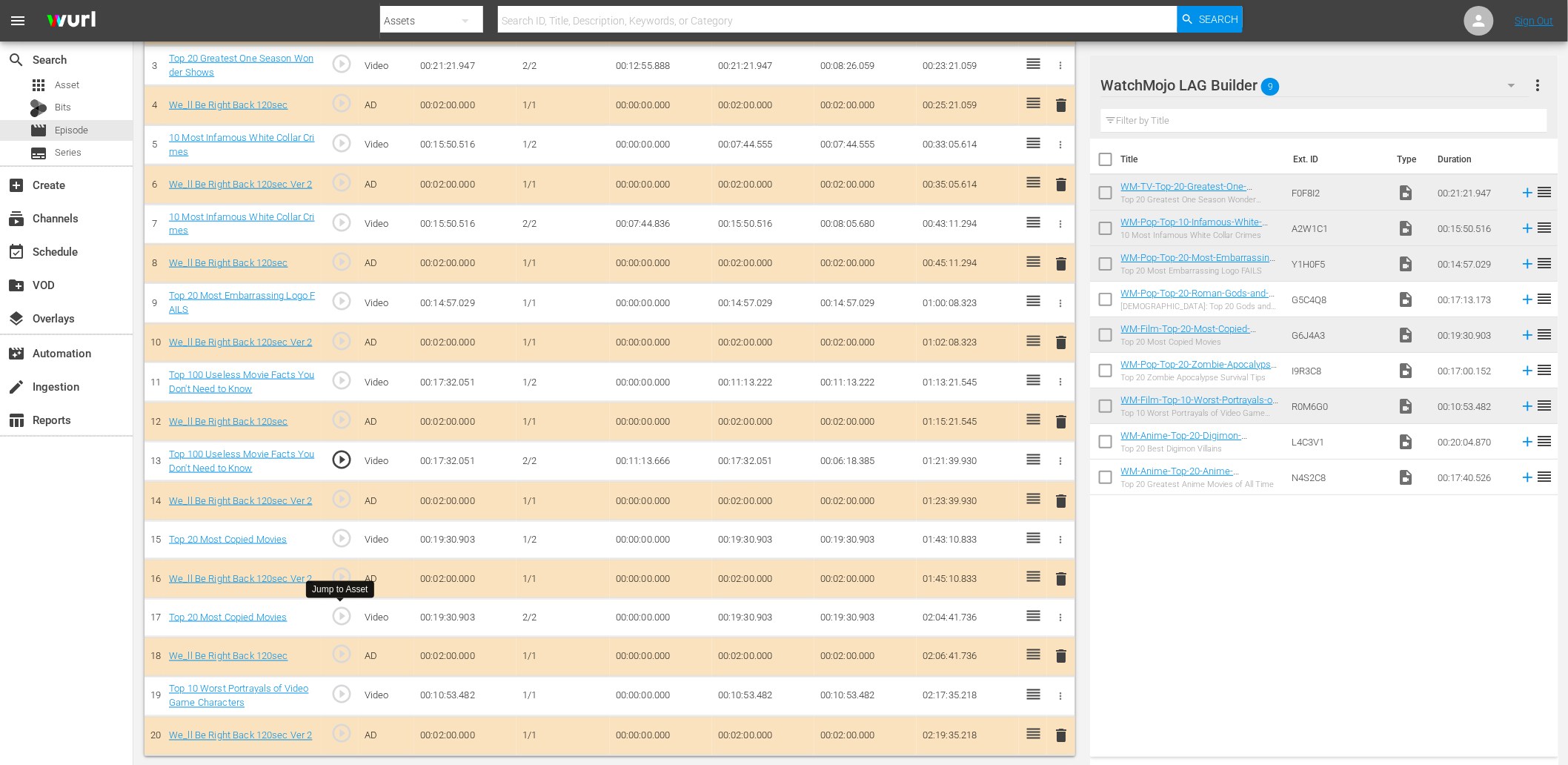
click at [339, 620] on span "play_circle_outline" at bounding box center [341, 616] width 22 height 22
click at [631, 606] on td "00:00:00.000" at bounding box center [661, 617] width 102 height 39
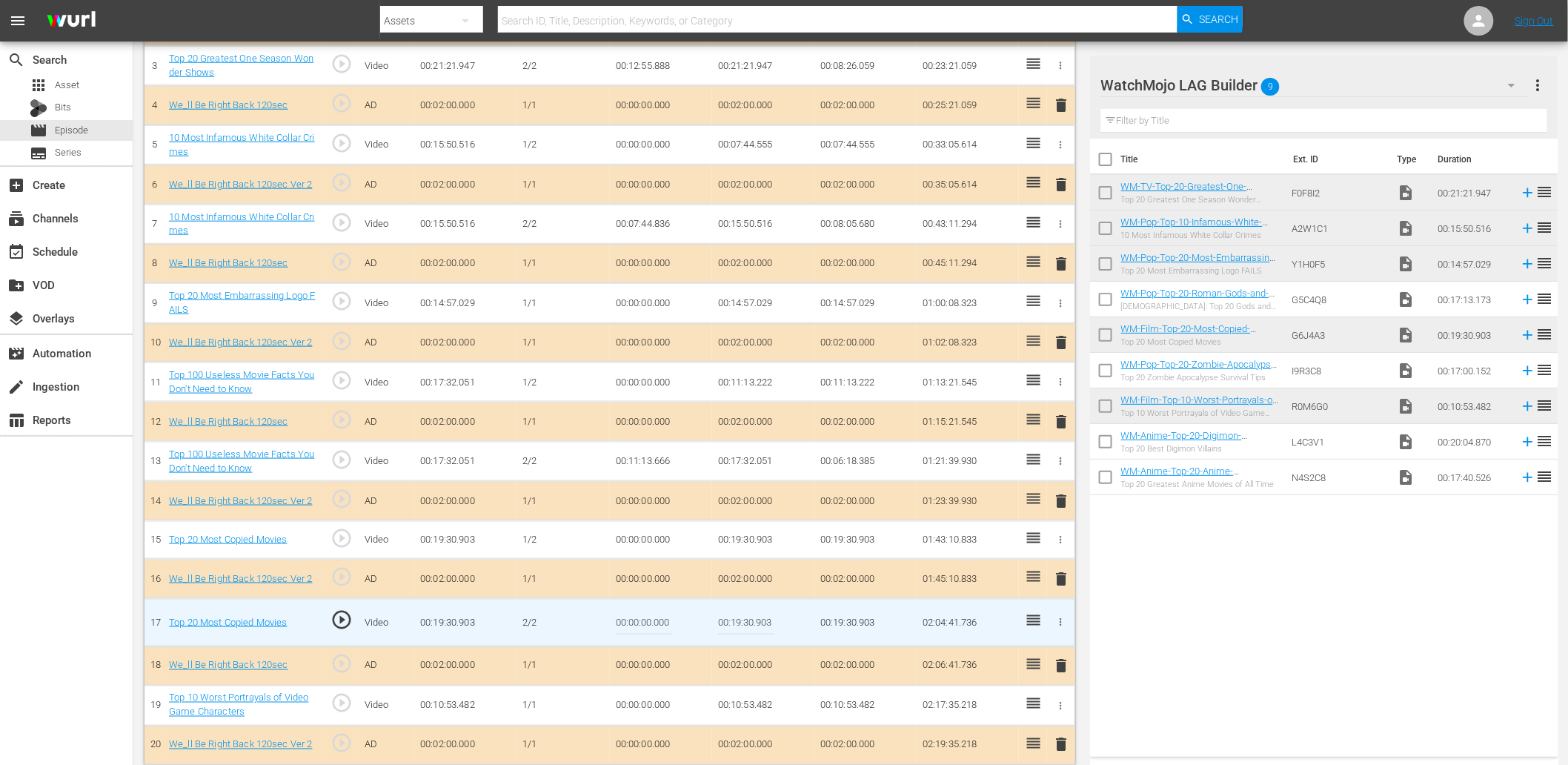
click at [631, 606] on input "00:00:00.000" at bounding box center [644, 623] width 57 height 36
paste input "12"
type input "00:12:00.000"
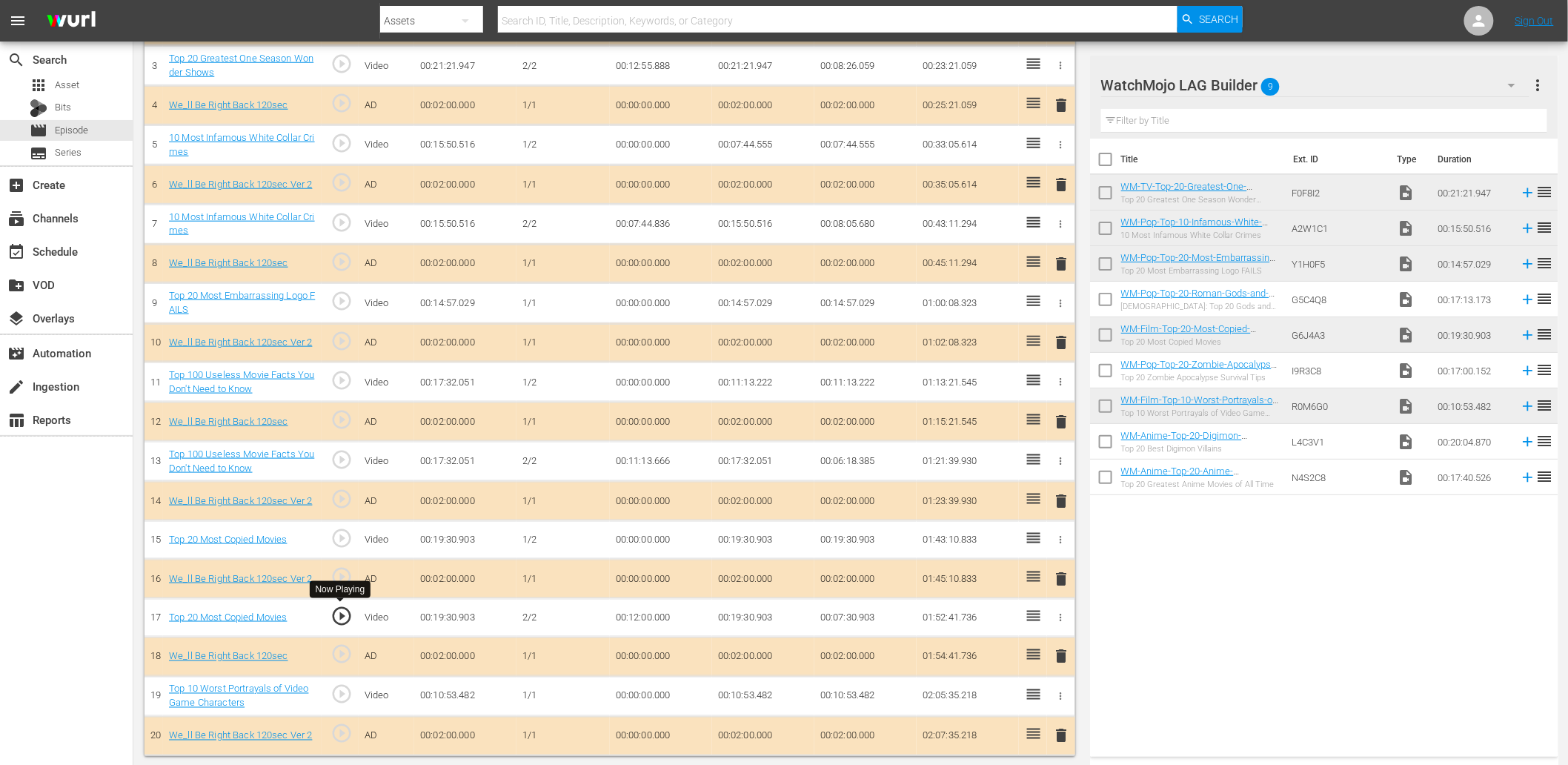
click at [345, 609] on span "play_circle_outline" at bounding box center [341, 616] width 22 height 22
click at [742, 531] on td "00:19:30.903" at bounding box center [763, 540] width 102 height 39
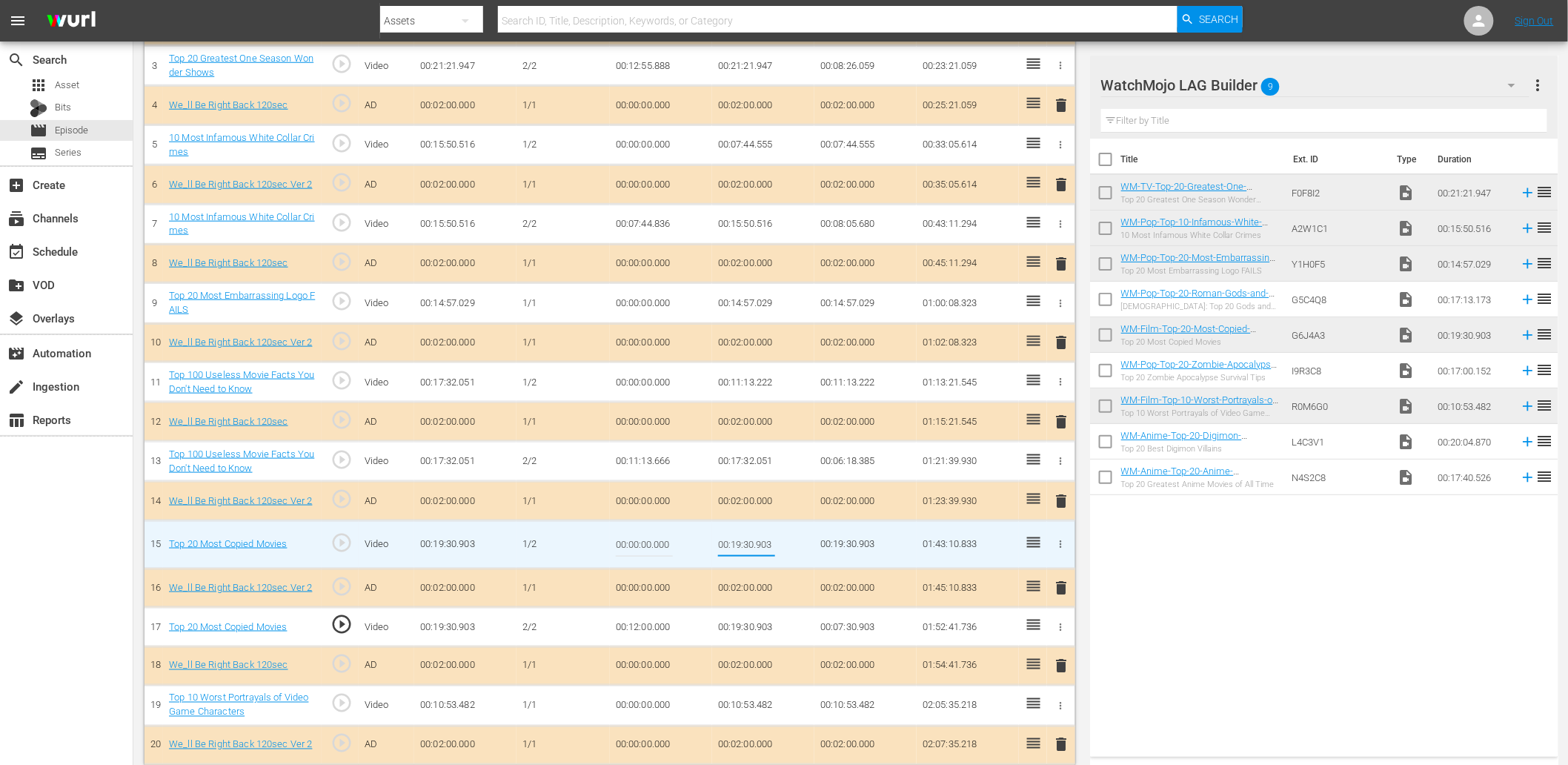
click at [742, 531] on input "00:19:30.903" at bounding box center [746, 545] width 57 height 36
paste input "2:00.000"
type input "00:12:00.000"
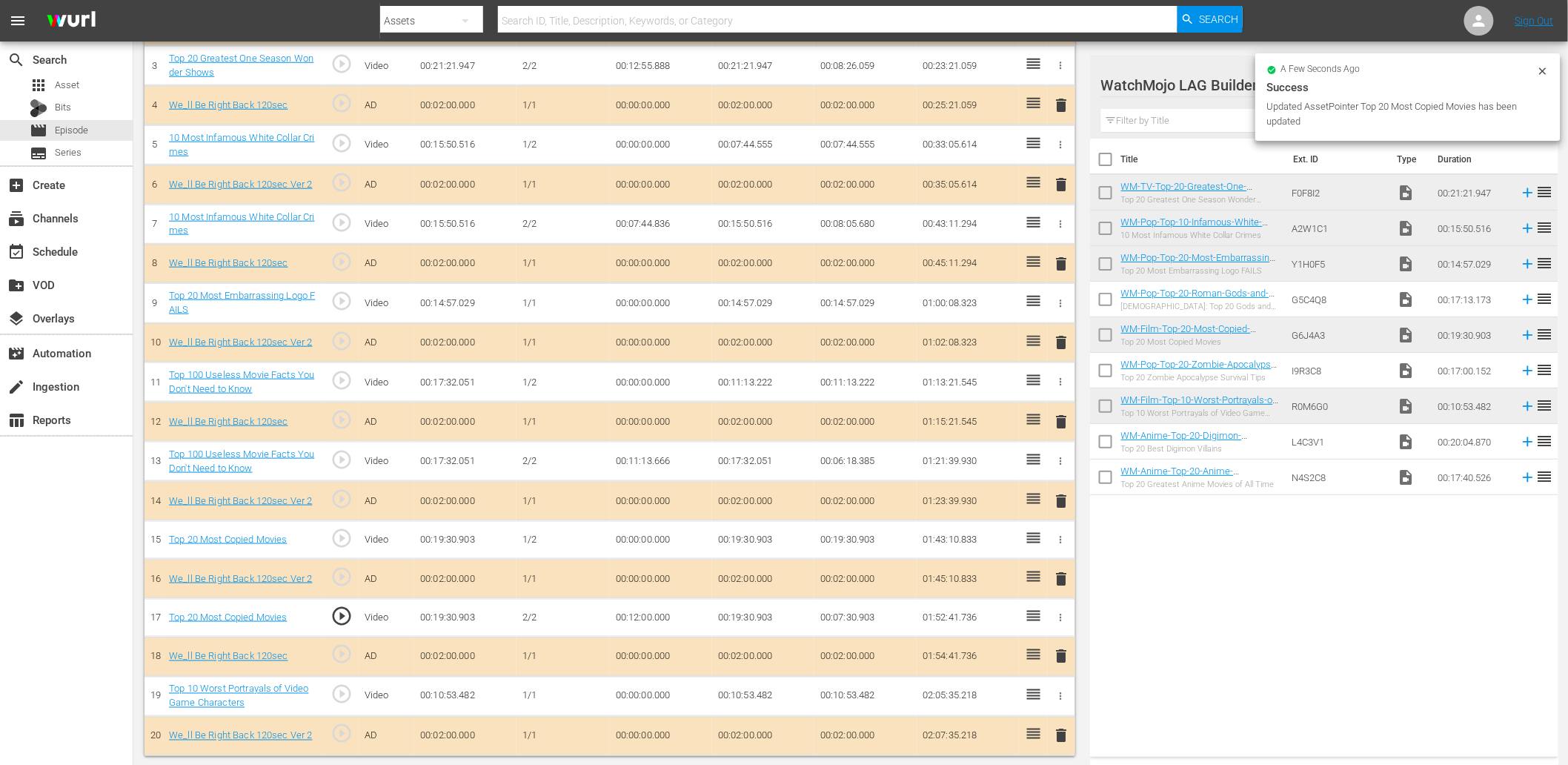
click at [648, 610] on td "00:12:00.000" at bounding box center [661, 617] width 102 height 39
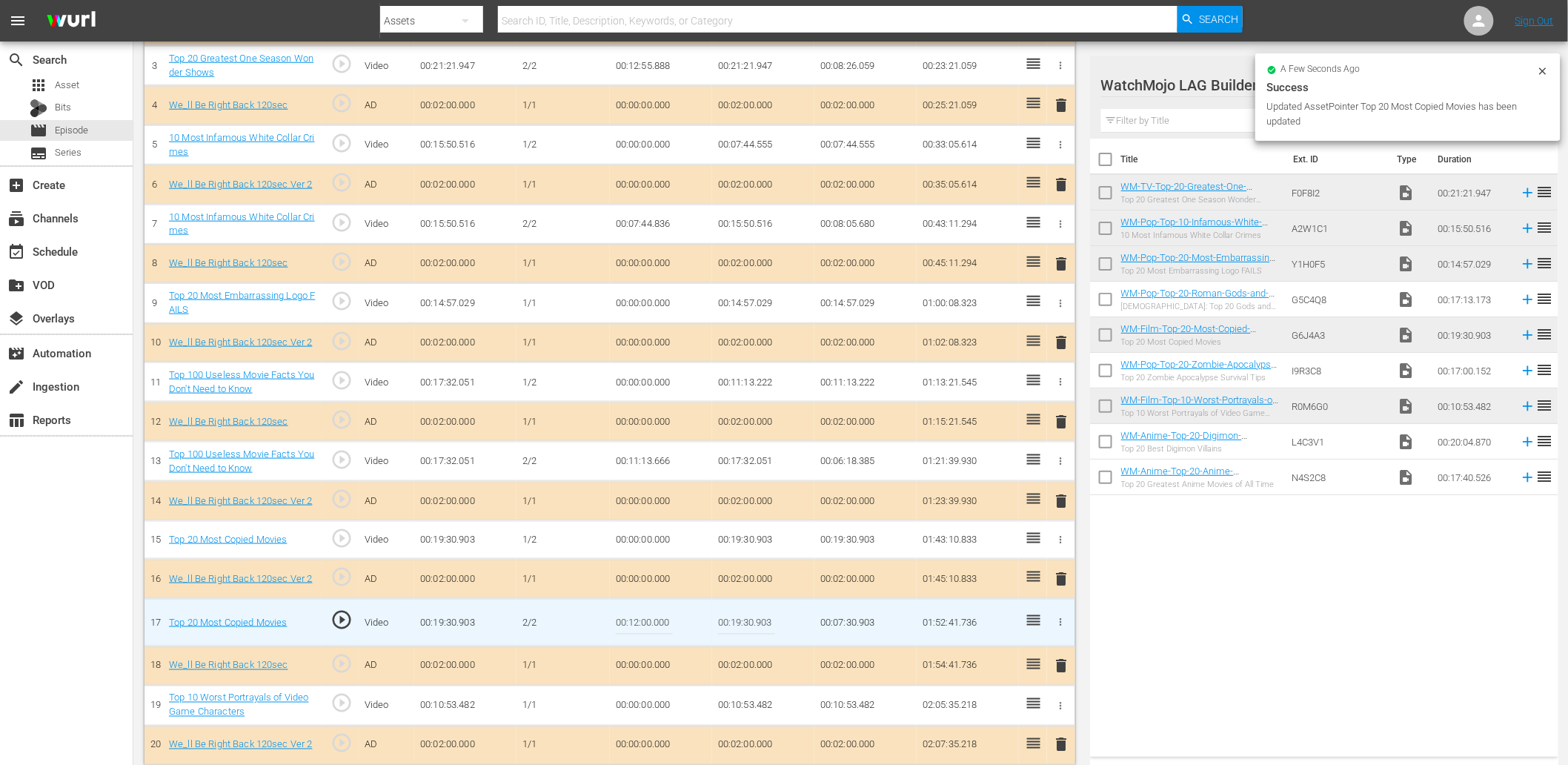
click at [648, 610] on input "00:12:00.000" at bounding box center [644, 623] width 57 height 36
type input "00:12:00.099"
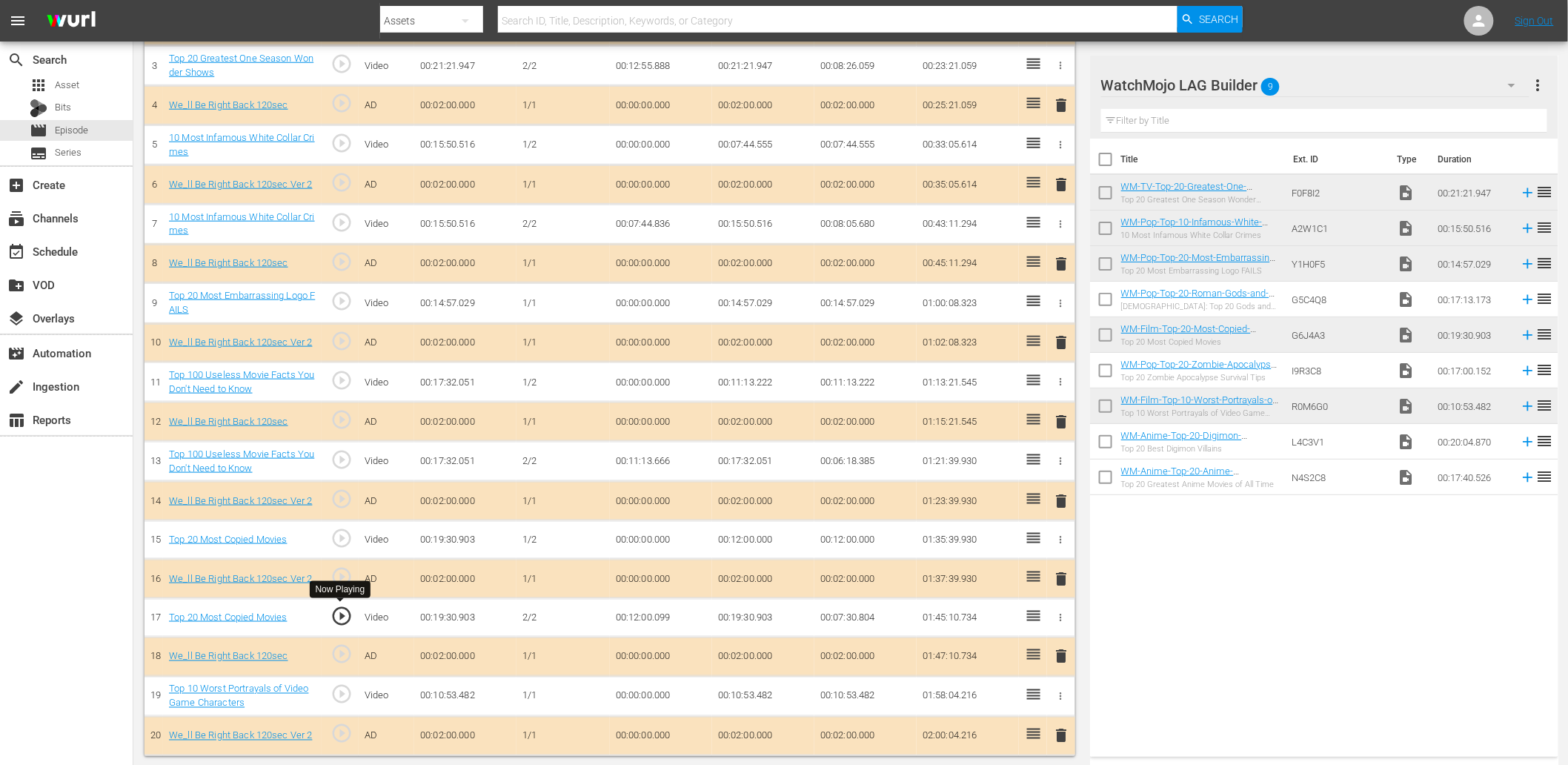
click at [341, 610] on span "play_circle_outline" at bounding box center [341, 616] width 22 height 22
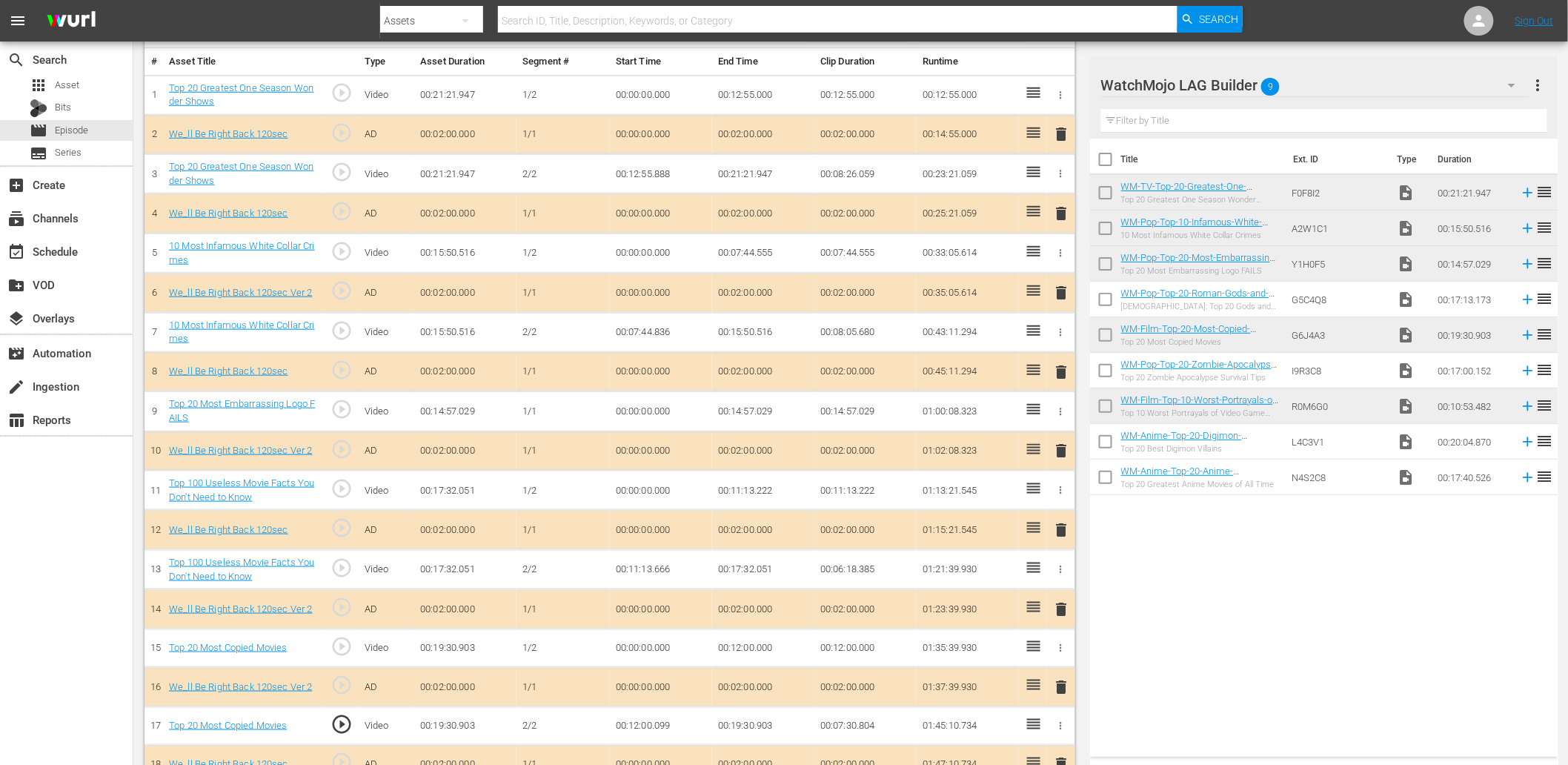
scroll to position [438, 0]
click at [238, 166] on link "Top 20 Greatest One Season Wonder Shows" at bounding box center [241, 174] width 145 height 25
click at [247, 324] on link "10 Most Infamous White Collar Crimes" at bounding box center [241, 333] width 146 height 25
click at [281, 410] on link "Top 20 Most Embarrassing Logo FAILS" at bounding box center [241, 411] width 146 height 25
click at [245, 559] on link "Top 100 Useless Movie Facts You Don't Need to Know" at bounding box center [241, 570] width 145 height 25
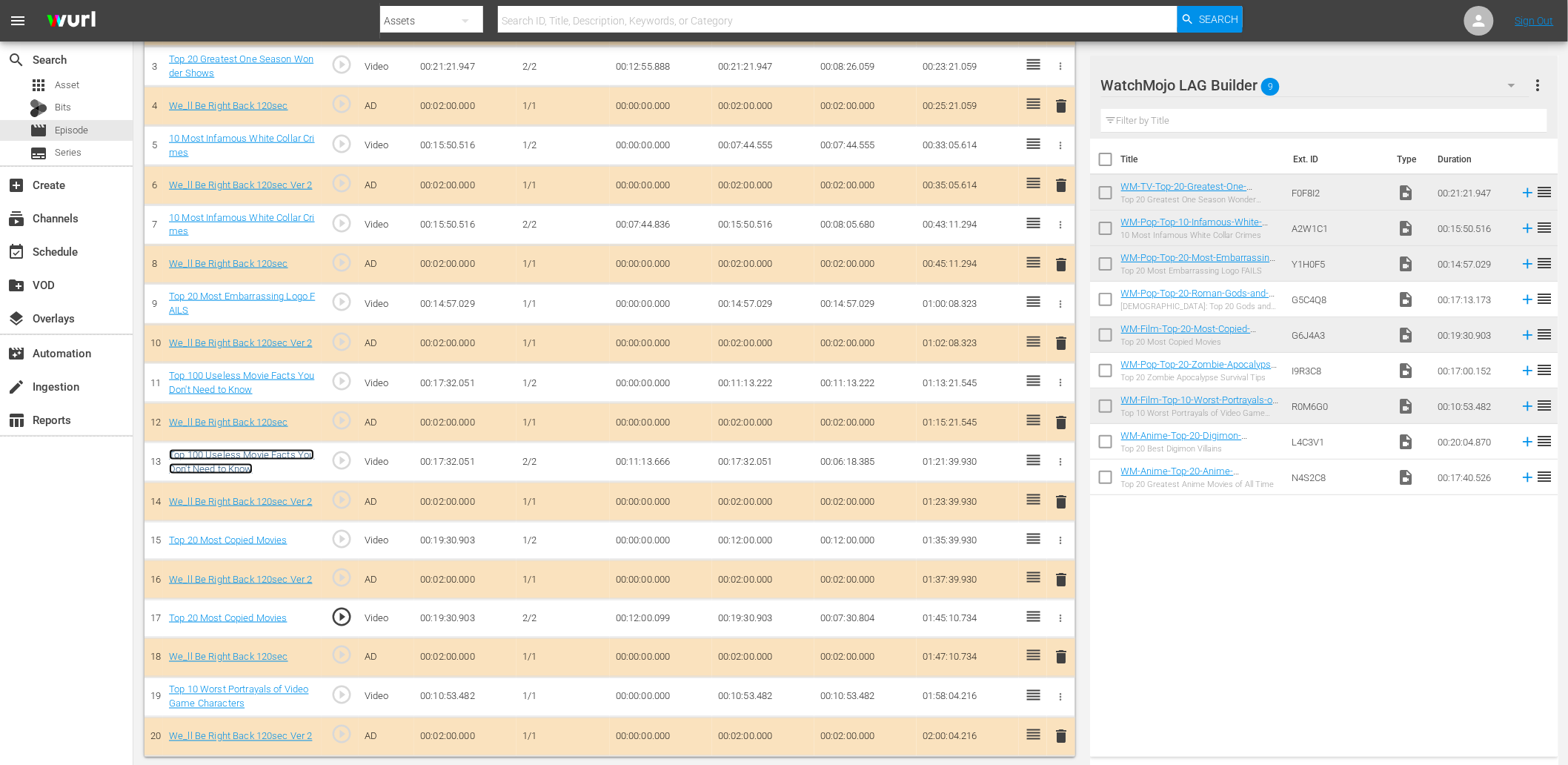
scroll to position [546, 0]
click at [251, 616] on link "Top 20 Most Copied Movies" at bounding box center [227, 617] width 118 height 11
click at [242, 692] on link "Top 10 Worst Portrayals of Video Game Characters" at bounding box center [238, 695] width 139 height 25
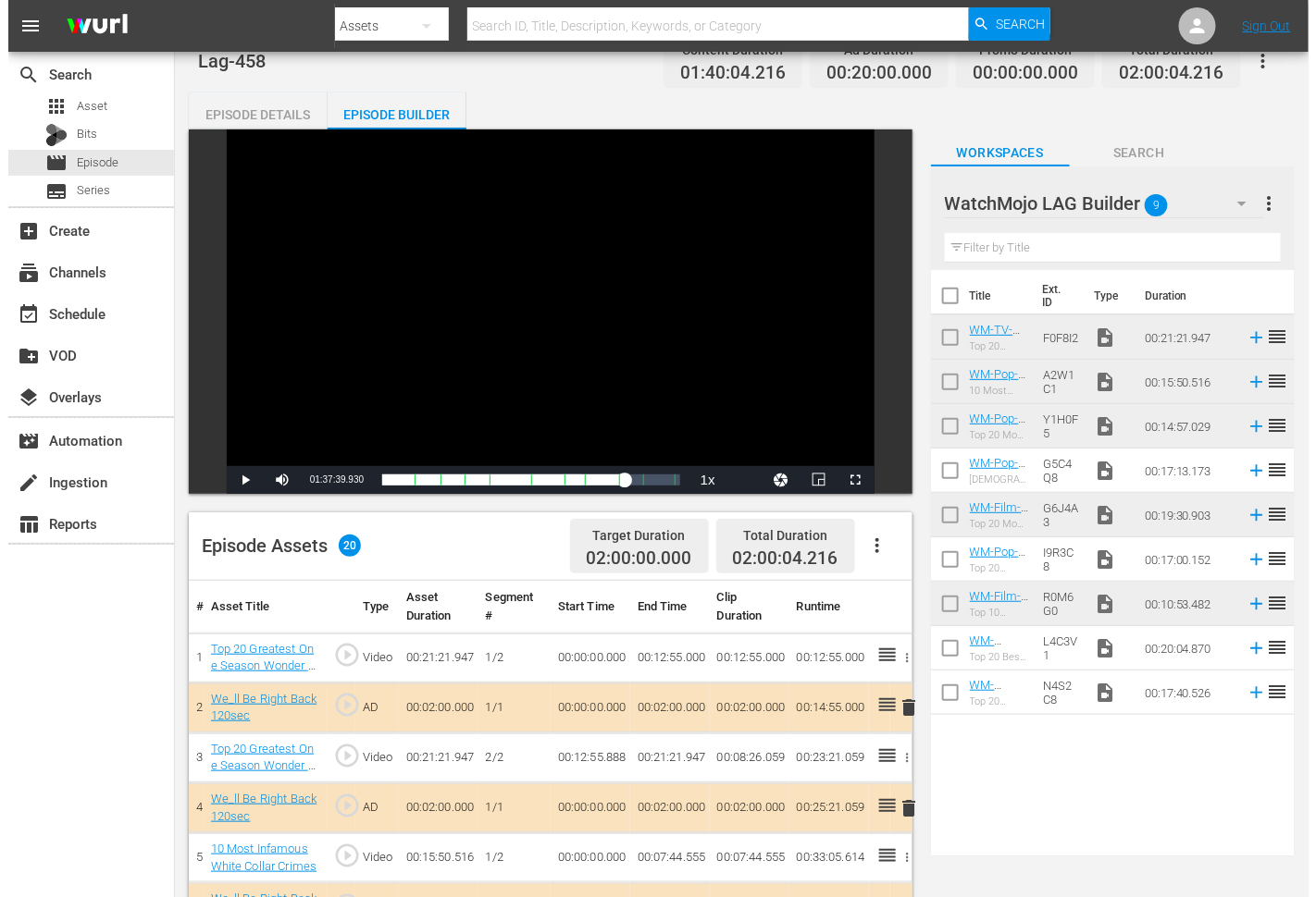
scroll to position [0, 0]
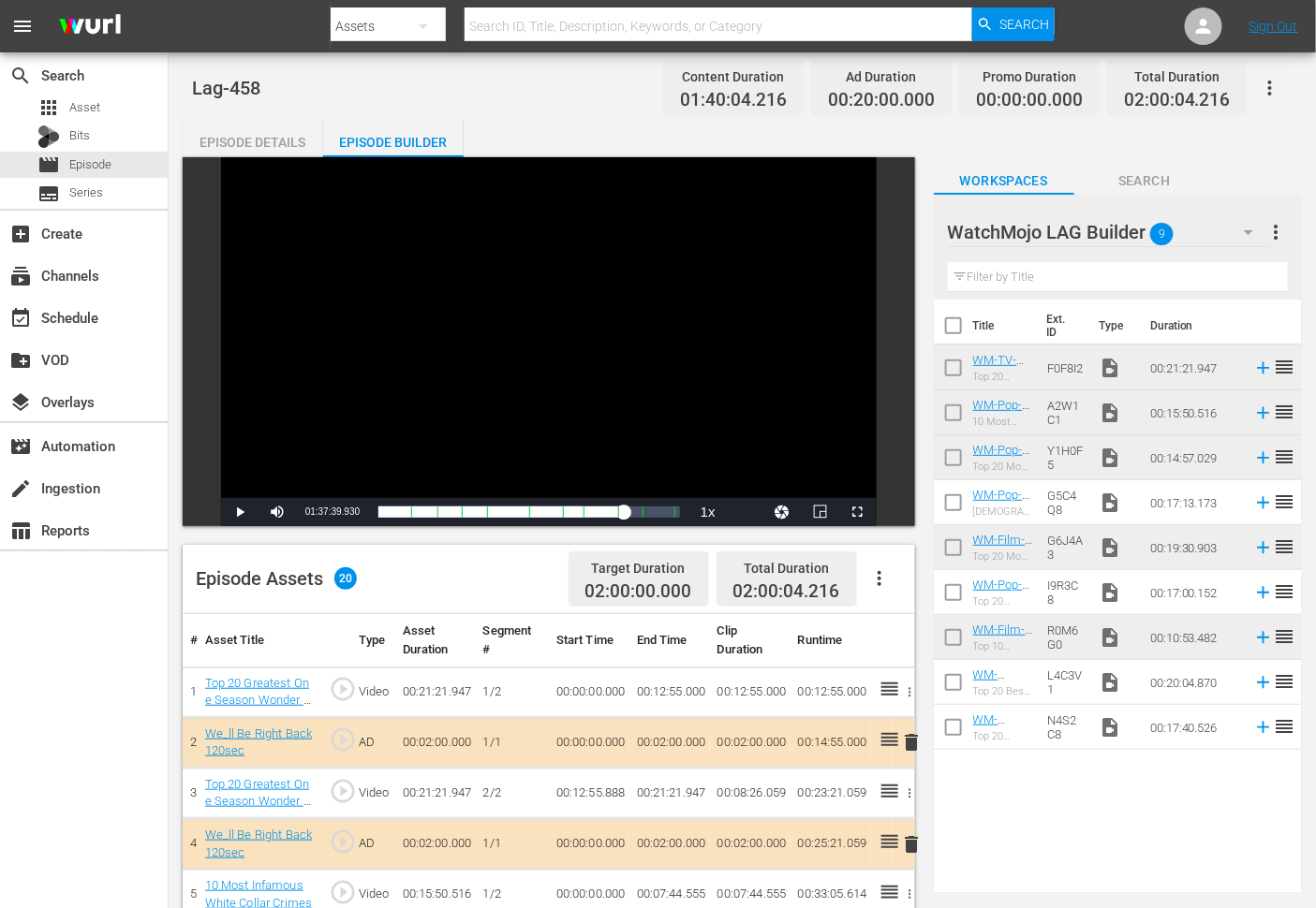
click at [212, 136] on div "Episode Details" at bounding box center [253, 142] width 140 height 45
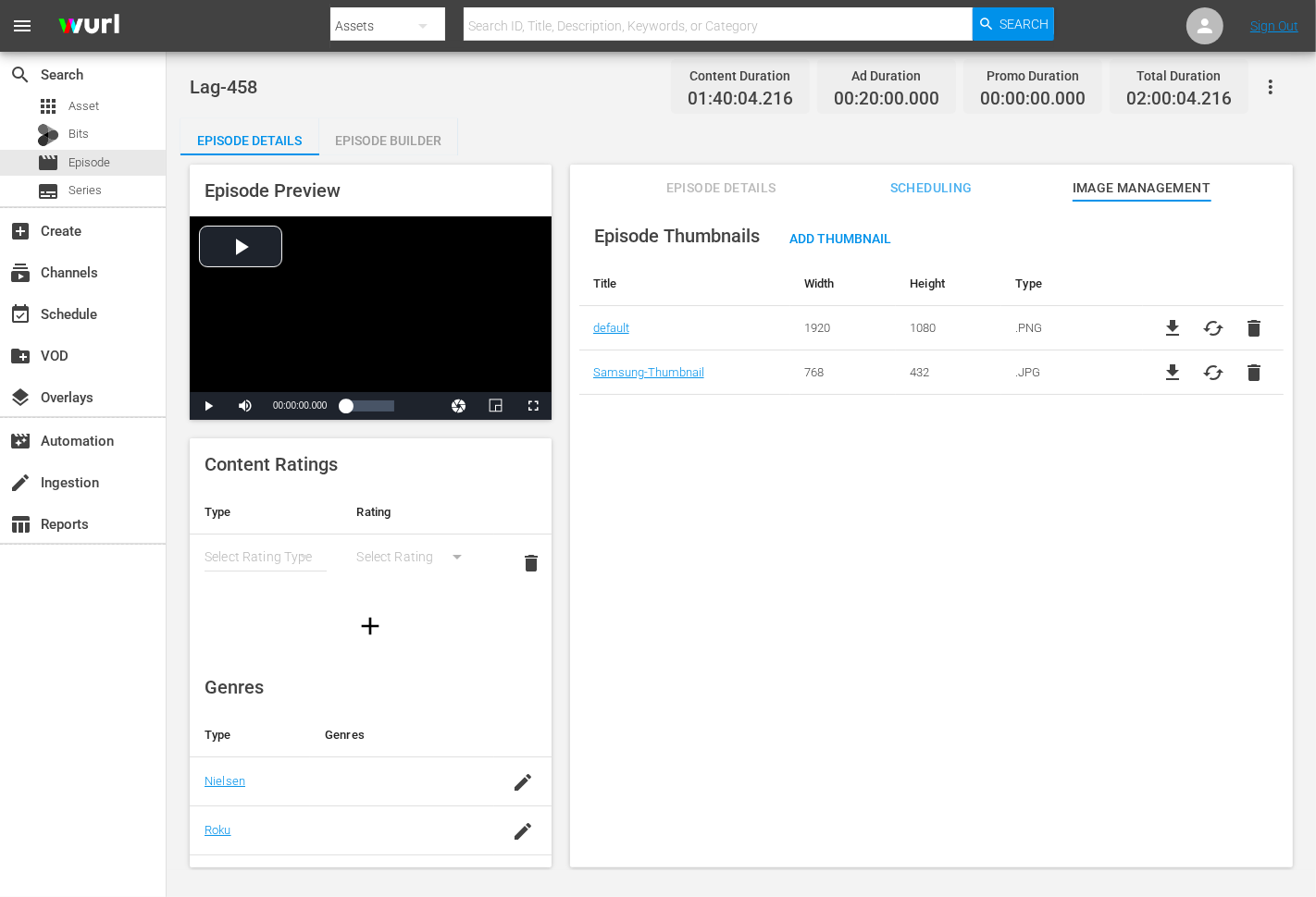
click at [700, 177] on span "Episode Details" at bounding box center [721, 188] width 139 height 23
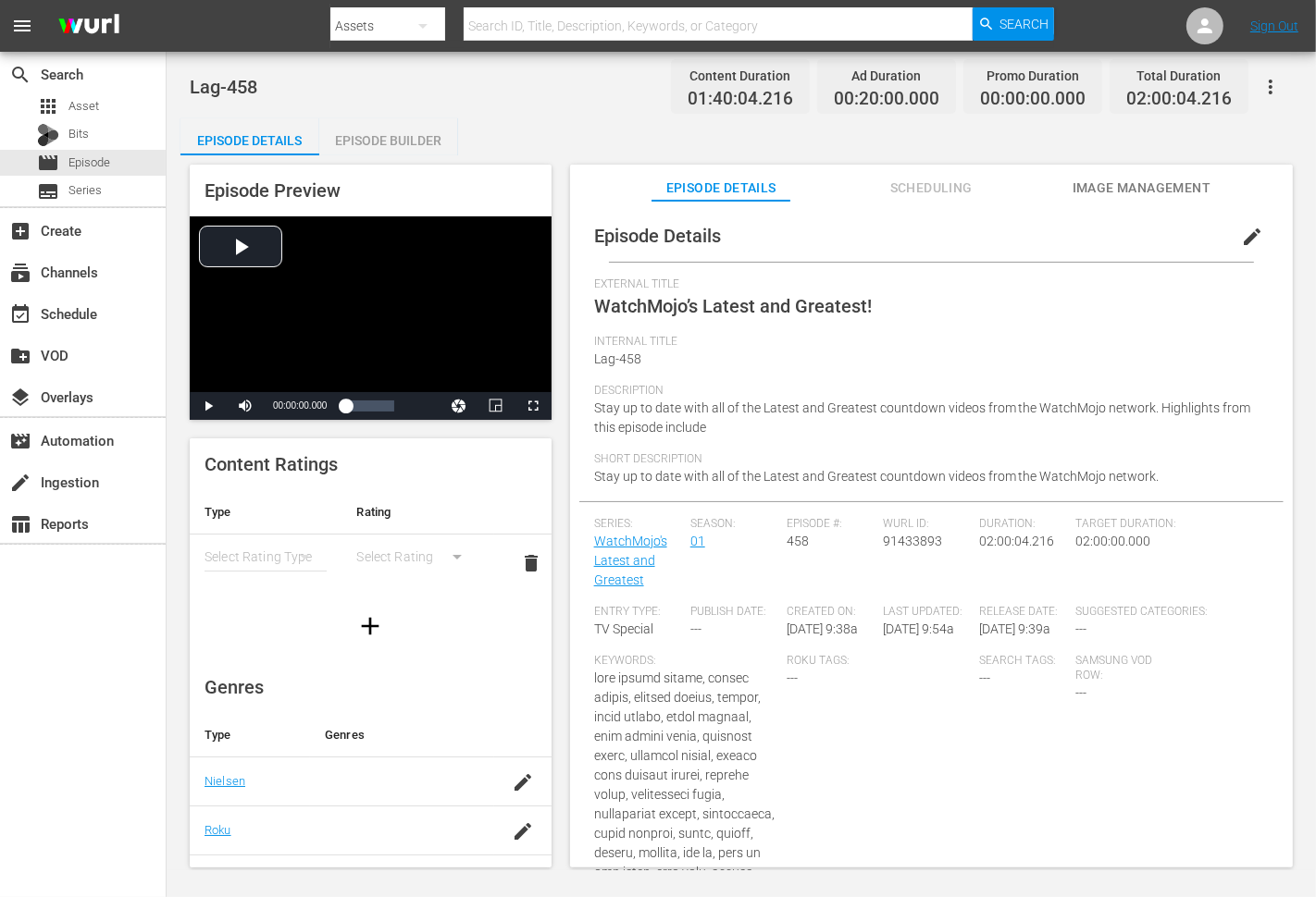
click at [1241, 237] on span "edit" at bounding box center [1252, 236] width 22 height 22
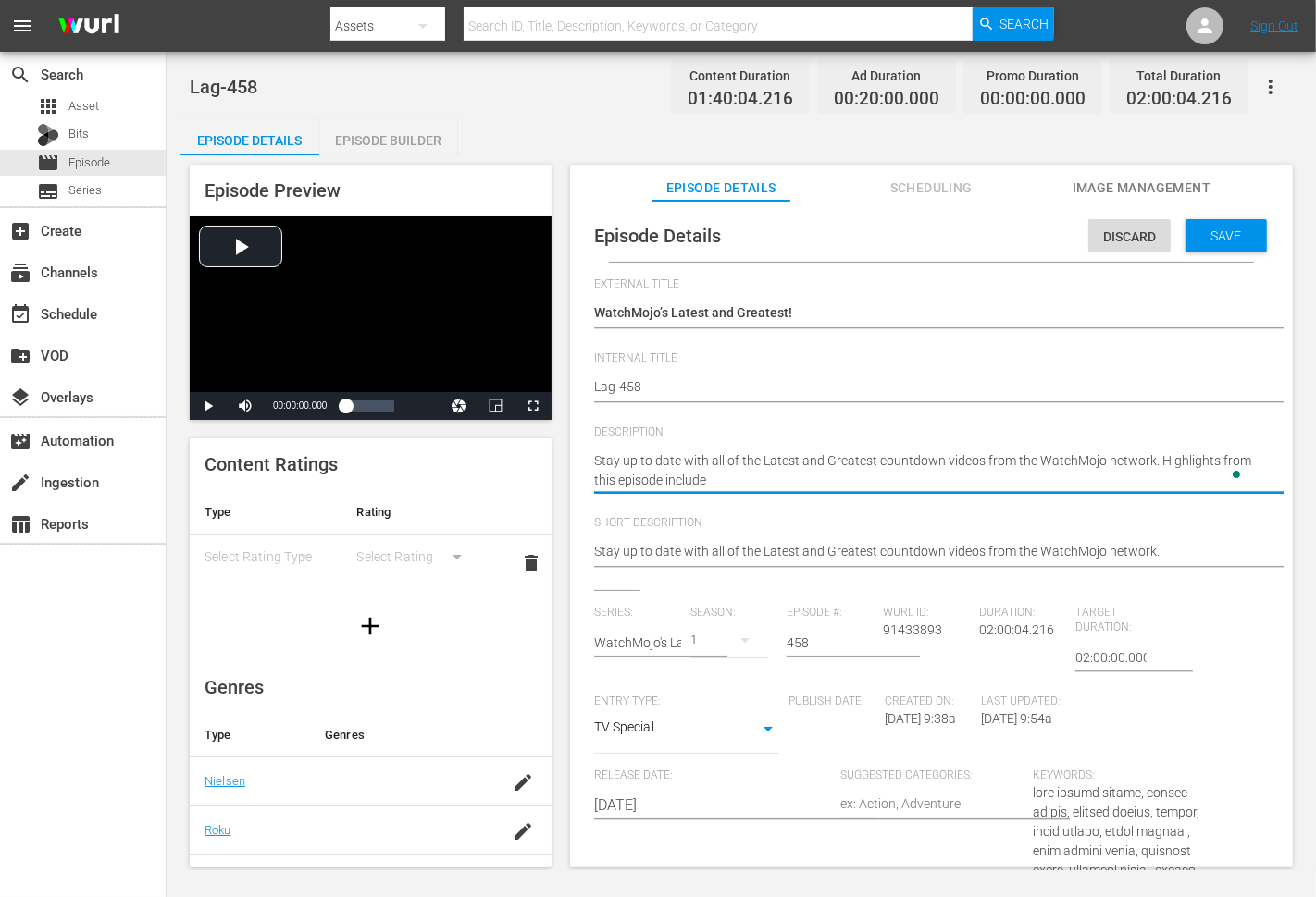
type textarea "Stay up to date with all of the Latest and Greatest countdown videos from the W…"
paste textarea "Top 20 Greatest One Season Wonder Shows"
type textarea "Stay up to date with all of the Latest and Greatest countdown videos from the W…"
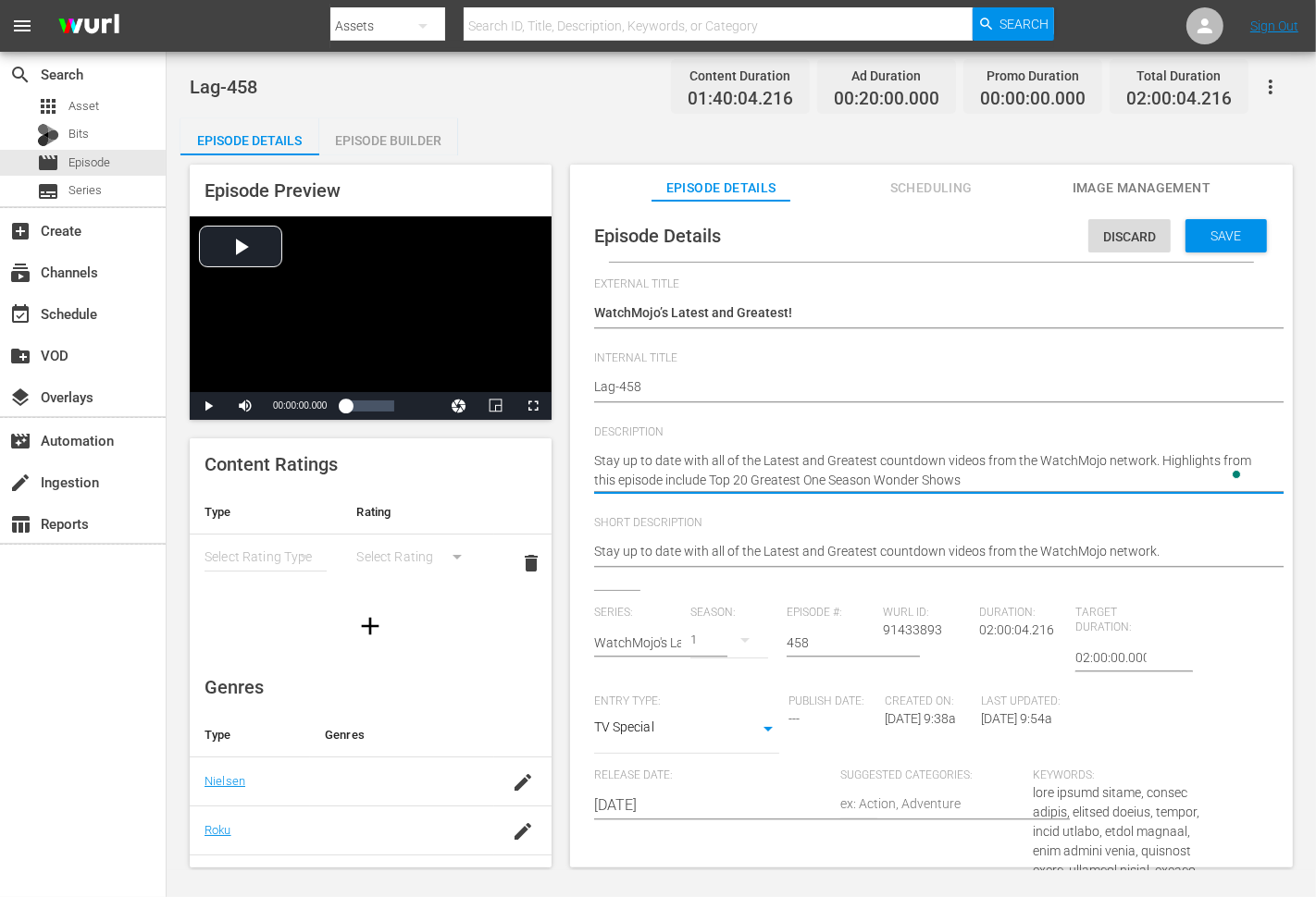
type textarea "Stay up to date with all of the Latest and Greatest countdown videos from the W…"
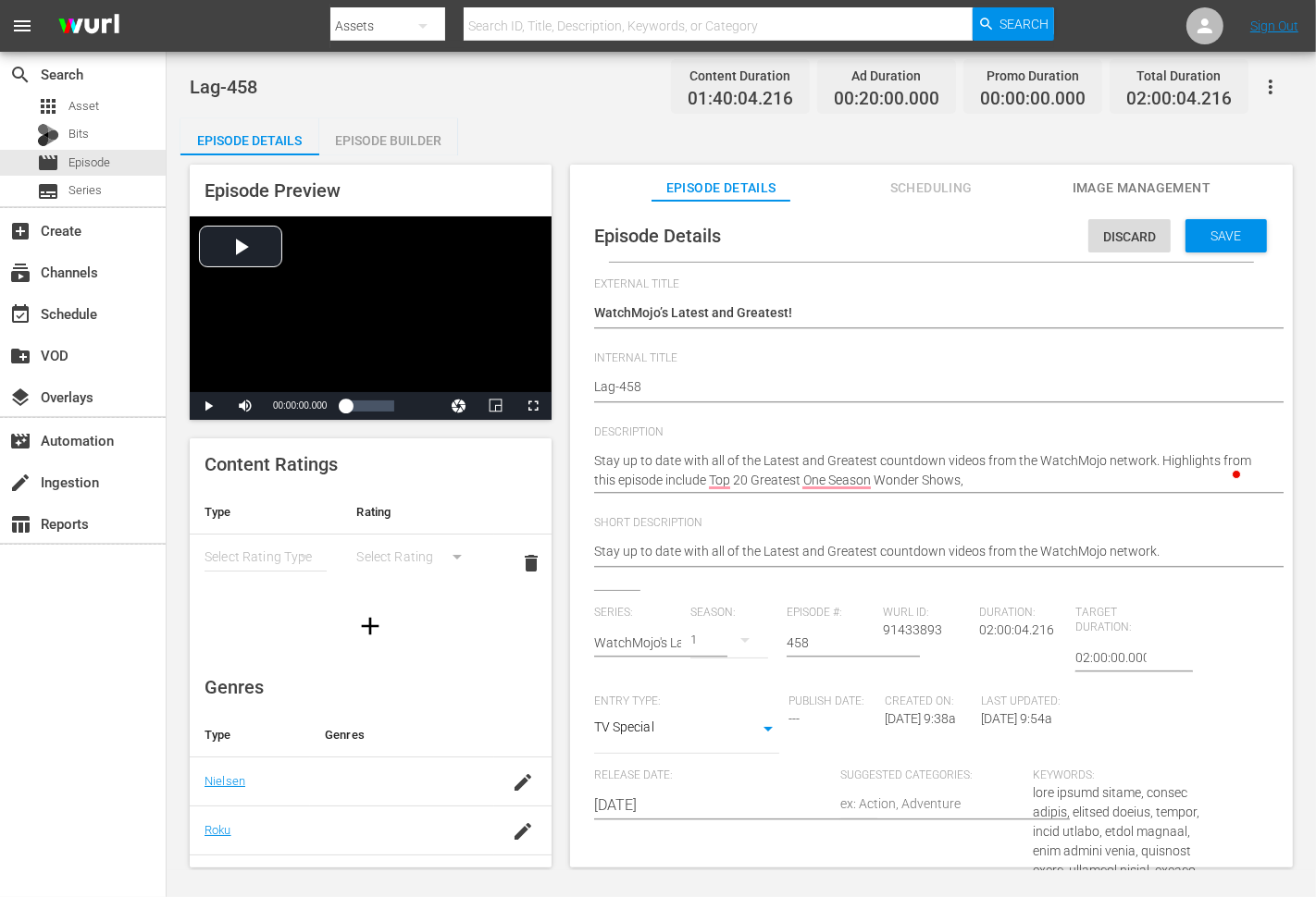
click at [977, 484] on textarea "Stay up to date with all of the Latest and Greatest countdown videos from the W…" at bounding box center [927, 471] width 665 height 39
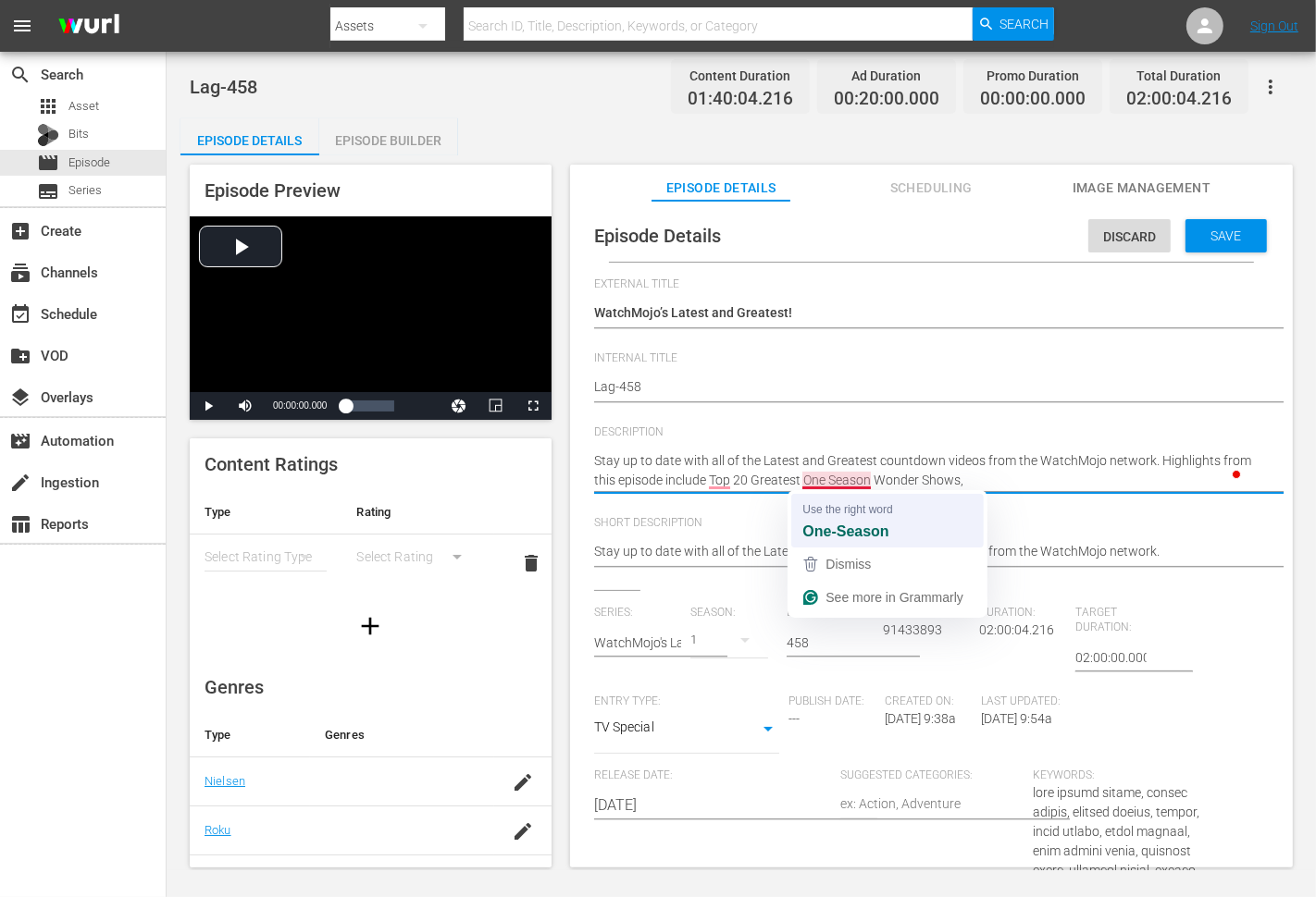
type textarea "Stay up to date with all of the Latest and Greatest countdown videos from the W…"
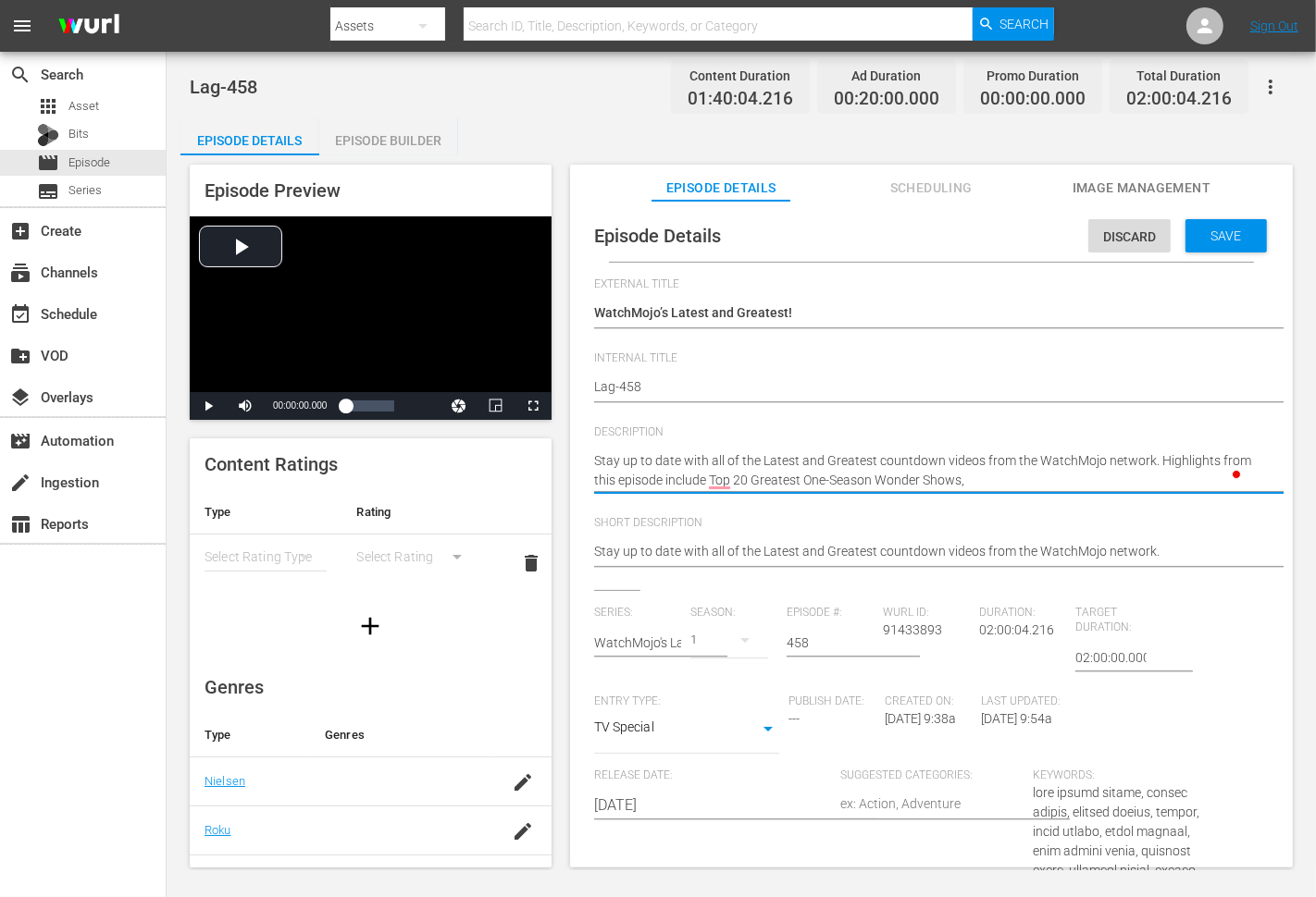
click at [988, 476] on textarea "Stay up to date with all of the Latest and Greatest countdown videos from the W…" at bounding box center [927, 471] width 665 height 39
paste textarea "10 Most Infamous White Collar Crimes"
type textarea "Stay up to date with all of the Latest and Greatest countdown videos from the W…"
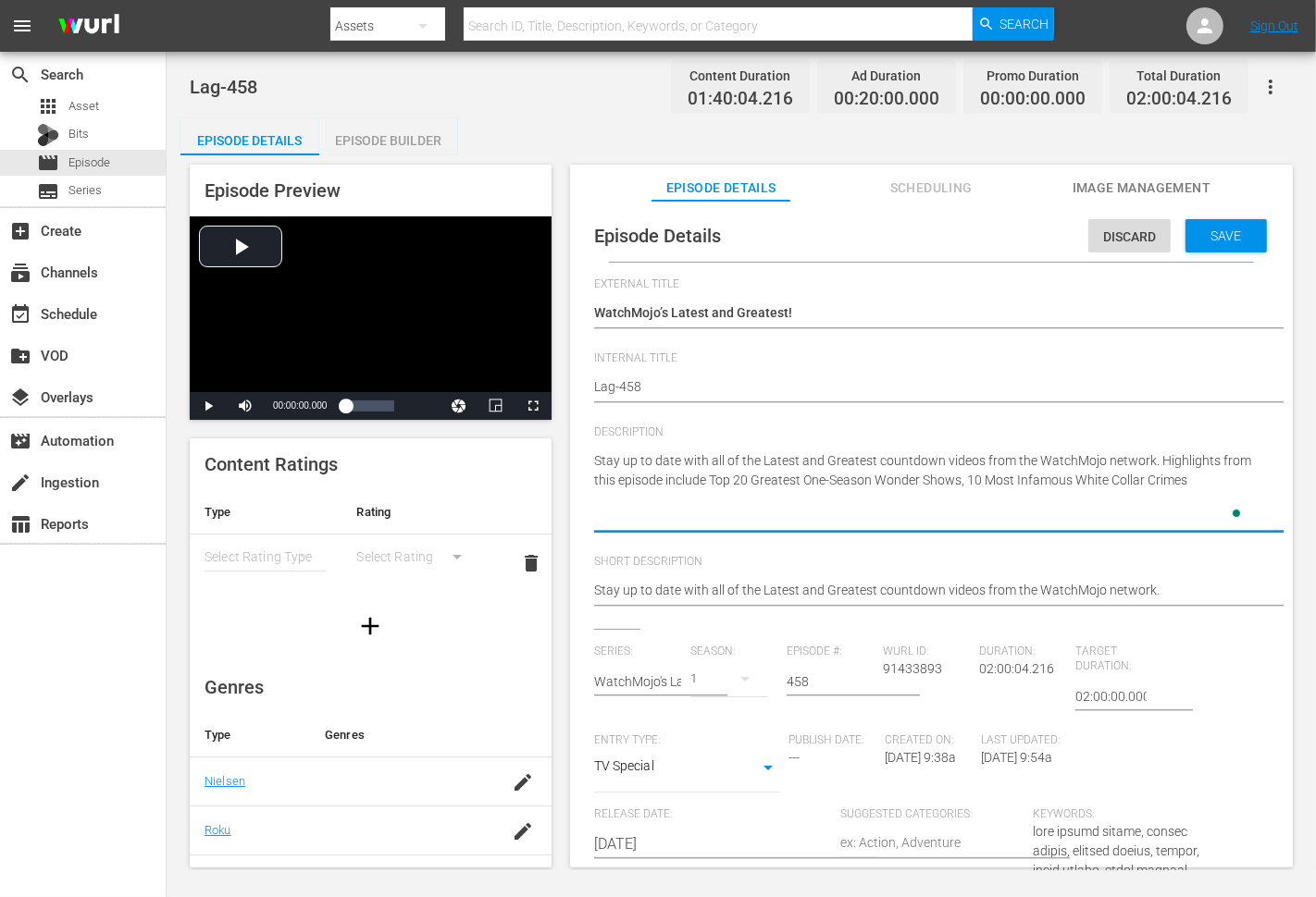
type textarea "Stay up to date with all of the Latest and Greatest countdown videos from the W…"
click at [1205, 481] on textarea "Stay up to date with all of the Latest and Greatest countdown videos from the W…" at bounding box center [927, 490] width 665 height 78
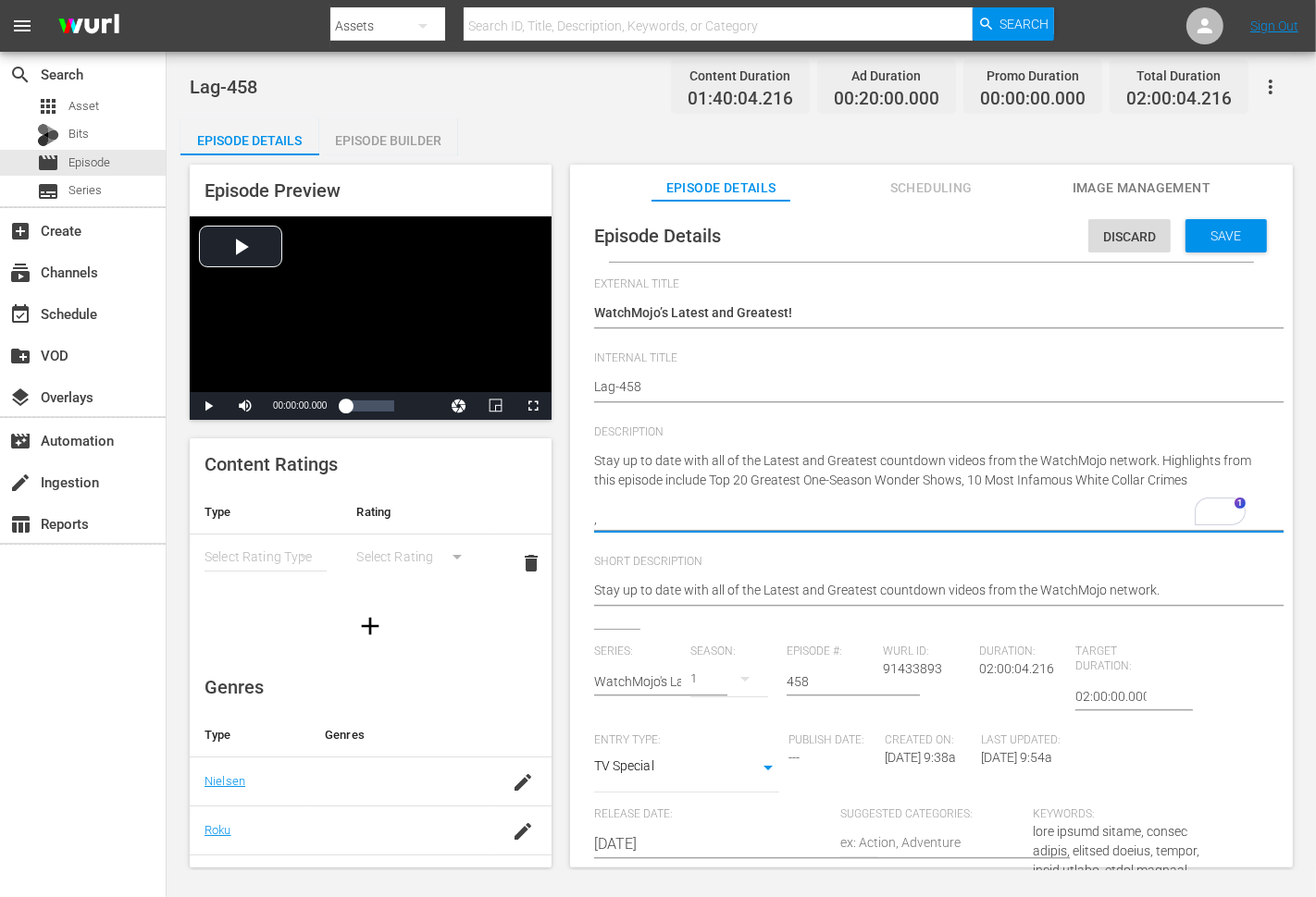
type textarea "Stay up to date with all of the Latest and Greatest countdown videos from the W…"
paste textarea "Top 20 Most Embarrassing Logo FAILS"
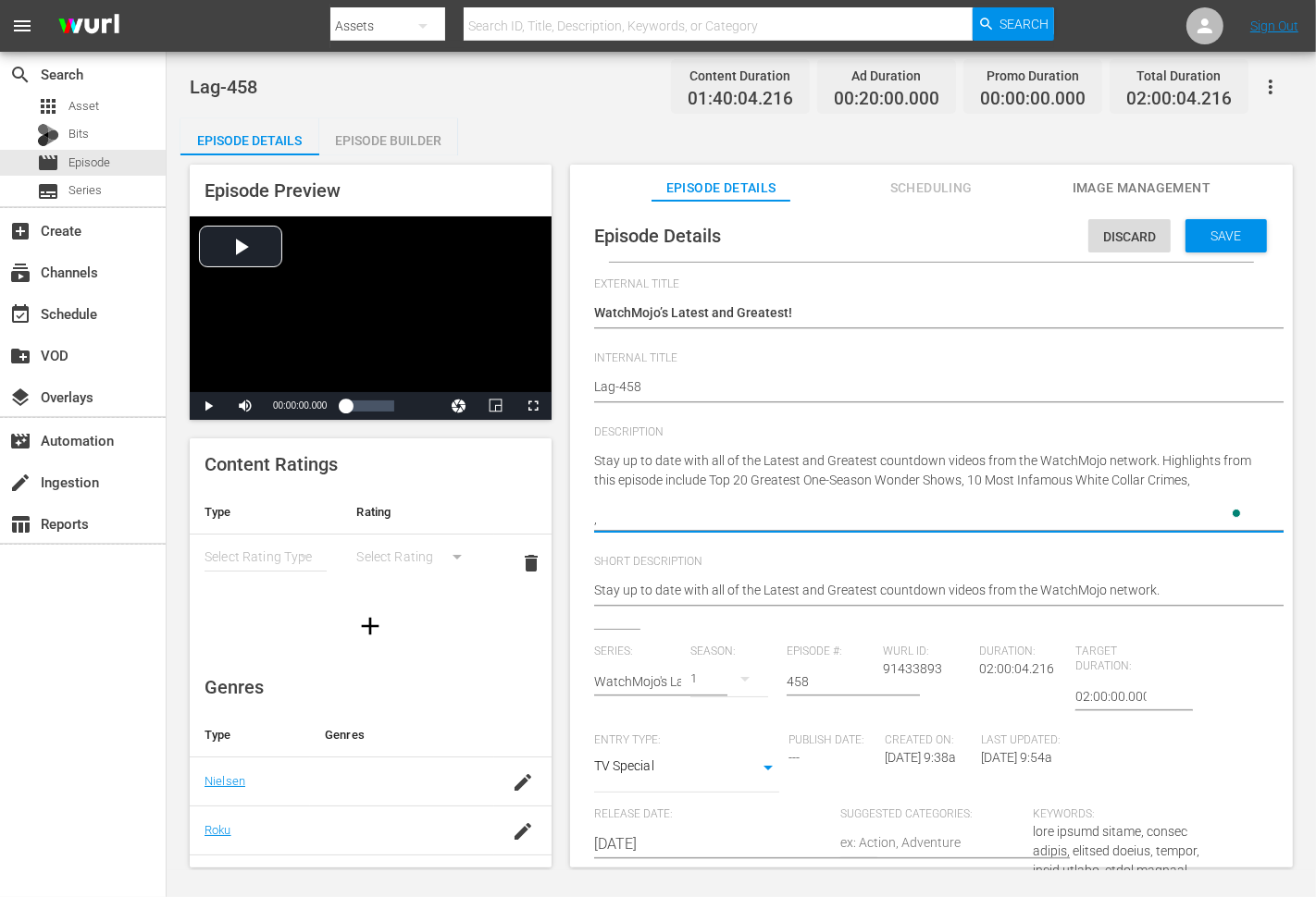
type textarea "Stay up to date with all of the Latest and Greatest countdown videos from the W…"
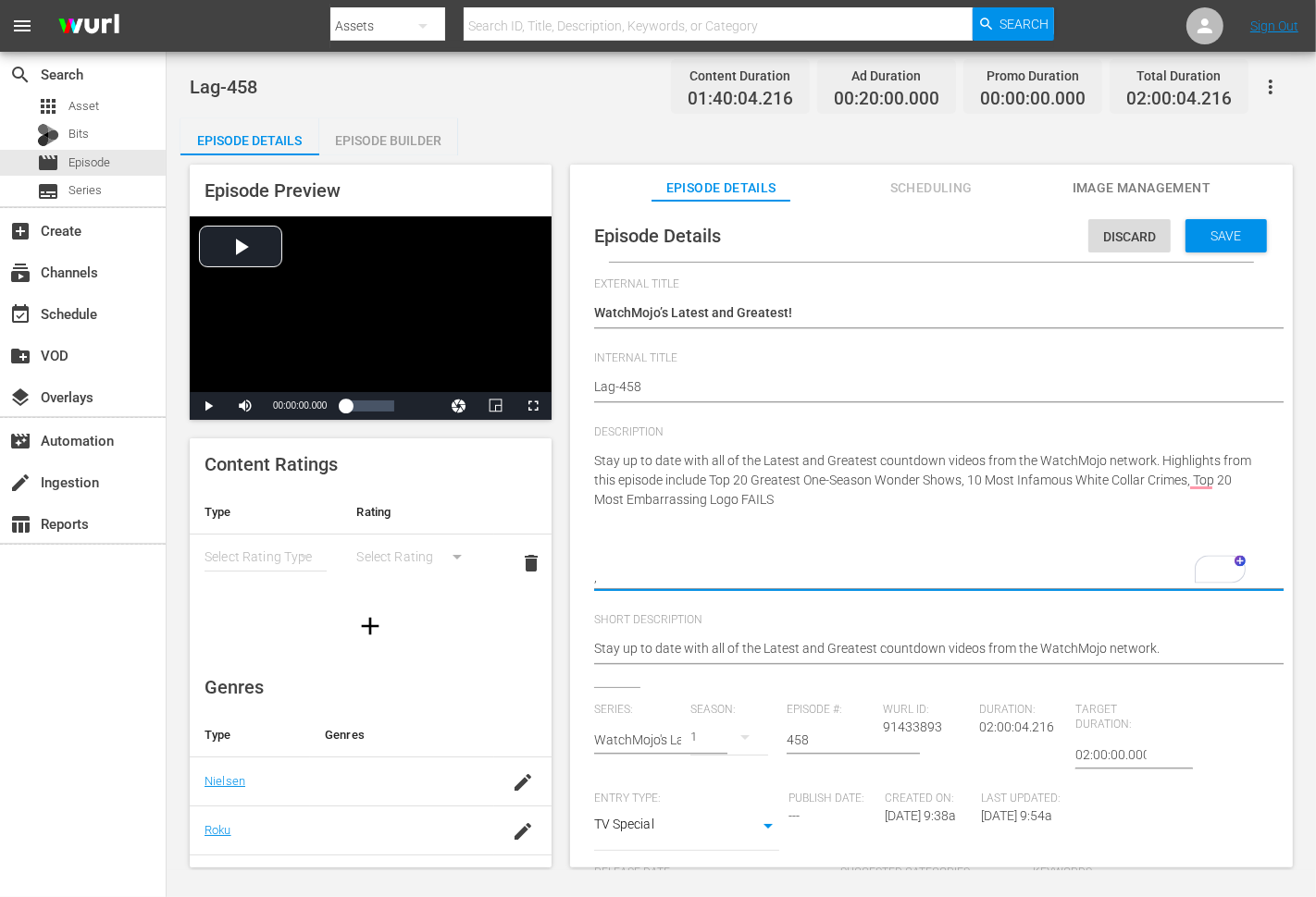
type textarea "Stay up to date with all of the Latest and Greatest countdown videos from the W…"
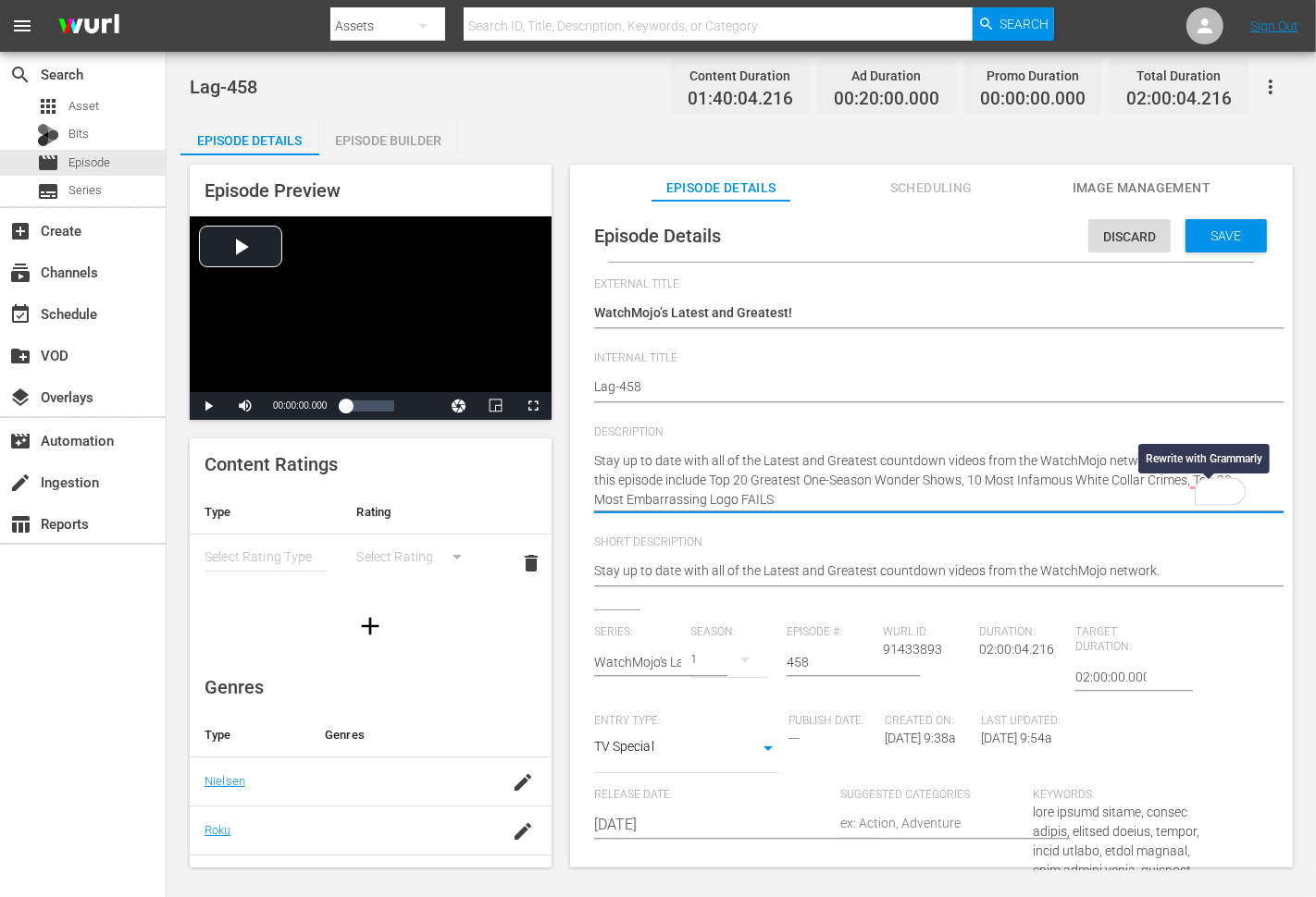
type textarea "Stay up to date with all of the Latest and Greatest countdown videos from the W…"
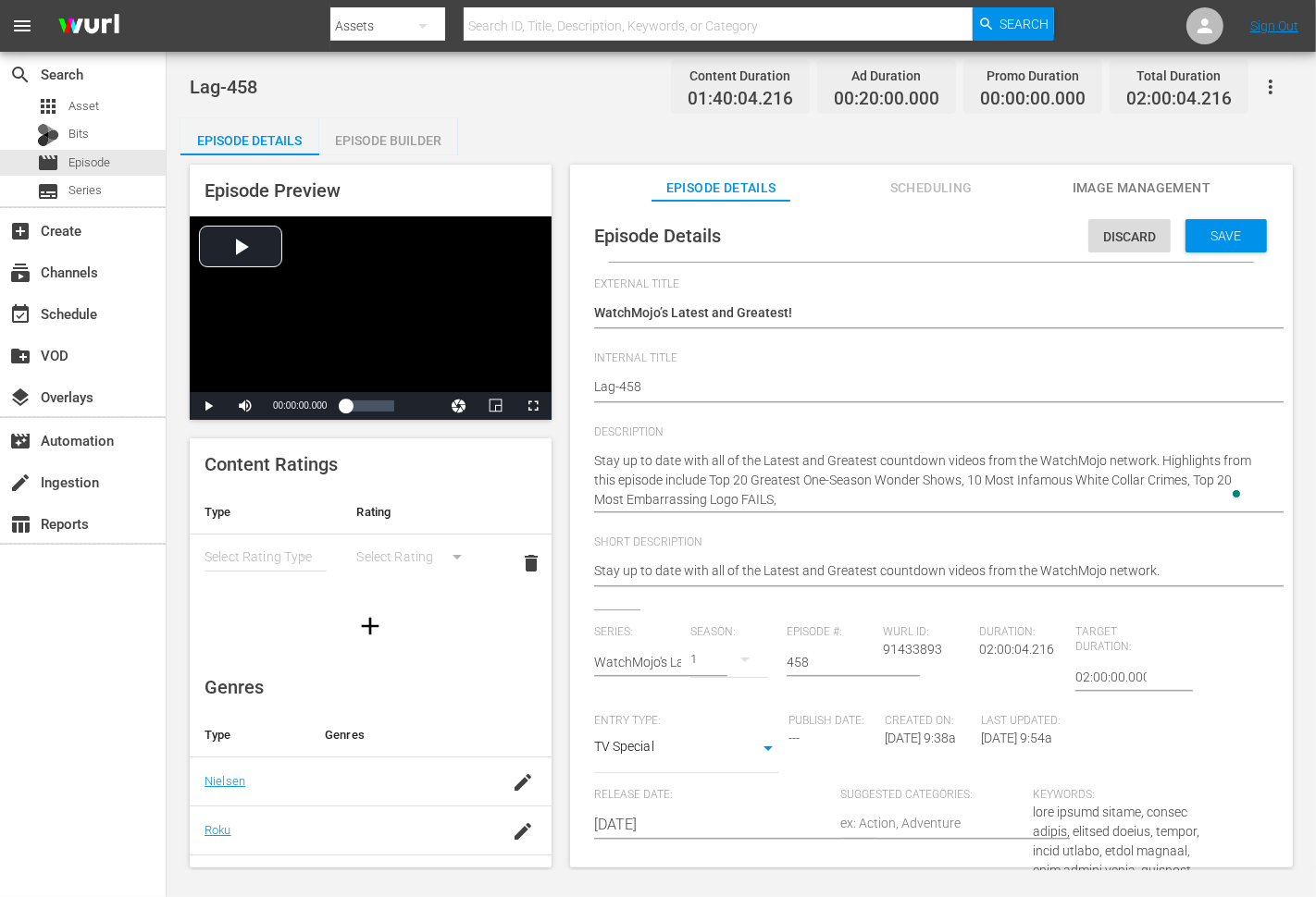
click at [796, 491] on textarea "Stay up to date with all of the Latest and Greatest countdown videos from the W…" at bounding box center [927, 481] width 665 height 58
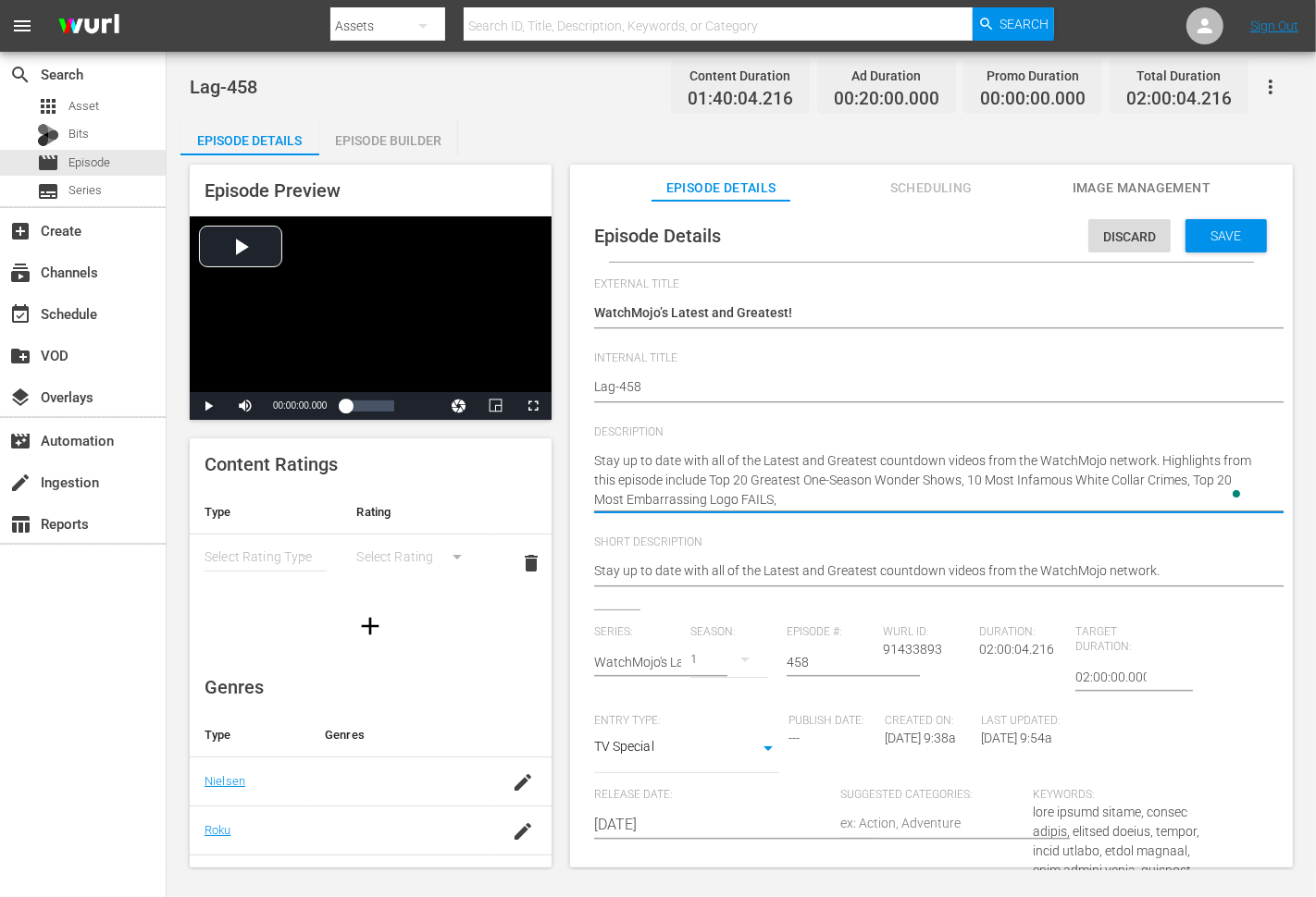
paste textarea "Top 100 Useless Movie Facts You Don't Need to Know"
type textarea "Stay up to date with all of the Latest and Greatest countdown videos from the W…"
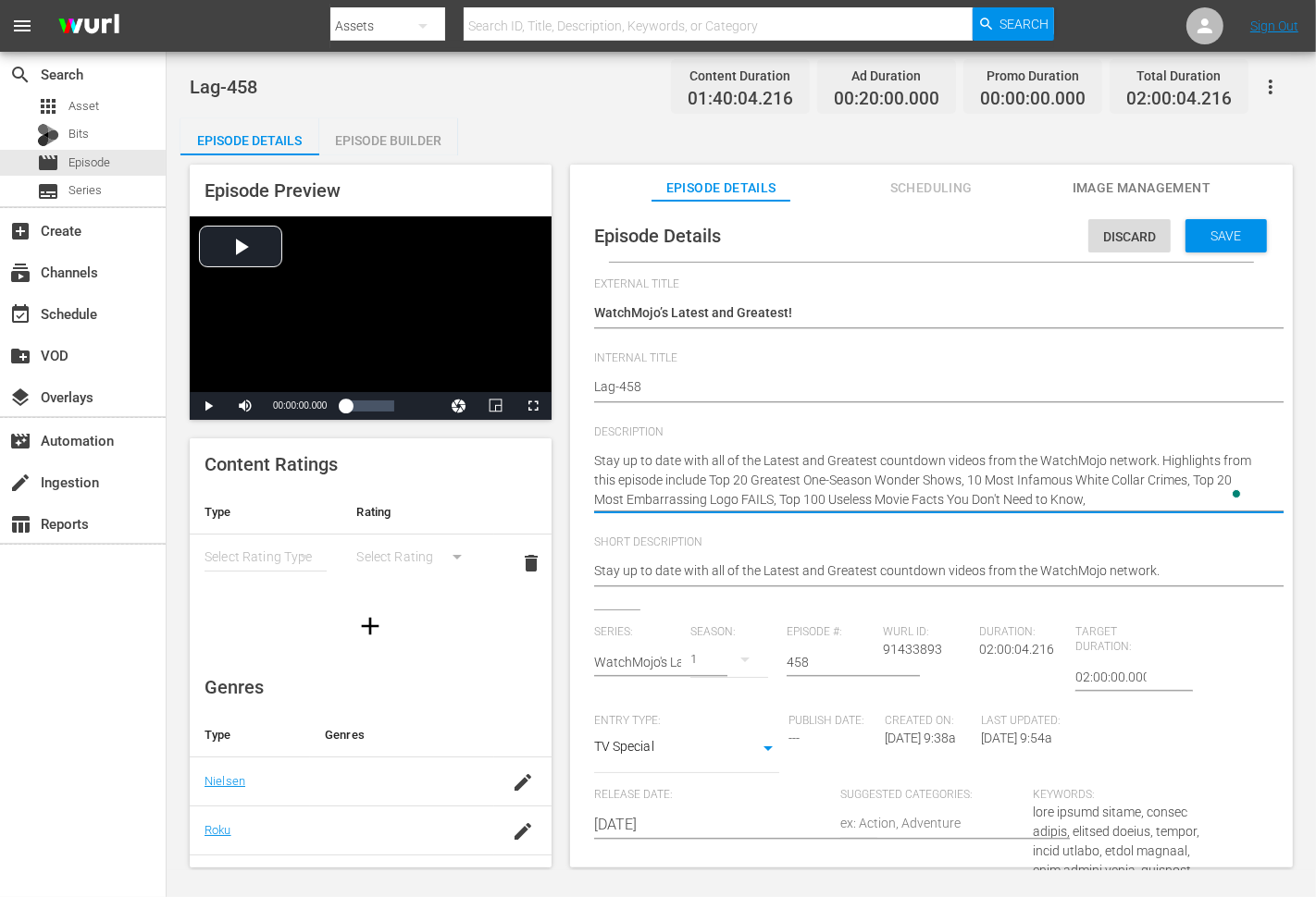
type textarea "Stay up to date with all of the Latest and Greatest countdown videos from the W…"
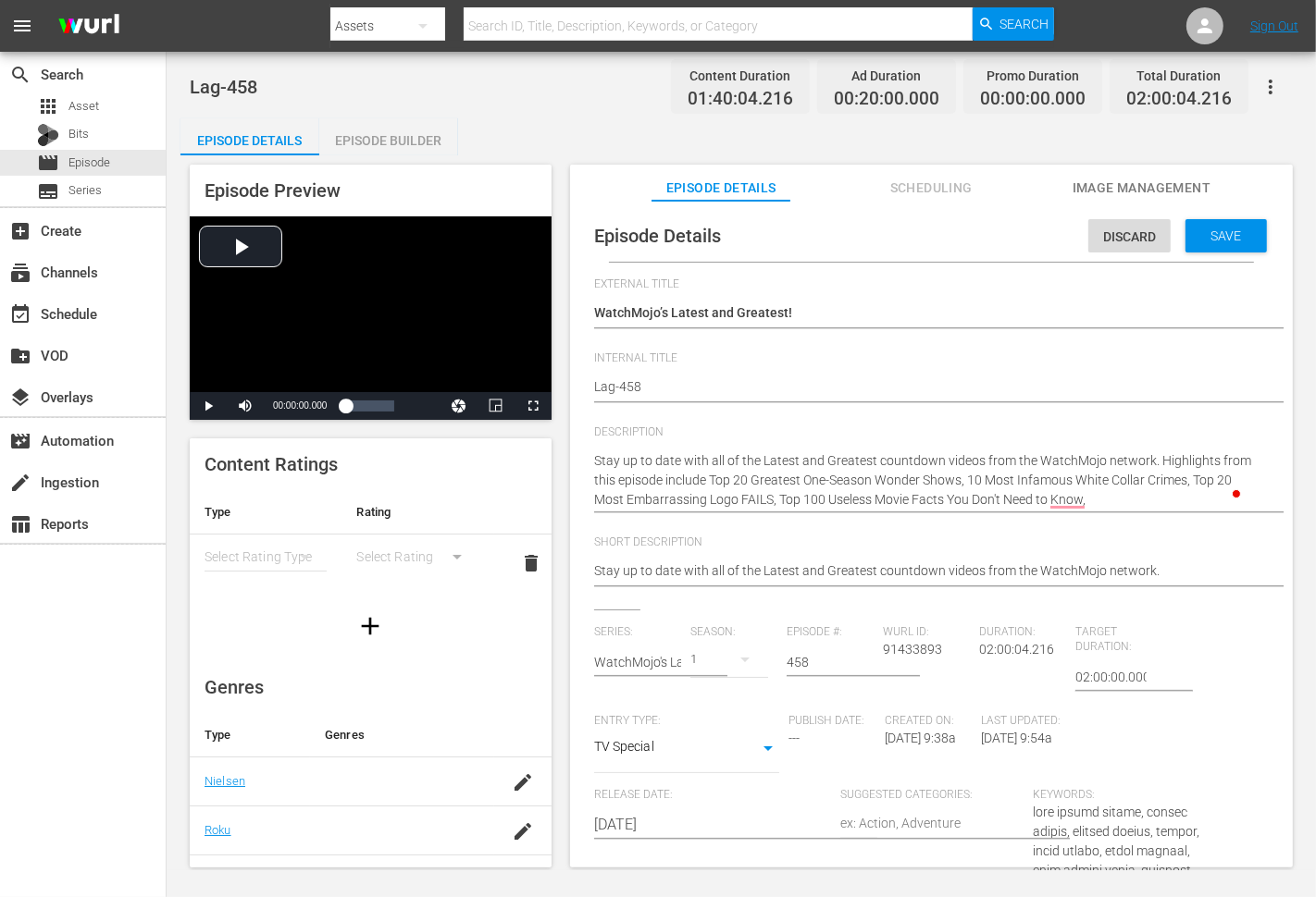
click at [1157, 496] on textarea "Stay up to date with all of the Latest and Greatest countdown videos from the W…" at bounding box center [927, 481] width 665 height 58
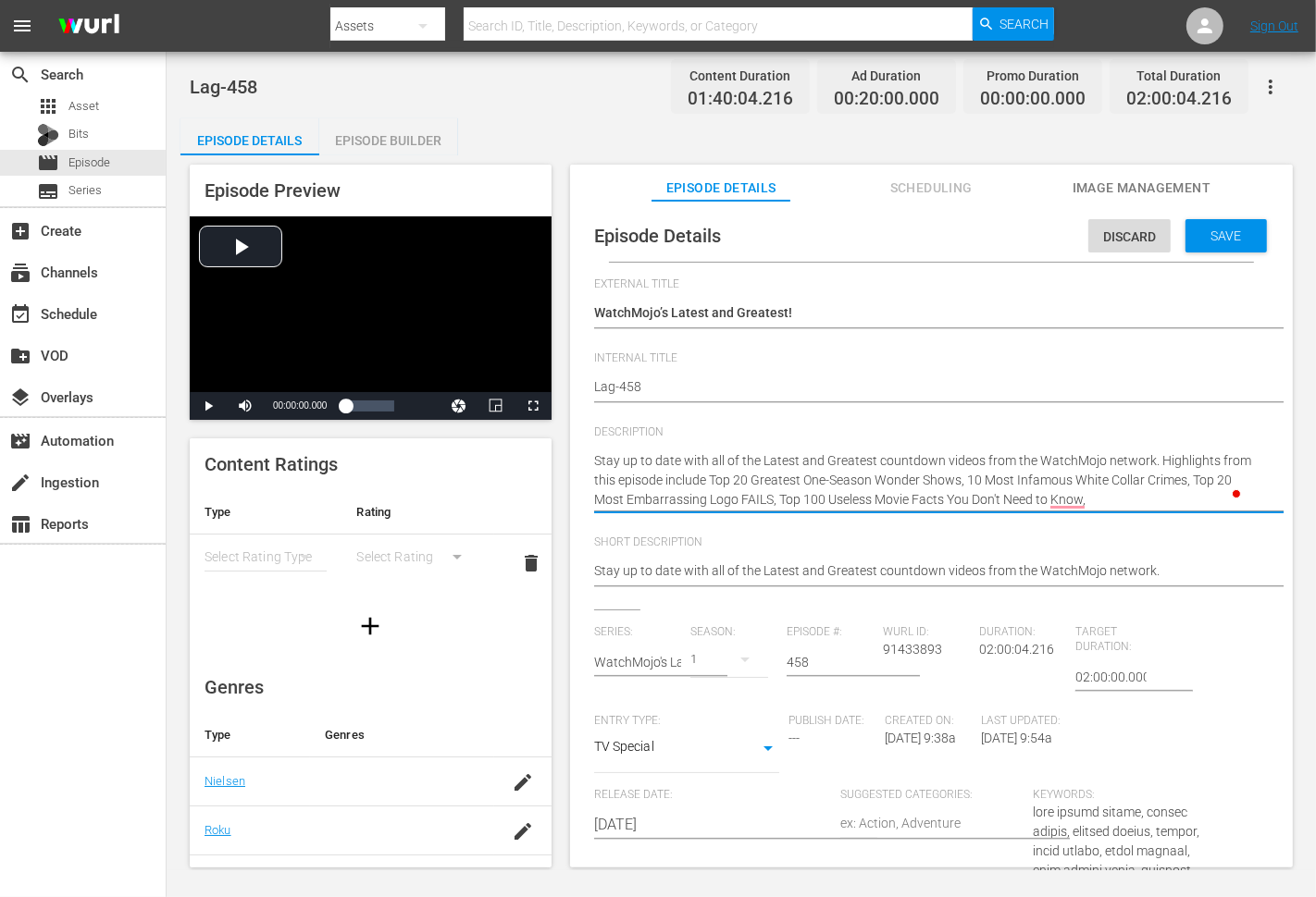
paste textarea "Top 20 Most Copied Movies"
type textarea "Stay up to date with all of the Latest and Greatest countdown videos from the W…"
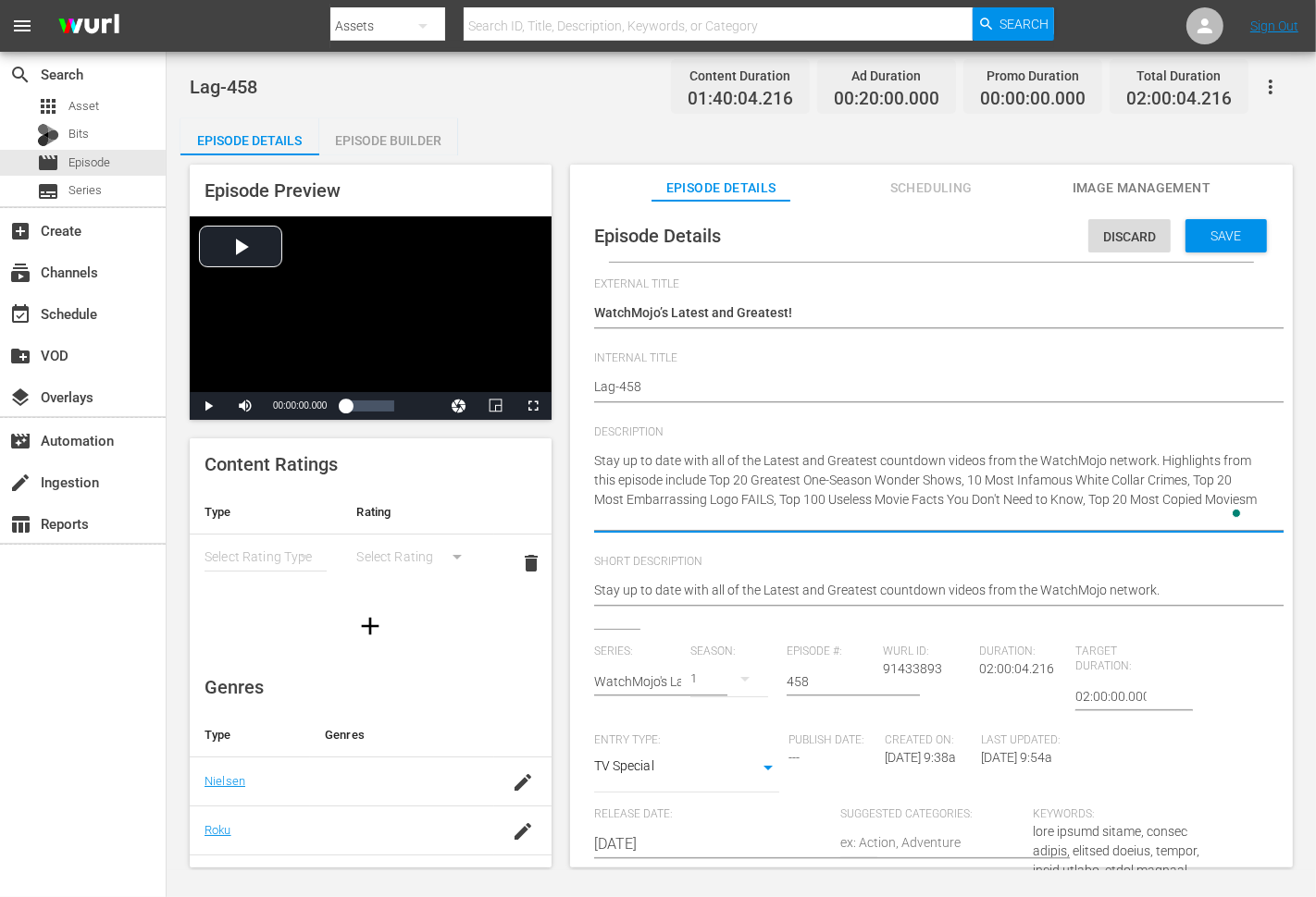
type textarea "Stay up to date with all of the Latest and Greatest countdown videos from the W…"
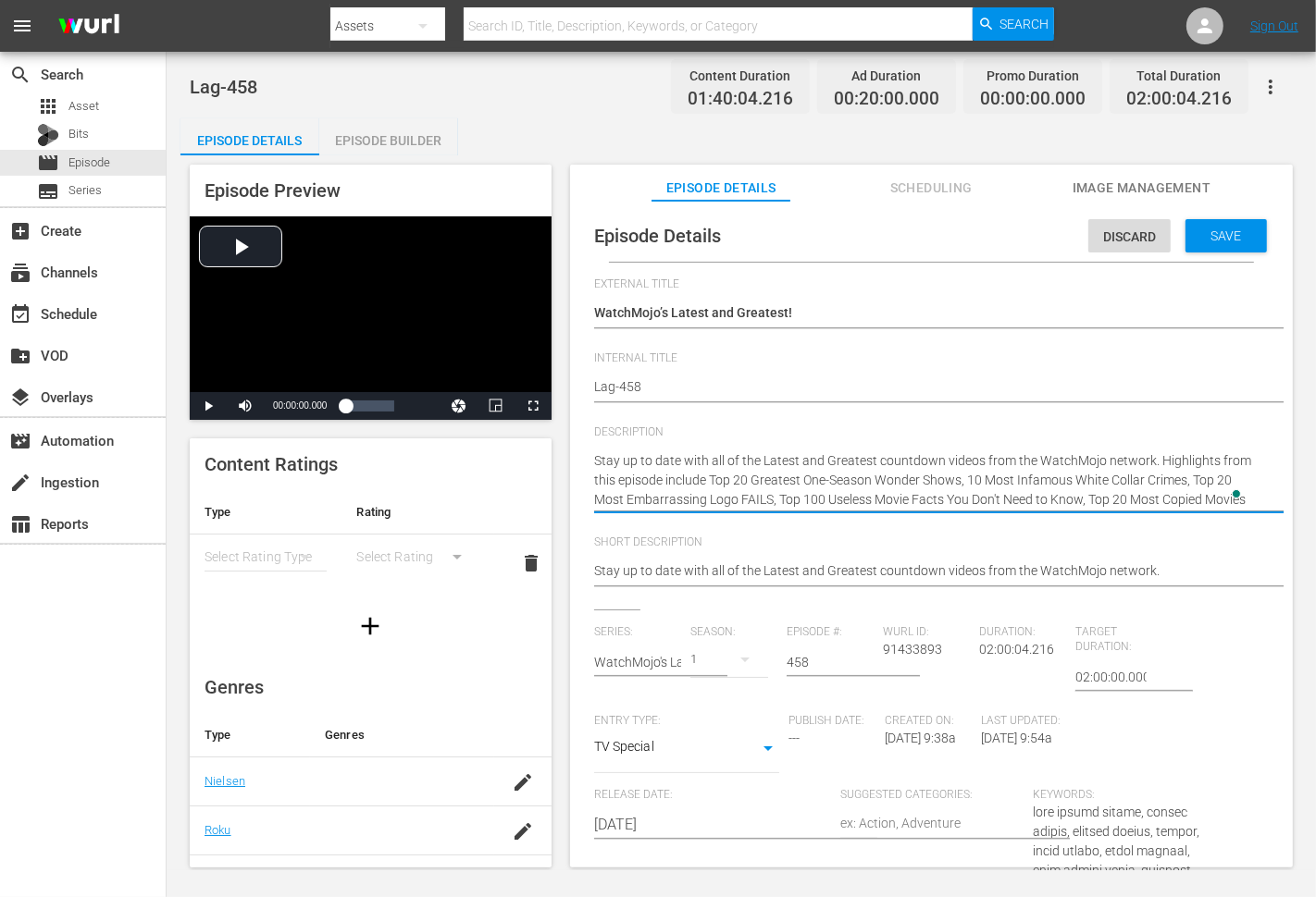
type textarea "Stay up to date with all of the Latest and Greatest countdown videos from the W…"
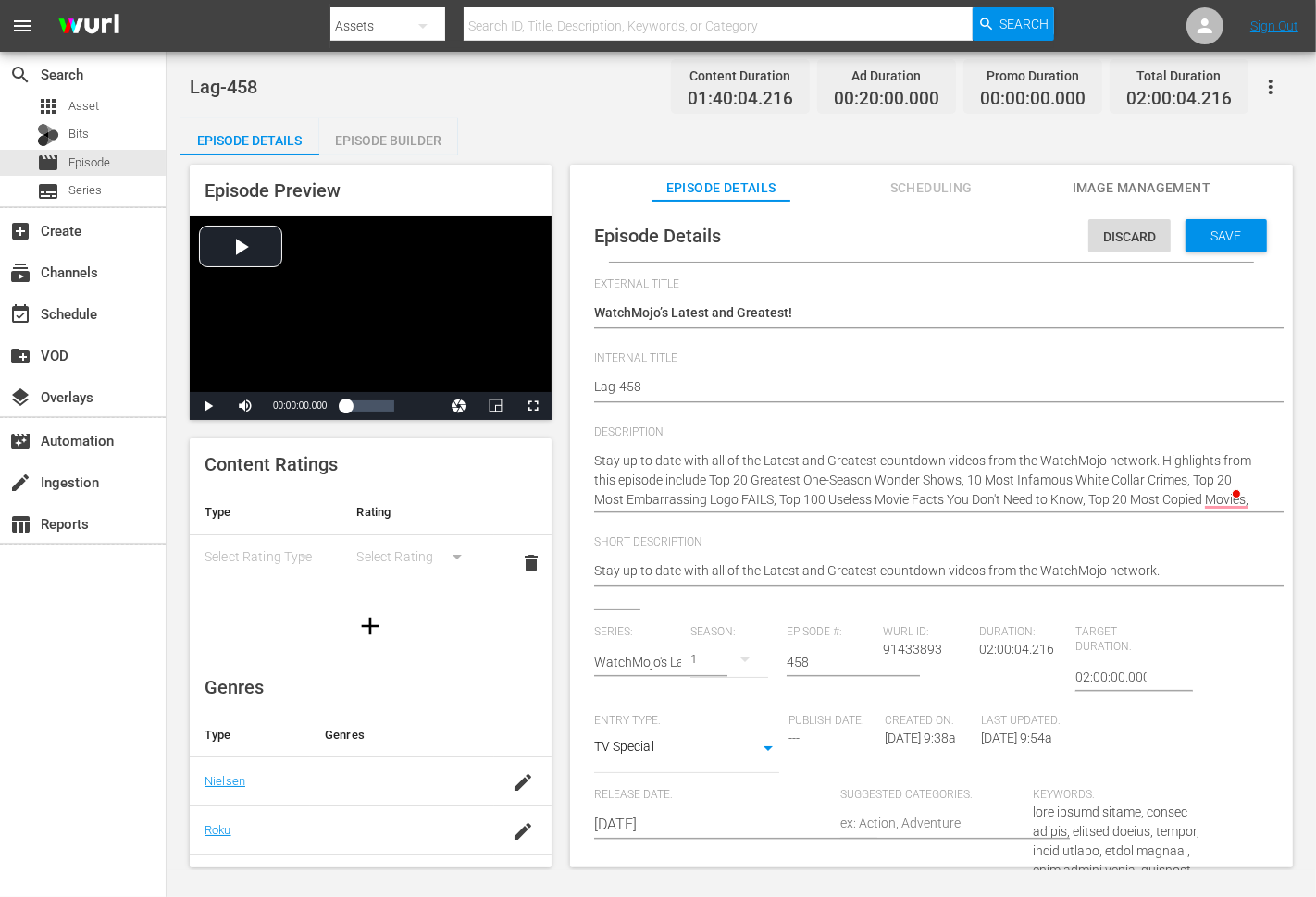
click at [1163, 504] on textarea "Stay up to date with all of the Latest and Greatest countdown videos from the W…" at bounding box center [927, 481] width 665 height 58
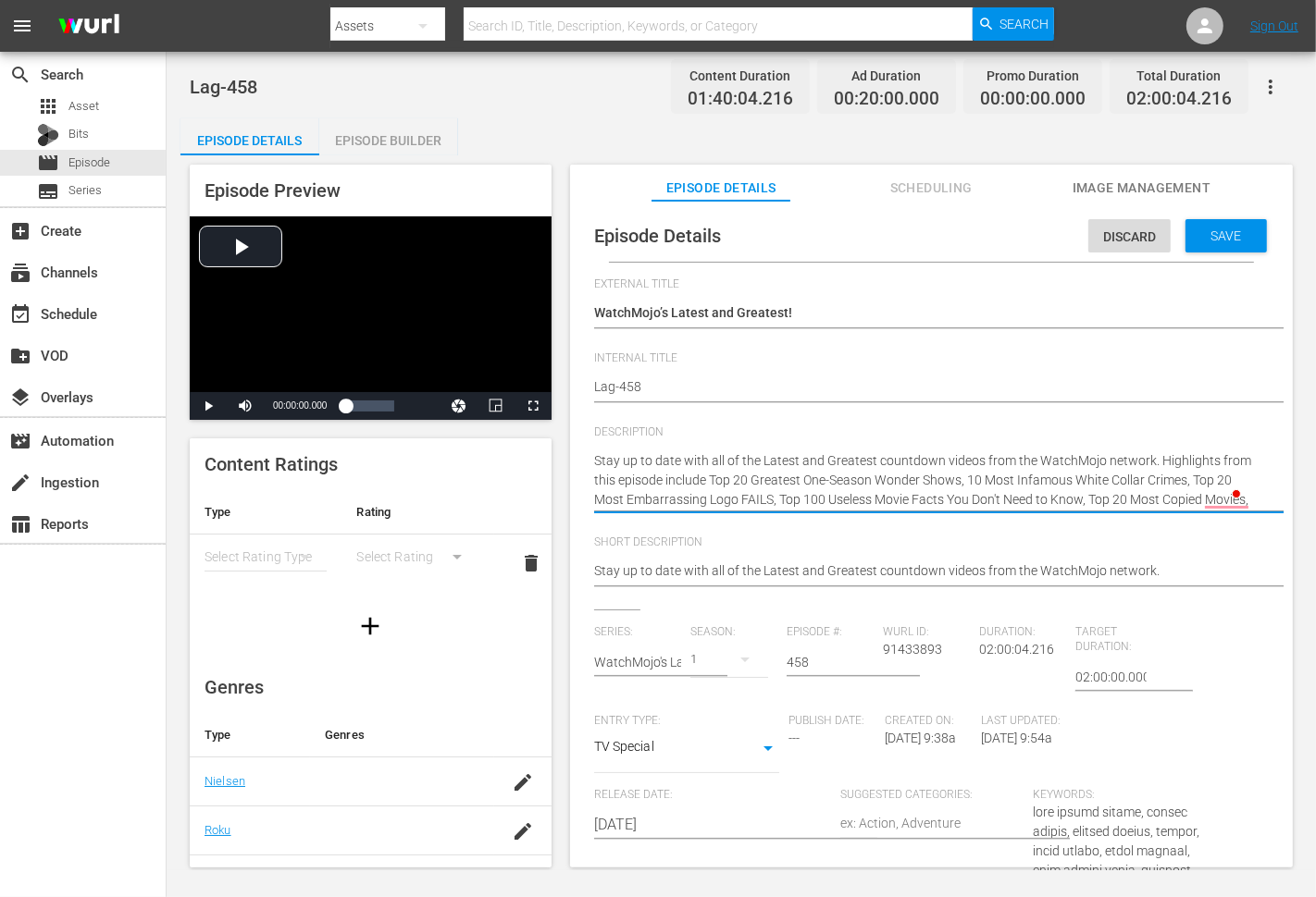
paste textarea "Top 10 Worst Portrayals of Video Game Characters"
type textarea "Stay up to date with all of the Latest and Greatest countdown videos from the W…"
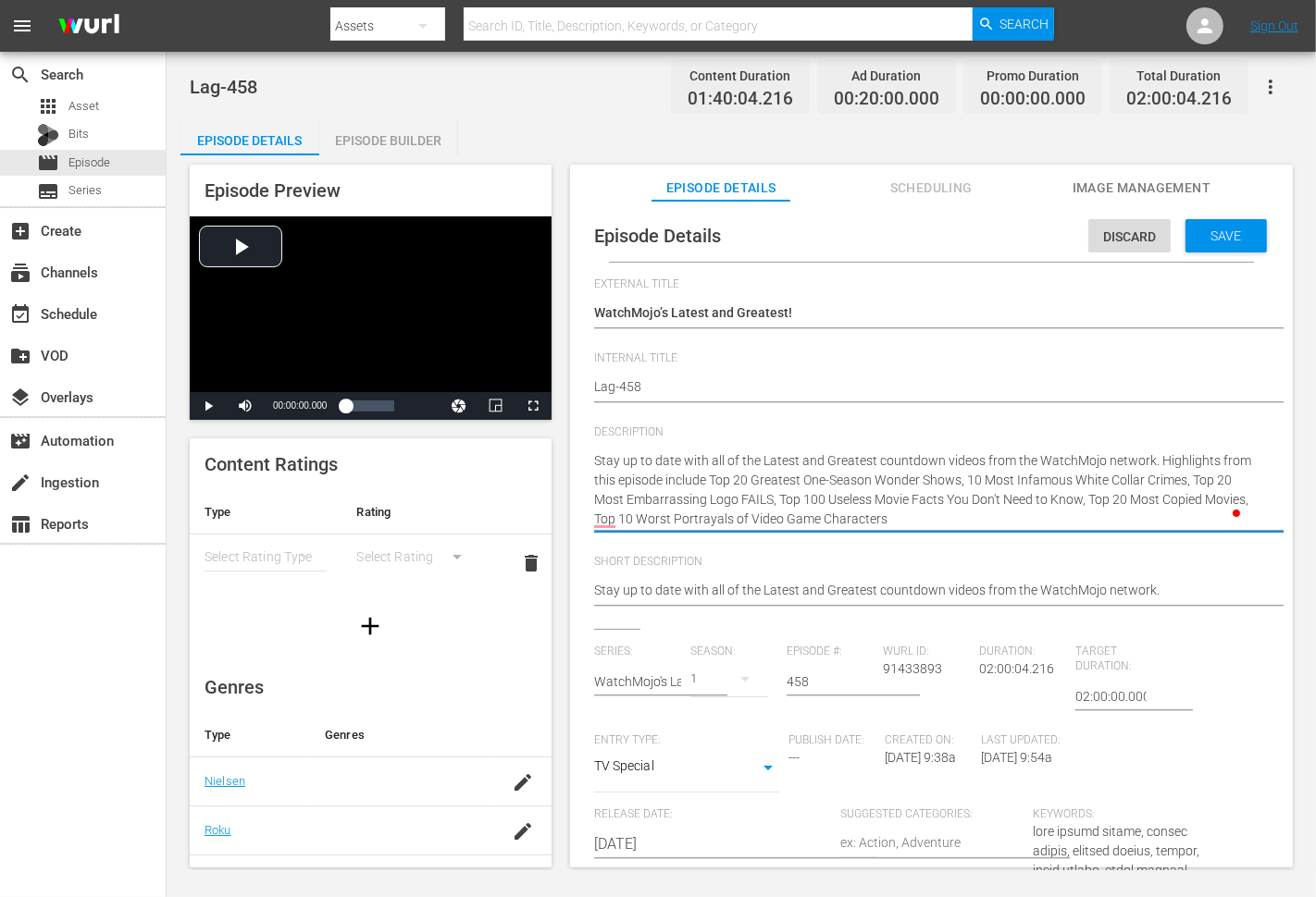
type textarea "Stay up to date with all of the Latest and Greatest countdown videos from the W…"
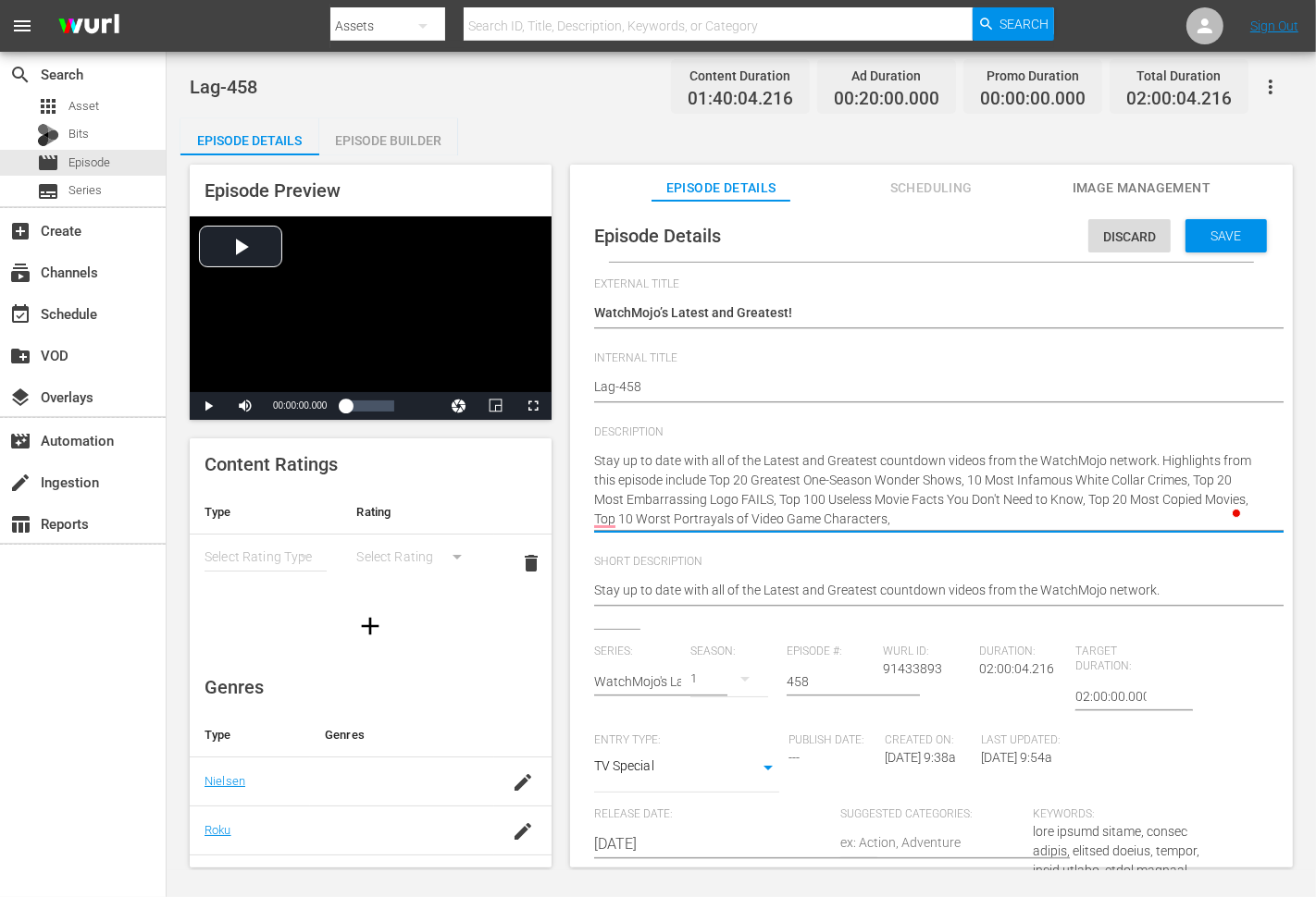
type textarea "Stay up to date with all of the Latest and Greatest countdown videos from the W…"
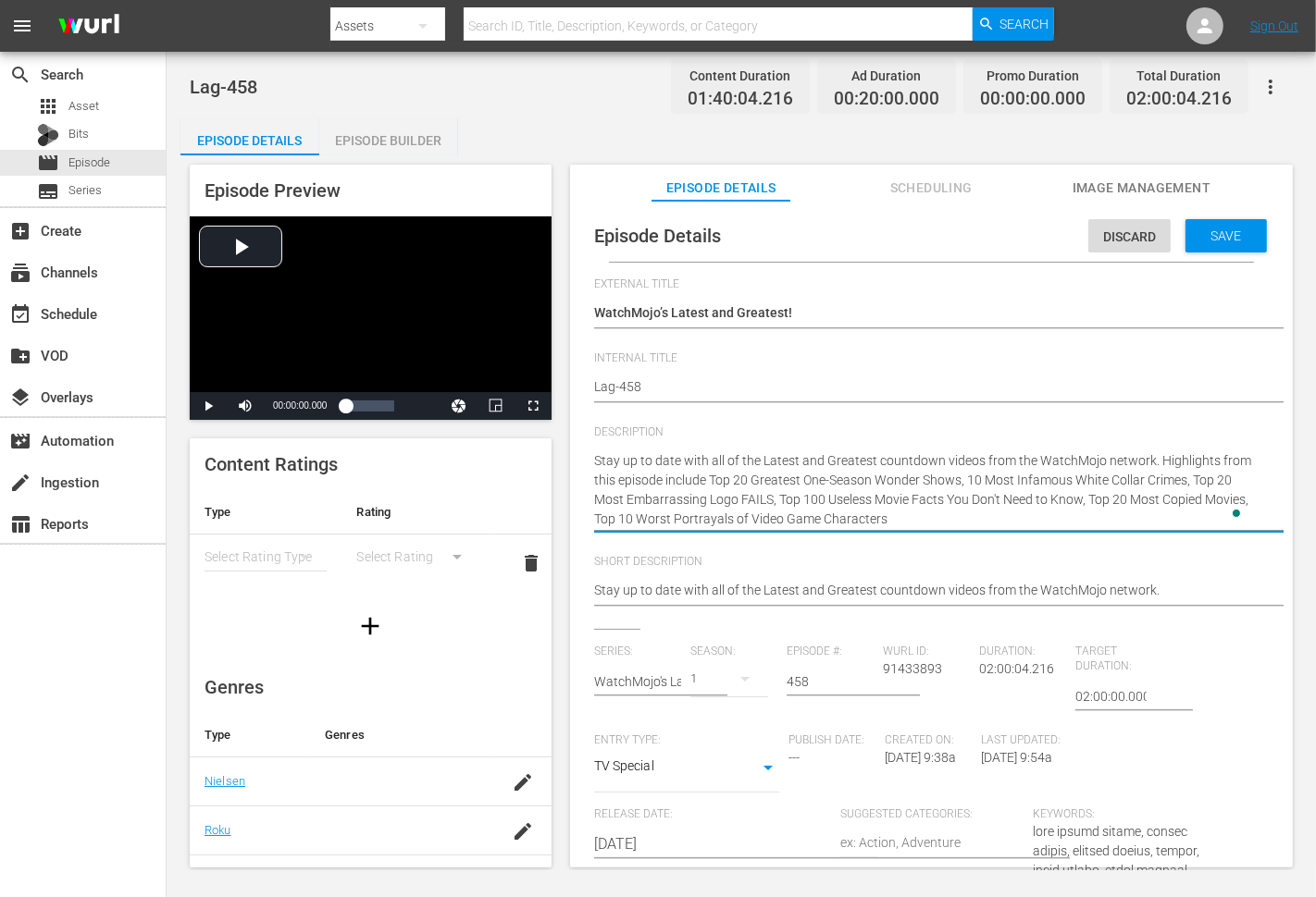
type textarea "Stay up to date with all of the Latest and Greatest countdown videos from the W…"
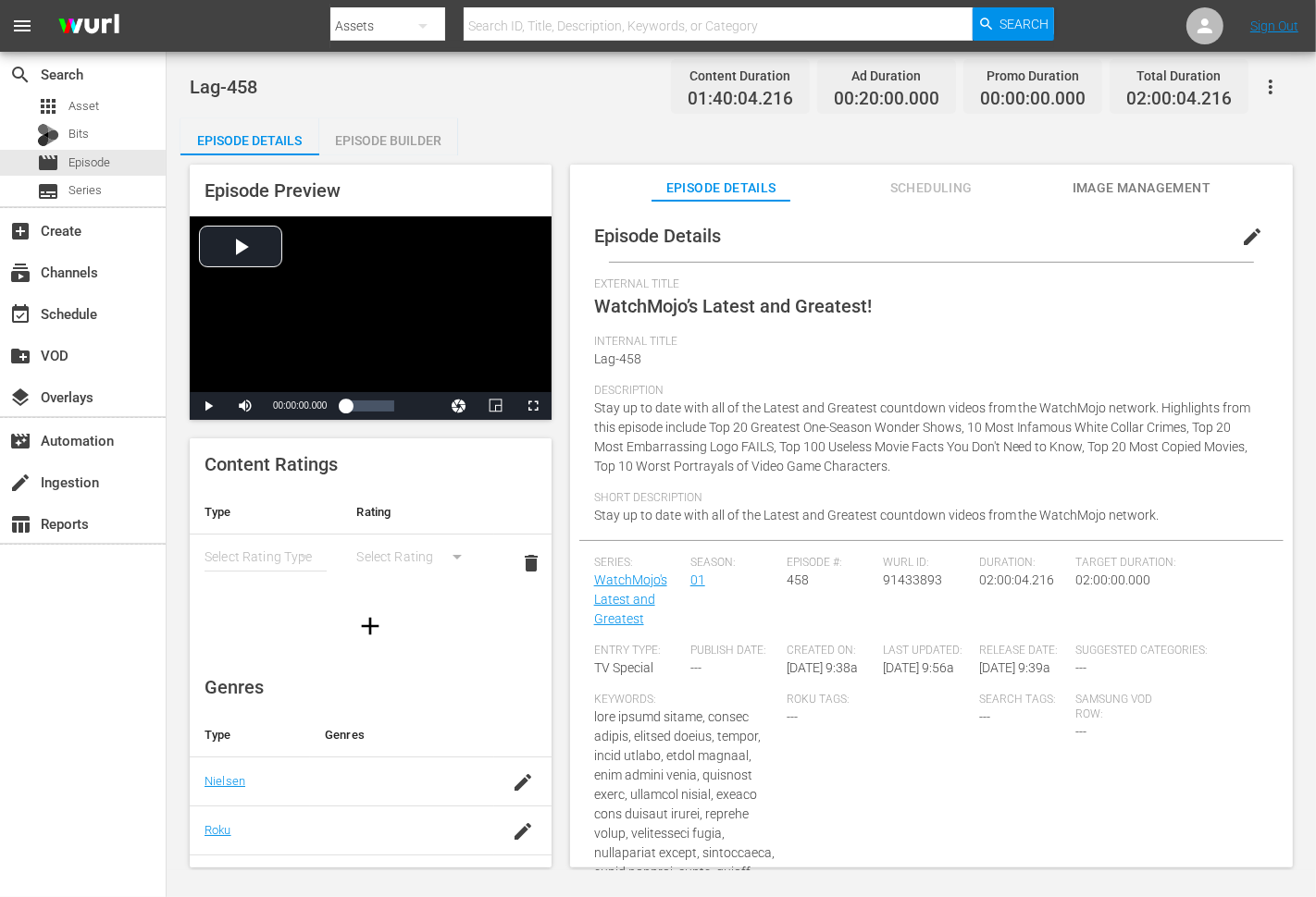
click at [1248, 225] on span "edit" at bounding box center [1252, 236] width 22 height 22
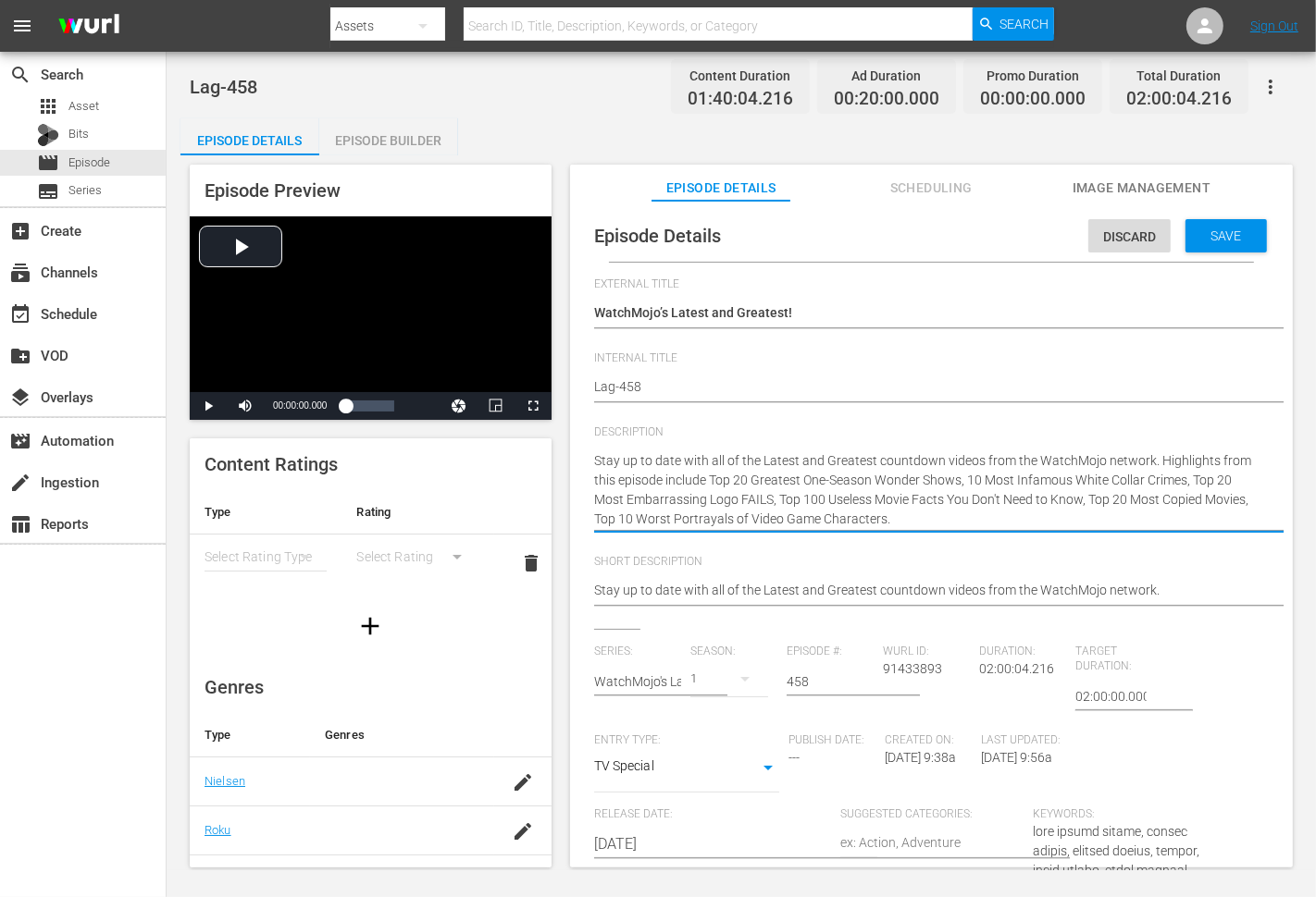
type textarea "Stay up to date with all of the Latest and Greatest countdown videos from the W…"
paste textarea "Bet you can’t watch just one!"
type textarea "Stay up to date with all of the Latest and Greatest countdown videos from the W…"
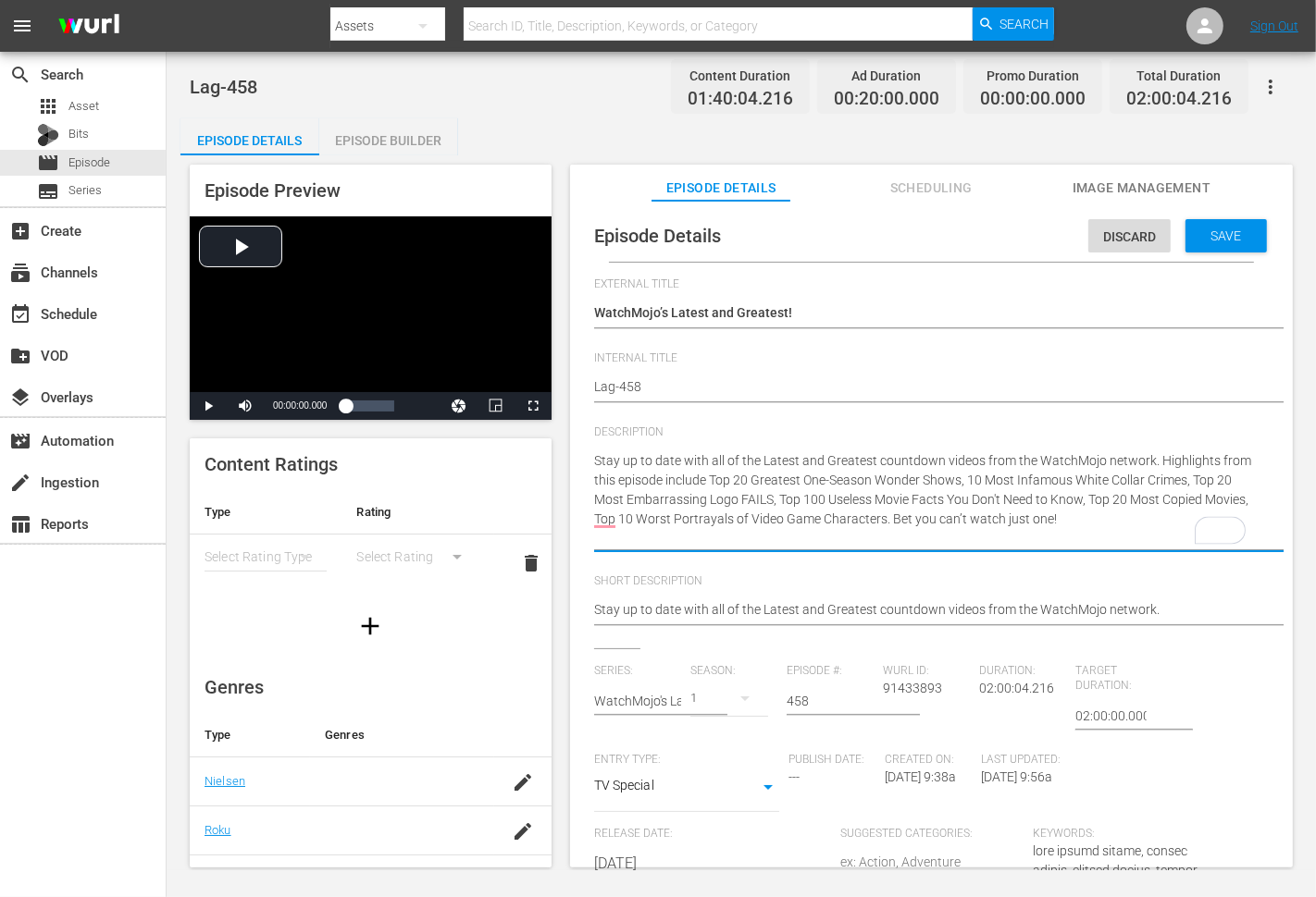
type textarea "Stay up to date with all of the Latest and Greatest countdown videos from the W…"
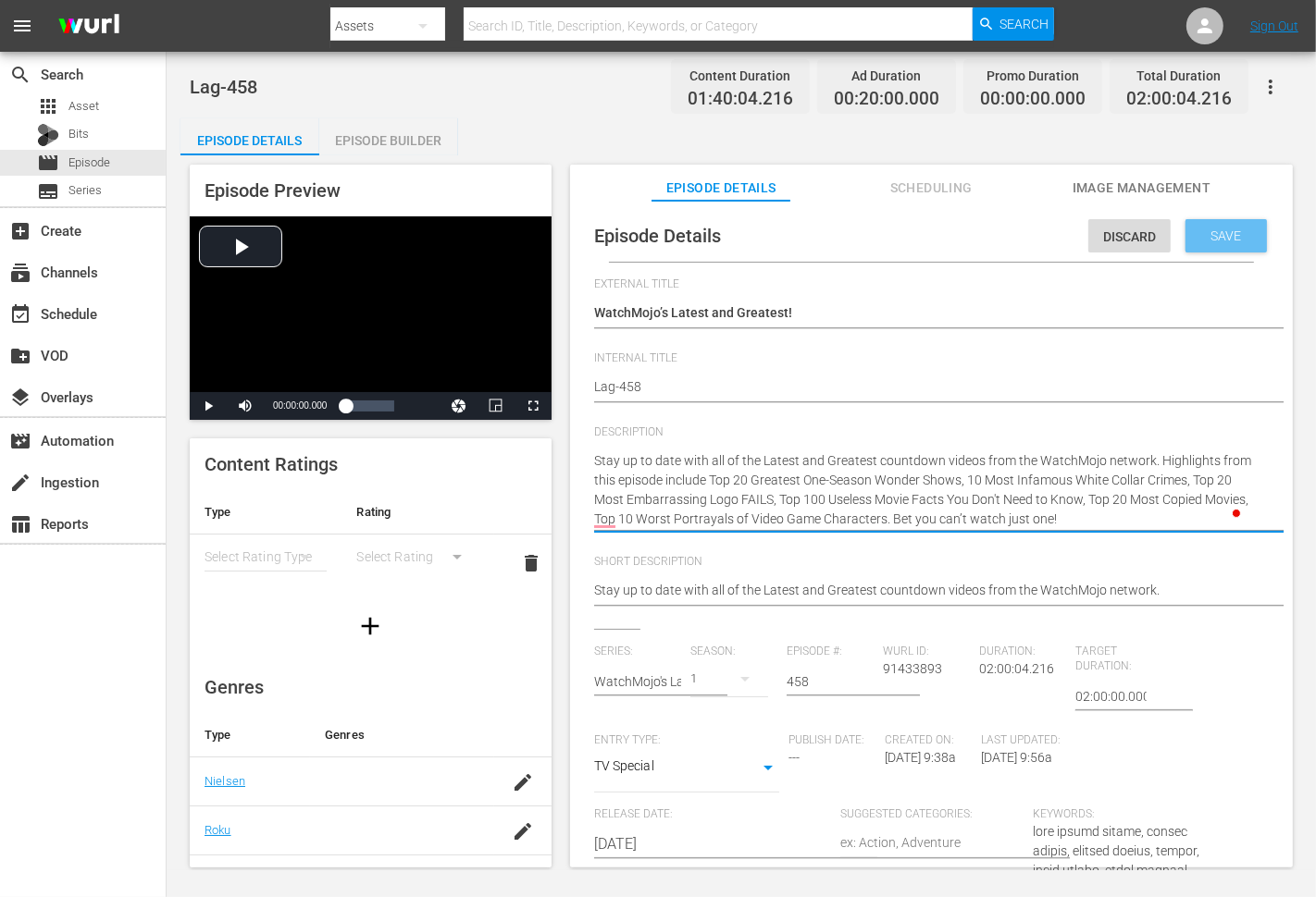
click at [1243, 224] on div "Save" at bounding box center [1225, 236] width 81 height 33
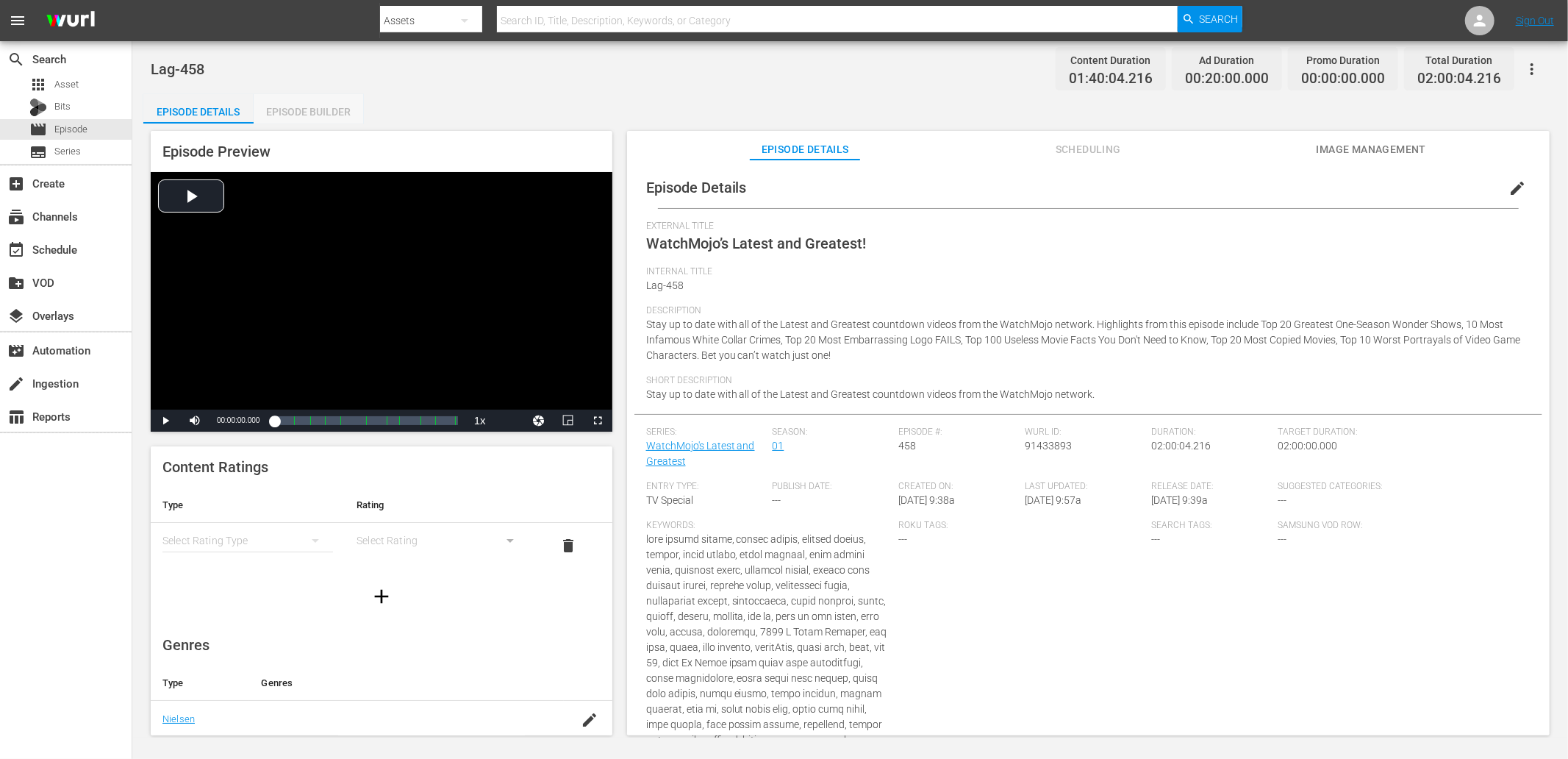
click at [273, 103] on div "Episode Builder" at bounding box center [308, 112] width 110 height 36
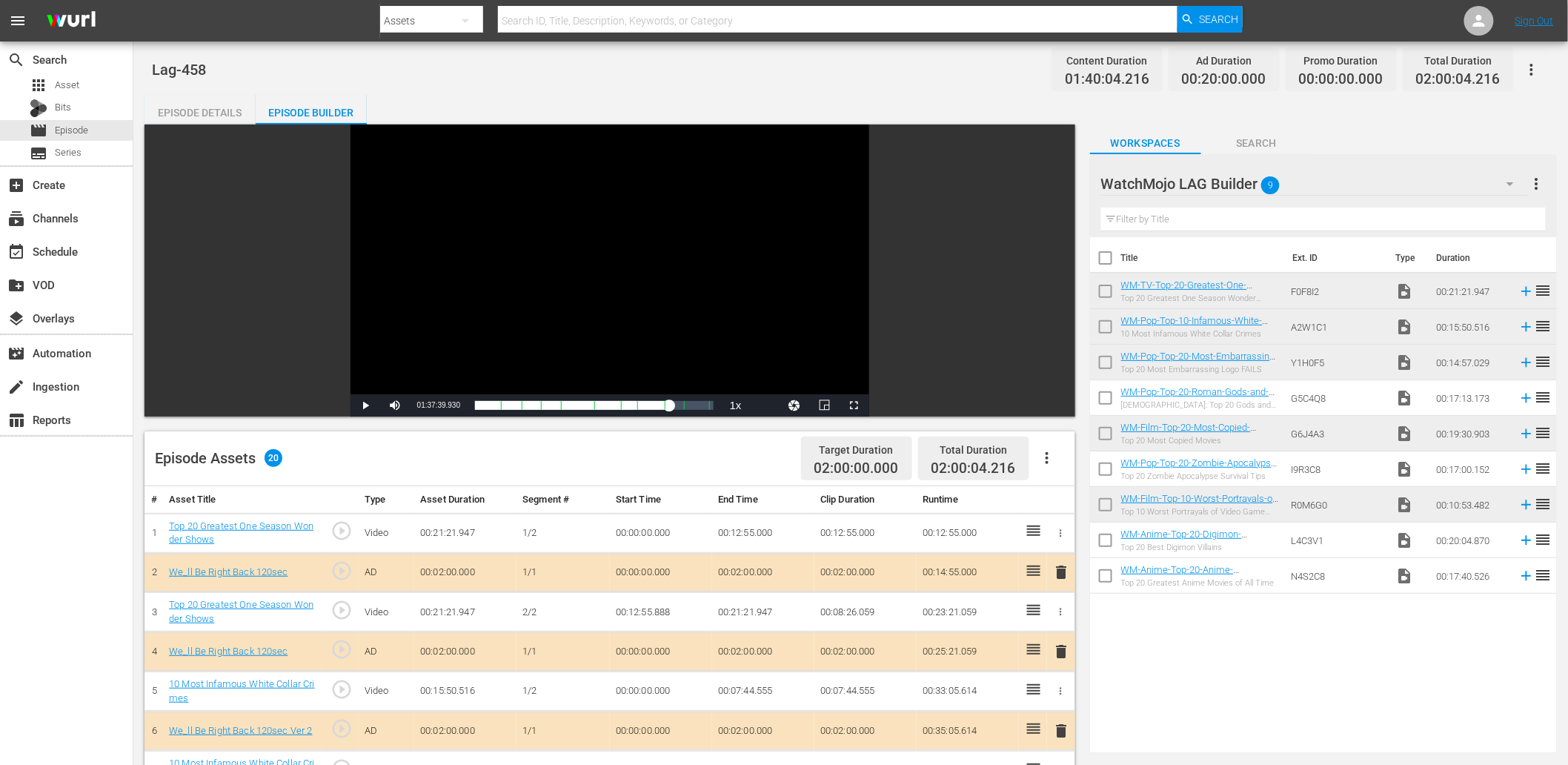
click at [209, 105] on div "Episode Details" at bounding box center [200, 113] width 111 height 36
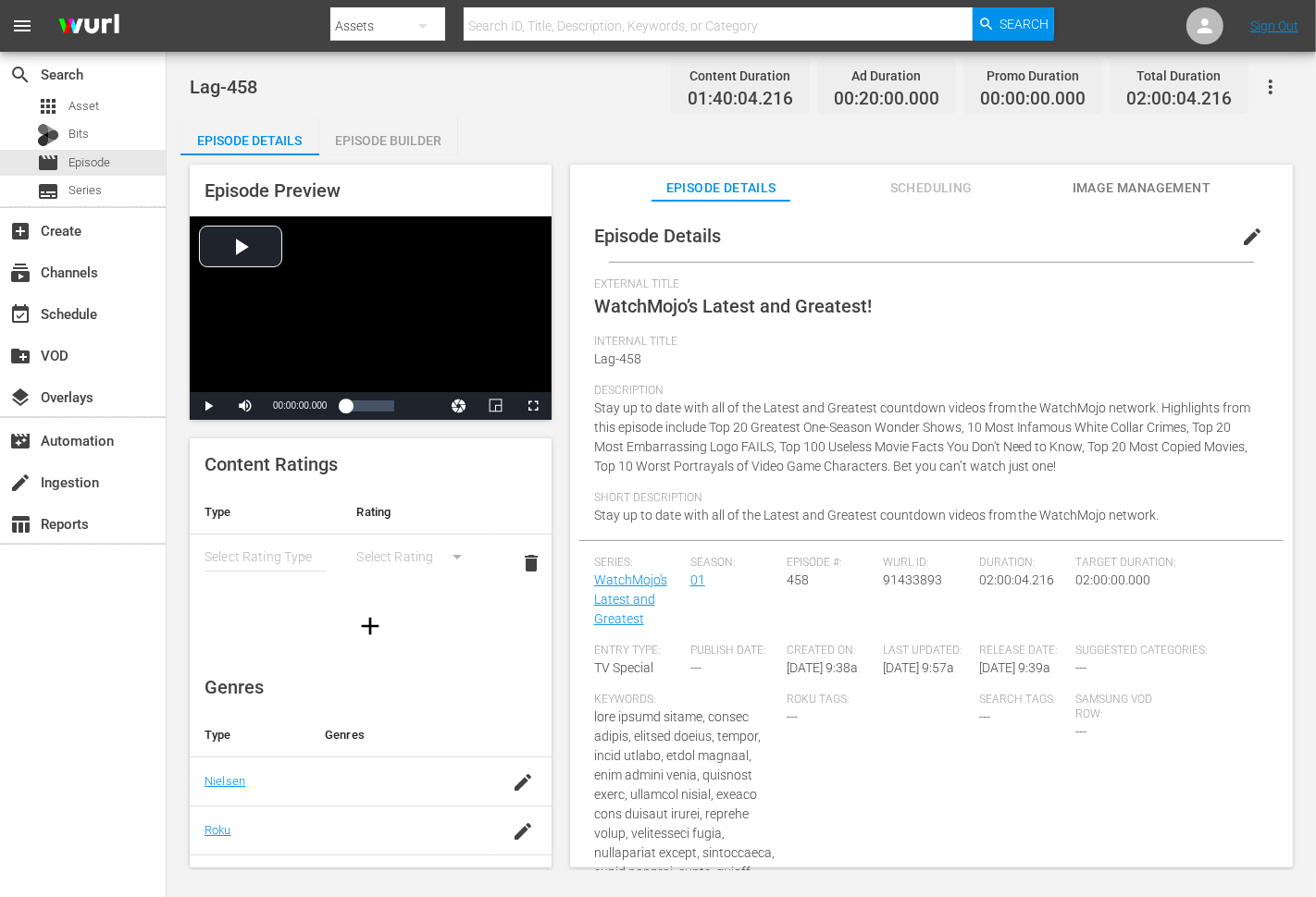
click at [600, 403] on span "Stay up to date with all of the Latest and Greatest countdown videos from the W…" at bounding box center [922, 437] width 657 height 73
click at [672, 428] on span "Stay up to date with all of the Latest and Greatest countdown videos from the W…" at bounding box center [922, 437] width 657 height 73
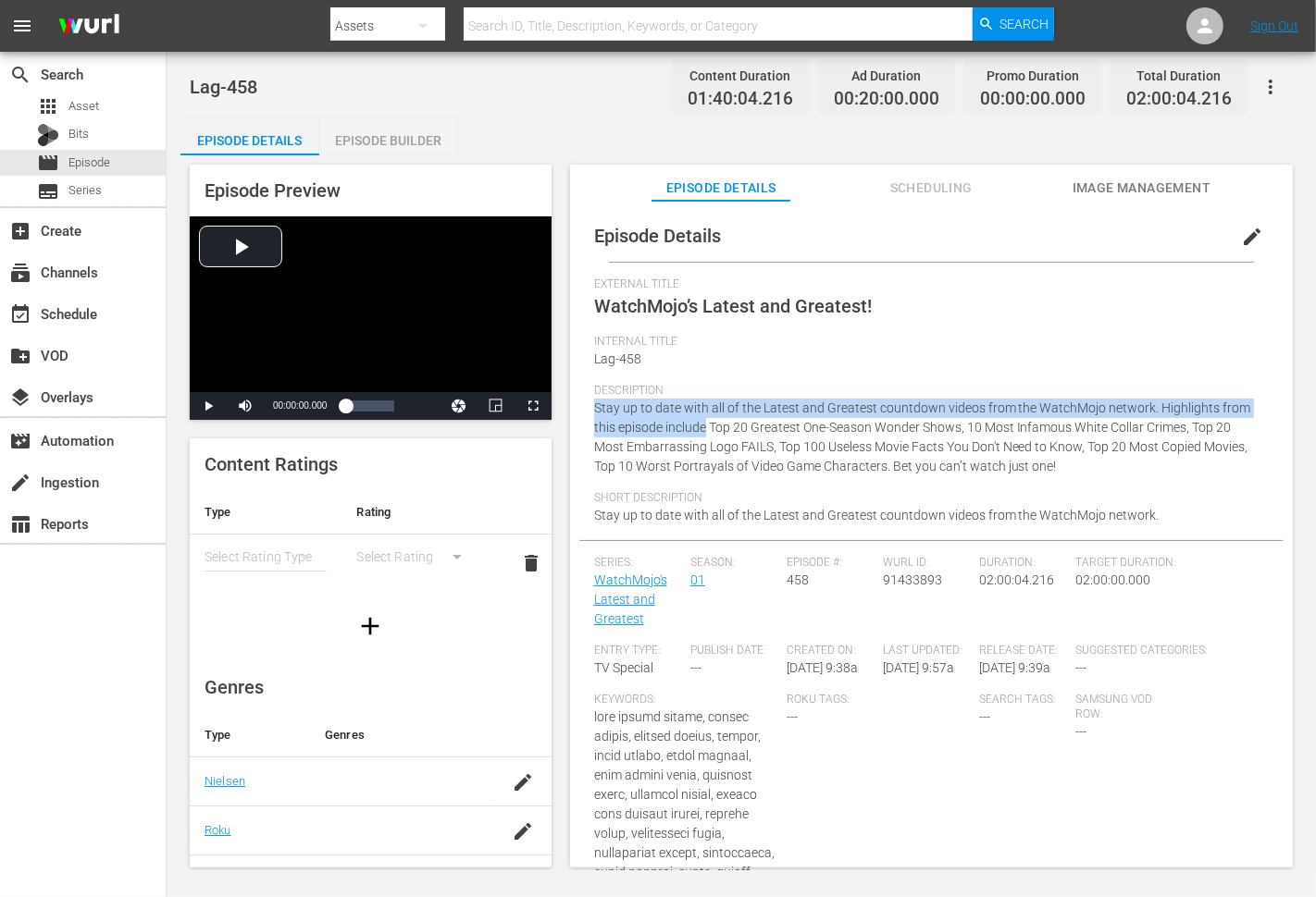
copy span "Stay up to date with all of the Latest and Greatest countdown videos from the W…"
click at [611, 515] on span "Stay up to date with all of the Latest and Greatest countdown videos from the W…" at bounding box center [877, 515] width 566 height 15
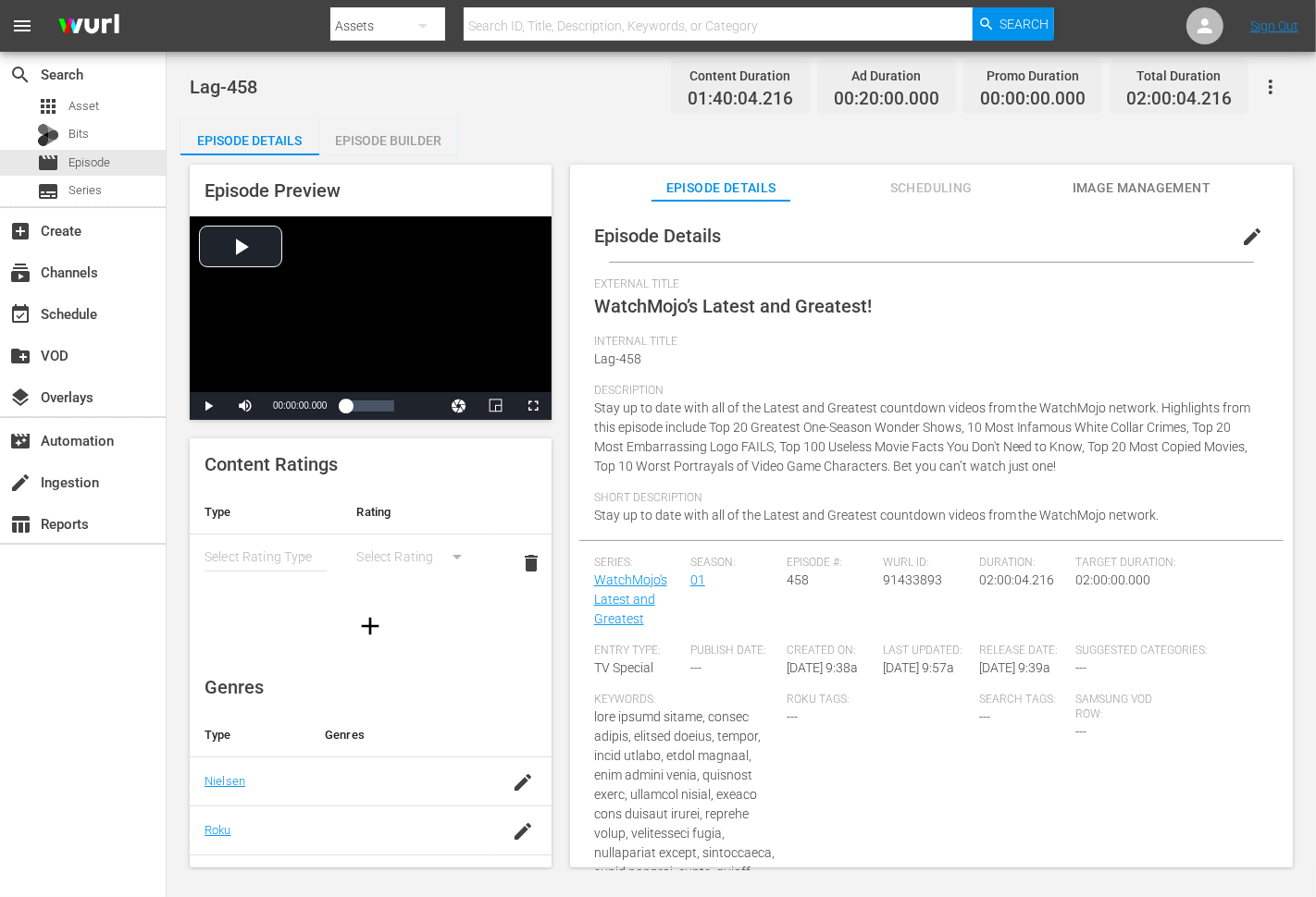
click at [611, 515] on span "Stay up to date with all of the Latest and Greatest countdown videos from the W…" at bounding box center [877, 515] width 566 height 15
click at [1160, 521] on div "Short Description Stay up to date with all of the Latest and Greatest countdown…" at bounding box center [931, 516] width 674 height 49
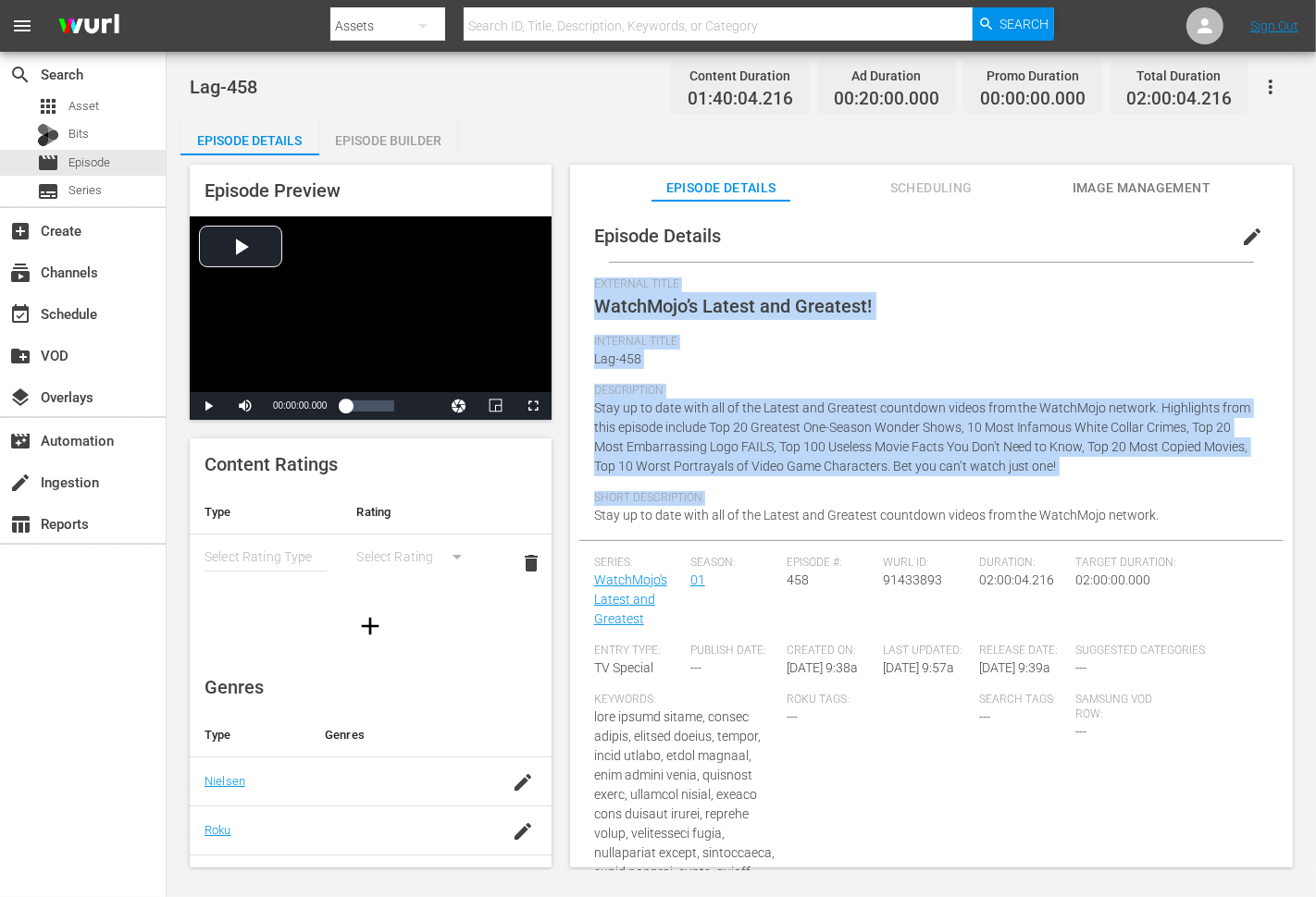
copy div "External Title WatchMojo’s Latest and Greatest! Internal Title Lag-458 Descript…"
click at [901, 463] on span "Stay up to date with all of the Latest and Greatest countdown videos from the W…" at bounding box center [922, 437] width 657 height 73
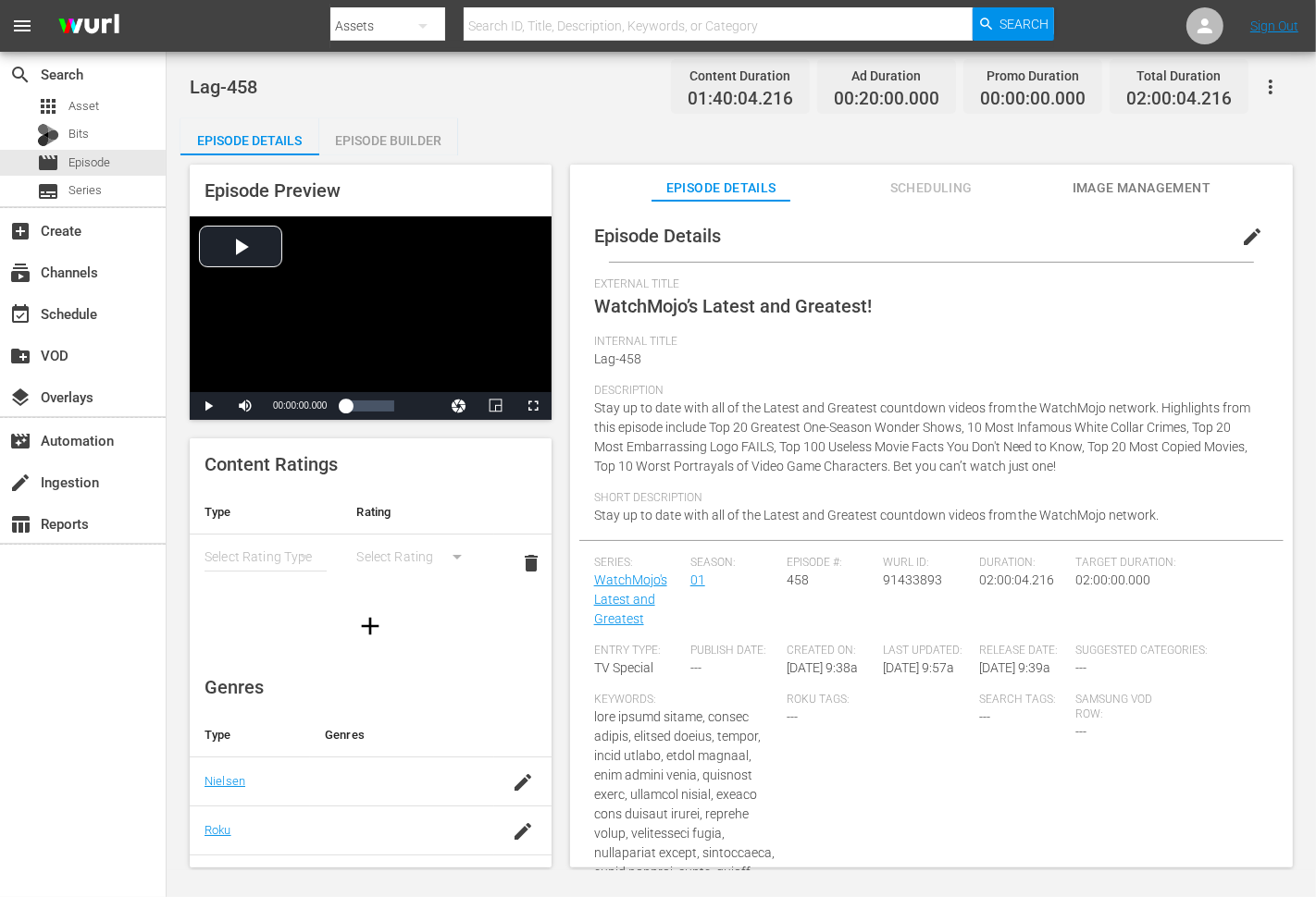
click at [901, 463] on span "Stay up to date with all of the Latest and Greatest countdown videos from the W…" at bounding box center [922, 437] width 657 height 73
click at [1069, 477] on div "Description Stay up to date with all of the Latest and Greatest countdown video…" at bounding box center [931, 438] width 674 height 107
copy span "Bet you can’t watch just one!"
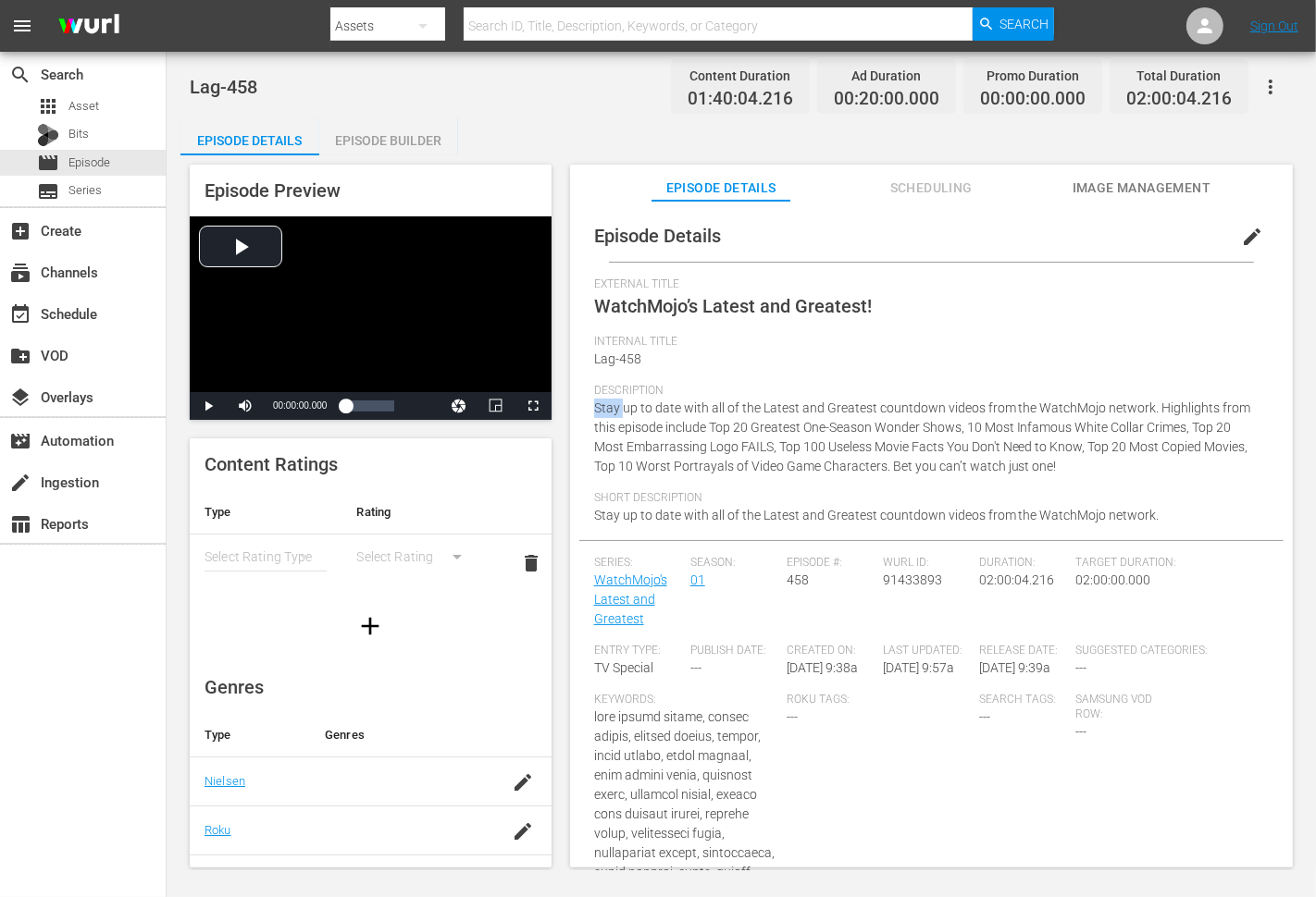
click at [670, 429] on span "Stay up to date with all of the Latest and Greatest countdown videos from the W…" at bounding box center [922, 437] width 657 height 73
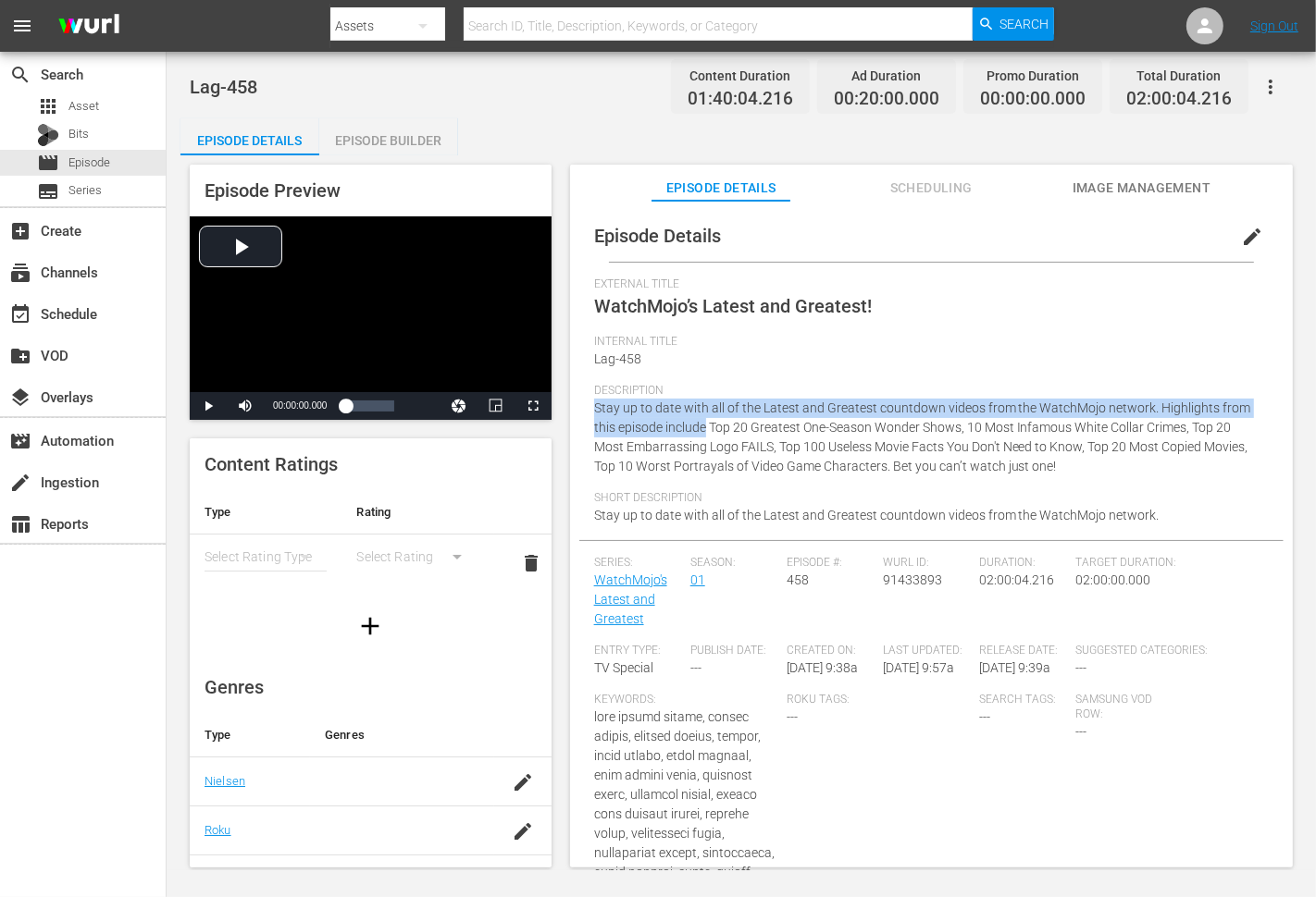
copy span "Stay up to date with all of the Latest and Greatest countdown videos from the W…"
click at [899, 463] on span "Stay up to date with all of the Latest and Greatest countdown videos from the W…" at bounding box center [922, 437] width 657 height 73
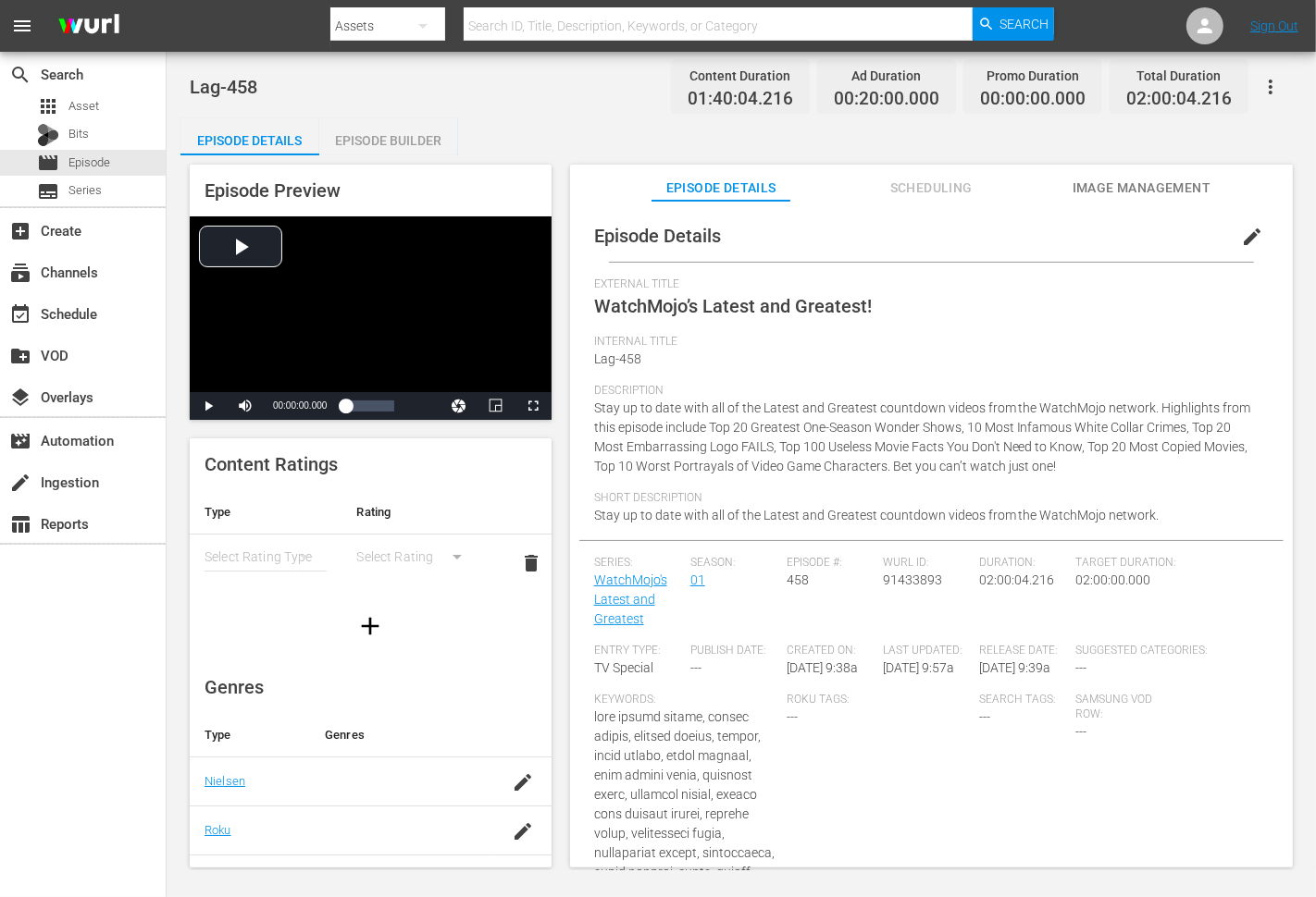
click at [899, 463] on span "Stay up to date with all of the Latest and Greatest countdown videos from the W…" at bounding box center [922, 437] width 657 height 73
click at [1068, 472] on div "Description Stay up to date with all of the Latest and Greatest countdown video…" at bounding box center [931, 438] width 674 height 107
copy span "Bet you can’t watch just one!"
click at [604, 512] on span "Stay up to date with all of the Latest and Greatest countdown videos from the W…" at bounding box center [877, 515] width 566 height 15
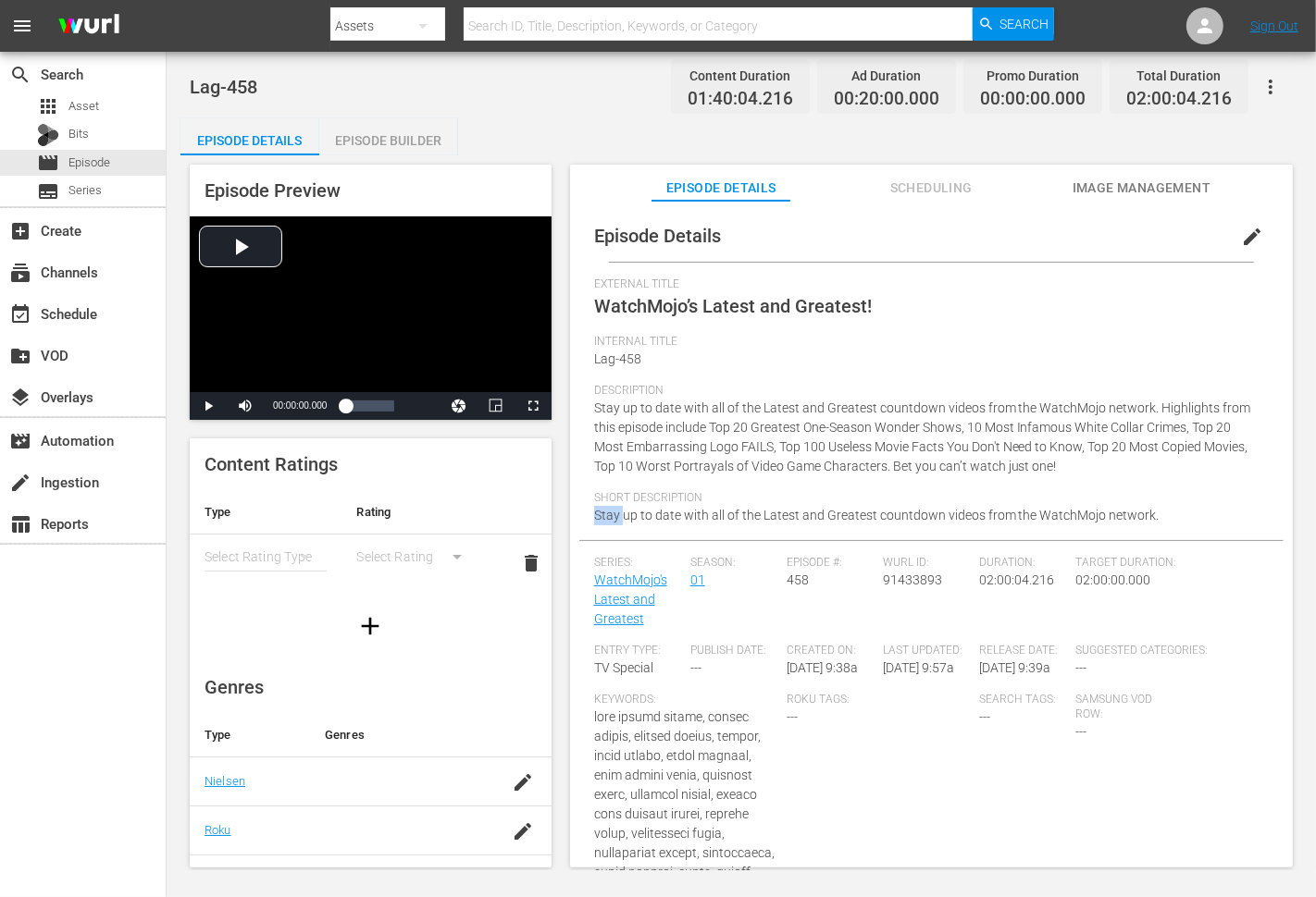
click at [1163, 520] on div "Short Description Stay up to date with all of the Latest and Greatest countdown…" at bounding box center [931, 516] width 674 height 49
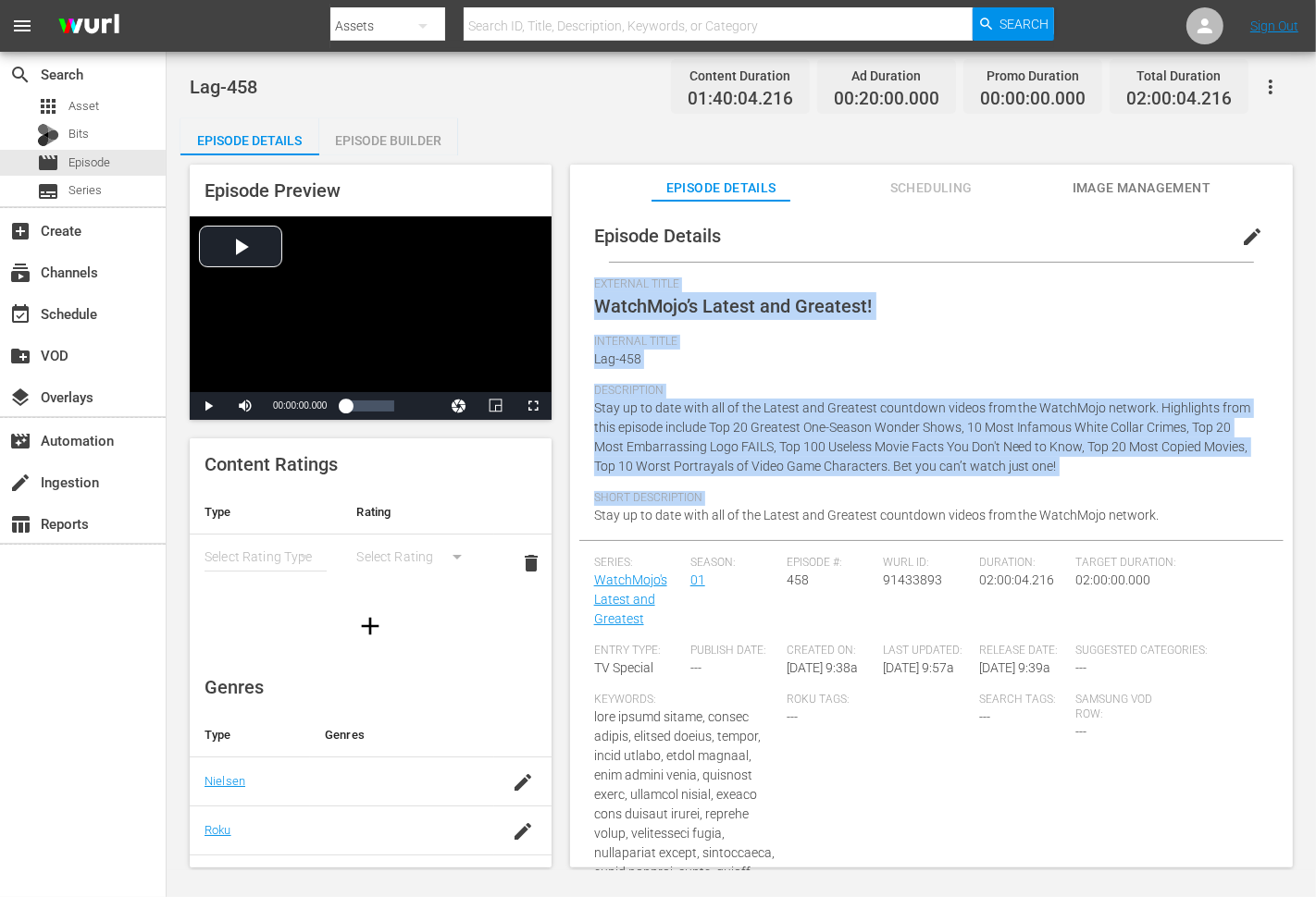
copy div "External Title WatchMojo’s Latest and Greatest! Internal Title Lag-458 Descript…"
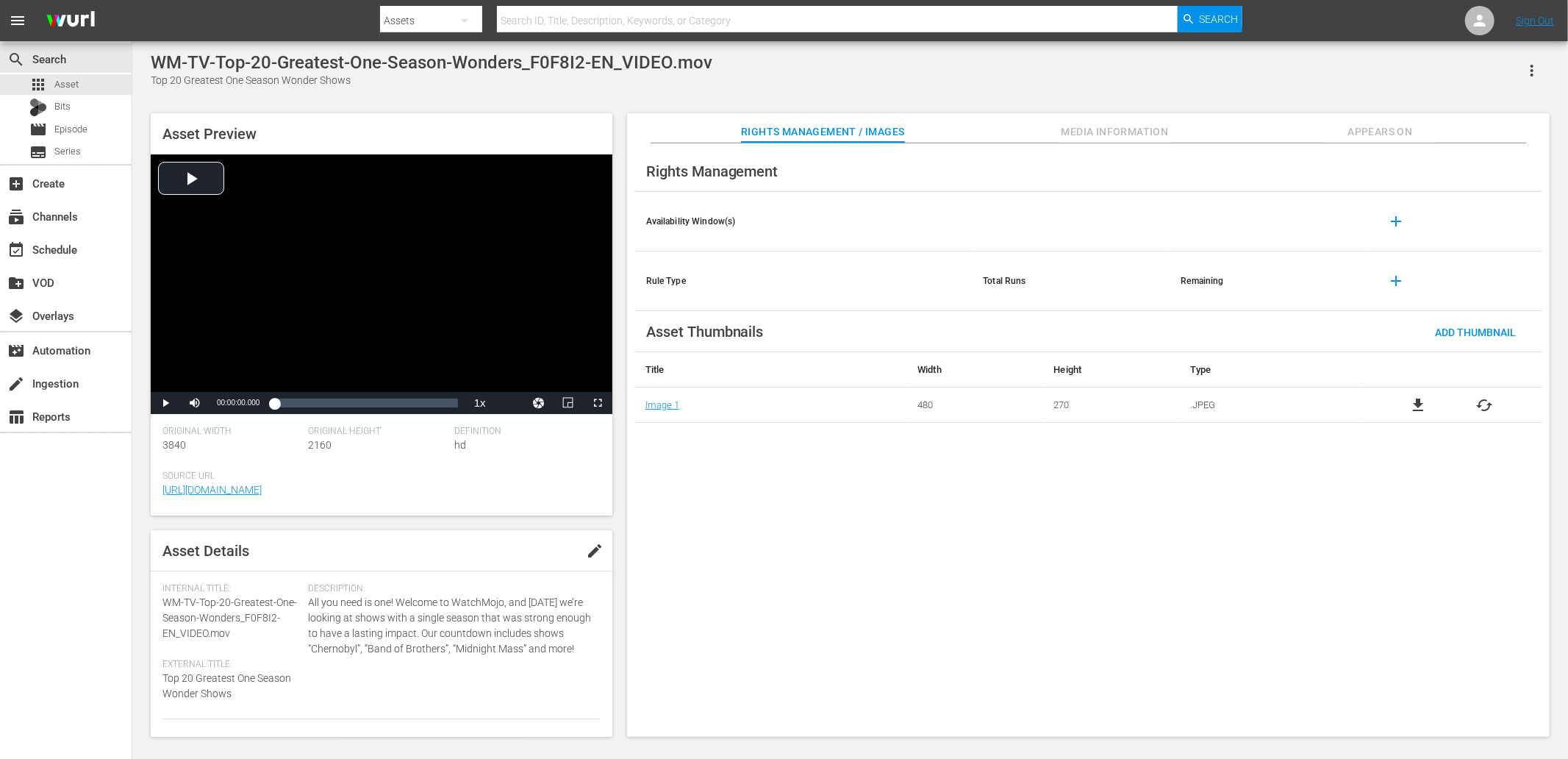
click at [157, 89] on div "WM-TV-Top-20-Greatest-One-Season-Wonders_F0F8I2-EN_VIDEO.mov Top 20 Greatest On…" at bounding box center [850, 391] width 1414 height 678
click at [160, 83] on div "Top 20 Greatest One Season Wonder Shows" at bounding box center [431, 81] width 562 height 16
copy div "Top 20 Greatest One Season Wonder Shows"
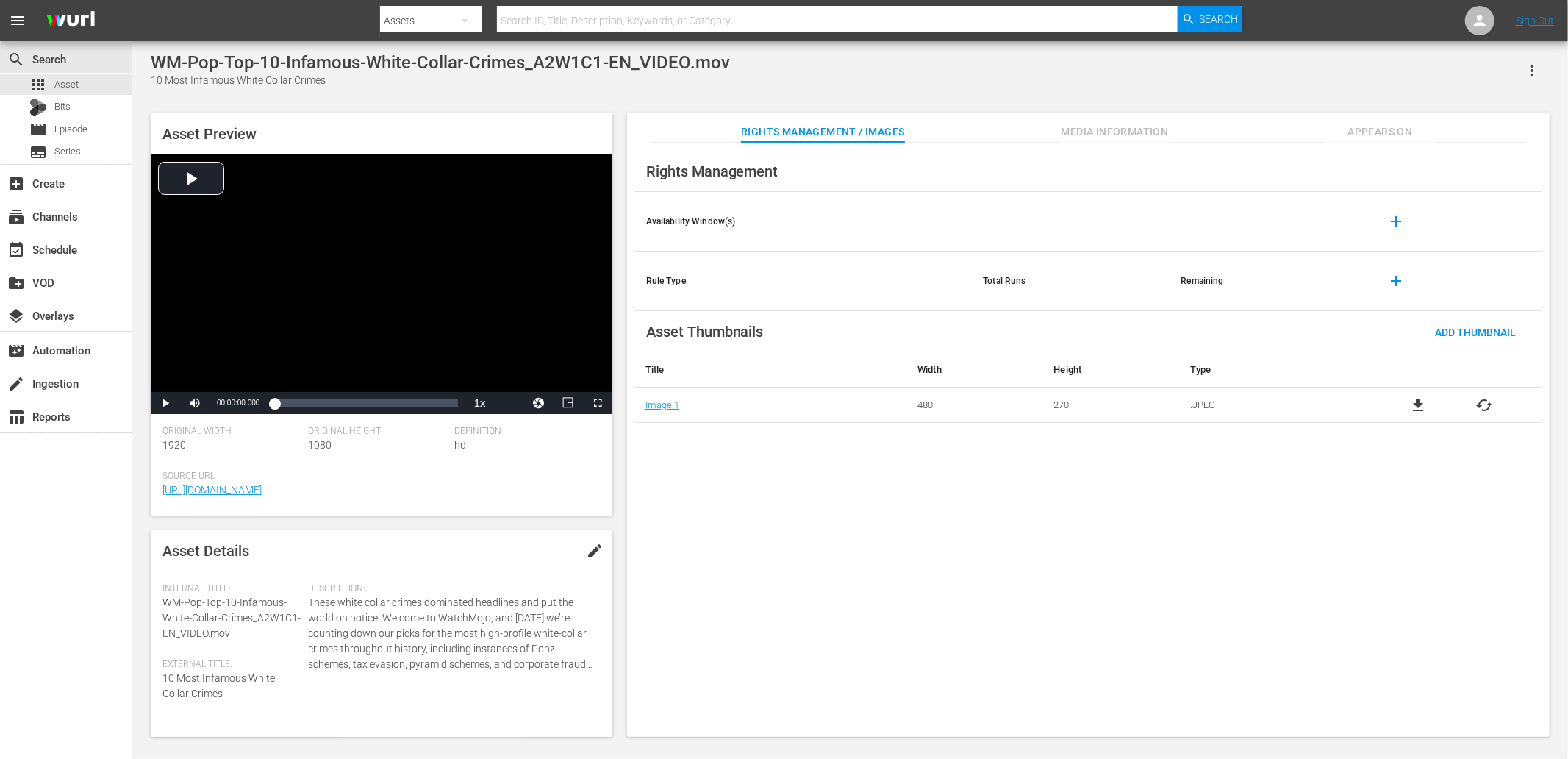
click at [155, 81] on div "10 Most Infamous White Collar Crimes" at bounding box center [439, 81] width 579 height 16
click at [335, 82] on div "10 Most Infamous White Collar Crimes" at bounding box center [439, 81] width 579 height 16
copy div "10 Most Infamous White Collar Crimes"
click at [157, 81] on div "Top 20 Most Embarrassing Logo FAILS" at bounding box center [443, 81] width 587 height 16
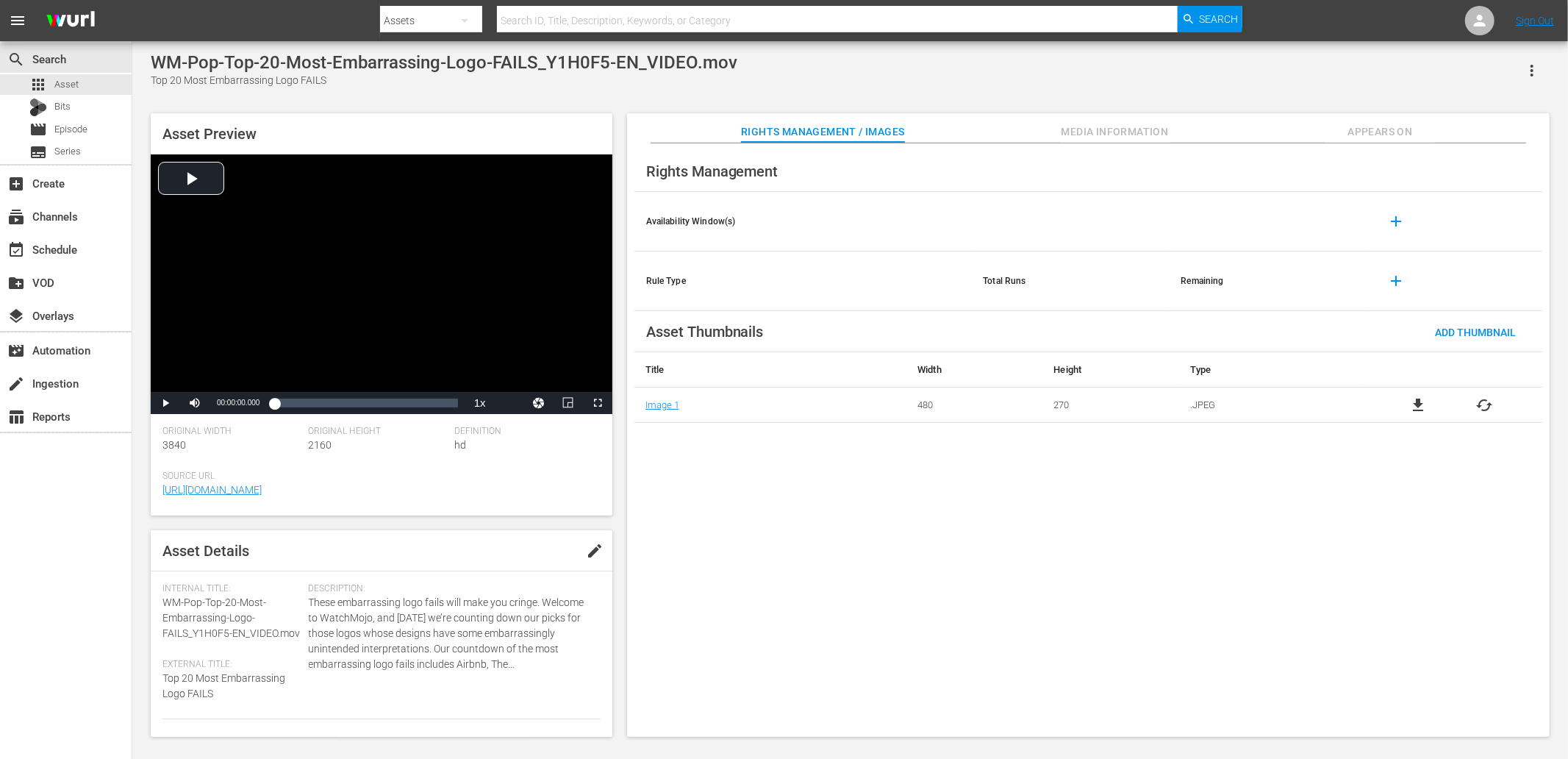
click at [157, 81] on div "Top 20 Most Embarrassing Logo FAILS" at bounding box center [443, 81] width 587 height 16
click at [357, 78] on div "Top 20 Most Embarrassing Logo FAILS" at bounding box center [443, 81] width 587 height 16
copy div "Top 20 Most Embarrassing Logo FAILS"
click at [155, 86] on div "Top 100 Useless Movie Facts You Don't Need to Know" at bounding box center [498, 81] width 696 height 16
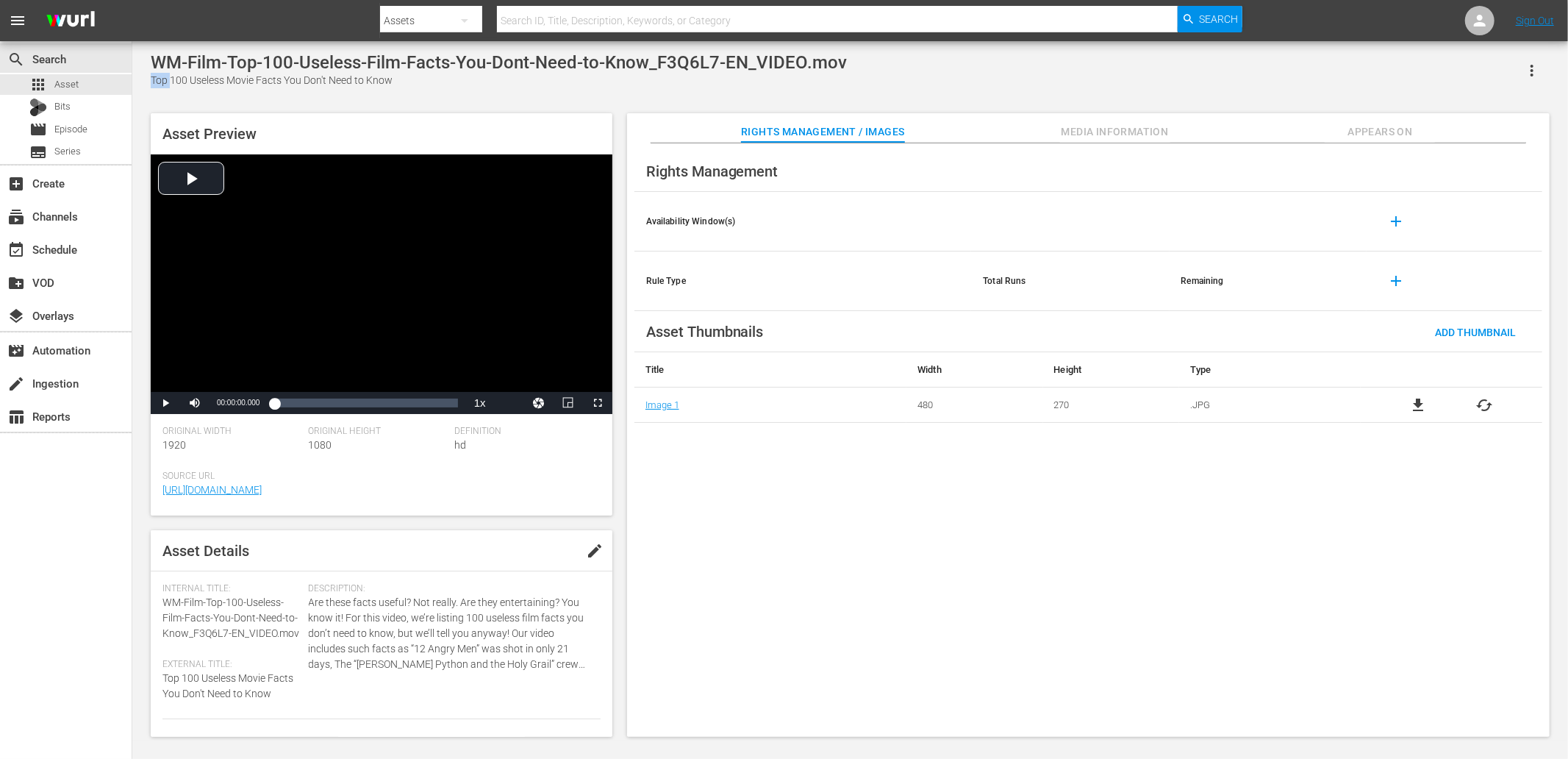
click at [378, 78] on div "Top 100 Useless Movie Facts You Don't Need to Know" at bounding box center [498, 81] width 696 height 16
copy div "Top 100 Useless Movie Facts You Don't Need to Know"
click at [157, 85] on div "Top 20 Most Copied Movies" at bounding box center [401, 81] width 503 height 16
click at [248, 77] on div "Top 20 Most Copied Movies" at bounding box center [401, 81] width 503 height 16
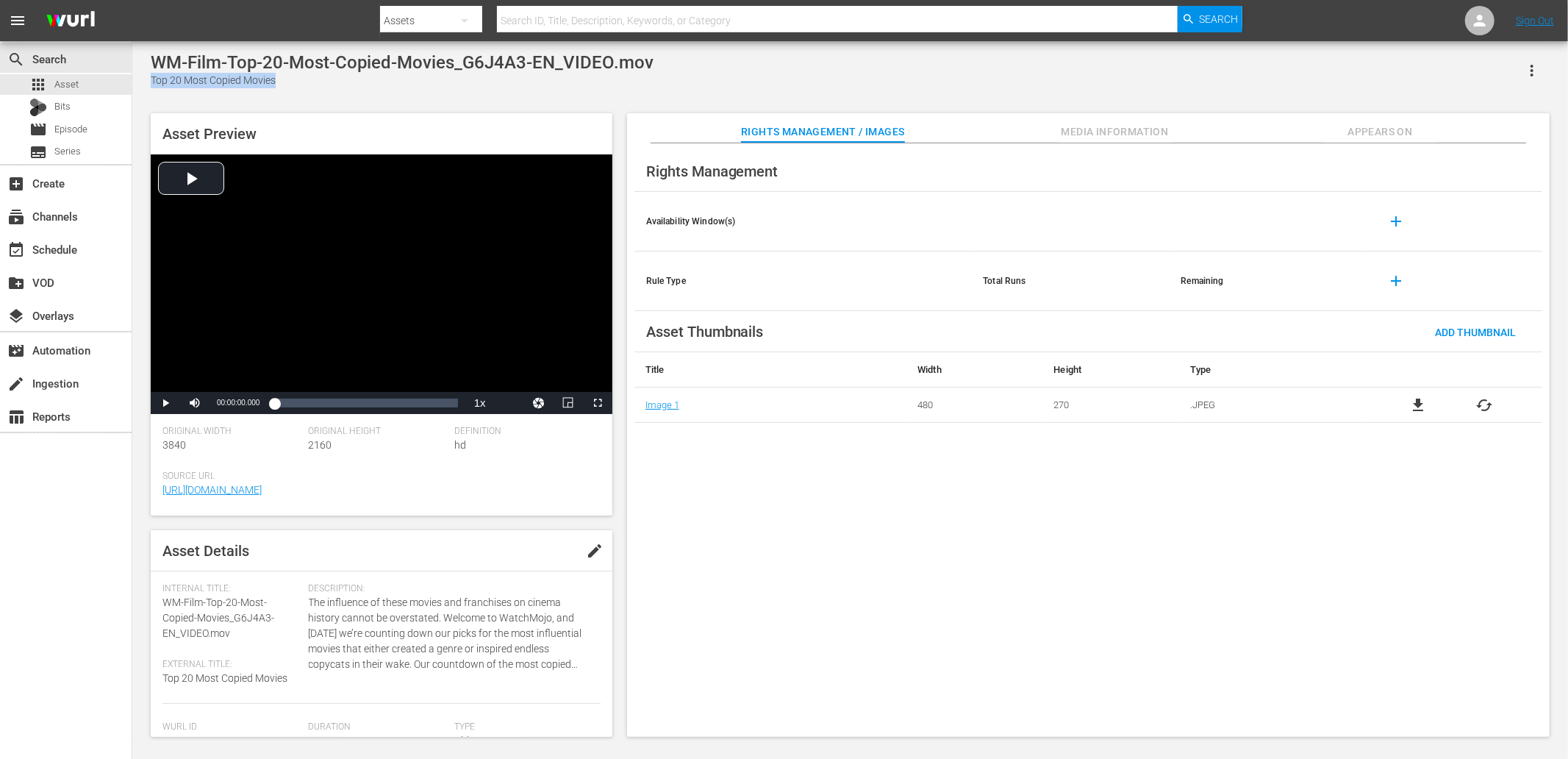
copy div "Top 20 Most Copied Movies"
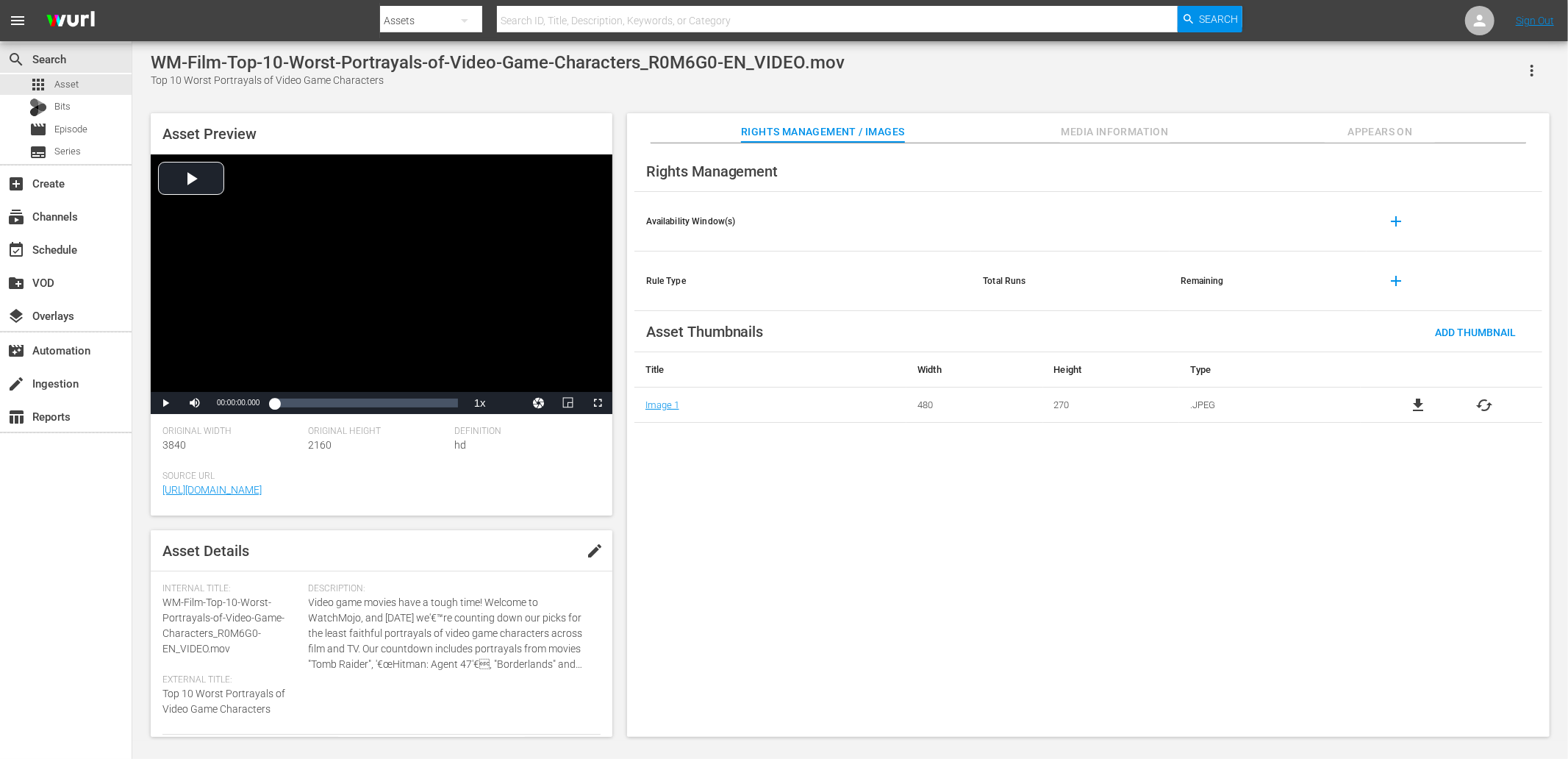
click at [166, 83] on div "Top 10 Worst Portrayals of Video Game Characters" at bounding box center [497, 81] width 694 height 16
click at [154, 78] on div "Top 10 Worst Portrayals of Video Game Characters" at bounding box center [497, 81] width 694 height 16
click at [370, 83] on div "Top 10 Worst Portrayals of Video Game Characters" at bounding box center [497, 81] width 694 height 16
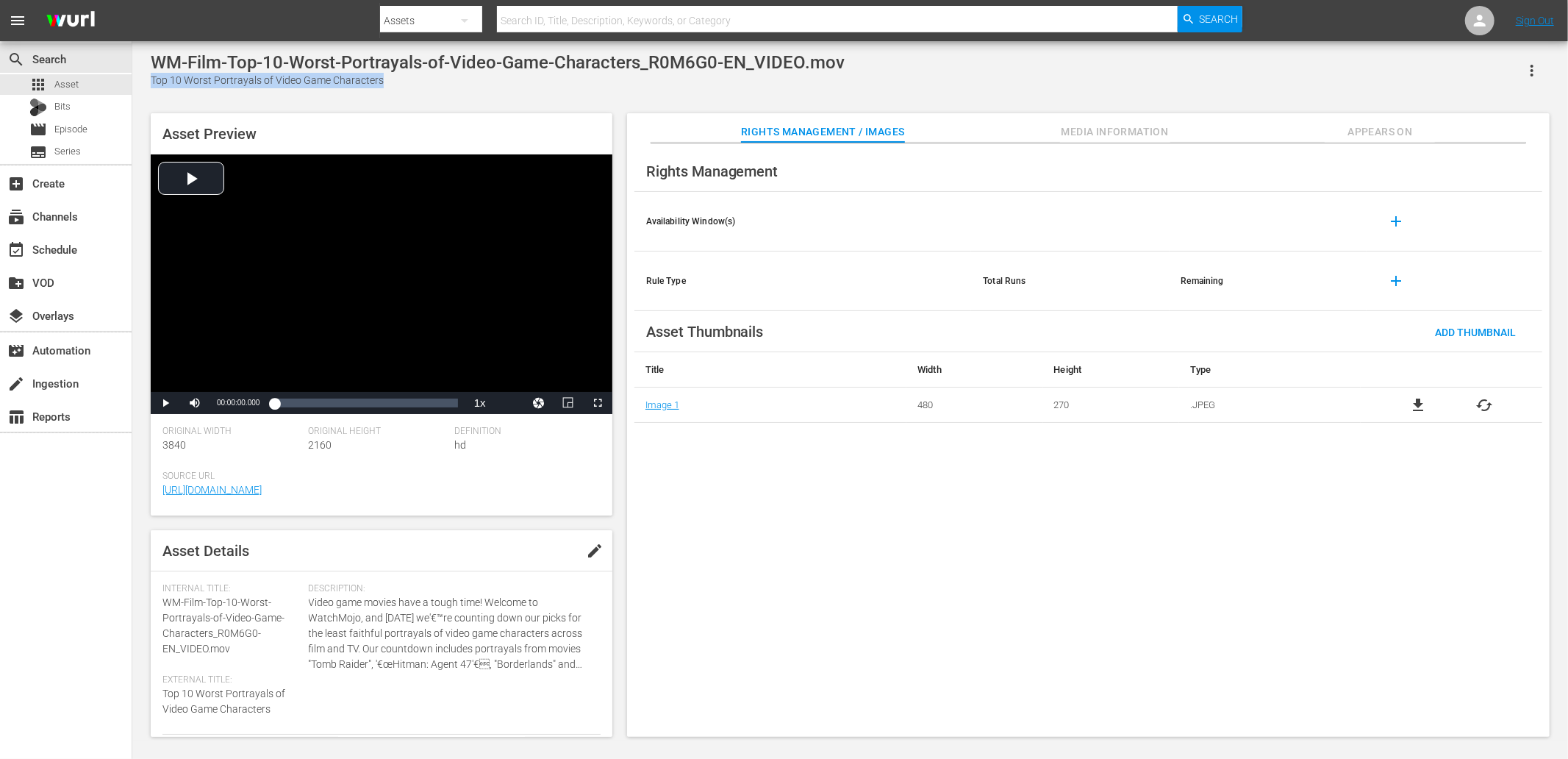
copy div "Top 10 Worst Portrayals of Video Game Characters"
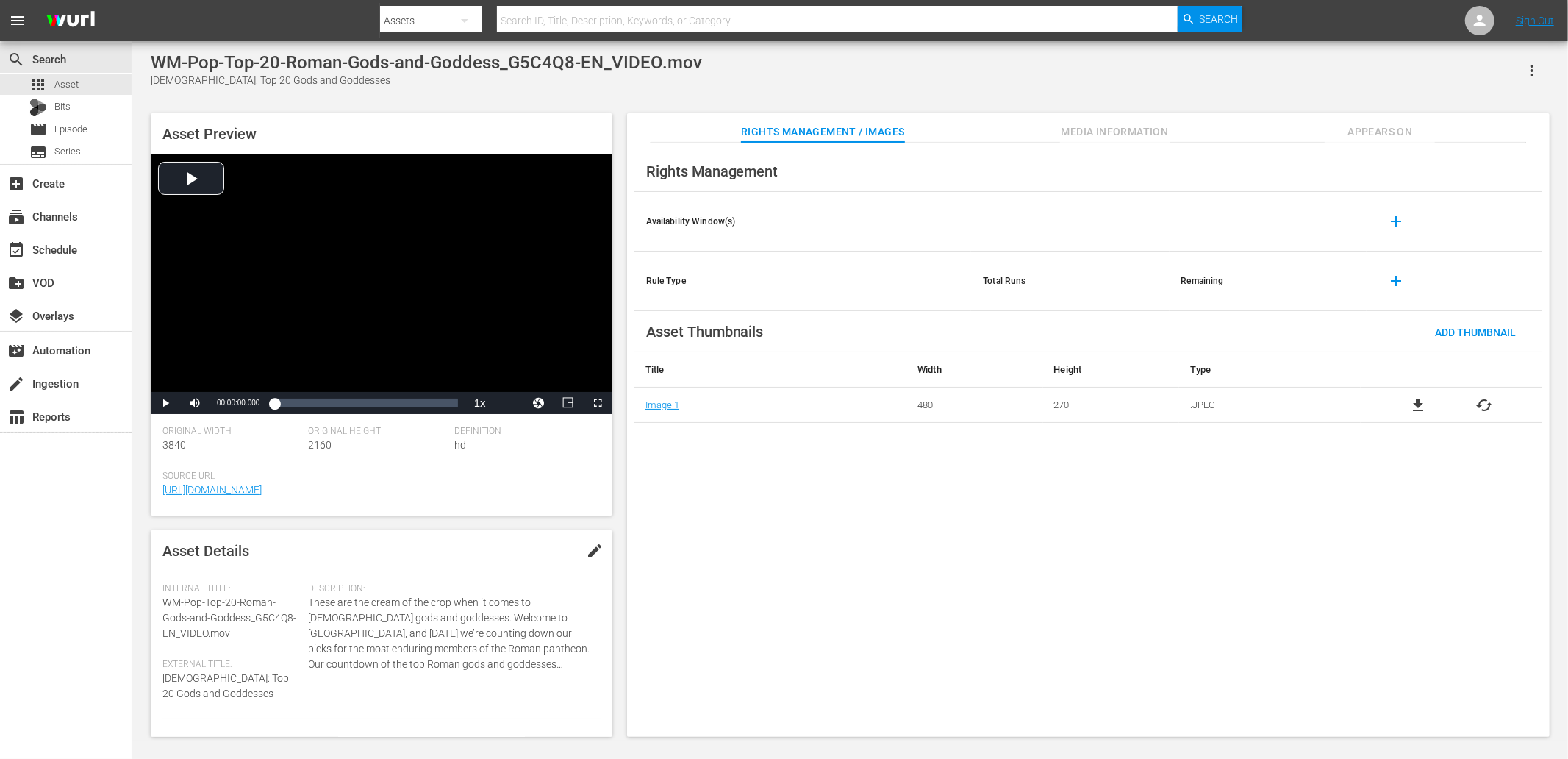
click at [143, 79] on div "WM-Pop-Top-20-Roman-Gods-and-Goddess_G5C4Q8-EN_VIDEO.mov Roman Mythology: Top 2…" at bounding box center [850, 391] width 1414 height 678
copy div "[DEMOGRAPHIC_DATA]: Top 20 Gods and Goddesses"
drag, startPoint x: 571, startPoint y: 62, endPoint x: 510, endPoint y: 67, distance: 61.2
click at [510, 67] on div "WM-Pop-Top-20-Roman-Gods-and-Goddess_G5C4Q8-EN_VIDEO.mov" at bounding box center [426, 62] width 551 height 21
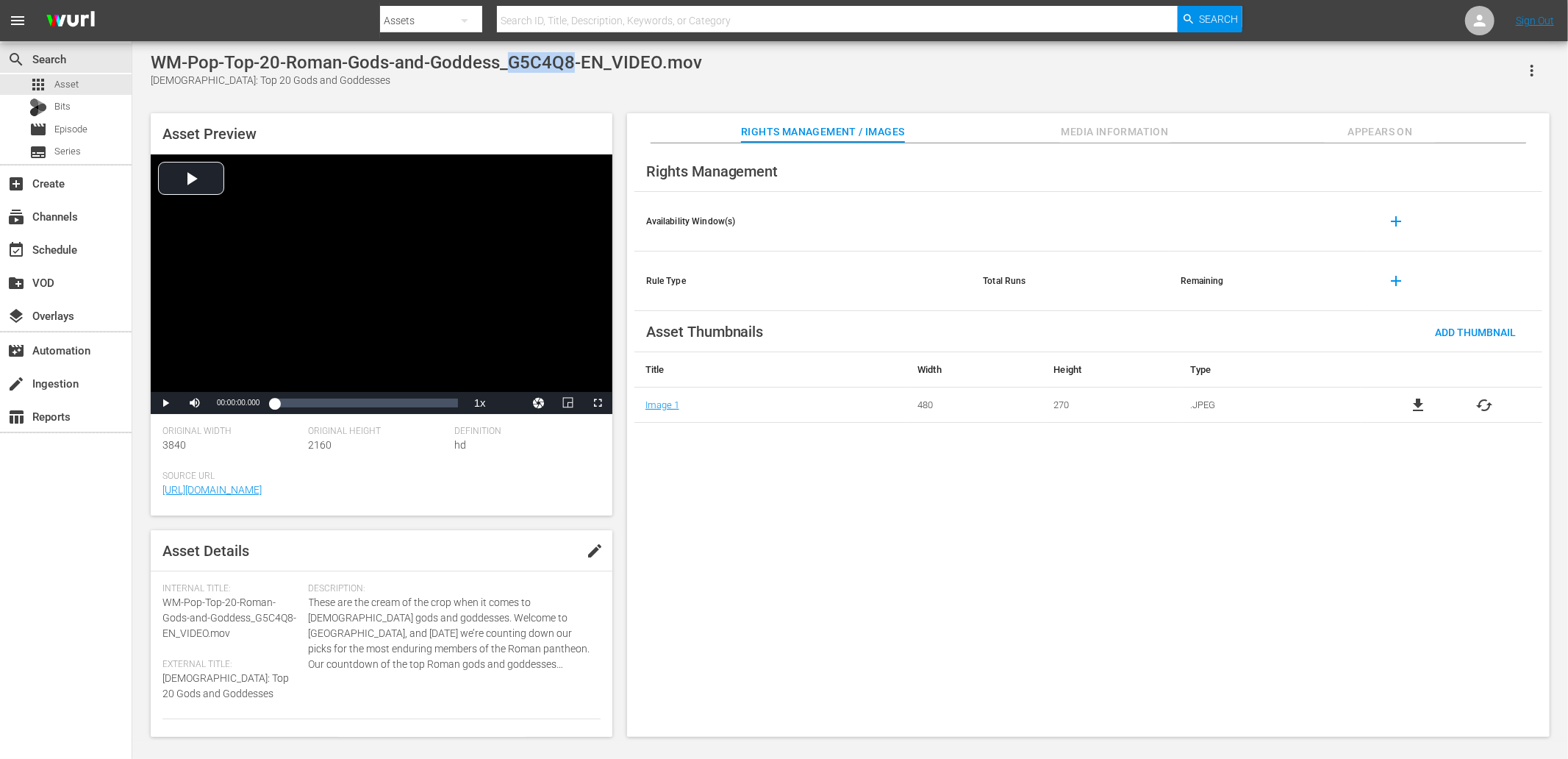
copy div "G5C4Q8"
click at [802, 304] on th "Rule Type" at bounding box center [803, 281] width 337 height 60
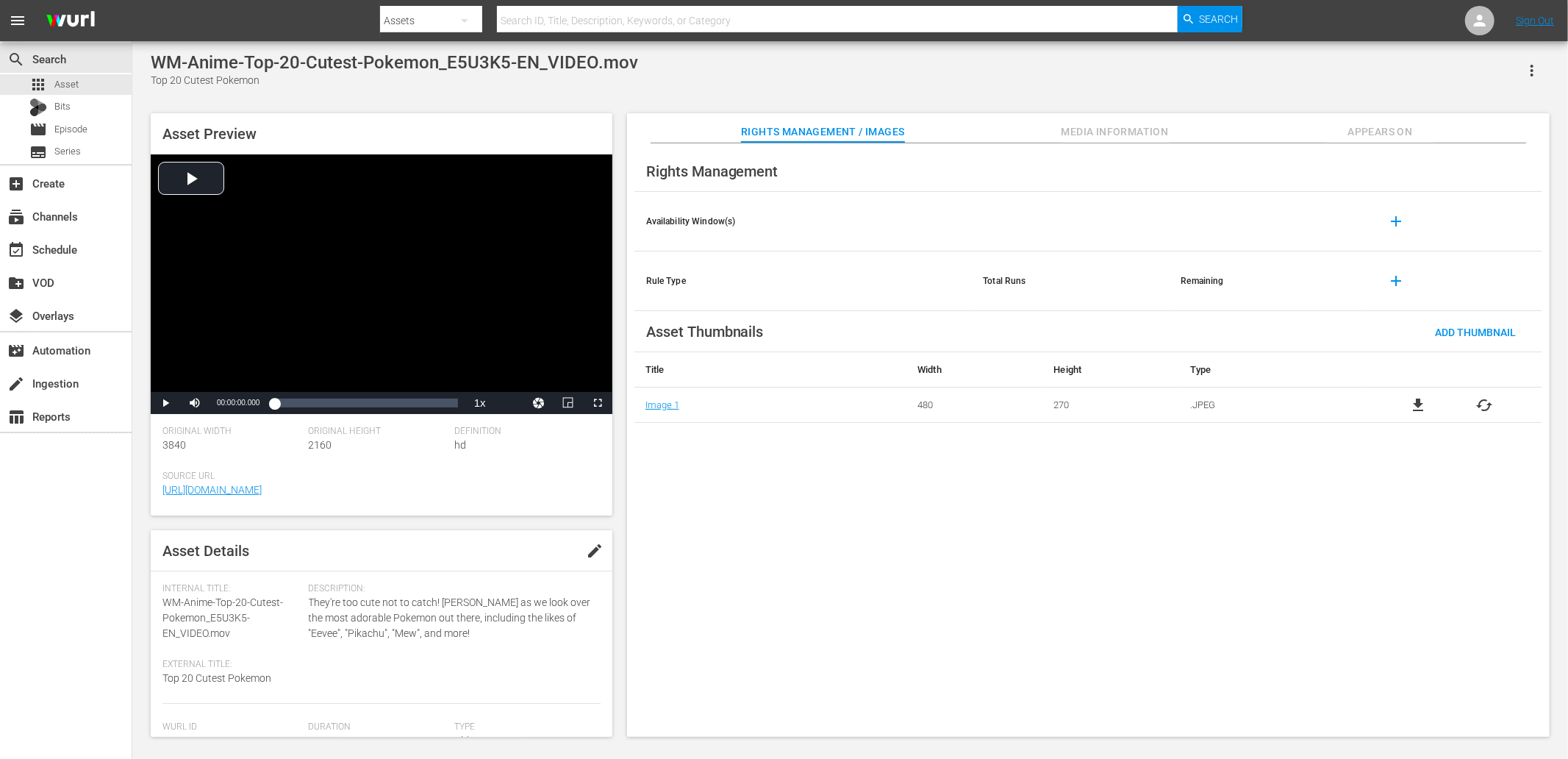
click at [160, 81] on div "Top 20 Cutest Pokemon" at bounding box center [394, 81] width 488 height 16
copy div "Top 20 Cutest Pokemon"
click at [508, 86] on div "Top 20 Cutest Pokemon" at bounding box center [394, 81] width 488 height 16
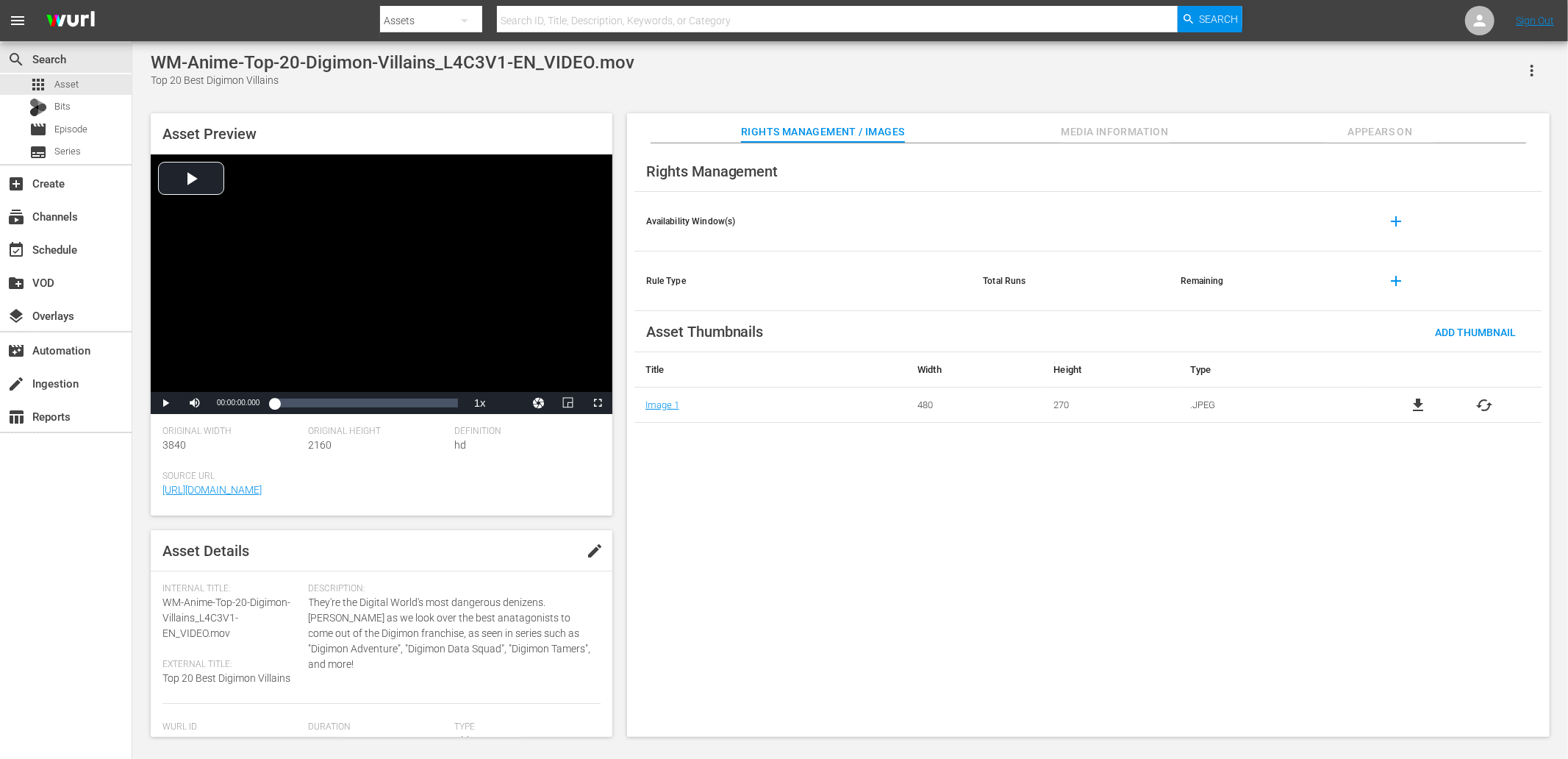
click at [152, 82] on div "Top 20 Best Digimon Villains" at bounding box center [392, 81] width 484 height 16
click at [288, 85] on div "Top 20 Best Digimon Villains" at bounding box center [392, 81] width 484 height 16
copy div "Top 20 Best Digimon Villains"
click at [157, 85] on div "Top 20 Zombie Apocalypse Survival Tips" at bounding box center [447, 81] width 594 height 16
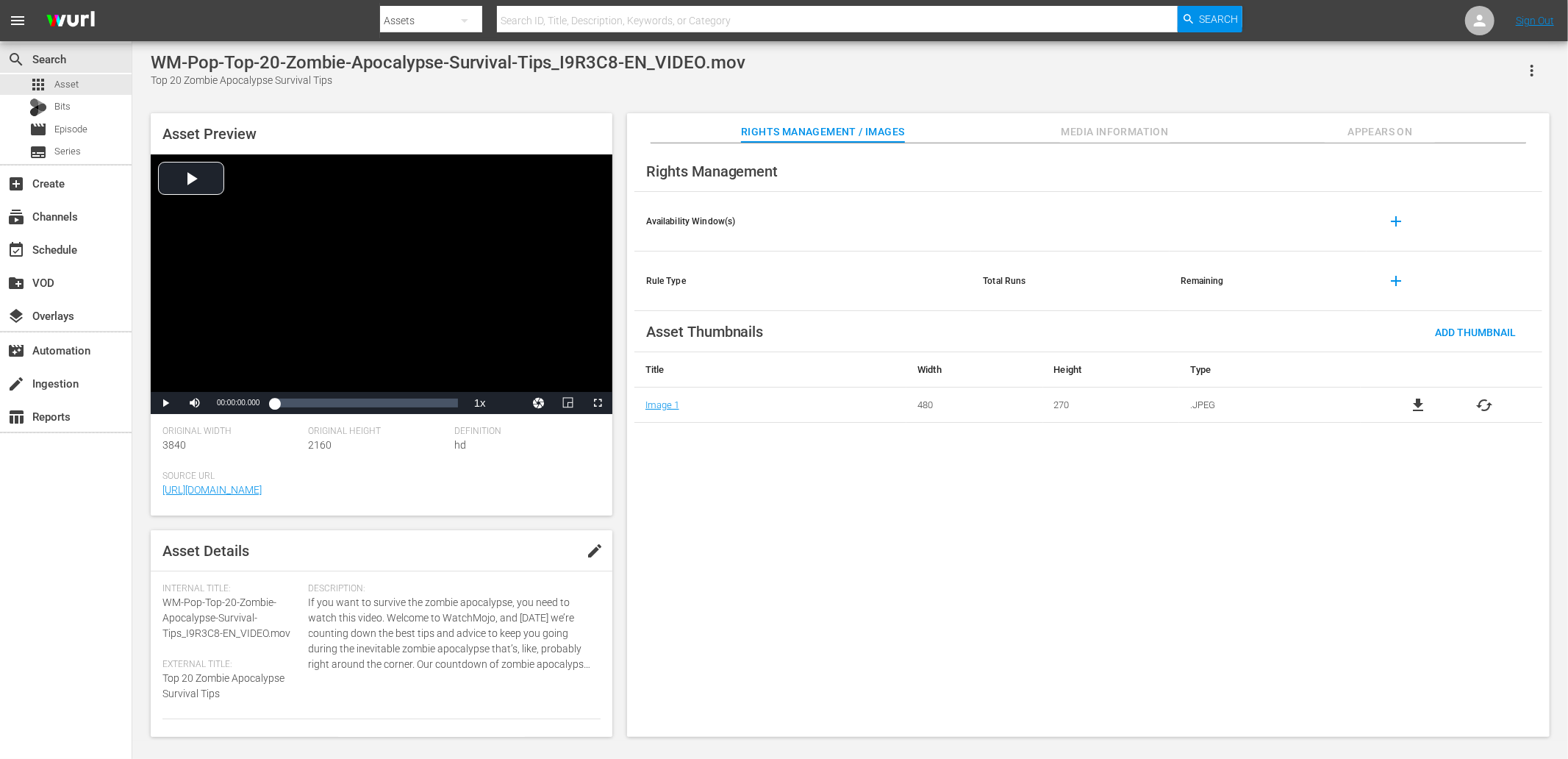
click at [157, 85] on div "Top 20 Zombie Apocalypse Survival Tips" at bounding box center [447, 81] width 594 height 16
click at [342, 85] on div "Top 20 Zombie Apocalypse Survival Tips" at bounding box center [447, 81] width 594 height 16
copy div "Top 20 Zombie Apocalypse Survival Tips"
click at [159, 81] on div "Top 10 Things The Wolf of Wall Street Got Factually Right" at bounding box center [519, 81] width 739 height 16
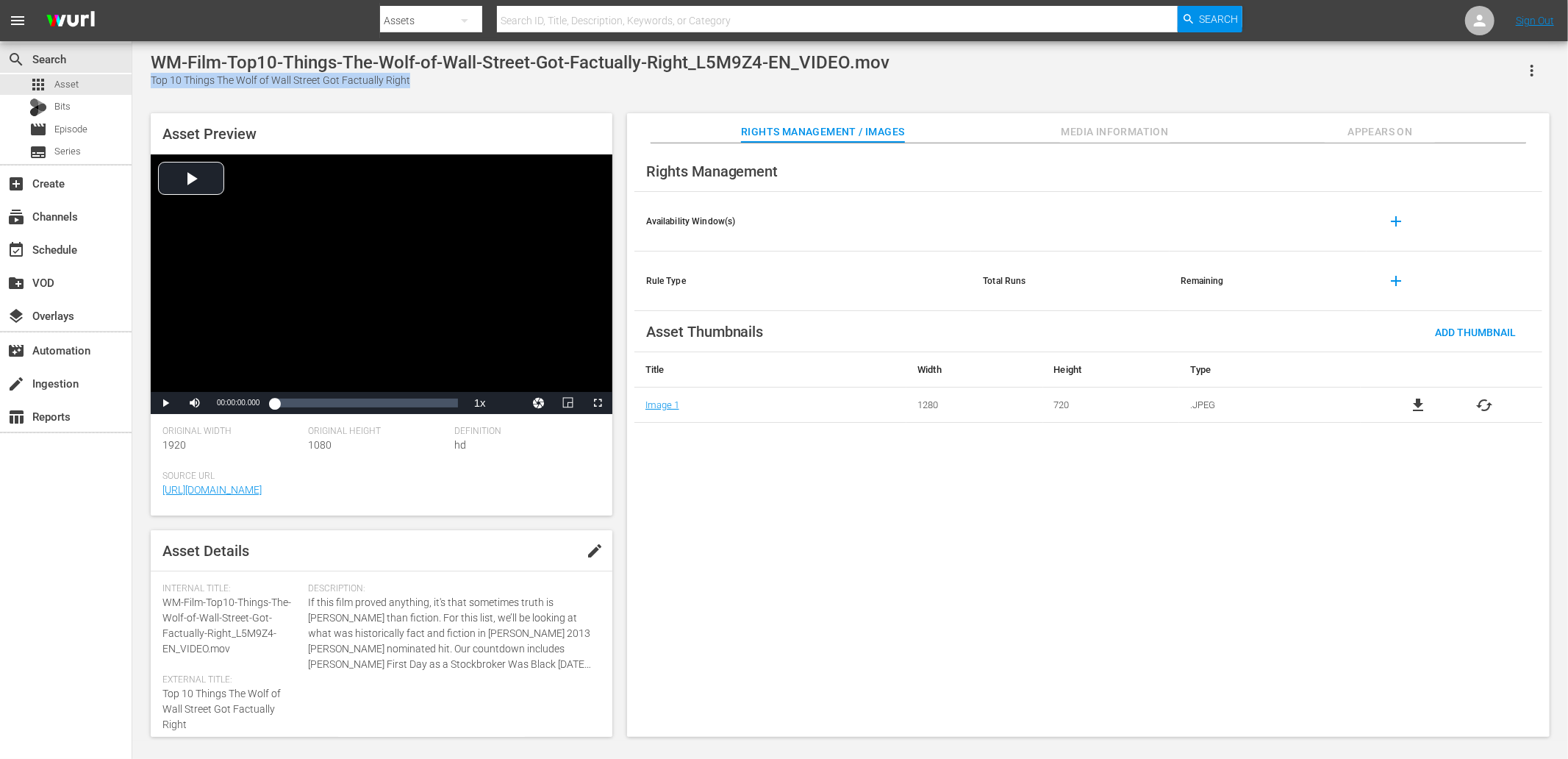
copy div "Top 10 Things The Wolf of Wall Street Got Factually Right"
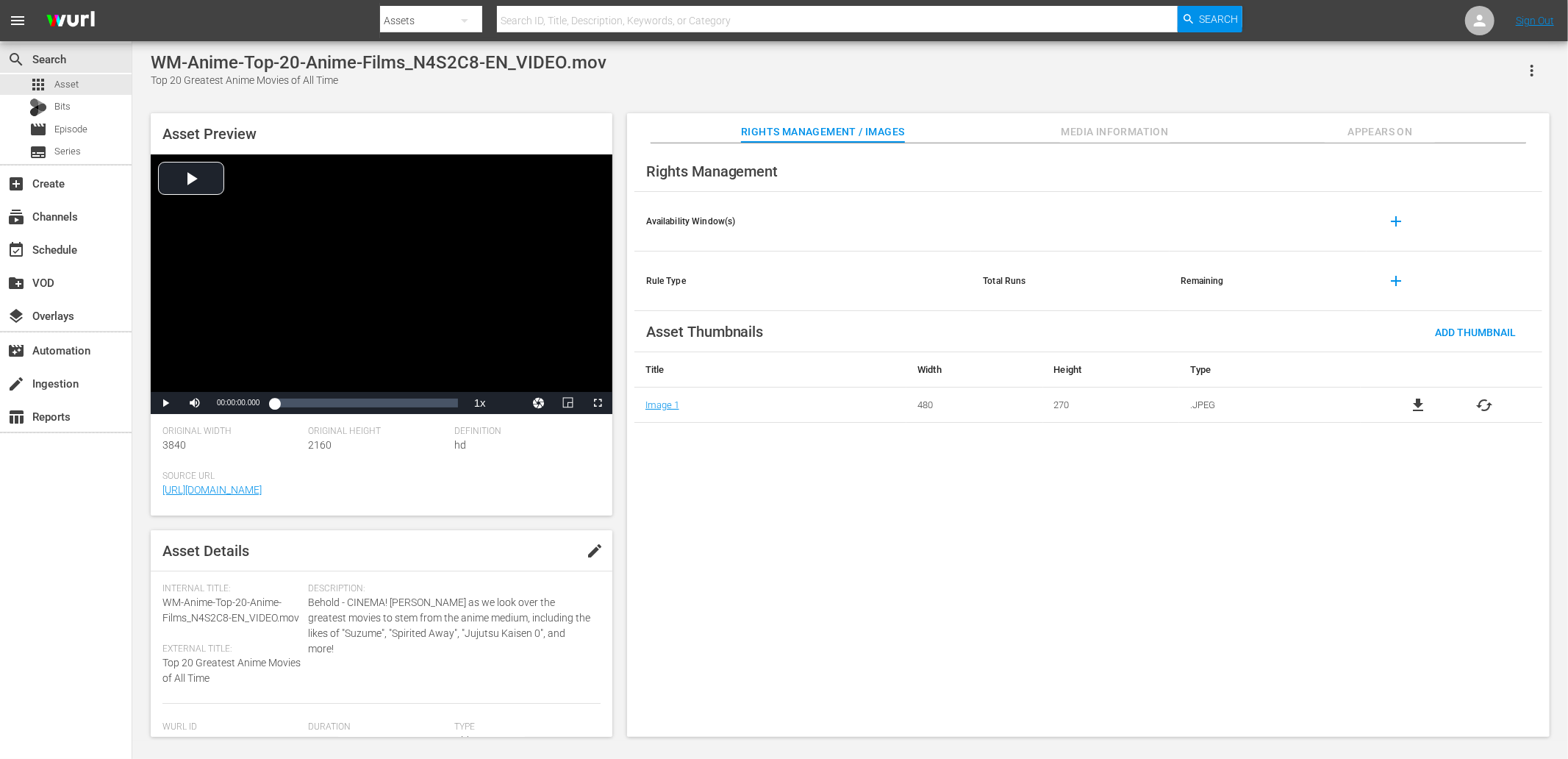
click at [158, 78] on div "Top 20 Greatest Anime Movies of All Time" at bounding box center [378, 81] width 456 height 16
copy div "Top 20 Greatest Anime Movies of All Time"
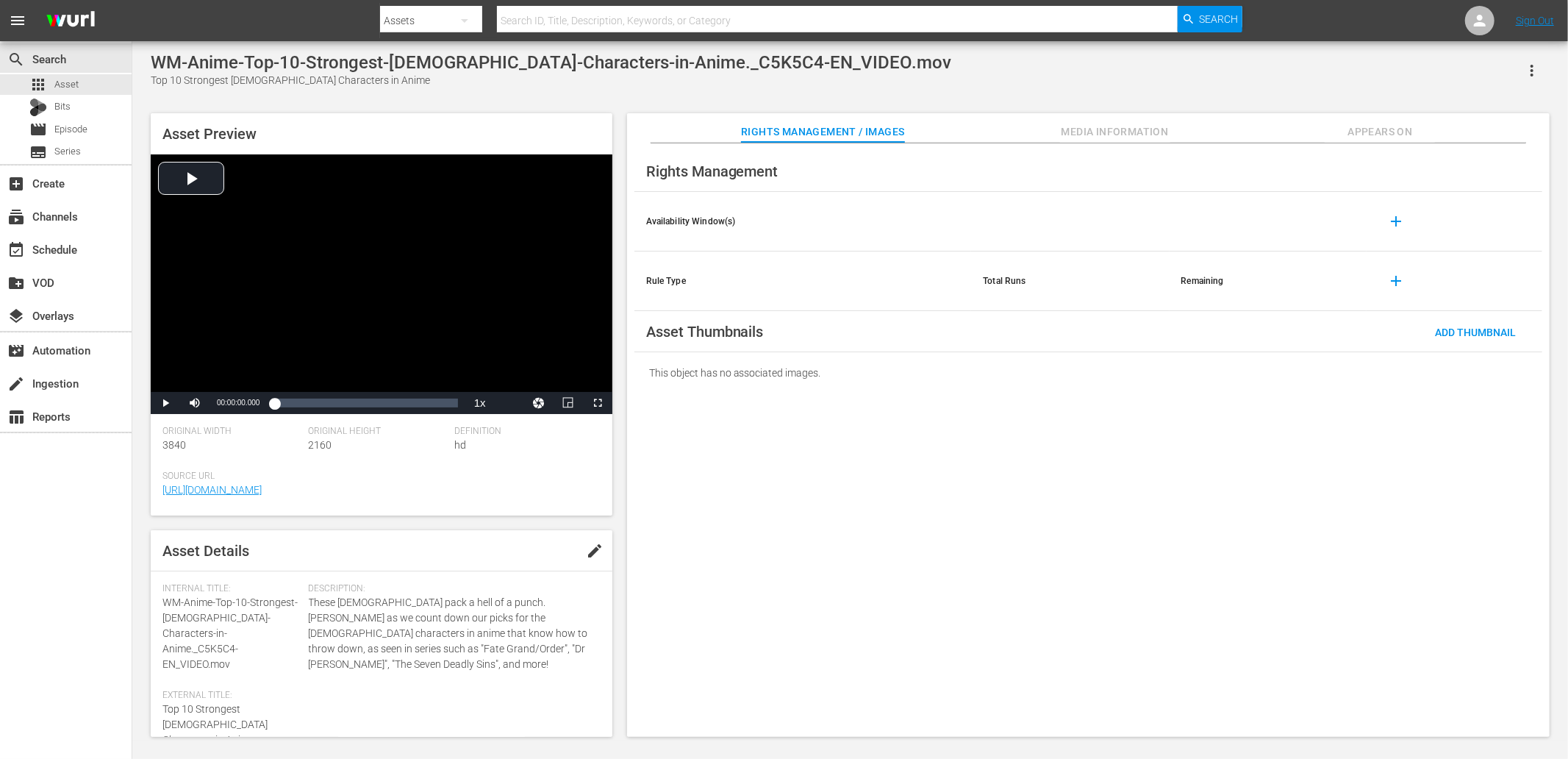
click at [159, 78] on div "Top 10 Strongest [DEMOGRAPHIC_DATA] Characters in Anime" at bounding box center [550, 81] width 801 height 16
click at [341, 75] on div "Top 10 Strongest [DEMOGRAPHIC_DATA] Characters in Anime" at bounding box center [550, 81] width 801 height 16
copy div "Top 10 Strongest [DEMOGRAPHIC_DATA] Characters in Anime"
click at [805, 413] on div "Rights Management Availability Window(s) add Rule Type Total Runs Remaining add…" at bounding box center [1088, 440] width 922 height 594
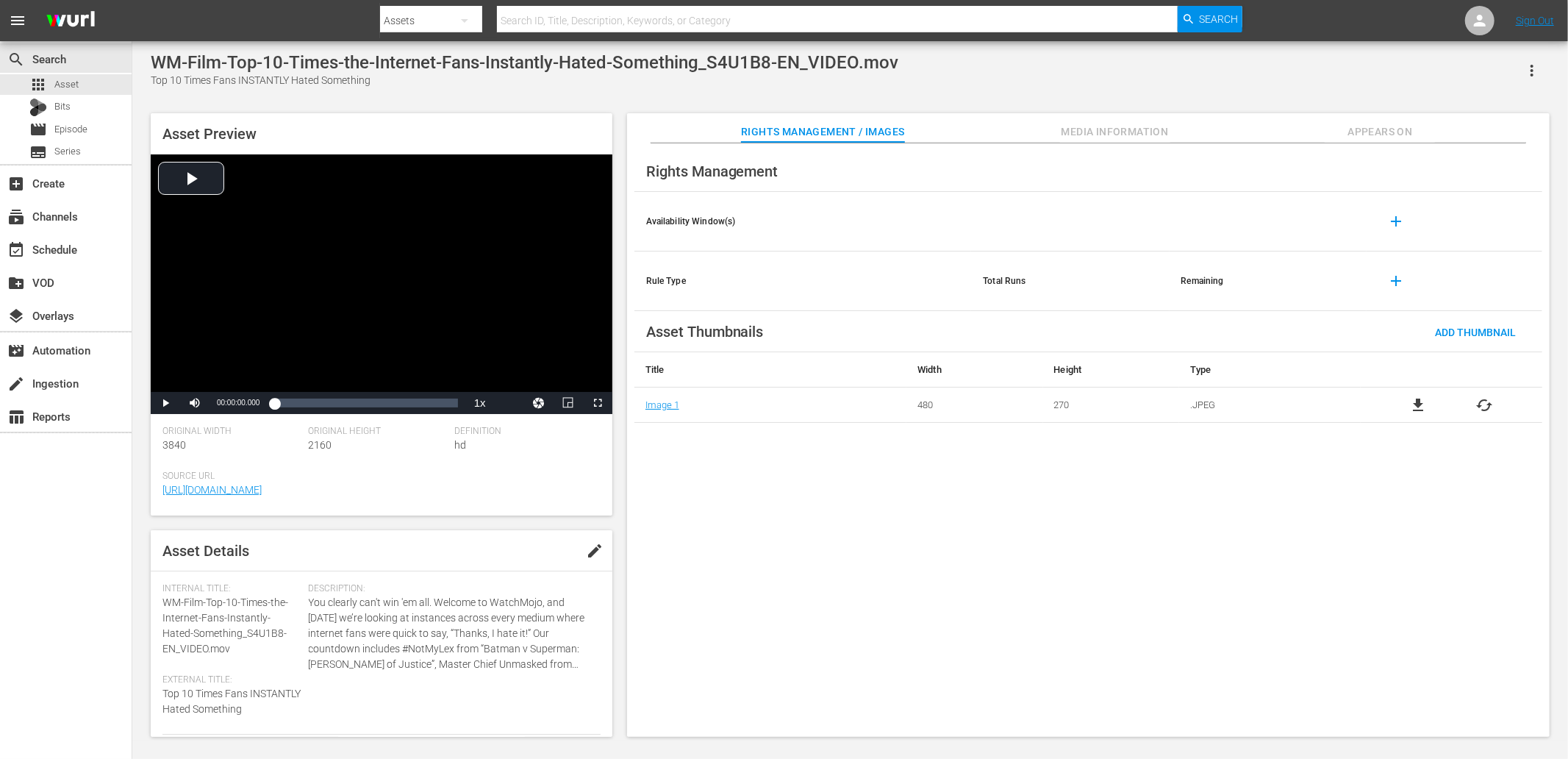
click at [153, 78] on div "Top 10 Times Fans INSTANTLY Hated Something" at bounding box center [524, 81] width 748 height 16
copy div "Top 10 Times Fans INSTANTLY Hated Something"
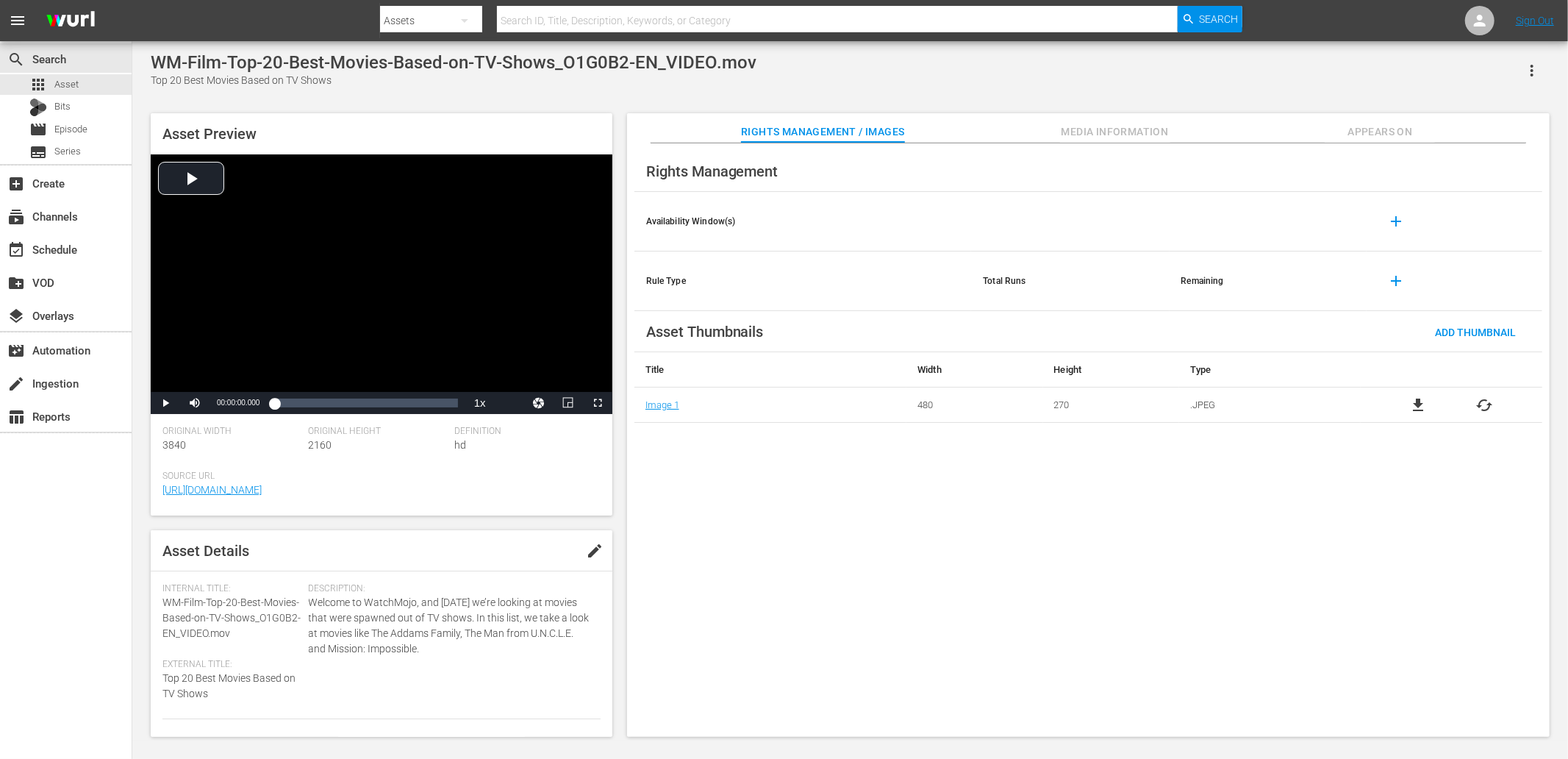
click at [155, 78] on div "Top 20 Best Movies Based on TV Shows" at bounding box center [453, 81] width 606 height 16
copy div "Top 20 Best Movies Based on TV Shows"
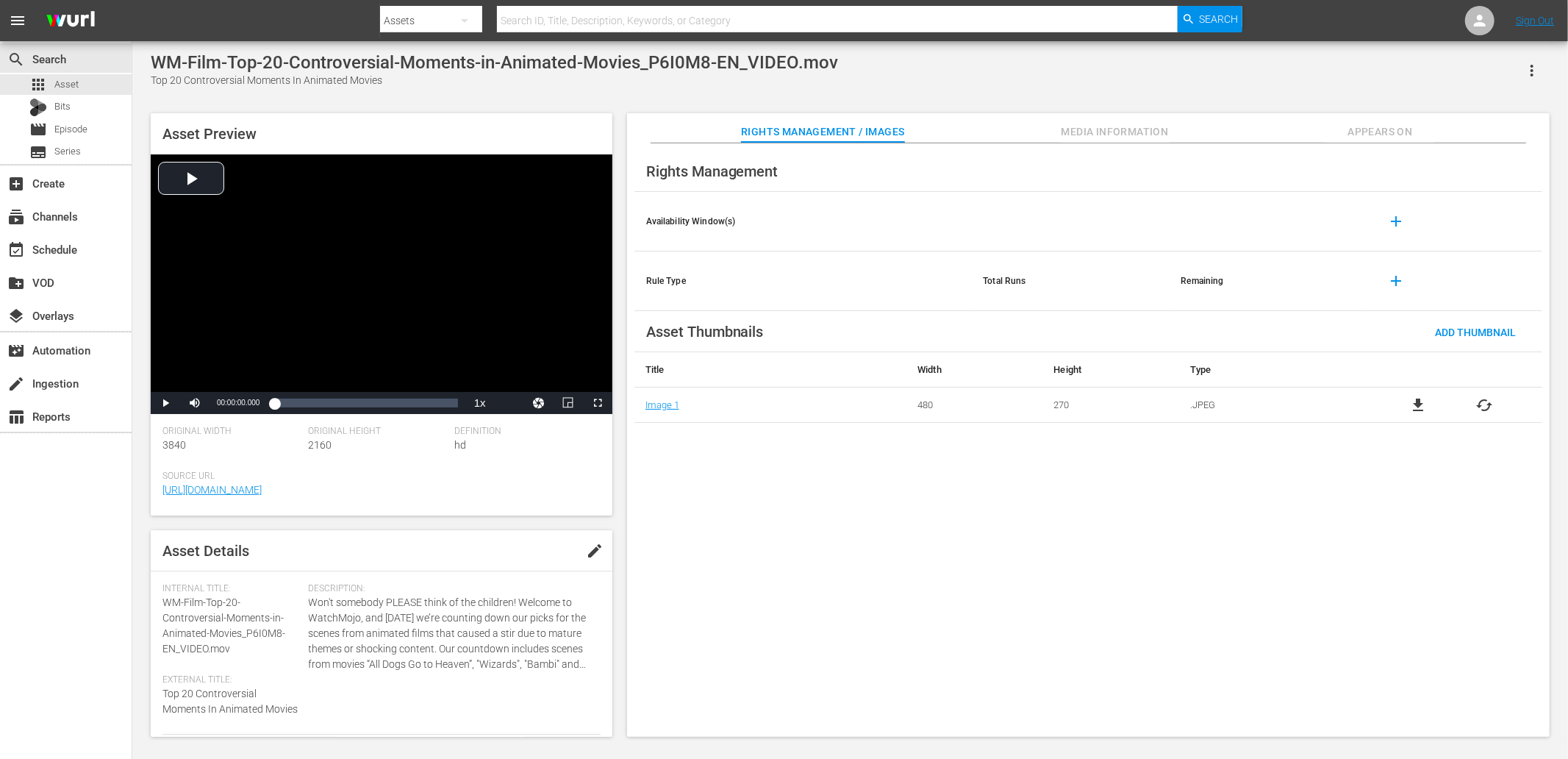
click at [155, 83] on div "Top 20 Controversial Moments In Animated Movies" at bounding box center [494, 81] width 688 height 16
copy div "Top 20 Controversial Moments In Animated Movies"
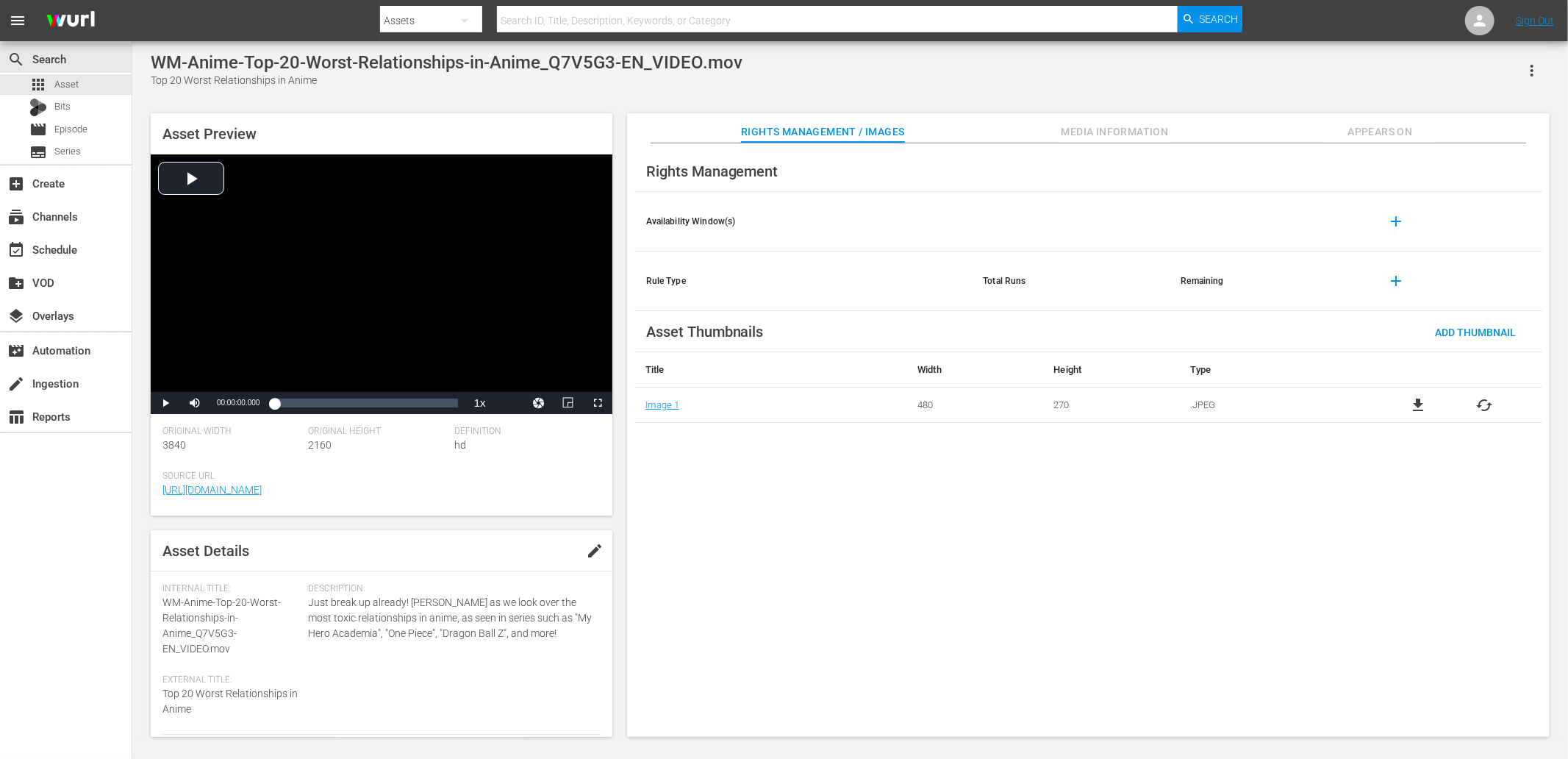
click at [155, 82] on div "Top 20 Worst Relationships in Anime" at bounding box center [446, 81] width 592 height 16
copy div "Top 20 Worst Relationships in Anime"
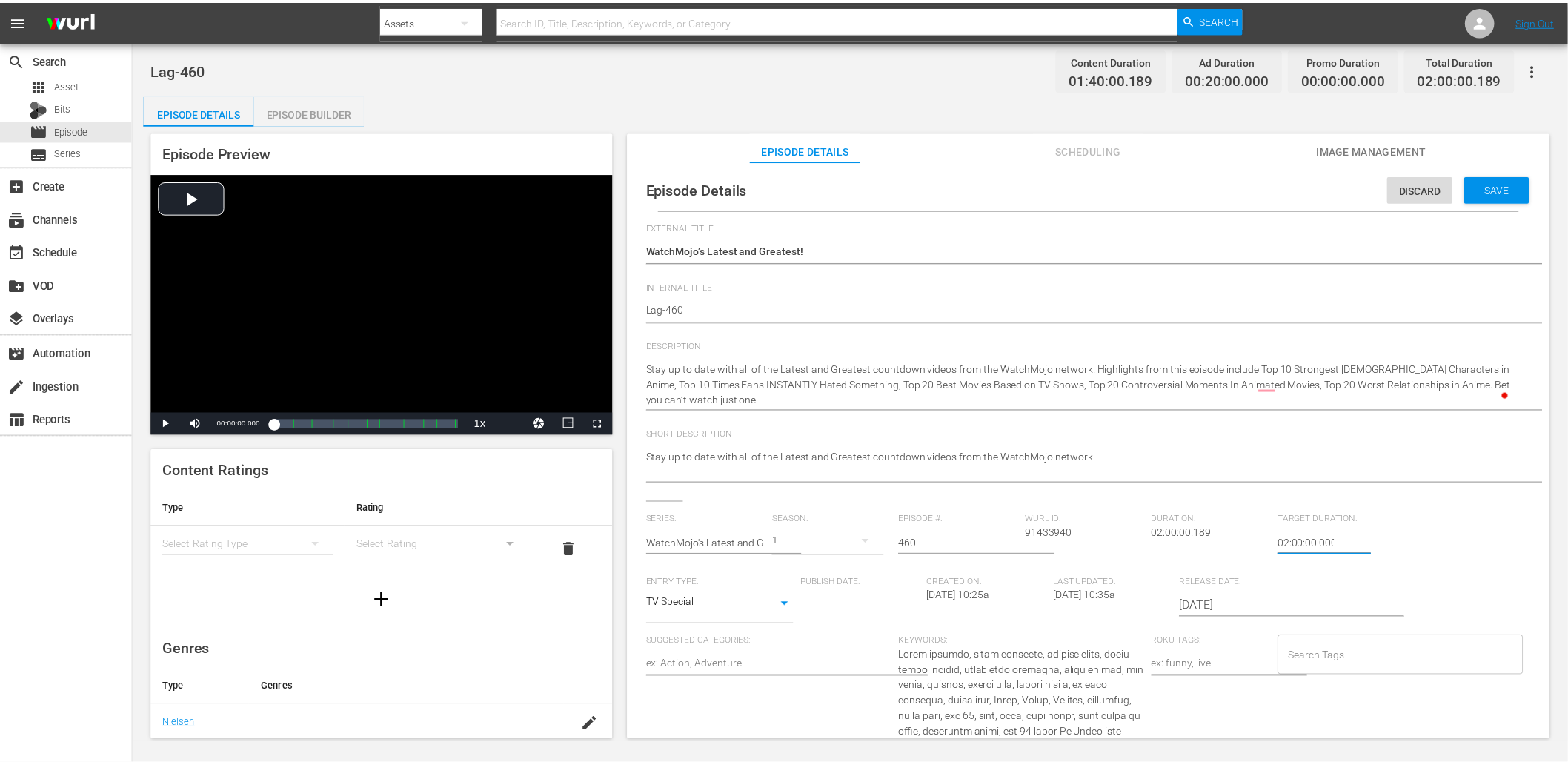
scroll to position [239, 0]
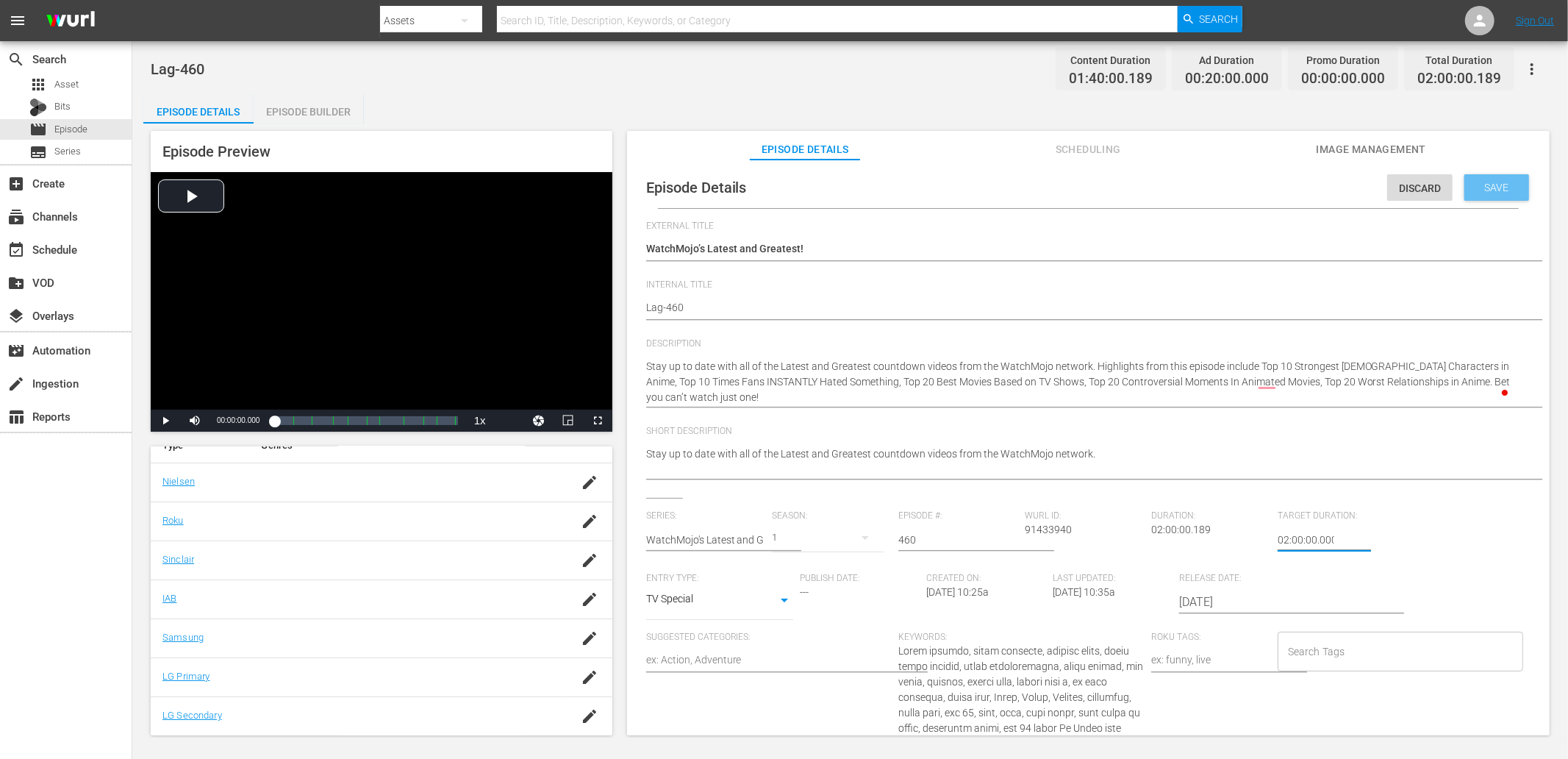
click at [1480, 195] on div "Save" at bounding box center [1496, 188] width 64 height 26
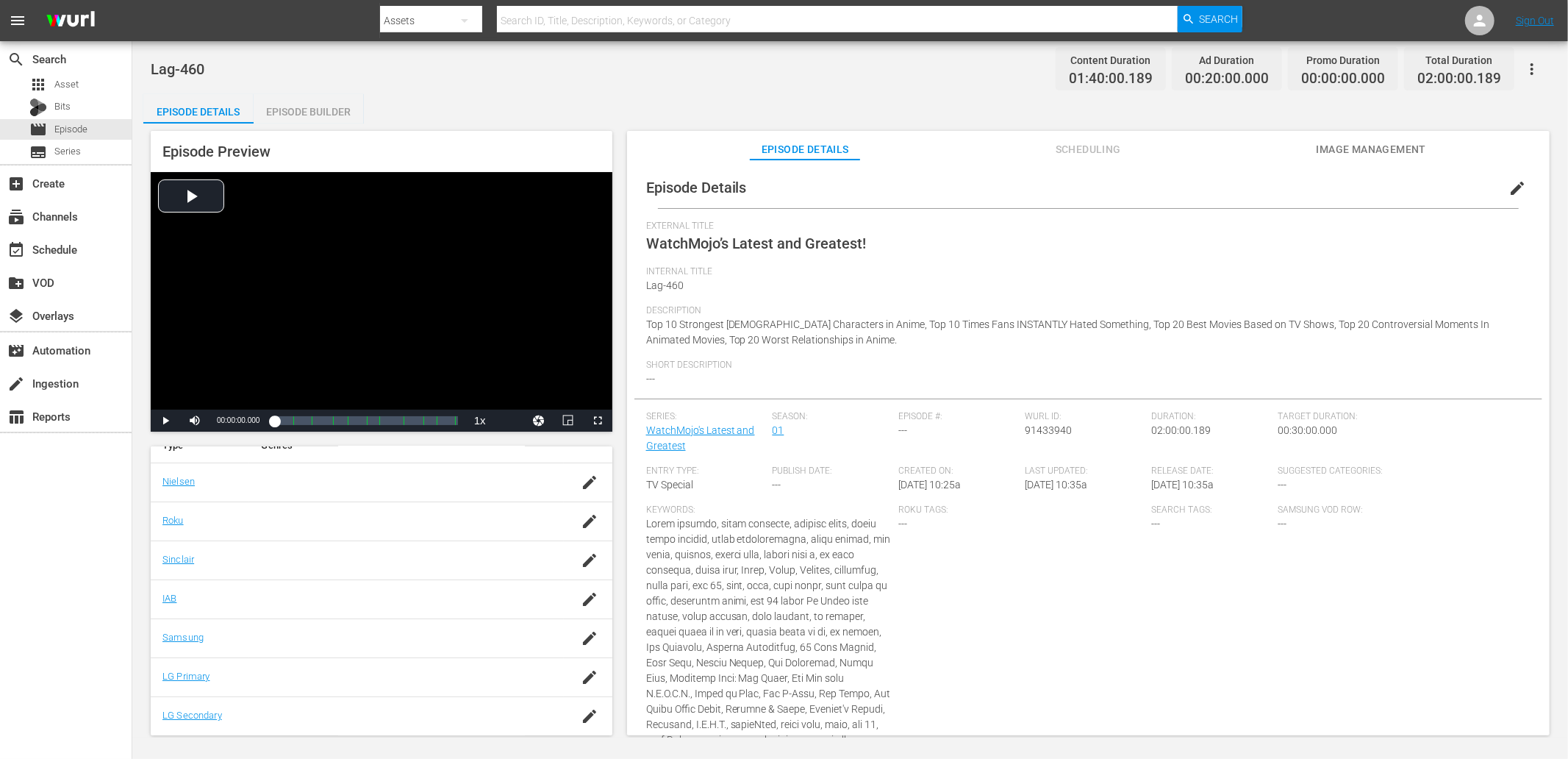
click at [1360, 148] on span "Image Management" at bounding box center [1371, 150] width 110 height 19
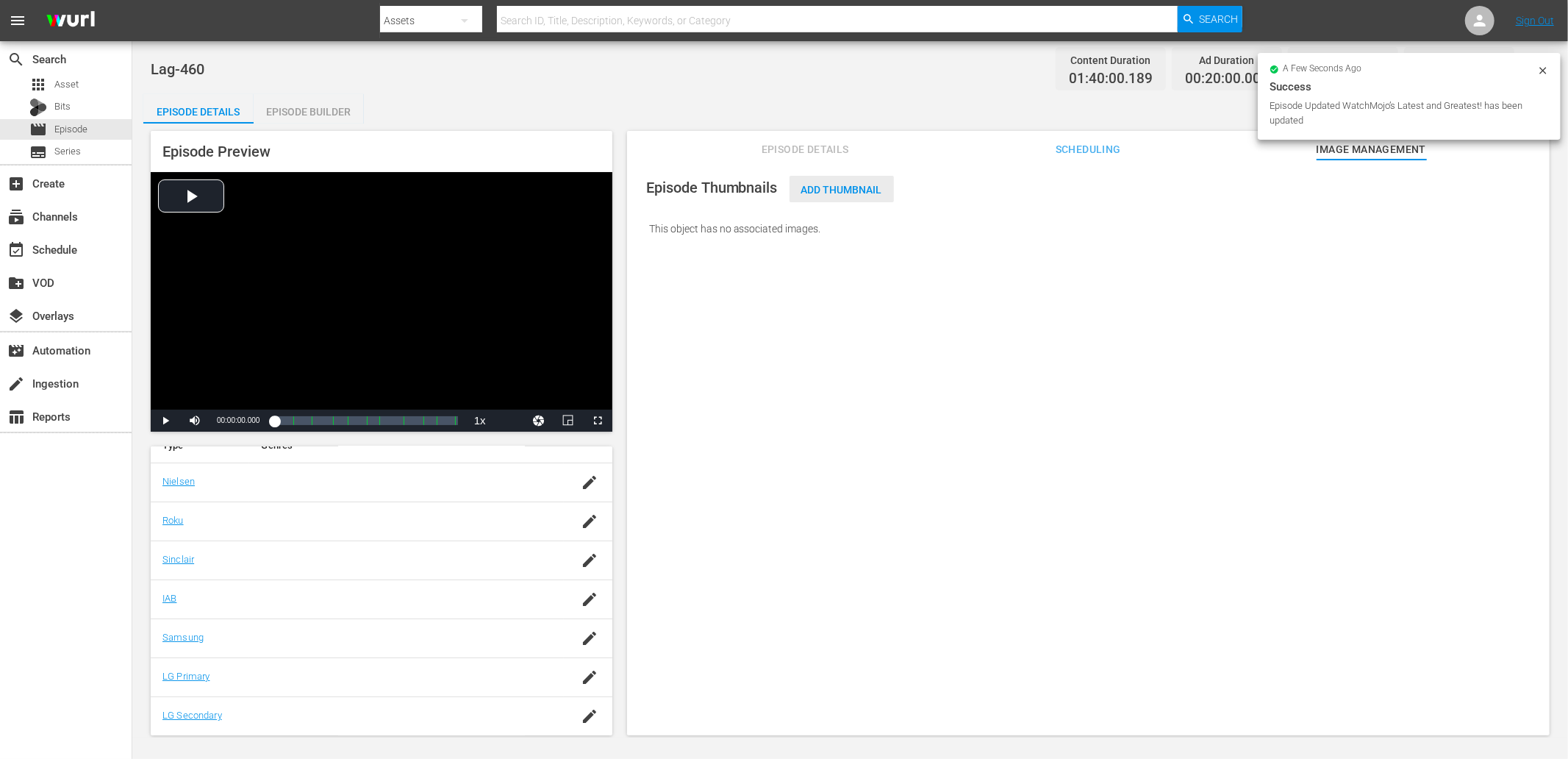
click at [848, 190] on span "Add Thumbnail" at bounding box center [842, 189] width 105 height 12
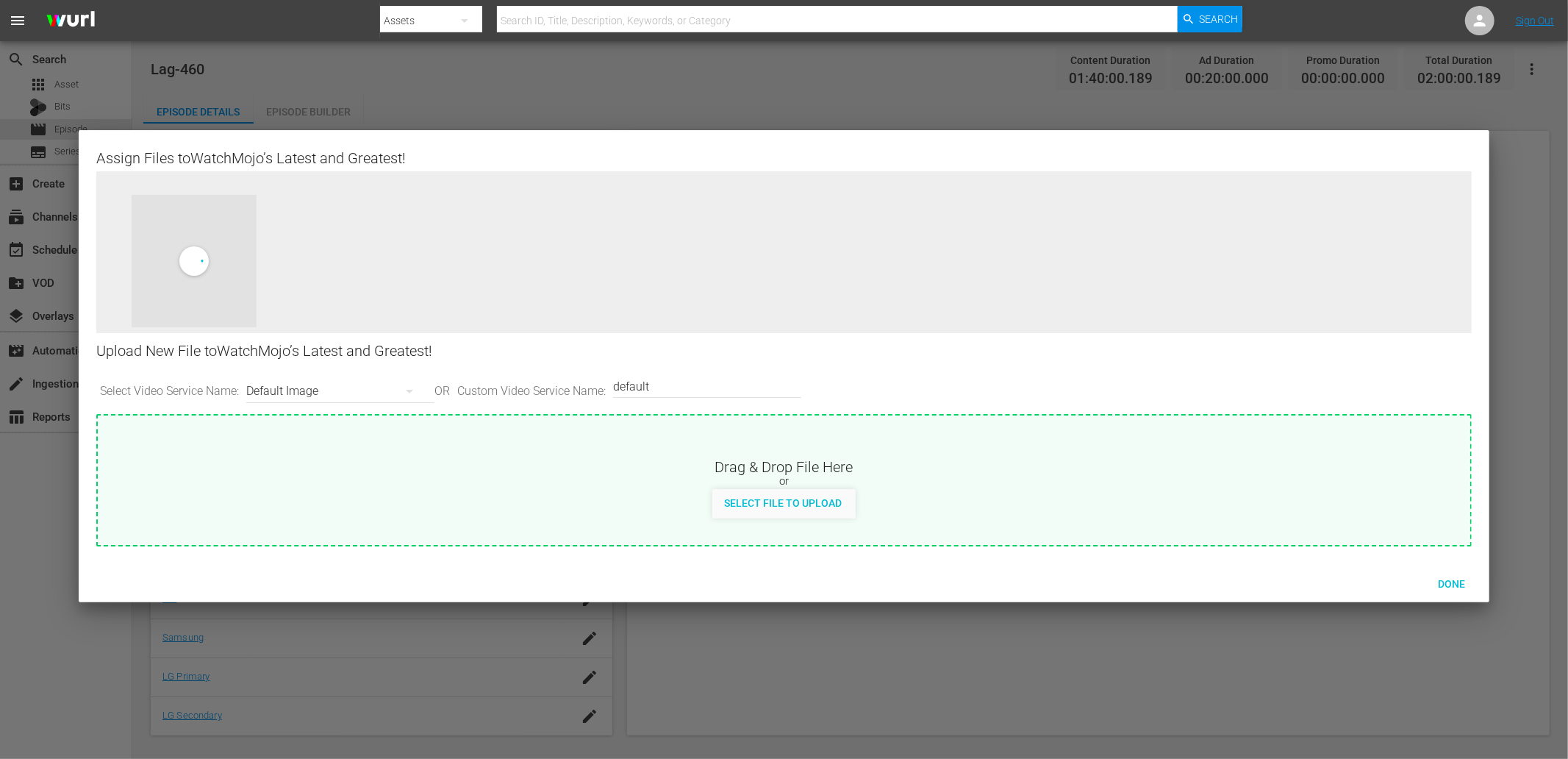
click at [271, 399] on div "Default Image" at bounding box center [336, 391] width 181 height 41
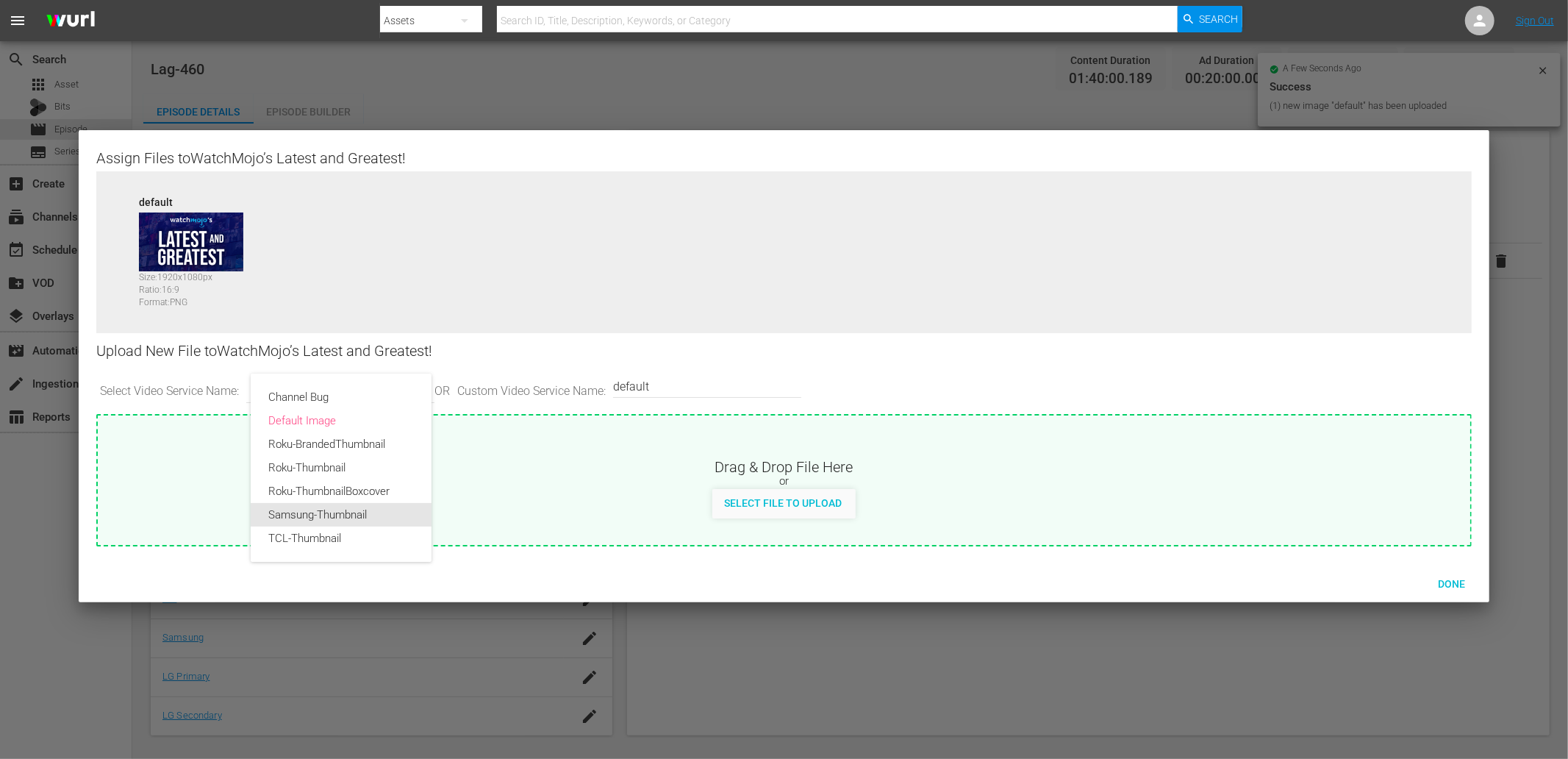
click at [285, 518] on div "Samsung-Thumbnail" at bounding box center [341, 515] width 146 height 23
type input "Samsung-Thumbnail"
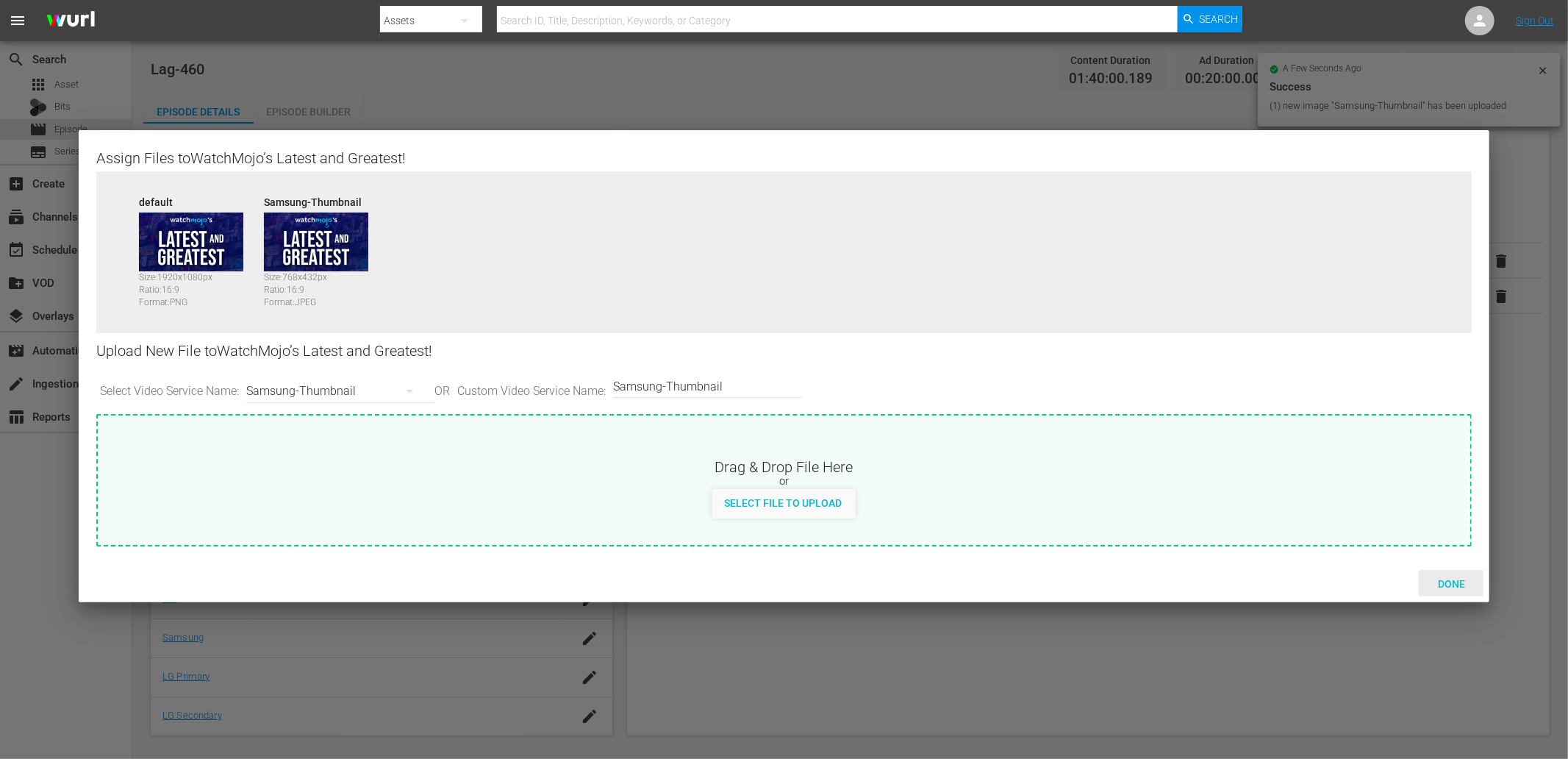
click at [1462, 578] on span "Done" at bounding box center [1451, 583] width 50 height 12
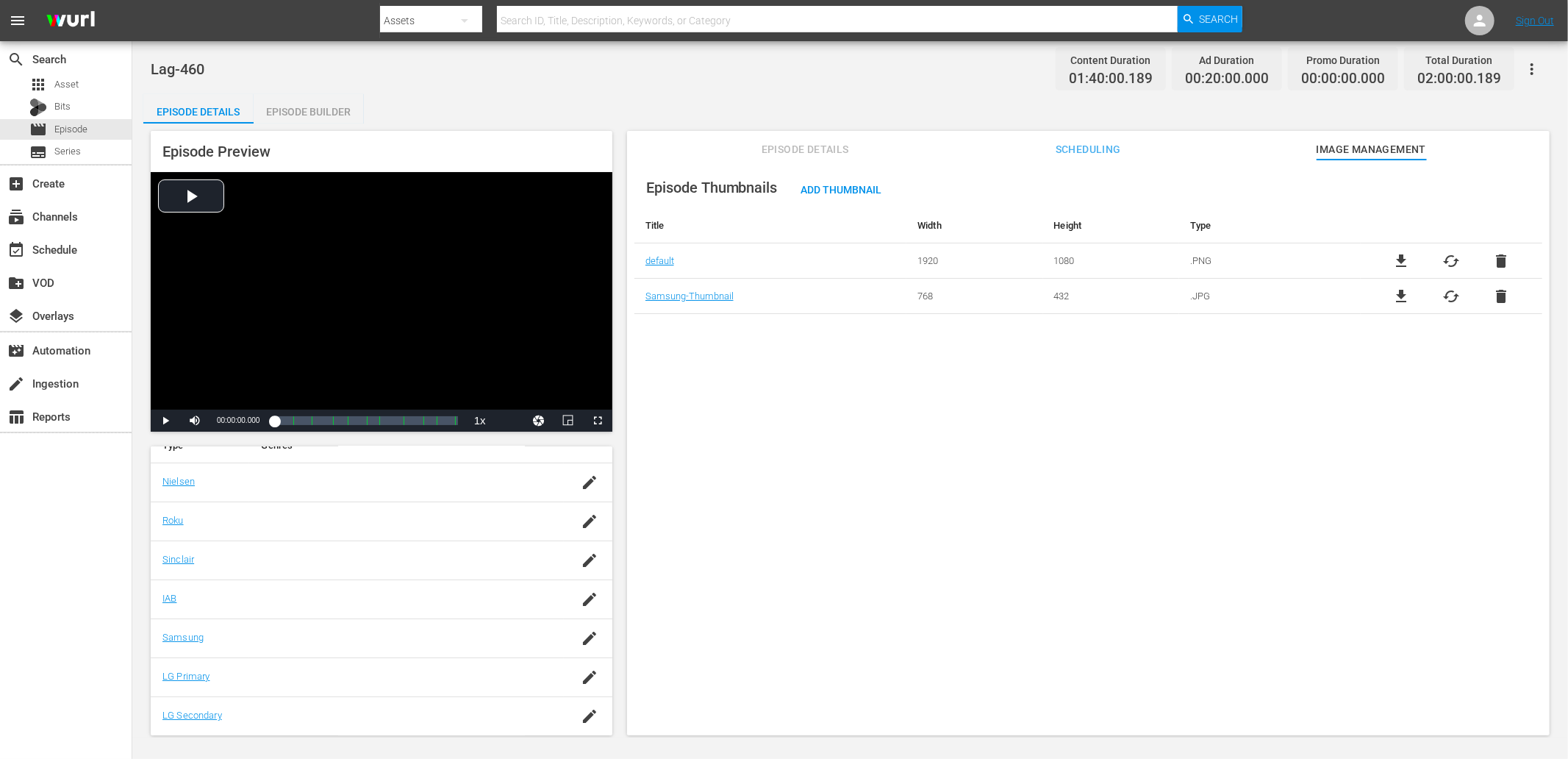
click at [292, 111] on div "Episode Builder" at bounding box center [308, 112] width 110 height 36
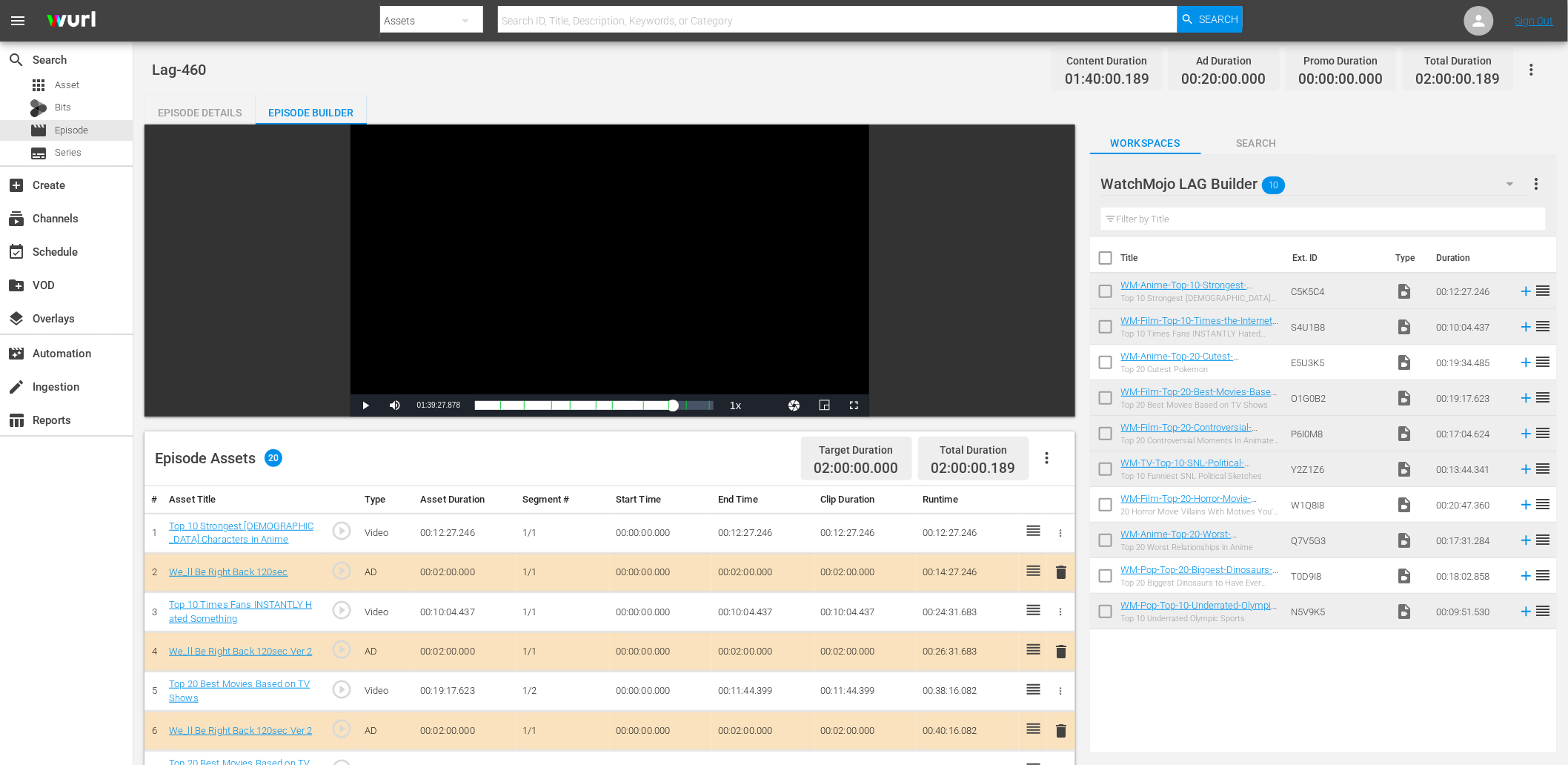
click at [195, 113] on div "Episode Details" at bounding box center [200, 113] width 111 height 36
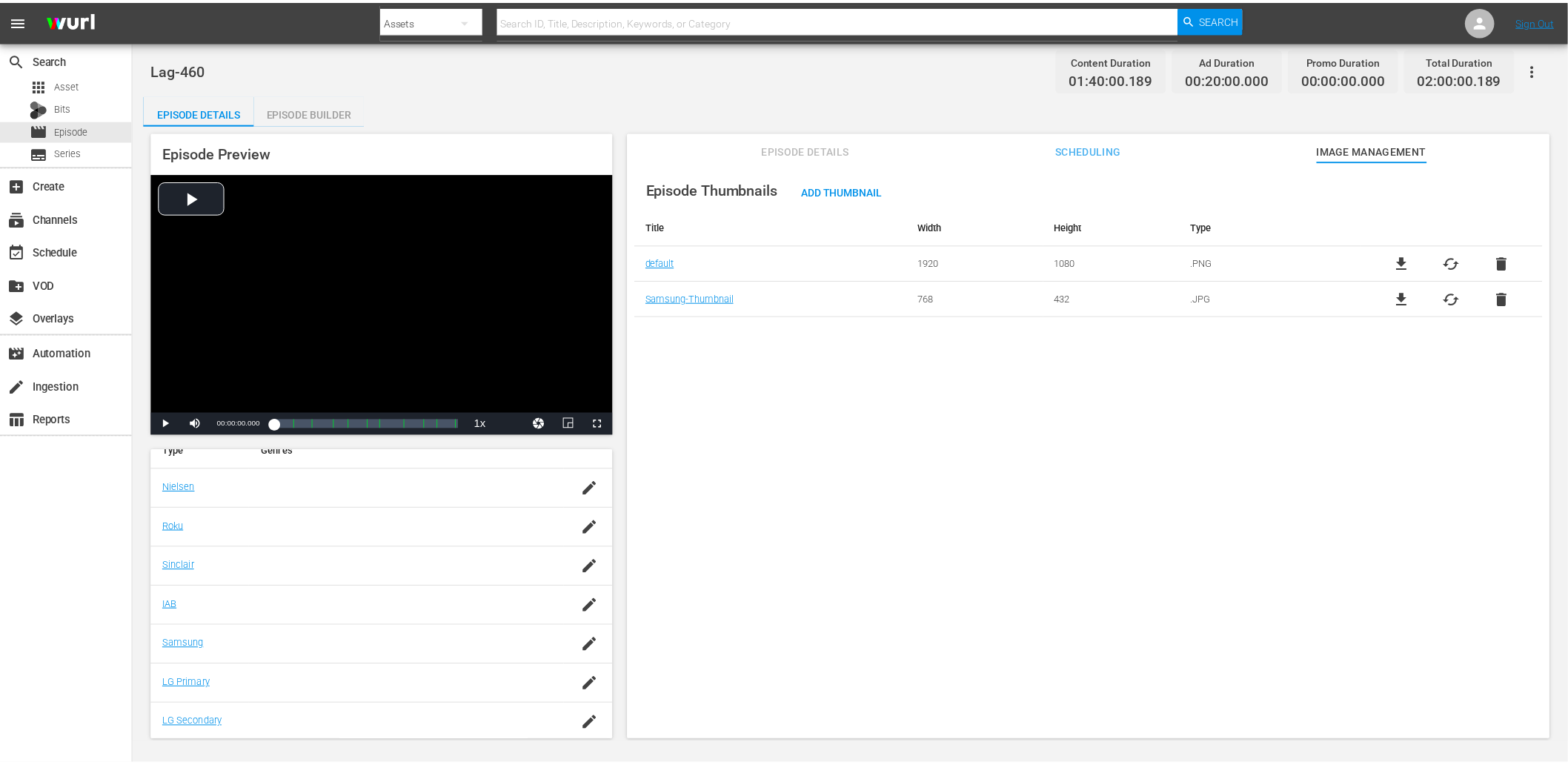
scroll to position [239, 0]
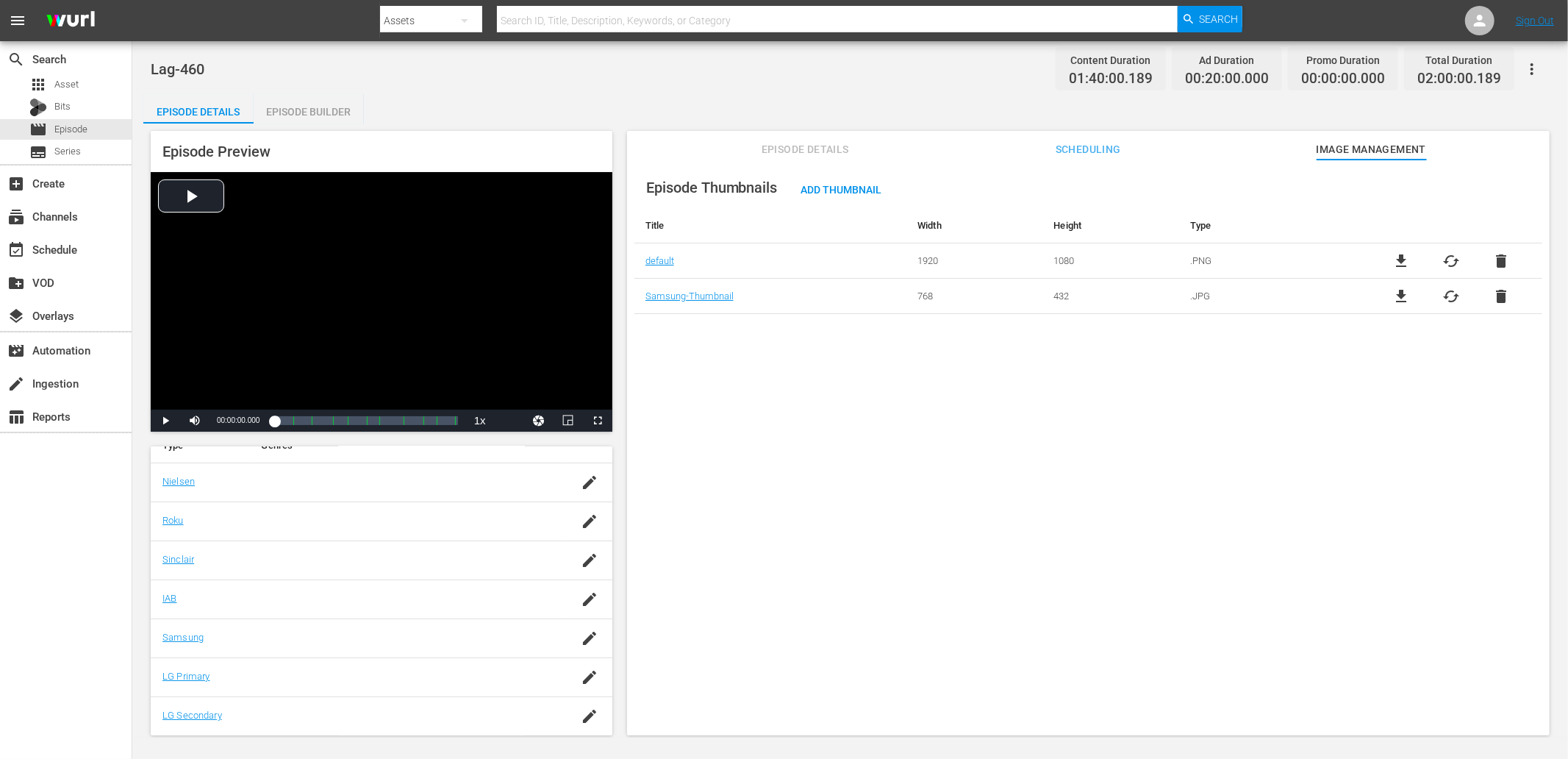
click at [785, 434] on div "Episode Thumbnails Add Thumbnail Title Width Height Type default 1920 1080 .PNG…" at bounding box center [1088, 454] width 922 height 590
click at [98, 129] on div "movie Episode" at bounding box center [66, 129] width 132 height 21
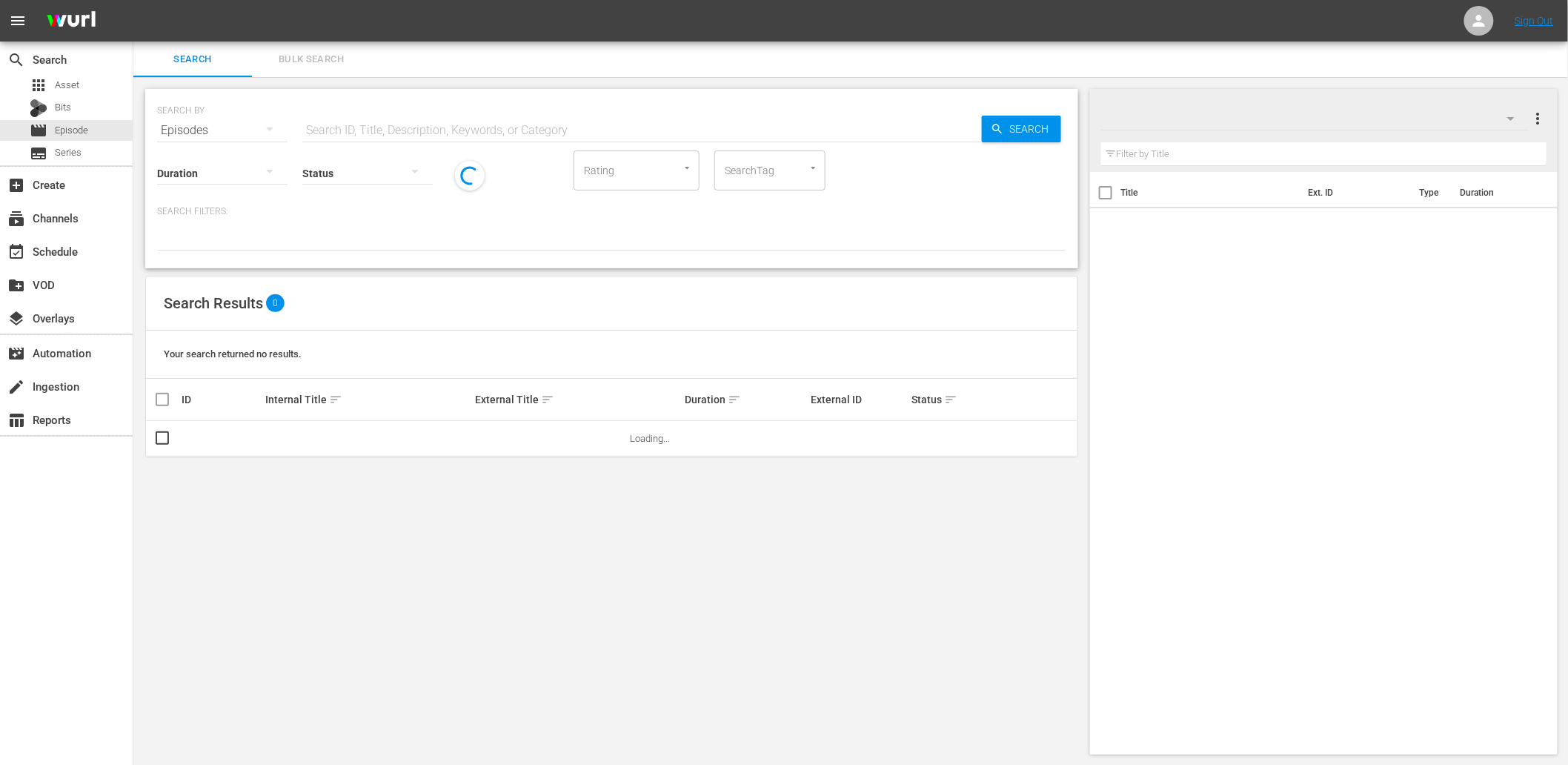
click at [382, 134] on input "text" at bounding box center [642, 130] width 680 height 36
paste input "WM-Film-Top-100-Funniest-Actors_M4Q9J7"
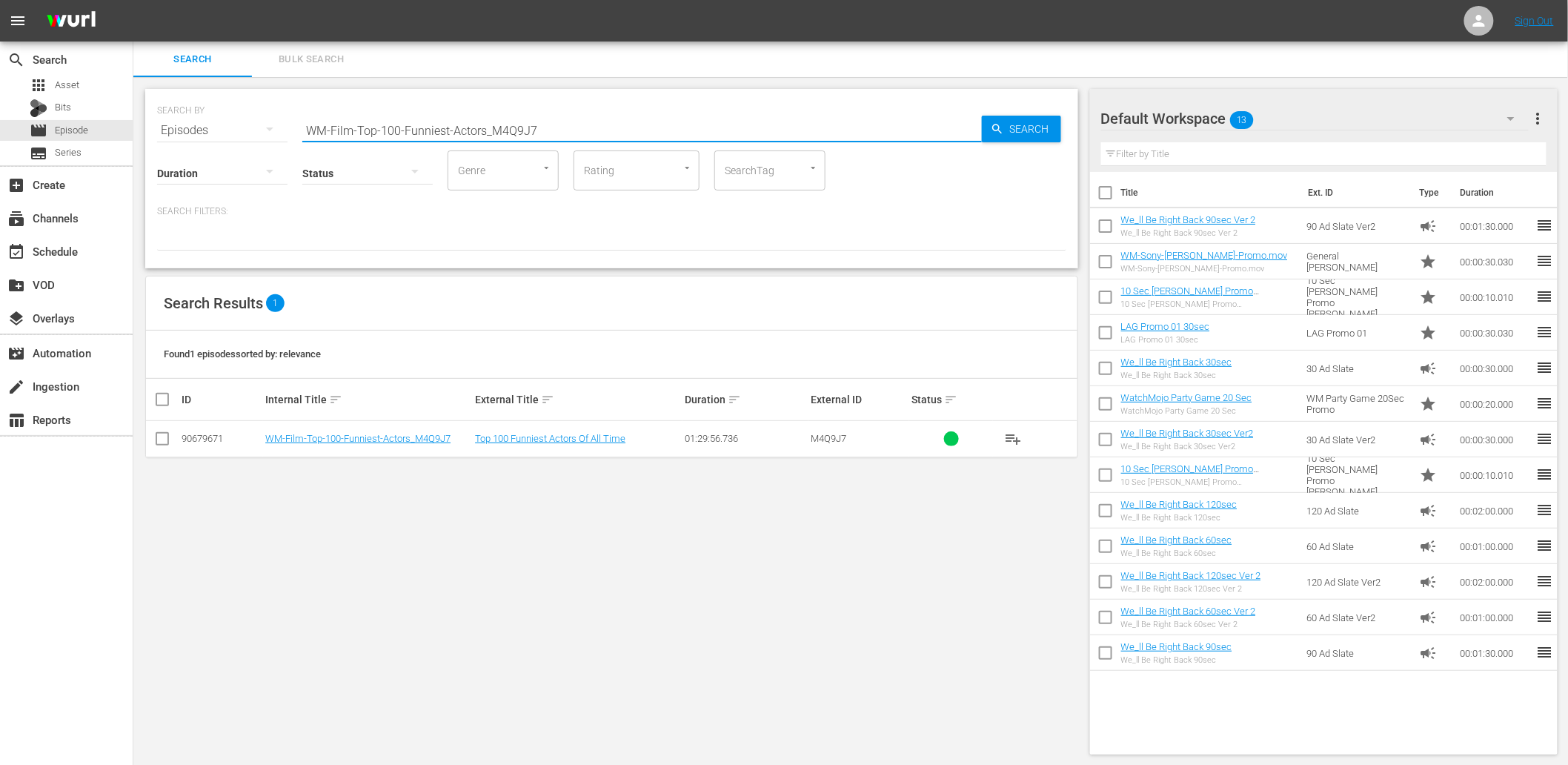
drag, startPoint x: 311, startPoint y: 94, endPoint x: 227, endPoint y: 112, distance: 85.9
click at [187, 99] on div "SEARCH BY Search By Episodes Search ID, Title, Description, Keywords, or Catego…" at bounding box center [612, 121] width 909 height 53
paste input "2000s"
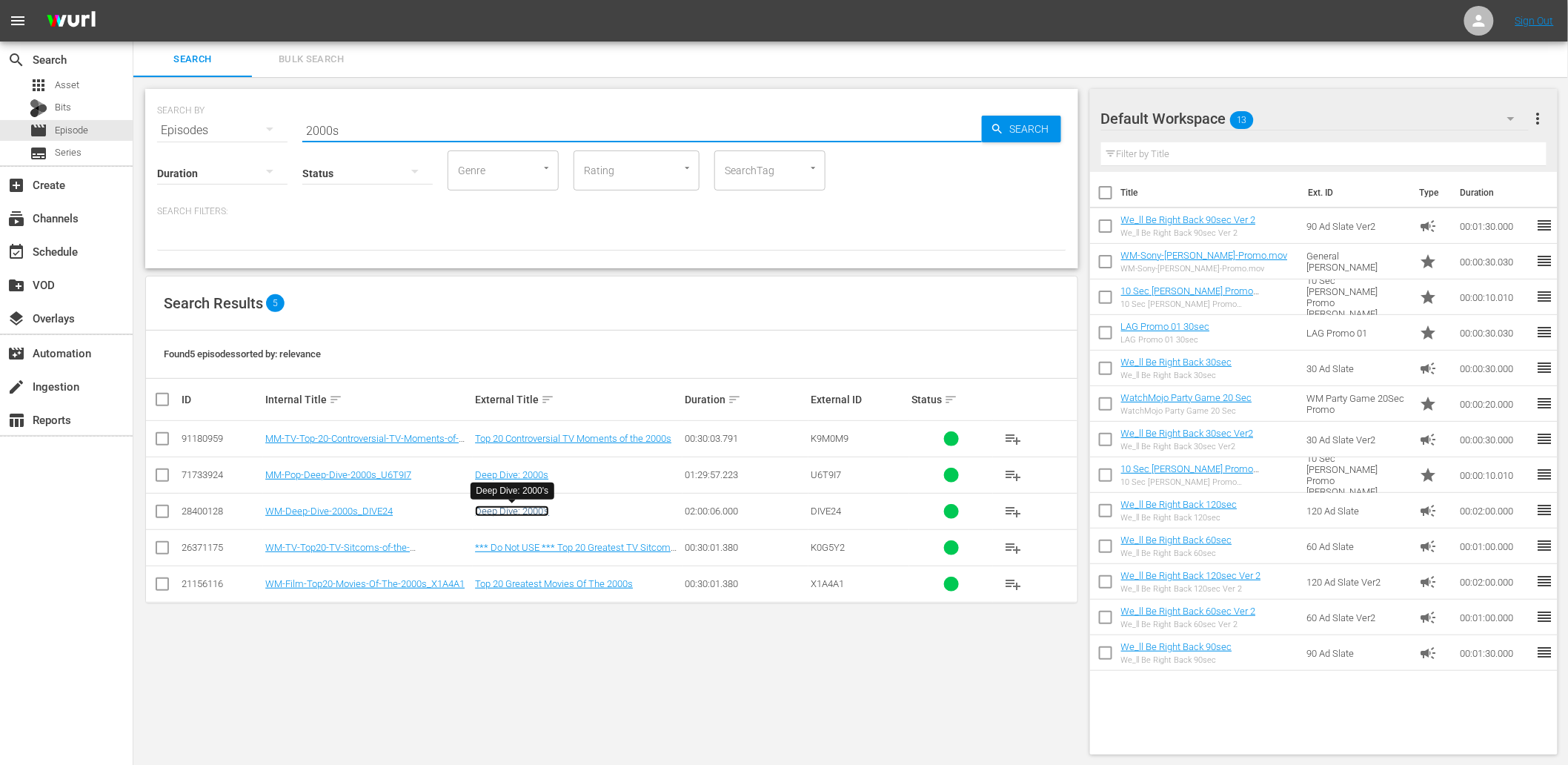
click at [492, 509] on link "Deep Dive: 2000's" at bounding box center [512, 511] width 74 height 11
paste input "Monster"
drag, startPoint x: 247, startPoint y: 112, endPoint x: 226, endPoint y: 117, distance: 21.6
click at [223, 117] on div "SEARCH BY Search By Episodes Search ID, Title, Description, Keywords, or Catego…" at bounding box center [612, 121] width 909 height 53
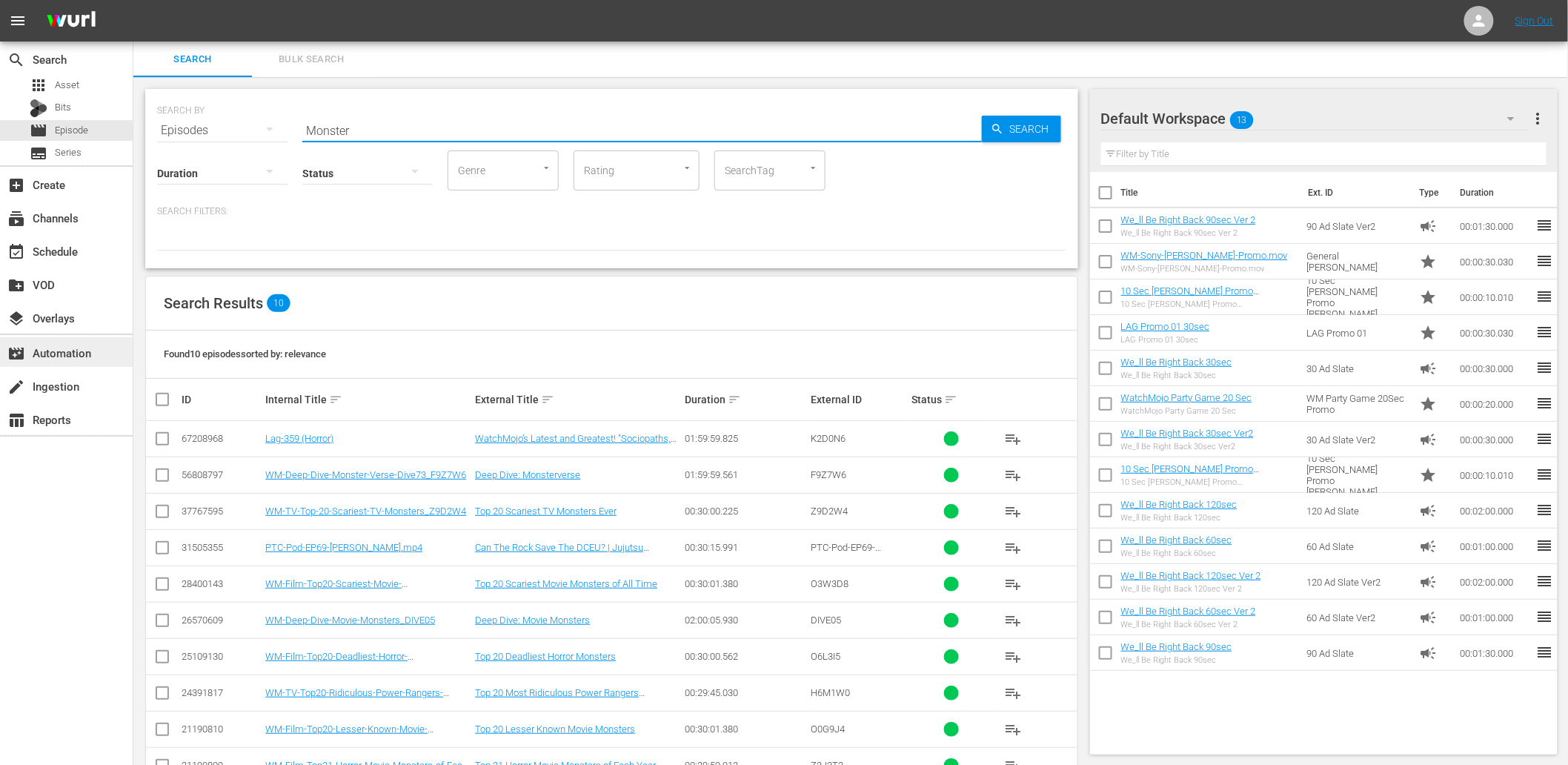
type input "Monster"
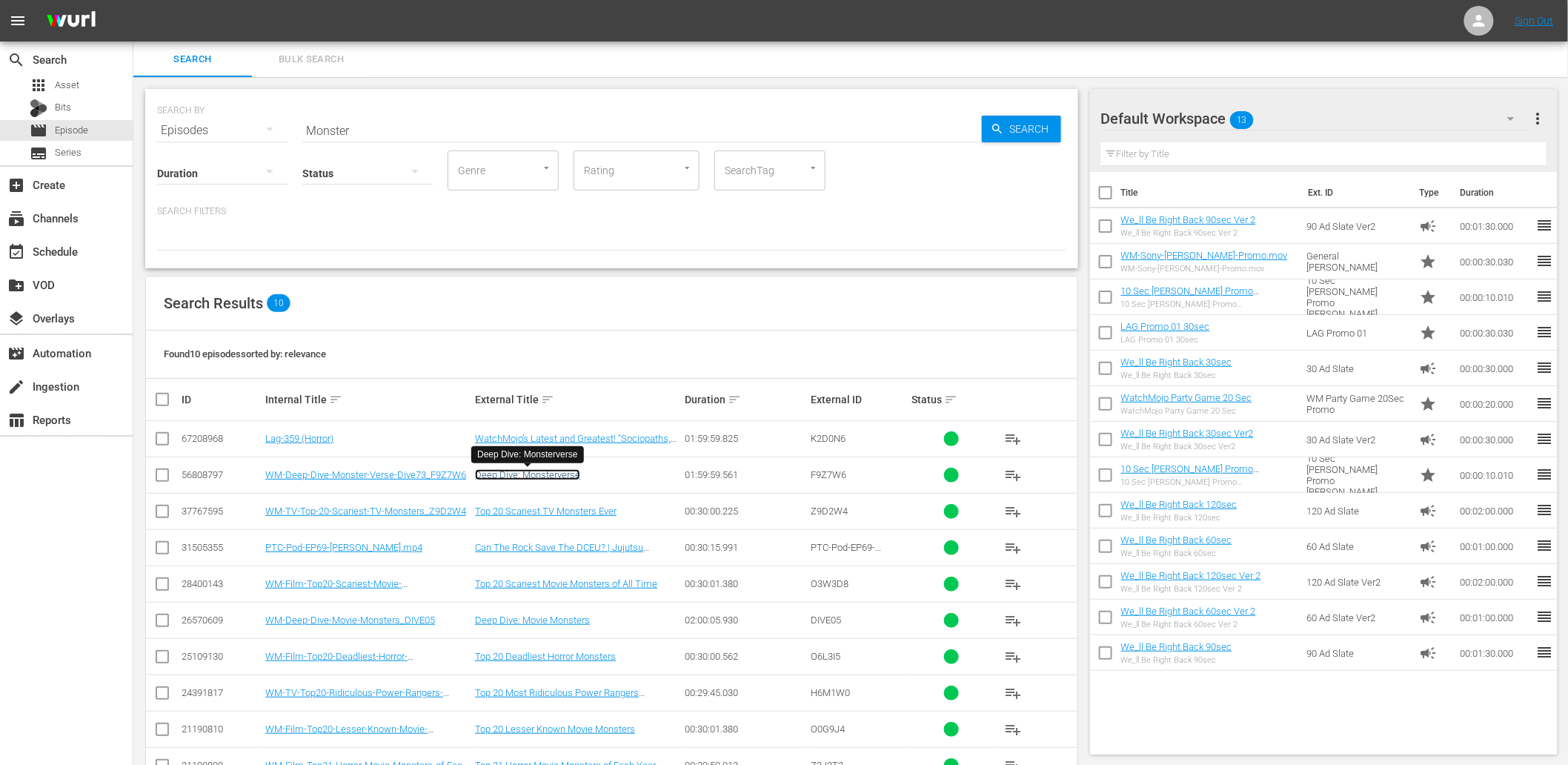
click at [558, 478] on link "Deep Dive: Monsterverse" at bounding box center [527, 474] width 105 height 11
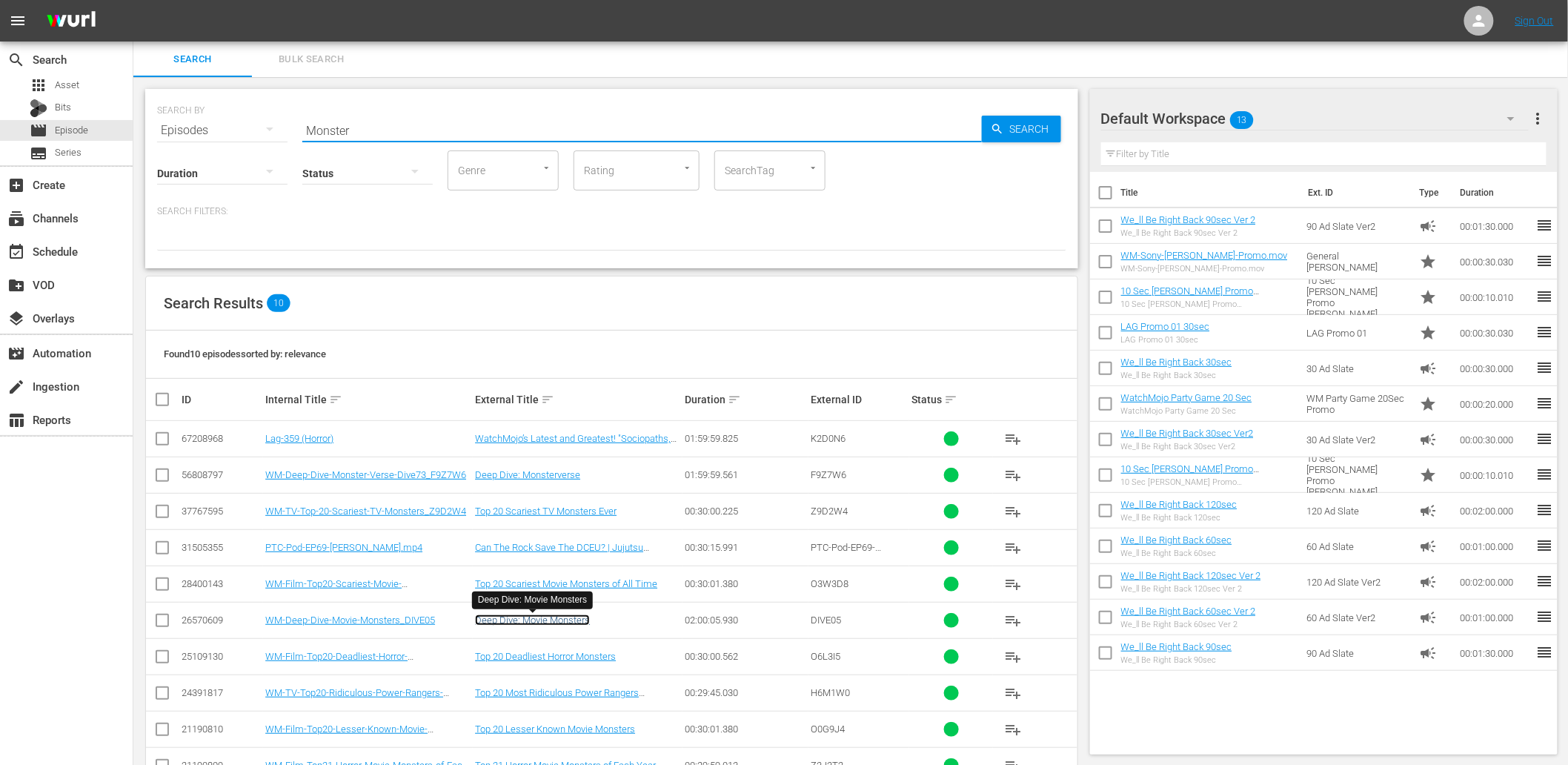
click at [554, 620] on link "Deep Dive: Movie Monsters" at bounding box center [532, 620] width 115 height 11
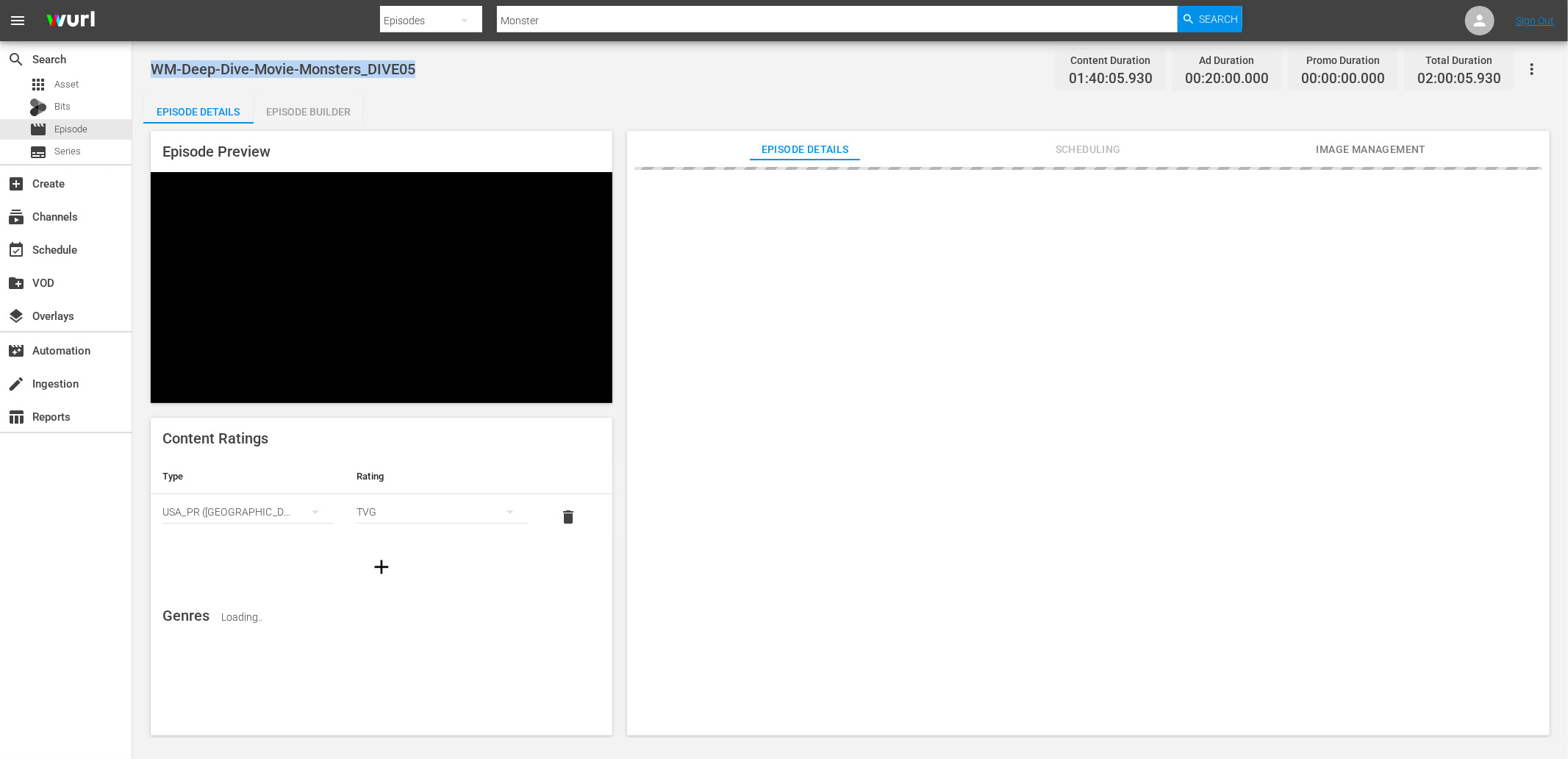
drag, startPoint x: 331, startPoint y: 64, endPoint x: 150, endPoint y: 51, distance: 181.5
click at [150, 52] on div "WM-Deep-Dive-Movie-Monsters_DIVE05 Content Duration 01:40:05.930 Ad Duration 00…" at bounding box center [849, 68] width 1399 height 33
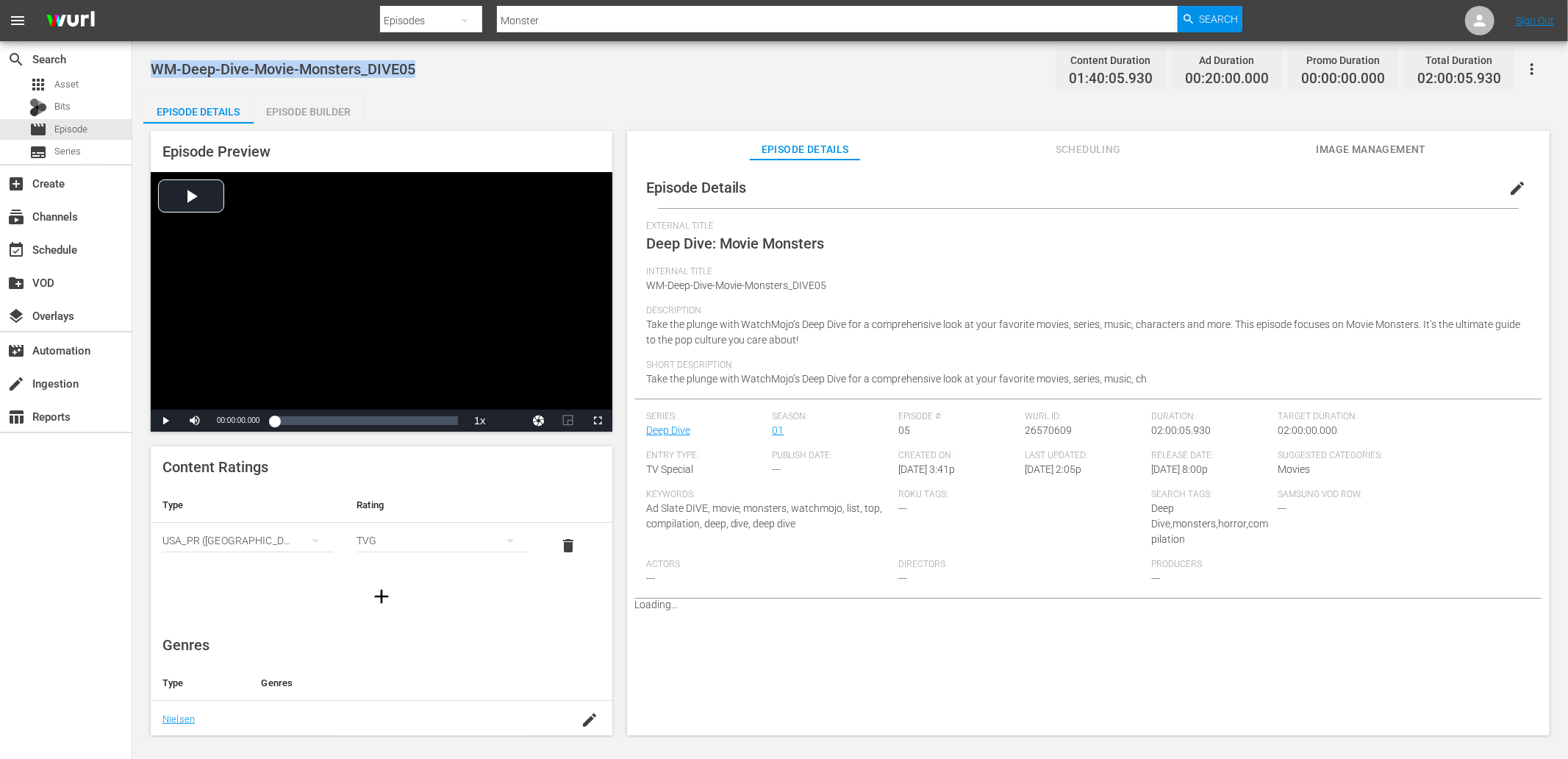
copy span "WM-Deep-Dive-Movie-Monsters_DIVE05"
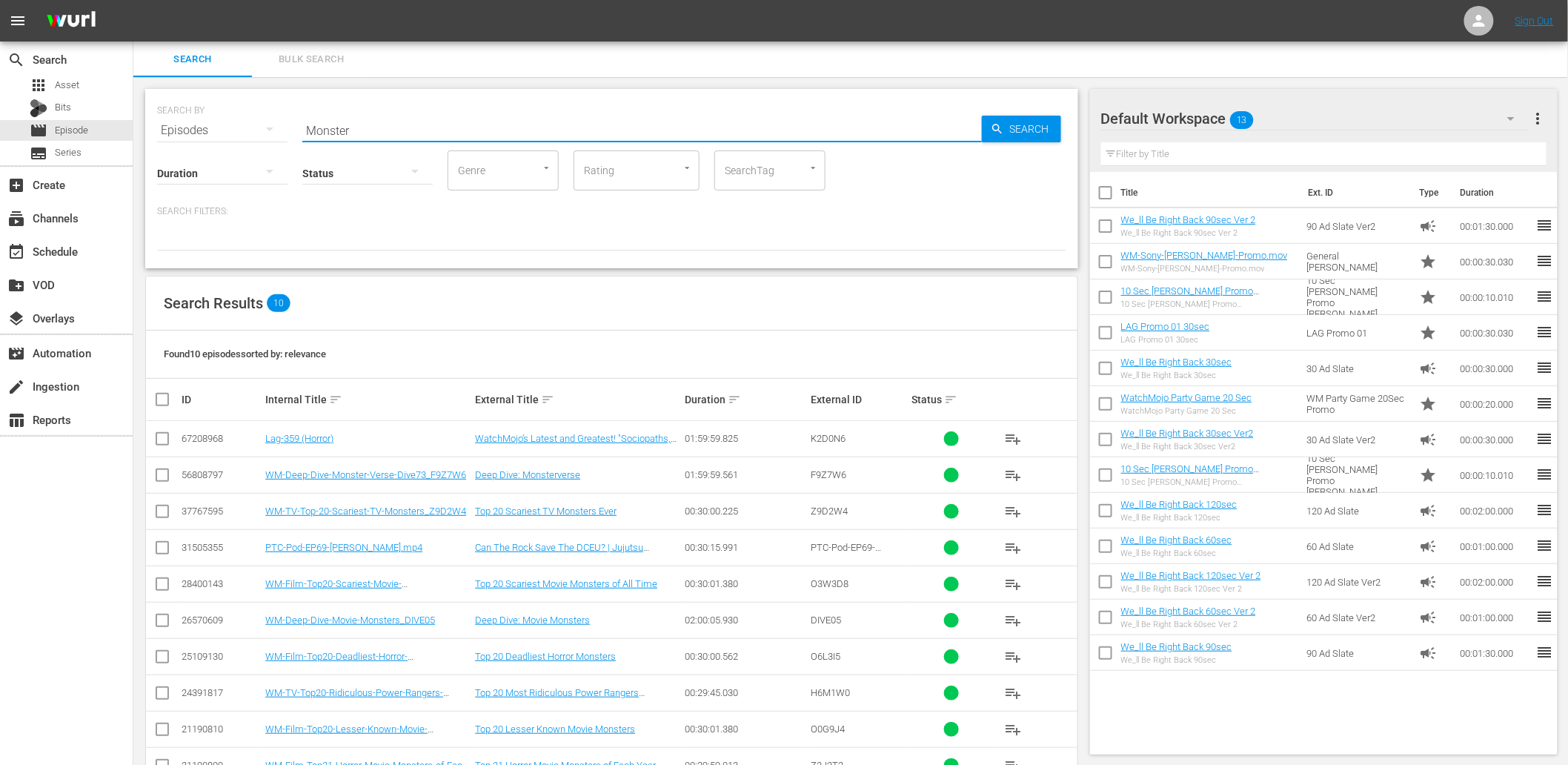
drag, startPoint x: 307, startPoint y: 123, endPoint x: 180, endPoint y: 126, distance: 127.0
click at [170, 126] on div "SEARCH BY Search By Episodes Search ID, Title, Description, Keywords, or Catego…" at bounding box center [612, 121] width 909 height 53
paste input "Hollywood"
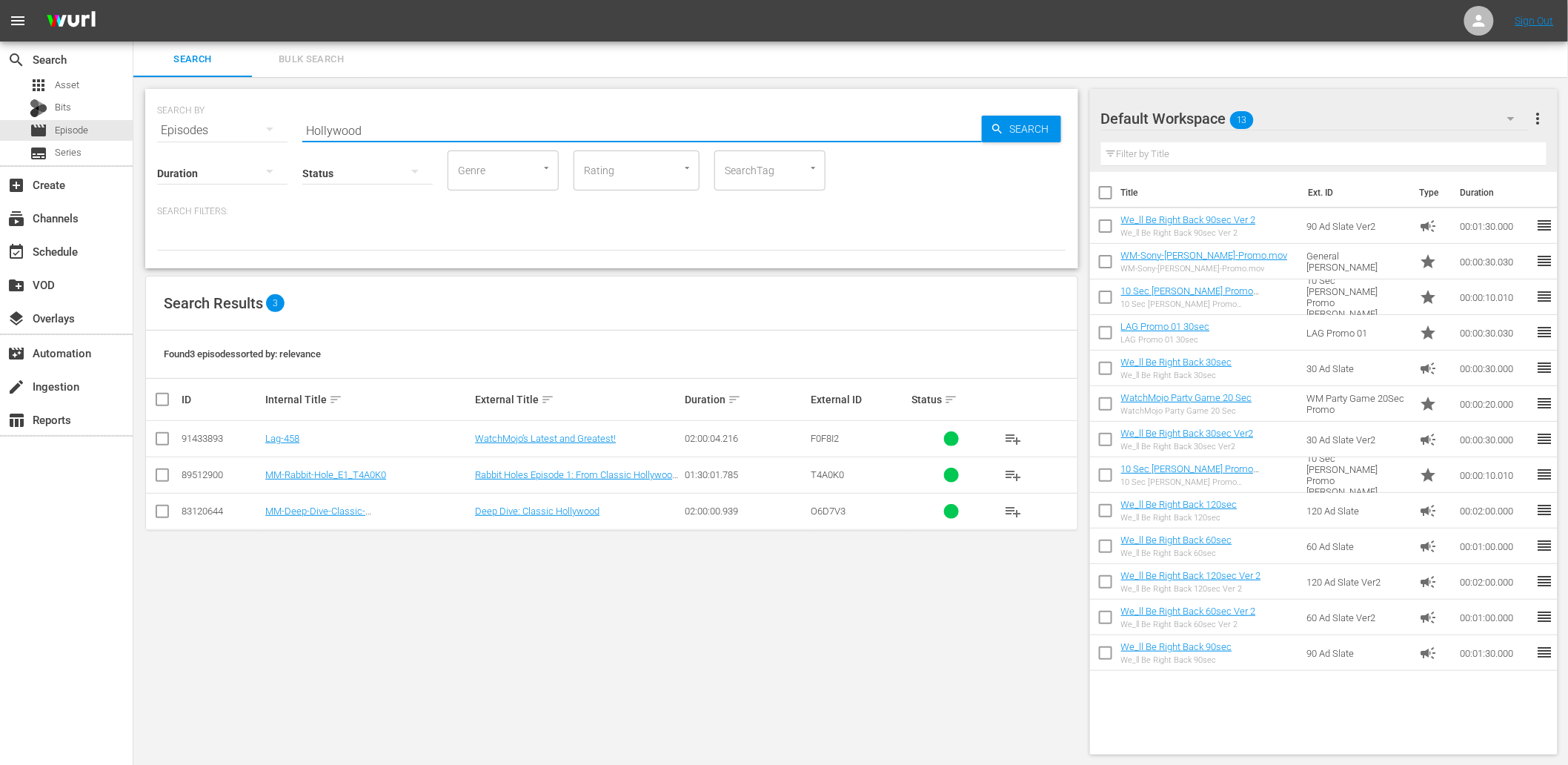
drag, startPoint x: 388, startPoint y: 123, endPoint x: 234, endPoint y: 105, distance: 155.0
click at [234, 105] on div "SEARCH BY Search By Episodes Search ID, Title, Description, Keywords, or Catego…" at bounding box center [612, 121] width 909 height 53
paste input "WM-Deep-Dive-Superman_Dive149_K1J2L9"
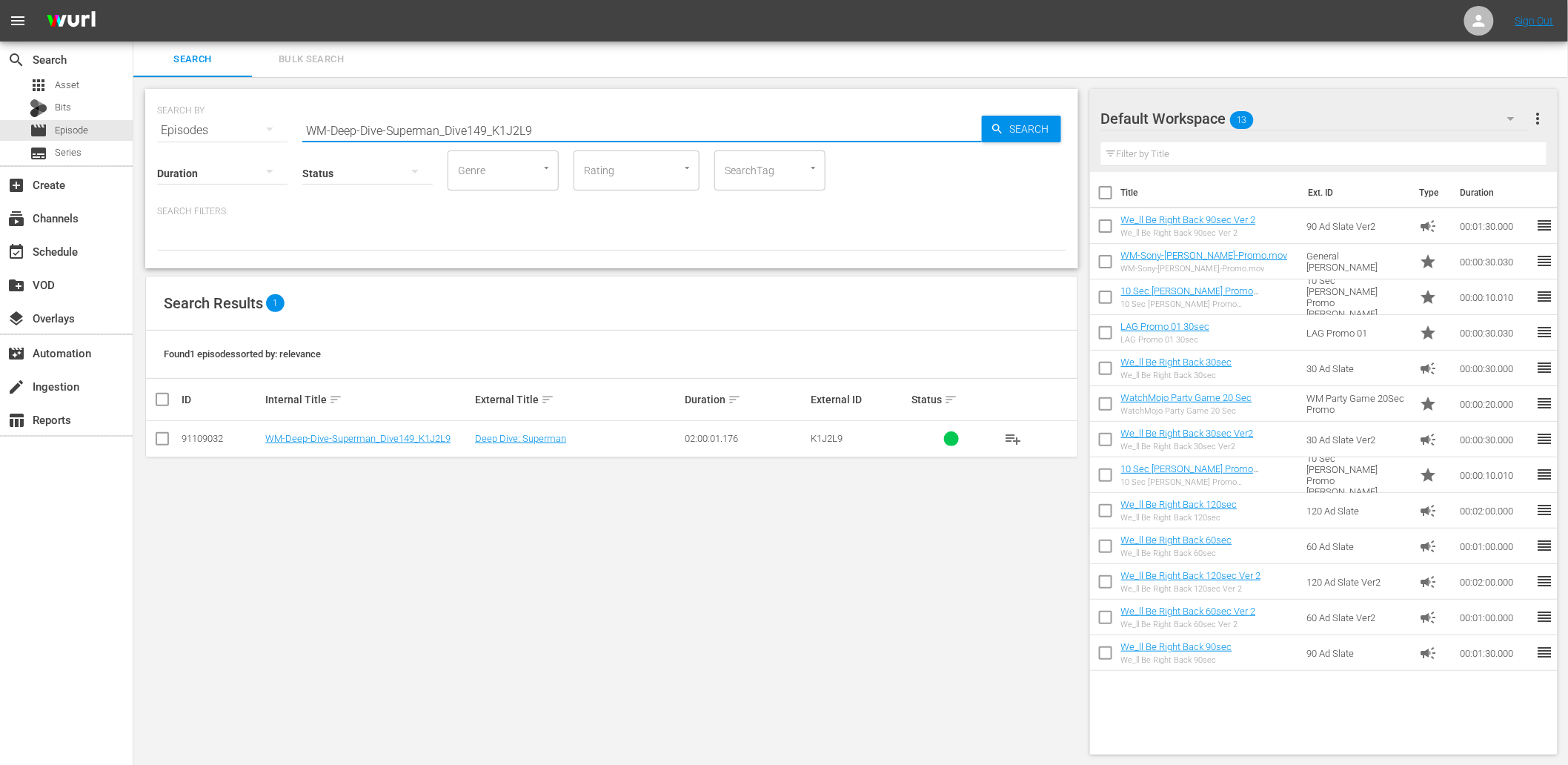
drag, startPoint x: 344, startPoint y: 127, endPoint x: 158, endPoint y: 114, distance: 186.5
click at [157, 114] on div "SEARCH BY Search By Episodes Search ID, Title, Description, Keywords, or Catego…" at bounding box center [612, 121] width 909 height 53
paste input "Disturbing"
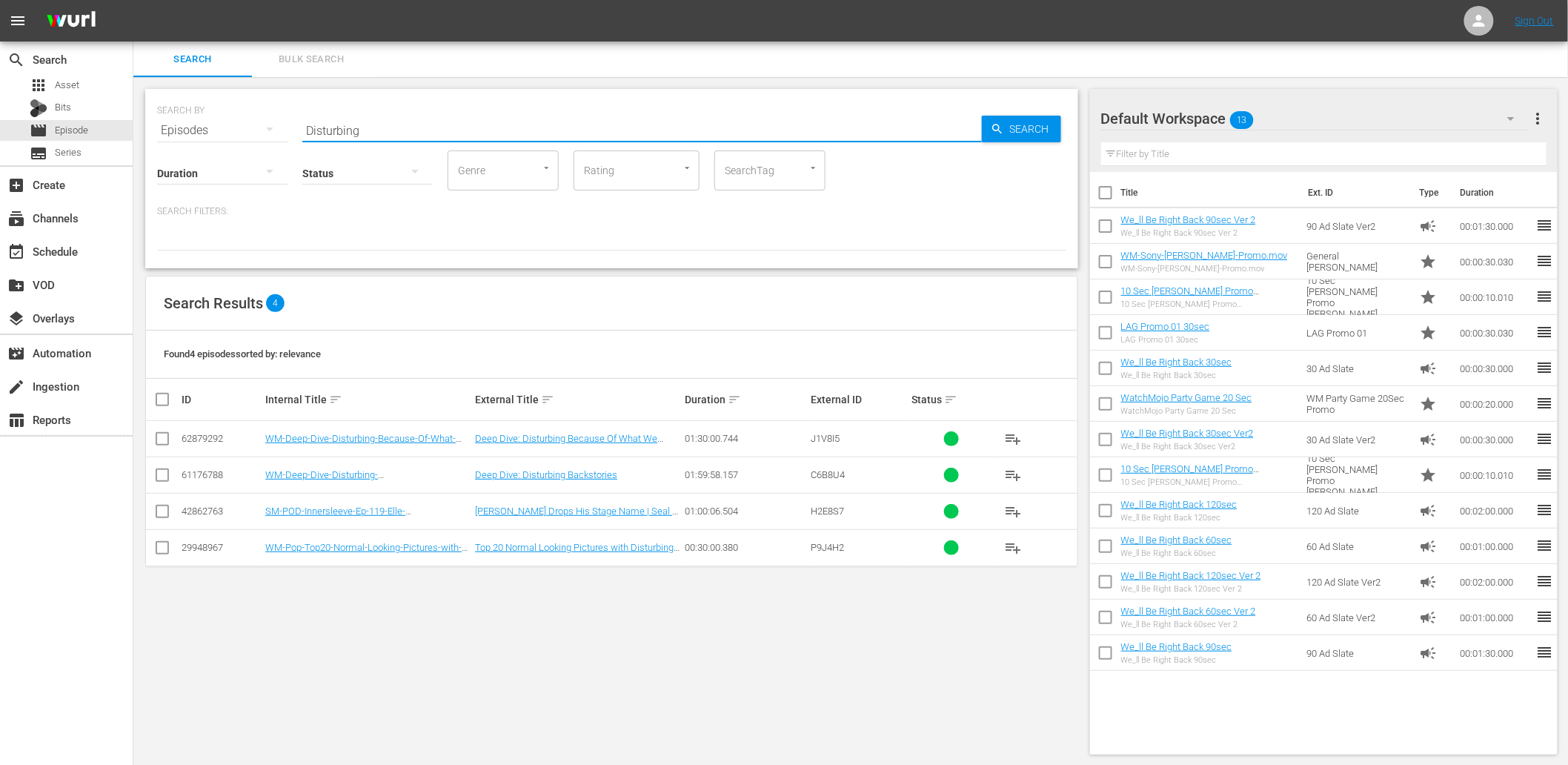
drag, startPoint x: 278, startPoint y: 124, endPoint x: 230, endPoint y: 123, distance: 48.0
click at [230, 123] on div "SEARCH BY Search By Episodes Search ID, Title, Description, Keywords, or Catego…" at bounding box center [612, 121] width 909 height 53
paste input "Music"
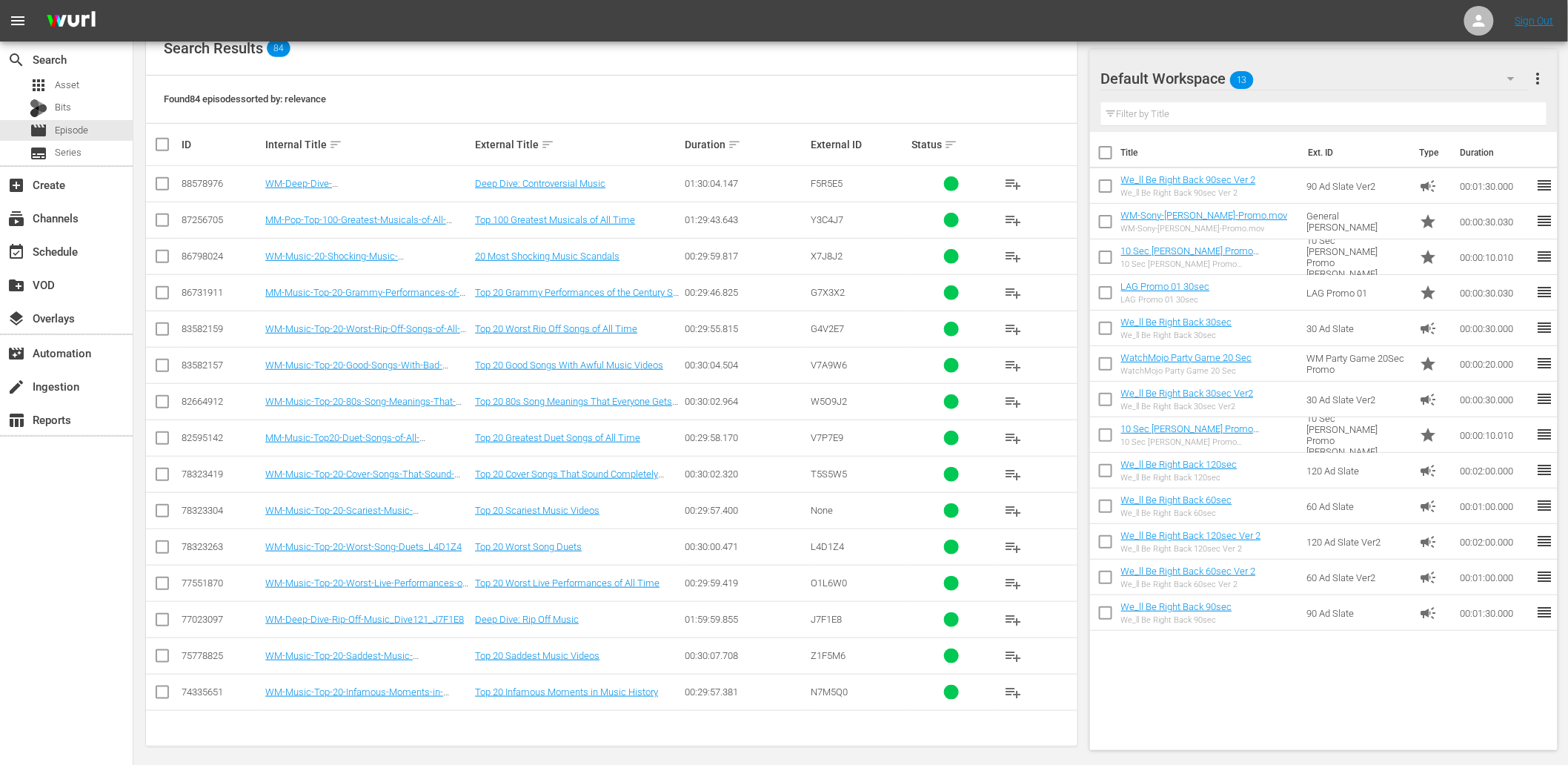
scroll to position [264, 0]
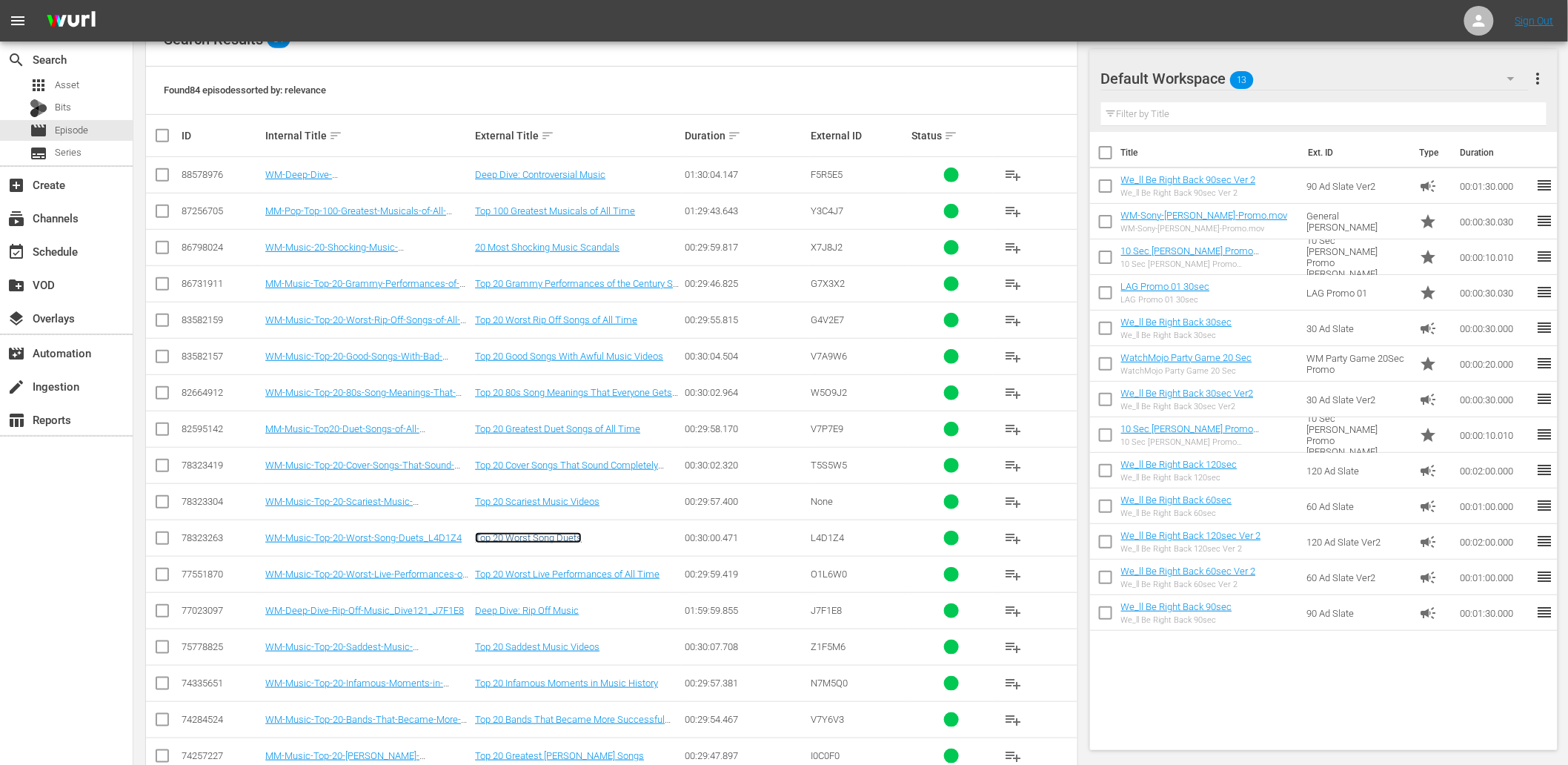
click at [554, 534] on link "Top 20 Worst Song Duets" at bounding box center [528, 538] width 107 height 11
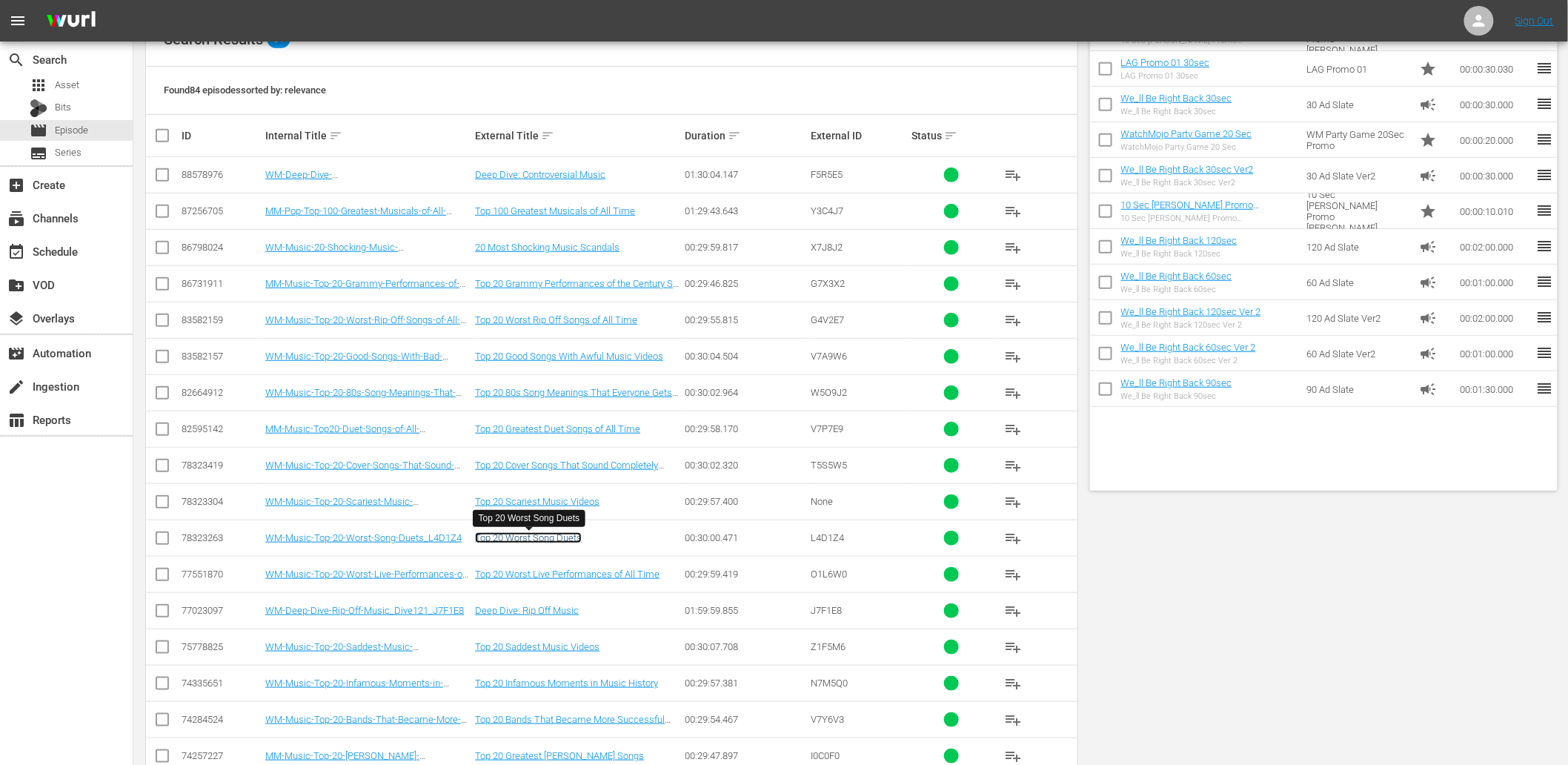
scroll to position [0, 0]
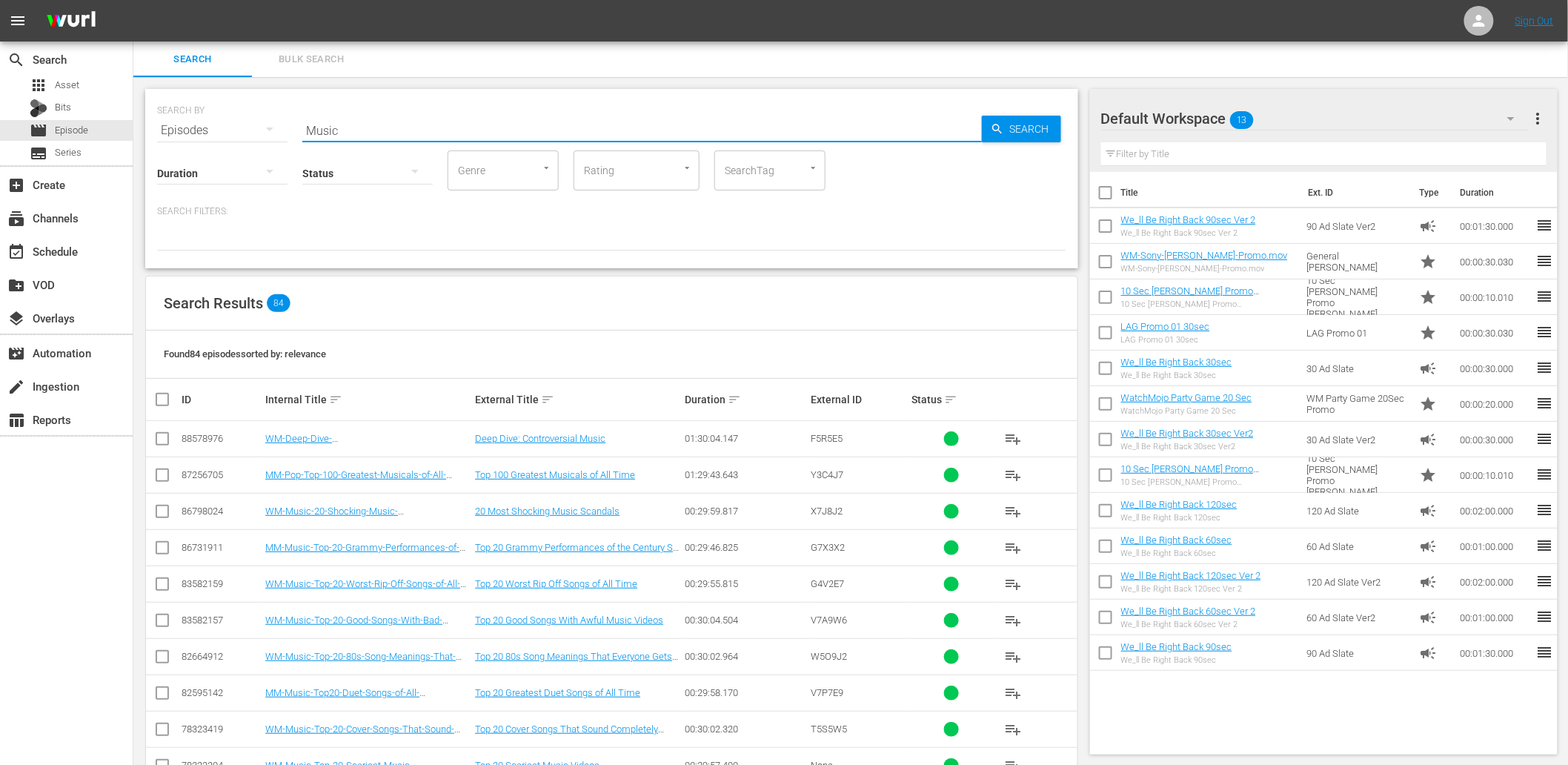
drag, startPoint x: 323, startPoint y: 126, endPoint x: 223, endPoint y: 126, distance: 100.0
click at [223, 122] on div "SEARCH BY Search By Episodes Search ID, Title, Description, Keywords, or Catego…" at bounding box center [612, 121] width 909 height 53
paste input "Behind"
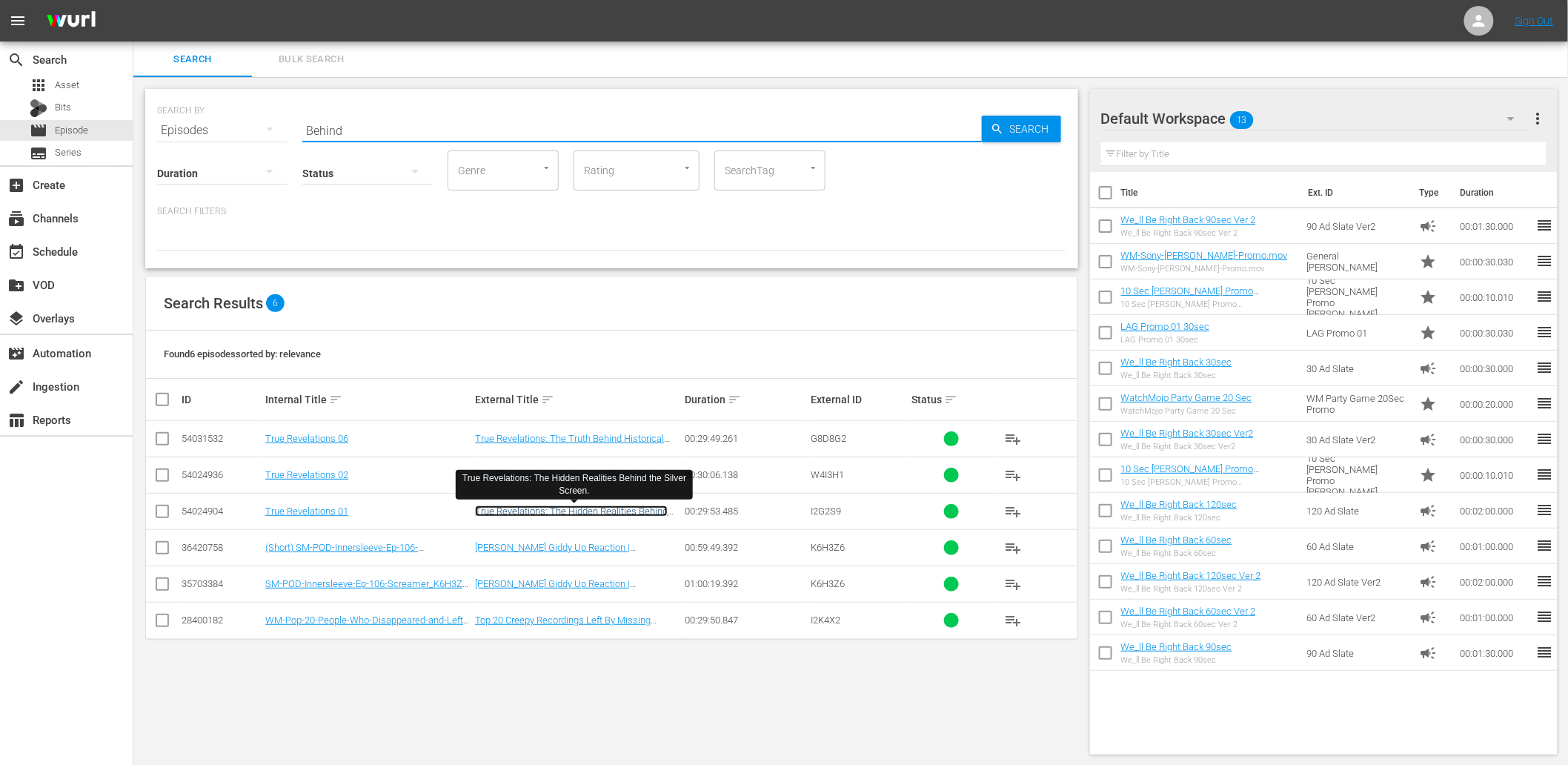
click at [621, 509] on link "True Revelations: The Hidden Realities Behind the Silver Screen." at bounding box center [571, 517] width 193 height 22
drag, startPoint x: 324, startPoint y: 123, endPoint x: 205, endPoint y: 123, distance: 119.0
click at [205, 123] on div "SEARCH BY Search By Episodes Search ID, Title, Description, Keywords, or Catego…" at bounding box center [612, 121] width 909 height 53
paste input "Zelda"
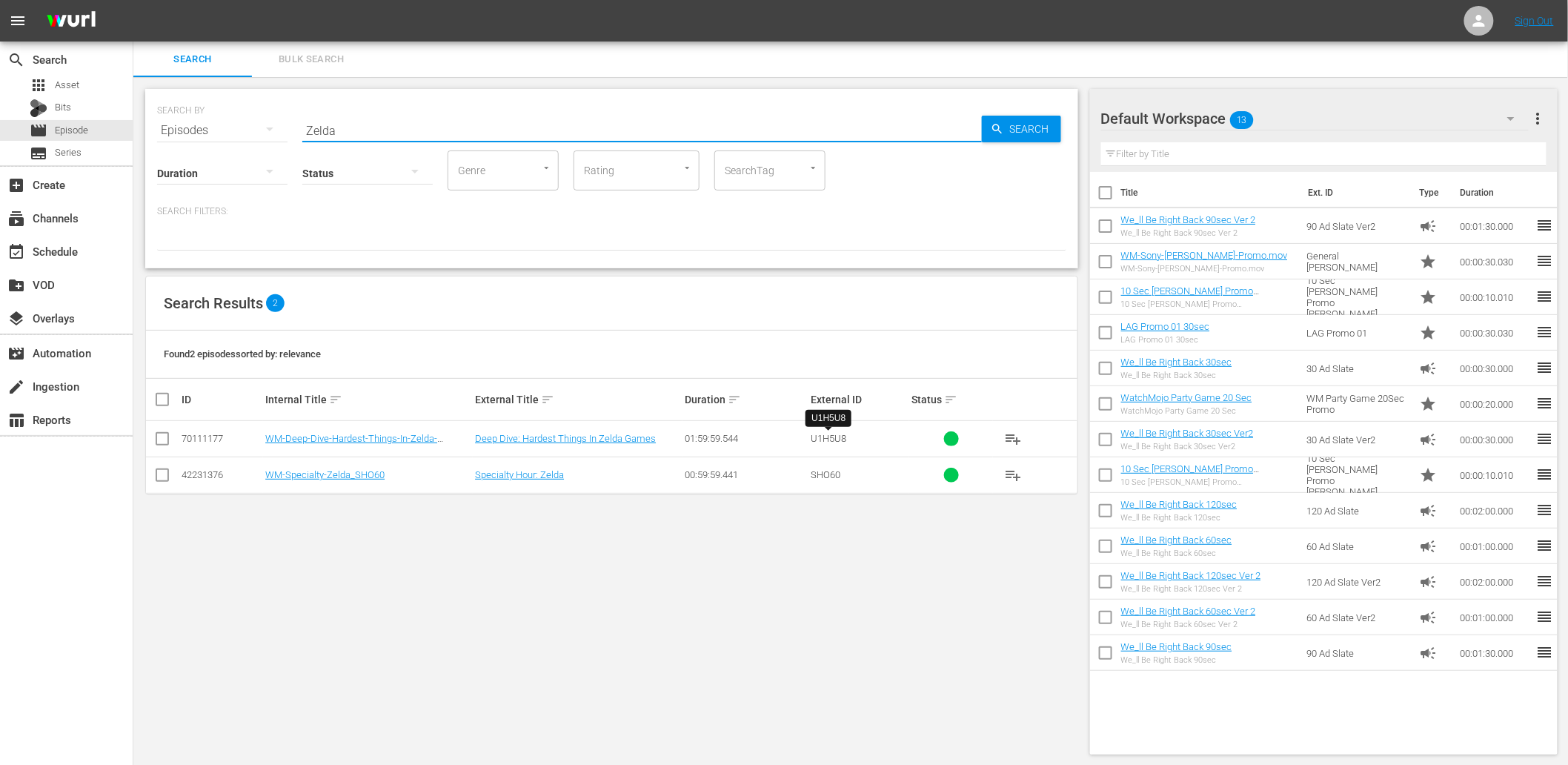
click at [827, 438] on span "U1H5U8" at bounding box center [829, 438] width 36 height 11
copy span "U1H5U8"
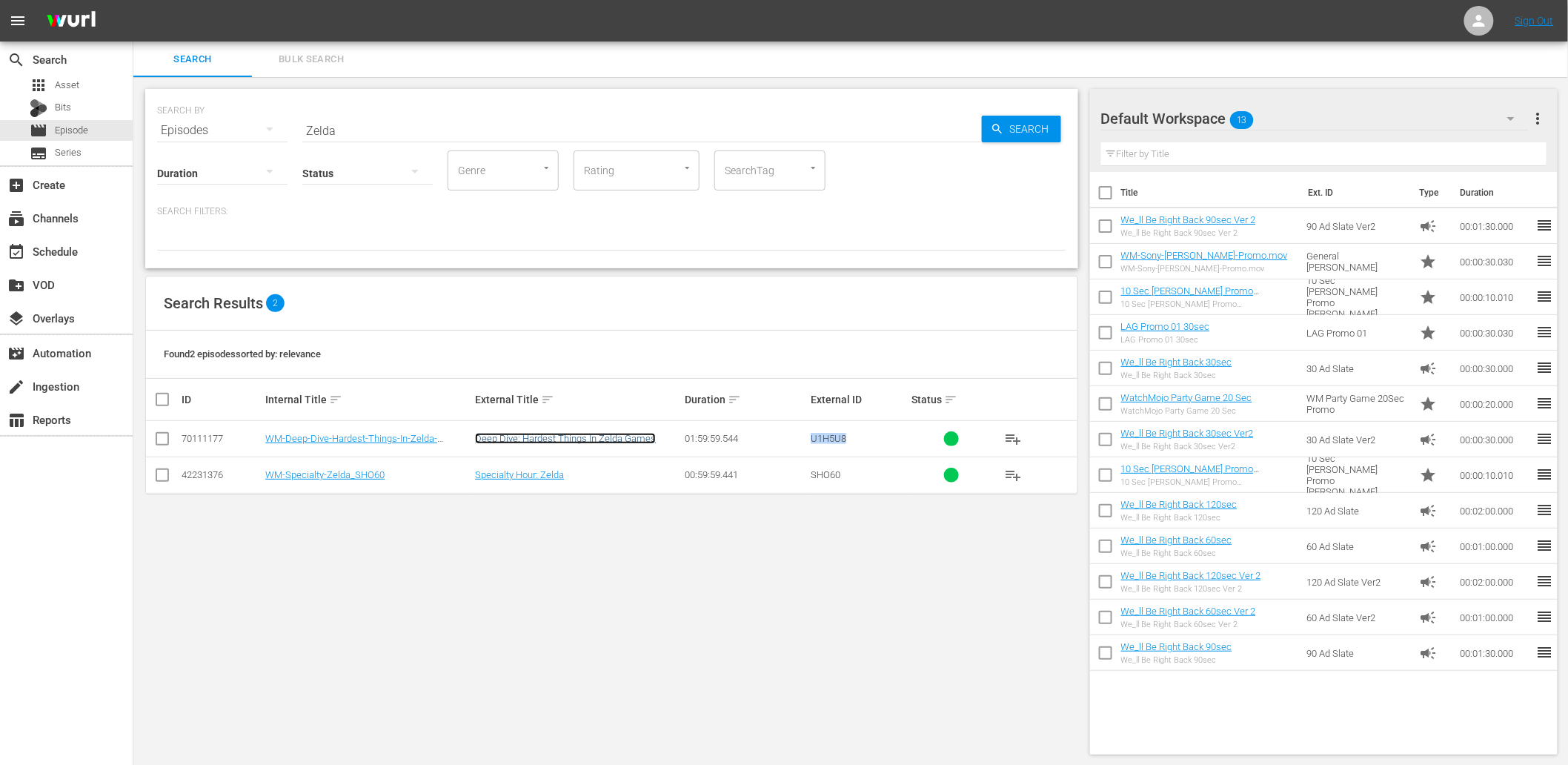
click at [502, 438] on link "Deep Dive: Hardest Things In Zelda Games" at bounding box center [565, 438] width 180 height 11
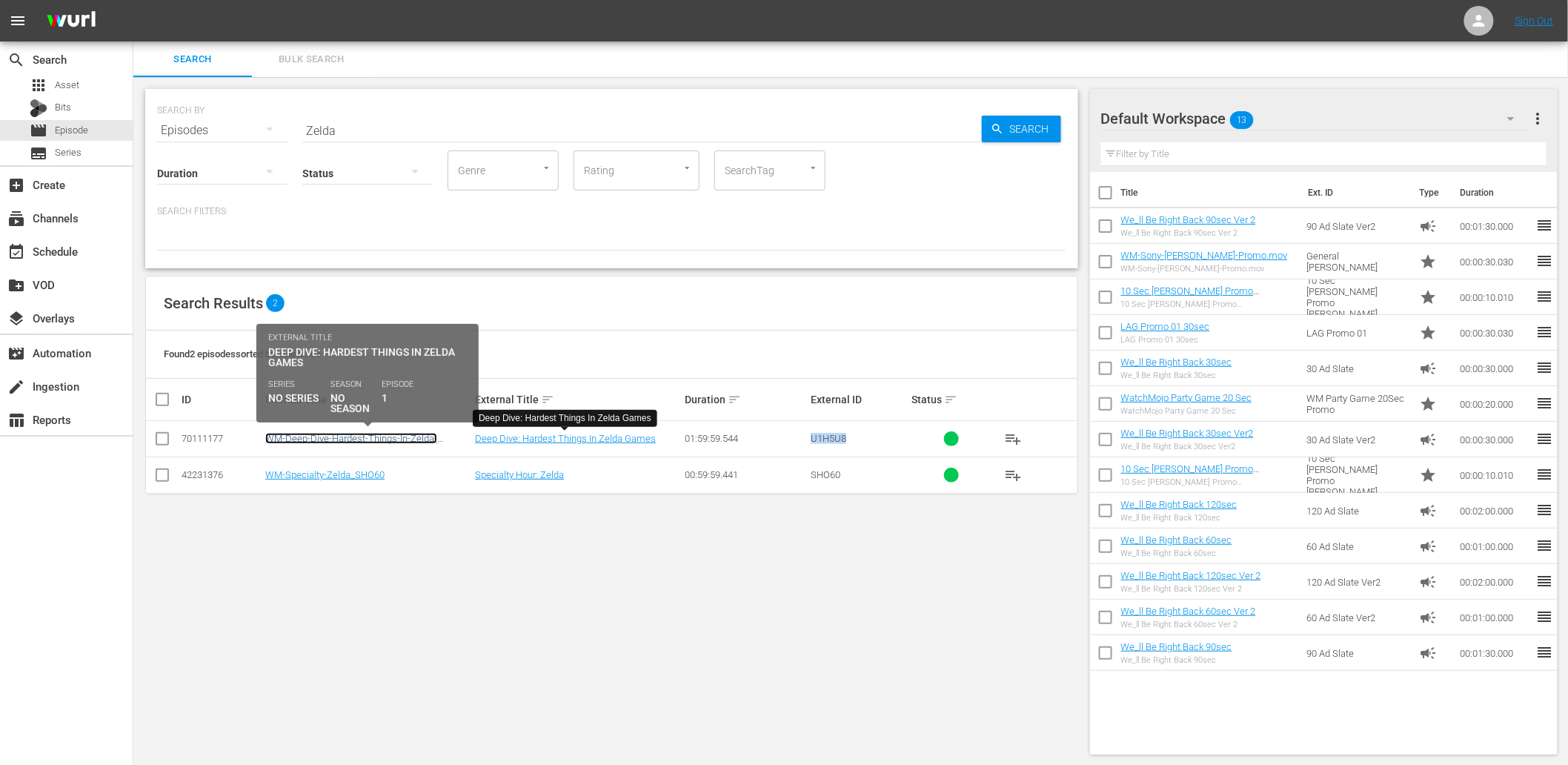
click at [379, 439] on link "WM-Deep-Dive-Hardest-Things-In-Zelda-Games_Dive104_U1H5U8" at bounding box center [352, 444] width 172 height 22
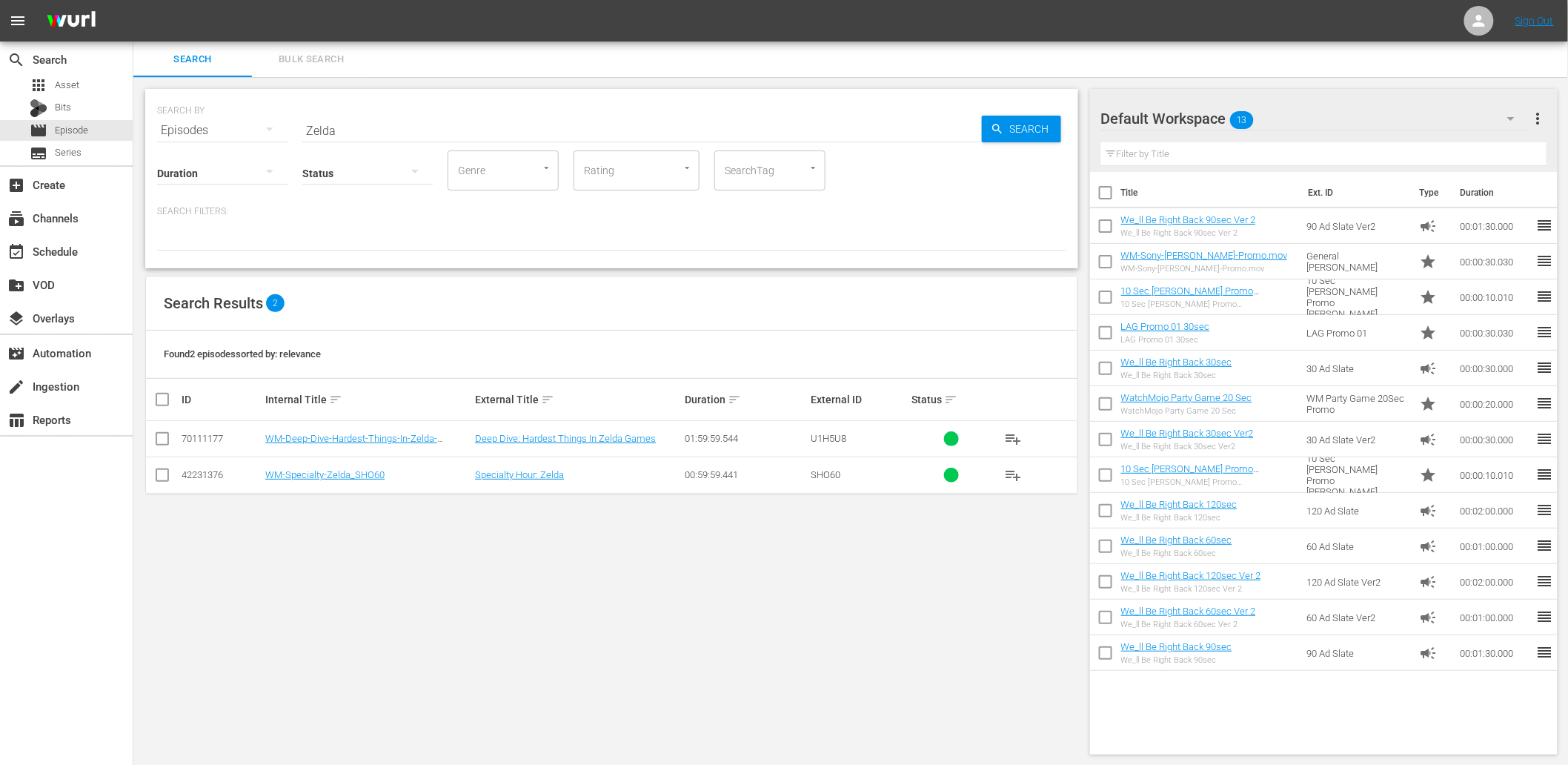
paste input "Memes"
drag, startPoint x: 223, startPoint y: 120, endPoint x: 261, endPoint y: 122, distance: 38.1
click at [230, 123] on div "SEARCH BY Search By Episodes Search ID, Title, Description, Keywords, or Catego…" at bounding box center [612, 121] width 909 height 53
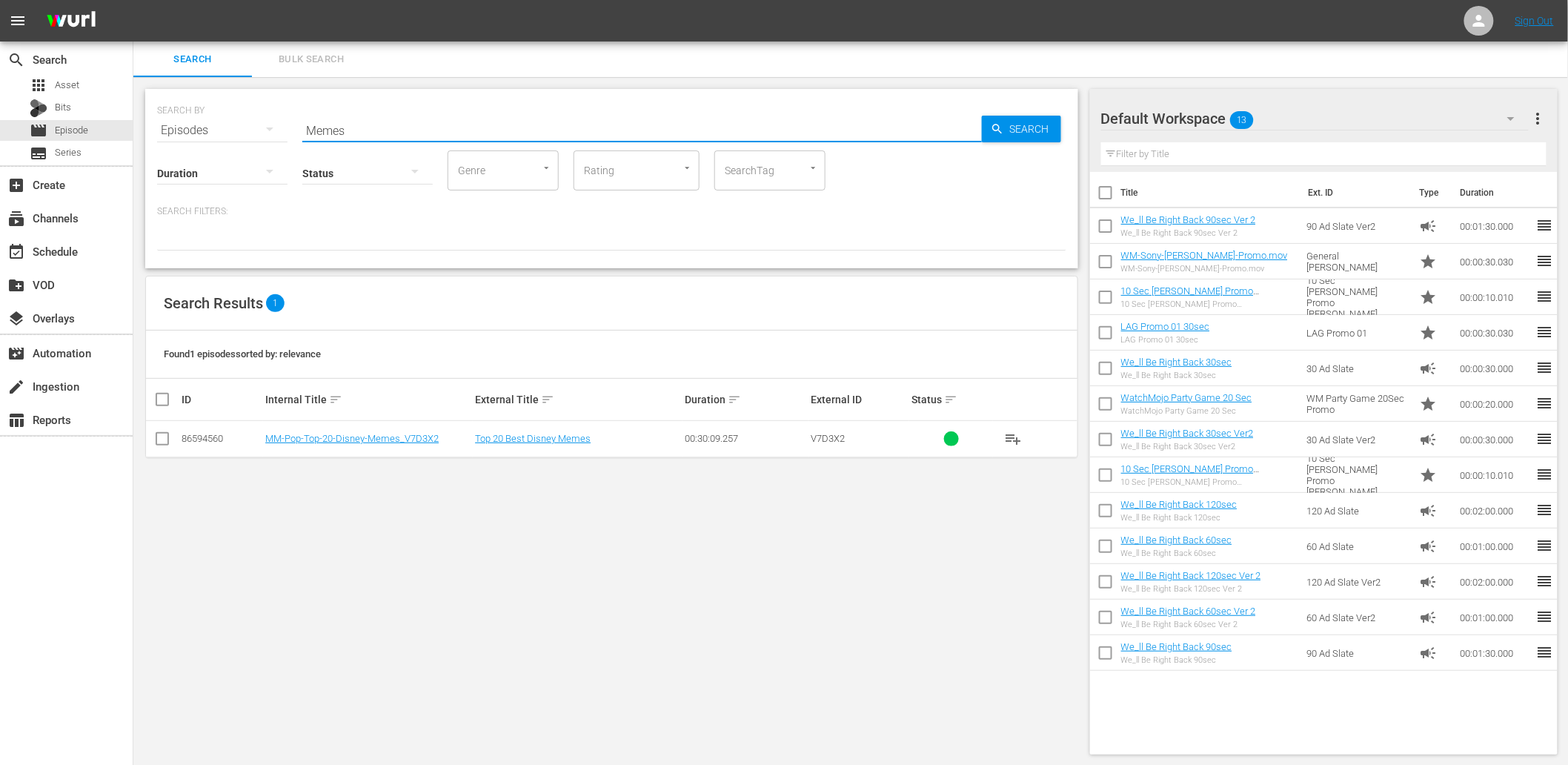
drag, startPoint x: 338, startPoint y: 121, endPoint x: 234, endPoint y: 119, distance: 104.0
click at [230, 112] on div "SEARCH BY Search By Episodes Search ID, Title, Description, Keywords, or Catego…" at bounding box center [612, 121] width 909 height 53
paste input "Sequel"
drag, startPoint x: 302, startPoint y: 127, endPoint x: 241, endPoint y: 135, distance: 61.5
click at [238, 127] on div "SEARCH BY Search By Episodes Search ID, Title, Description, Keywords, or Catego…" at bounding box center [612, 121] width 909 height 53
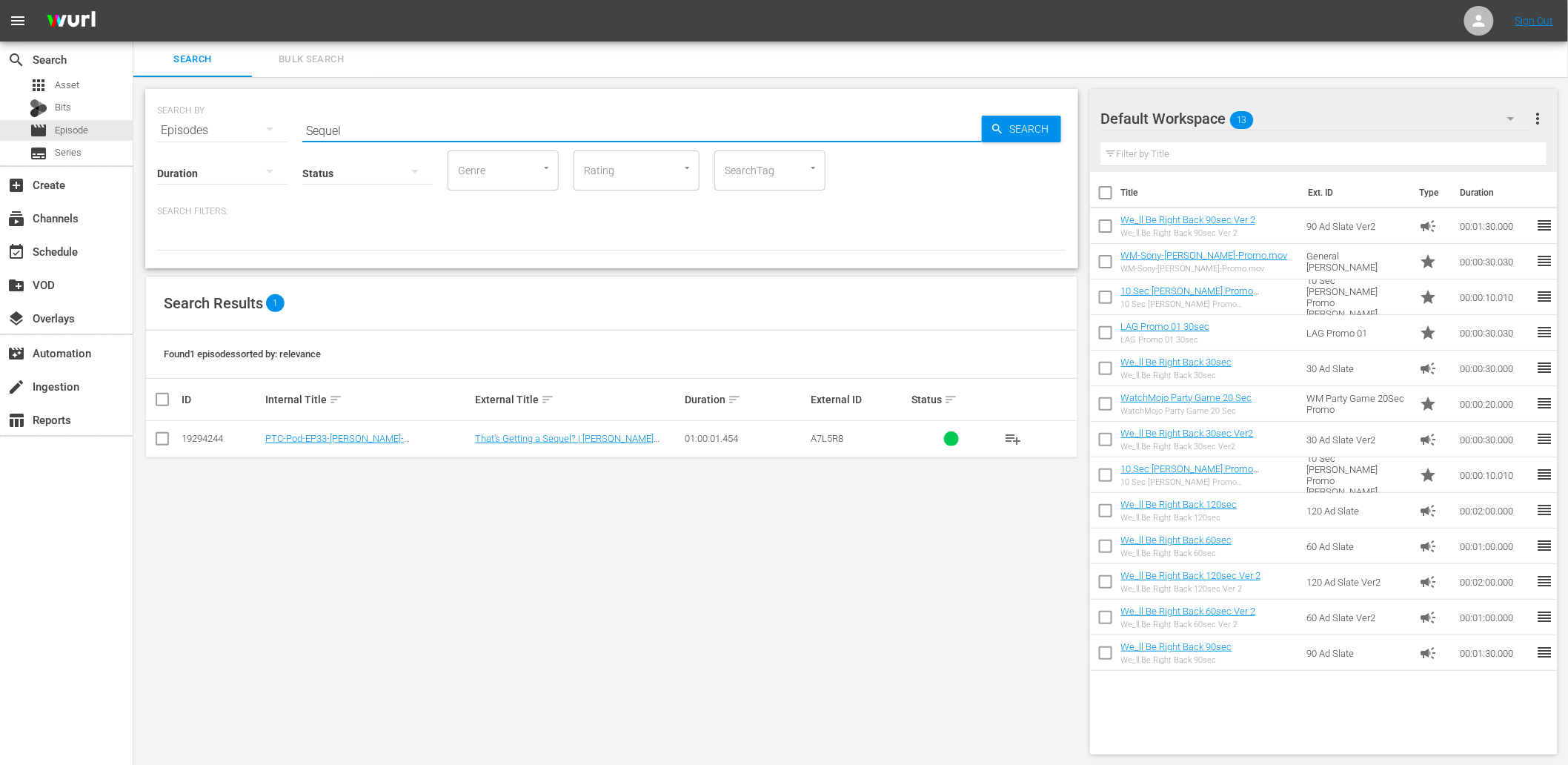
paste input "Movie"
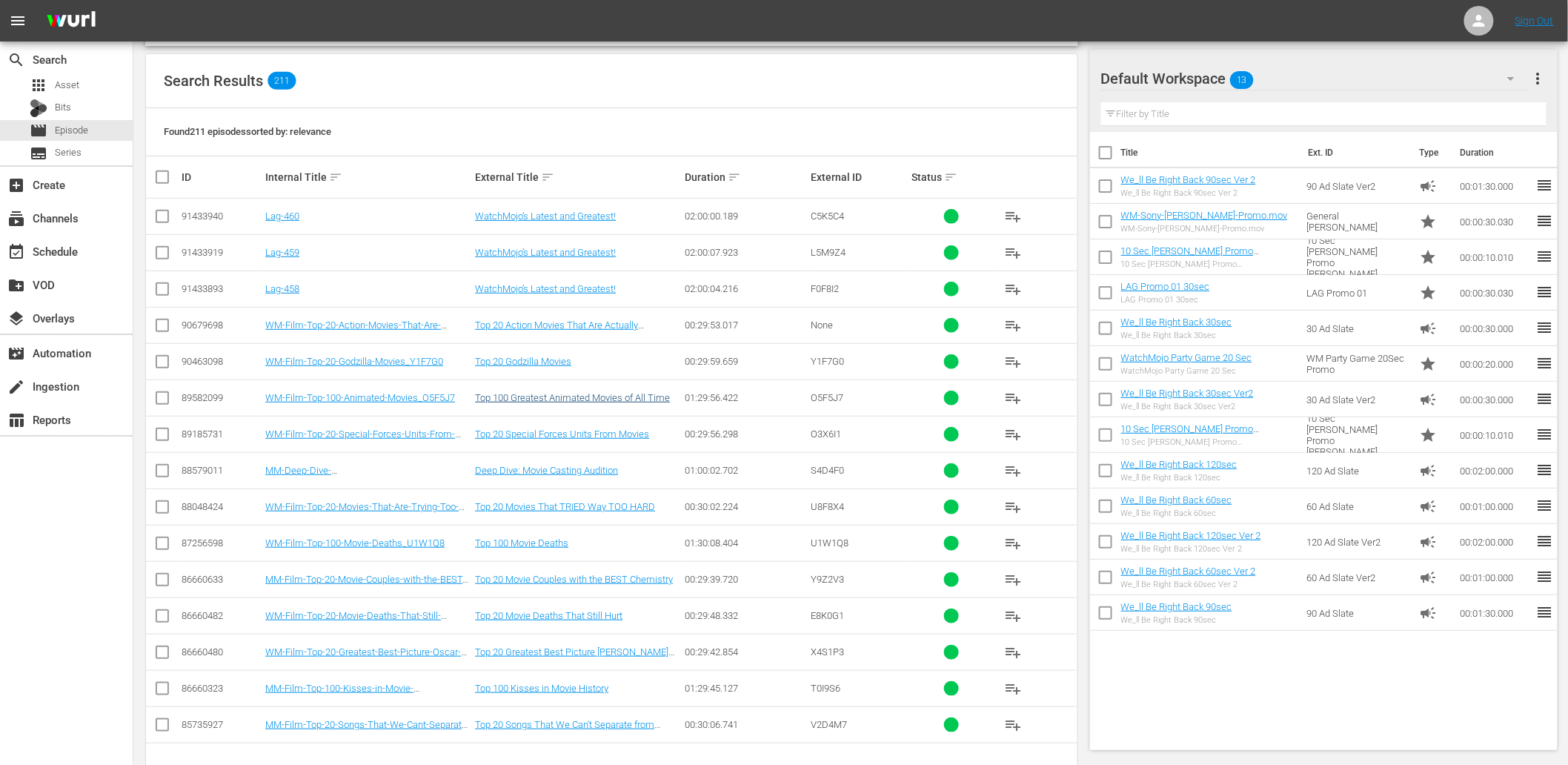
scroll to position [264, 0]
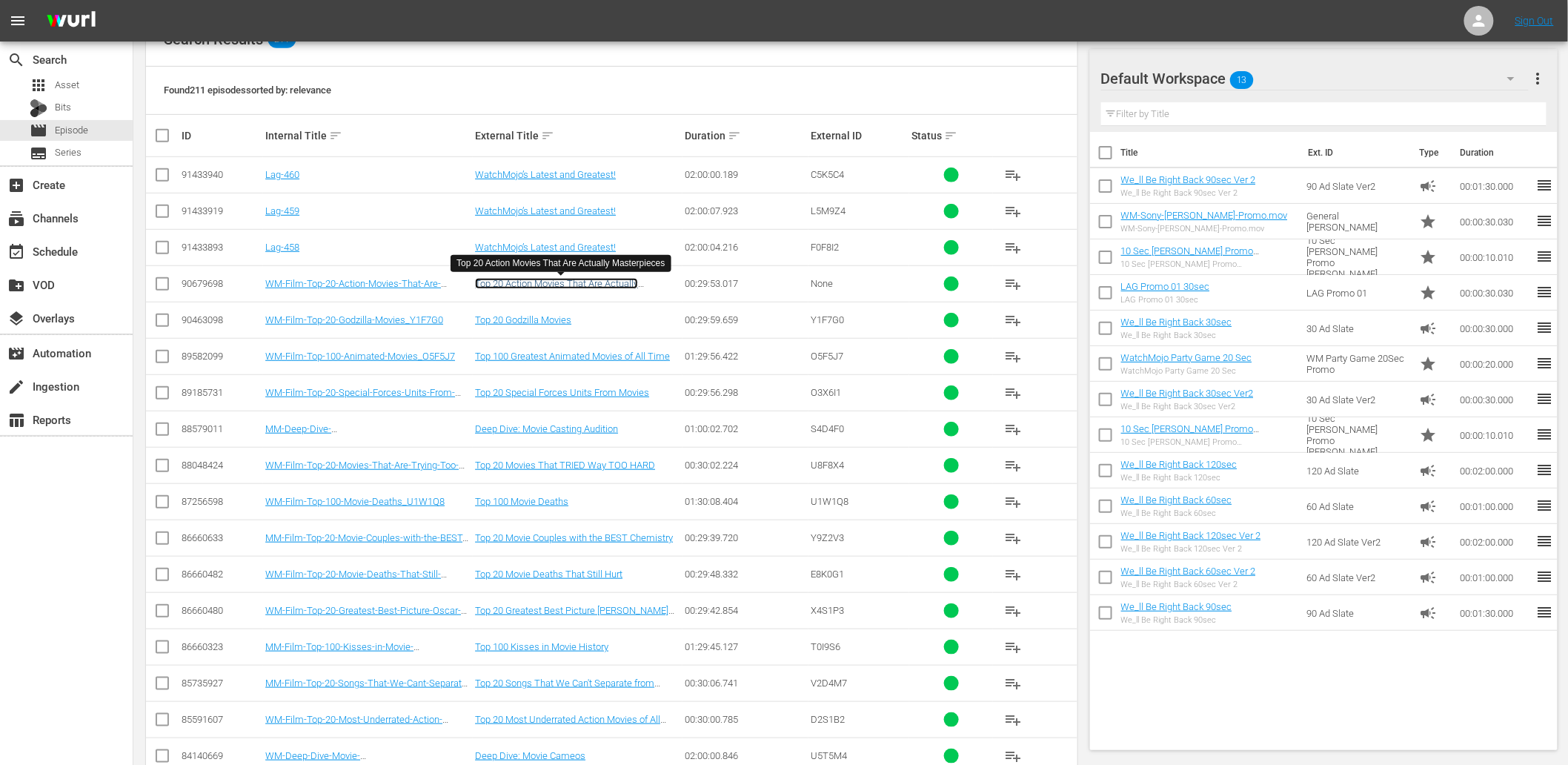
click at [593, 285] on link "Top 20 Action Movies That Are Actually Masterpieces" at bounding box center [556, 289] width 163 height 22
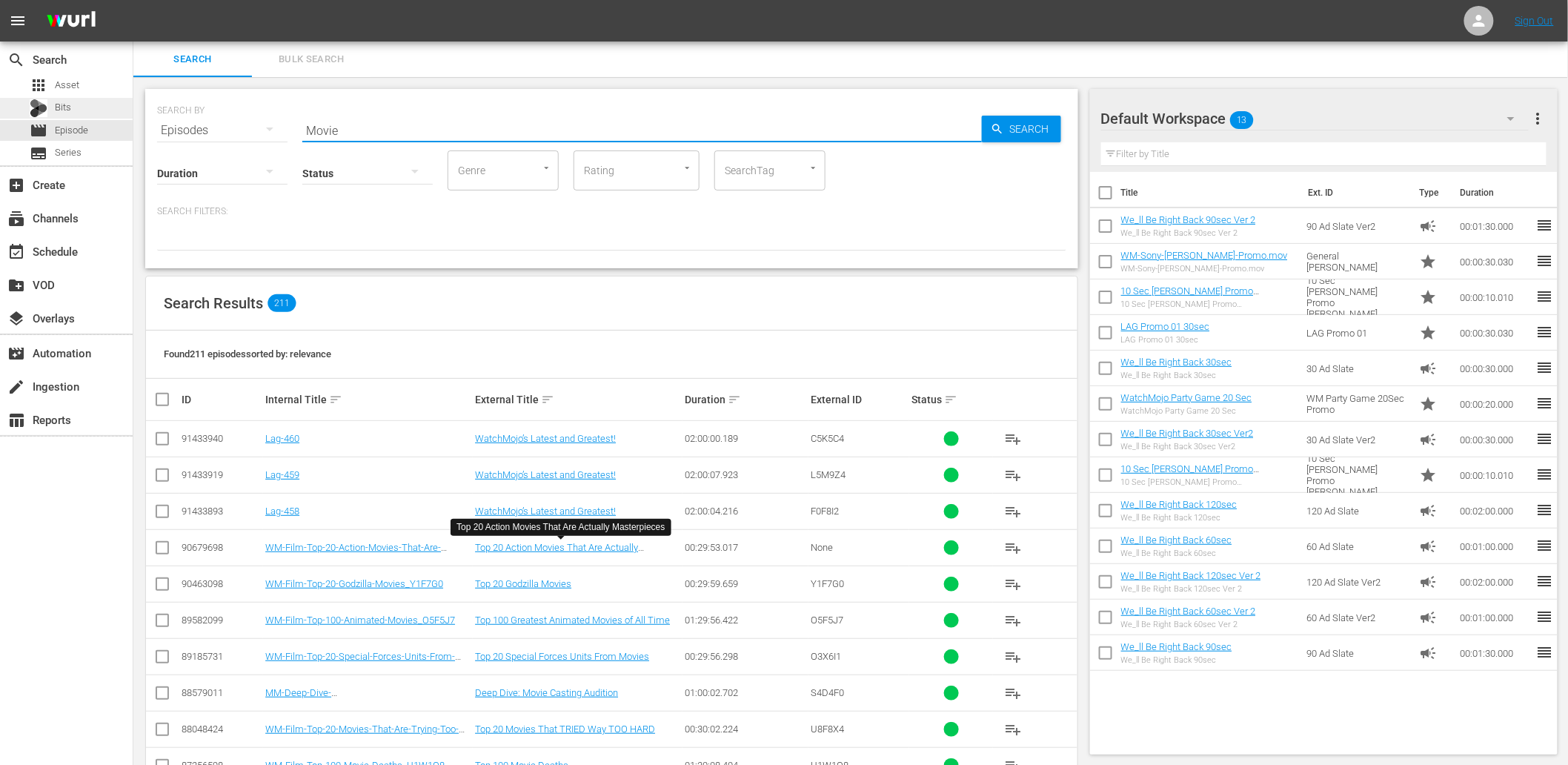
drag, startPoint x: 284, startPoint y: 122, endPoint x: 102, endPoint y: 106, distance: 182.7
click at [134, 0] on div "search Search apps Asset Bits movie Episode subtitles Series add_box Create sub…" at bounding box center [851, 0] width 1434 height 0
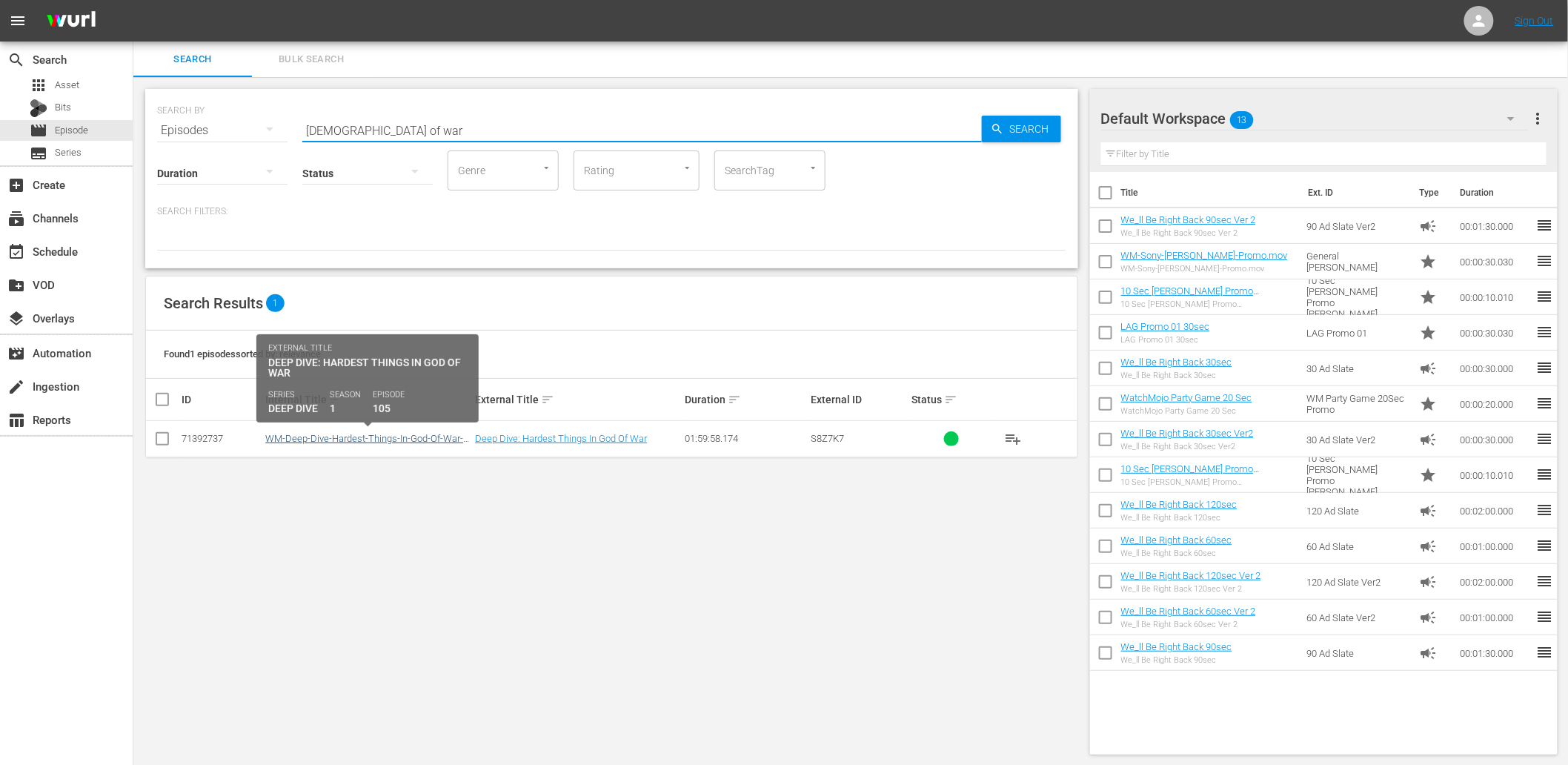
type input "God of war"
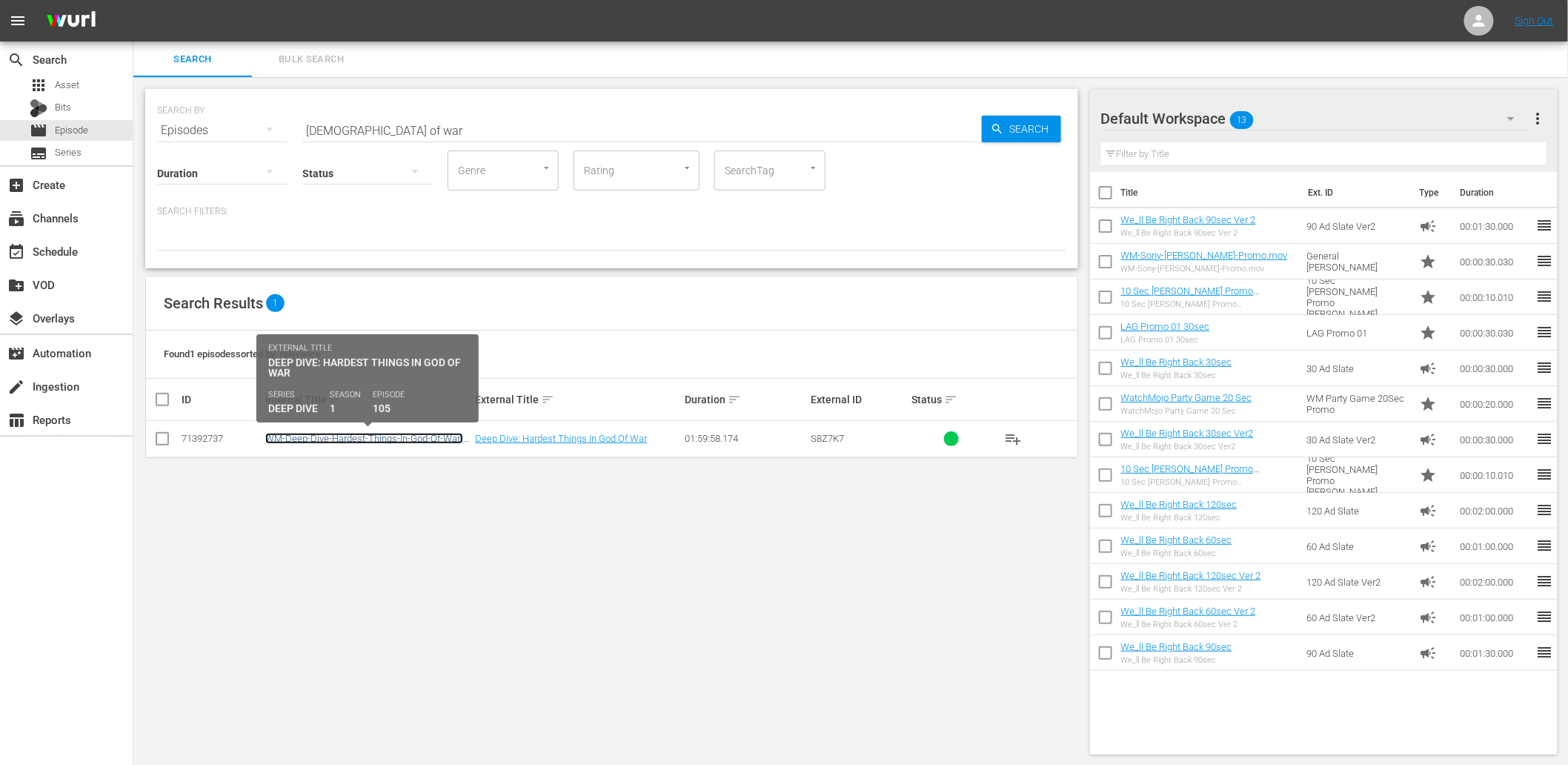
click at [343, 441] on link "WM-Deep-Dive-Hardest-Things-In-God-Of-War-Games_Dive105_S8Z7K7" at bounding box center [364, 444] width 198 height 22
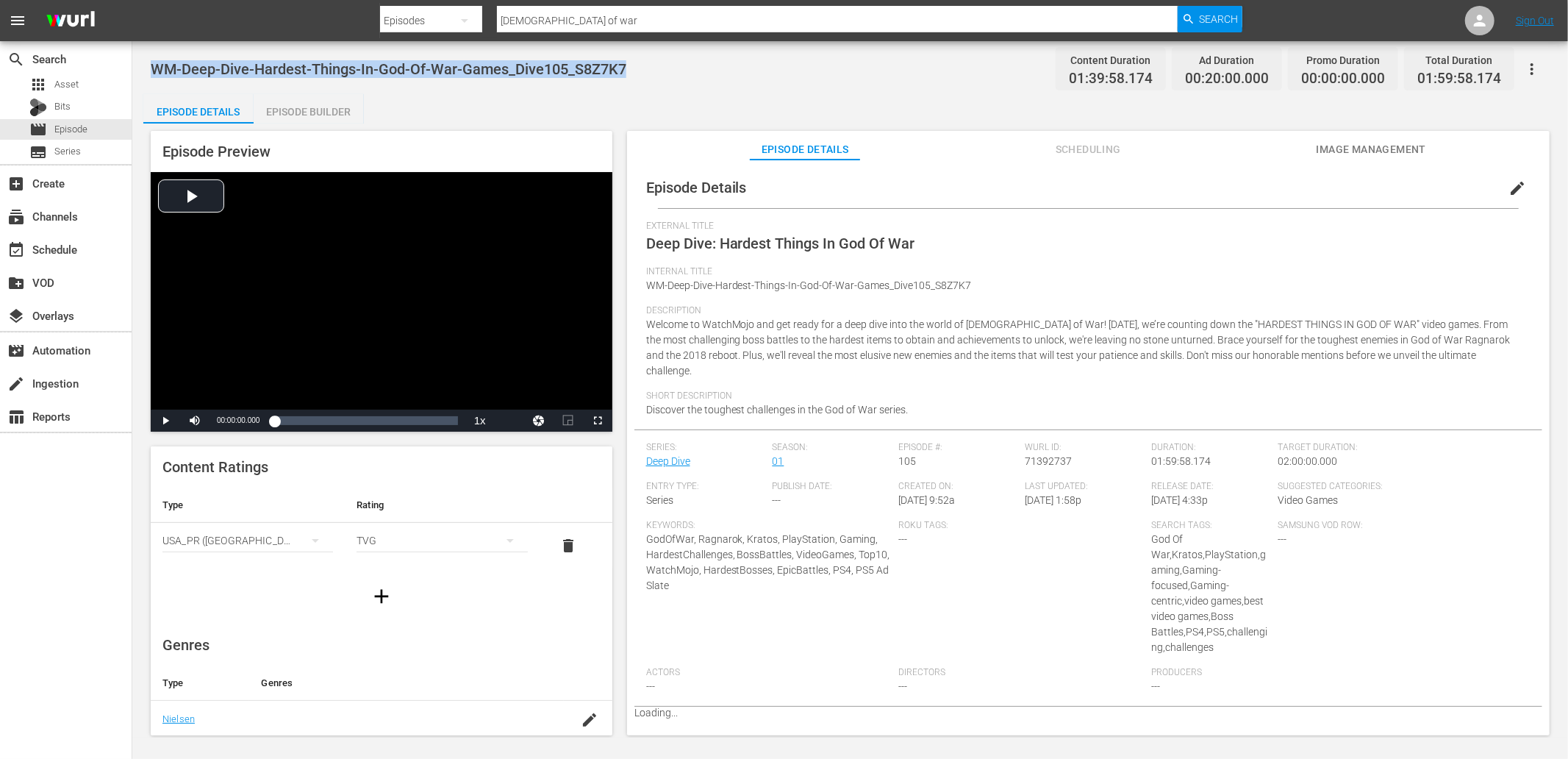
drag, startPoint x: 638, startPoint y: 64, endPoint x: 152, endPoint y: 60, distance: 486.0
click at [138, 56] on div "WM-Deep-Dive-Hardest-Things-In-God-Of-War-Games_Dive105_S8Z7K7 Content Duration…" at bounding box center [850, 389] width 1435 height 696
copy span "WM-Deep-Dive-Hardest-Things-In-God-Of-War-Games_Dive105_S8Z7K7"
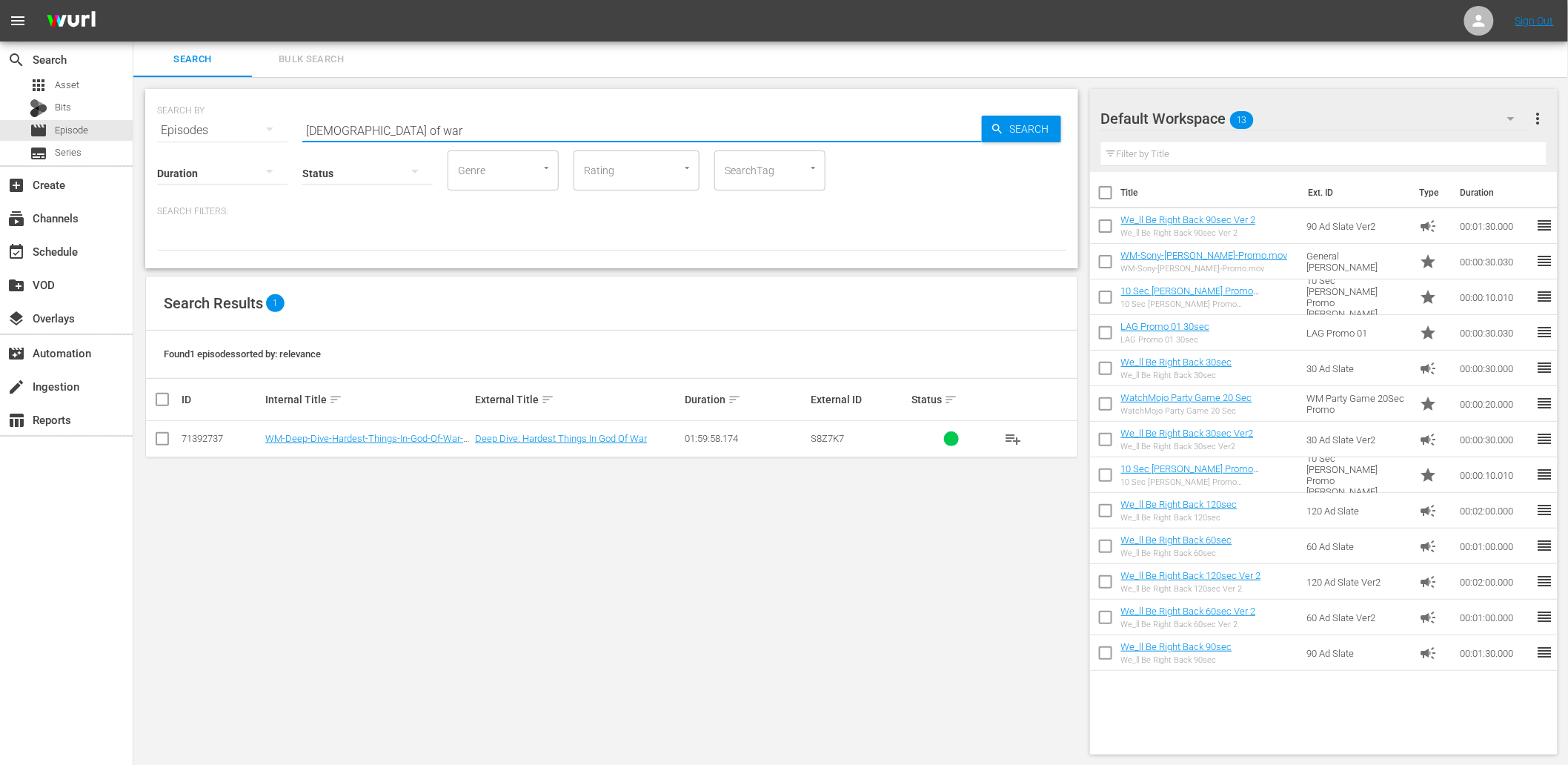
drag, startPoint x: 223, startPoint y: 109, endPoint x: 160, endPoint y: 108, distance: 63.0
click at [160, 108] on div "SEARCH BY Search By Episodes Search ID, Title, Description, Keywords, or Catego…" at bounding box center [612, 121] width 909 height 53
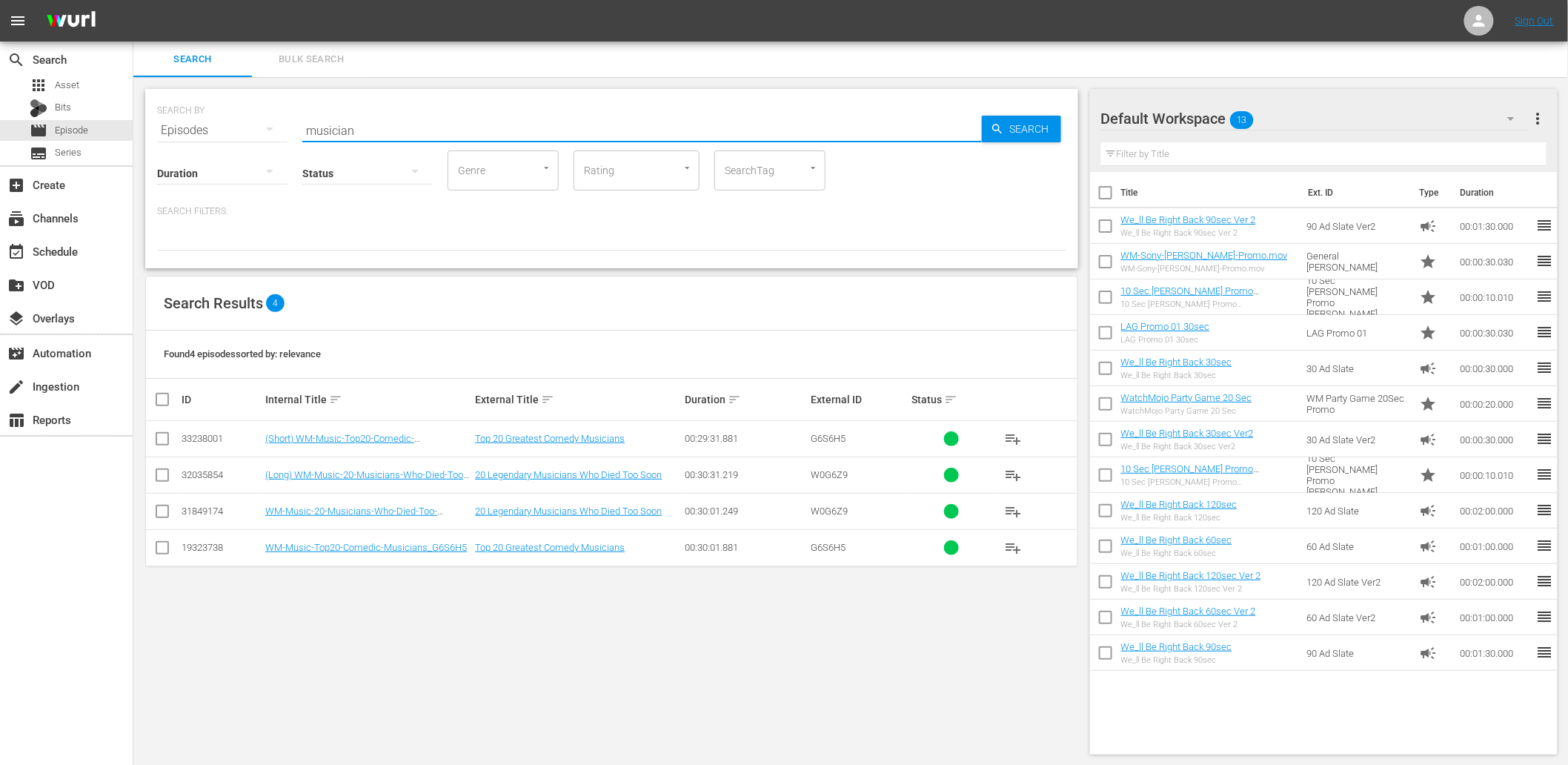
click at [468, 297] on div "Search Results 4" at bounding box center [612, 303] width 931 height 54
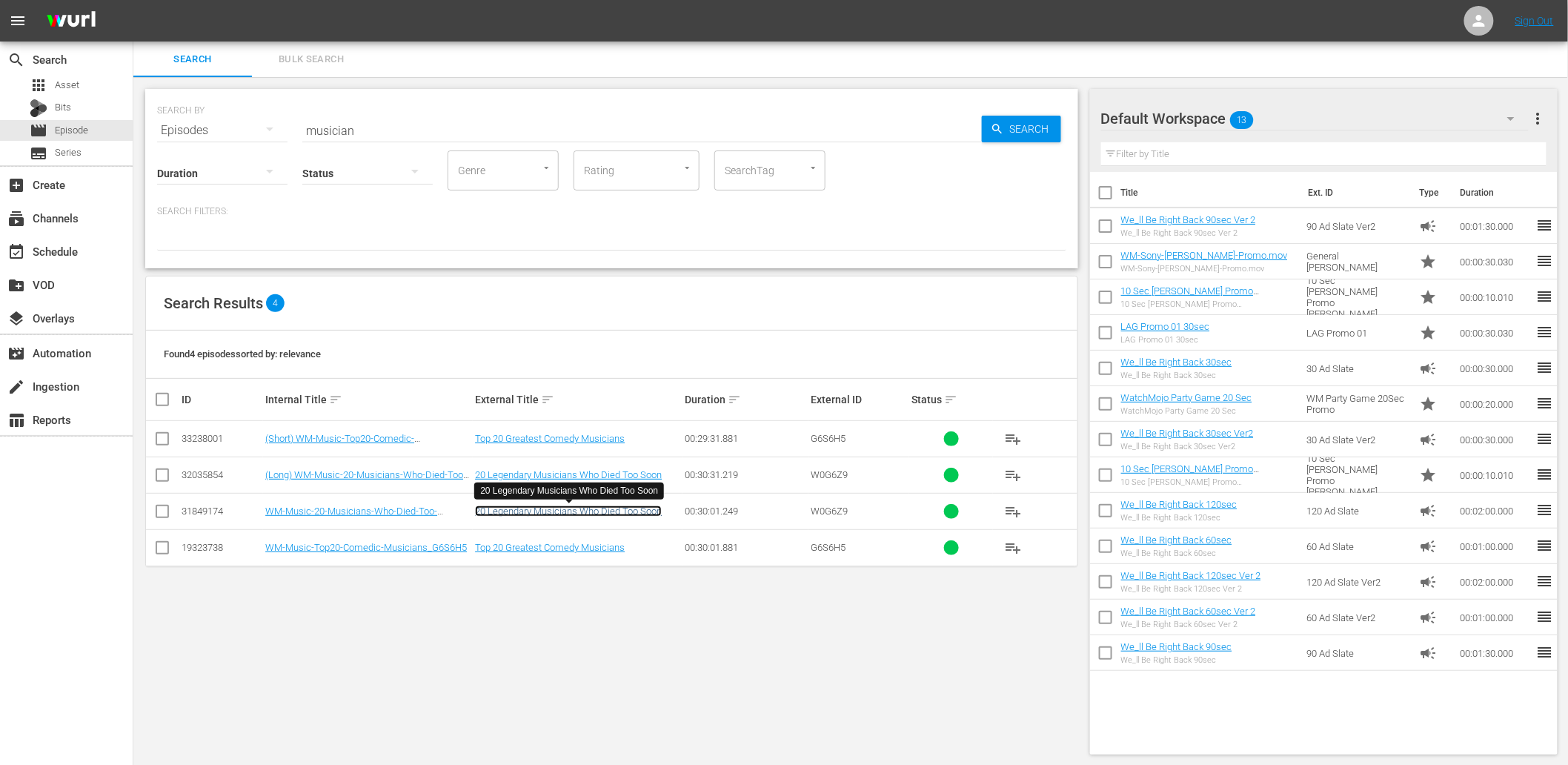
click at [559, 515] on link "20 Legendary Musicians Who Died Too Soon" at bounding box center [568, 511] width 187 height 11
click at [367, 119] on input "musician" at bounding box center [642, 130] width 680 height 36
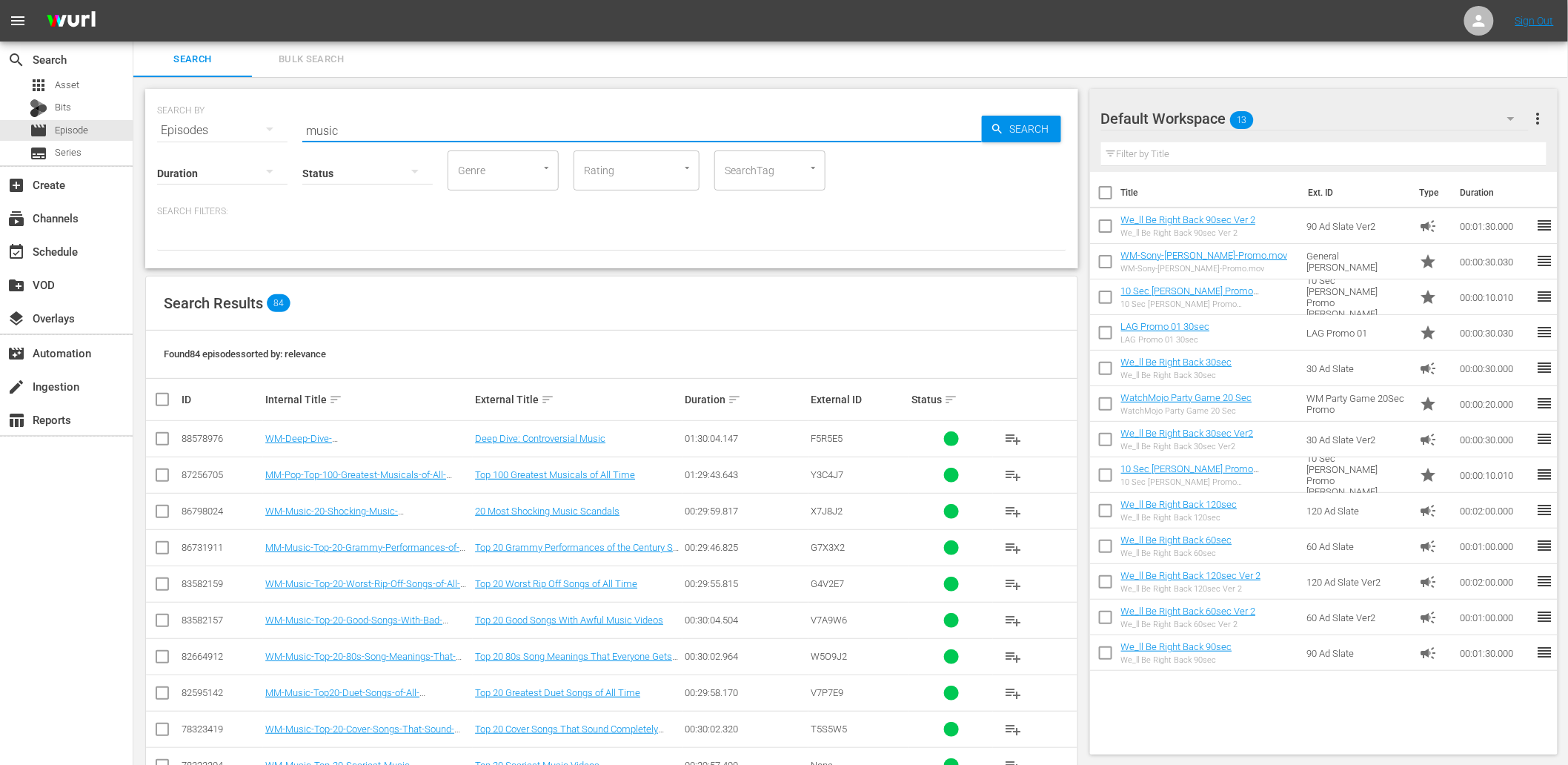
drag, startPoint x: 314, startPoint y: 119, endPoint x: 196, endPoint y: 123, distance: 118.1
click at [191, 120] on div "SEARCH BY Search By Episodes Search ID, Title, Description, Keywords, or Catego…" at bounding box center [612, 121] width 909 height 53
paste input "Pokemon"
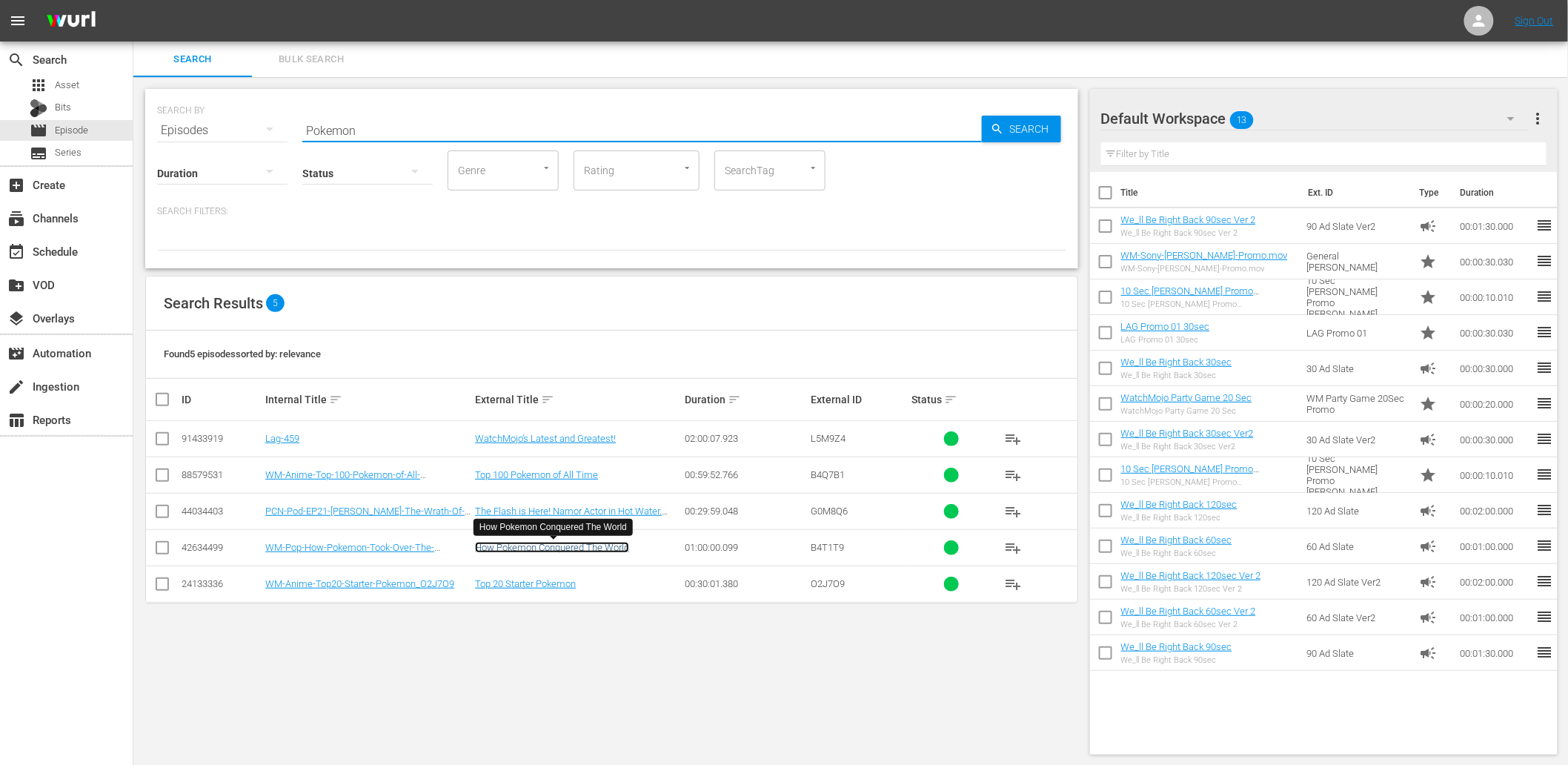
click at [523, 544] on link "How Pokemon Conquered The World" at bounding box center [552, 547] width 154 height 11
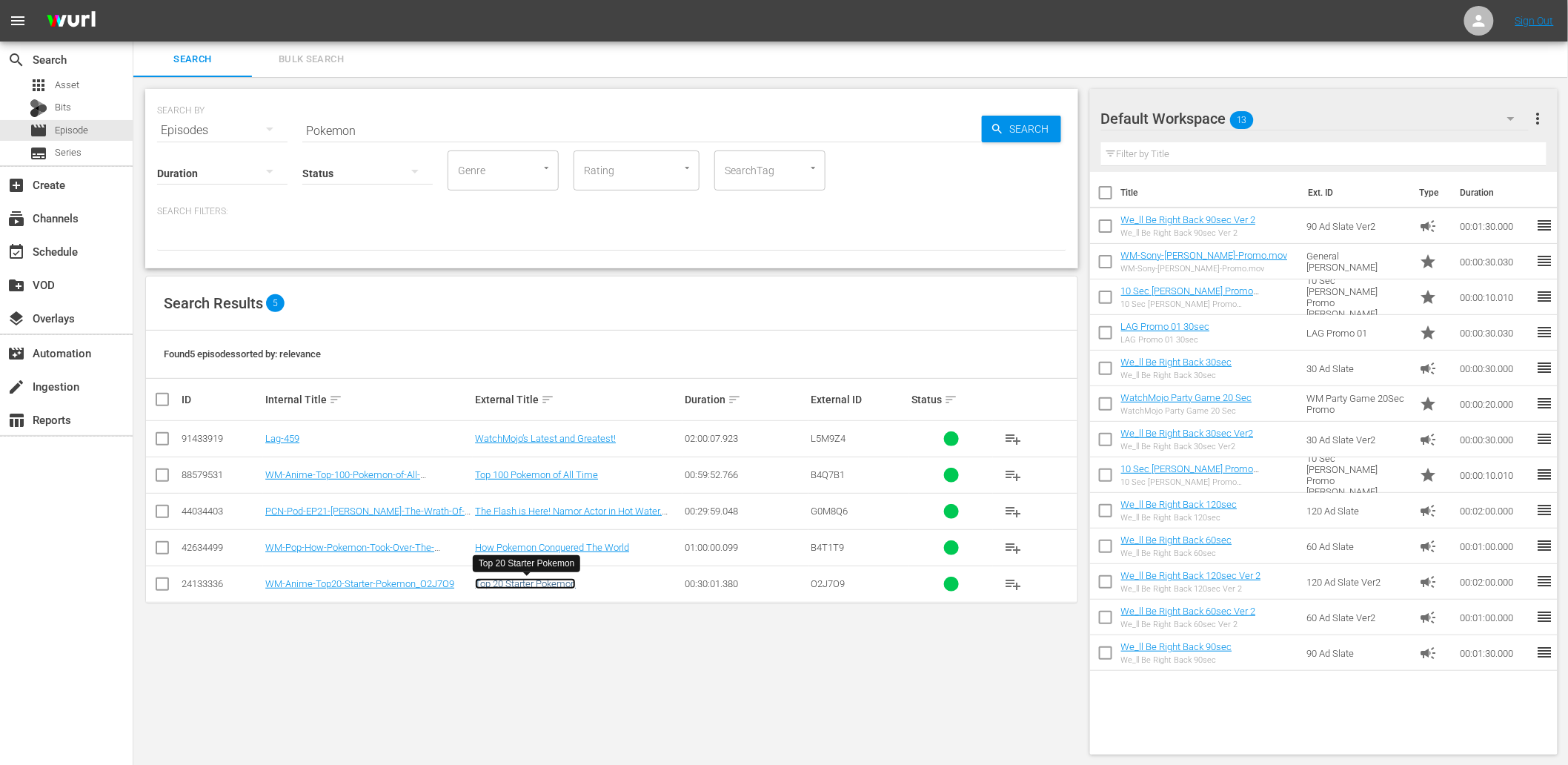
click at [524, 586] on link "Top 20 Starter Pokemon" at bounding box center [525, 584] width 101 height 11
click at [543, 477] on link "Top 100 Pokemon of All Time" at bounding box center [536, 474] width 123 height 11
drag, startPoint x: 376, startPoint y: 138, endPoint x: 364, endPoint y: 138, distance: 12.0
click at [364, 138] on div "Status" at bounding box center [367, 163] width 130 height 53
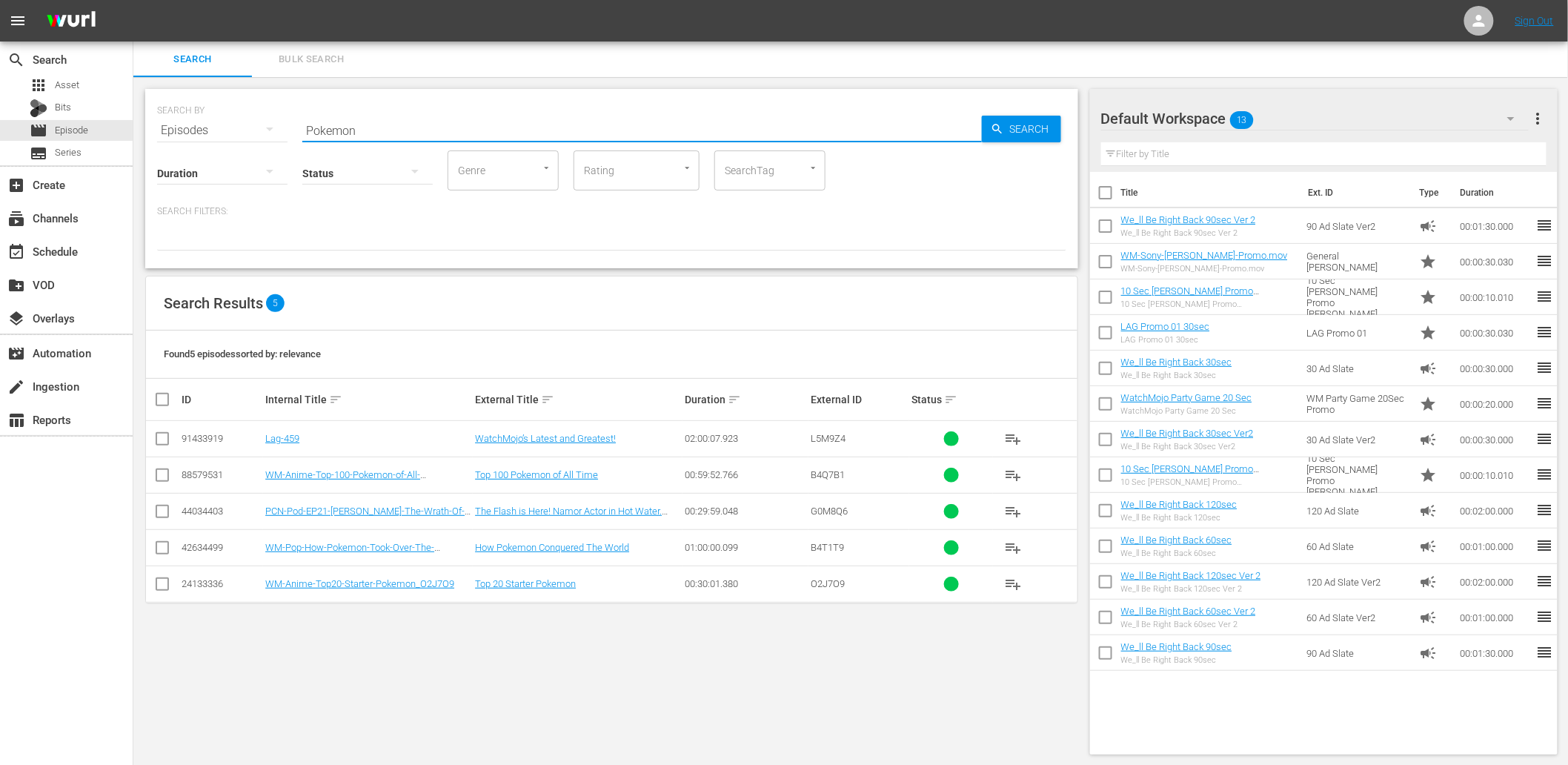
drag, startPoint x: 220, startPoint y: 104, endPoint x: 211, endPoint y: 109, distance: 10.3
click at [209, 109] on div "SEARCH BY Search By Episodes Search ID, Title, Description, Keywords, or Catego…" at bounding box center [612, 121] width 909 height 53
paste input "Toys"
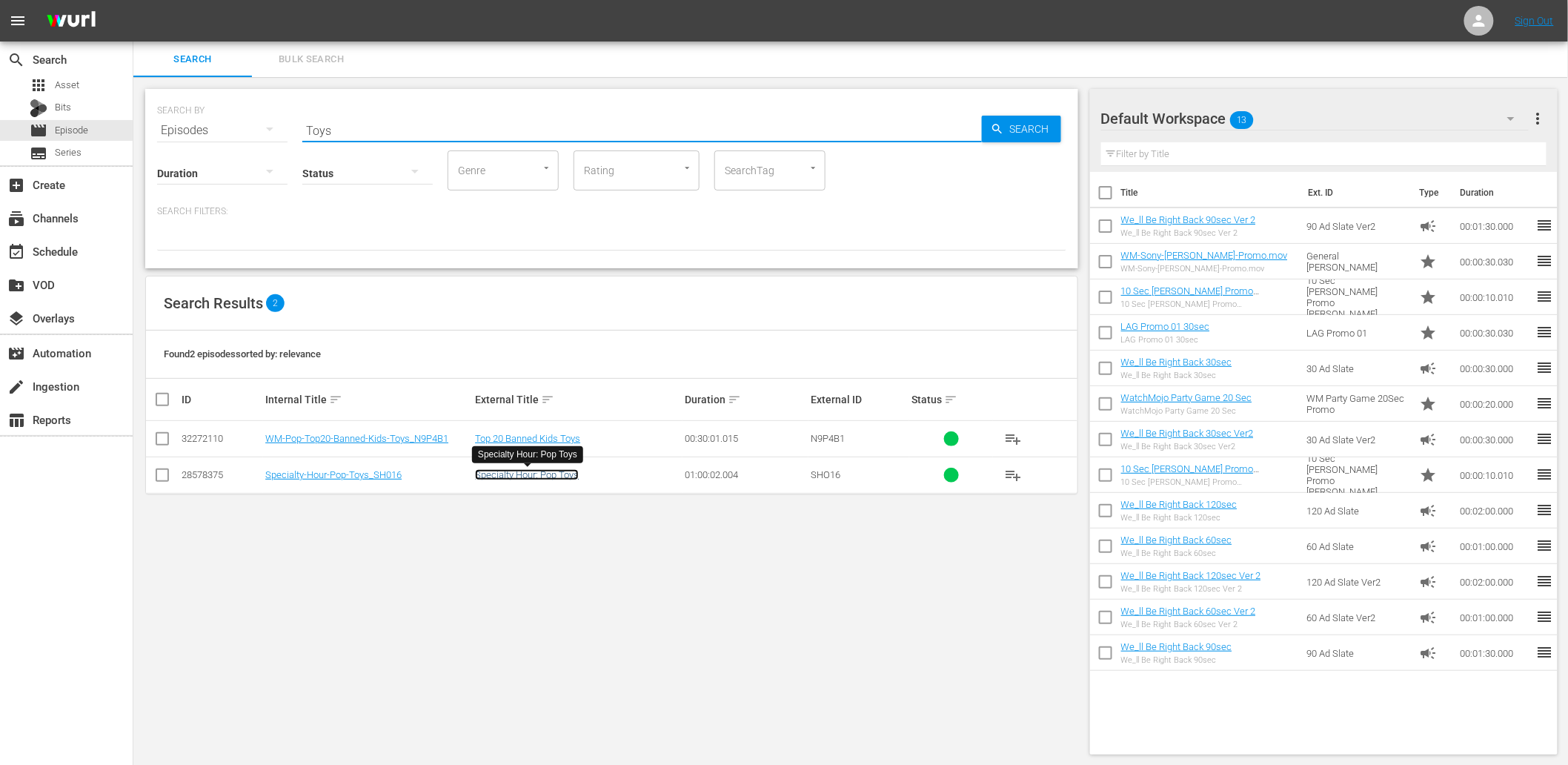
click at [512, 476] on link "Specialty Hour: Pop Toys" at bounding box center [527, 474] width 104 height 11
click at [202, 122] on div "SEARCH BY Search By Episodes Search ID, Title, Description, Keywords, or Catego…" at bounding box center [612, 121] width 909 height 53
paste input "PAUSED"
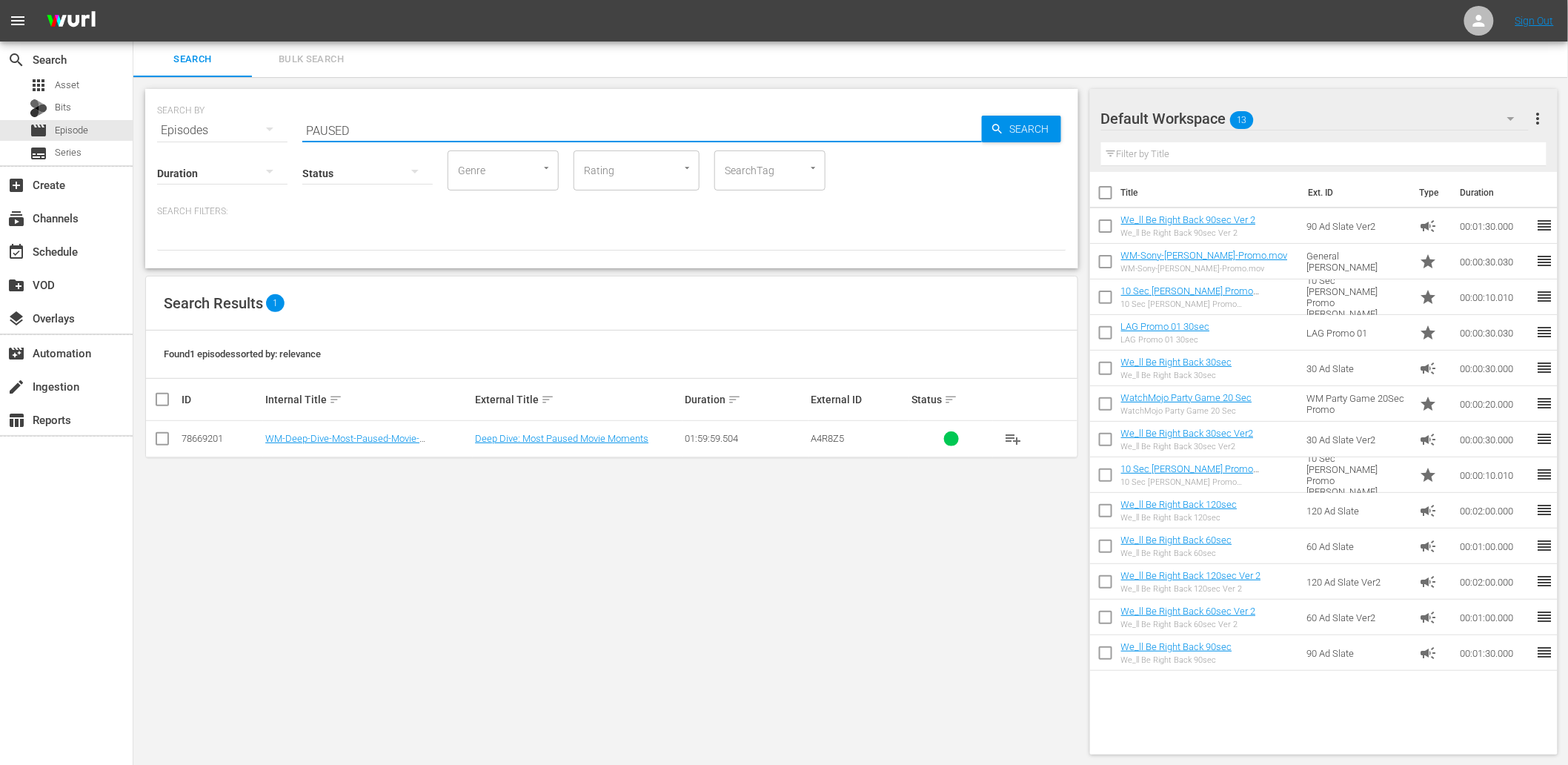
drag, startPoint x: 321, startPoint y: 127, endPoint x: 187, endPoint y: 127, distance: 134.0
click at [187, 127] on div "SEARCH BY Search By Episodes Search ID, Title, Description, Keywords, or Catego…" at bounding box center [612, 121] width 909 height 53
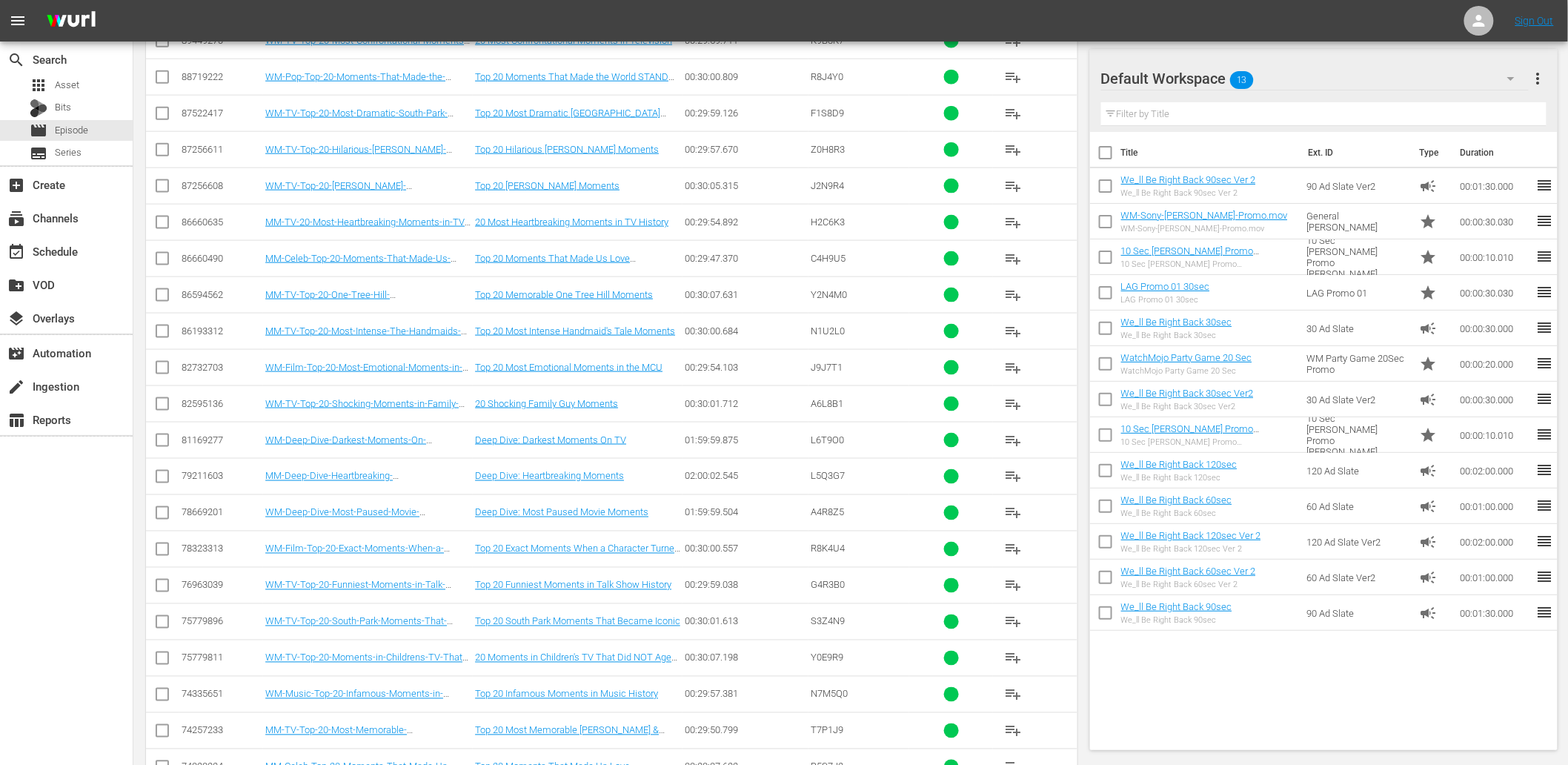
scroll to position [810, 0]
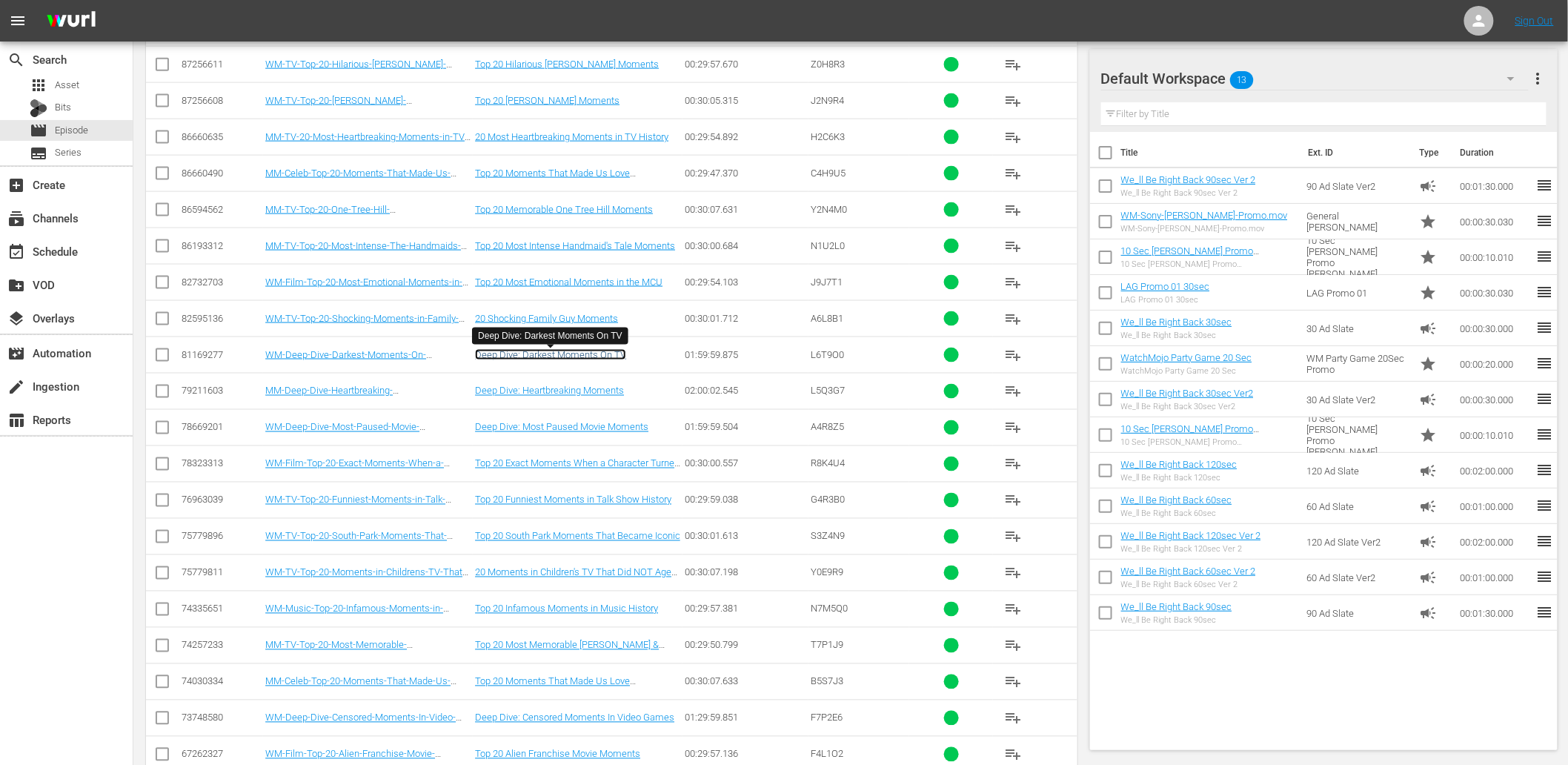
click at [571, 360] on link "Deep Dive: Darkest Moments On TV" at bounding box center [550, 355] width 151 height 11
click at [553, 316] on link "20 Shocking Family Guy Moments" at bounding box center [546, 318] width 143 height 11
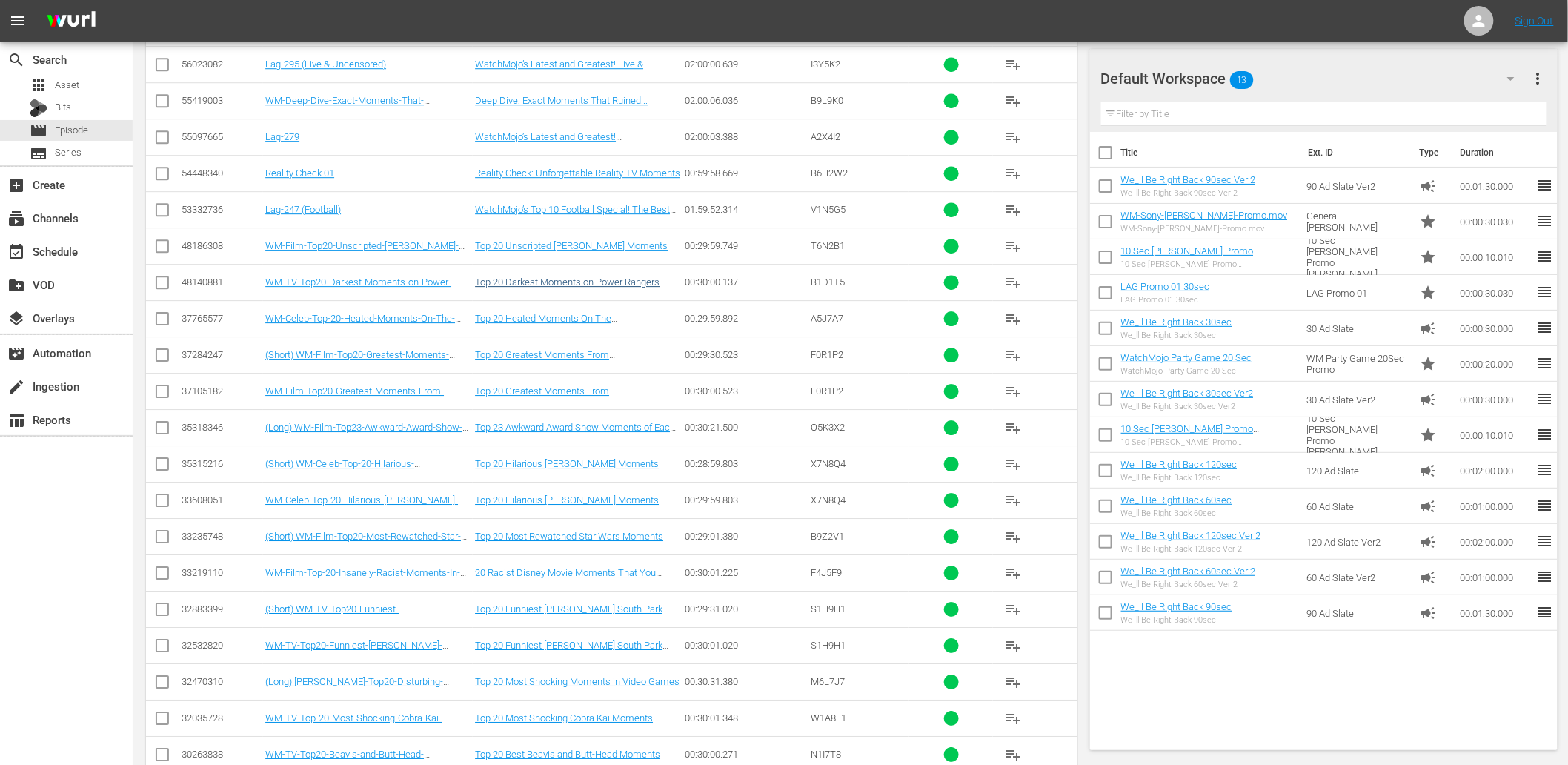
scroll to position [1628, 0]
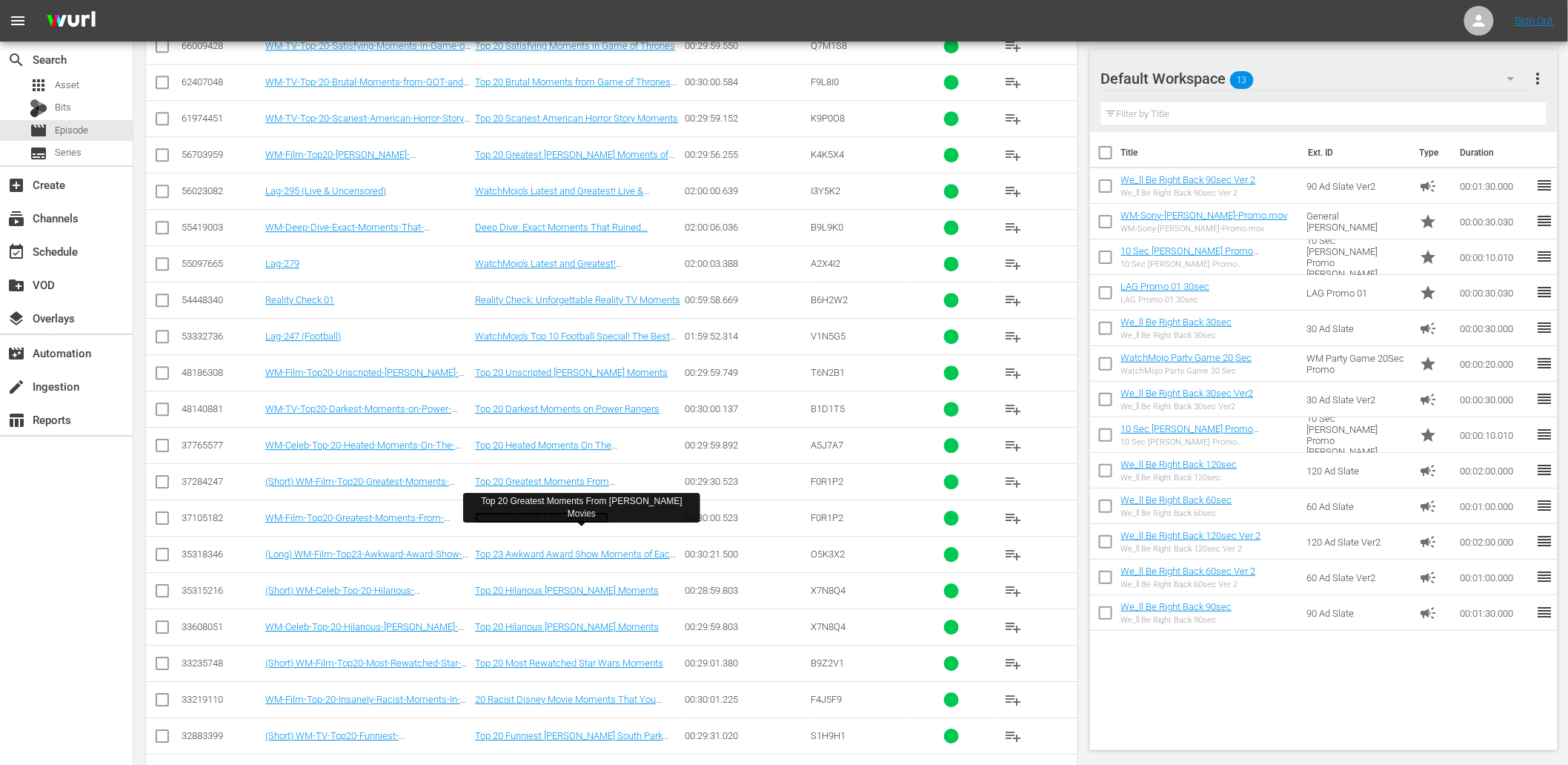
click at [572, 526] on link "Top 20 Greatest Moments From Stephen King Movies" at bounding box center [542, 523] width 134 height 22
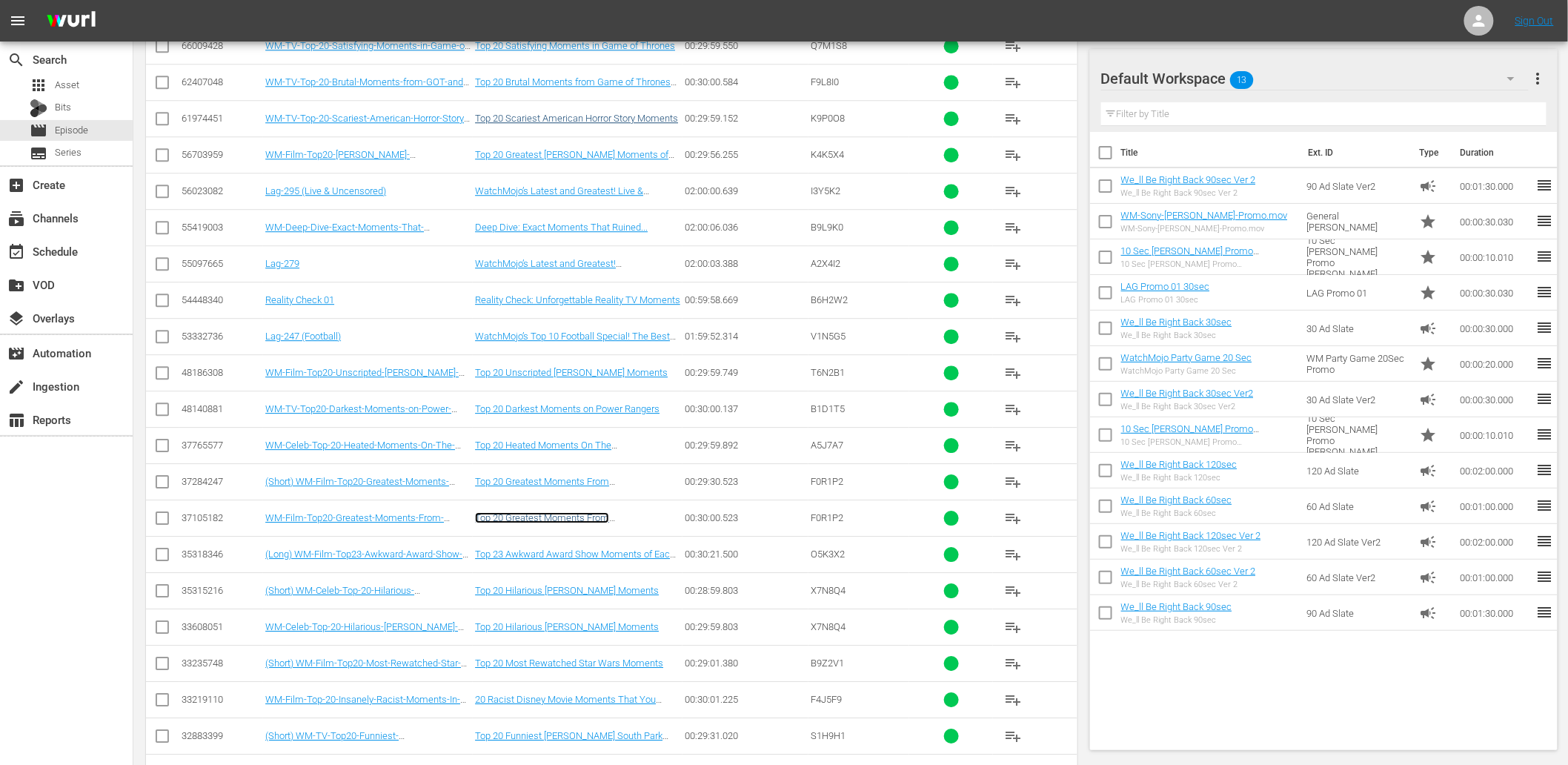
scroll to position [1463, 0]
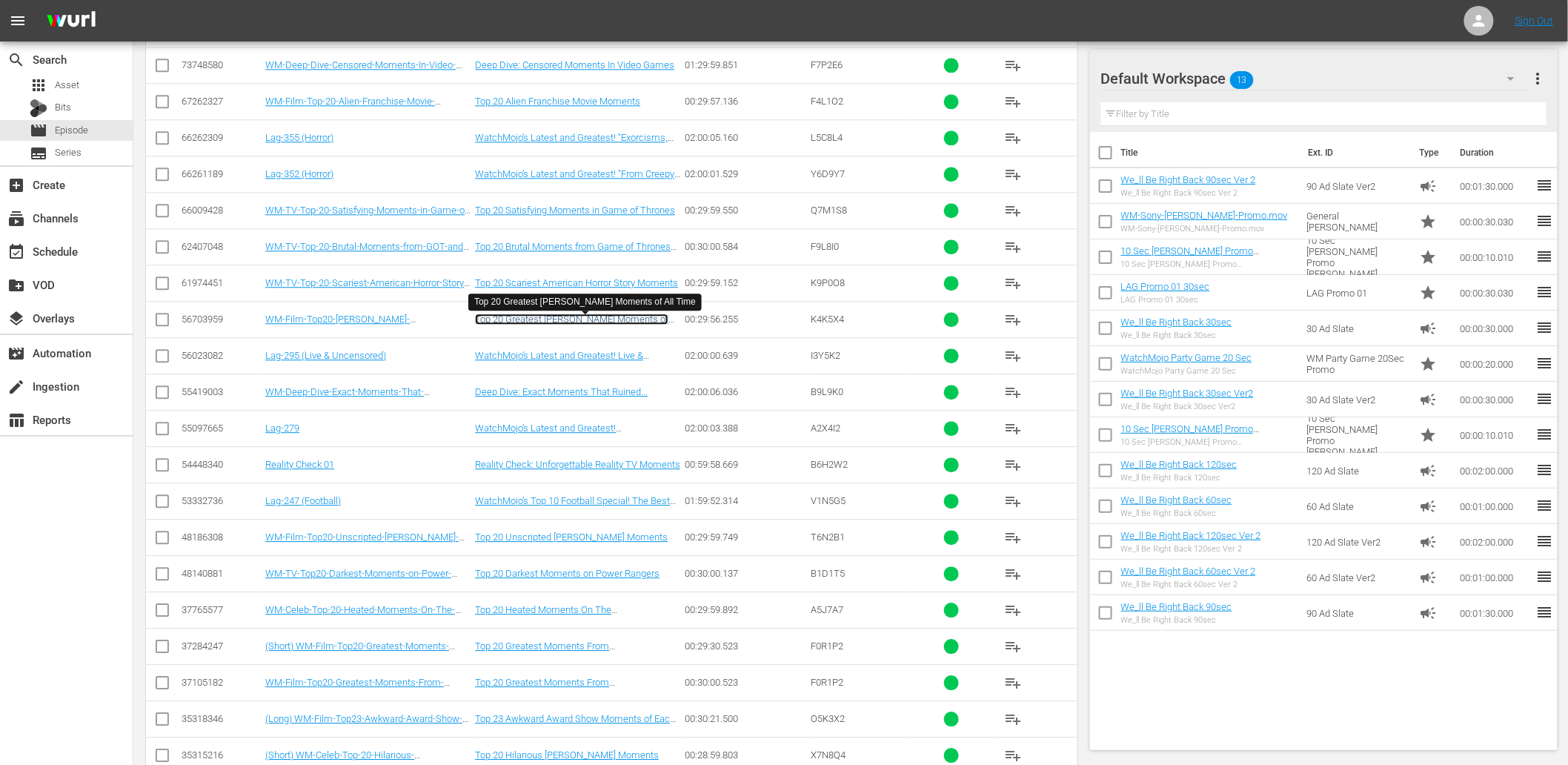
click at [537, 317] on link "Top 20 Greatest James Bond Moments of All Time" at bounding box center [572, 324] width 194 height 22
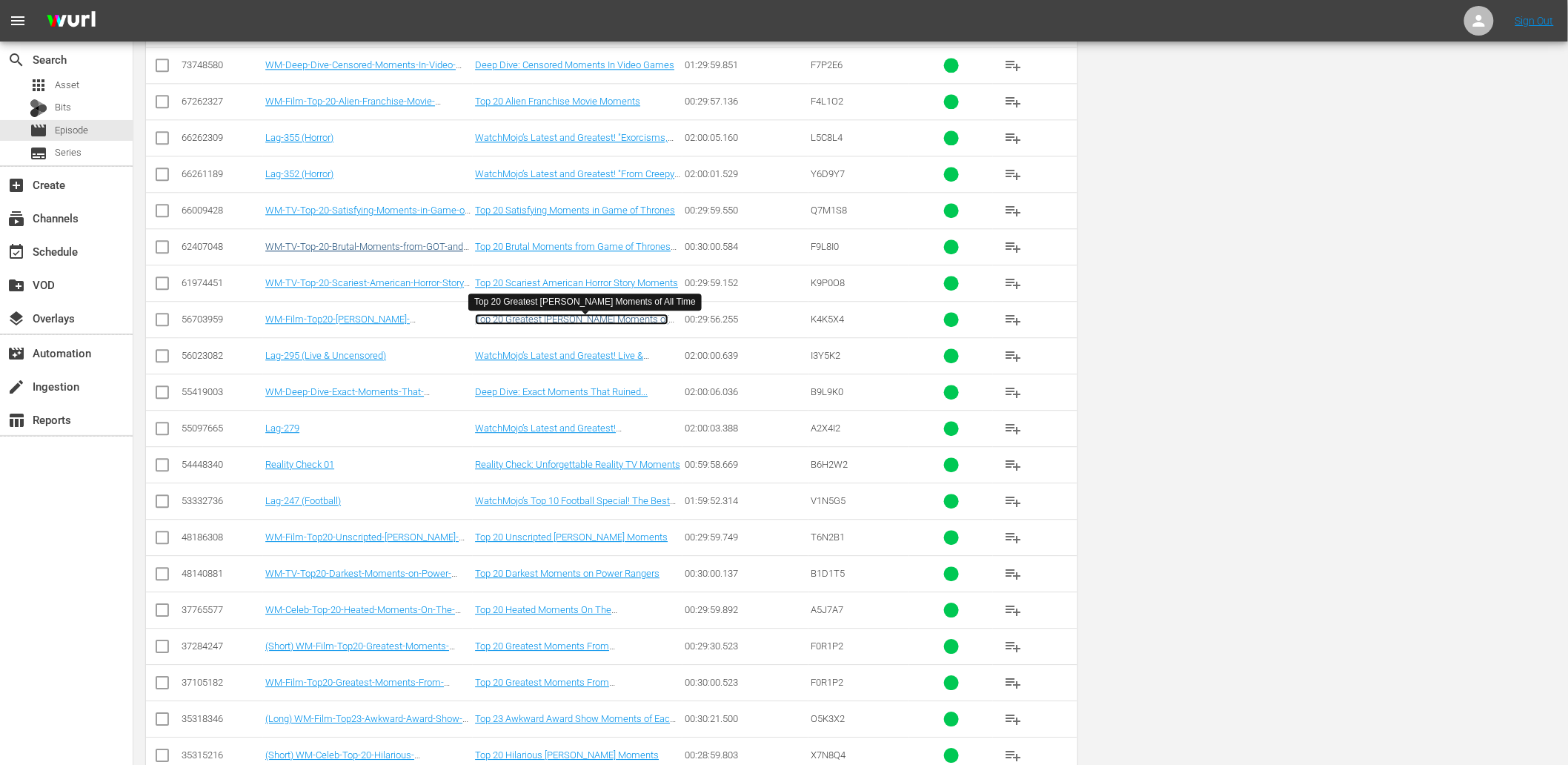
scroll to position [0, 0]
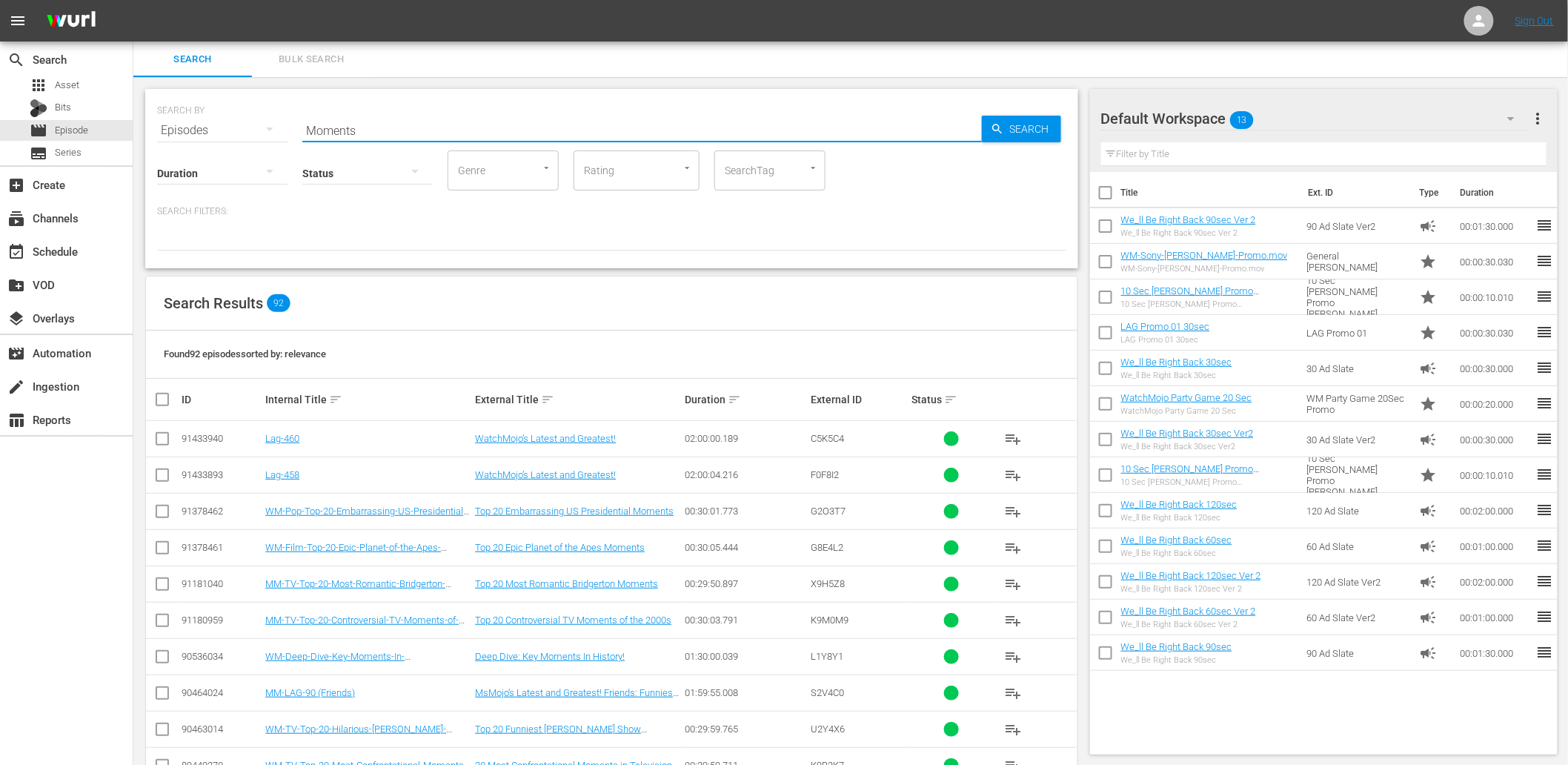
paste input "Pokemon"
drag, startPoint x: 355, startPoint y: 123, endPoint x: 220, endPoint y: 116, distance: 135.2
click at [220, 116] on div "SEARCH BY Search By Episodes Search ID, Title, Description, Keywords, or Catego…" at bounding box center [612, 121] width 909 height 53
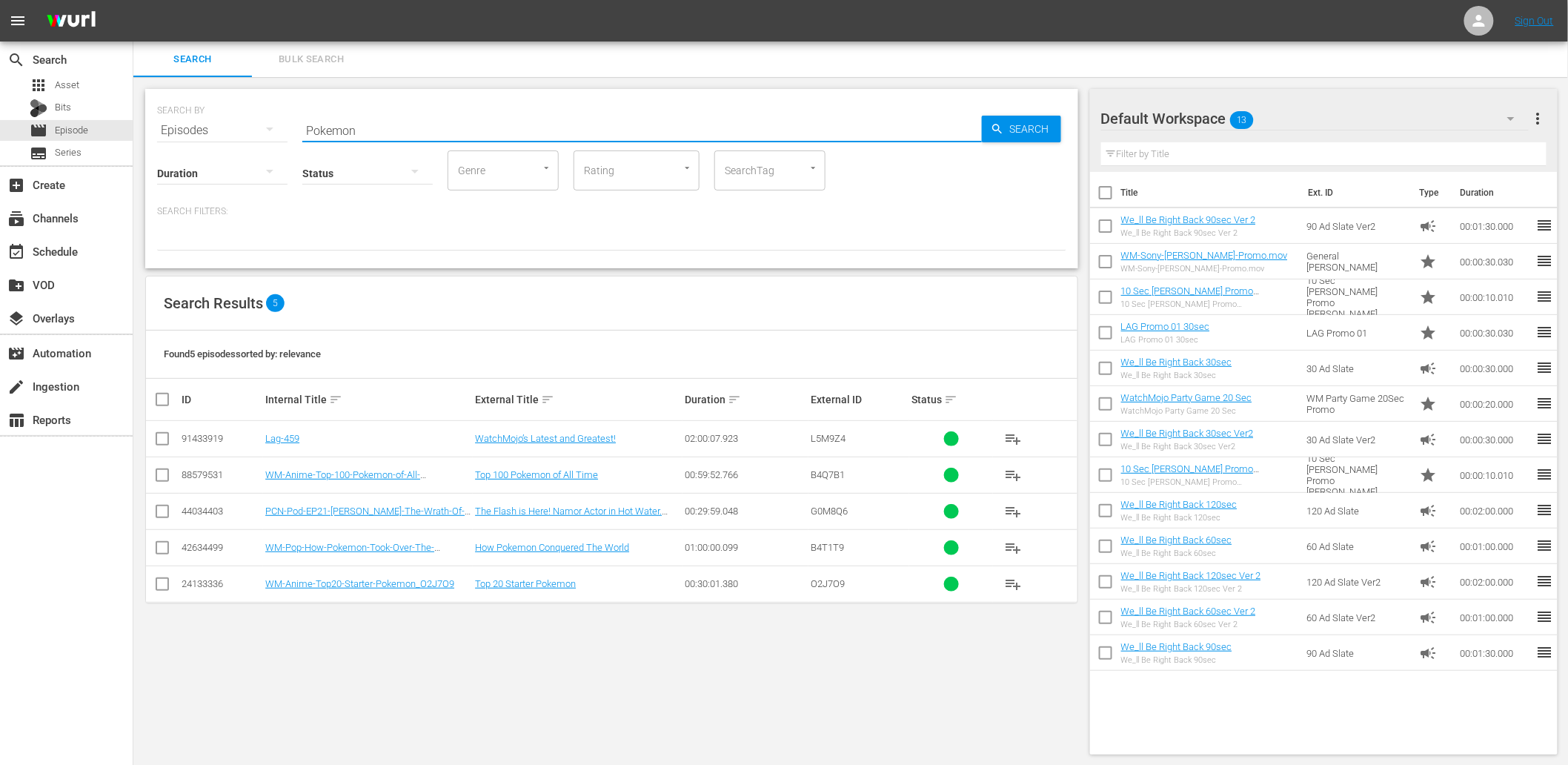
drag, startPoint x: 369, startPoint y: 122, endPoint x: 223, endPoint y: 138, distance: 146.9
click at [223, 138] on div "SEARCH BY Search By Episodes Search ID, Title, Description, Keywords, or Catego…" at bounding box center [612, 179] width 933 height 180
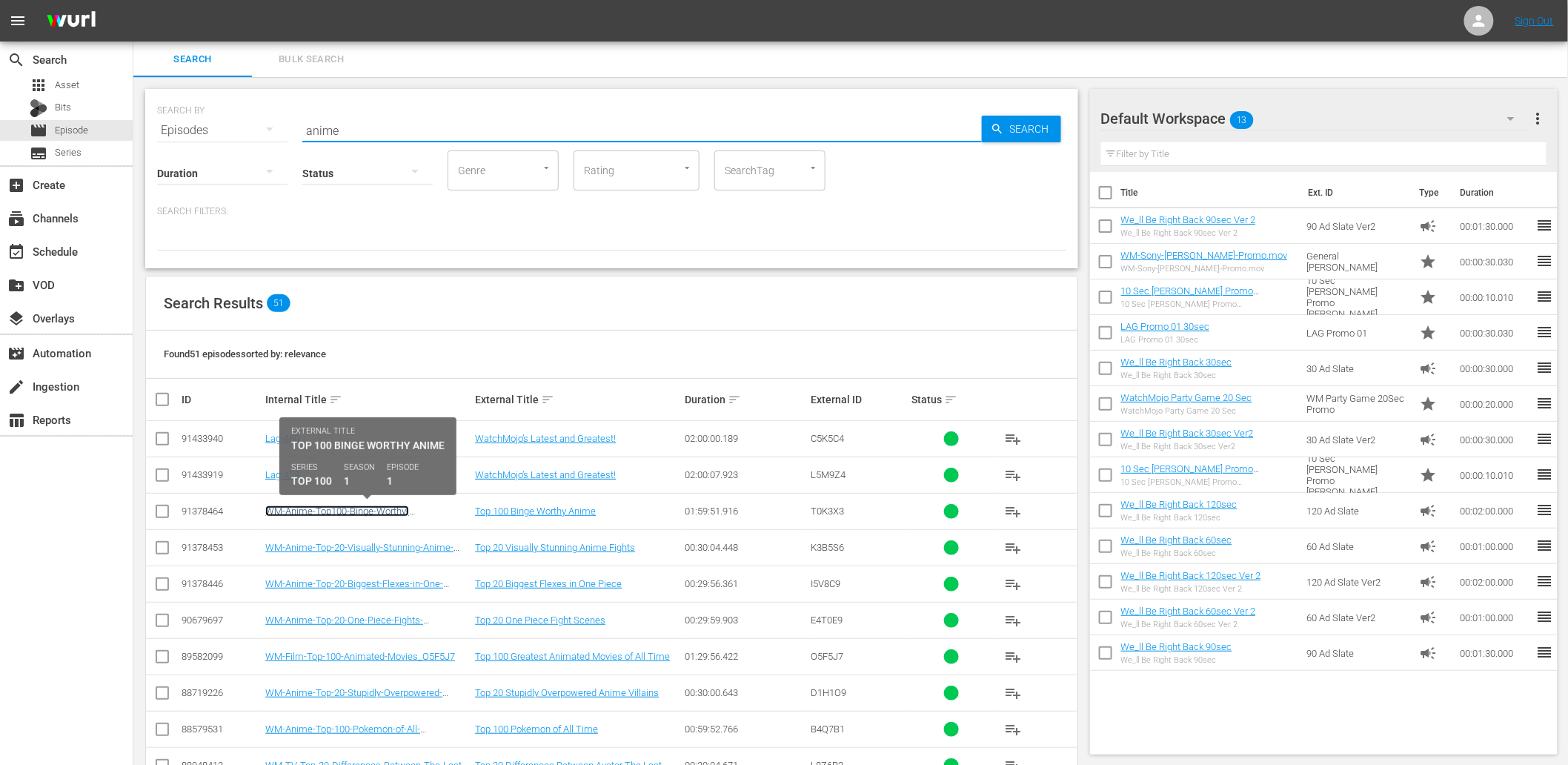
click at [352, 512] on link "WM-Anime-Top100-Binge-Worthy-Anime_T0K3X3" at bounding box center [338, 517] width 144 height 22
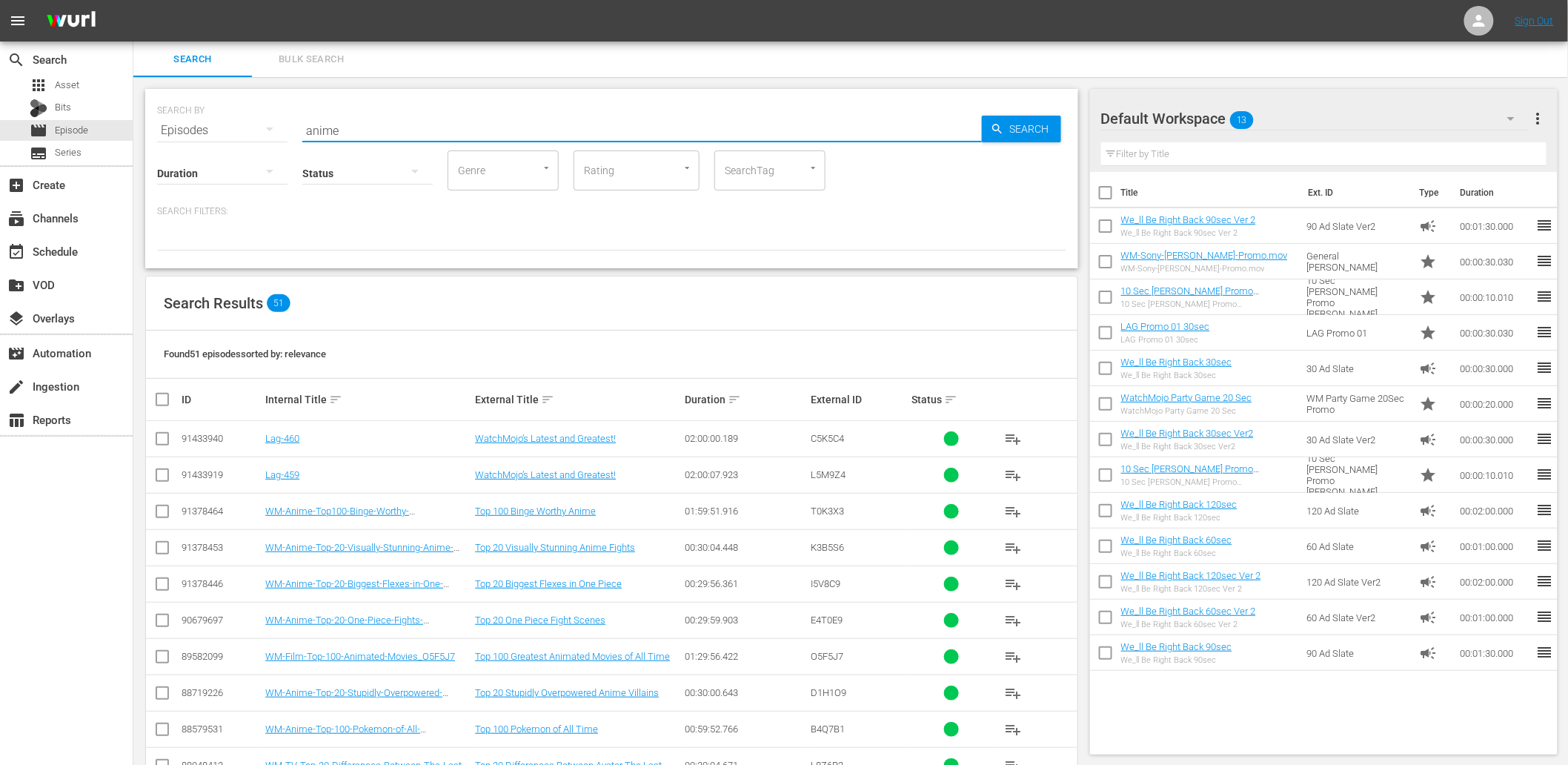
drag, startPoint x: 327, startPoint y: 128, endPoint x: 209, endPoint y: 161, distance: 122.5
click at [209, 159] on div "SEARCH BY Search By Episodes Search ID, Title, Description, Keywords, or Catego…" at bounding box center [612, 179] width 933 height 180
paste input "Respect"
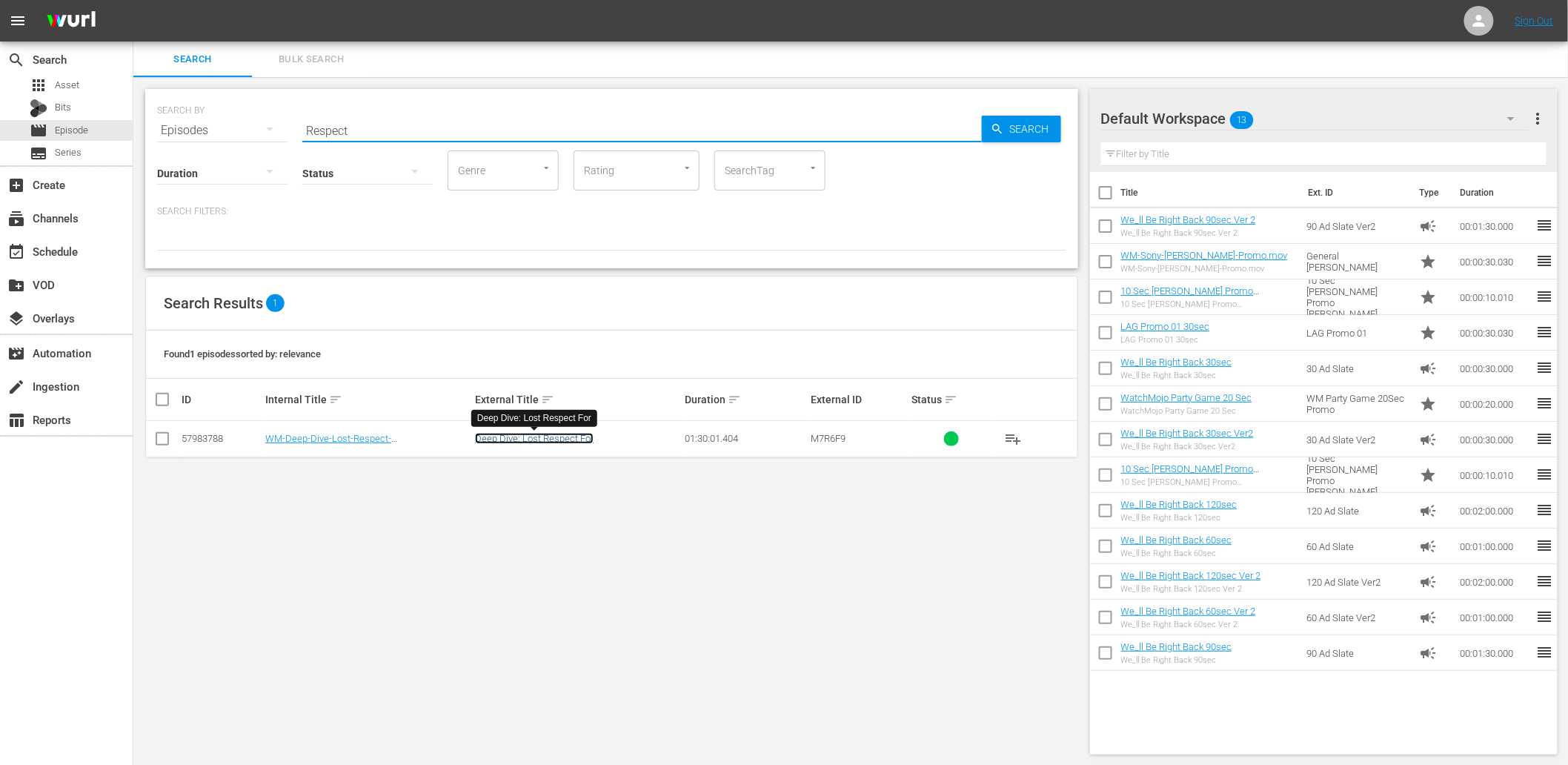
click at [537, 438] on link "Deep Dive: Lost Respect For" at bounding box center [534, 438] width 119 height 11
drag, startPoint x: 367, startPoint y: 128, endPoint x: 141, endPoint y: 142, distance: 226.4
click at [141, 142] on div "SEARCH BY Search By Episodes Search ID, Title, Description, Keywords, or Catego…" at bounding box center [612, 422] width 956 height 689
paste input "Myster"
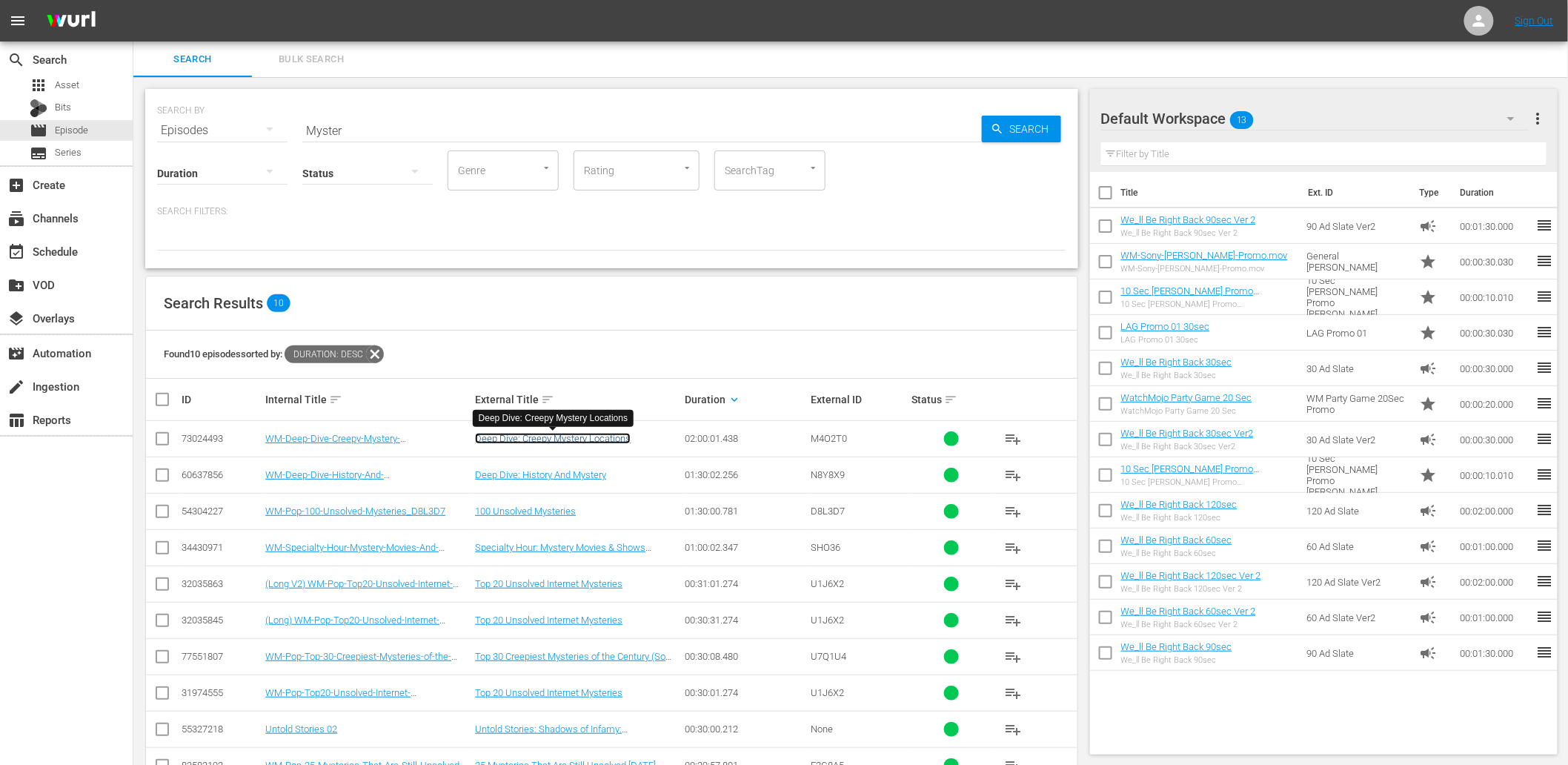
click at [559, 439] on link "Deep Dive: Creepy Mystery Locations" at bounding box center [552, 438] width 155 height 11
paste input "WM-Film-Top-100-Funniest-Actors_M4Q9J7"
drag, startPoint x: 236, startPoint y: 130, endPoint x: 223, endPoint y: 130, distance: 13.0
click at [223, 130] on div "SEARCH BY Search By Episodes Search ID, Title, Description, Keywords, or Catego…" at bounding box center [612, 121] width 909 height 53
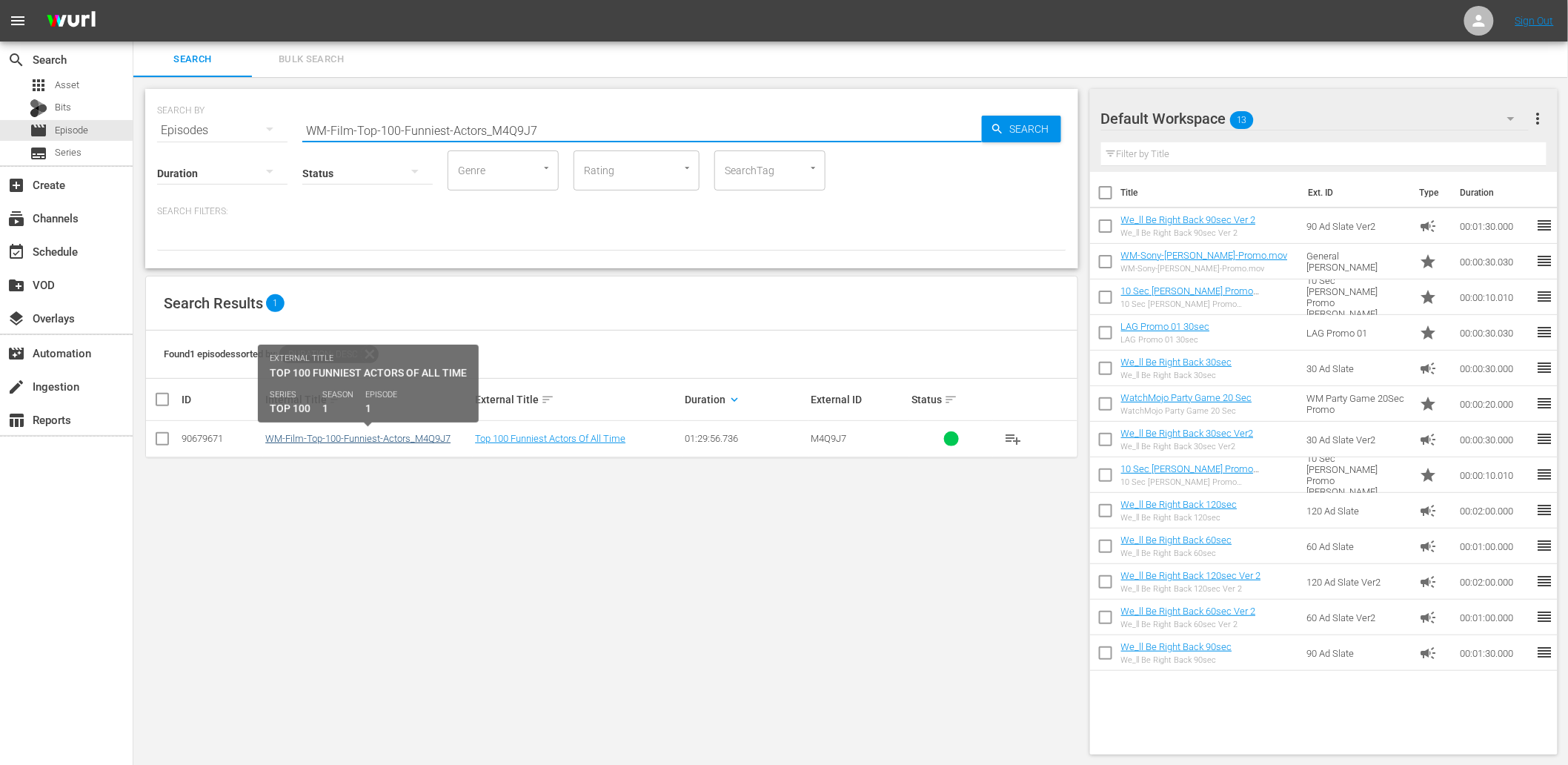
type input "WM-Film-Top-100-Funniest-Actors_M4Q9J7"
click at [424, 441] on link "WM-Film-Top-100-Funniest-Actors_M4Q9J7" at bounding box center [358, 438] width 185 height 11
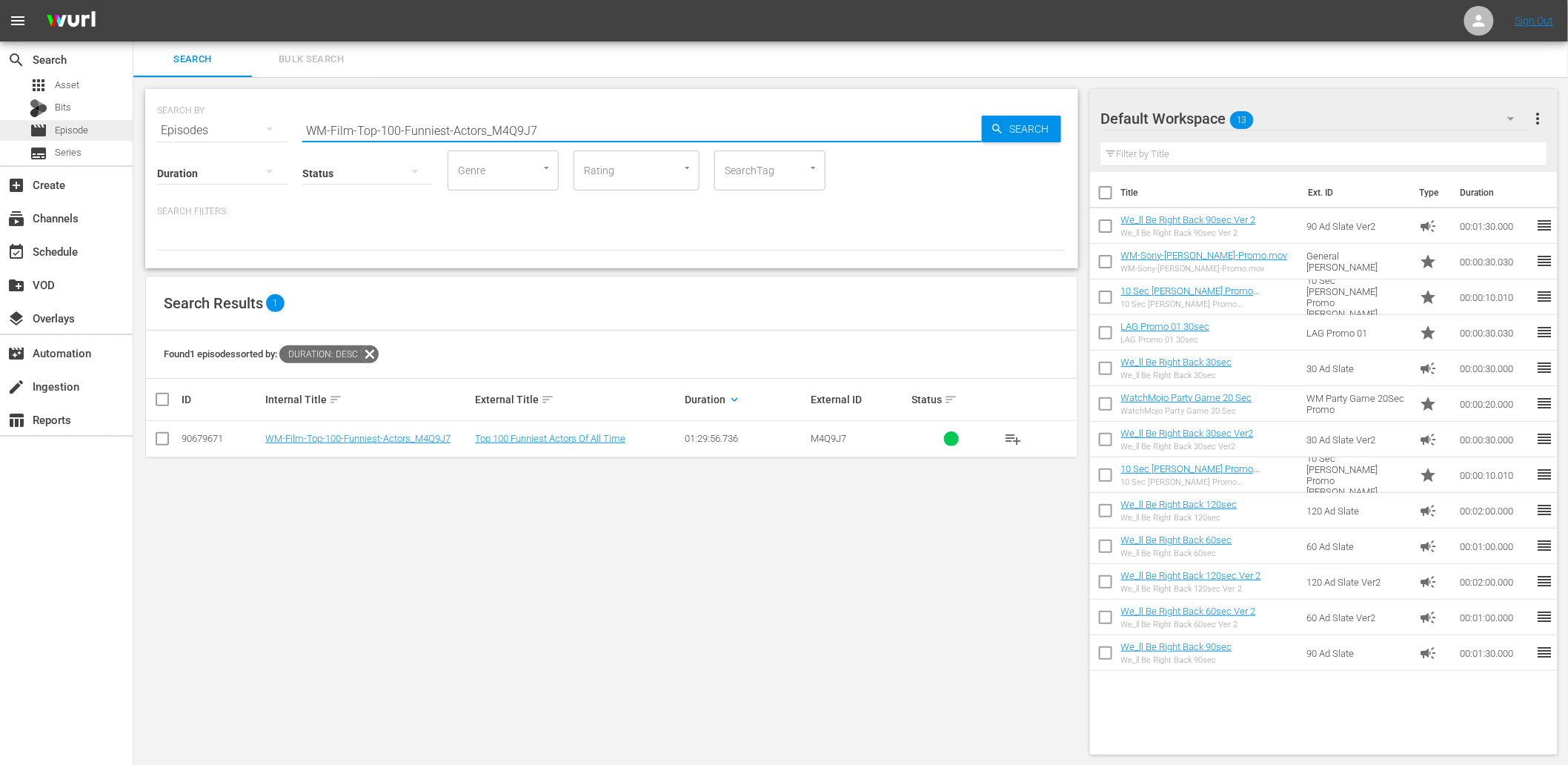
drag, startPoint x: 514, startPoint y: 127, endPoint x: 116, endPoint y: 135, distance: 398.1
click at [134, 0] on div "search Search apps Asset Bits movie Episode subtitles Series add_box Create sub…" at bounding box center [851, 0] width 1434 height 0
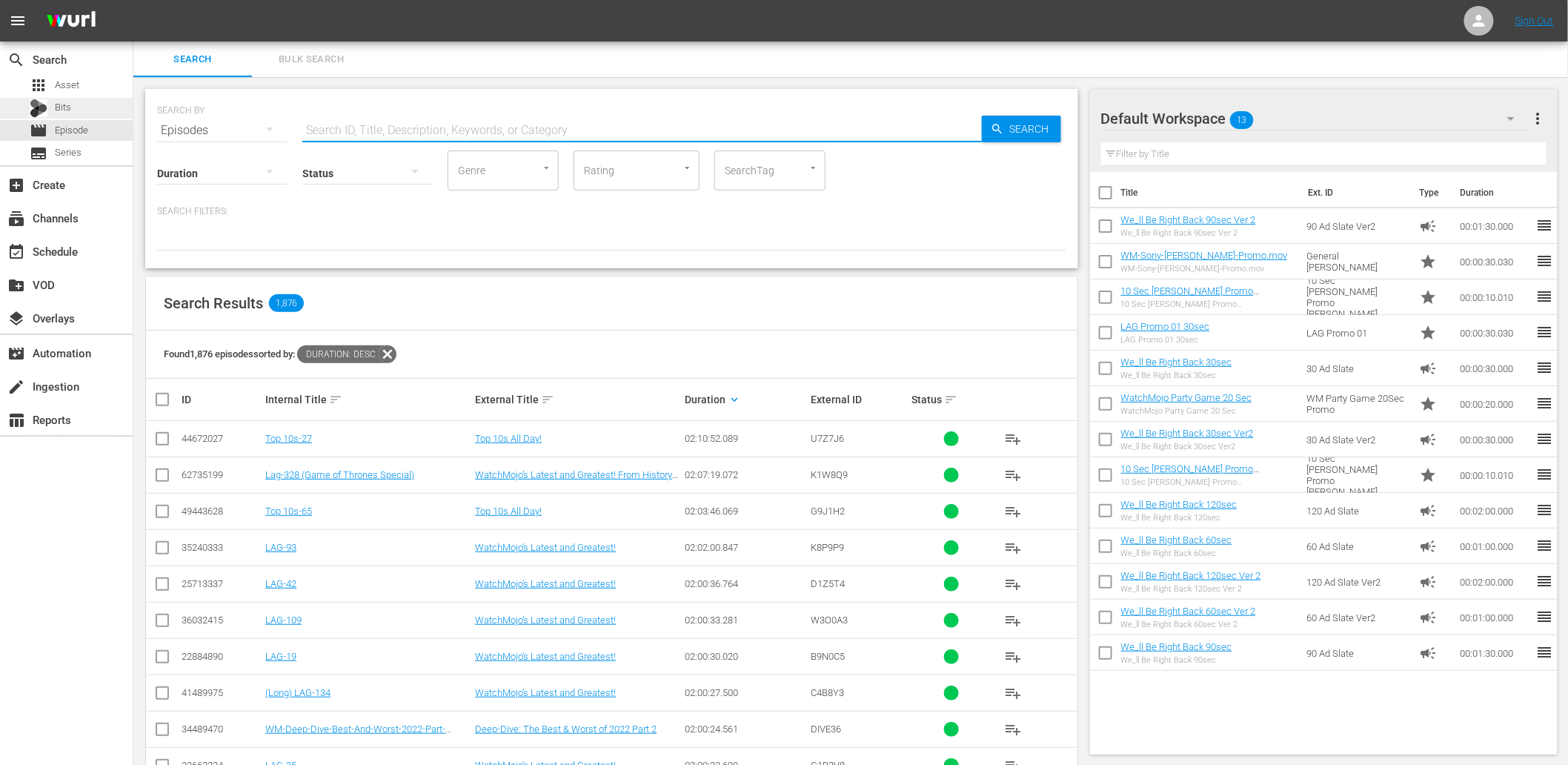
click at [76, 108] on div "Bits" at bounding box center [66, 108] width 133 height 21
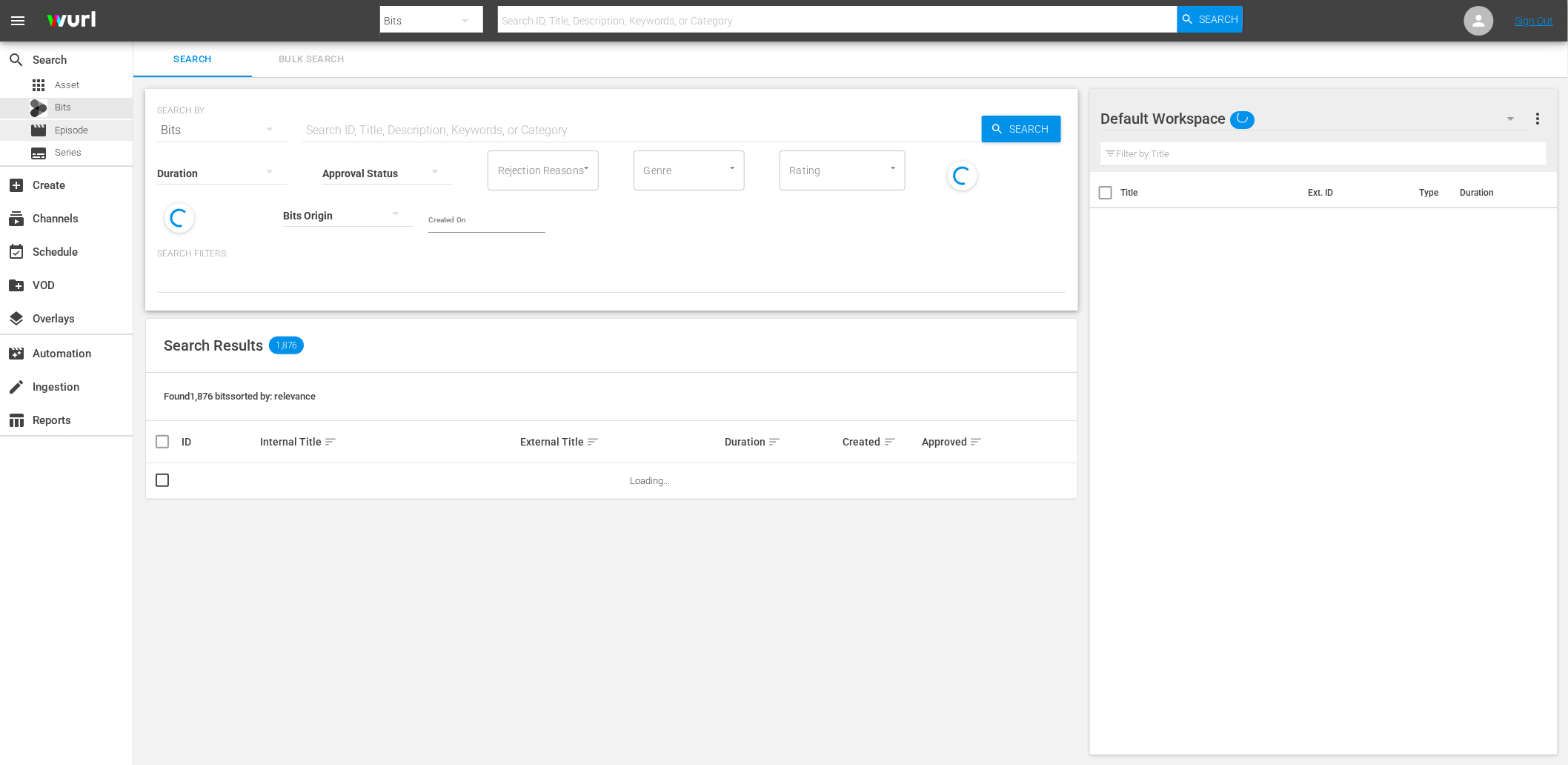
click at [74, 127] on span "Episode" at bounding box center [71, 130] width 34 height 15
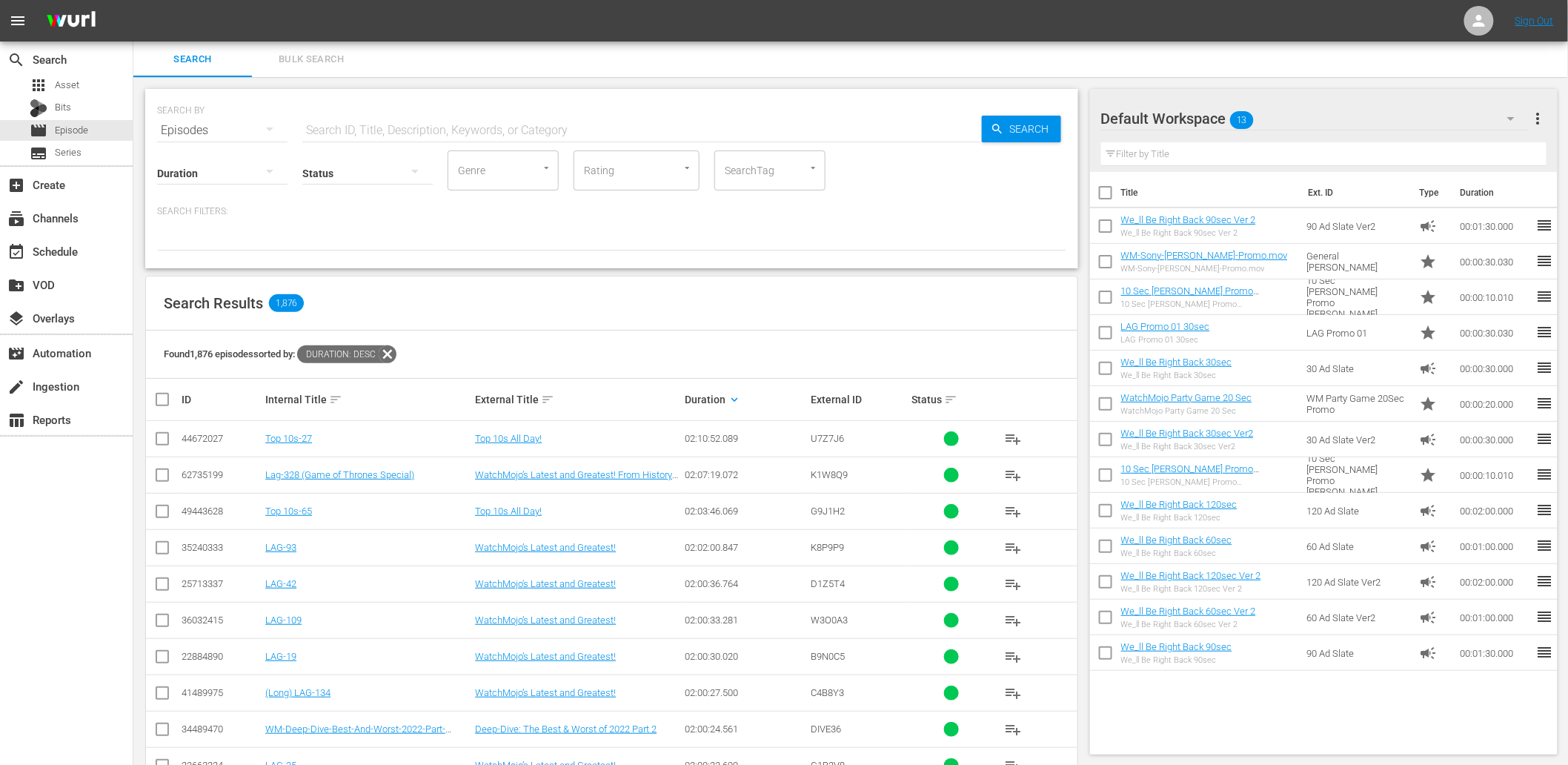
click at [393, 352] on icon at bounding box center [388, 354] width 18 height 18
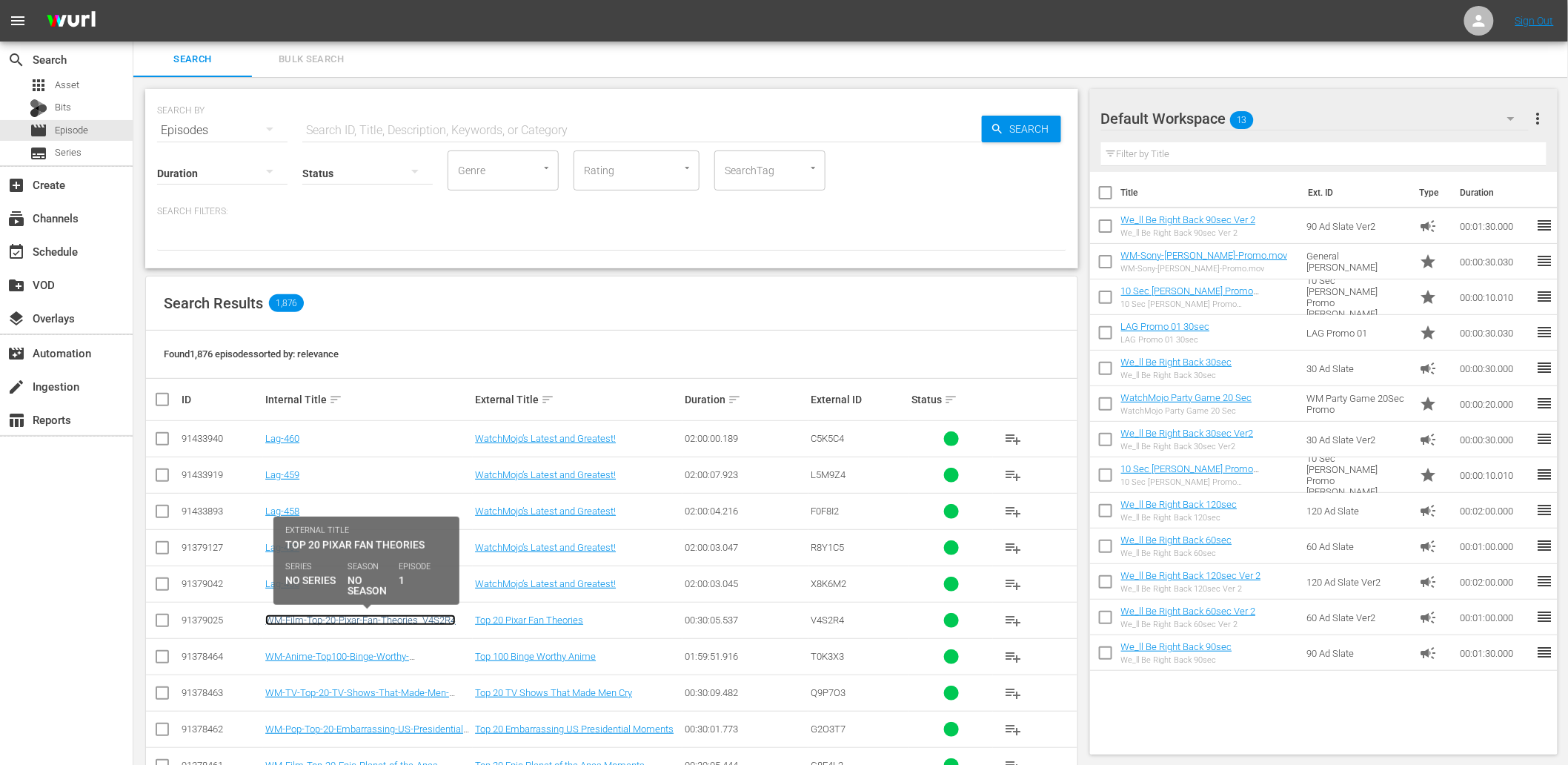
click at [409, 625] on link "WM-Film-Top-20-Pixar-Fan-Theories_V4S2R4" at bounding box center [361, 620] width 191 height 11
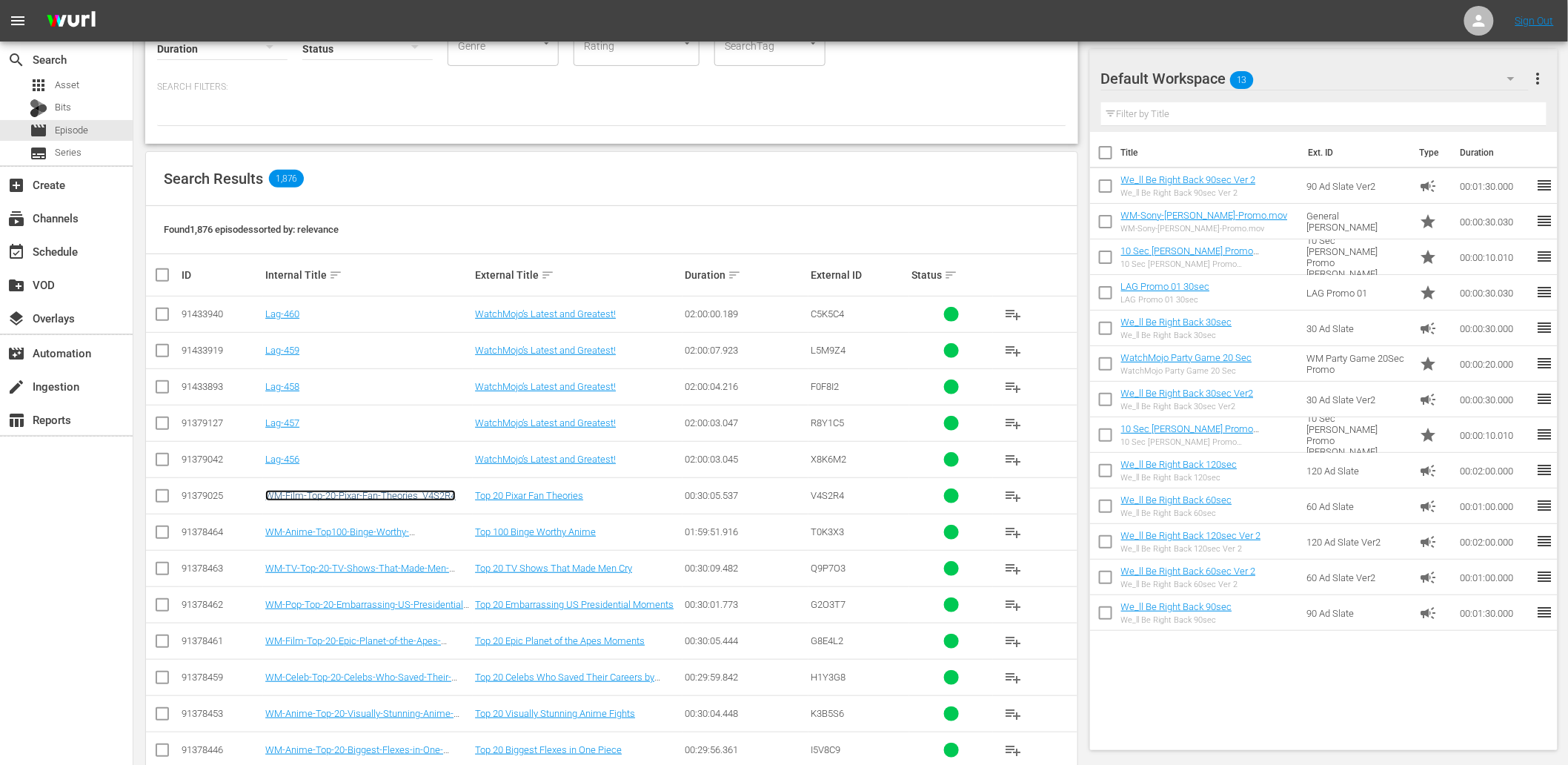
scroll to position [220, 0]
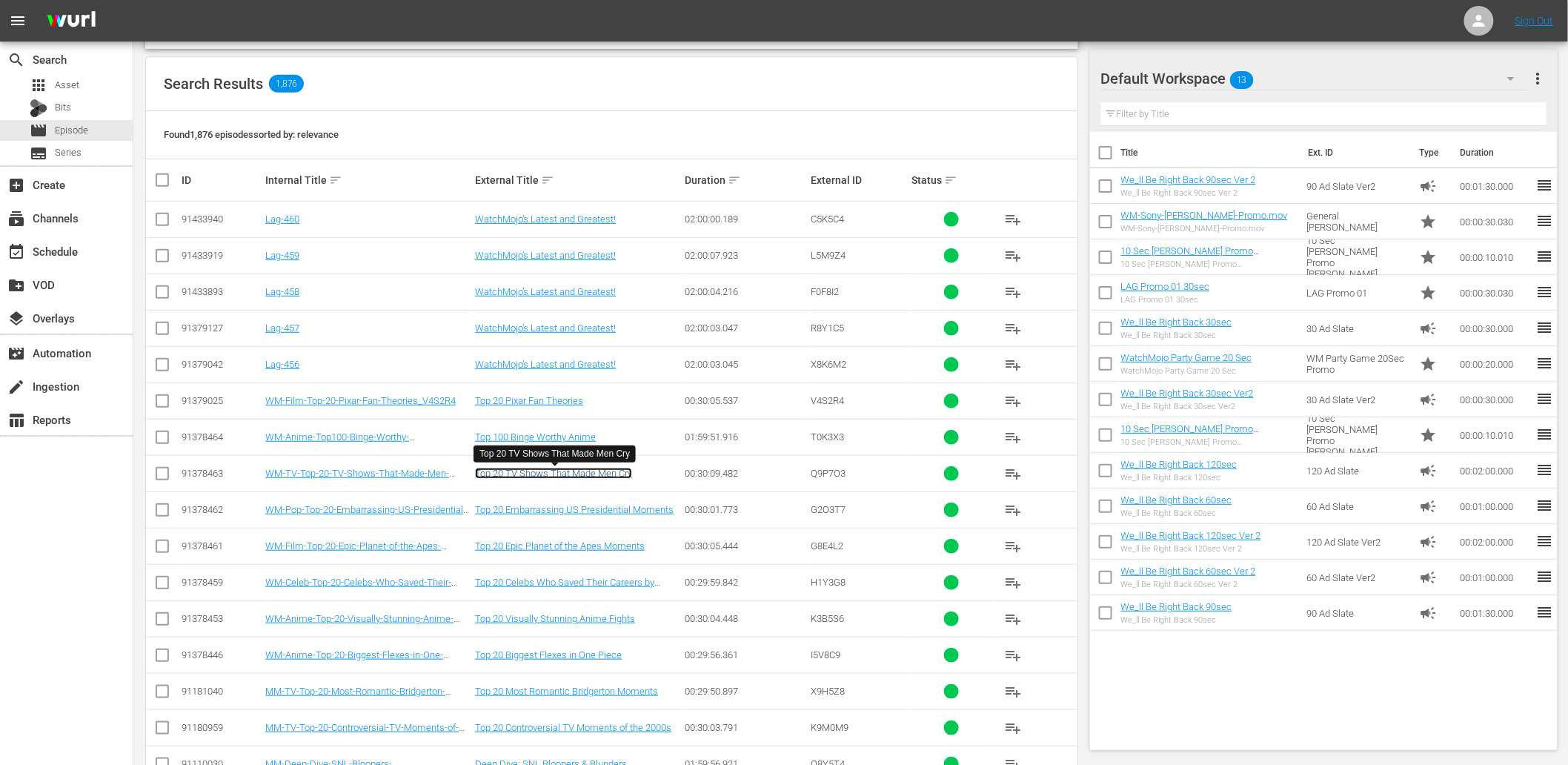
click at [554, 472] on link "Top 20 TV Shows That Made Men Cry" at bounding box center [553, 473] width 157 height 11
click at [582, 511] on link "Top 20 Embarrassing US Presidential Moments" at bounding box center [574, 509] width 198 height 11
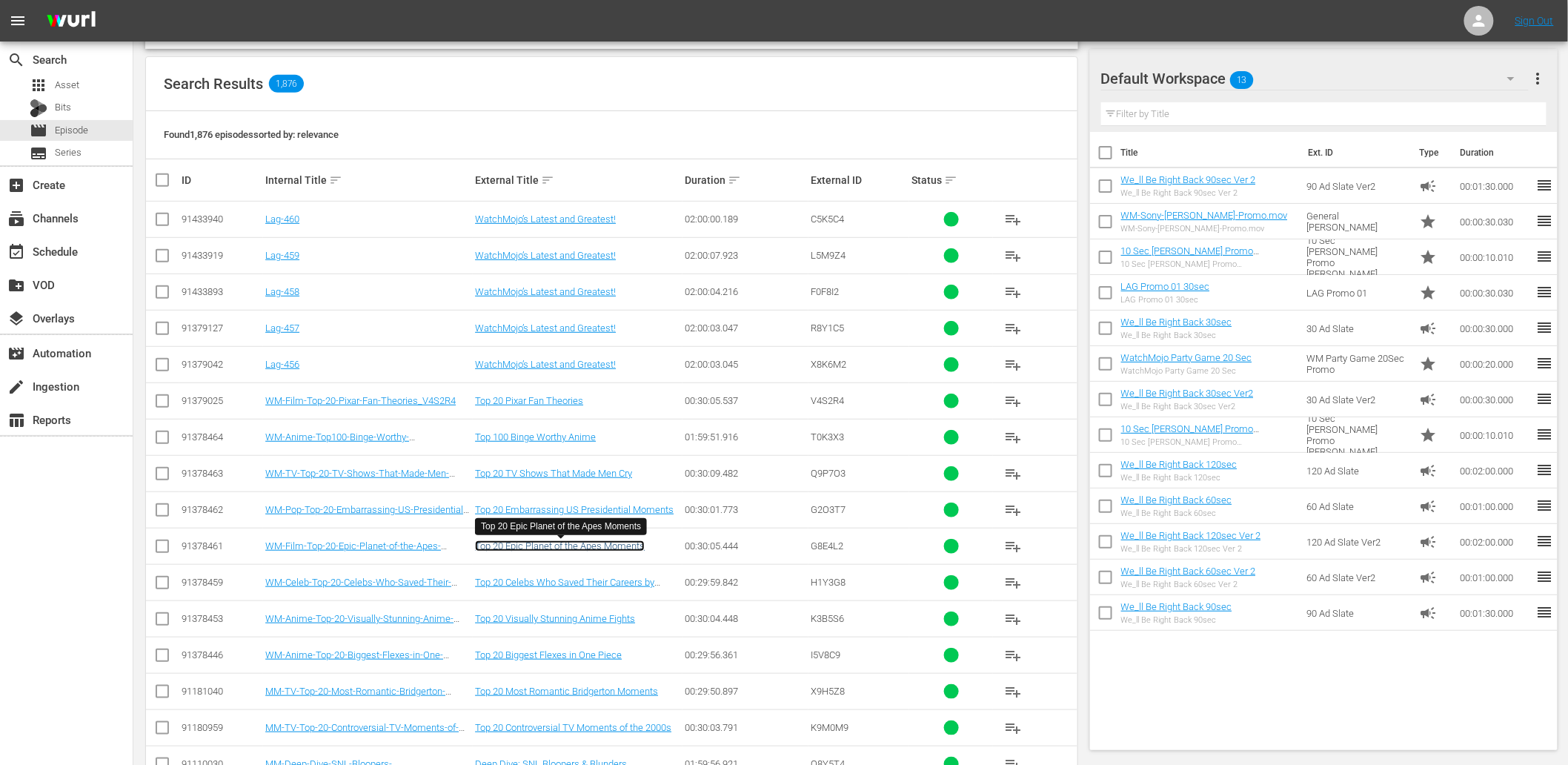
click at [559, 544] on link "Top 20 Epic Planet of the Apes Moments" at bounding box center [559, 545] width 170 height 11
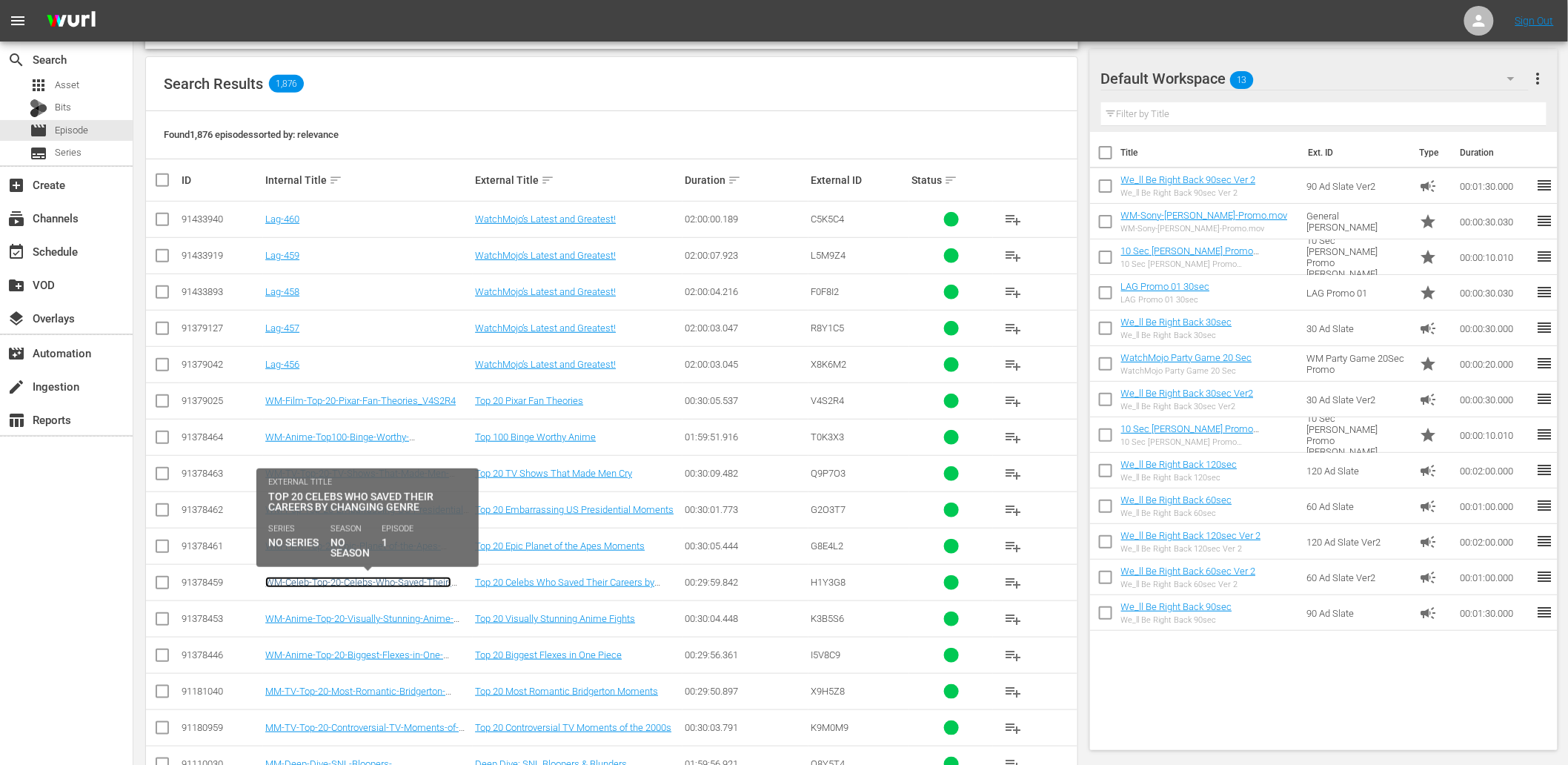
click at [379, 583] on link "WM-Celeb-Top-20-Celebs-Who-Saved-Their-Careers-by-Changing-Genre_H1Y3G8" at bounding box center [359, 588] width 186 height 22
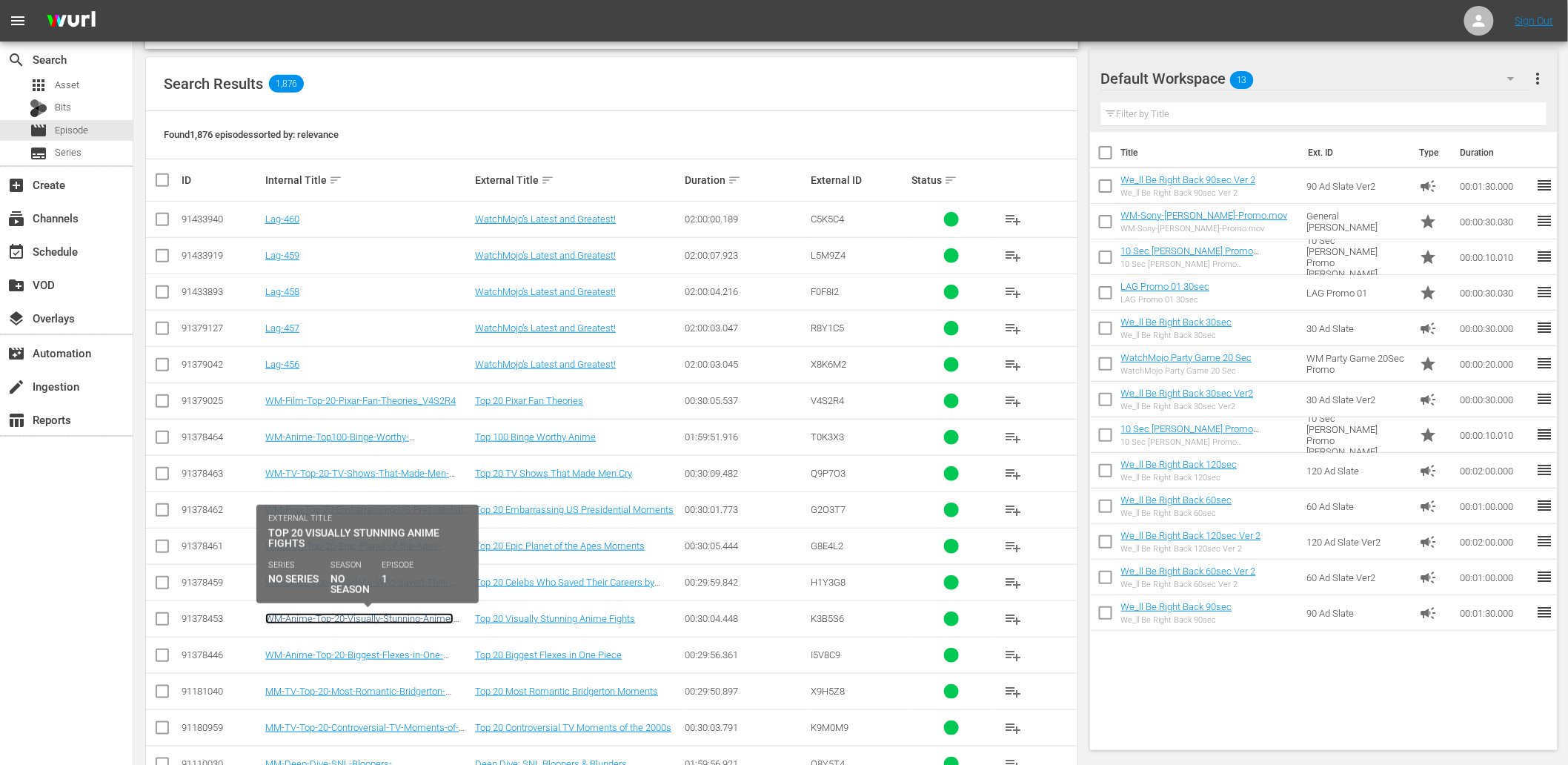
click at [358, 623] on link "WM-Anime-Top-20-Visually-Stunning-Anime-Fights_K3B5S6" at bounding box center [359, 624] width 188 height 22
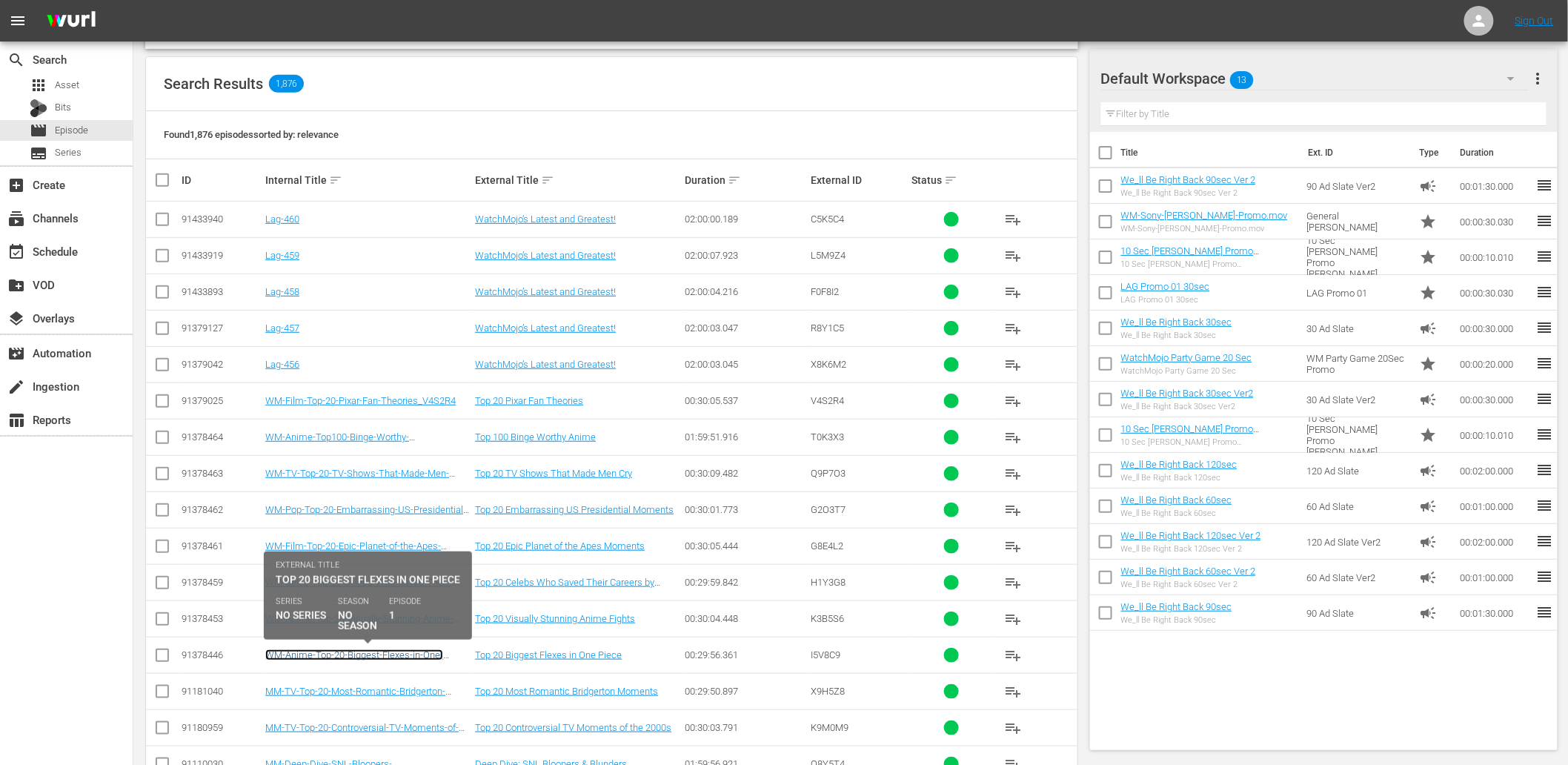
click at [345, 655] on link "WM-Anime-Top-20-Biggest-Flexes-in-One-Piece_I5V8C9" at bounding box center [355, 660] width 178 height 22
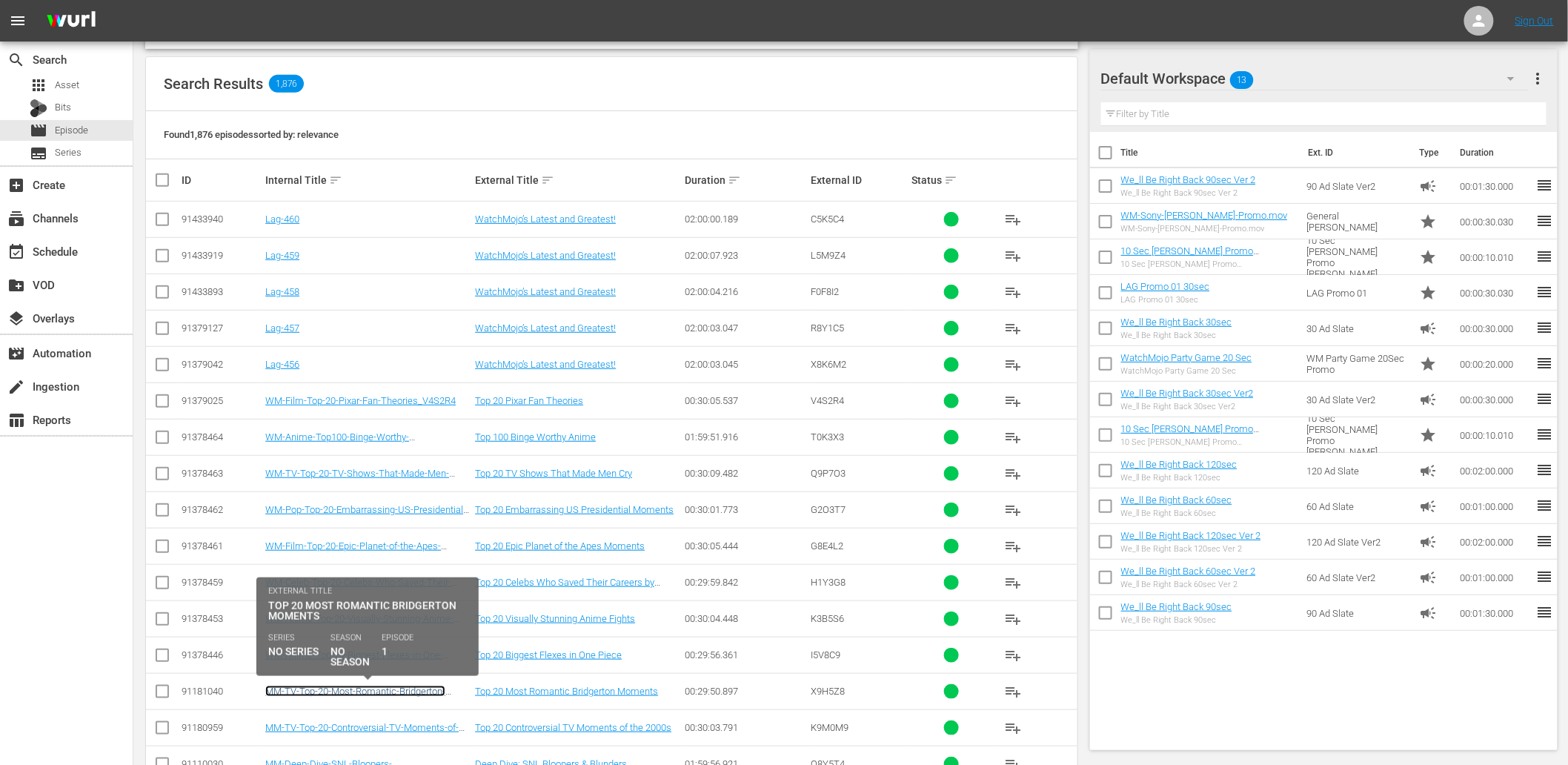
click at [341, 691] on link "MM-TV-Top-20-Most-Romantic-Bridgerton-Moments_X9H5Z8" at bounding box center [355, 696] width 180 height 22
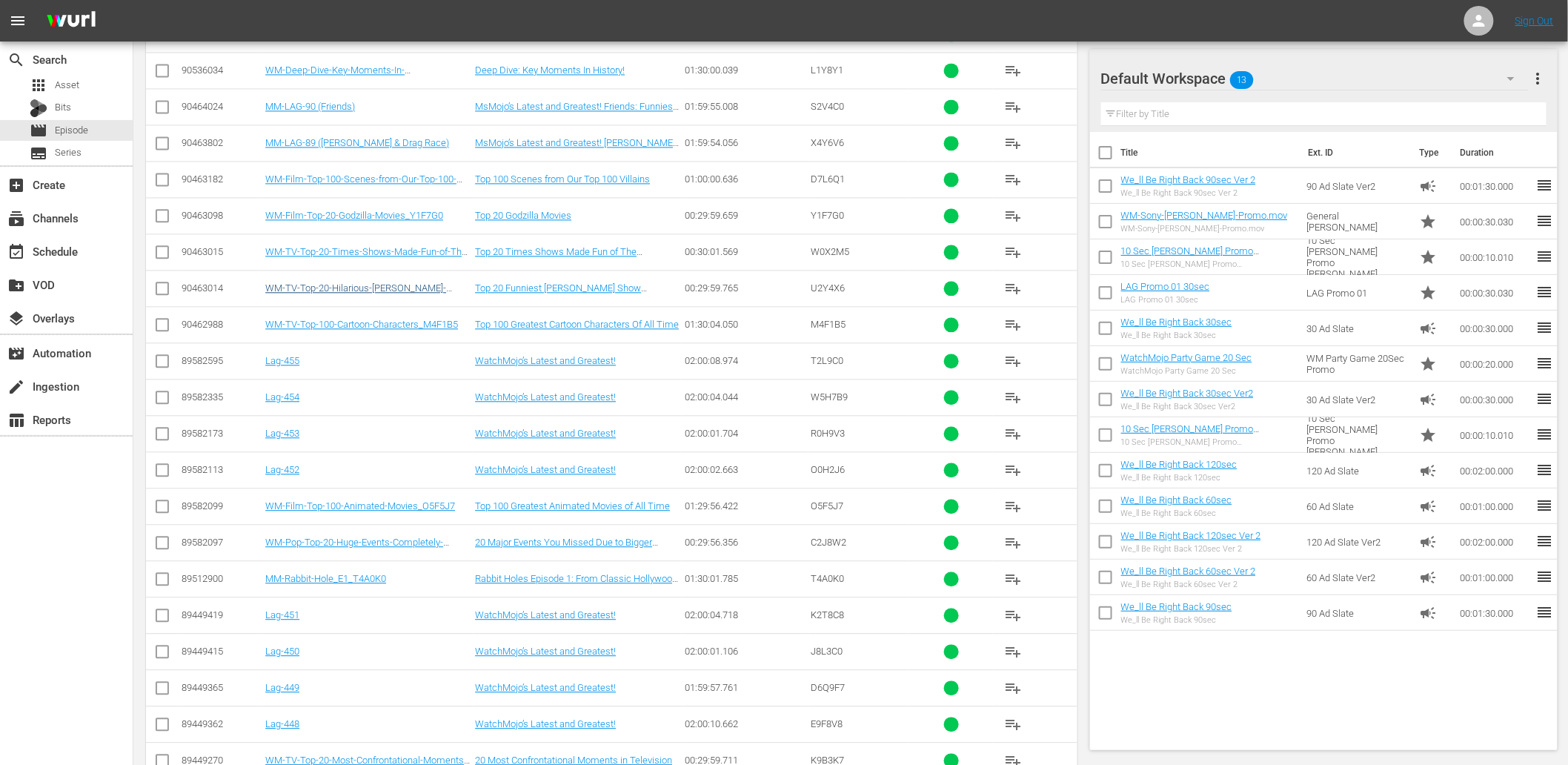
scroll to position [1139, 0]
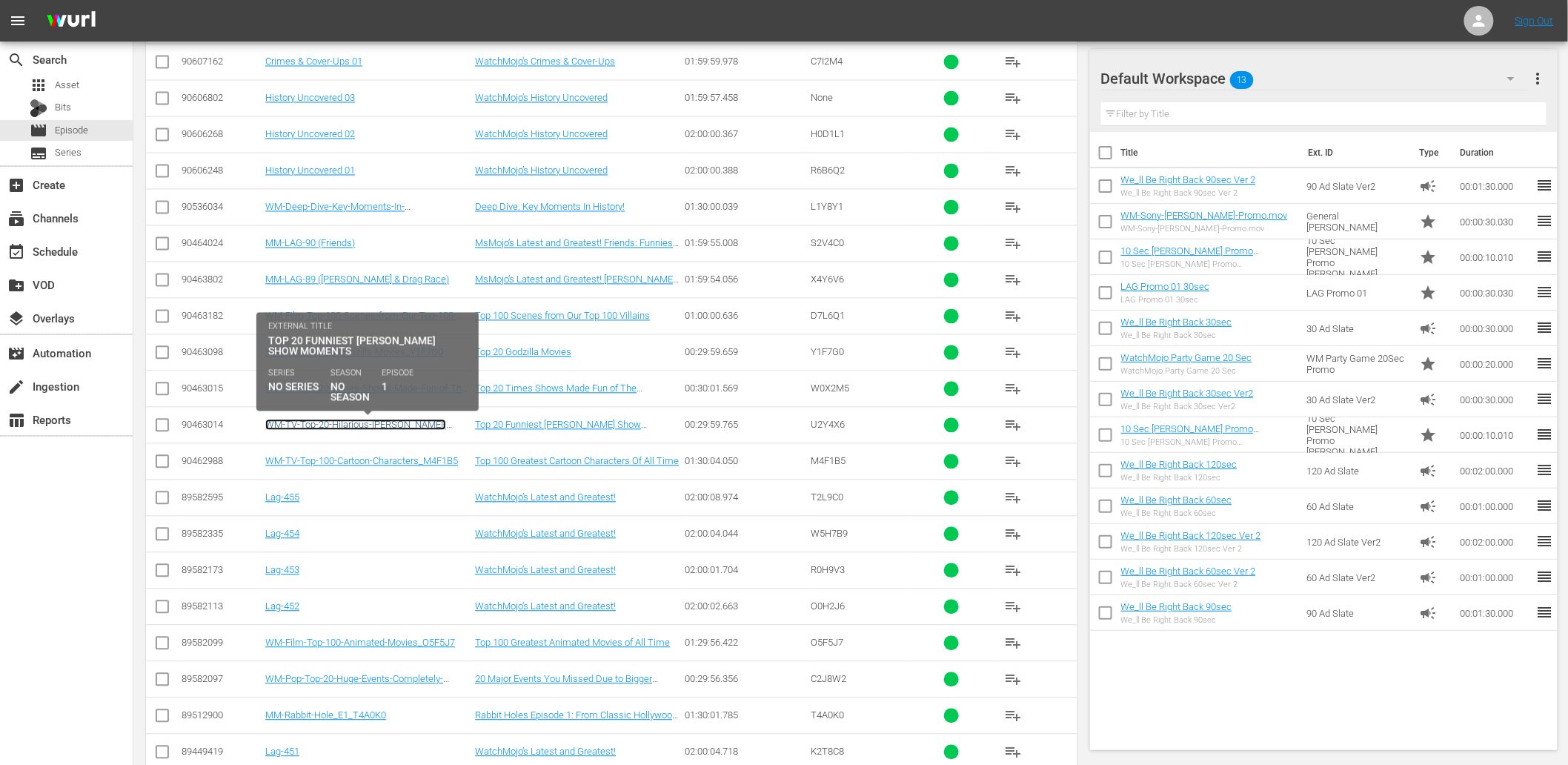
click at [413, 424] on link "WM-TV-Top-20-Hilarious-Jimmy-Fallon-Show-Moments_U2Y4X6" at bounding box center [355, 431] width 180 height 22
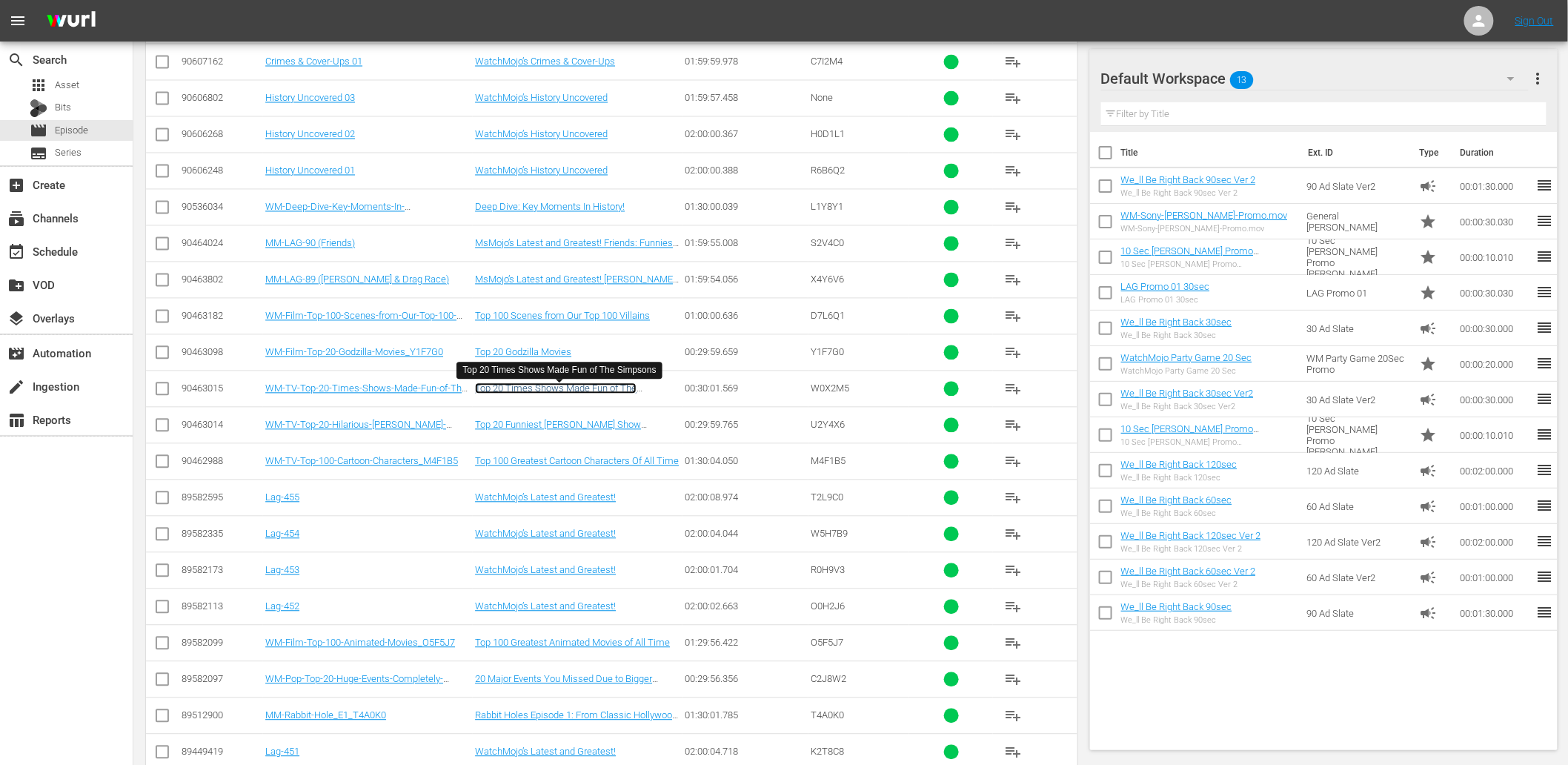
click at [586, 395] on link "Top 20 Times Shows Made Fun of The Simpsons" at bounding box center [555, 394] width 162 height 22
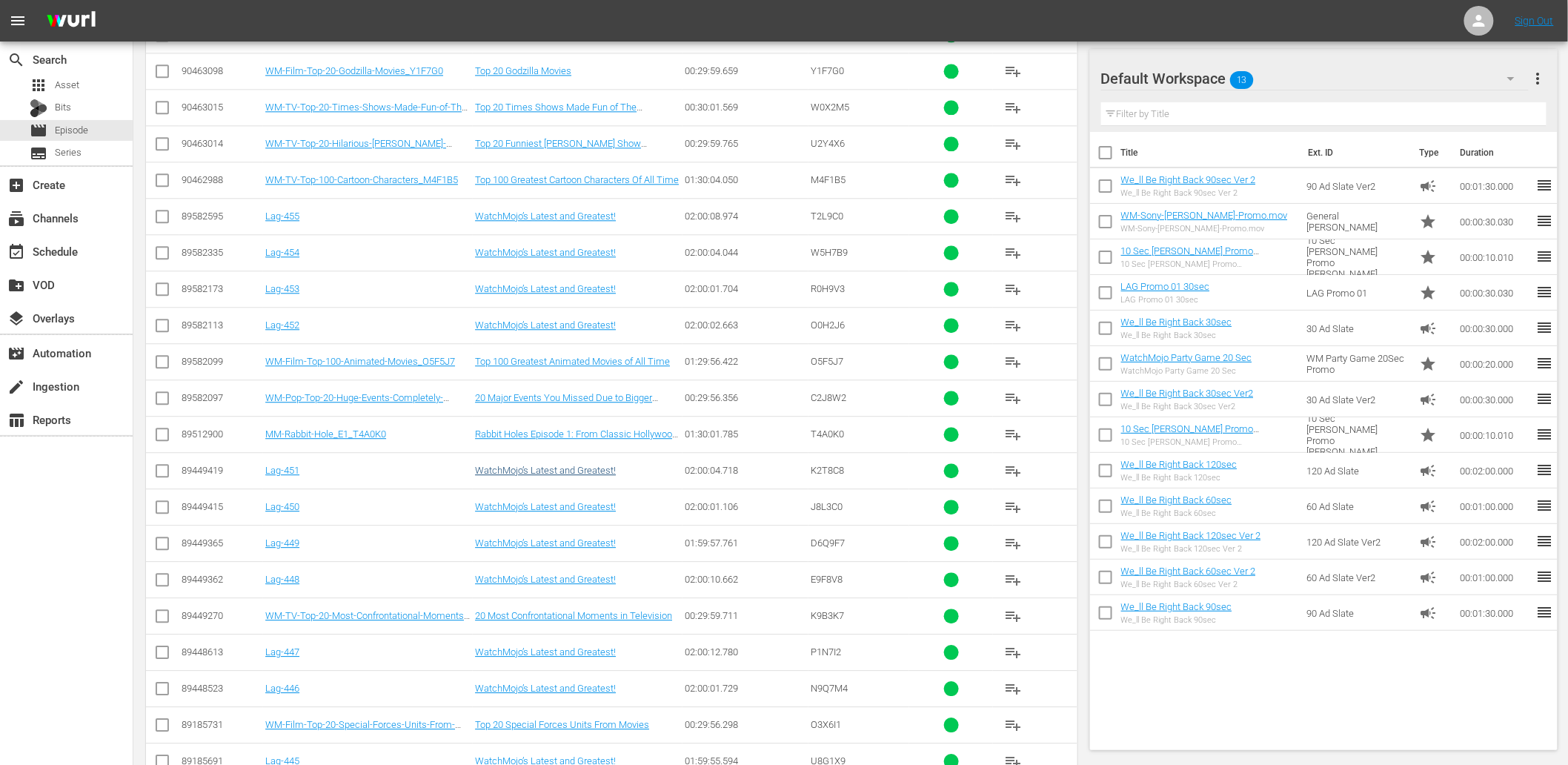
scroll to position [1469, 0]
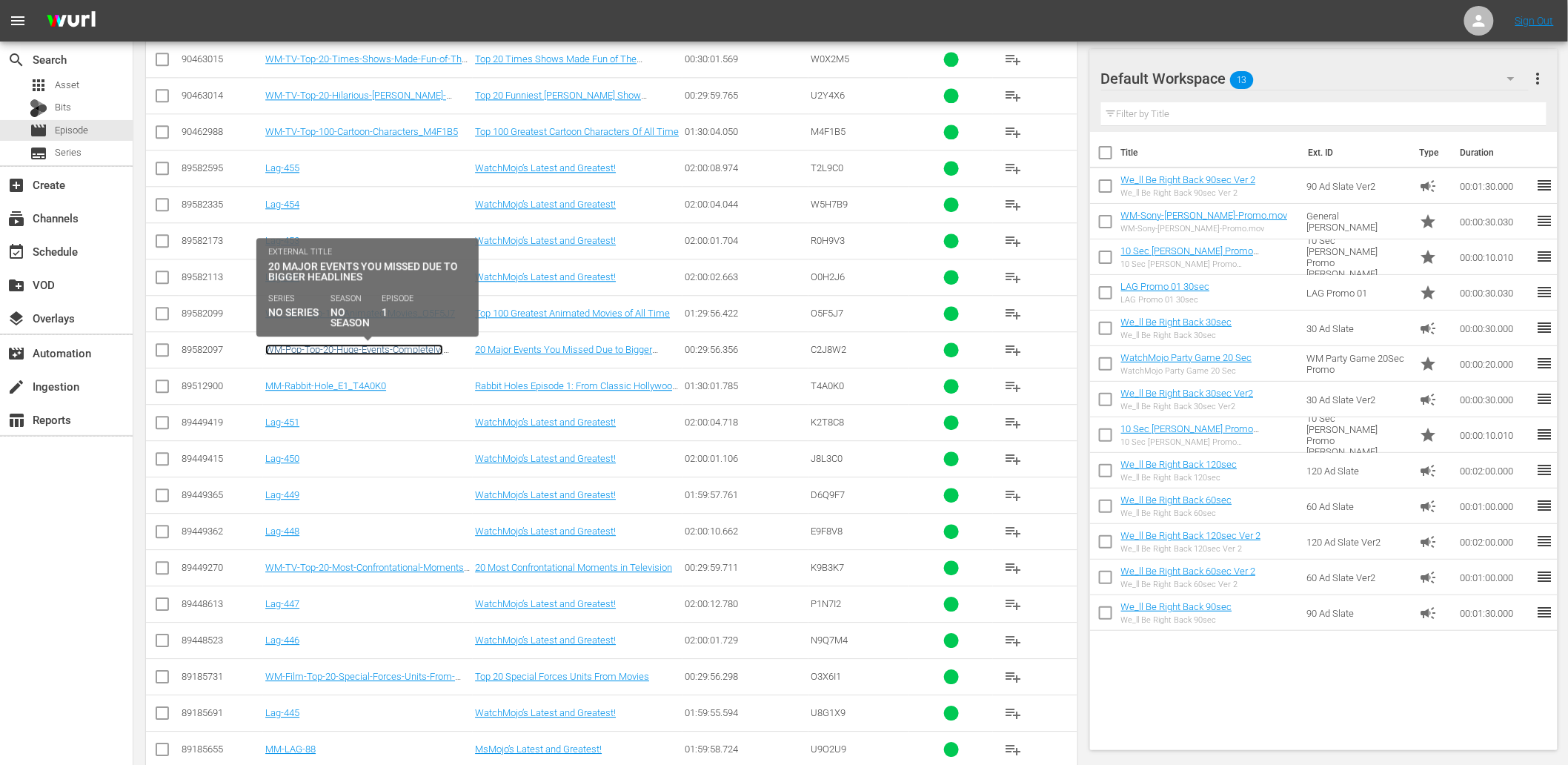
click at [353, 351] on link "WM-Pop-Top-20-Huge-Events-Completely-Overshadowed-by-Other-Events_C2J8W2" at bounding box center [355, 355] width 178 height 22
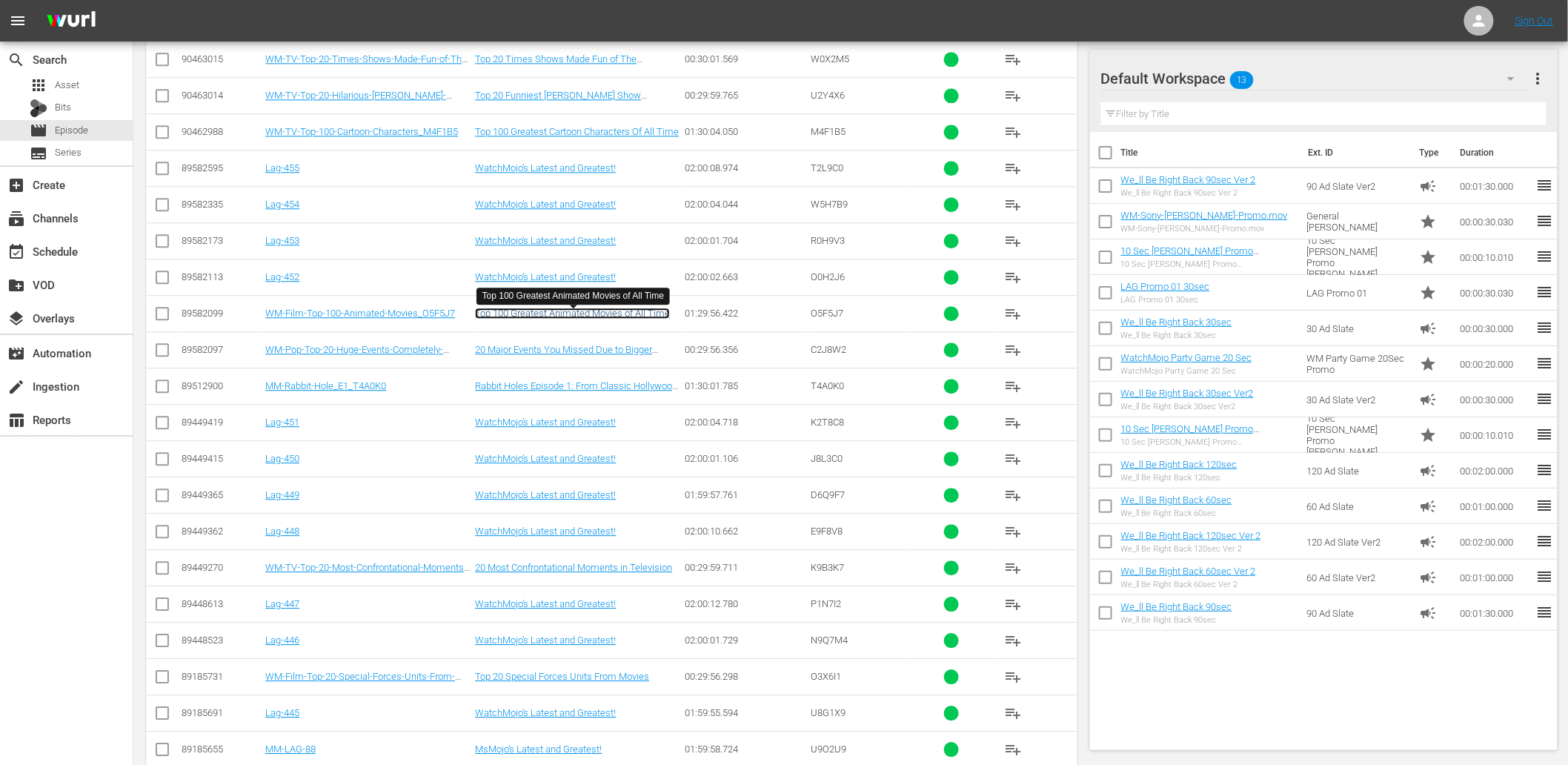
click at [630, 316] on link "Top 100 Greatest Animated Movies of All Time" at bounding box center [572, 313] width 195 height 11
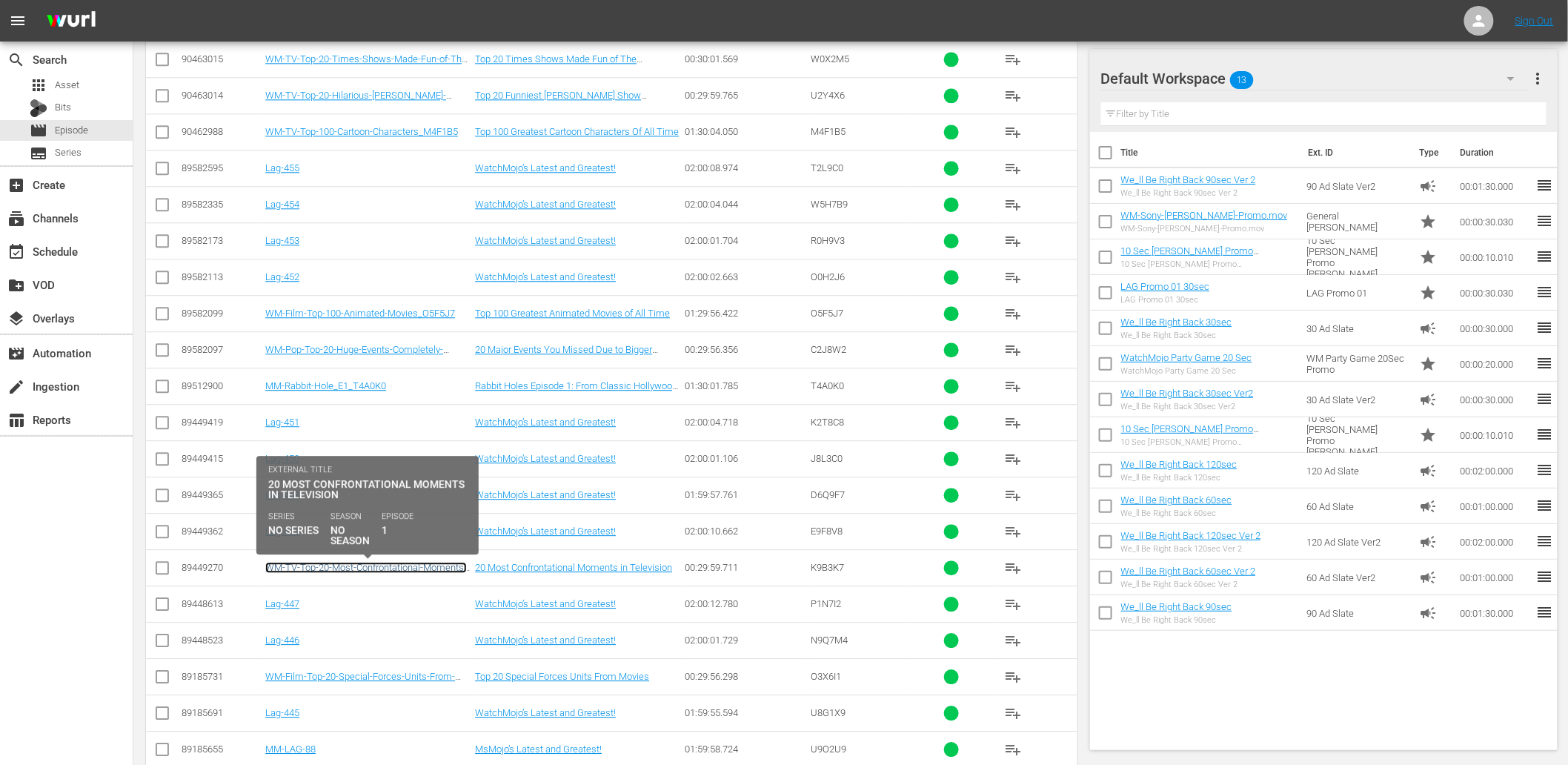
click at [370, 568] on link "WM-TV-Top-20-Most-Confrontational-Moments-in-Television_K9B3K7" at bounding box center [366, 573] width 202 height 22
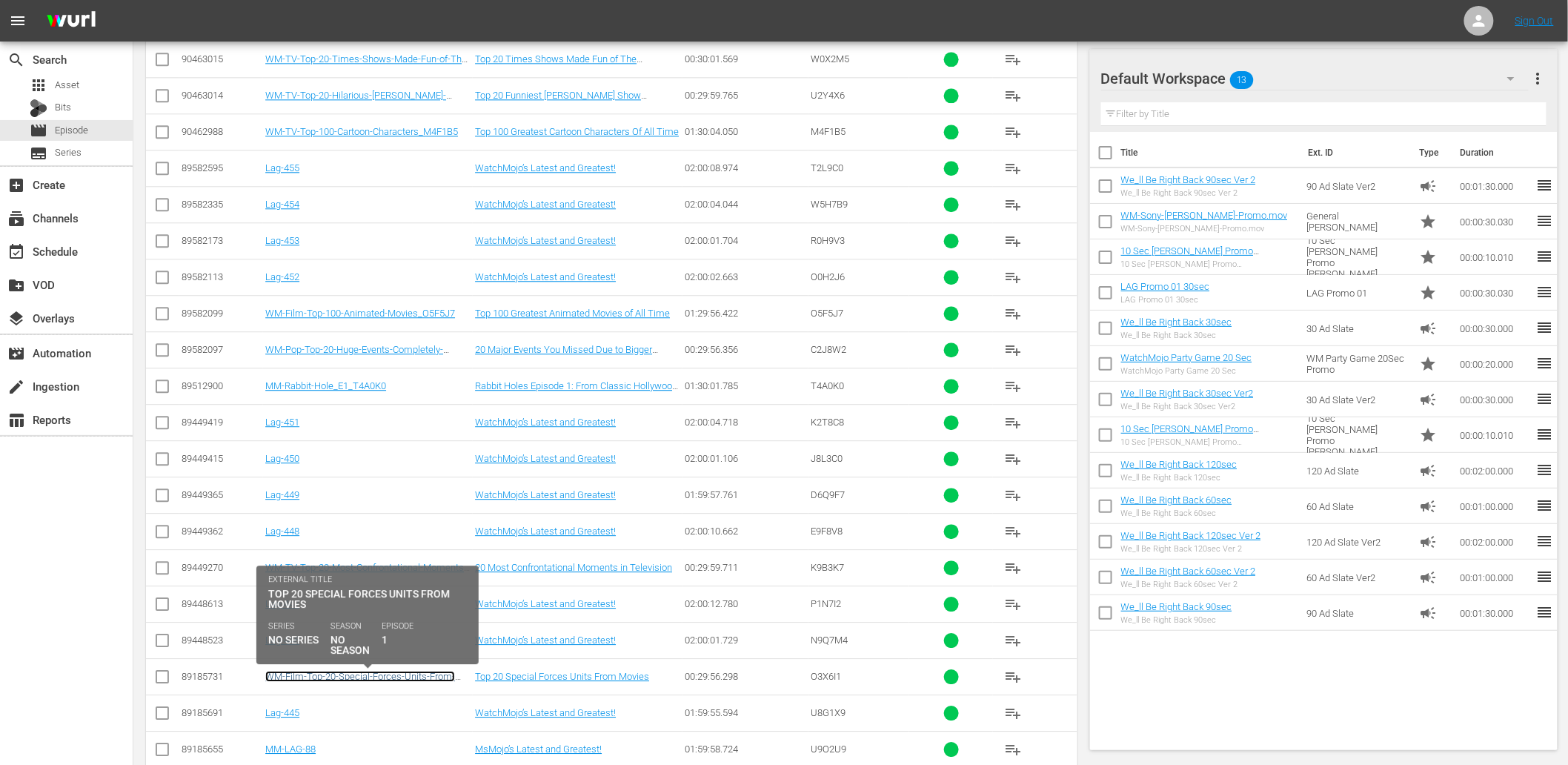
click at [372, 680] on link "WM-Film-Top-20-Special-Forces-Units-From-Movies-SPONSORED_O3X6I1" at bounding box center [360, 681] width 190 height 22
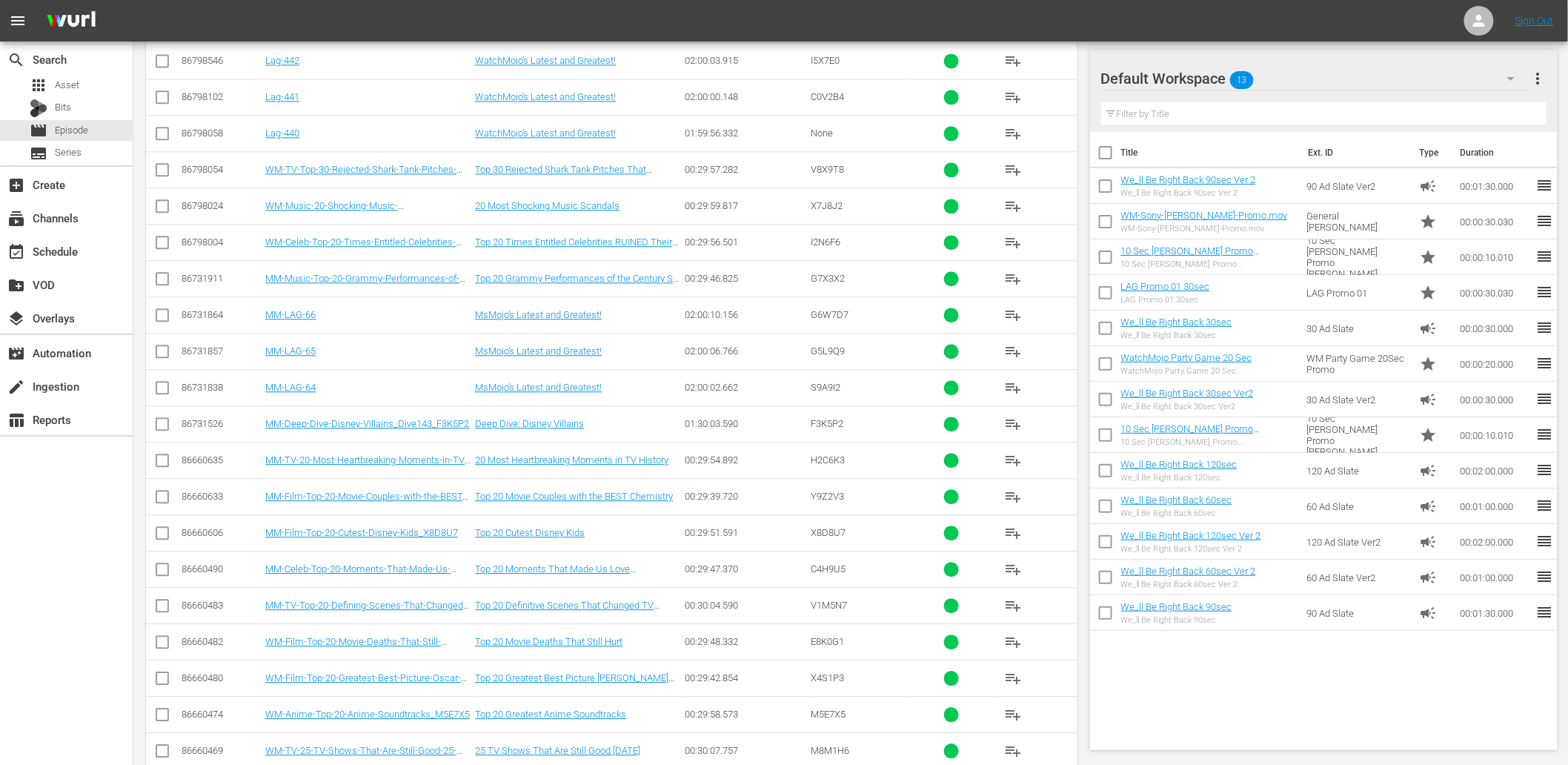
scroll to position [3976, 0]
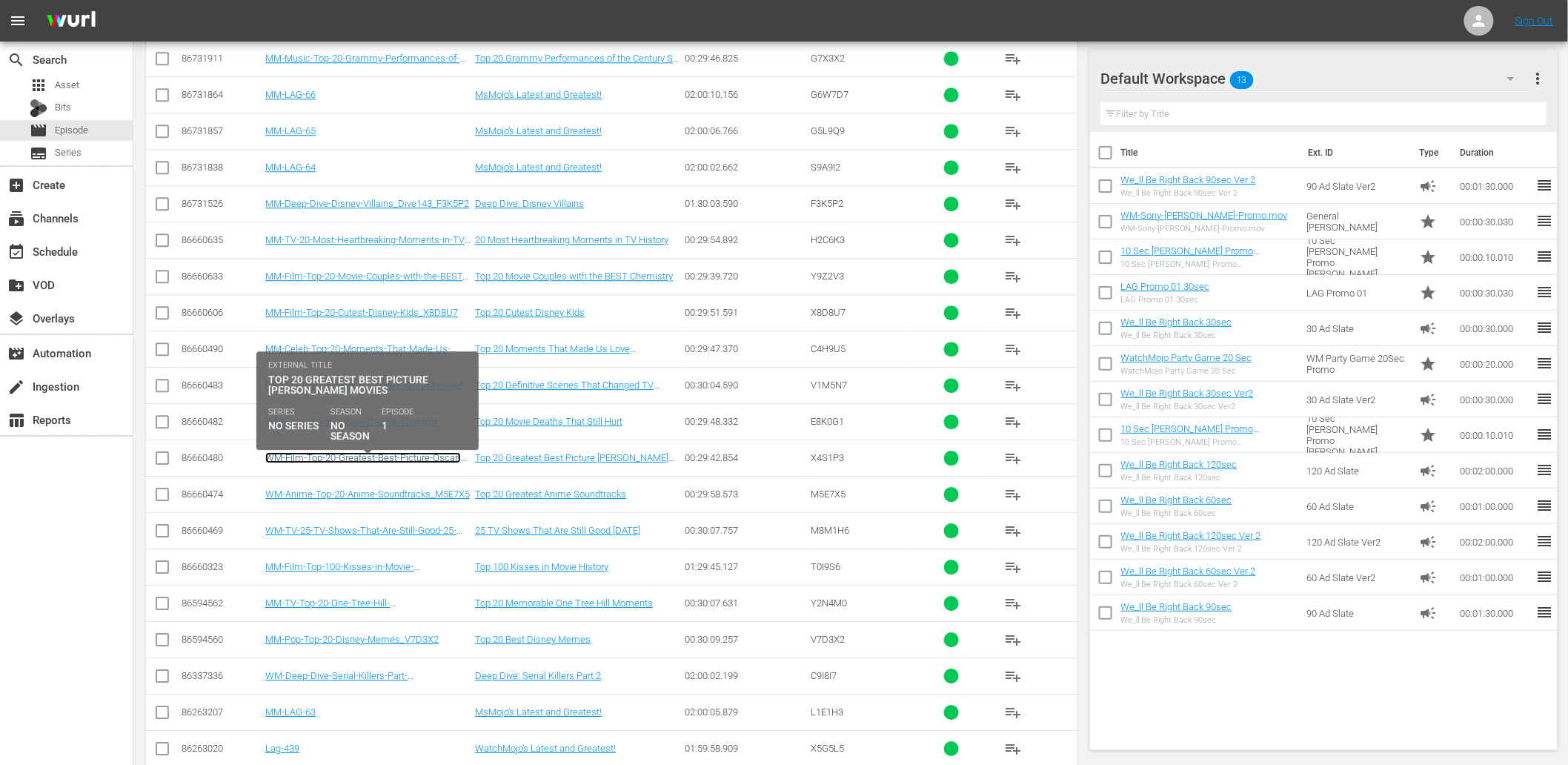
click at [401, 466] on link "WM-Film-Top-20-Greatest-Best-Picture-Oscar-Winning-Movies_X4S1P3" at bounding box center [363, 463] width 195 height 22
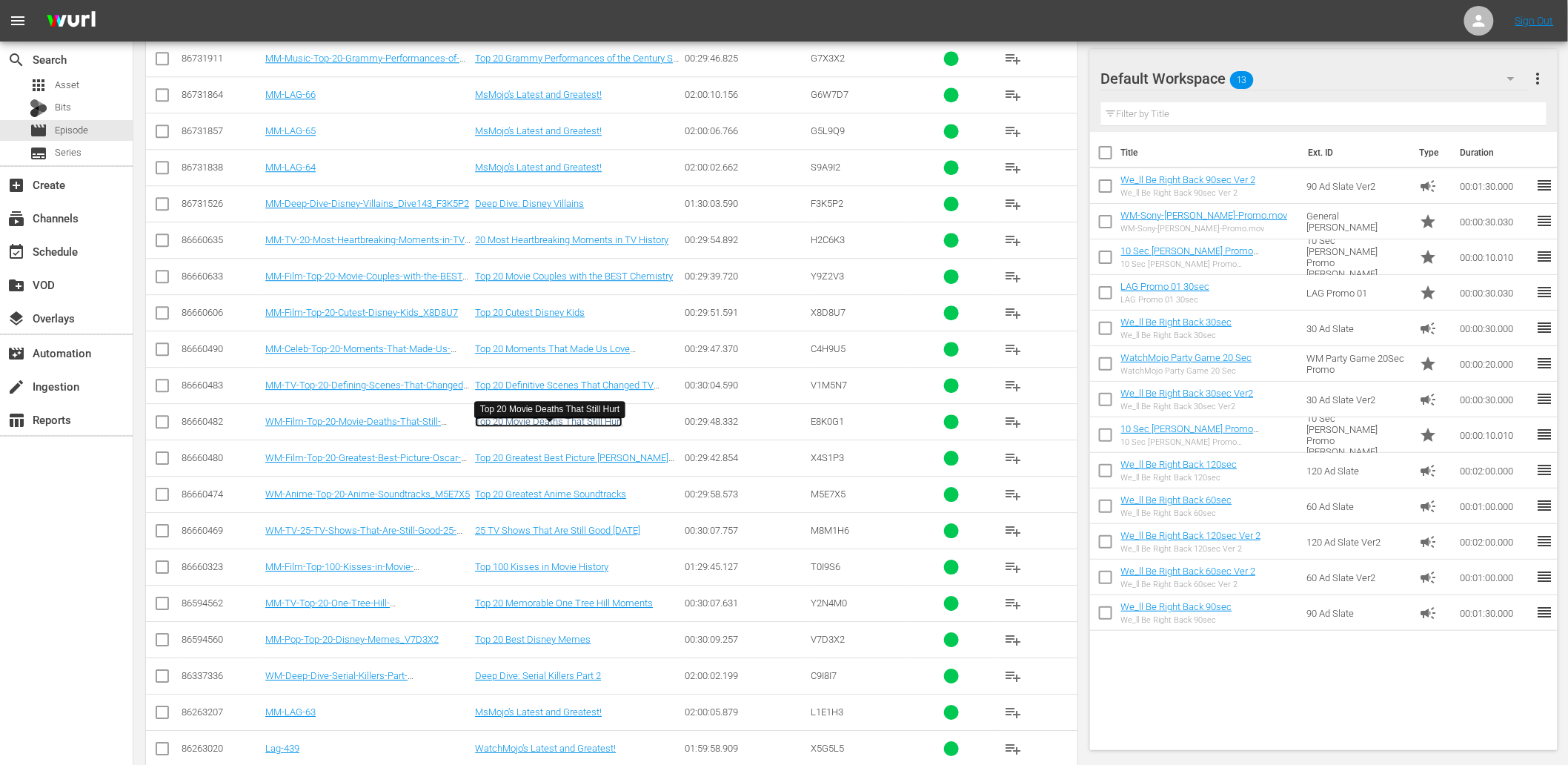
click at [559, 427] on link "Top 20 Movie Deaths That Still Hurt" at bounding box center [548, 421] width 148 height 11
click at [545, 536] on link "25 TV Shows That Are Still Good 25 Years Later" at bounding box center [558, 531] width 166 height 11
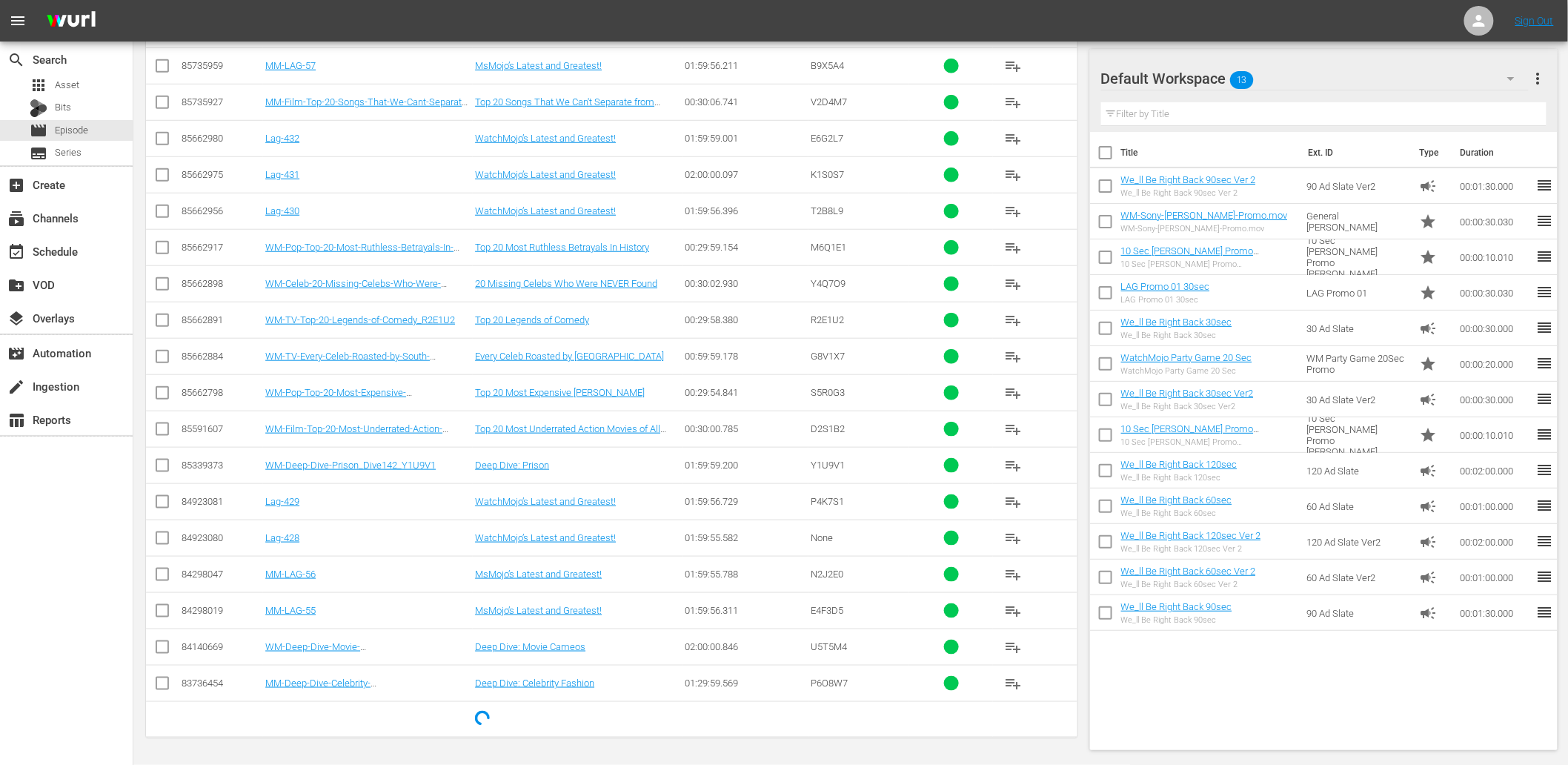
scroll to position [4956, 0]
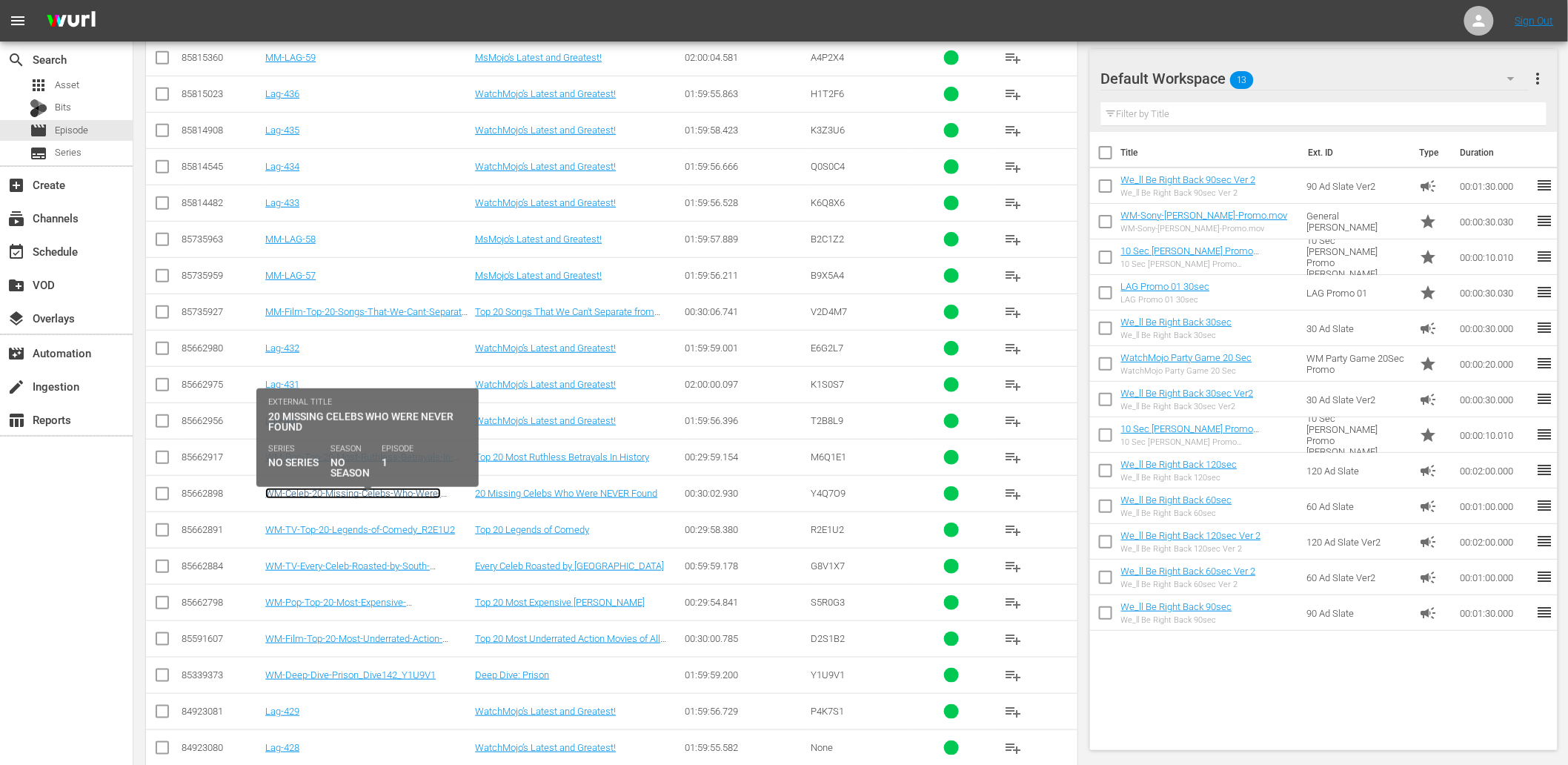
click at [376, 506] on link "WM-Celeb-20-Missing-Celebs-Who-Were-NEVER-Found_Y4Q7O9" at bounding box center [353, 499] width 176 height 22
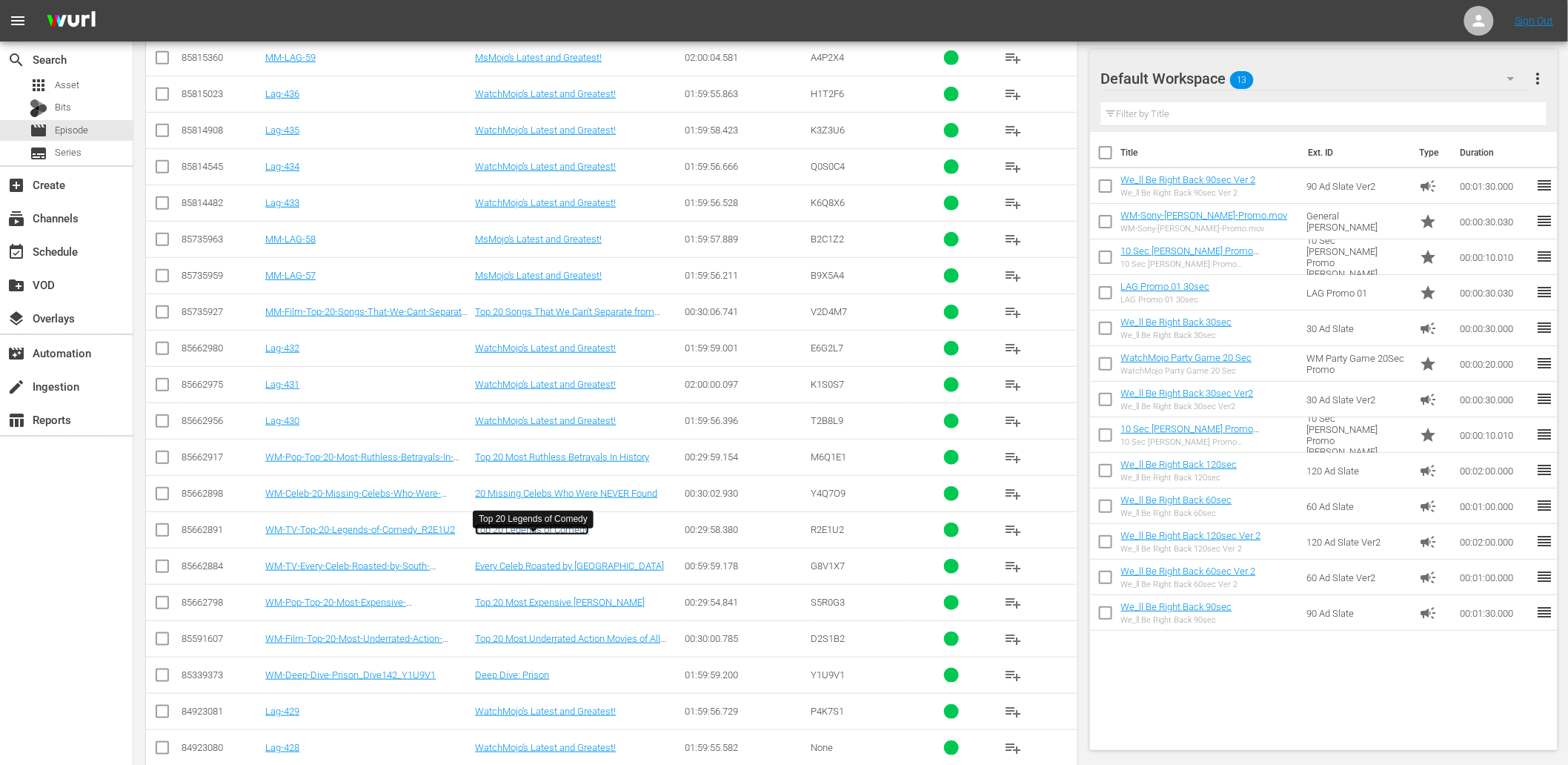
click at [557, 535] on link "Top 20 Legends of Comedy" at bounding box center [532, 530] width 114 height 11
click at [578, 571] on link "Every Celeb Roasted by South Park" at bounding box center [570, 566] width 189 height 11
click at [559, 608] on link "Top 20 Most Expensive KAREN Rampages" at bounding box center [559, 602] width 170 height 11
click at [520, 680] on link "Deep Dive: Prison" at bounding box center [512, 674] width 74 height 11
click at [557, 649] on link "Top 20 Most Underrated Action Movies of All Time" at bounding box center [567, 644] width 185 height 22
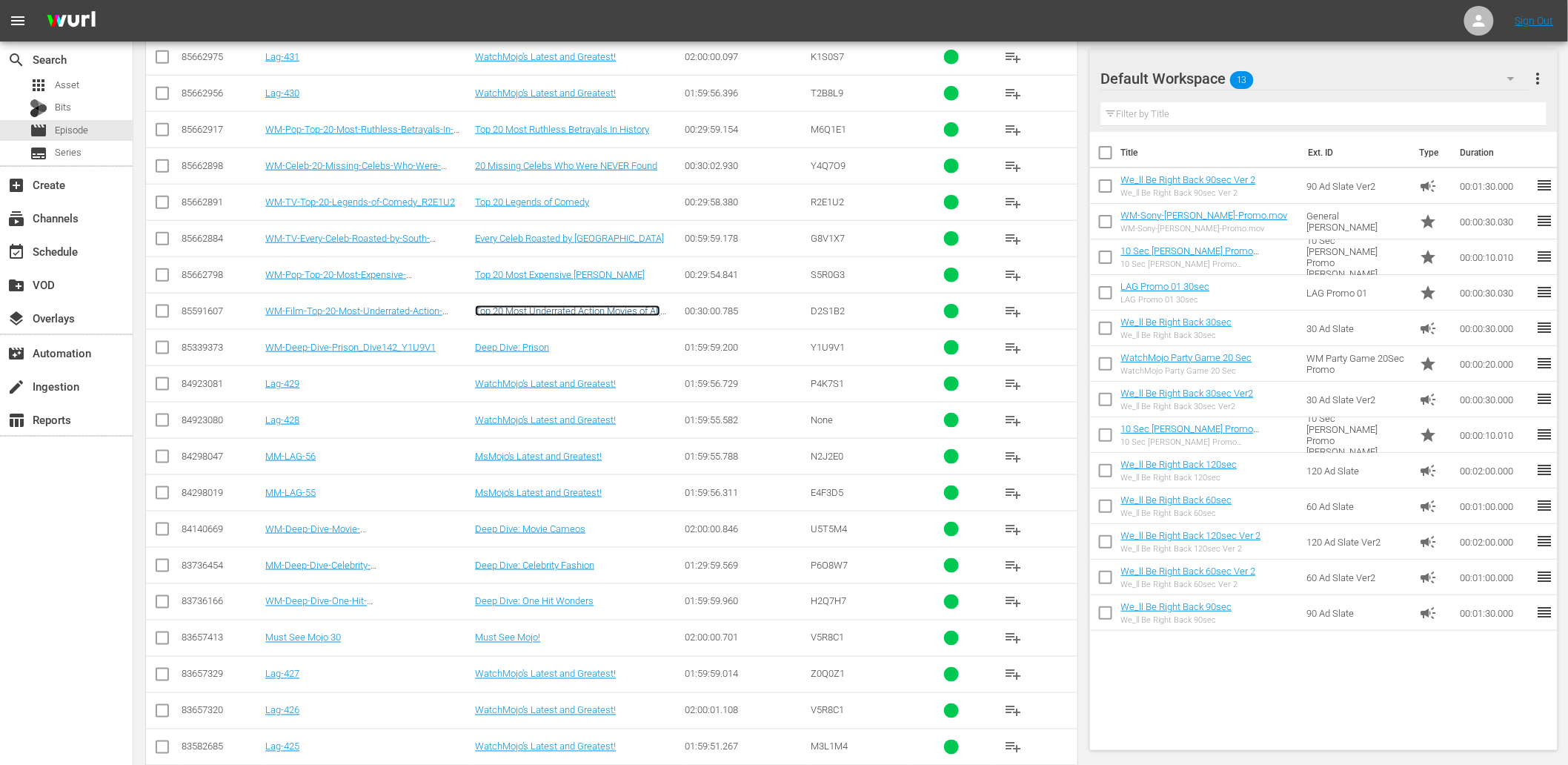
scroll to position [5286, 0]
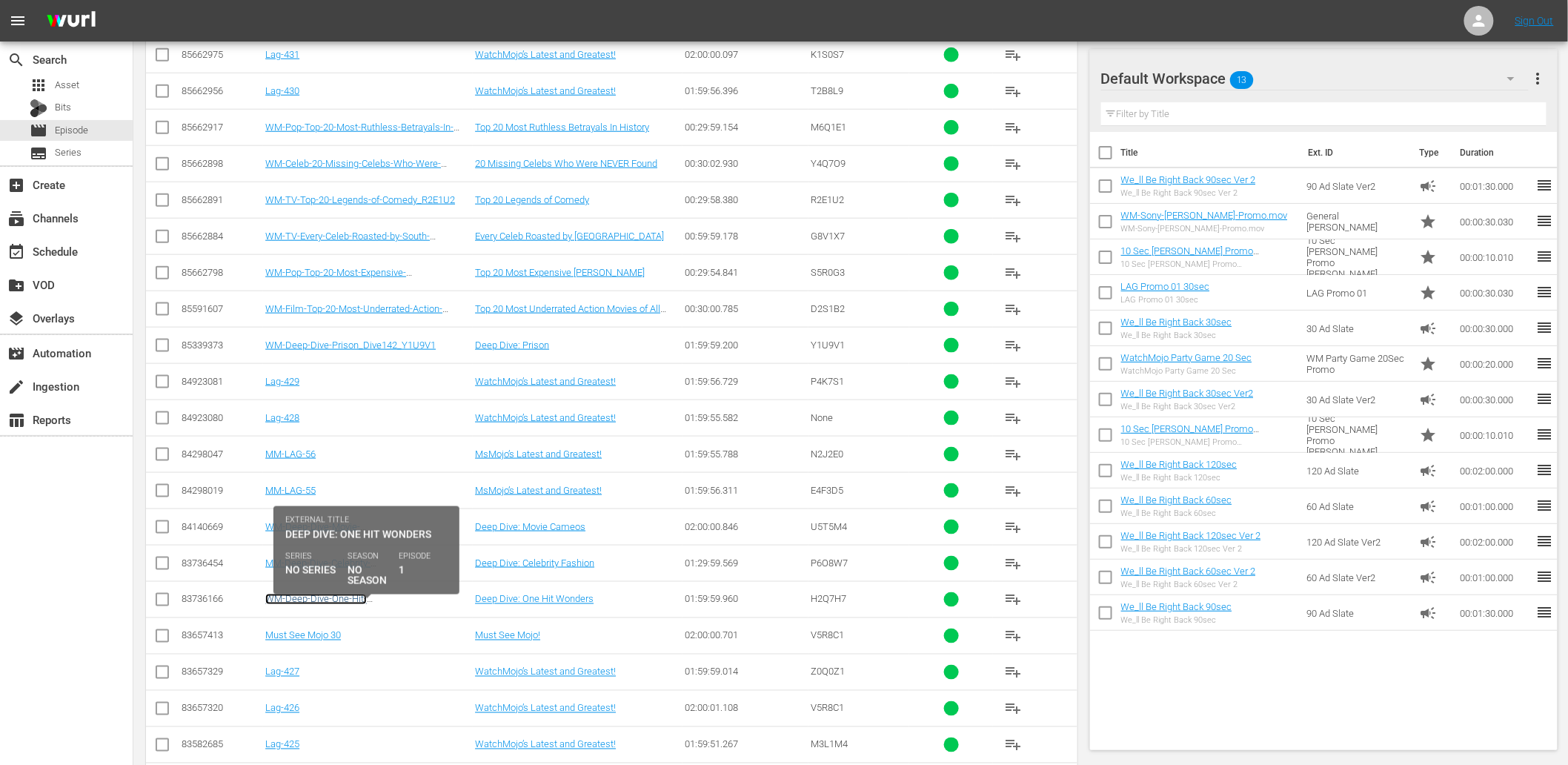
click at [302, 613] on link "WM-Deep-Dive-One-Hit-Wonders_Dive139_H2Q7H7" at bounding box center [323, 605] width 116 height 22
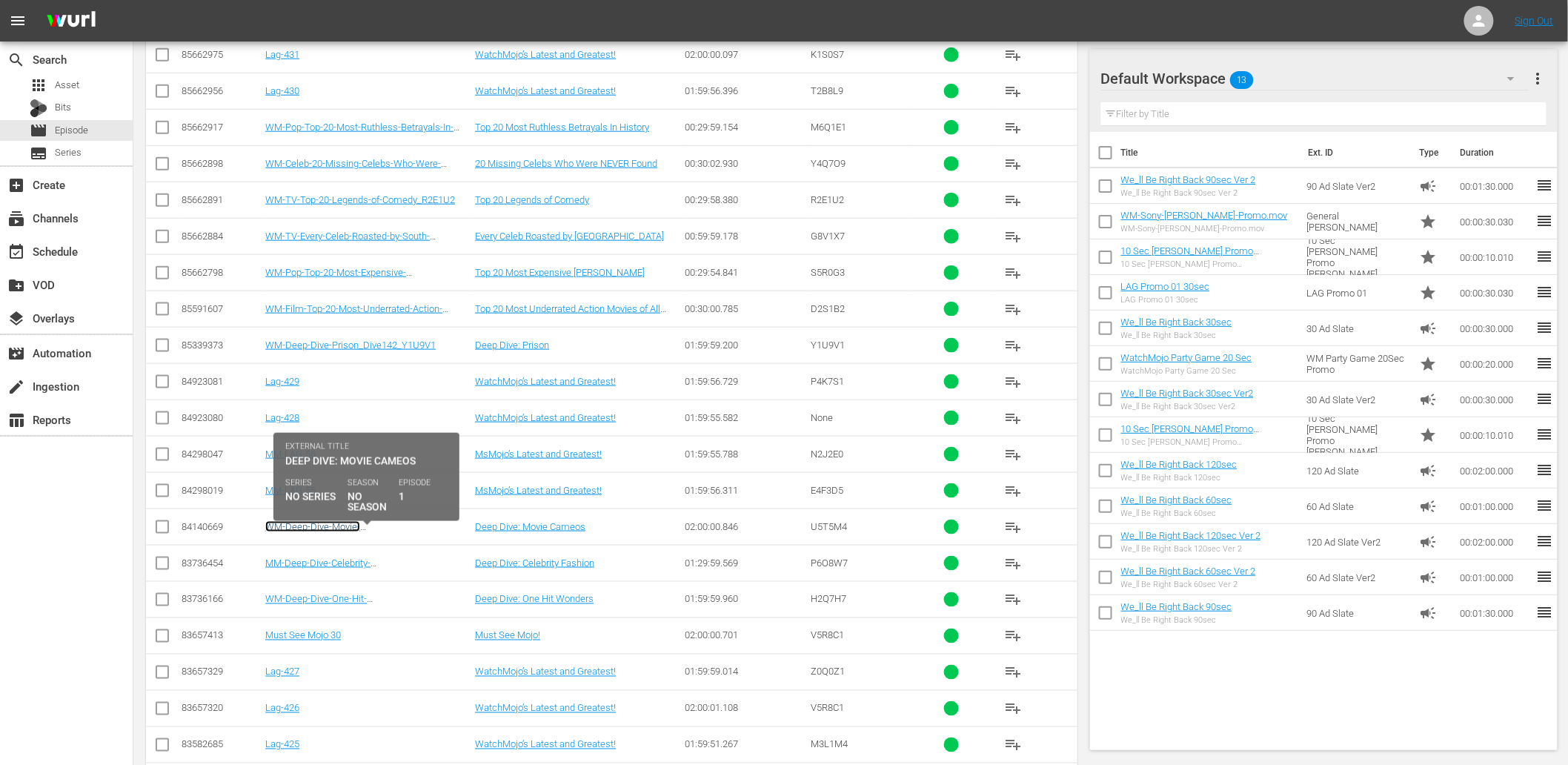
click at [335, 538] on link "WM-Deep-Dive-Movie-Cameos_Dive141_U5T5M4" at bounding box center [323, 532] width 115 height 22
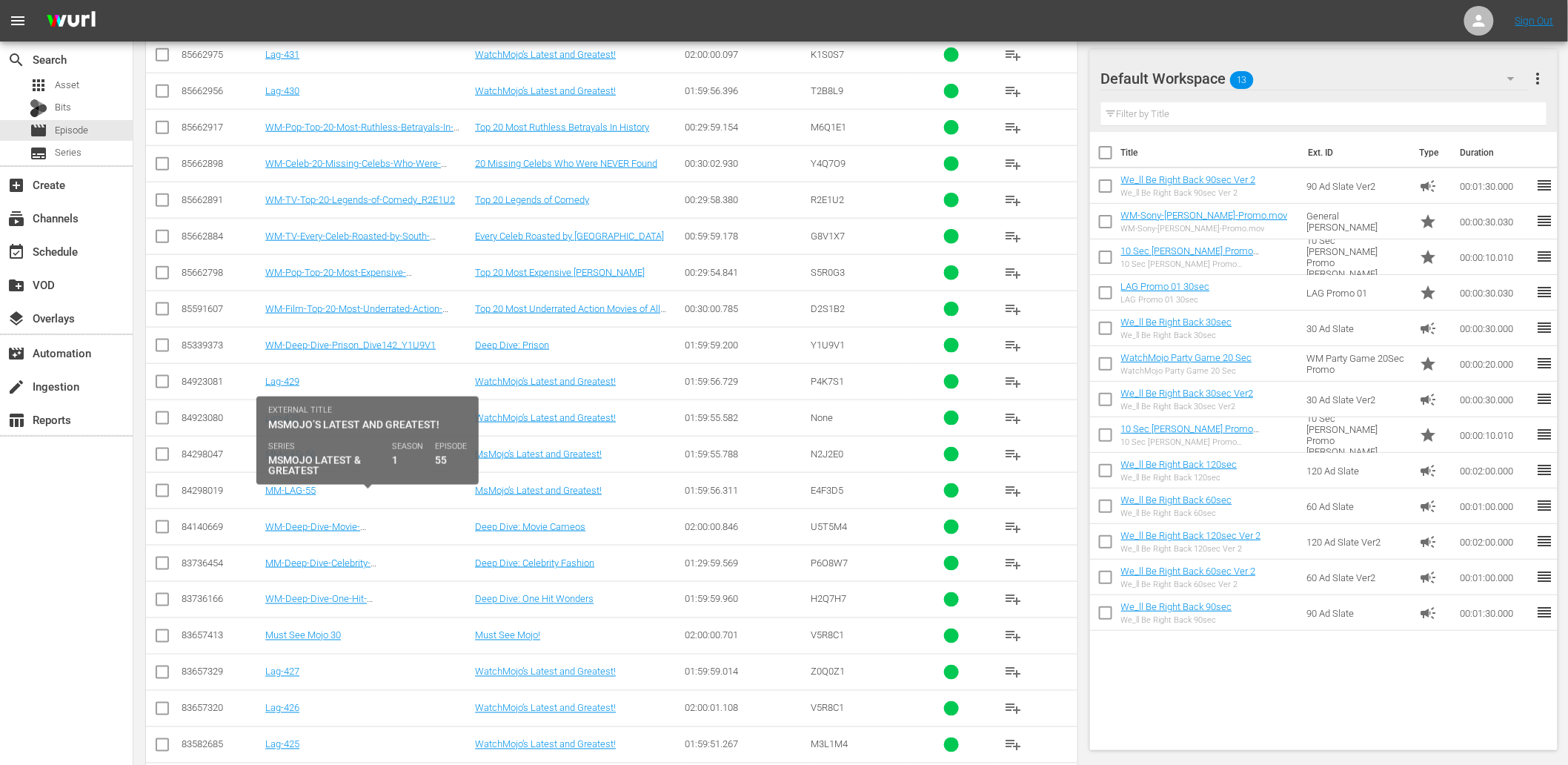
click at [421, 496] on div "MM-LAG-55" at bounding box center [368, 490] width 205 height 11
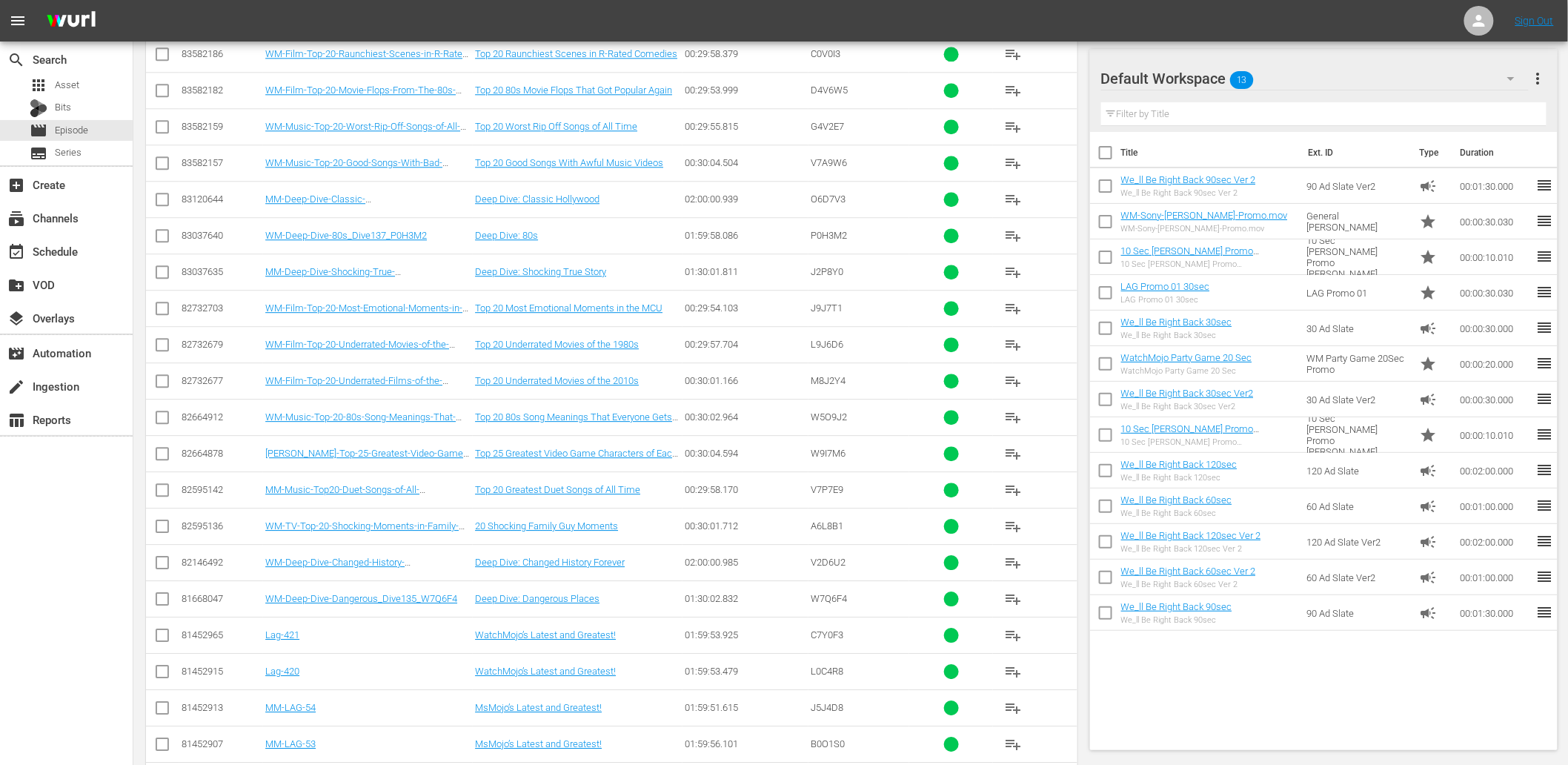
scroll to position [6048, 0]
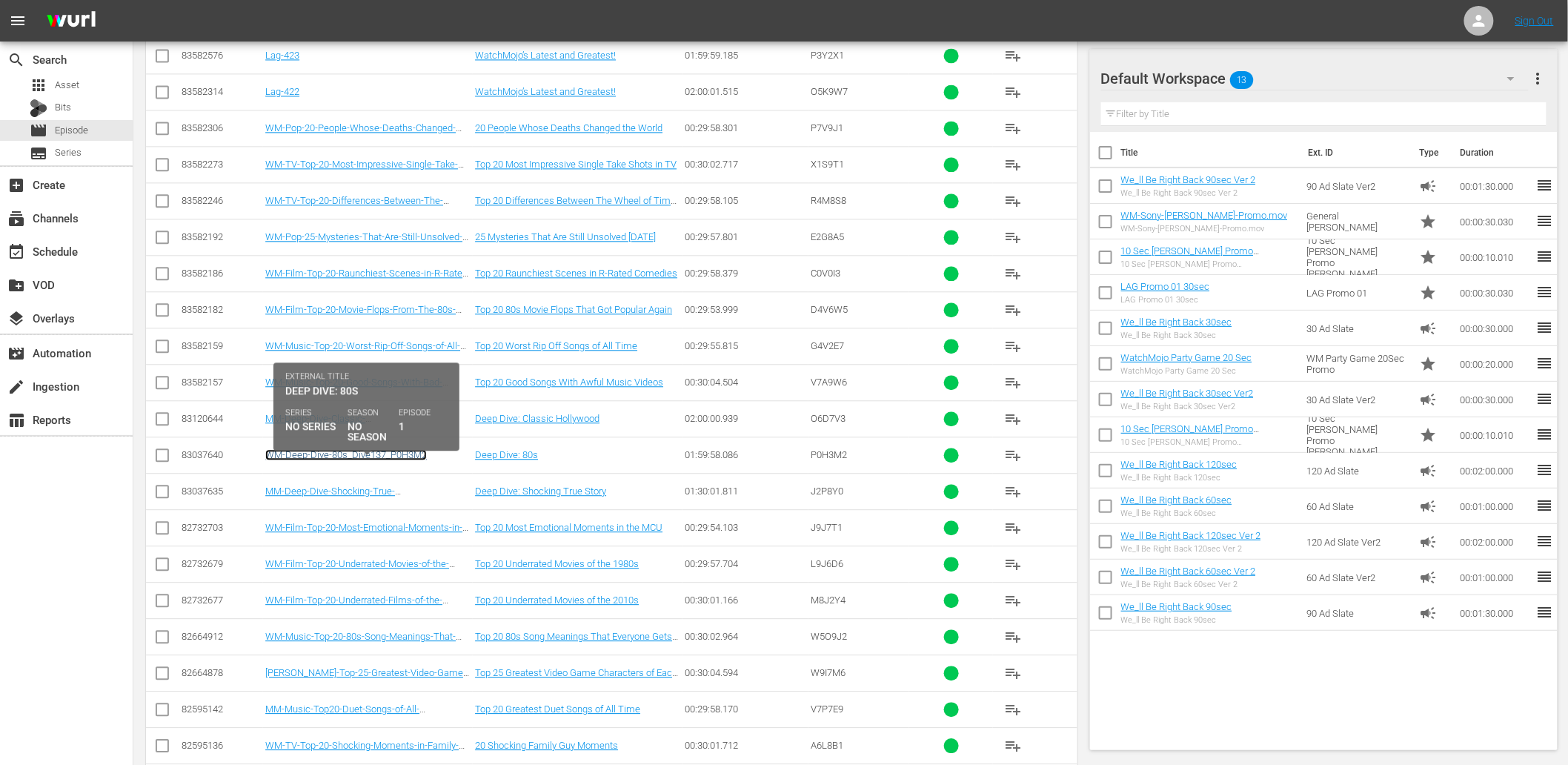
click at [345, 460] on link "WM-Deep-Dive-80s_Dive137_P0H3M2" at bounding box center [346, 455] width 162 height 11
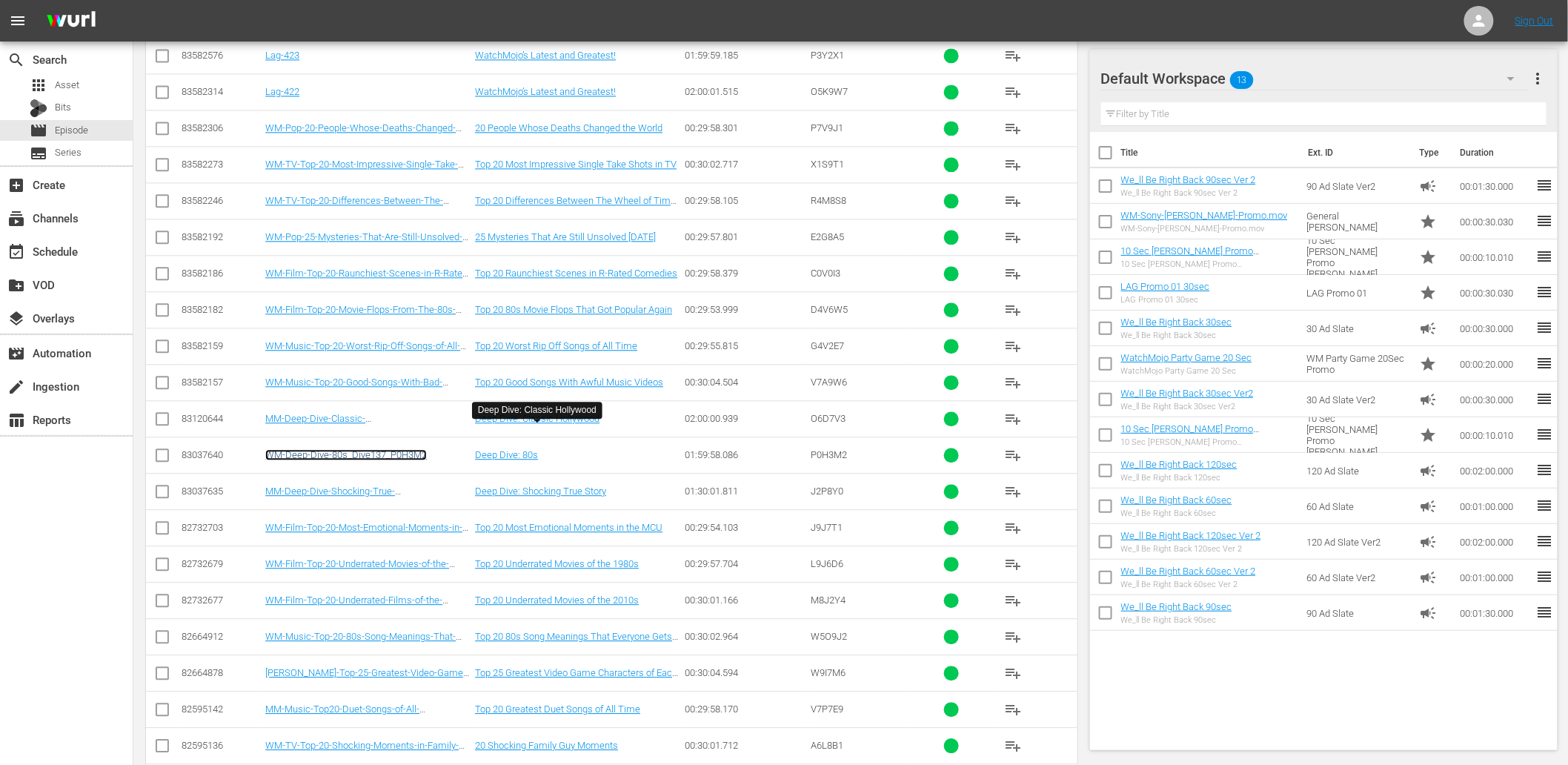
scroll to position [5883, 0]
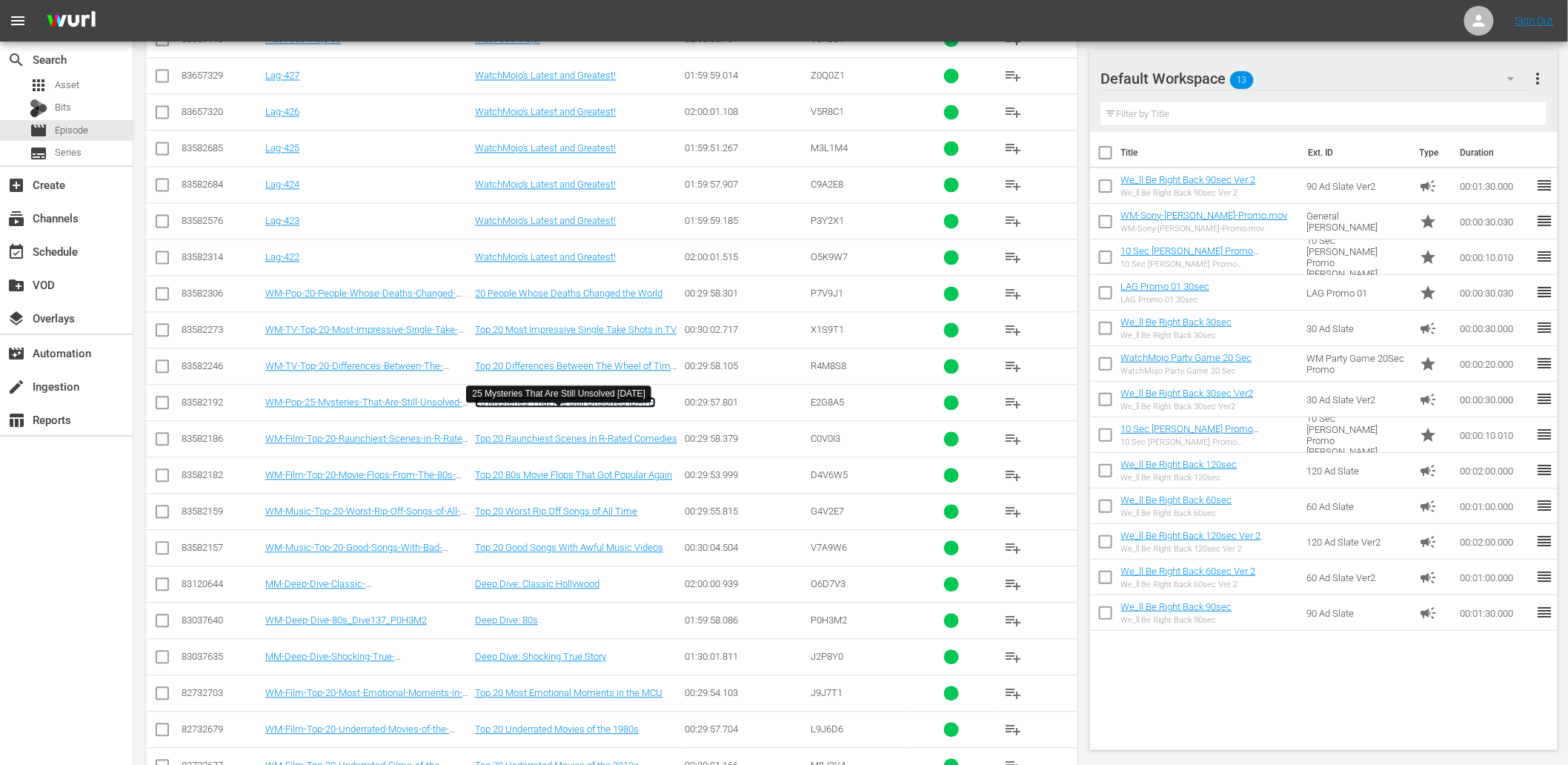
click at [530, 408] on link "25 Mysteries That Are Still Unsolved 25 Years Later" at bounding box center [565, 402] width 180 height 11
click at [569, 334] on link "Top 20 Most Impressive Single Take Shots in TV" at bounding box center [576, 329] width 202 height 11
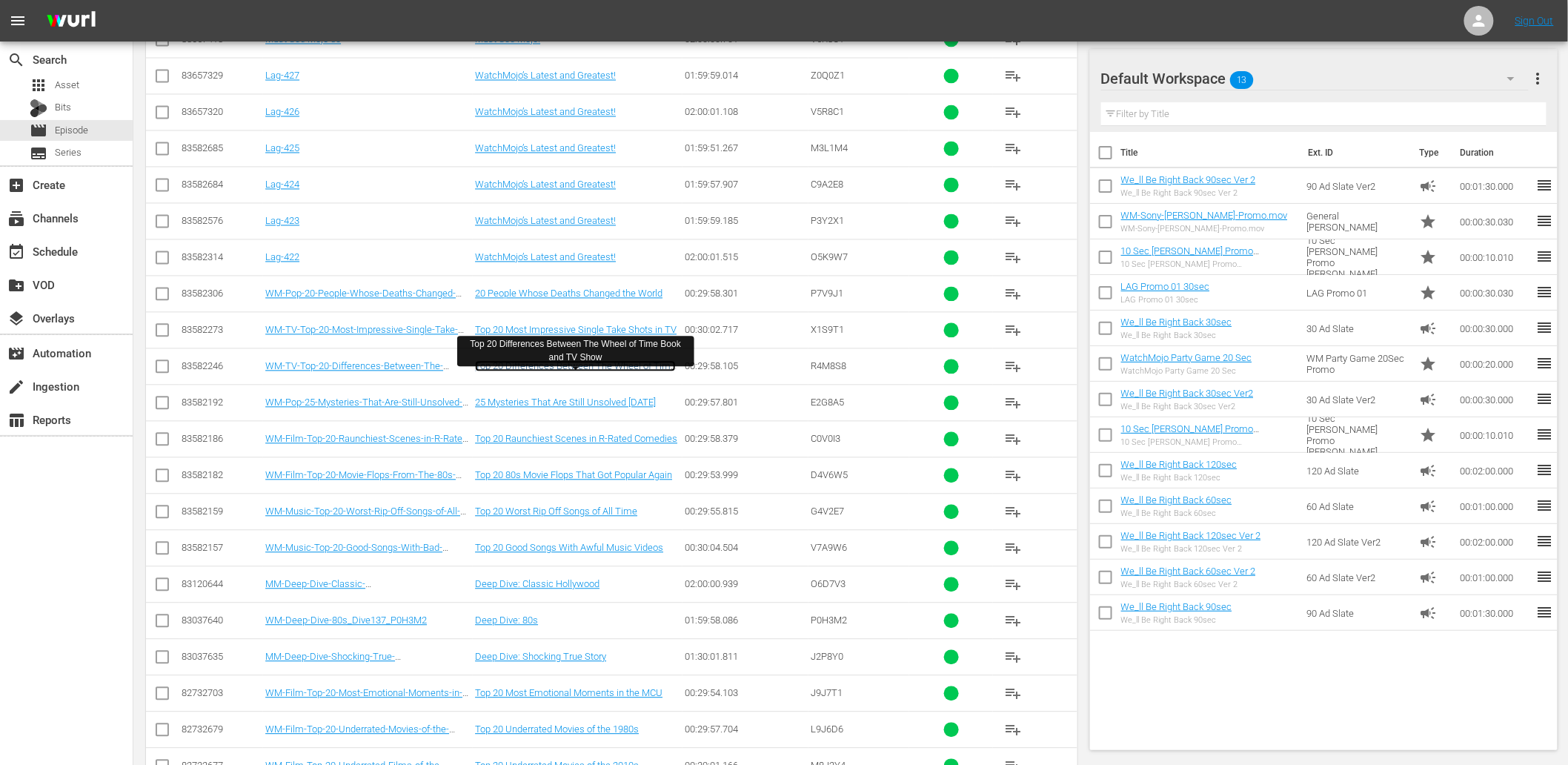
click at [535, 371] on link "Top 20 Differences Between The Wheel of Time Book and TV Show" at bounding box center [575, 371] width 201 height 22
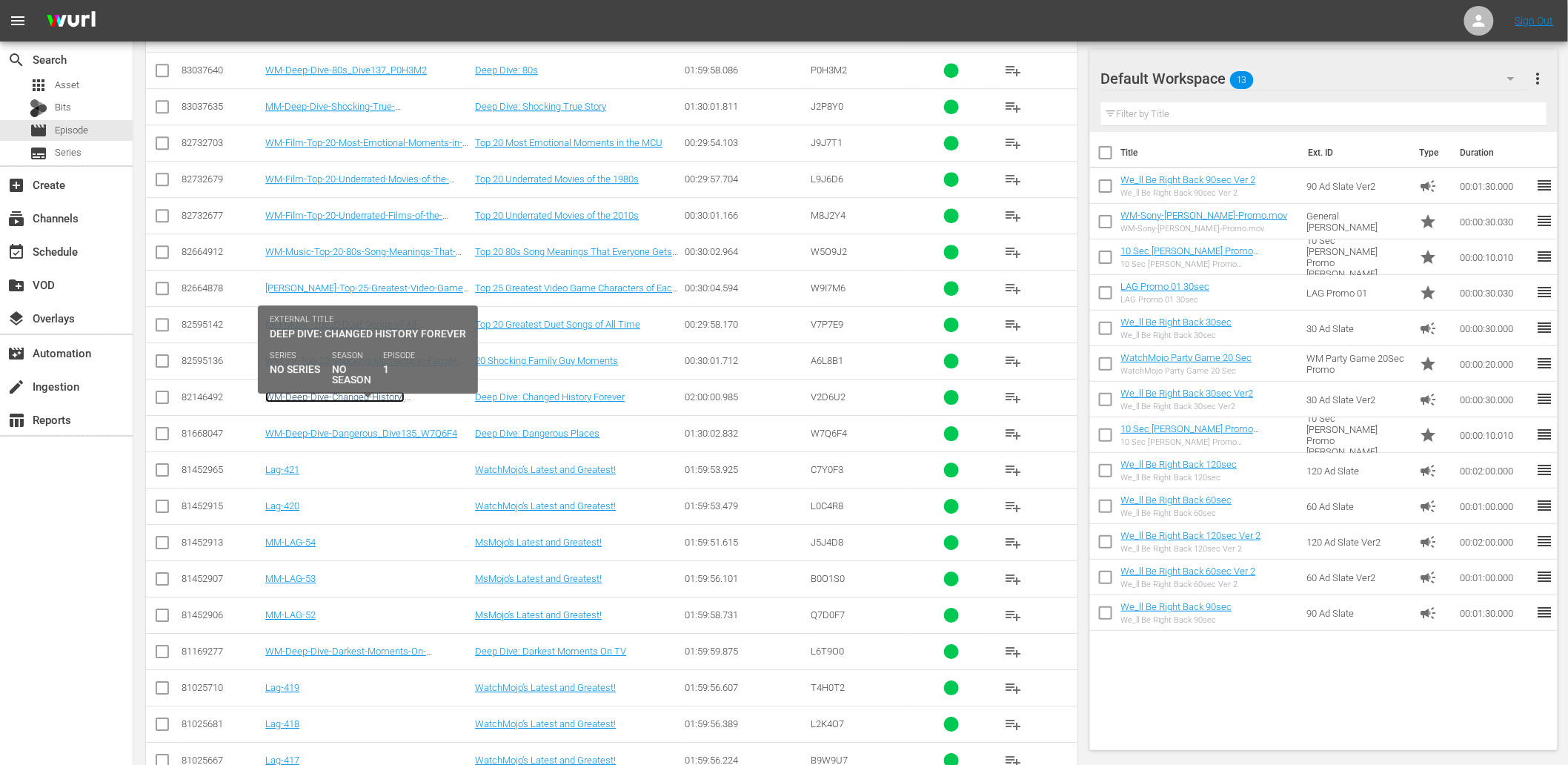
click at [372, 412] on link "WM-Deep-Dive-Changed-History-Forever_Dive136_V2D6U2" at bounding box center [335, 402] width 139 height 22
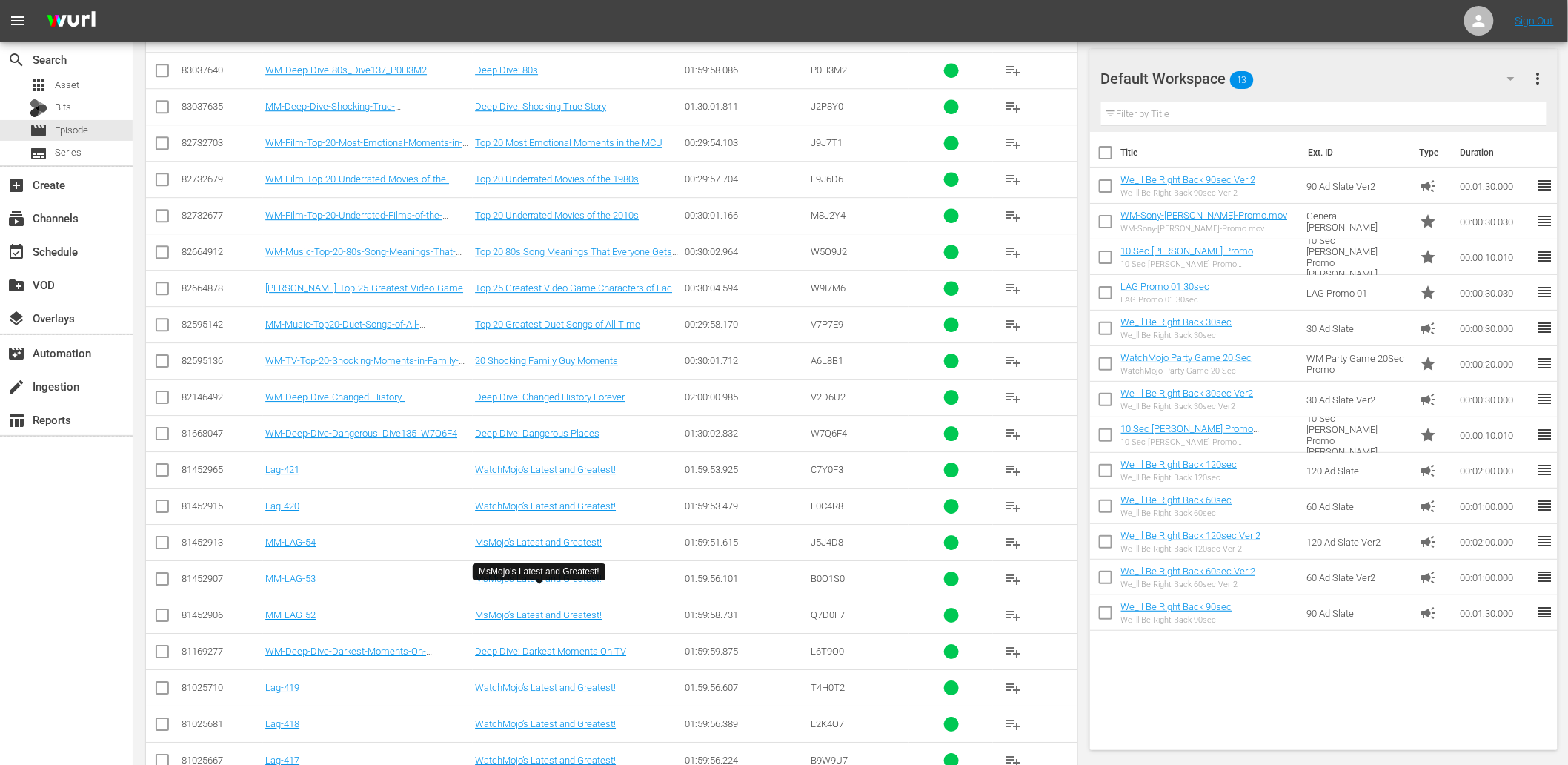
scroll to position [6708, 0]
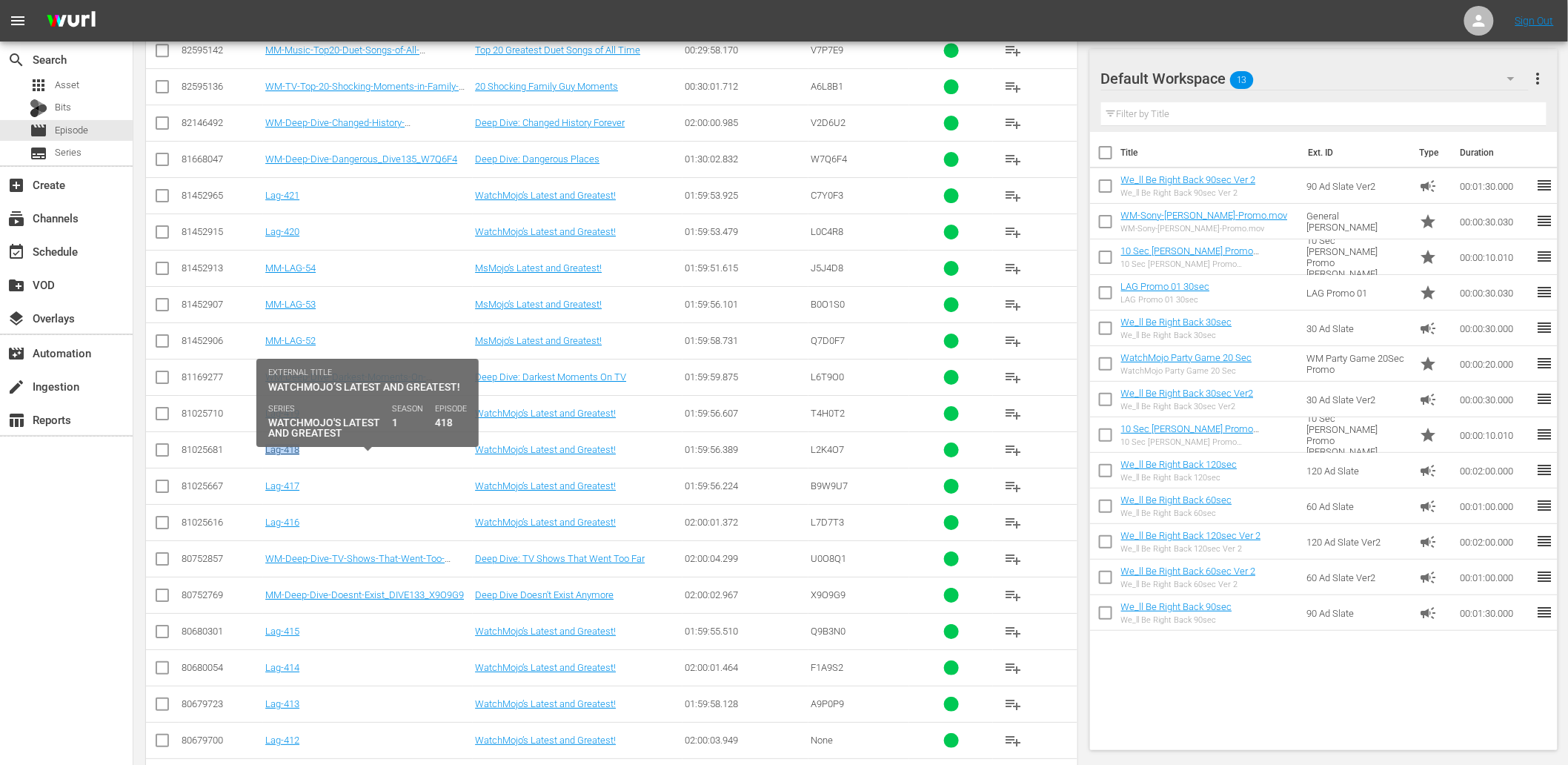
drag, startPoint x: 323, startPoint y: 462, endPoint x: 265, endPoint y: 466, distance: 58.1
click at [266, 455] on div "Lag-418" at bounding box center [368, 449] width 205 height 11
copy link "Lag-418"
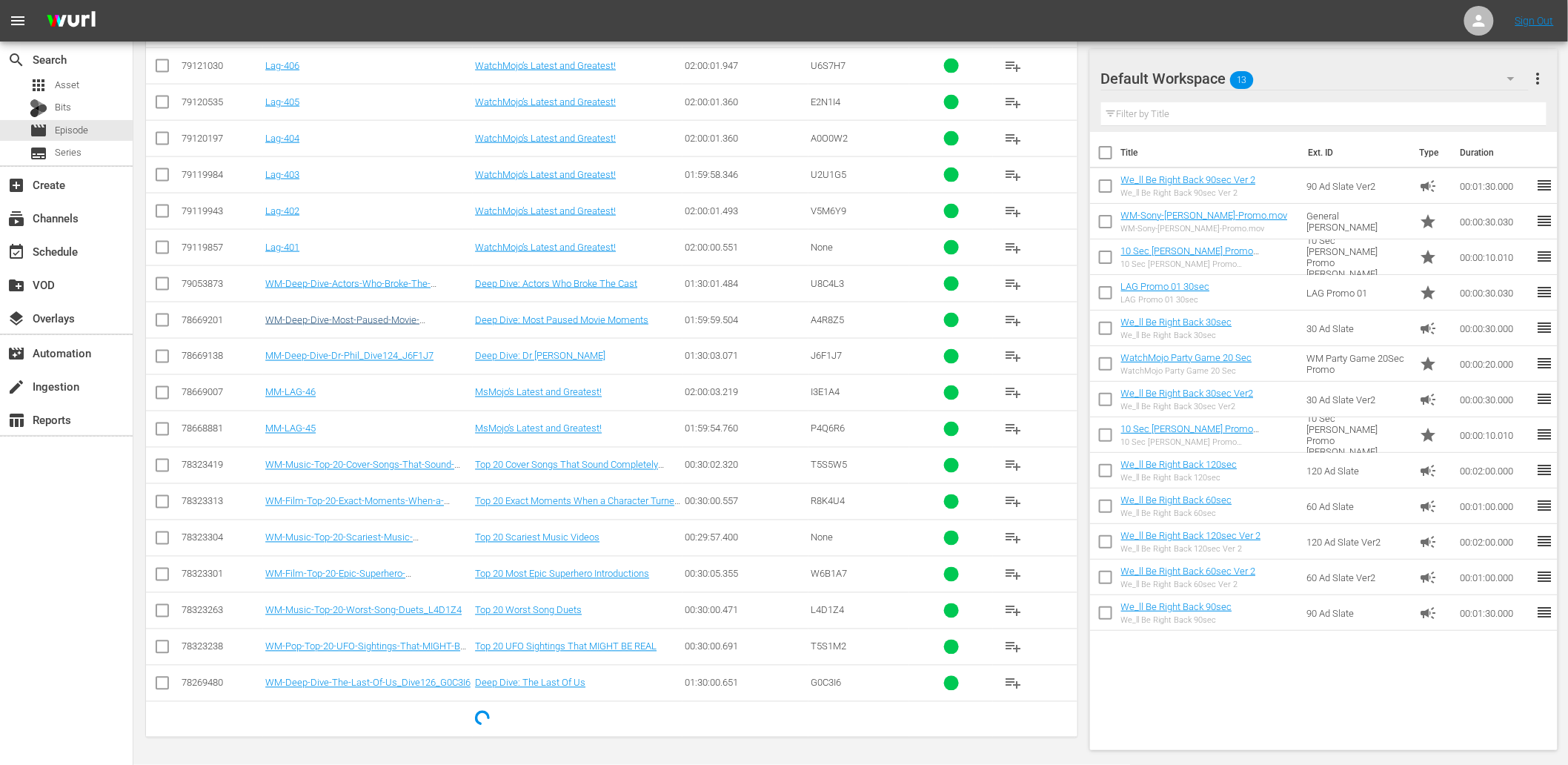
scroll to position [7797, 0]
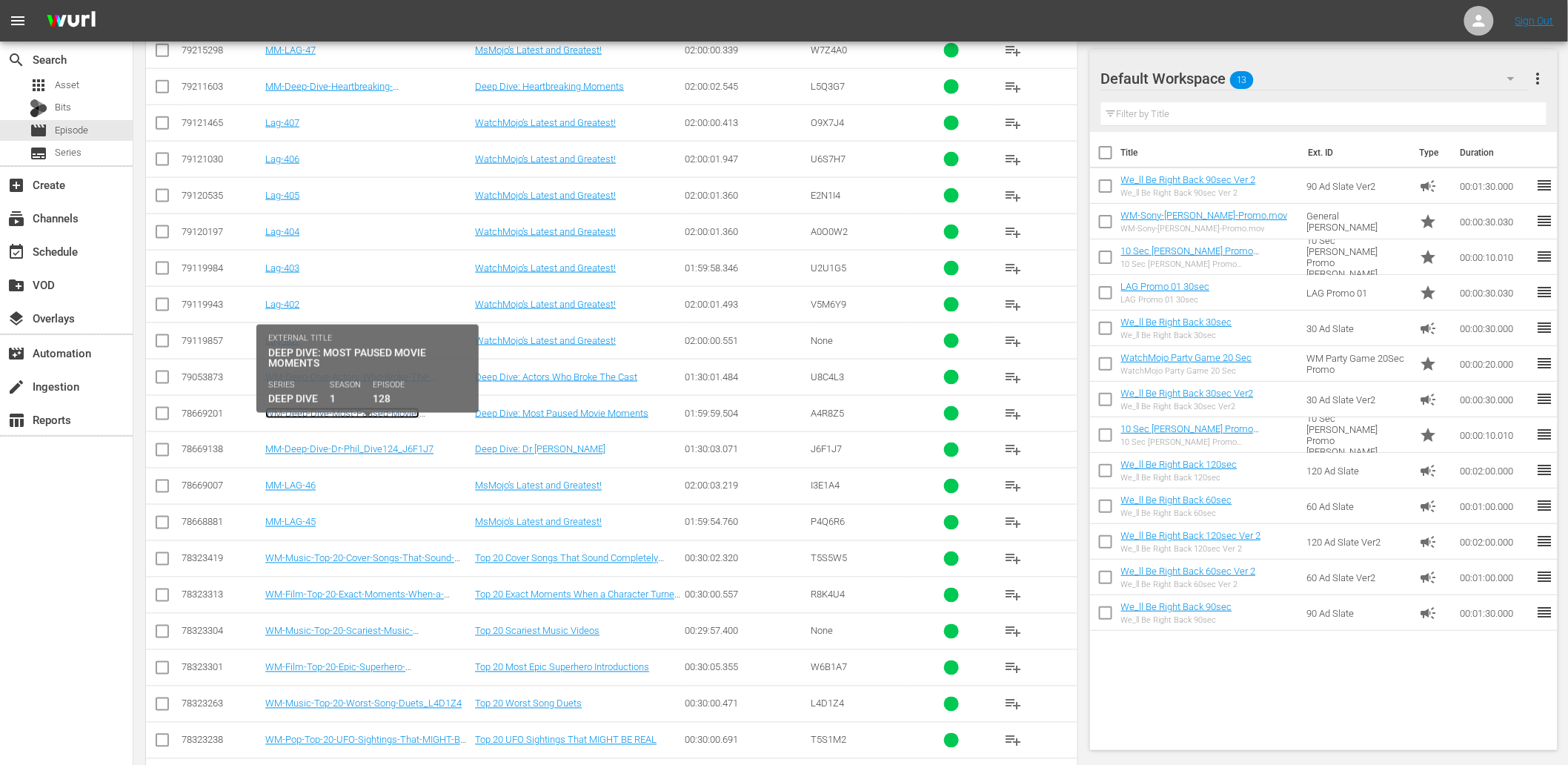
click at [314, 423] on link "WM-Deep-Dive-Most-Paused-Movie-Moments_Dive128_A4R8Z5" at bounding box center [342, 419] width 154 height 22
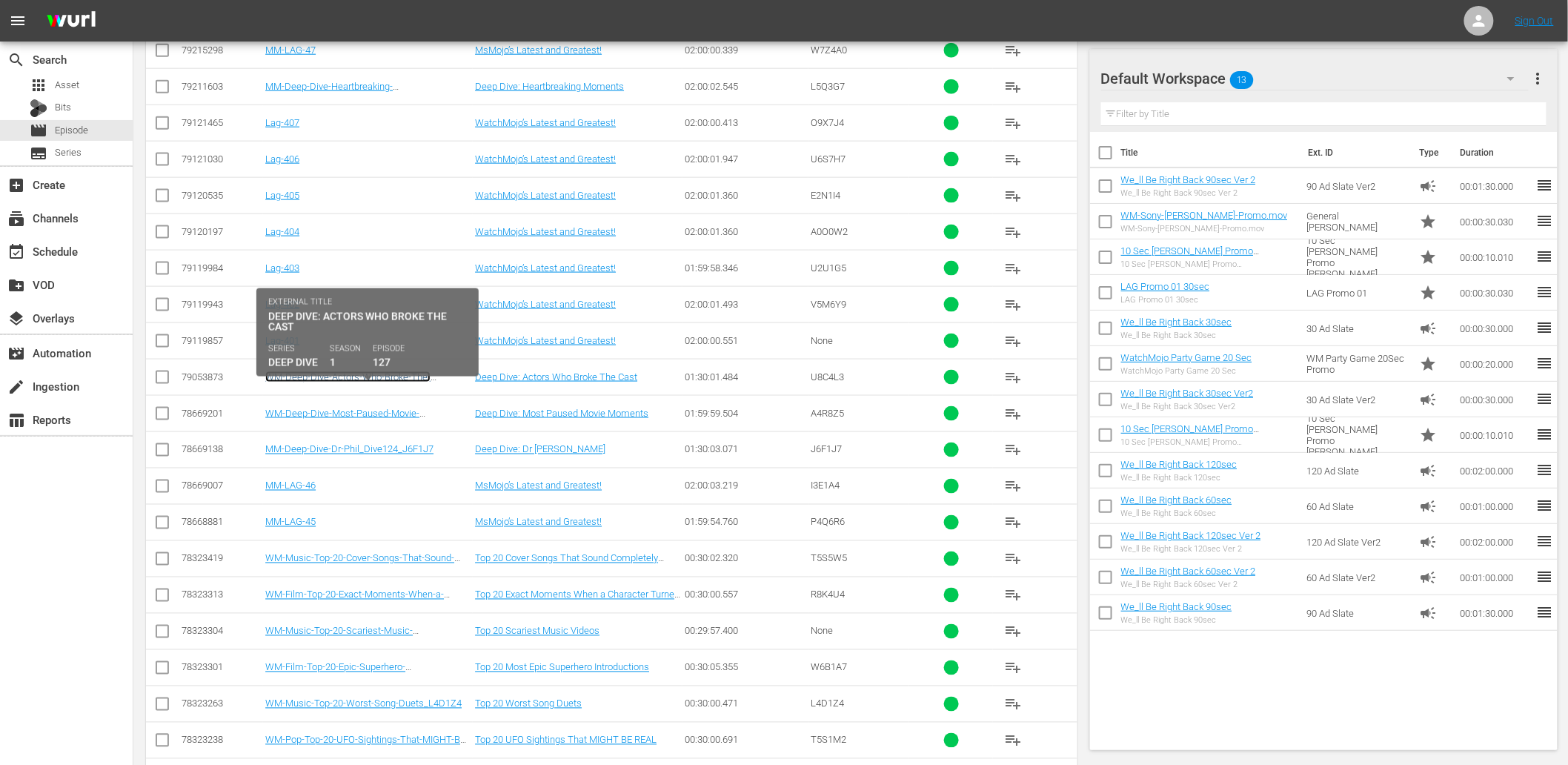
click at [345, 394] on link "WM-Deep-Dive-Actors-Who-Broke-The-Cast_Dive127_U8C4L3" at bounding box center [348, 382] width 166 height 22
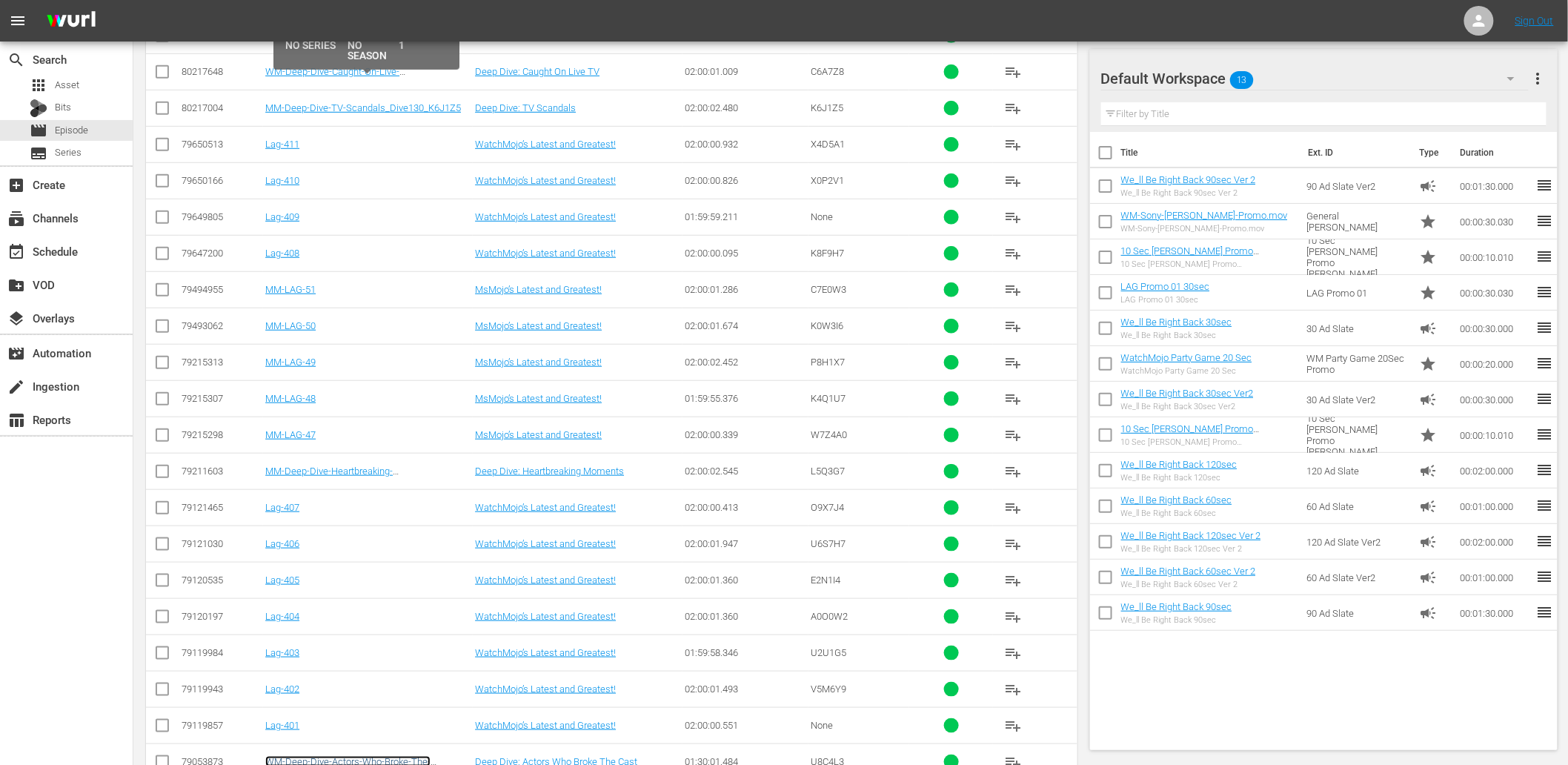
scroll to position [7247, 0]
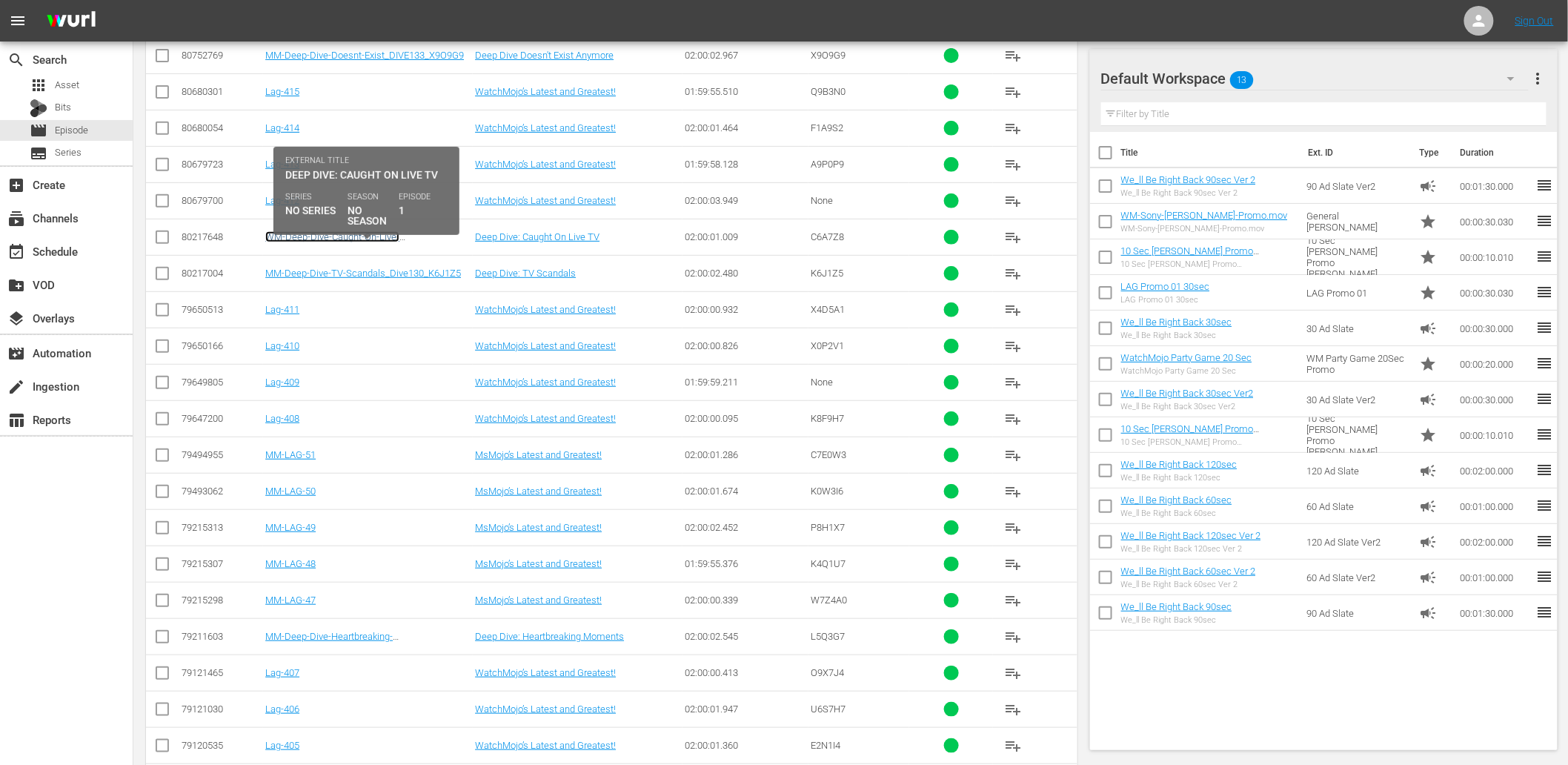
click at [352, 252] on link "WM-Deep-Dive-Caught-On-Live-TV_Dive123_C6A7Z8" at bounding box center [333, 242] width 134 height 22
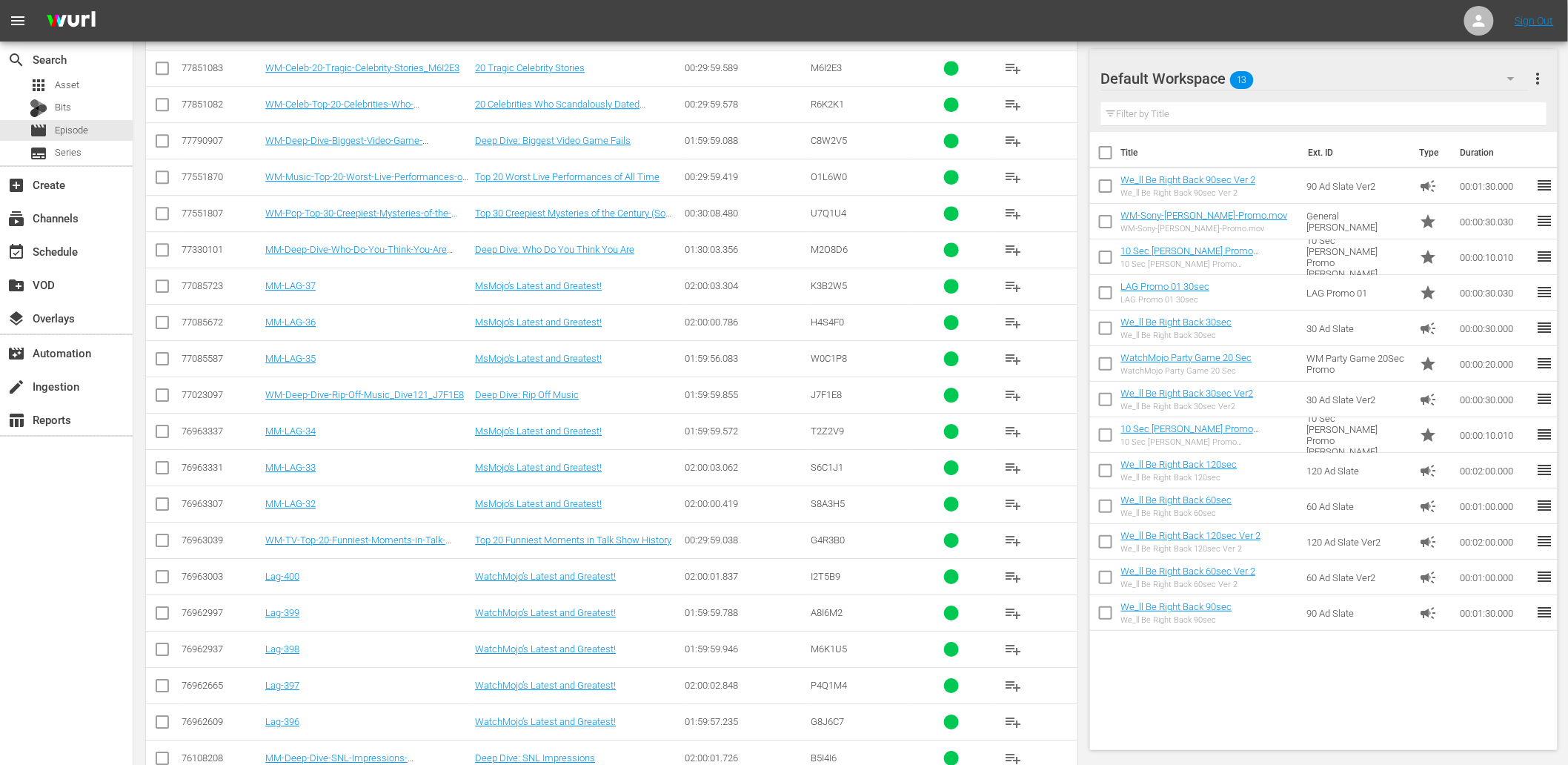
scroll to position [9327, 0]
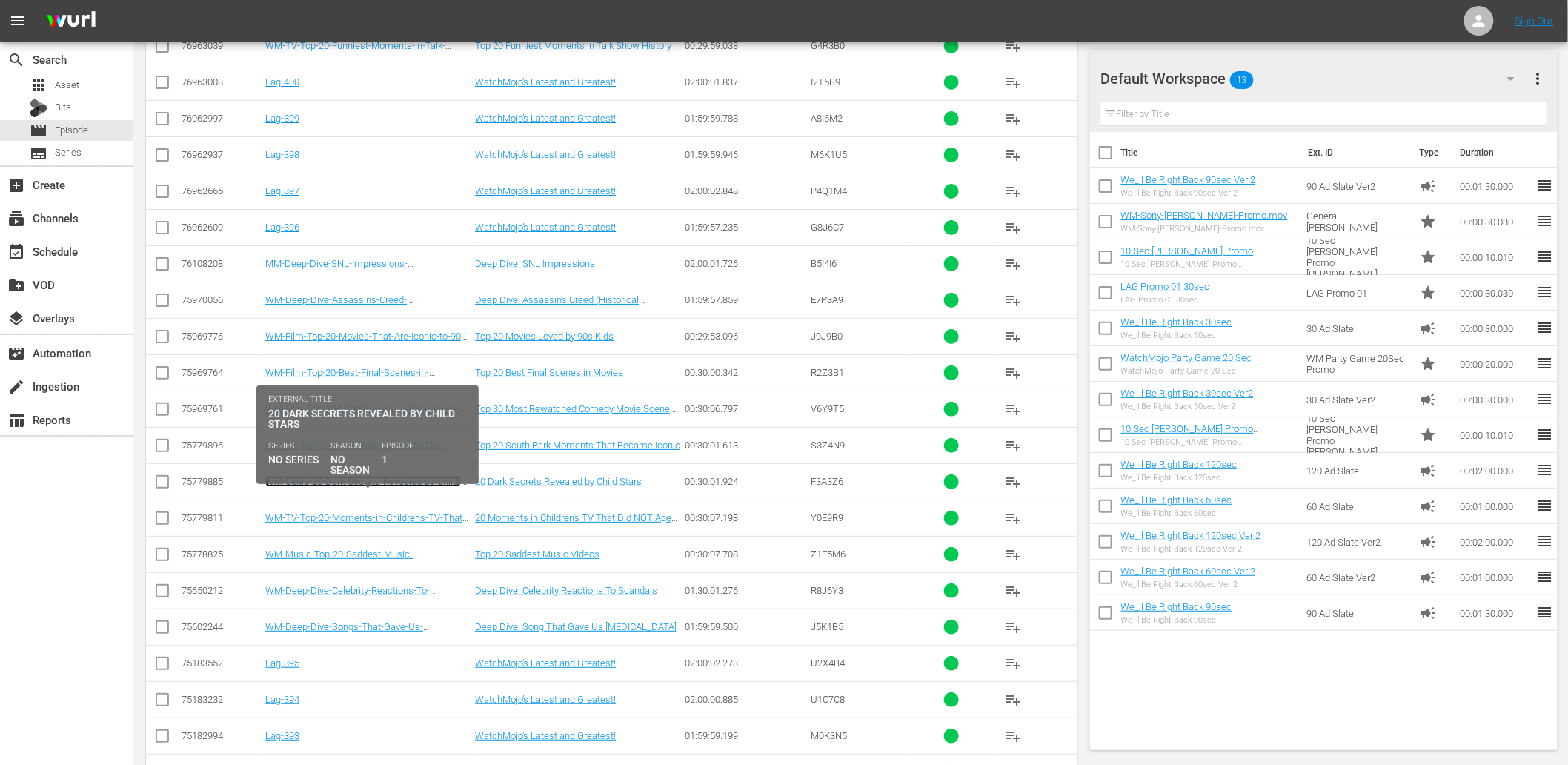
click at [391, 498] on link "WM-Celeb-20-Dark-Secrets-Revealed-by-Child-Stars_F3A3Z6" at bounding box center [363, 487] width 195 height 22
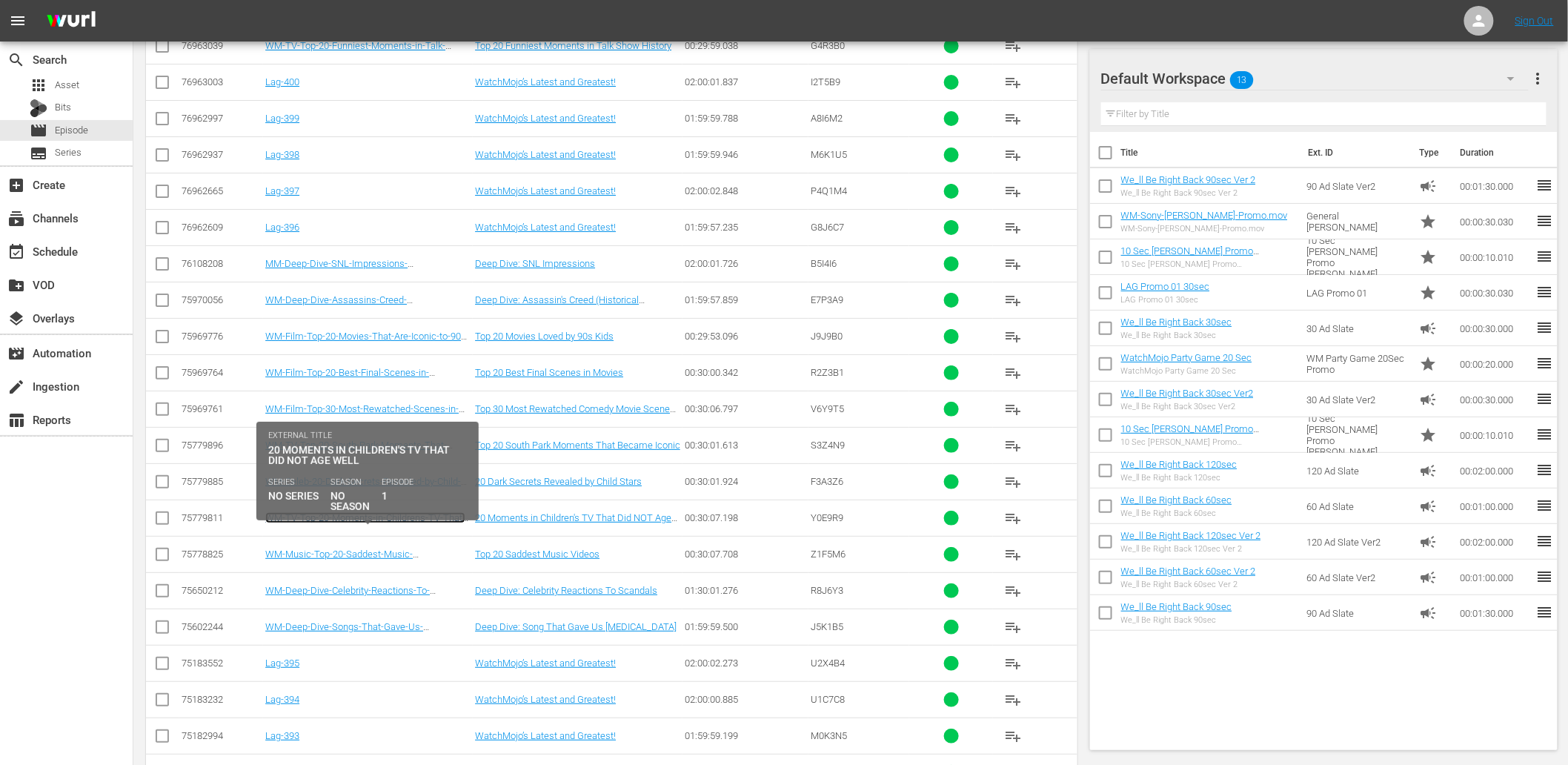
click at [401, 534] on link "WM-TV-Top-20-Moments-in-Childrens-TV-That-Did-Not-Age-Well_Y0E9R9" at bounding box center [366, 523] width 200 height 22
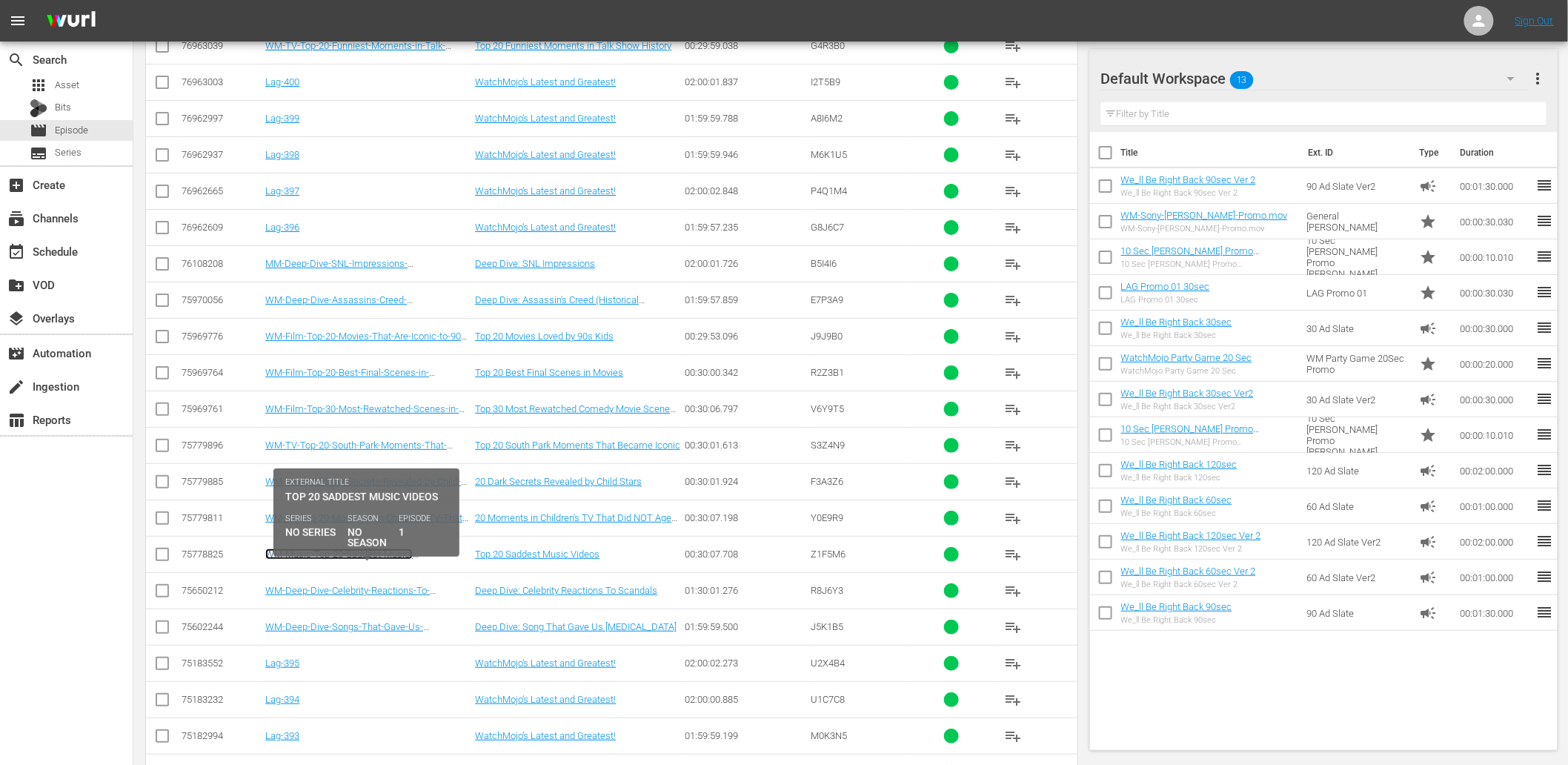
click at [390, 570] on link "WM-Music-Top-20-Saddest-Music-Videos_Z1F5M6" at bounding box center [339, 559] width 148 height 22
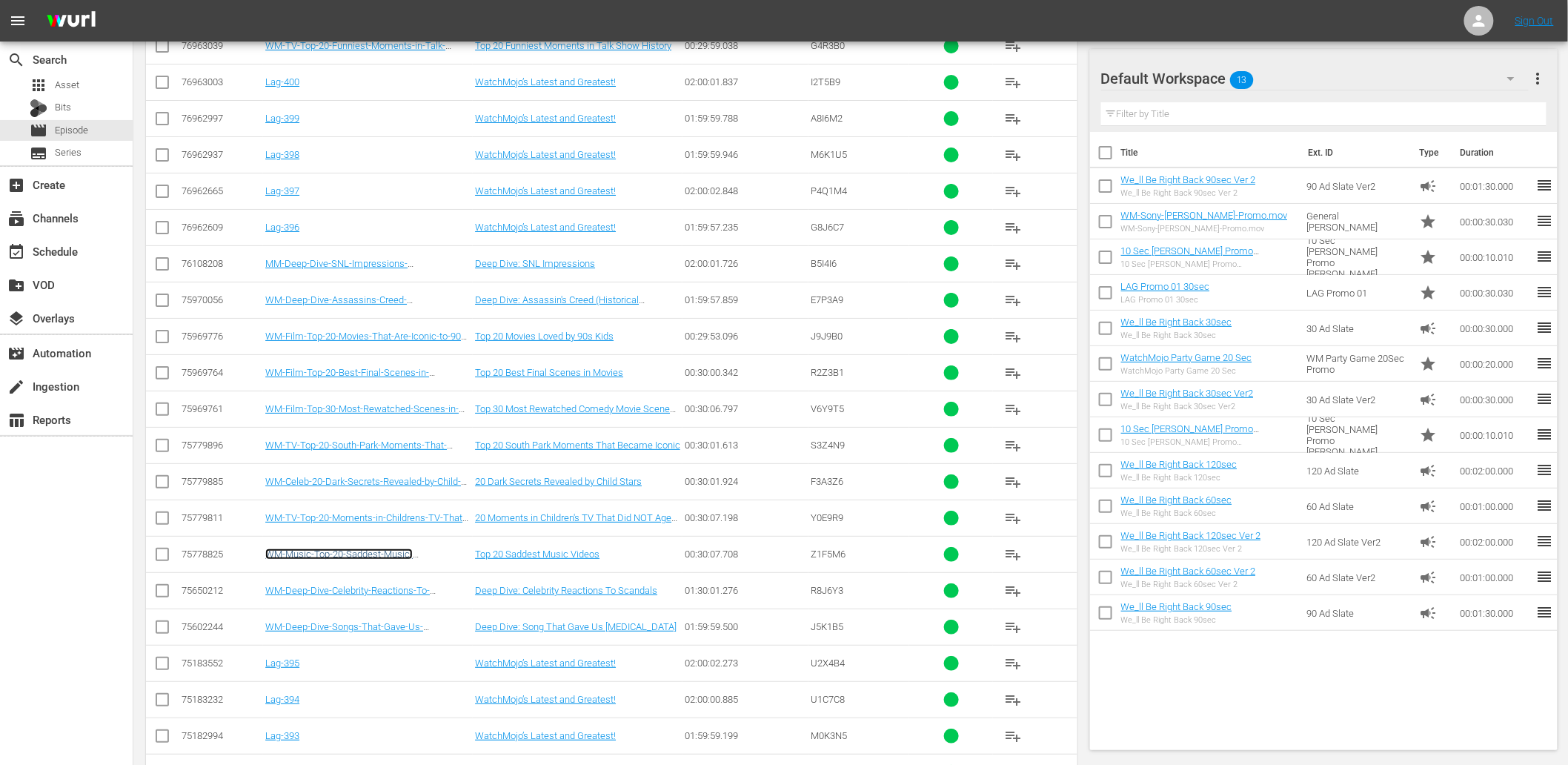
scroll to position [0, 0]
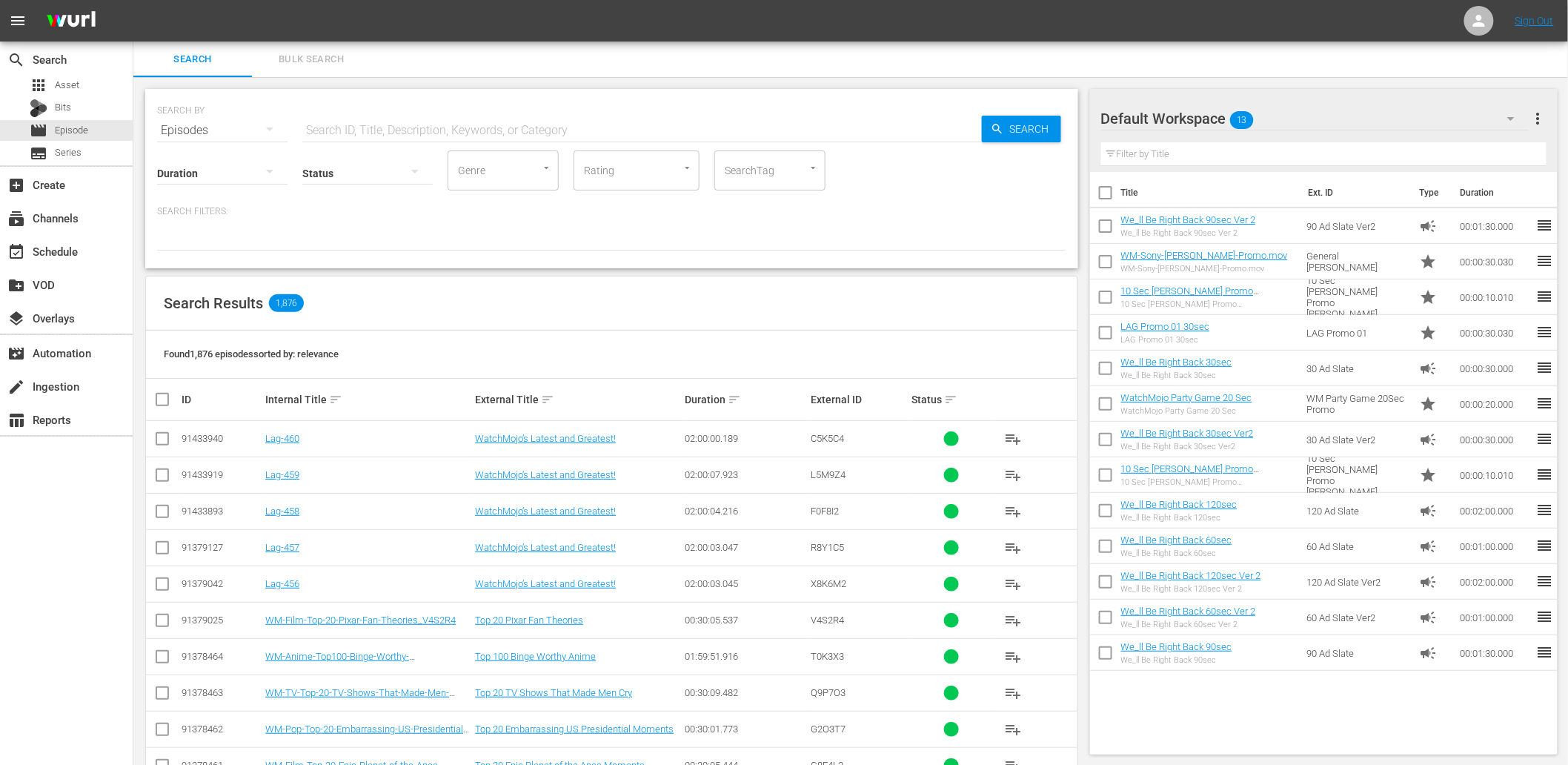
click at [359, 123] on input "text" at bounding box center [642, 130] width 680 height 36
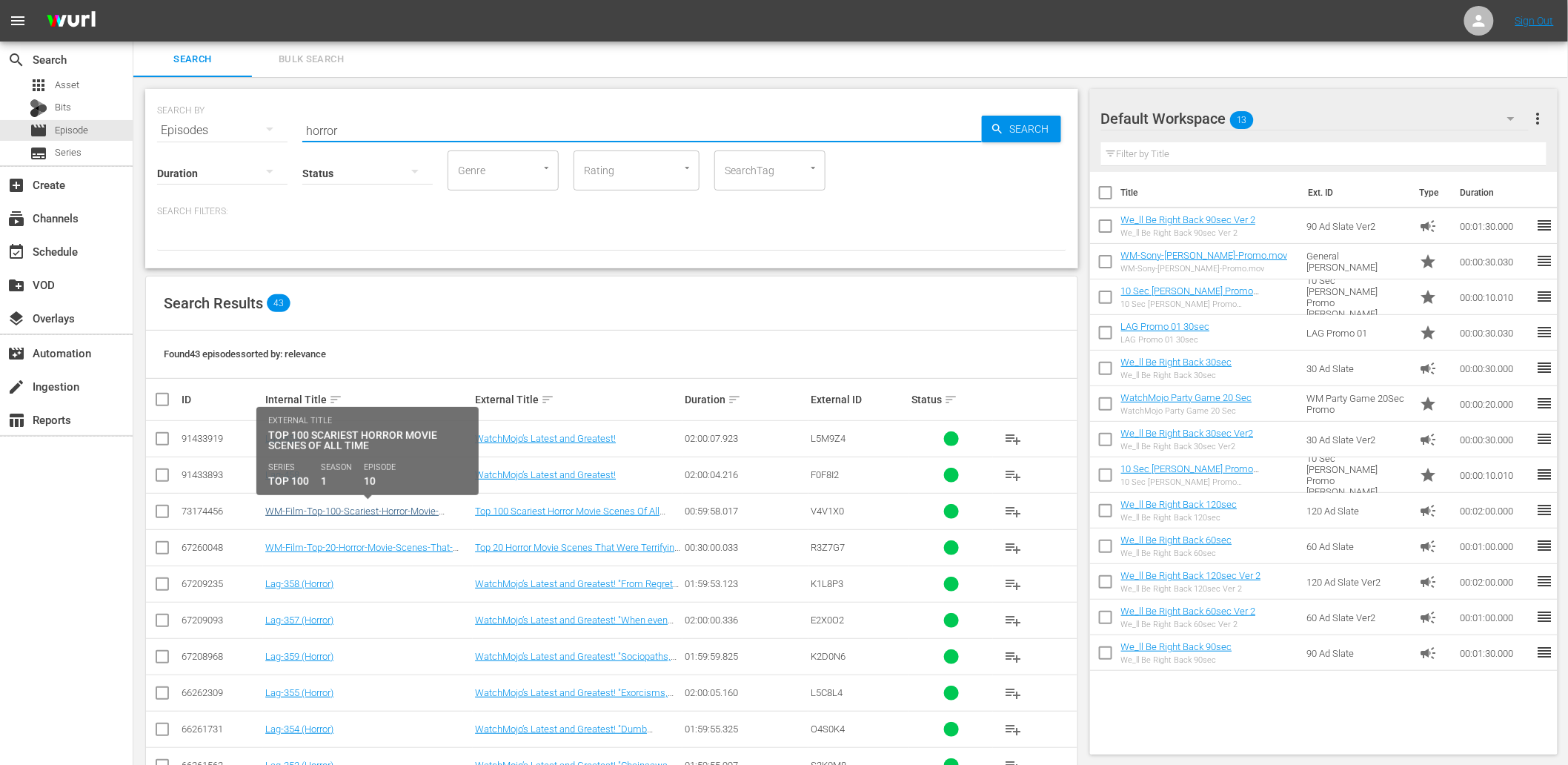
type input "horror"
click at [406, 517] on link "WM-Film-Top-100-Scariest-Horror-Movie-Scenes-Of-All-Time_V4V1X0" at bounding box center [352, 517] width 173 height 22
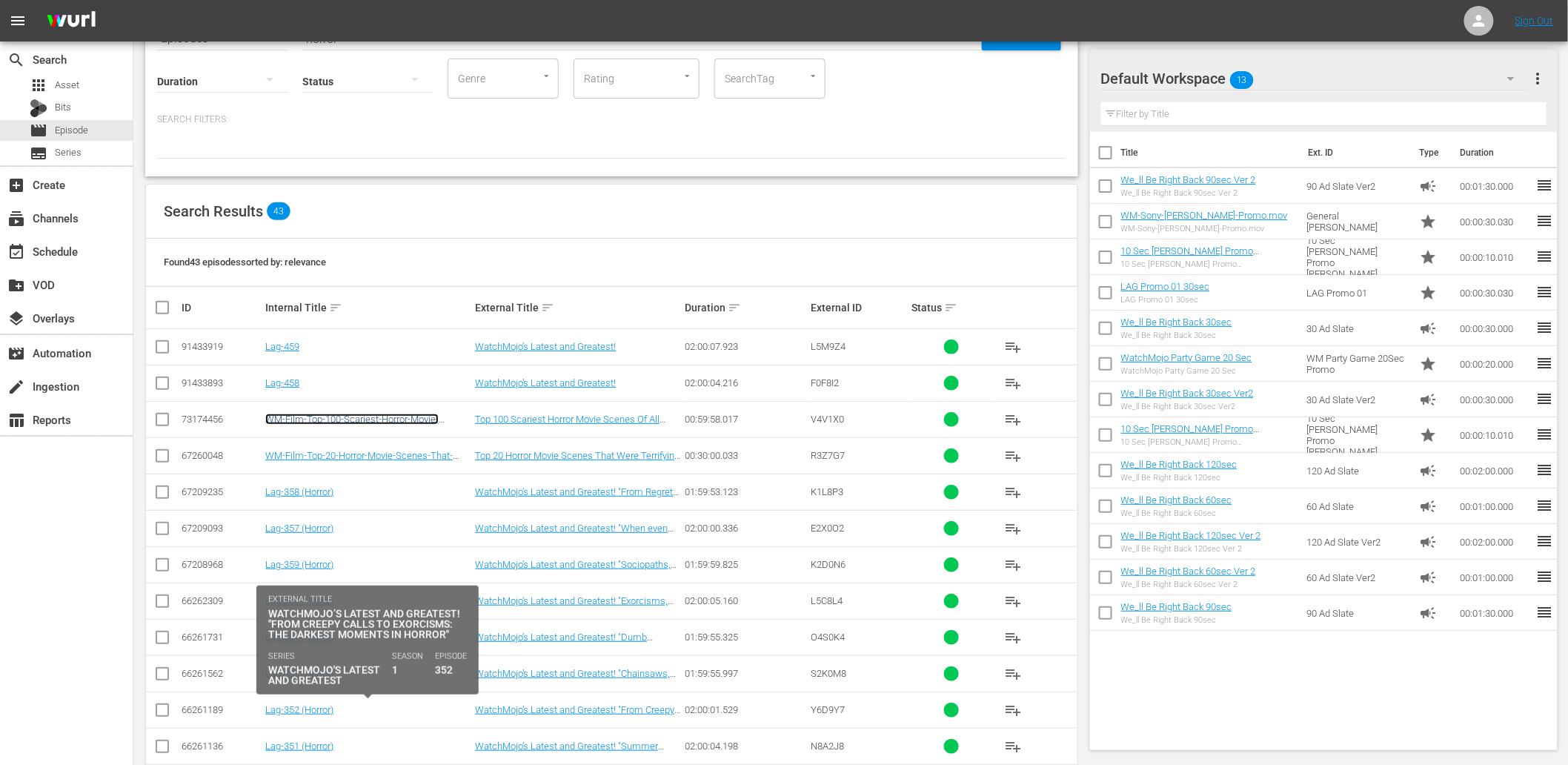
scroll to position [264, 0]
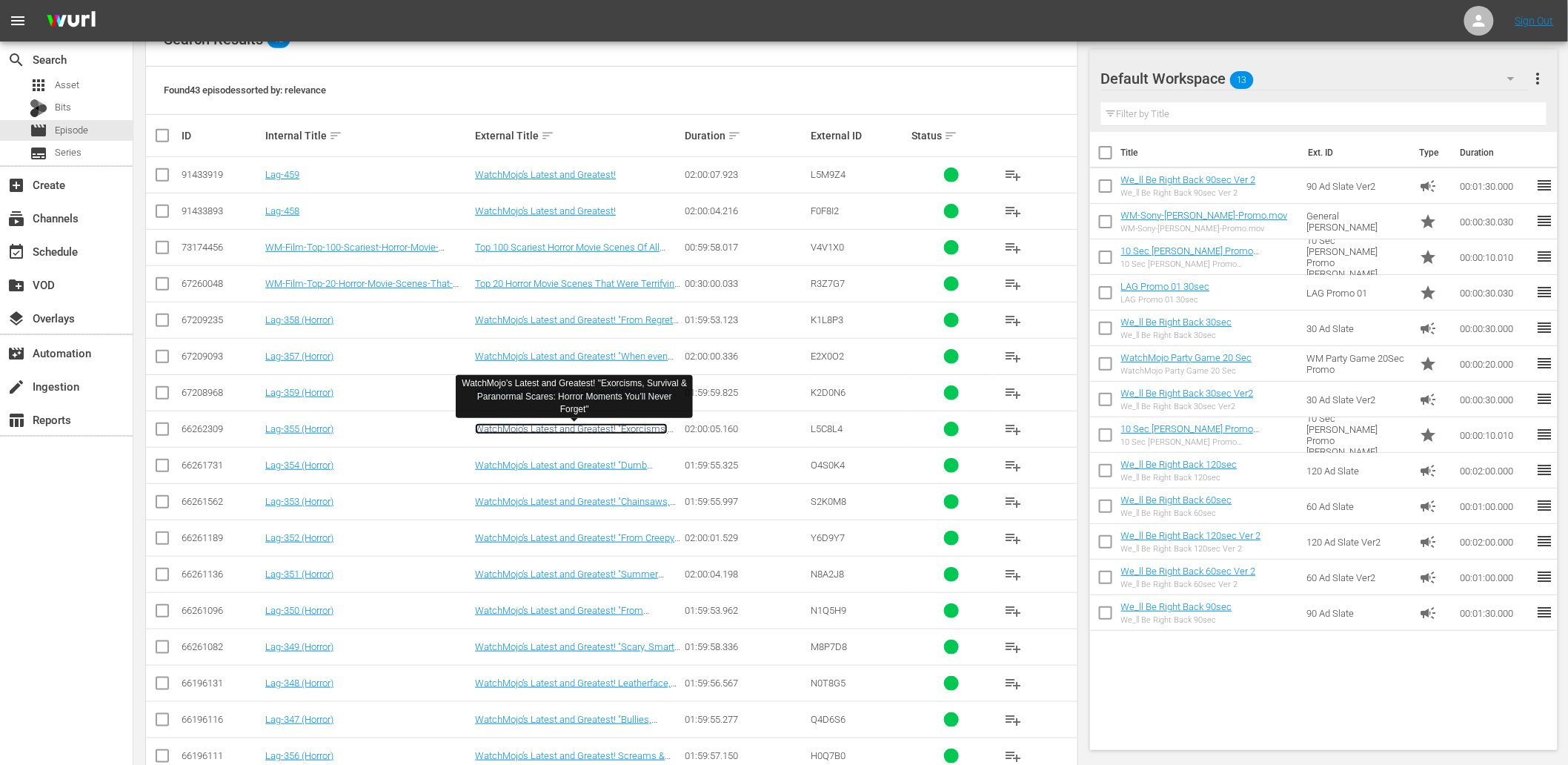
click at [560, 433] on link "WatchMojo’s Latest and Greatest! "Exorcisms, Survival & Paranormal Scares: Horr…" at bounding box center [573, 440] width 197 height 34
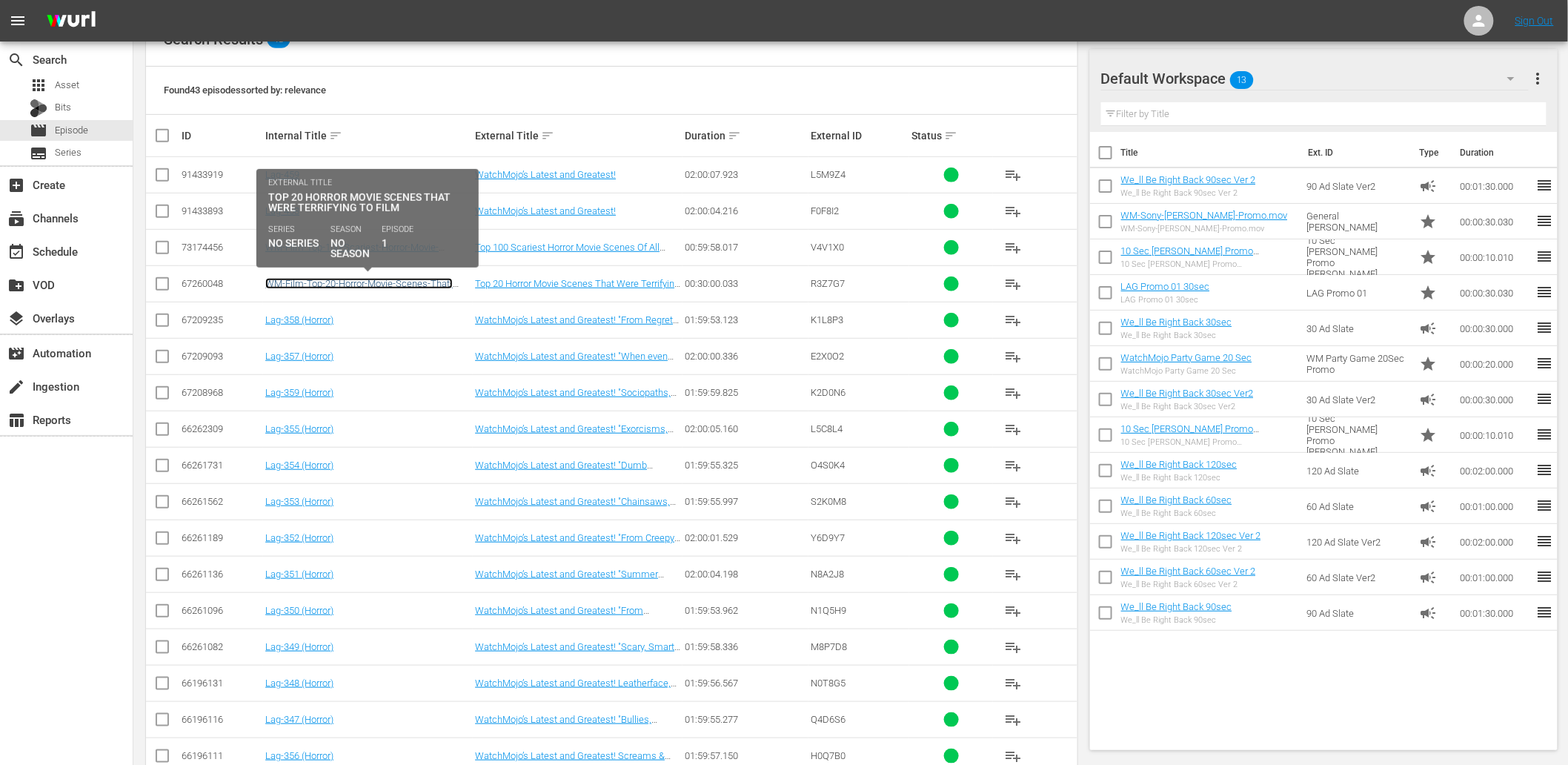
click at [357, 278] on link "WM-Film-Top-20-Horror-Movie-Scenes-That-Were-Terrifying-to-Film_R3Z7G7" at bounding box center [359, 289] width 188 height 22
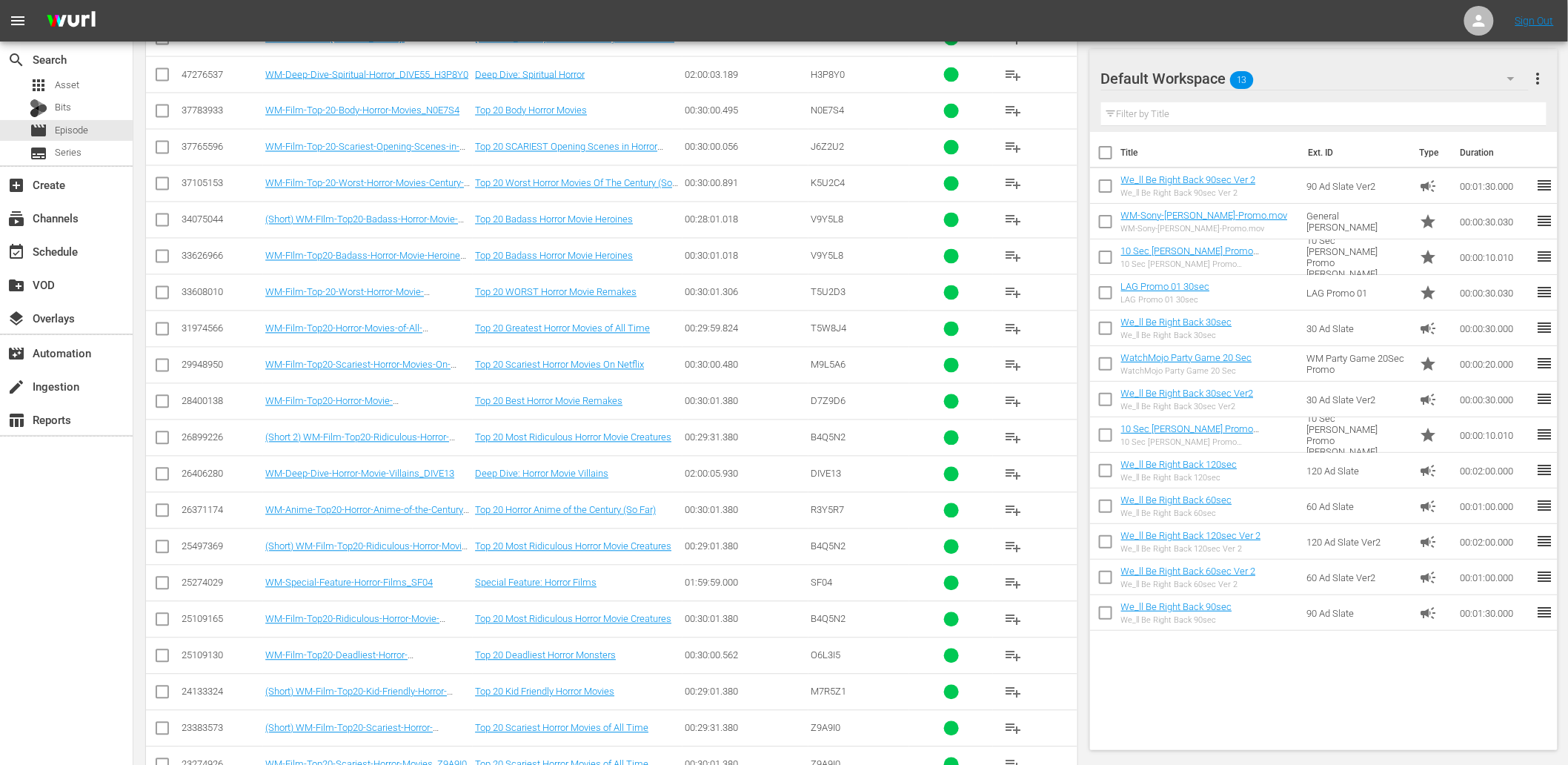
scroll to position [1248, 0]
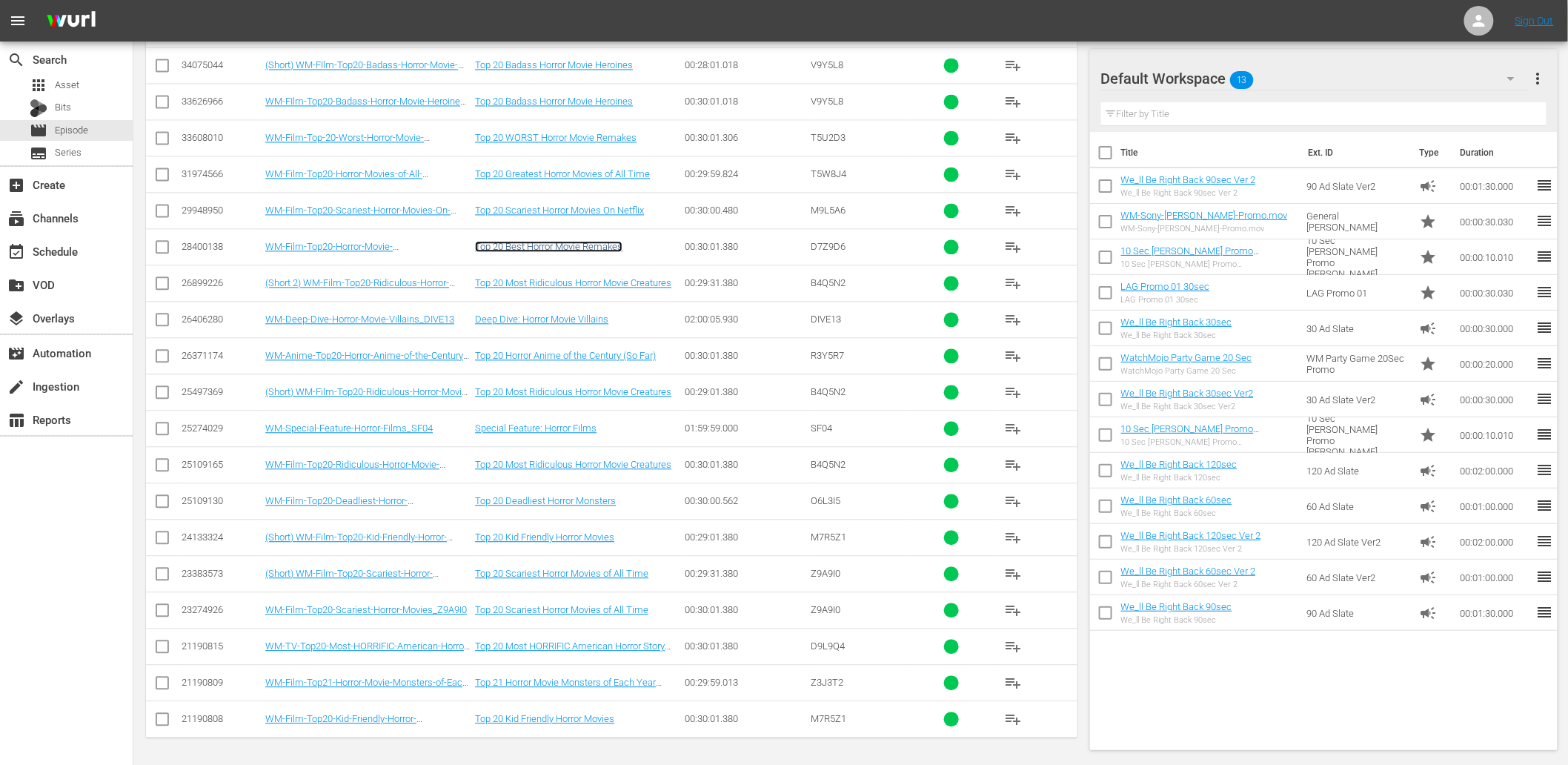
click at [580, 246] on link "Top 20 Best Horror Movie Remakes" at bounding box center [548, 246] width 148 height 11
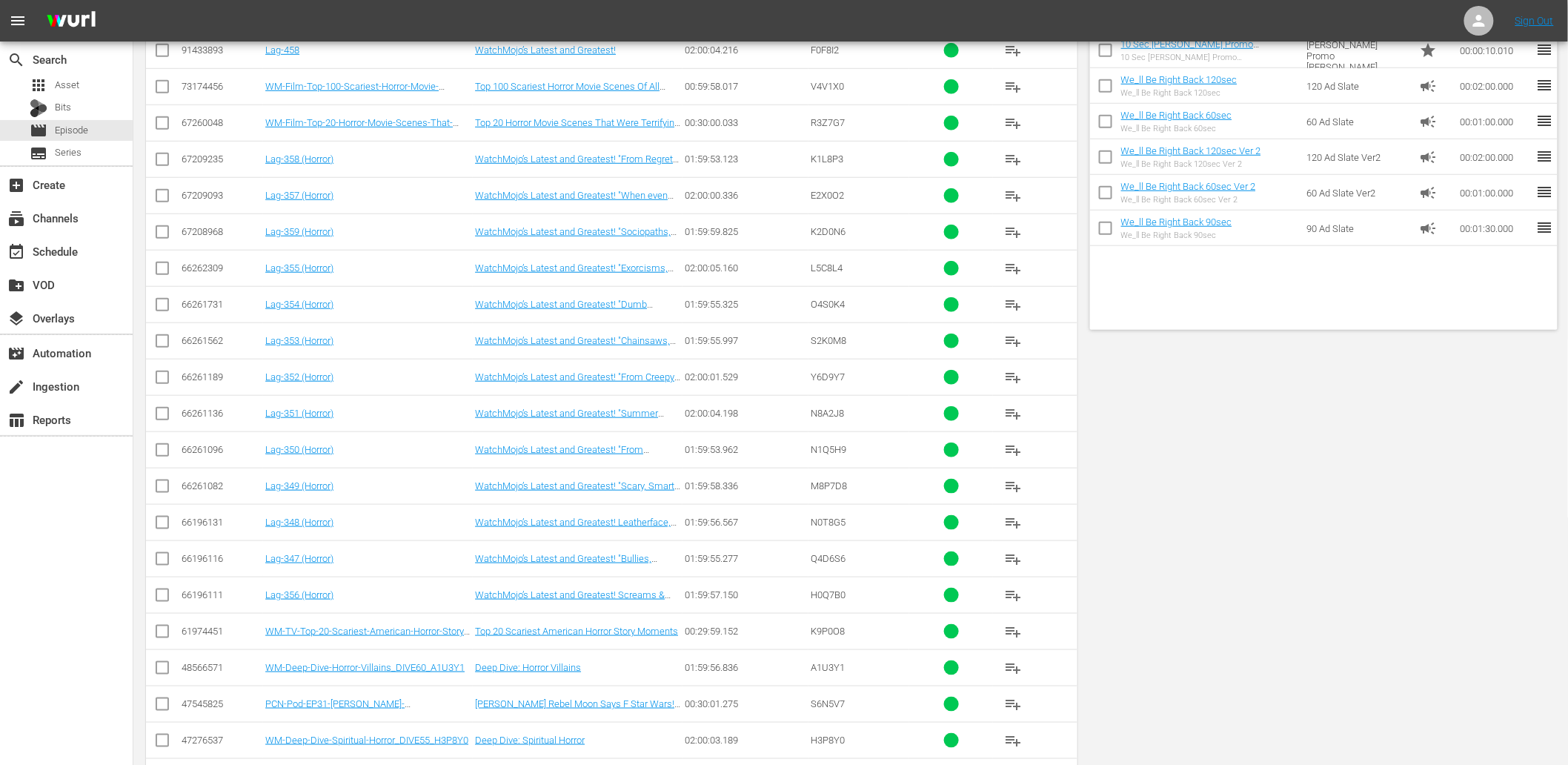
scroll to position [0, 0]
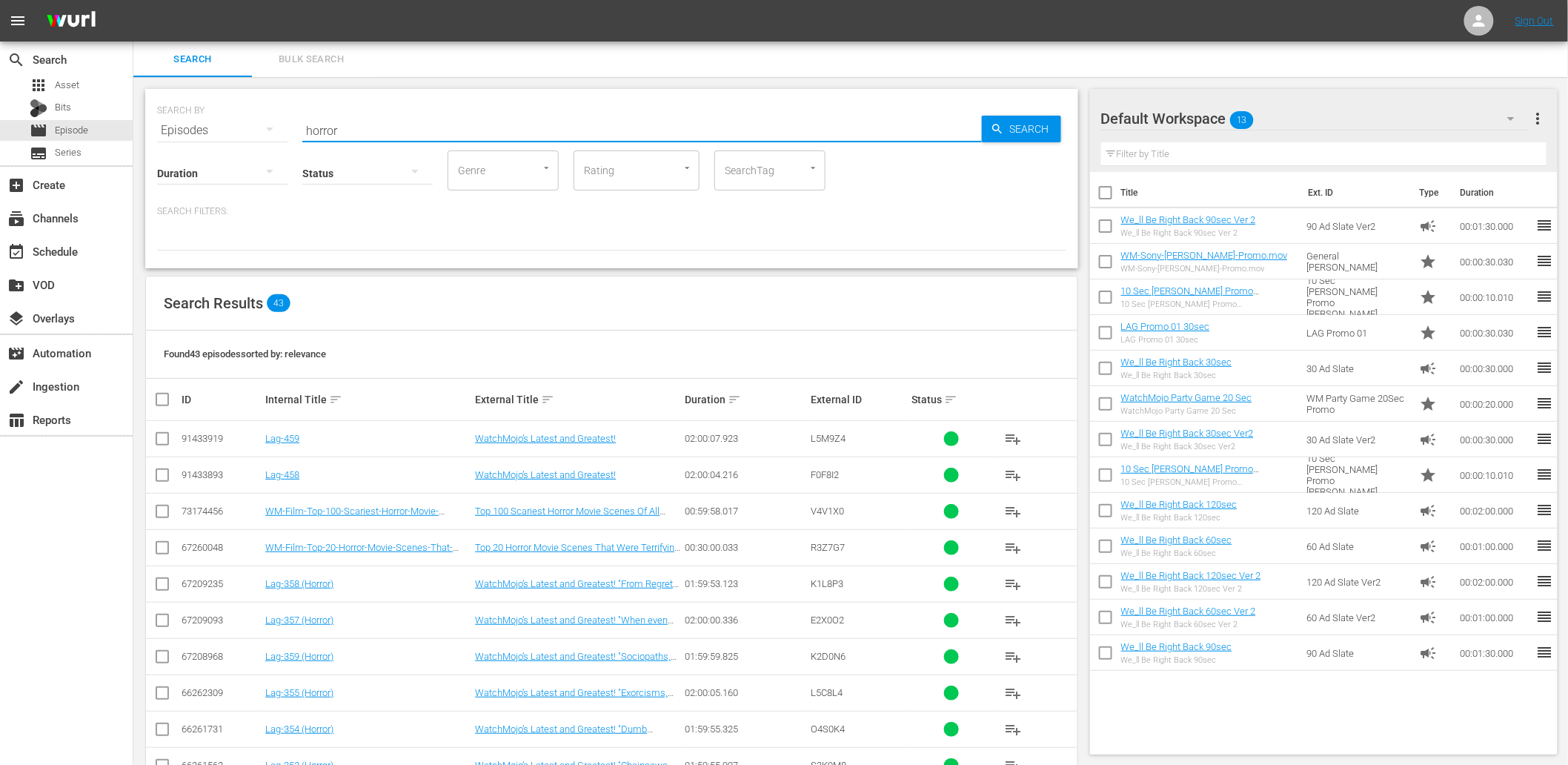
drag, startPoint x: 362, startPoint y: 132, endPoint x: 170, endPoint y: 137, distance: 192.1
click at [170, 137] on div "SEARCH BY Search By Episodes Search ID, Title, Description, Keywords, or Catego…" at bounding box center [612, 179] width 933 height 180
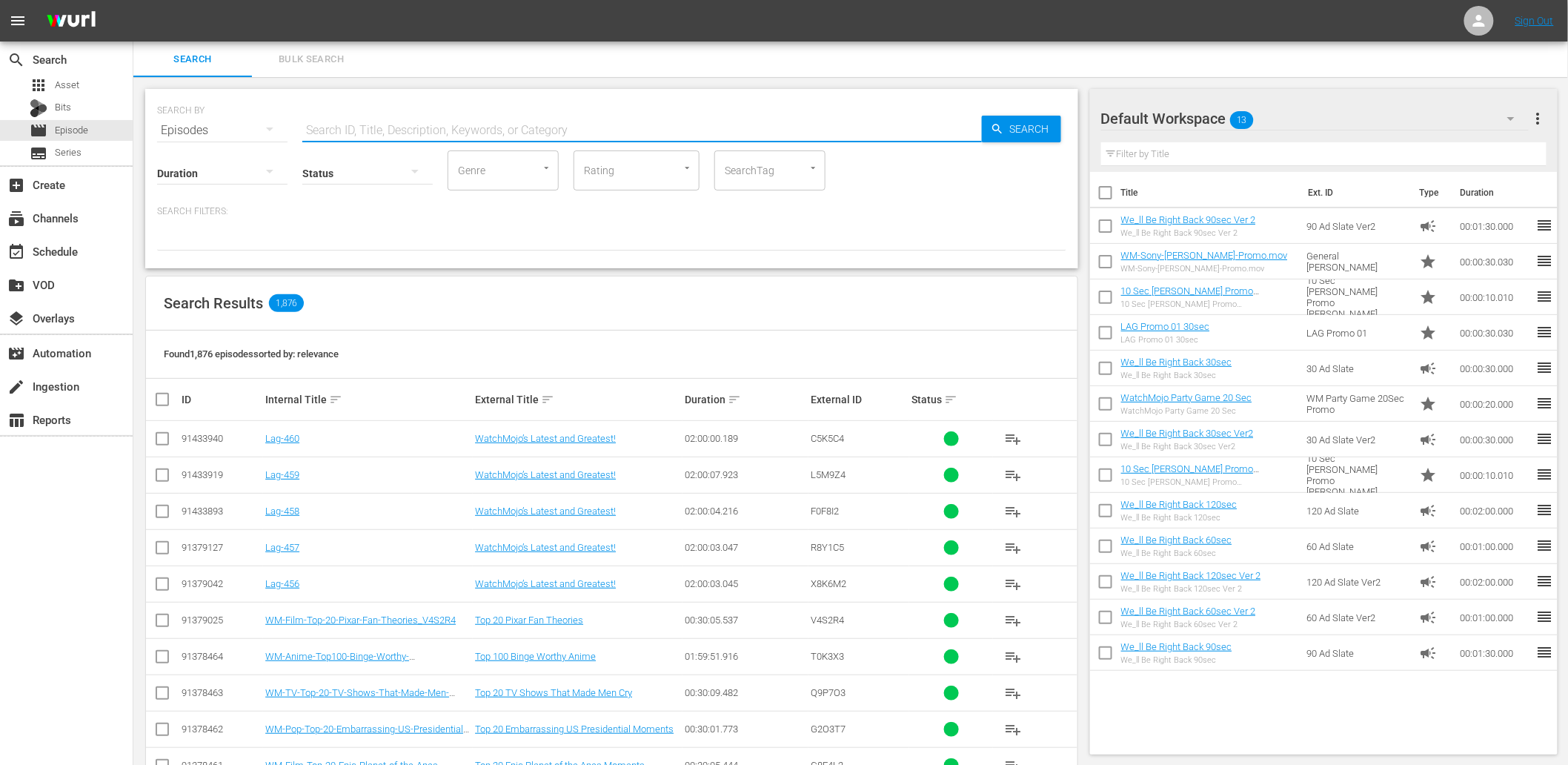
click at [352, 124] on input "text" at bounding box center [642, 130] width 680 height 36
type input "top 20"
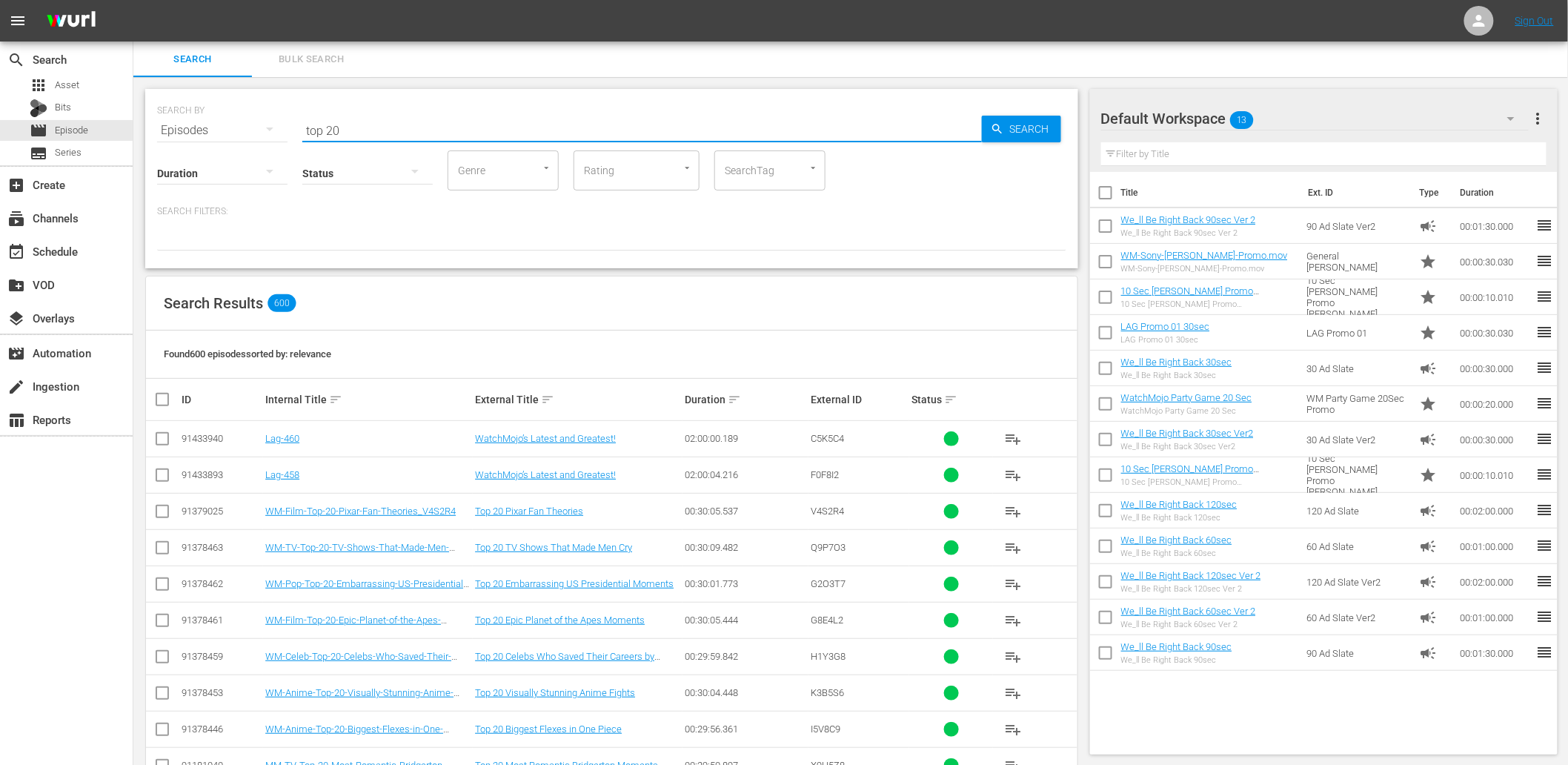
click at [631, 302] on div "Search Results 600" at bounding box center [612, 303] width 931 height 54
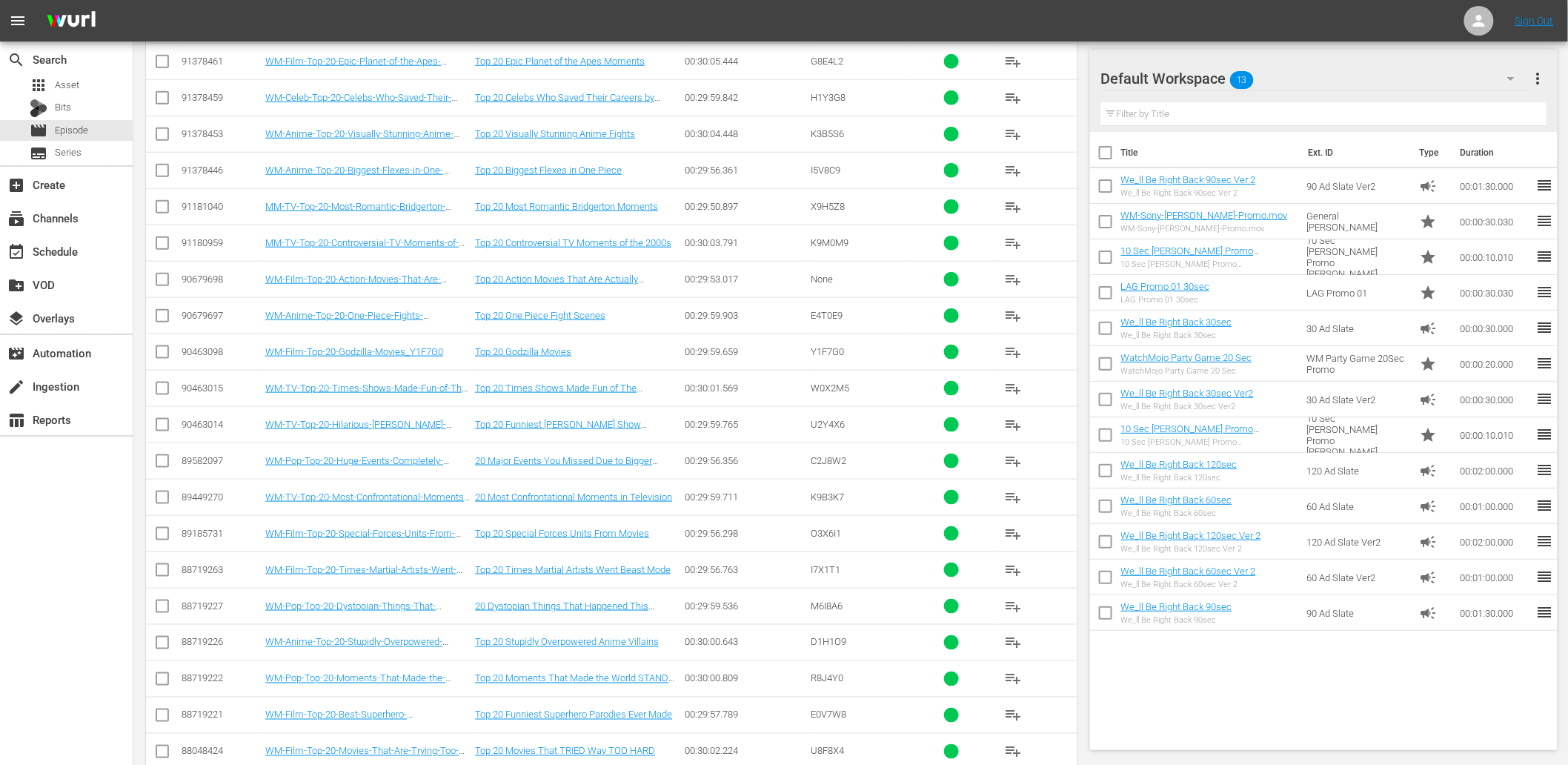
scroll to position [536, 0]
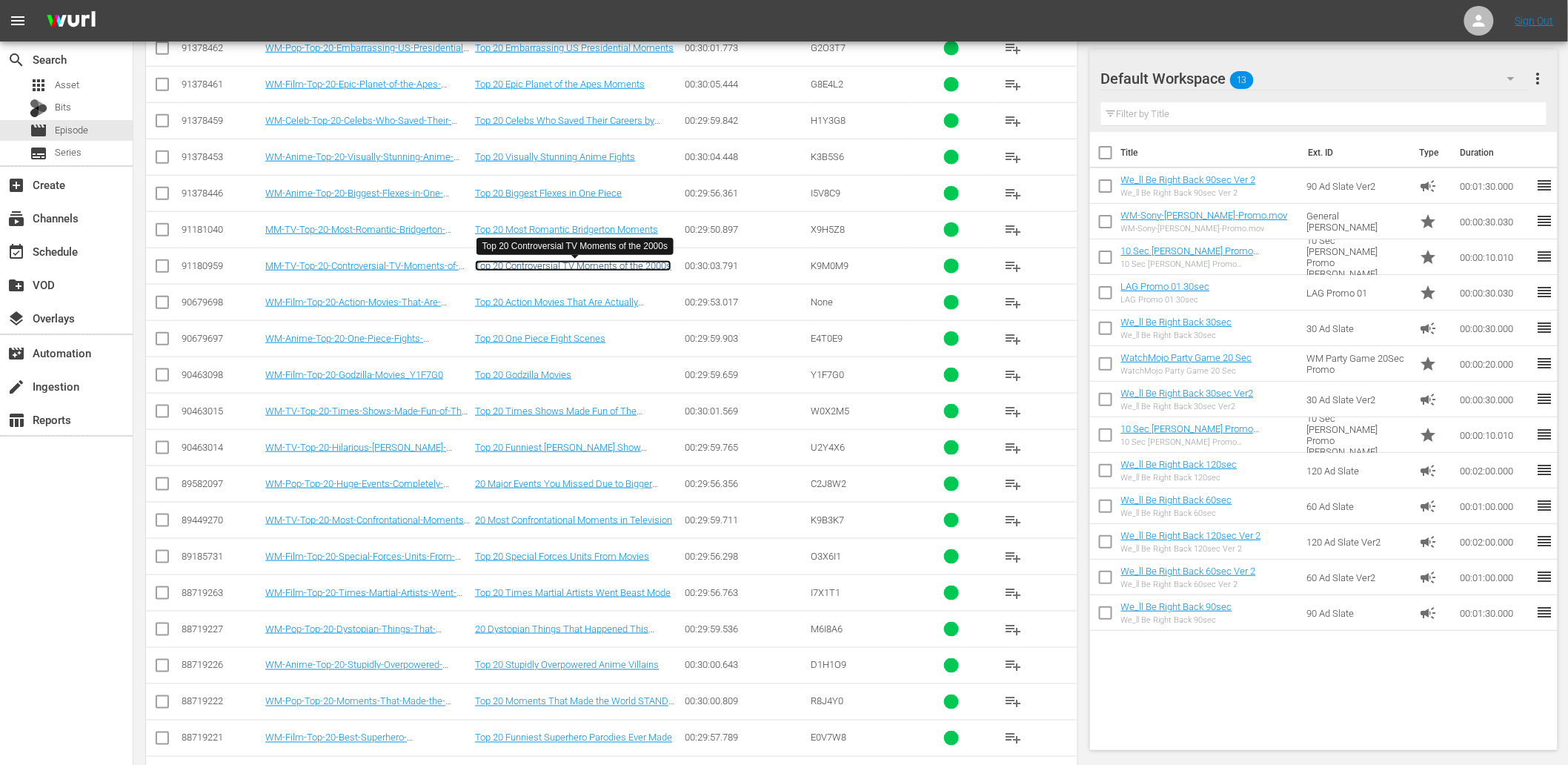
click at [598, 266] on link "Top 20 Controversial TV Moments of the 2000s" at bounding box center [573, 266] width 196 height 11
click at [523, 554] on link "Top 20 Special Forces Units From Movies" at bounding box center [562, 556] width 174 height 11
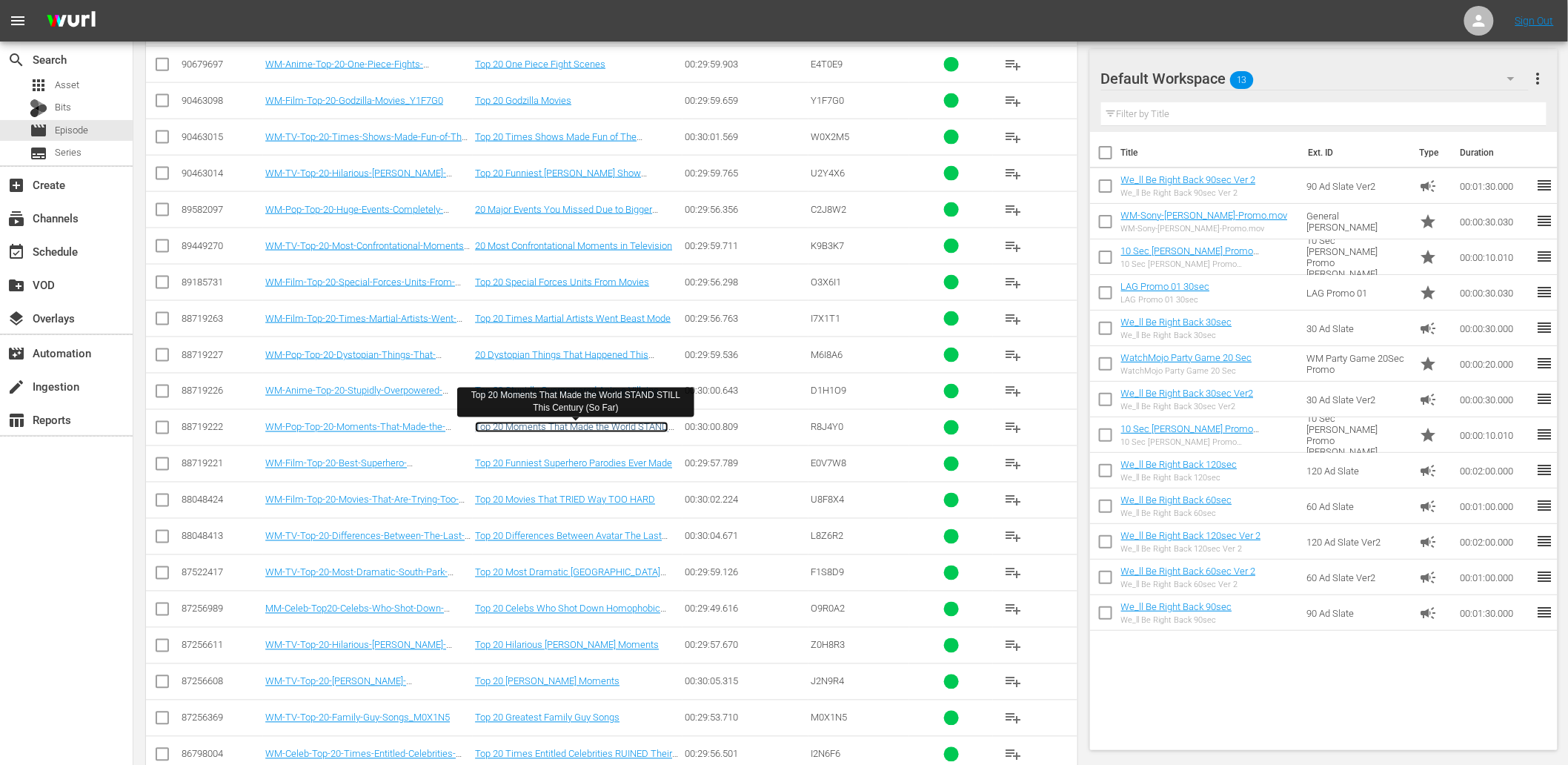
click at [551, 433] on link "Top 20 Moments That Made the World STAND STILL This Century (So Far)" at bounding box center [572, 433] width 194 height 22
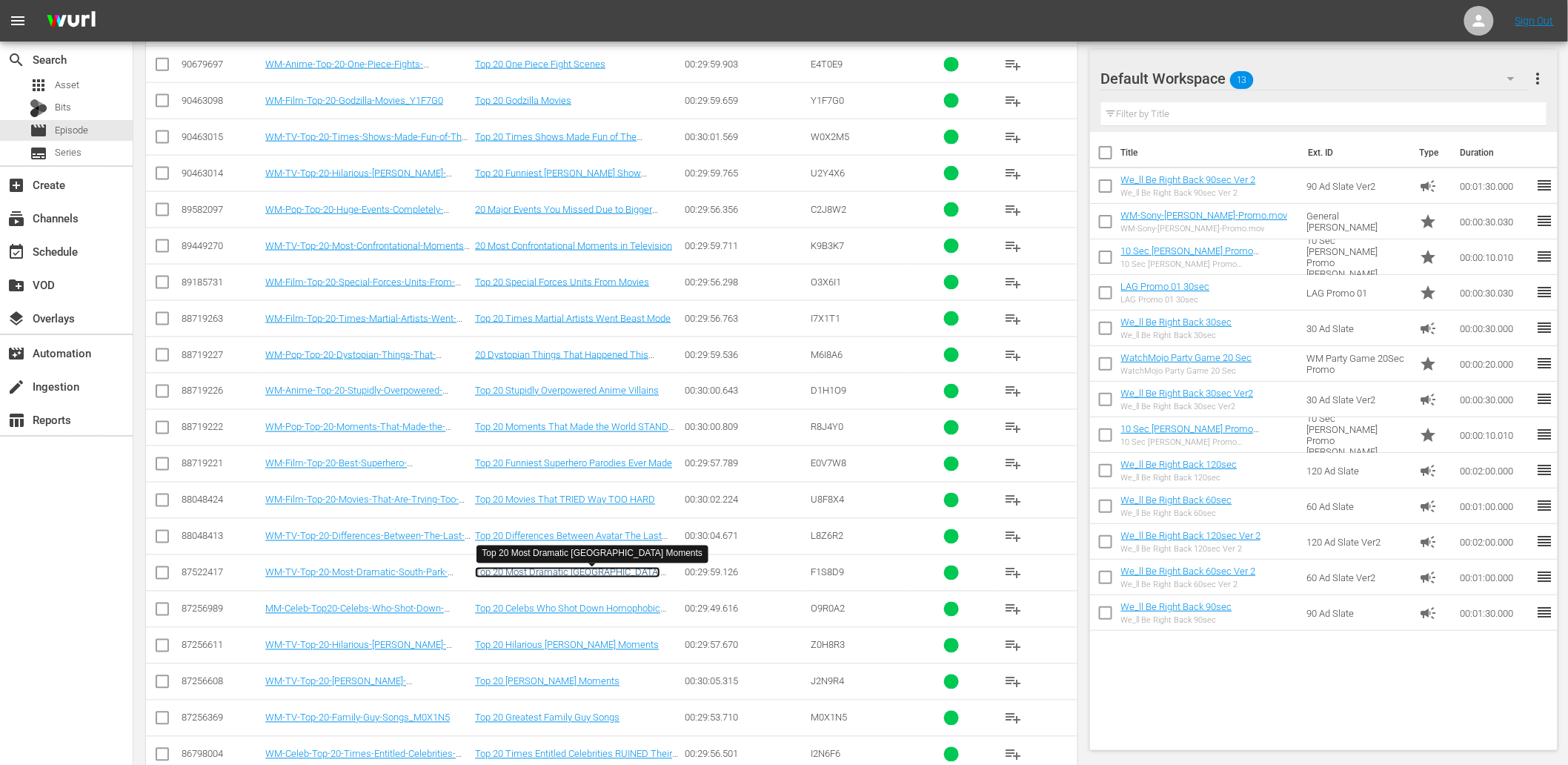
click at [557, 570] on link "Top 20 Most Dramatic [GEOGRAPHIC_DATA] Moments" at bounding box center [567, 578] width 185 height 22
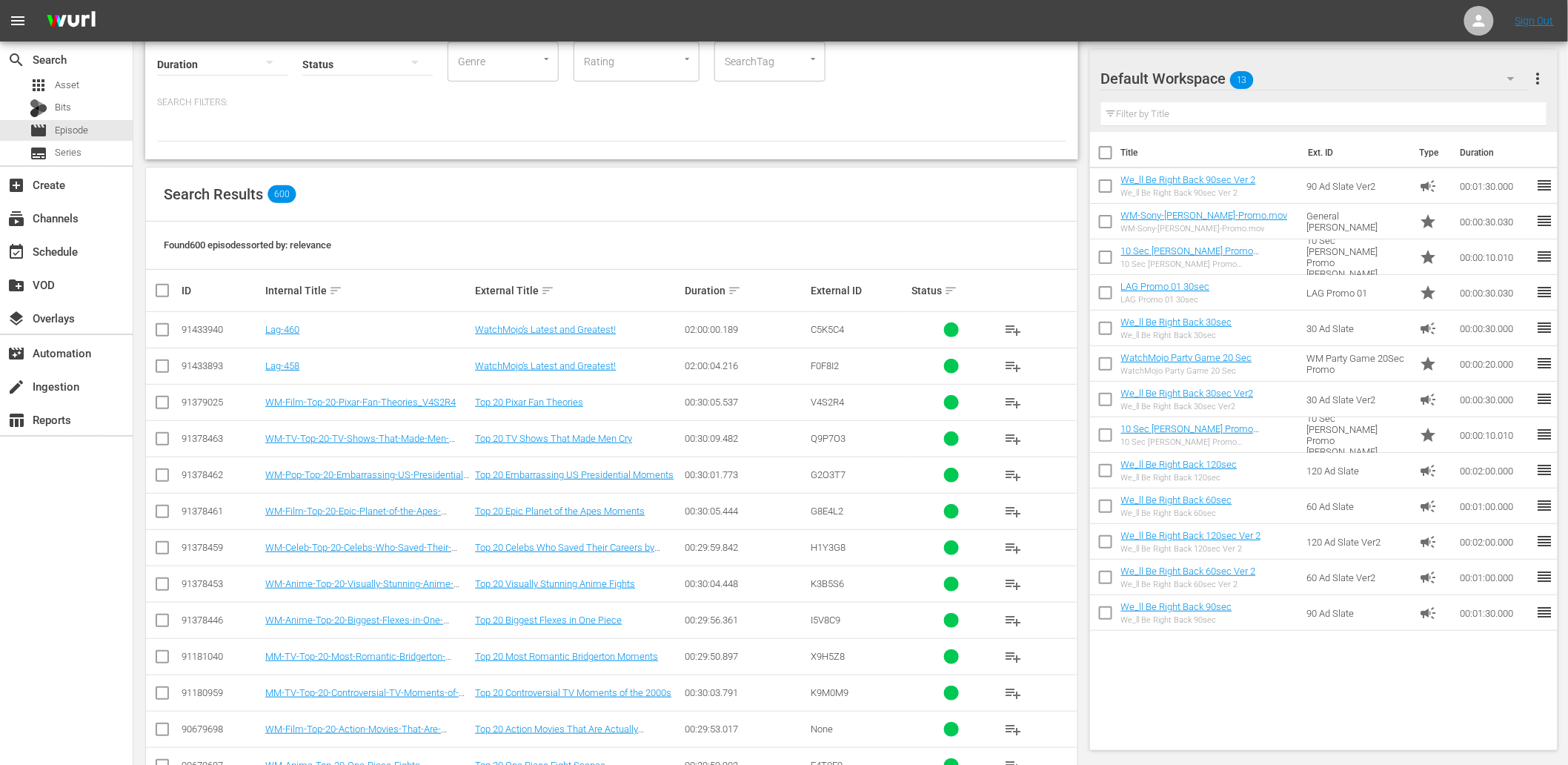
scroll to position [0, 0]
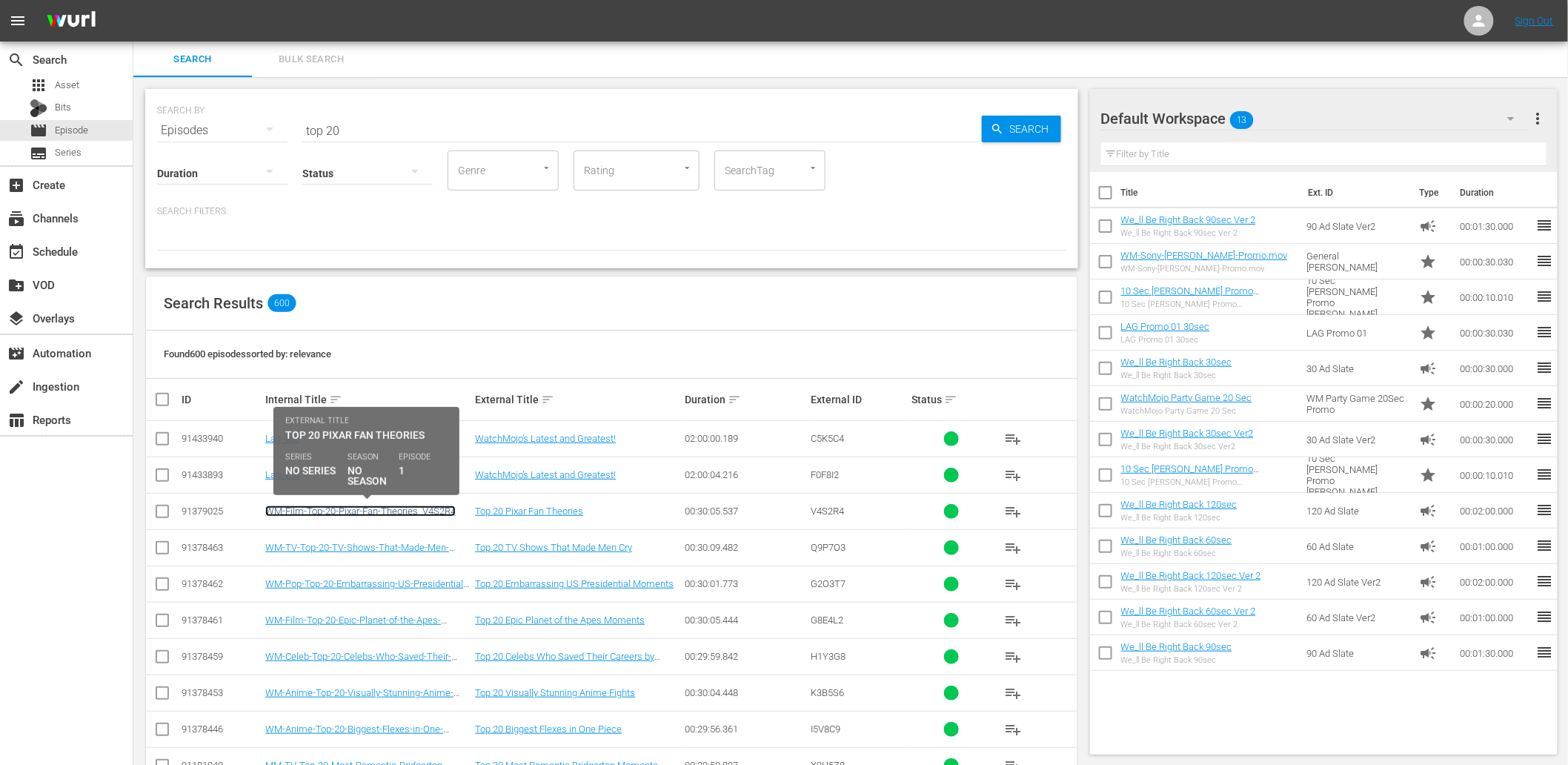
click at [364, 511] on link "WM-Film-Top-20-Pixar-Fan-Theories_V4S2R4" at bounding box center [361, 511] width 191 height 11
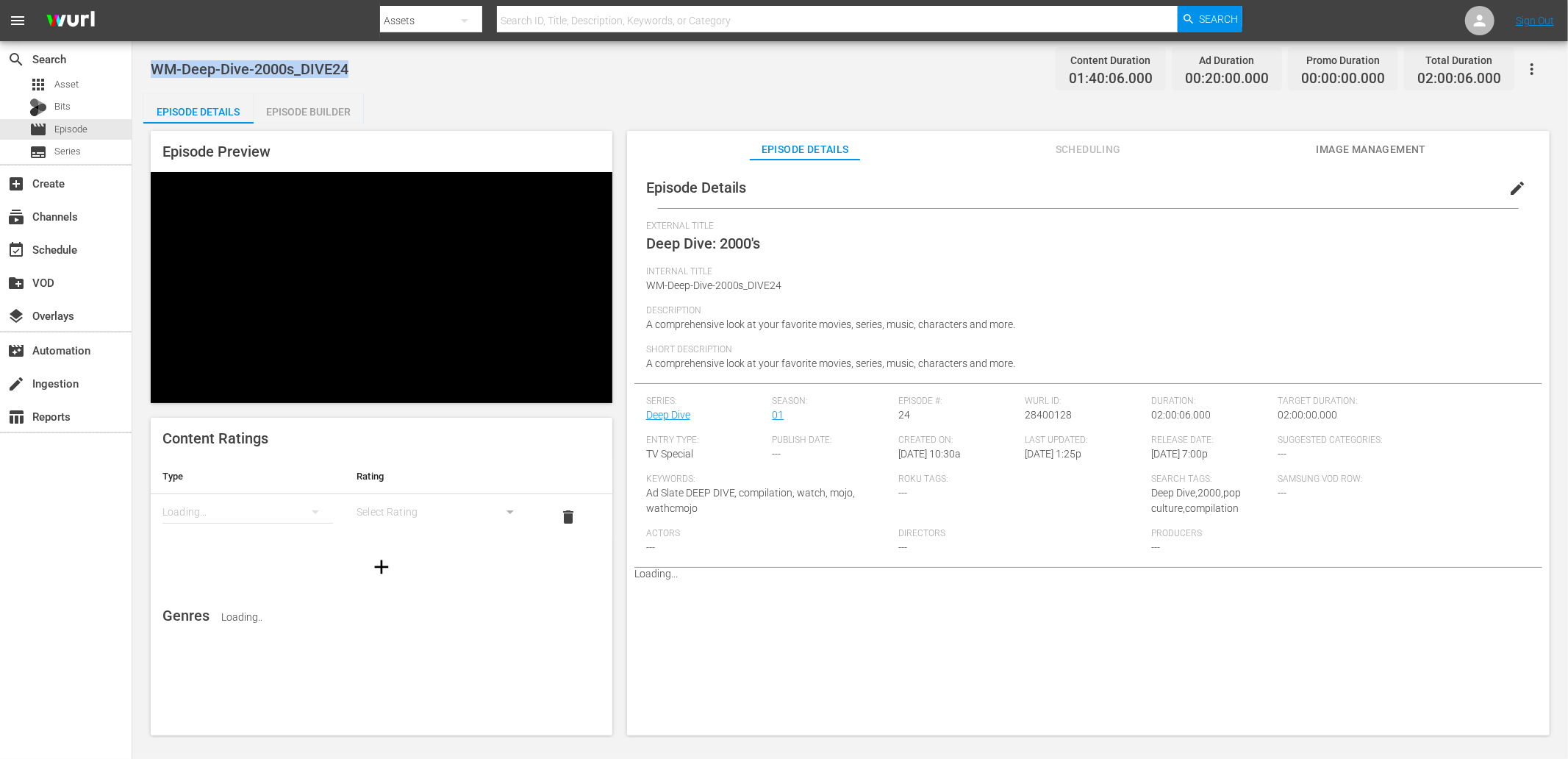
drag, startPoint x: 384, startPoint y: 64, endPoint x: 150, endPoint y: 53, distance: 234.3
click at [150, 53] on div "WM-Deep-Dive-2000s_DIVE24 Content Duration 01:40:06.000 Ad Duration 00:20:00.00…" at bounding box center [849, 68] width 1399 height 33
copy span "WM-Deep-Dive-2000s_DIVE24"
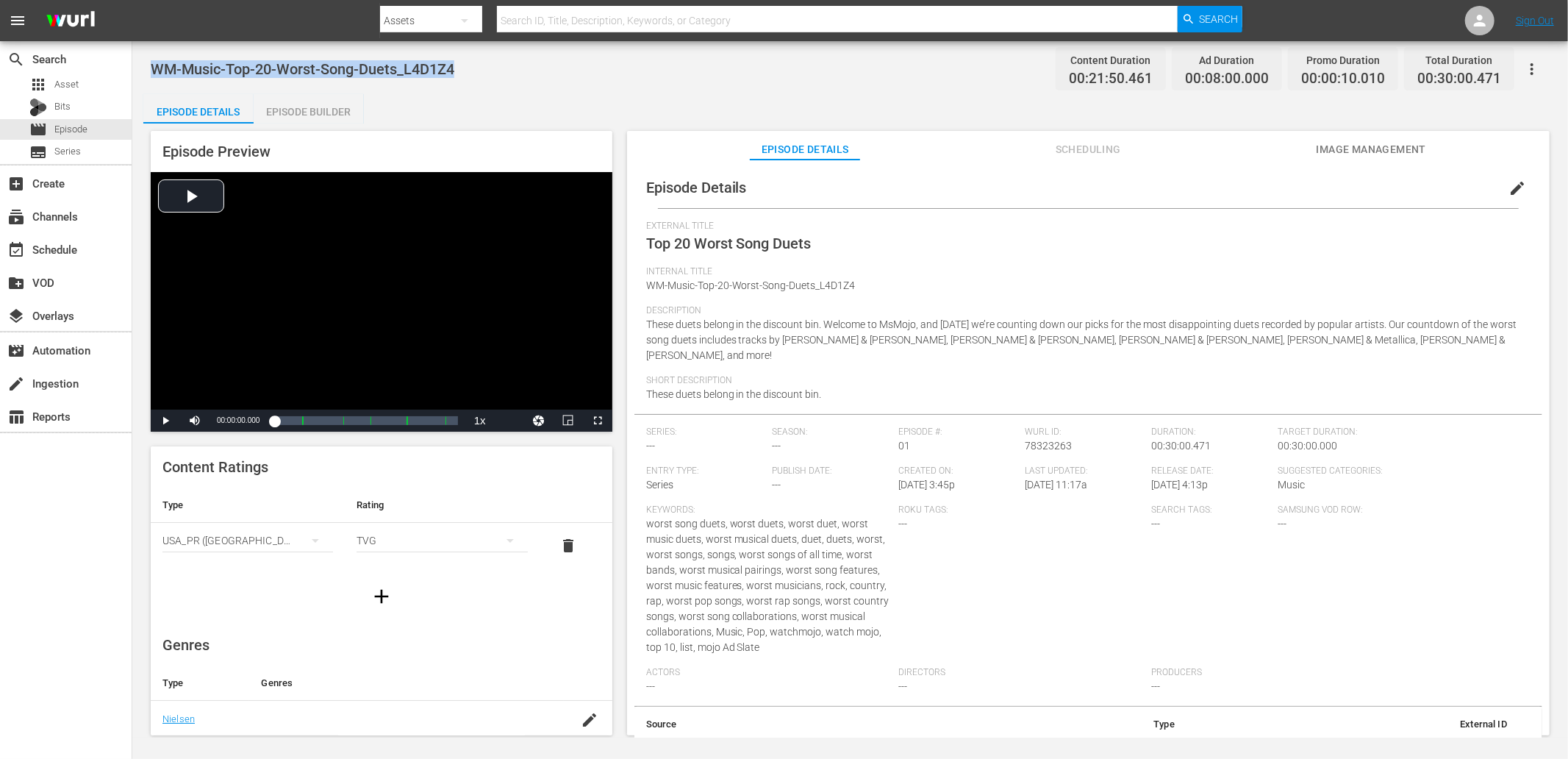
drag, startPoint x: 472, startPoint y: 70, endPoint x: 153, endPoint y: 48, distance: 319.8
click at [153, 48] on div "WM-Music-Top-20-Worst-Song-Duets_L4D1Z4 Content Duration 00:21:50.461 Ad Durati…" at bounding box center [850, 389] width 1435 height 696
copy span "WM-Music-Top-20-Worst-Song-Duets_L4D1Z4"
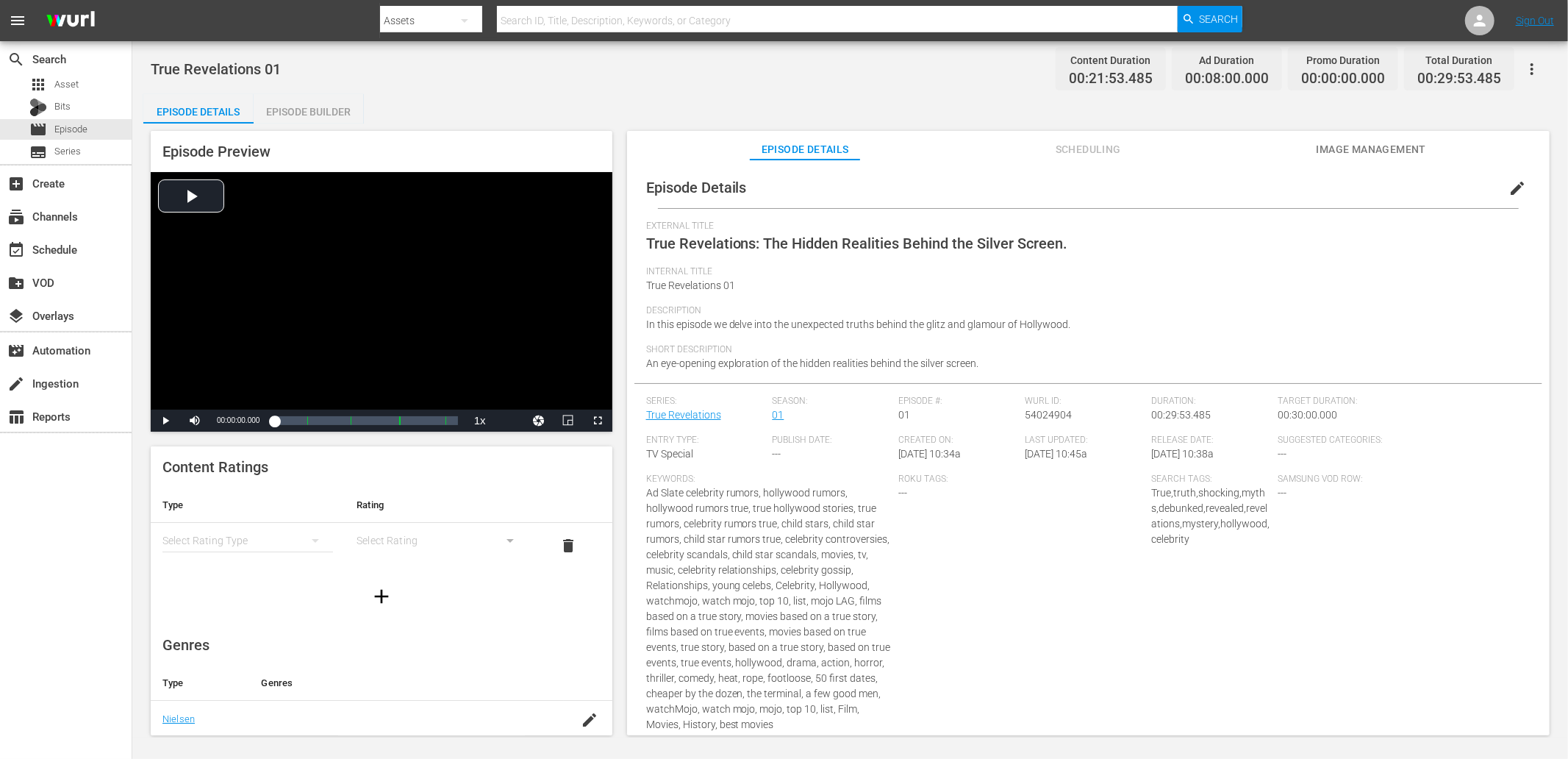
click at [310, 118] on div "Episode Builder" at bounding box center [308, 112] width 110 height 36
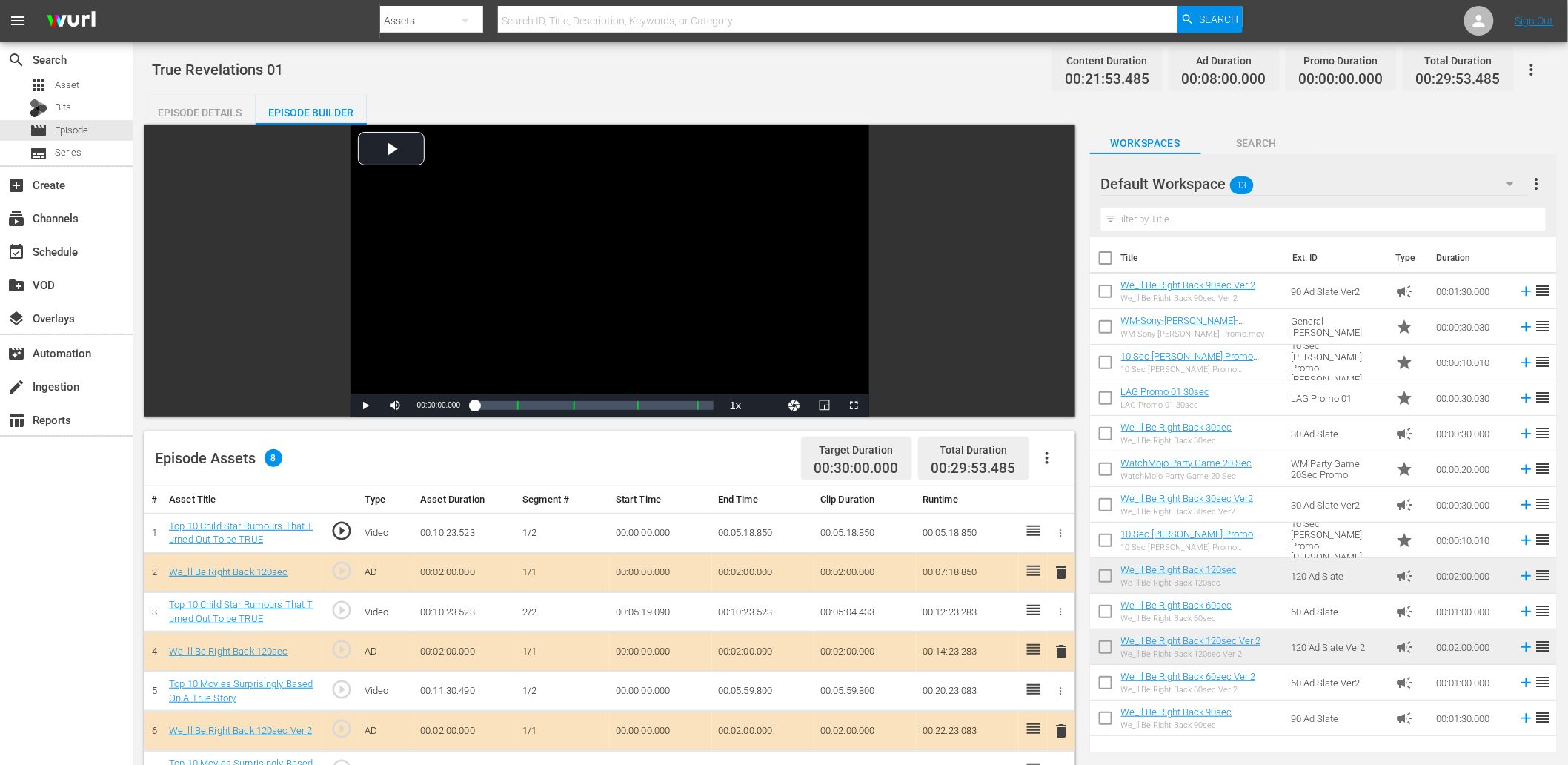
click at [204, 109] on div "Episode Details" at bounding box center [200, 113] width 111 height 36
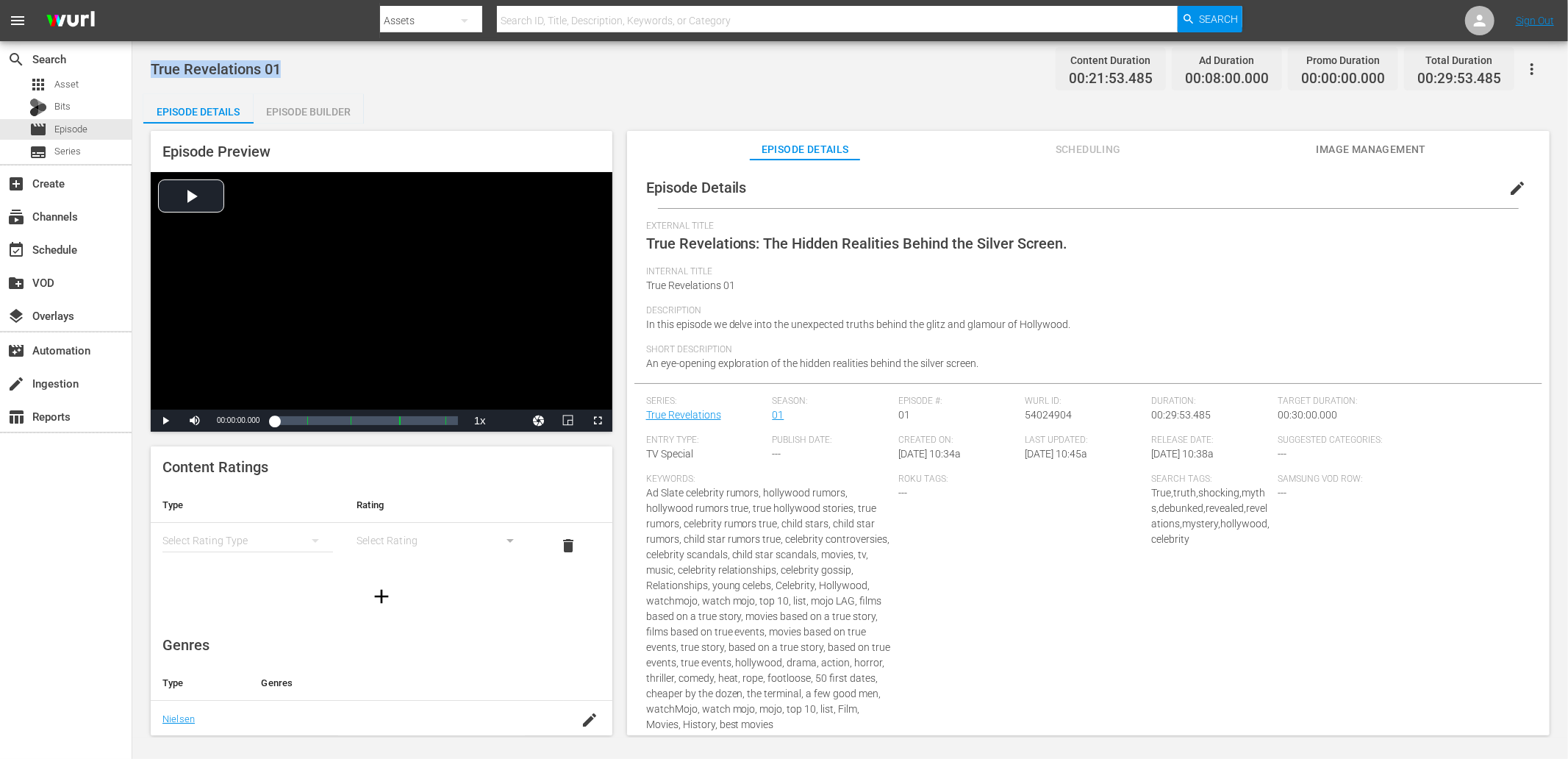
drag, startPoint x: 296, startPoint y: 66, endPoint x: 150, endPoint y: 66, distance: 146.0
click at [150, 66] on div "True Revelations 01 Content Duration 00:21:53.485 Ad Duration 00:08:00.000 Prom…" at bounding box center [849, 68] width 1399 height 33
copy span "True Revelations 01"
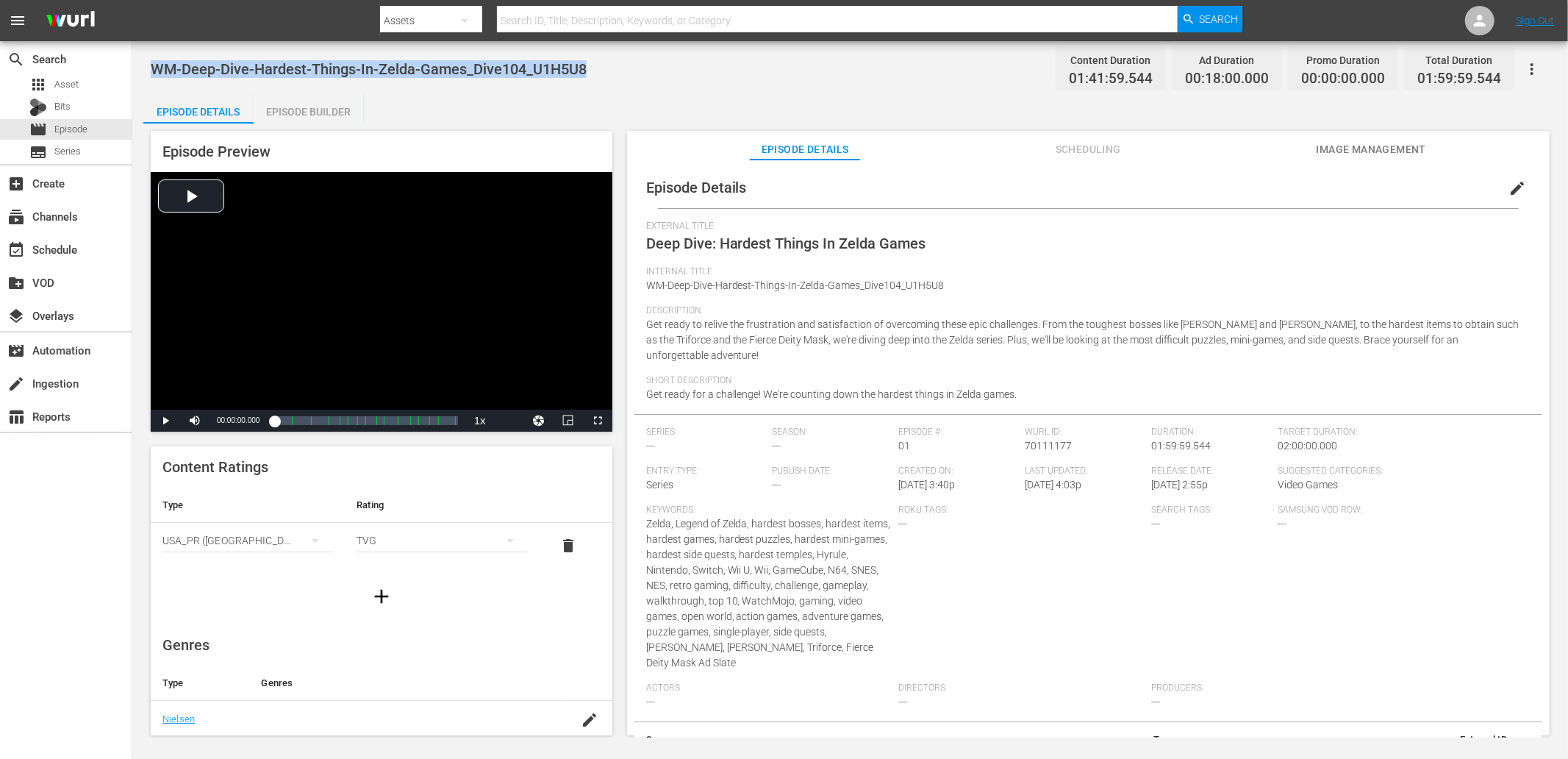
drag, startPoint x: 606, startPoint y: 72, endPoint x: 147, endPoint y: 77, distance: 459.0
click at [147, 72] on div "WM-Deep-Dive-Hardest-Things-In-Zelda-Games_Dive104_U1H5U8 Content Duration 01:4…" at bounding box center [850, 389] width 1435 height 696
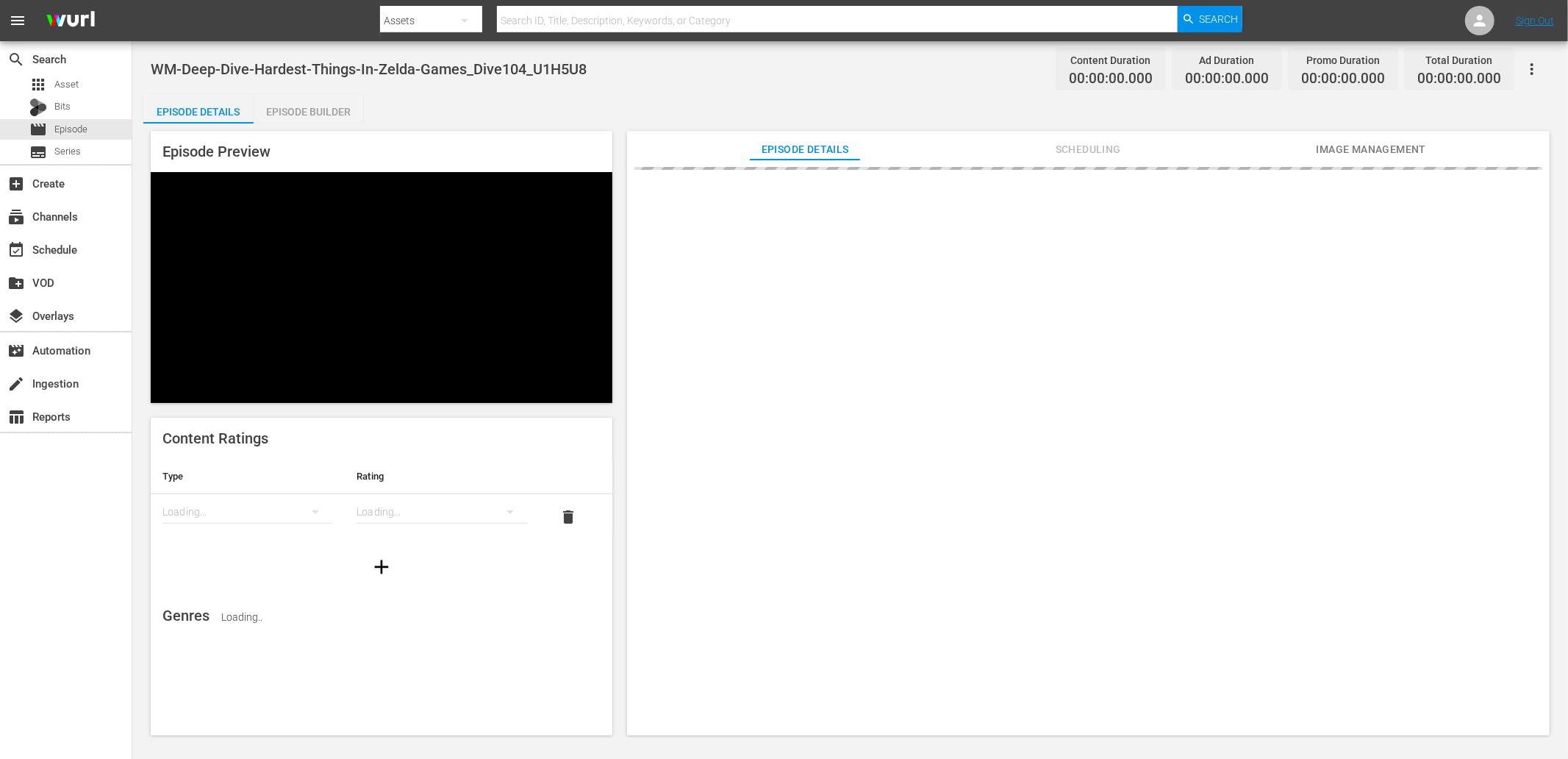
click at [164, 70] on span "WM-Deep-Dive-Hardest-Things-In-Zelda-Games_Dive104_U1H5U8" at bounding box center [368, 69] width 436 height 18
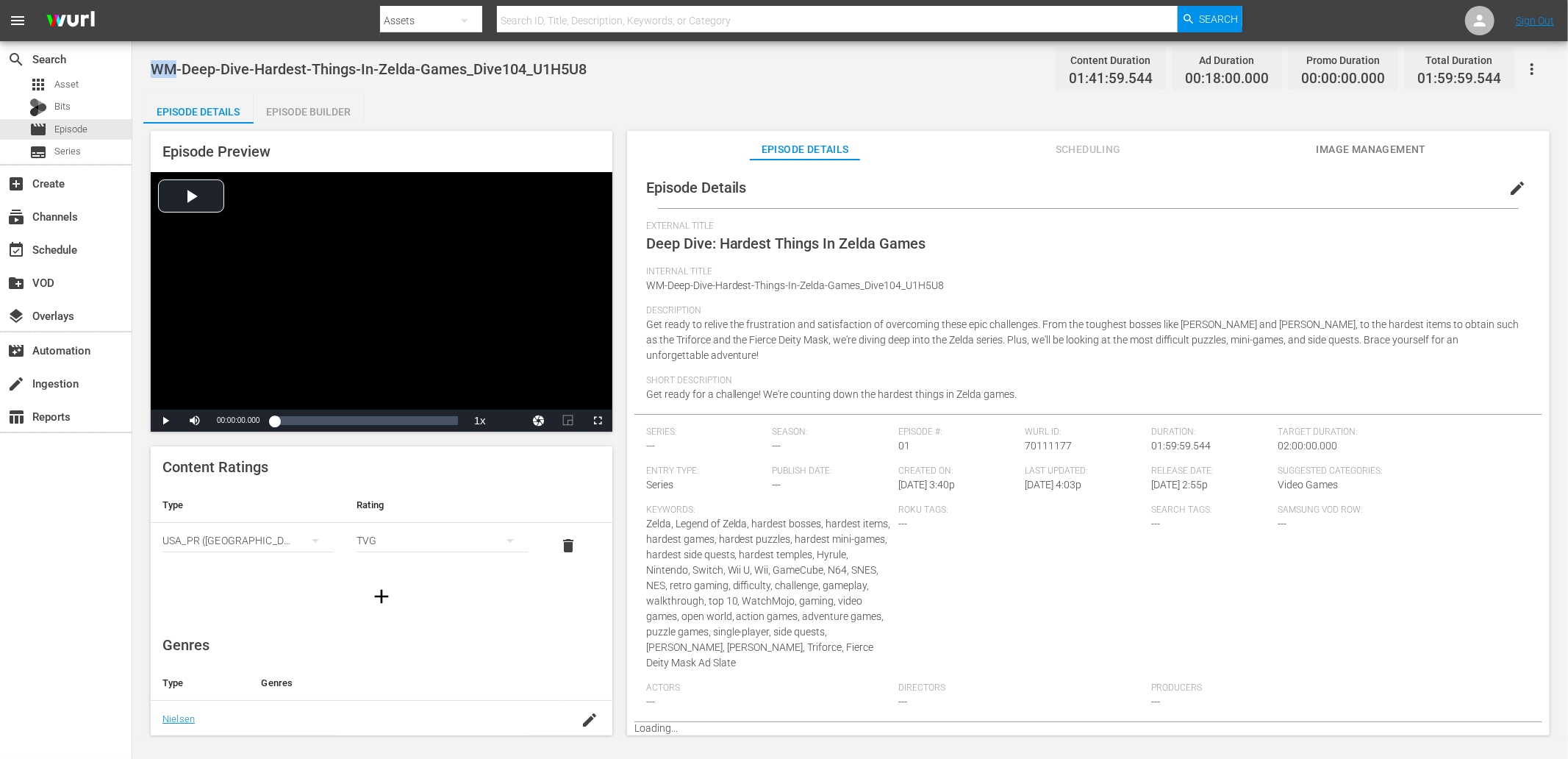
click at [605, 64] on div "WM-Deep-Dive-Hardest-Things-In-Zelda-Games_Dive104_U1H5U8 Content Duration 01:4…" at bounding box center [849, 68] width 1399 height 33
copy span "WM-Deep-Dive-Hardest-Things-In-Zelda-Games_Dive104_U1H5U8"
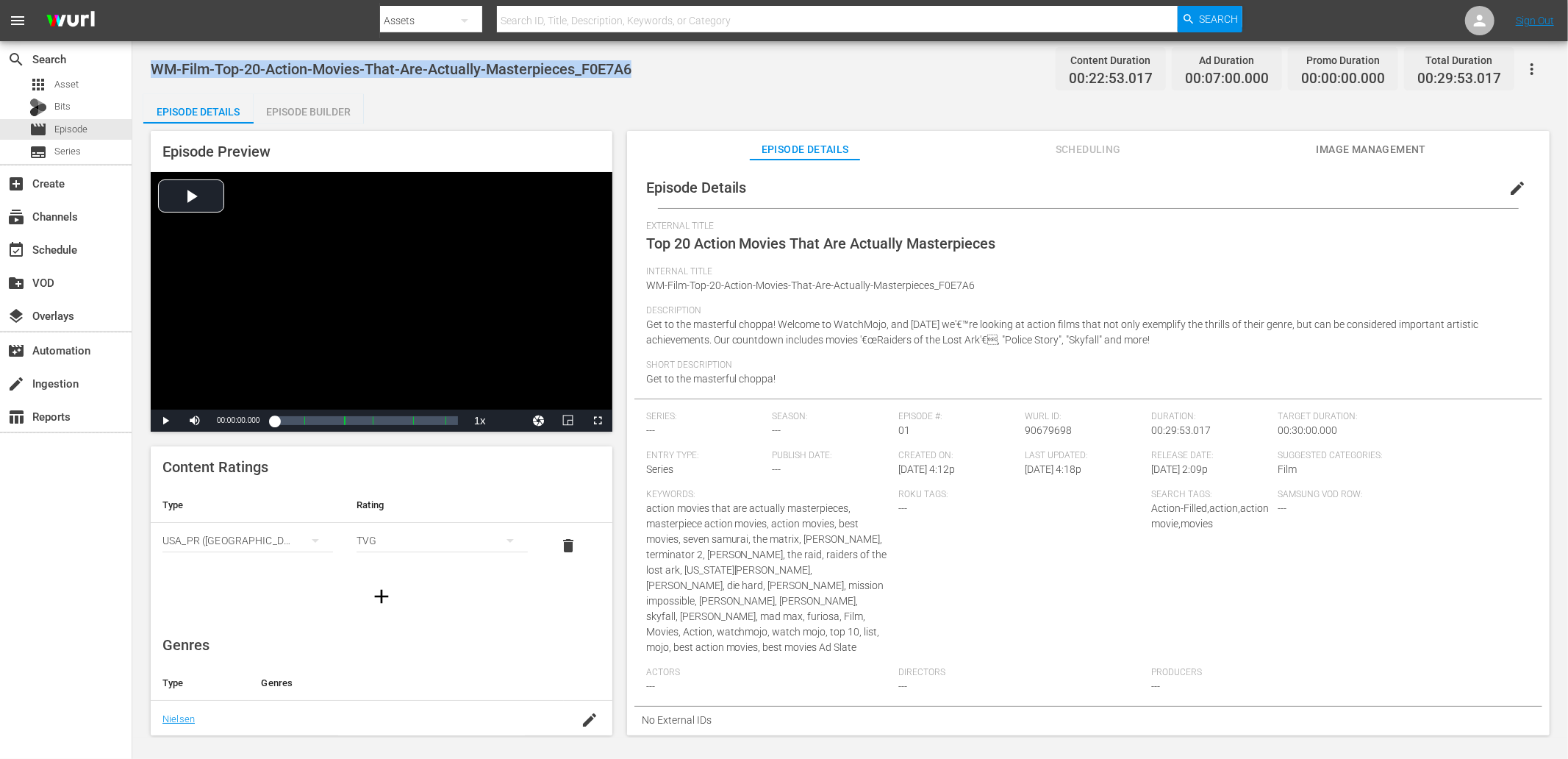
drag, startPoint x: 640, startPoint y: 70, endPoint x: 157, endPoint y: 70, distance: 483.0
click at [149, 66] on div "WM-Film-Top-20-Action-Movies-That-Are-Actually-Masterpieces_F0E7A6 Content Dura…" at bounding box center [850, 389] width 1435 height 696
copy span "WM-Film-Top-20-Action-Movies-That-Are-Actually-Masterpieces_F0E7A6"
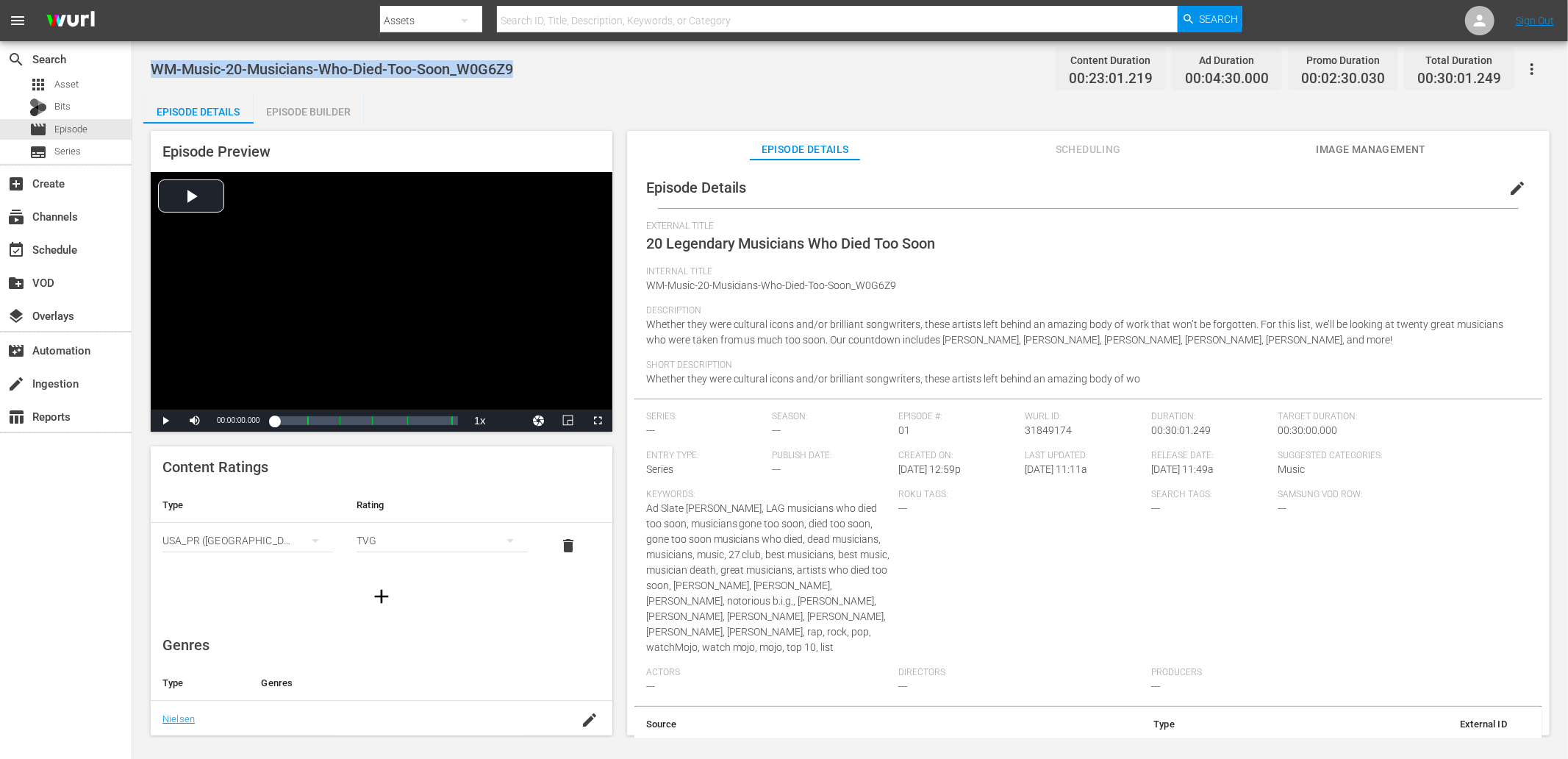
drag, startPoint x: 530, startPoint y: 72, endPoint x: 157, endPoint y: 64, distance: 373.1
click at [157, 64] on div "WM-Music-20-Musicians-Who-Died-Too-Soon_W0G6Z9 Content Duration 00:23:01.219 Ad…" at bounding box center [849, 68] width 1399 height 33
copy span "WM-Music-20-Musicians-Who-Died-Too-Soon_W0G6Z9"
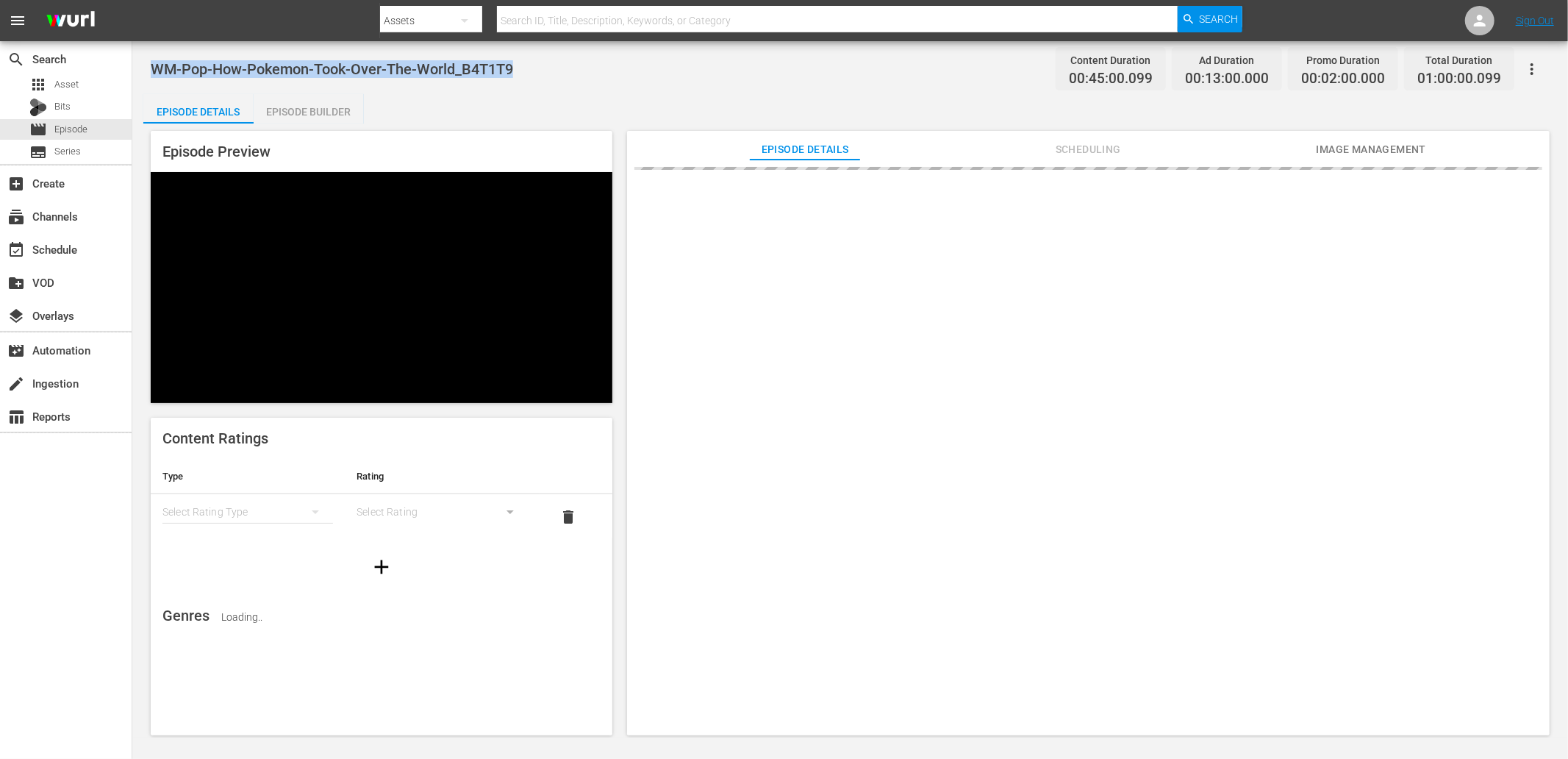
drag, startPoint x: 530, startPoint y: 70, endPoint x: 146, endPoint y: 74, distance: 384.0
click at [137, 67] on div "WM-Pop-How-Pokemon-Took-Over-The-World_B4T1T9 Content Duration 00:45:00.099 Ad …" at bounding box center [850, 389] width 1435 height 696
copy span "WM-Pop-How-Pokemon-Took-Over-The-World_B4T1T9"
drag, startPoint x: 520, startPoint y: 70, endPoint x: 152, endPoint y: 66, distance: 368.0
click at [152, 66] on div "WM-Anime-Top-100-Pokemon-of-All-Time_B4Q7B1 Content Duration 00:51:22.736 Ad Du…" at bounding box center [849, 68] width 1399 height 33
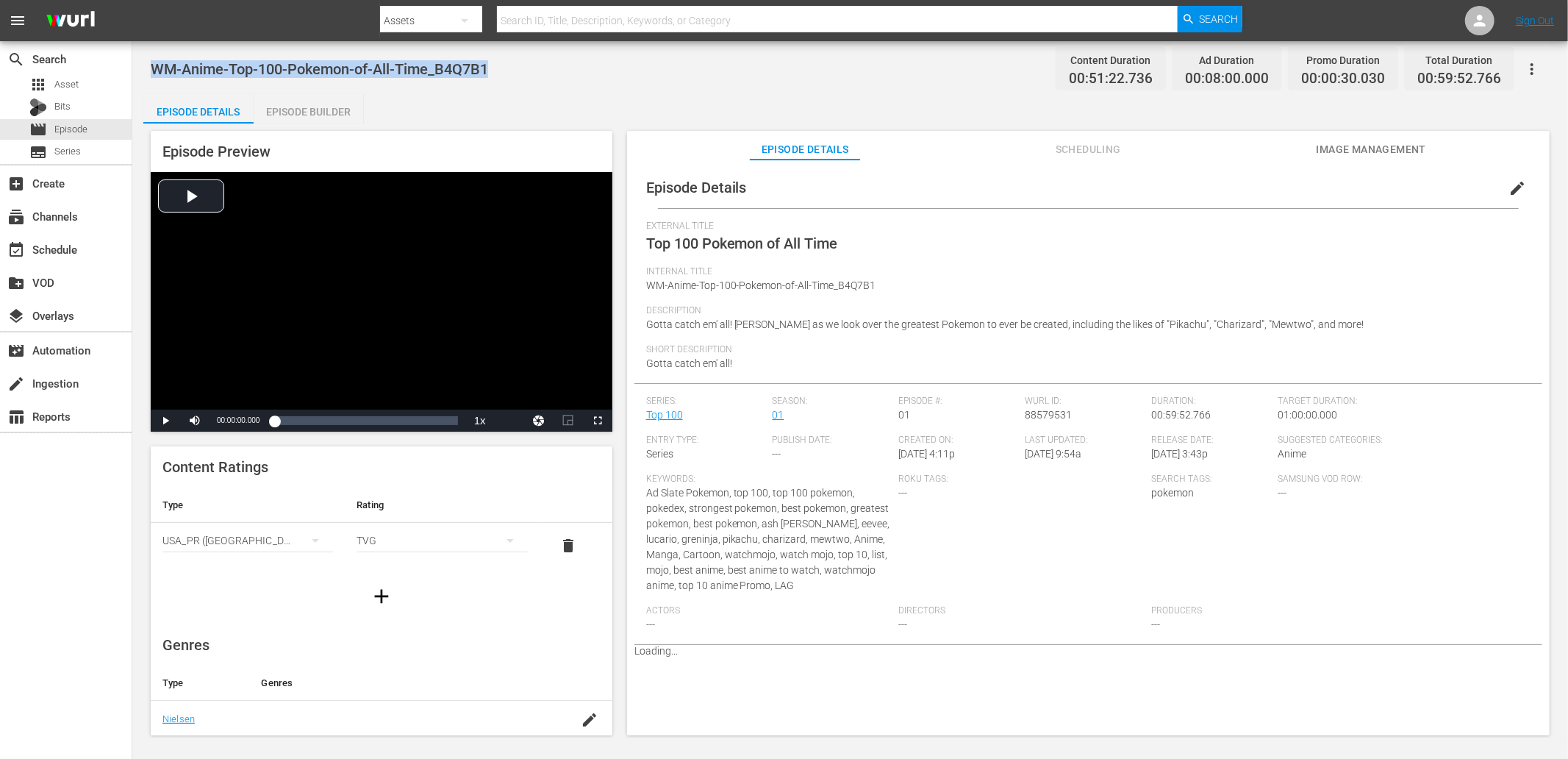
copy span "WM-Anime-Top-100-Pokemon-of-All-Time_B4Q7B1"
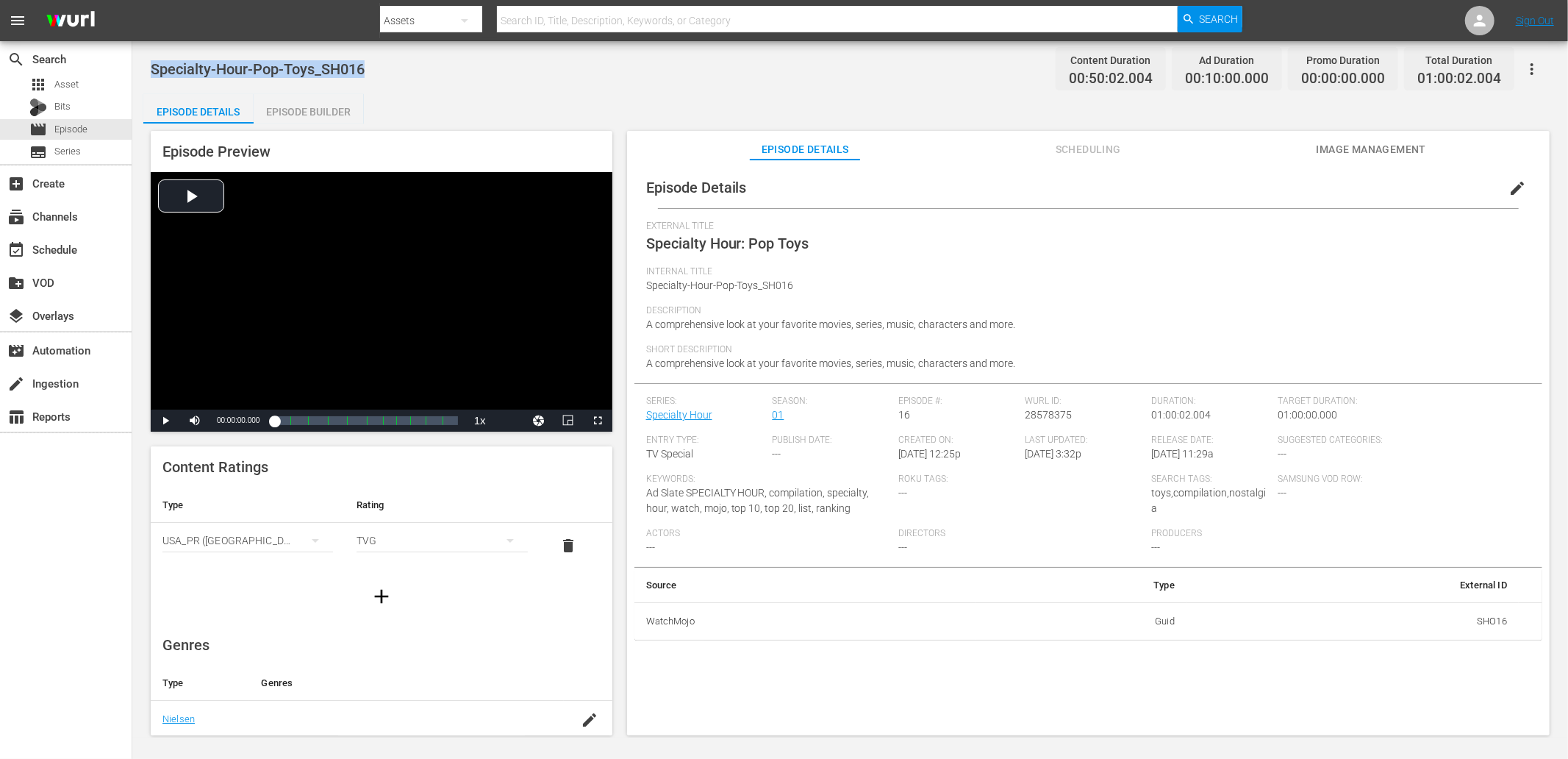
drag, startPoint x: 377, startPoint y: 53, endPoint x: 149, endPoint y: 66, distance: 228.4
click at [149, 66] on div "Specialty-Hour-Pop-Toys_SH016 Content Duration 00:50:02.004 Ad Duration 00:10:0…" at bounding box center [850, 389] width 1435 height 696
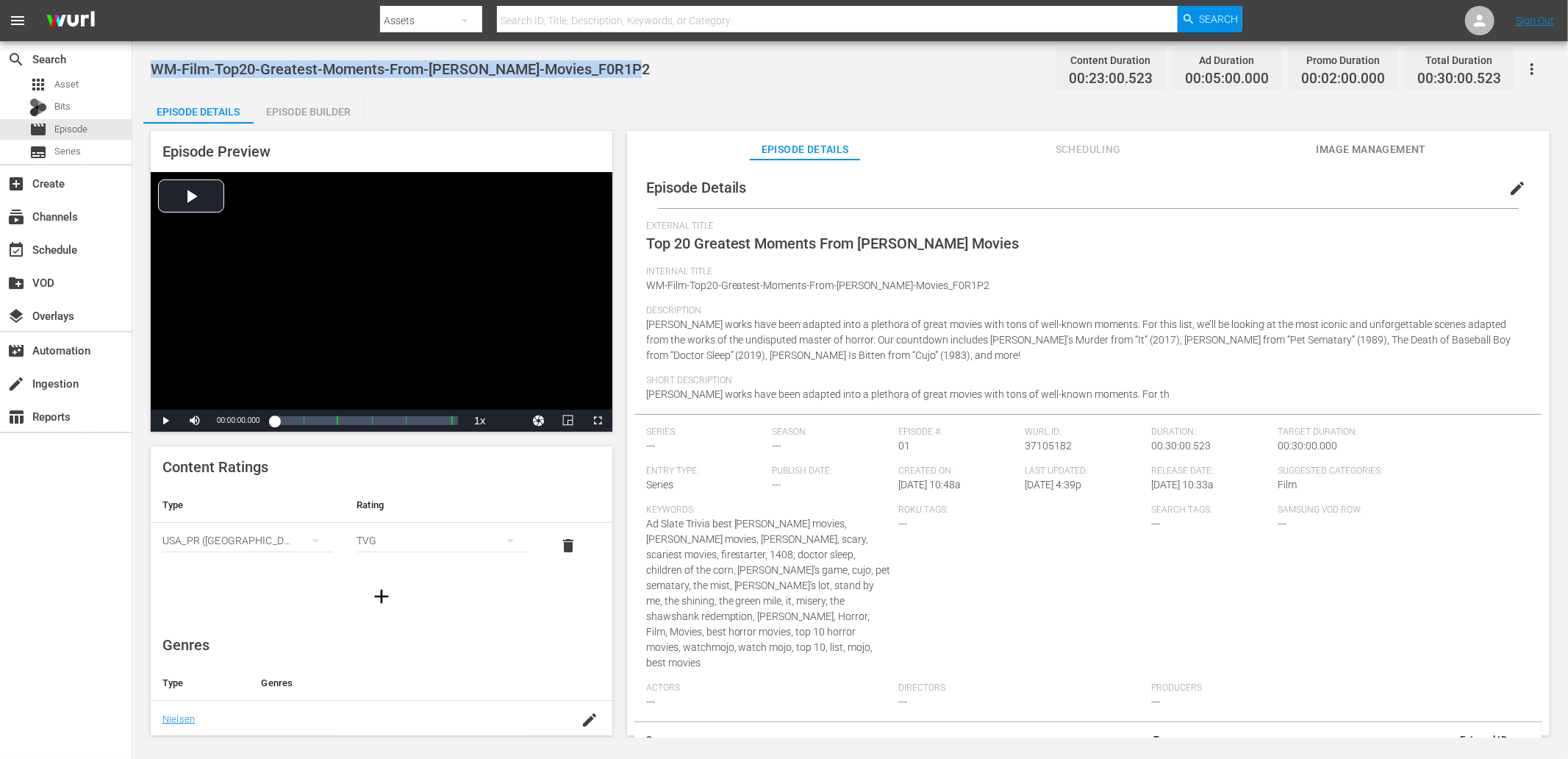
drag, startPoint x: 643, startPoint y: 78, endPoint x: 155, endPoint y: 66, distance: 488.1
click at [155, 66] on div "WM-Film-Top20-Greatest-Moments-From-[PERSON_NAME]-Movies_F0R1P2 Content Duratio…" at bounding box center [849, 68] width 1399 height 33
copy span "WM-Film-Top20-Greatest-Moments-From-[PERSON_NAME]-Movies_F0R1P2"
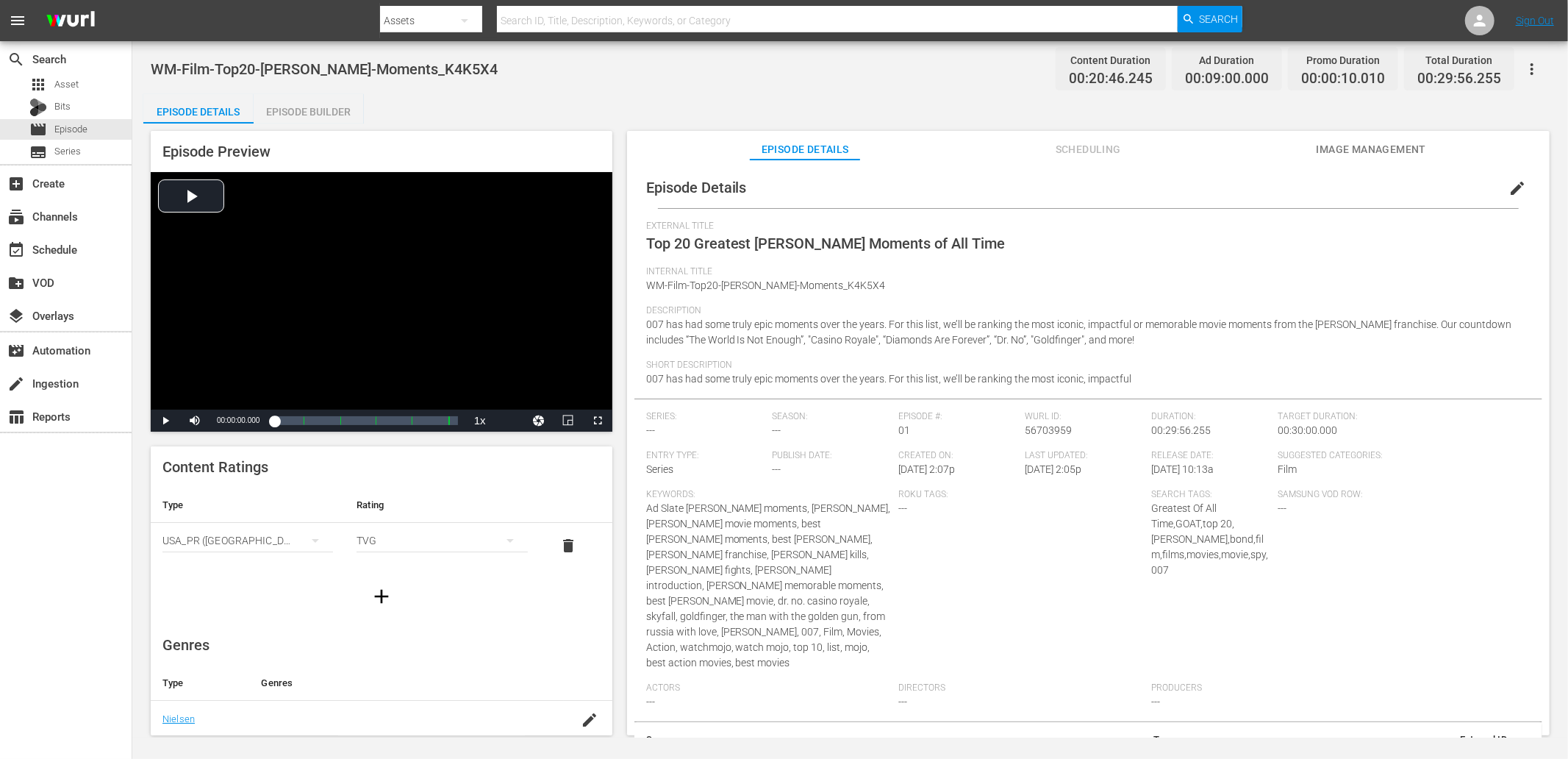
click at [536, 62] on div "WM-Film-Top20-[PERSON_NAME]-Moments_K4K5X4 Content Duration 00:20:46.245 Ad Dur…" at bounding box center [849, 68] width 1399 height 33
drag, startPoint x: 401, startPoint y: 59, endPoint x: 150, endPoint y: 60, distance: 251.0
click at [147, 56] on div "WM-Film-Top20-[PERSON_NAME]-Moments_K4K5X4 Content Duration 00:20:46.245 Ad Dur…" at bounding box center [850, 389] width 1435 height 696
copy span "WM-Film-Top20-[PERSON_NAME]-Moments_K4K5X4"
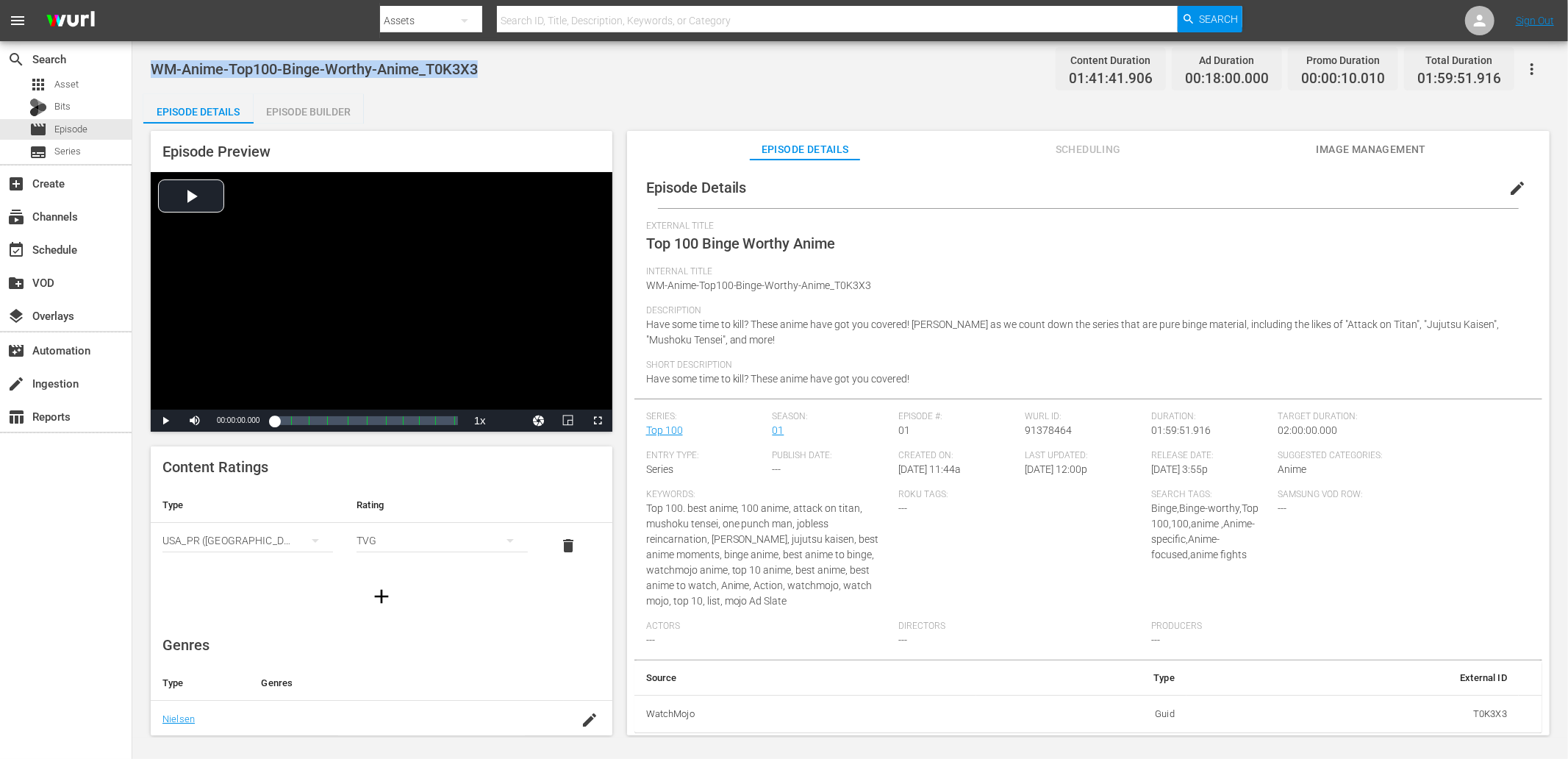
drag, startPoint x: 504, startPoint y: 71, endPoint x: 155, endPoint y: 77, distance: 349.1
click at [155, 77] on div "WM-Anime-Top100-Binge-Worthy-Anime_T0K3X3 Content Duration 01:41:41.906 Ad Dura…" at bounding box center [849, 68] width 1399 height 33
copy span "WM-Anime-Top100-Binge-Worthy-Anime_T0K3X3"
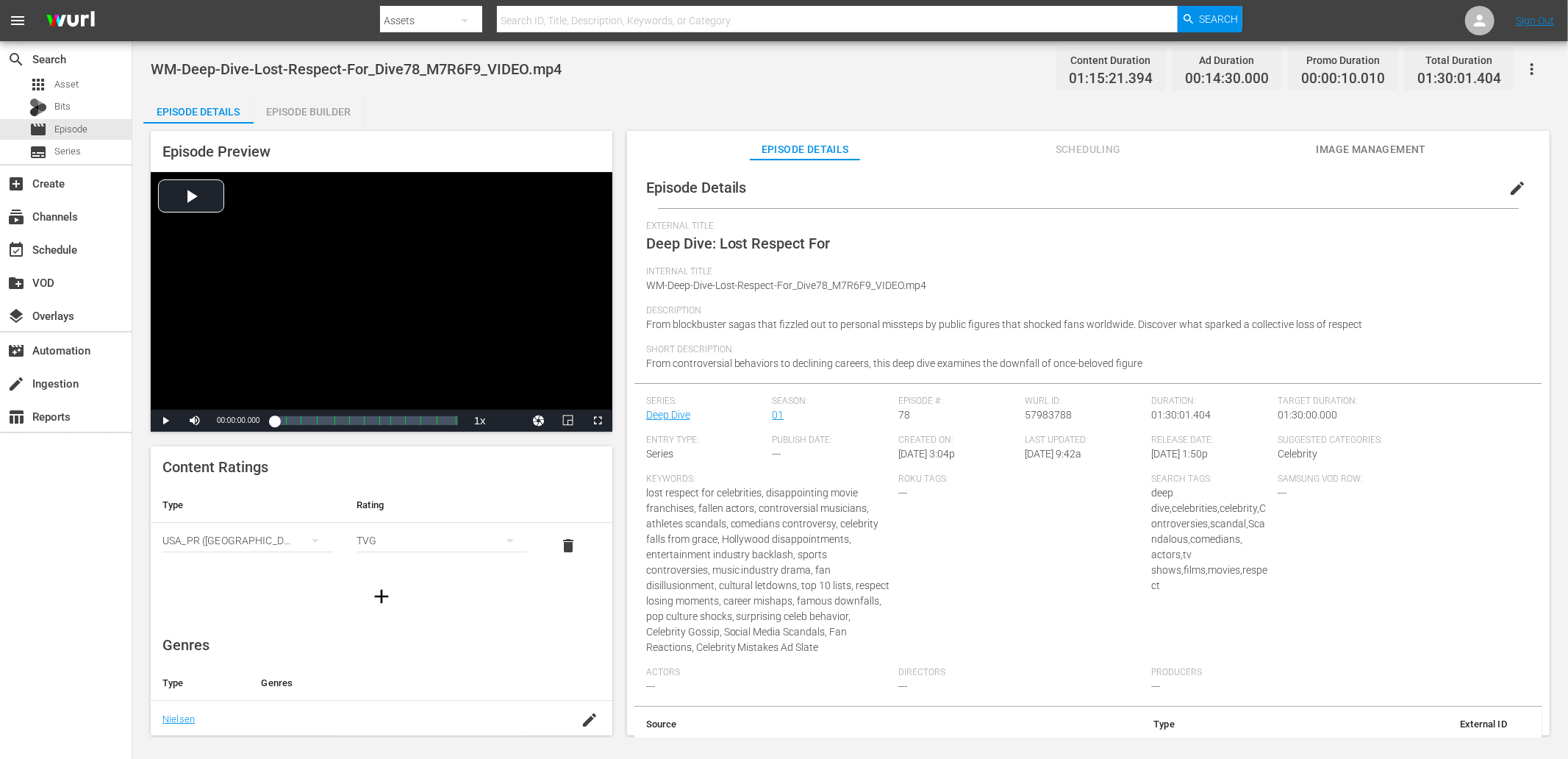
click at [1500, 185] on button "edit" at bounding box center [1518, 188] width 36 height 36
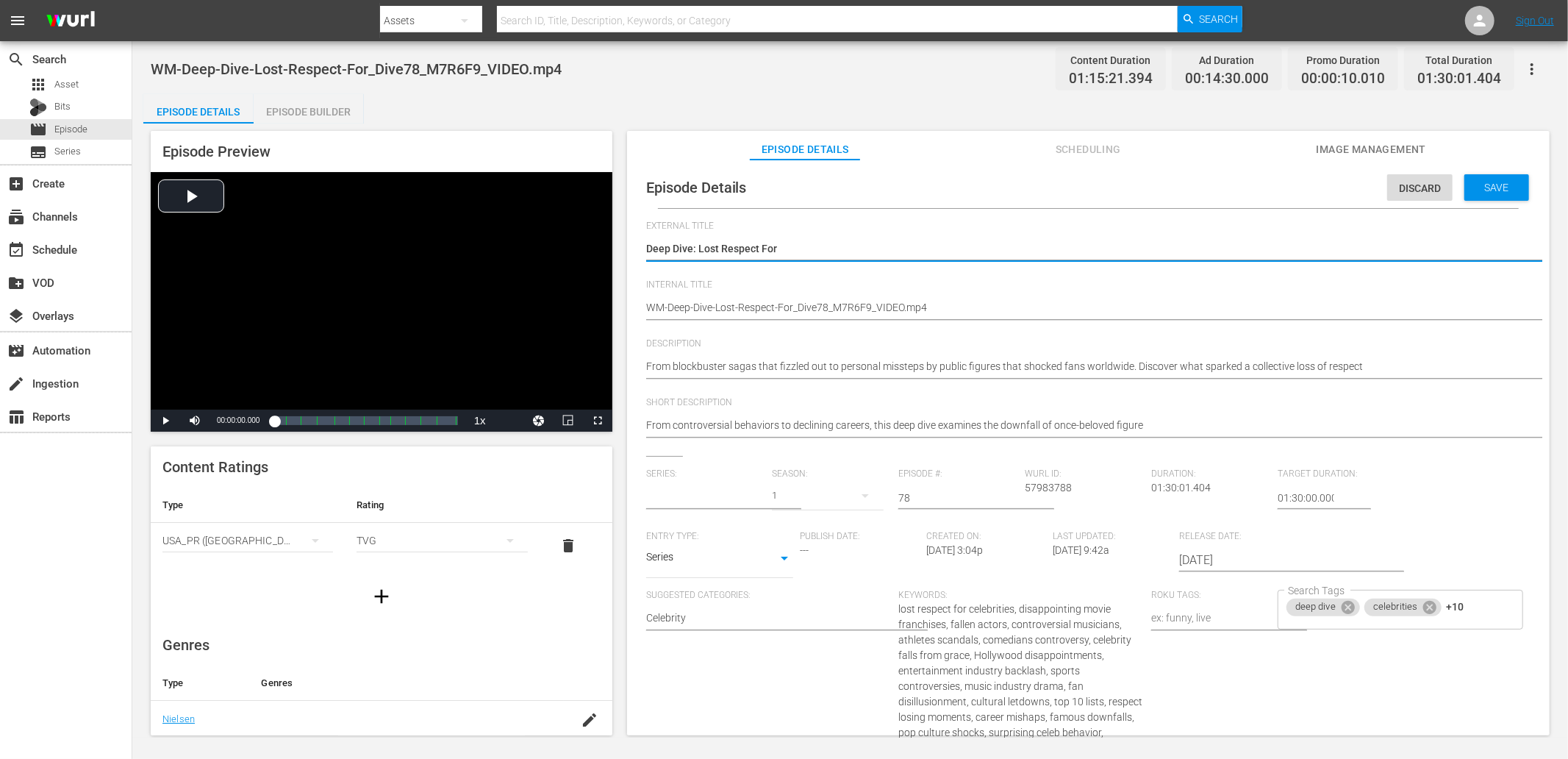
type input "Deep Dive"
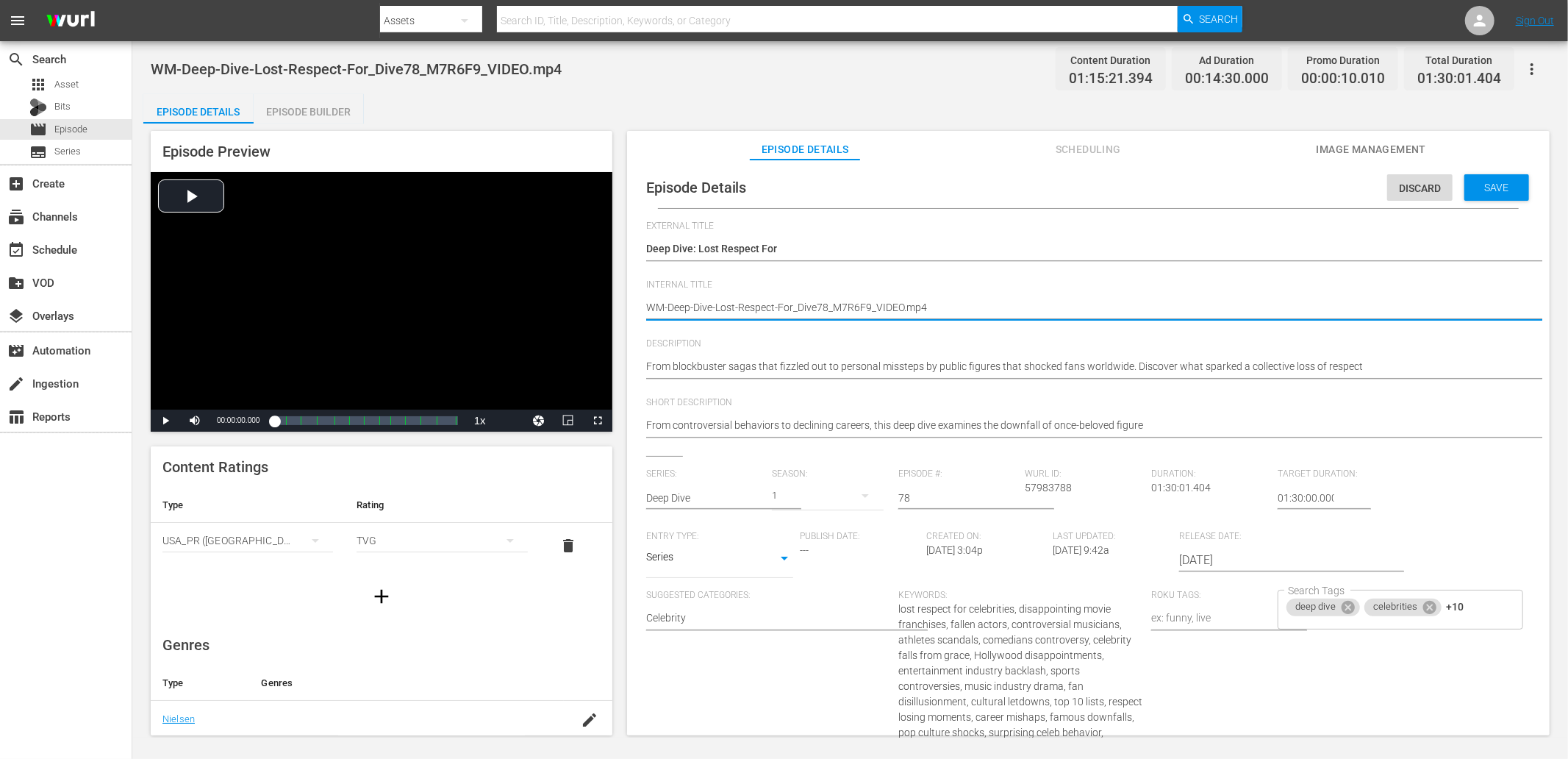
drag, startPoint x: 869, startPoint y: 312, endPoint x: 1118, endPoint y: 315, distance: 249.0
type textarea "WM-Deep-Dive-Lost-Respect-For_Dive78_M7R6F9"
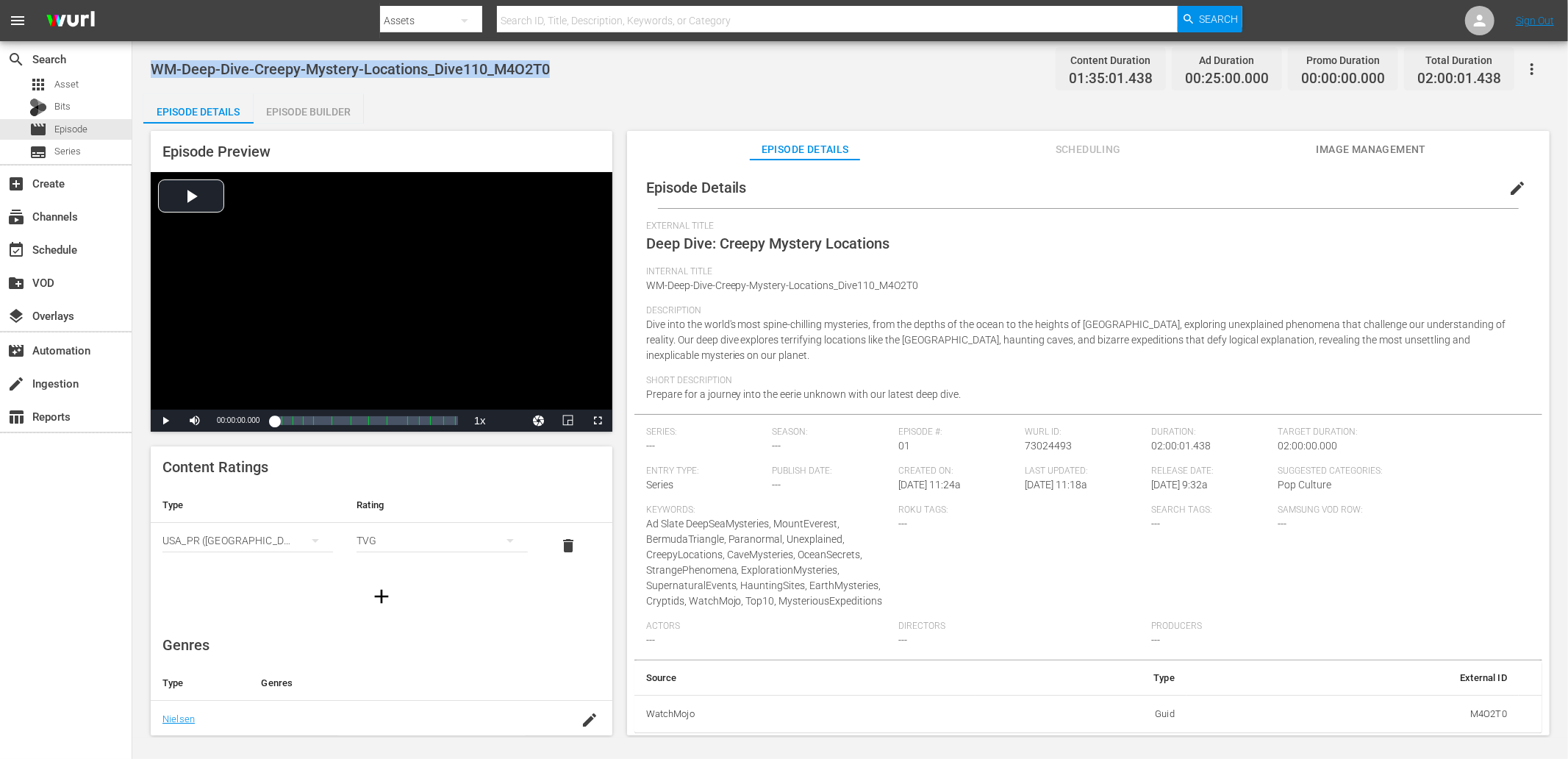
drag, startPoint x: 567, startPoint y: 64, endPoint x: 157, endPoint y: 52, distance: 410.2
click at [157, 52] on div "WM-Deep-Dive-Creepy-Mystery-Locations_Dive110_M4O2T0 Content Duration 01:35:01.…" at bounding box center [849, 68] width 1399 height 33
copy span "WM-Deep-Dive-Creepy-Mystery-Locations_Dive110_M4O2T0"
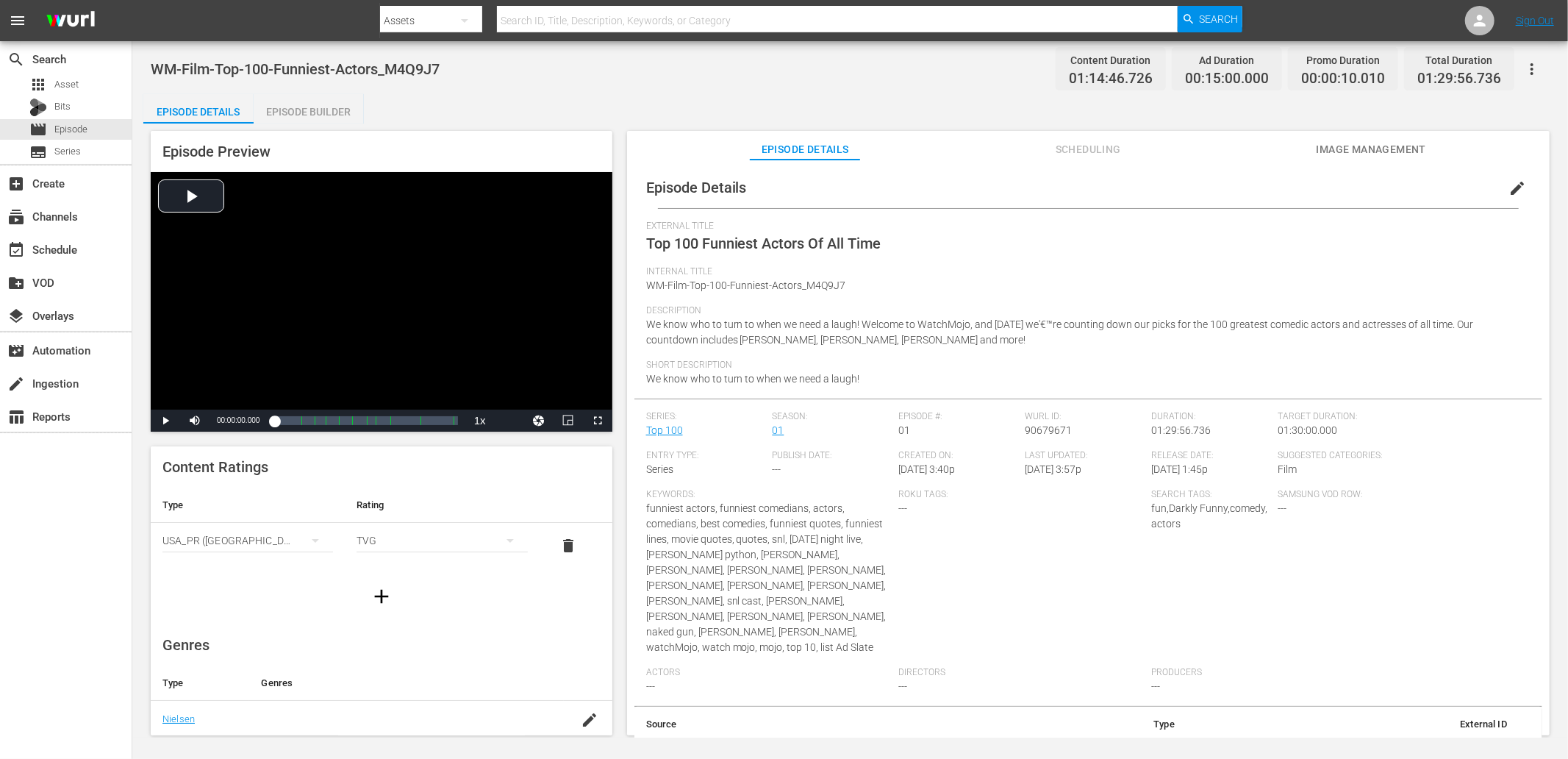
click at [1042, 508] on div "Roku Tags: ---" at bounding box center [1025, 578] width 253 height 178
click at [981, 218] on div "Episode Details edit External Title Top 100 Funniest Actors Of All Time Interna…" at bounding box center [1088, 473] width 908 height 612
click at [1077, 136] on button "Scheduling" at bounding box center [1088, 146] width 110 height 29
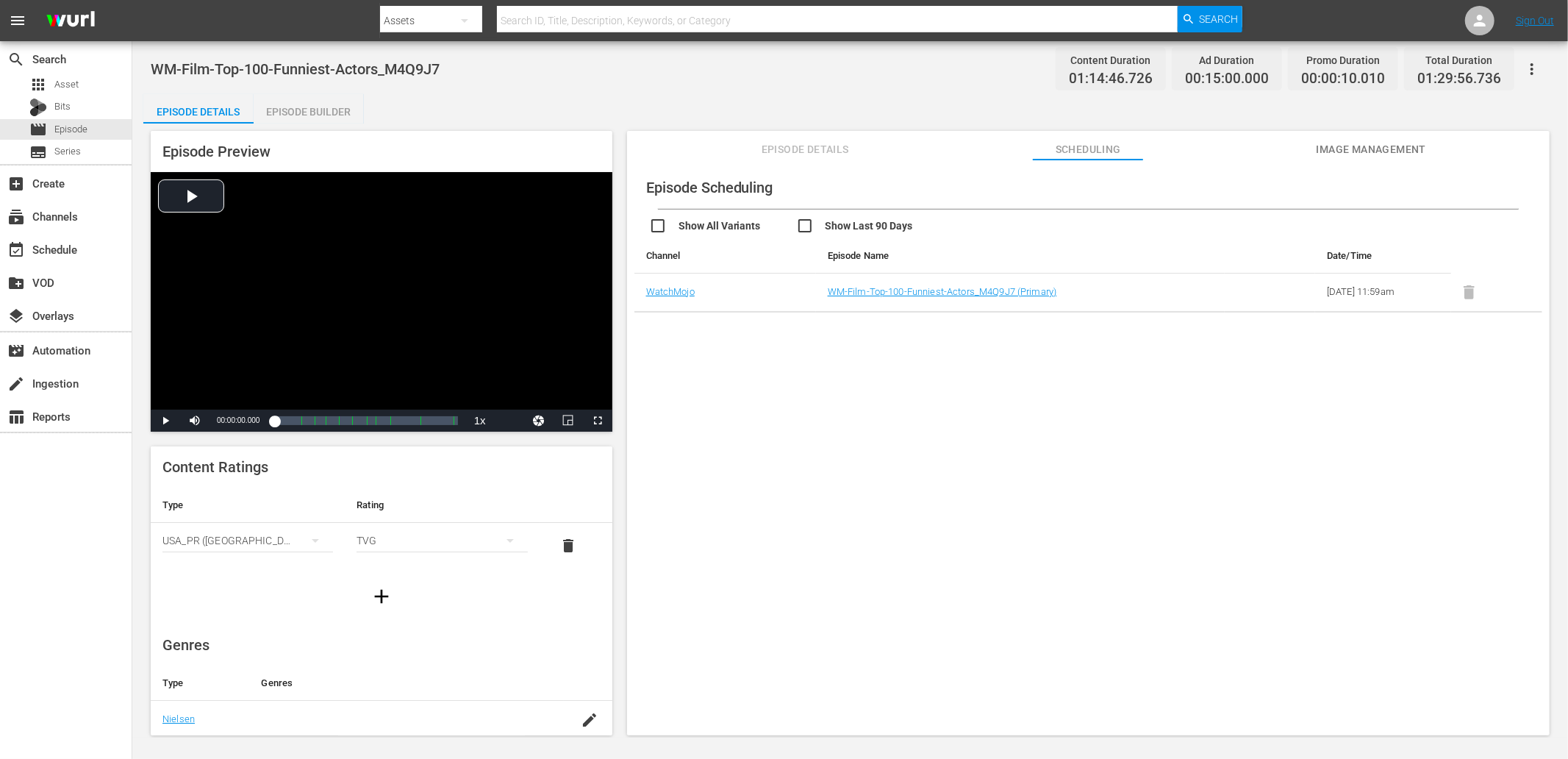
click at [849, 230] on input "checkbox" at bounding box center [870, 228] width 147 height 22
checkbox input "true"
click at [971, 342] on div "Episode Scheduling Show All Variants Show Last 90 Days This Episode hasn't been…" at bounding box center [1088, 454] width 922 height 590
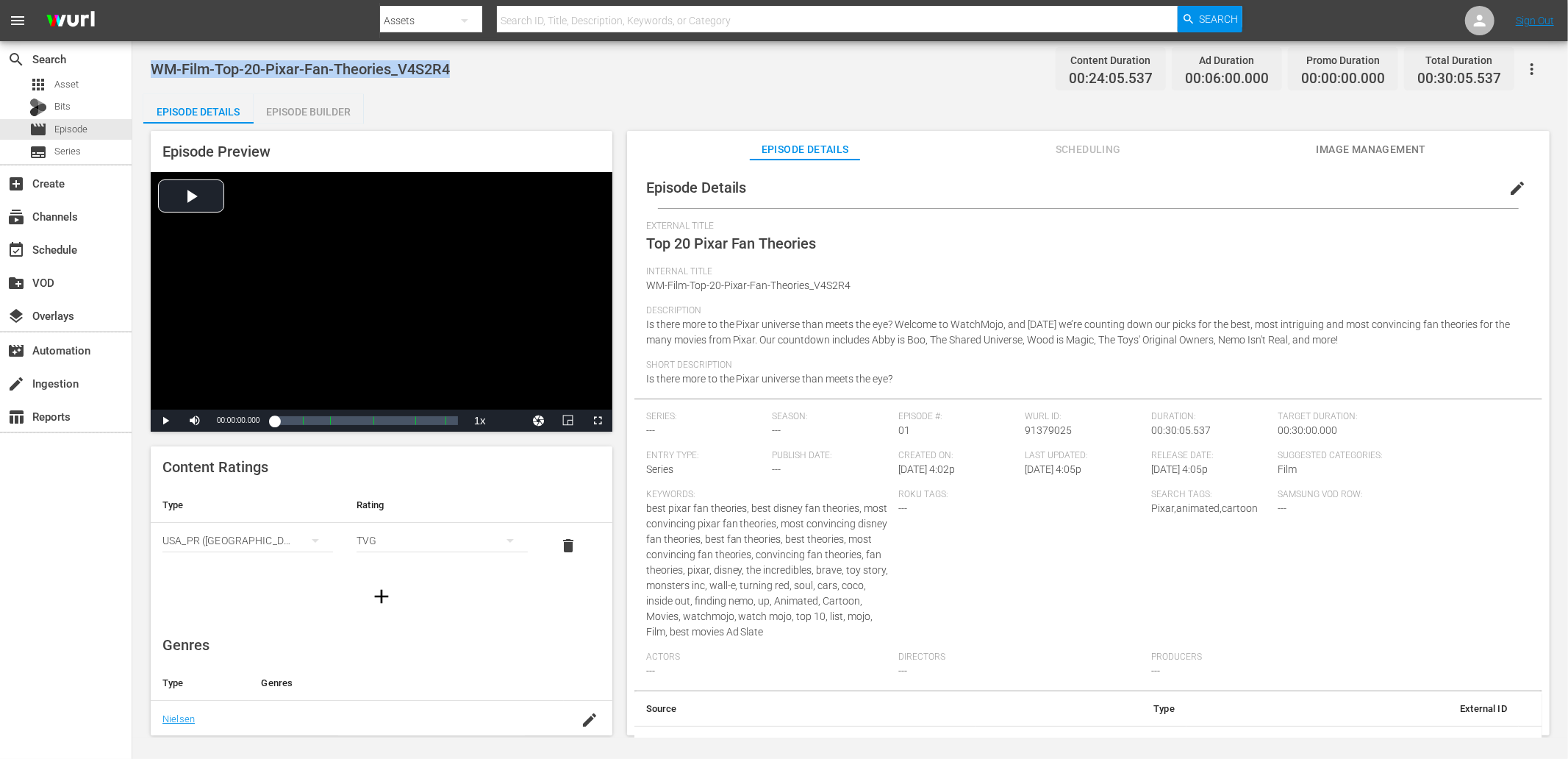
drag, startPoint x: 486, startPoint y: 60, endPoint x: 155, endPoint y: 64, distance: 331.0
click at [155, 64] on div "WM-Film-Top-20-Pixar-Fan-Theories_V4S2R4 Content Duration 00:24:05.537 Ad Durat…" at bounding box center [849, 68] width 1399 height 33
copy span "WM-Film-Top-20-Pixar-Fan-Theories_V4S2R4"
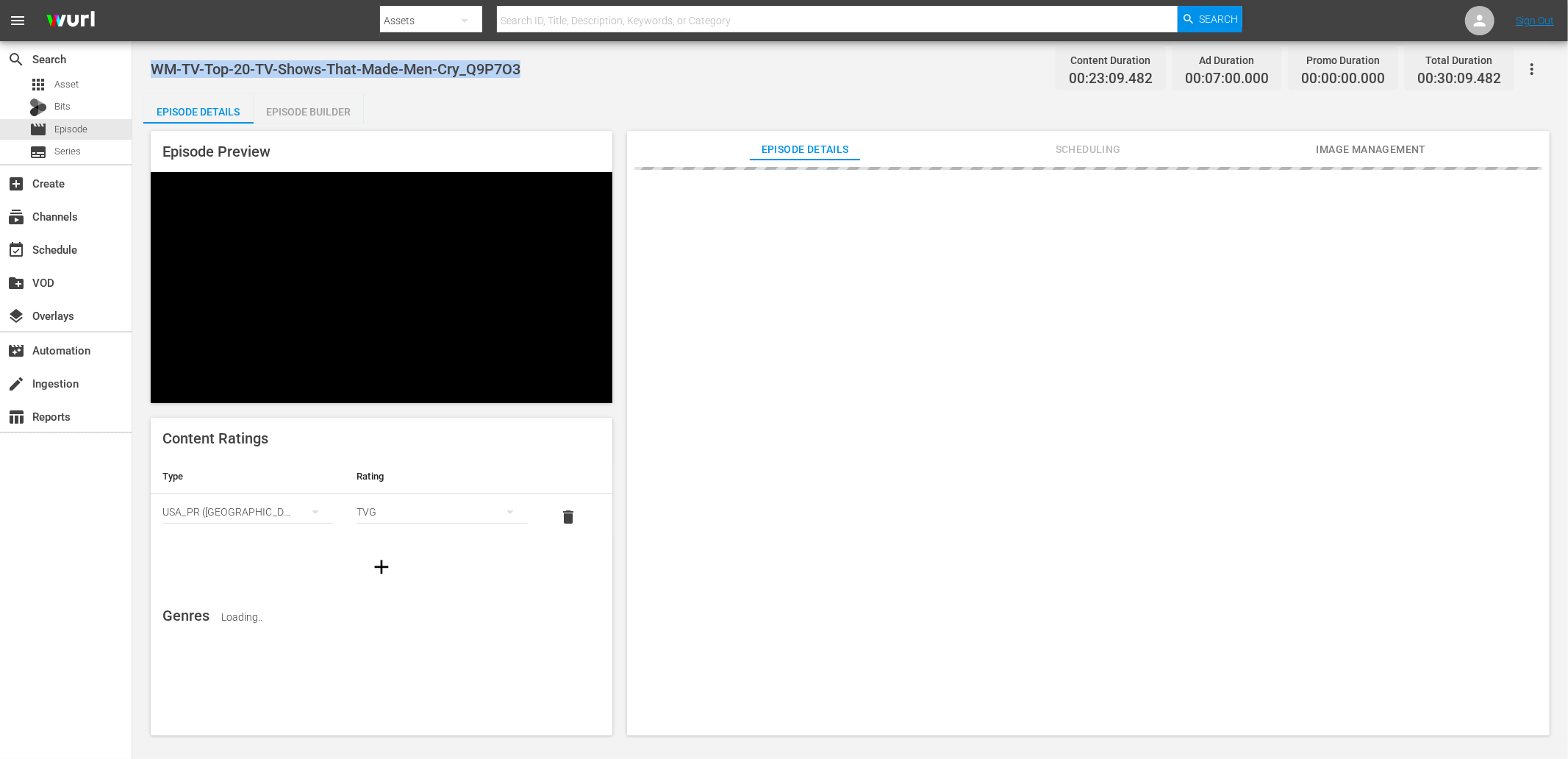
drag, startPoint x: 353, startPoint y: 59, endPoint x: 155, endPoint y: 56, distance: 198.0
click at [155, 56] on div "WM-TV-Top-20-TV-Shows-That-Made-Men-Cry_Q9P7O3 Content Duration 00:23:09.482 Ad…" at bounding box center [849, 68] width 1399 height 33
copy span "WM-TV-Top-20-TV-Shows-That-Made-Men-Cry_Q9P7O3"
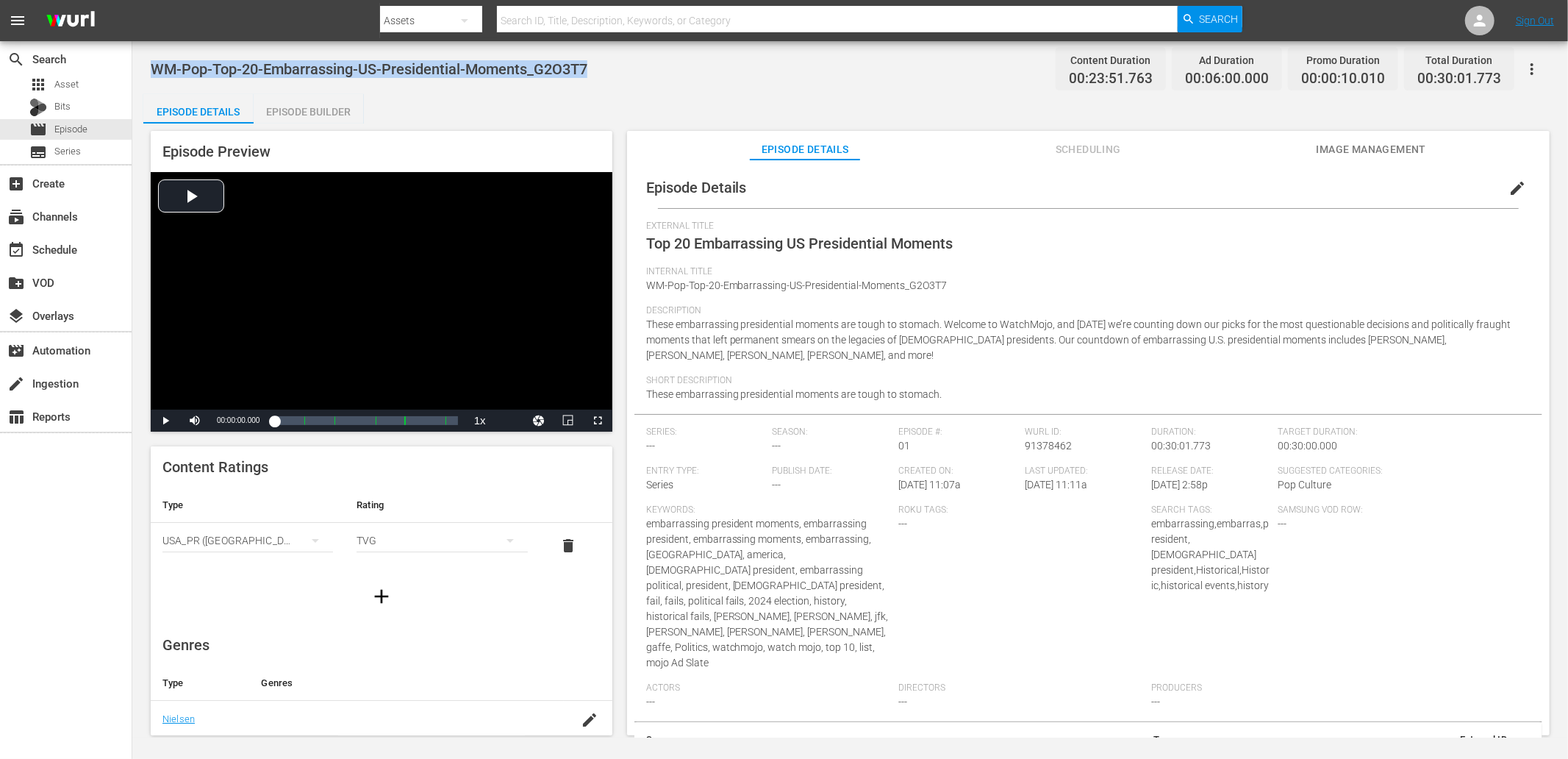
drag, startPoint x: 598, startPoint y: 60, endPoint x: 152, endPoint y: 66, distance: 446.0
click at [152, 66] on div "WM-Pop-Top-20-Embarrassing-US-Presidential-Moments_G2O3T7 Content Duration 00:2…" at bounding box center [849, 68] width 1399 height 33
copy span "WM-Pop-Top-20-Embarrassing-US-Presidential-Moments_G2O3T7"
click at [577, 99] on div "Episode Details Episode Builder Episode Preview Video Player is loading. Play V…" at bounding box center [850, 420] width 1414 height 653
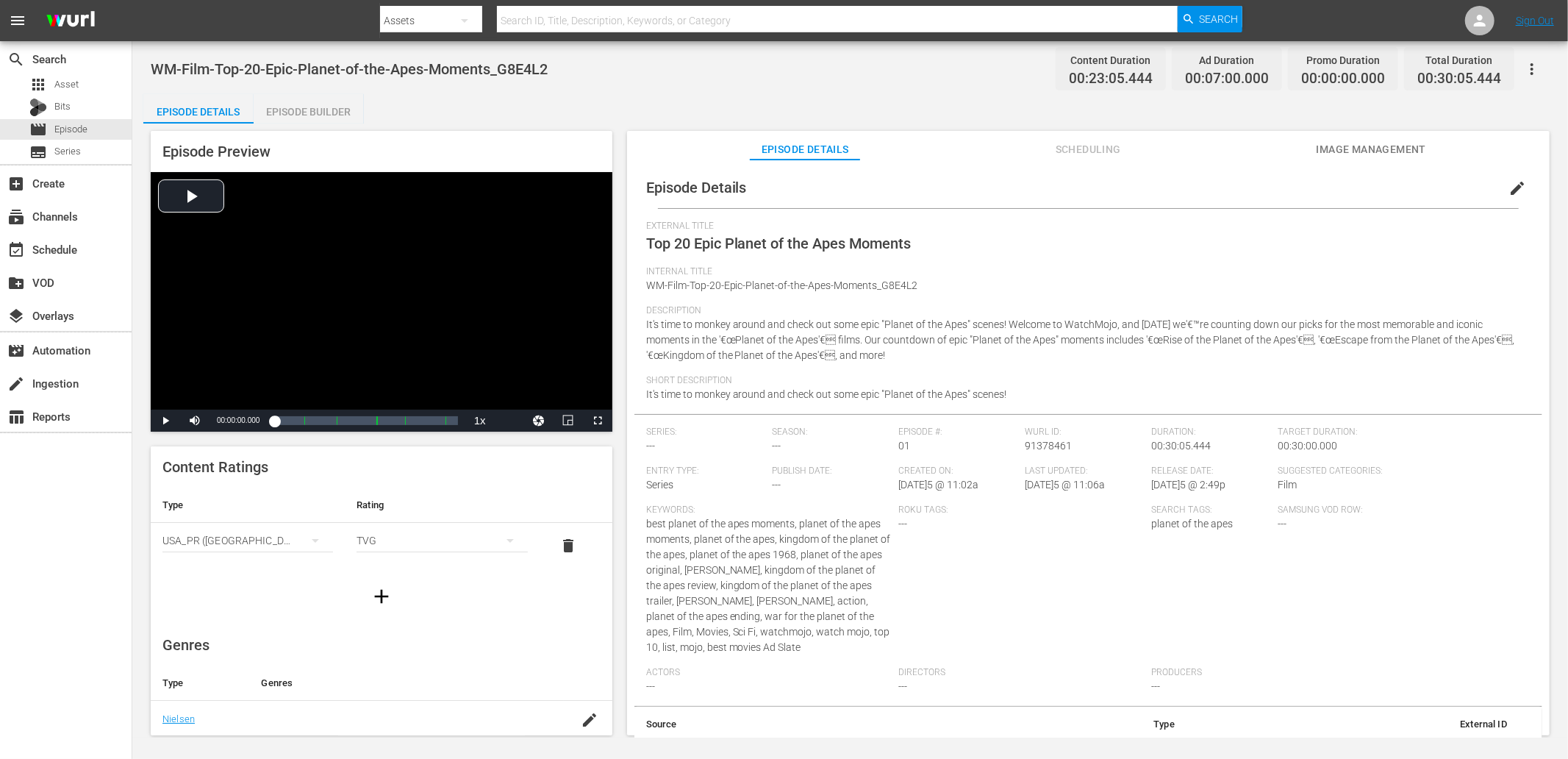
click at [548, 64] on span "WM-Film-Top-20-Epic-Planet-of-the-Apes-Moments_G8E4L2" at bounding box center [349, 69] width 397 height 18
drag, startPoint x: 464, startPoint y: 64, endPoint x: 157, endPoint y: 62, distance: 307.0
click at [157, 62] on div "WM-Film-Top-20-Epic-Planet-of-the-Apes-Moments_G8E4L2 Content Duration 00:23:05…" at bounding box center [849, 68] width 1399 height 33
copy span "WM-Film-Top-20-Epic-Planet-of-the-Apes-Moments_G8E4L2"
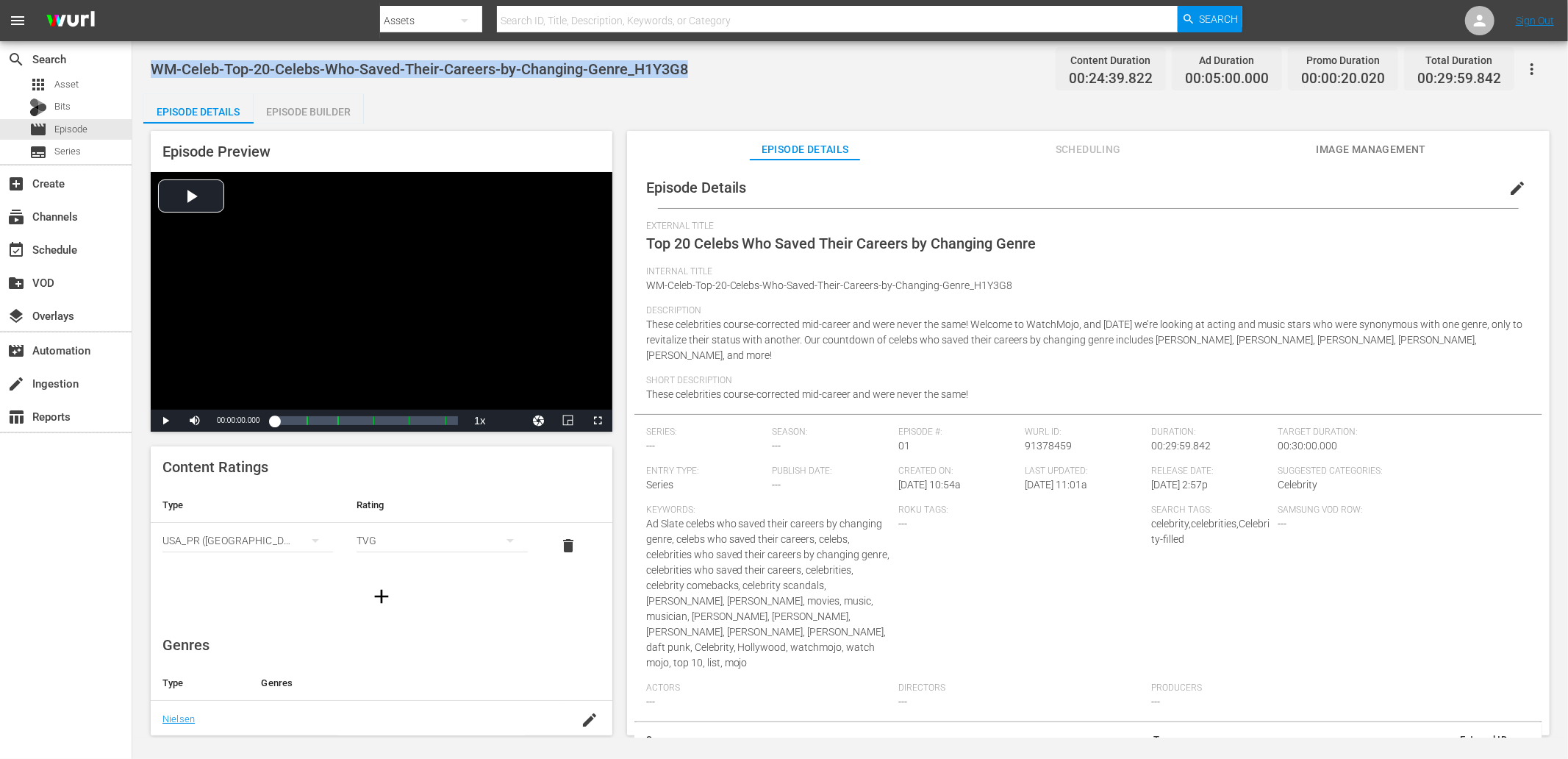
drag, startPoint x: 692, startPoint y: 70, endPoint x: 150, endPoint y: 64, distance: 542.0
click at [150, 64] on div "WM-Celeb-Top-20-Celebs-Who-Saved-Their-Careers-by-Changing-Genre_H1Y3G8 Content…" at bounding box center [849, 68] width 1399 height 33
copy span "WM-Celeb-Top-20-Celebs-Who-Saved-Their-Careers-by-Changing-Genre_H1Y3G8"
click at [485, 89] on div "WM-Celeb-Top-20-Celebs-Who-Saved-Their-Careers-by-Changing-Genre_H1Y3G8 Content…" at bounding box center [850, 389] width 1435 height 696
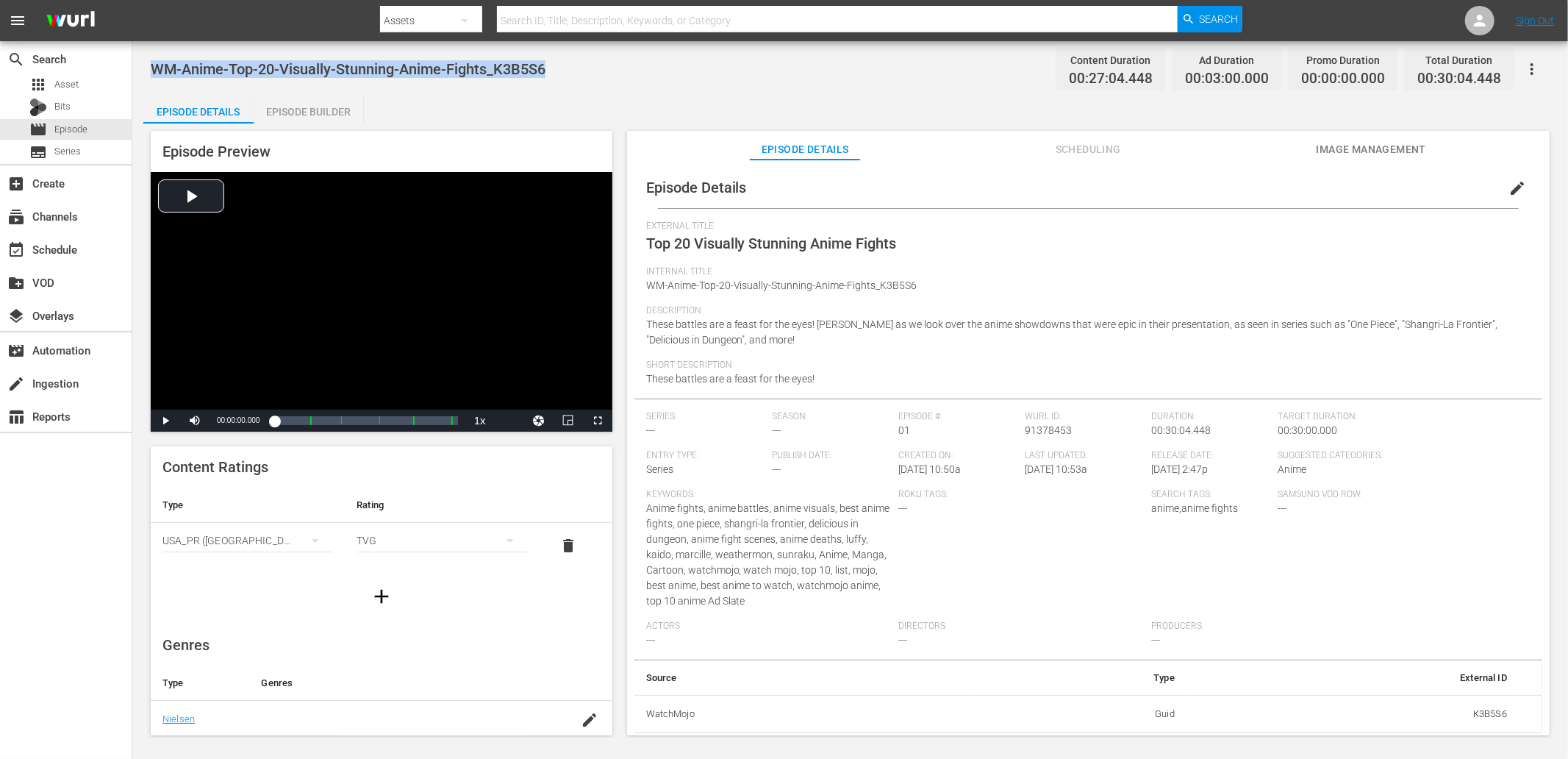
drag, startPoint x: 545, startPoint y: 66, endPoint x: 150, endPoint y: 64, distance: 395.0
click at [150, 64] on div "WM-Anime-Top-20-Visually-Stunning-Anime-Fights_K3B5S6 Content Duration 00:27:04…" at bounding box center [849, 68] width 1399 height 33
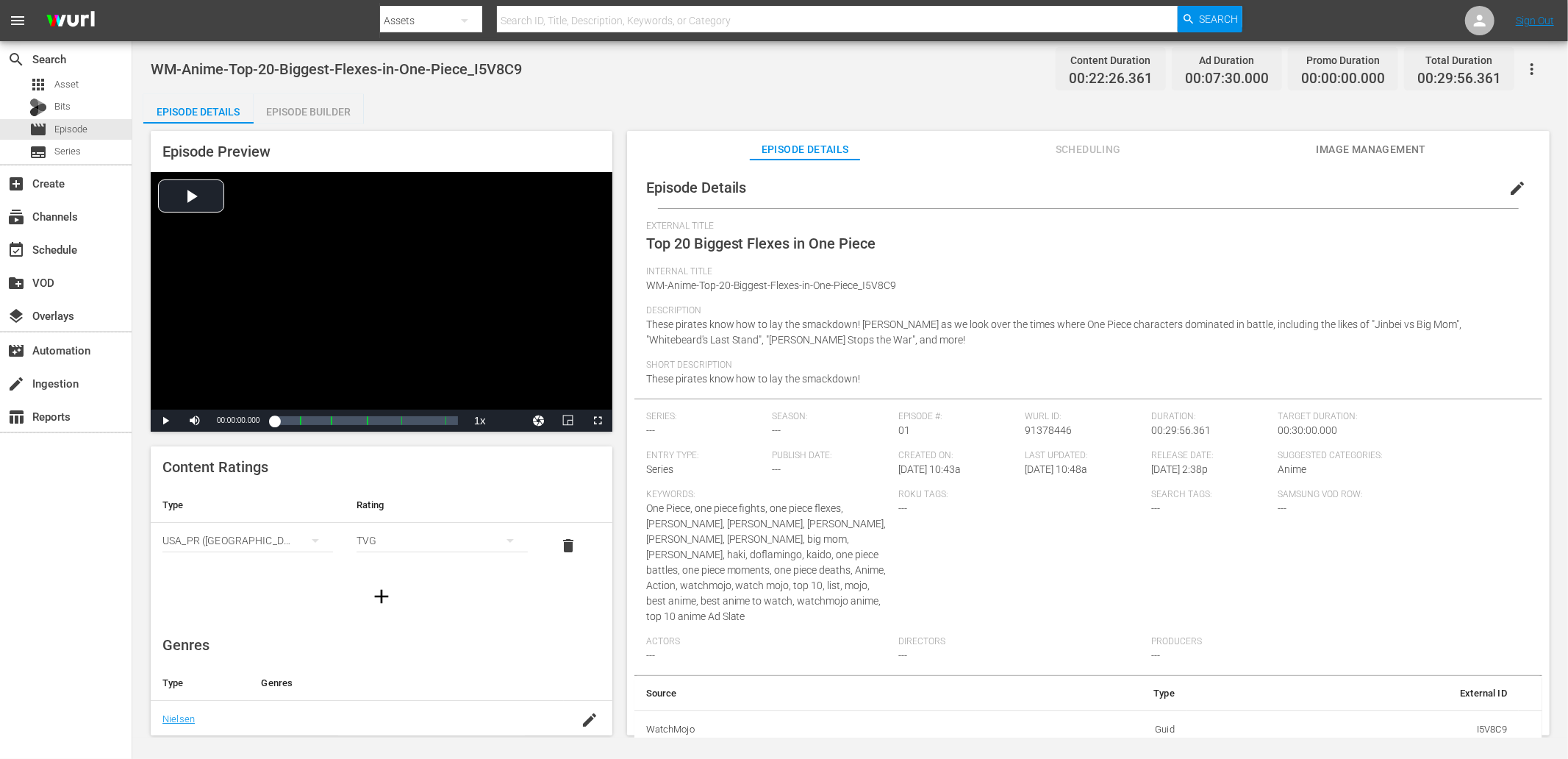
click at [549, 78] on div "WM-Anime-Top-20-Biggest-Flexes-in-One-Piece_I5V8C9 Content Duration 00:22:26.36…" at bounding box center [849, 68] width 1399 height 33
drag, startPoint x: 532, startPoint y: 72, endPoint x: 149, endPoint y: 70, distance: 383.0
click at [149, 70] on div "WM-Anime-Top-20-Biggest-Flexes-in-One-Piece_I5V8C9 Content Duration 00:22:26.36…" at bounding box center [850, 389] width 1435 height 696
copy span "WM-Anime-Top-20-Biggest-Flexes-in-One-Piece_I5V8C9"
click at [532, 115] on div "Episode Details Episode Builder Episode Preview Video Player is loading. Play V…" at bounding box center [850, 420] width 1414 height 653
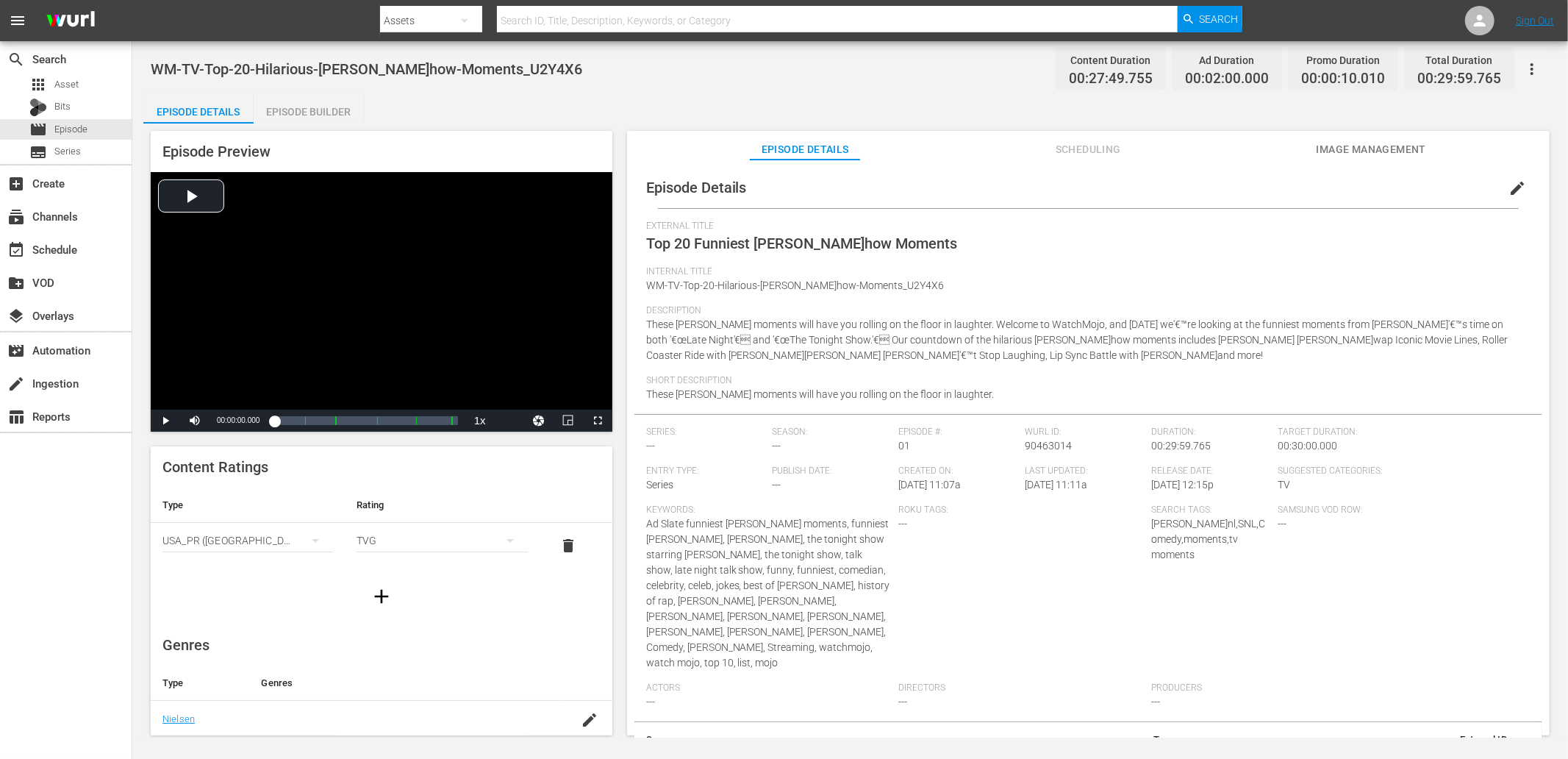
click at [574, 71] on span "WM-TV-Top-20-Hilarious-[PERSON_NAME]how-Moments_U2Y4X6" at bounding box center [366, 69] width 432 height 18
drag, startPoint x: 585, startPoint y: 72, endPoint x: 160, endPoint y: 63, distance: 425.1
click at [160, 63] on div "WM-TV-Top-20-Hilarious-[PERSON_NAME]-Show-Moments_U2Y4X6 Content Duration 00:27…" at bounding box center [849, 68] width 1399 height 33
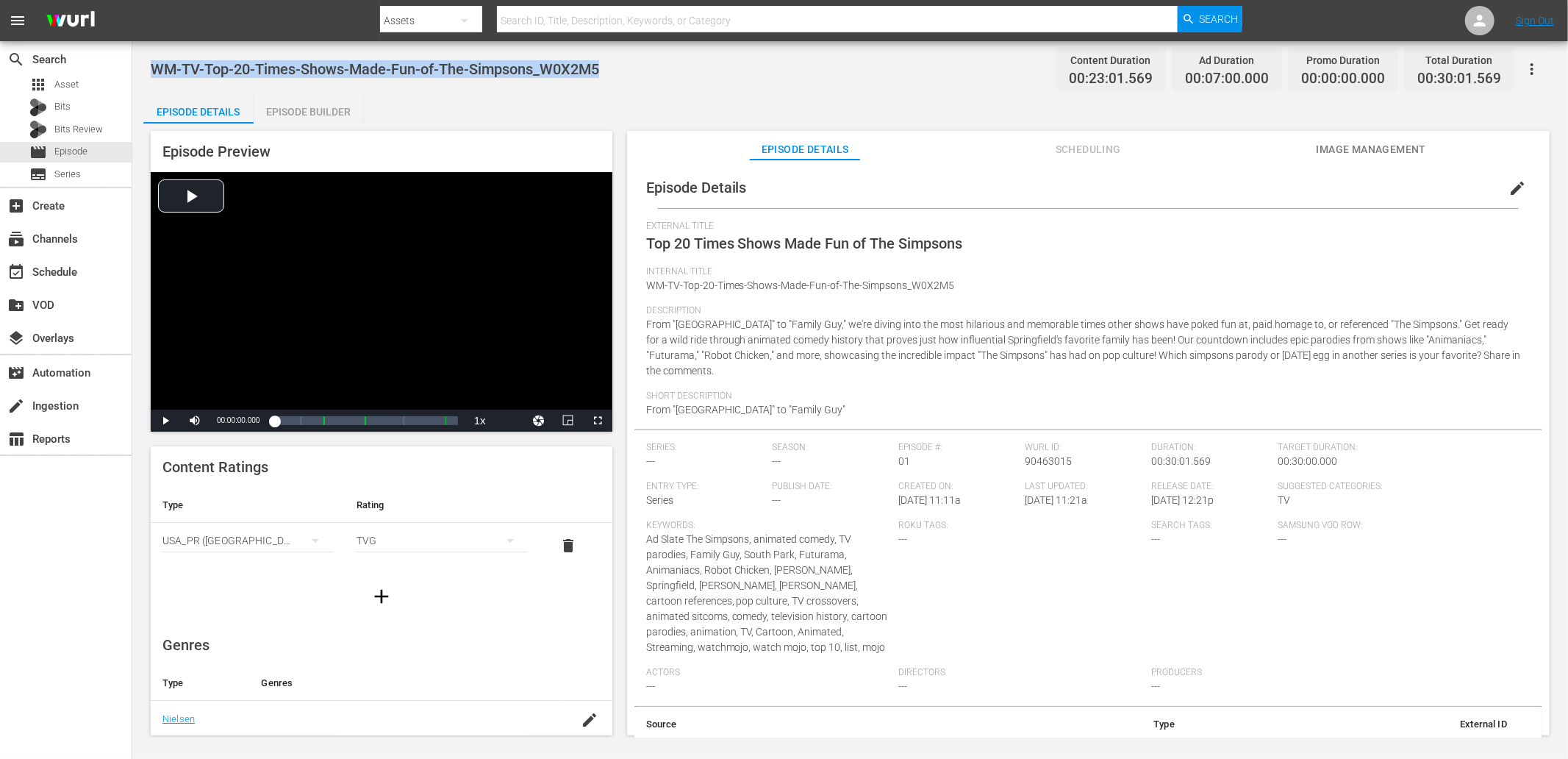
drag, startPoint x: 630, startPoint y: 66, endPoint x: 150, endPoint y: 57, distance: 480.1
click at [150, 57] on div "WM-TV-Top-20-Times-Shows-Made-Fun-of-The-Simpsons_W0X2M5 Content Duration 00:23…" at bounding box center [849, 68] width 1399 height 33
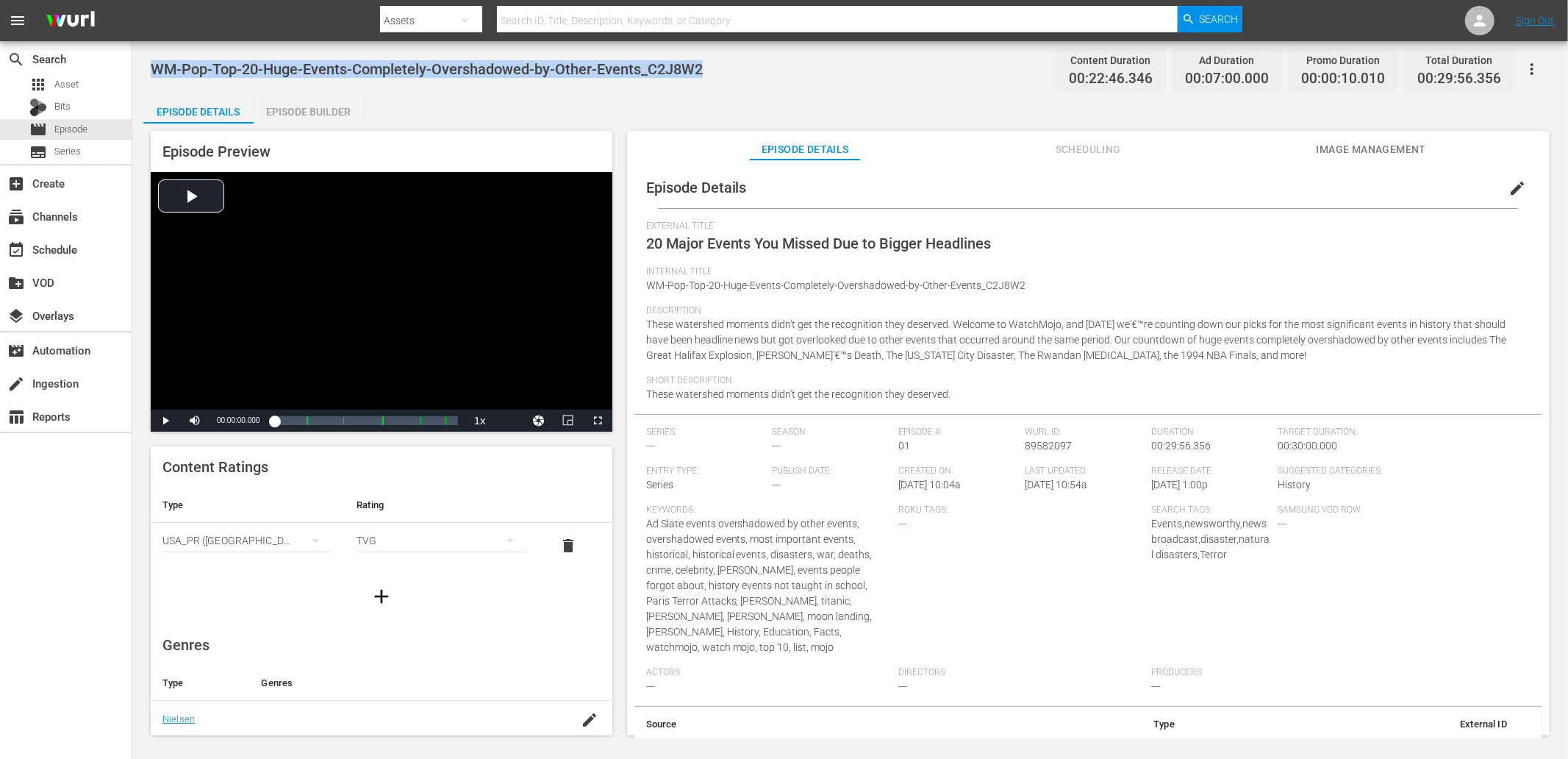
drag, startPoint x: 592, startPoint y: 64, endPoint x: 150, endPoint y: 68, distance: 442.0
click at [150, 66] on div "WM-Pop-Top-20-Huge-Events-Completely-Overshadowed-by-Other-Events_C2J8W2 Conten…" at bounding box center [849, 68] width 1399 height 33
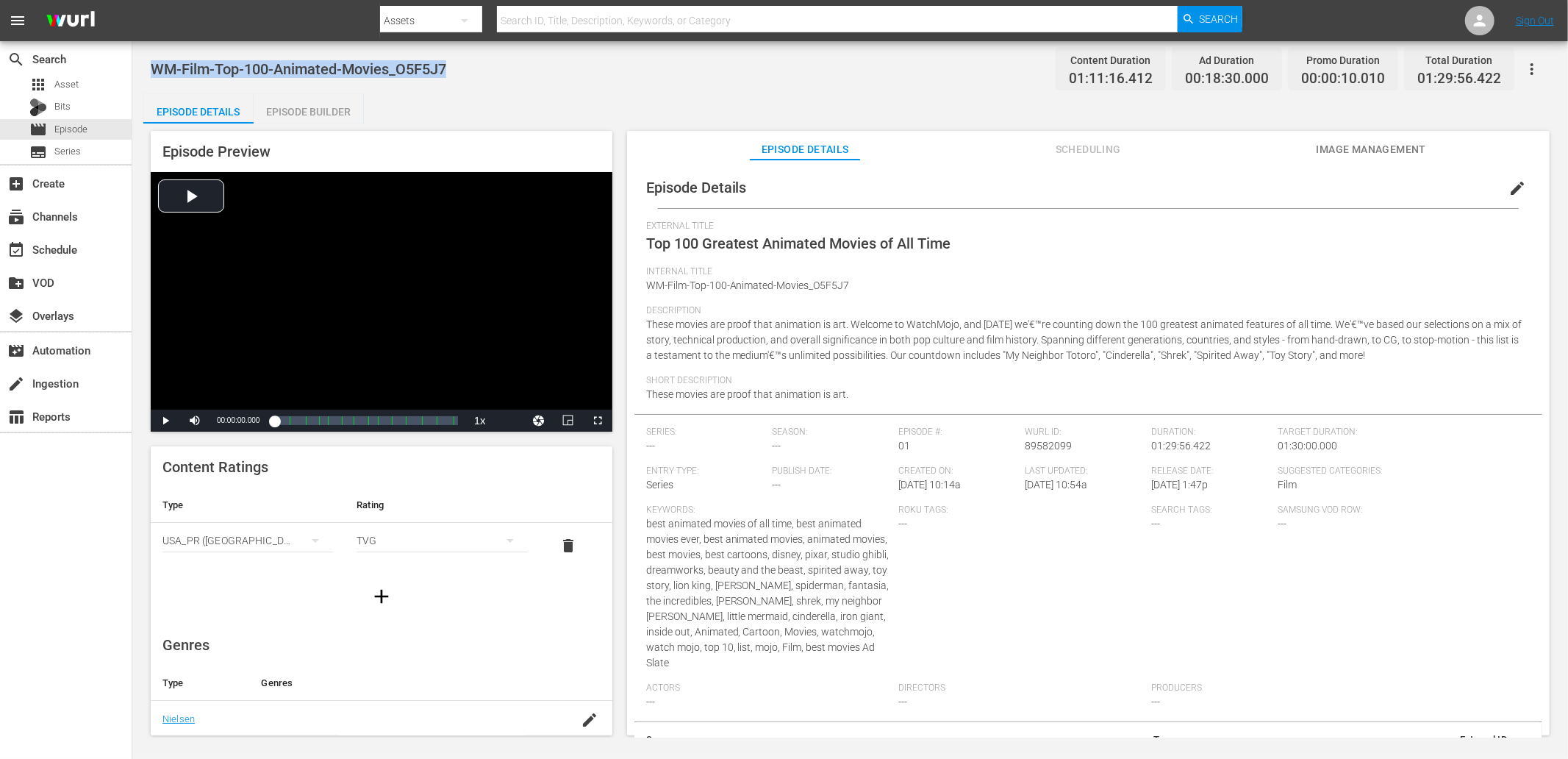
drag, startPoint x: 515, startPoint y: 85, endPoint x: 152, endPoint y: 72, distance: 363.2
click at [152, 72] on div "WM-Film-Top-100-Animated-Movies_O5F5J7 Content Duration 01:11:16.412 Ad Duratio…" at bounding box center [849, 68] width 1399 height 33
copy span "WM-Film-Top-100-Animated-Movies_O5F5J7"
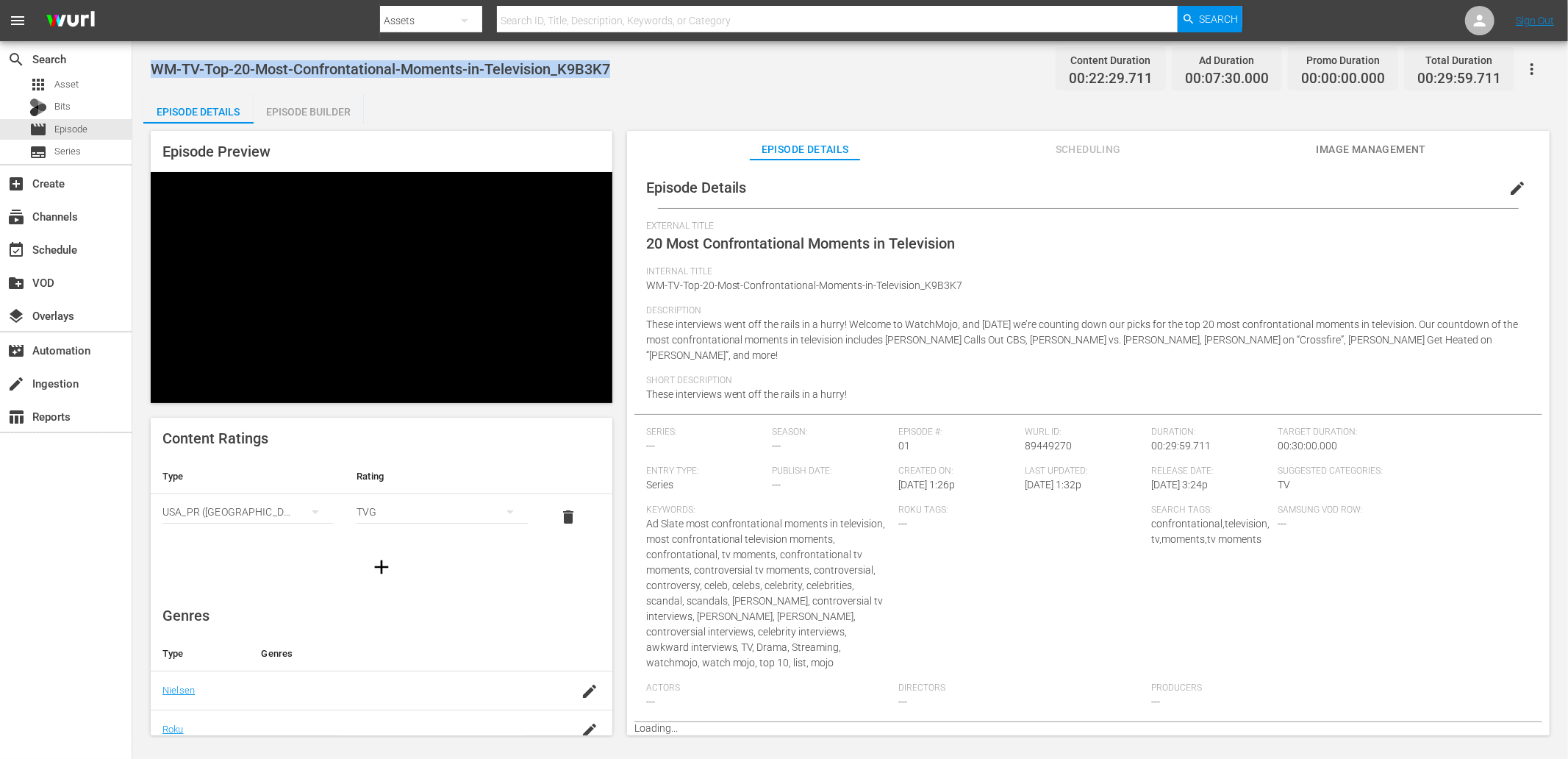
drag, startPoint x: 633, startPoint y: 60, endPoint x: 149, endPoint y: 51, distance: 484.1
click at [149, 51] on div "WM-TV-Top-20-Most-Confrontational-Moments-in-Television_K9B3K7 Content Duration…" at bounding box center [850, 389] width 1435 height 696
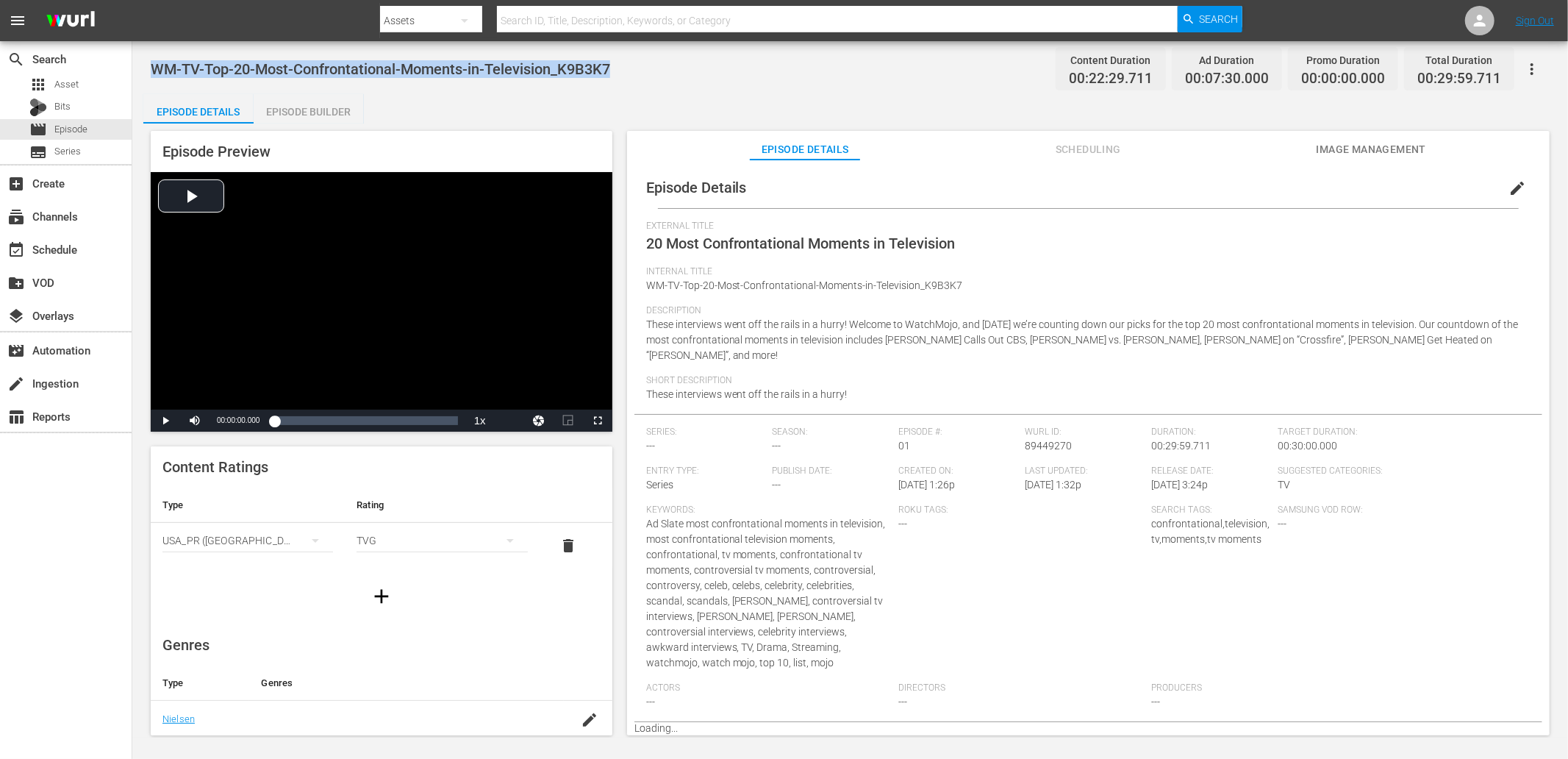
copy span "WM-TV-Top-20-Most-Confrontational-Moments-in-Television_K9B3K7"
click at [590, 84] on div "WM-TV-Top-20-Most-Confrontational-Moments-in-Television_K9B3K7 Content Duration…" at bounding box center [849, 68] width 1399 height 33
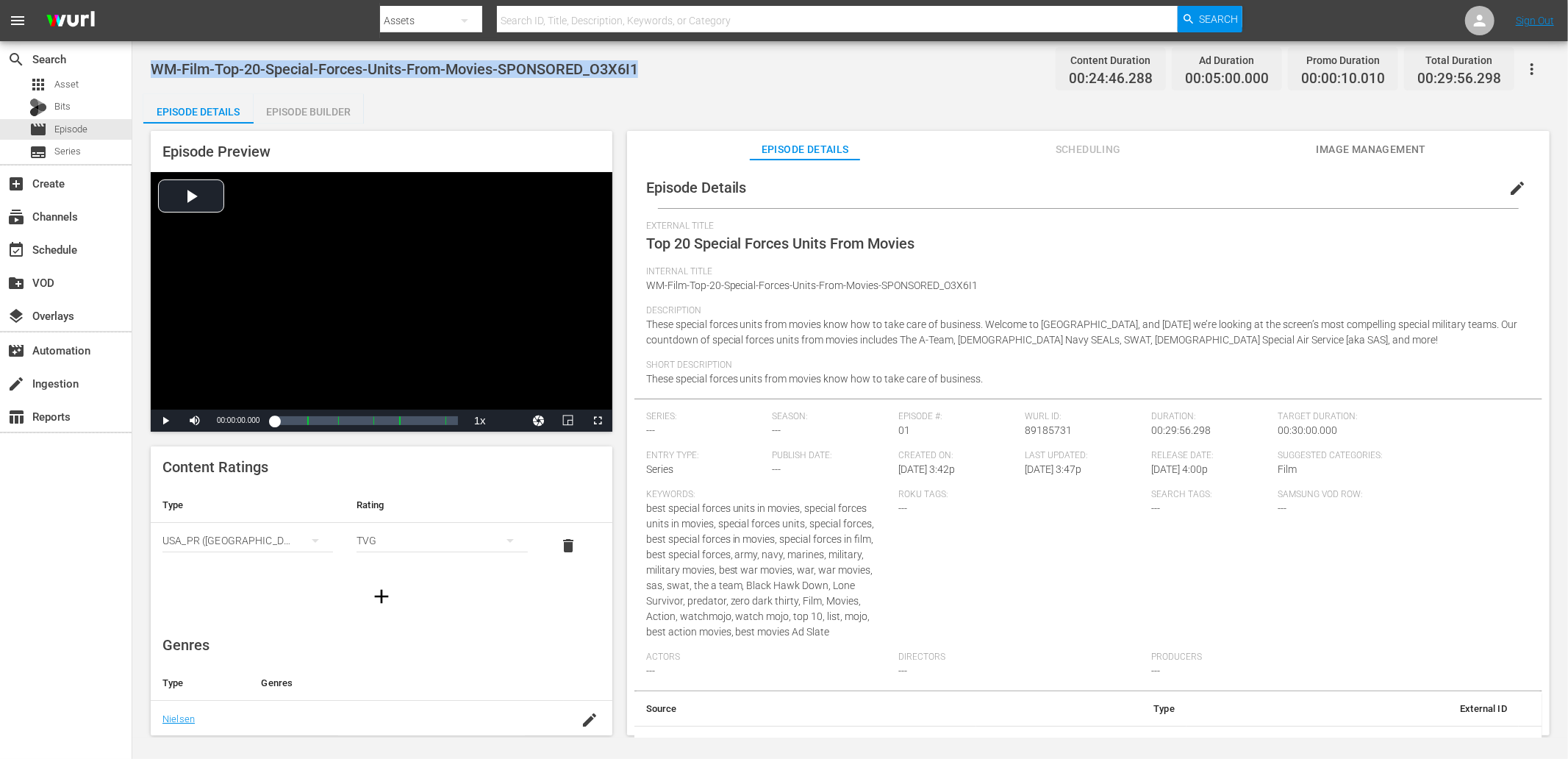
drag, startPoint x: 649, startPoint y: 71, endPoint x: 152, endPoint y: 68, distance: 497.0
click at [152, 68] on div "WM-Film-Top-20-Special-Forces-Units-From-Movies-SPONSORED_O3X6I1 Content Durati…" at bounding box center [849, 68] width 1399 height 33
copy span "WM-Film-Top-20-Special-Forces-Units-From-Movies-SPONSORED_O3X6I1"
drag, startPoint x: 464, startPoint y: 74, endPoint x: 133, endPoint y: 72, distance: 331.0
click at [133, 72] on div "WM-Film-Top-20-Greatest-Best-Picture-Oscar-Winning-Movies_X4S1P3 Content Durati…" at bounding box center [850, 389] width 1435 height 696
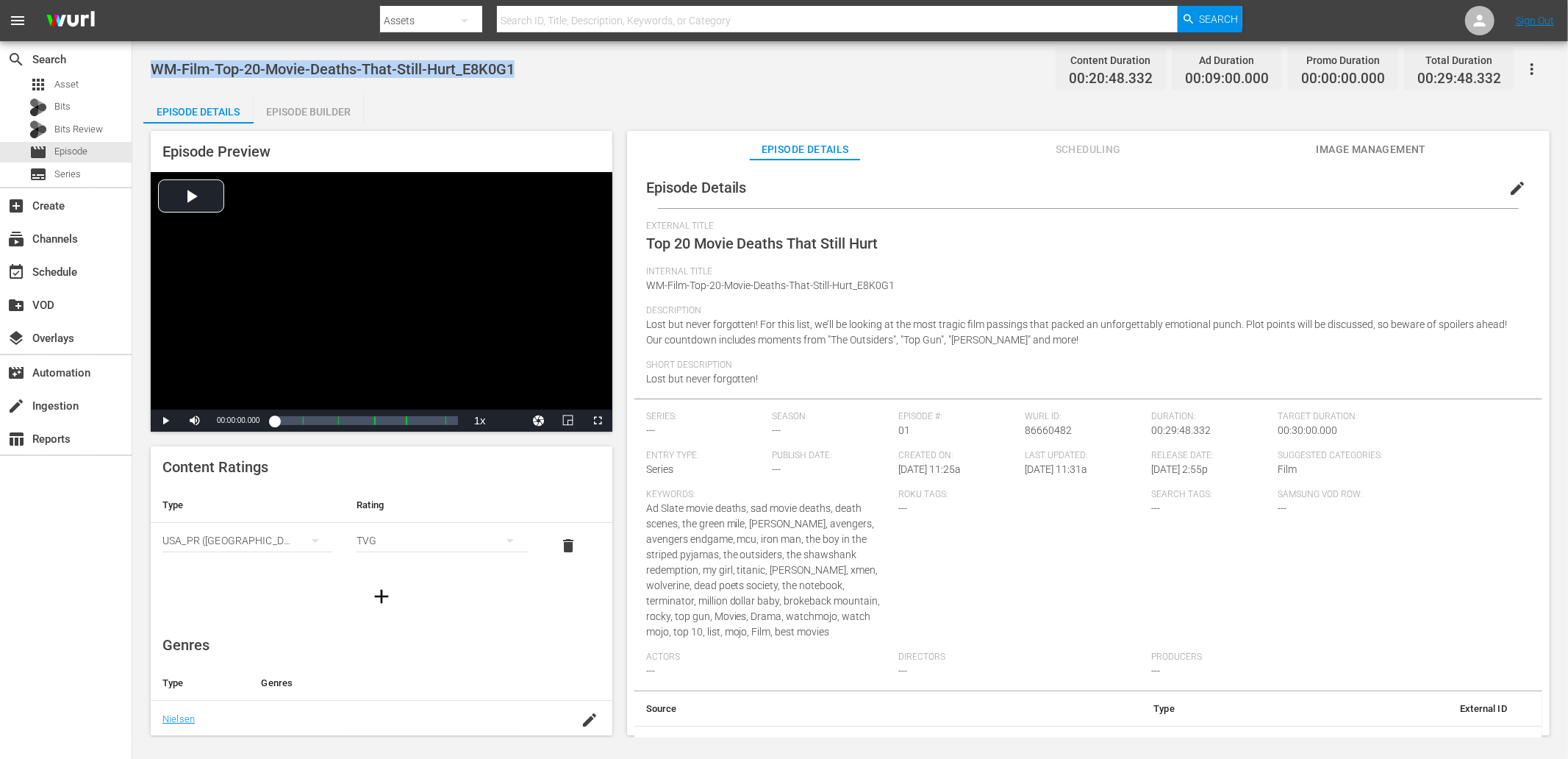
drag, startPoint x: 531, startPoint y: 64, endPoint x: 152, endPoint y: 51, distance: 379.2
click at [152, 52] on div "WM-Film-Top-20-Movie-Deaths-That-Still-Hurt_E8K0G1 Content Duration 00:20:48.33…" at bounding box center [849, 68] width 1399 height 33
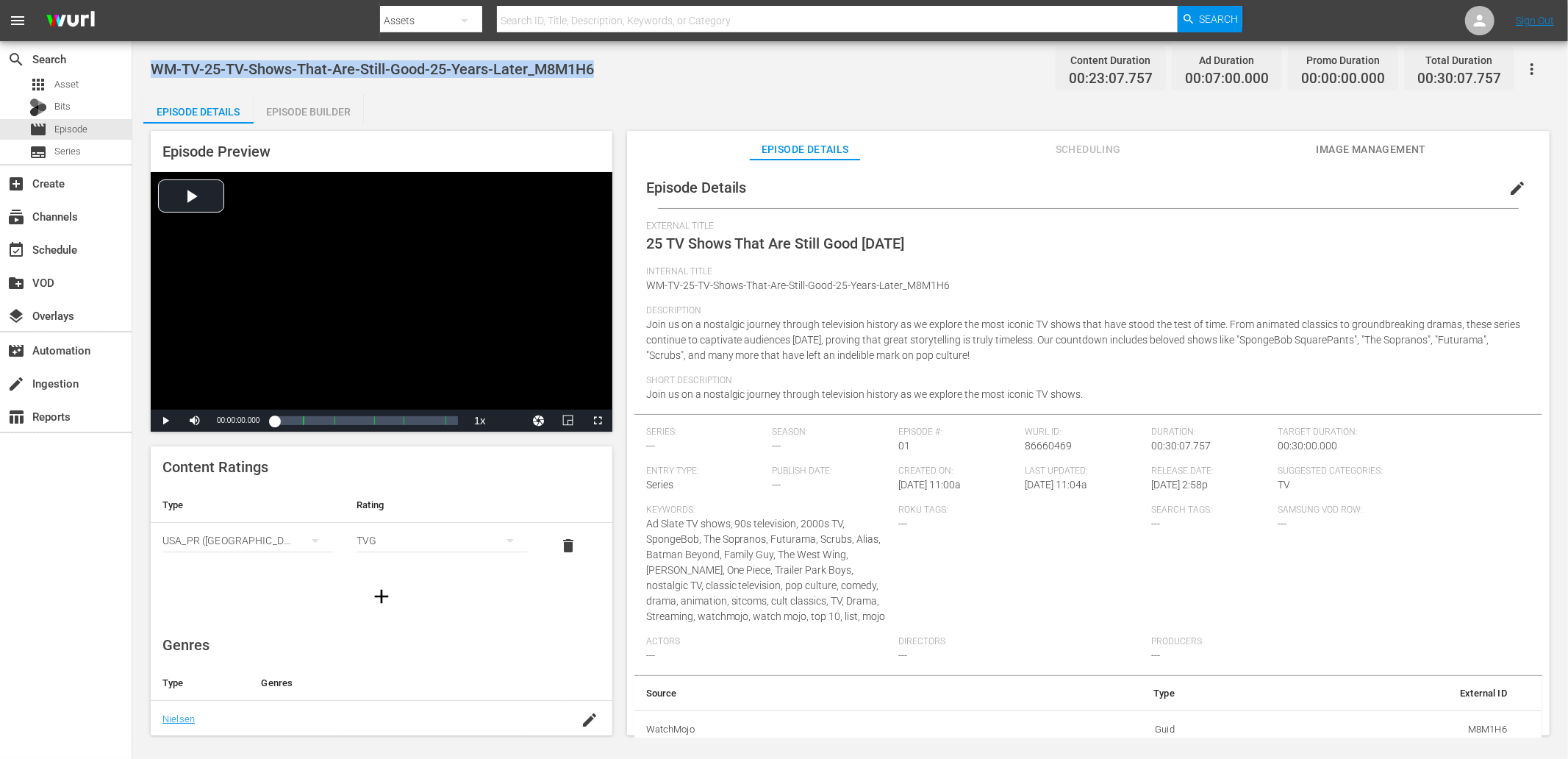
drag, startPoint x: 551, startPoint y: 70, endPoint x: 150, endPoint y: 70, distance: 401.0
click at [150, 67] on div "WM-TV-25-TV-Shows-That-Are-Still-Good-25-Years-Later_M8M1H6 Content Duration 00…" at bounding box center [849, 68] width 1399 height 33
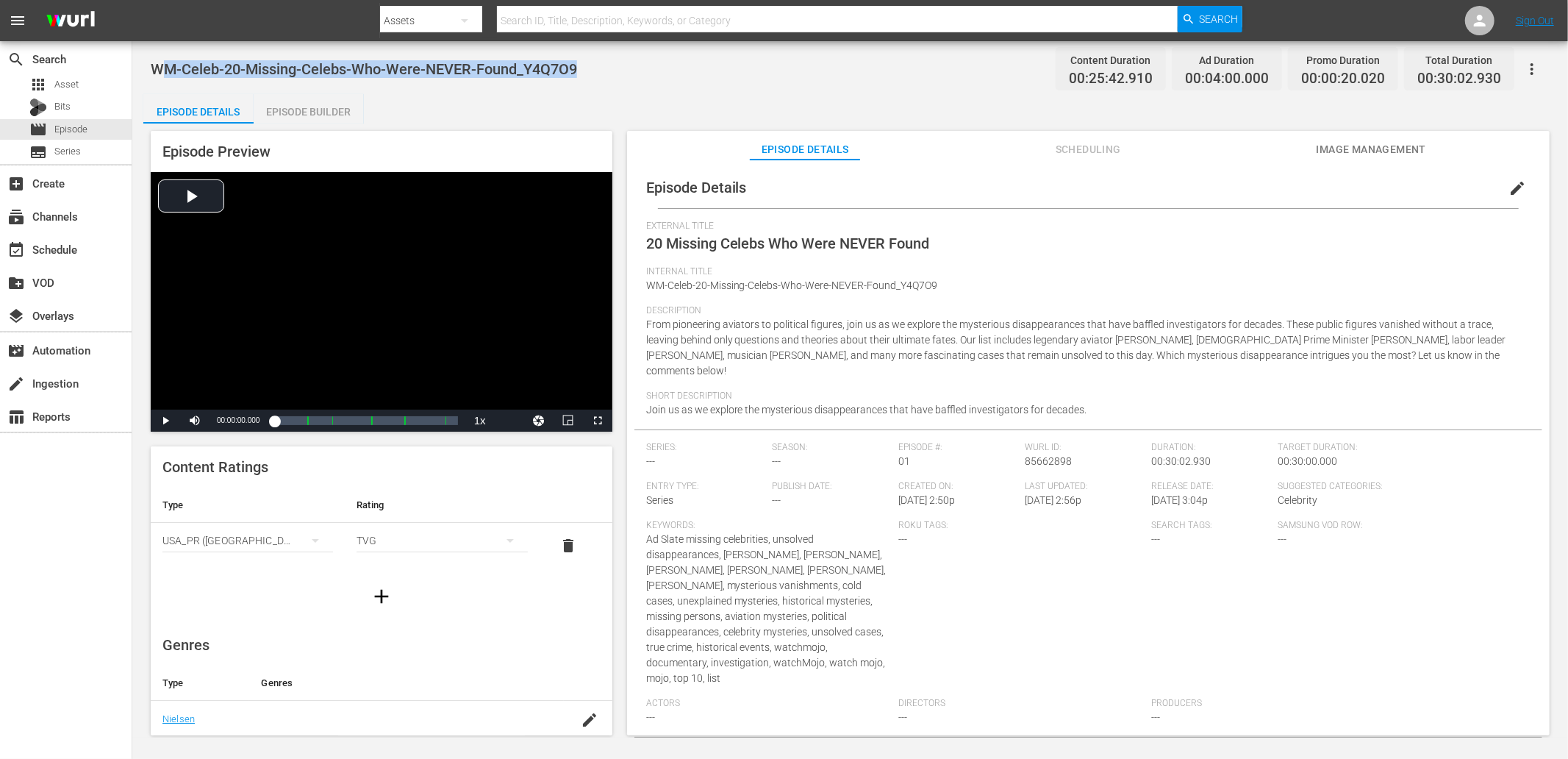
drag, startPoint x: 598, startPoint y: 72, endPoint x: 159, endPoint y: 53, distance: 439.4
click at [159, 53] on div "WM-Celeb-20-Missing-Celebs-Who-Were-NEVER-Found_Y4Q7O9 Content Duration 00:25:4…" at bounding box center [849, 68] width 1399 height 33
copy span "WM-Celeb-20-Missing-Celebs-Who-Were-NEVER-Found_Y4Q7O9"
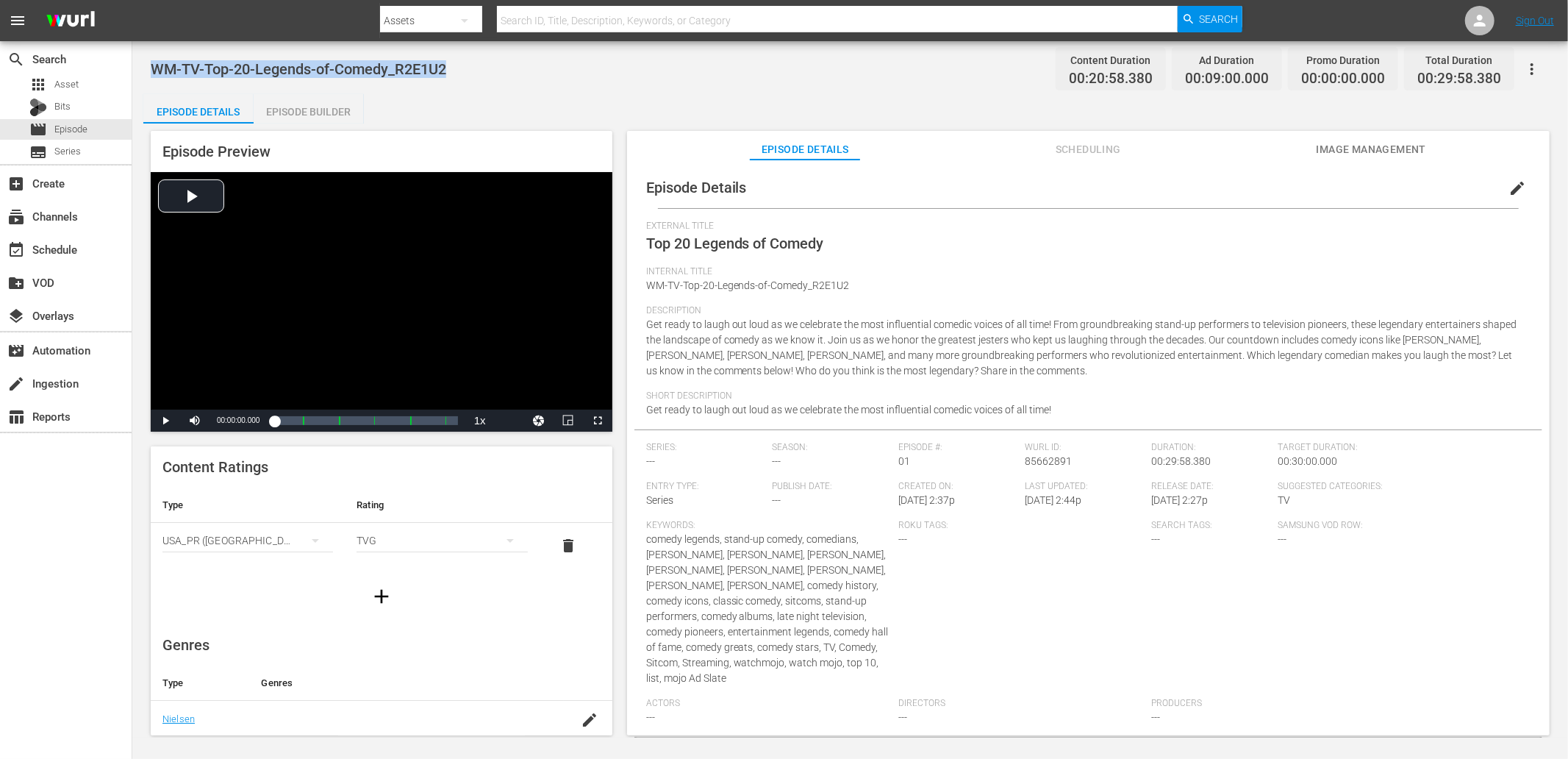
drag, startPoint x: 450, startPoint y: 70, endPoint x: 149, endPoint y: 64, distance: 301.1
click at [149, 64] on div "WM-TV-Top-20-Legends-of-Comedy_R2E1U2 Content Duration 00:20:58.380 Ad Duration…" at bounding box center [850, 389] width 1435 height 696
copy span "WM-TV-Top-20-Legends-of-Comedy_R2E1U2"
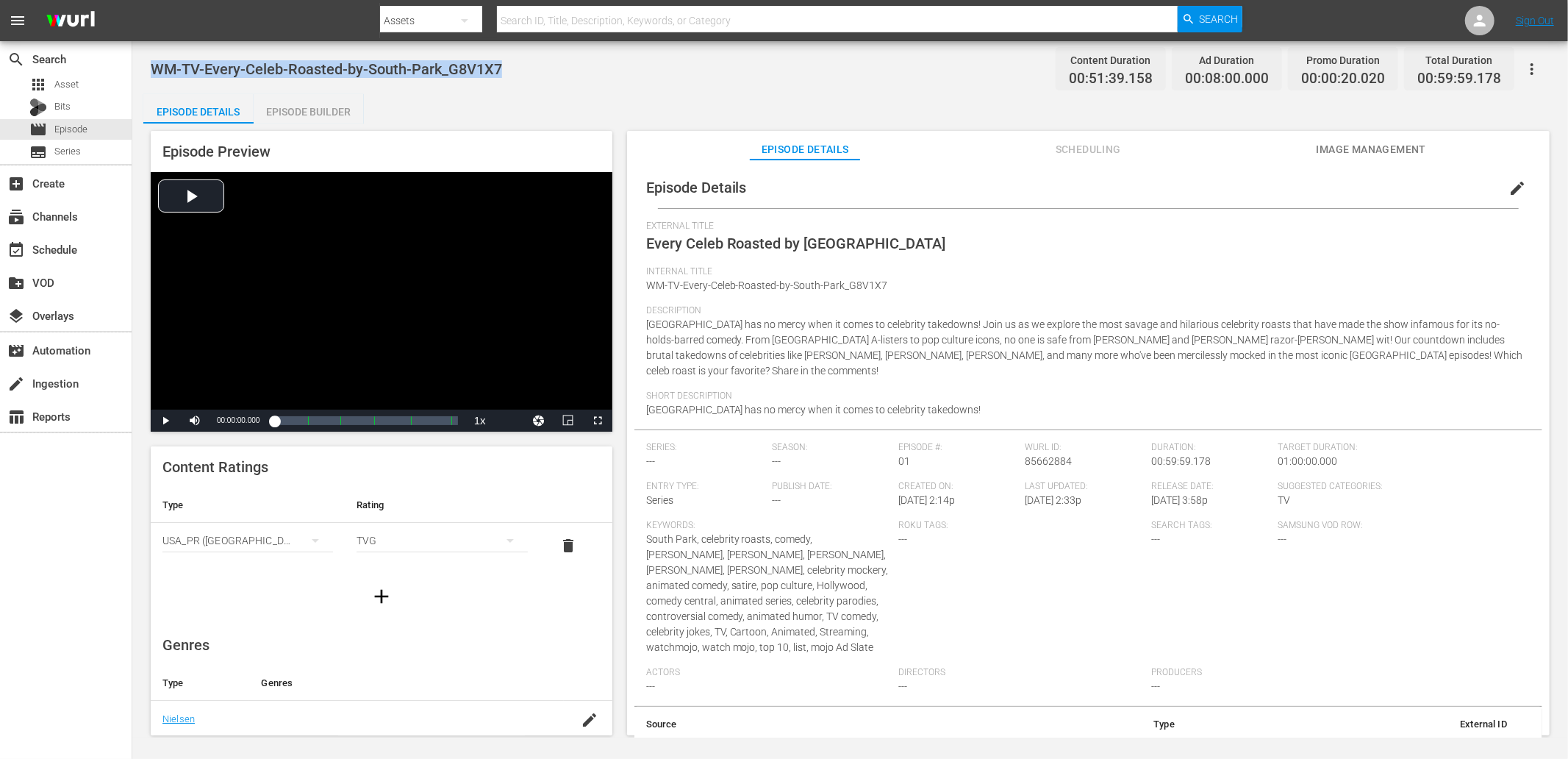
drag, startPoint x: 405, startPoint y: 64, endPoint x: 150, endPoint y: 64, distance: 255.0
click at [150, 64] on span "WM-TV-Every-Celeb-Roasted-by-South-Park_G8V1X7" at bounding box center [326, 69] width 351 height 18
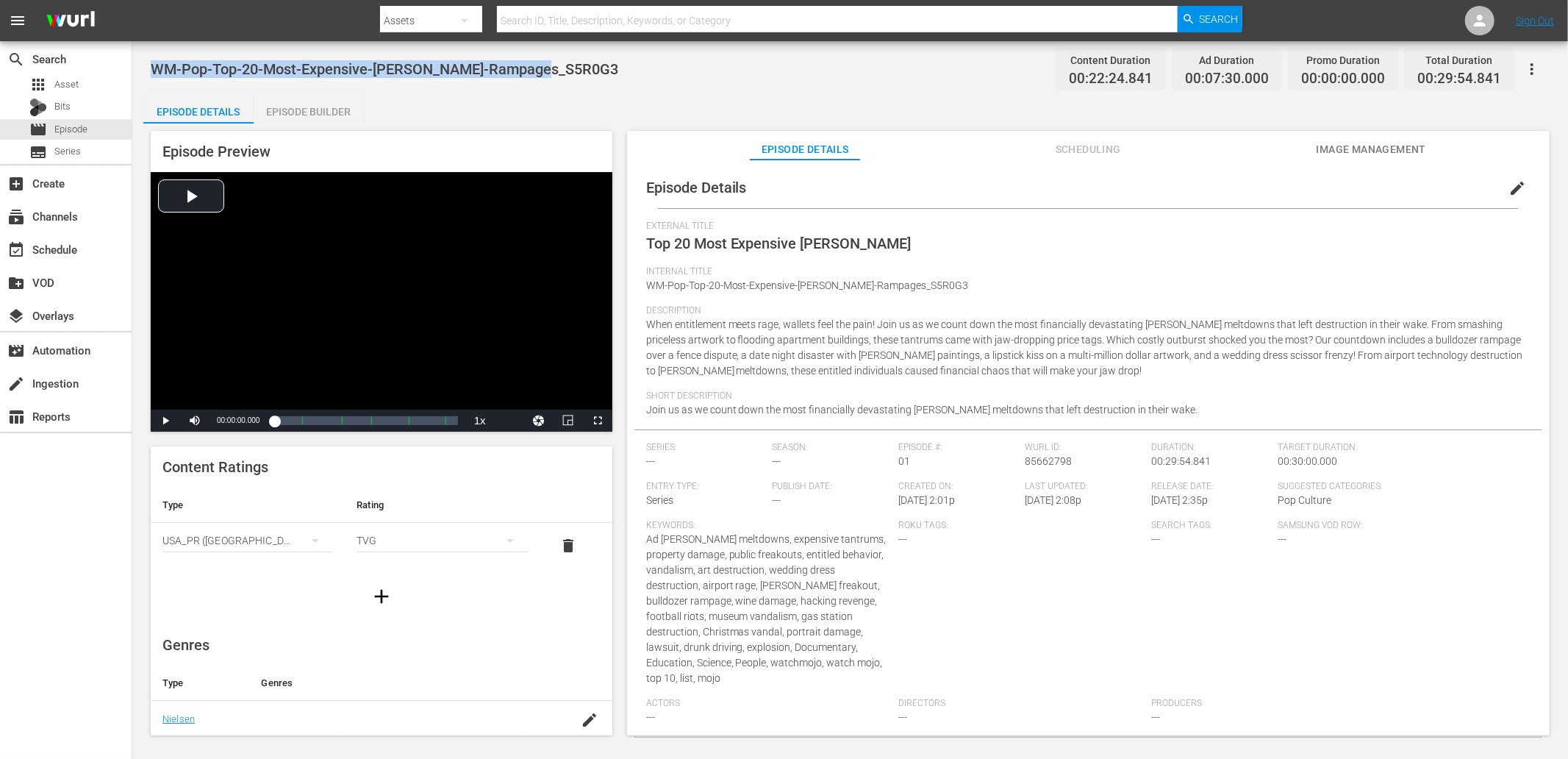
drag, startPoint x: 570, startPoint y: 68, endPoint x: 150, endPoint y: 62, distance: 420.0
click at [150, 60] on div "WM-Pop-Top-20-Most-Expensive-[PERSON_NAME]-Rampages_S5R0G3 Content Duration 00:…" at bounding box center [849, 68] width 1399 height 33
copy span "WM-Pop-Top-20-Most-Expensive-[PERSON_NAME]-Rampages_S5R0G3"
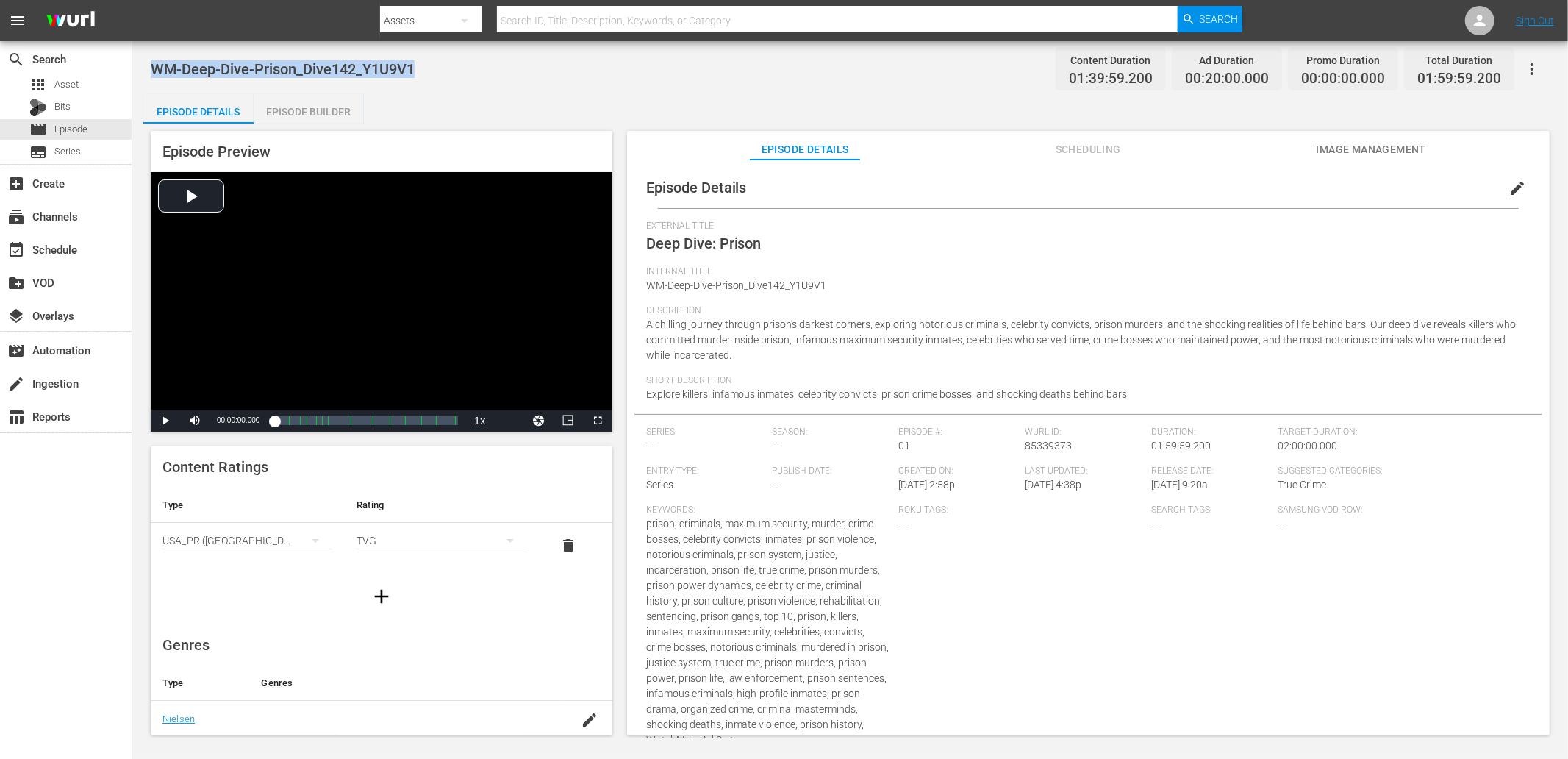
drag, startPoint x: 416, startPoint y: 74, endPoint x: 150, endPoint y: 64, distance: 266.2
click at [150, 64] on div "WM-Deep-Dive-Prison_Dive142_Y1U9V1 Content Duration 01:39:59.200 Ad Duration 00…" at bounding box center [849, 68] width 1399 height 33
click at [467, 77] on div "WM-Deep-Dive-Prison_Dive142_Y1U9V1 Content Duration 01:39:59.200 Ad Duration 00…" at bounding box center [849, 68] width 1399 height 33
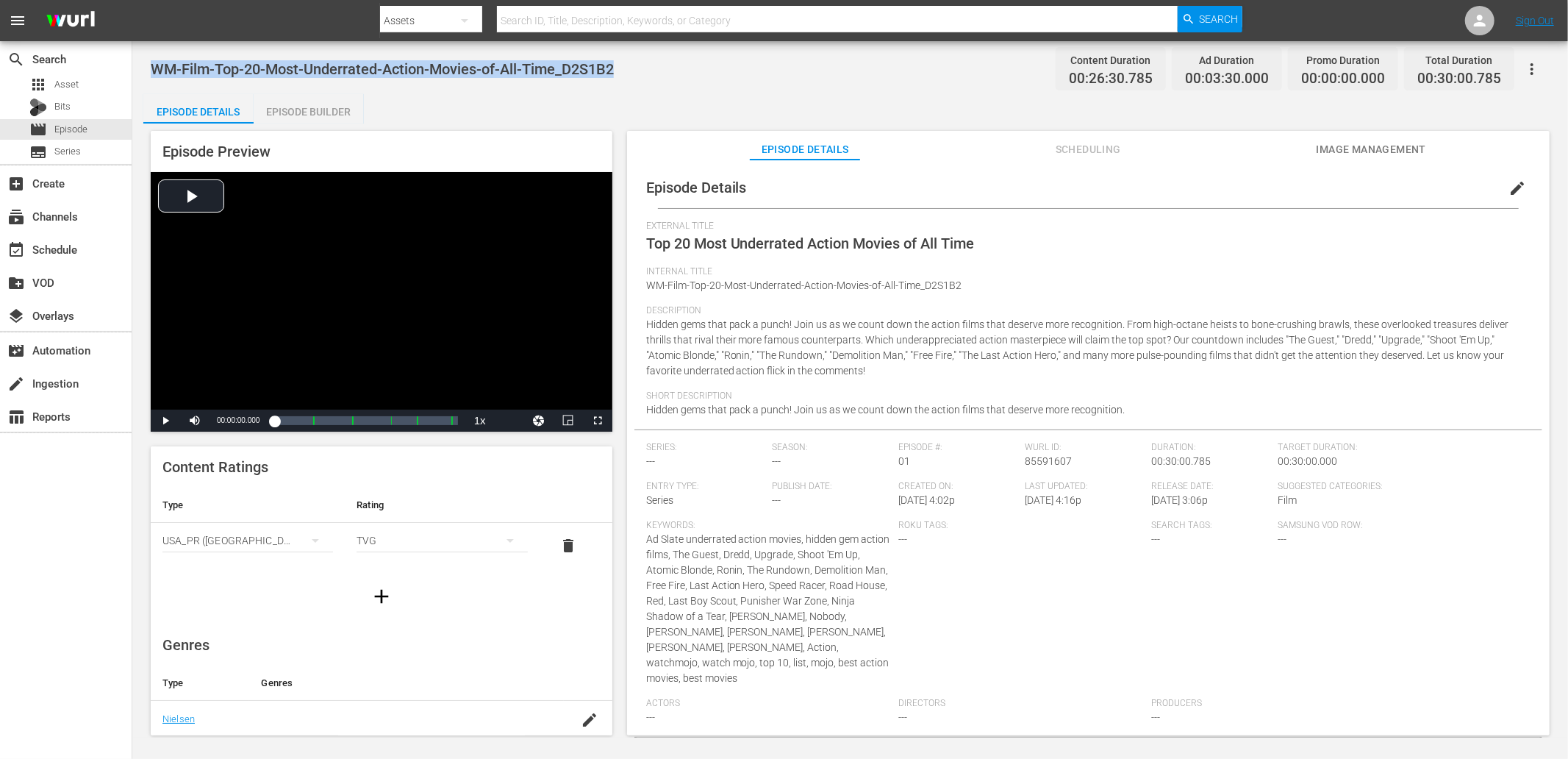
drag, startPoint x: 640, startPoint y: 60, endPoint x: 152, endPoint y: 71, distance: 488.1
click at [152, 71] on div "WM-Film-Top-20-Most-Underrated-Action-Movies-of-All-Time_D2S1B2 Content Duratio…" at bounding box center [849, 68] width 1399 height 33
copy span "WM-Film-Top-20-Most-Underrated-Action-Movies-of-All-Time_D2S1B2"
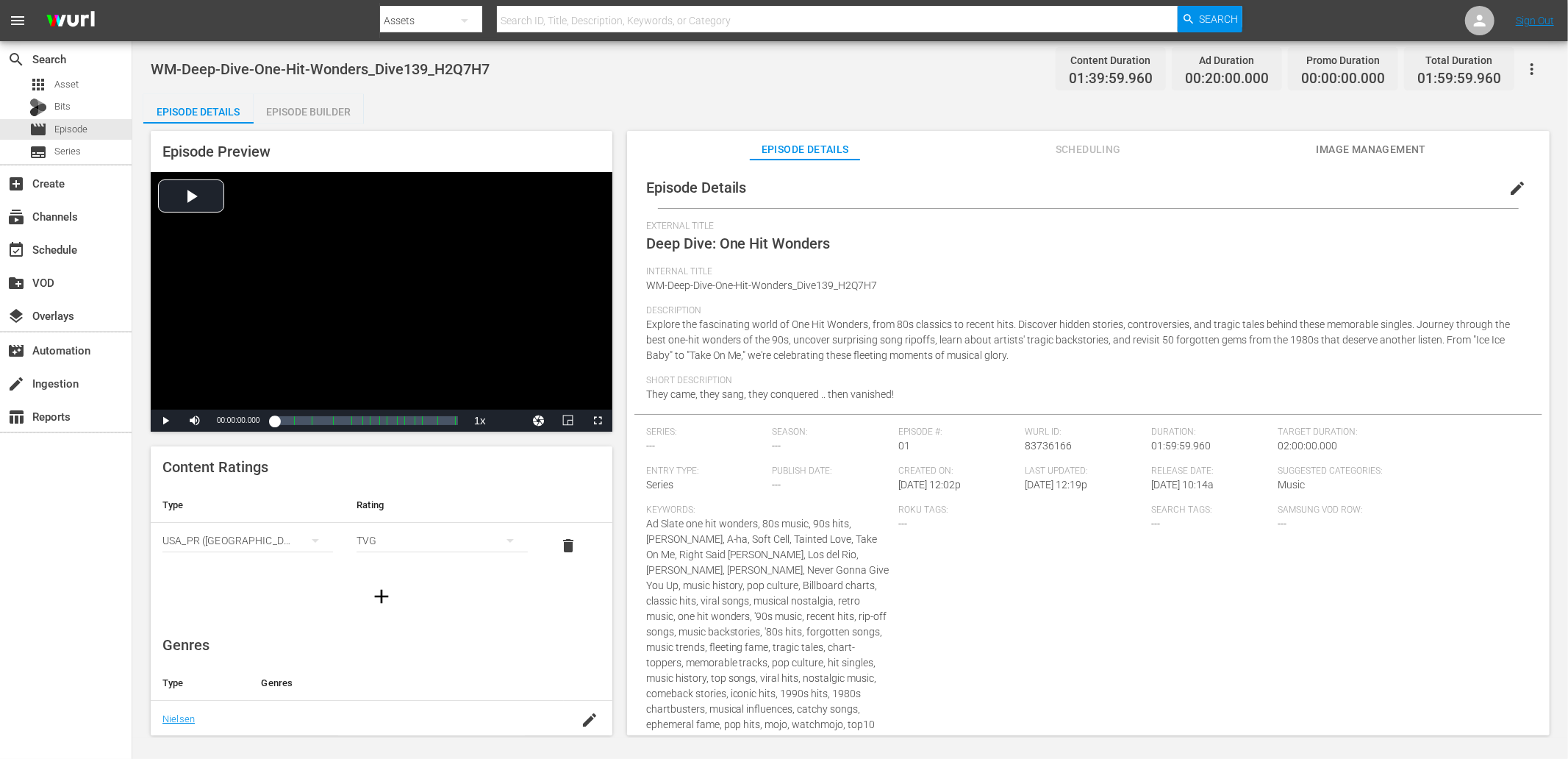
click at [588, 74] on div "WM-Deep-Dive-One-Hit-Wonders_Dive139_H2Q7H7 Content Duration 01:39:59.960 Ad Du…" at bounding box center [849, 68] width 1399 height 33
drag, startPoint x: 446, startPoint y: 64, endPoint x: 130, endPoint y: 57, distance: 316.1
click at [149, 57] on div "WM-Deep-Dive-One-Hit-Wonders_Dive139_H2Q7H7 Content Duration 01:39:59.960 Ad Du…" at bounding box center [850, 389] width 1435 height 696
copy span "WM-Deep-Dive-One-Hit-Wonders_Dive139_H2Q7H7"
click at [449, 82] on div "WM-Deep-Dive-One-Hit-Wonders_Dive139_H2Q7H7 Content Duration 01:39:59.960 Ad Du…" at bounding box center [849, 68] width 1399 height 33
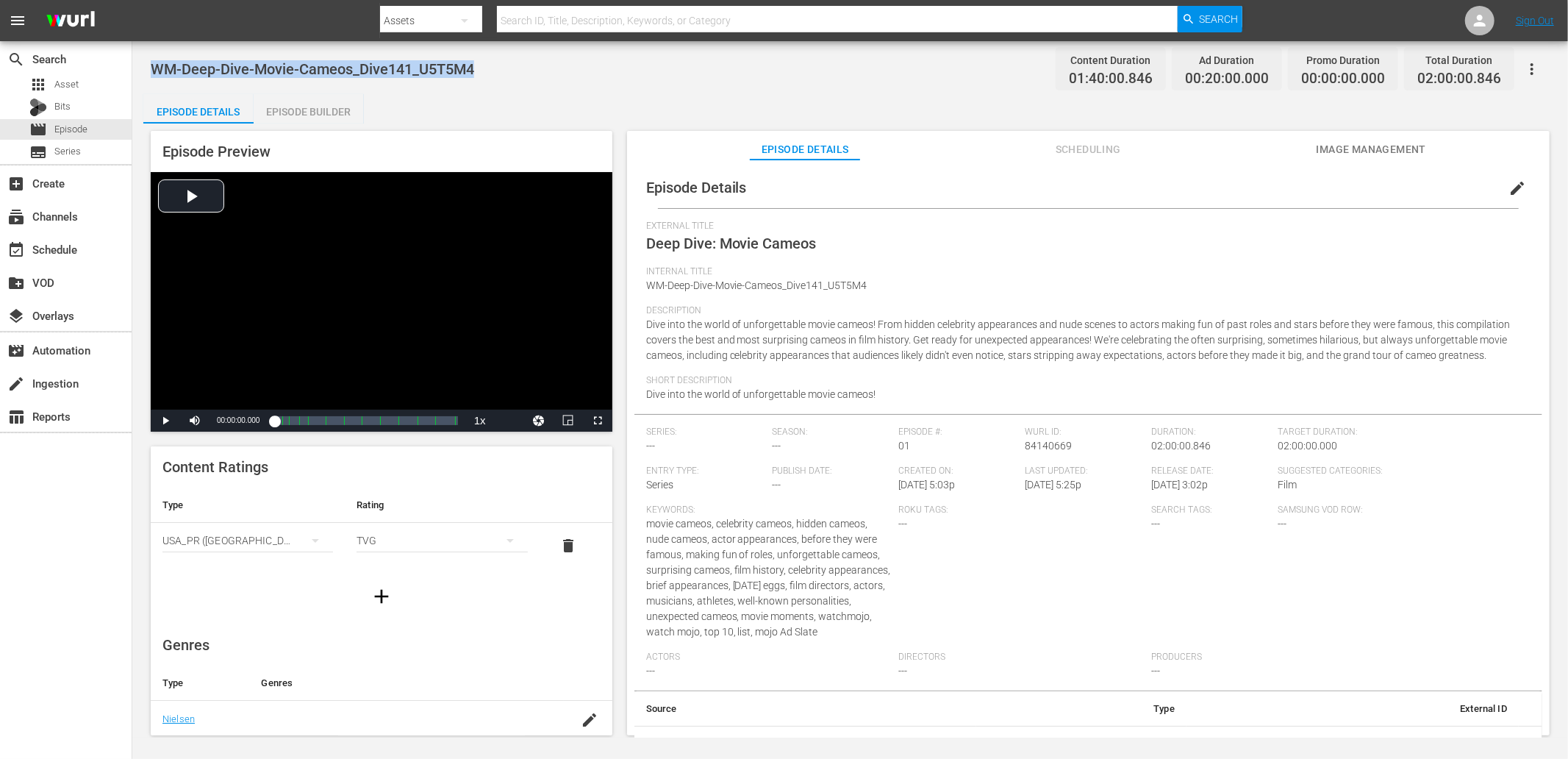
drag, startPoint x: 495, startPoint y: 62, endPoint x: 149, endPoint y: 66, distance: 346.0
click at [149, 66] on div "WM-Deep-Dive-Movie-Cameos_Dive141_U5T5M4 Content Duration 01:40:00.846 Ad Durat…" at bounding box center [850, 389] width 1435 height 696
copy span "WM-Deep-Dive-Movie-Cameos_Dive141_U5T5M4"
drag, startPoint x: 450, startPoint y: 62, endPoint x: 149, endPoint y: 60, distance: 301.0
click at [149, 60] on div "WM-Deep-Dive-80s_Dive137_P0H3M2 Content Duration 01:39:58.086 Ad Duration 00:20…" at bounding box center [850, 389] width 1435 height 696
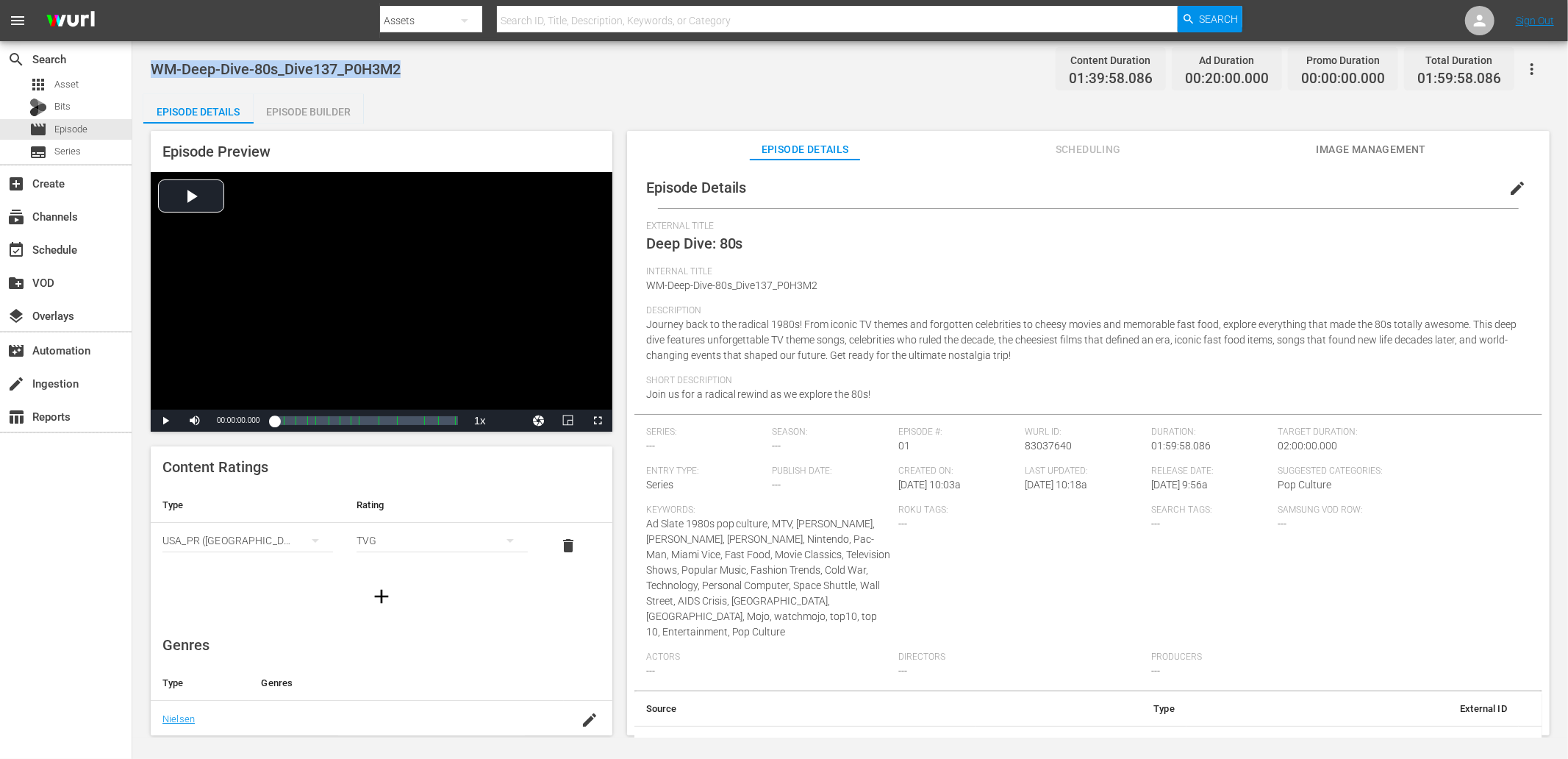
copy span "WM-Deep-Dive-80s_Dive137_P0H3M2"
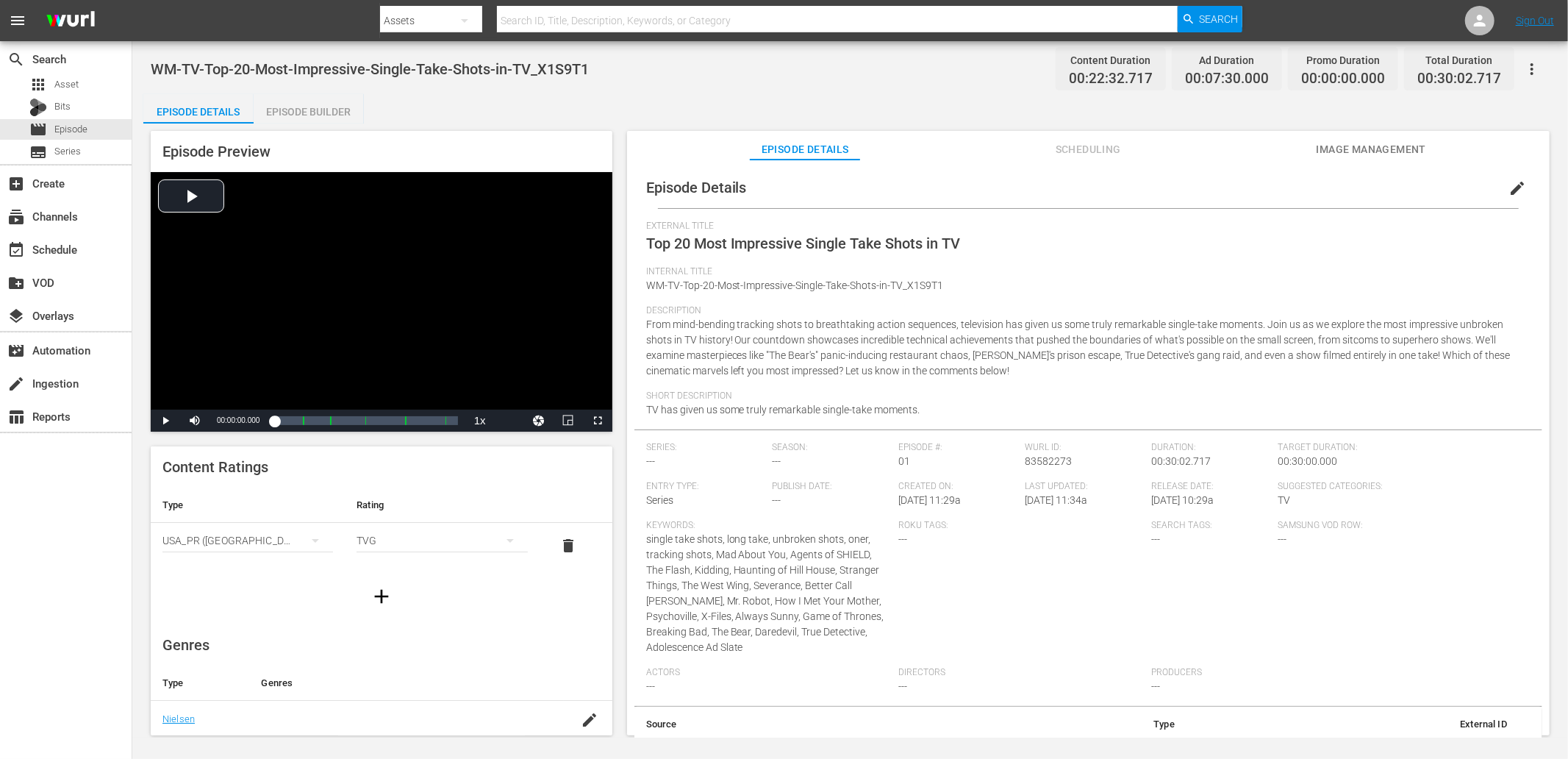
click at [576, 72] on span "WM-TV-Top-20-Most-Impressive-Single-Take-Shots-in-TV_X1S9T1" at bounding box center [369, 69] width 438 height 18
drag, startPoint x: 557, startPoint y: 70, endPoint x: 149, endPoint y: 72, distance: 408.0
click at [149, 72] on div "WM-TV-Top-20-Most-Impressive-Single-Take-Shots-in-TV_X1S9T1 Content Duration 00…" at bounding box center [850, 389] width 1435 height 696
copy span "WM-TV-Top-20-Most-Impressive-Single-Take-Shots-in-TV_X1S9T1"
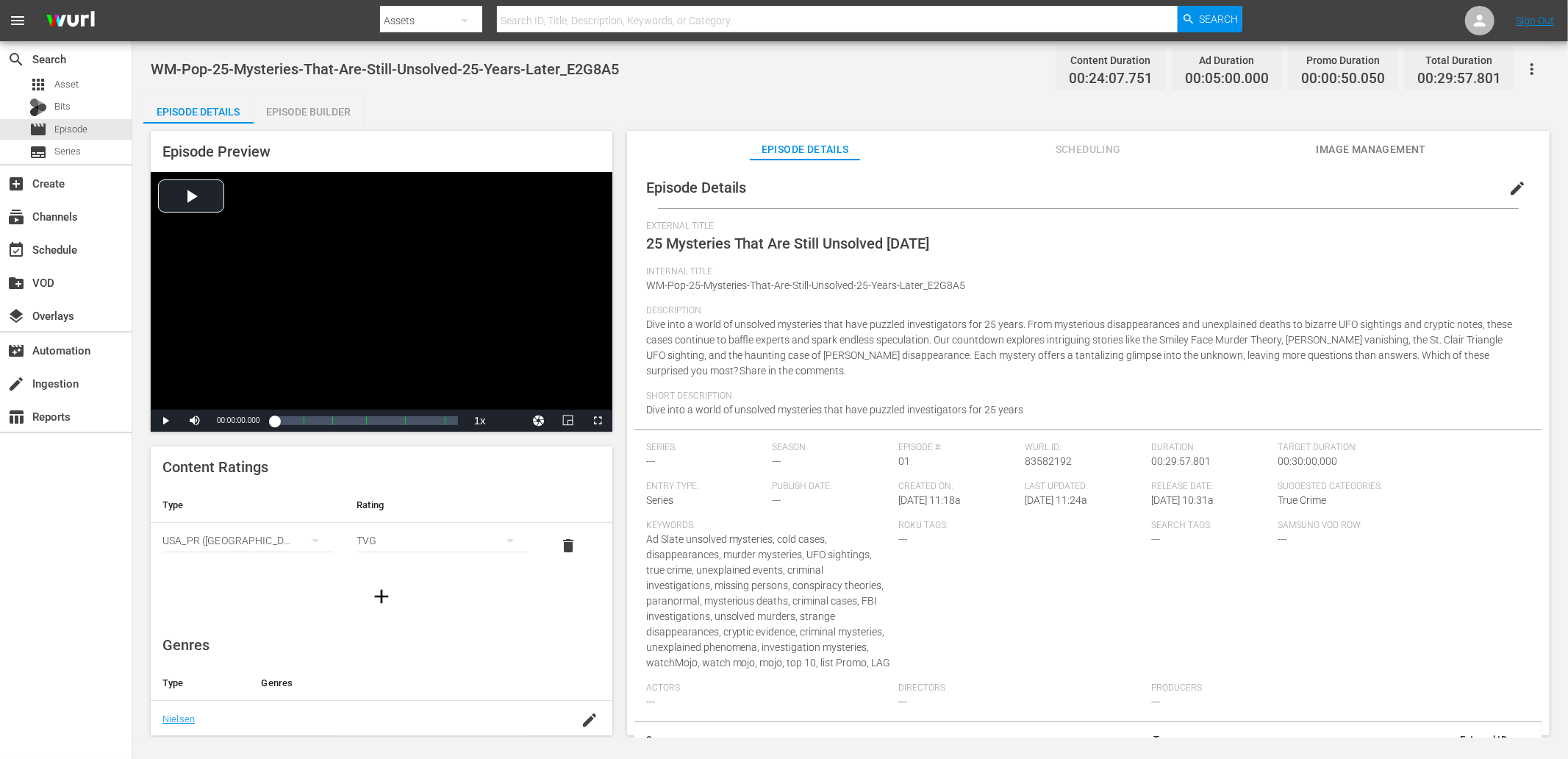
click at [599, 71] on span "WM-Pop-25-Mysteries-That-Are-Still-Unsolved-25-Years-Later_E2G8A5" at bounding box center [384, 69] width 468 height 18
click at [635, 66] on div "WM-Pop-25-Mysteries-That-Are-Still-Unsolved-25-Years-Later_E2G8A5 Content Durat…" at bounding box center [849, 68] width 1399 height 33
drag, startPoint x: 635, startPoint y: 67, endPoint x: 160, endPoint y: 79, distance: 475.2
click at [146, 71] on div "WM-Pop-25-Mysteries-That-Are-Still-Unsolved-25-Years-Later_E2G8A5 Content Durat…" at bounding box center [850, 389] width 1435 height 696
copy span "WM-Pop-25-Mysteries-That-Are-Still-Unsolved-25-Years-Later_E2G8A5"
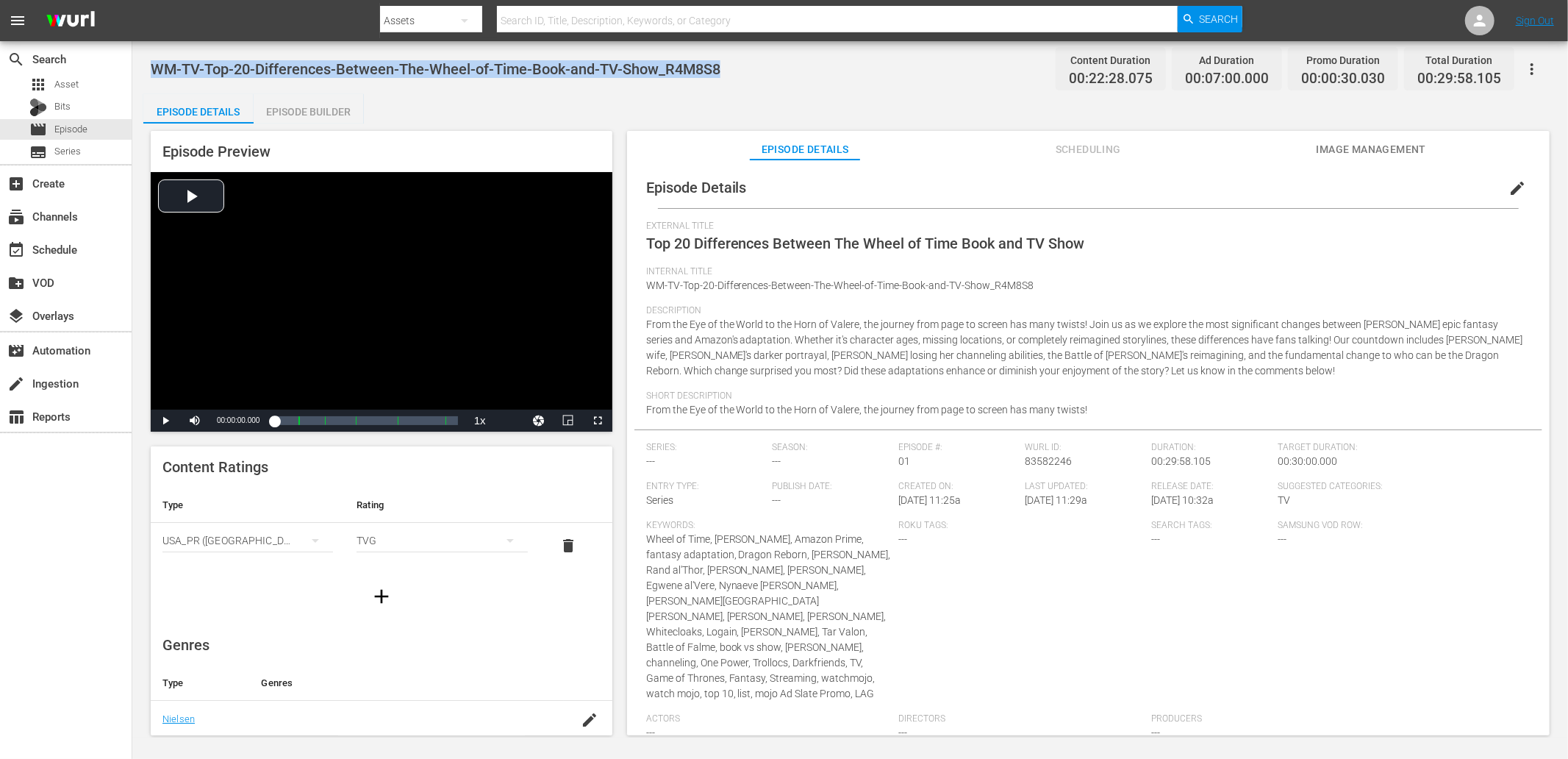
drag, startPoint x: 650, startPoint y: 68, endPoint x: 147, endPoint y: 48, distance: 503.4
click at [147, 48] on div "WM-TV-Top-20-Differences-Between-The-Wheel-of-Time-Book-and-TV-Show_R4M8S8 Cont…" at bounding box center [850, 389] width 1435 height 696
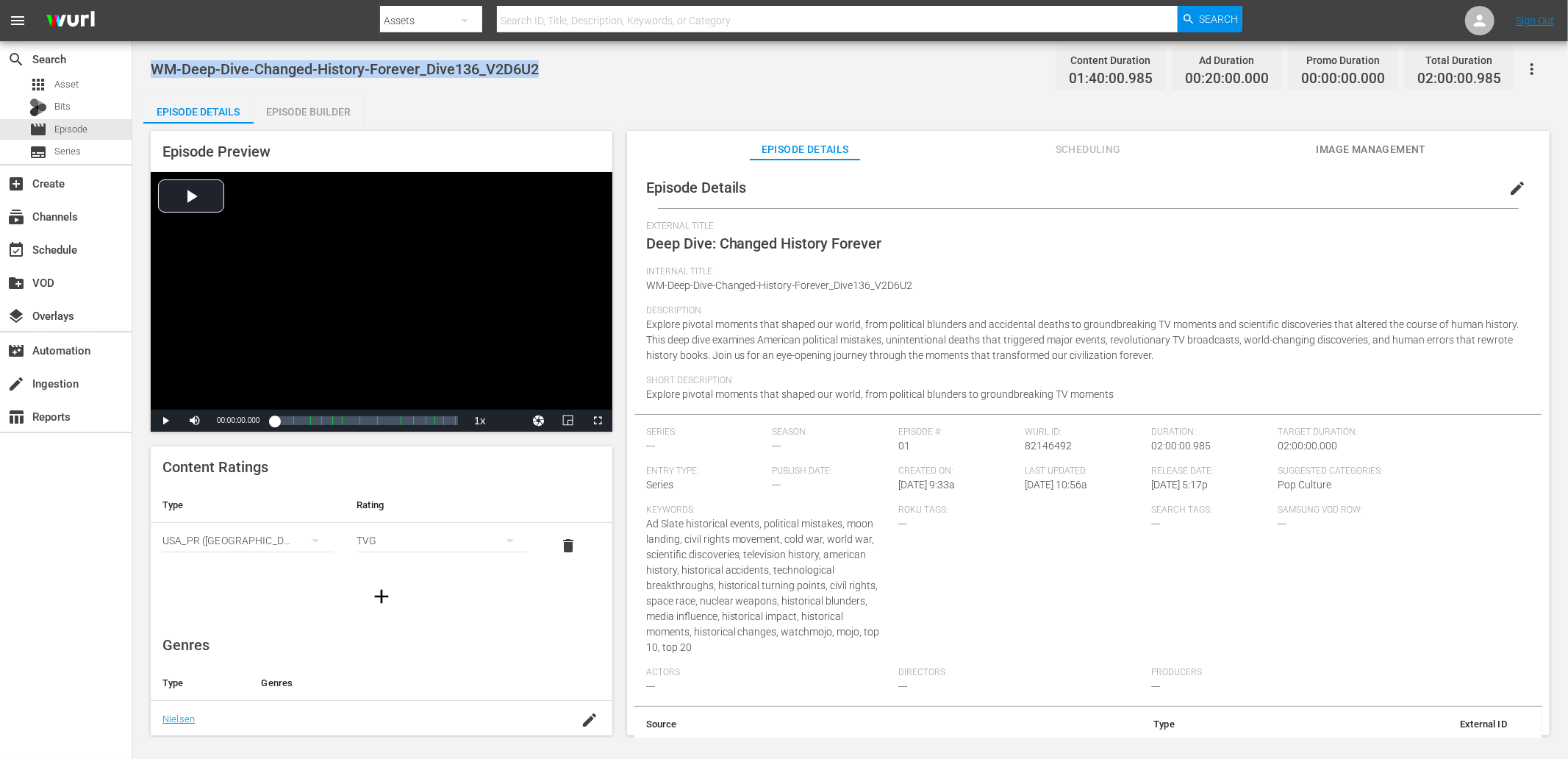
drag, startPoint x: 536, startPoint y: 64, endPoint x: 147, endPoint y: 51, distance: 389.2
click at [147, 51] on div "WM-Deep-Dive-Changed-History-Forever_Dive136_V2D6U2 Content Duration 01:40:00.9…" at bounding box center [850, 389] width 1435 height 696
copy span "WM-Deep-Dive-Changed-History-Forever_Dive136_V2D6U2"
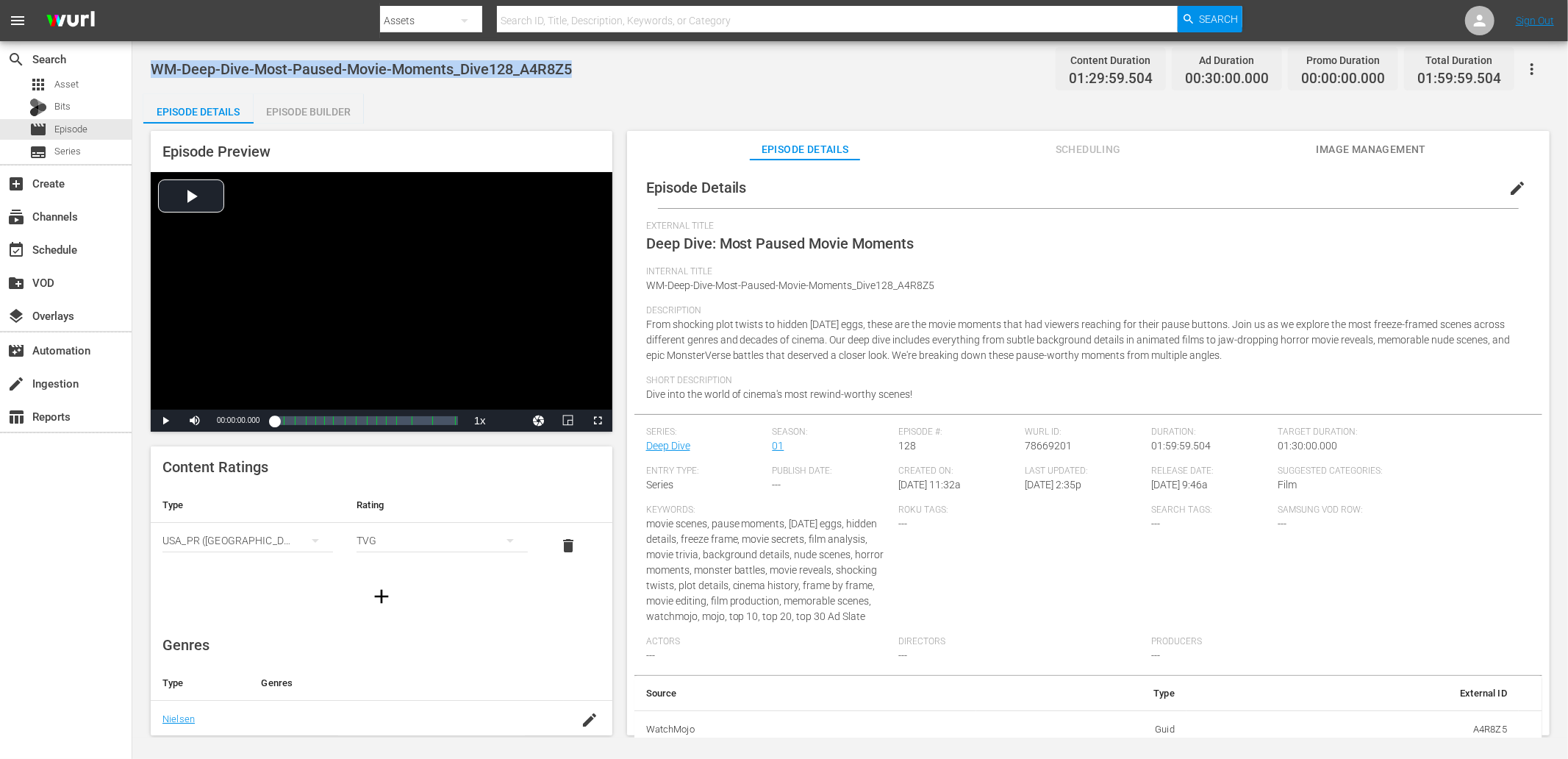
drag, startPoint x: 510, startPoint y: 66, endPoint x: 152, endPoint y: 60, distance: 358.1
click at [152, 60] on div "WM-Deep-Dive-Most-Paused-Movie-Moments_Dive128_A4R8Z5 Content Duration 01:29:59…" at bounding box center [849, 68] width 1399 height 33
copy span "WM-Deep-Dive-Most-Paused-Movie-Moments_Dive128_A4R8Z5"
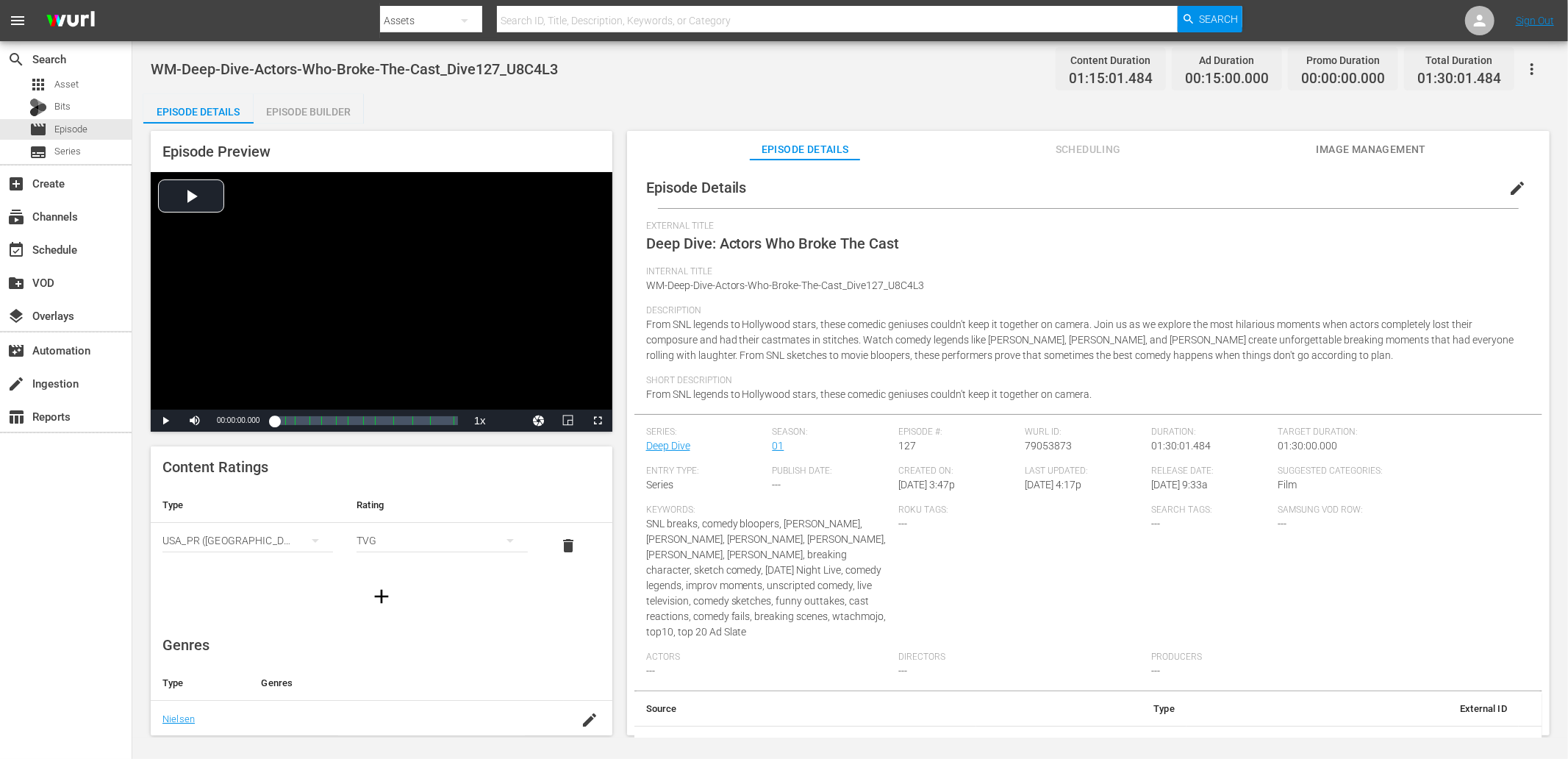
click at [588, 56] on div "WM-Deep-Dive-Actors-Who-Broke-The-Cast_Dive127_U8C4L3 Content Duration 01:15:01…" at bounding box center [849, 68] width 1399 height 33
drag, startPoint x: 435, startPoint y: 60, endPoint x: 152, endPoint y: 64, distance: 283.0
click at [152, 64] on div "WM-Deep-Dive-Actors-Who-Broke-The-Cast_Dive127_U8C4L3 Content Duration 01:15:01…" at bounding box center [849, 68] width 1399 height 33
copy span "WM-Deep-Dive-Actors-Who-Broke-The-Cast_Dive127_U8C4L3"
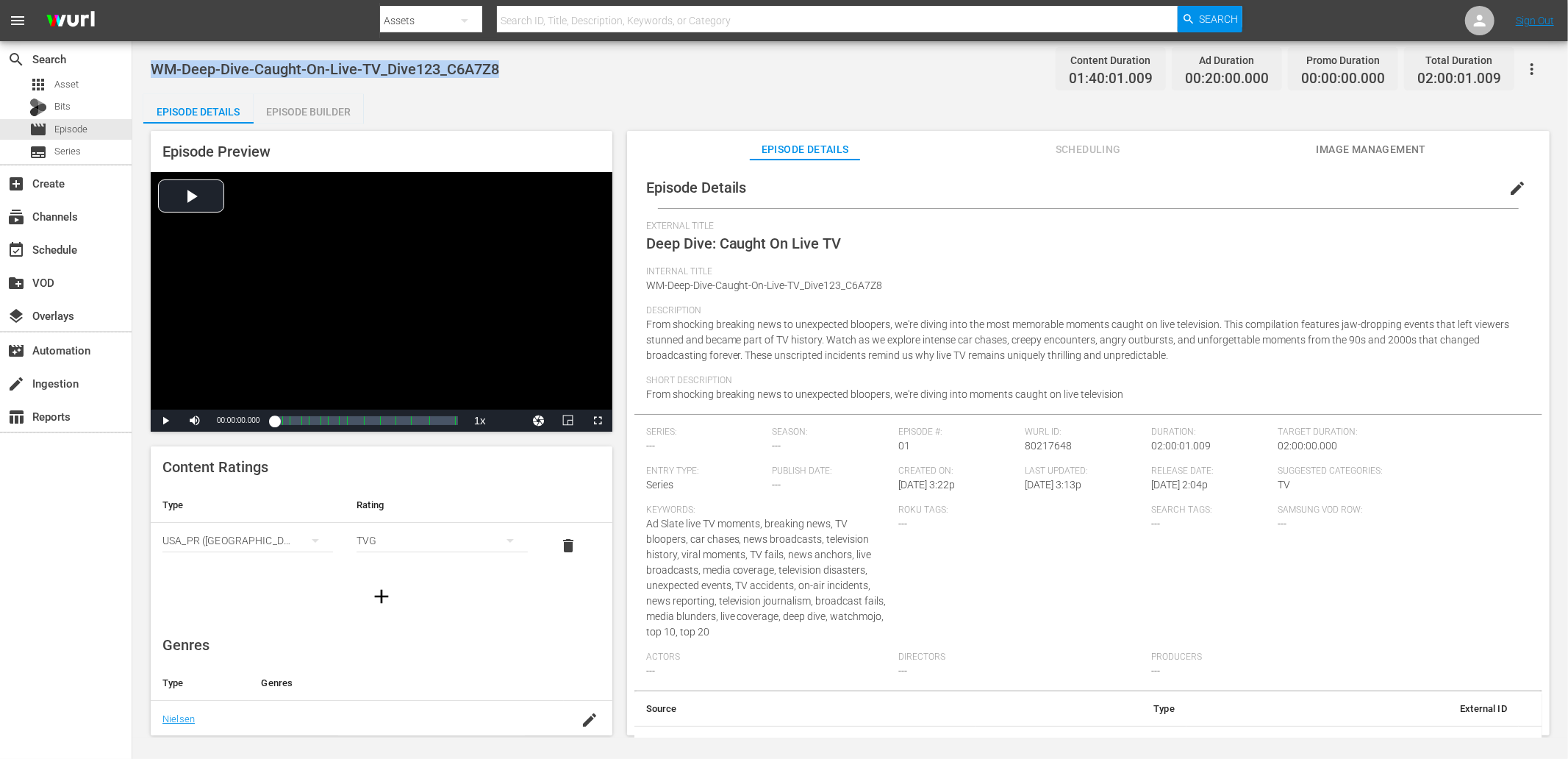
drag, startPoint x: 538, startPoint y: 74, endPoint x: 150, endPoint y: 42, distance: 389.3
click at [150, 42] on div "WM-Deep-Dive-Caught-On-Live-TV_Dive123_C6A7Z8 Content Duration 01:40:01.009 Ad …" at bounding box center [850, 389] width 1435 height 696
copy span "WM-Deep-Dive-Caught-On-Live-TV_Dive123_C6A7Z8"
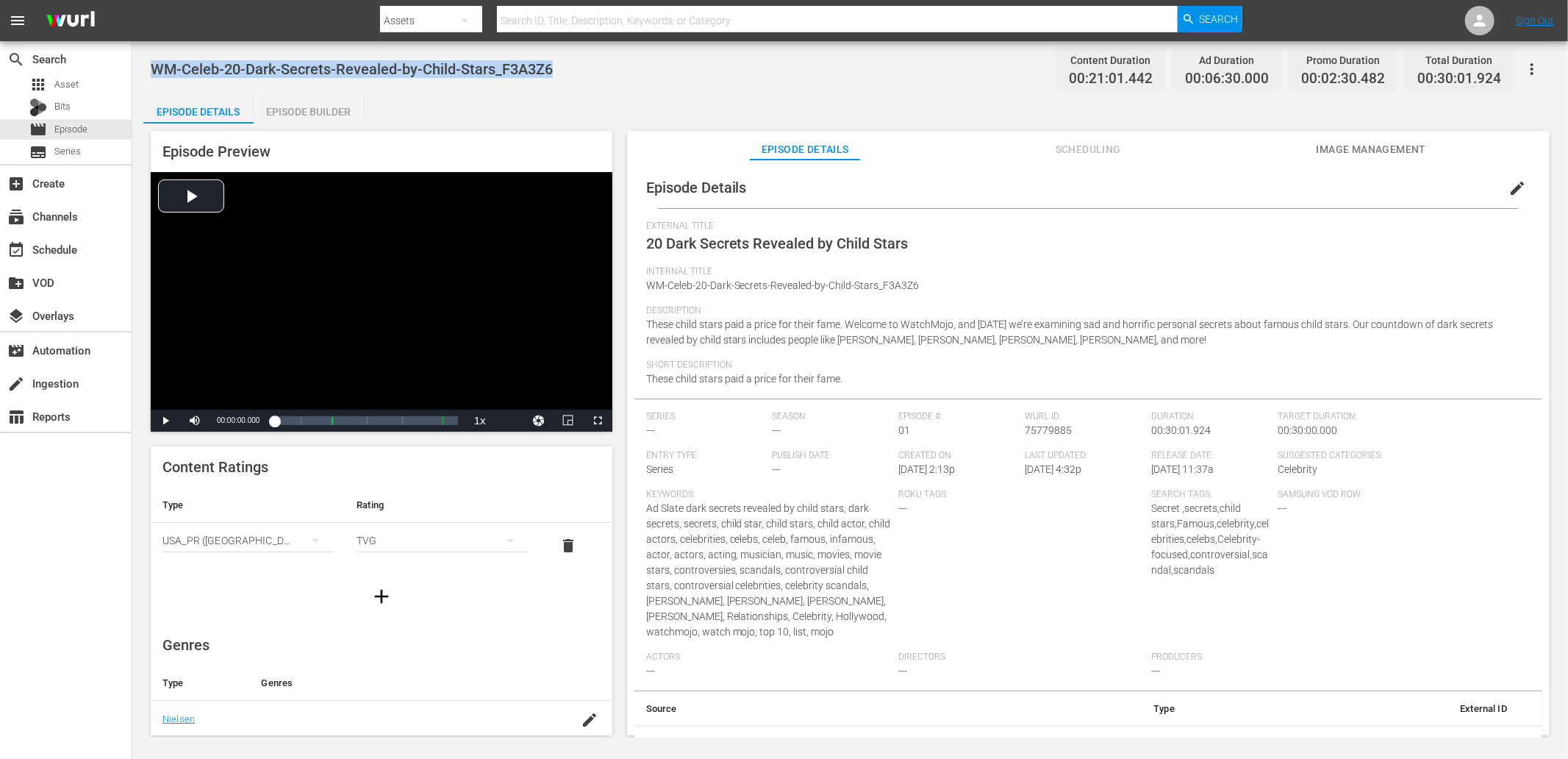
drag, startPoint x: 581, startPoint y: 68, endPoint x: 150, endPoint y: 66, distance: 431.0
click at [150, 66] on div "WM-Celeb-20-Dark-Secrets-Revealed-by-Child-Stars_F3A3Z6 Content Duration 00:21:…" at bounding box center [849, 68] width 1399 height 33
copy span "WM-Celeb-20-Dark-Secrets-Revealed-by-Child-Stars_F3A3Z6"
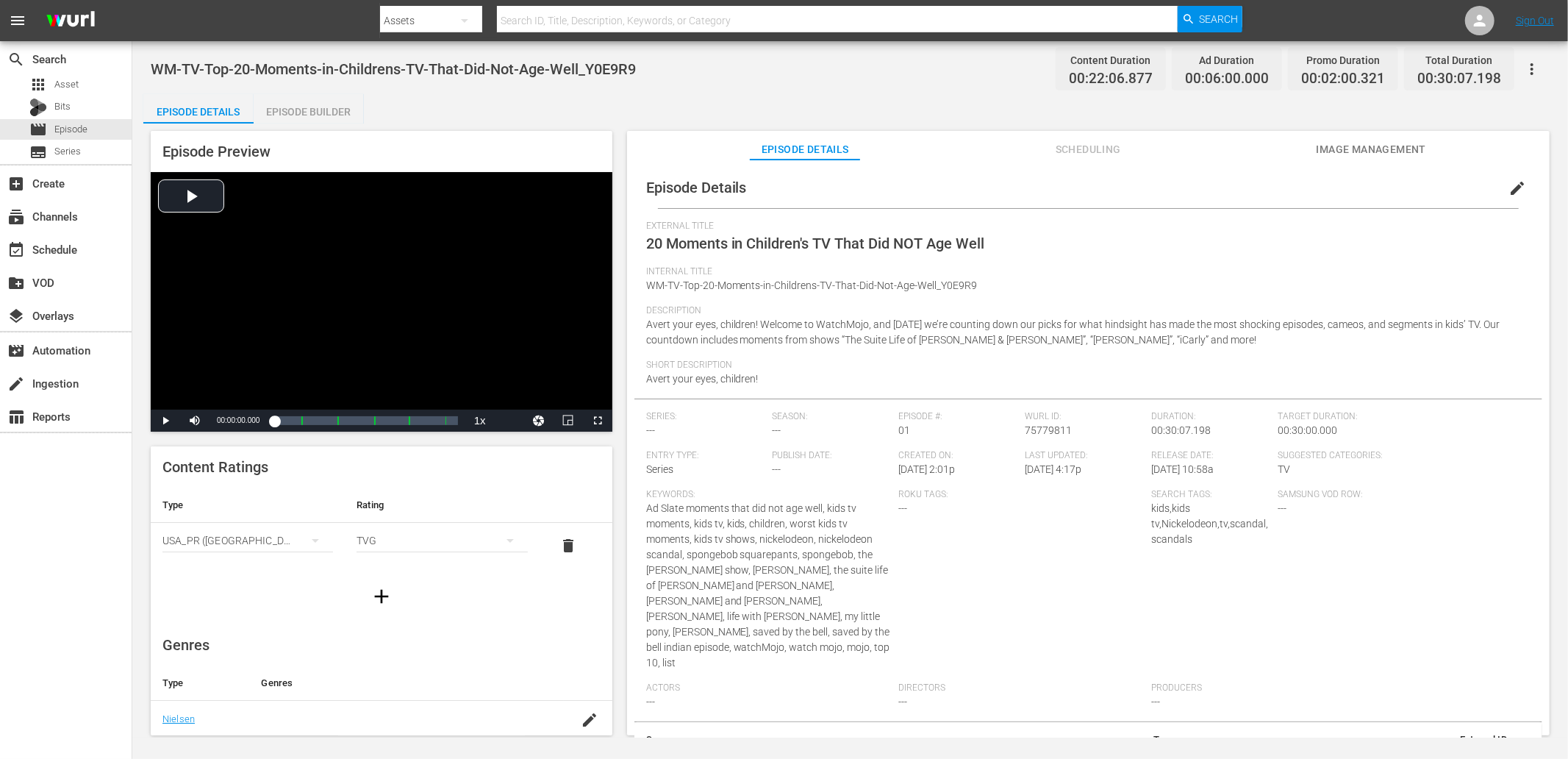
click at [489, 77] on span "WM-TV-Top-20-Moments-in-Childrens-TV-That-Did-Not-Age-Well_Y0E9R9" at bounding box center [393, 69] width 485 height 18
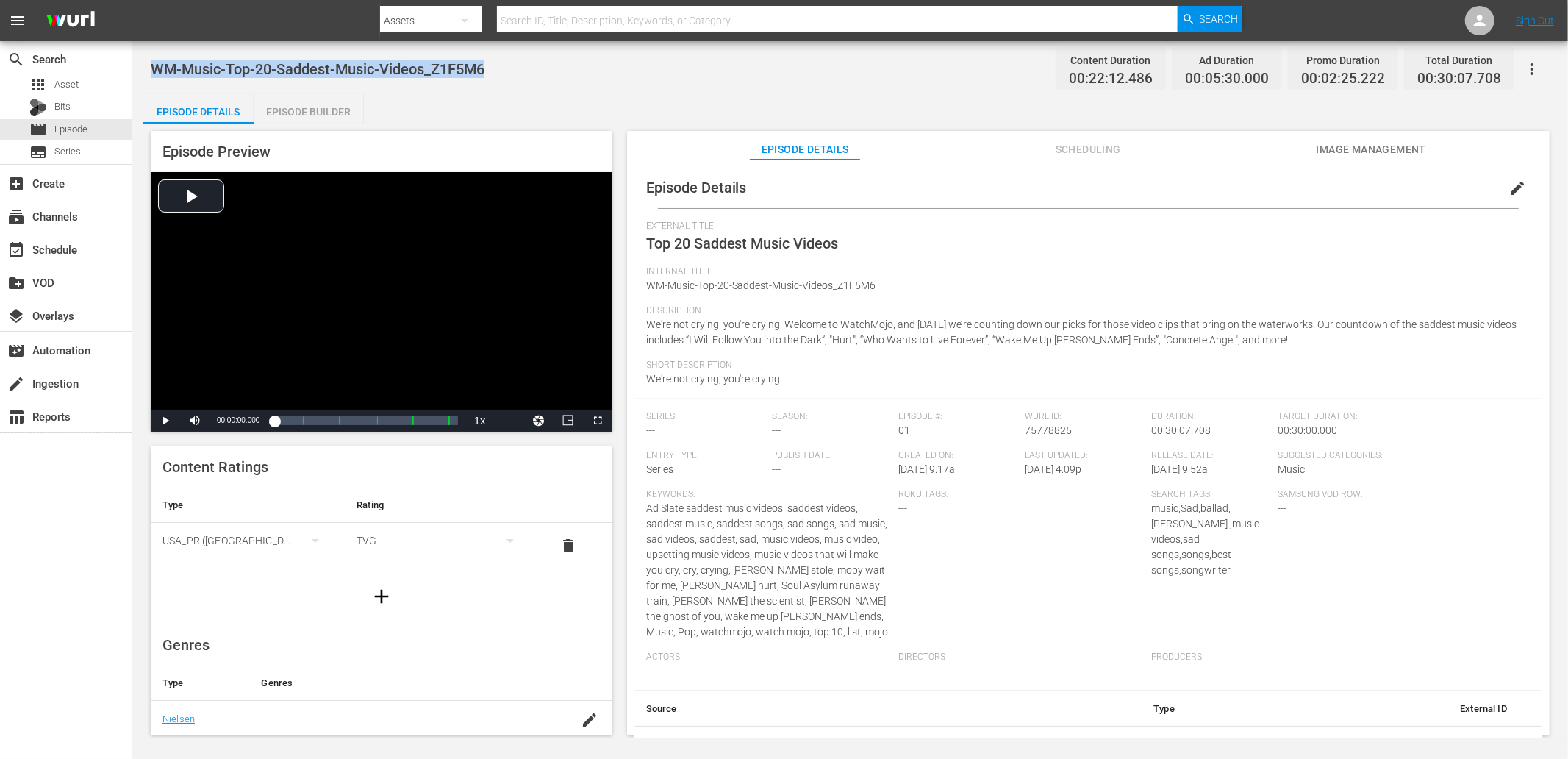
drag, startPoint x: 591, startPoint y: 68, endPoint x: 152, endPoint y: 66, distance: 439.0
click at [152, 66] on div "WM-Music-Top-20-Saddest-Music-Videos_Z1F5M6 Content Duration 00:22:12.486 Ad Du…" at bounding box center [849, 68] width 1399 height 33
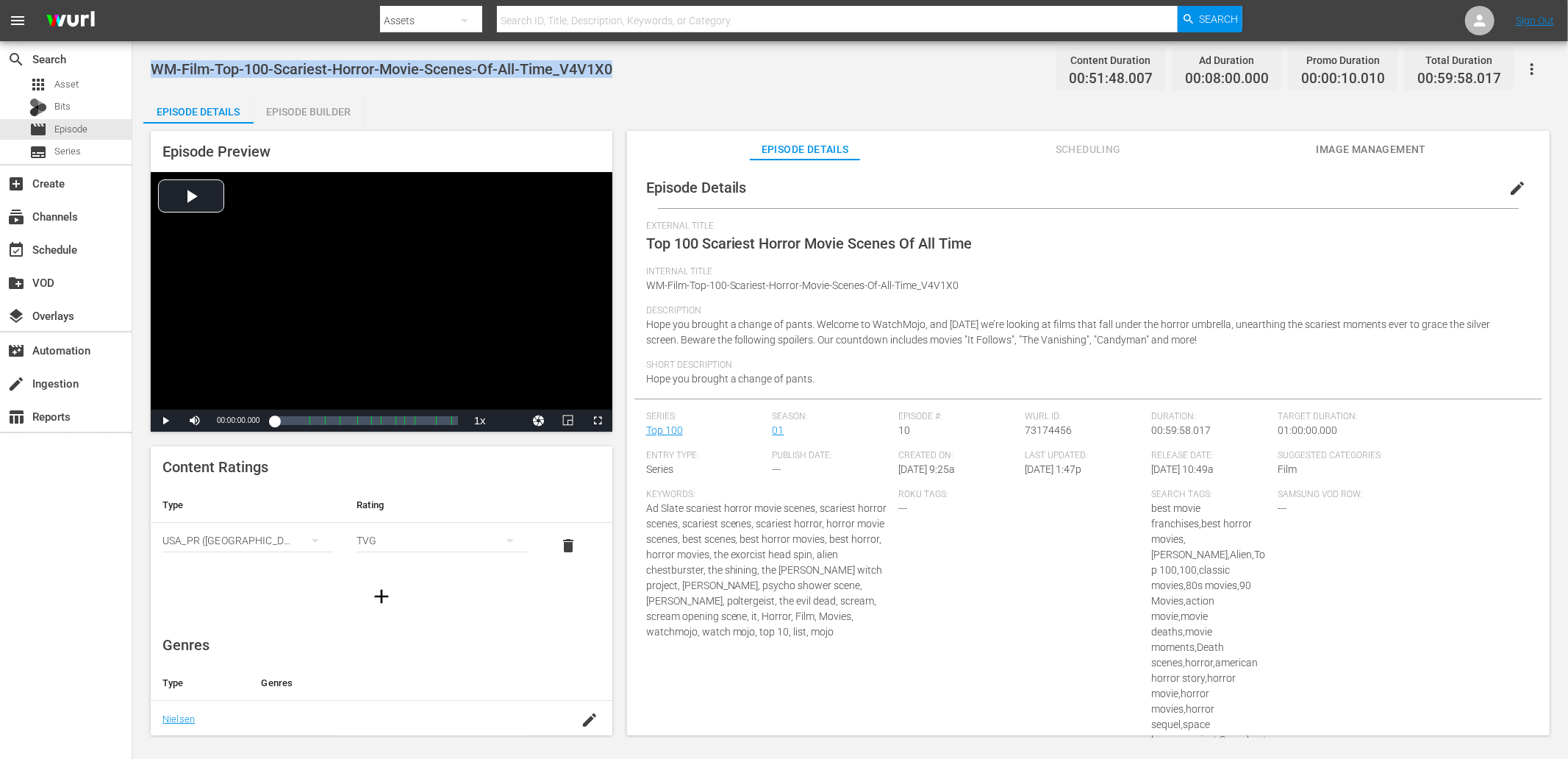
drag, startPoint x: 644, startPoint y: 63, endPoint x: 144, endPoint y: 67, distance: 500.0
click at [144, 67] on div "WM-Film-Top-100-Scariest-Horror-Movie-Scenes-Of-All-Time_V4V1X0 Content Duratio…" at bounding box center [850, 389] width 1435 height 696
copy span "WM-Film-Top-100-Scariest-Horror-Movie-Scenes-Of-All-Time_V4V1X0"
click at [587, 94] on div "Episode Details Episode Builder Episode Preview Video Player is loading. Play V…" at bounding box center [850, 420] width 1414 height 653
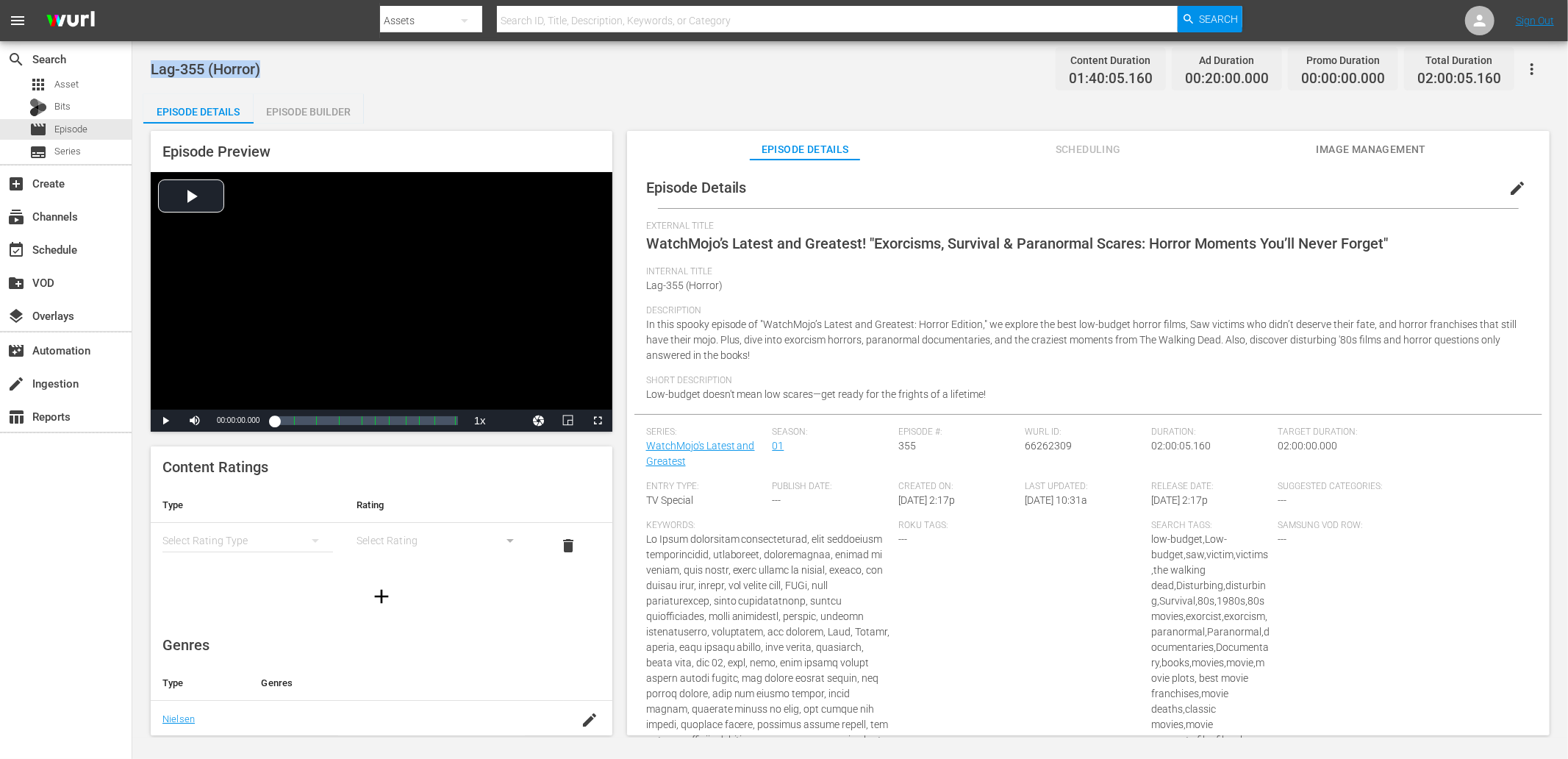
drag, startPoint x: 291, startPoint y: 60, endPoint x: 149, endPoint y: 67, distance: 142.2
click at [149, 67] on div "Lag-355 (Horror) Content Duration 01:40:05.160 Ad Duration 00:20:00.000 Promo D…" at bounding box center [850, 389] width 1435 height 696
copy span "Lag-355 (Horror)"
click at [370, 77] on div "Lag-355 (Horror) Content Duration 01:40:05.160 Ad Duration 00:20:00.000 Promo D…" at bounding box center [849, 68] width 1399 height 33
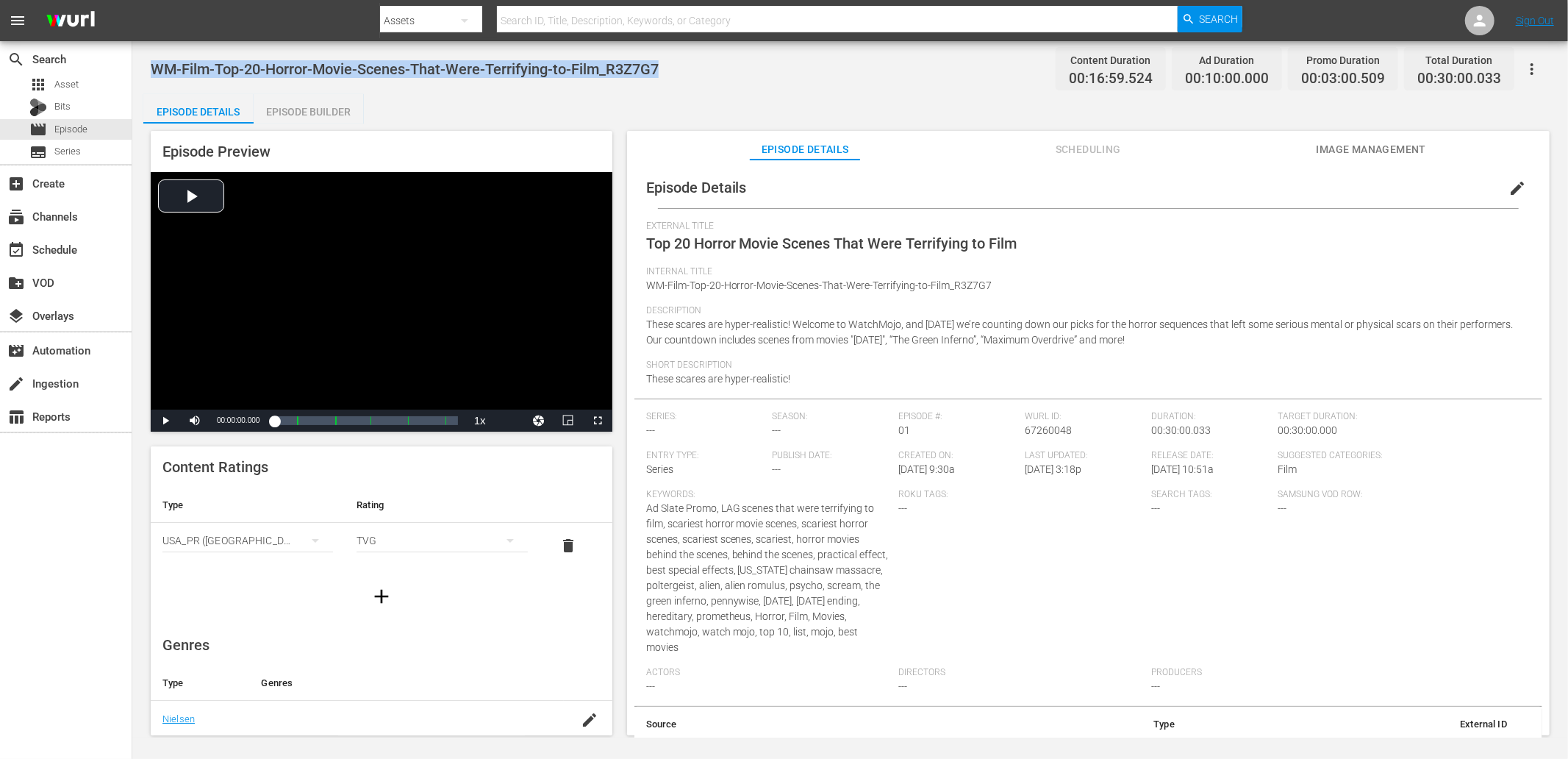
drag, startPoint x: 684, startPoint y: 64, endPoint x: 148, endPoint y: 64, distance: 536.0
click at [148, 62] on div "WM-Film-Top-20-Horror-Movie-Scenes-That-Were-Terrifying-to-Film_R3Z7G7 Content …" at bounding box center [850, 389] width 1435 height 696
copy span "WM-Film-Top-20-Horror-Movie-Scenes-That-Were-Terrifying-to-Film_R3Z7G7"
click at [915, 72] on div "WM-Film-Top-20-Horror-Movie-Scenes-That-Were-Terrifying-to-Film_R3Z7G7 Content …" at bounding box center [849, 68] width 1399 height 33
click at [748, 111] on div "Episode Details Episode Builder Episode Preview Video Player is loading. Play V…" at bounding box center [850, 420] width 1414 height 653
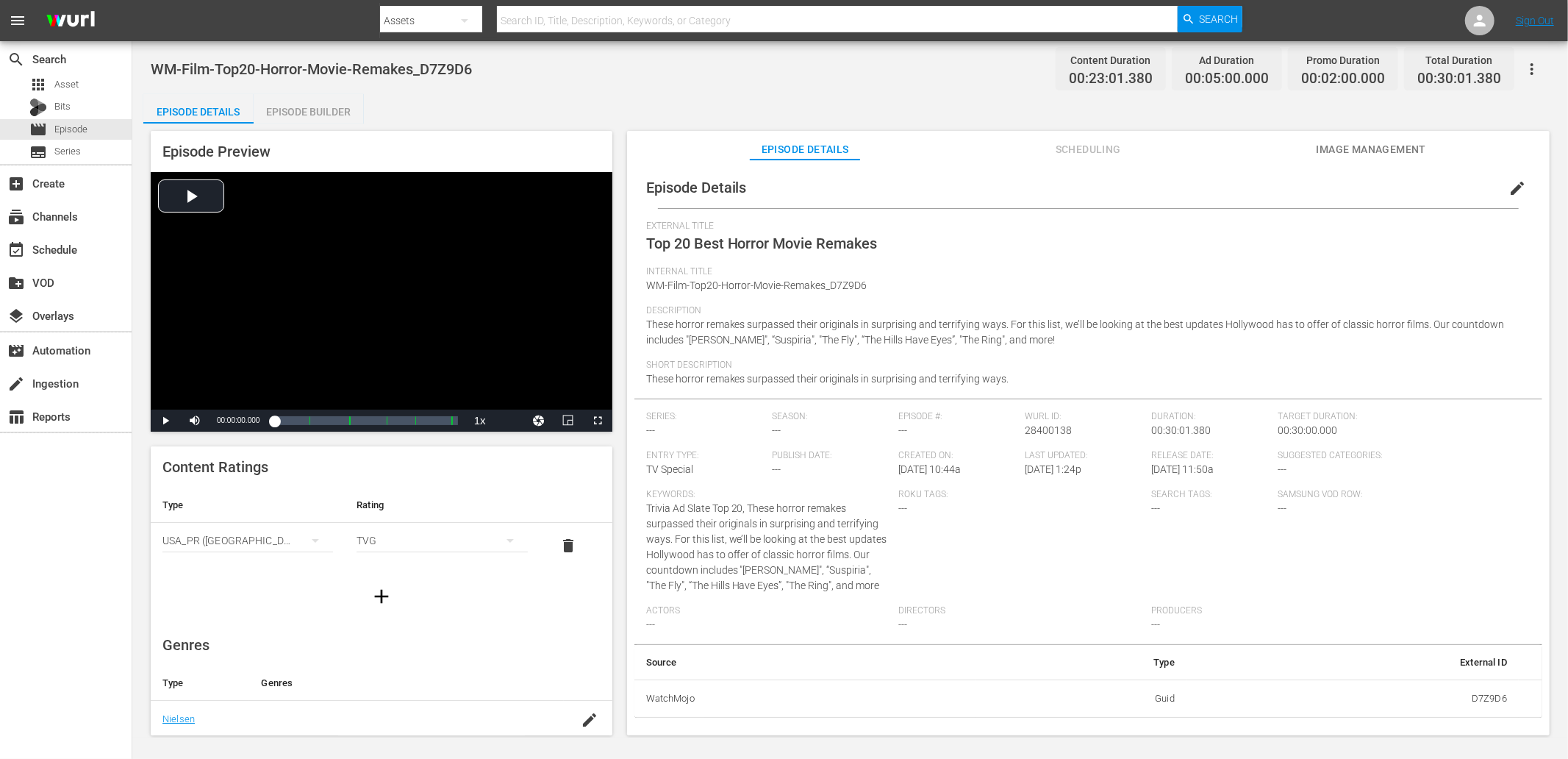
click at [544, 97] on div "Episode Details Episode Builder Episode Preview Video Player is loading. Play V…" at bounding box center [850, 420] width 1414 height 653
click at [615, 63] on div "WM-Film-Top20-Horror-Movie-Remakes_D7Z9D6 Content Duration 00:23:01.380 Ad Dura…" at bounding box center [849, 68] width 1399 height 33
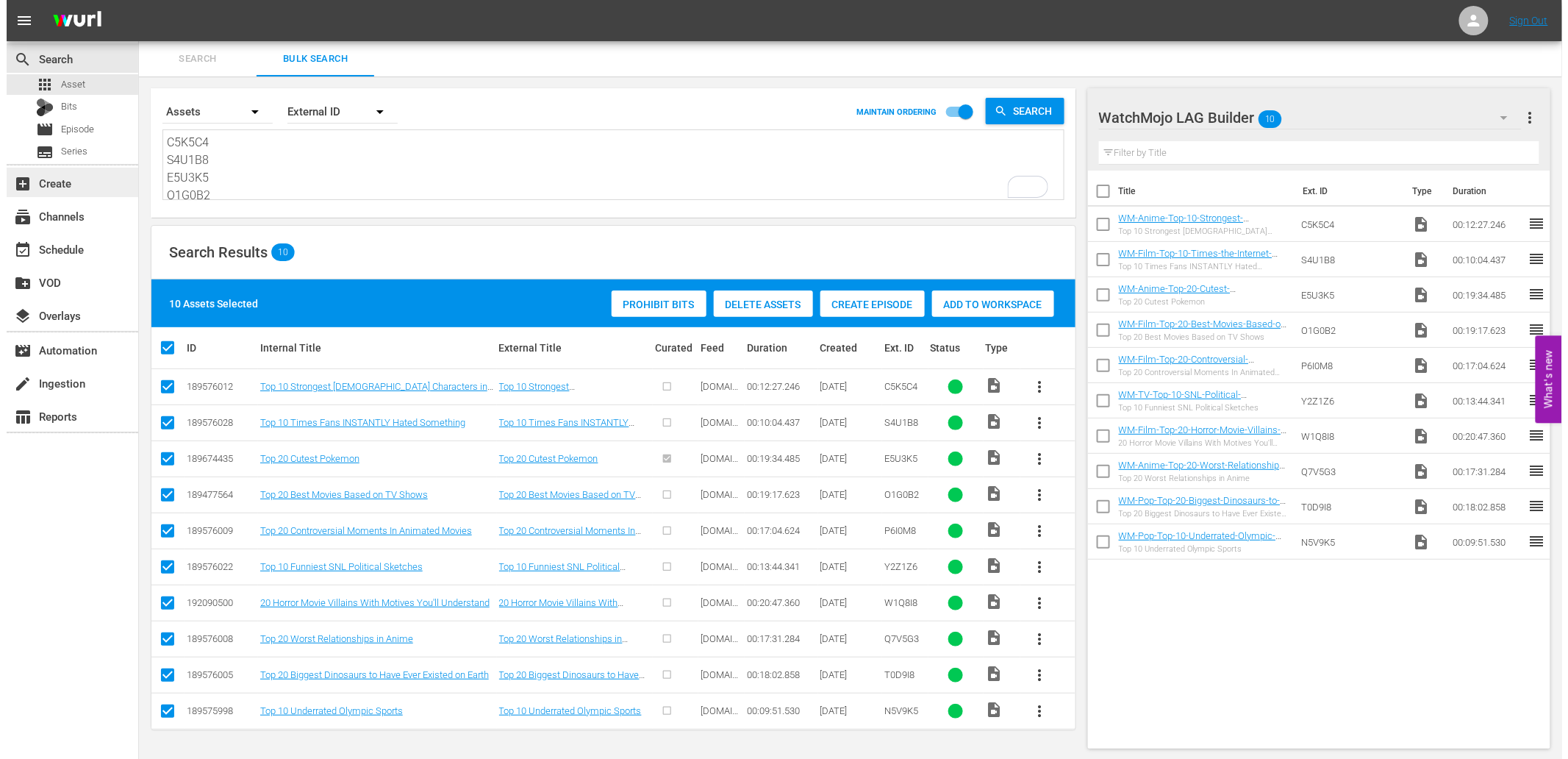
scroll to position [107, 0]
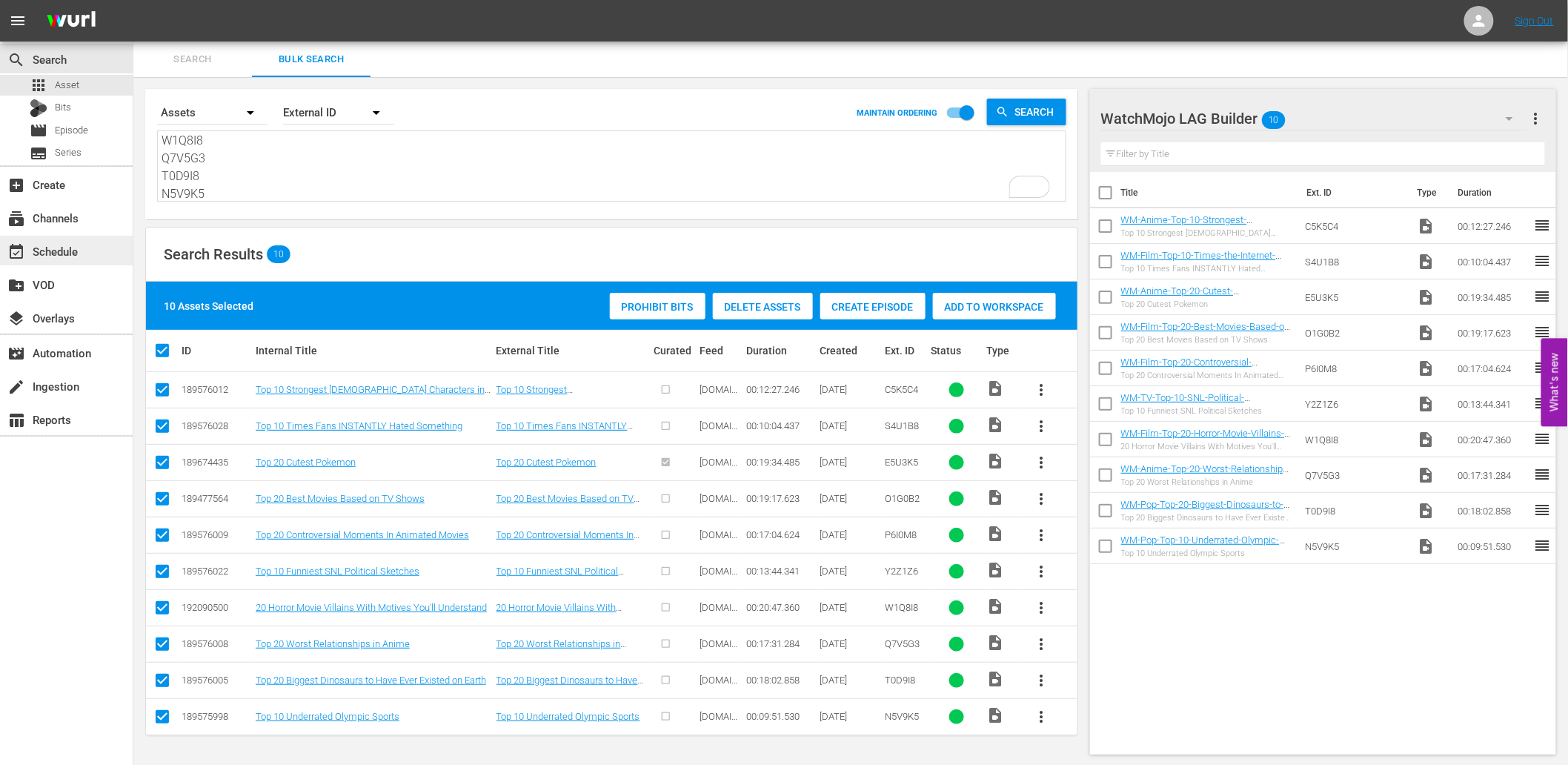
click at [55, 253] on div "event_available Schedule" at bounding box center [41, 248] width 83 height 13
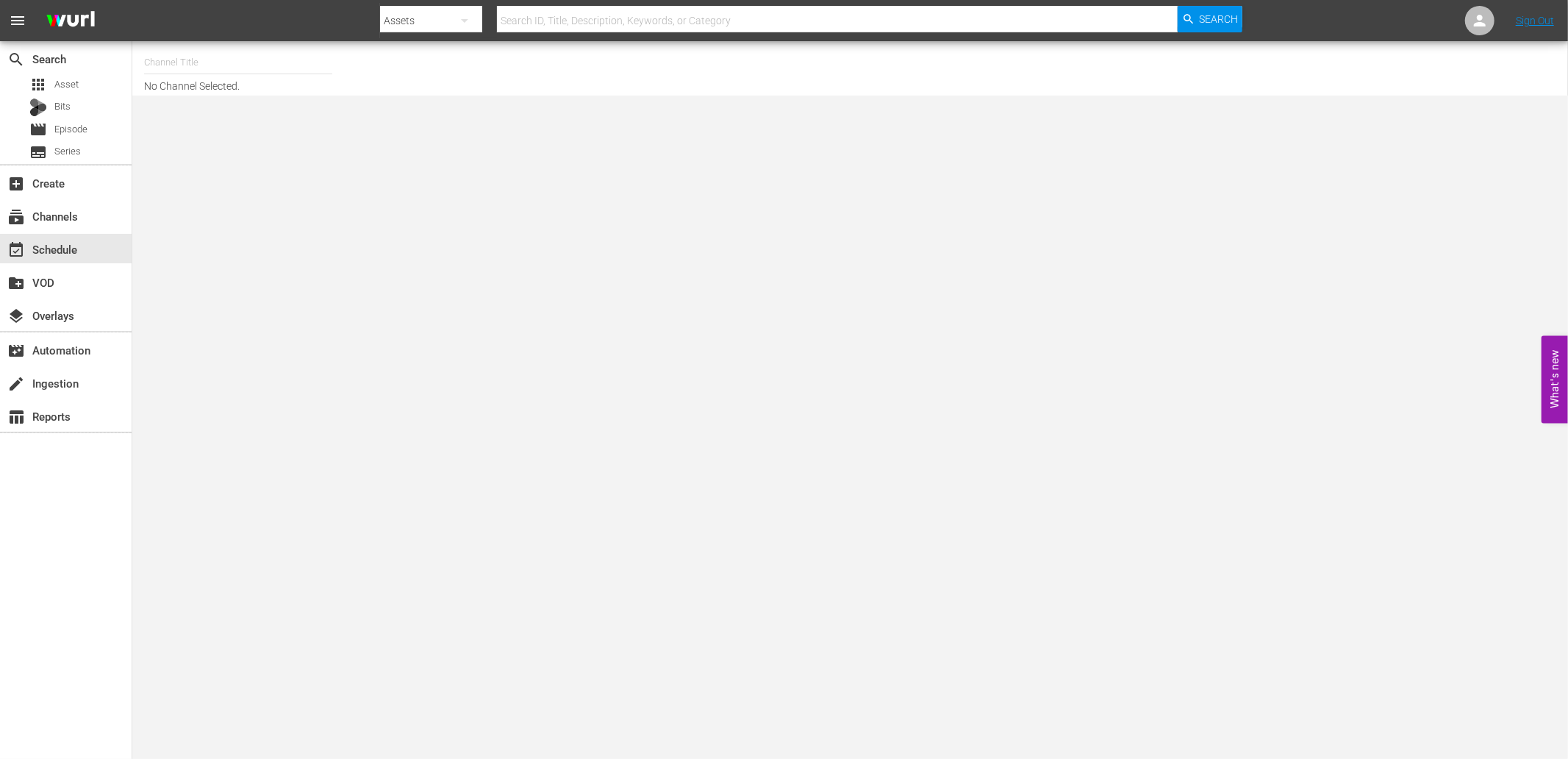
click at [236, 66] on input "text" at bounding box center [238, 63] width 188 height 36
click at [189, 111] on div "WatchMojo (1109 - watchmojo_1)" at bounding box center [346, 104] width 381 height 36
type input "WatchMojo (1109 - watchmojo_1)"
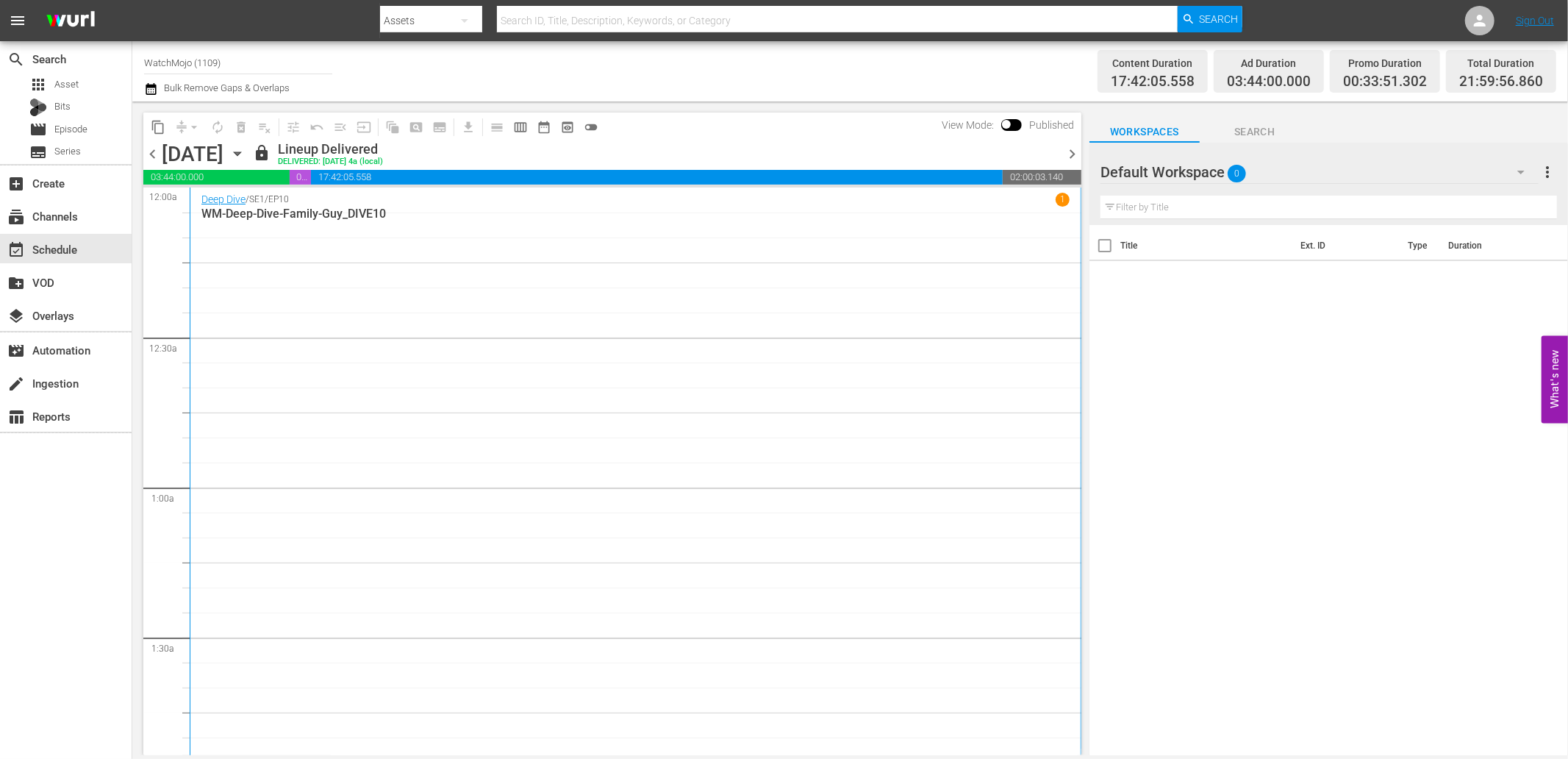
click at [246, 150] on icon "button" at bounding box center [237, 154] width 16 height 16
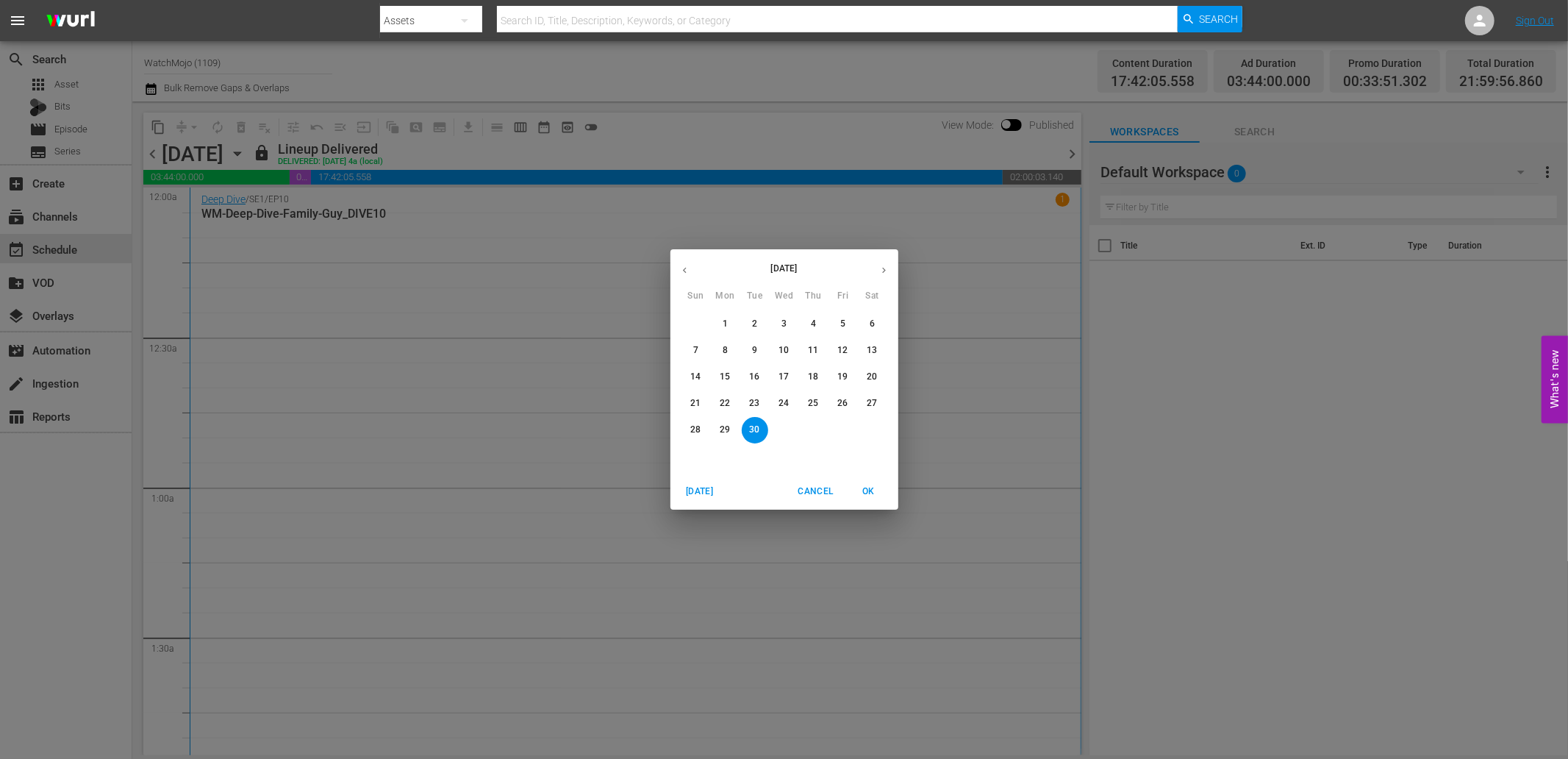
click at [883, 268] on icon "button" at bounding box center [884, 271] width 4 height 6
click at [722, 351] on p "6" at bounding box center [725, 350] width 5 height 12
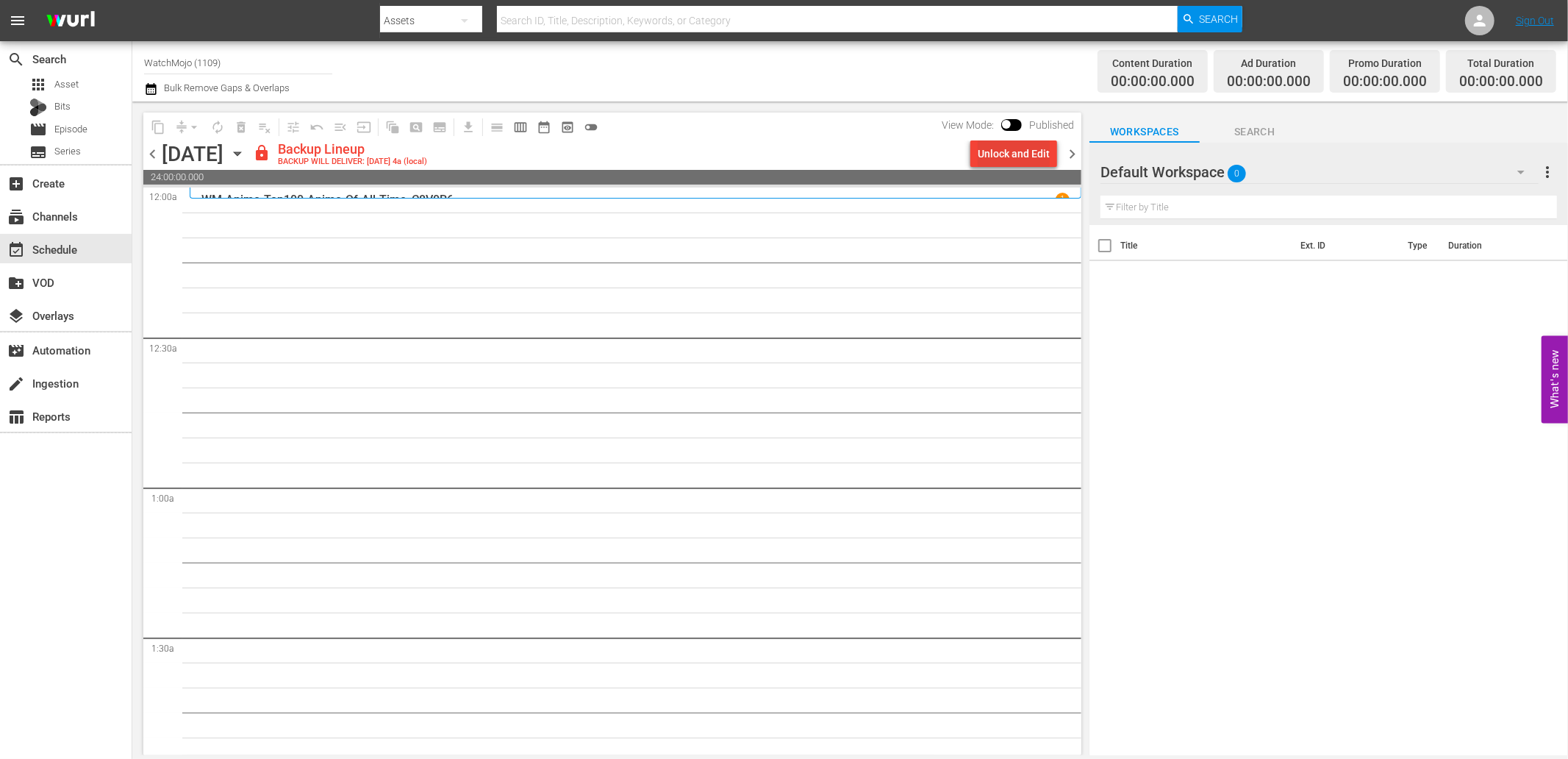
click at [1011, 156] on div "Unlock and Edit" at bounding box center [1013, 154] width 72 height 26
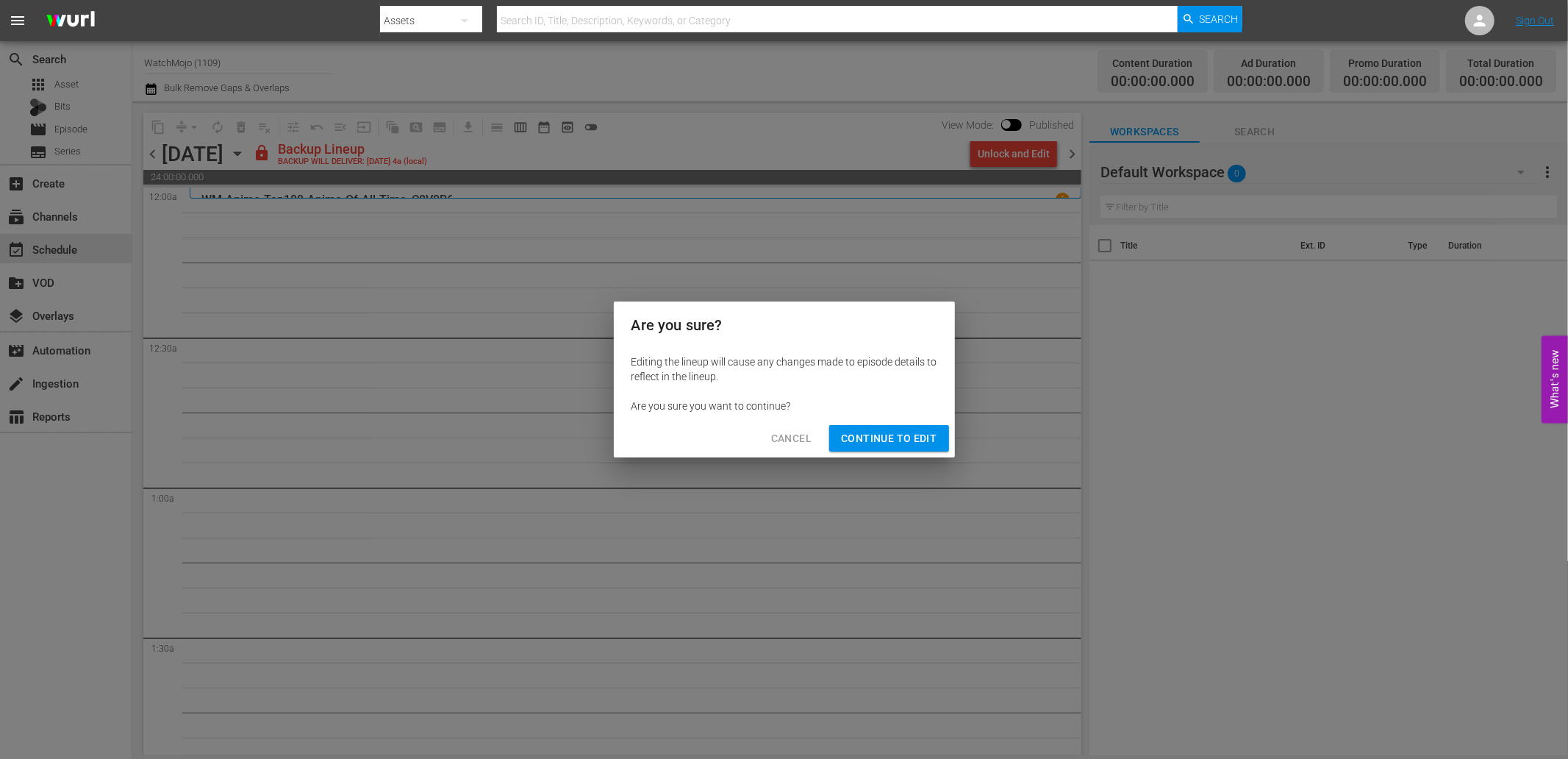
click at [876, 434] on span "Continue to Edit" at bounding box center [888, 439] width 95 height 19
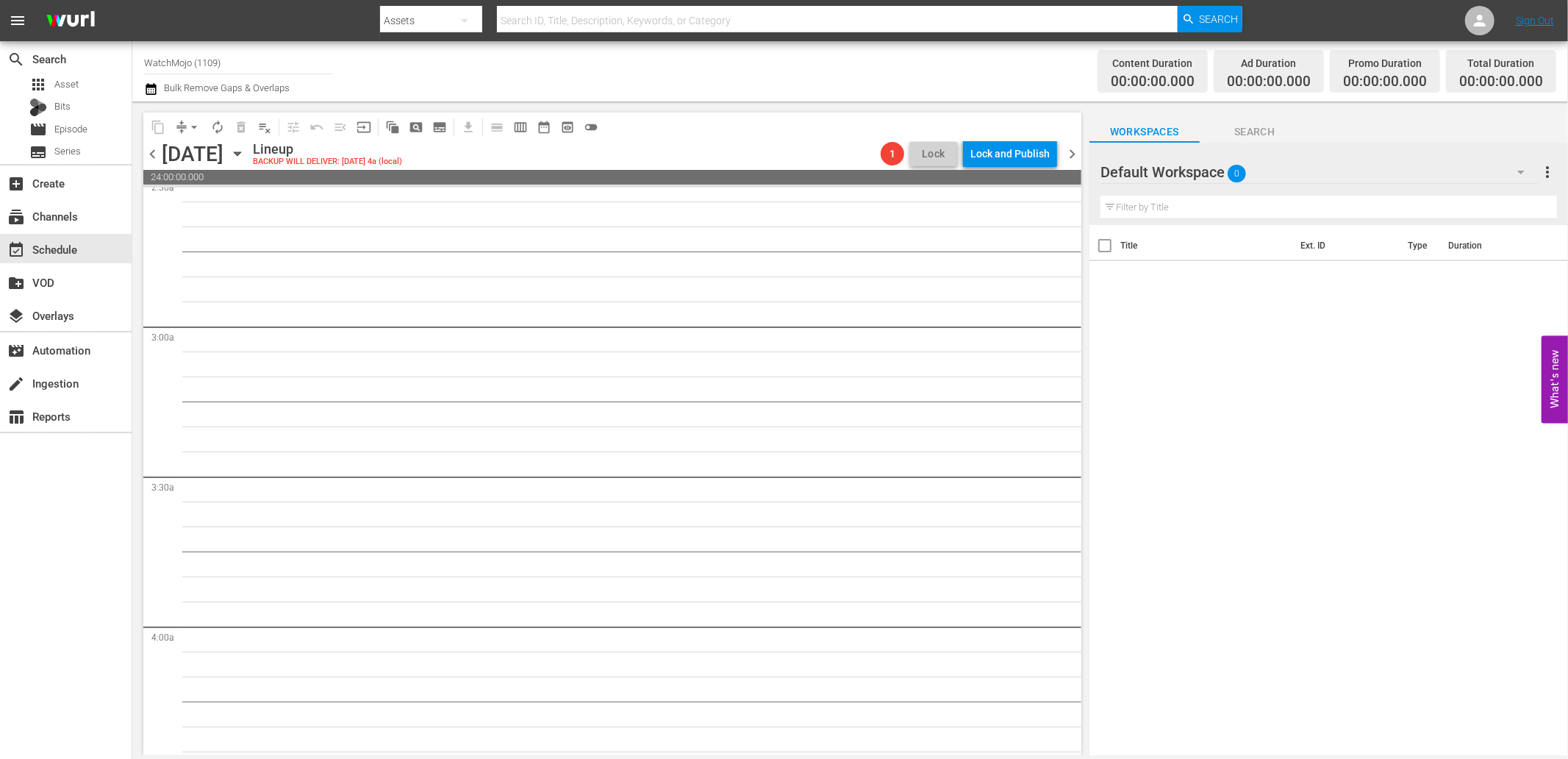
scroll to position [762, 0]
click at [1258, 134] on span "Search" at bounding box center [1255, 132] width 110 height 19
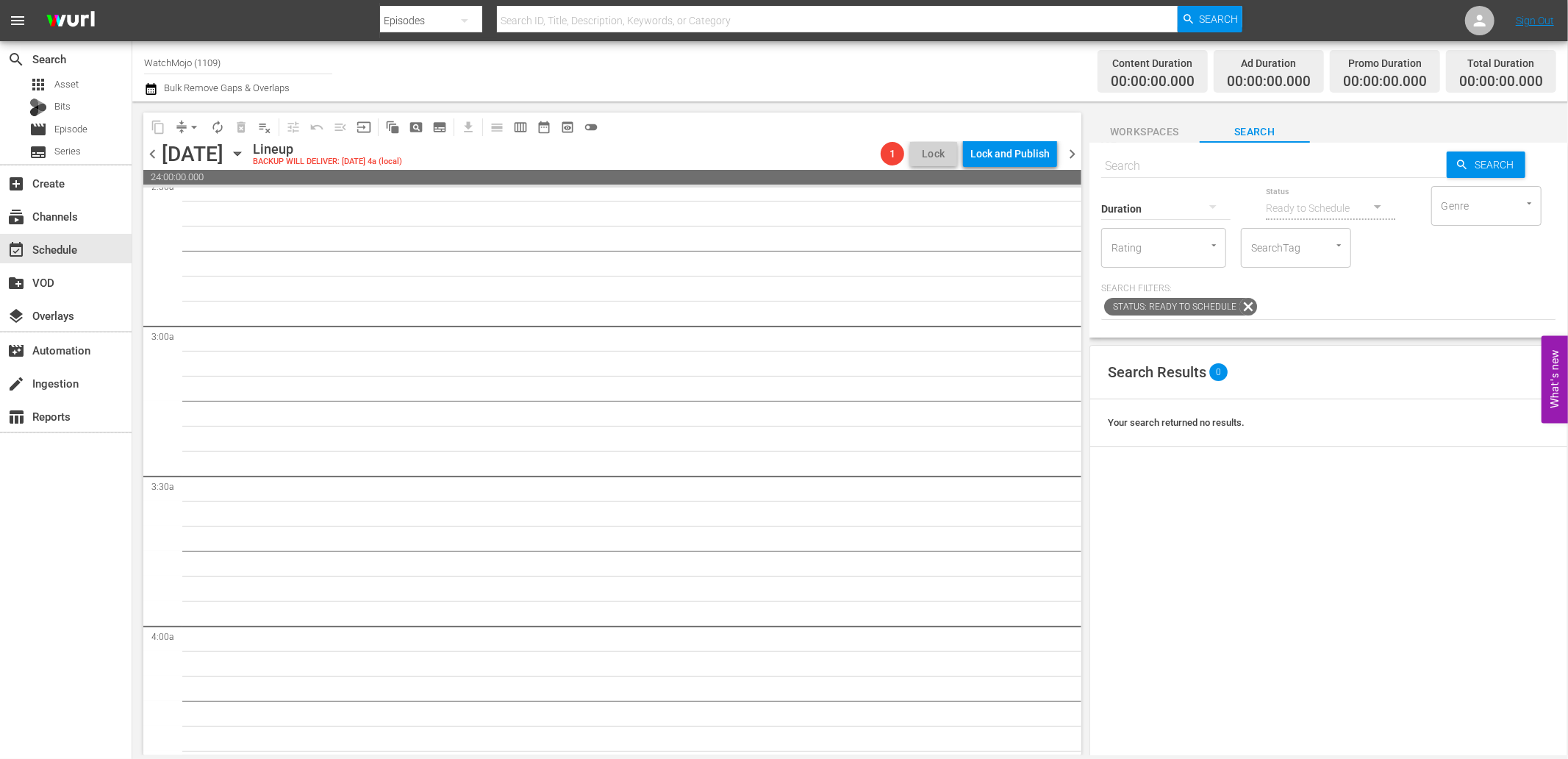
click at [1127, 160] on input "text" at bounding box center [1274, 167] width 346 height 36
paste input "Lag-400"
type input "Lag-400"
paste input "Lag-400"
type input "Lag-400"
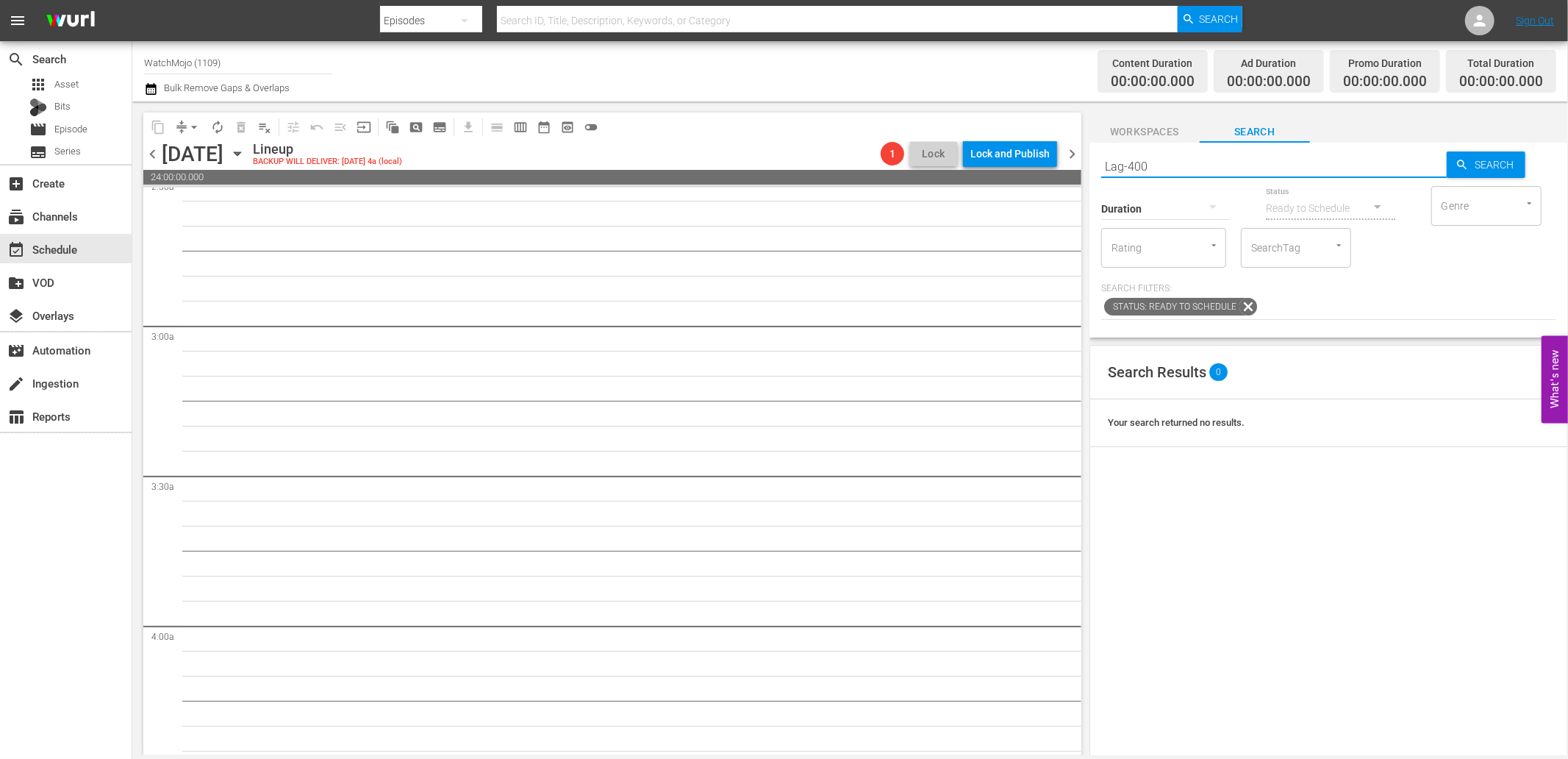
type input "Lag-400"
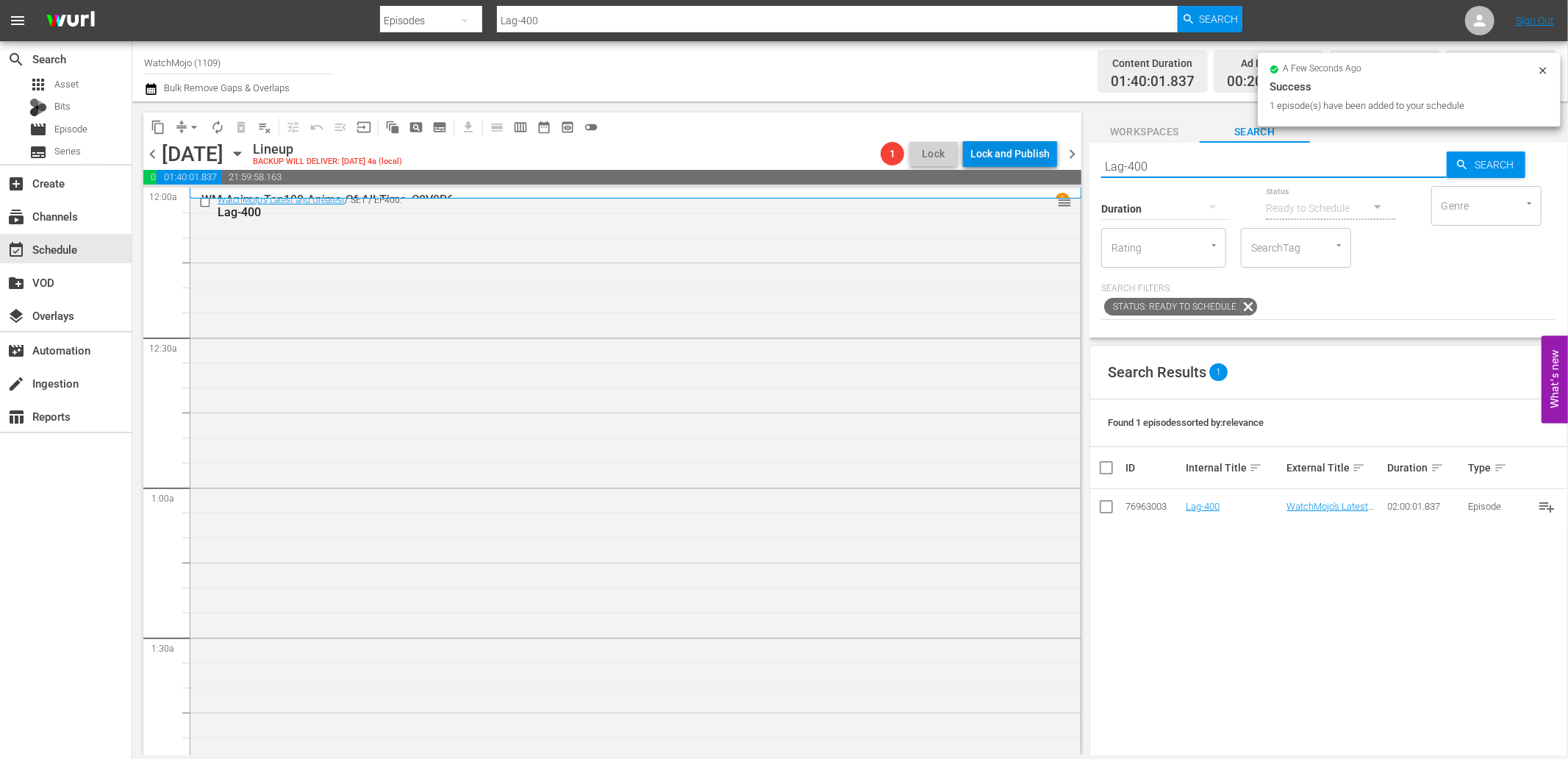
drag, startPoint x: 1231, startPoint y: 163, endPoint x: 981, endPoint y: 154, distance: 250.2
click at [981, 154] on div "content_copy compress arrow_drop_down autorenew_outlined delete_forever_outline…" at bounding box center [850, 428] width 1435 height 654
paste input "WM-Deep-Dive-Actors-Who-Broke-The-Cast_Dive127_U8C4L3"
type input "Lag-400 WM-Deep-Dive-Actors-Who-Broke-The-Cast_Dive127_U8C4L3"
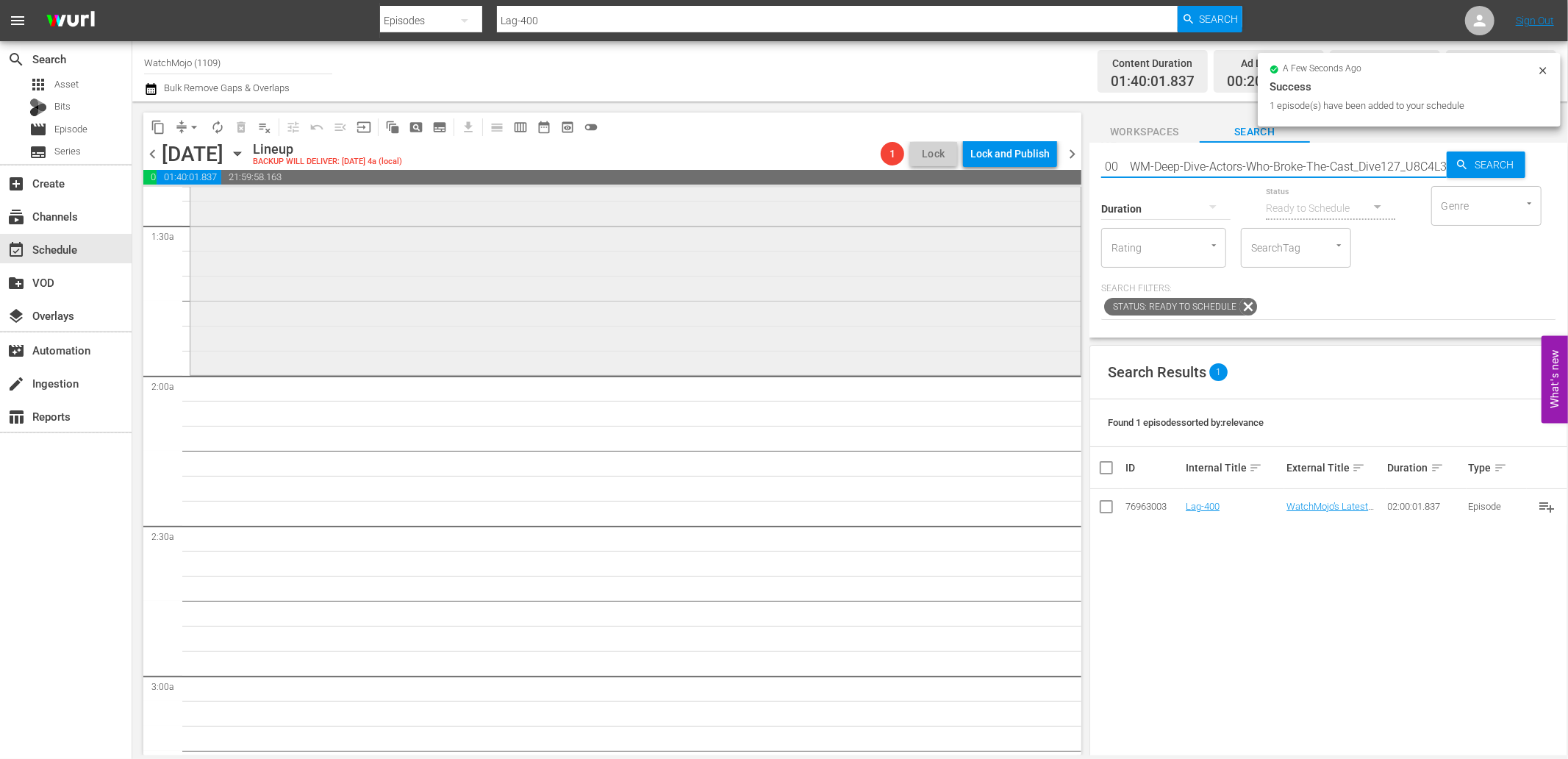
scroll to position [545, 0]
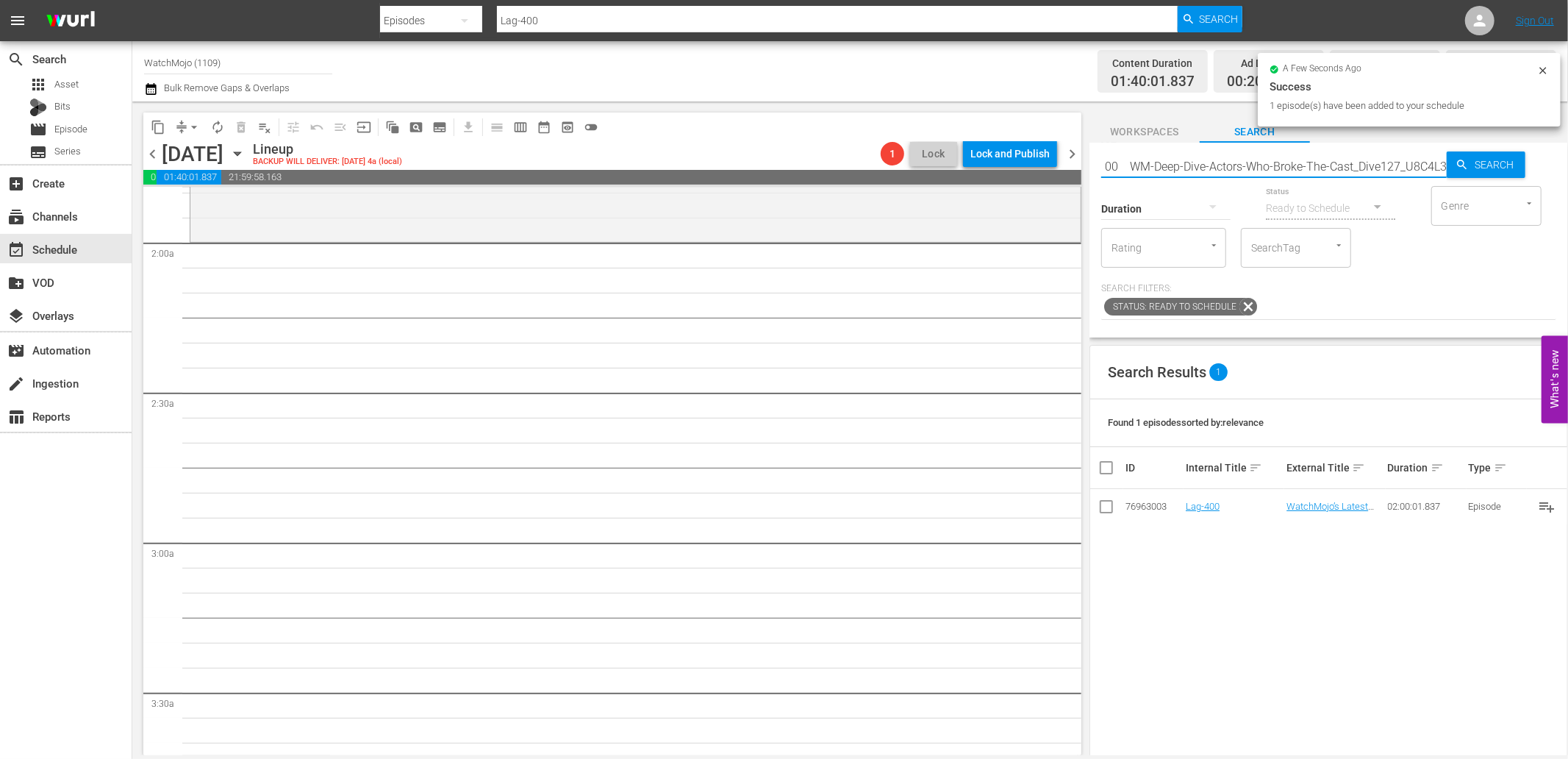
type input "Lag-400 WM-Deep-Dive-Actors-Who-Broke-The-Cast_Dive127_U8C4L3"
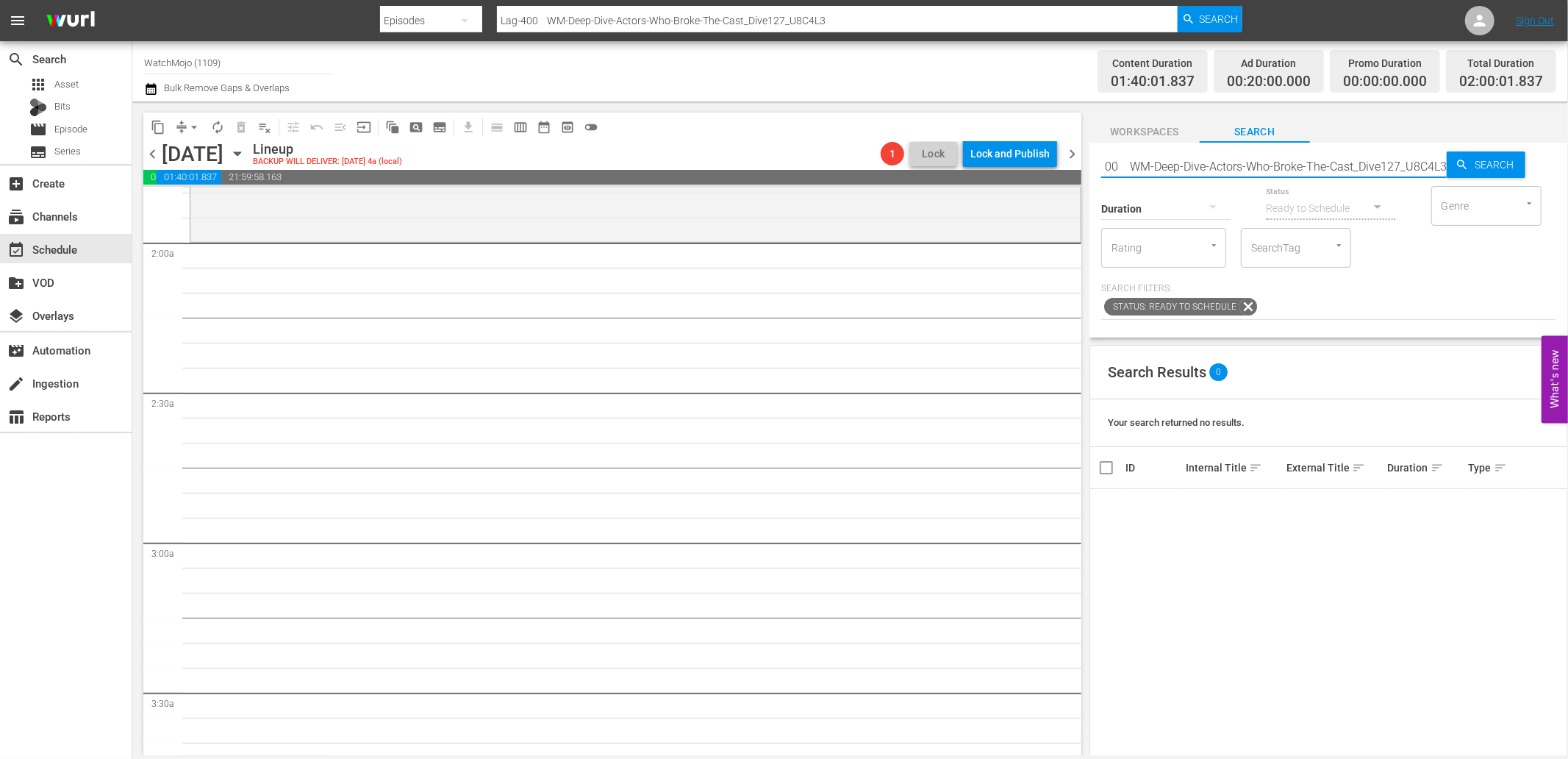
scroll to position [0, 0]
drag, startPoint x: 1127, startPoint y: 152, endPoint x: 941, endPoint y: 172, distance: 187.1
click at [941, 172] on div "content_copy compress arrow_drop_down autorenew_outlined delete_forever_outline…" at bounding box center [850, 428] width 1435 height 654
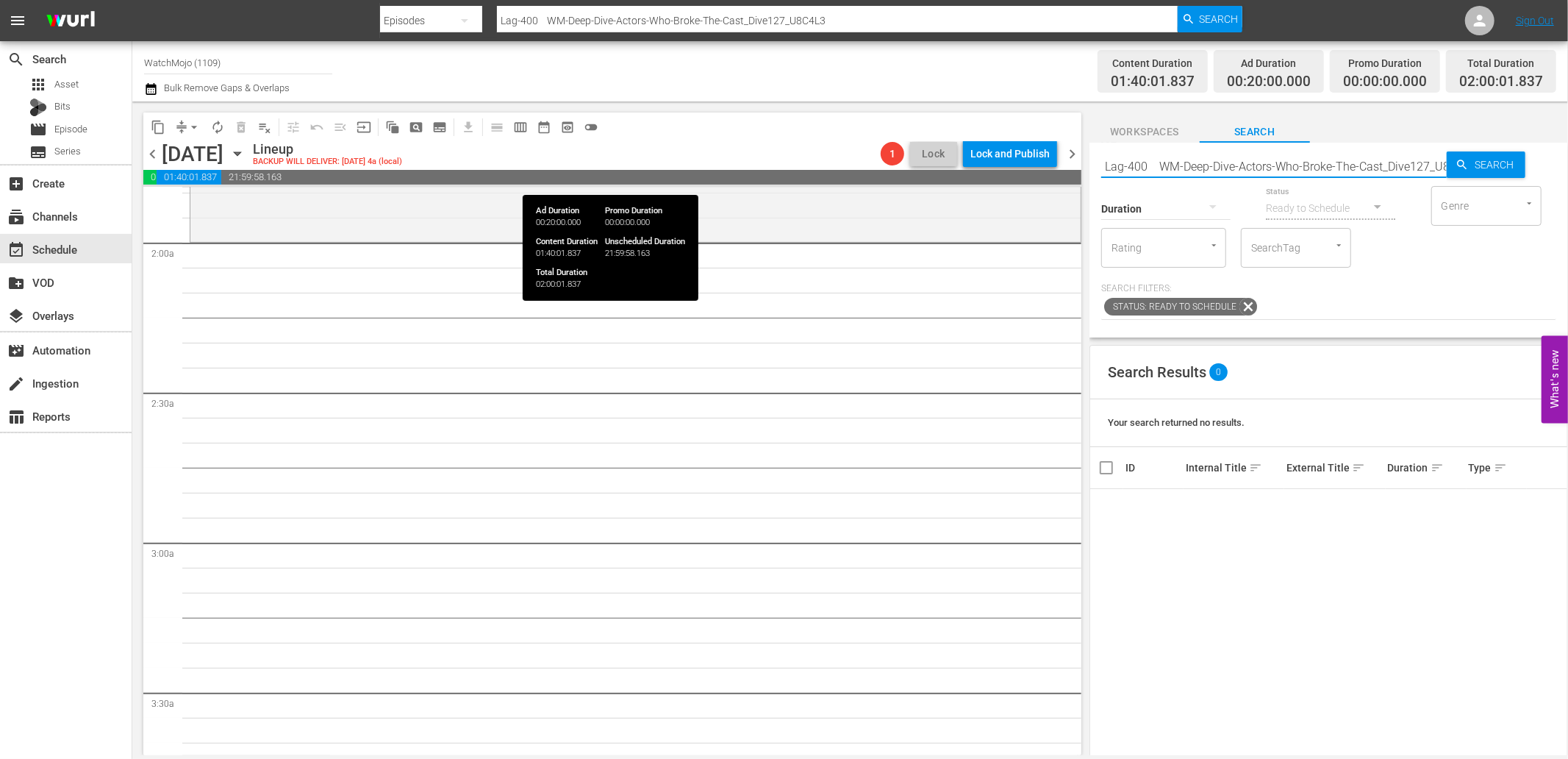
type input "WM-Deep-Dive-Actors-Who-Broke-The-Cast_Dive127_U8C4L3"
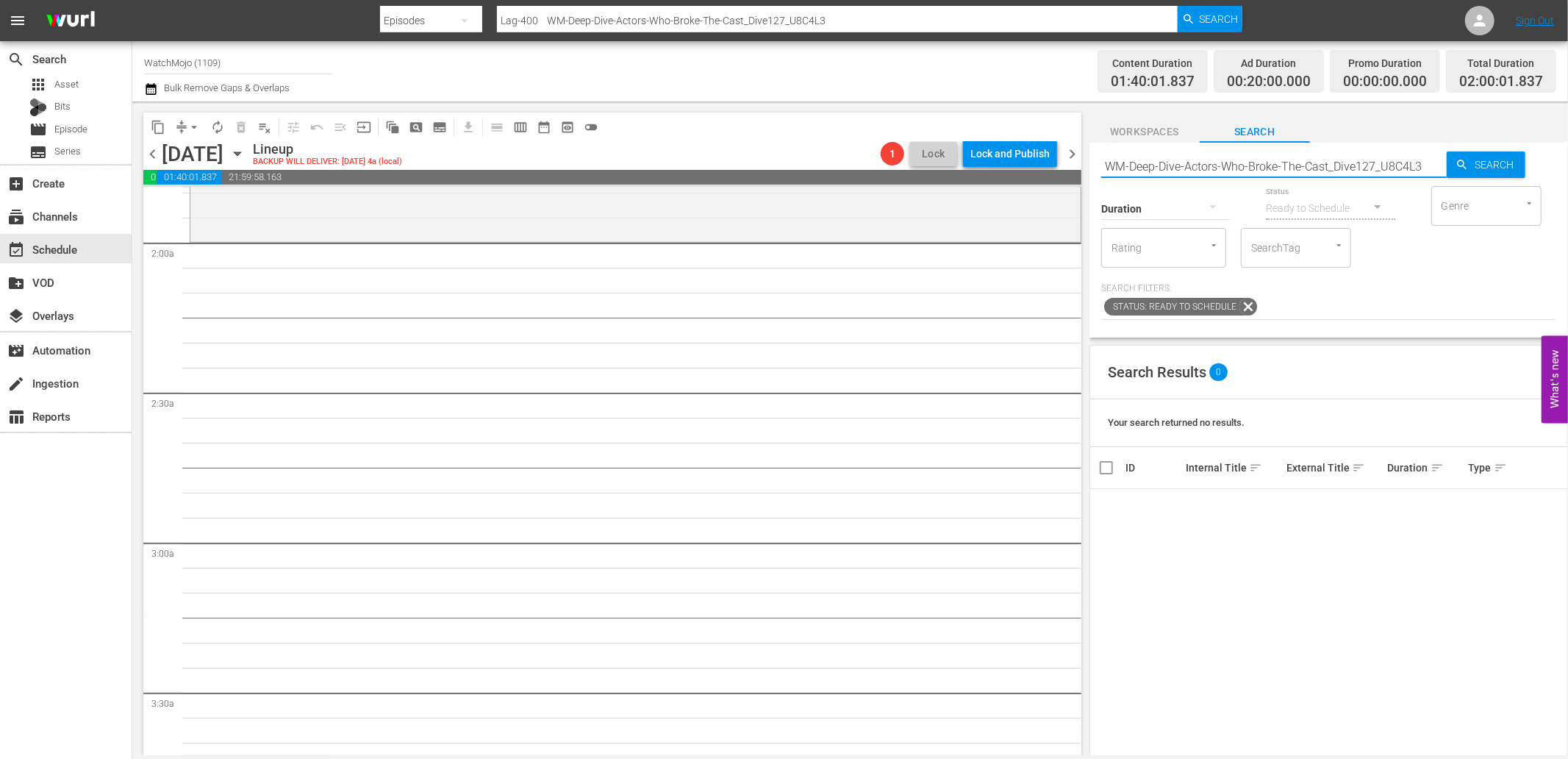
type input "WM-Deep-Dive-Actors-Who-Broke-The-Cast_Dive127_U8C4L3"
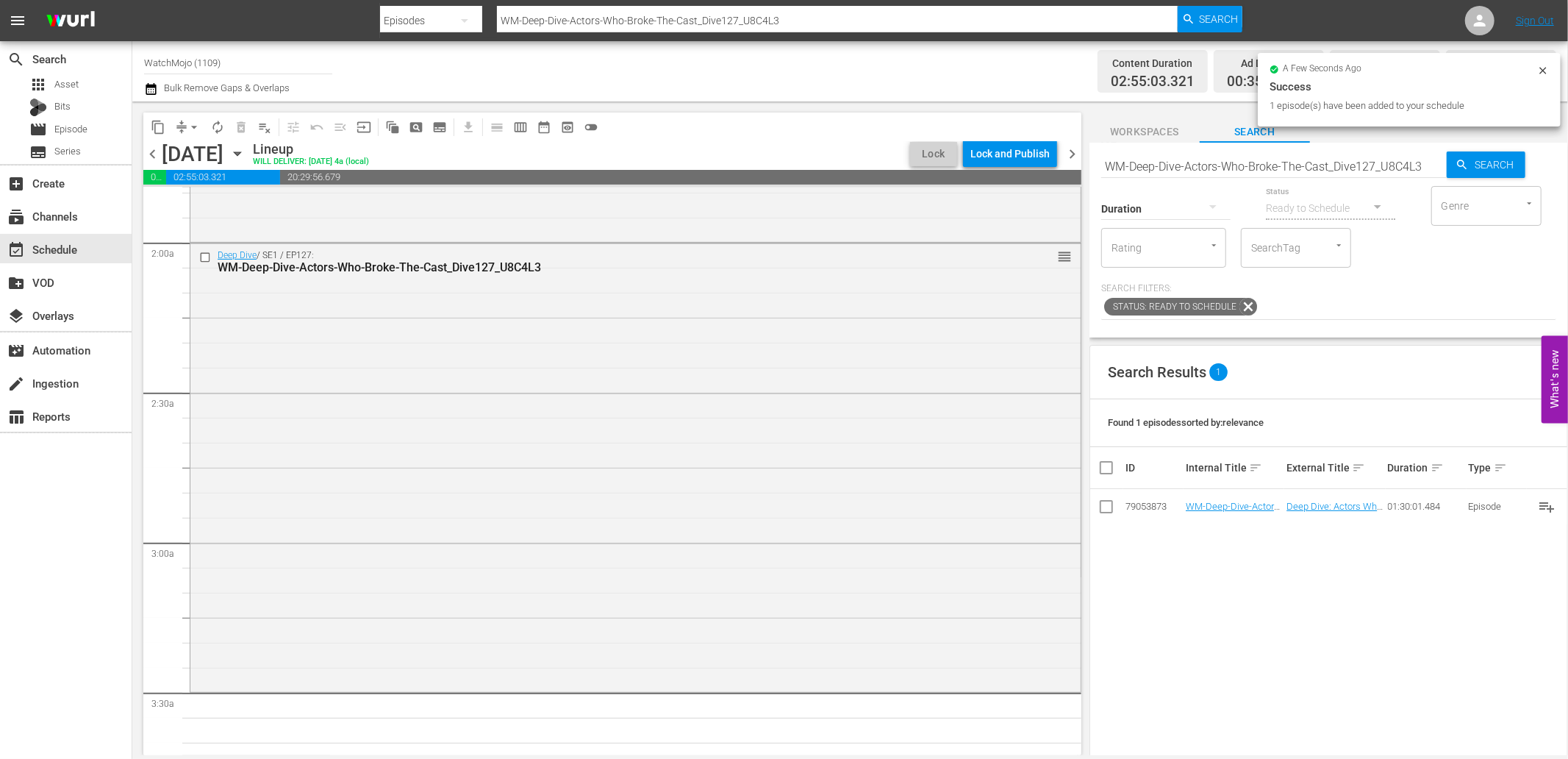
click at [1181, 164] on input "WM-Deep-Dive-Actors-Who-Broke-The-Cast_Dive127_U8C4L3" at bounding box center [1274, 167] width 346 height 36
paste input "Lag-41"
type input "Lag-413"
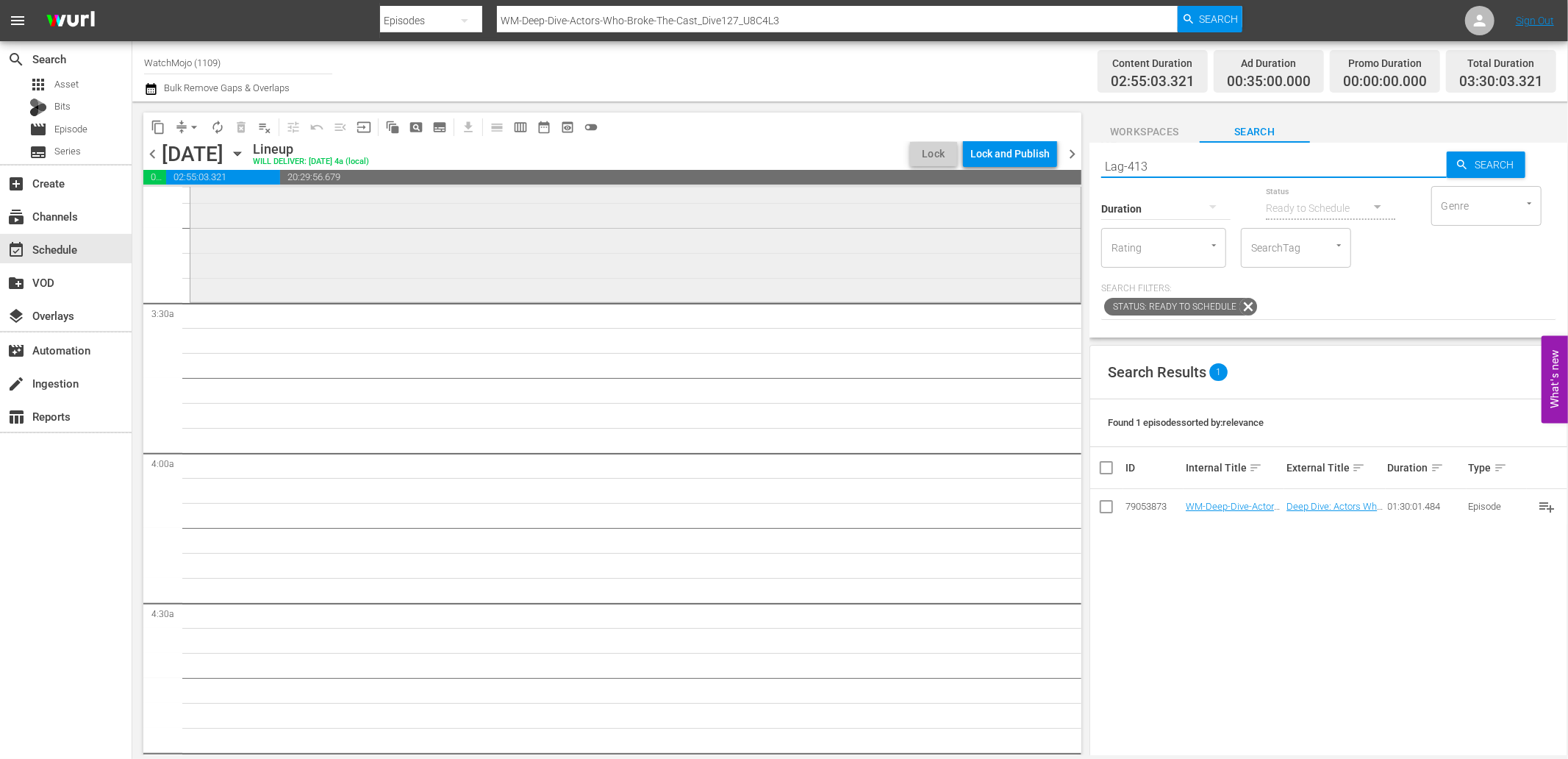
type input "Lag-413"
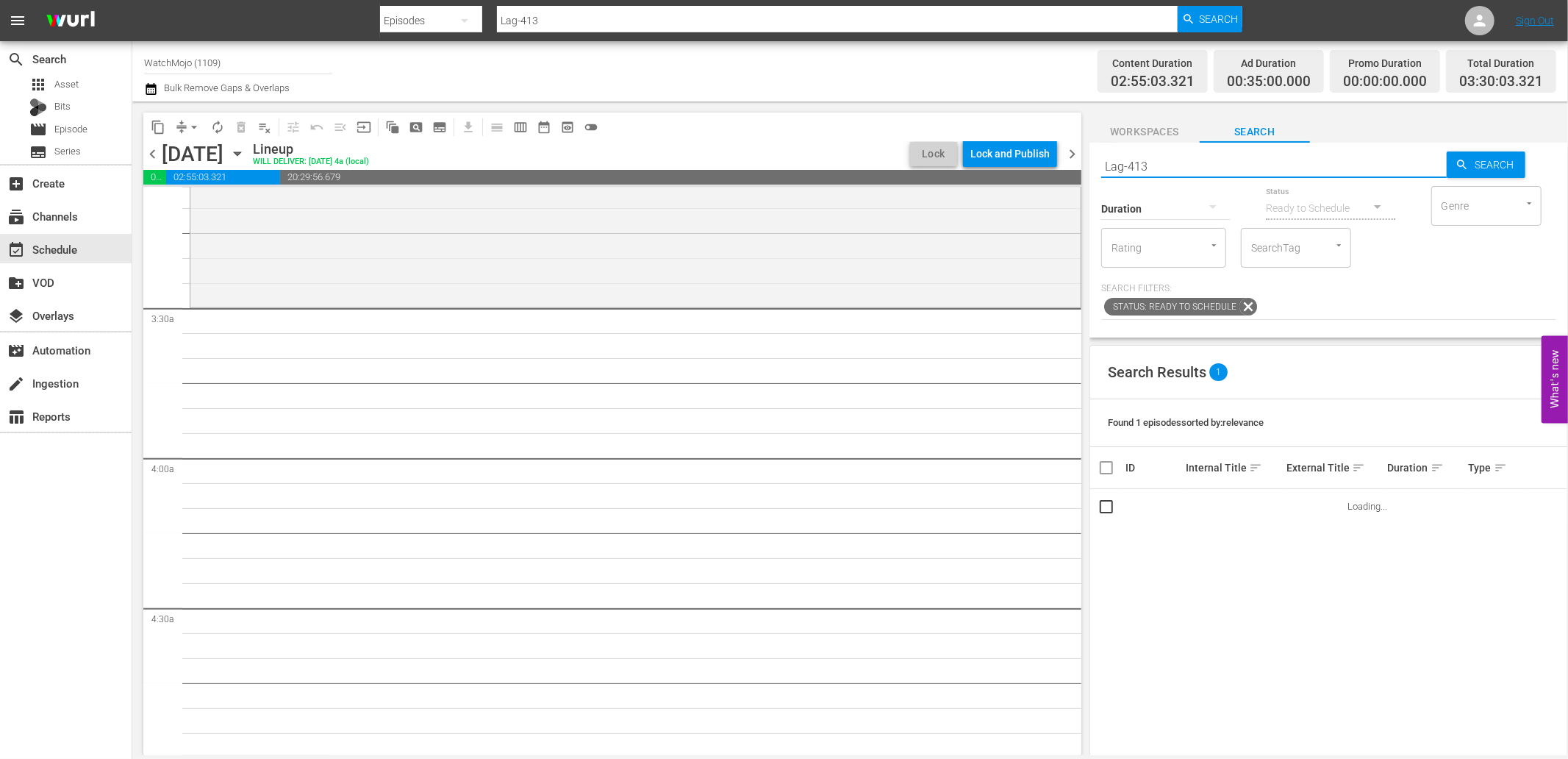
scroll to position [925, 0]
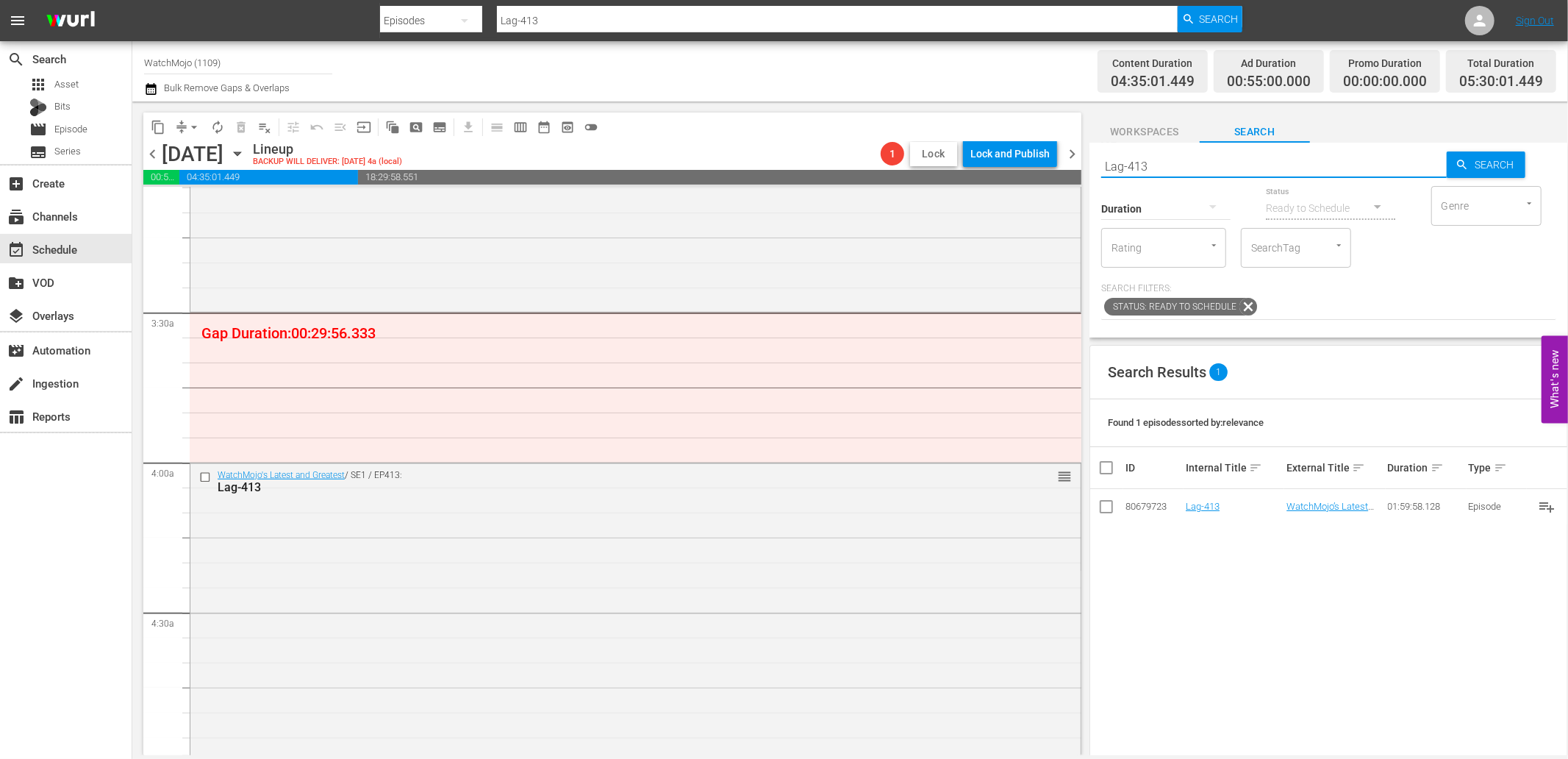
drag, startPoint x: 1157, startPoint y: 157, endPoint x: 924, endPoint y: 164, distance: 233.1
click at [924, 164] on div "content_copy compress arrow_drop_down autorenew_outlined delete_forever_outline…" at bounding box center [850, 428] width 1435 height 654
paste input "WM-TV-Top-20-Most-Dramatic-South-Park-Moments_F1S8D9"
type input "WM-TV-Top-20-Most-Dramatic-South-Park-Moments_F1S8D9"
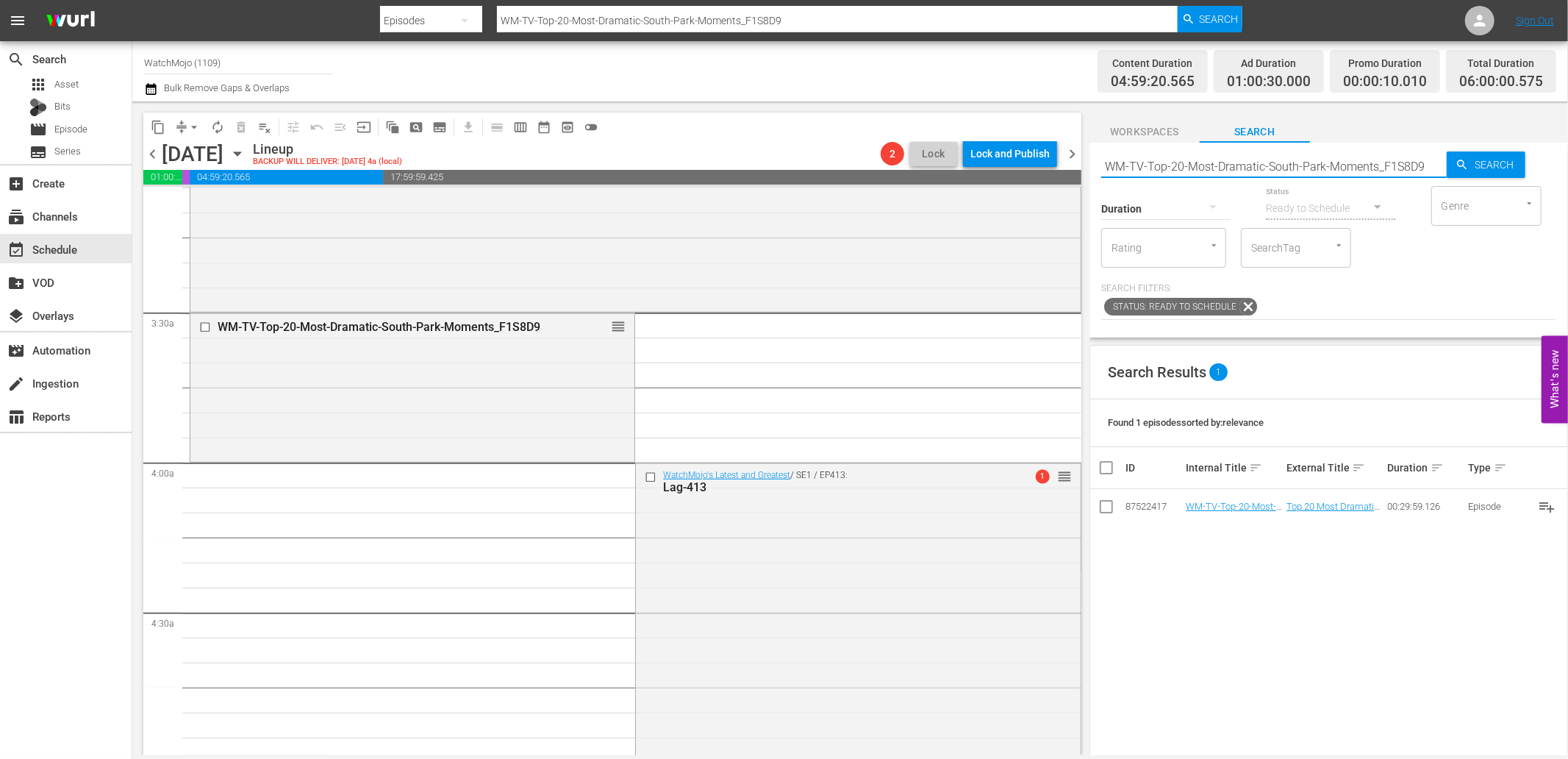
drag, startPoint x: 1422, startPoint y: 166, endPoint x: 1031, endPoint y: 157, distance: 391.1
click at [1031, 157] on div "content_copy compress arrow_drop_down autorenew_outlined delete_forever_outline…" at bounding box center [850, 428] width 1435 height 654
paste input "Lag-406"
type input "Lag-406"
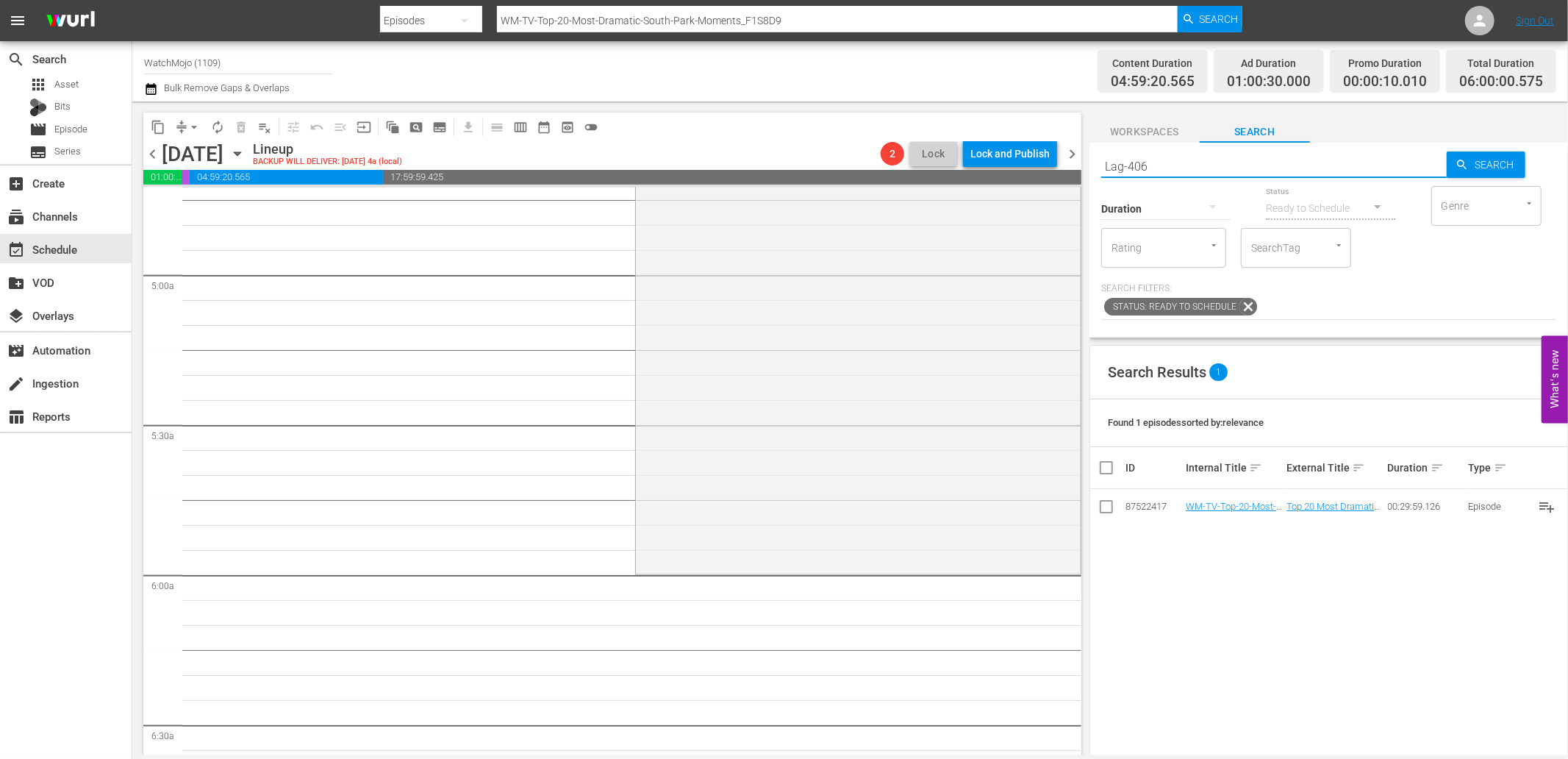
type input "Lag-406"
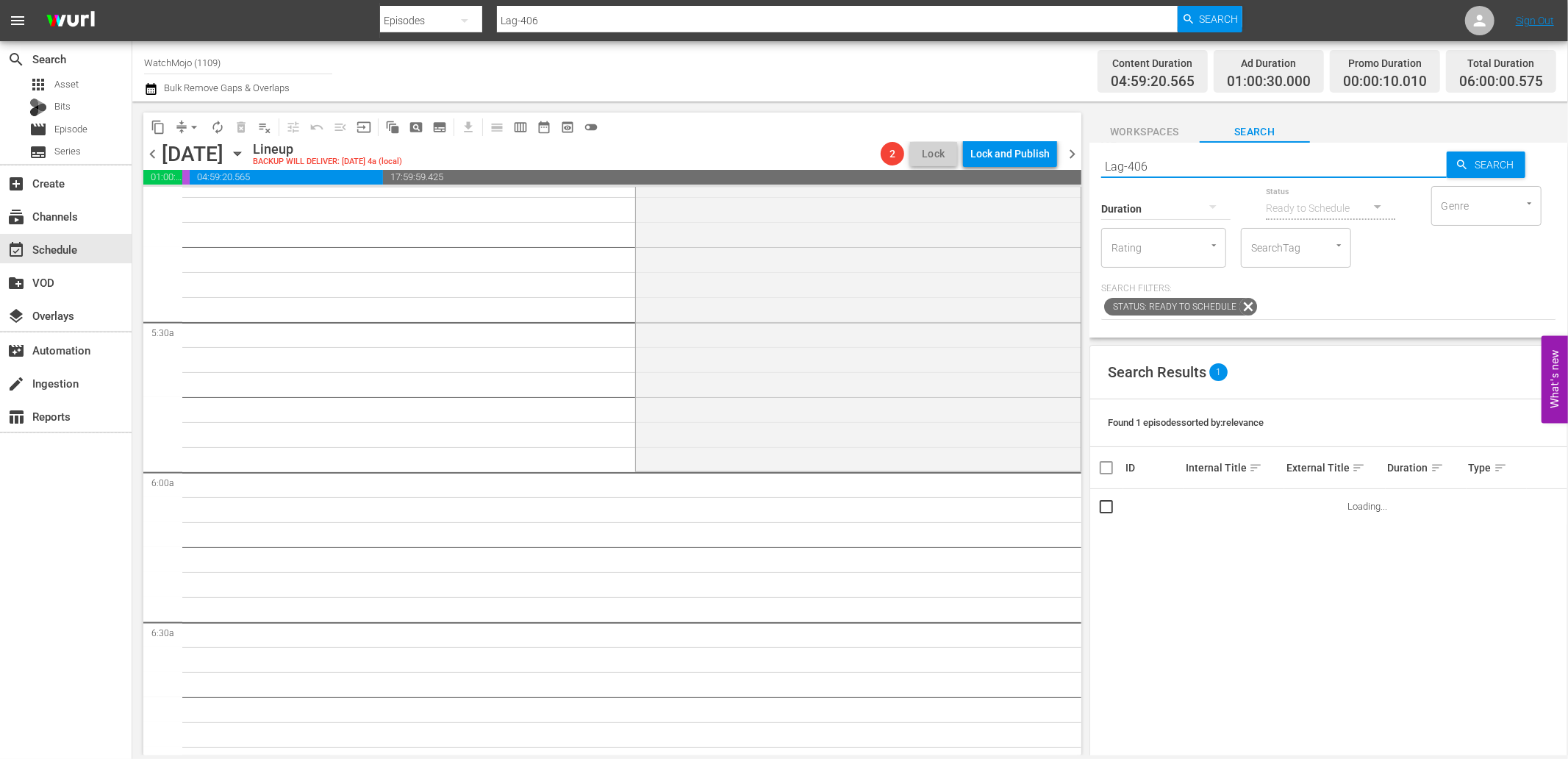
scroll to position [1689, 0]
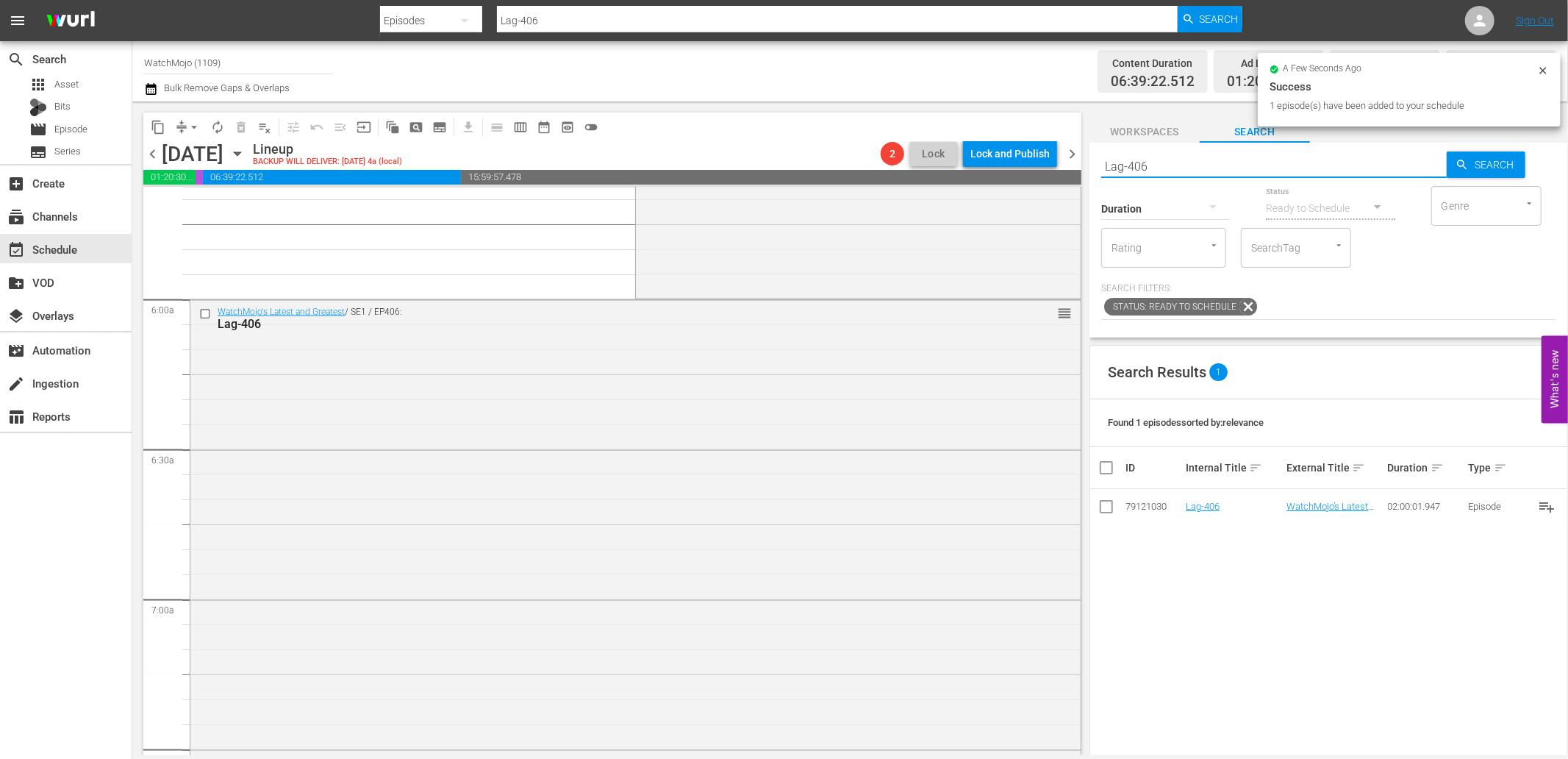
drag, startPoint x: 1249, startPoint y: 167, endPoint x: 1100, endPoint y: 160, distance: 149.2
click at [1100, 160] on div "Search Lag-406 Search Duration Status Ready to Schedule Genre Genre Rating Rati…" at bounding box center [1328, 240] width 478 height 195
paste input "WM-Deep-Dive-One-Hit-Wonders_Dive139_H2Q7H7"
type input "WM-Deep-Dive-One-Hit-Wonders_Dive139_H2Q7H7"
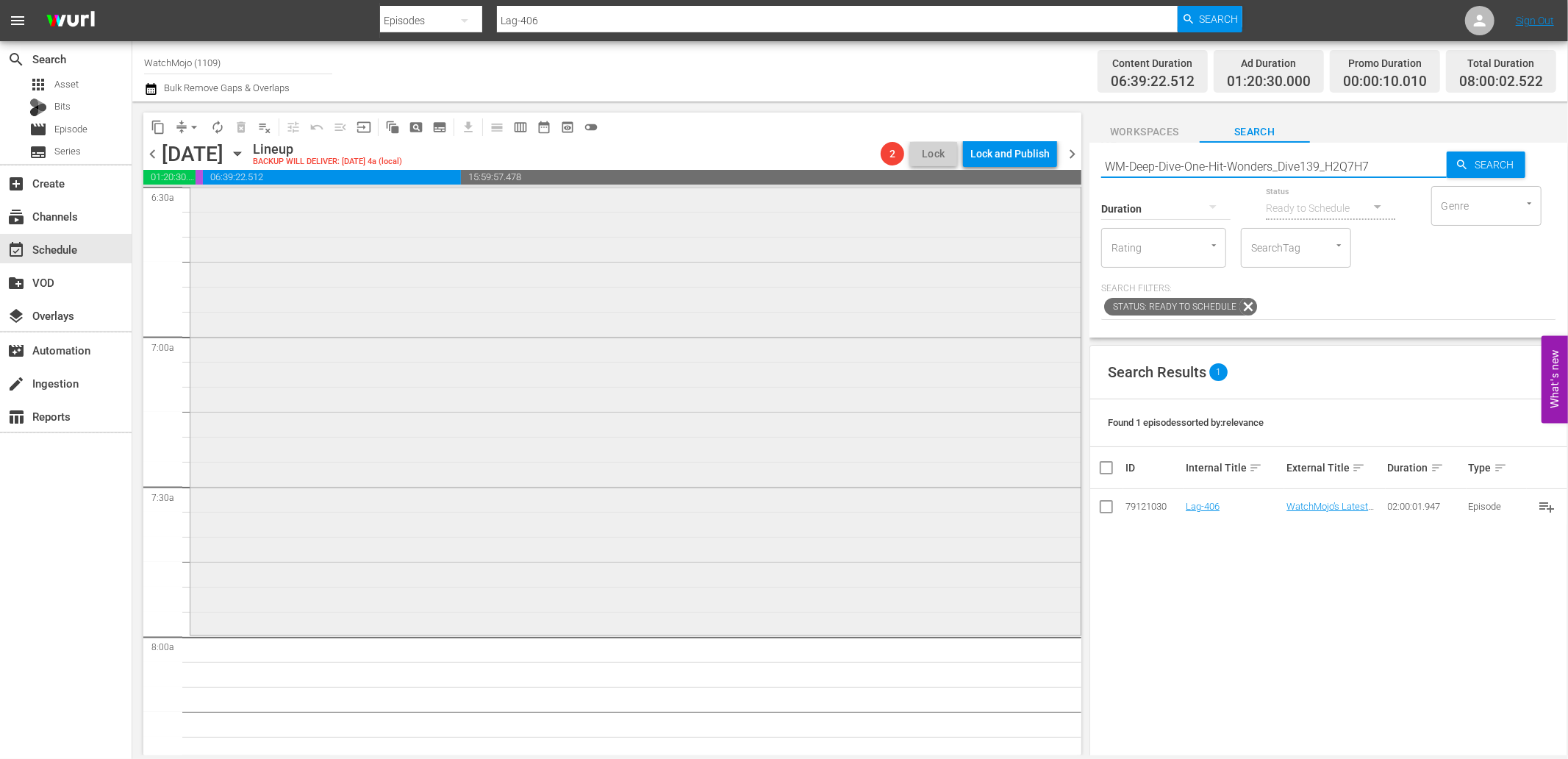
scroll to position [2069, 0]
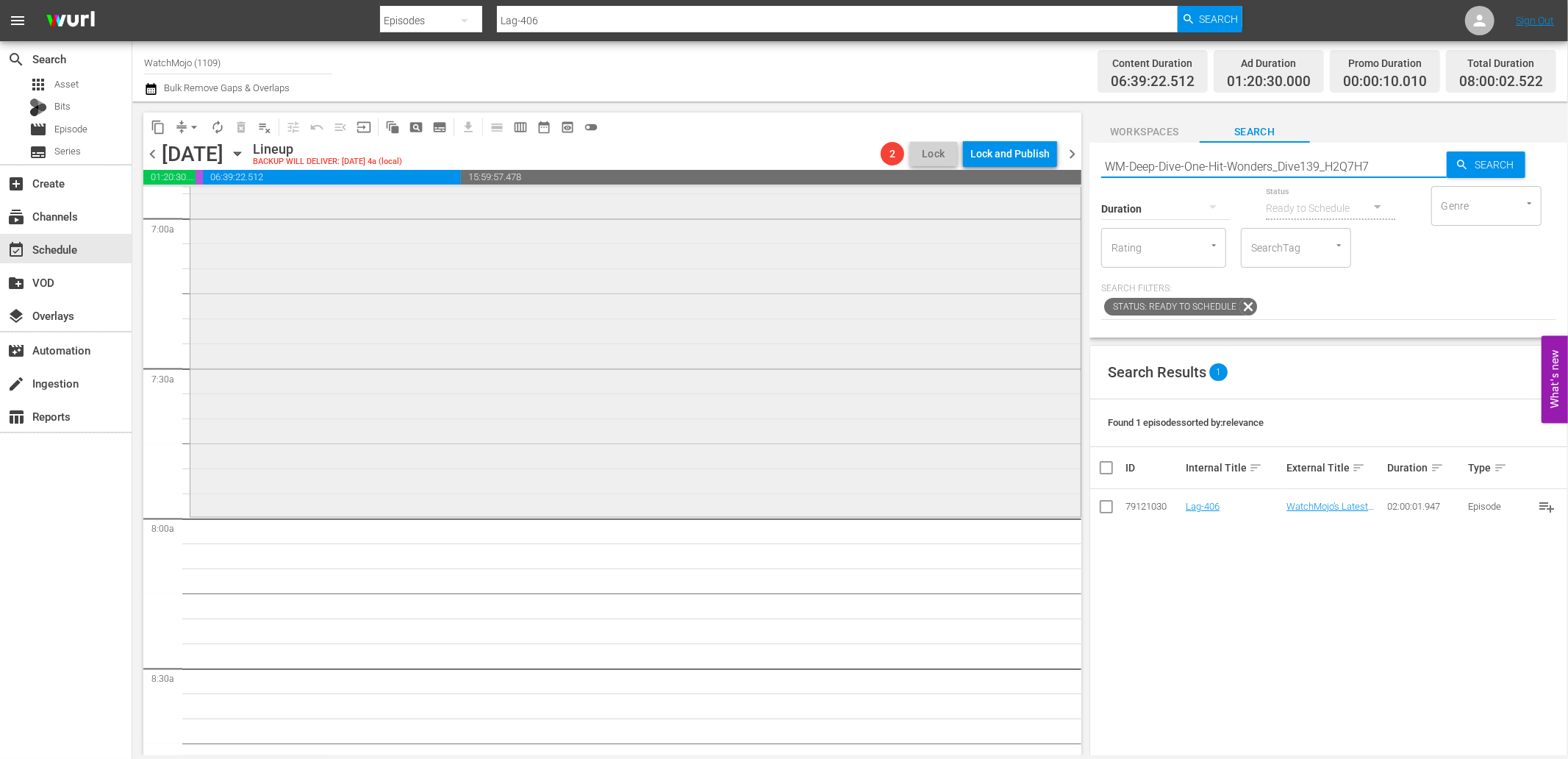
type input "WM-Deep-Dive-One-Hit-Wonders_Dive139_H2Q7H7"
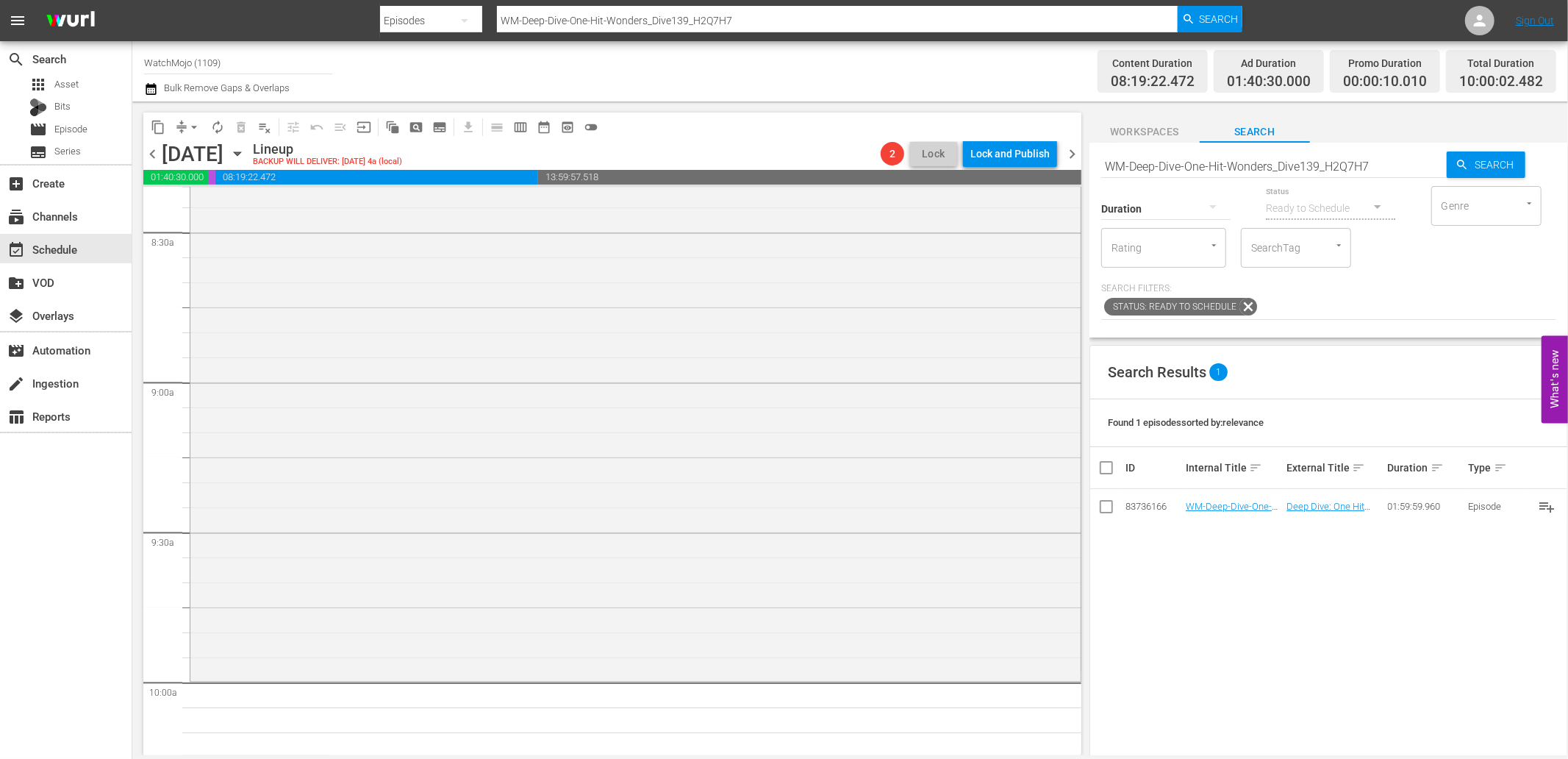
scroll to position [2669, 0]
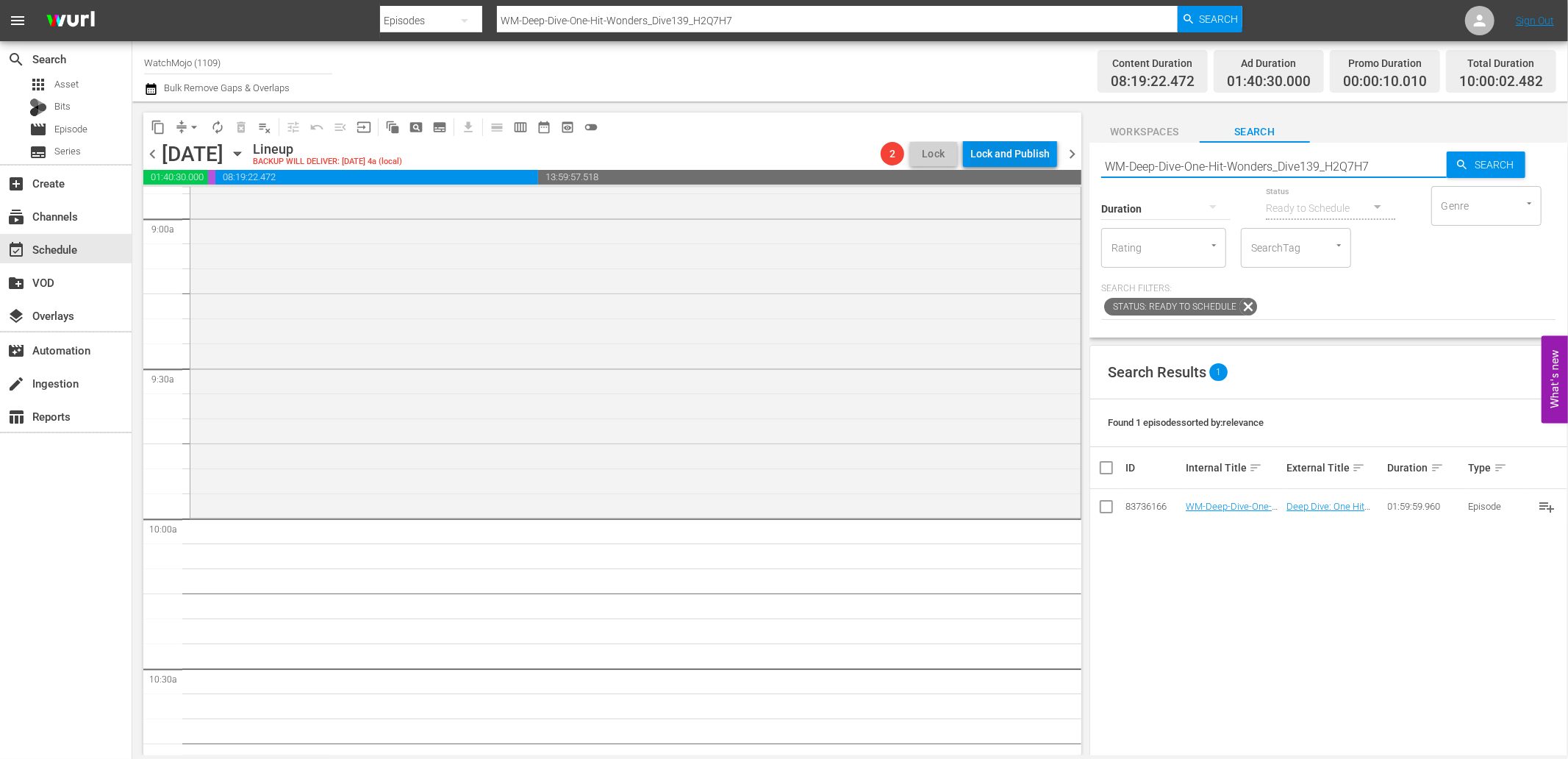
drag, startPoint x: 1382, startPoint y: 163, endPoint x: 1029, endPoint y: 158, distance: 353.0
click at [1029, 158] on div "content_copy compress arrow_drop_down autorenew_outlined delete_forever_outline…" at bounding box center [850, 428] width 1435 height 654
paste input "Lag-433"
type input "Lag-433"
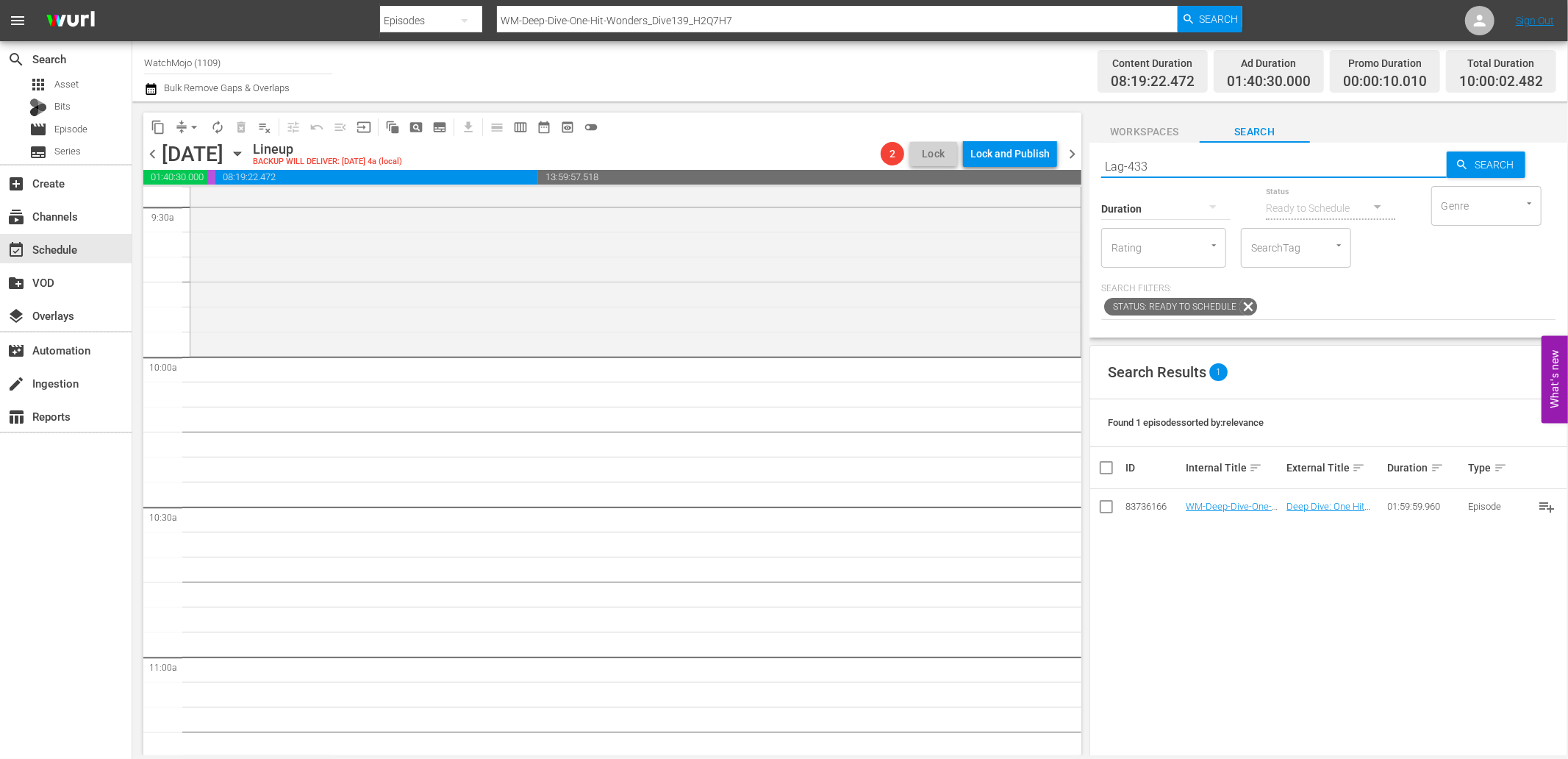
scroll to position [2886, 0]
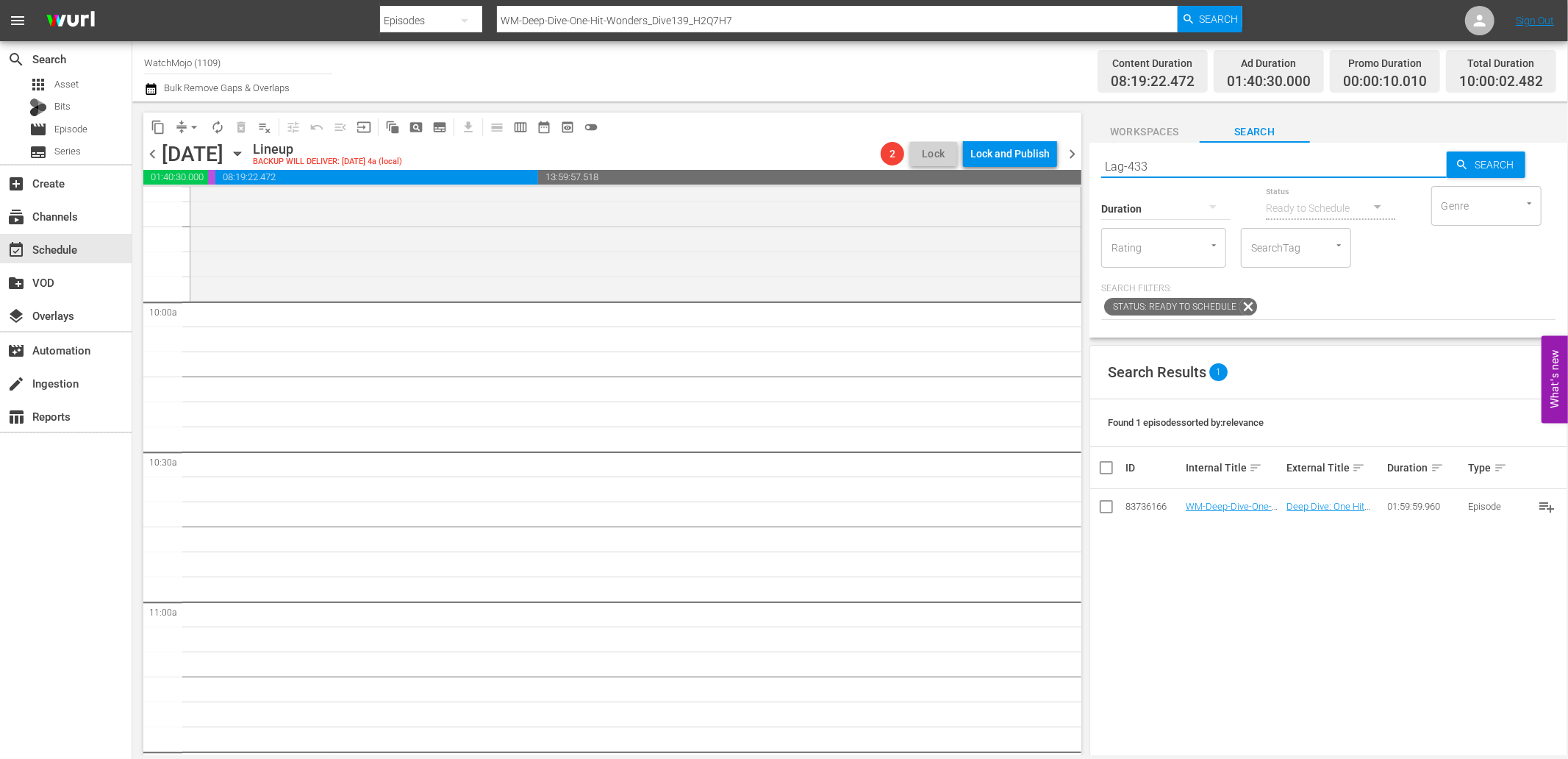
type input "Lag-433"
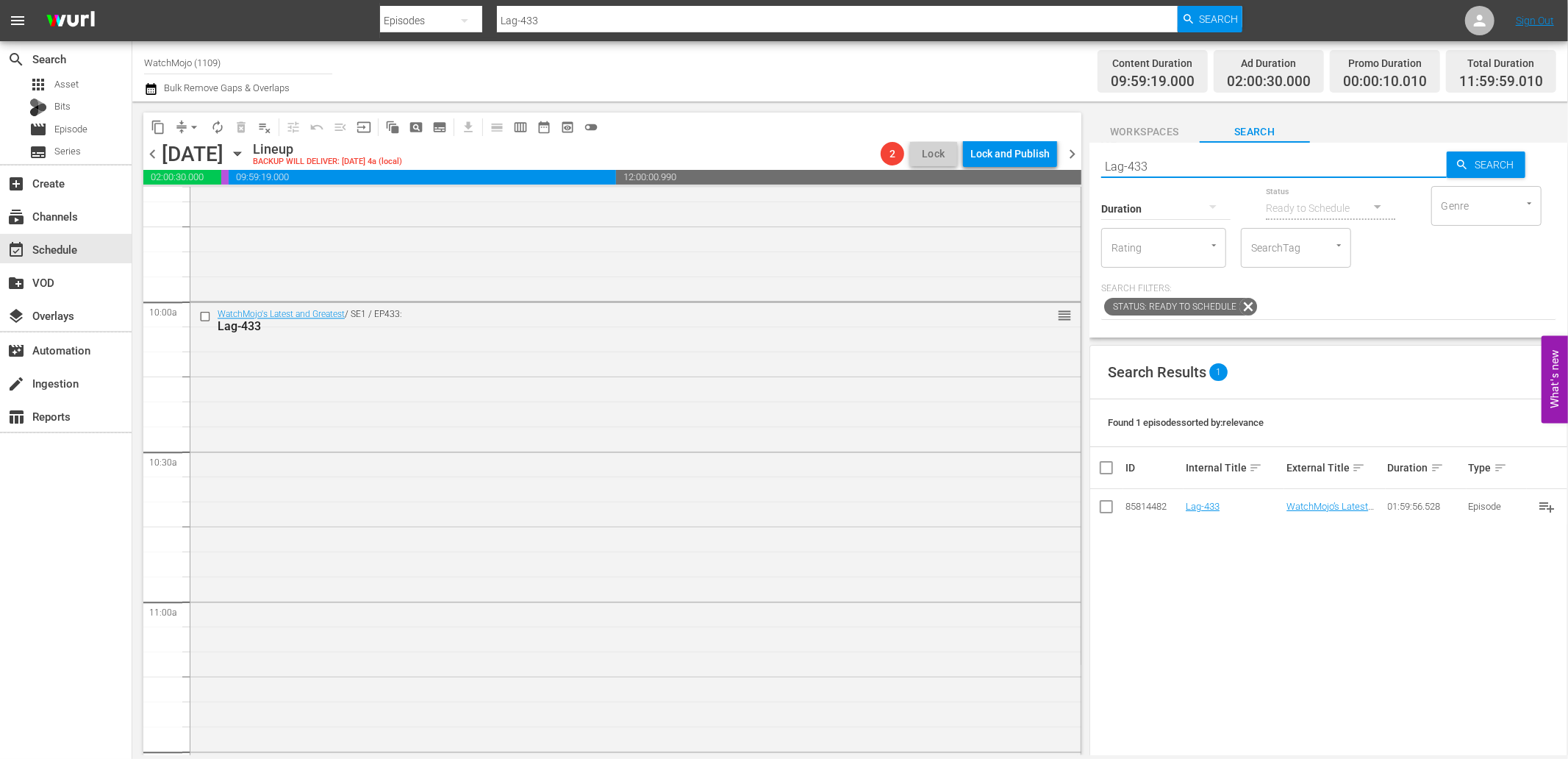
drag, startPoint x: 1213, startPoint y: 164, endPoint x: 1049, endPoint y: 177, distance: 164.5
click at [1049, 177] on div "content_copy compress arrow_drop_down autorenew_outlined delete_forever_outline…" at bounding box center [850, 428] width 1435 height 654
paste input "AG-460"
type input "LAG-460"
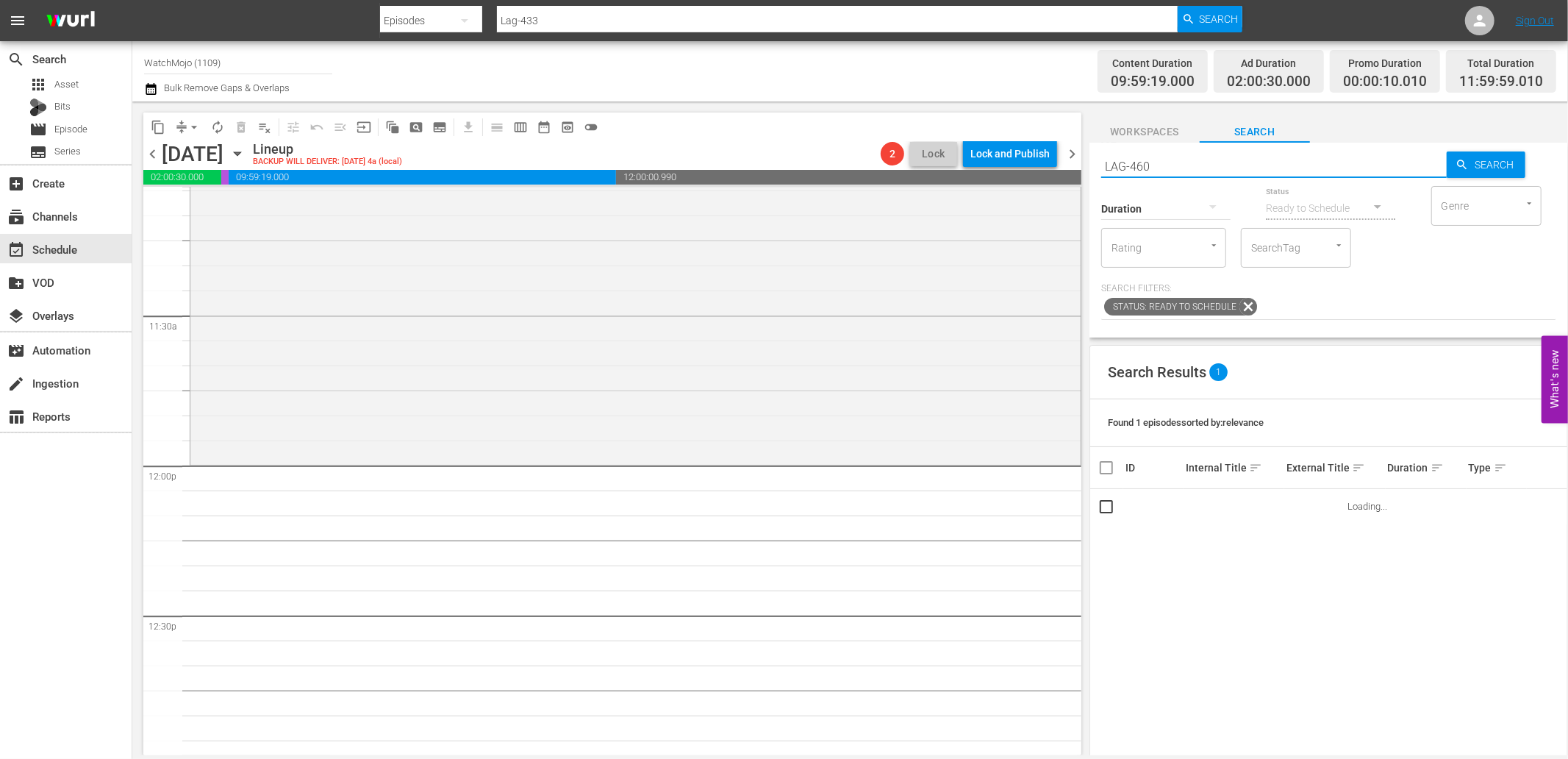
type input "LAG-460"
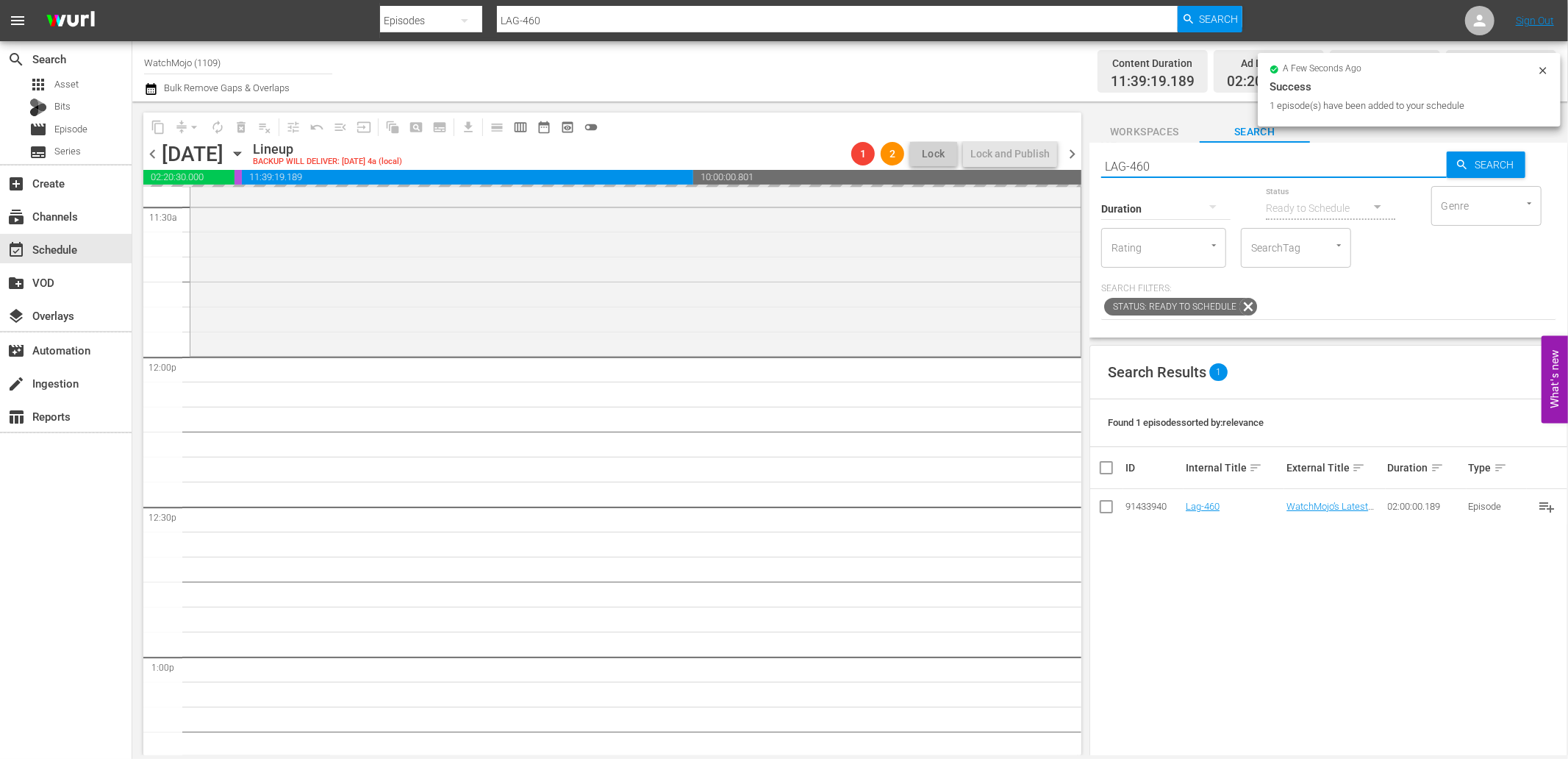
drag, startPoint x: 1202, startPoint y: 164, endPoint x: 1033, endPoint y: 174, distance: 169.3
click at [1037, 174] on div "content_copy compress arrow_drop_down autorenew_outlined delete_forever_outline…" at bounding box center [850, 428] width 1435 height 654
paste input "WM-Deep-Dive-2000s_DIVE24"
type input "WM-Deep-Dive-2000s_DIVE24"
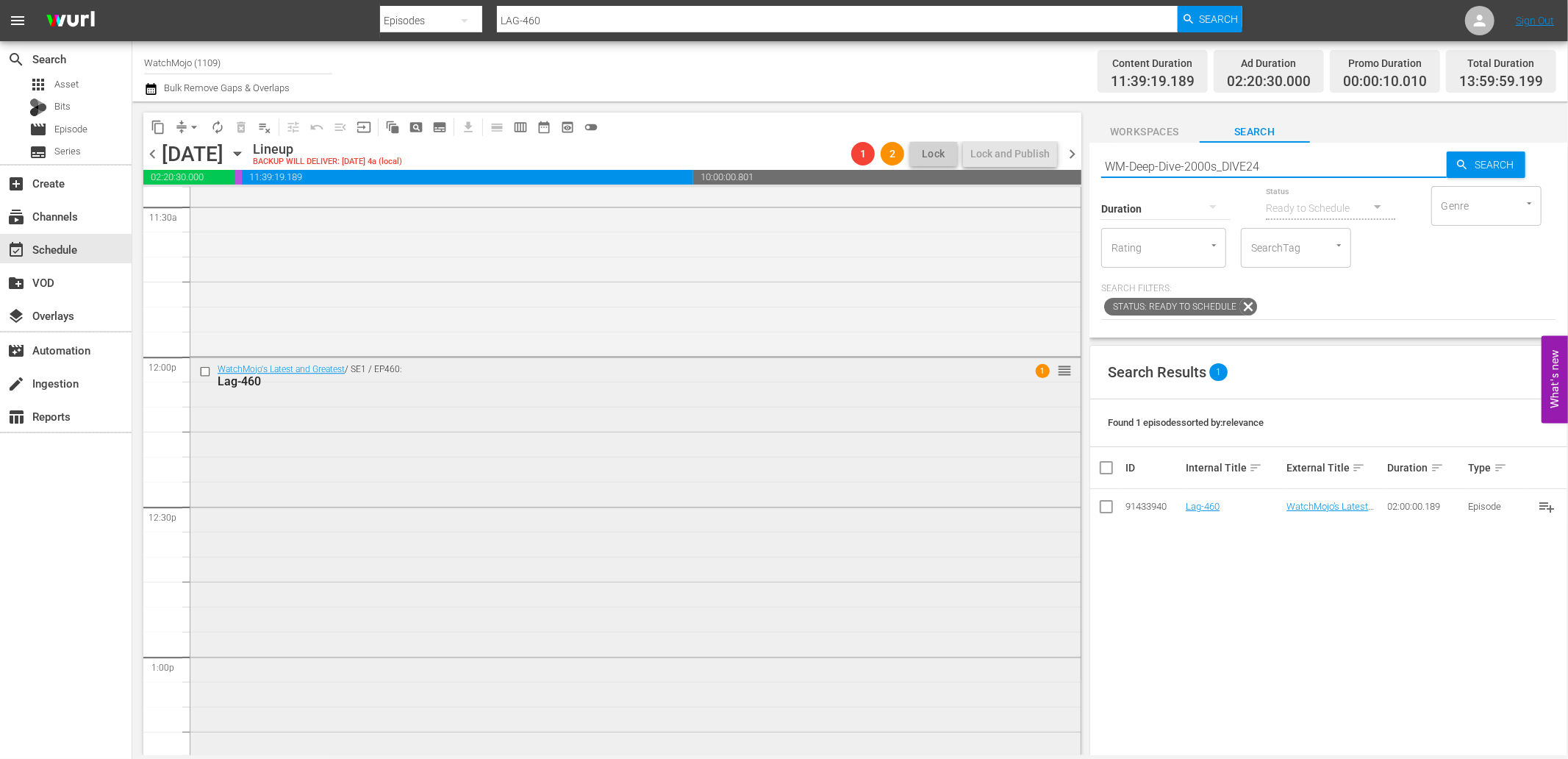
type input "WM-Deep-Dive-2000s_DIVE24"
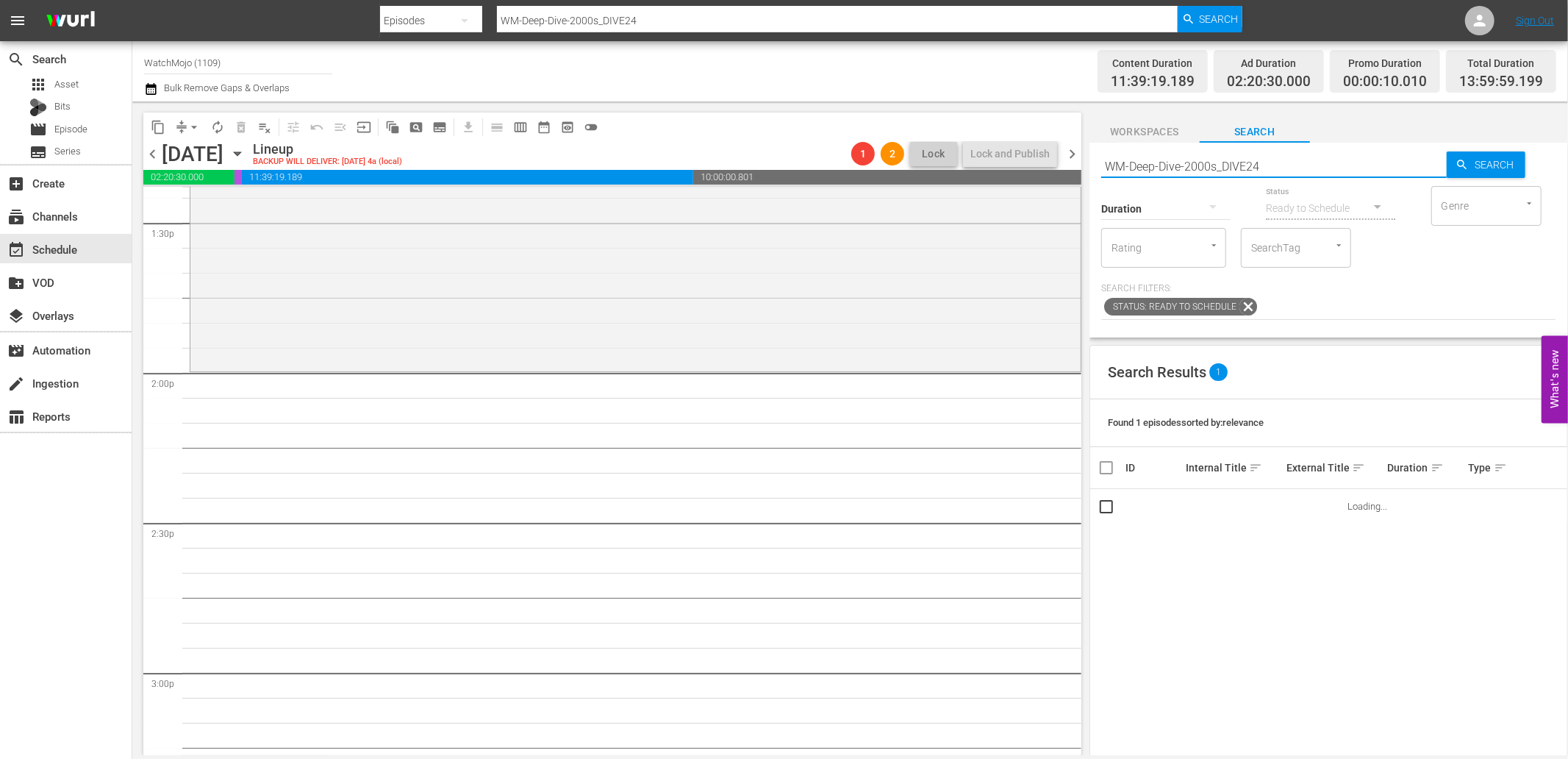
scroll to position [4031, 0]
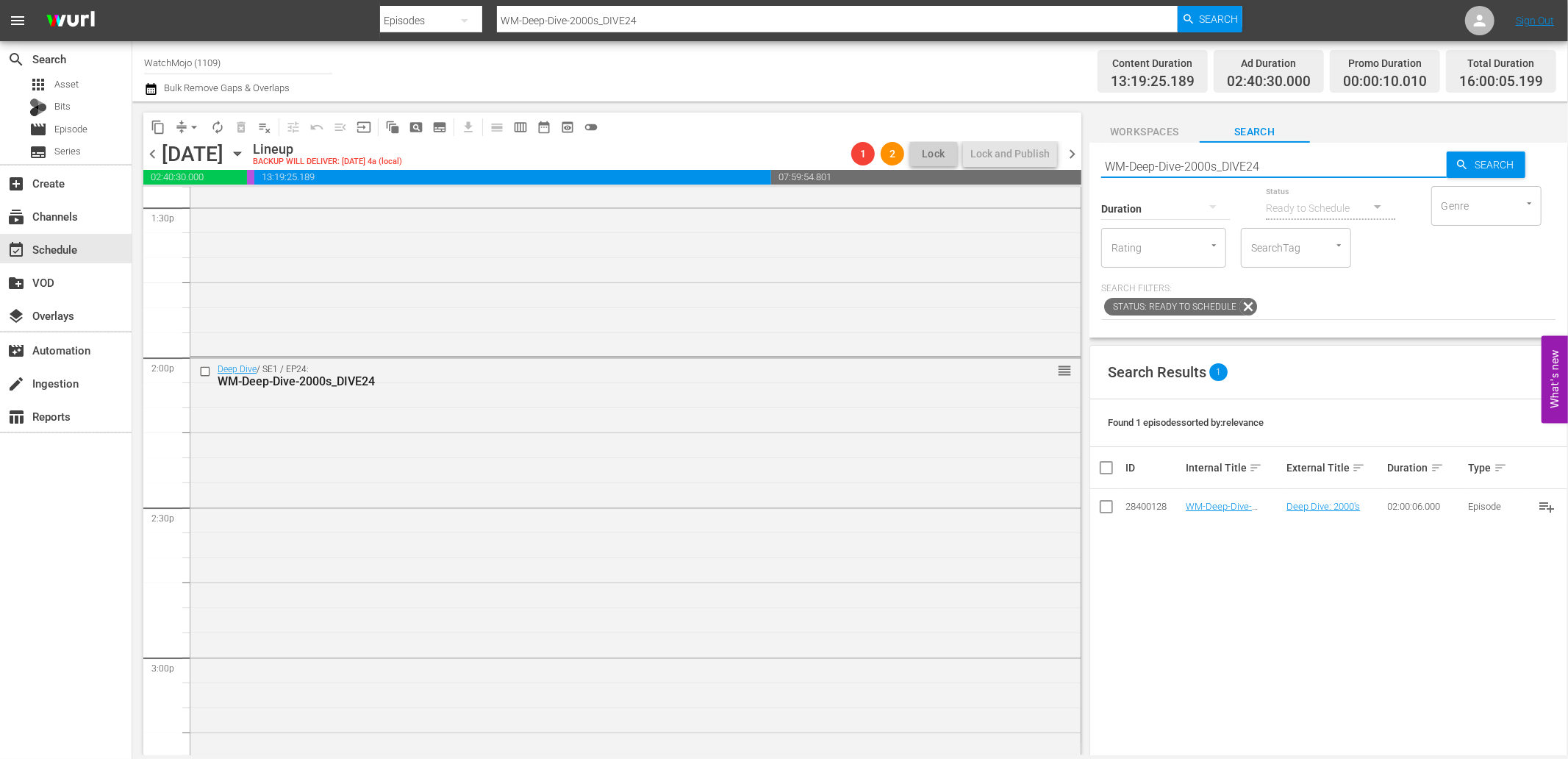
drag, startPoint x: 1180, startPoint y: 172, endPoint x: 1018, endPoint y: 172, distance: 162.0
click at [1018, 172] on div "content_copy compress arrow_drop_down autorenew_outlined delete_forever_outline…" at bounding box center [850, 428] width 1435 height 654
paste input "Lag-44"
type input "Lag-444"
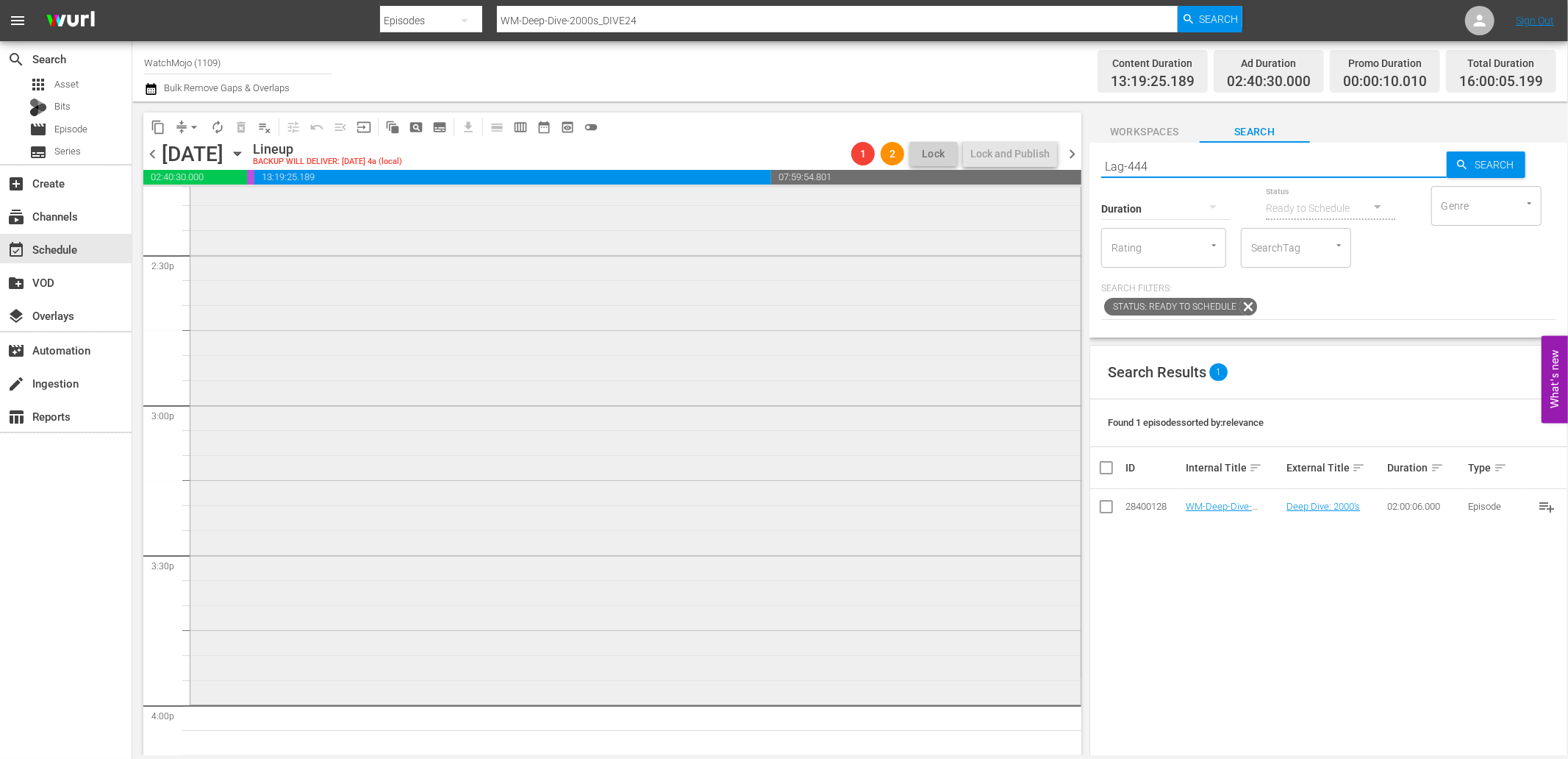
type input "Lag-444"
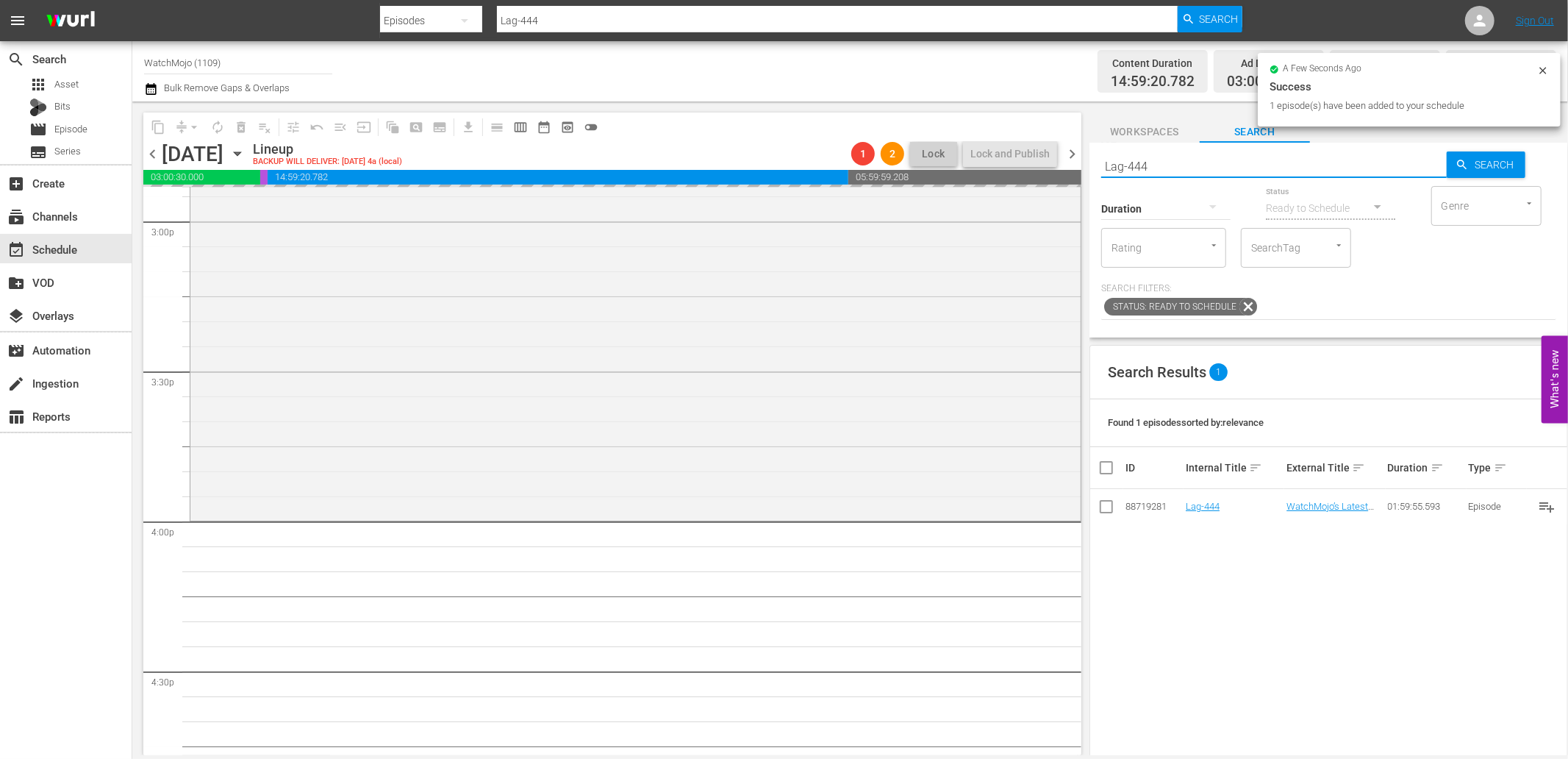
click at [1012, 164] on div "content_copy compress arrow_drop_down autorenew_outlined delete_forever_outline…" at bounding box center [850, 428] width 1435 height 654
paste input "WM-Deep-Dive-Movie-Monsters_DIVE05"
type input "WM-Deep-Dive-Movie-Monsters_DIVE05"
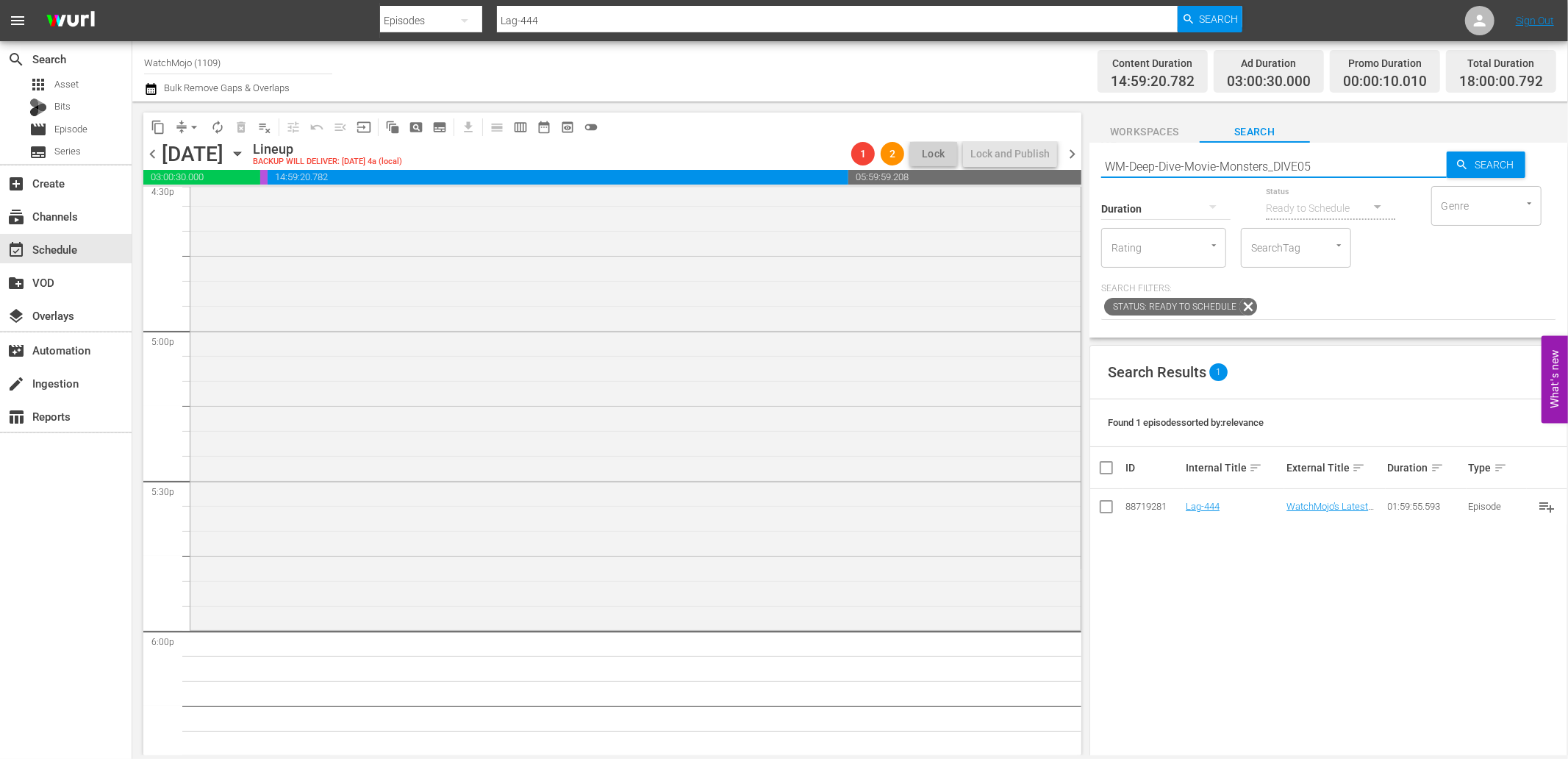
type input "WM-Deep-Dive-Movie-Monsters_DIVE05"
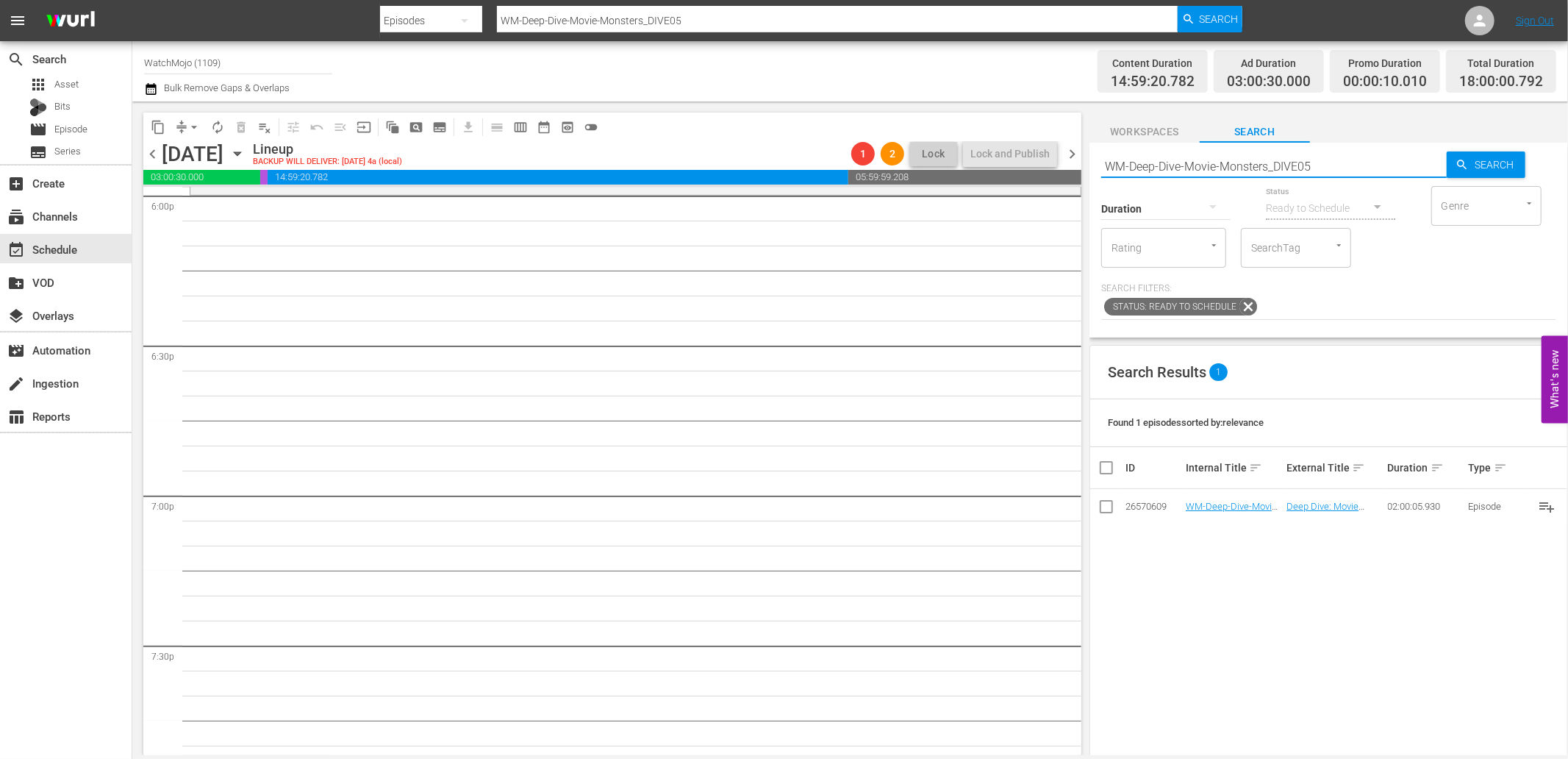
scroll to position [5284, 0]
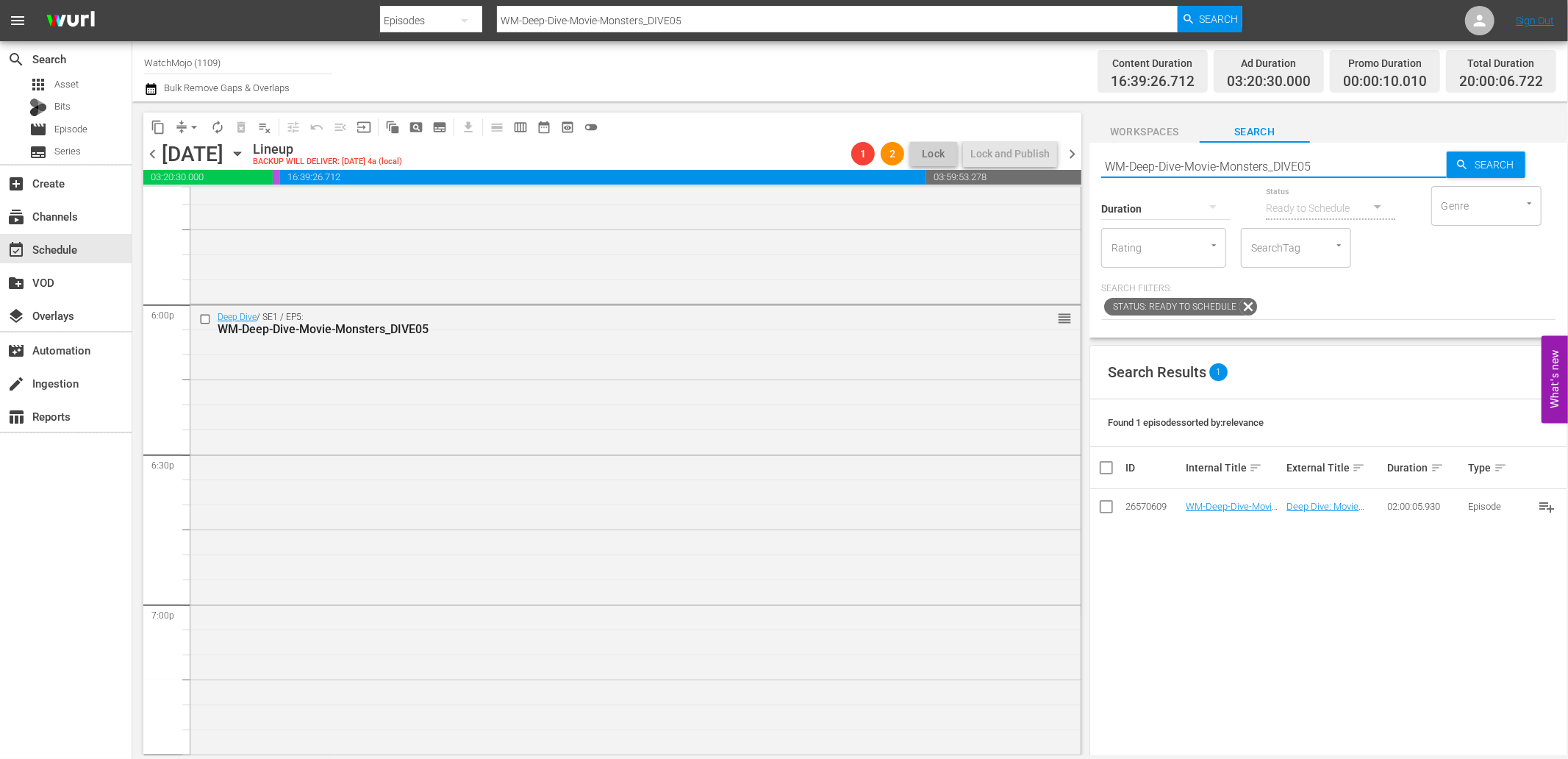
drag, startPoint x: 1336, startPoint y: 169, endPoint x: 1079, endPoint y: 174, distance: 257.0
click at [1079, 174] on div "content_copy compress arrow_drop_down autorenew_outlined delete_forever_outline…" at bounding box center [850, 428] width 1435 height 654
paste input "Superman_Dive149_K1J2L9"
type input "WM-Deep-Dive-Superman_Dive149_K1J2L9"
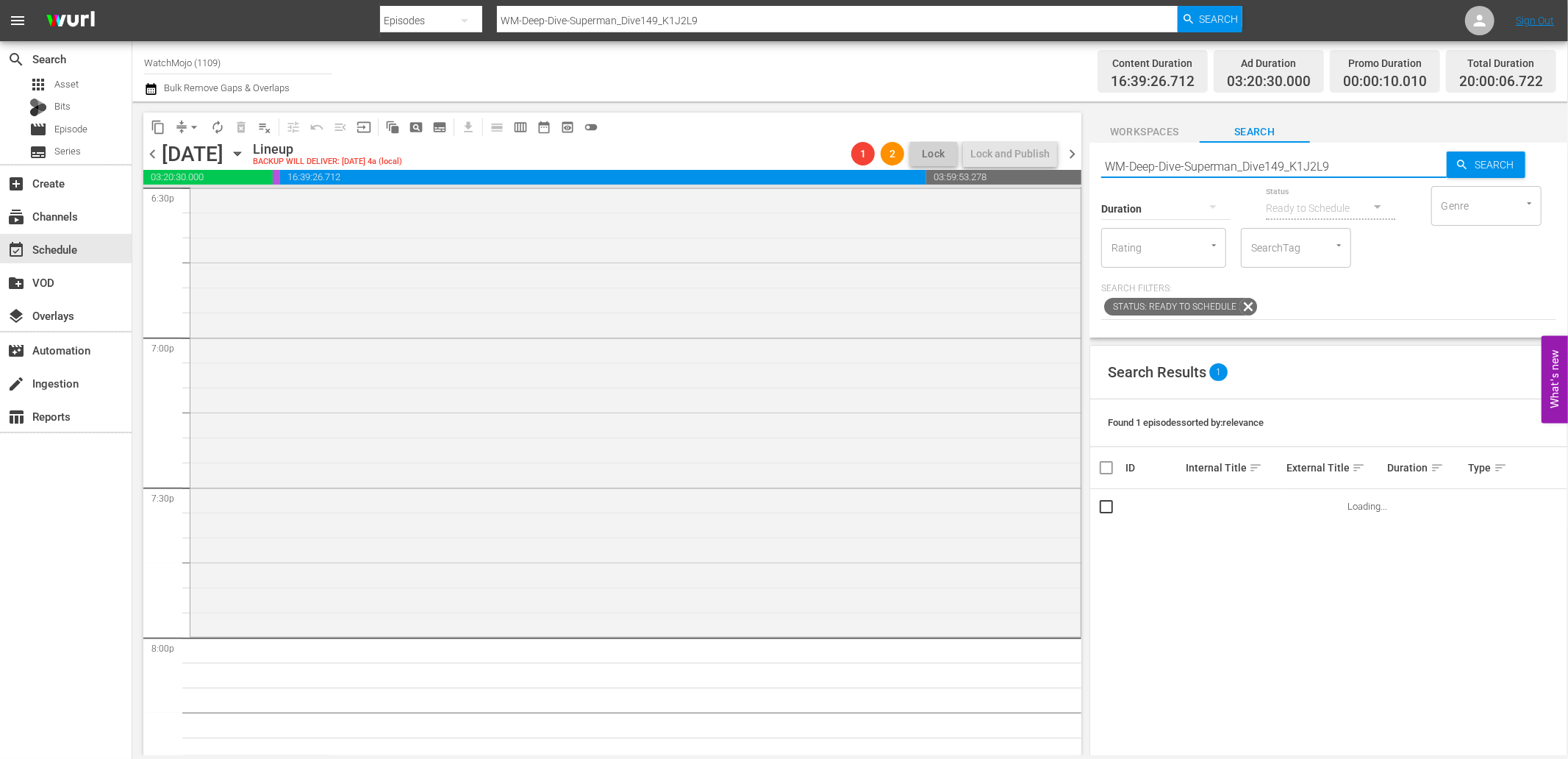
scroll to position [5664, 0]
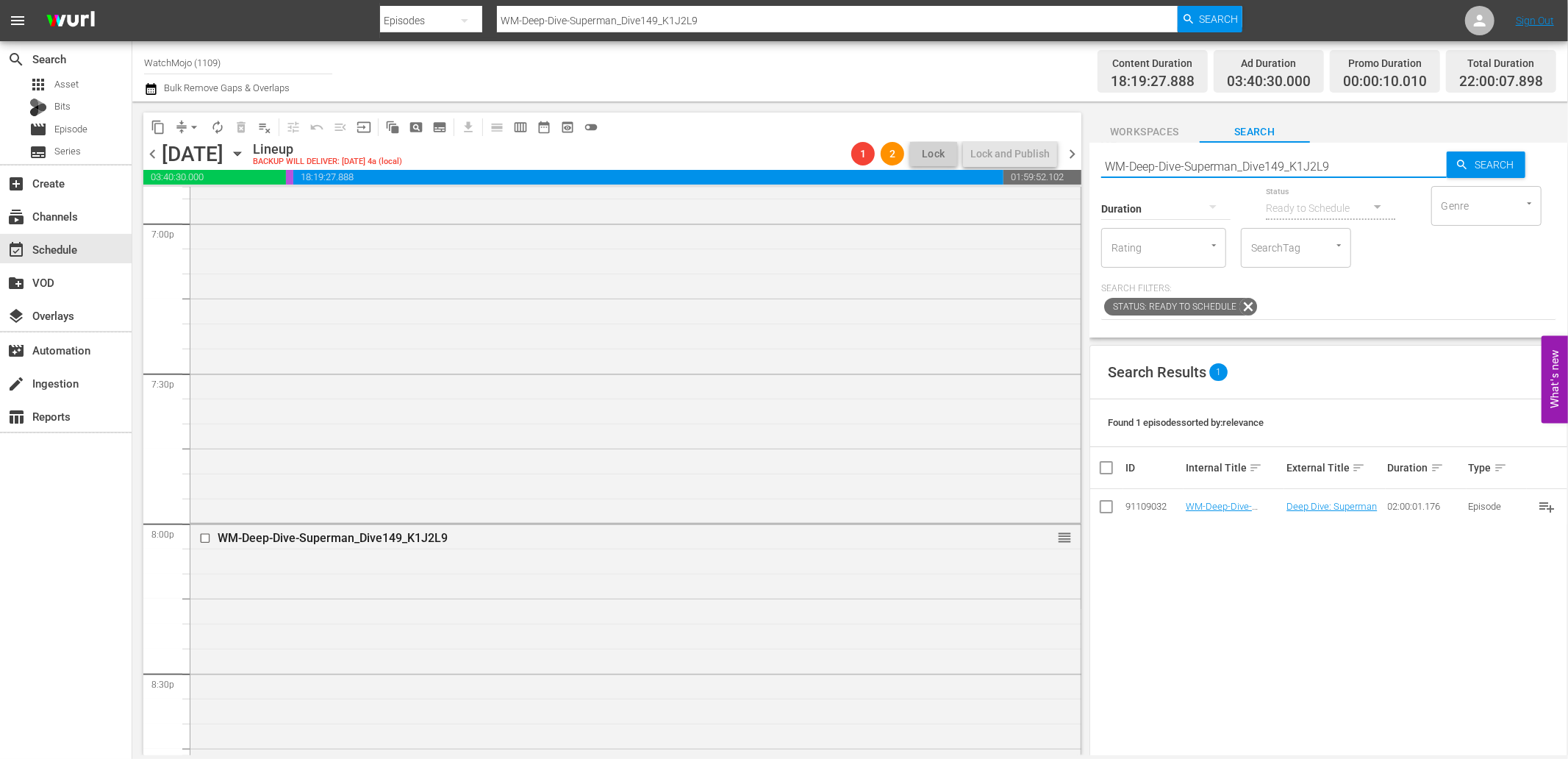
drag, startPoint x: 1341, startPoint y: 163, endPoint x: 1017, endPoint y: 174, distance: 324.2
click at [1017, 174] on div "content_copy compress arrow_drop_down autorenew_outlined delete_forever_outline…" at bounding box center [850, 428] width 1435 height 654
paste input "LAG-45"
type input "LAG-459"
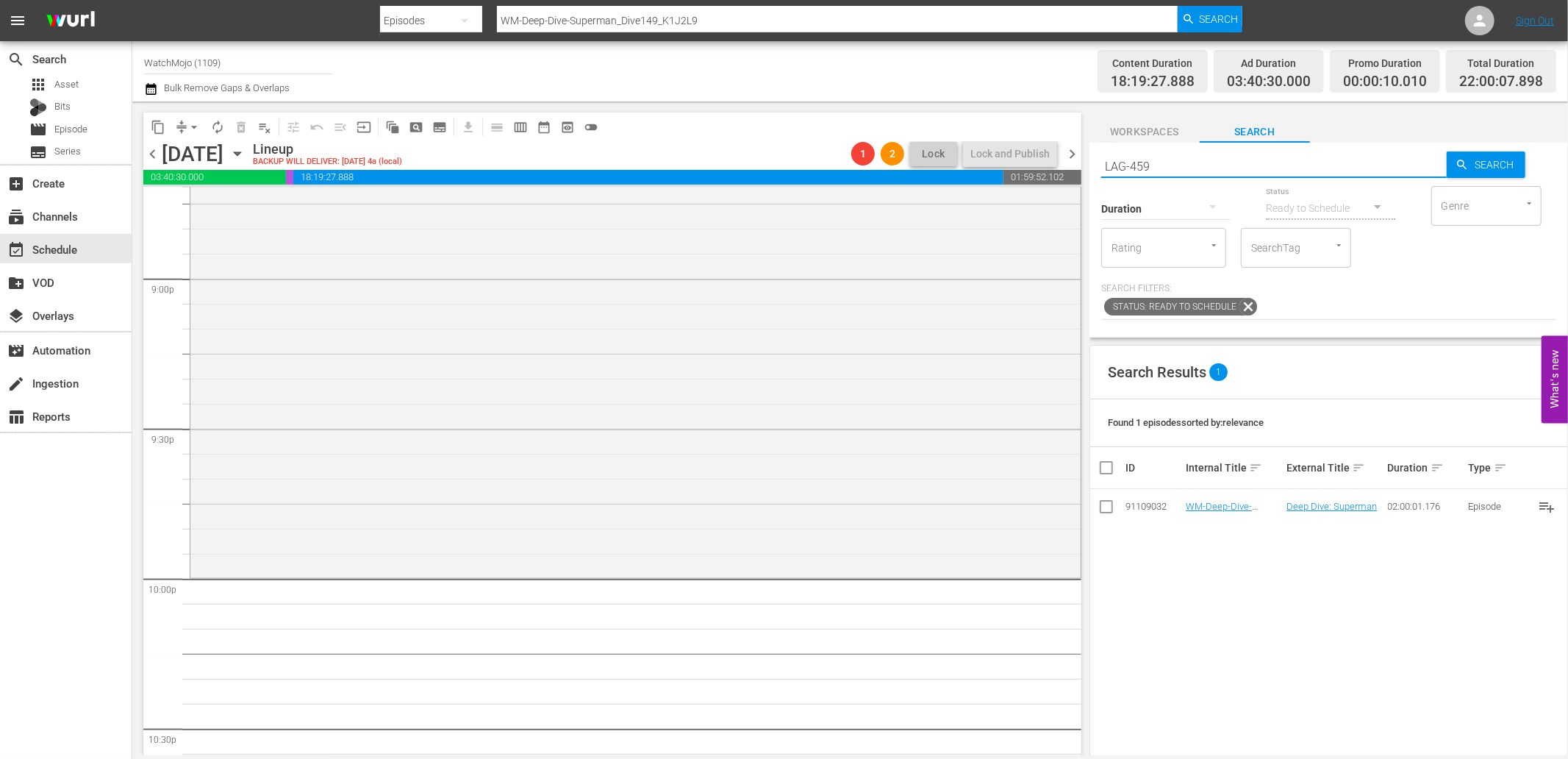
type input "LAG-459"
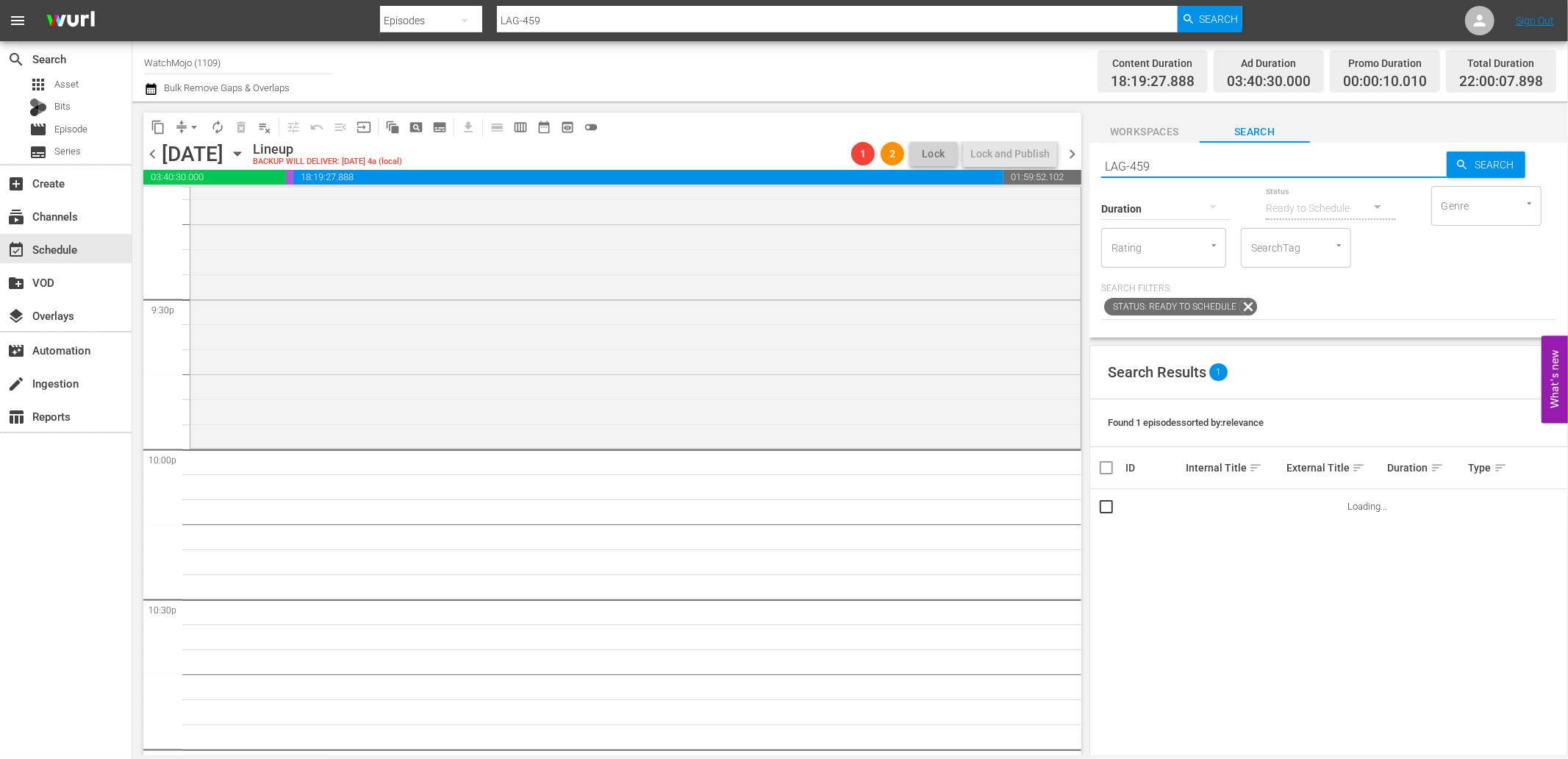
scroll to position [6372, 0]
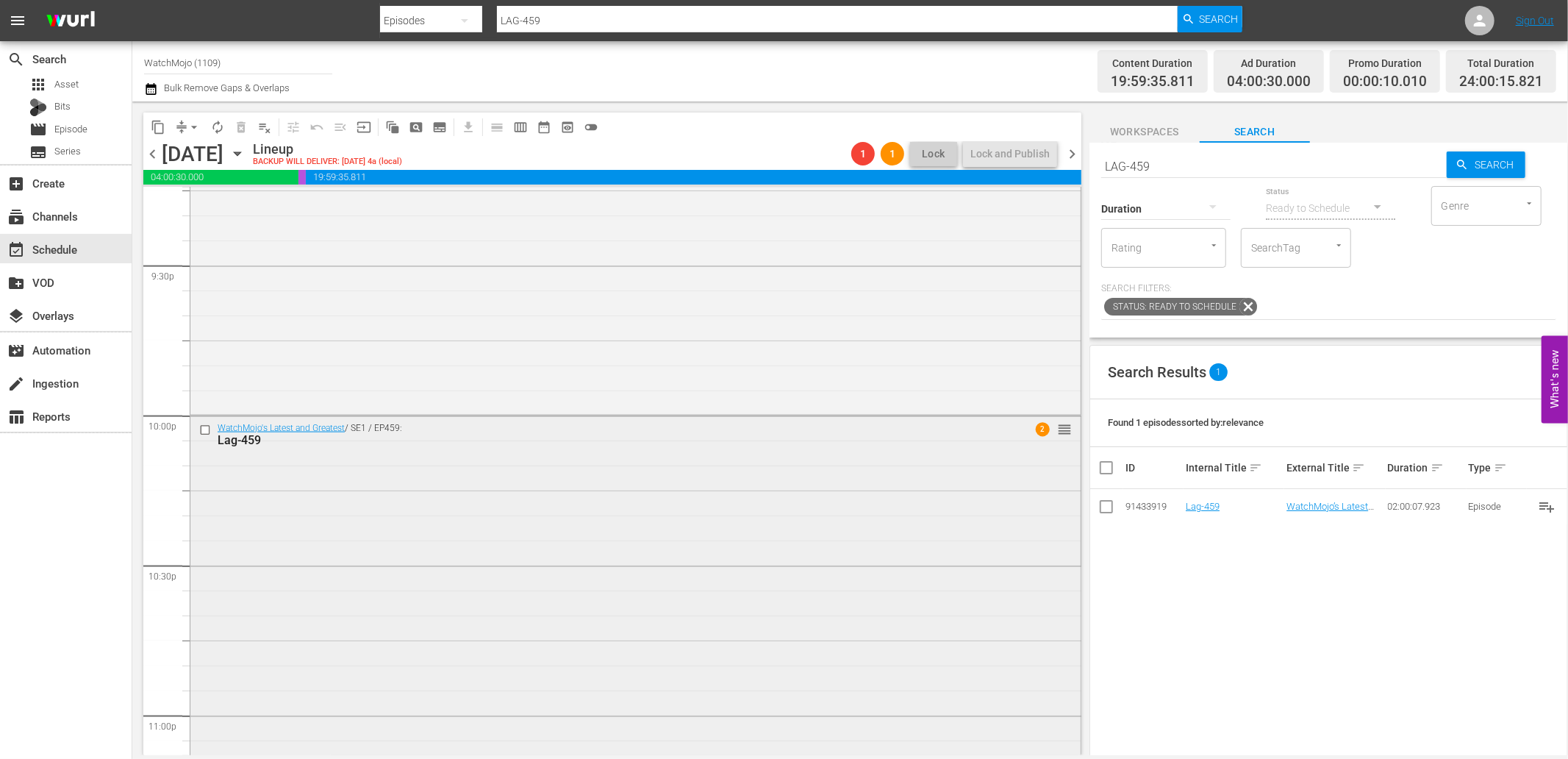
click at [504, 440] on div "Lag-459" at bounding box center [608, 440] width 781 height 14
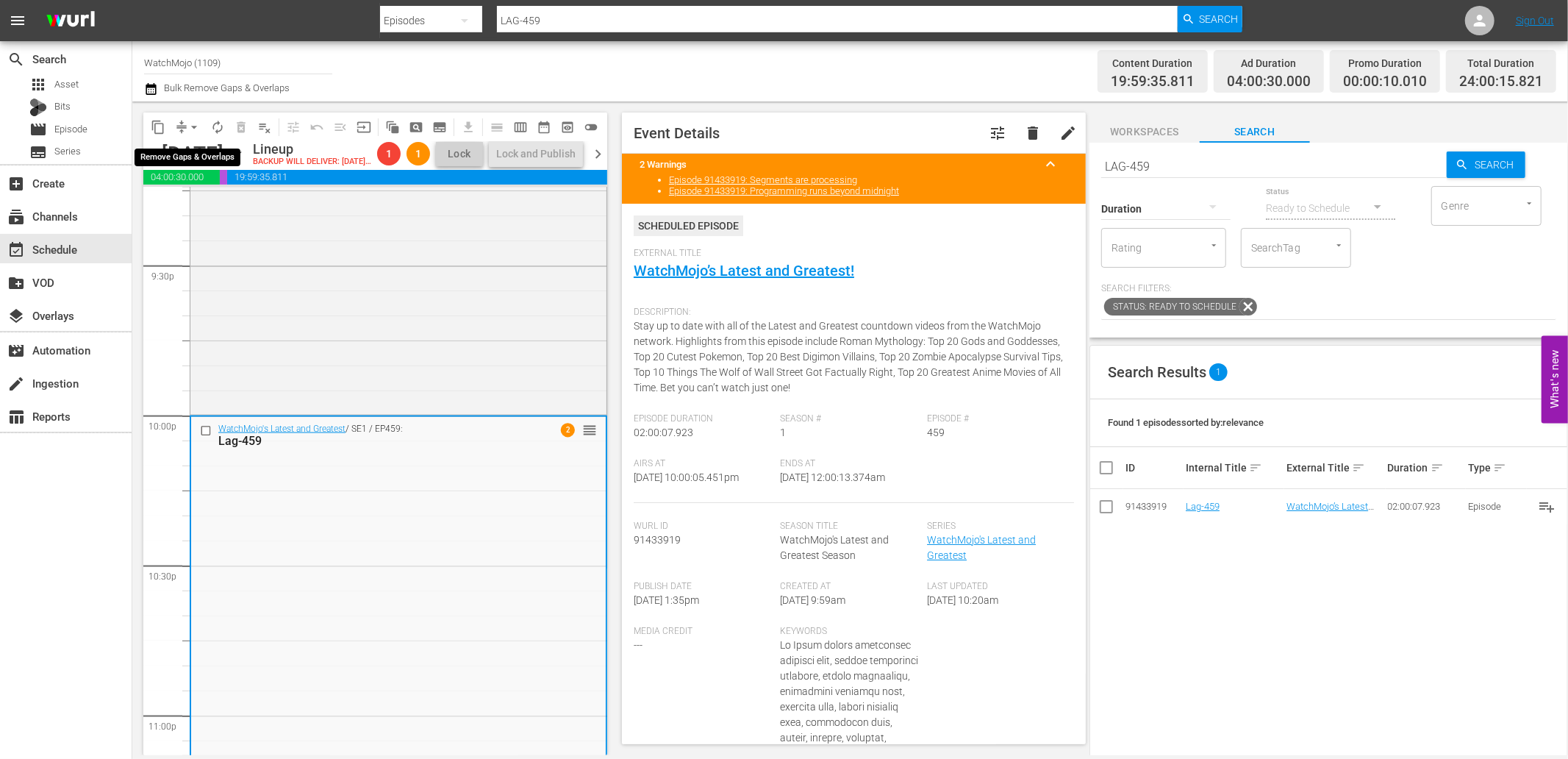
click at [188, 129] on span "arrow_drop_down" at bounding box center [194, 127] width 15 height 15
click at [202, 209] on li "Align to End of Previous Day" at bounding box center [195, 204] width 154 height 24
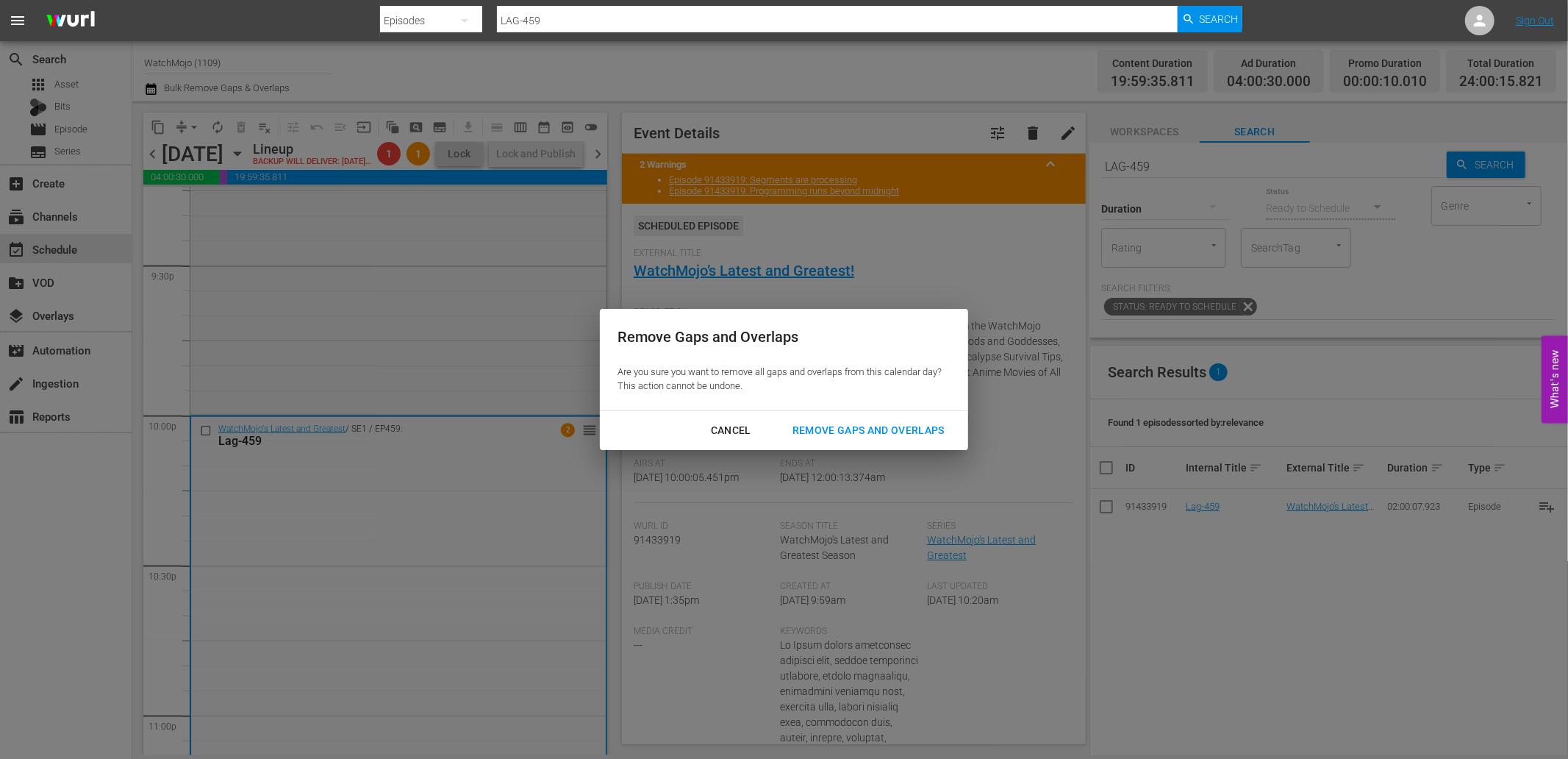
click at [810, 426] on div "Remove Gaps and Overlaps" at bounding box center [868, 430] width 176 height 19
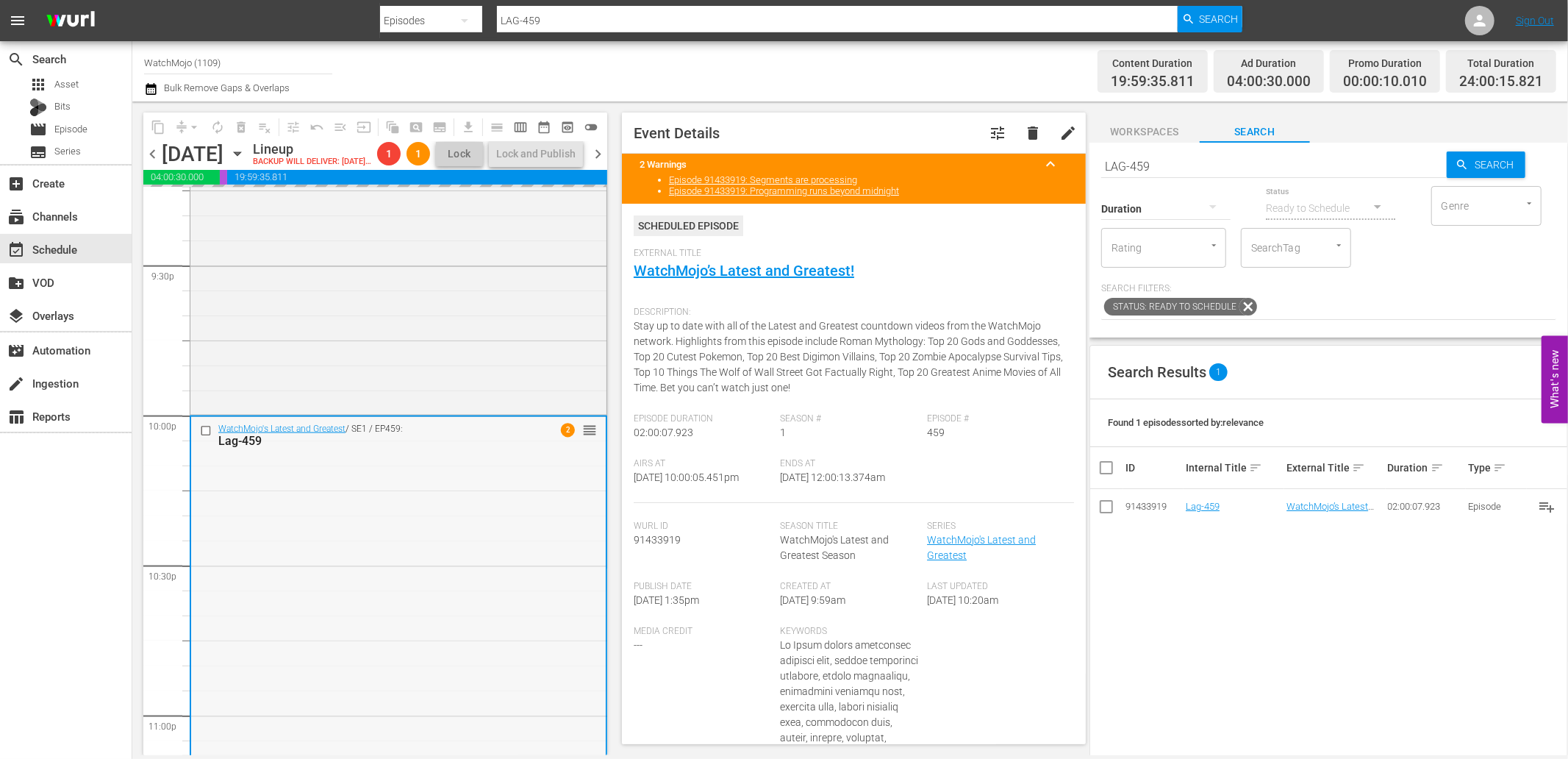
click at [336, 633] on div "WatchMojo's Latest and Greatest / SE1 / EP459: Lag-459 2 reorder" at bounding box center [398, 715] width 415 height 596
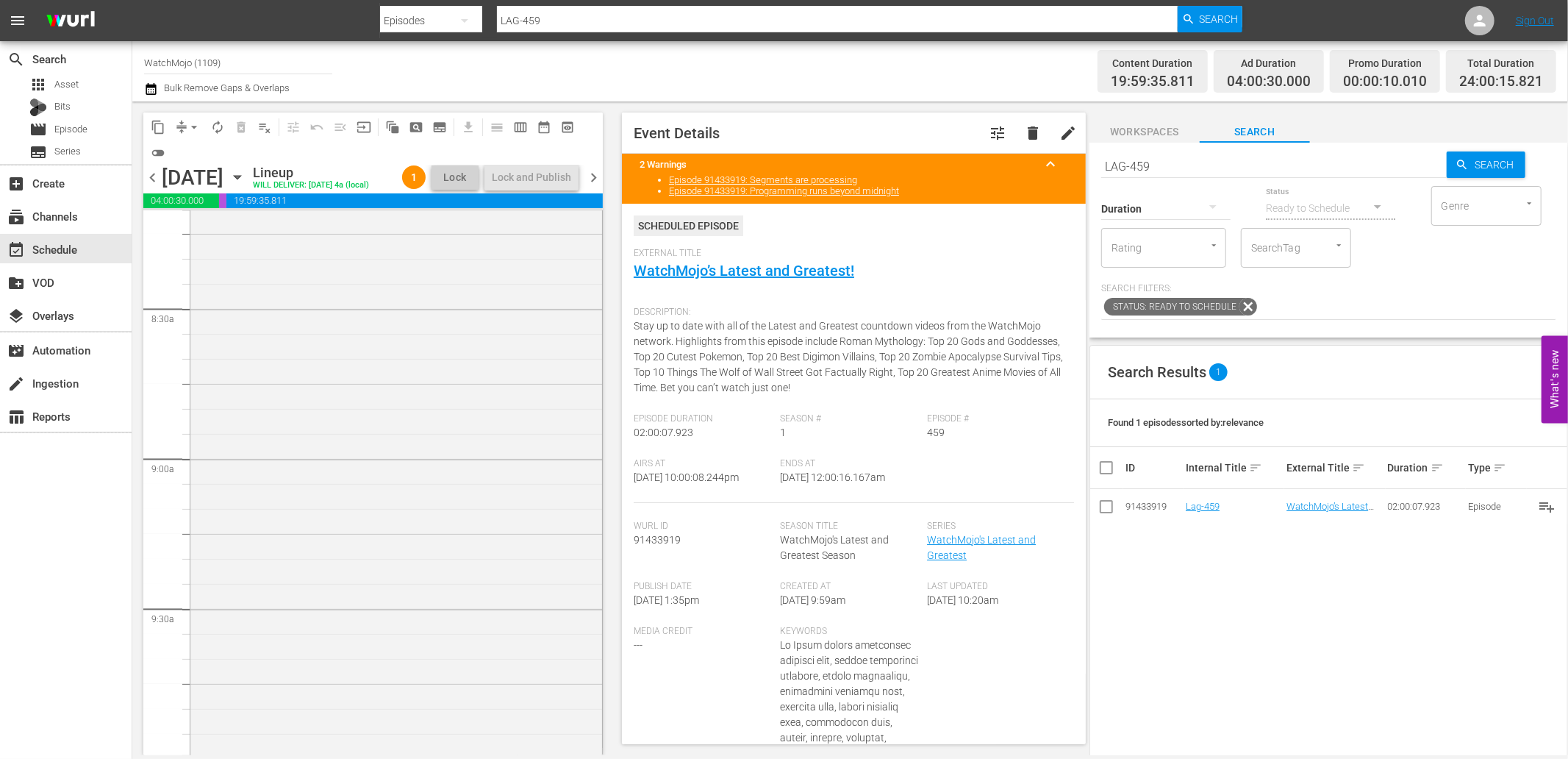
scroll to position [2179, 0]
click at [350, 666] on div "WM-Deep-Dive-One-Hit-Wonders_Dive139_H2Q7H7 reorder" at bounding box center [396, 731] width 412 height 595
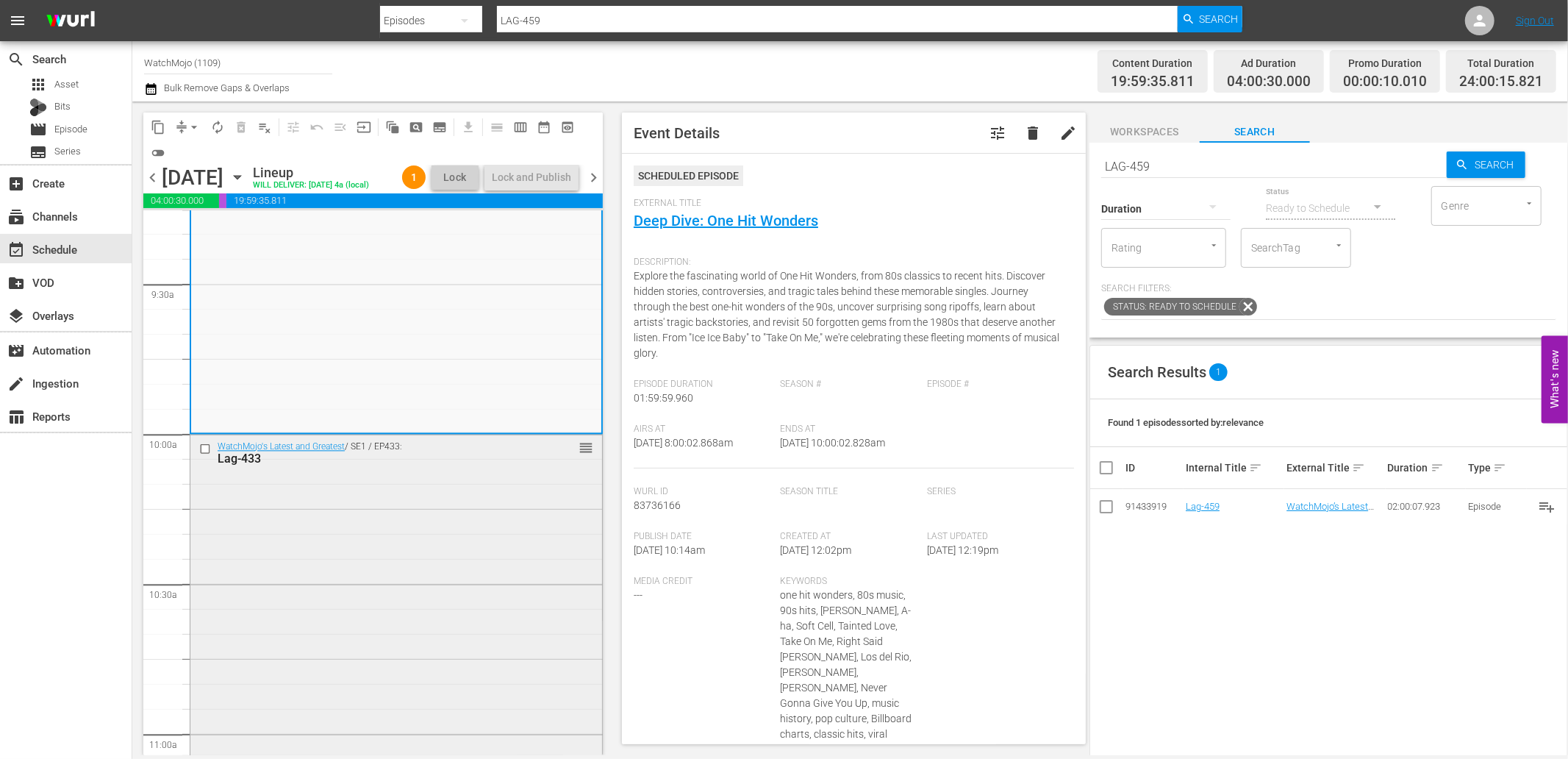
click at [349, 647] on div "WatchMojo's Latest and Greatest / SE1 / EP433: Lag-433 reorder" at bounding box center [396, 733] width 412 height 595
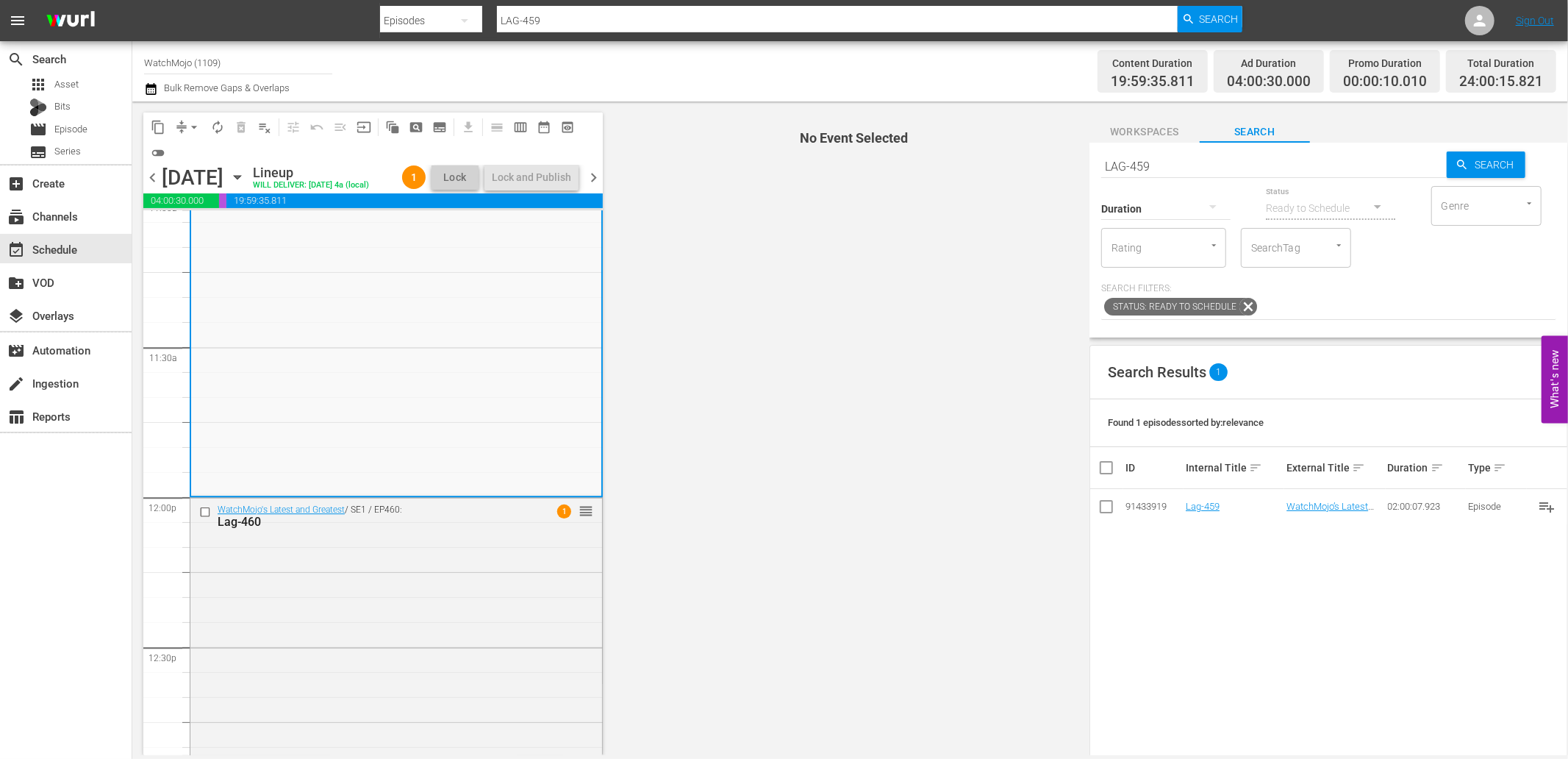
scroll to position [3594, 0]
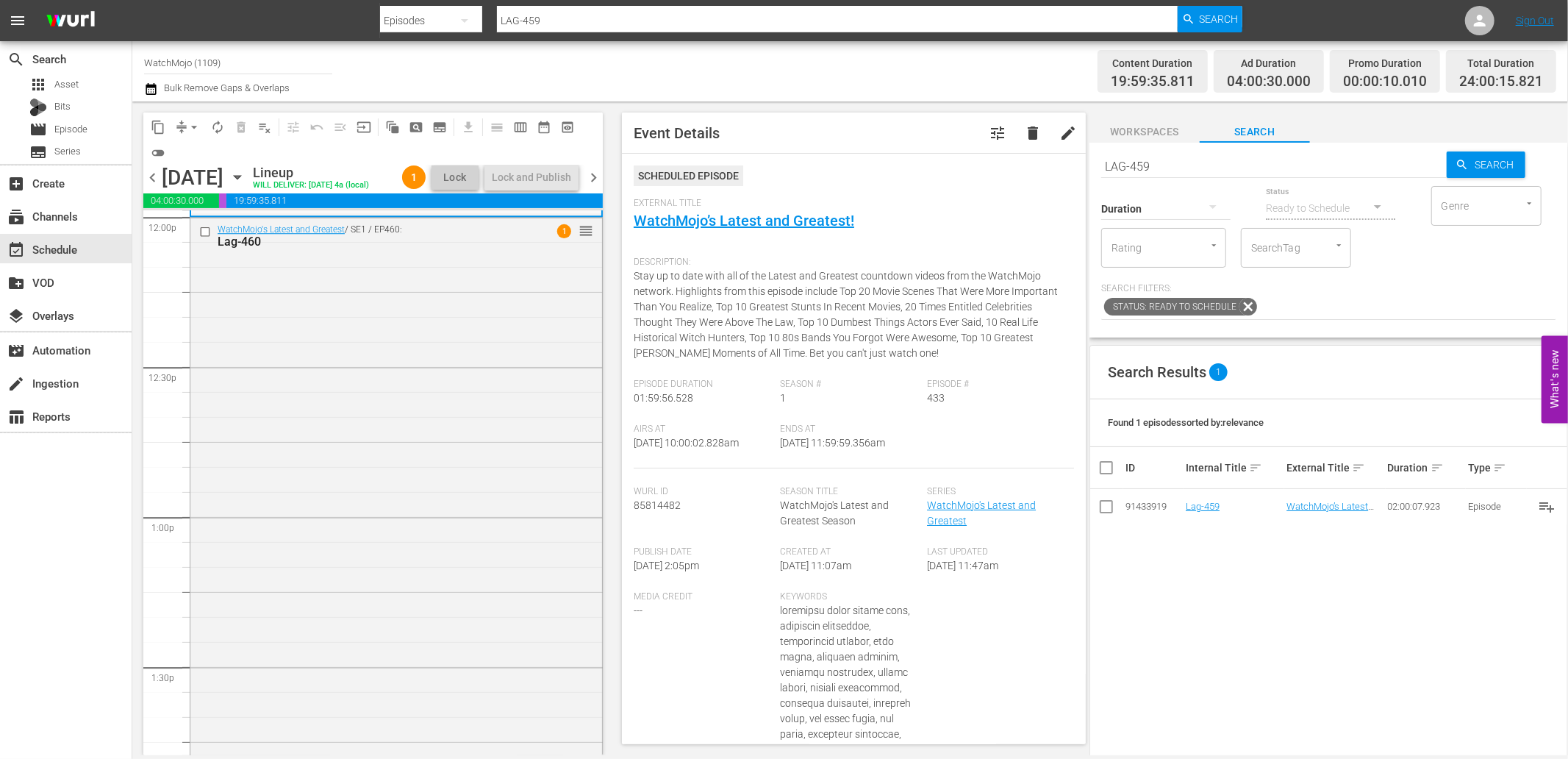
click at [349, 647] on div "WatchMojo's Latest and Greatest / SE1 / EP460: Lag-460 1 reorder" at bounding box center [396, 516] width 412 height 595
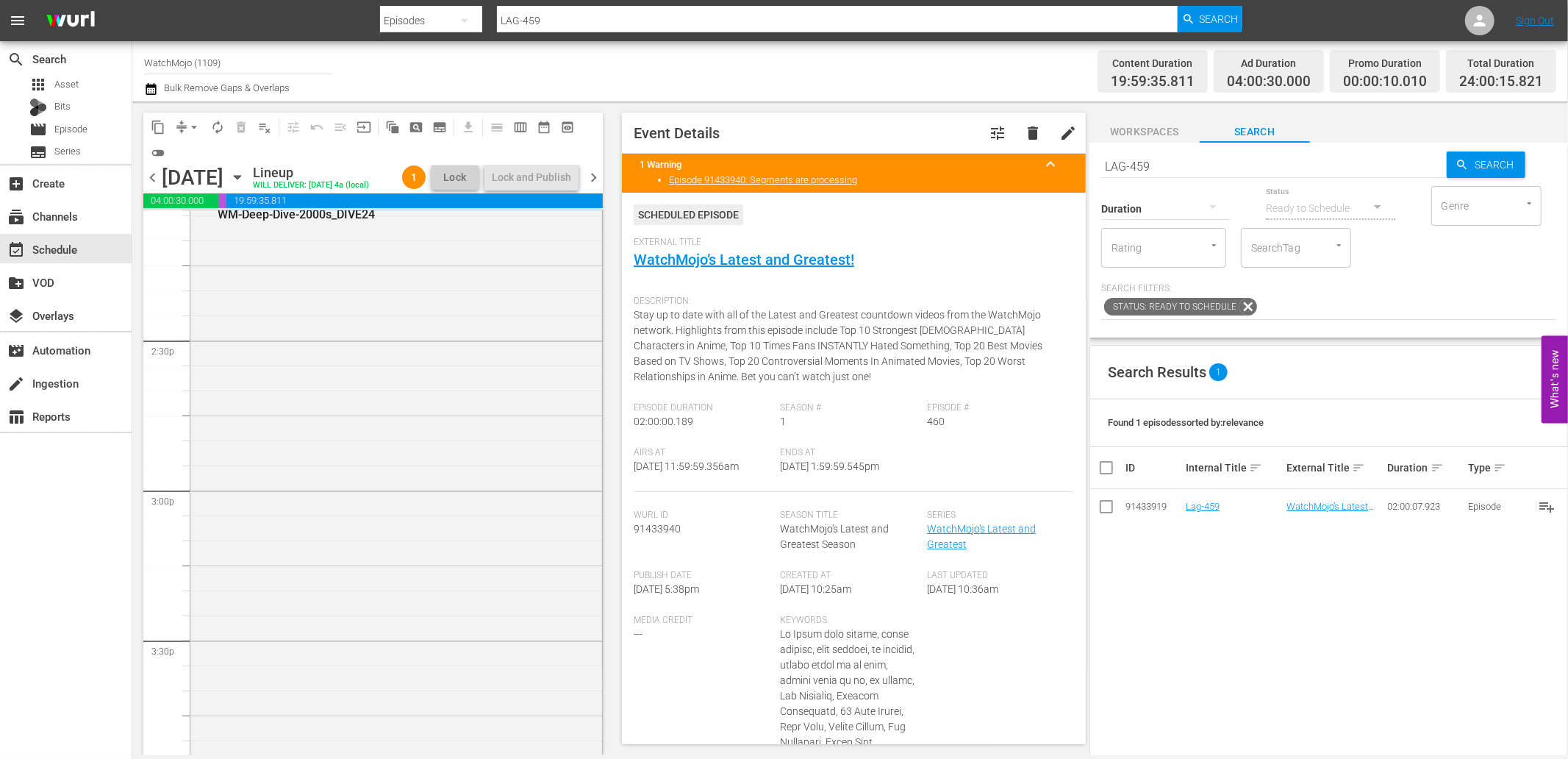
scroll to position [4466, 0]
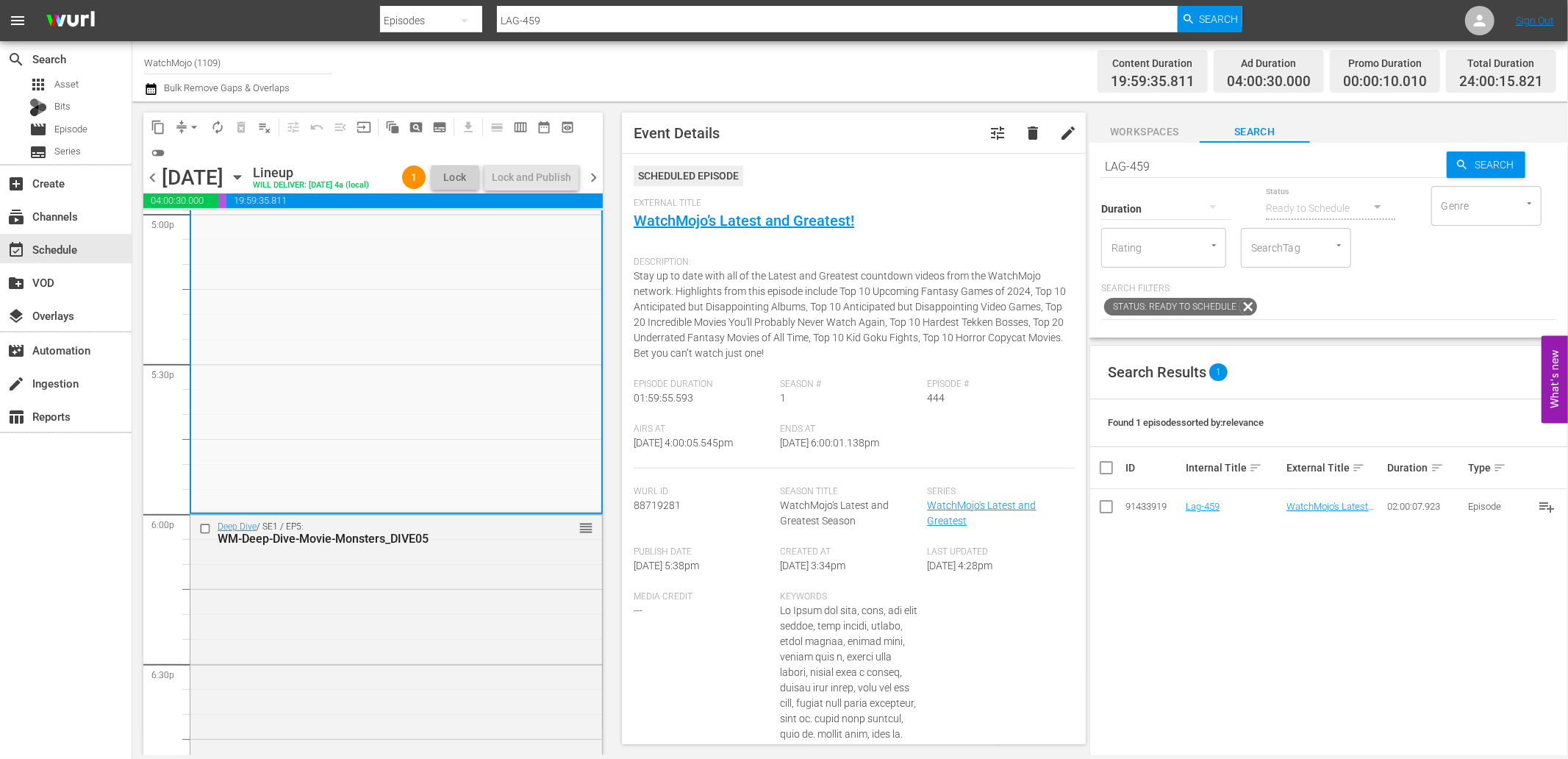
scroll to position [5173, 0]
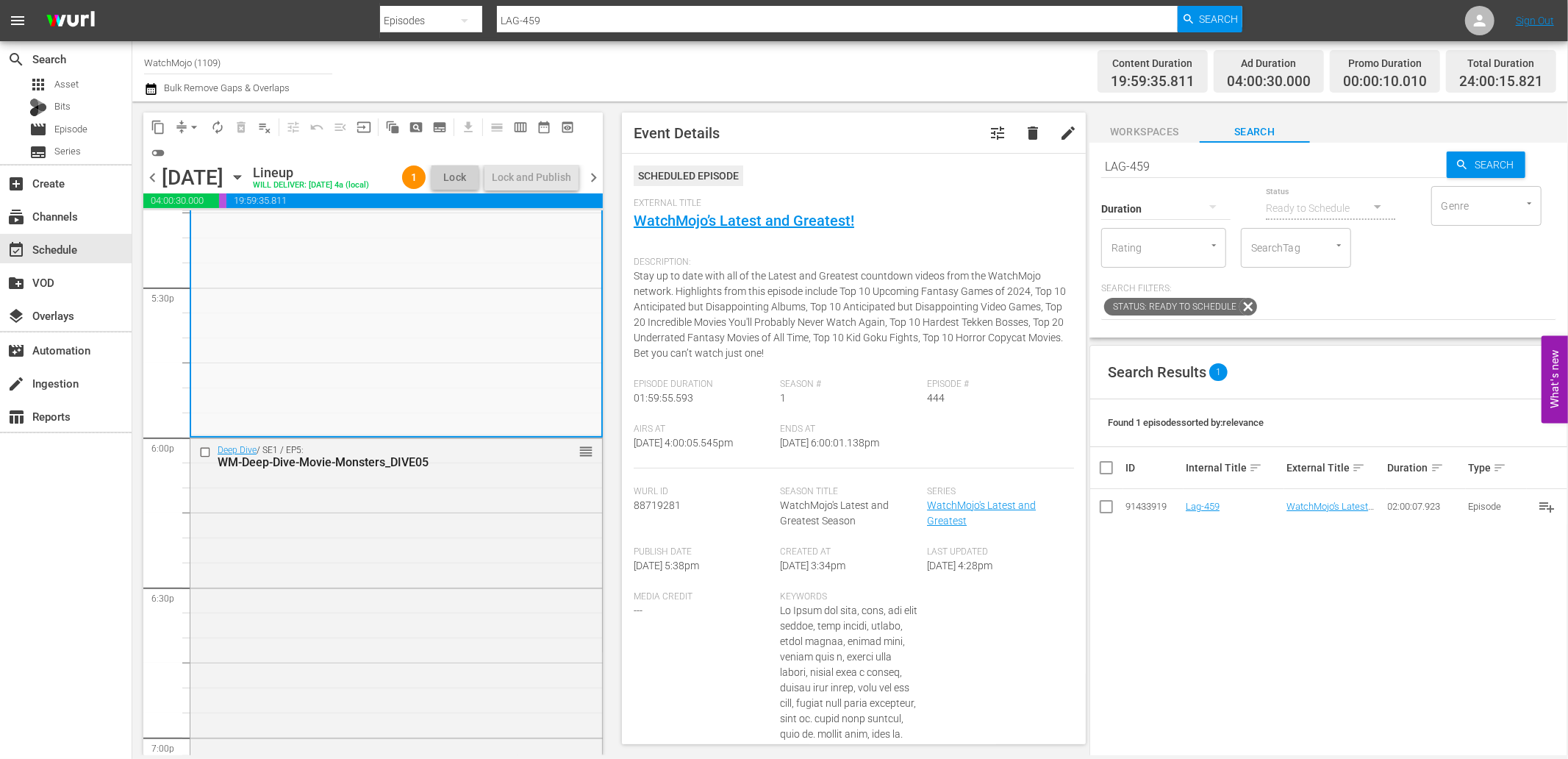
click at [326, 633] on div "Deep Dive / SE1 / EP5: WM-Deep-Dive-Movie-Monsters_DIVE05 reorder" at bounding box center [396, 736] width 412 height 596
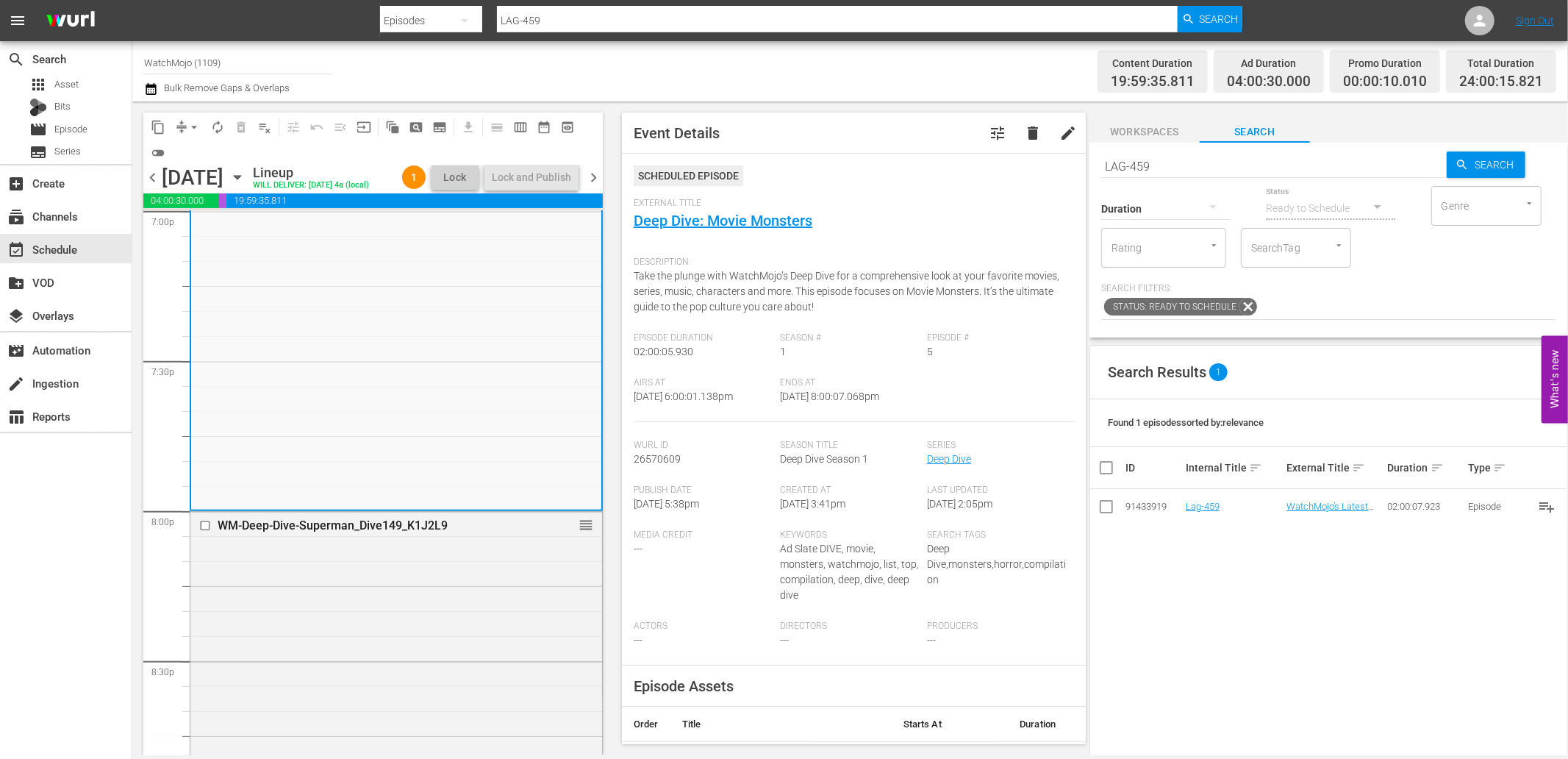
scroll to position [5937, 0]
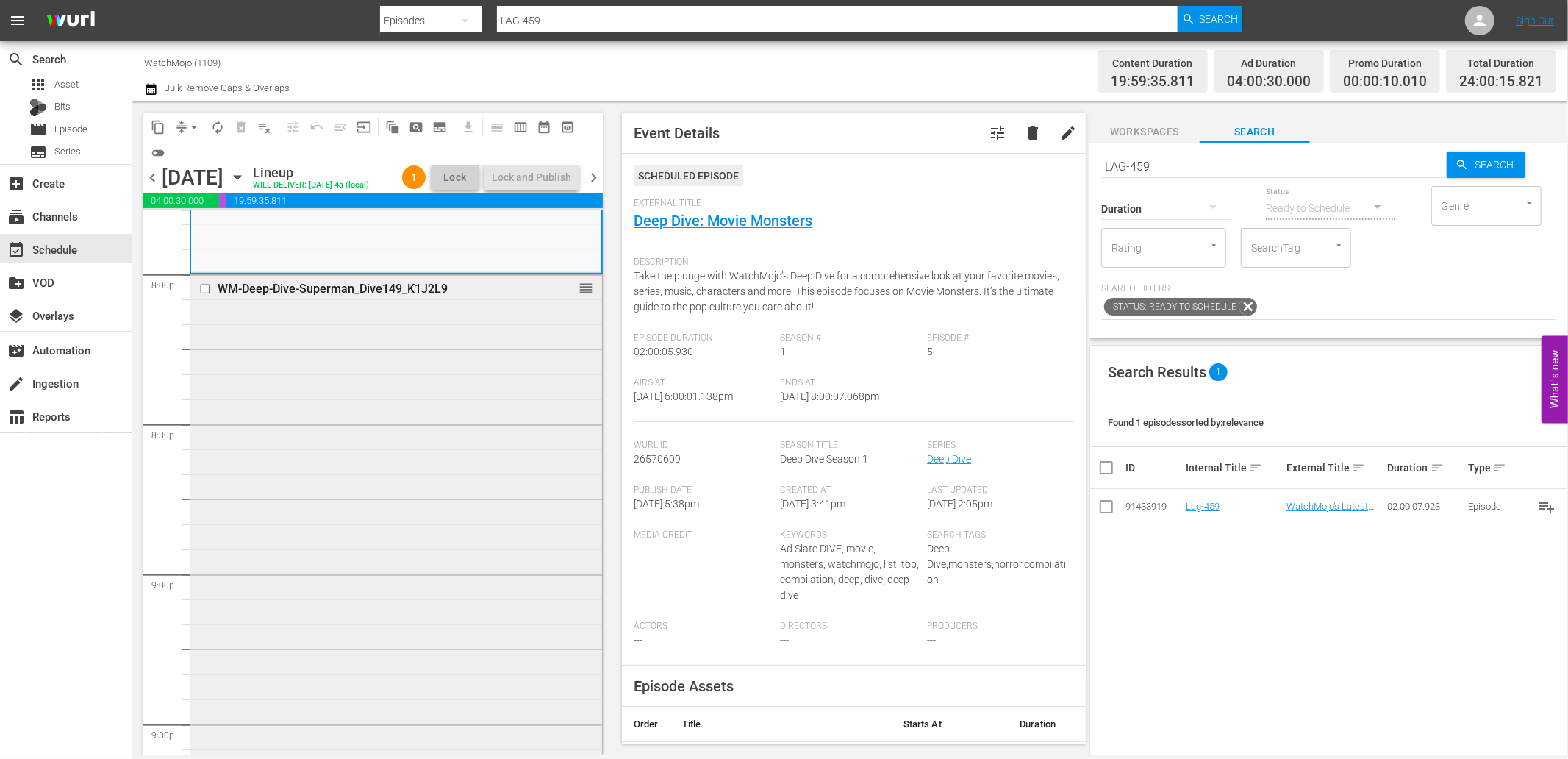
click at [370, 489] on div "WM-Deep-Dive-Superman_Dive149_K1J2L9 reorder" at bounding box center [396, 573] width 412 height 595
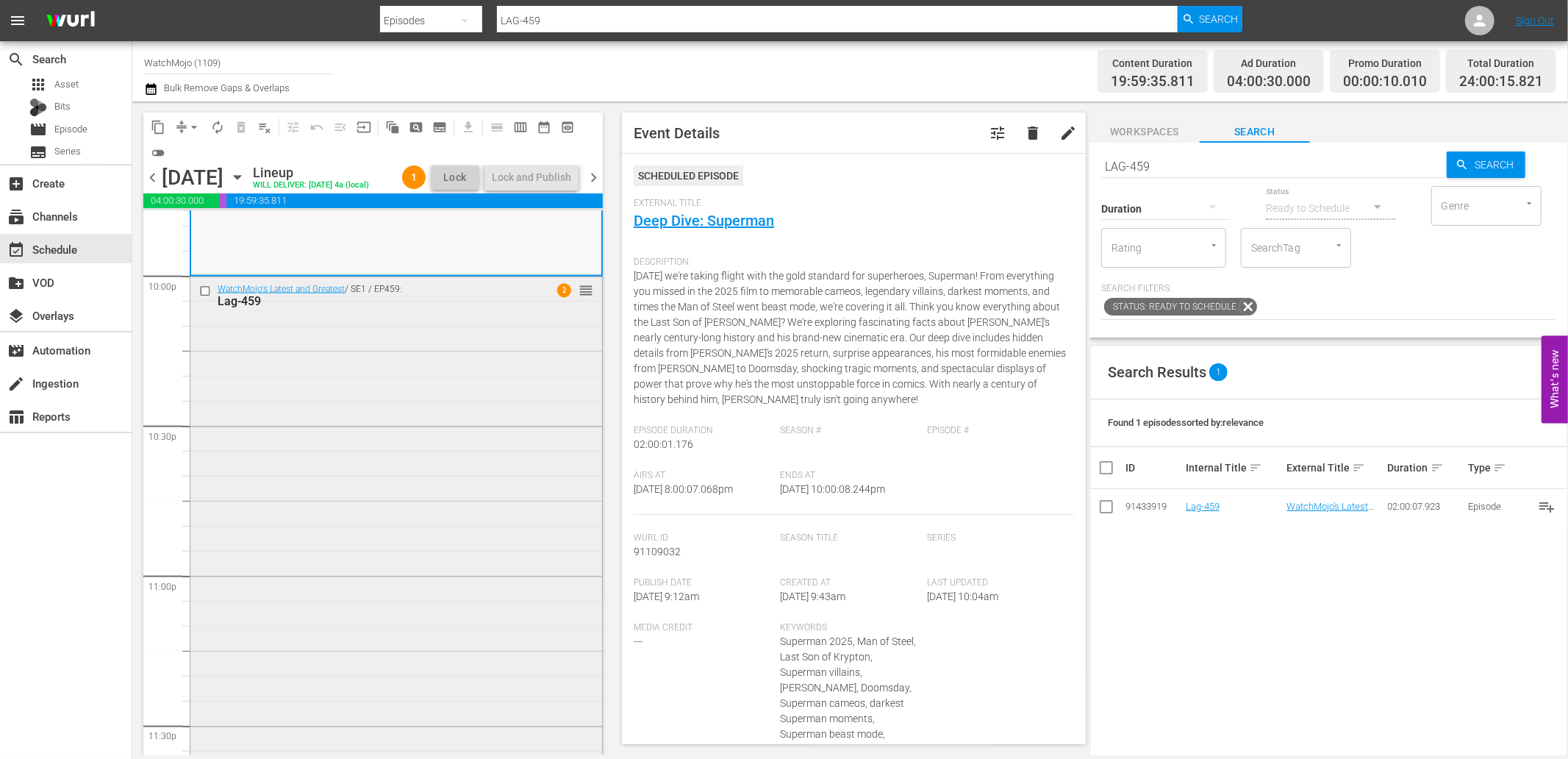
scroll to position [6657, 0]
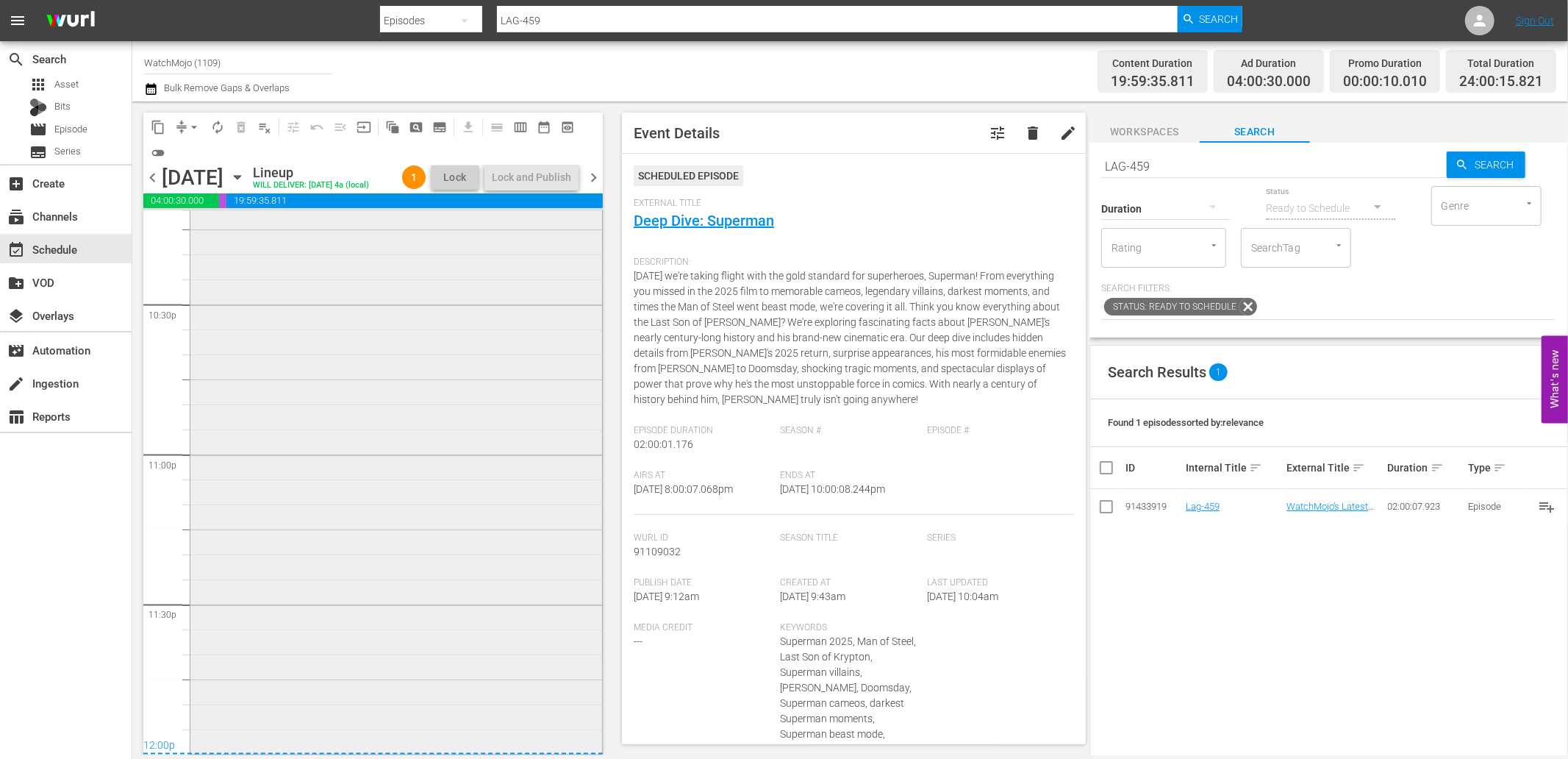
click at [353, 468] on div "WatchMojo's Latest and Greatest / SE1 / EP459: Lag-459 2 reorder" at bounding box center [396, 454] width 412 height 596
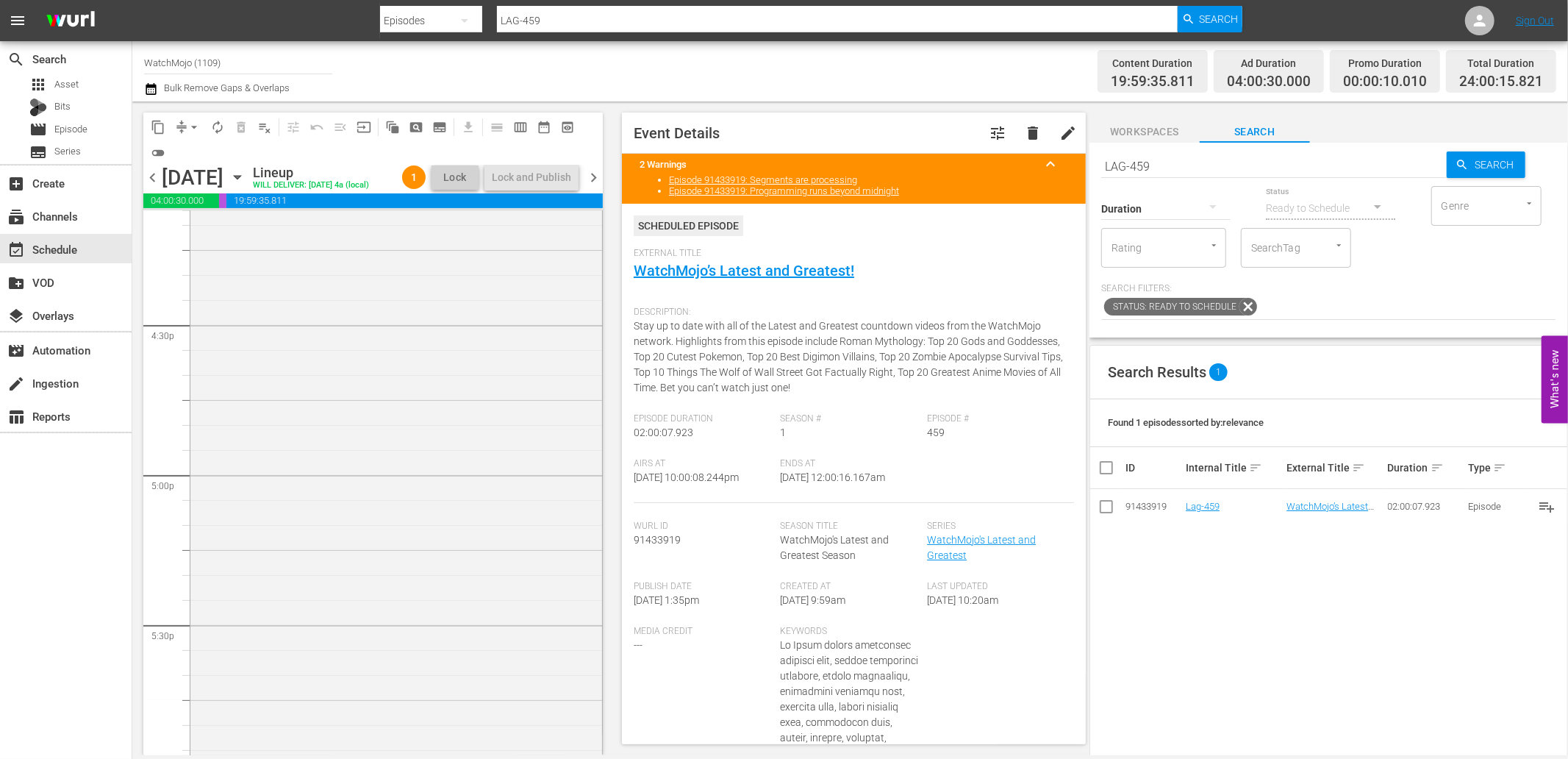
scroll to position [4696, 0]
click at [302, 581] on div "WatchMojo's Latest and Greatest / SE1 / EP444: Lag-444 reorder" at bounding box center [396, 614] width 412 height 595
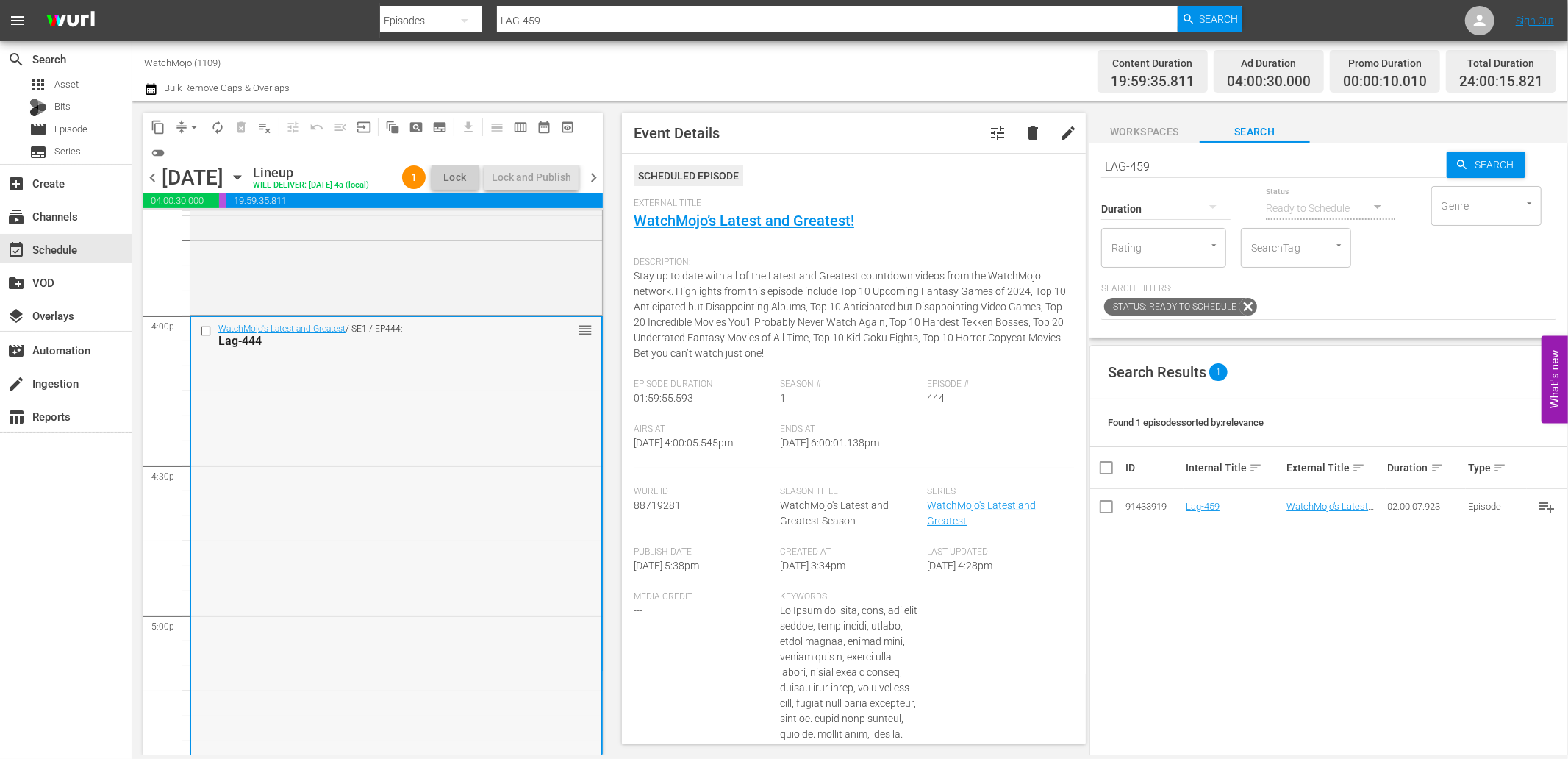
click at [375, 454] on div "WatchMojo's Latest and Greatest / SE1 / EP444: Lag-444 reorder" at bounding box center [396, 615] width 410 height 595
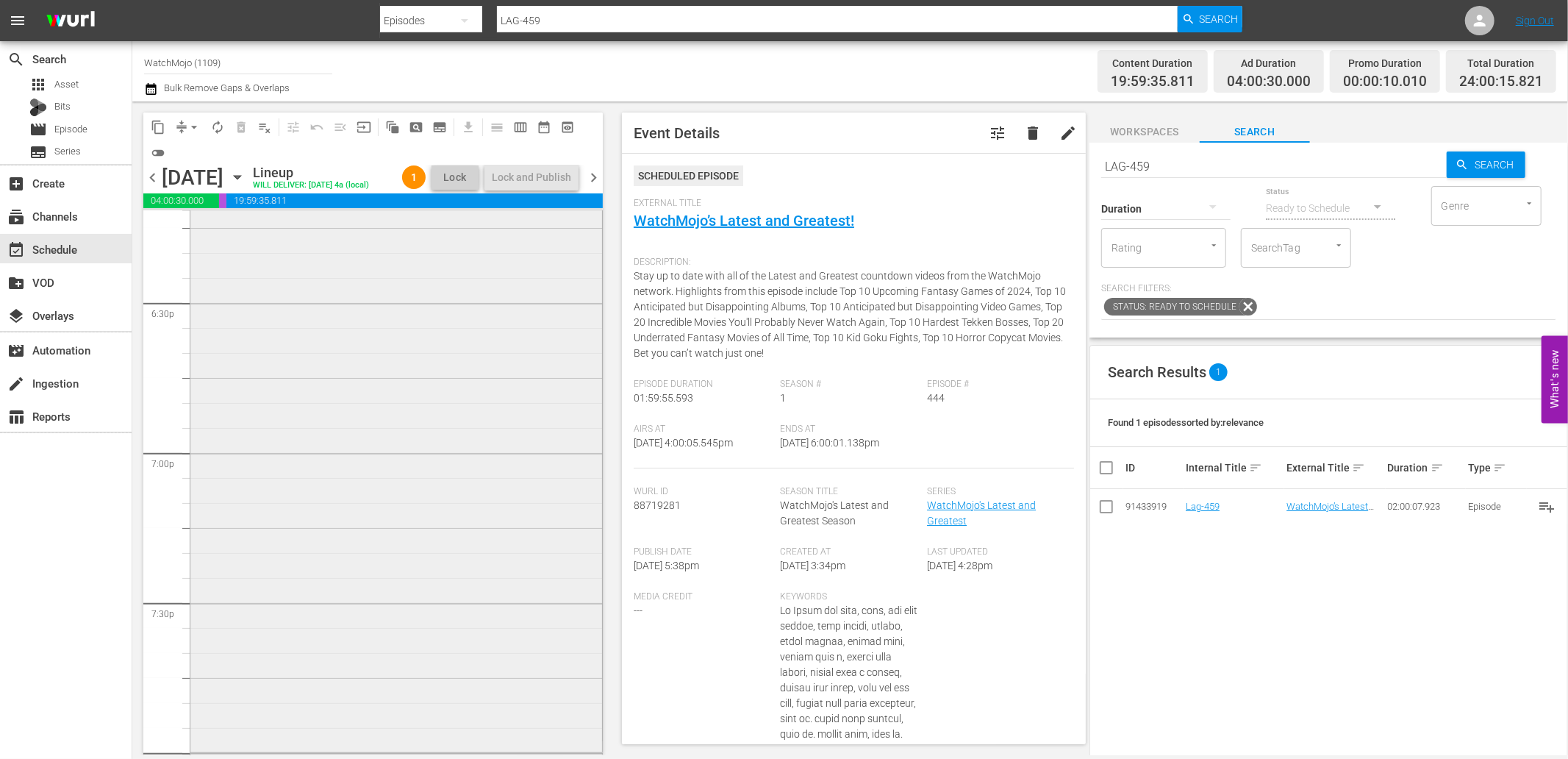
click at [373, 502] on div "Deep Dive / SE1 / EP5: WM-Deep-Dive-Movie-Monsters_DIVE05 reorder" at bounding box center [396, 451] width 412 height 596
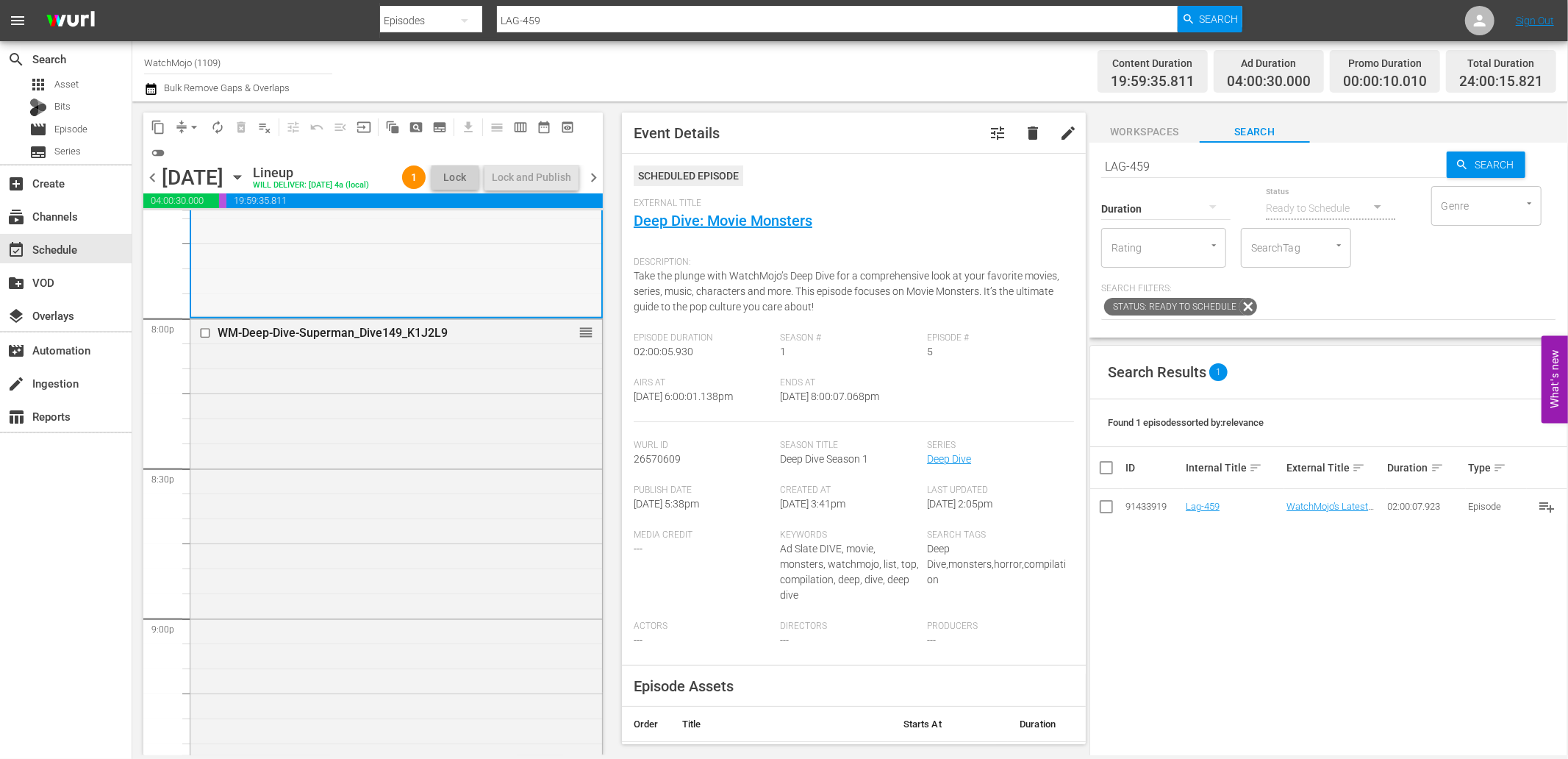
scroll to position [5894, 0]
click at [401, 443] on div "WM-Deep-Dive-Superman_Dive149_K1J2L9 reorder" at bounding box center [396, 616] width 412 height 595
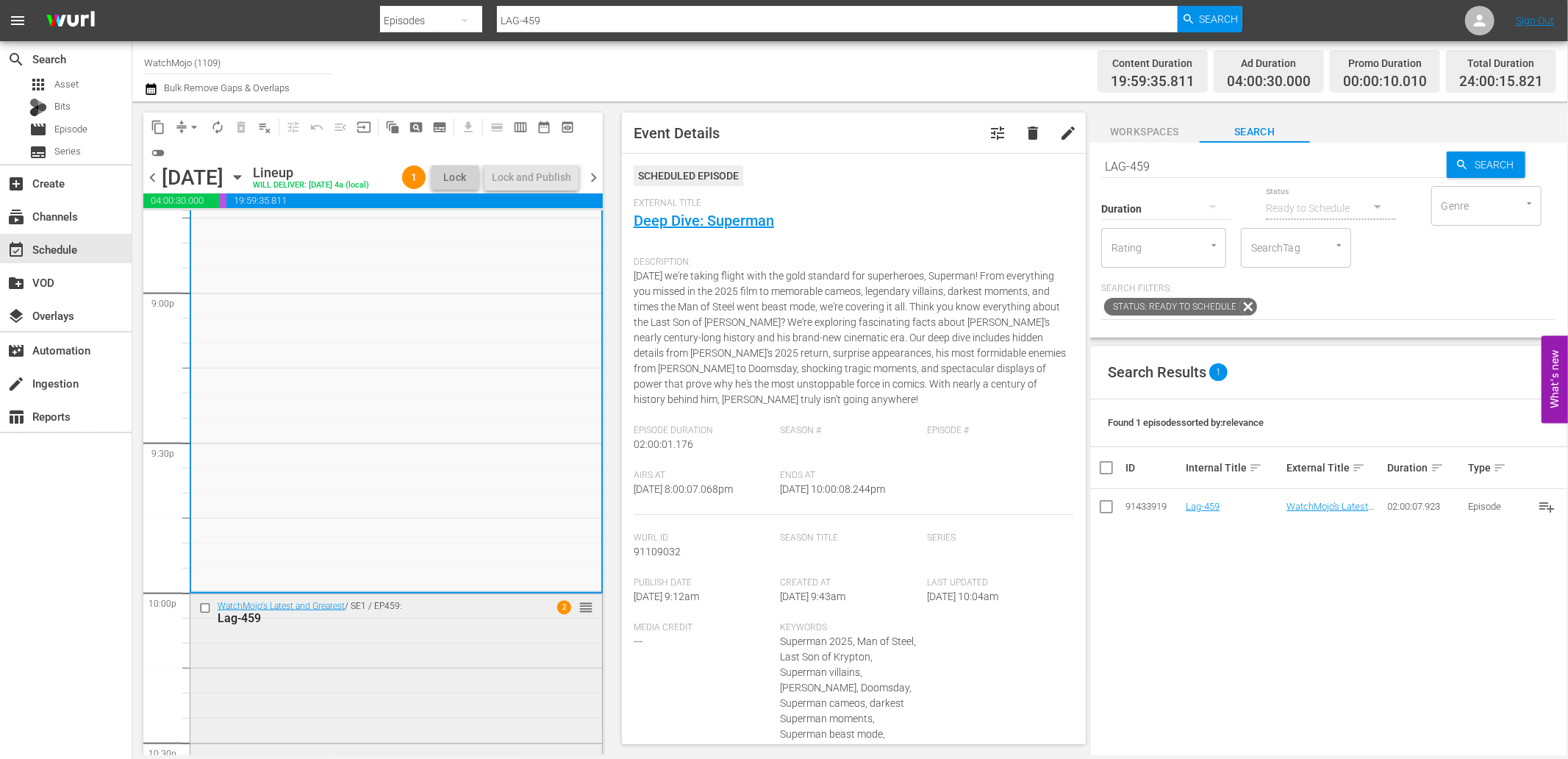
scroll to position [6275, 0]
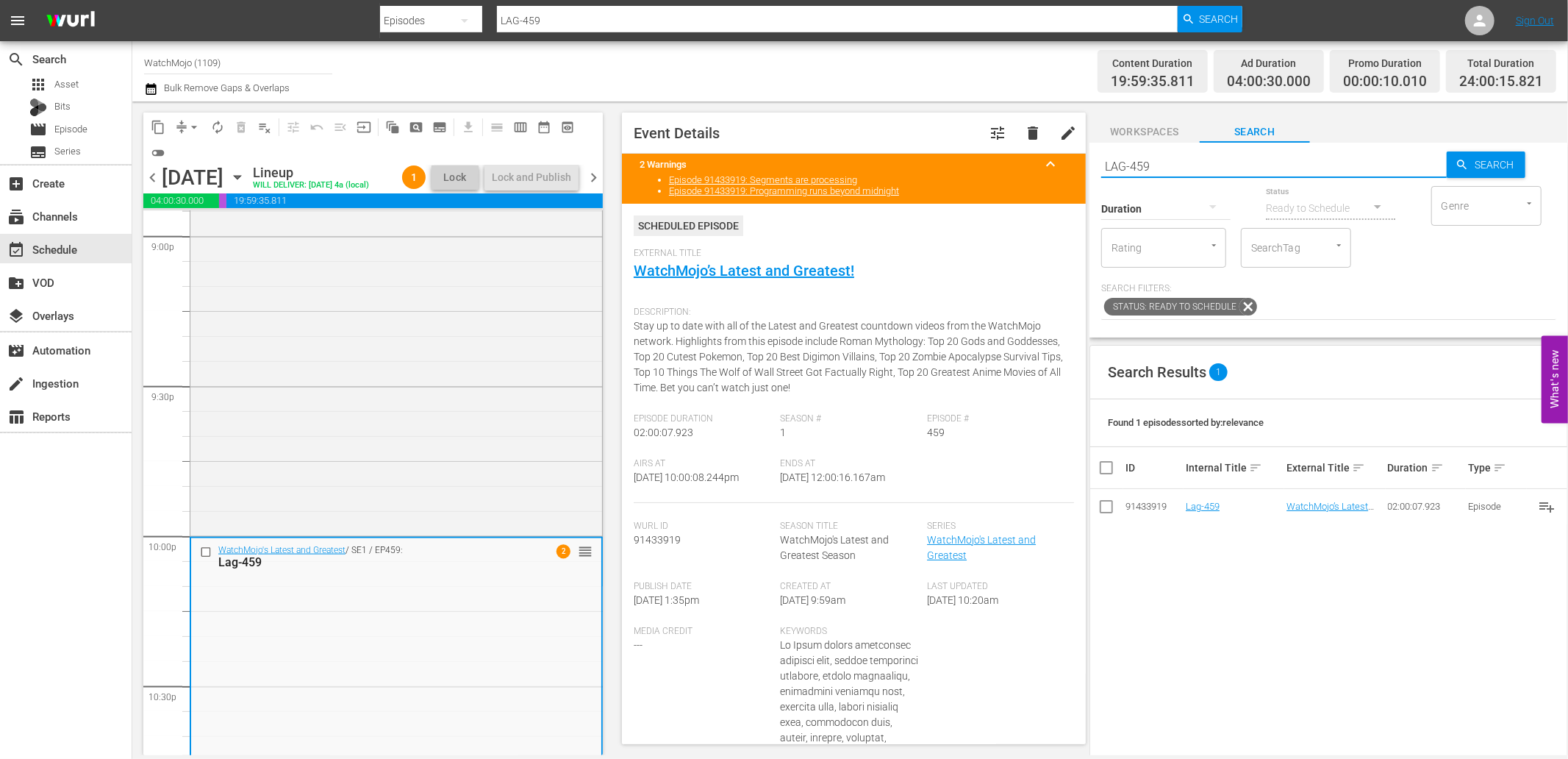
paste input "ag-425"
drag, startPoint x: 1039, startPoint y: 152, endPoint x: 1015, endPoint y: 160, distance: 25.3
click at [1015, 160] on div "content_copy compress arrow_drop_down autorenew_outlined delete_forever_outline…" at bounding box center [850, 428] width 1435 height 654
type input "Lag-425"
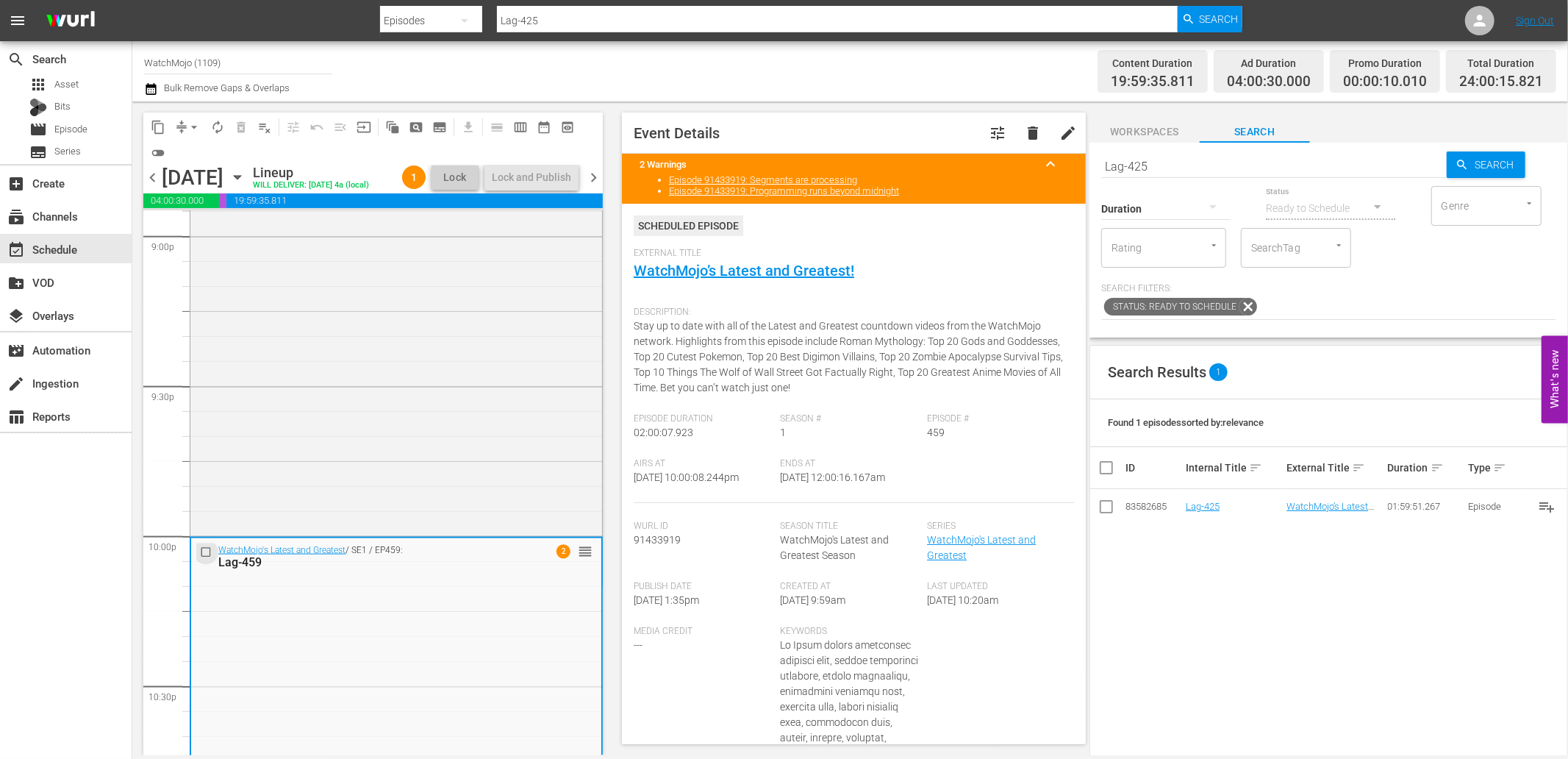
click at [204, 547] on input "checkbox" at bounding box center [208, 552] width 16 height 12
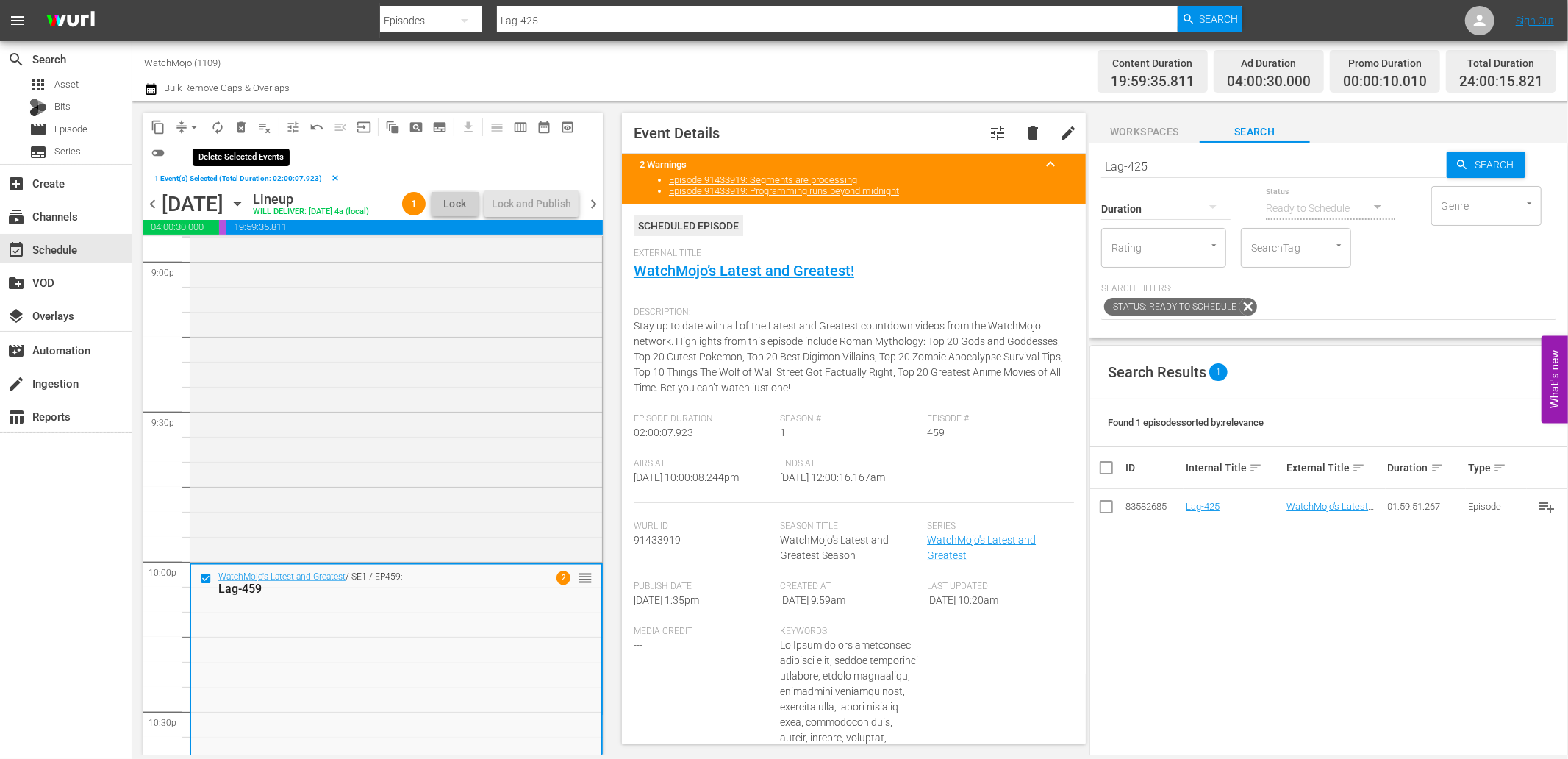
click at [243, 128] on span "delete_forever_outlined" at bounding box center [241, 127] width 15 height 15
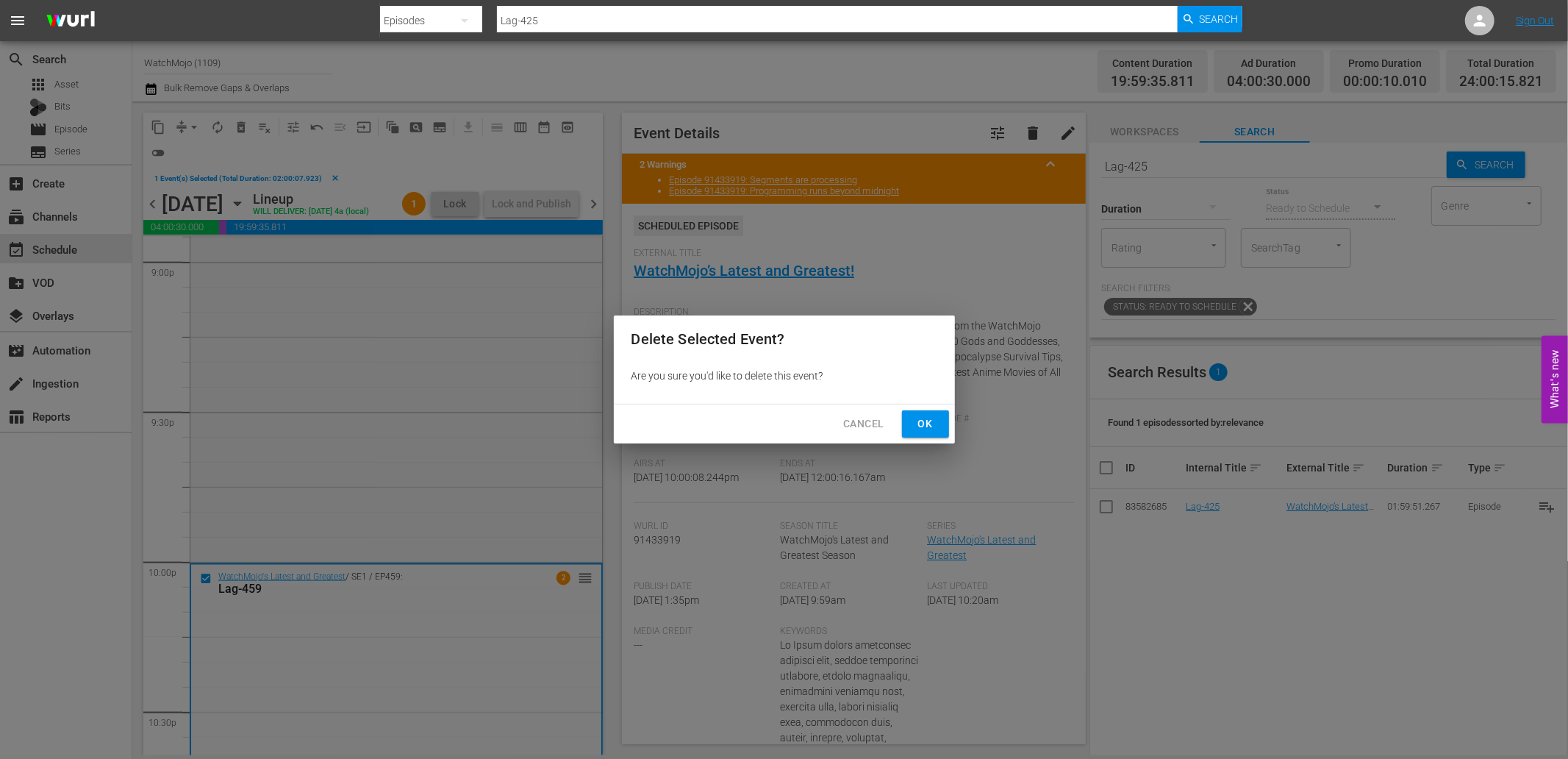
click at [920, 422] on span "Ok" at bounding box center [925, 424] width 23 height 19
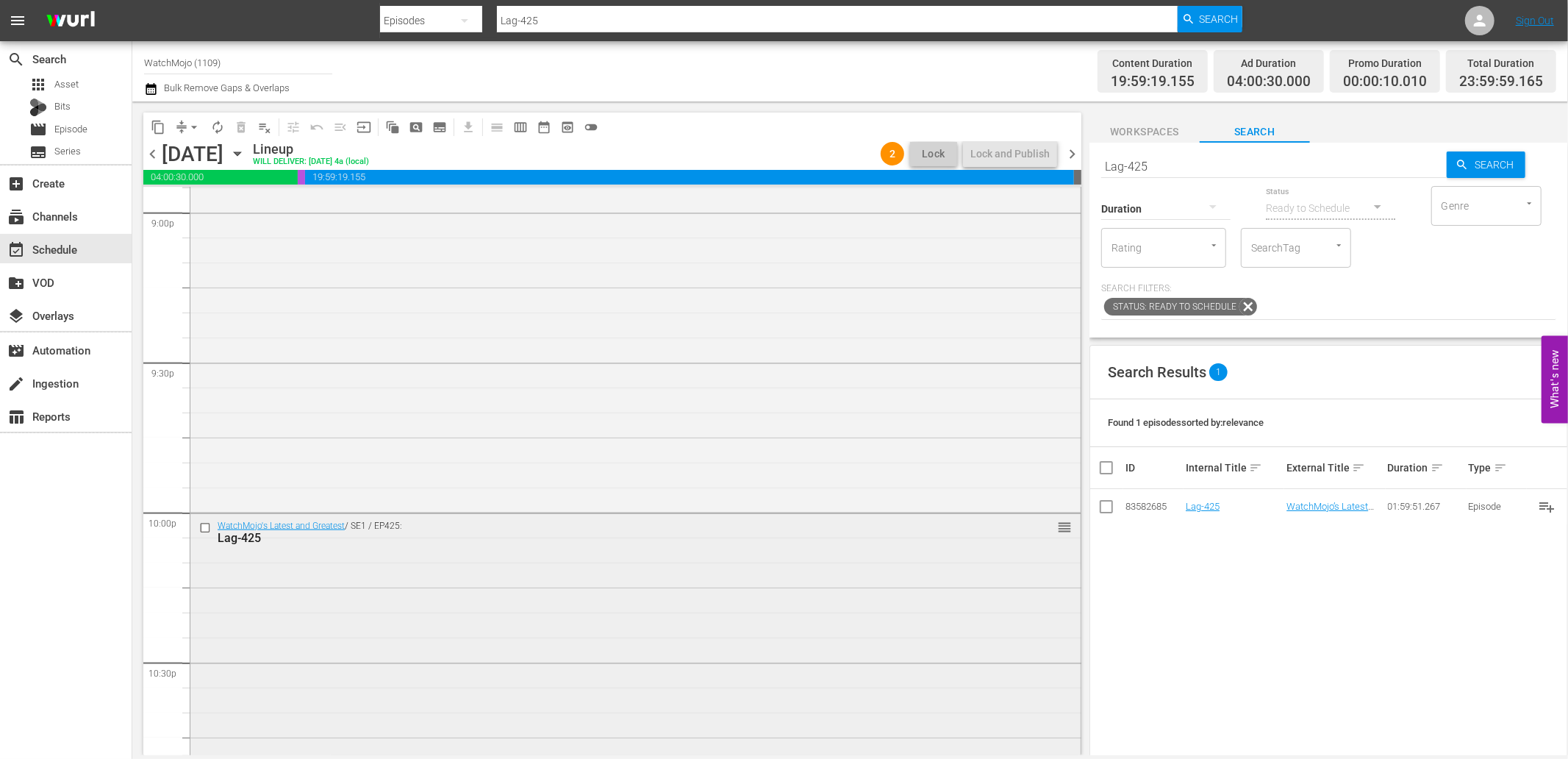
click at [588, 547] on div "WatchMojo's Latest and Greatest / SE1 / EP425: Lag-425 reorder" at bounding box center [636, 532] width 891 height 36
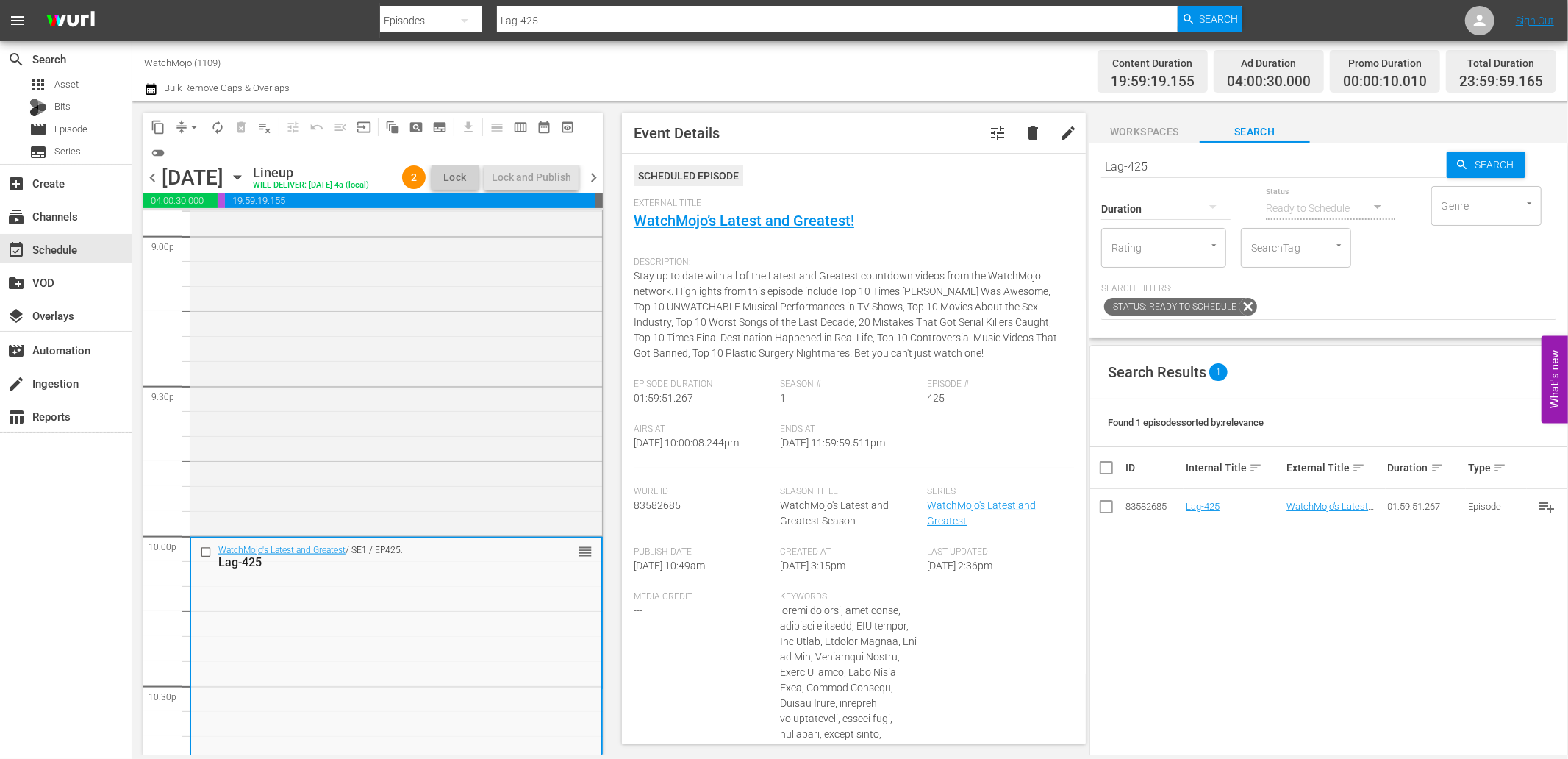
paste input "AG-460"
type input "LAG-460"
drag, startPoint x: 1171, startPoint y: 160, endPoint x: 1053, endPoint y: 156, distance: 118.1
click at [1053, 156] on div "content_copy compress arrow_drop_down autorenew_outlined delete_forever_outline…" at bounding box center [850, 428] width 1435 height 654
type input "LAG-460"
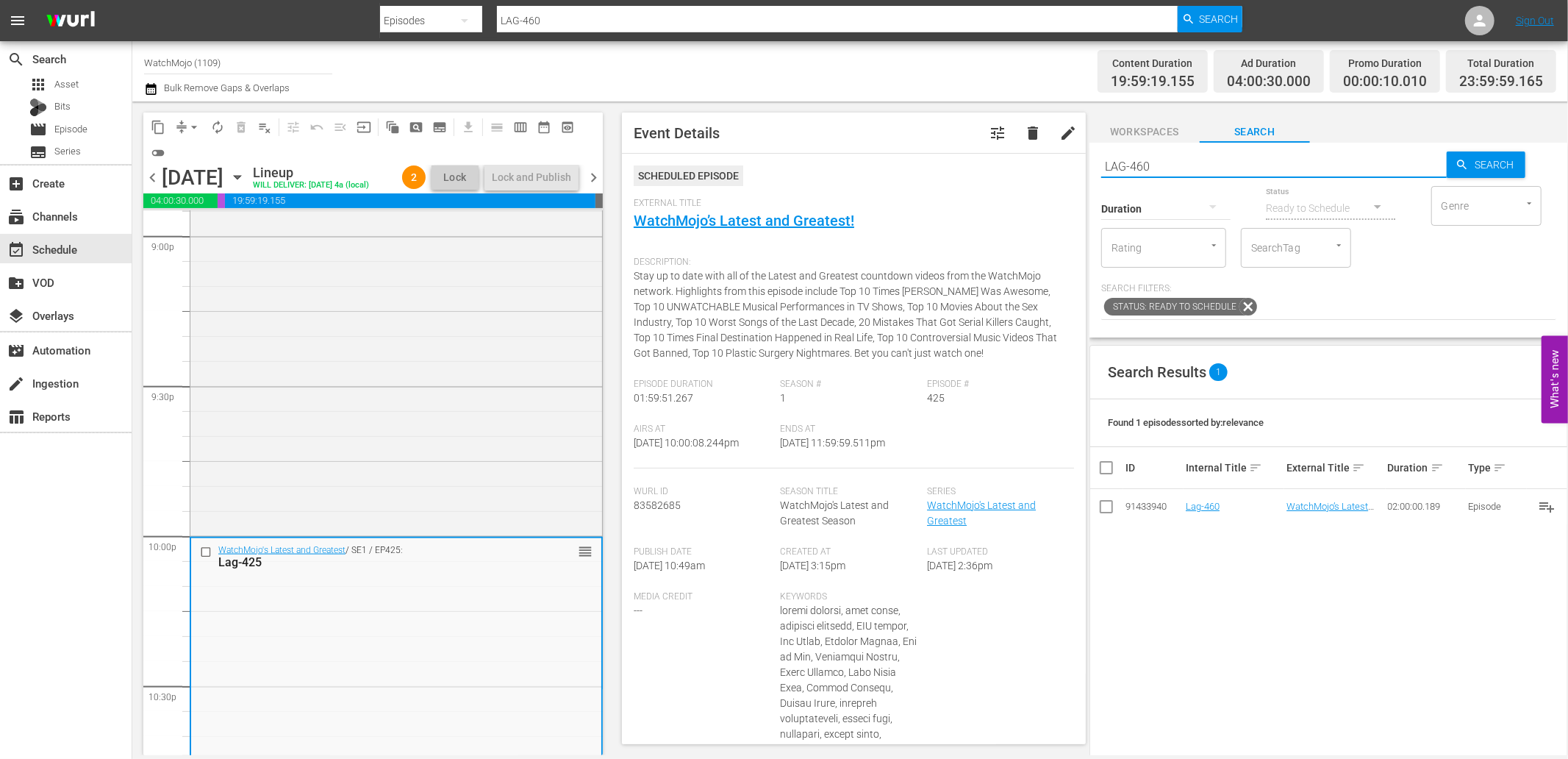
paste input "ag-211"
type input "Lag-211"
click at [204, 554] on input "checkbox" at bounding box center [208, 552] width 16 height 12
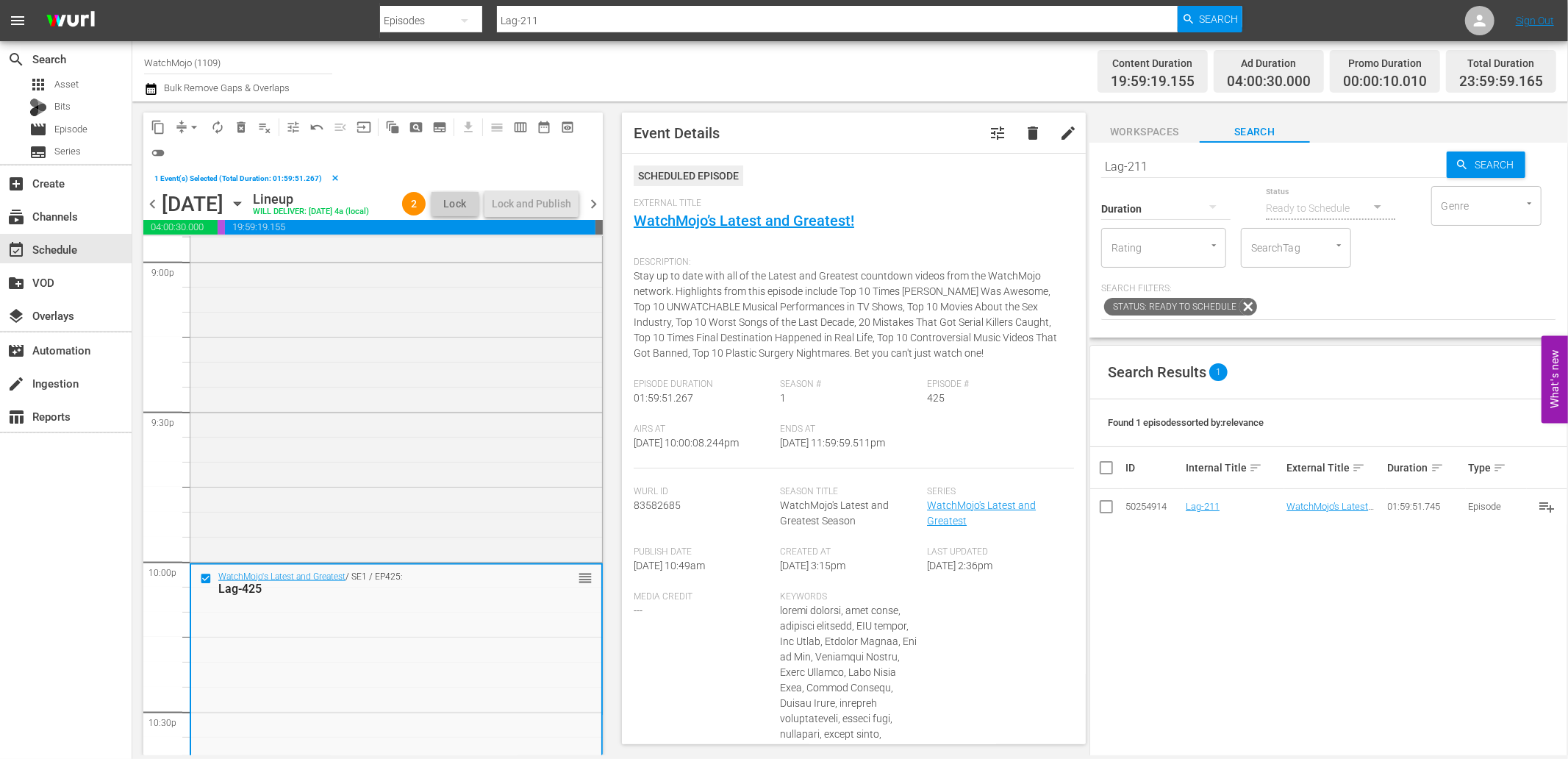
click at [243, 126] on span "delete_forever_outlined" at bounding box center [241, 127] width 15 height 15
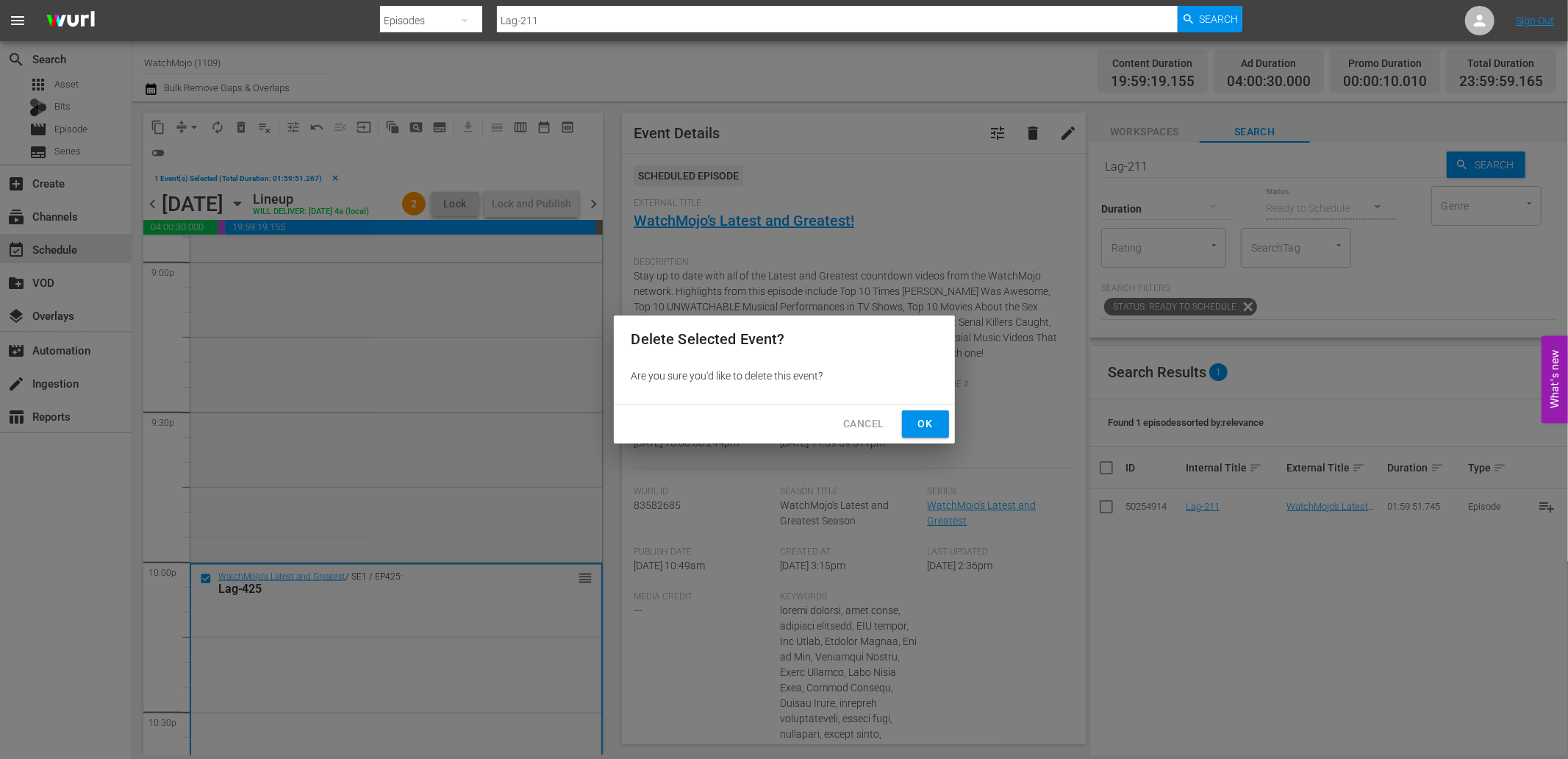
click at [932, 421] on span "Ok" at bounding box center [925, 424] width 23 height 19
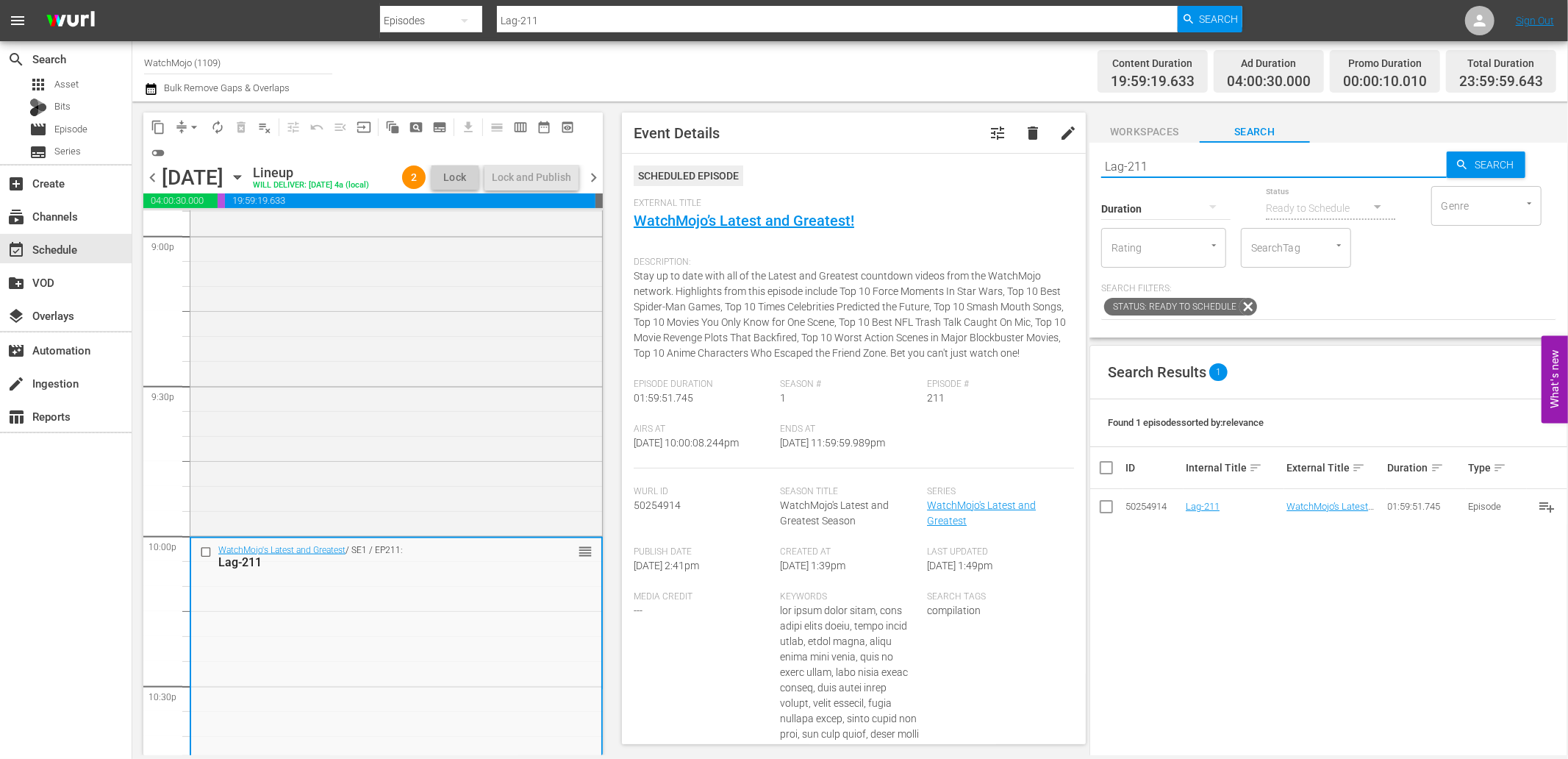
paste input "21 (Batman Special)"
click at [1029, 164] on div "content_copy compress arrow_drop_down autorenew_outlined delete_forever_outline…" at bounding box center [850, 428] width 1435 height 654
type input "Lag-221 (Batman Special)"
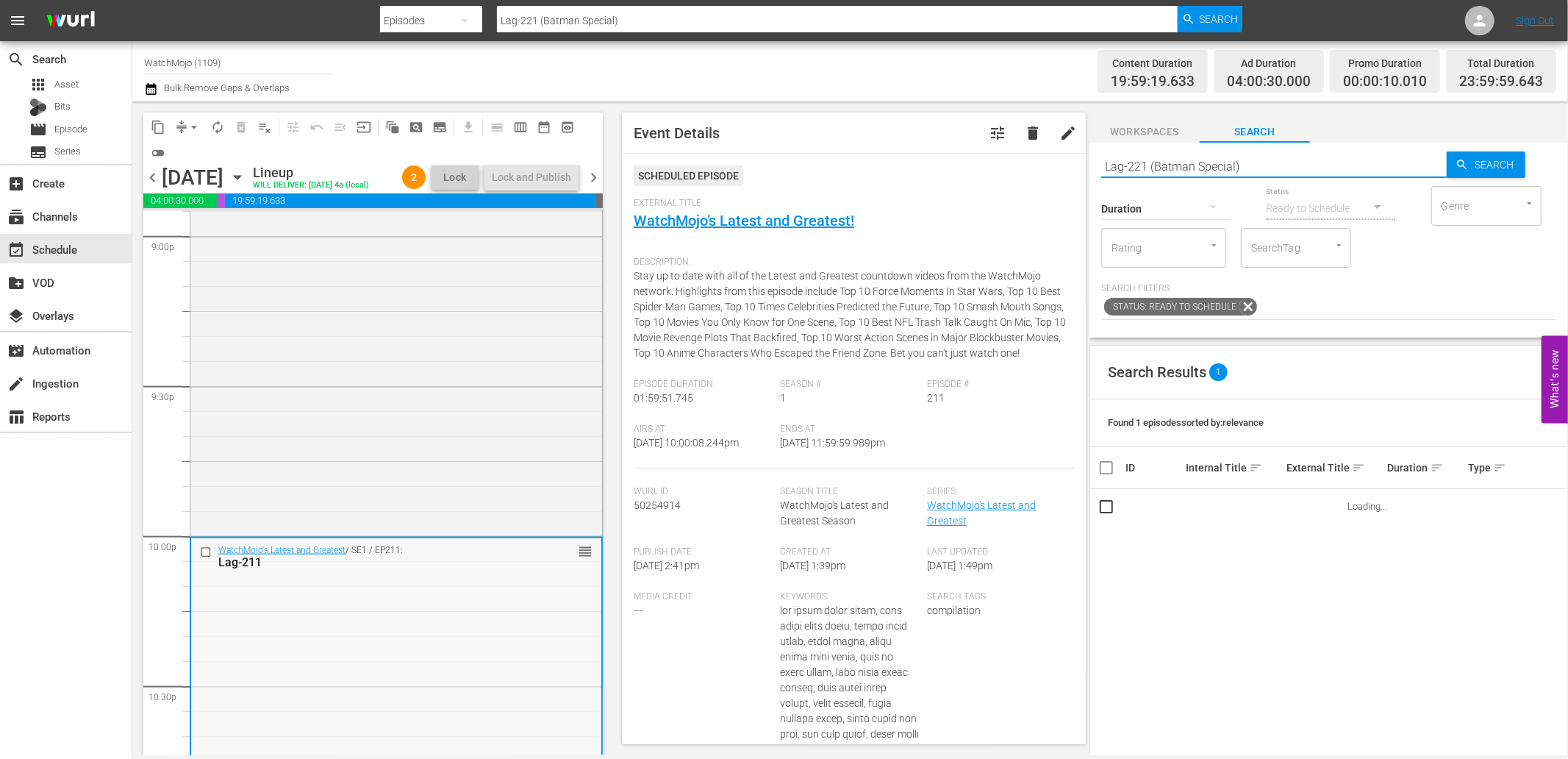
click at [204, 547] on input "checkbox" at bounding box center [208, 552] width 16 height 12
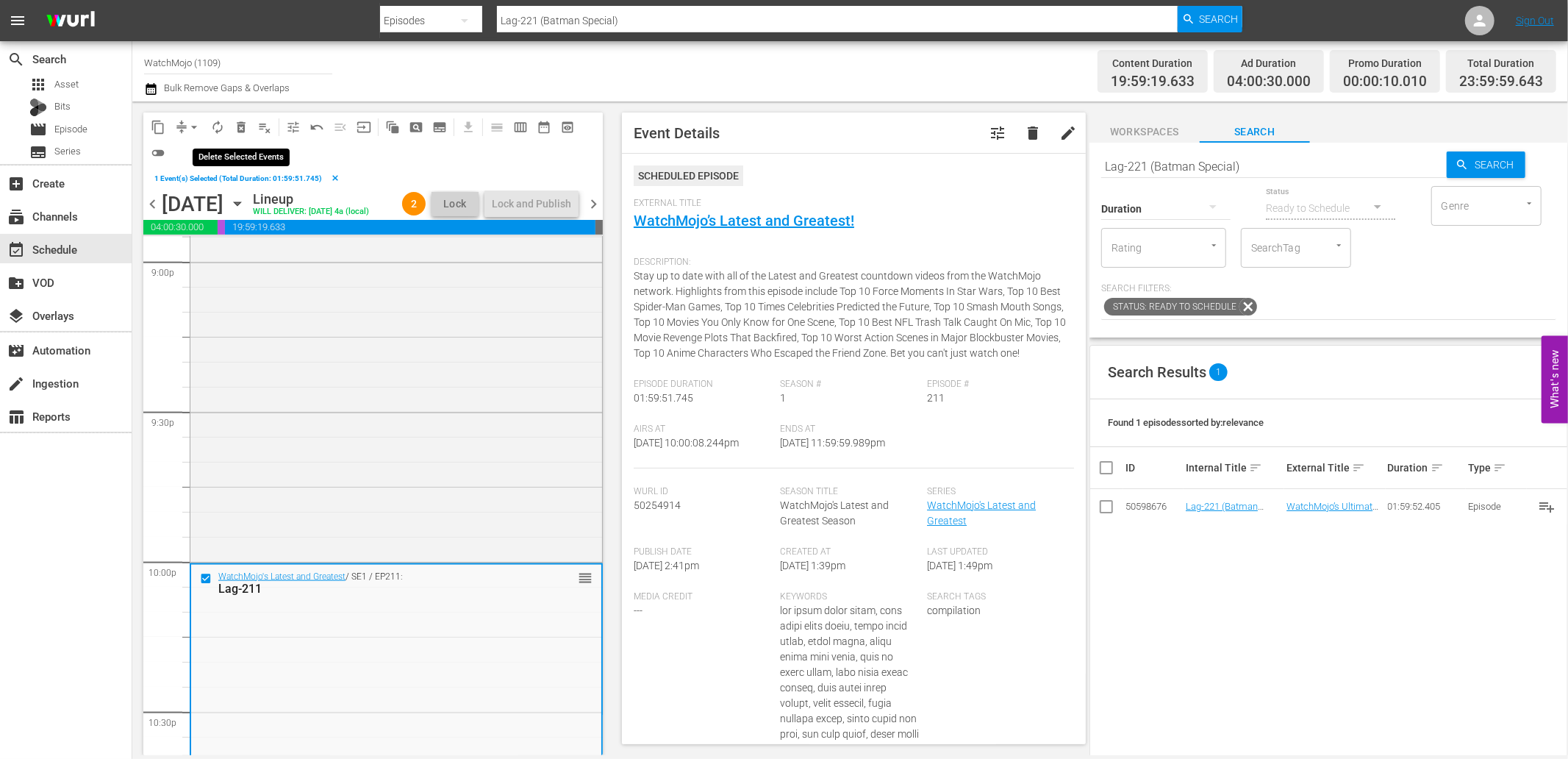
click at [234, 123] on span "delete_forever_outlined" at bounding box center [241, 127] width 15 height 15
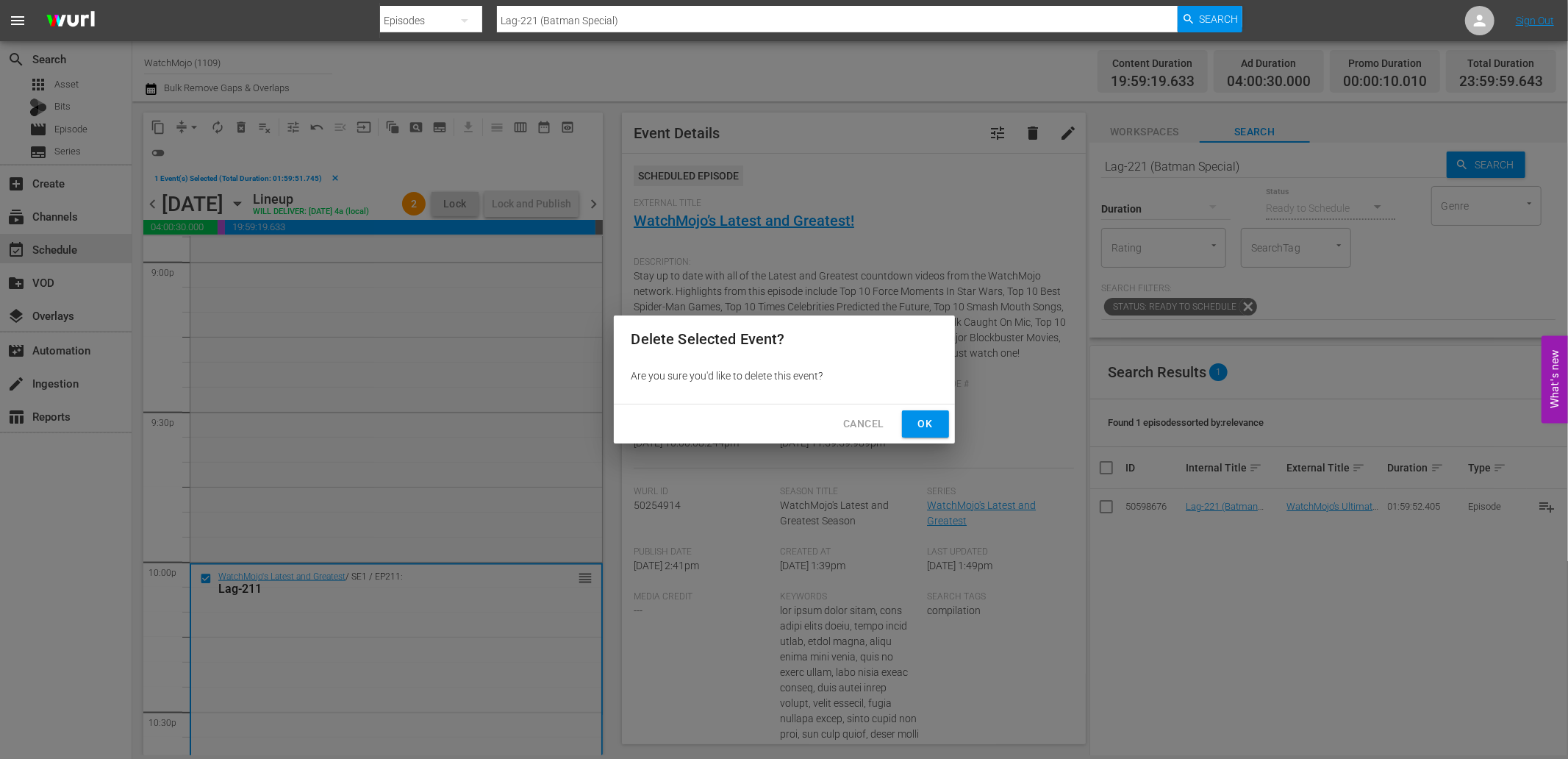
click at [920, 423] on span "Ok" at bounding box center [925, 424] width 23 height 19
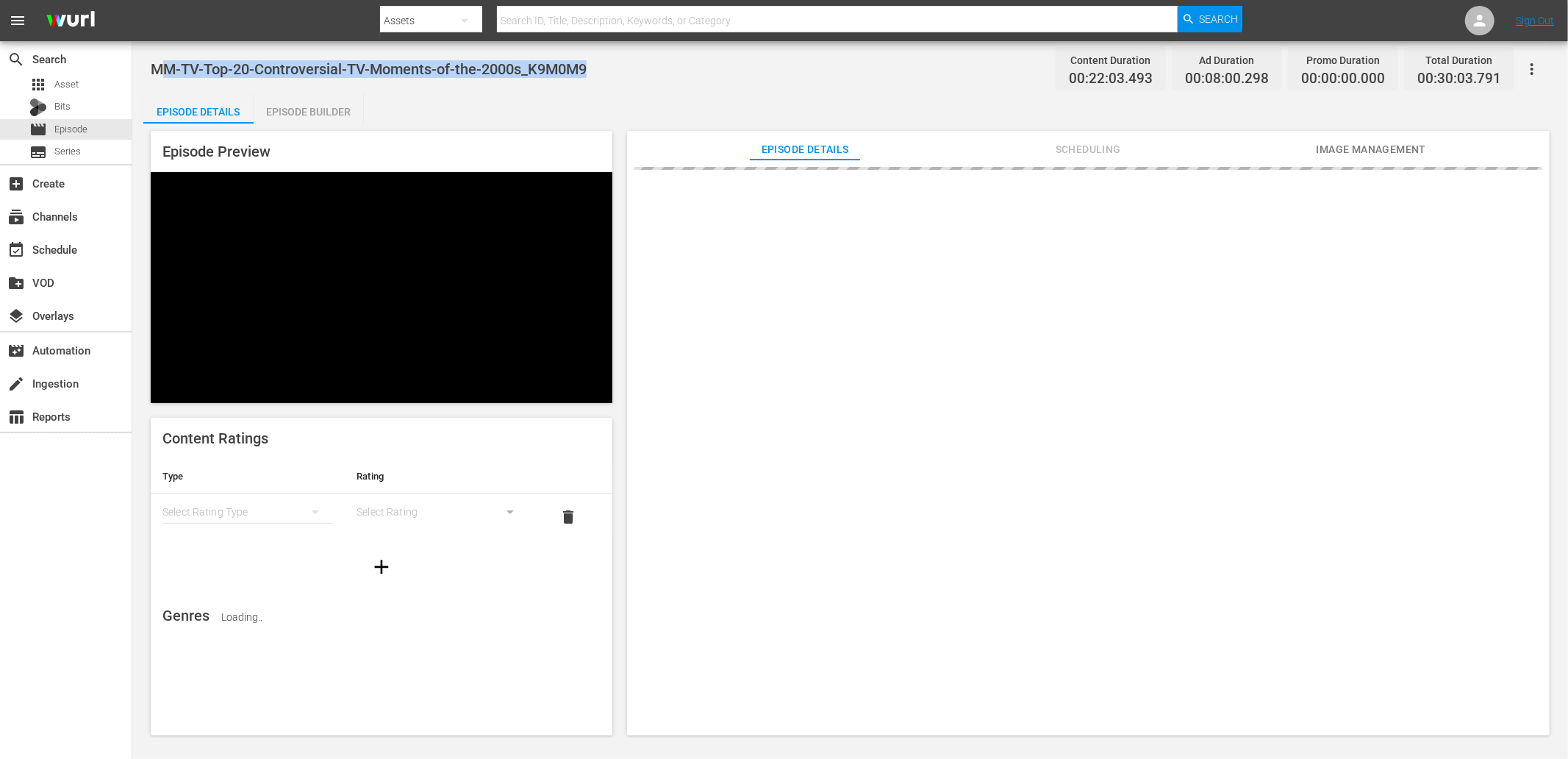
drag, startPoint x: 599, startPoint y: 72, endPoint x: 164, endPoint y: 62, distance: 435.1
click at [164, 62] on div "MM-TV-Top-20-Controversial-TV-Moments-of-the-2000s_K9M0M9 Content Duration 00:2…" at bounding box center [849, 68] width 1399 height 33
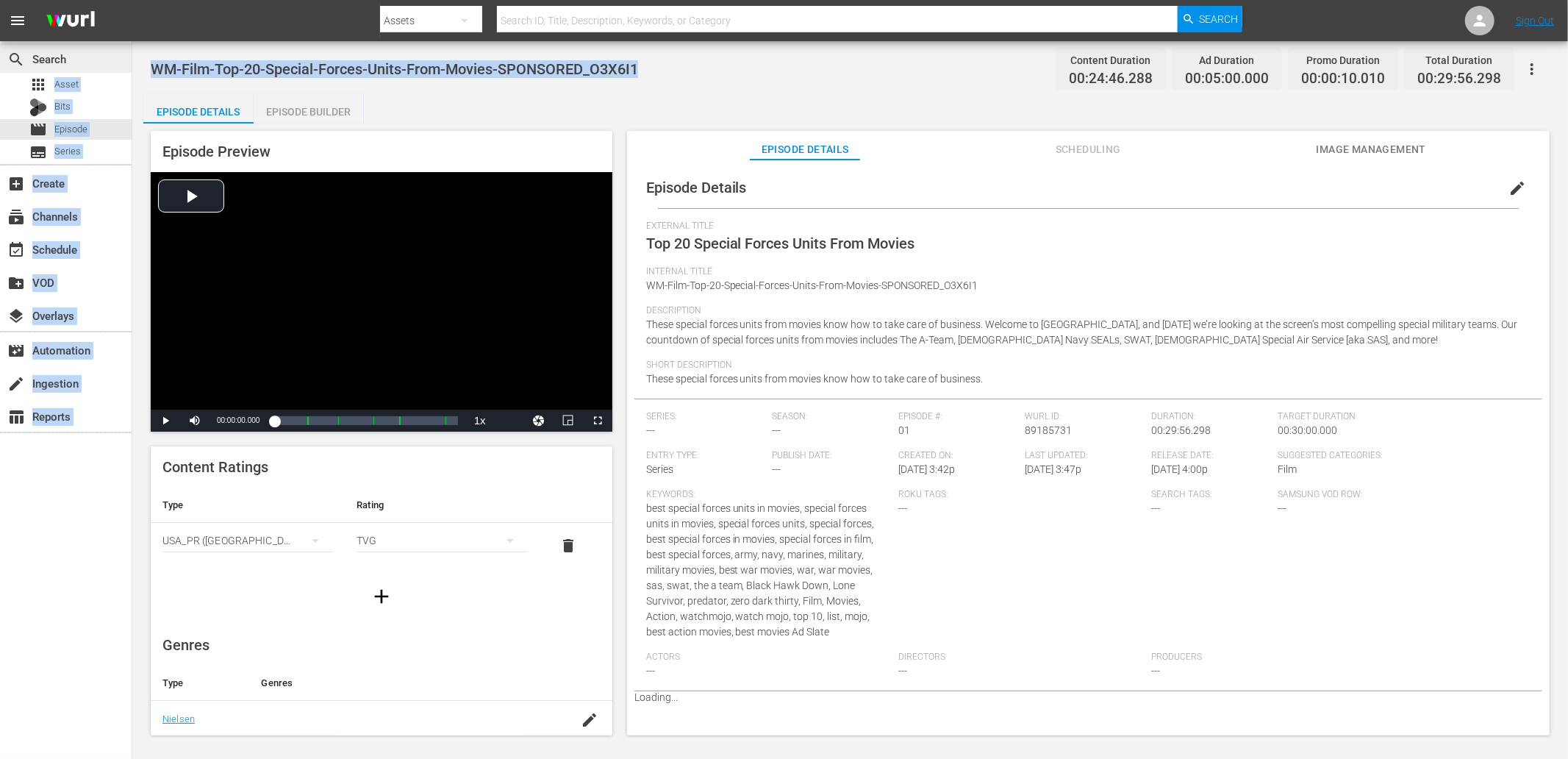
drag, startPoint x: 655, startPoint y: 70, endPoint x: 130, endPoint y: 70, distance: 525.0
click at [133, 0] on div "search Search apps Asset Bits movie Episode subtitles Series add_box Create sub…" at bounding box center [850, 0] width 1435 height 0
click at [169, 71] on span "WM-Film-Top-20-Special-Forces-Units-From-Movies-SPONSORED_O3X6I1" at bounding box center [394, 69] width 488 height 18
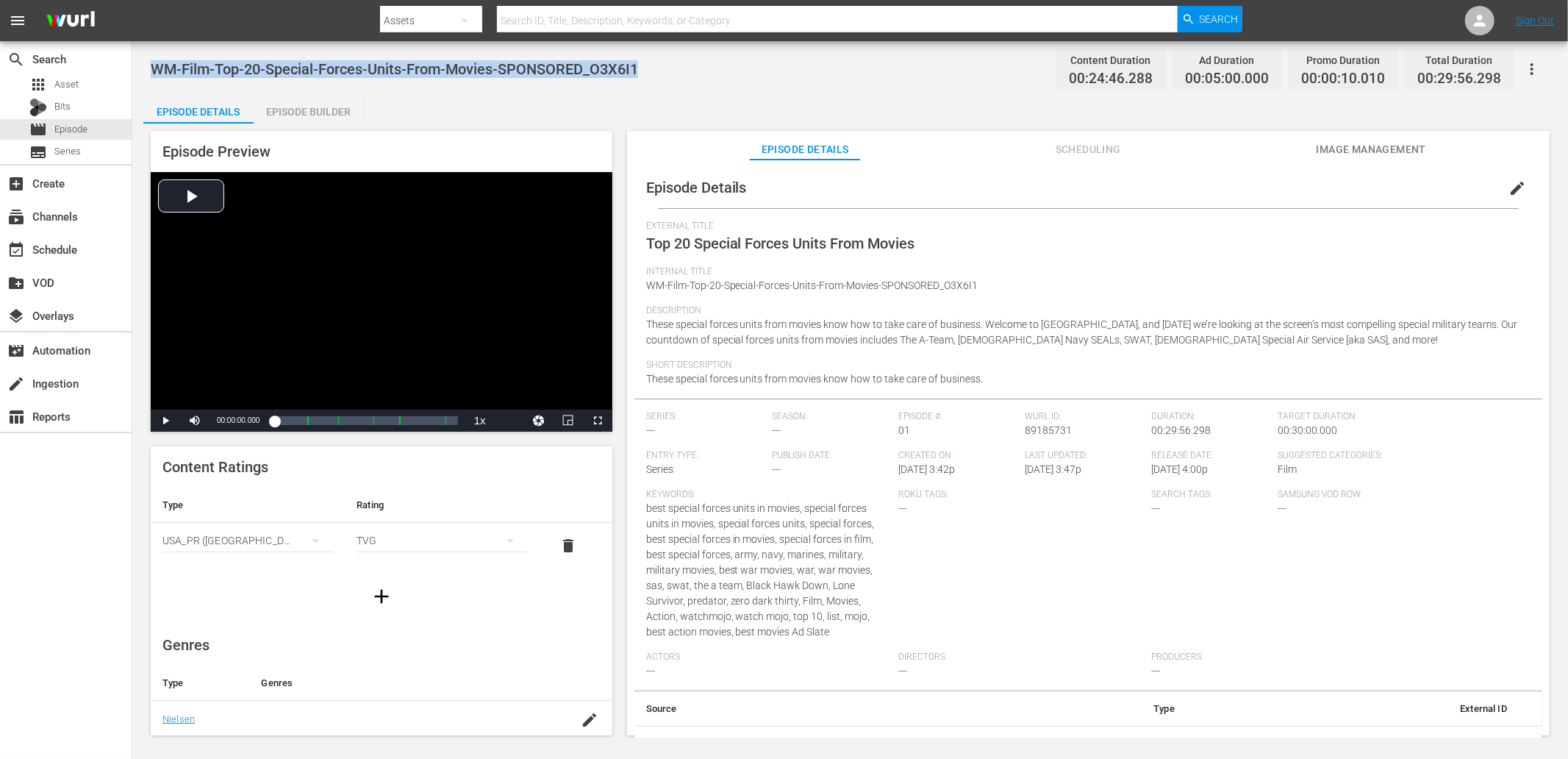
copy span "WM-Film-Top-20-Special-Forces-Units-From-Movies-SPONSORED_O3X6I1"
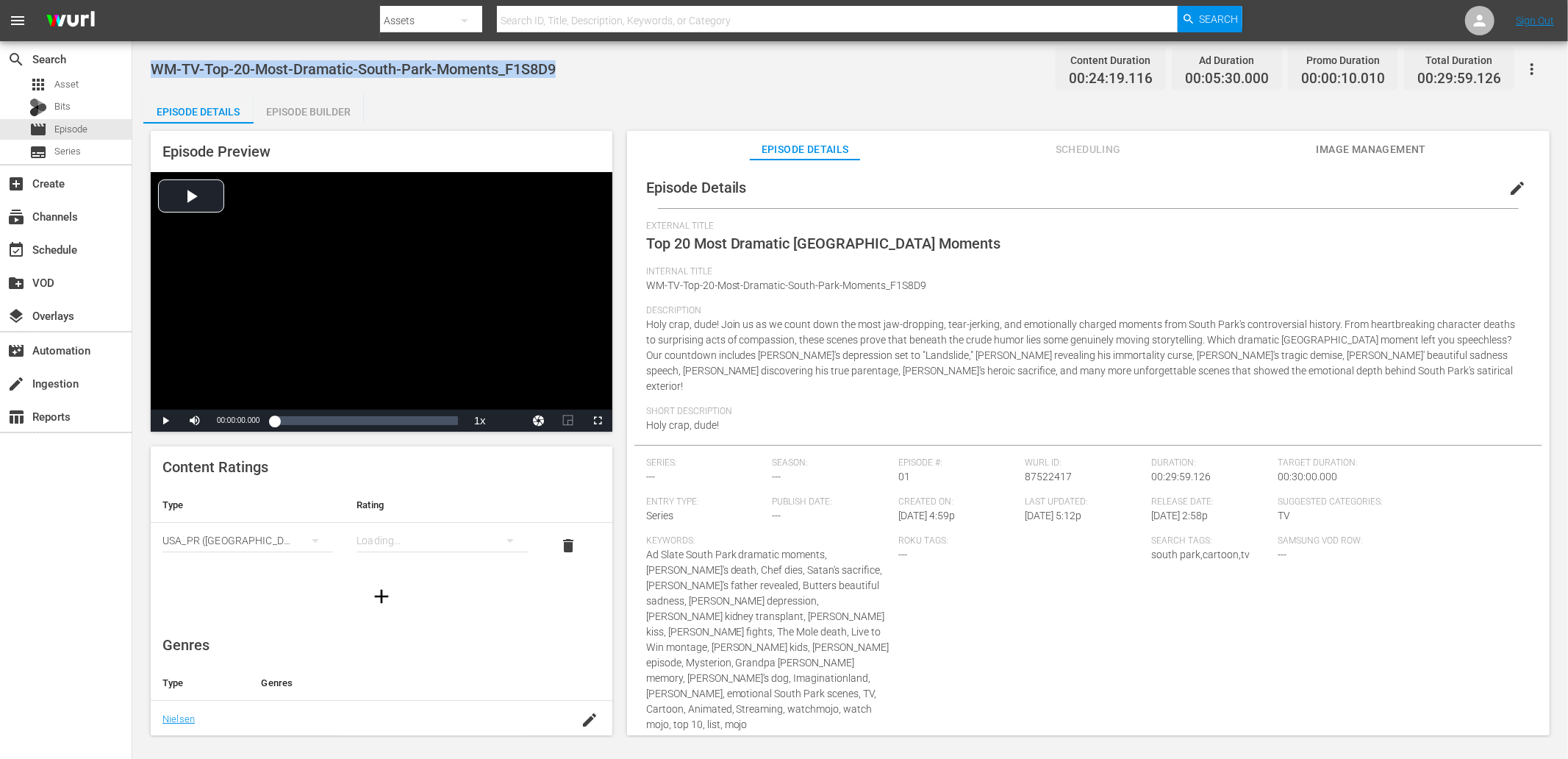
drag, startPoint x: 554, startPoint y: 70, endPoint x: 155, endPoint y: 81, distance: 399.2
click at [155, 81] on div "WM-TV-Top-20-Most-Dramatic-South-Park-Moments_F1S8D9 Content Duration 00:24:19.…" at bounding box center [849, 68] width 1399 height 33
copy span "WM-TV-Top-20-Most-Dramatic-South-Park-Moments_F1S8D9"
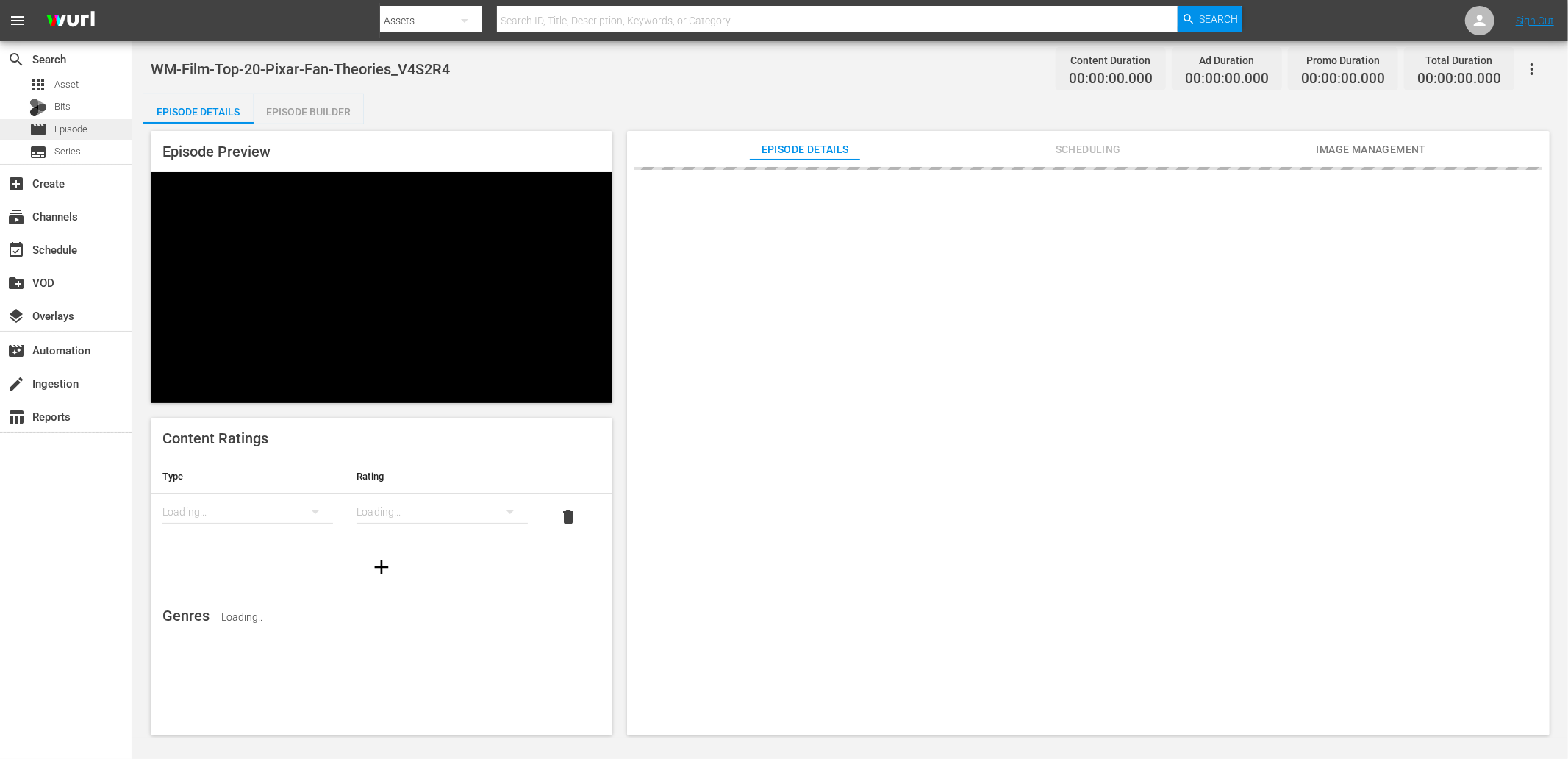
click at [81, 126] on span "Episode" at bounding box center [71, 129] width 33 height 15
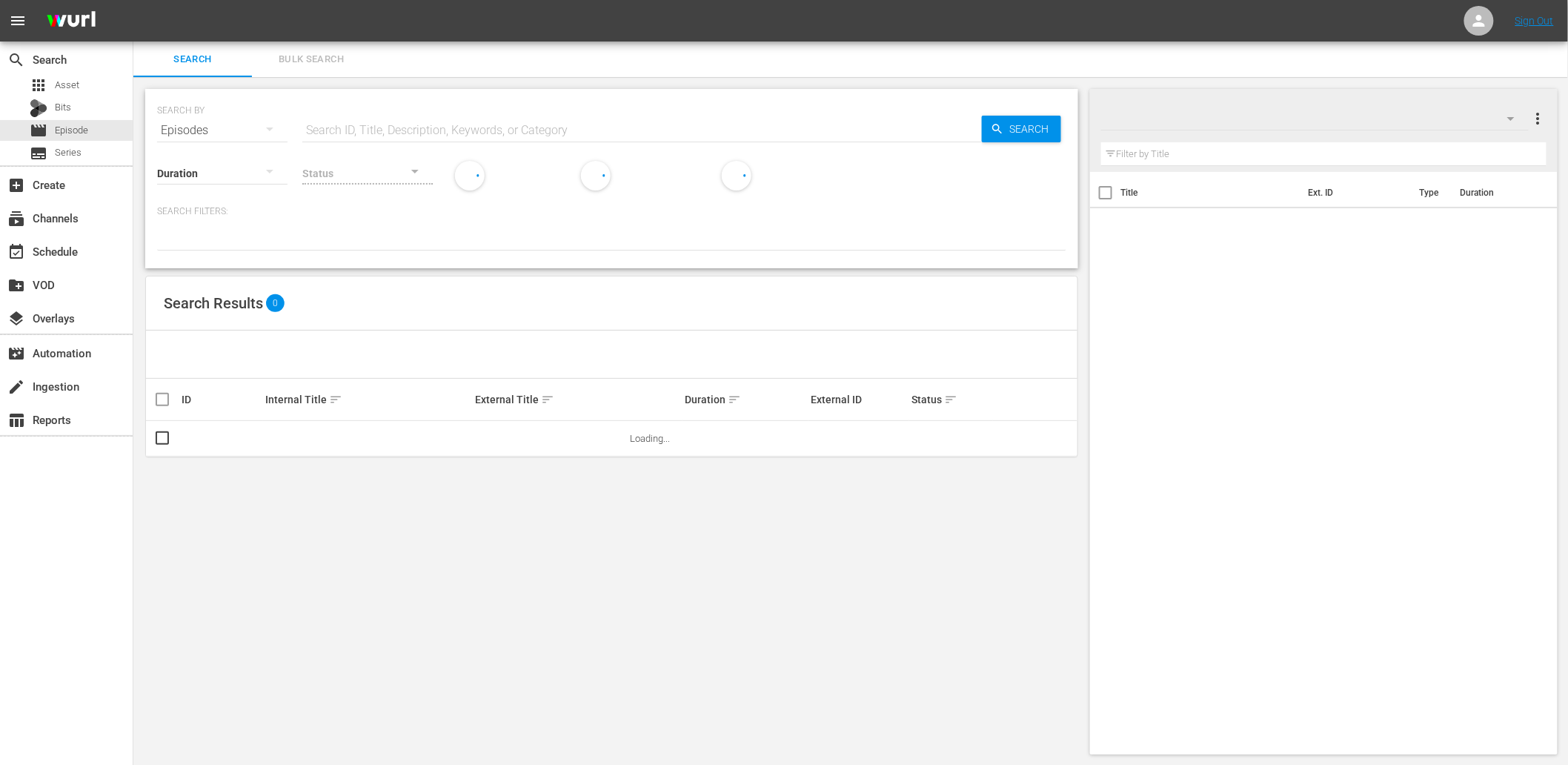
click at [402, 129] on input "text" at bounding box center [642, 130] width 680 height 36
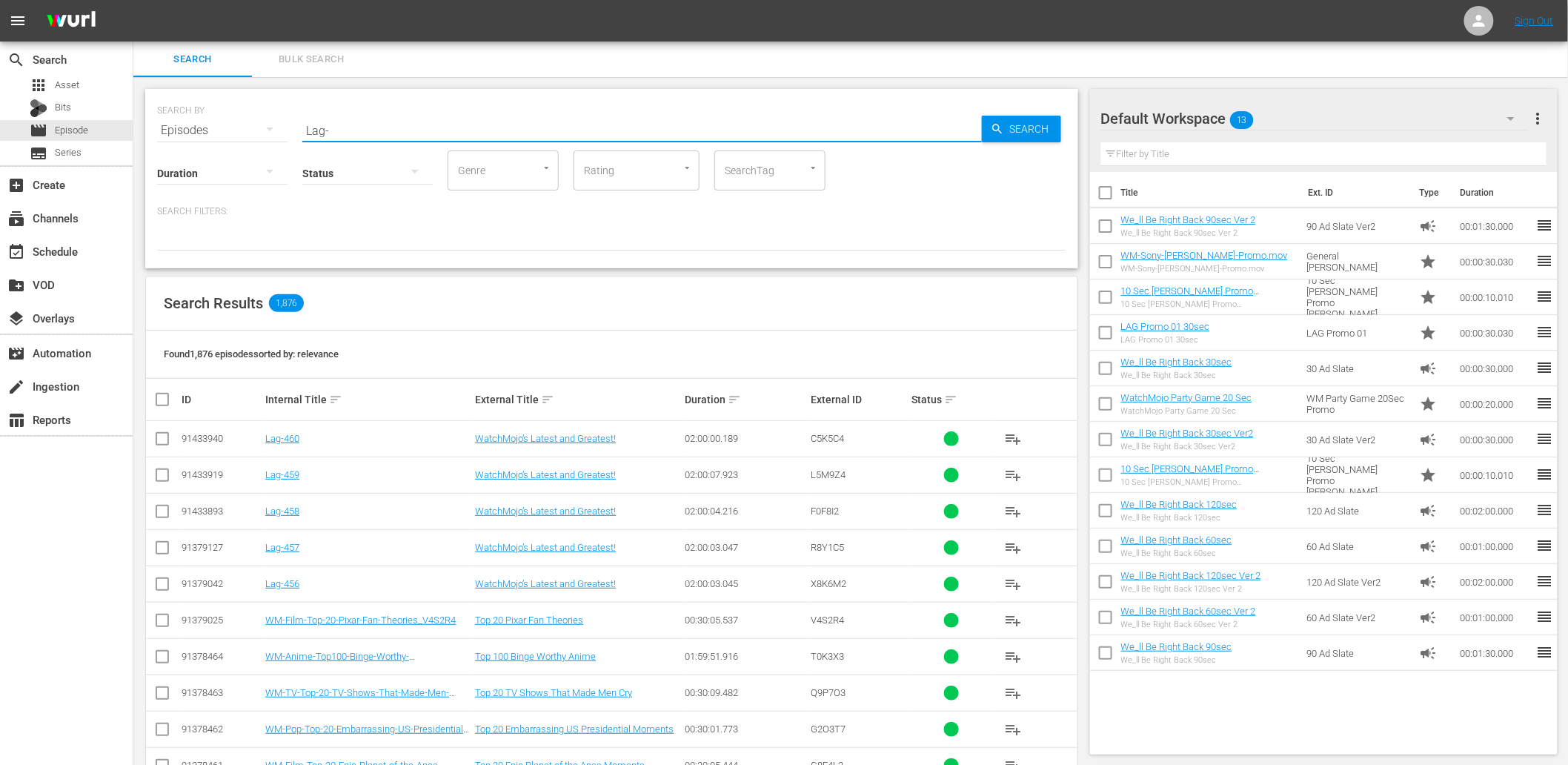
type input "Lag-"
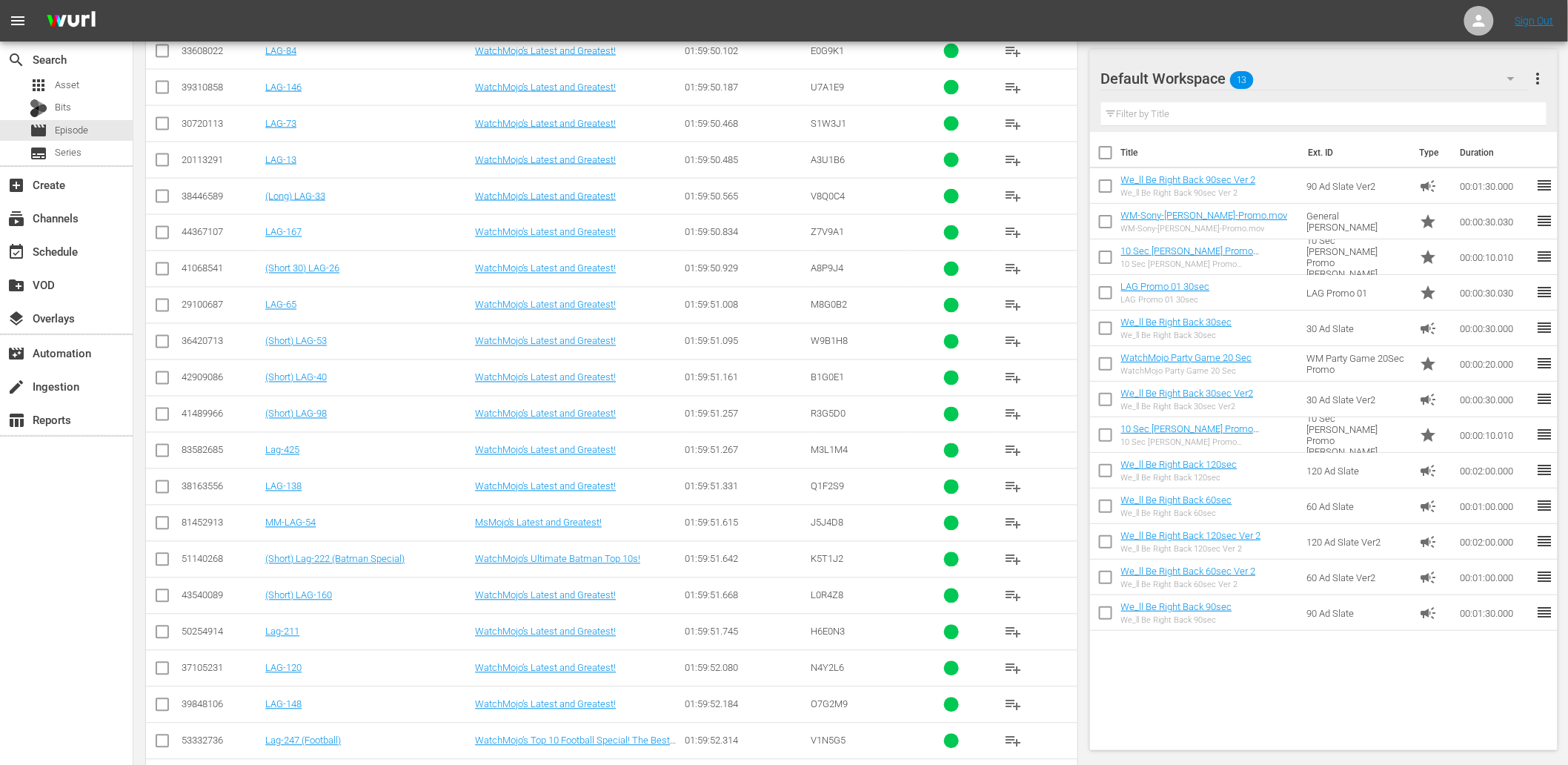
scroll to position [3192, 0]
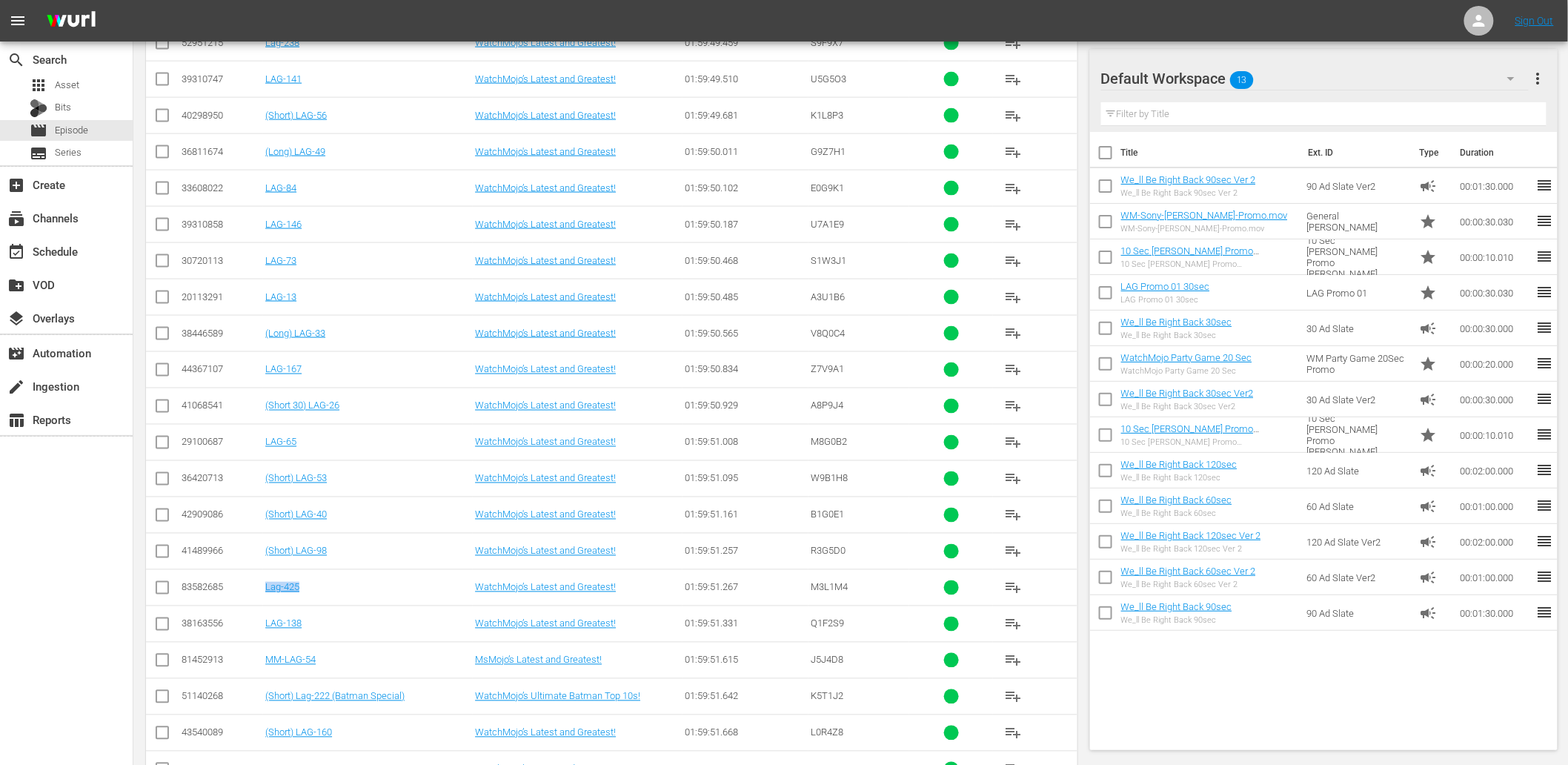
drag, startPoint x: 302, startPoint y: 600, endPoint x: 263, endPoint y: 602, distance: 39.1
click at [263, 602] on td "Lag-425" at bounding box center [368, 587] width 209 height 36
copy link "Lag-425"
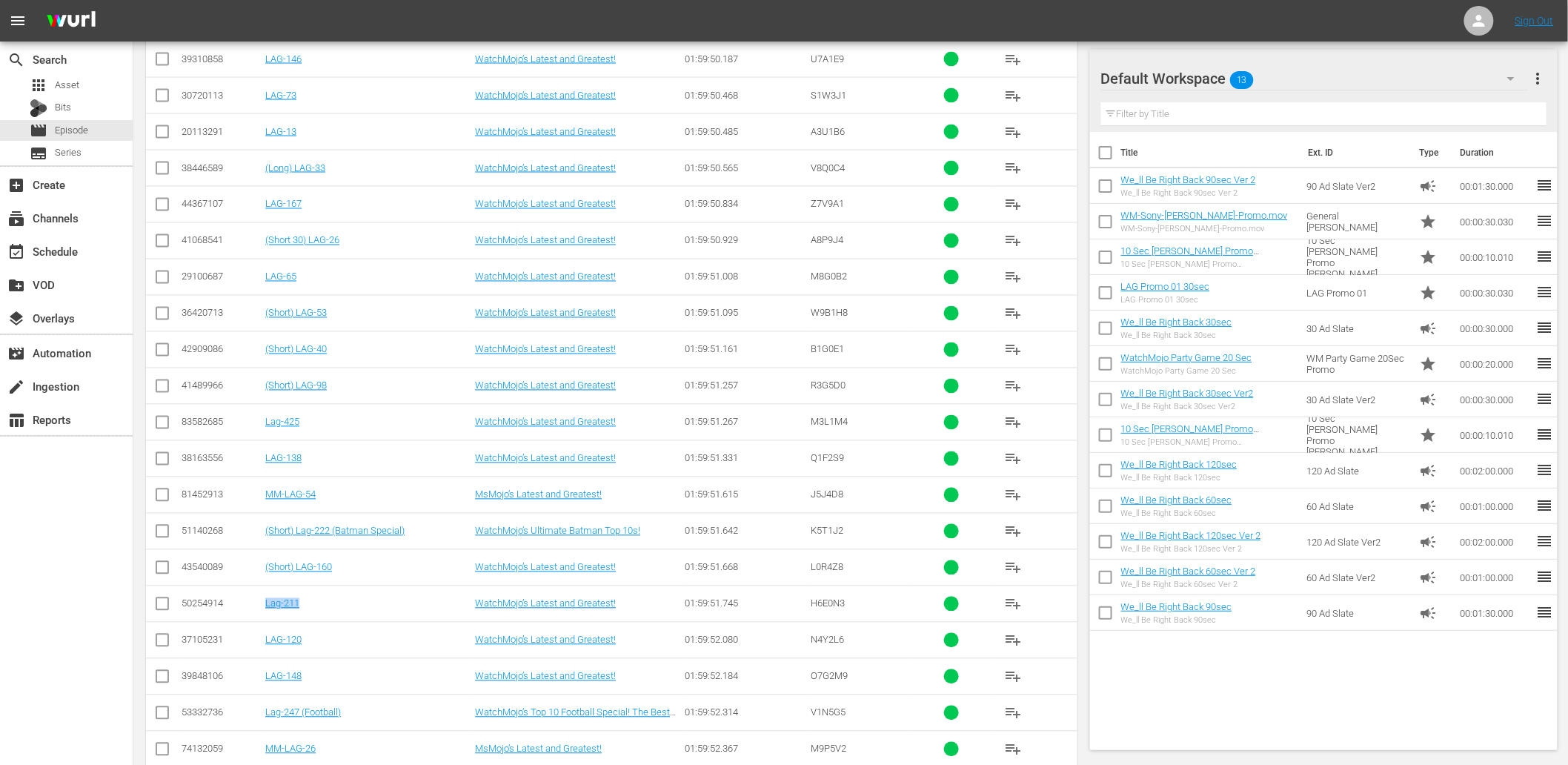
drag, startPoint x: 338, startPoint y: 606, endPoint x: 263, endPoint y: 618, distance: 76.0
click at [263, 618] on td "Lag-211" at bounding box center [368, 603] width 209 height 36
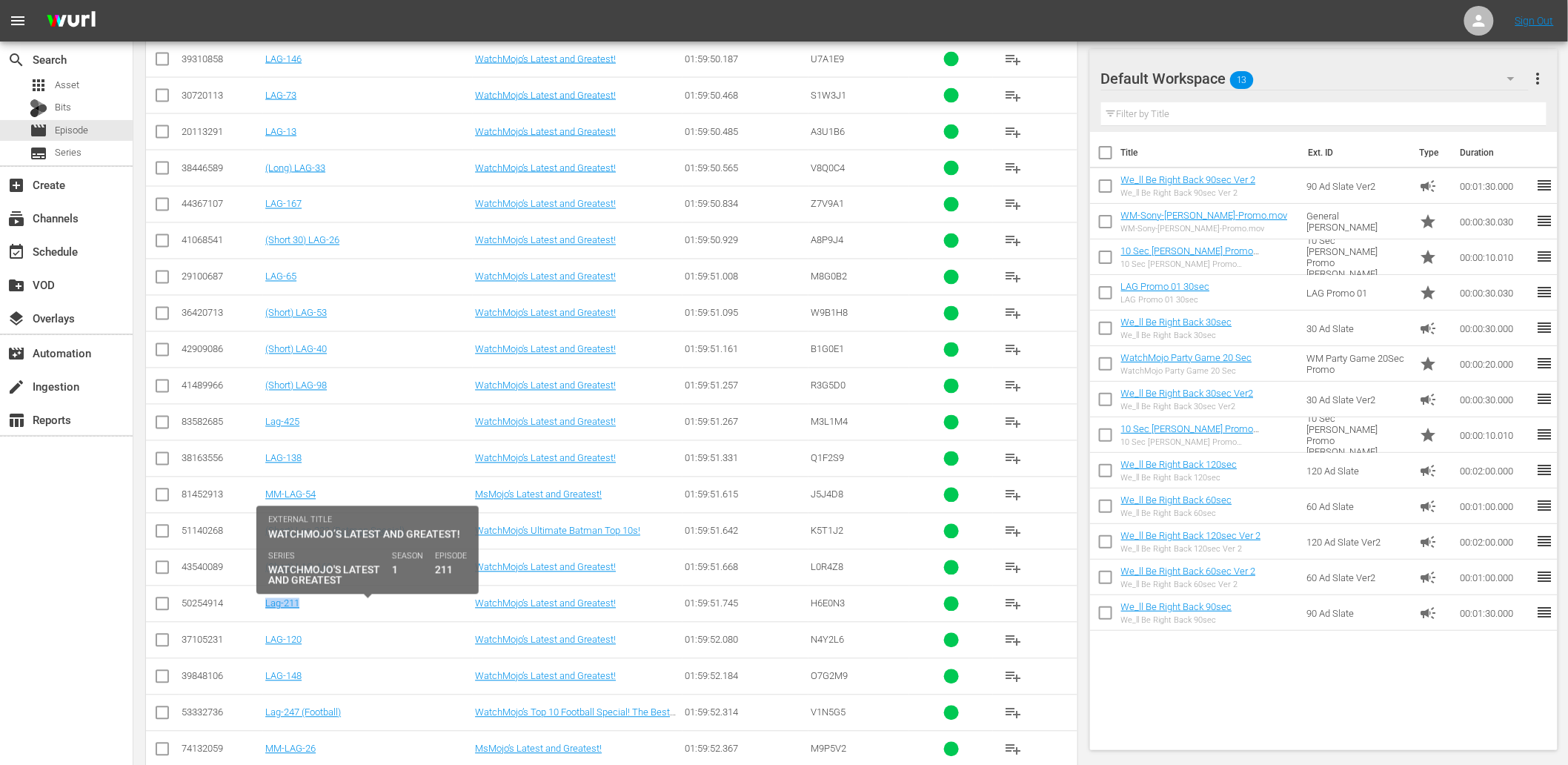
copy link "Lag-211"
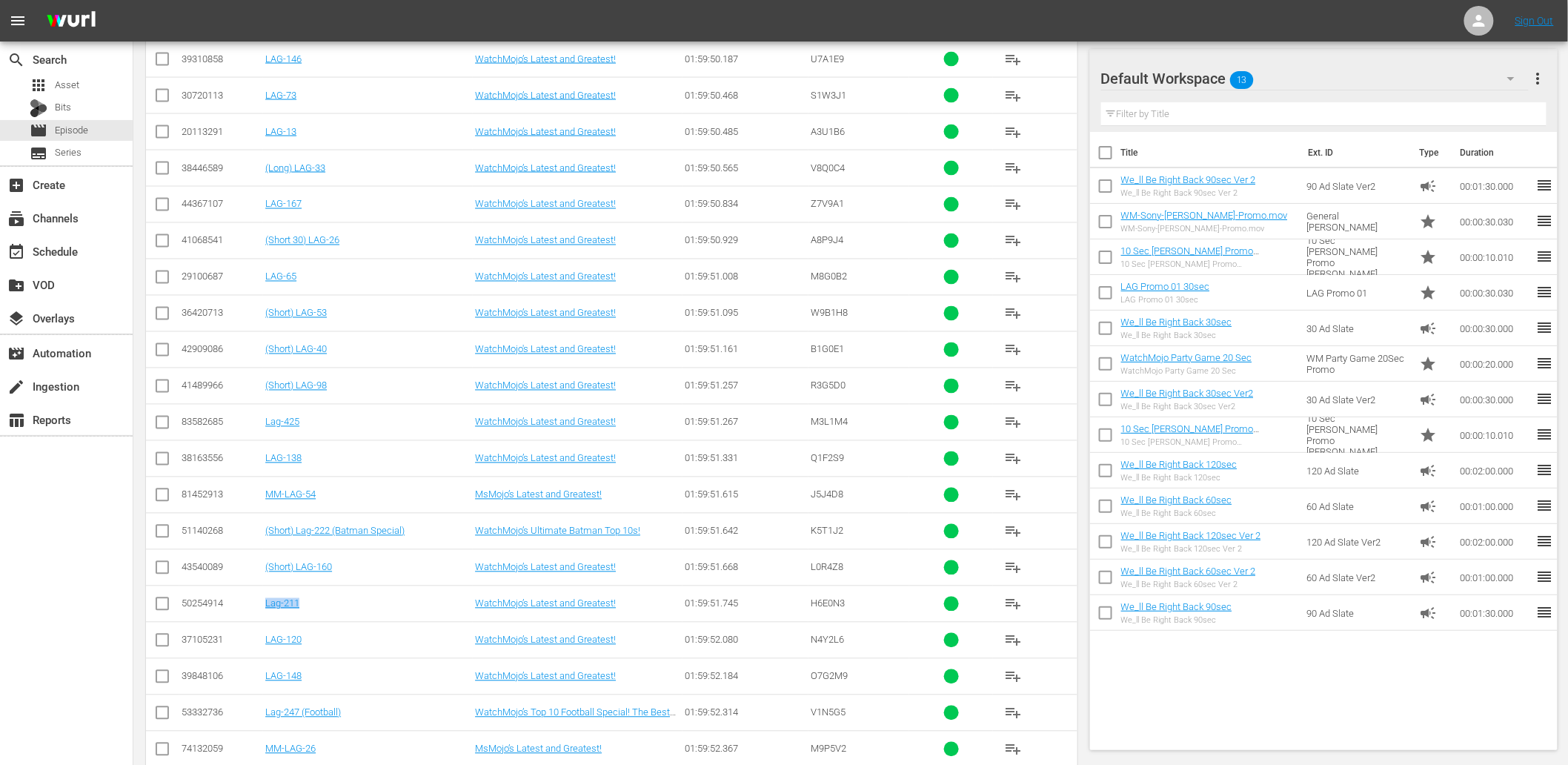
scroll to position [3632, 0]
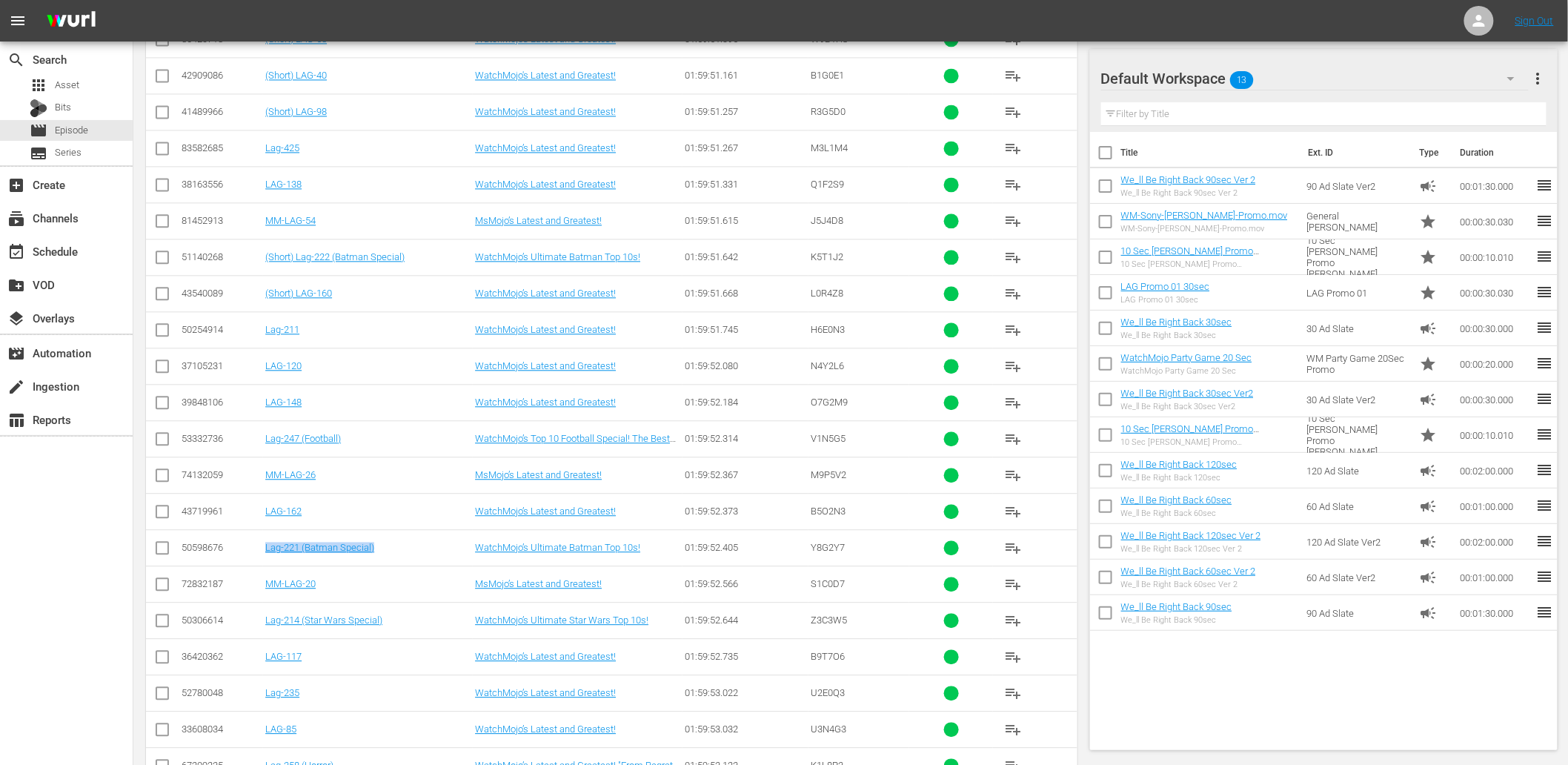
drag, startPoint x: 398, startPoint y: 554, endPoint x: 265, endPoint y: 568, distance: 133.7
click at [265, 566] on td "Lag-221 (Batman Special)" at bounding box center [368, 547] width 209 height 36
copy link "Lag-221 (Batman Special)"
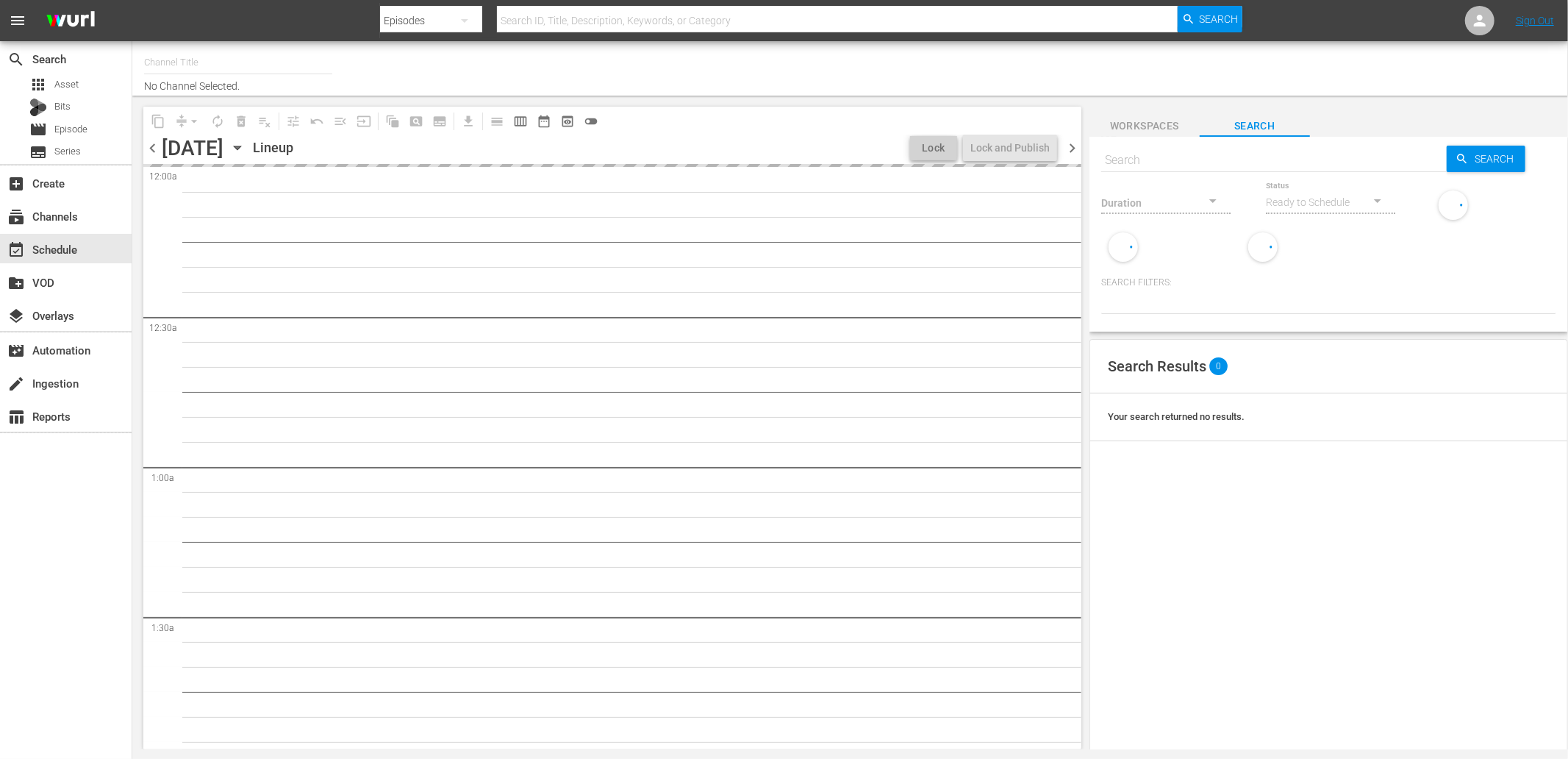
type input "WatchMojo (1109)"
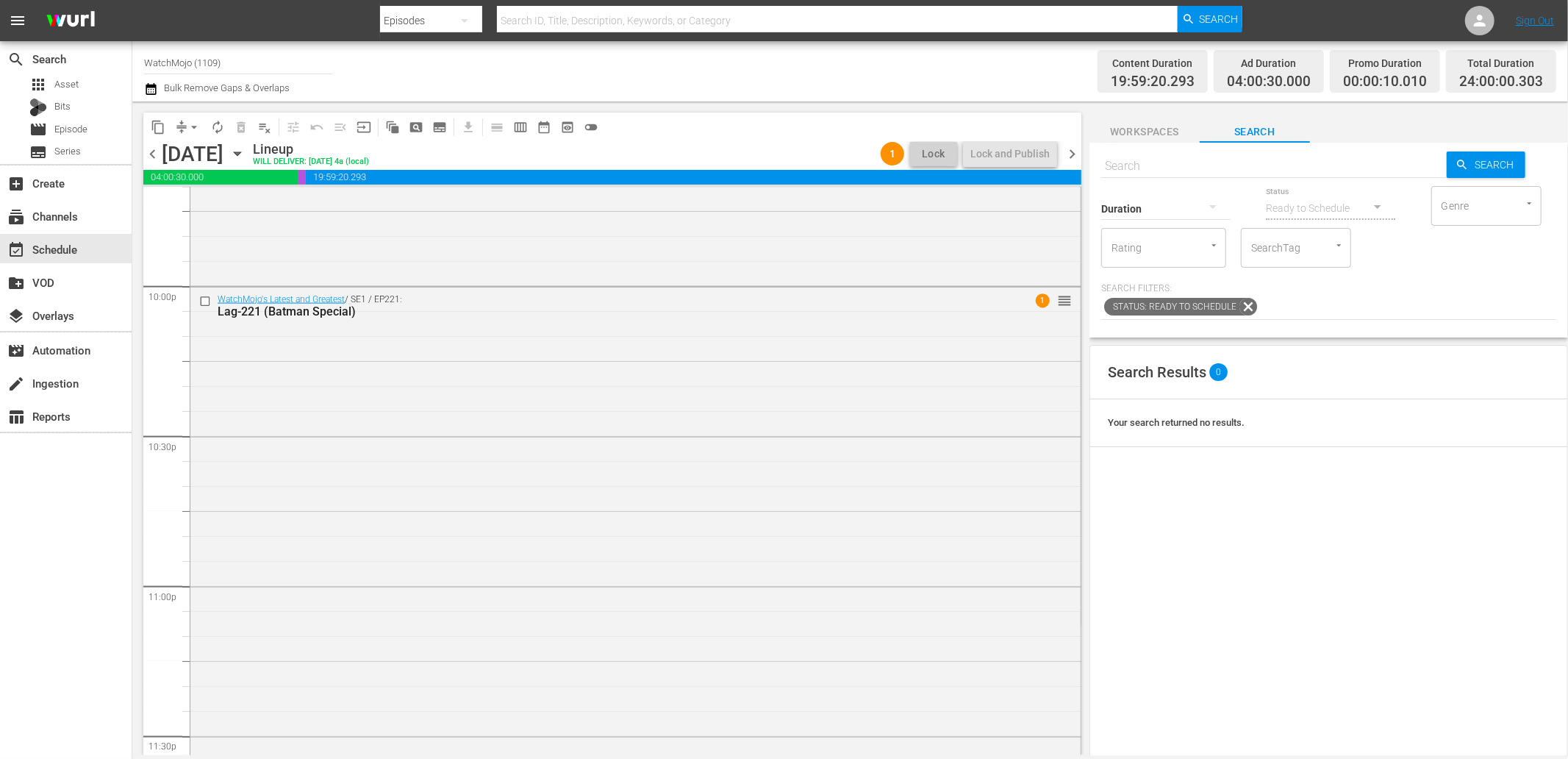
scroll to position [6633, 0]
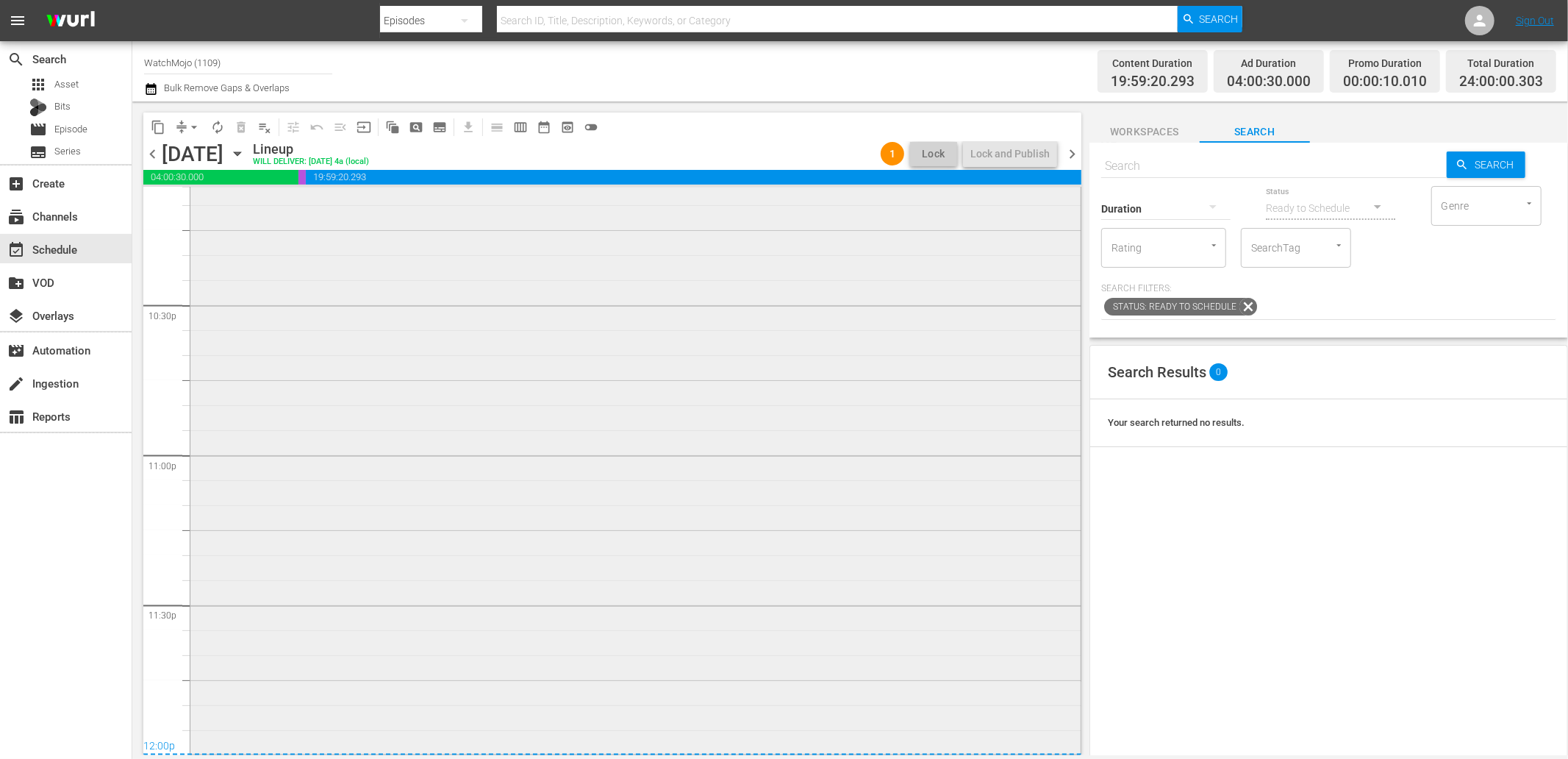
click at [849, 571] on div "WatchMojo's Latest and Greatest / SE1 / EP221: Lag-221 (Batman Special) 1 reord…" at bounding box center [636, 454] width 891 height 595
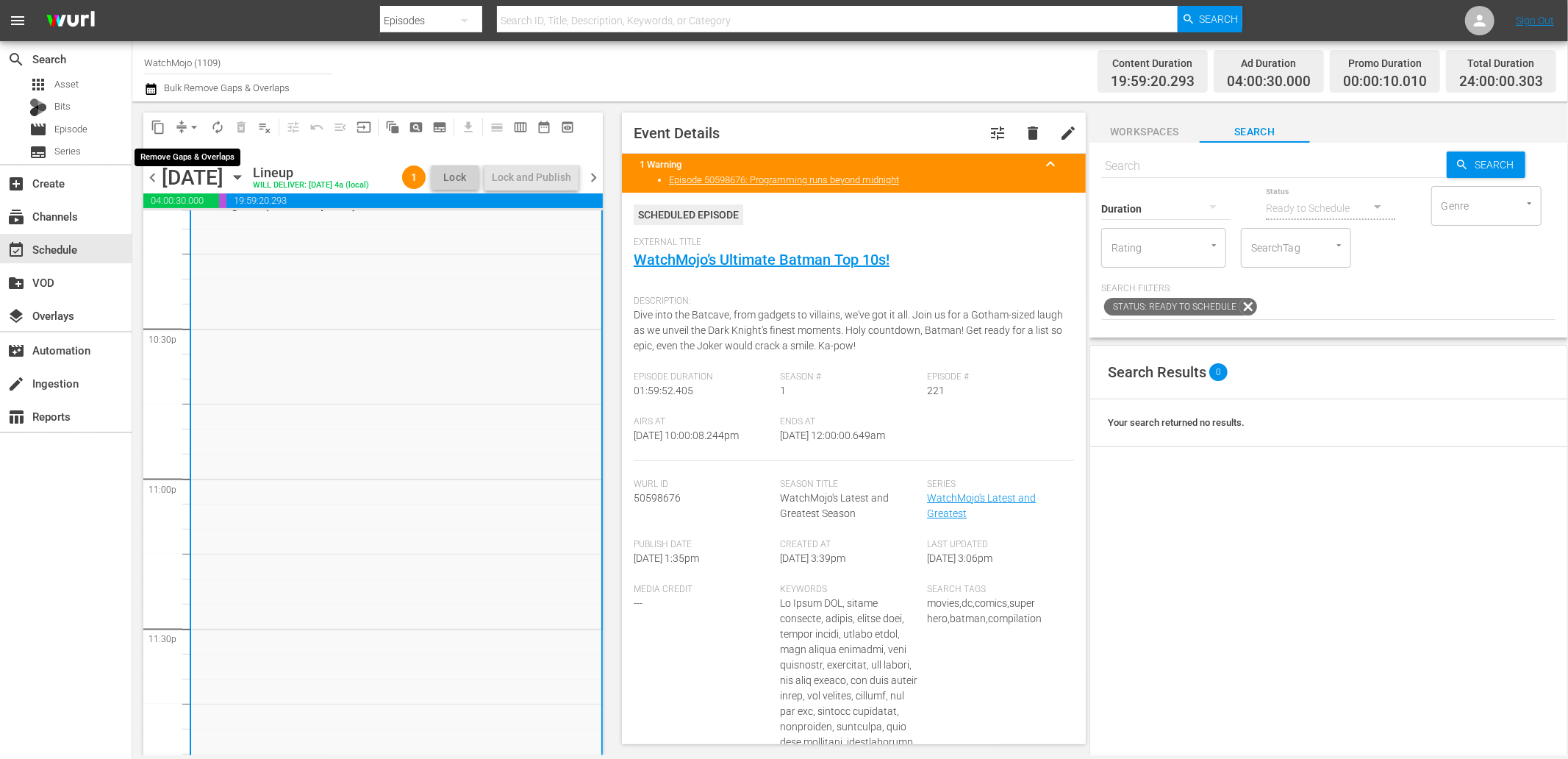
click at [191, 122] on span "arrow_drop_down" at bounding box center [194, 127] width 15 height 15
click at [209, 209] on li "Align to End of Previous Day" at bounding box center [195, 204] width 154 height 24
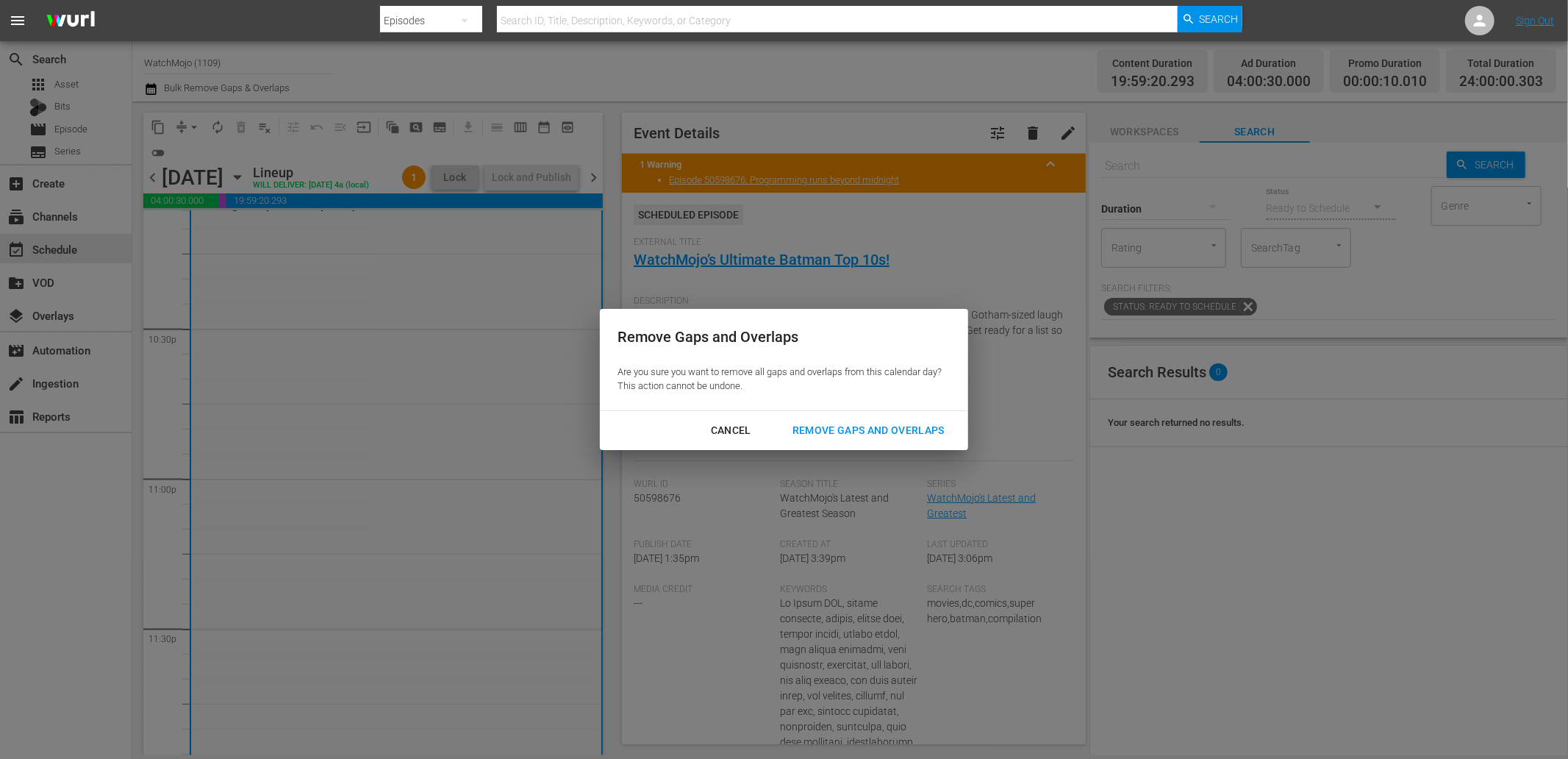
click at [882, 438] on div "Remove Gaps and Overlaps" at bounding box center [868, 430] width 176 height 19
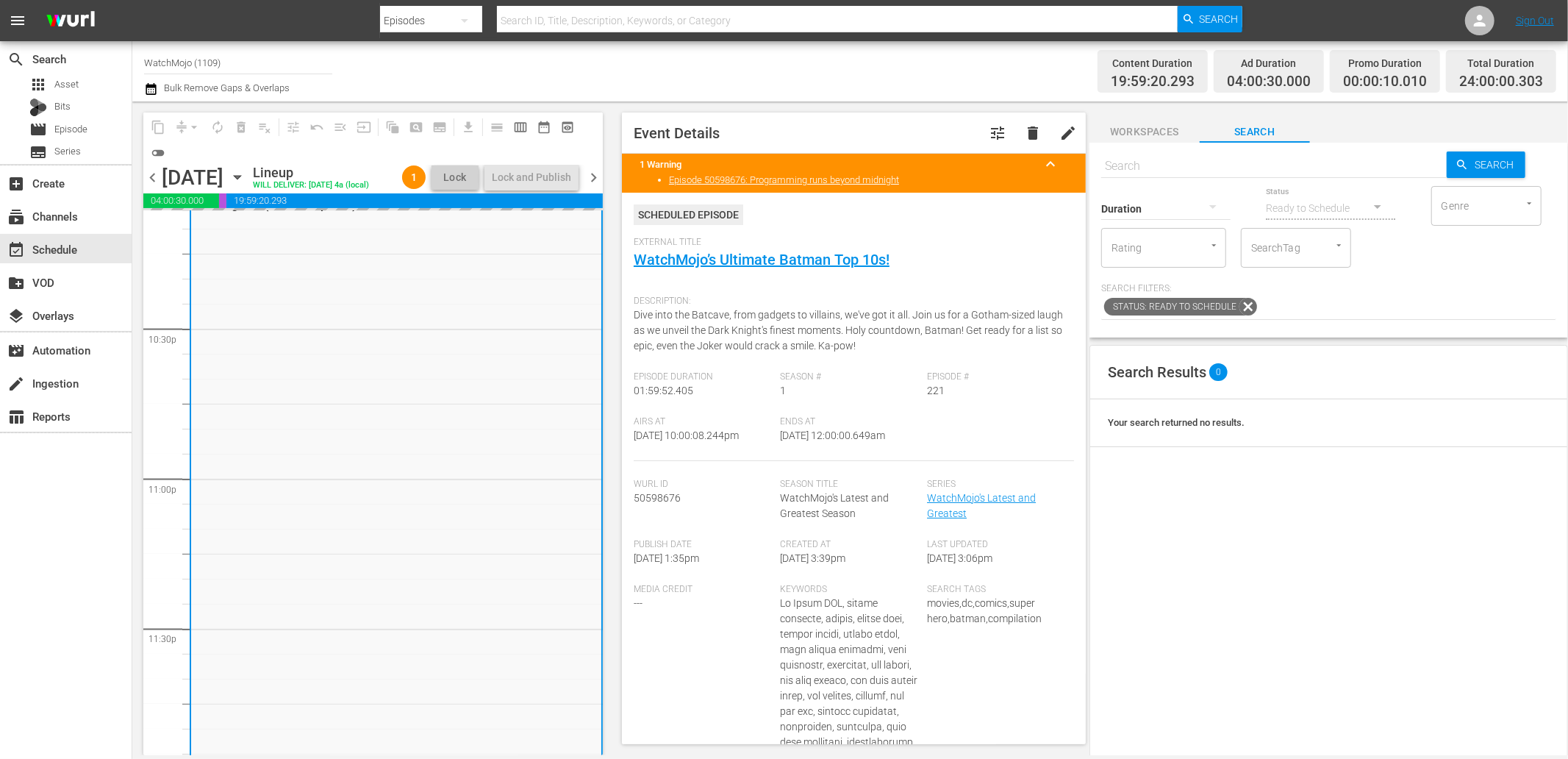
drag, startPoint x: 915, startPoint y: 440, endPoint x: 831, endPoint y: 452, distance: 84.9
click at [831, 452] on div "Ends At [DATE] 12:00:00.649am" at bounding box center [854, 439] width 147 height 45
copy span "12:00:00.649am"
click at [596, 185] on span "chevron_right" at bounding box center [594, 178] width 19 height 19
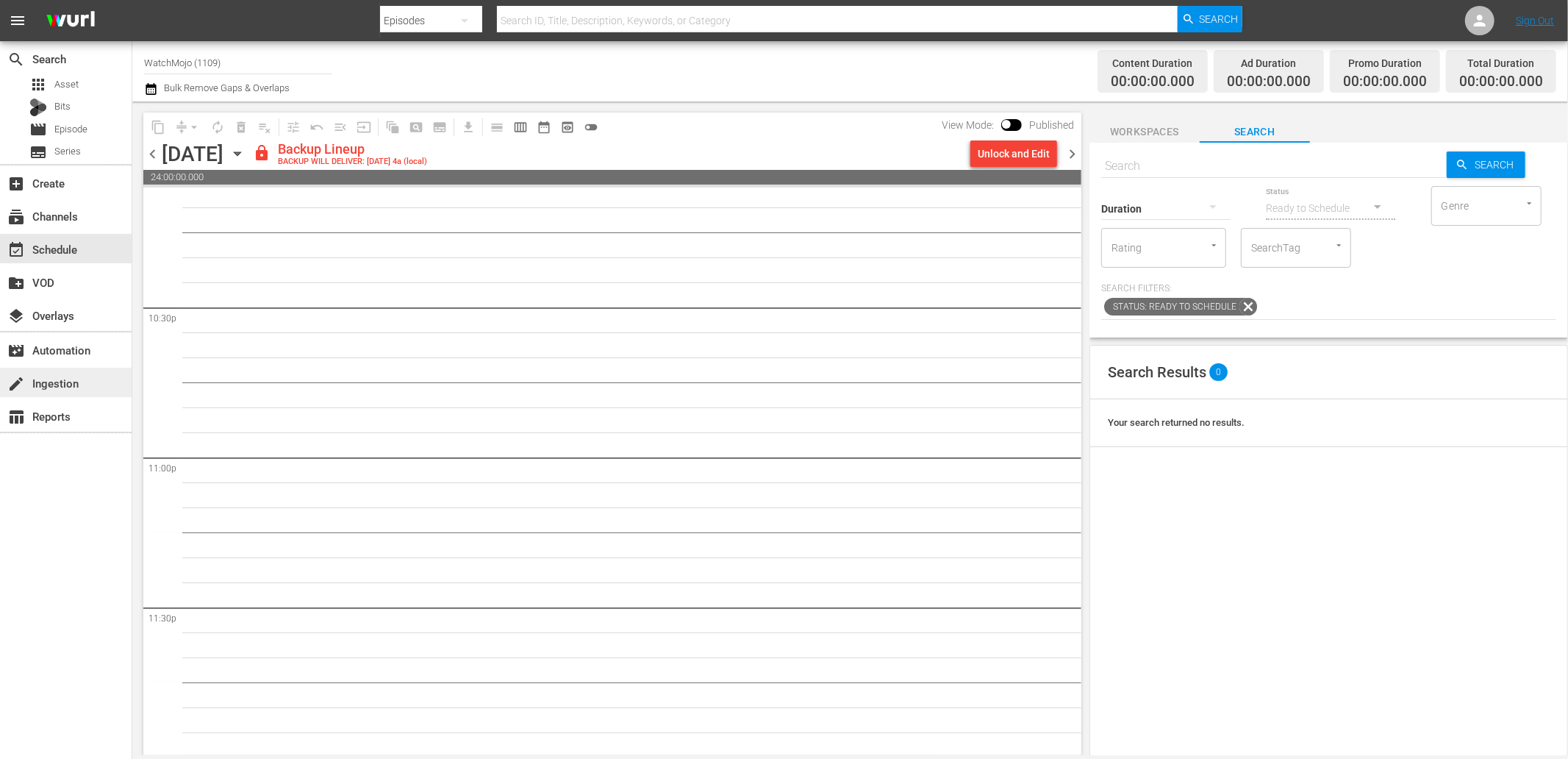
scroll to position [6633, 0]
click at [1178, 166] on input "text" at bounding box center [1274, 167] width 346 height 36
paste input "Lag-401"
type input "Lag-401"
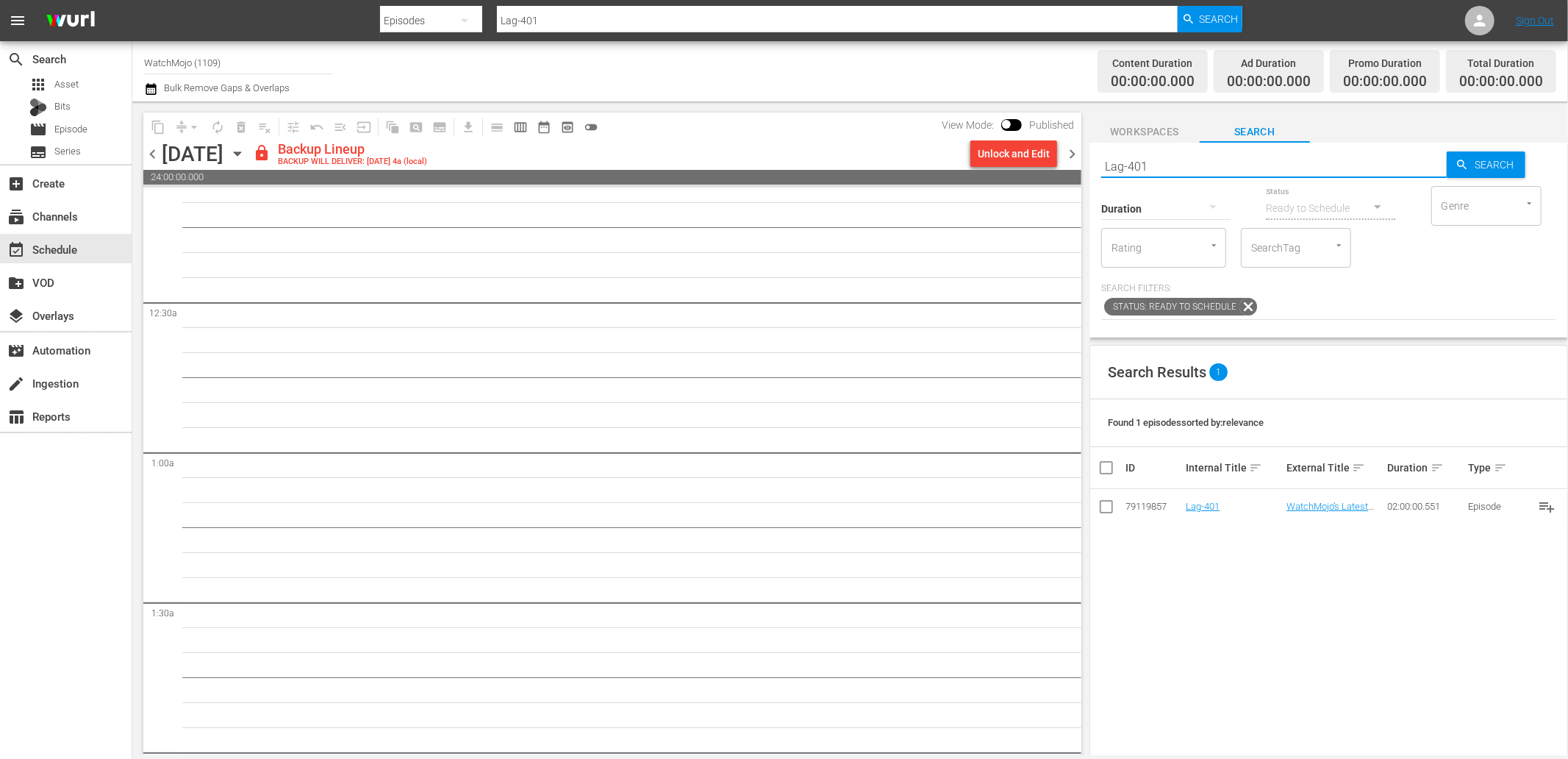
scroll to position [0, 0]
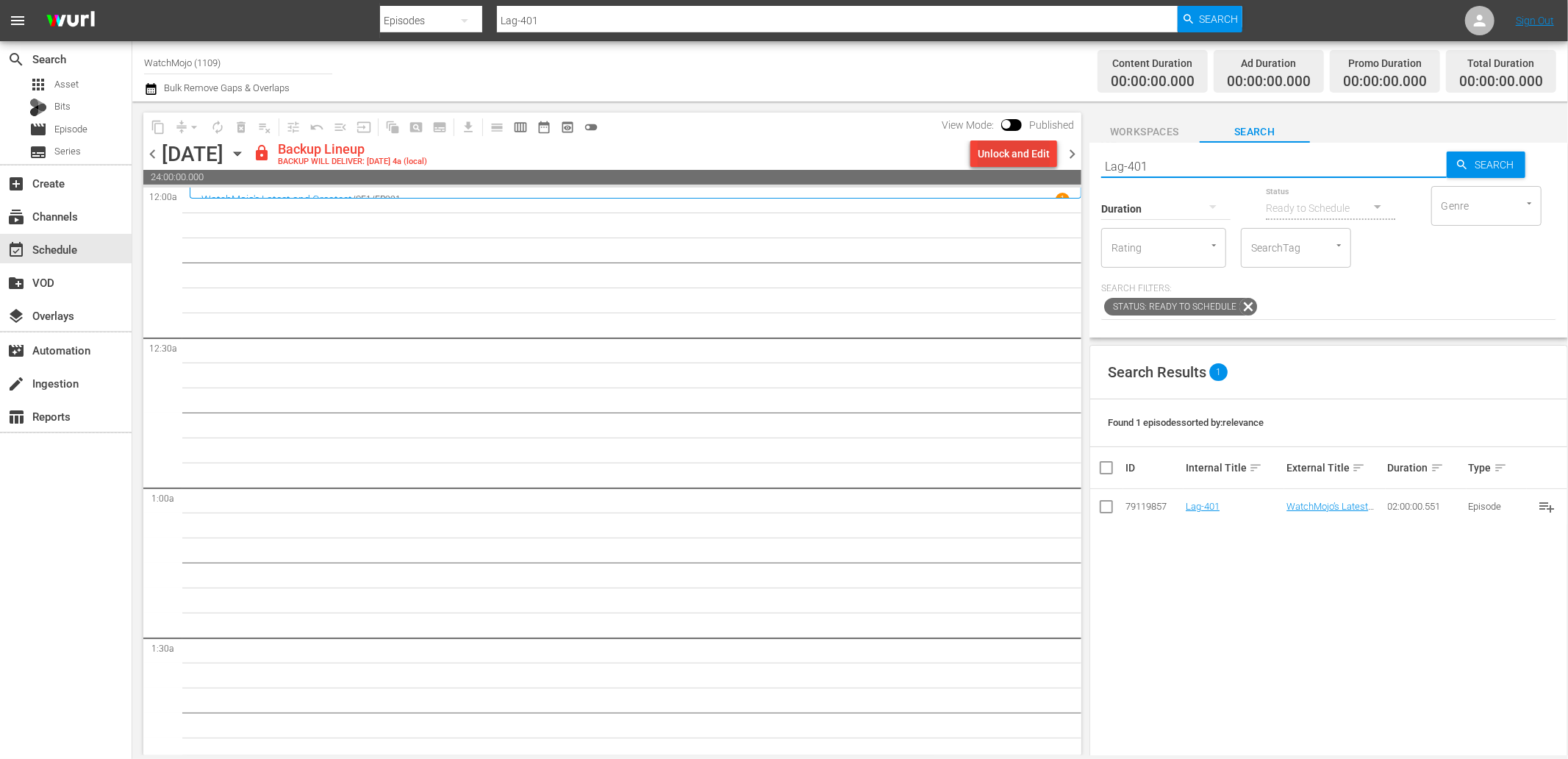
click at [974, 154] on button "Unlock and Edit" at bounding box center [1014, 154] width 87 height 26
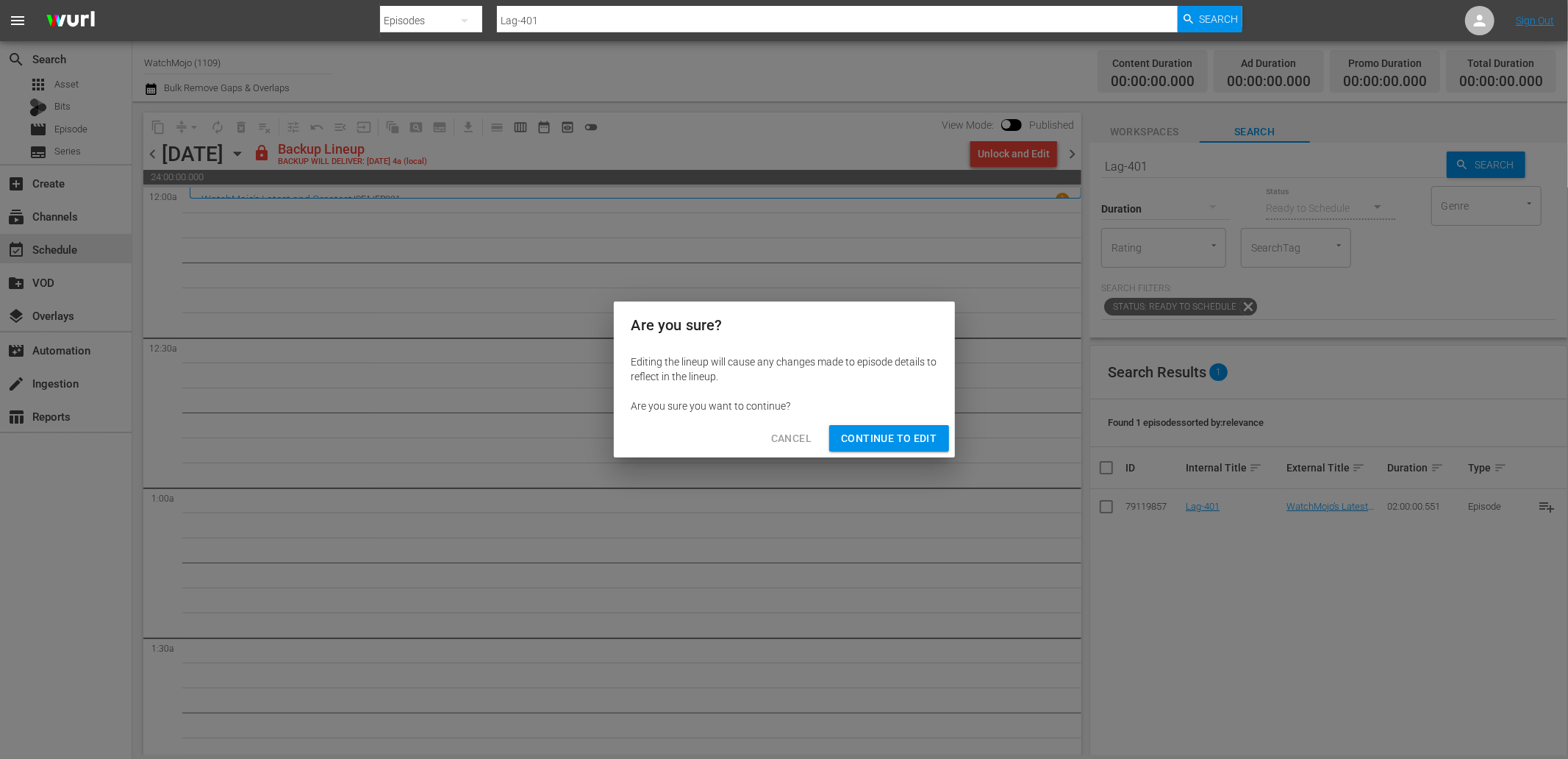
click at [843, 452] on div "Cancel Continue to Edit" at bounding box center [784, 439] width 341 height 39
click at [874, 423] on div "Cancel Continue to Edit" at bounding box center [784, 439] width 341 height 39
click at [870, 436] on span "Continue to Edit" at bounding box center [888, 439] width 95 height 19
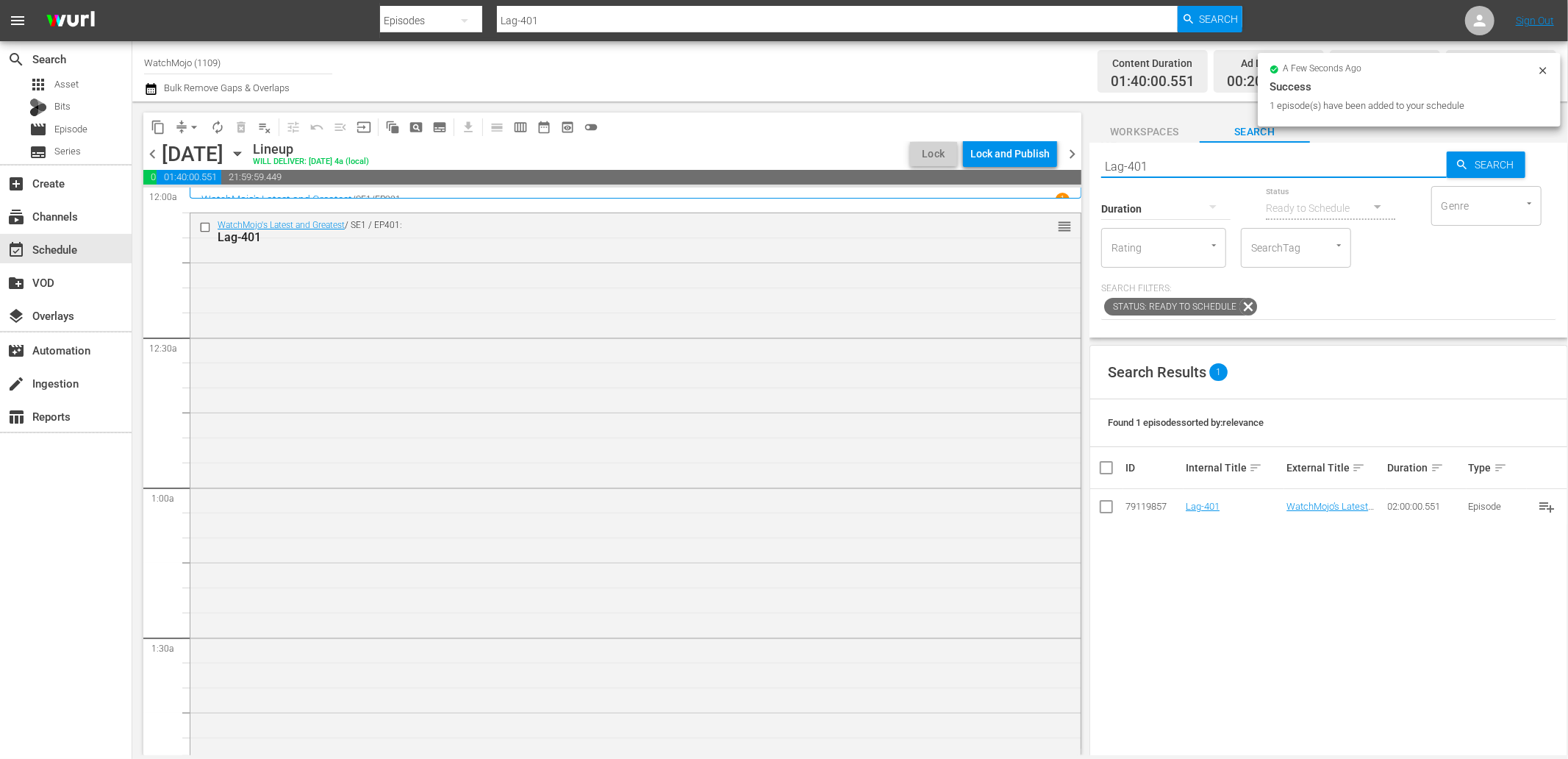
drag, startPoint x: 1153, startPoint y: 166, endPoint x: 1037, endPoint y: 180, distance: 116.8
click at [1037, 180] on div "content_copy compress arrow_drop_down autorenew_outlined delete_forever_outline…" at bounding box center [850, 428] width 1435 height 654
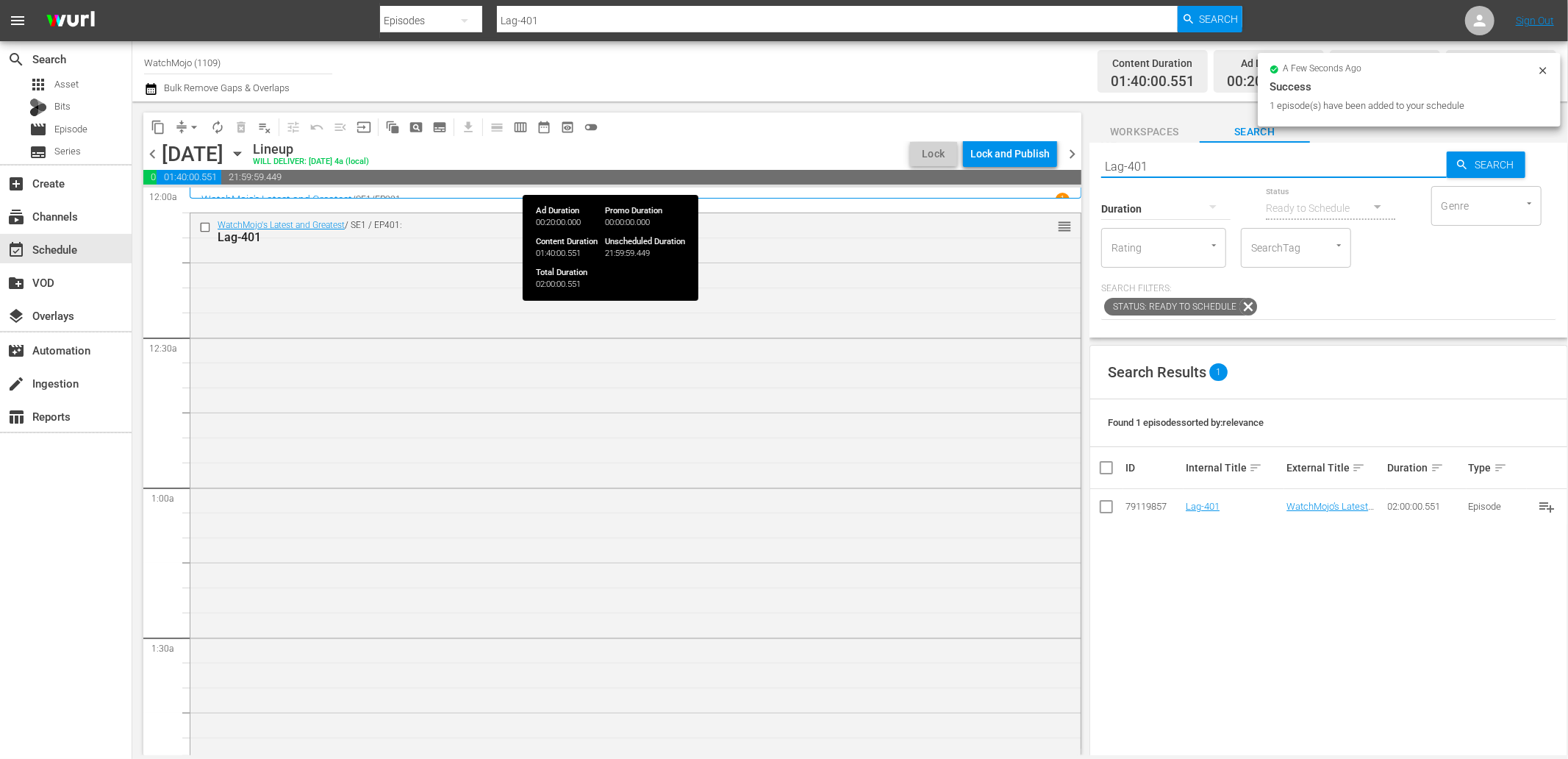
paste input "WM-Deep-Dive-Caught-On-Live-TV_Dive123_C6A7Z8"
type input "WM-Deep-Dive-Caught-On-Live-TV_Dive123_C6A7Z8"
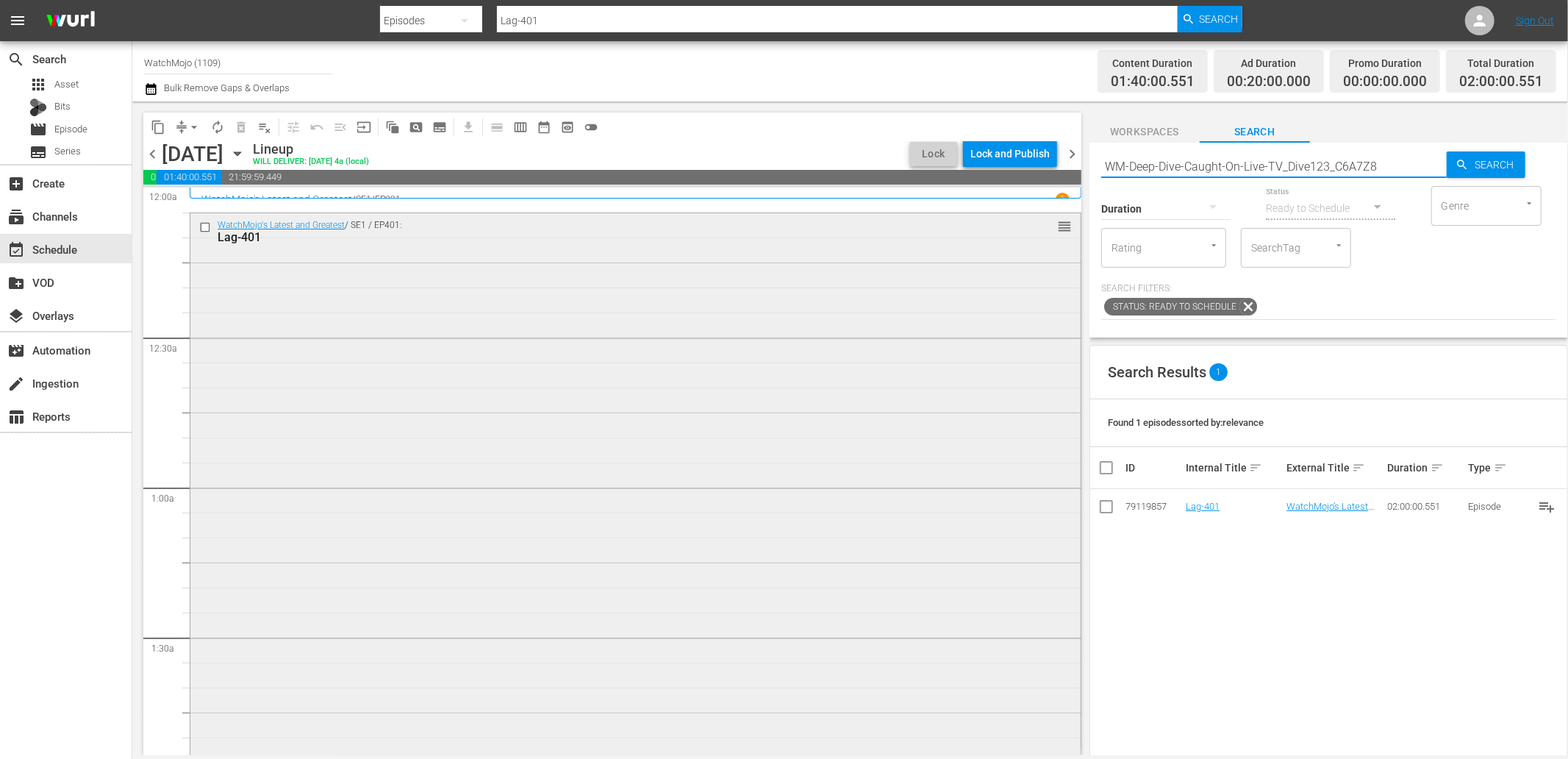
type input "WM-Deep-Dive-Caught-On-Live-TV_Dive123_C6A7Z8"
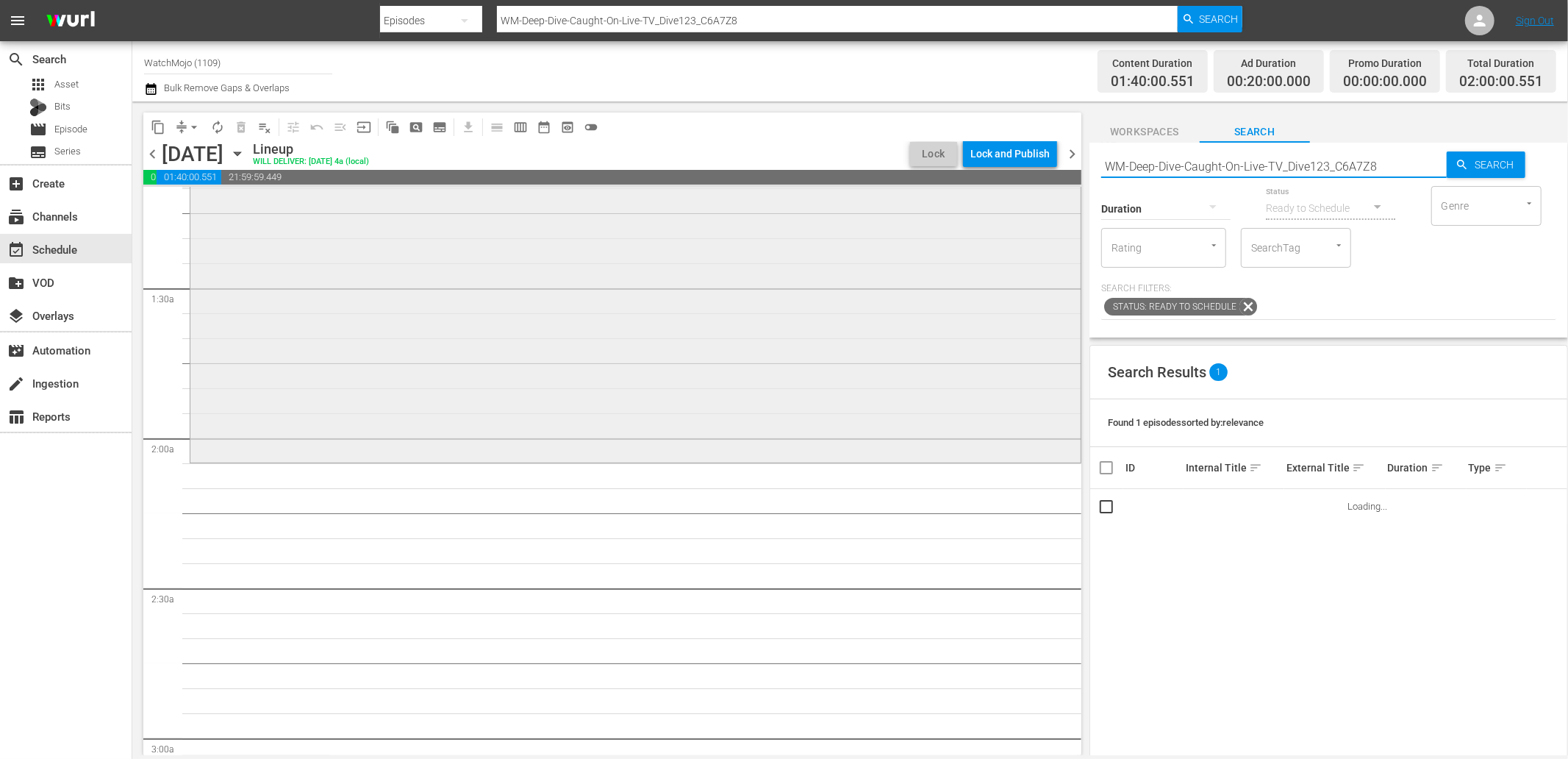
scroll to position [381, 0]
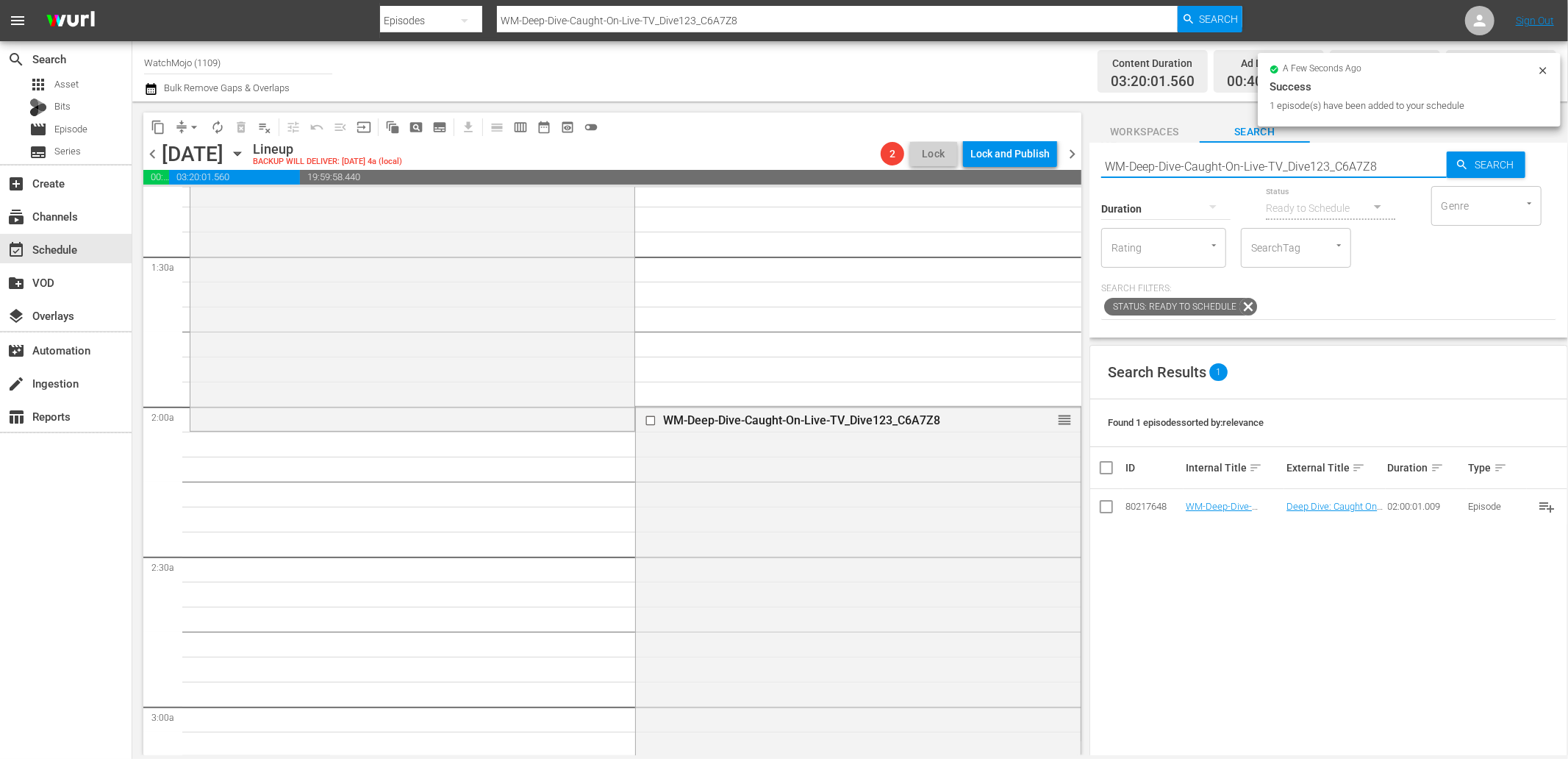
drag, startPoint x: 1397, startPoint y: 160, endPoint x: 1103, endPoint y: 180, distance: 294.7
click at [1103, 180] on div "Search WM-Deep-Dive-Caught-On-Live-TV_Dive123_C6A7Z8 Search Duration Status Rea…" at bounding box center [1328, 240] width 478 height 195
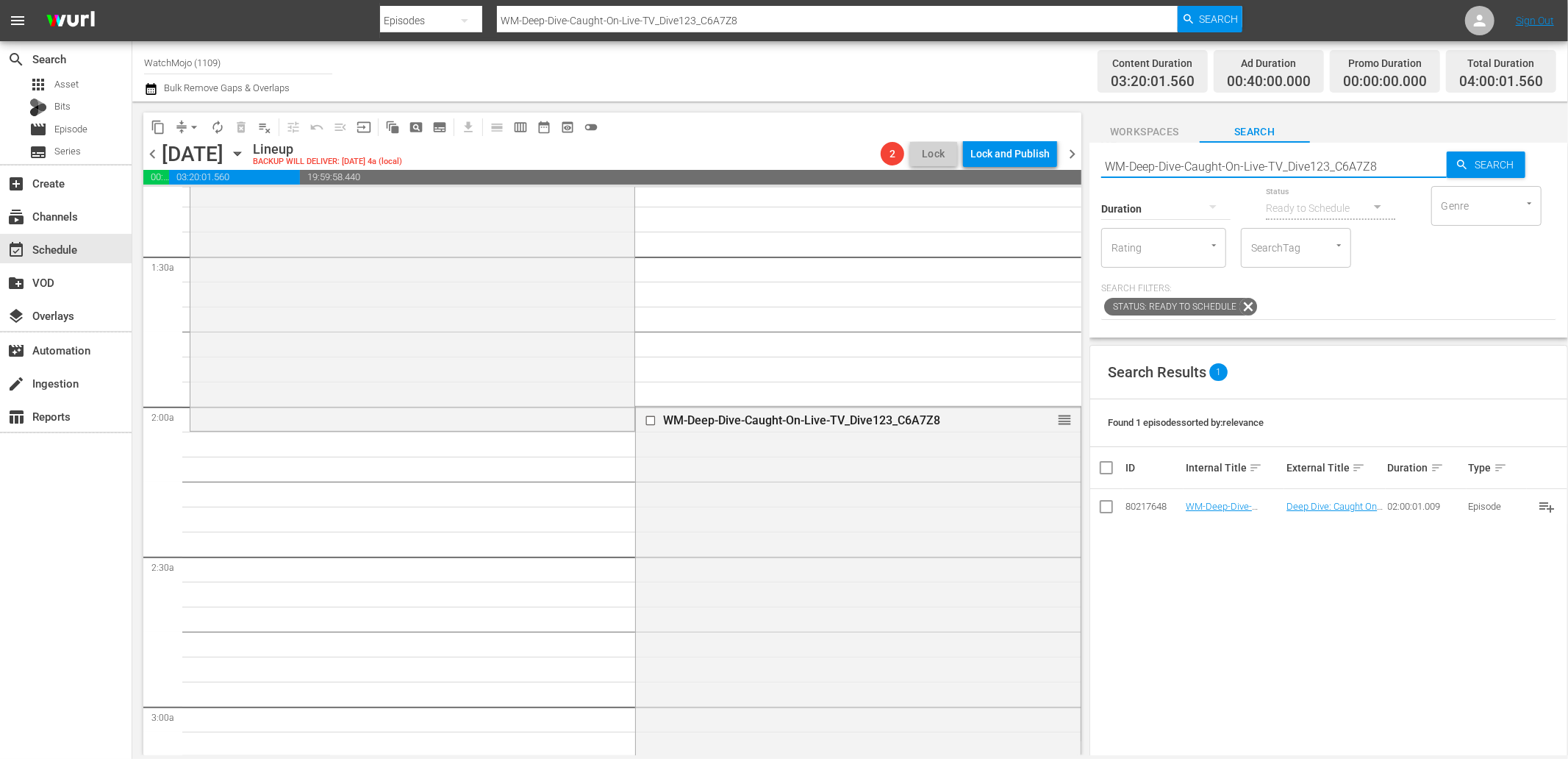
paste input "Lag-414"
type input "Lag-414"
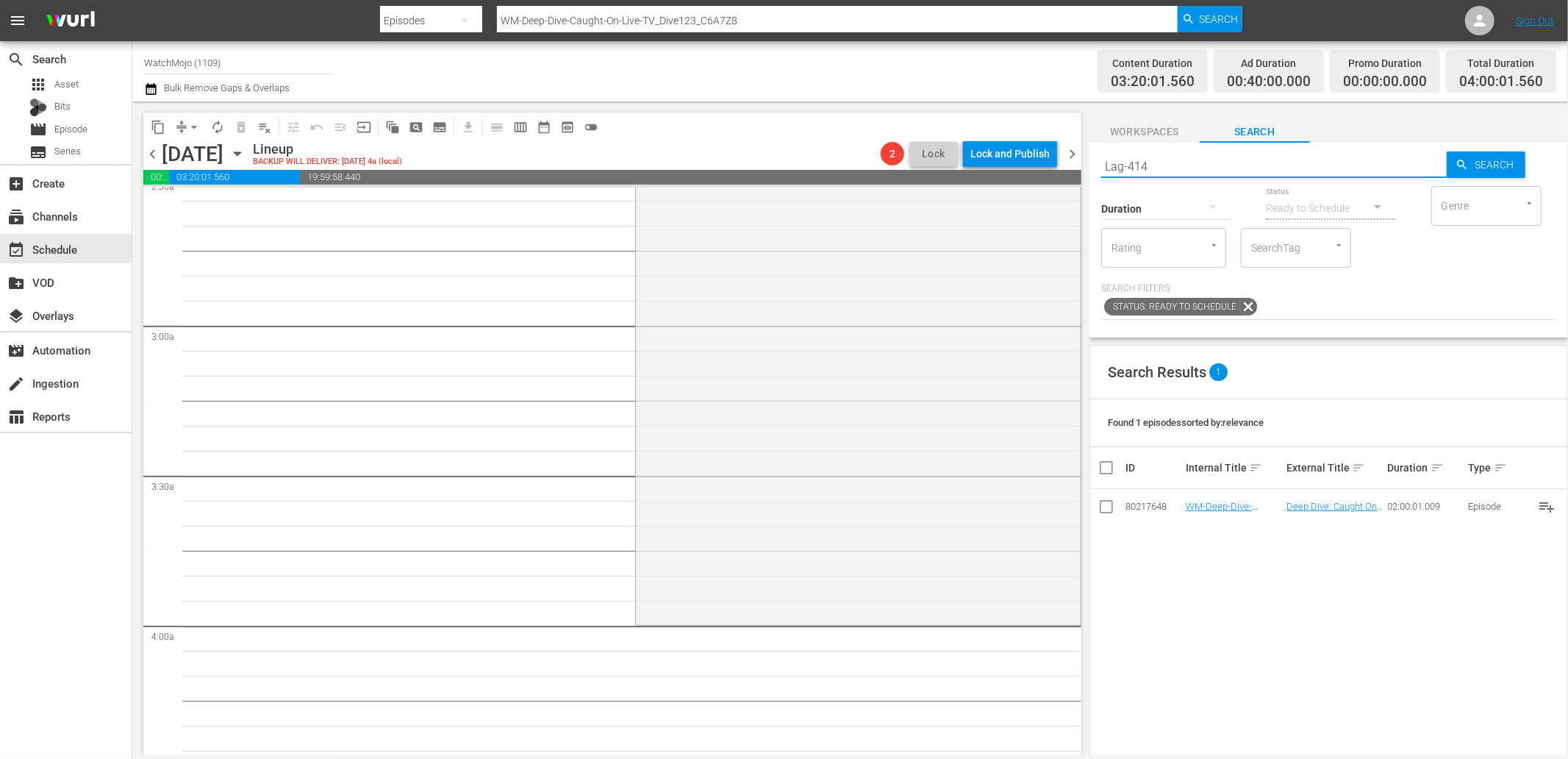
type input "Lag-414"
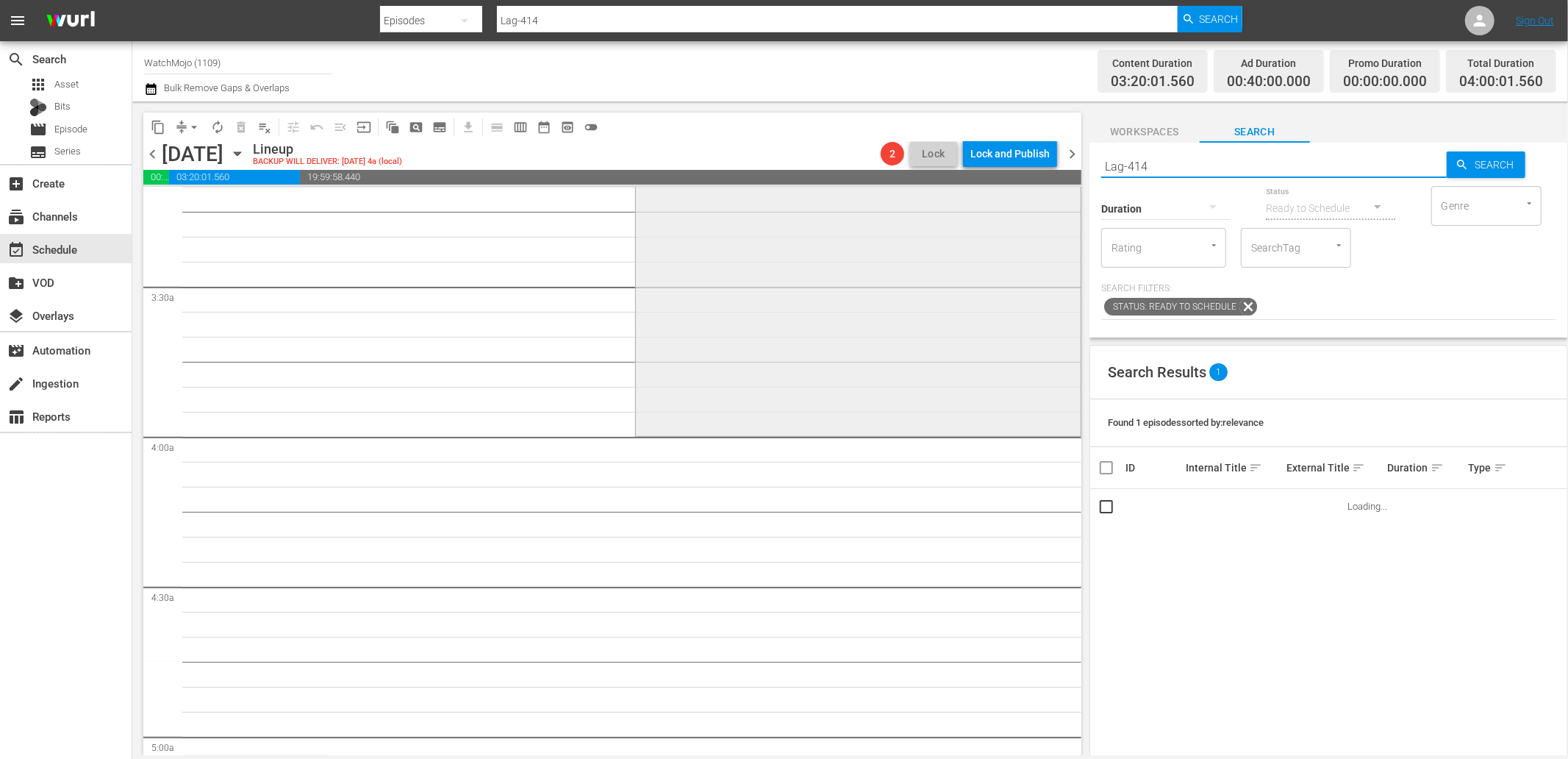
scroll to position [980, 0]
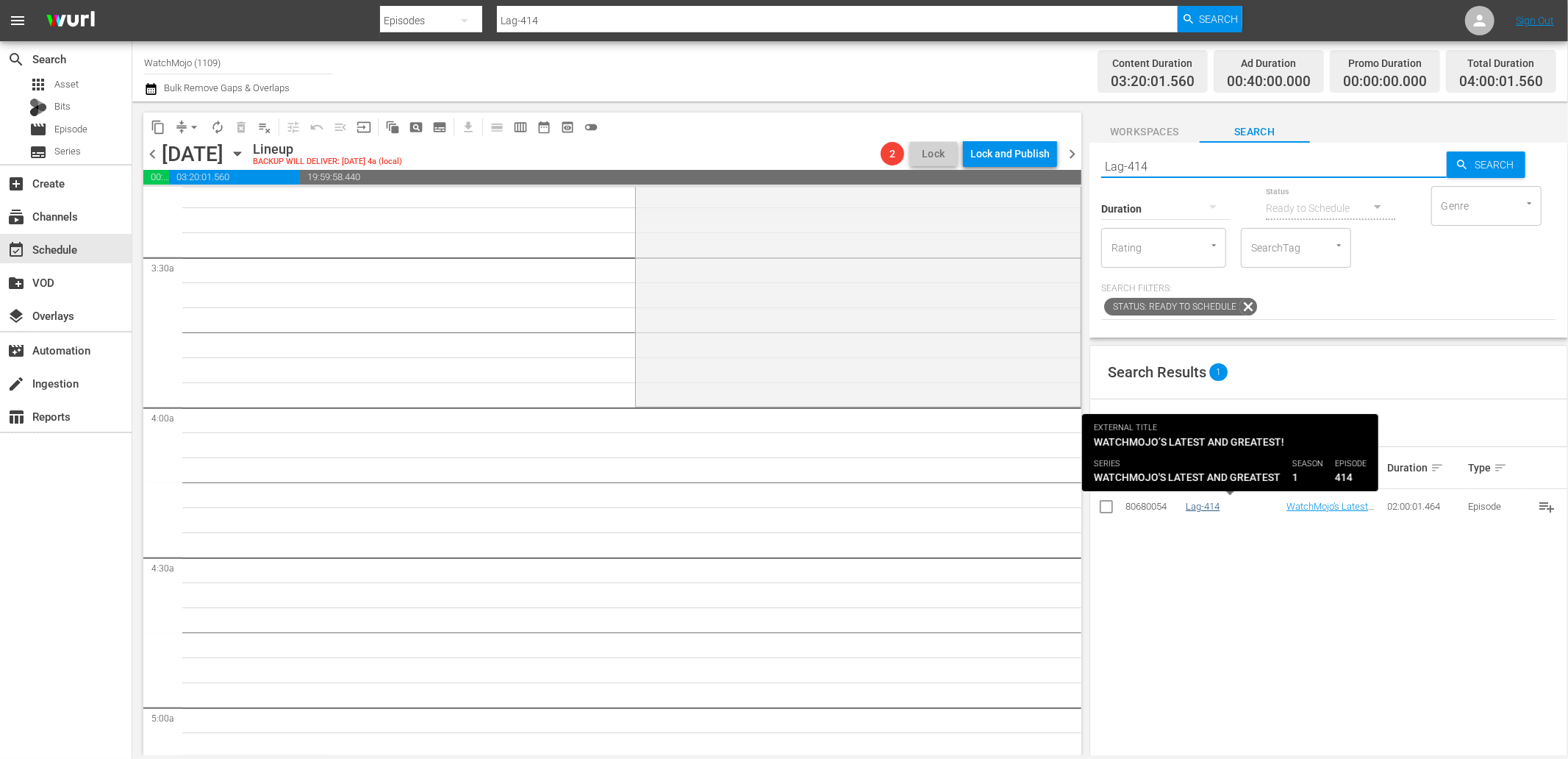
type input "Lag-414"
